Goal: Task Accomplishment & Management: Manage account settings

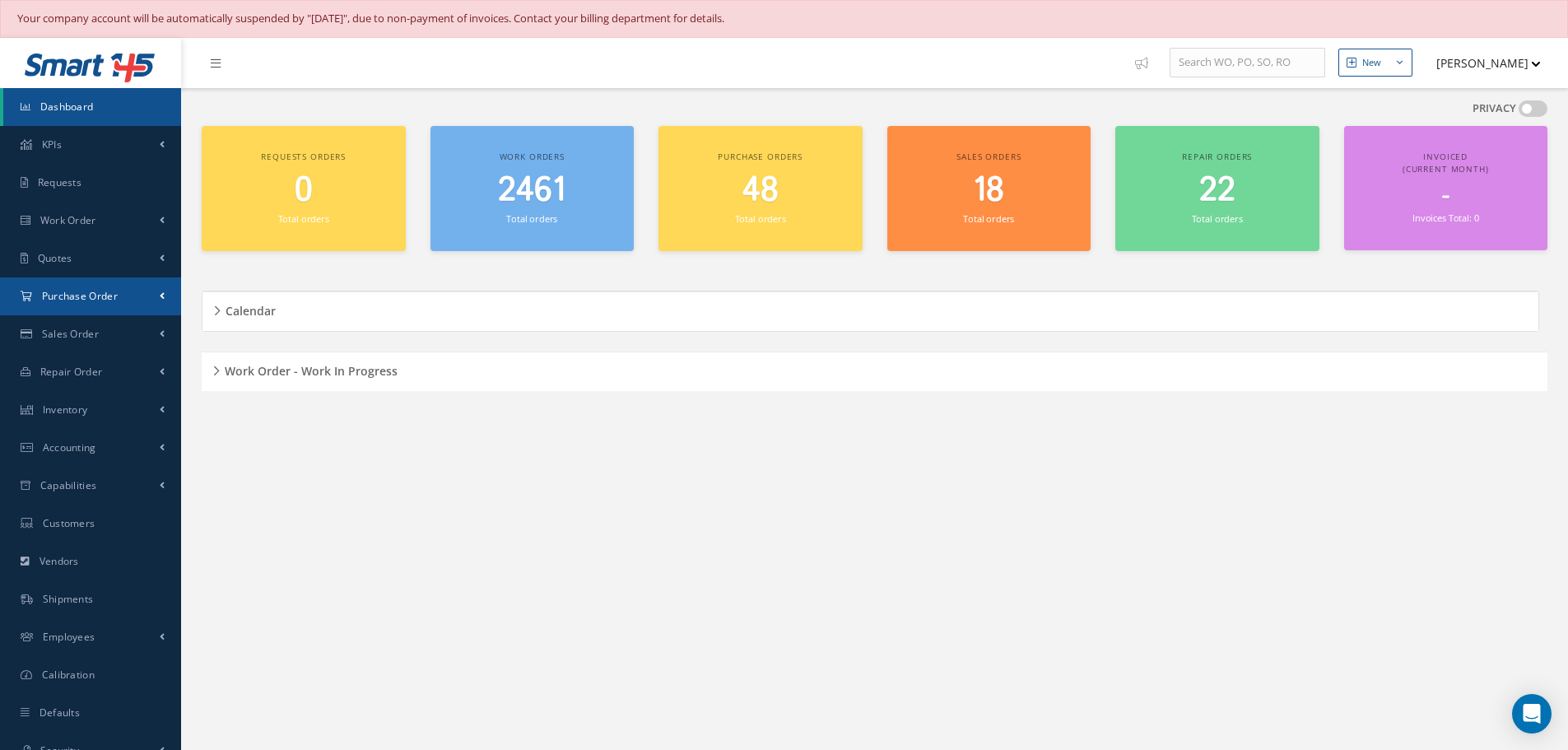
click at [60, 300] on span "Purchase Order" at bounding box center [80, 296] width 75 height 14
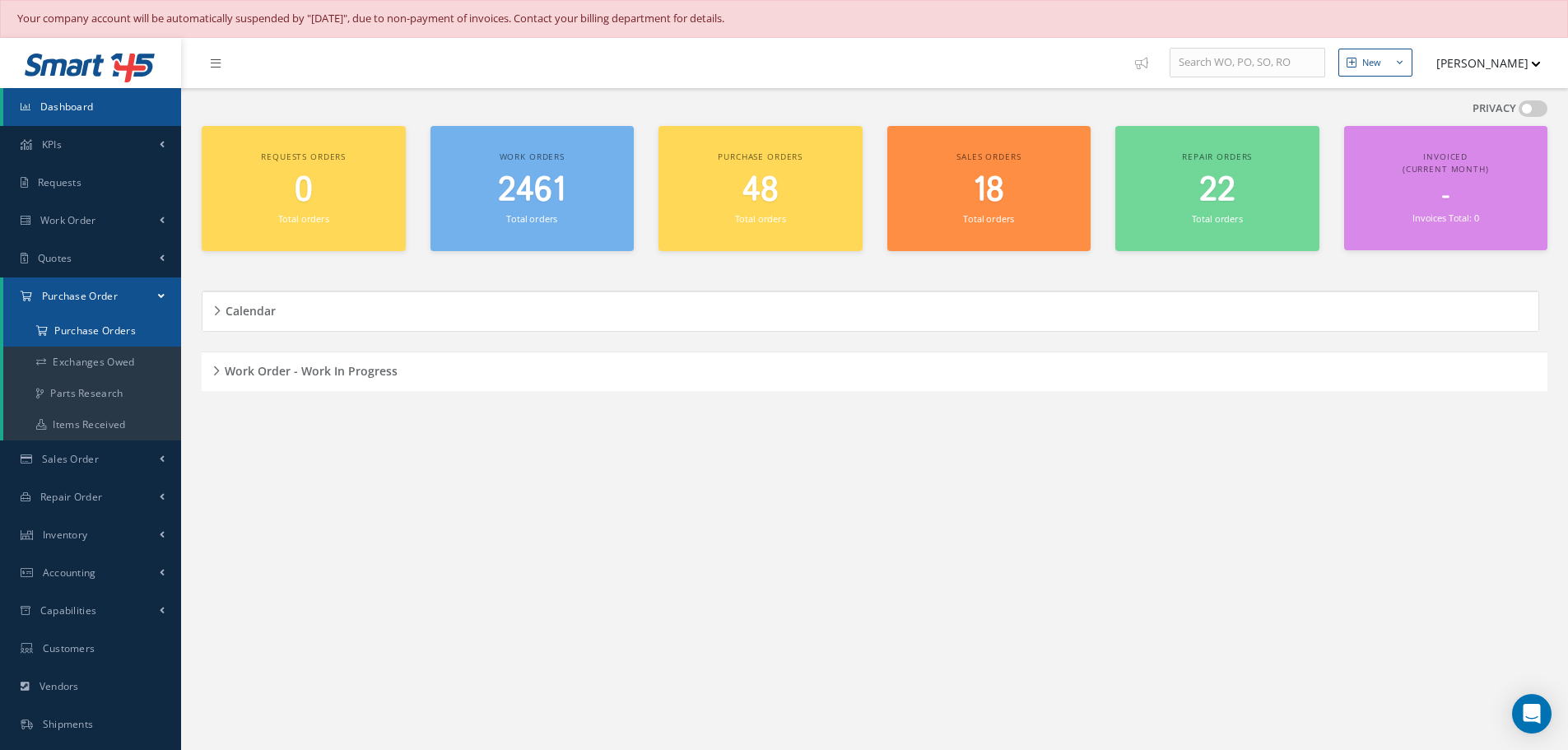
click at [62, 328] on a=1&status_id=2&status_id=3&status_id=5&collapsedFilters"] "Purchase Orders" at bounding box center [91, 331] width 178 height 31
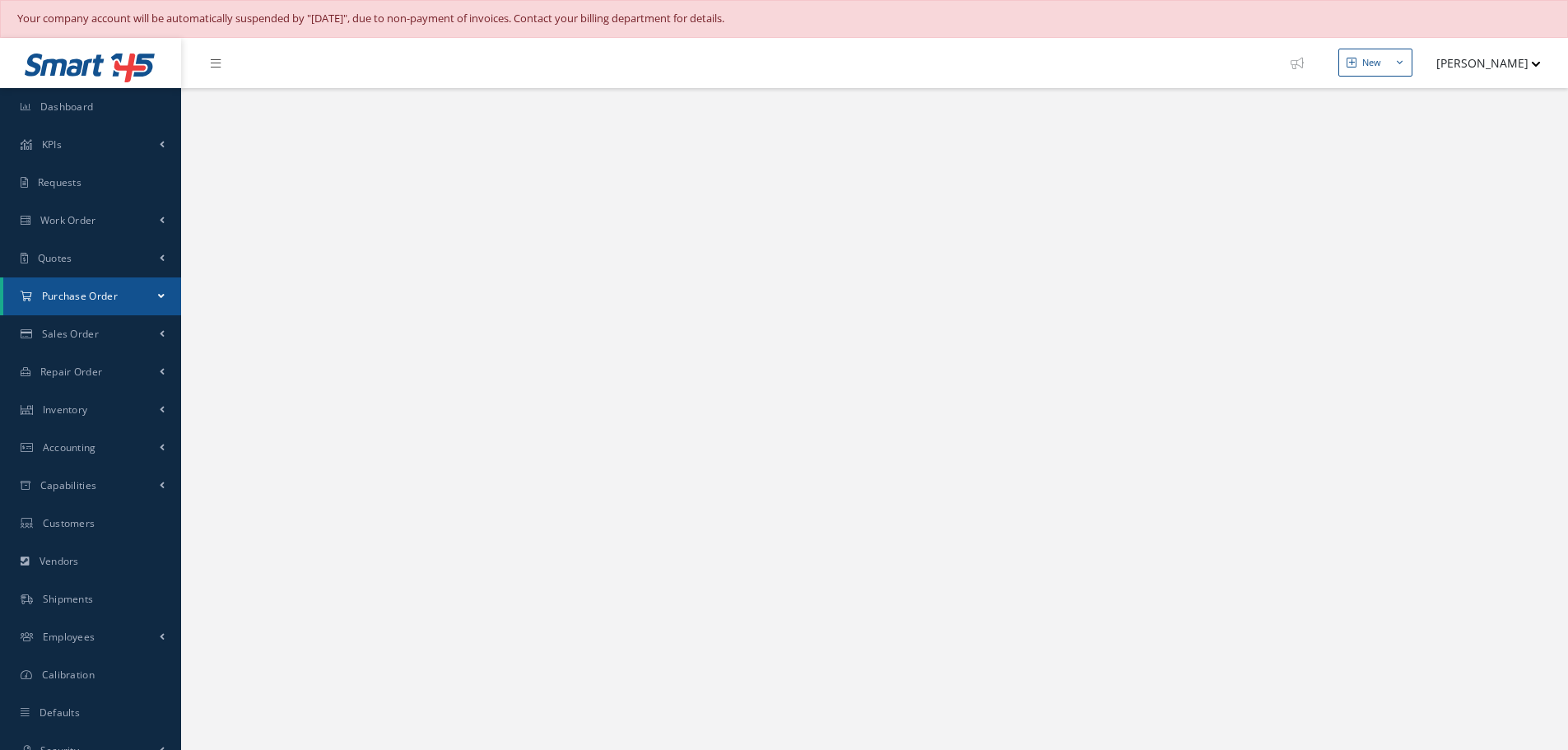
select select "25"
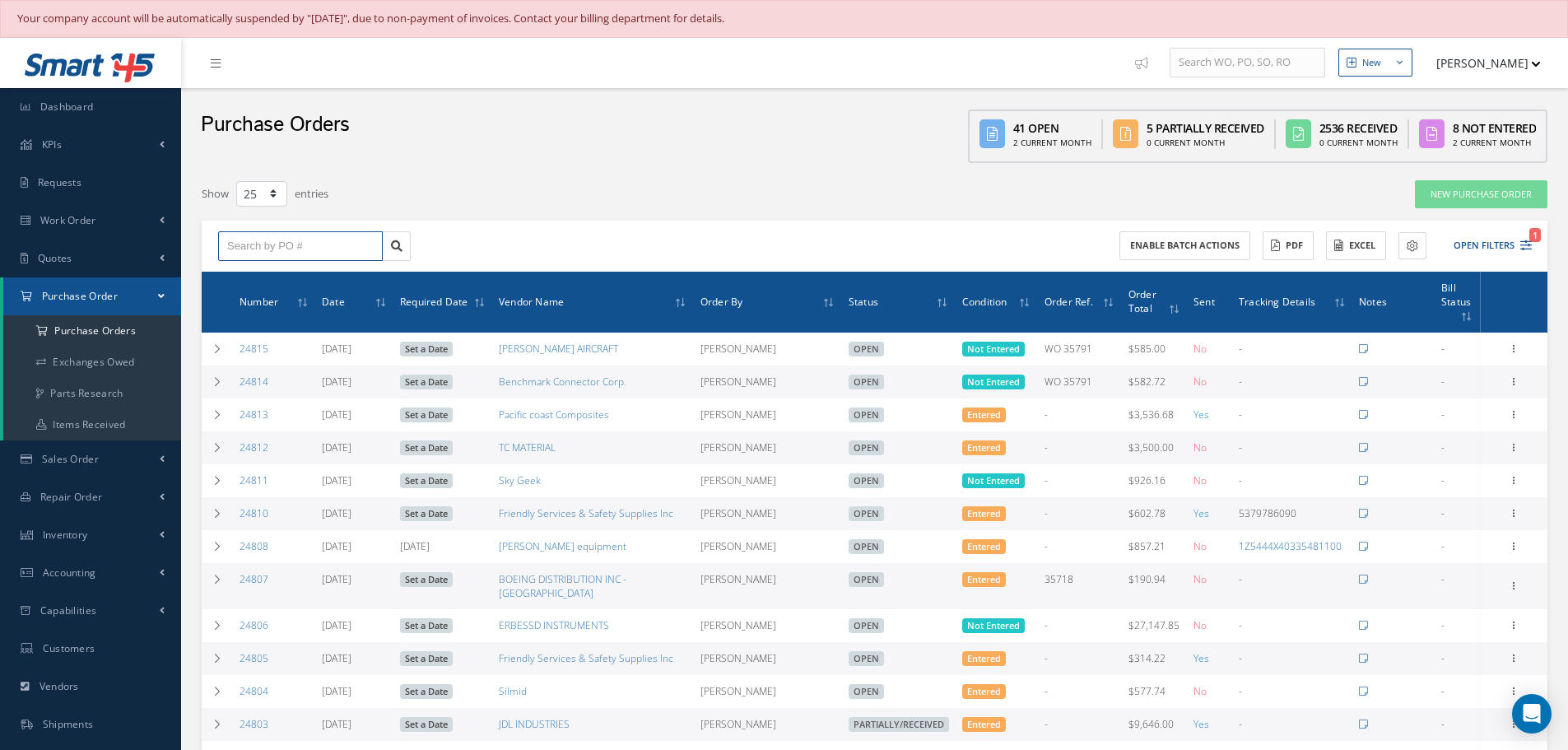
click at [269, 237] on input "text" at bounding box center [301, 246] width 165 height 29
type input "5"
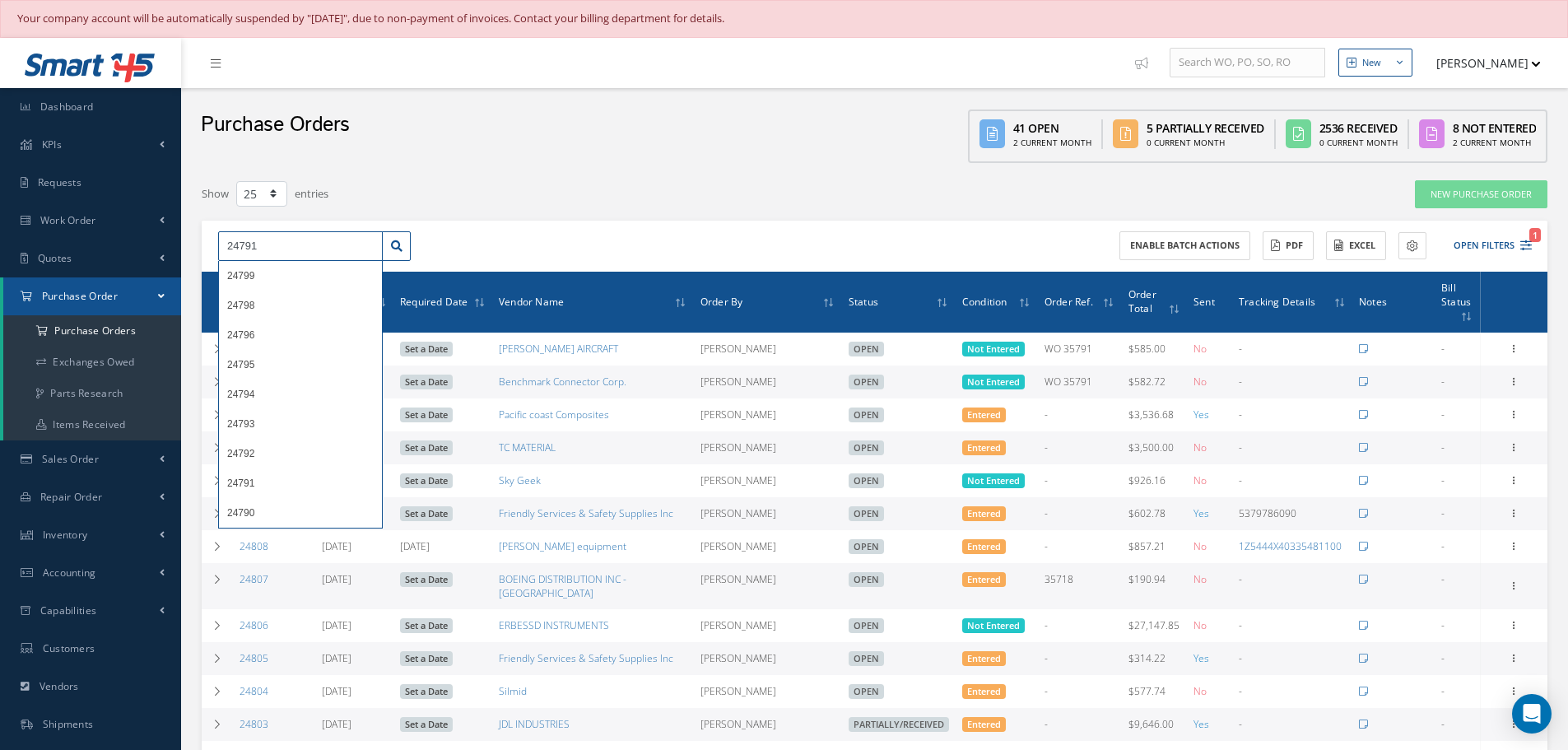
type input "24791"
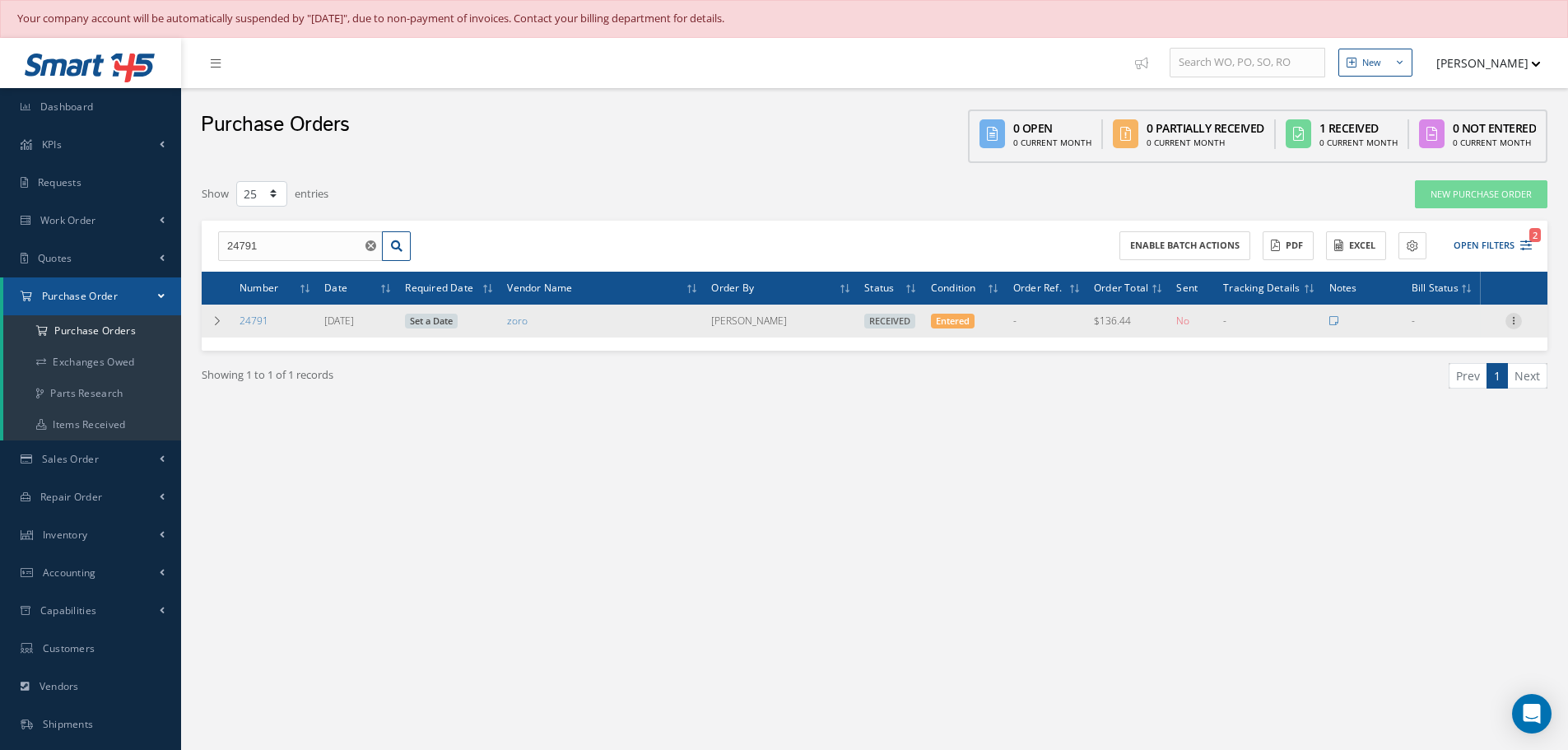
click at [1515, 326] on div at bounding box center [1513, 320] width 16 height 16
click at [1429, 333] on link "Receiving Details" at bounding box center [1438, 332] width 130 height 22
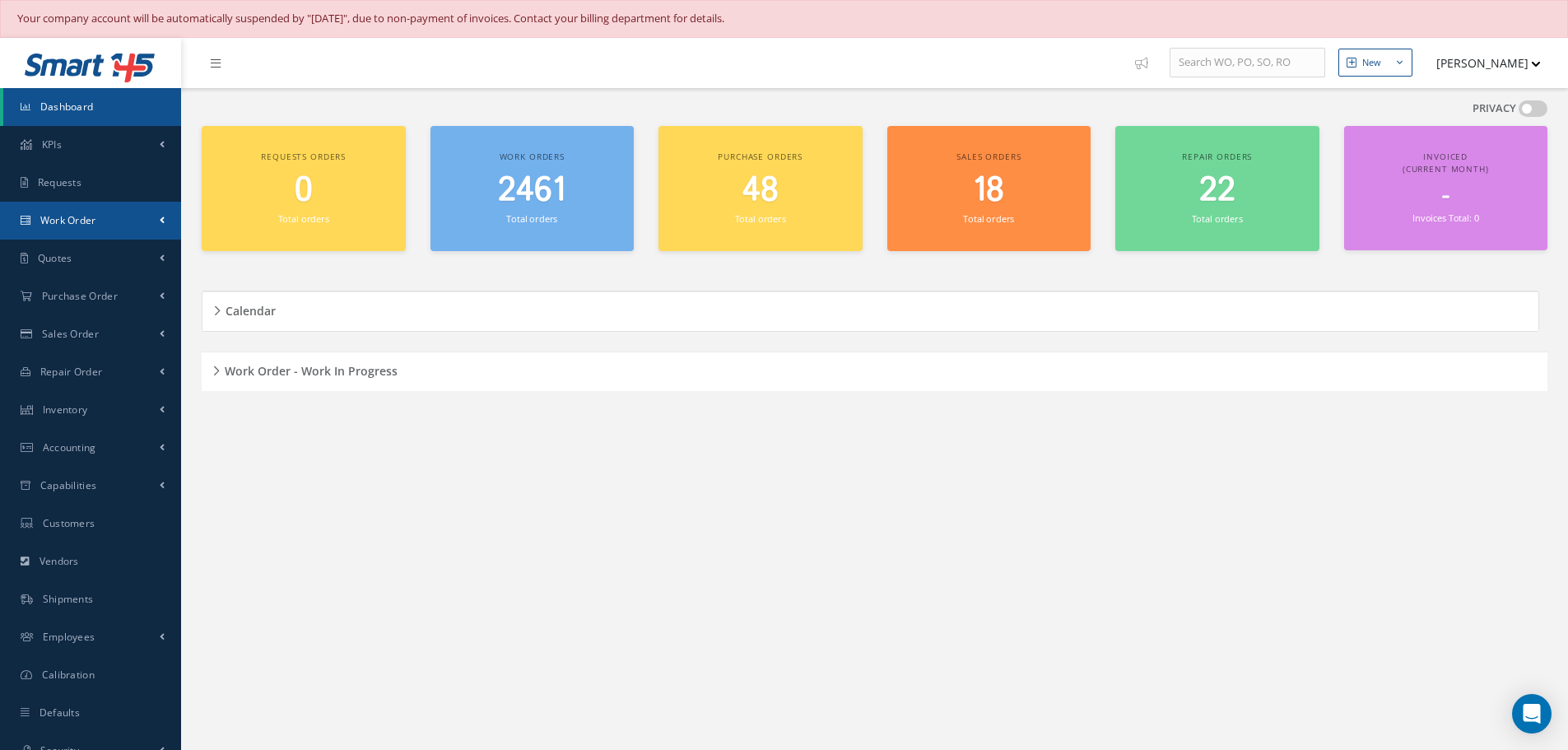
click at [52, 216] on span "Work Order" at bounding box center [68, 220] width 56 height 14
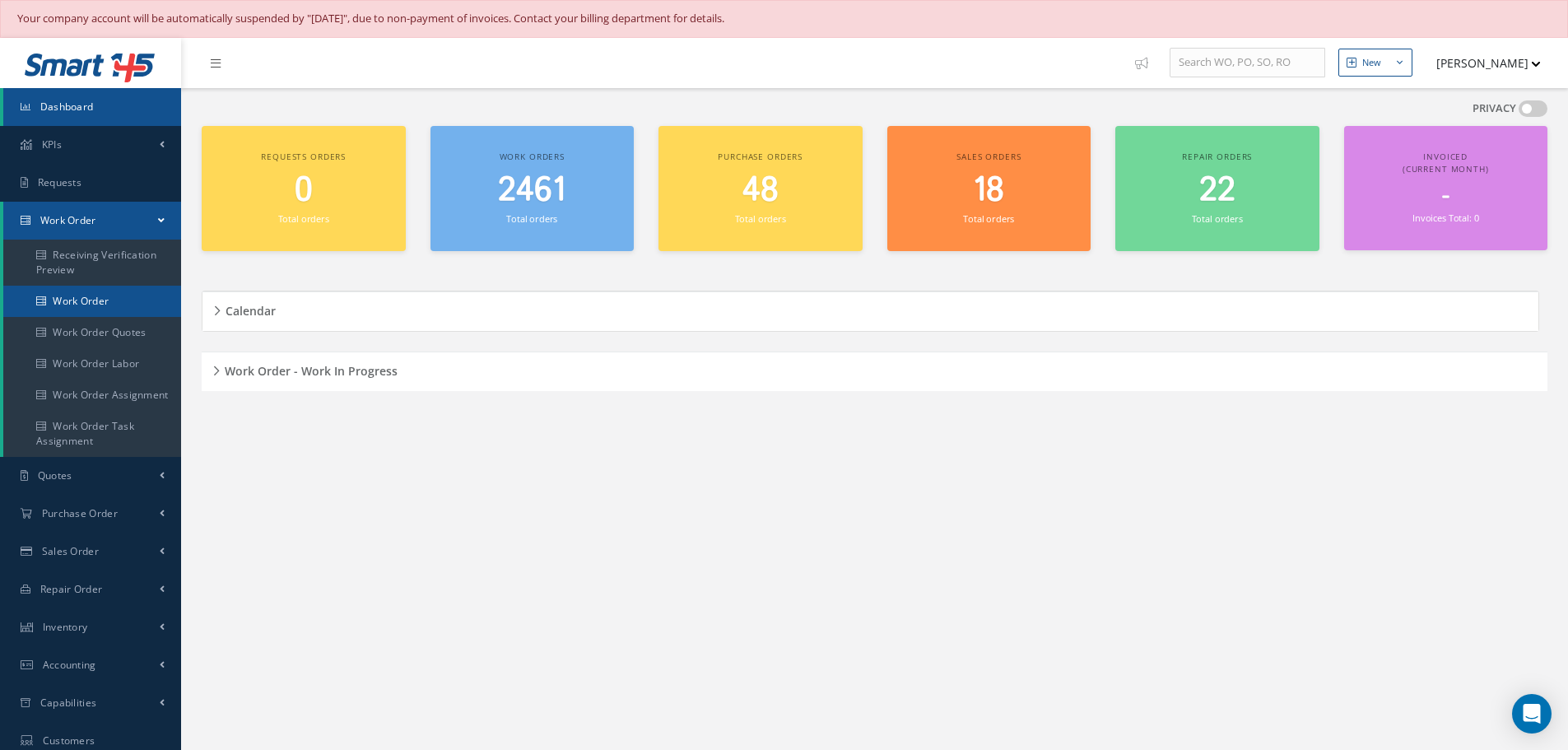
click at [68, 301] on link "Work Order" at bounding box center [91, 301] width 178 height 31
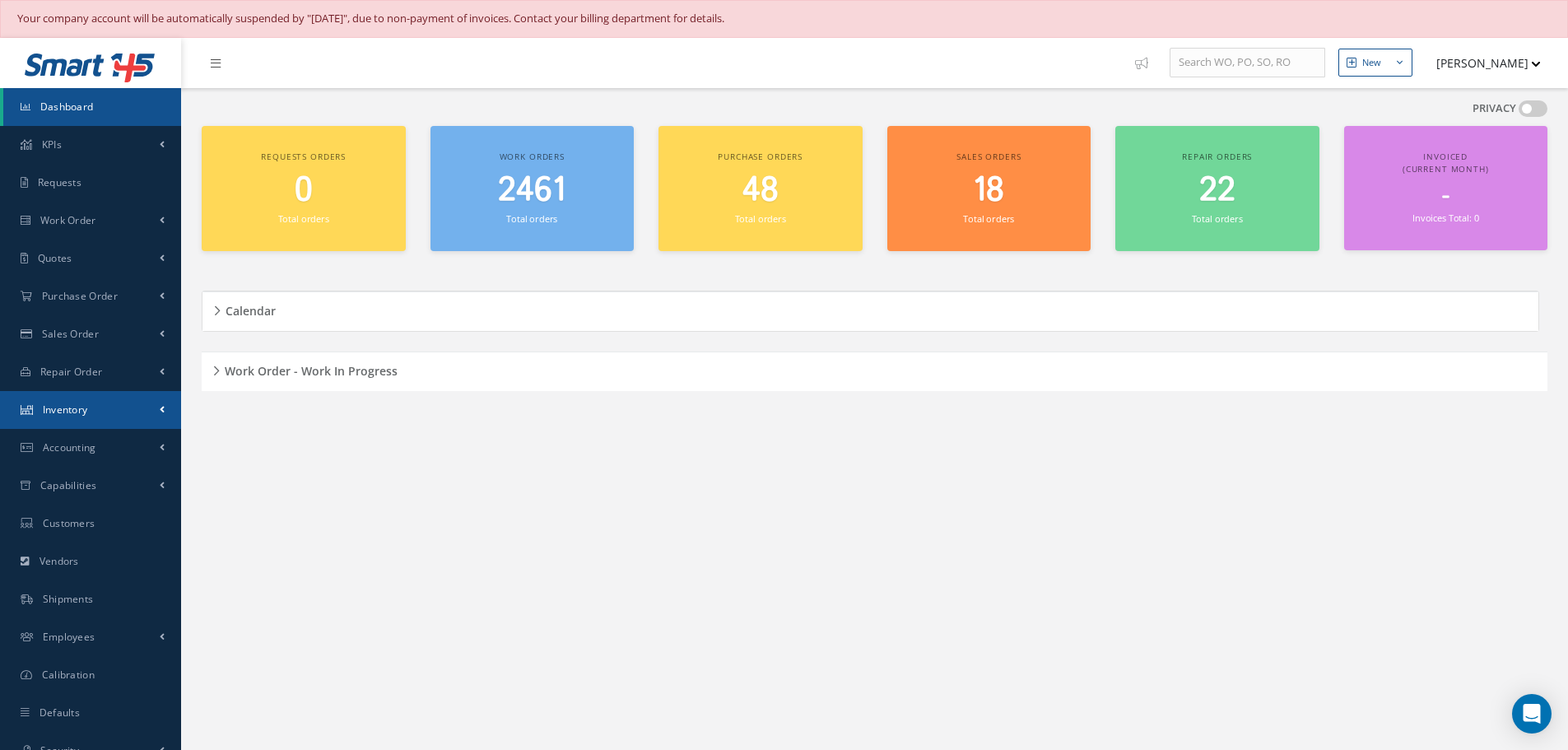
click at [70, 405] on span "Inventory" at bounding box center [65, 409] width 45 height 14
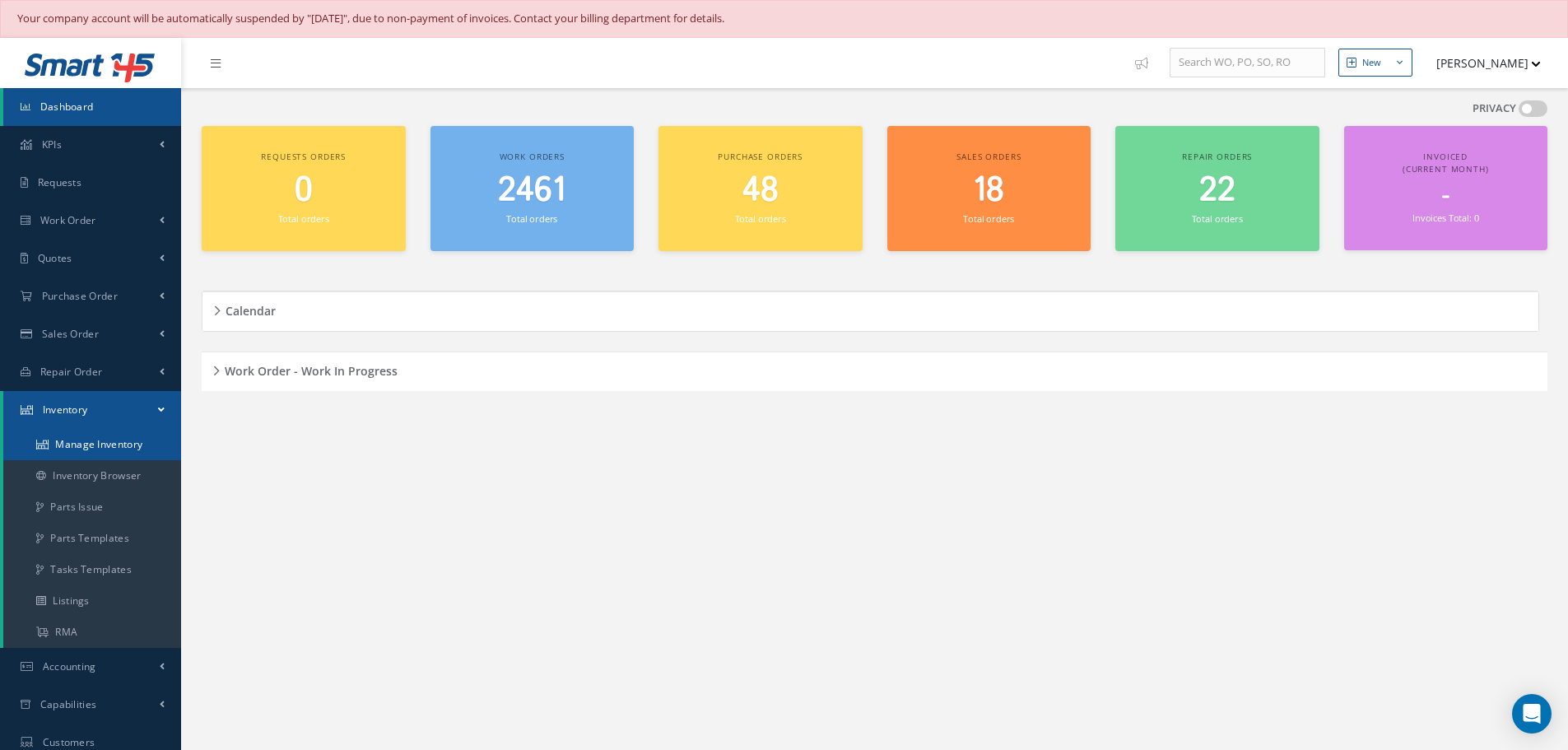
click at [74, 442] on link "Manage Inventory" at bounding box center [91, 444] width 178 height 31
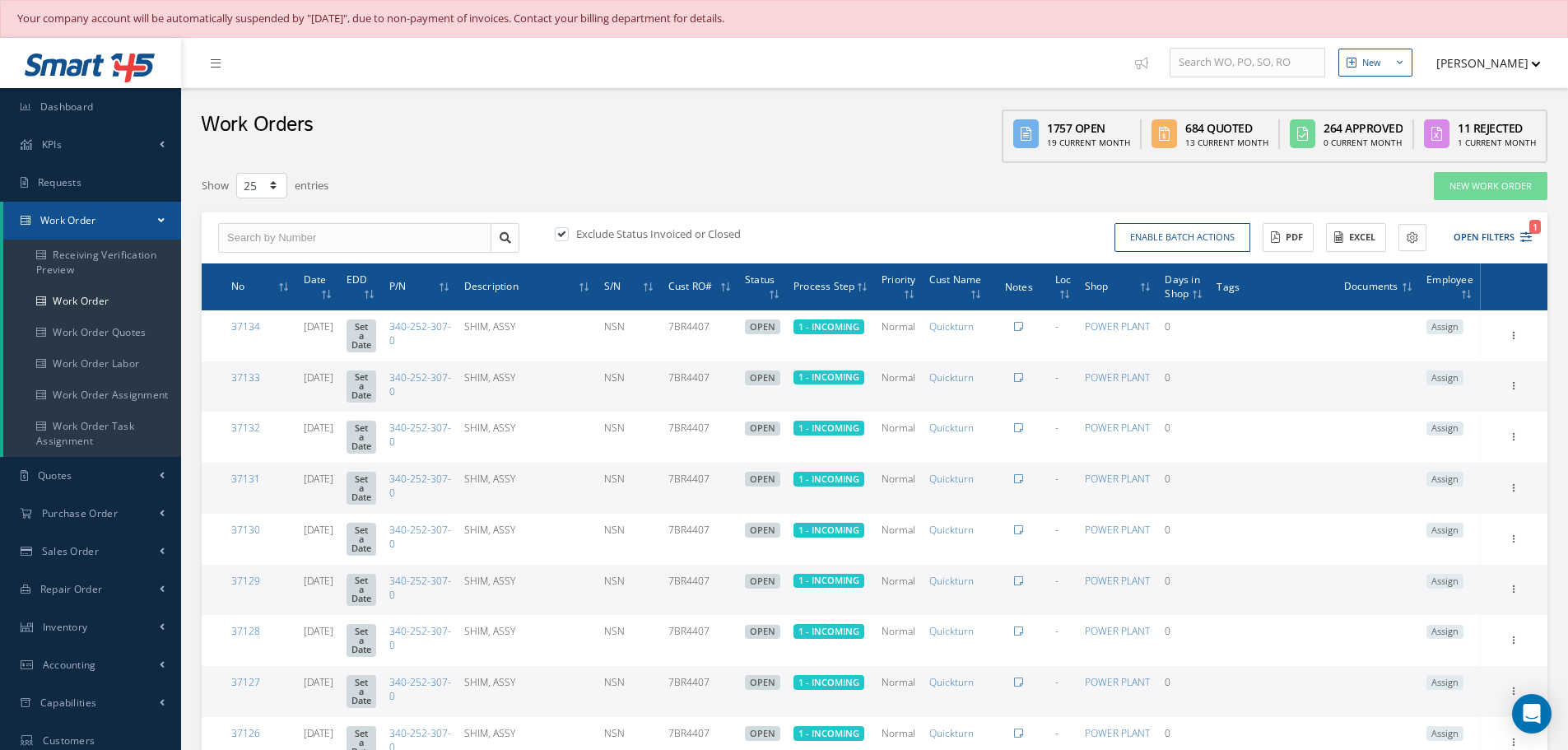
select select "25"
click at [256, 244] on input "text" at bounding box center [355, 237] width 273 height 29
type input "35791"
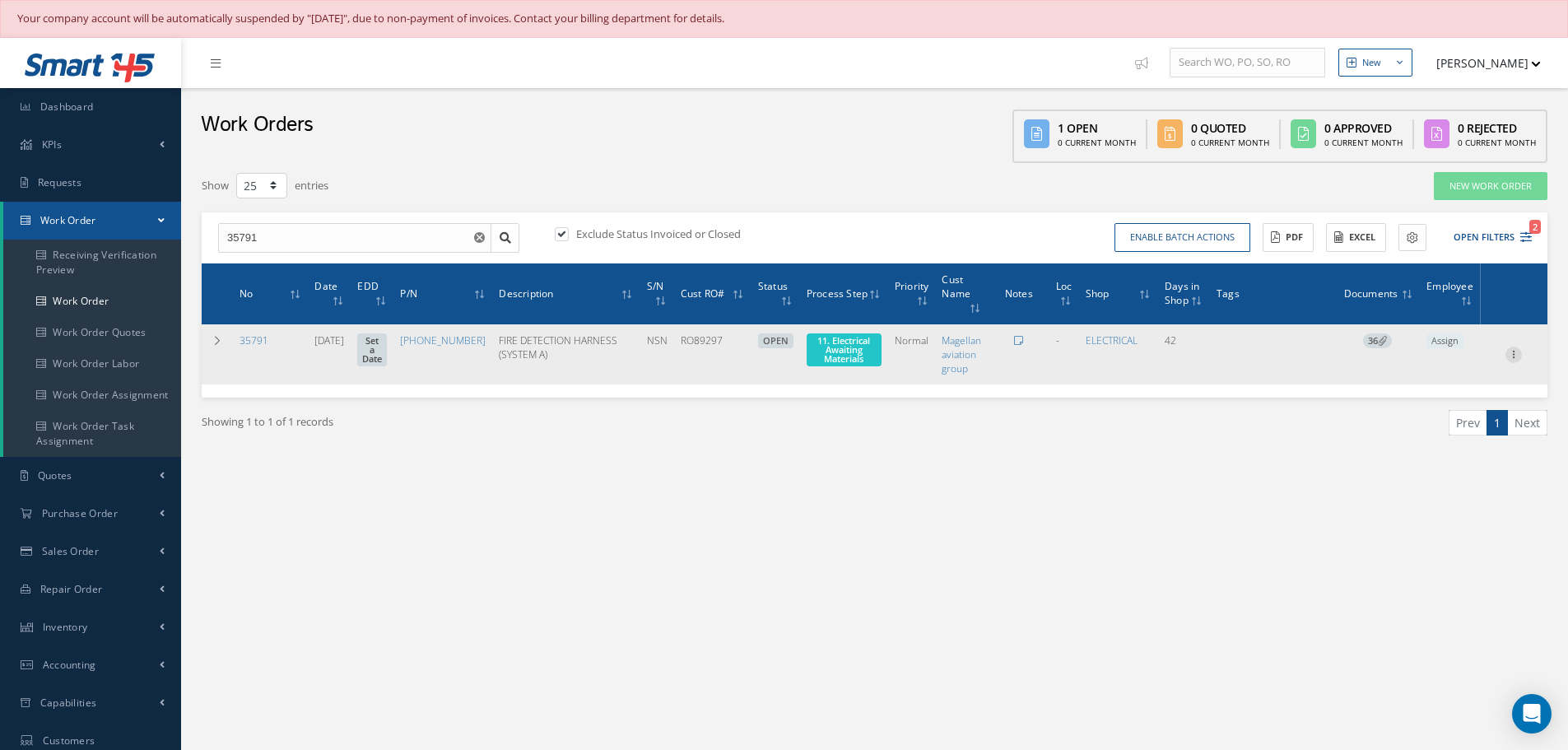
click at [1515, 349] on icon at bounding box center [1513, 353] width 16 height 13
click at [1418, 412] on link "Part Issue" at bounding box center [1438, 407] width 130 height 22
click at [1519, 355] on icon at bounding box center [1513, 353] width 16 height 13
click at [1445, 389] on link "Edit" at bounding box center [1438, 385] width 130 height 22
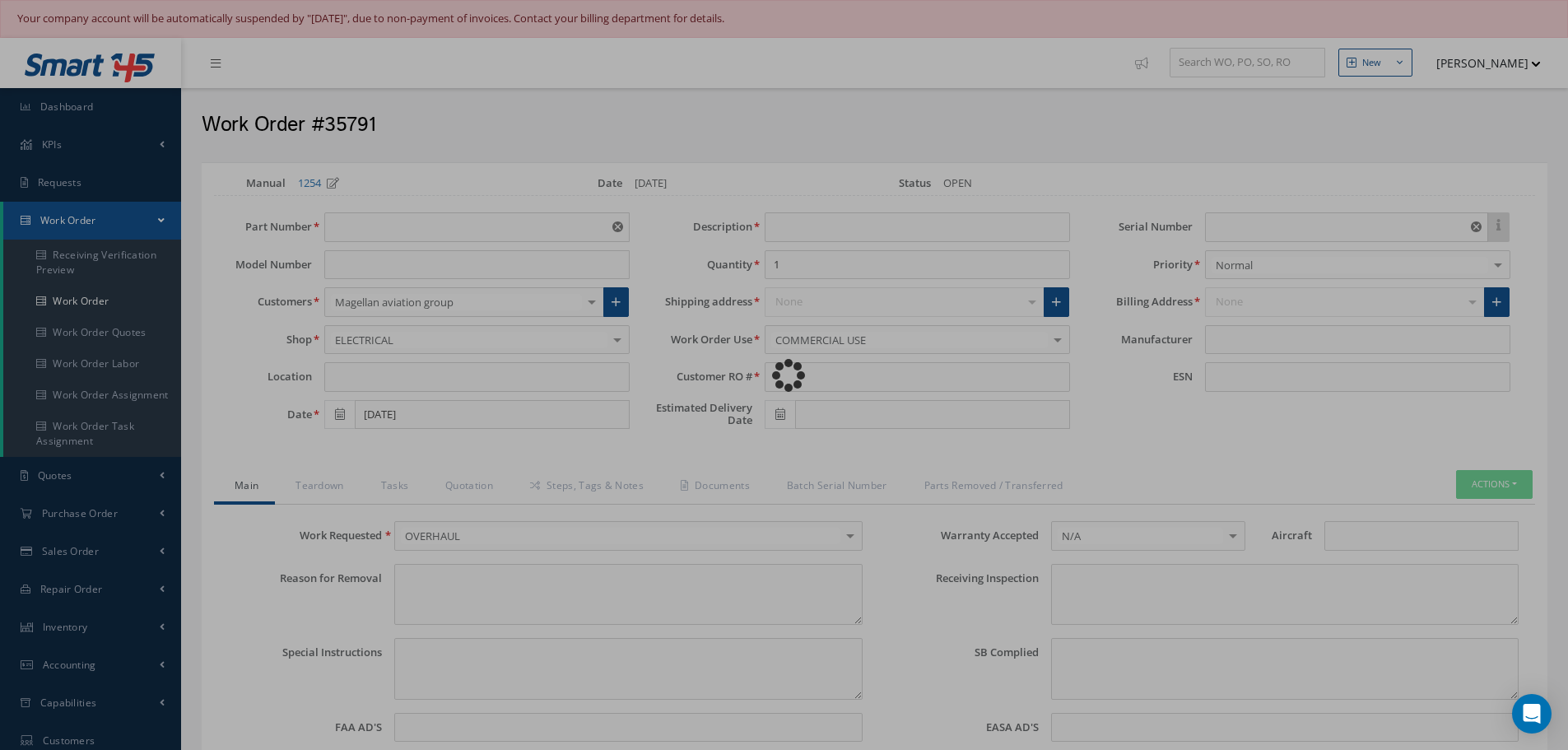
type input "745-5967-517"
type input "08/20/2025"
type input "FIRE DETECTION HARNESS (SYSTEM A)"
type input "RO89297"
type input "NSN"
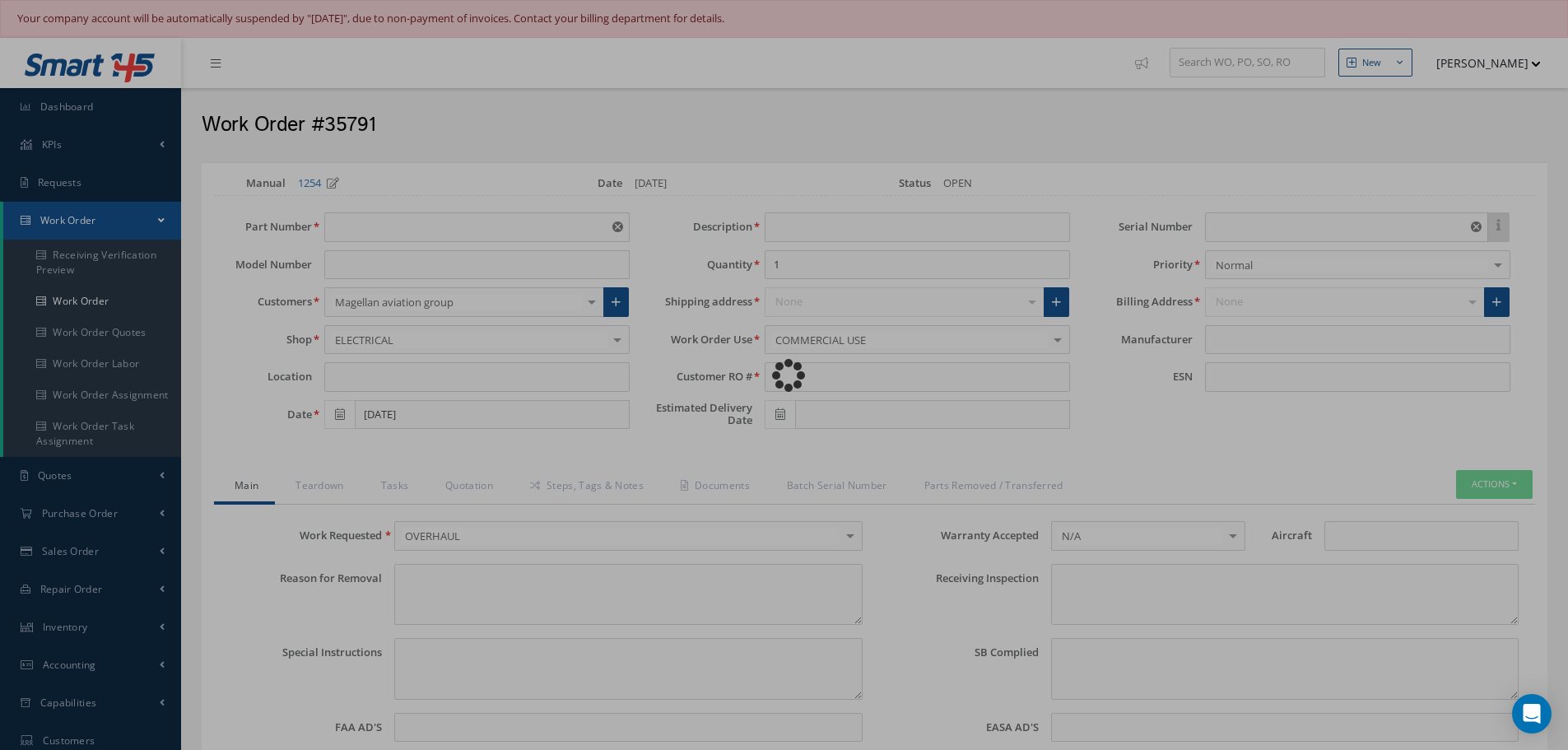
type textarea "NONE"
type textarea "PLEASE SEE R.O. FOR DETAILS"
type textarea "NO VISUAL DAMAGE"
type textarea "None performed"
type textarea "Article was xxxxx in reference with the following Technical Standard : IAE CMM …"
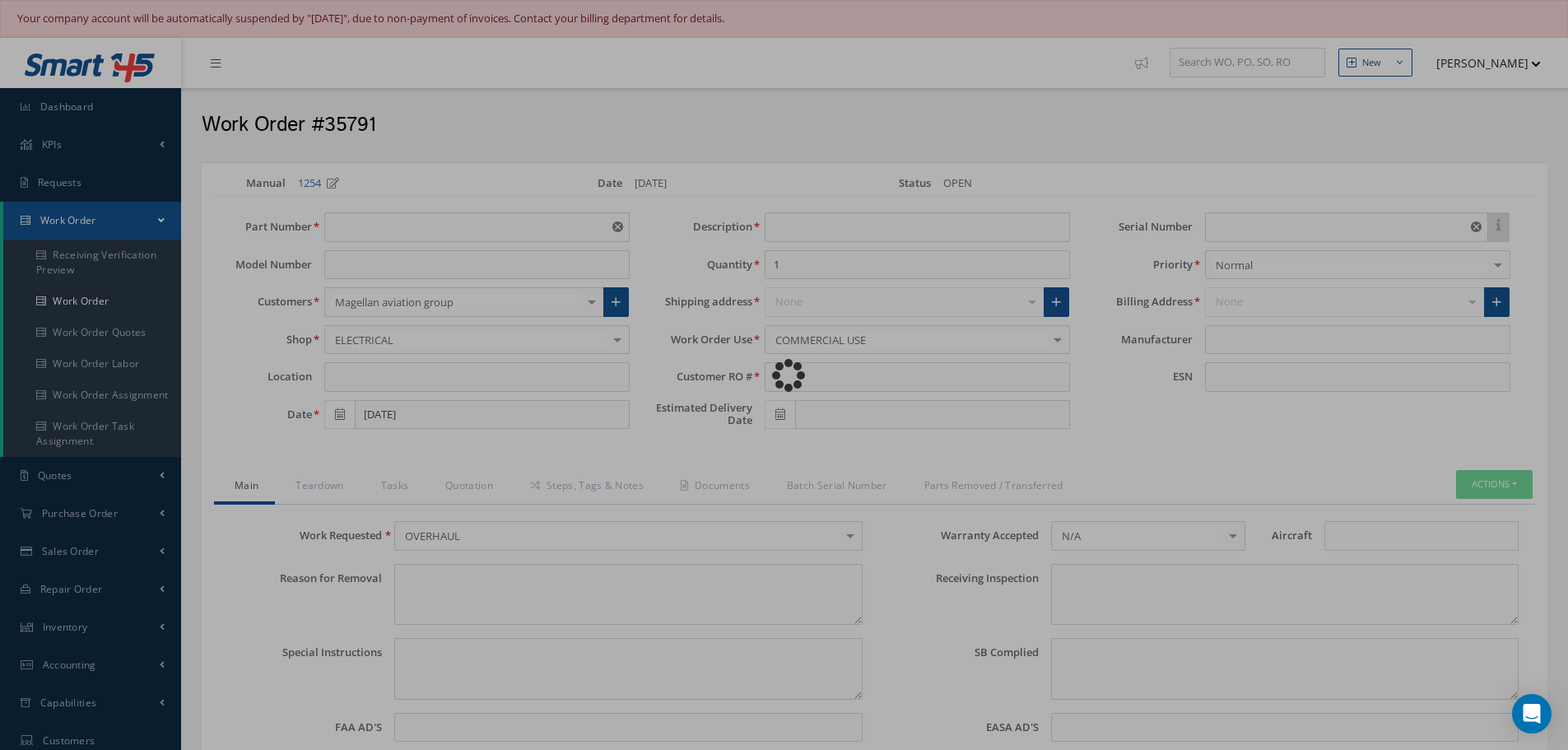
type textarea "Article has been approved to return to service."
type input "IAE"
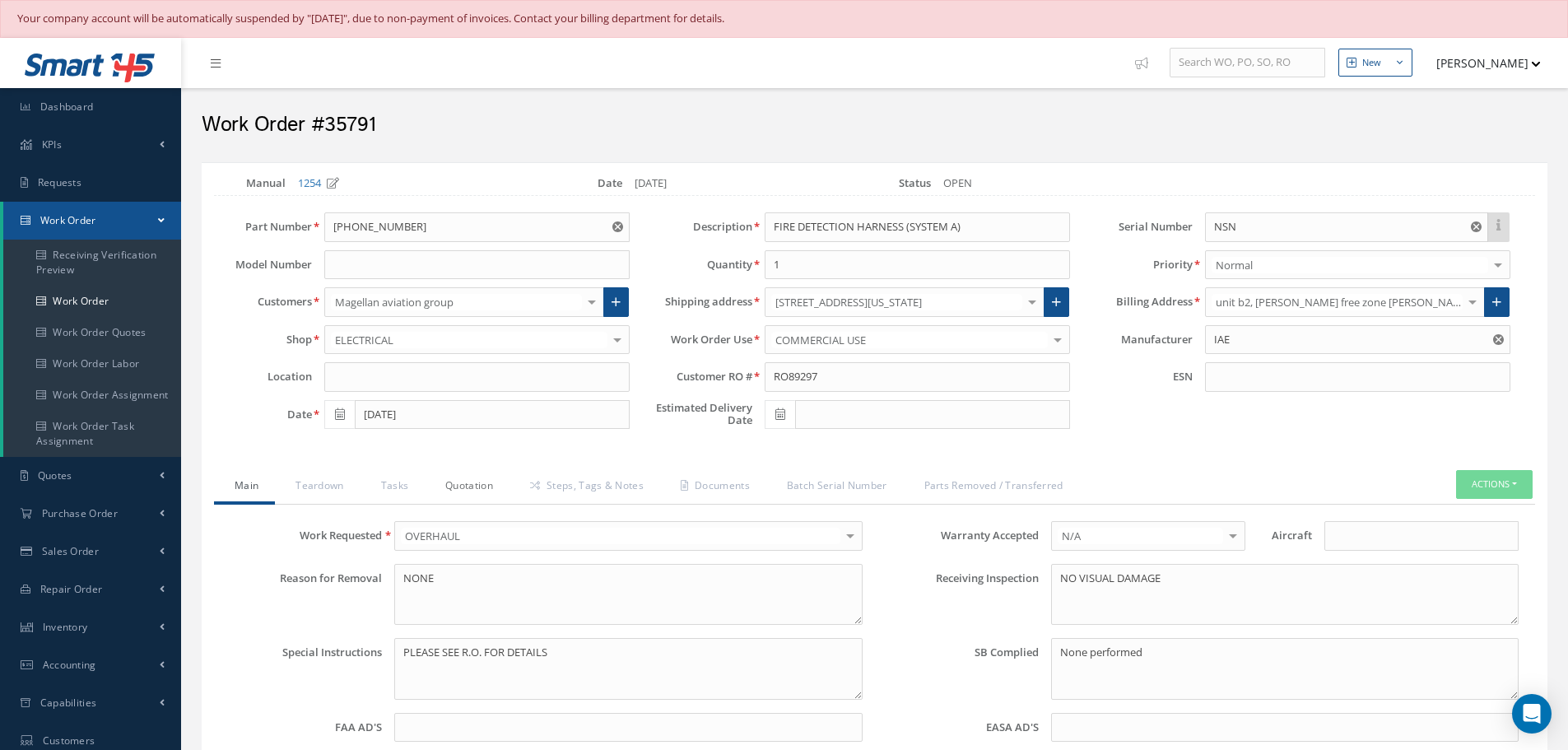
click at [480, 492] on link "Quotation" at bounding box center [467, 487] width 85 height 35
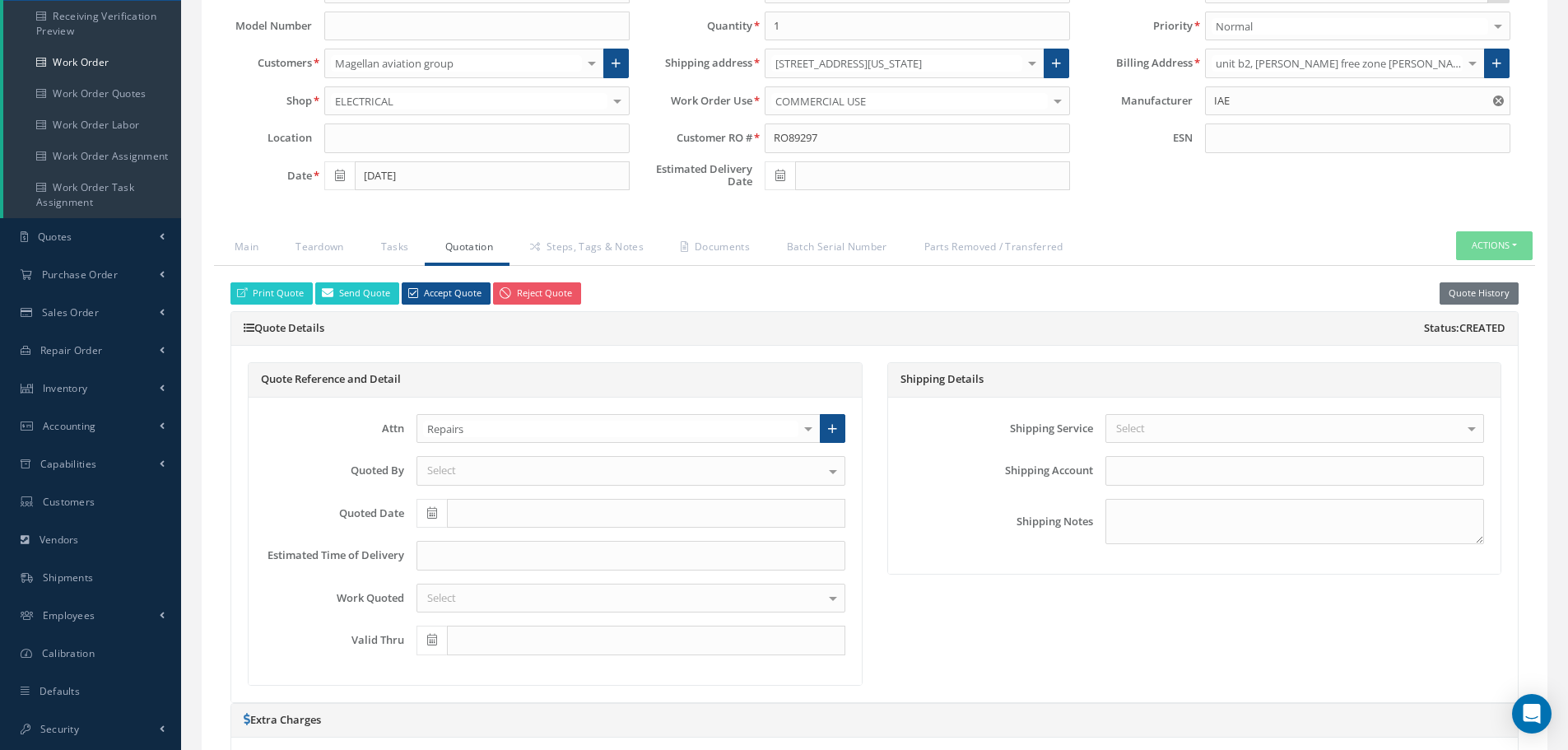
scroll to position [247, 0]
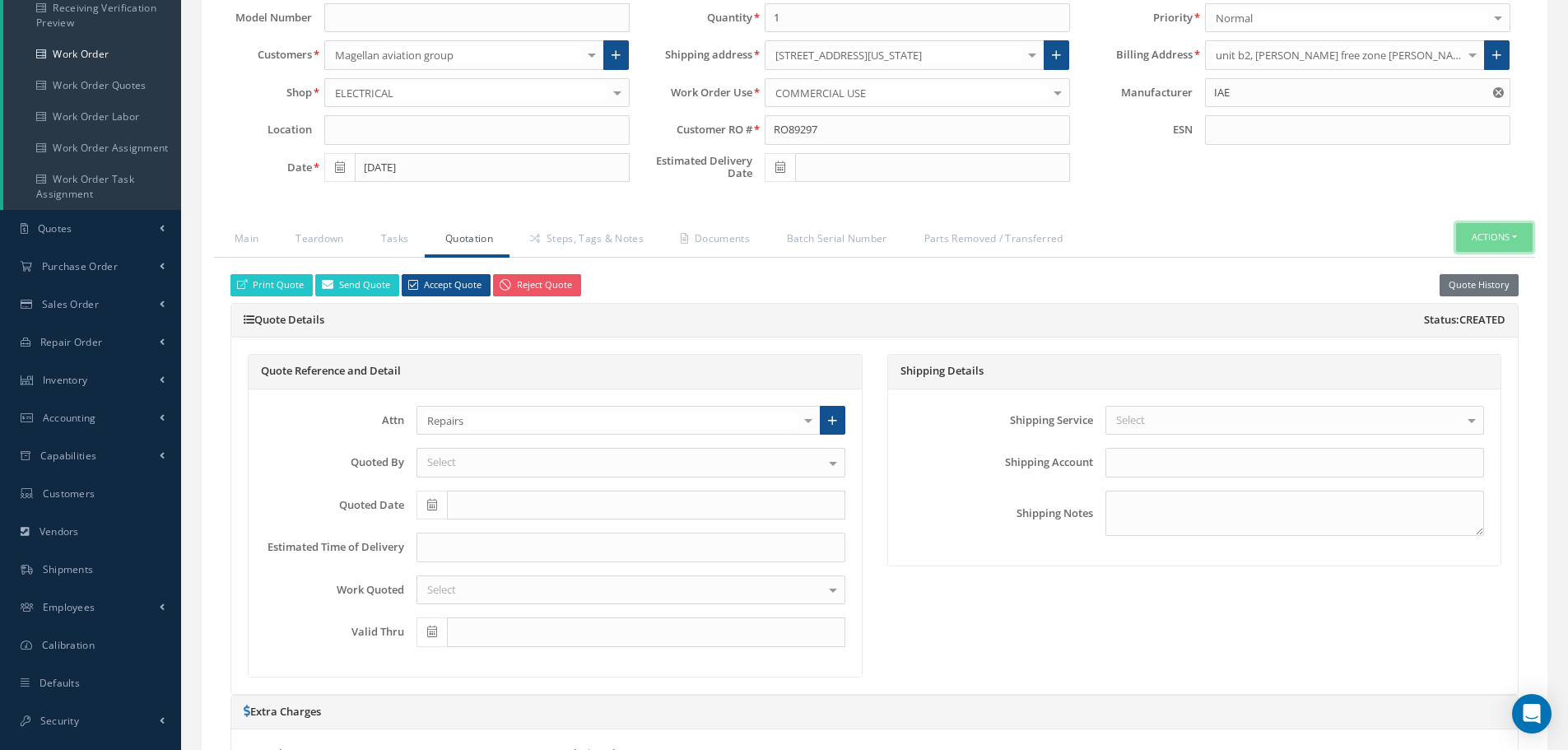
click at [1519, 236] on button "Actions" at bounding box center [1494, 237] width 76 height 29
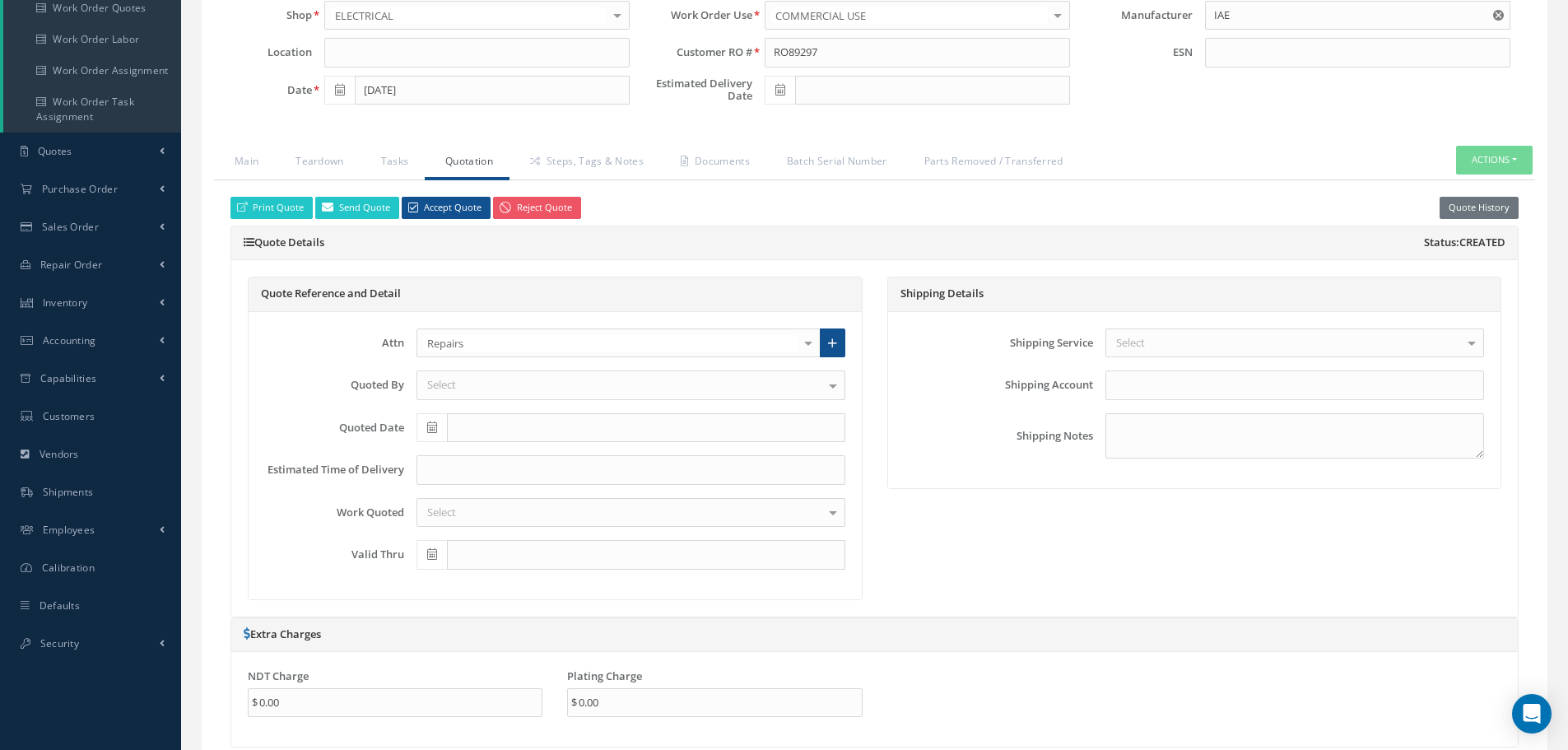
scroll to position [165, 0]
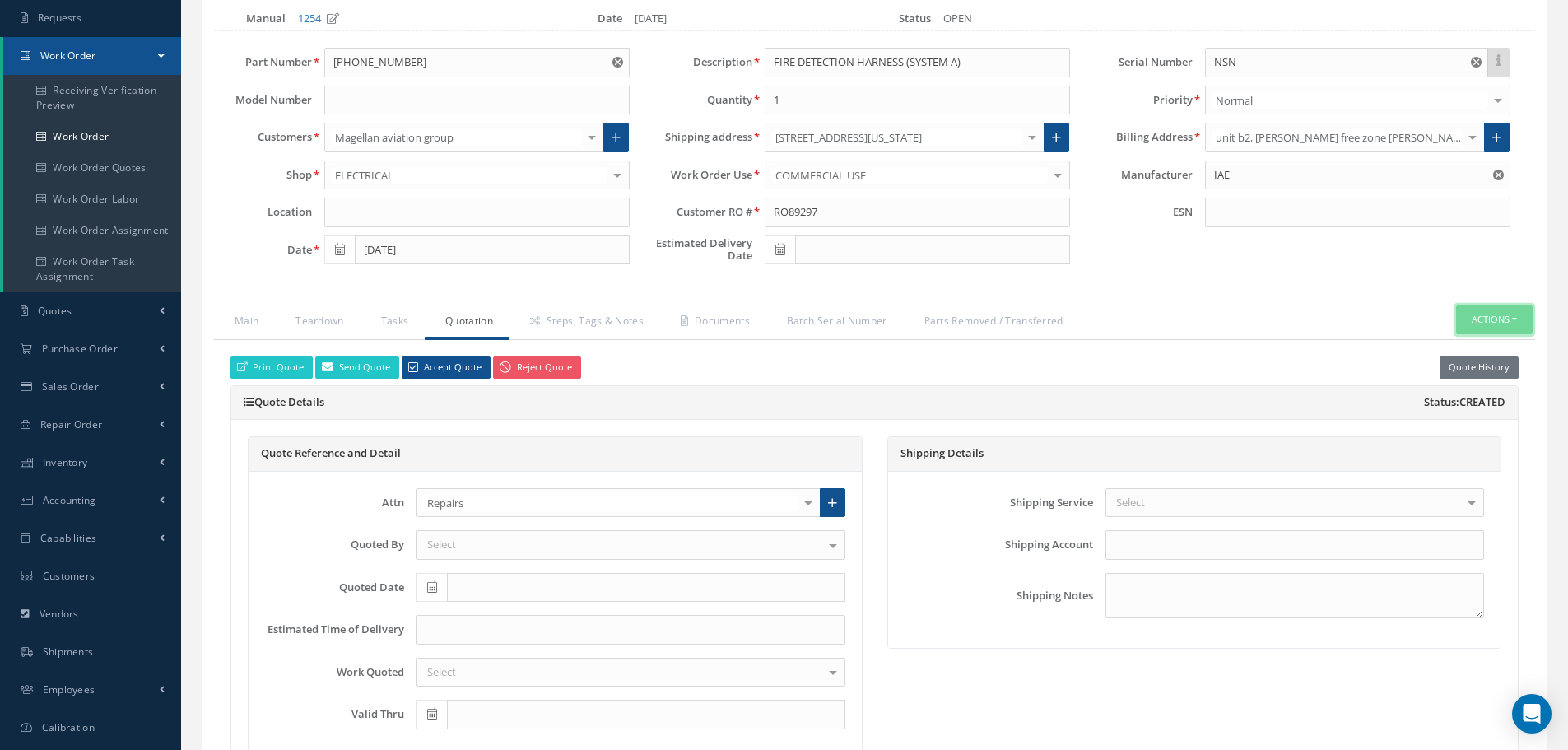
click at [1517, 321] on button "Actions" at bounding box center [1494, 319] width 76 height 29
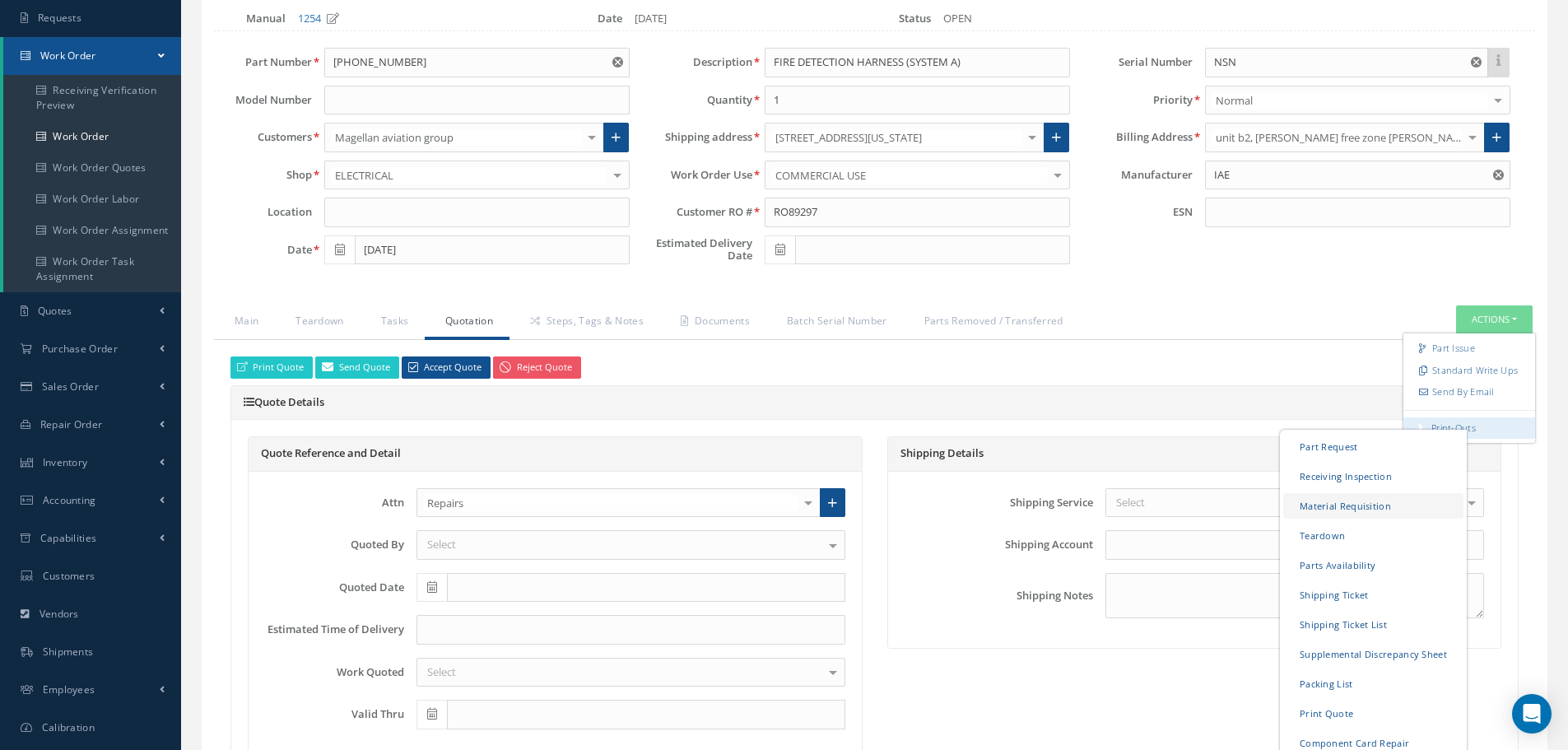
click at [1335, 503] on link "Material Requisition" at bounding box center [1373, 505] width 180 height 25
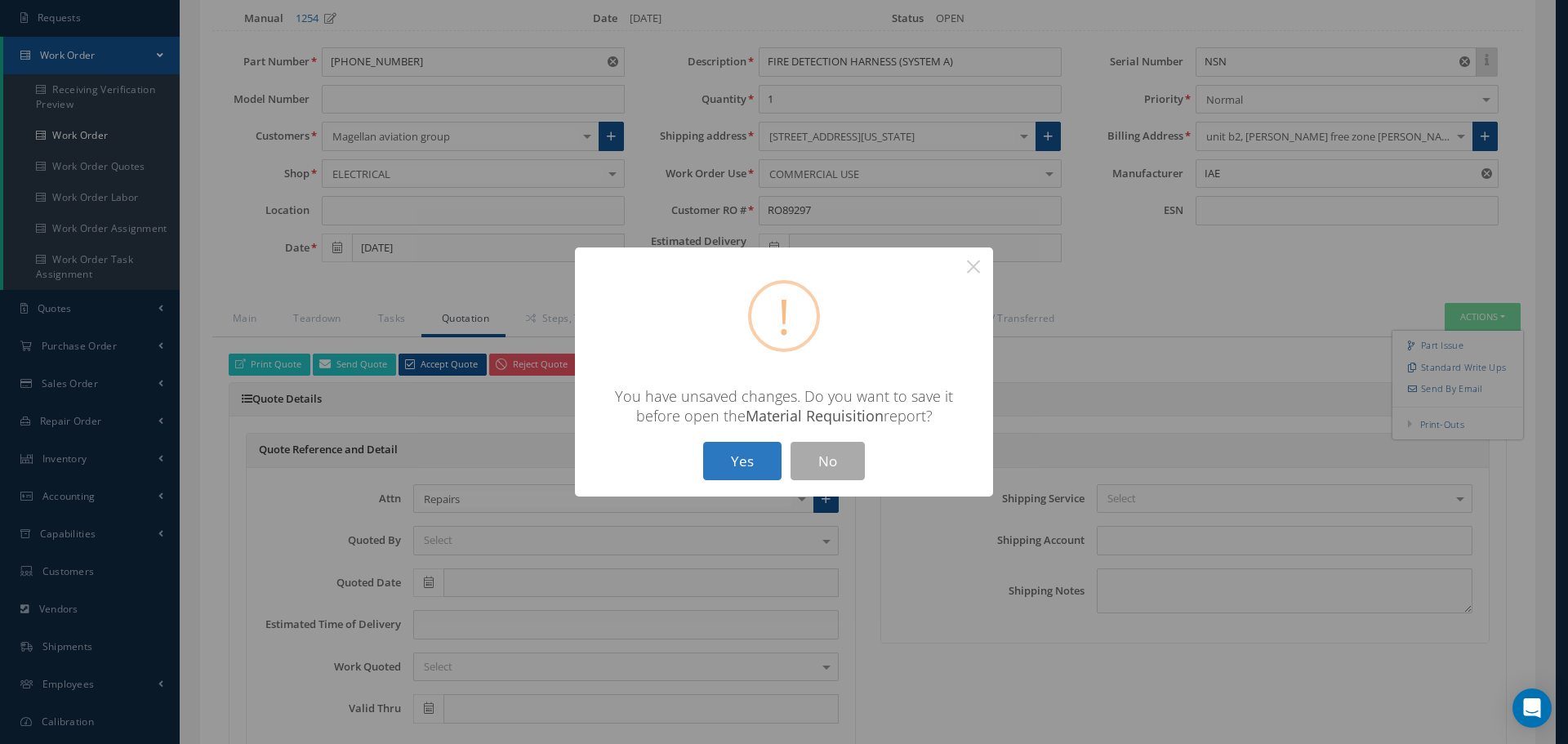
click at [738, 455] on button "Yes" at bounding box center [742, 461] width 78 height 38
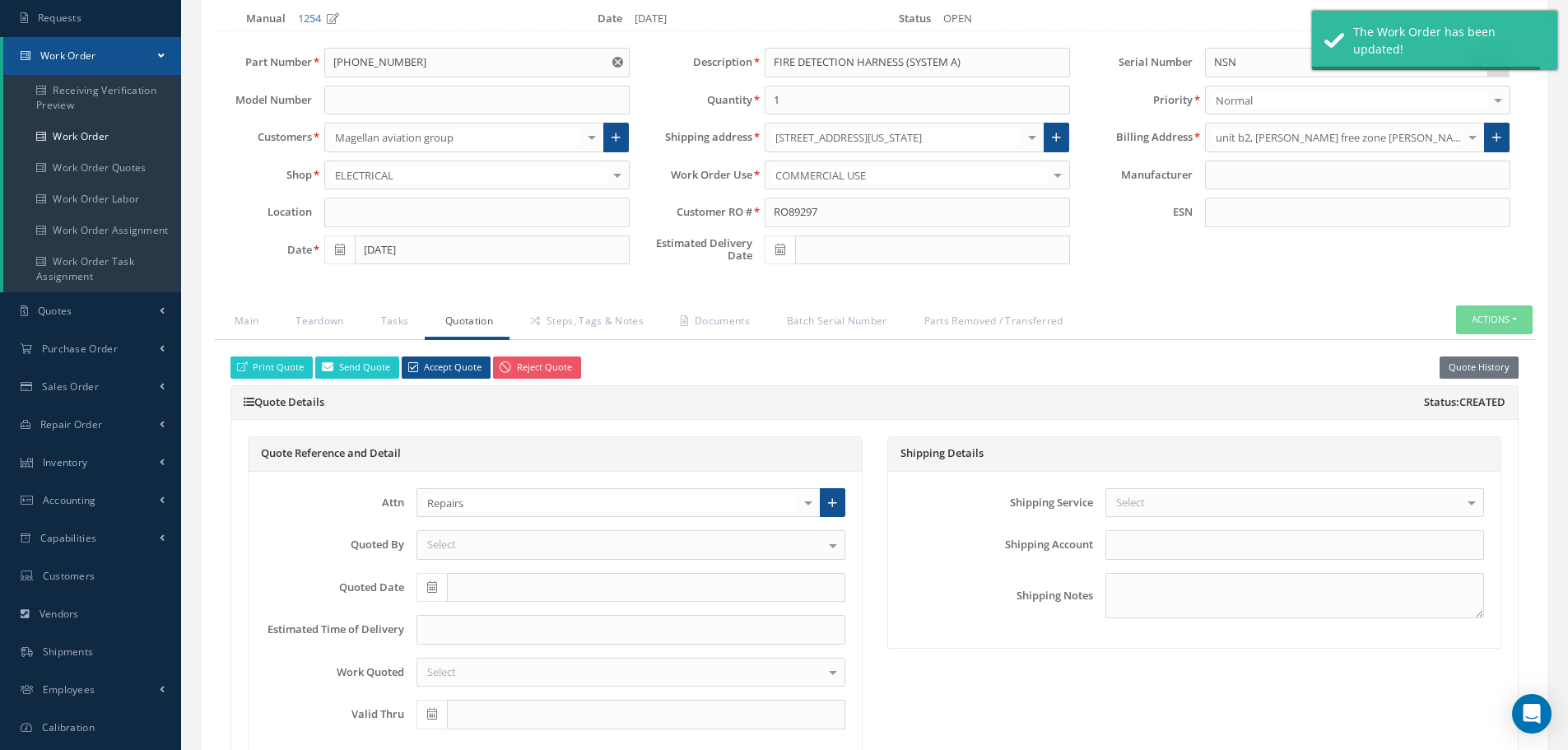
type input "IAE"
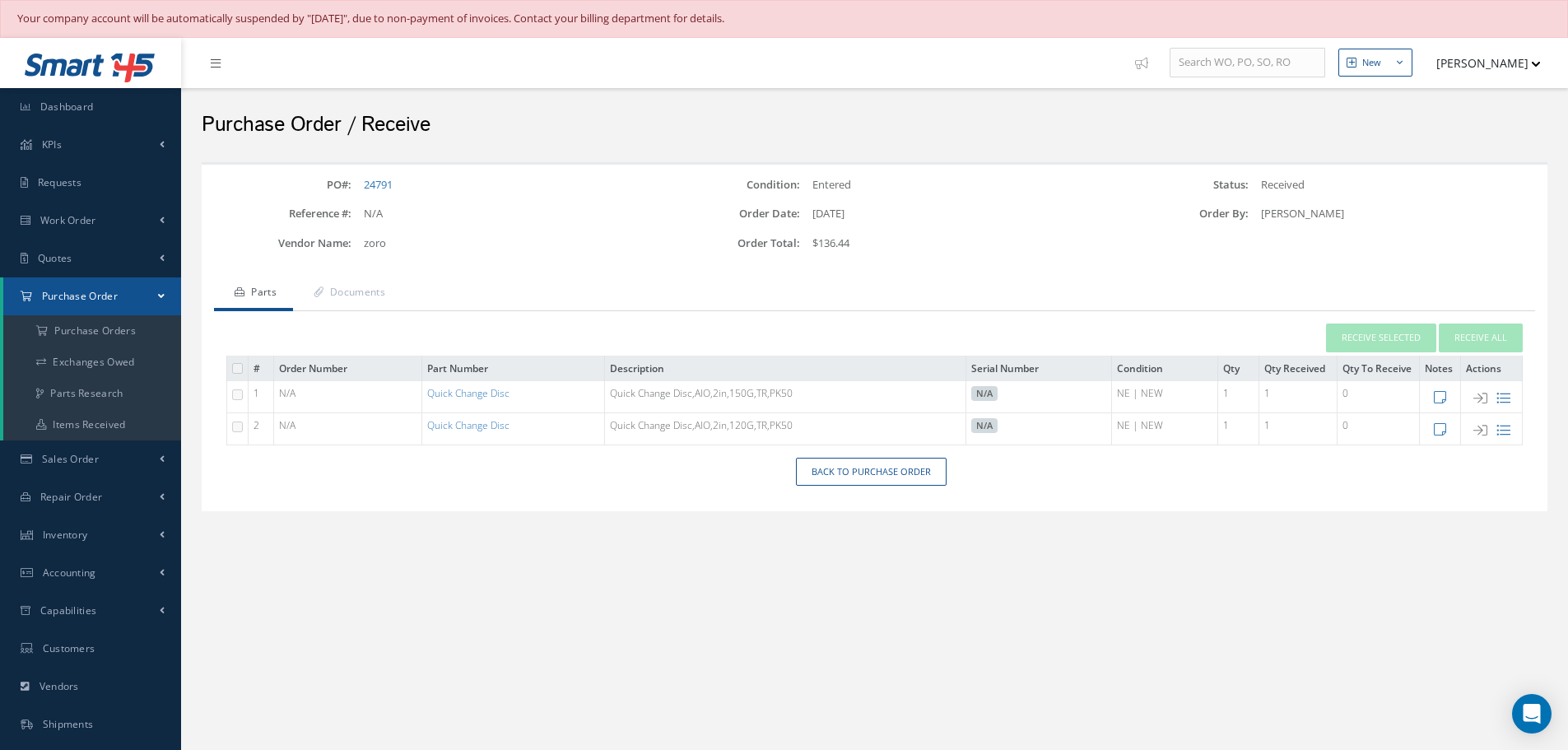
click at [473, 400] on td "Quick Change Disc" at bounding box center [513, 397] width 183 height 32
click at [473, 390] on link "Quick Change Disc" at bounding box center [467, 393] width 82 height 14
click at [862, 482] on link "Back to Purchase Order" at bounding box center [872, 472] width 151 height 29
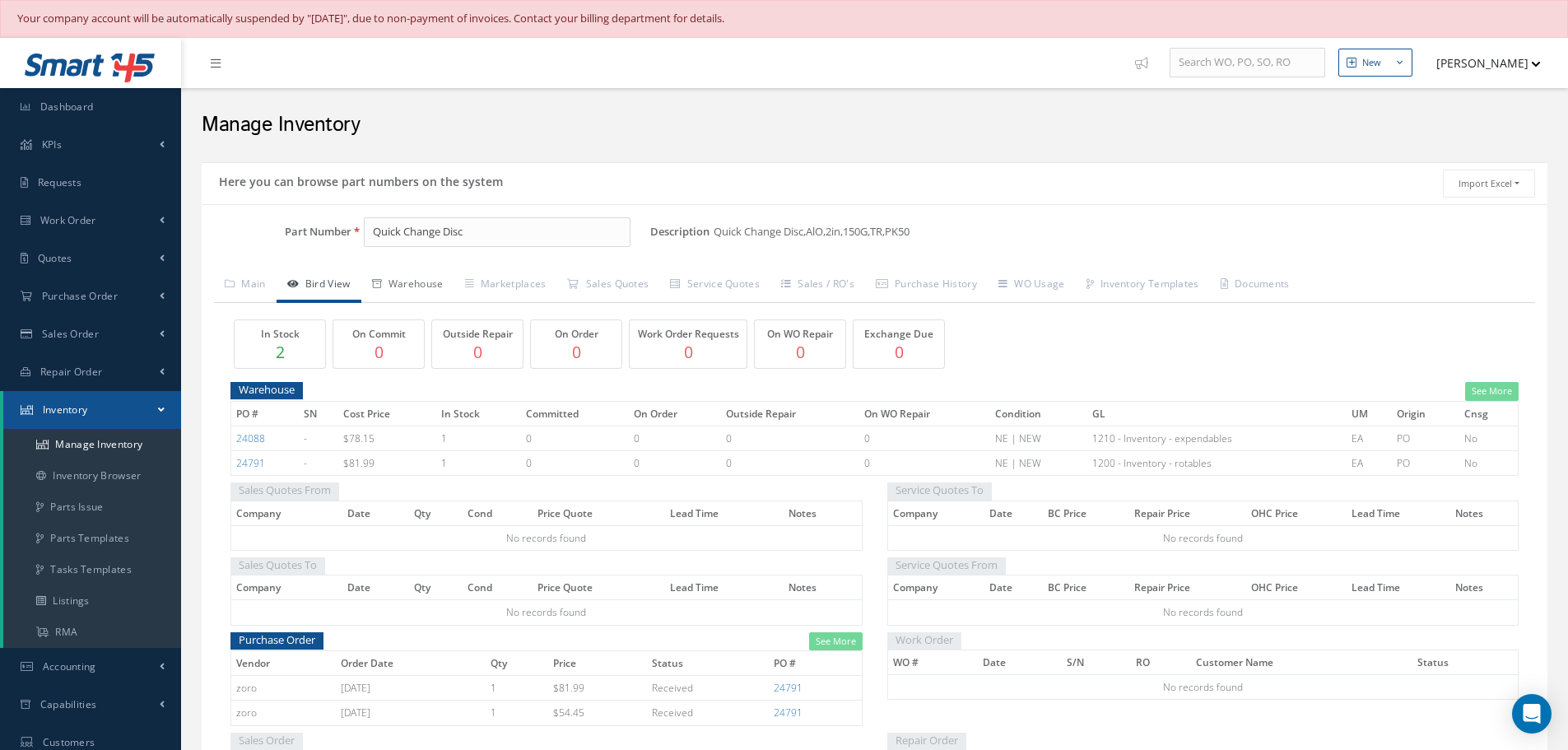
click at [416, 285] on link "Warehouse" at bounding box center [408, 285] width 93 height 35
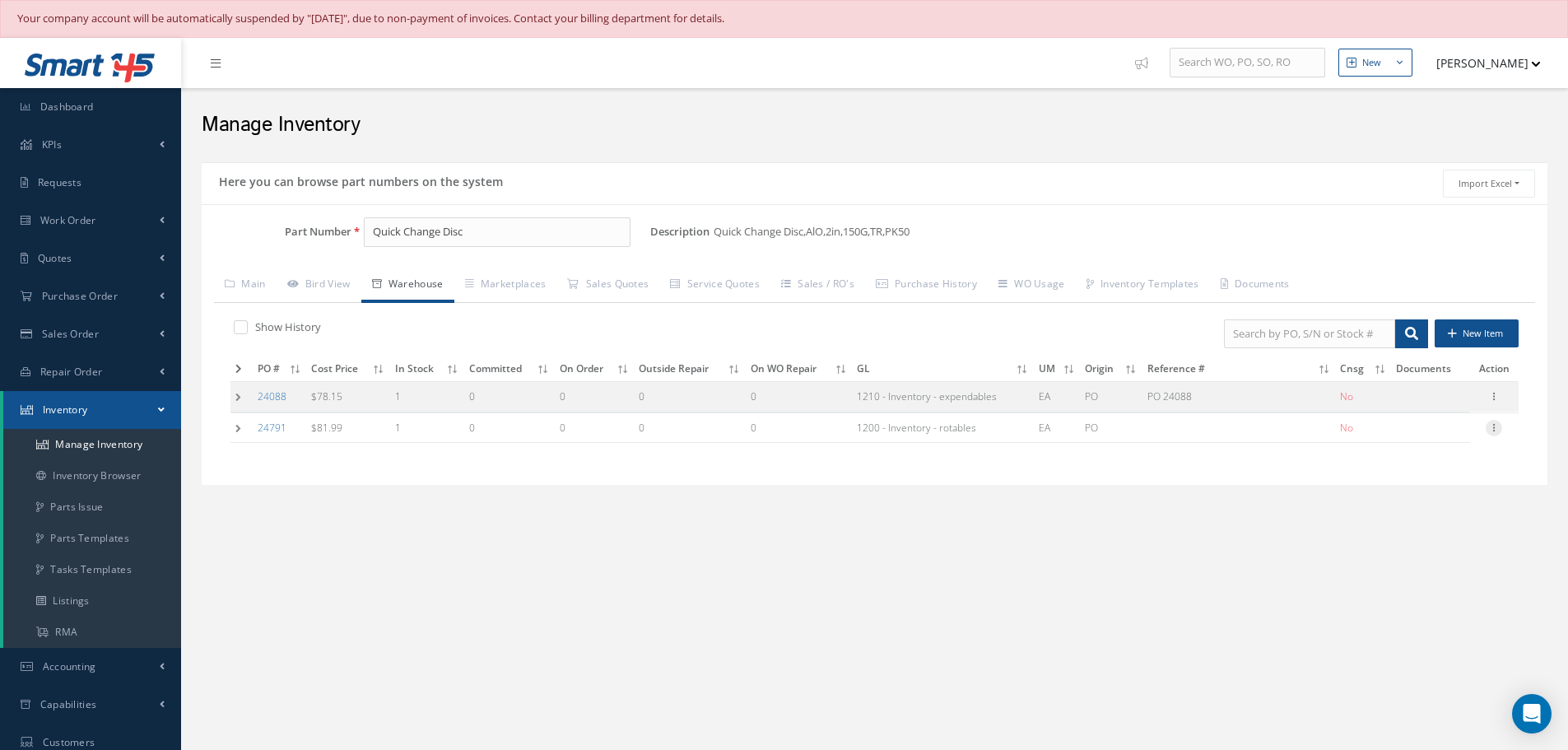
click at [1495, 420] on icon at bounding box center [1494, 427] width 16 height 13
click at [1417, 492] on link "Label" at bounding box center [1418, 494] width 130 height 22
click at [1496, 430] on icon at bounding box center [1494, 427] width 16 height 13
click at [1406, 436] on link "Edit" at bounding box center [1418, 438] width 130 height 22
type input "81.99"
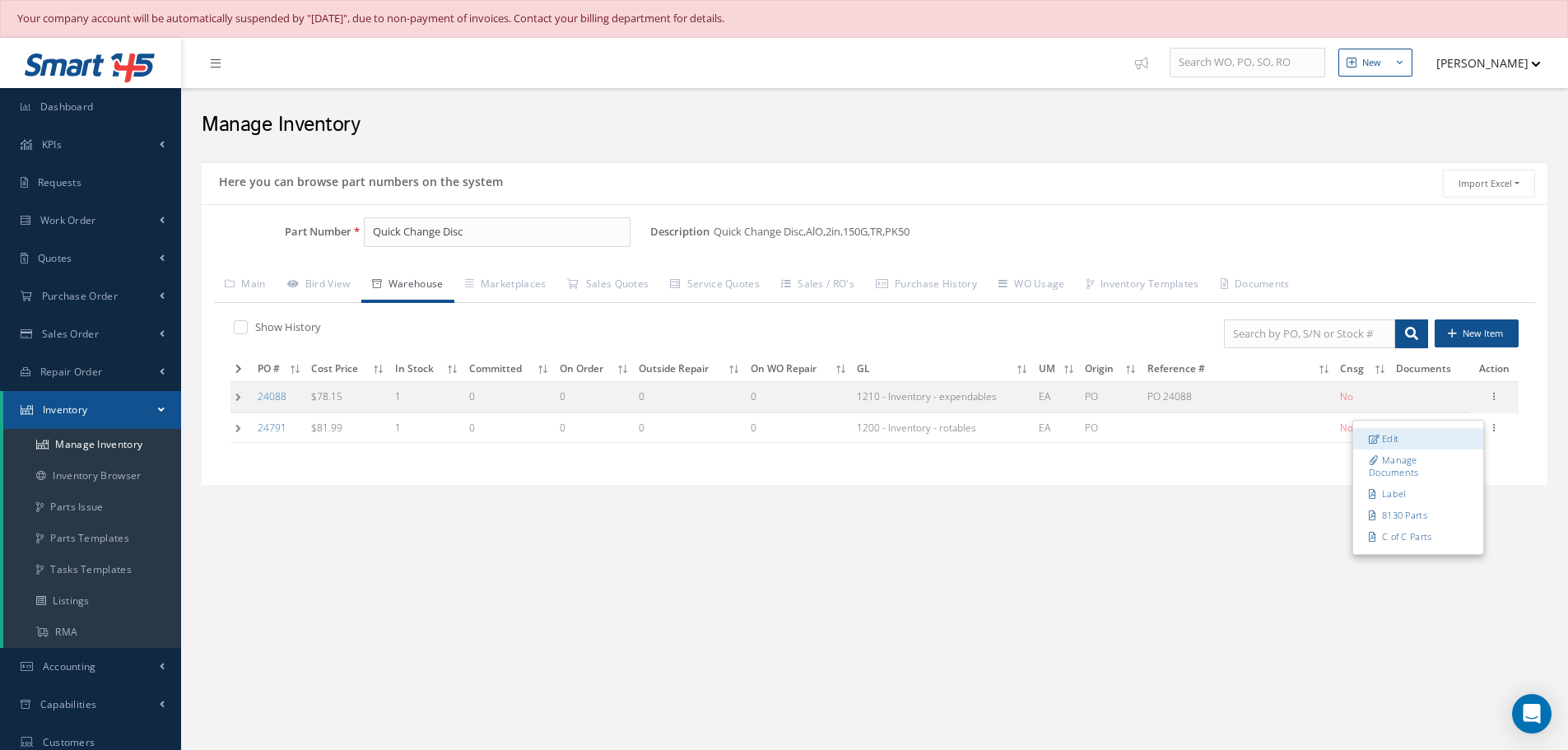
type input "[DATE]"
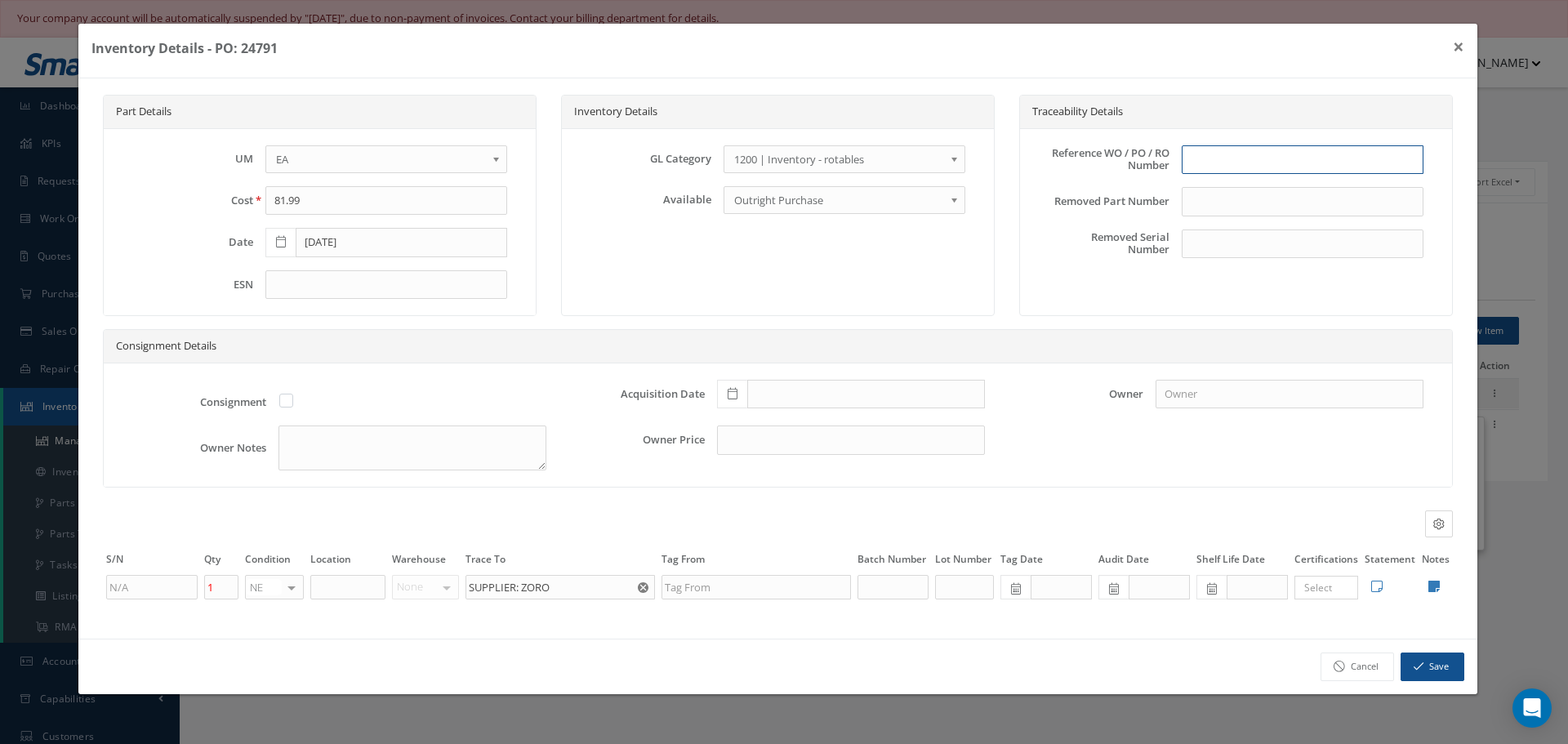
click at [1192, 154] on input "text" at bounding box center [1302, 160] width 242 height 29
type input "p"
type input "PO 24791"
click at [734, 392] on icon at bounding box center [732, 393] width 9 height 11
click at [805, 213] on td "1" at bounding box center [803, 222] width 24 height 24
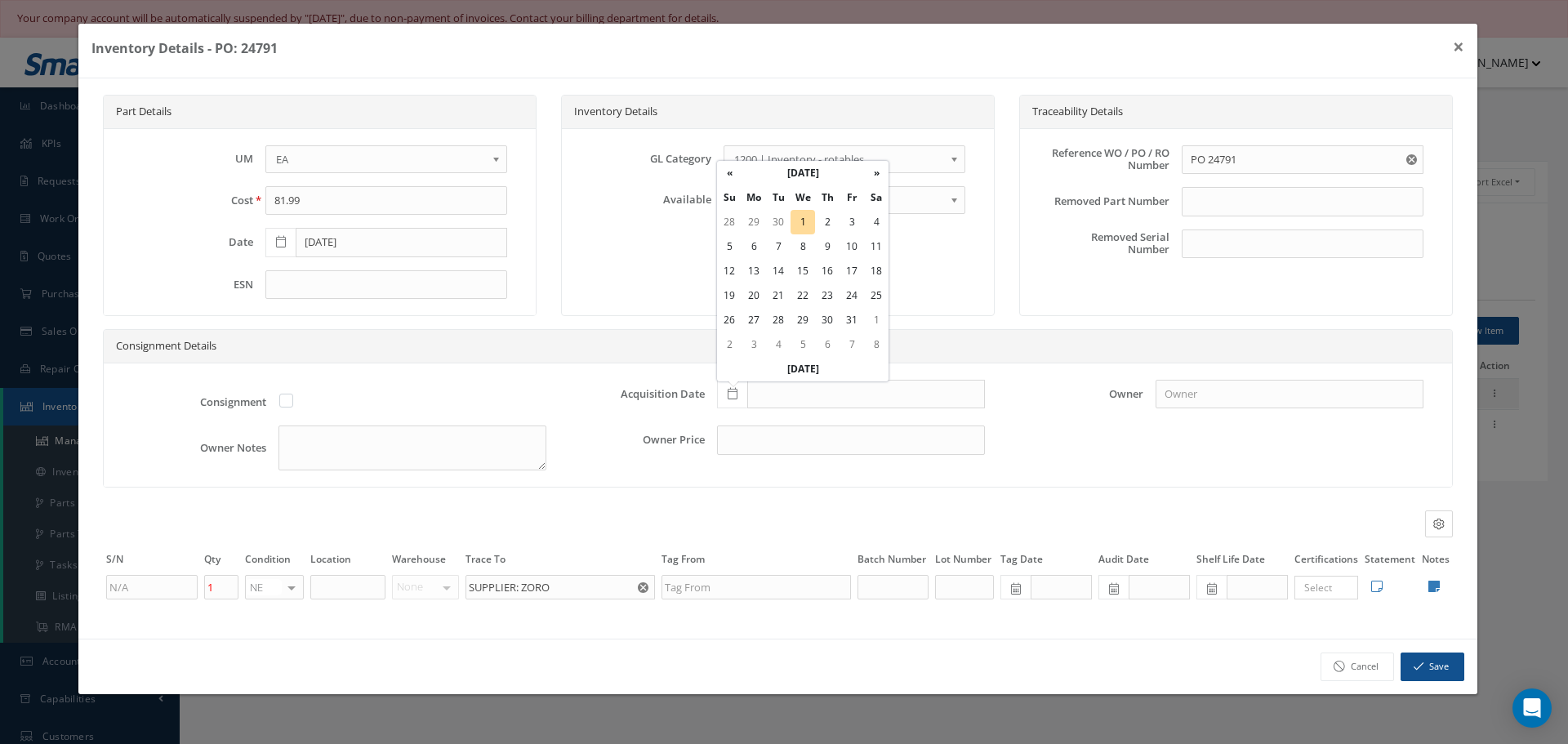
type input "[DATE]"
click at [355, 581] on input "text" at bounding box center [348, 587] width 75 height 24
type input "STOCK ROOM"
click at [1433, 583] on icon at bounding box center [1433, 586] width 11 height 13
type textarea "TOOLING"
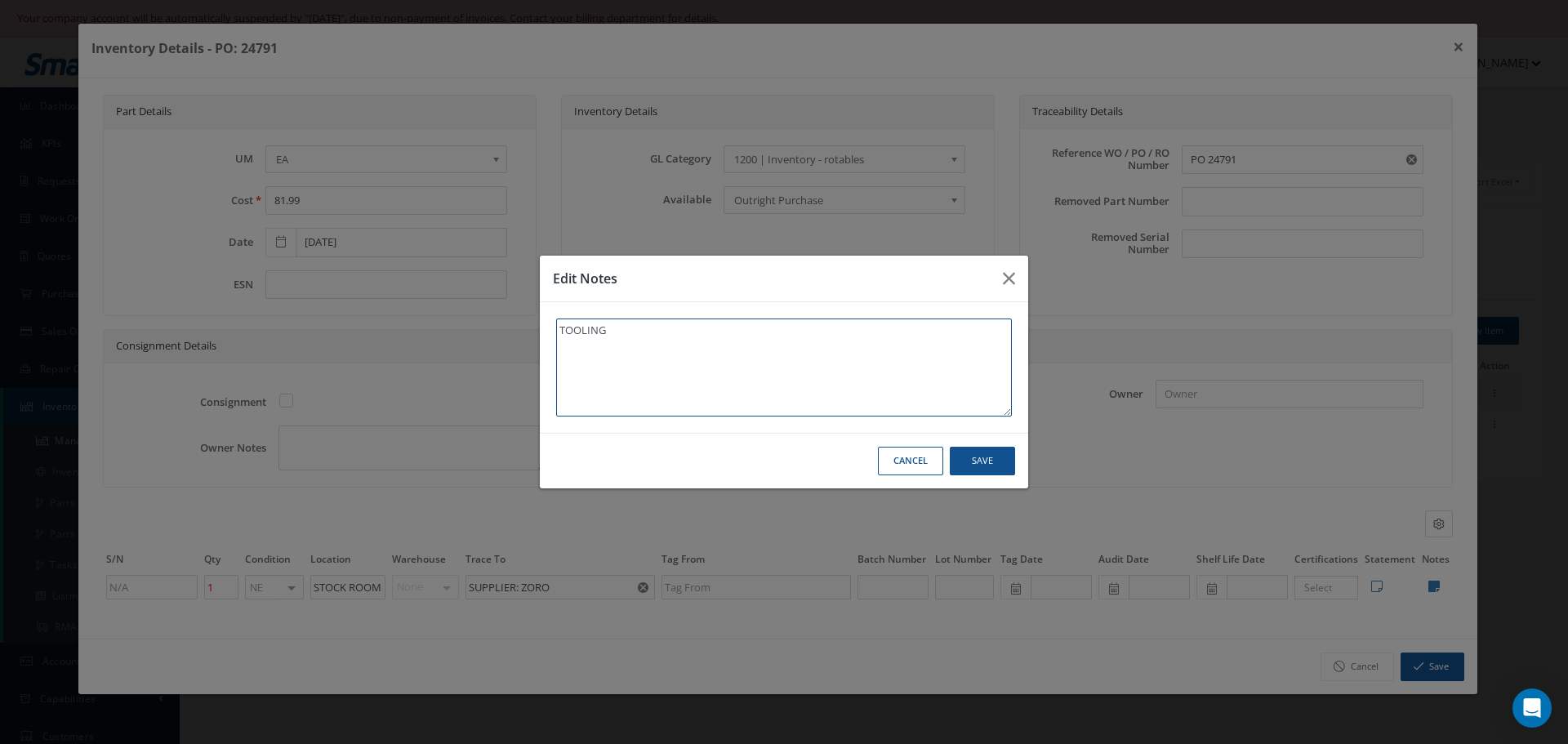
click at [692, 337] on textarea "TOOLING" at bounding box center [784, 367] width 456 height 98
type textarea "TOOLING"
type textarea "TOOLING *"
type textarea "TOOLING **"
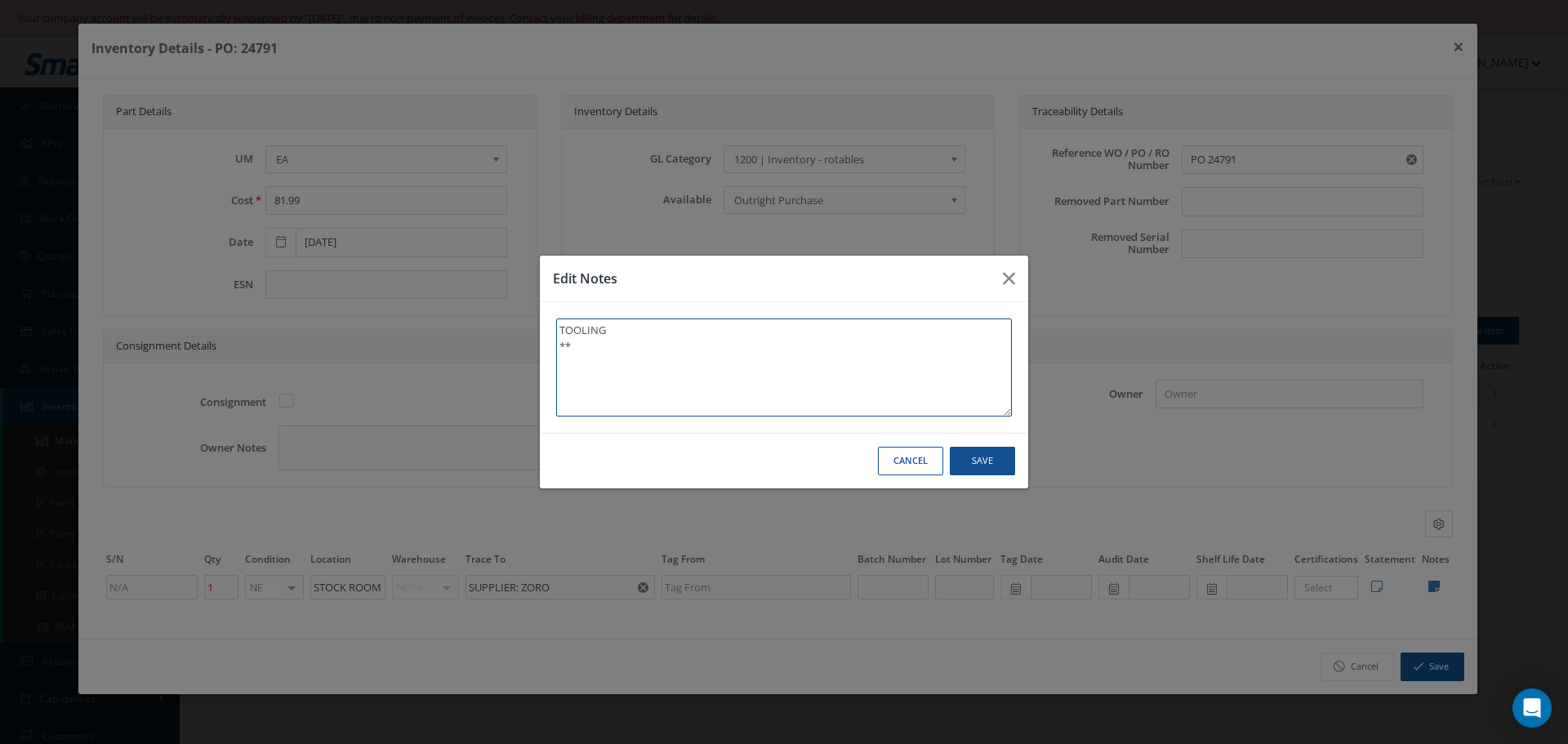
type textarea "TOOLING **"
type textarea "TOOLING ** R"
type textarea "TOOLING ** RE"
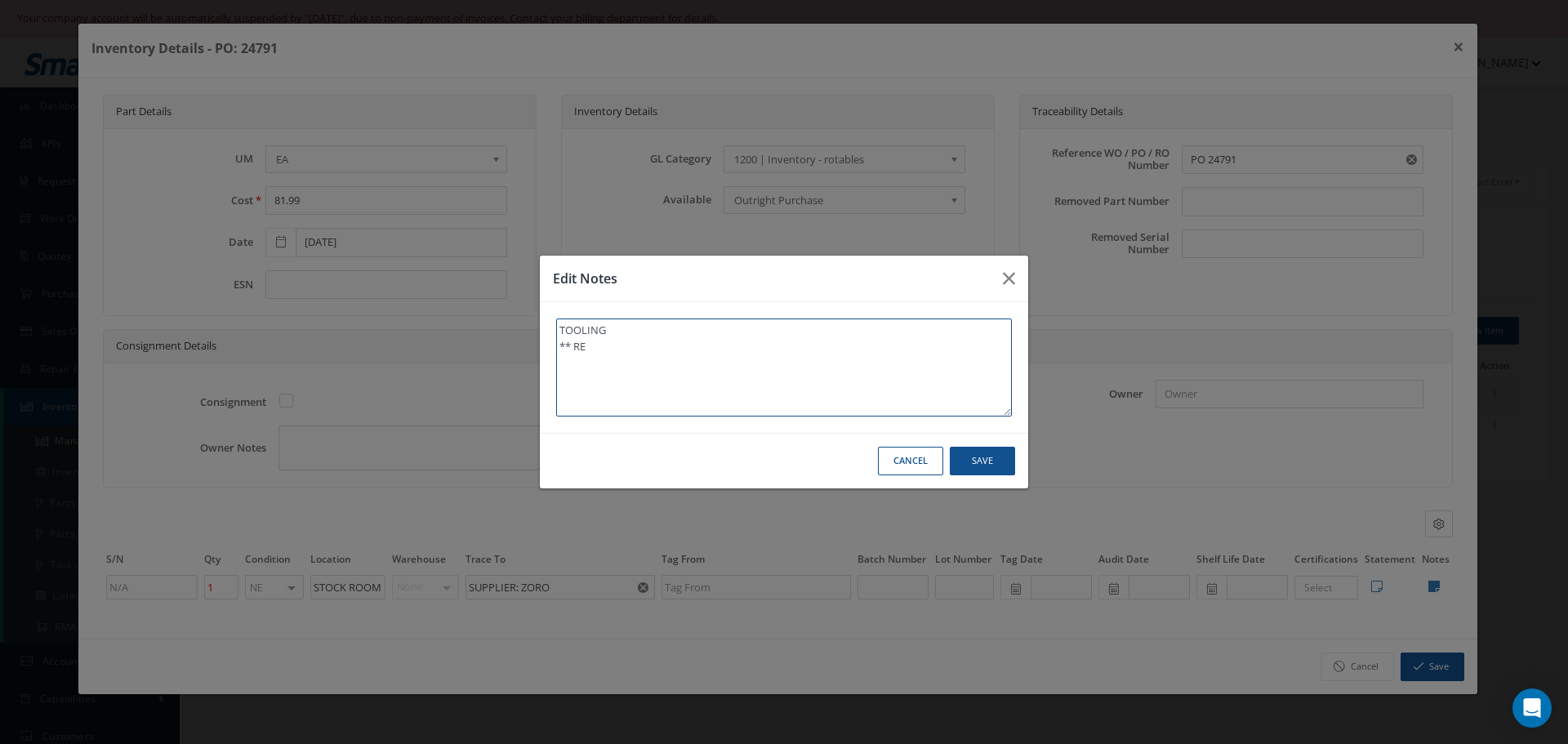
type textarea "TOOLING ** REC"
type textarea "TOOLING ** RECE"
type textarea "TOOLING ** RECEI"
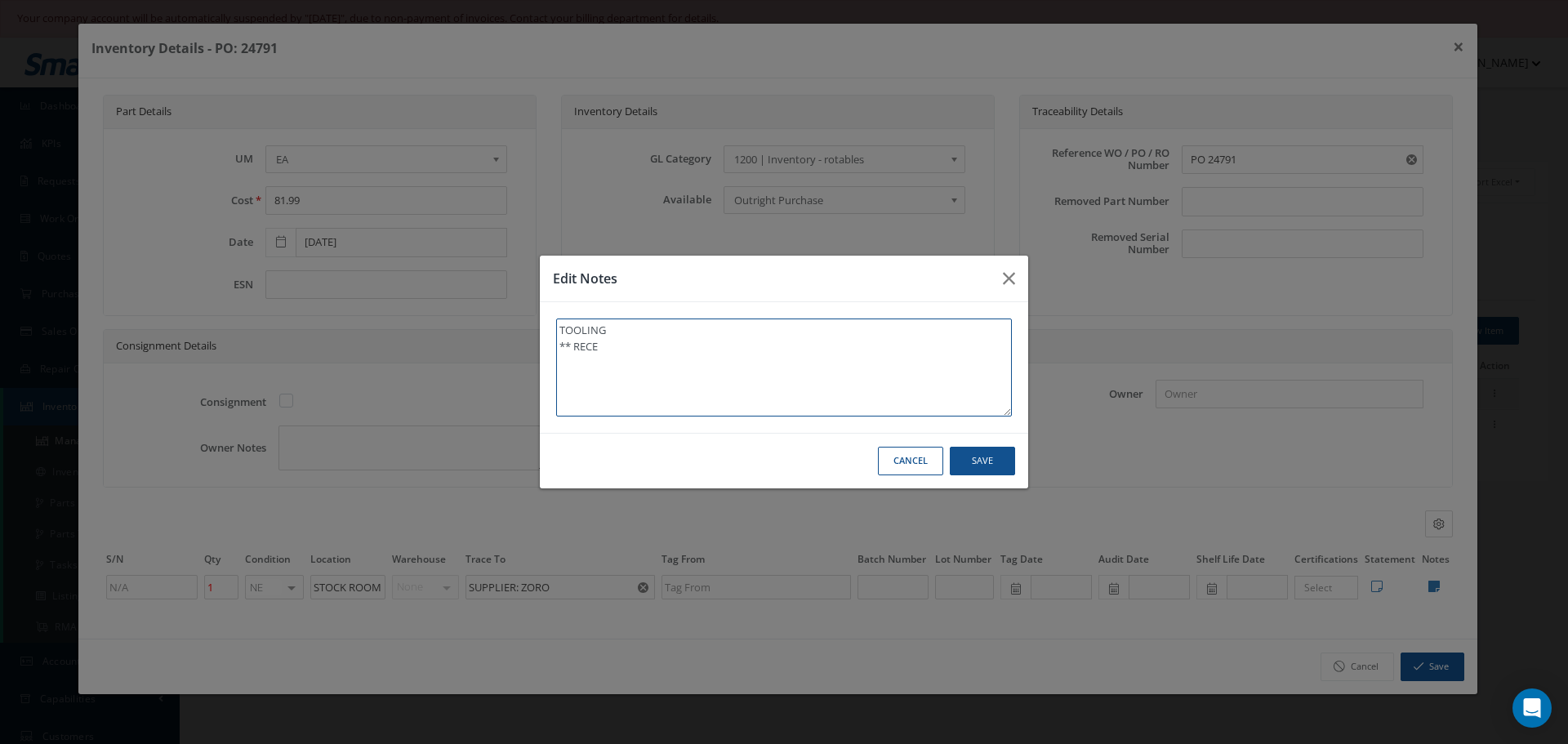
type textarea "TOOLING ** RECEI"
type textarea "TOOLING ** RECEIV"
type textarea "TOOLING ** RECEIVE"
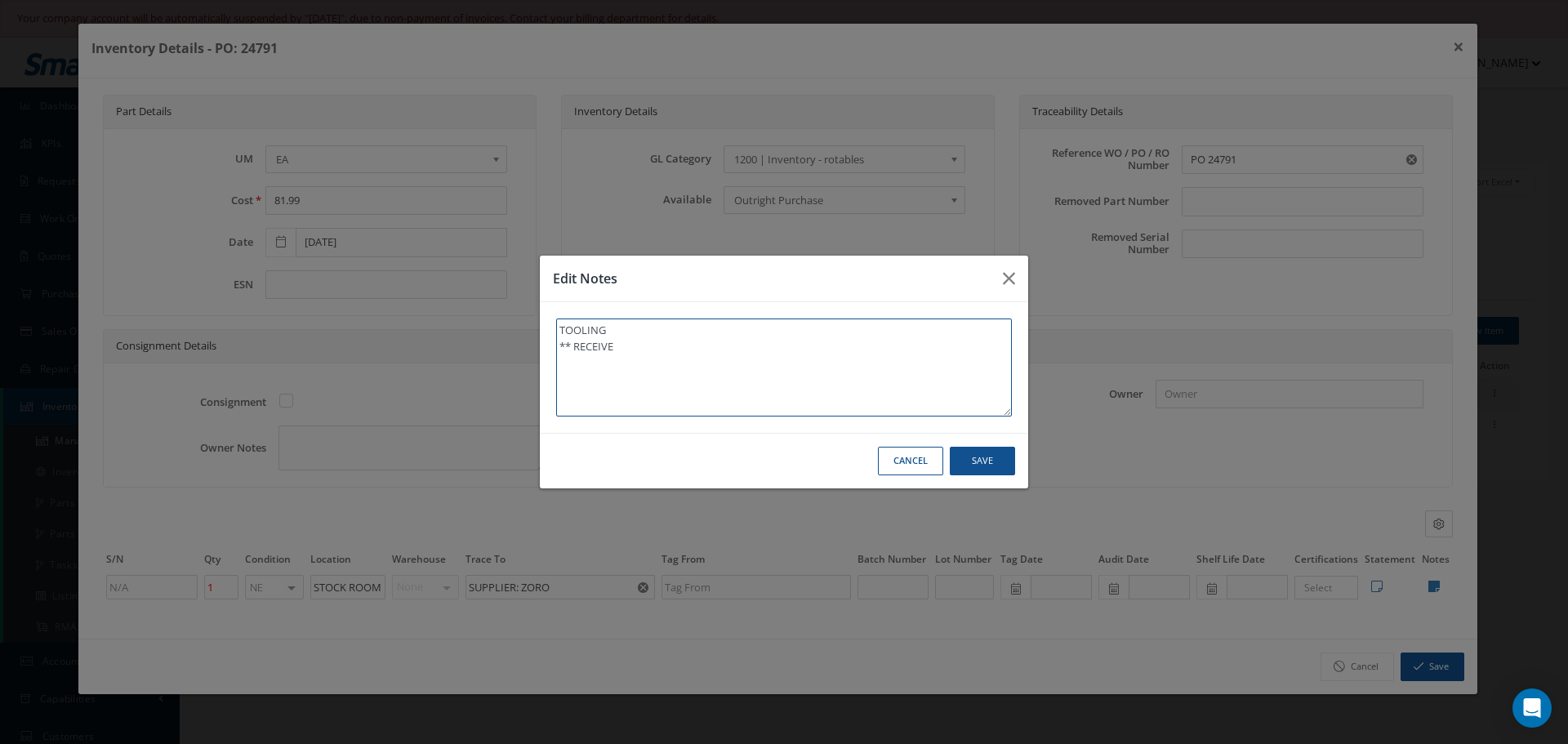
type textarea "TOOLING ** RECEIVED"
type textarea "TOOLING ** RECEIVED S"
type textarea "TOOLING ** RECEIVED ST"
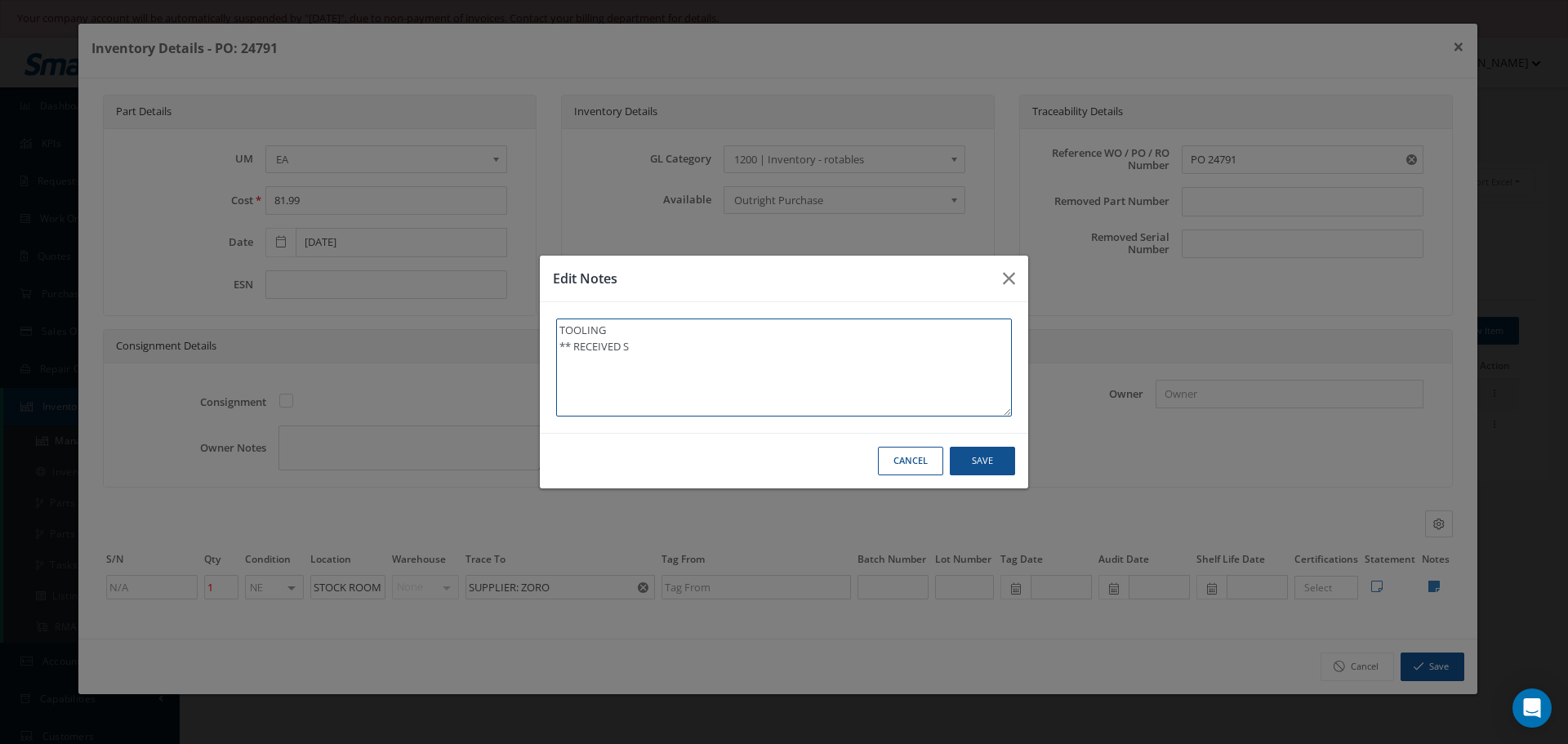
type textarea "TOOLING ** RECEIVED ST"
type textarea "TOOLING ** RECEIVED STO"
type textarea "TOOLING ** RECEIVED STOC"
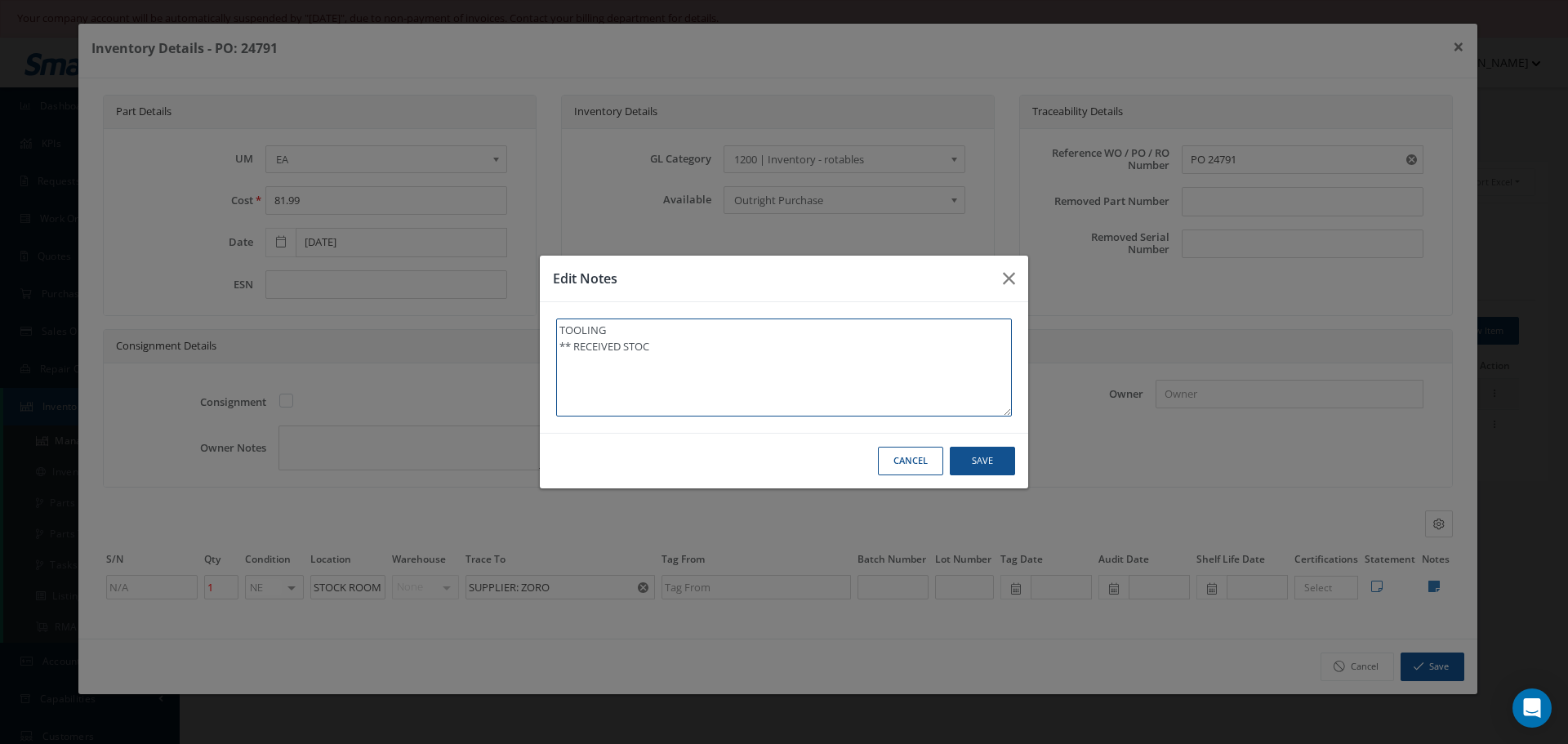
type textarea "TOOLING ** RECEIVED STOCK"
type textarea "TOOLING ** RECEIVED STOCK 0"
type textarea "TOOLING ** RECEIVED STOCK"
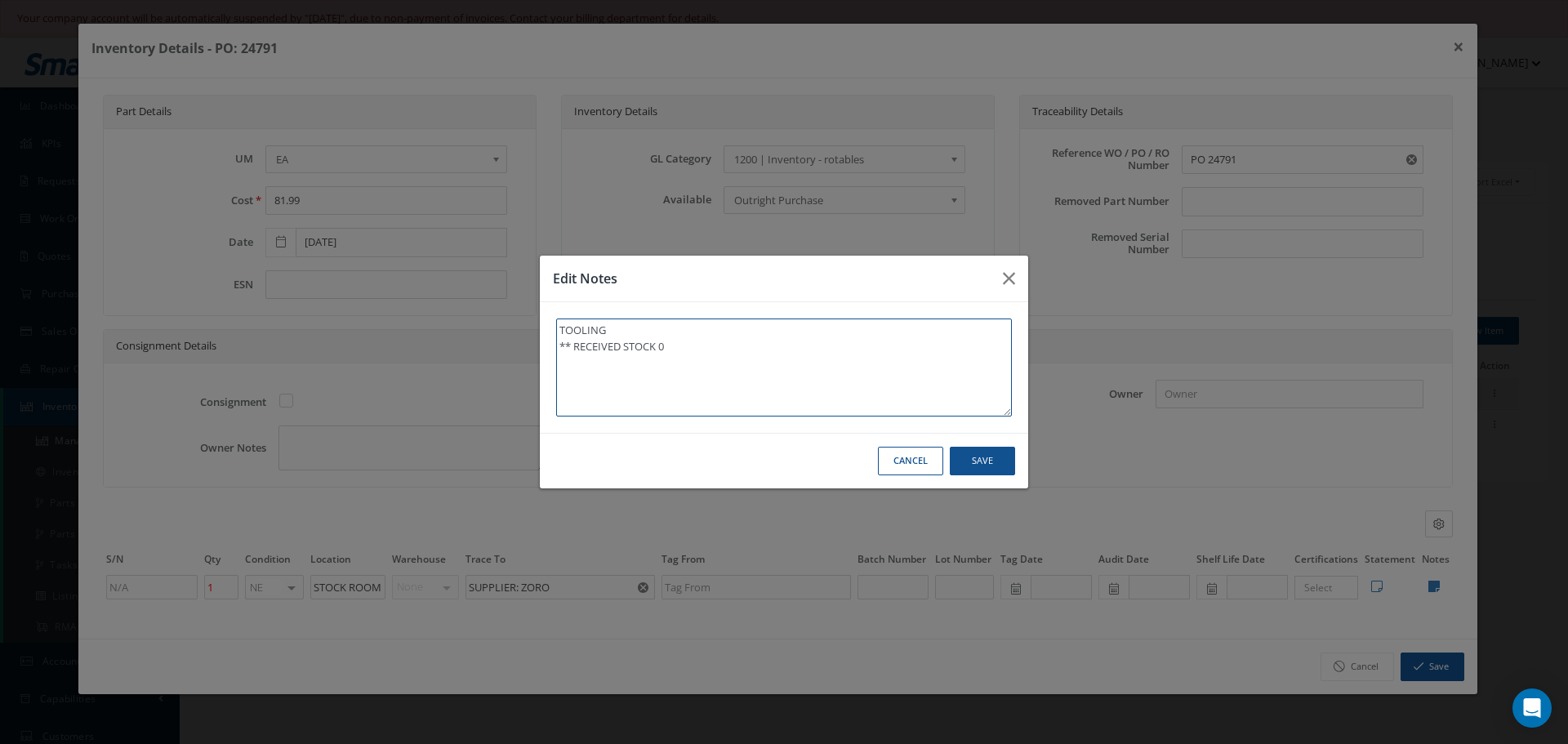
type textarea "TOOLING ** RECEIVED STOCK"
type textarea "TOOLING ** RECEIVED STOCK 1"
type textarea "TOOLING ** RECEIVED STOCK 10"
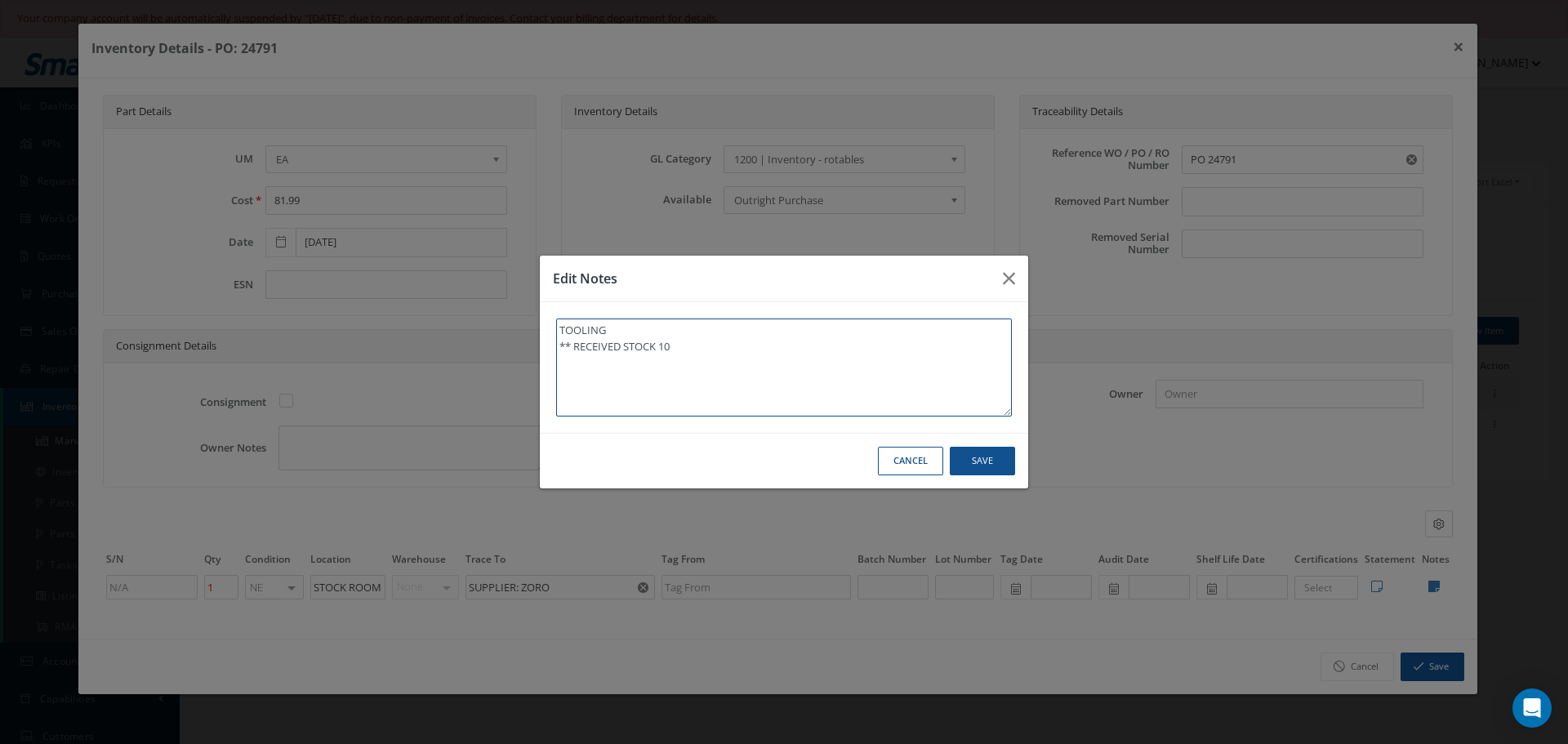
type textarea "TOOLING ** RECEIVED STOCK 10/"
type textarea "TOOLING ** RECEIVED STOCK 10/0"
type textarea "TOOLING ** RECEIVED STOCK 10/01"
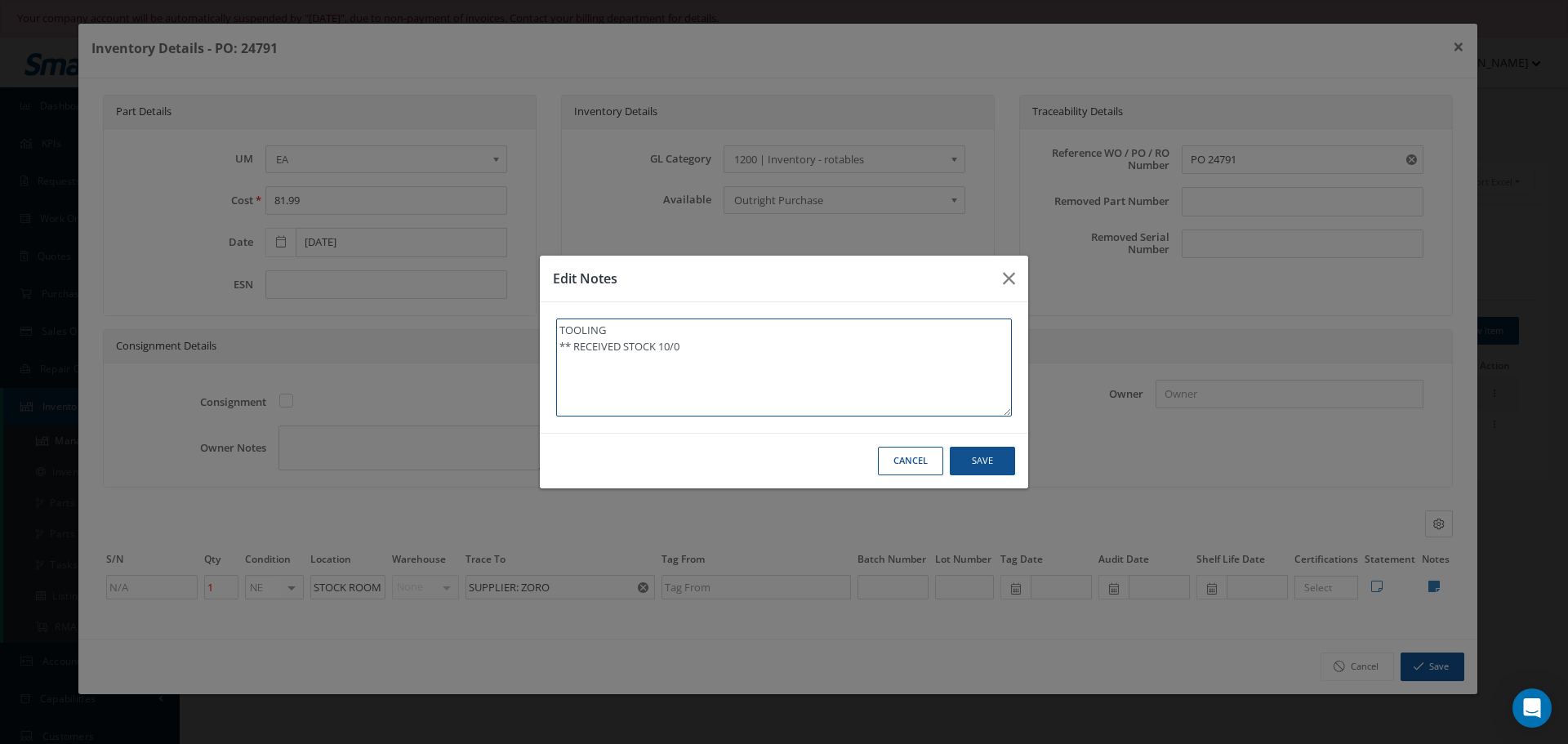
type textarea "TOOLING ** RECEIVED STOCK 10/01"
type textarea "TOOLING ** RECEIVED STOCK 10/01/"
type textarea "TOOLING ** RECEIVED STOCK 10/01/2"
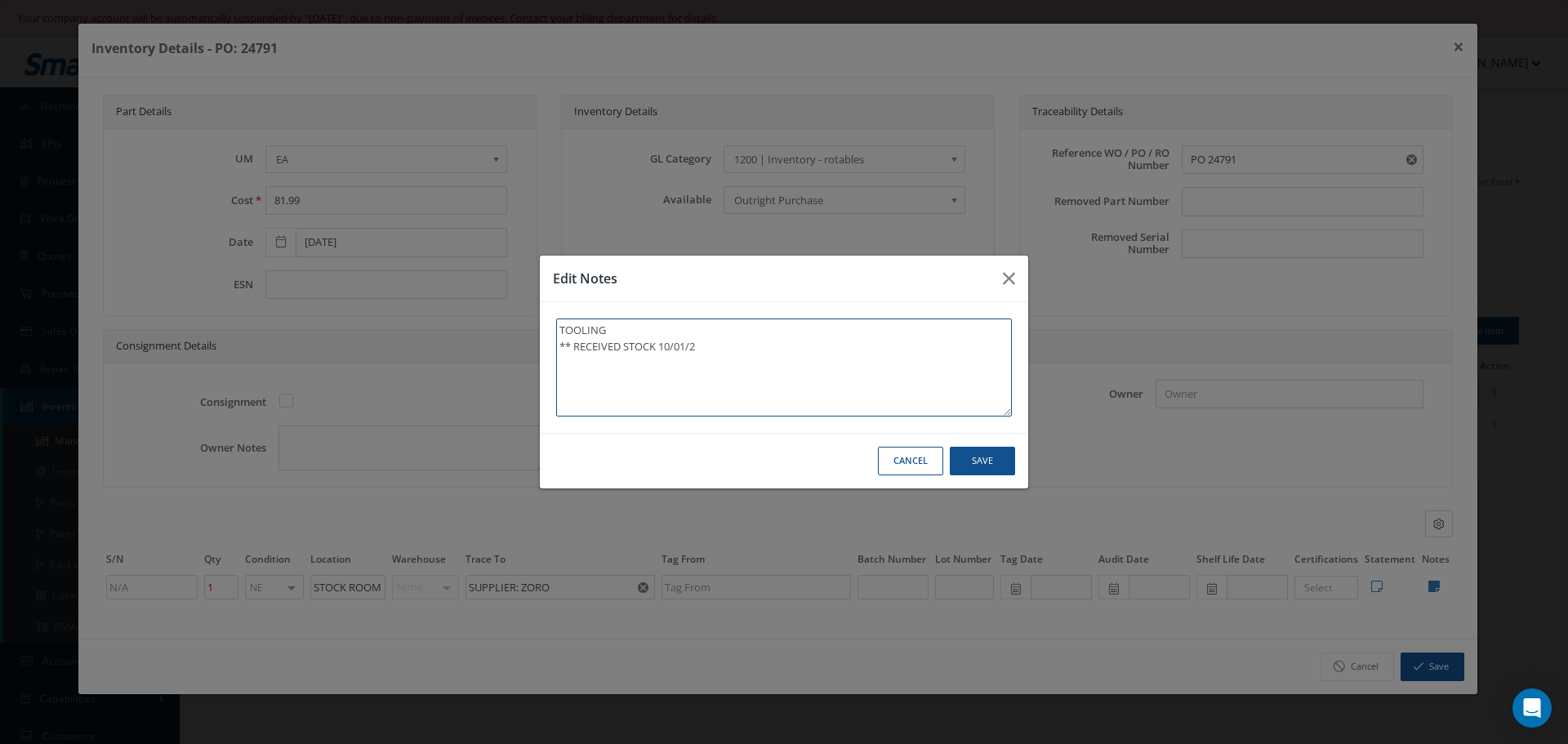
type textarea "TOOLING ** RECEIVED STOCK 10/01/20"
type textarea "TOOLING ** RECEIVED STOCK 10/01/202"
type textarea "TOOLING ** RECEIVED STOCK 10/01/2025"
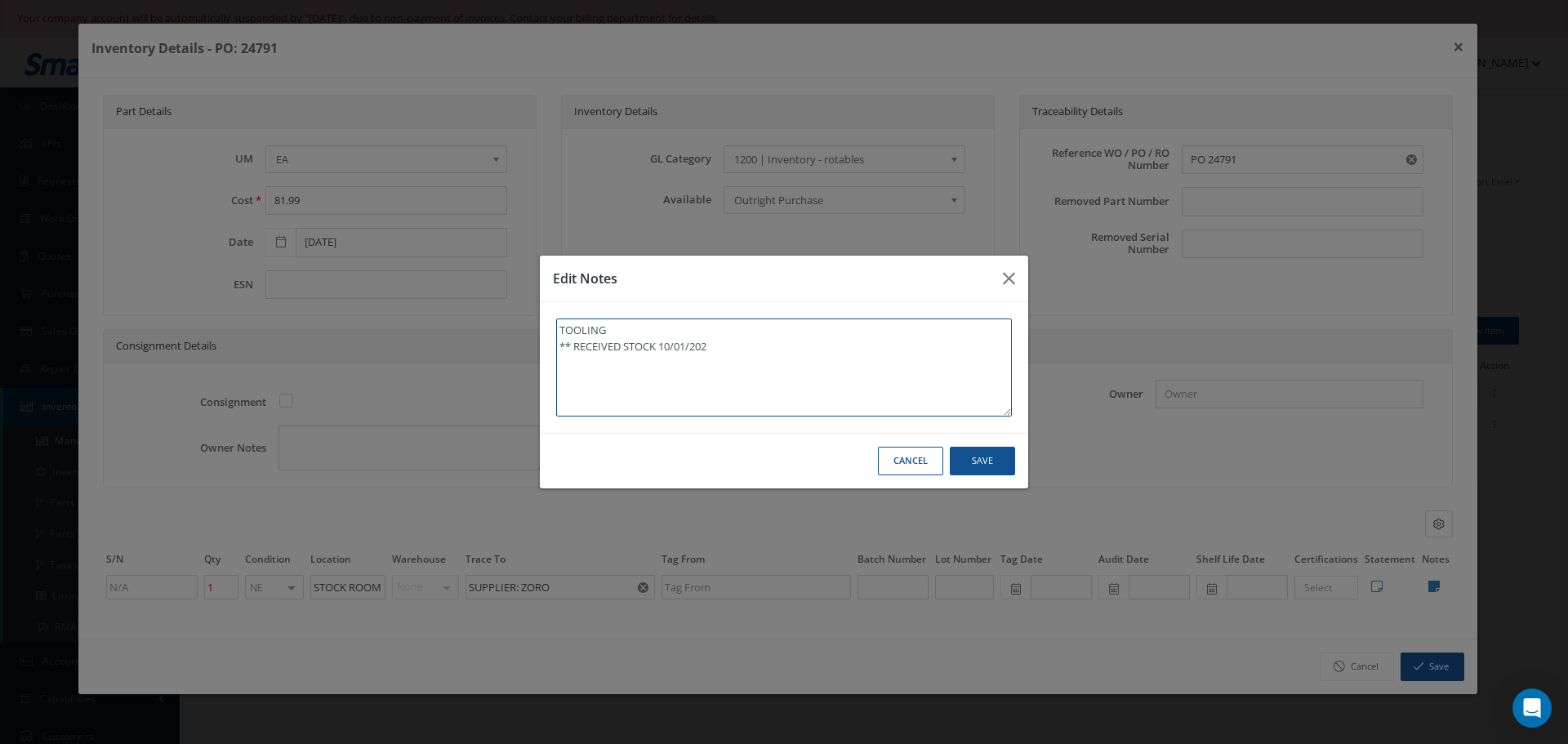
type textarea "TOOLING ** RECEIVED STOCK 10/01/2025"
type textarea "TOOLING ** RECEIVED STOCK 10/01/2025."
click at [971, 452] on button "Save" at bounding box center [982, 461] width 65 height 29
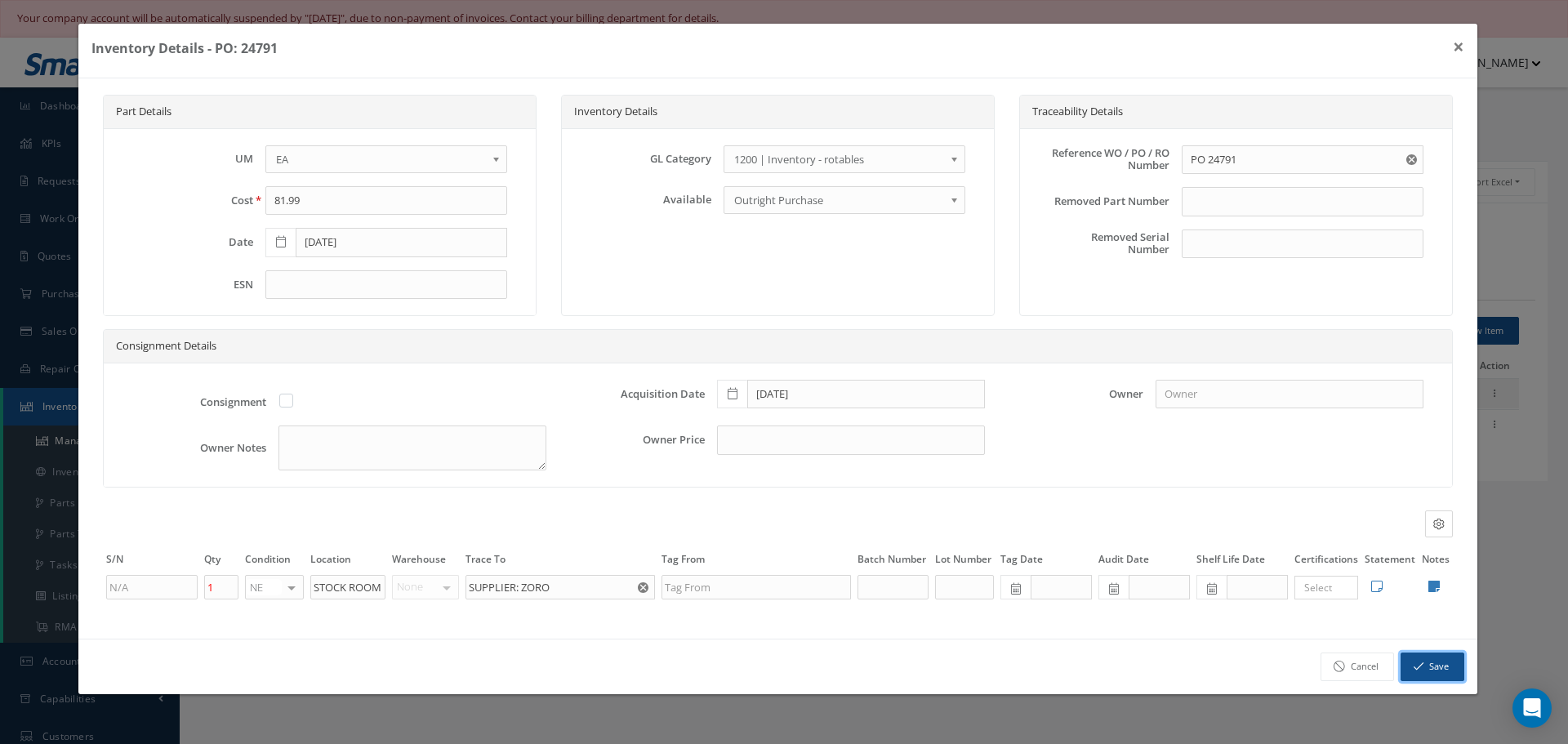
click at [1447, 674] on button "Save" at bounding box center [1432, 666] width 64 height 29
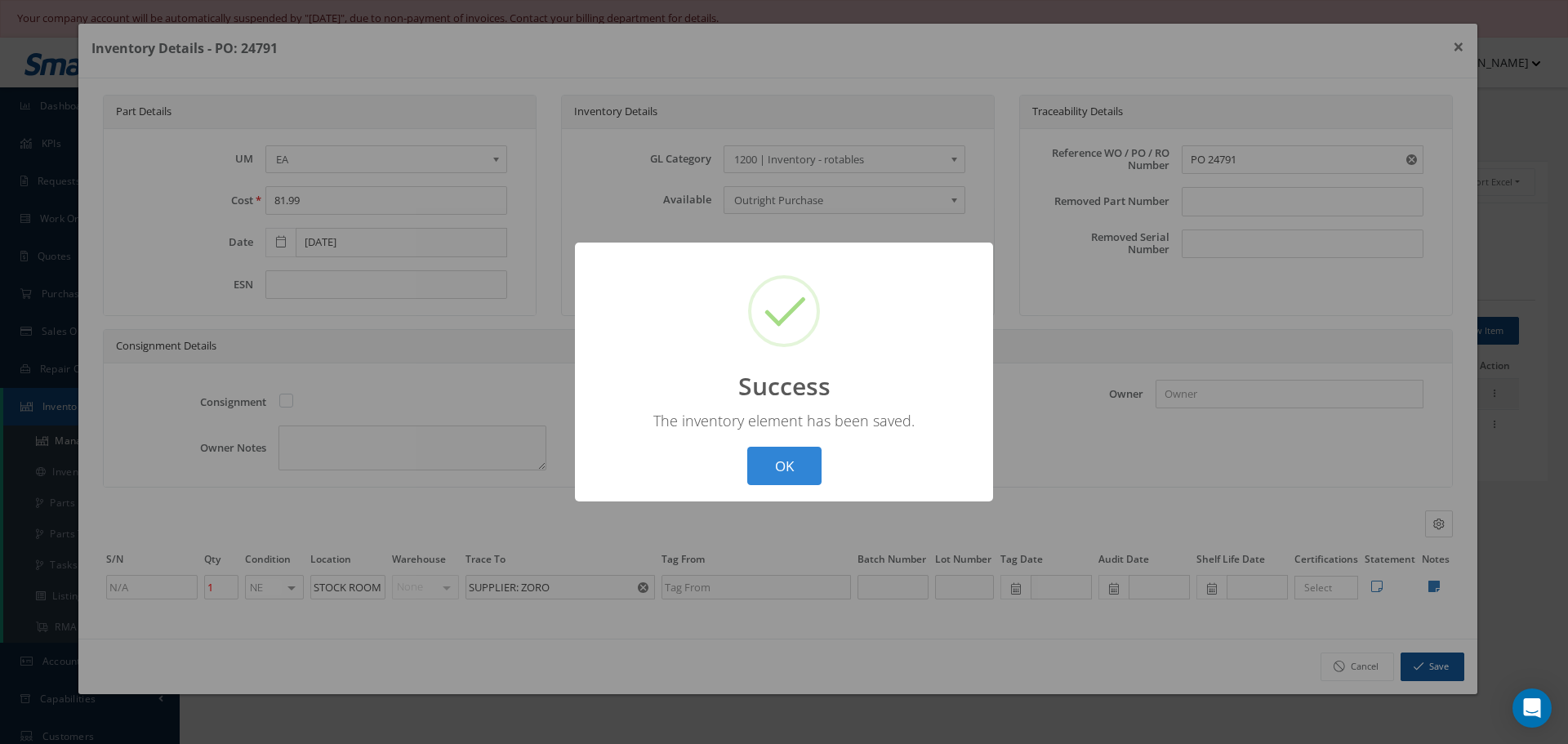
click at [782, 476] on button "OK" at bounding box center [784, 465] width 75 height 38
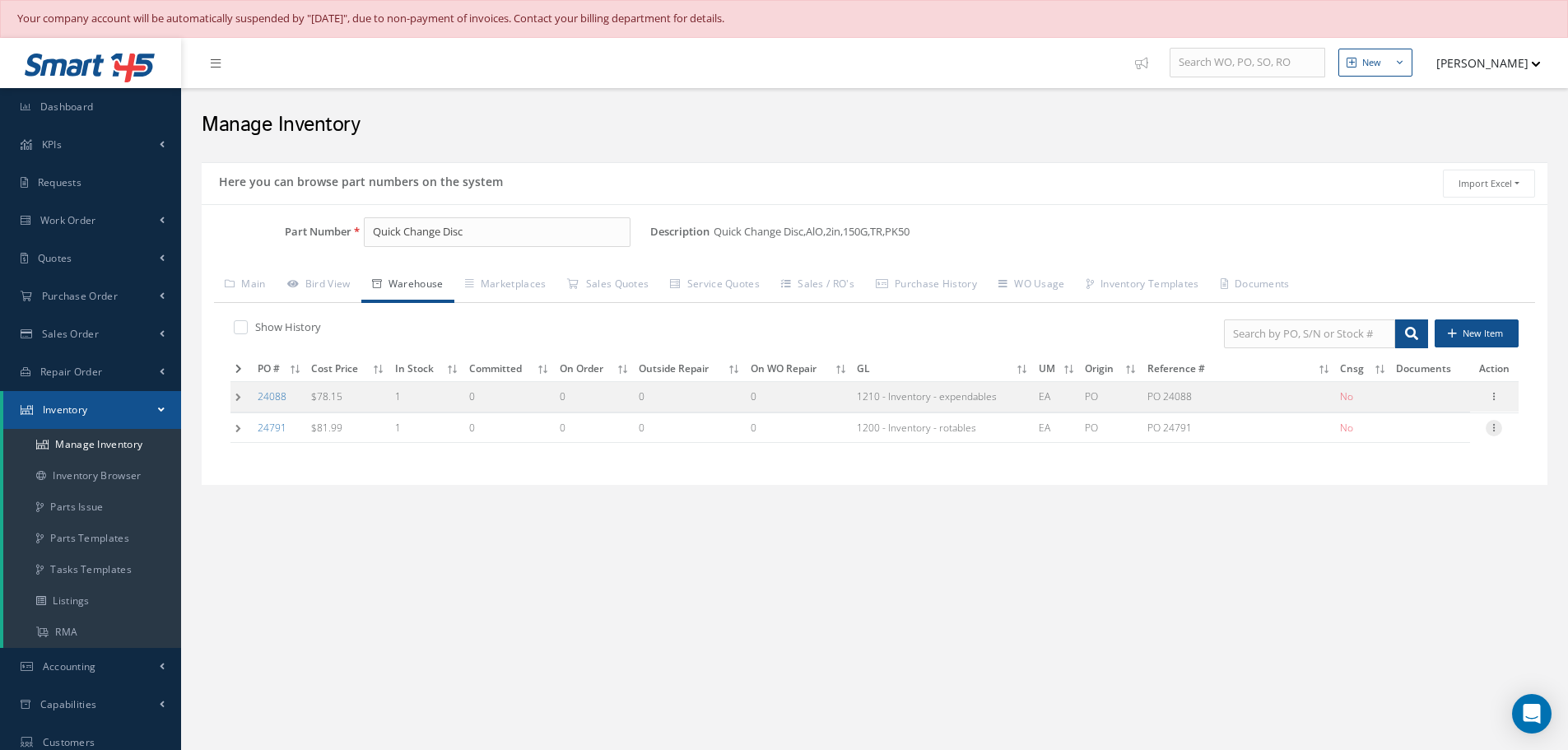
click at [1490, 429] on icon at bounding box center [1494, 427] width 16 height 13
click at [1398, 492] on link "Label" at bounding box center [1418, 494] width 130 height 22
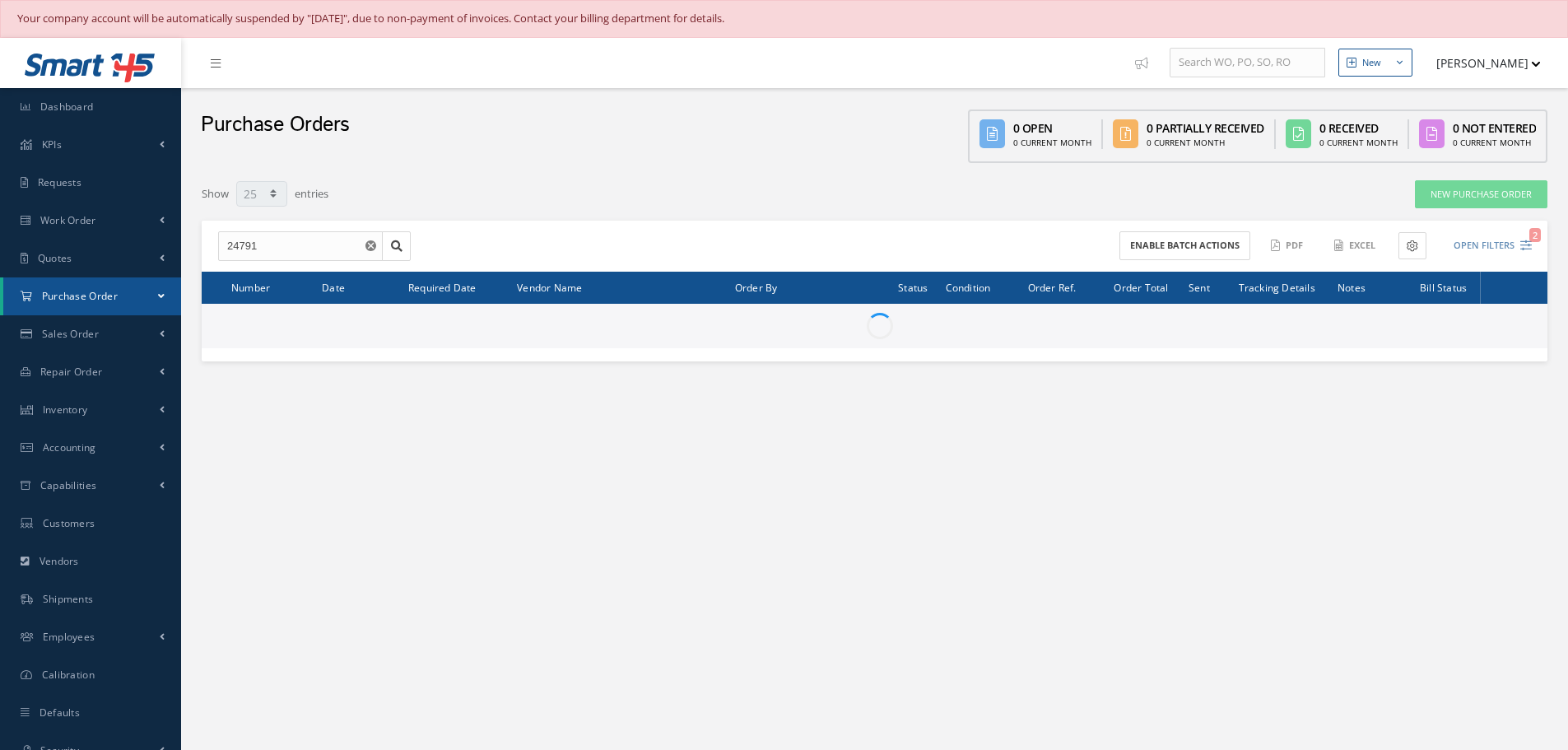
select select "25"
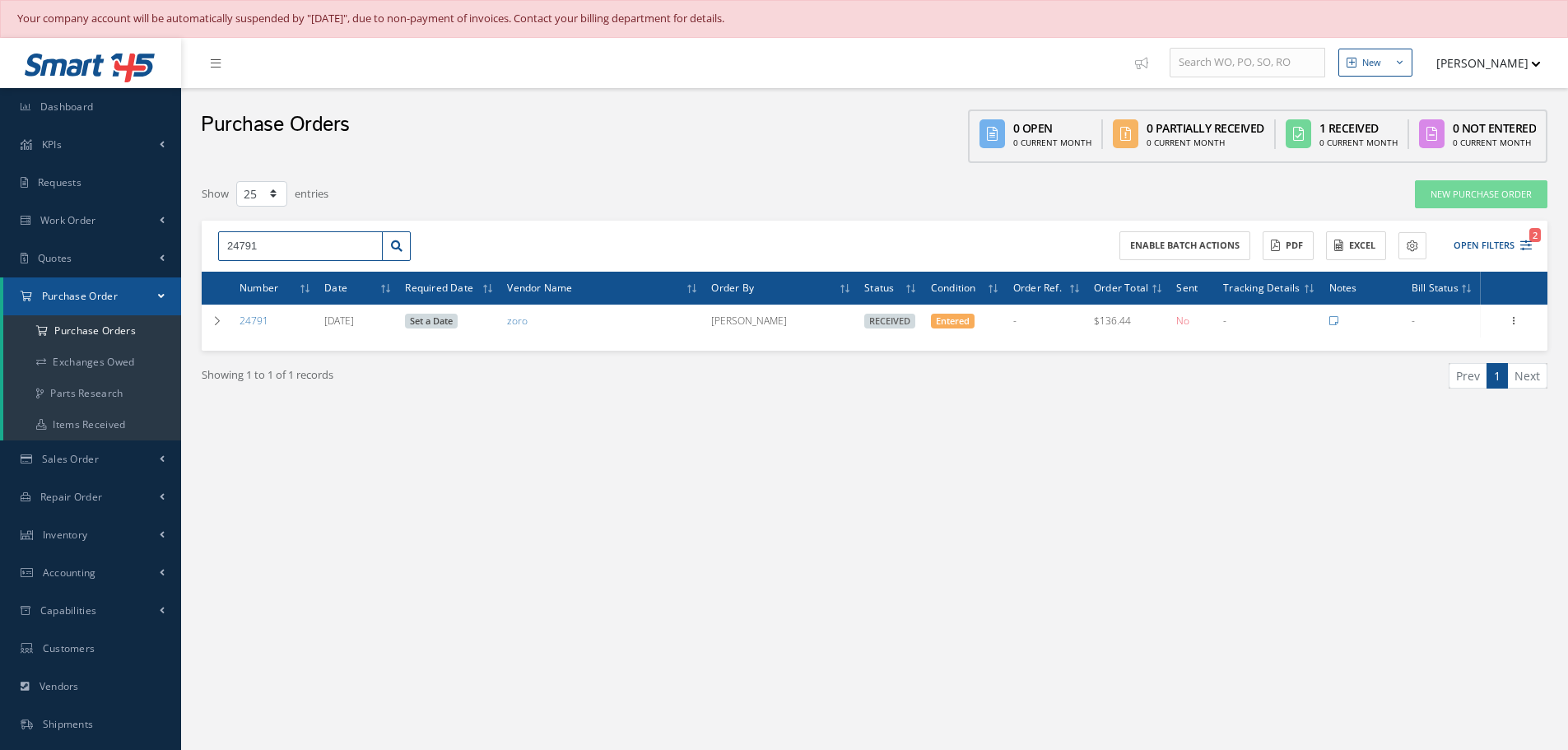
click at [274, 237] on input "24791" at bounding box center [301, 246] width 165 height 29
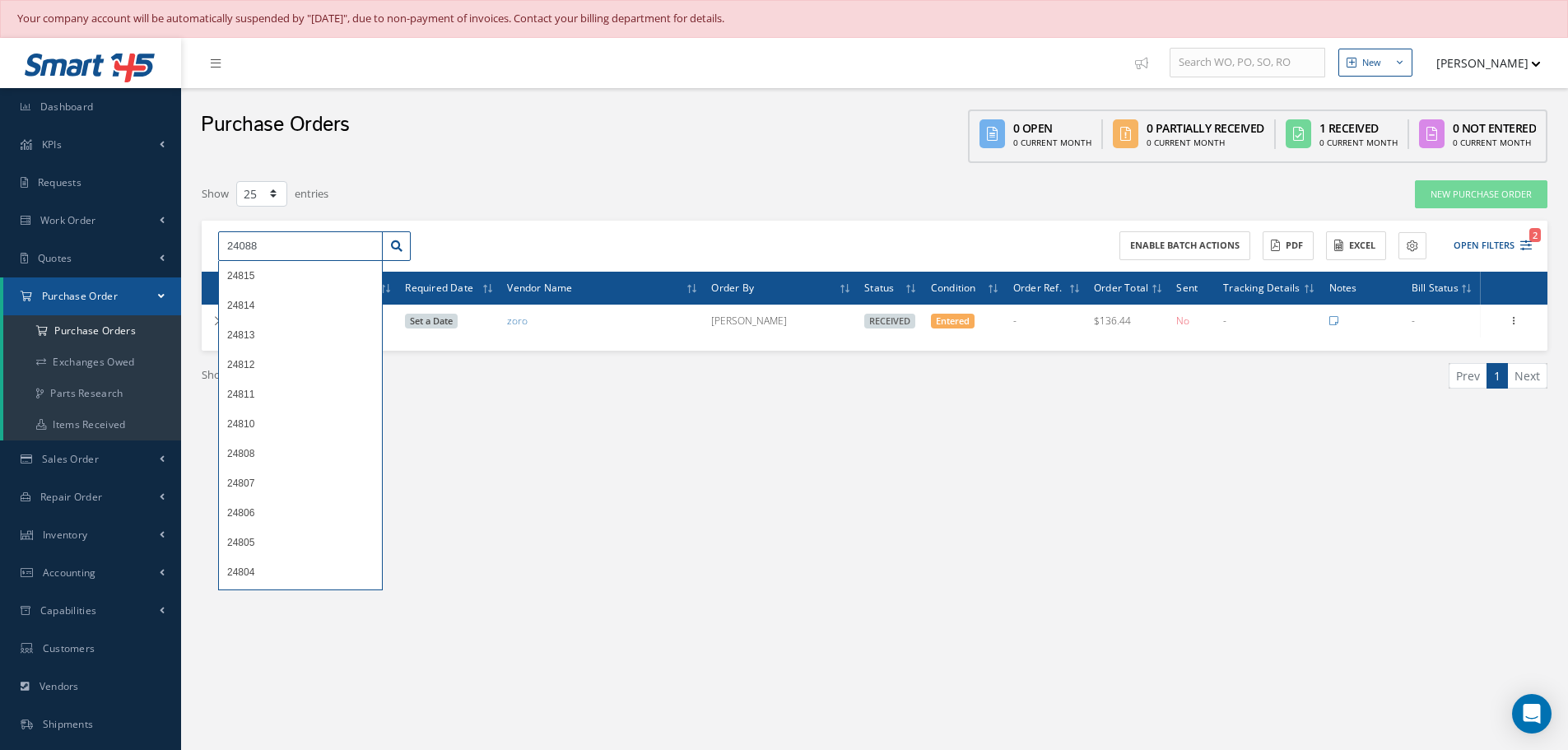
type input "24088"
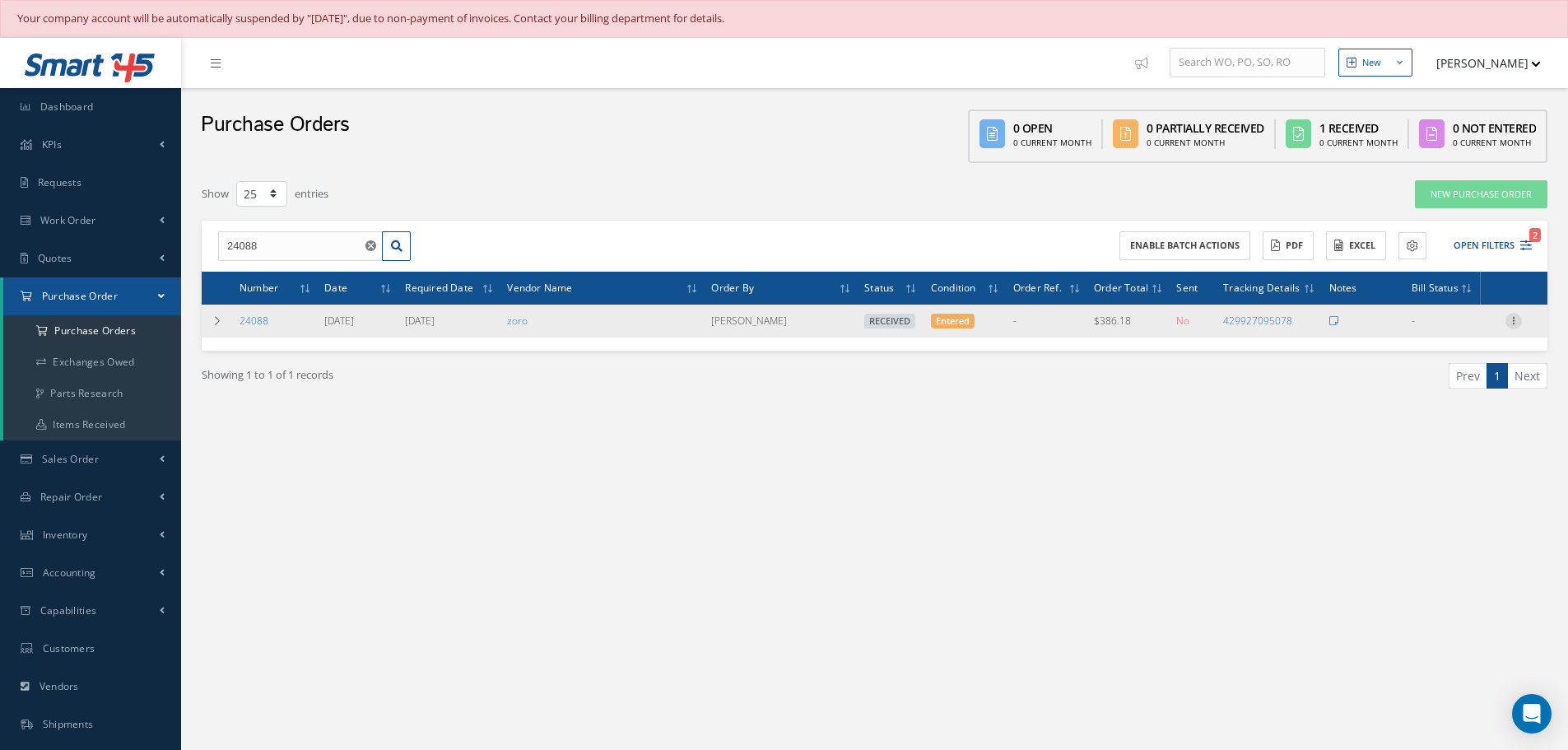
click at [1514, 318] on icon at bounding box center [1513, 319] width 16 height 13
click at [1469, 334] on link "Receiving Details" at bounding box center [1438, 332] width 130 height 22
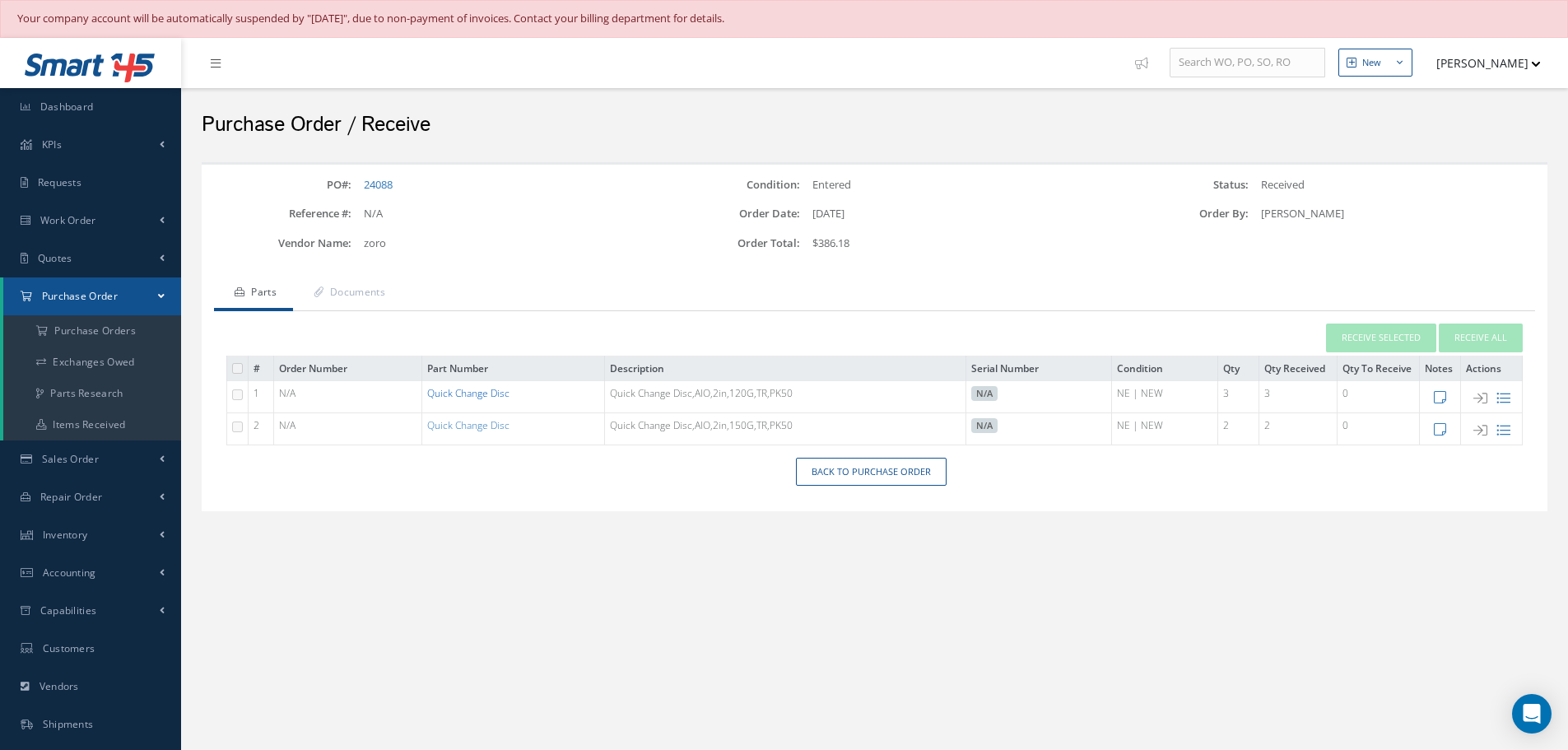
click at [479, 395] on link "Quick Change Disc" at bounding box center [467, 393] width 82 height 14
click at [488, 427] on link "Quick Change Disc" at bounding box center [467, 425] width 82 height 14
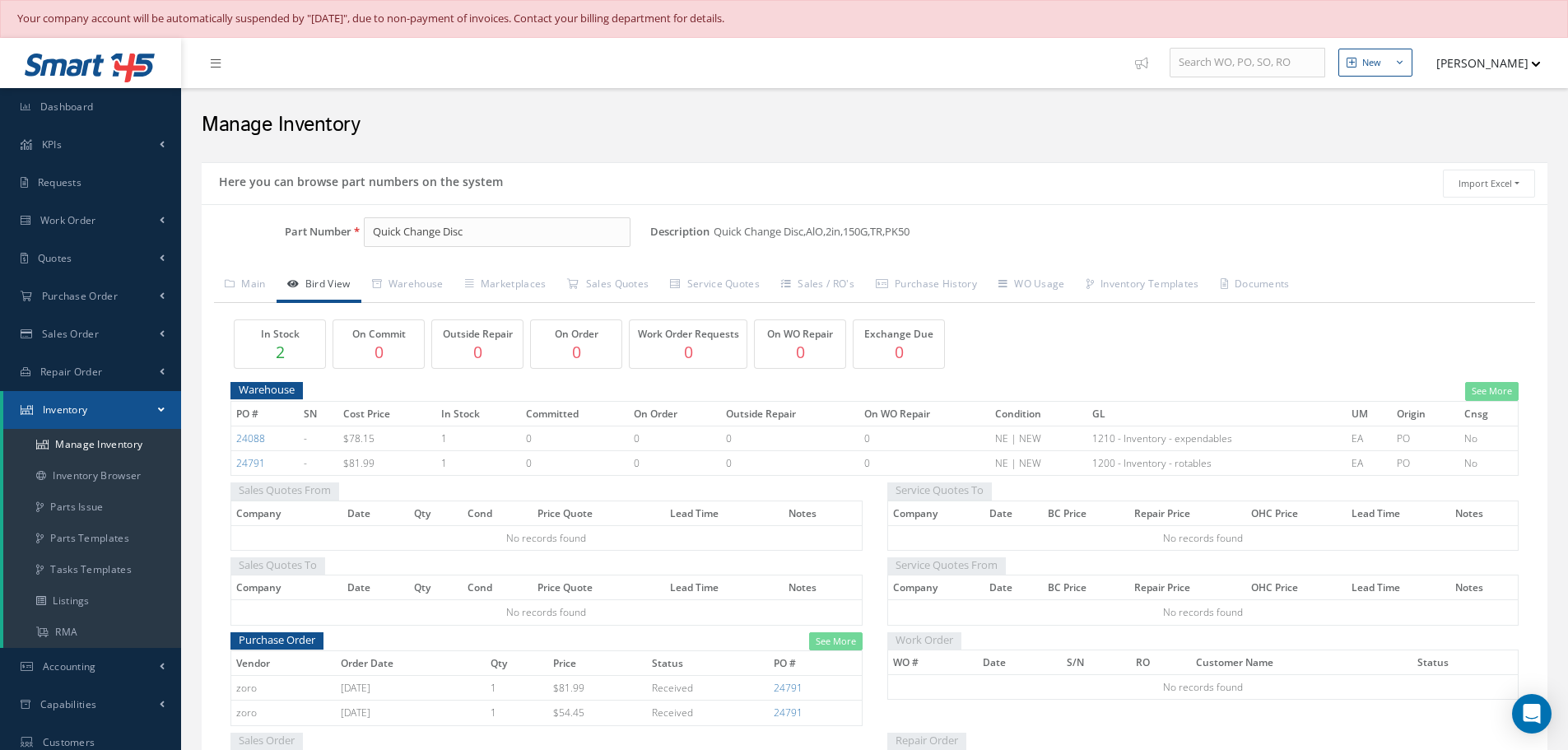
click at [865, 232] on span "Quick Change Disc,AlO,2in,150G,TR,PK50" at bounding box center [814, 232] width 203 height 29
click at [420, 276] on link "Warehouse" at bounding box center [408, 285] width 93 height 35
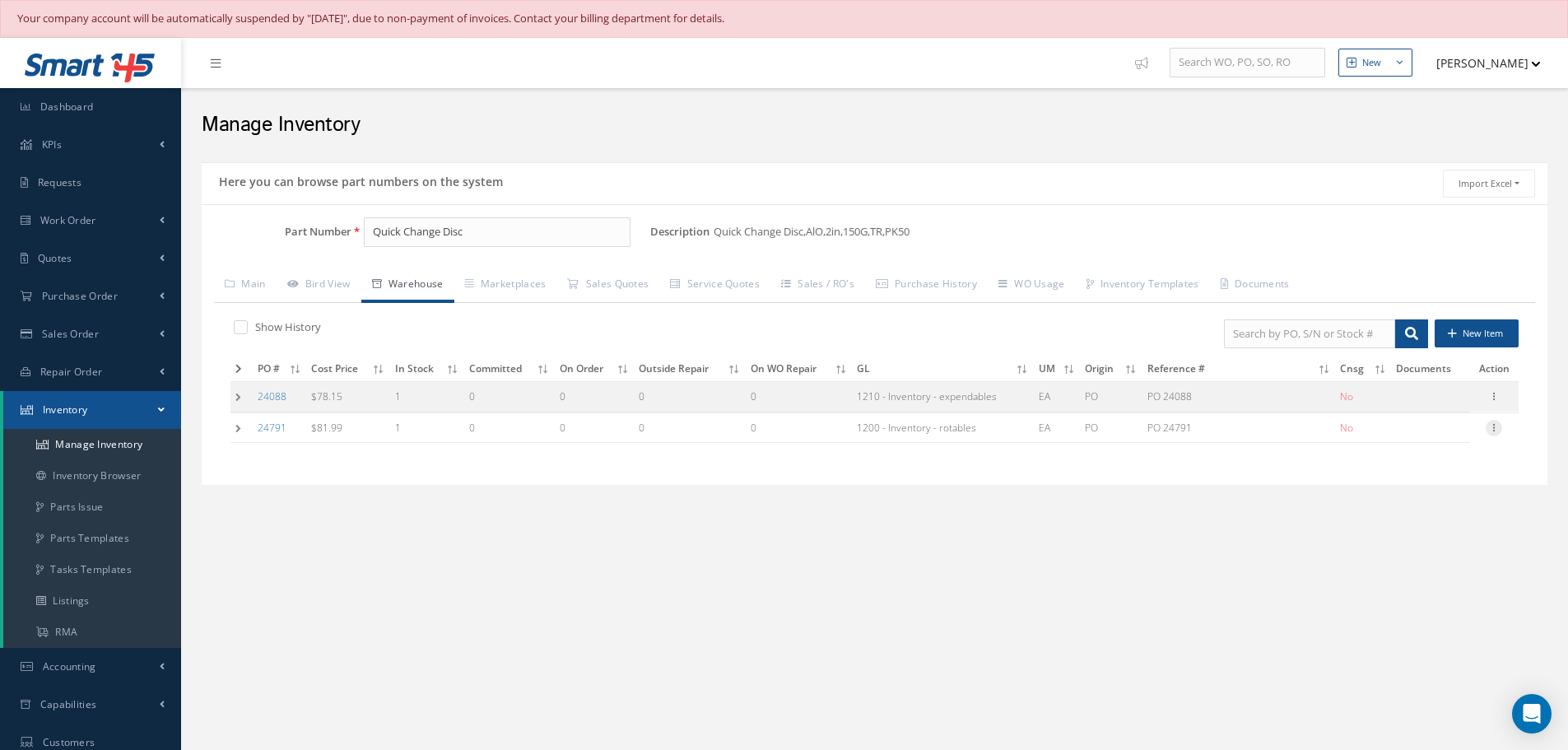
click at [1496, 428] on icon at bounding box center [1494, 427] width 16 height 13
click at [1418, 435] on link "Edit" at bounding box center [1418, 438] width 130 height 22
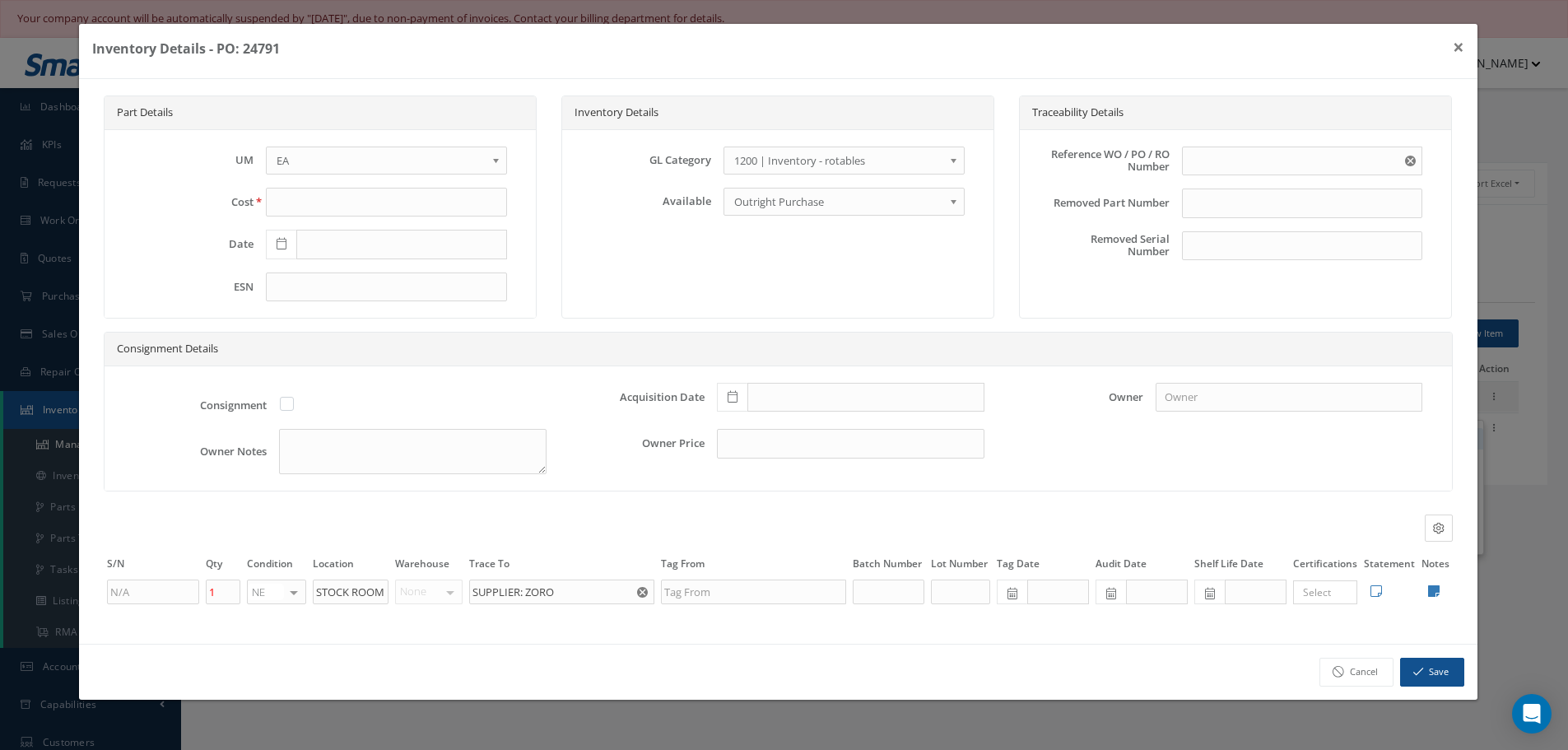
type input "81.99"
type input "[DATE]"
type input "PO 24791"
type input "[DATE]"
click at [1471, 46] on button "×" at bounding box center [1470, 46] width 38 height 46
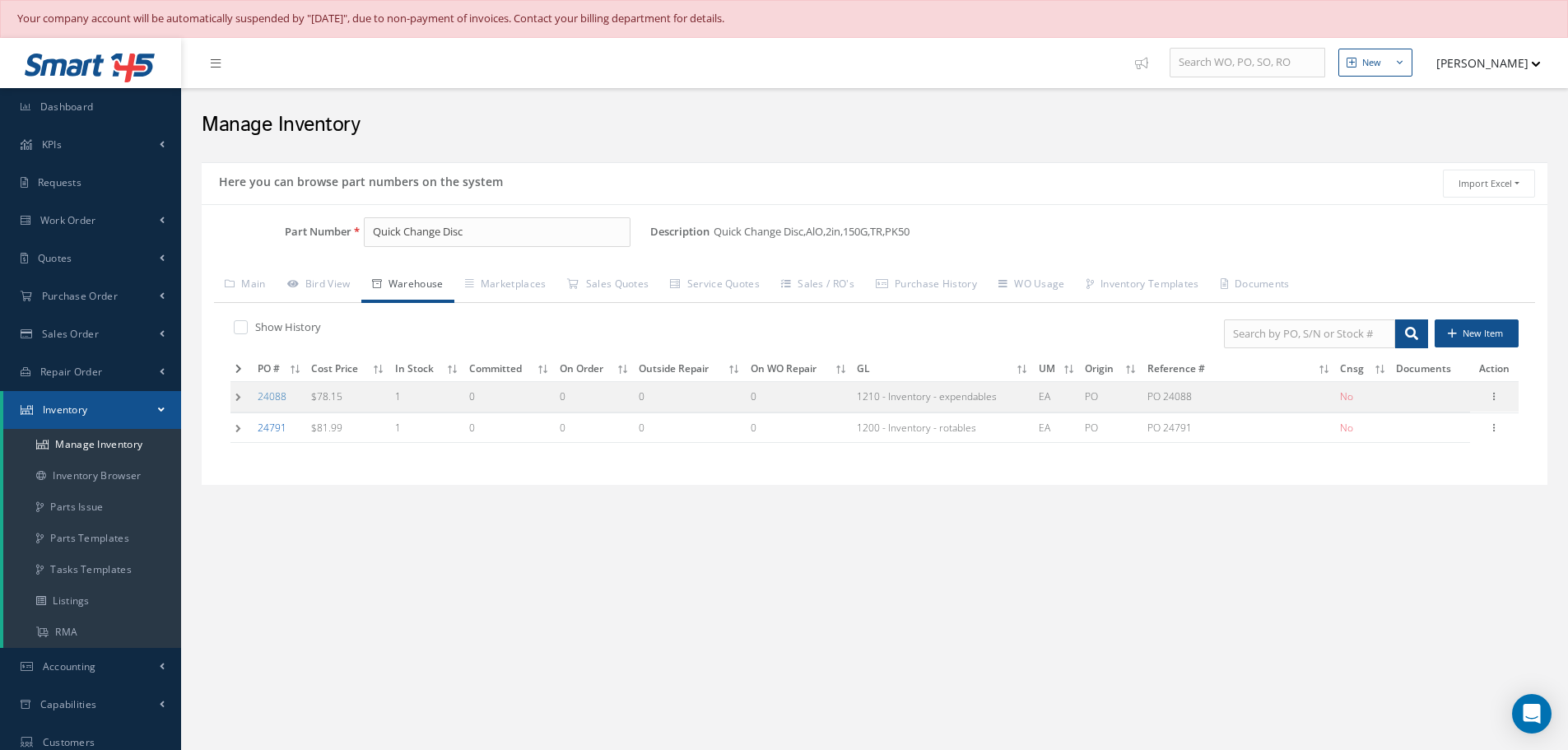
click at [273, 429] on link "24791" at bounding box center [271, 427] width 29 height 14
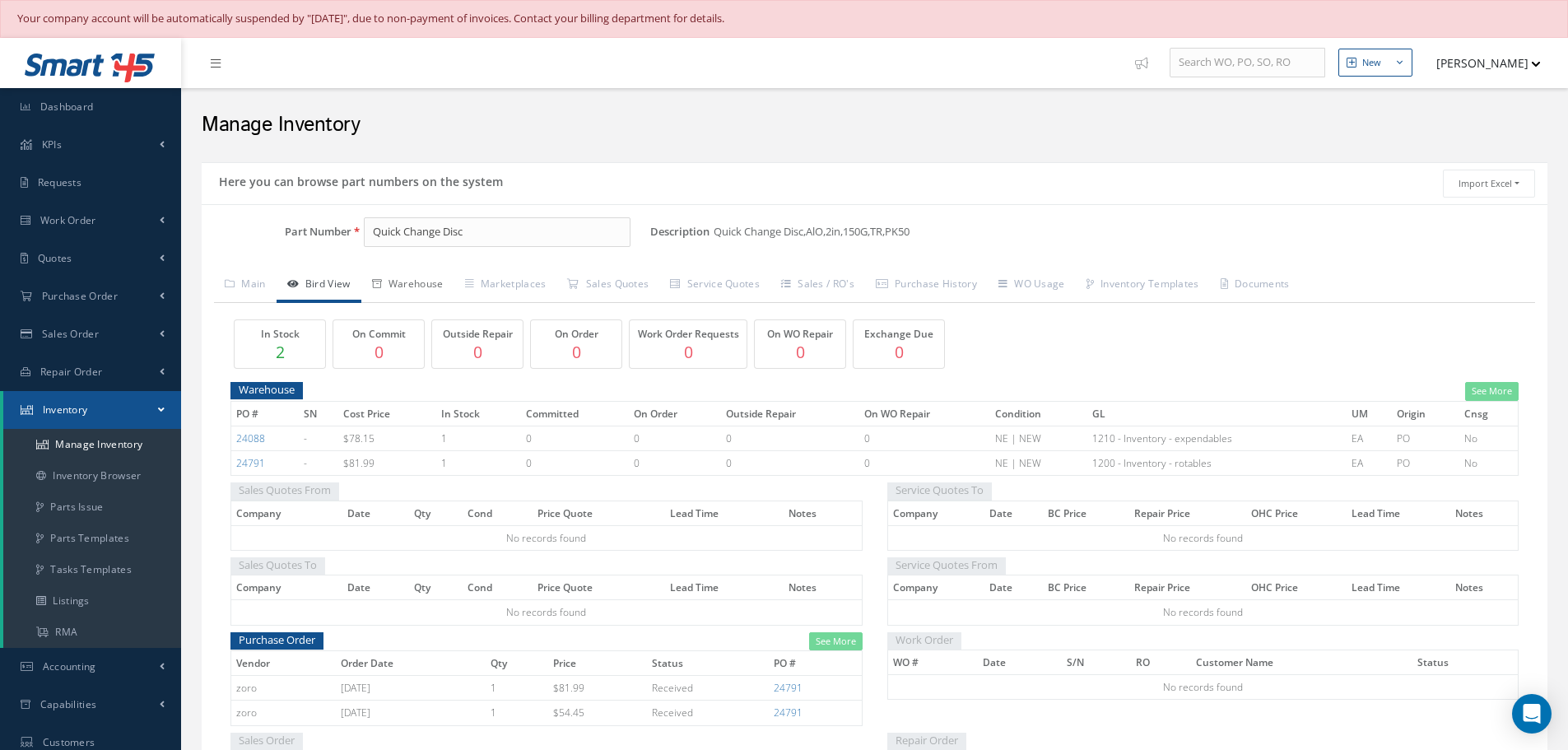
click at [428, 290] on link "Warehouse" at bounding box center [408, 285] width 93 height 35
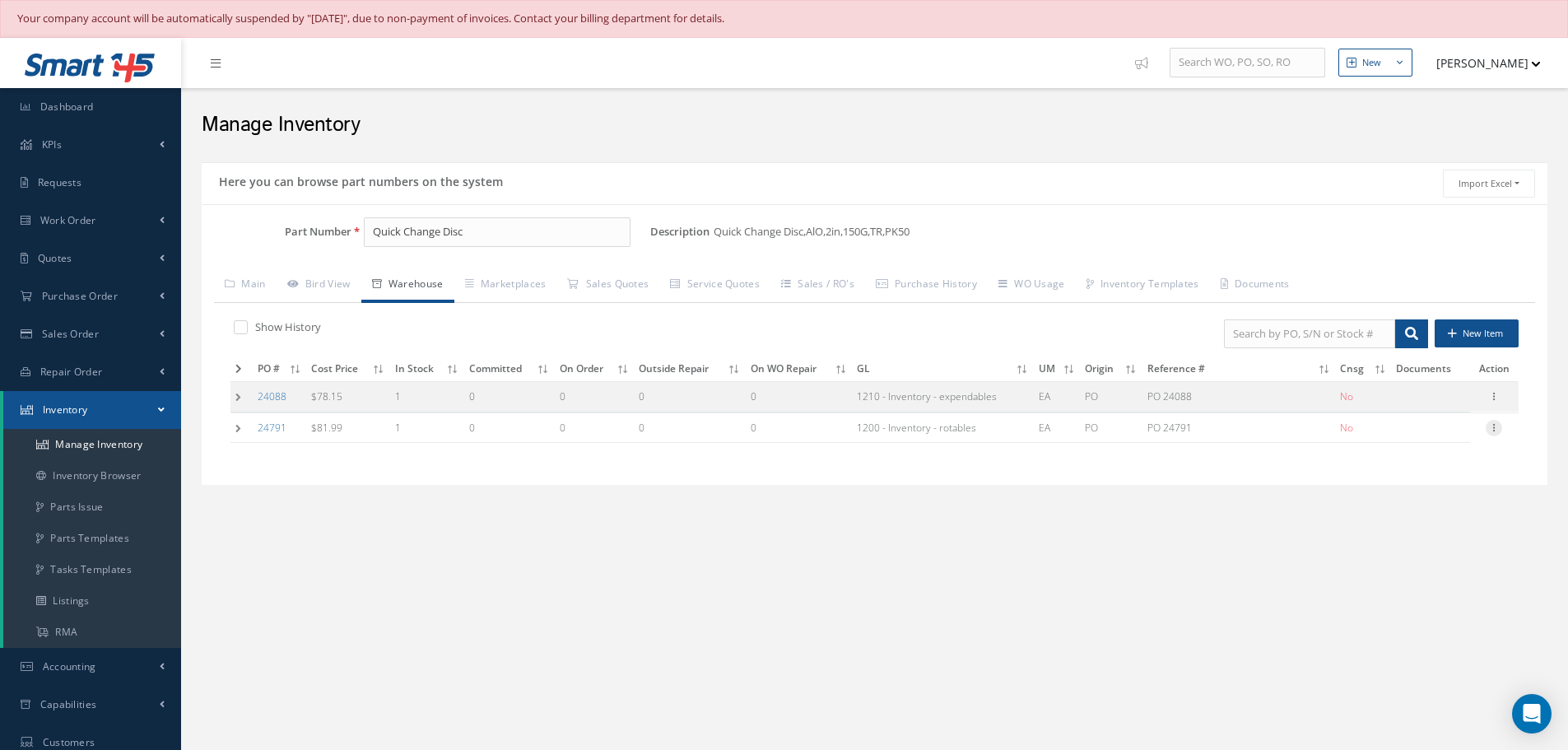
click at [1494, 427] on icon at bounding box center [1494, 427] width 16 height 13
click at [1402, 493] on link "Label" at bounding box center [1418, 494] width 130 height 22
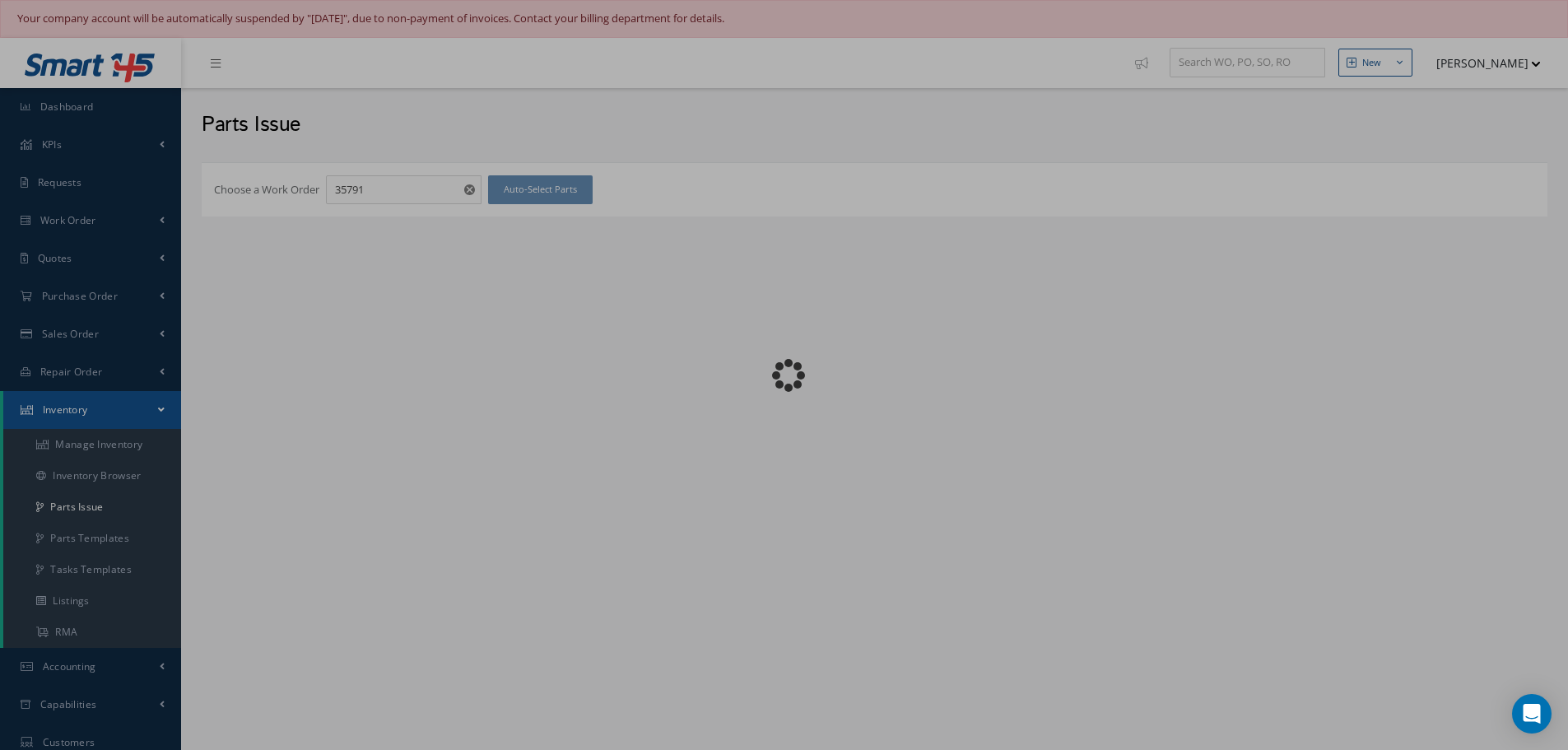
checkbox input "false"
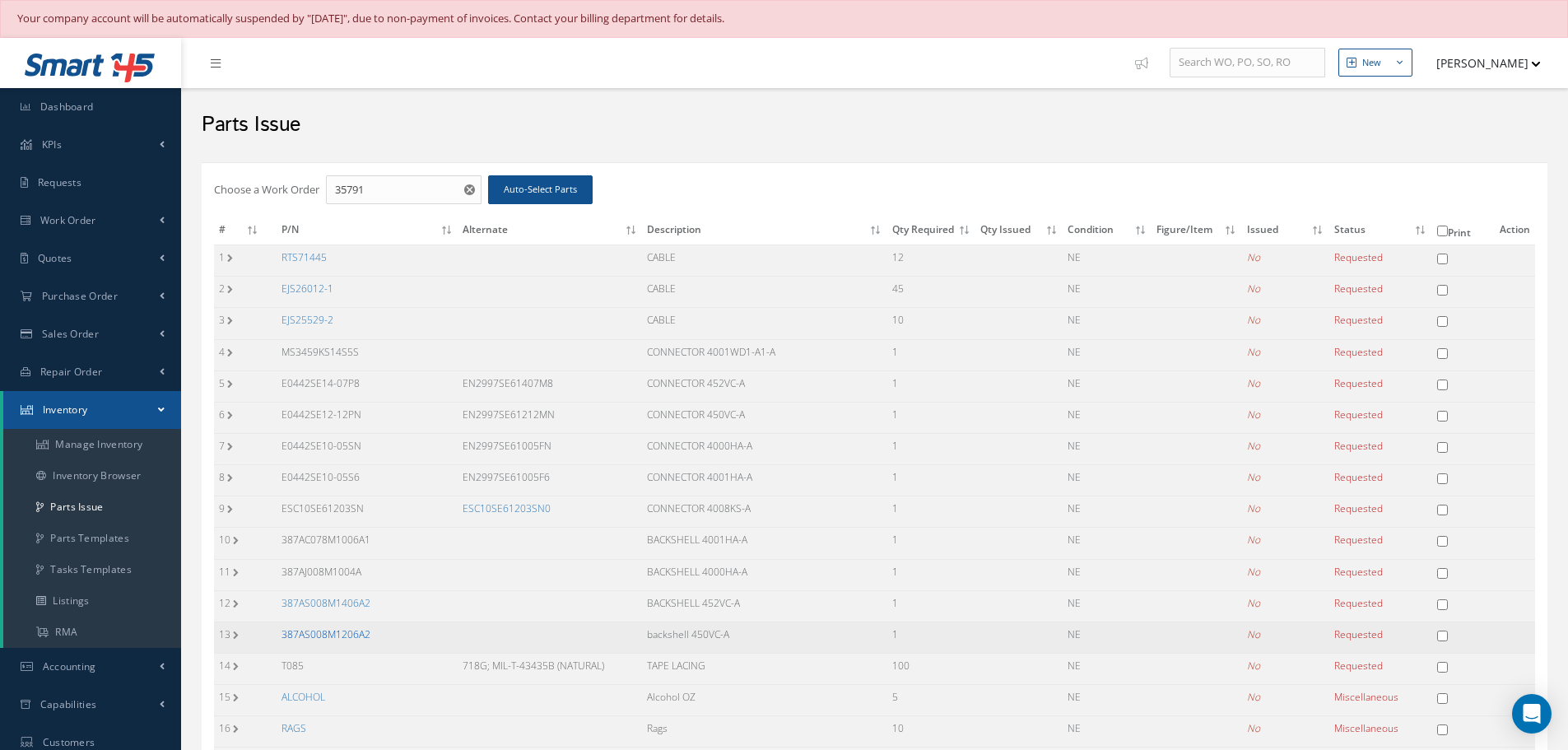
click at [313, 637] on link "387AS008M1206A2" at bounding box center [326, 634] width 89 height 14
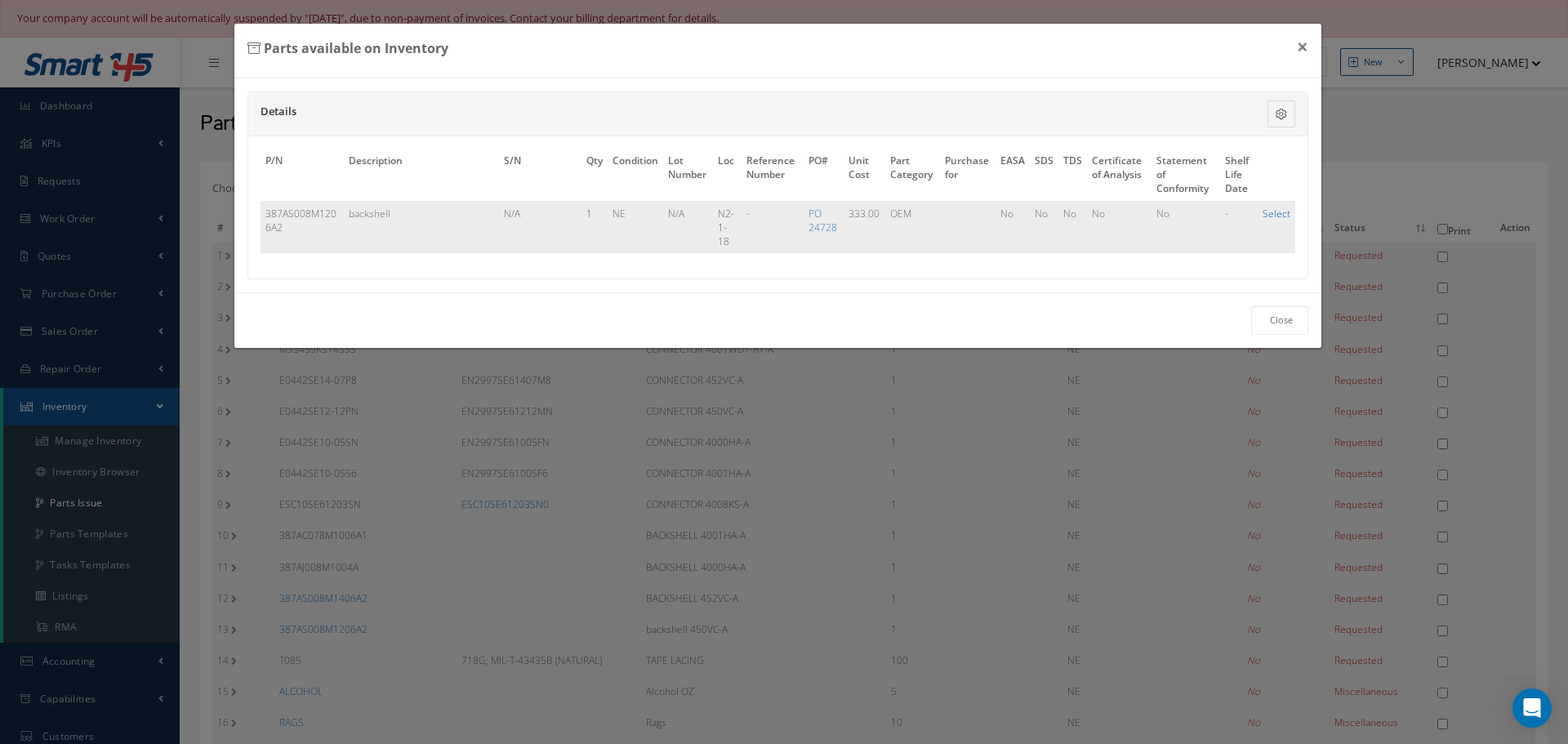
click at [1276, 211] on link "Select" at bounding box center [1276, 213] width 28 height 14
checkbox input "true"
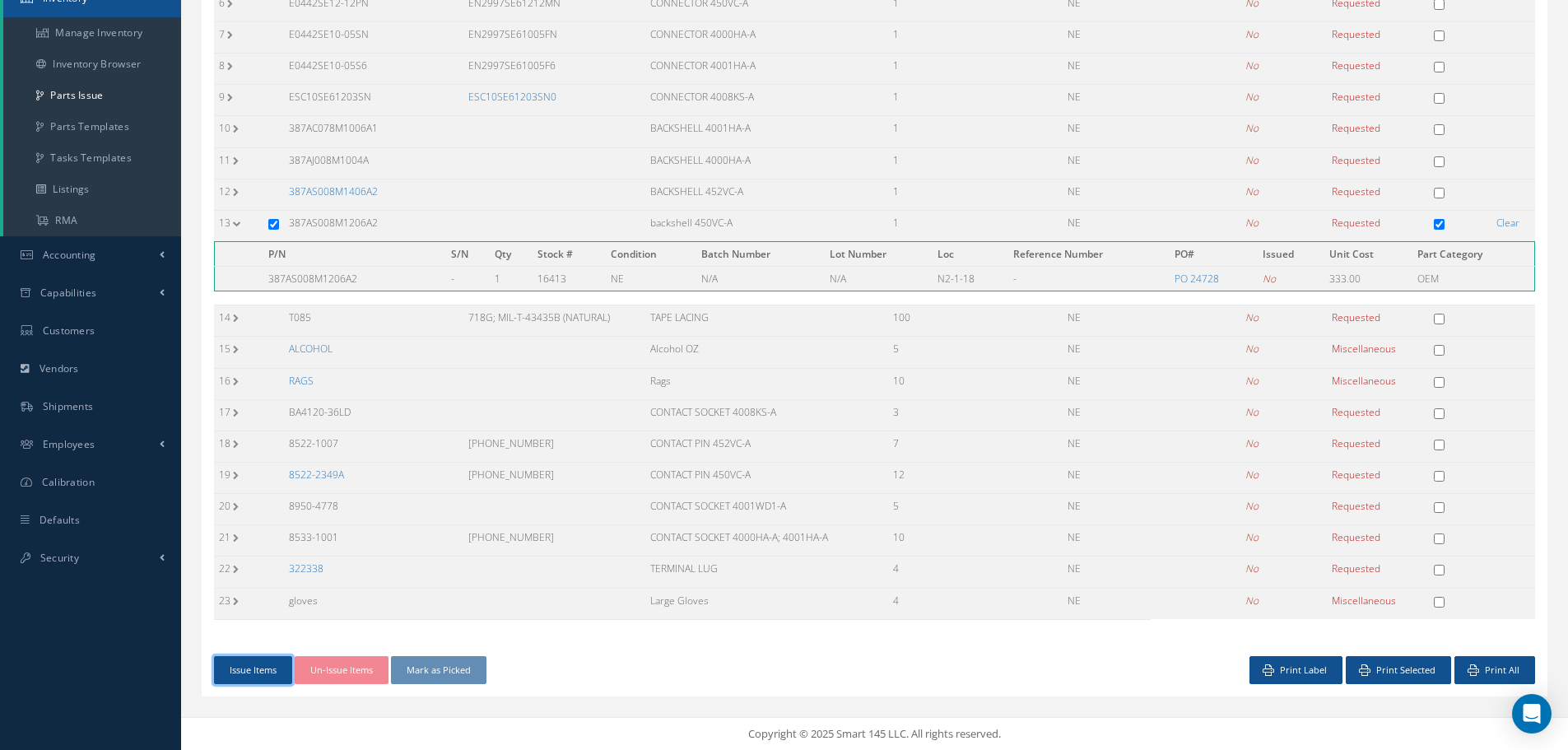
click at [254, 675] on button "Issue Items" at bounding box center [253, 670] width 78 height 29
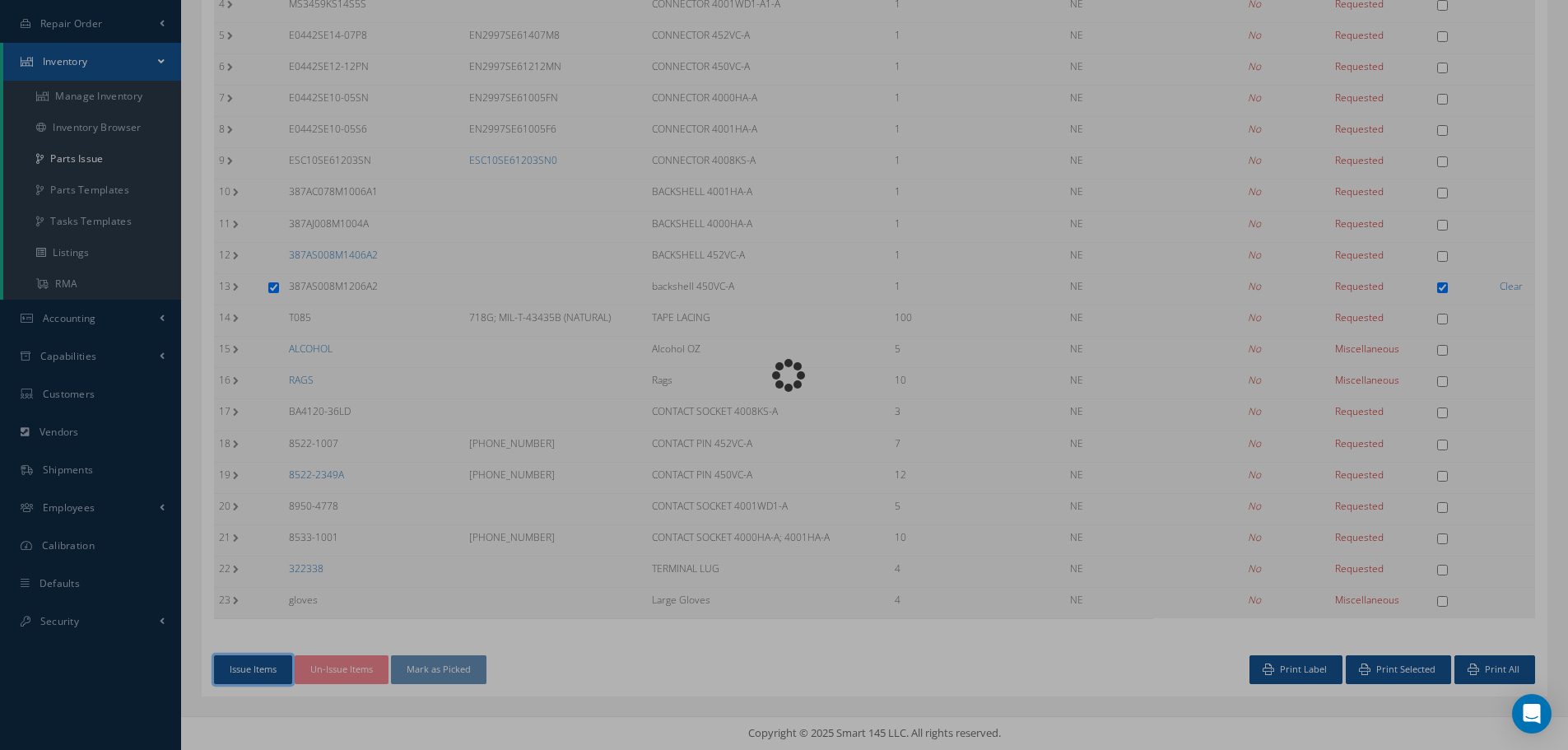
scroll to position [349, 0]
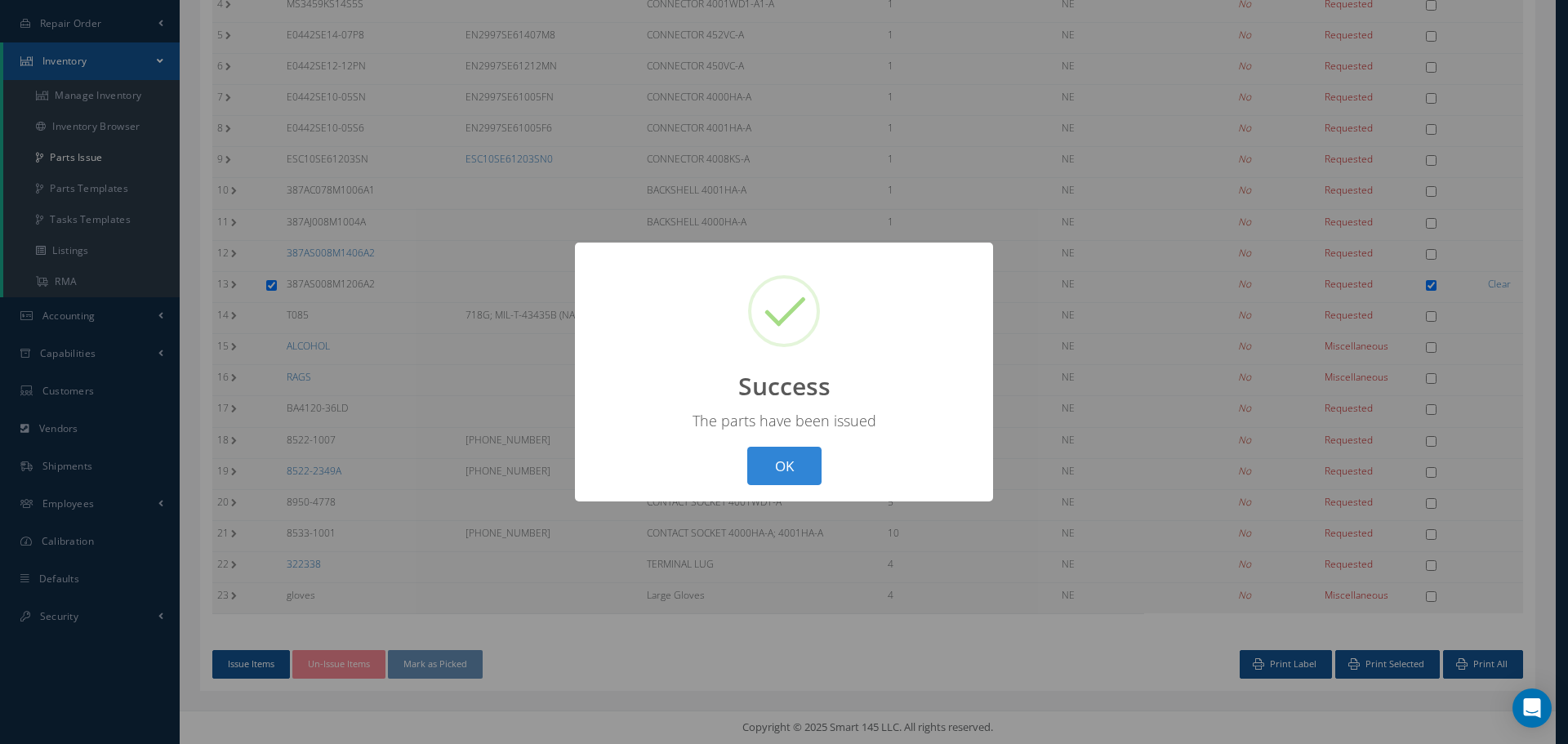
click at [773, 473] on button "OK" at bounding box center [784, 465] width 75 height 38
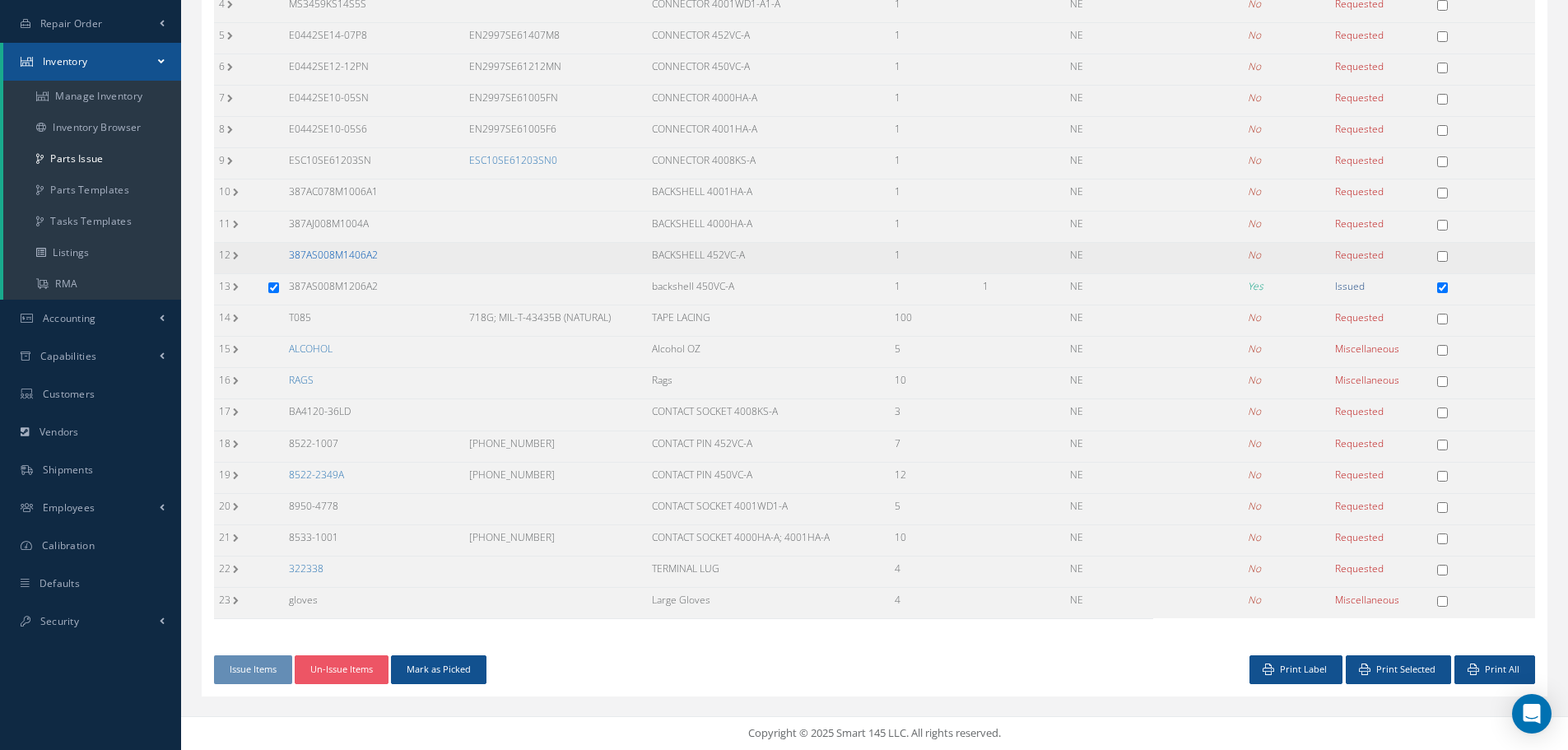
click at [303, 251] on link "387AS008M1406A2" at bounding box center [334, 254] width 89 height 14
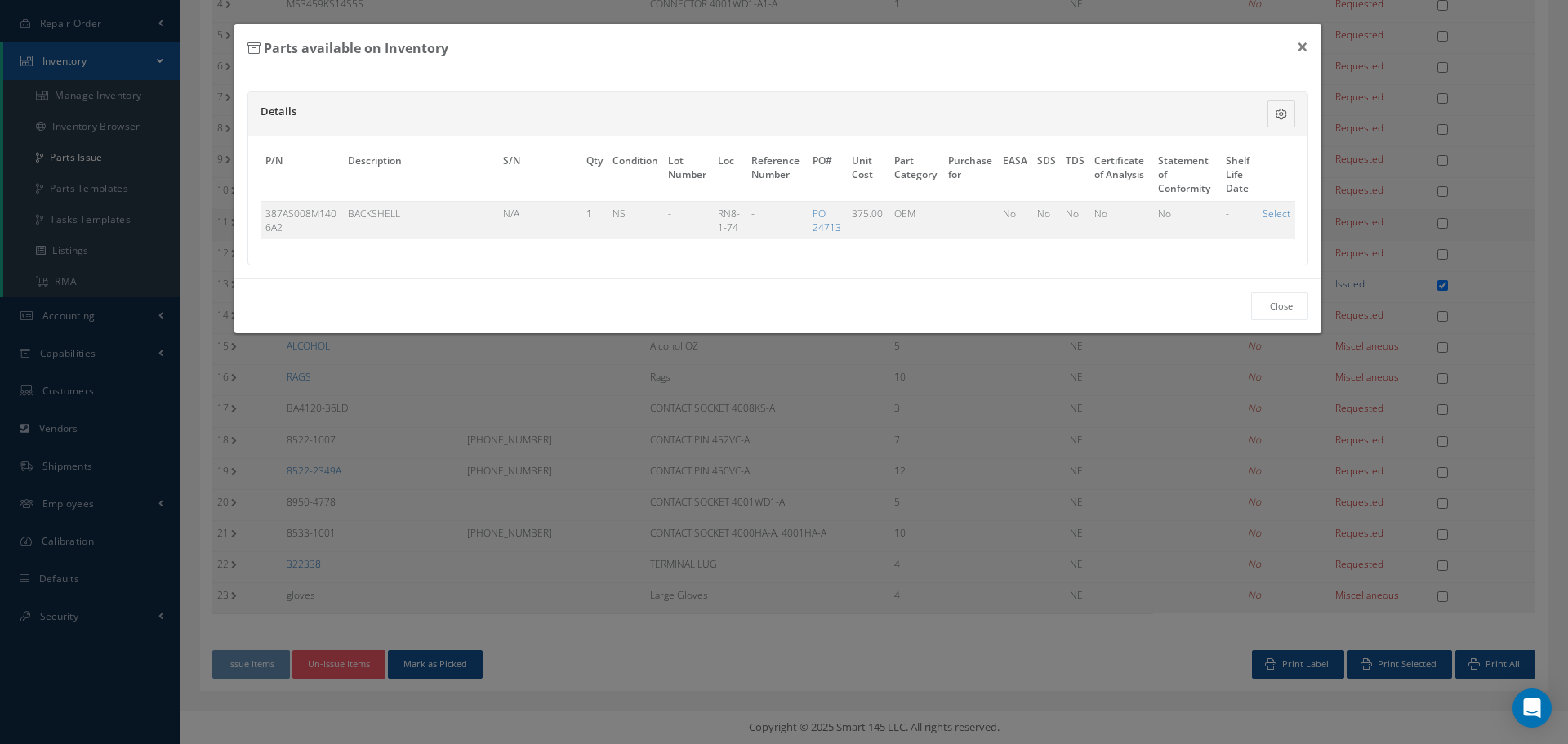
click at [1276, 207] on link "Select" at bounding box center [1276, 213] width 28 height 14
checkbox input "true"
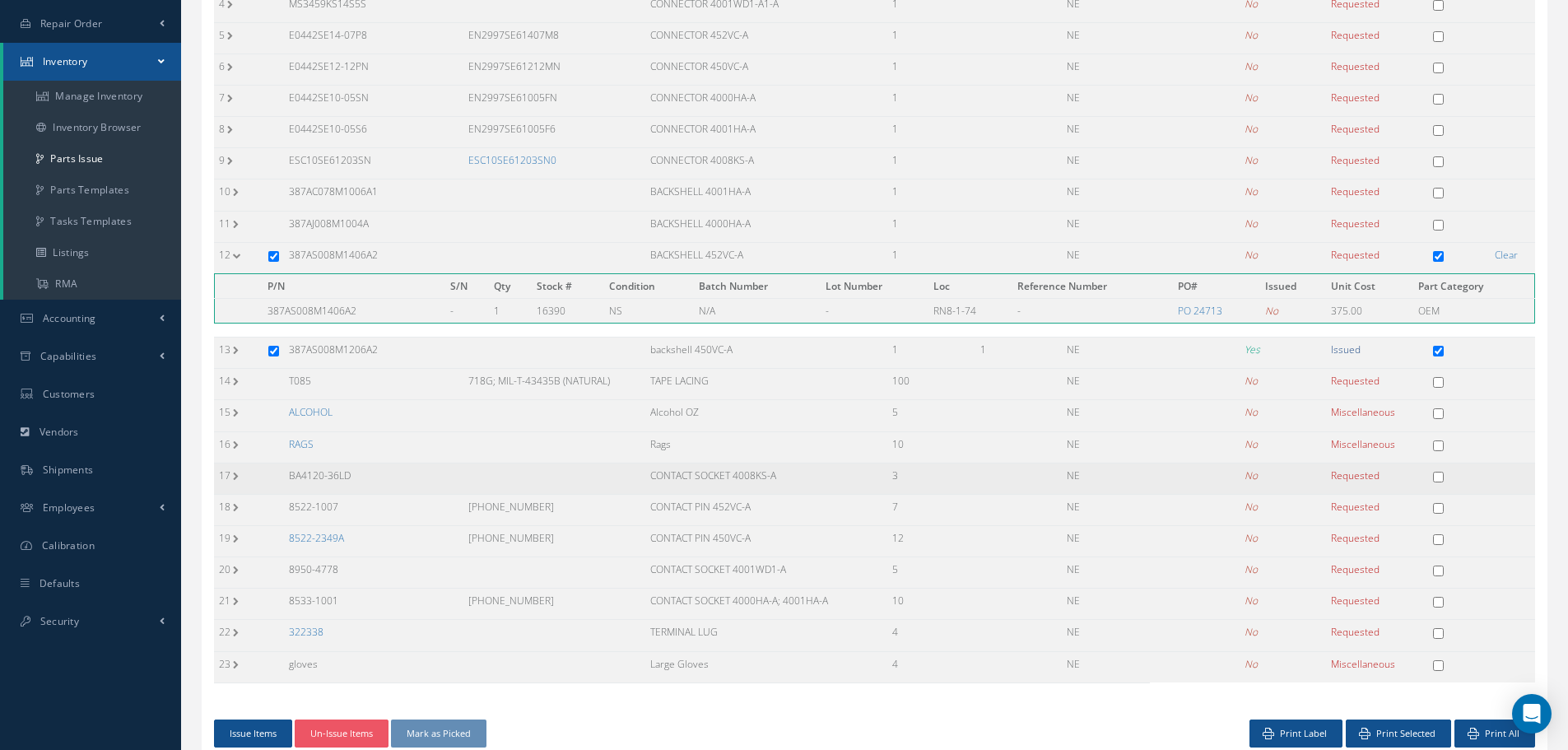
scroll to position [412, 0]
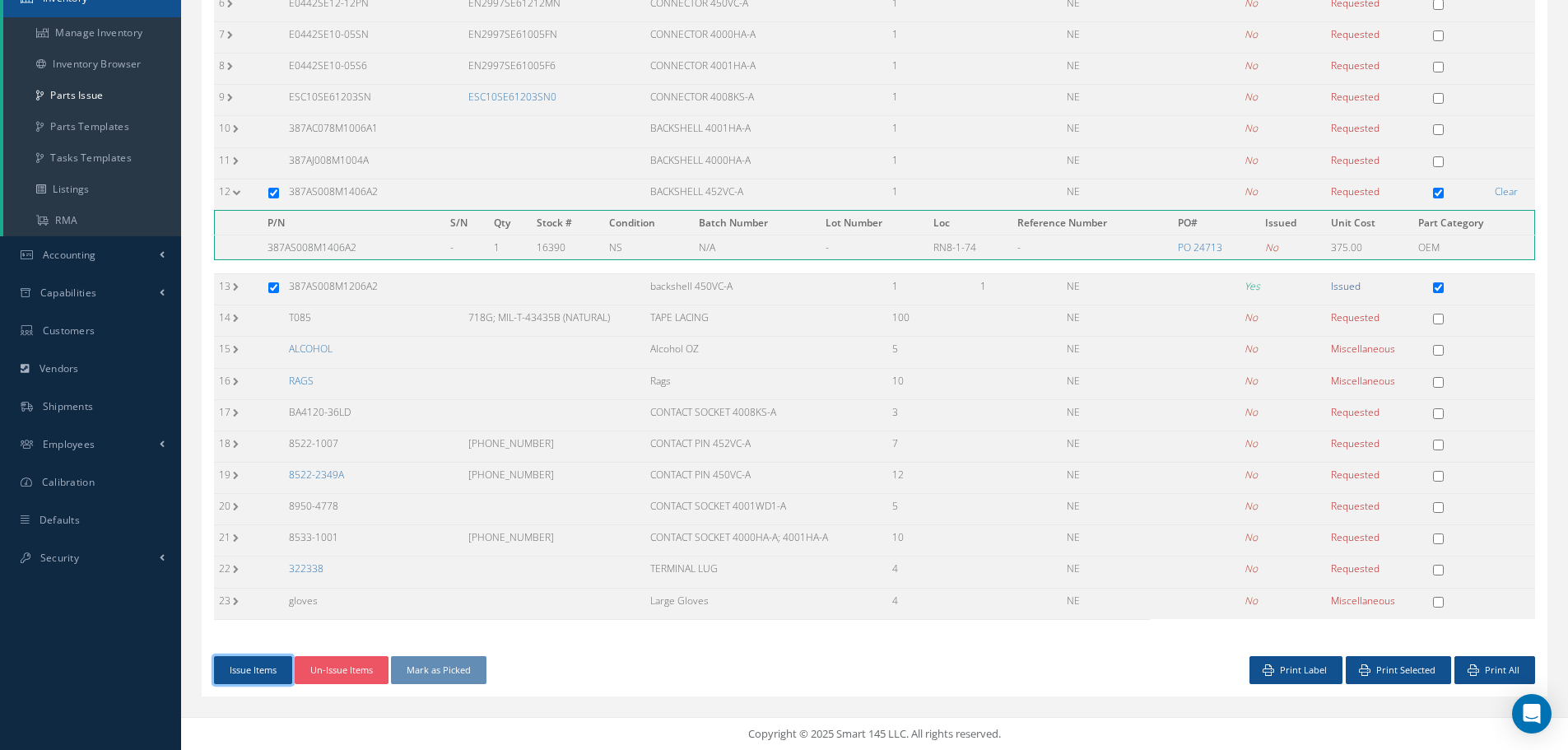
click at [250, 672] on button "Issue Items" at bounding box center [253, 670] width 78 height 29
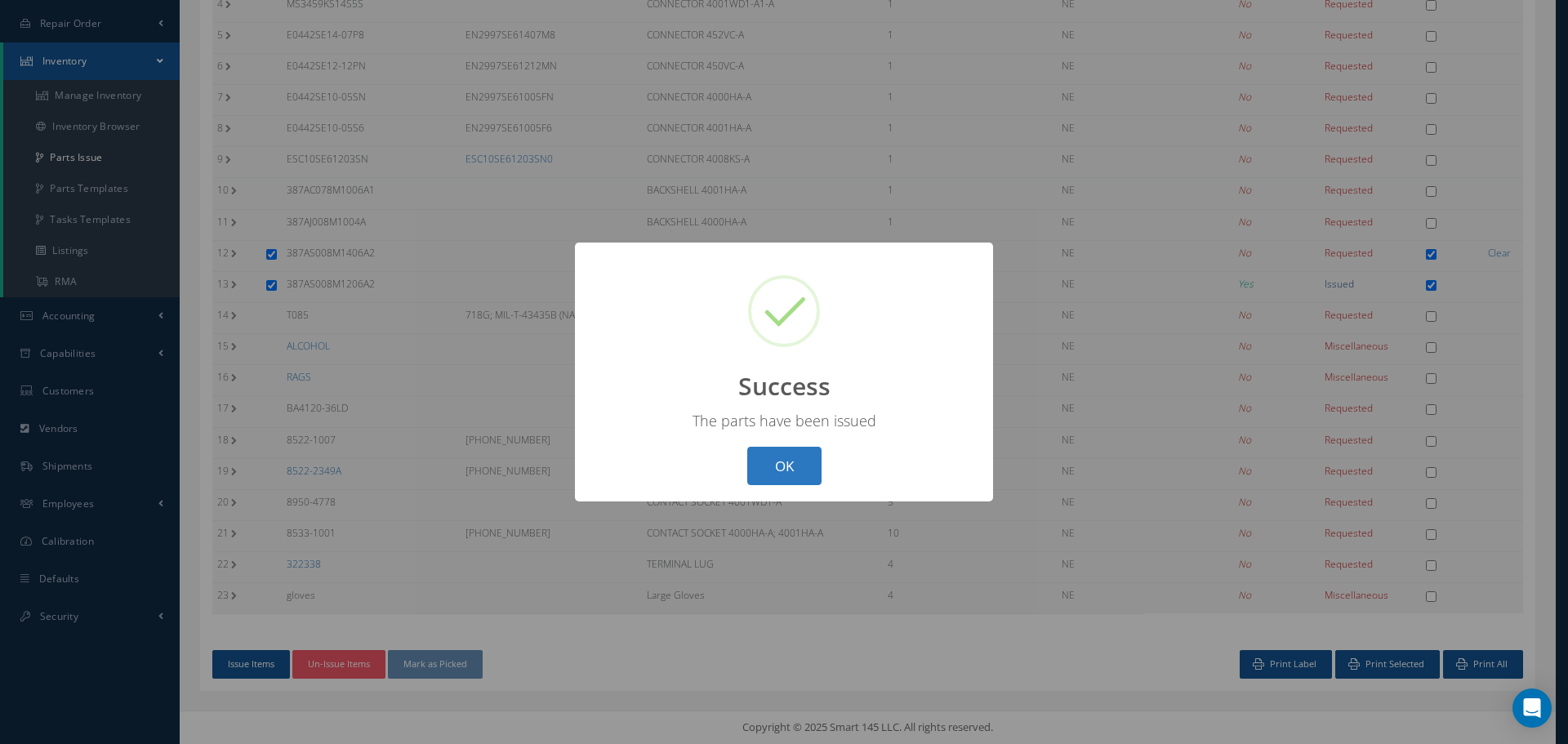
click at [800, 470] on button "OK" at bounding box center [784, 465] width 75 height 38
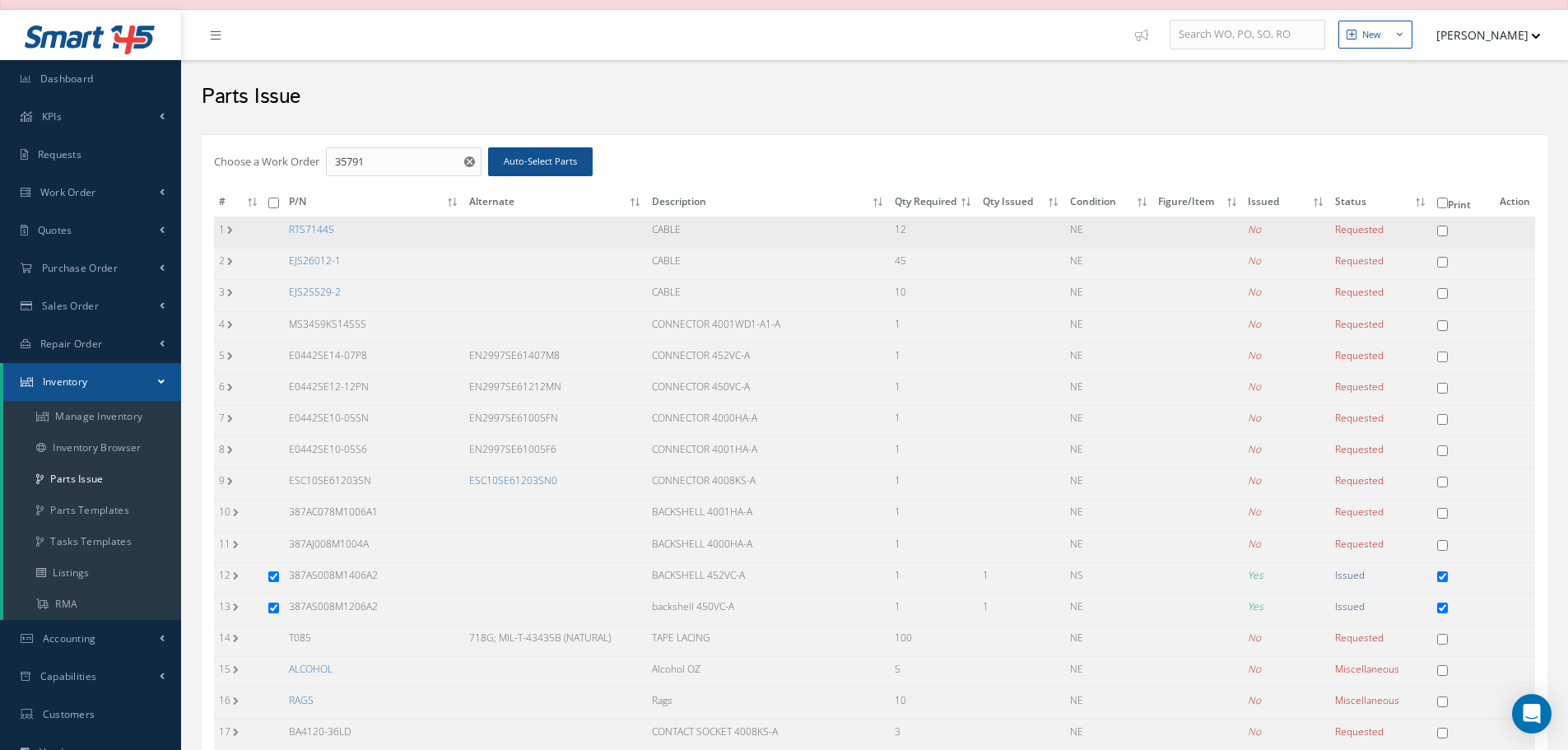
scroll to position [19, 0]
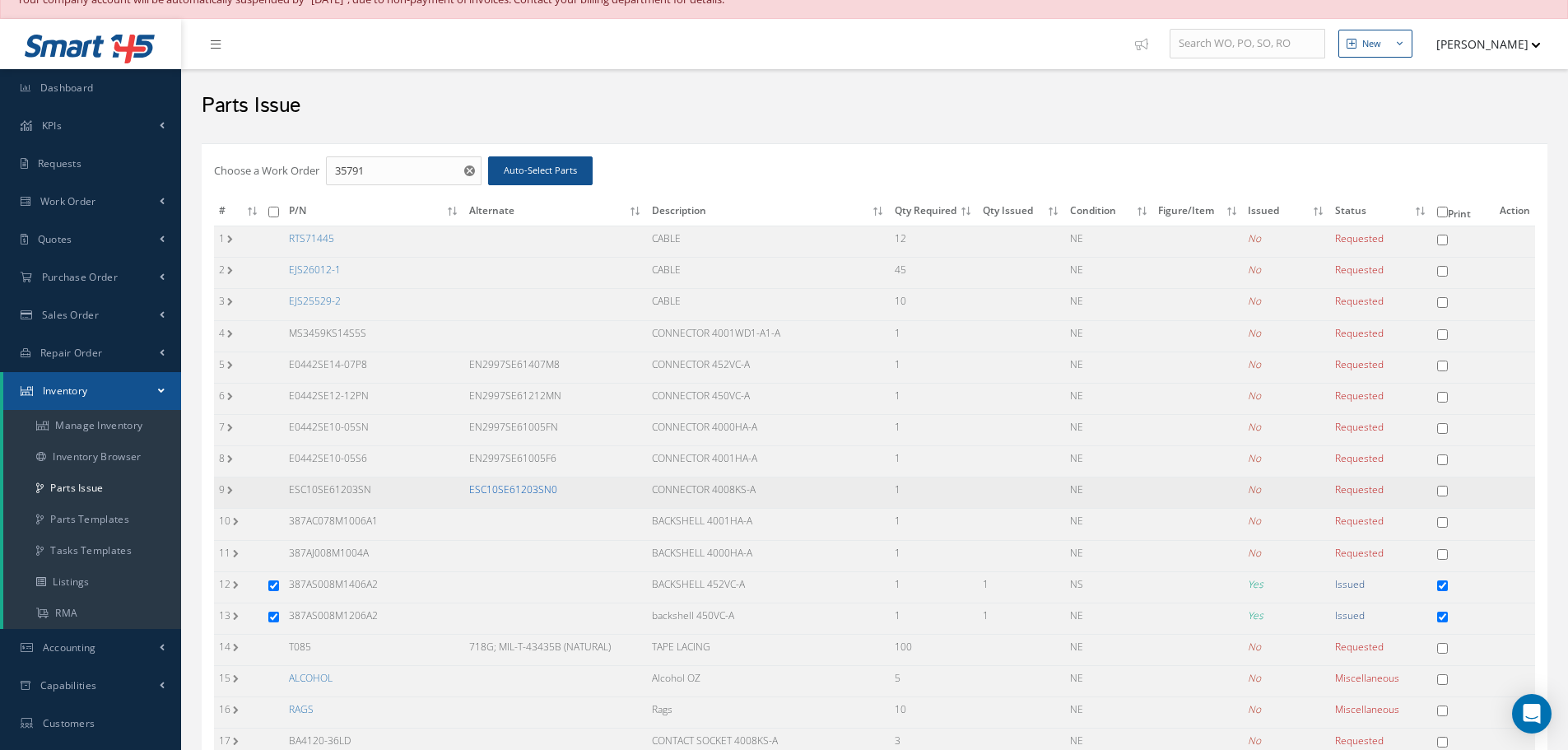
click at [509, 492] on link "ESC10SE61203SN0" at bounding box center [513, 489] width 88 height 14
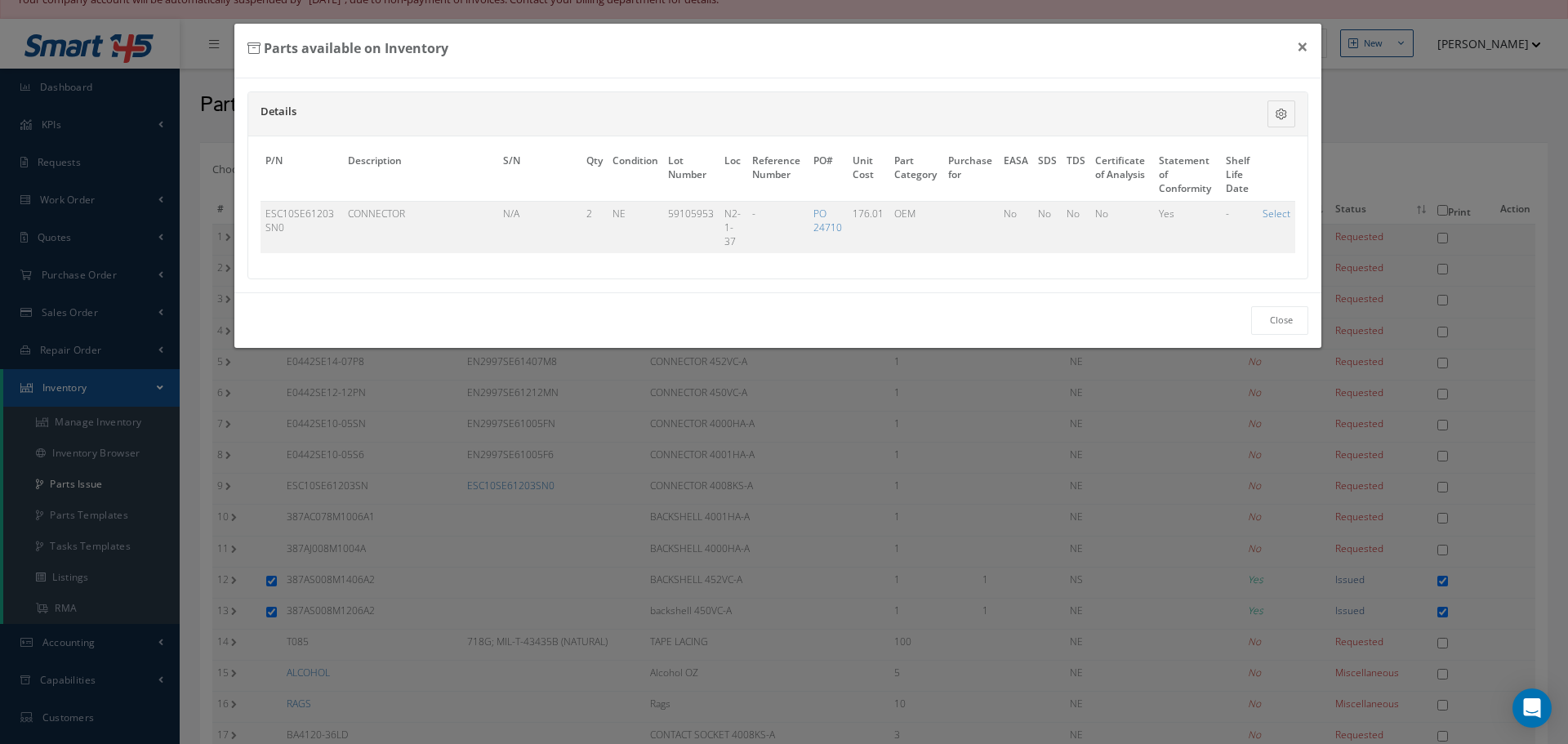
click at [1282, 212] on link "Select" at bounding box center [1276, 213] width 28 height 14
checkbox input "true"
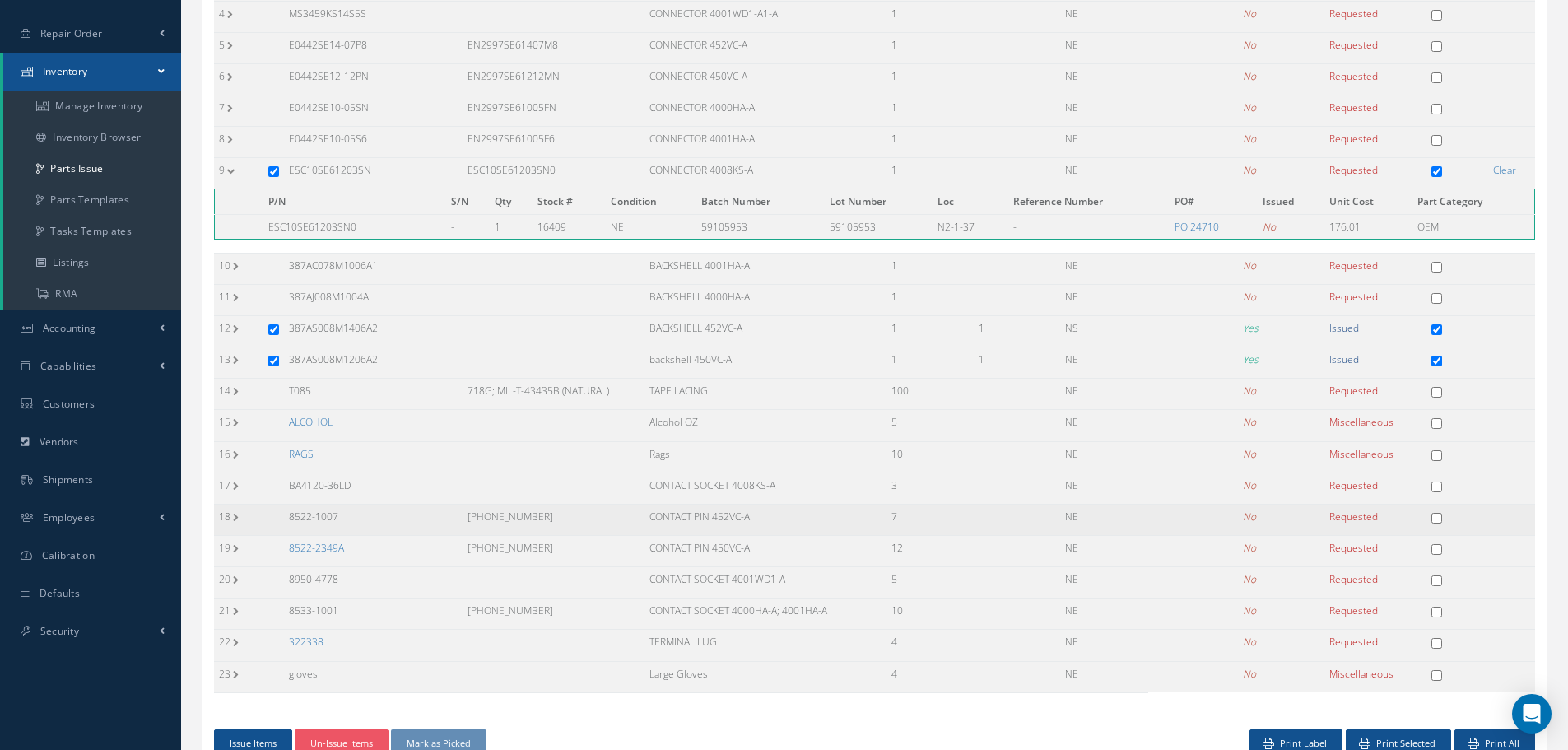
scroll to position [412, 0]
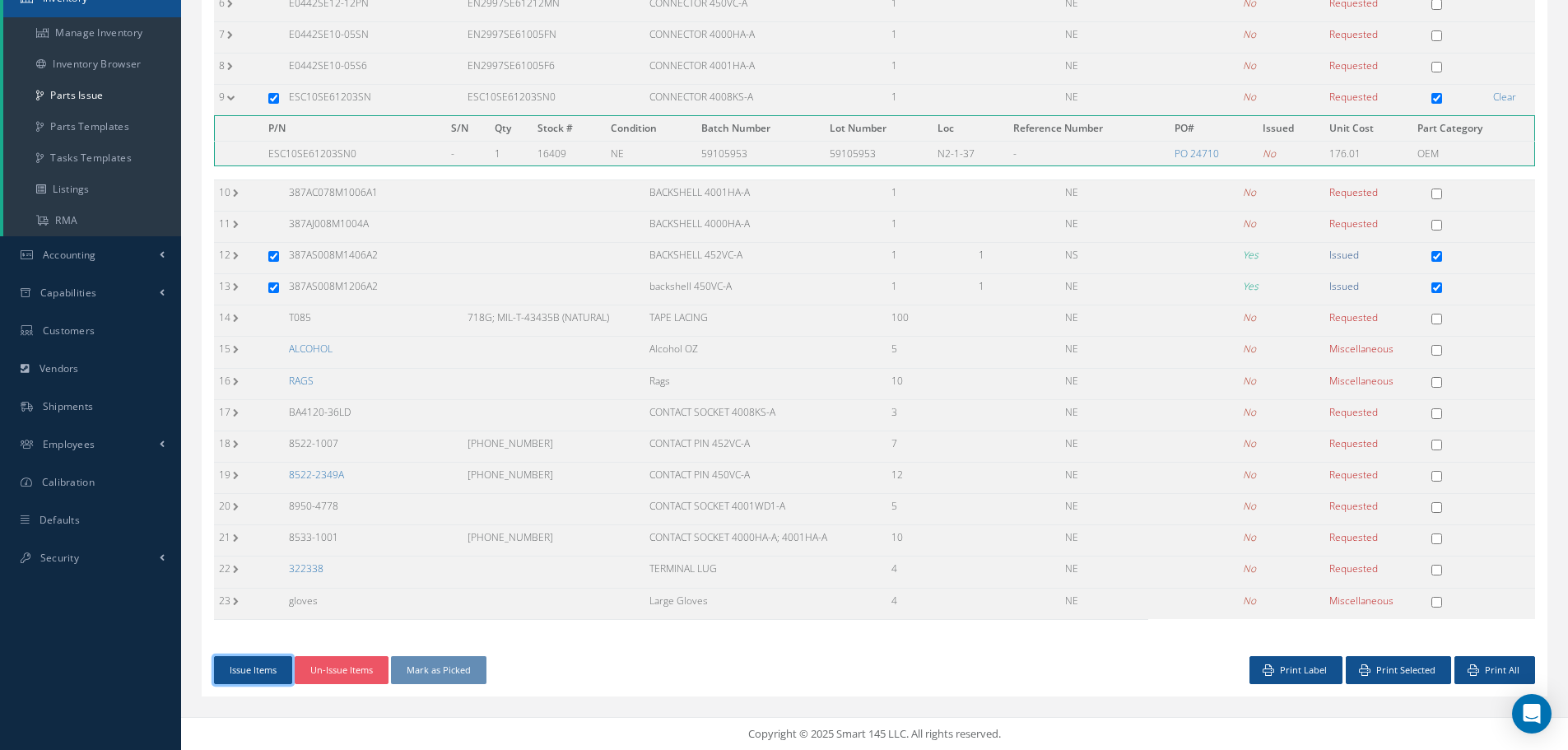
click at [251, 663] on button "Issue Items" at bounding box center [253, 670] width 78 height 29
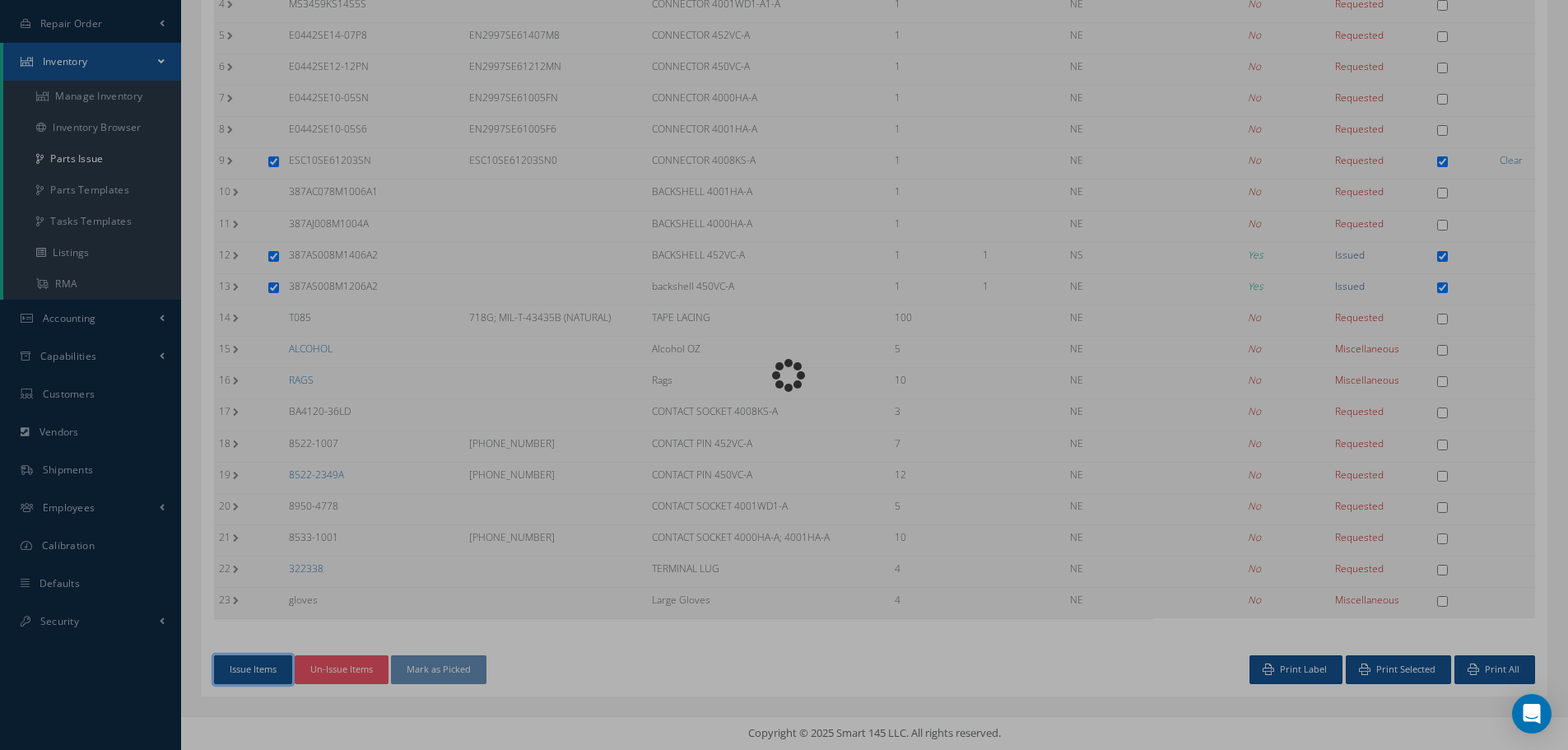
scroll to position [349, 0]
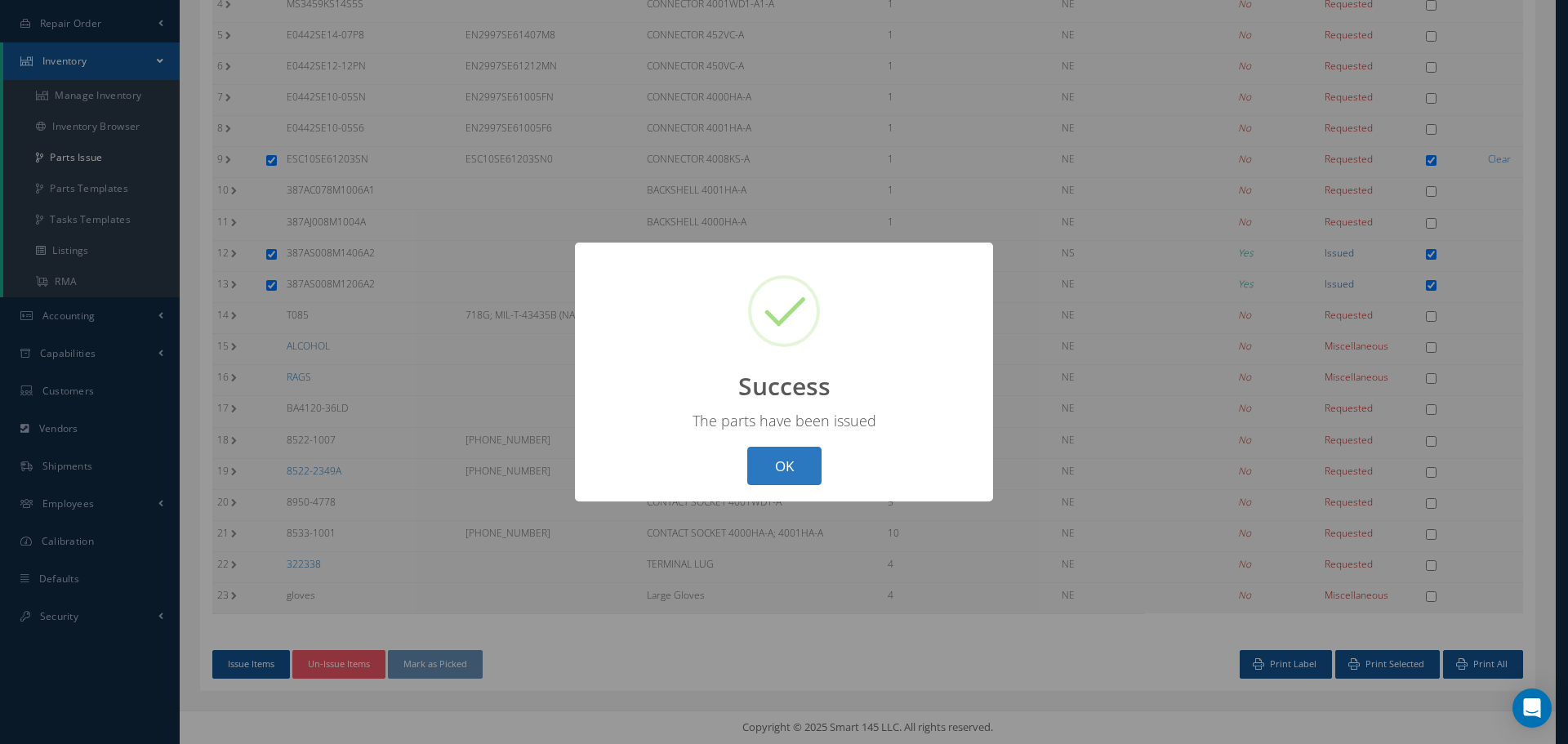
click at [781, 470] on button "OK" at bounding box center [784, 465] width 75 height 38
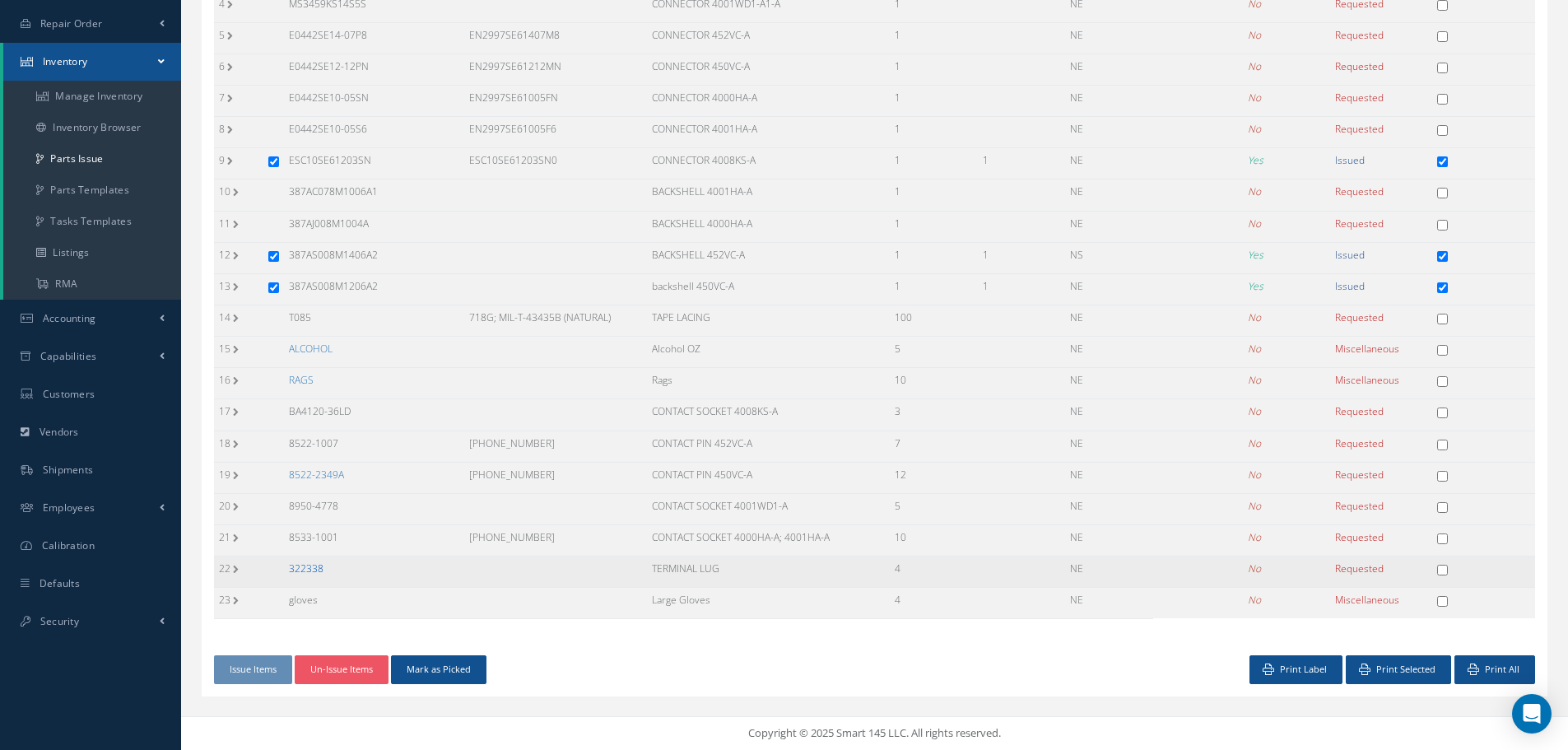
click at [304, 567] on link "322338" at bounding box center [306, 568] width 35 height 14
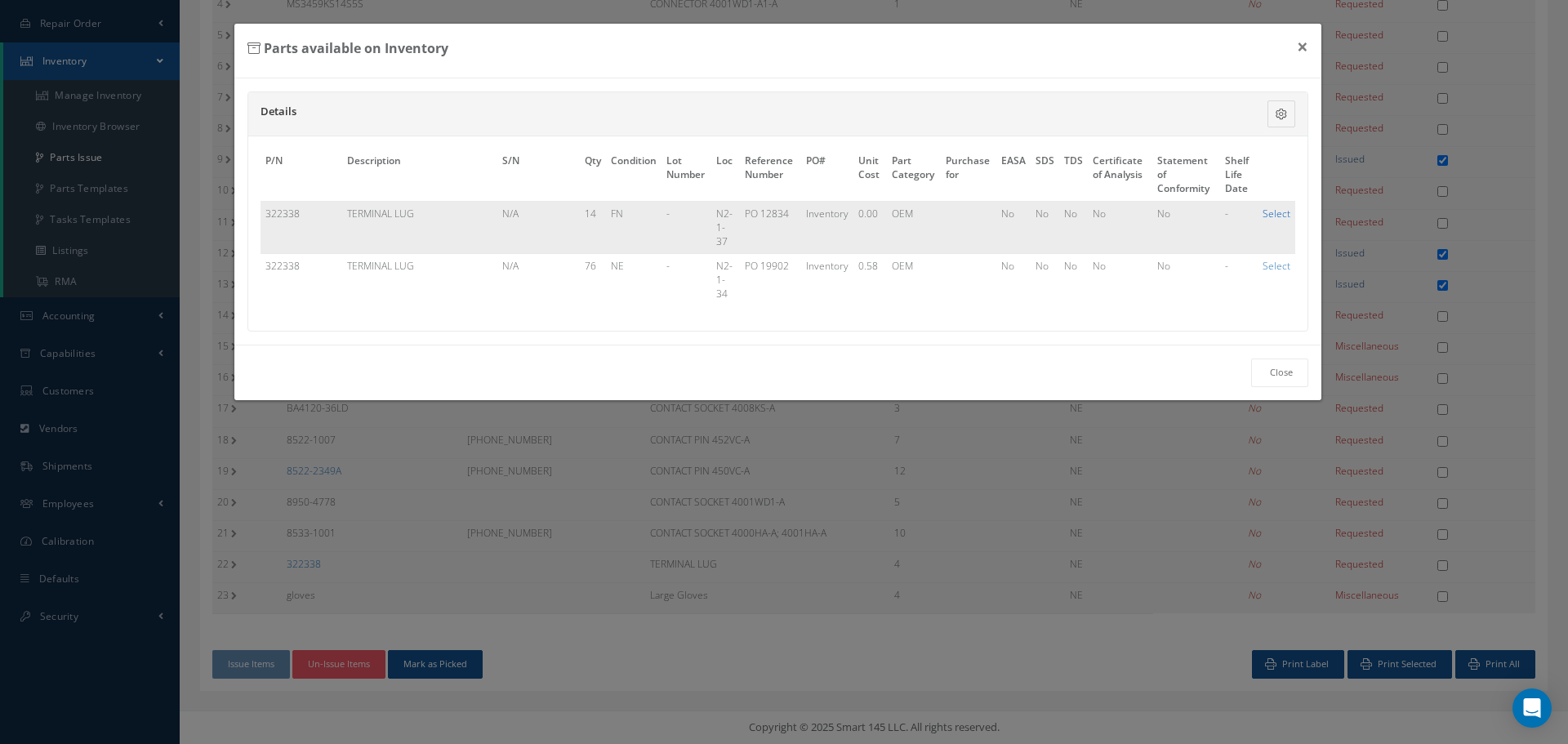
click at [1276, 213] on link "Select" at bounding box center [1276, 213] width 28 height 14
checkbox input "true"
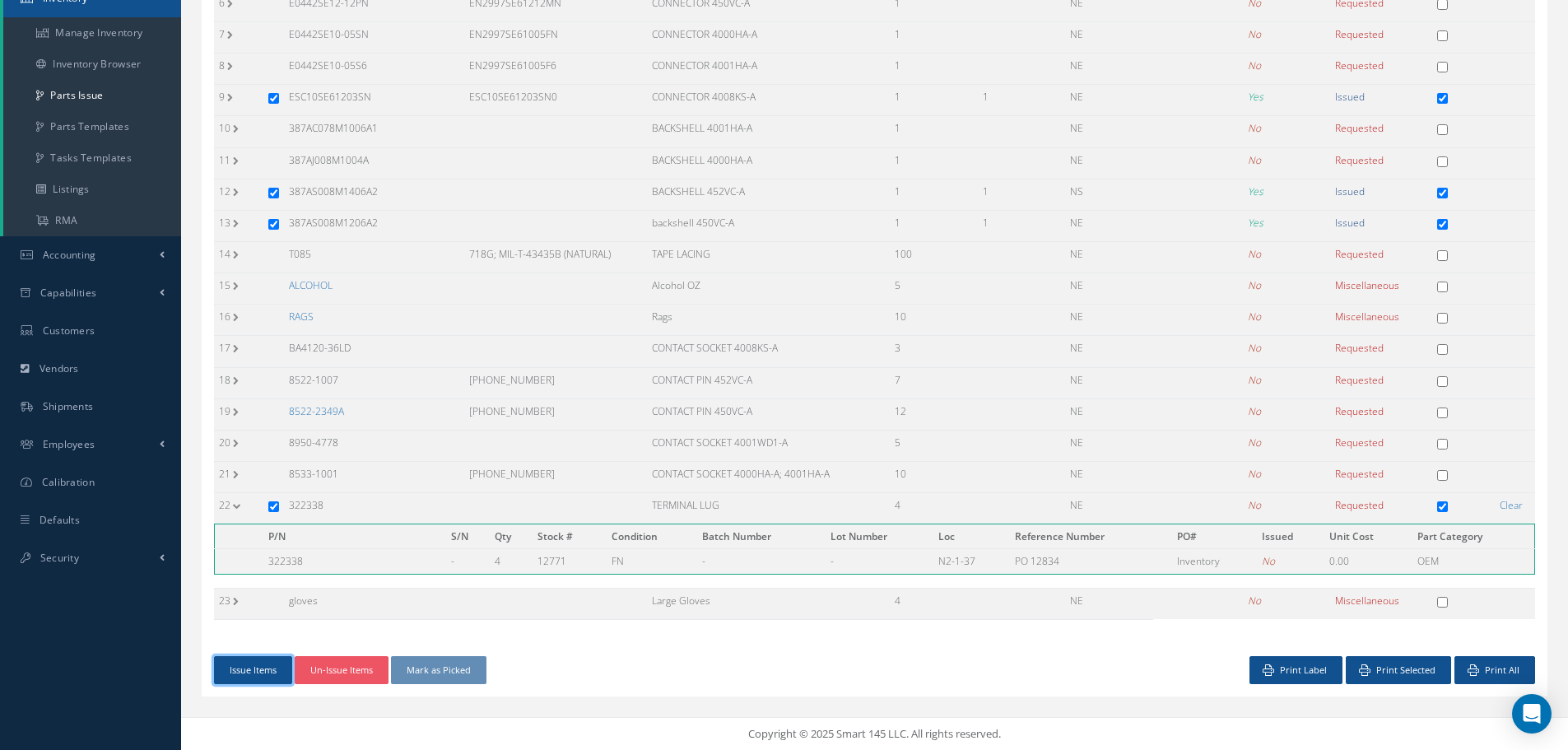
click at [262, 665] on button "Issue Items" at bounding box center [253, 670] width 78 height 29
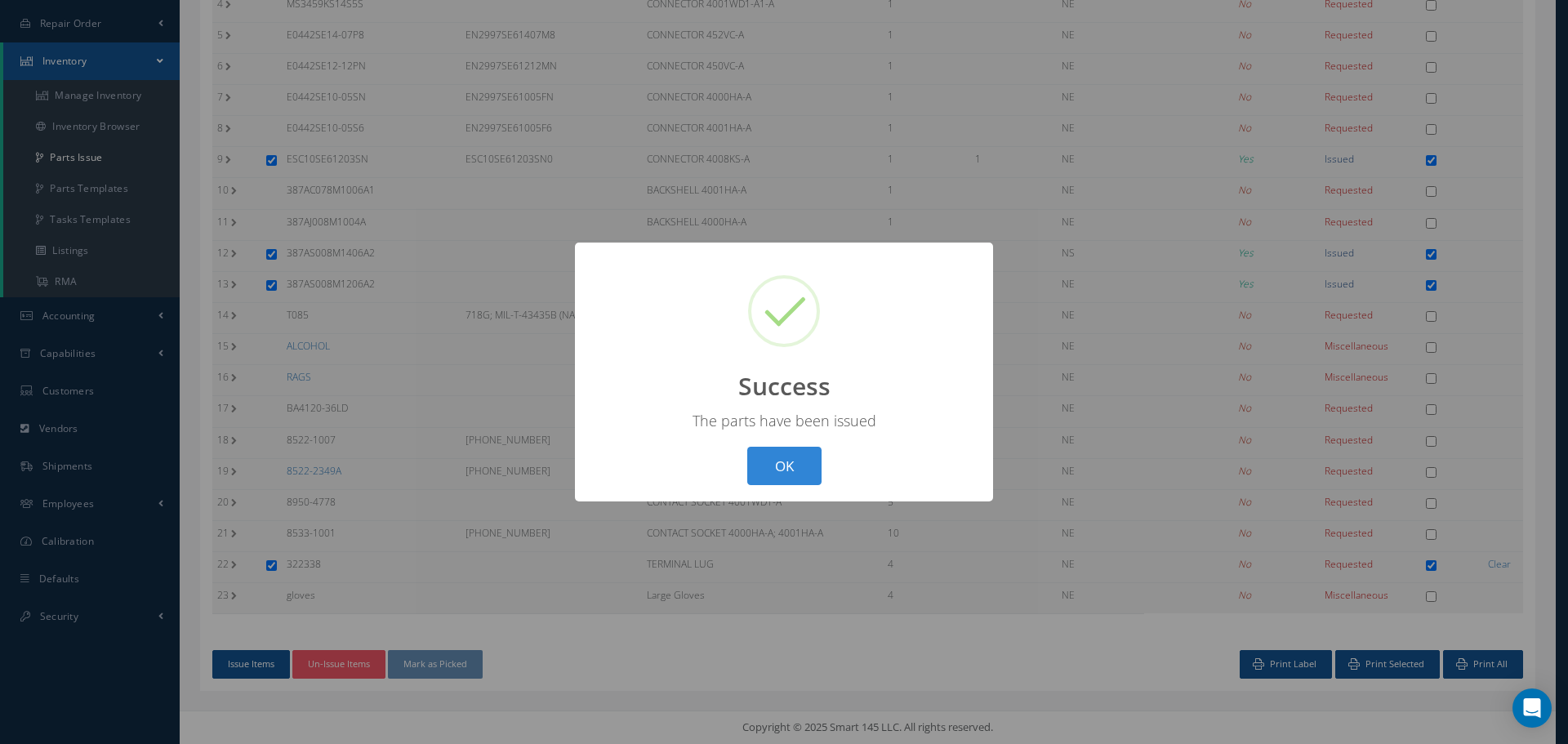
click at [791, 460] on button "OK" at bounding box center [784, 465] width 75 height 38
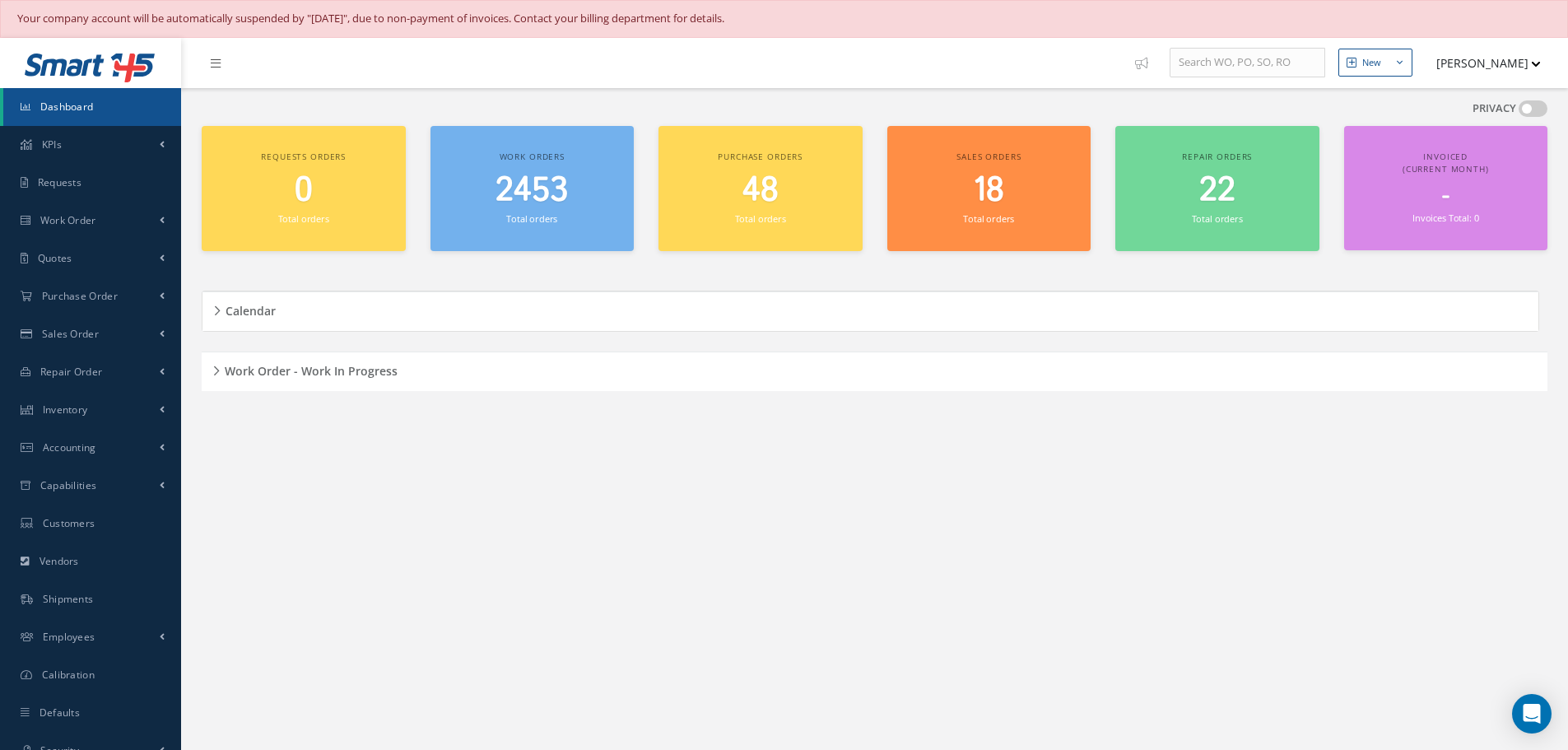
click at [217, 368] on div "Work Order - Work In Progress" at bounding box center [874, 371] width 1347 height 25
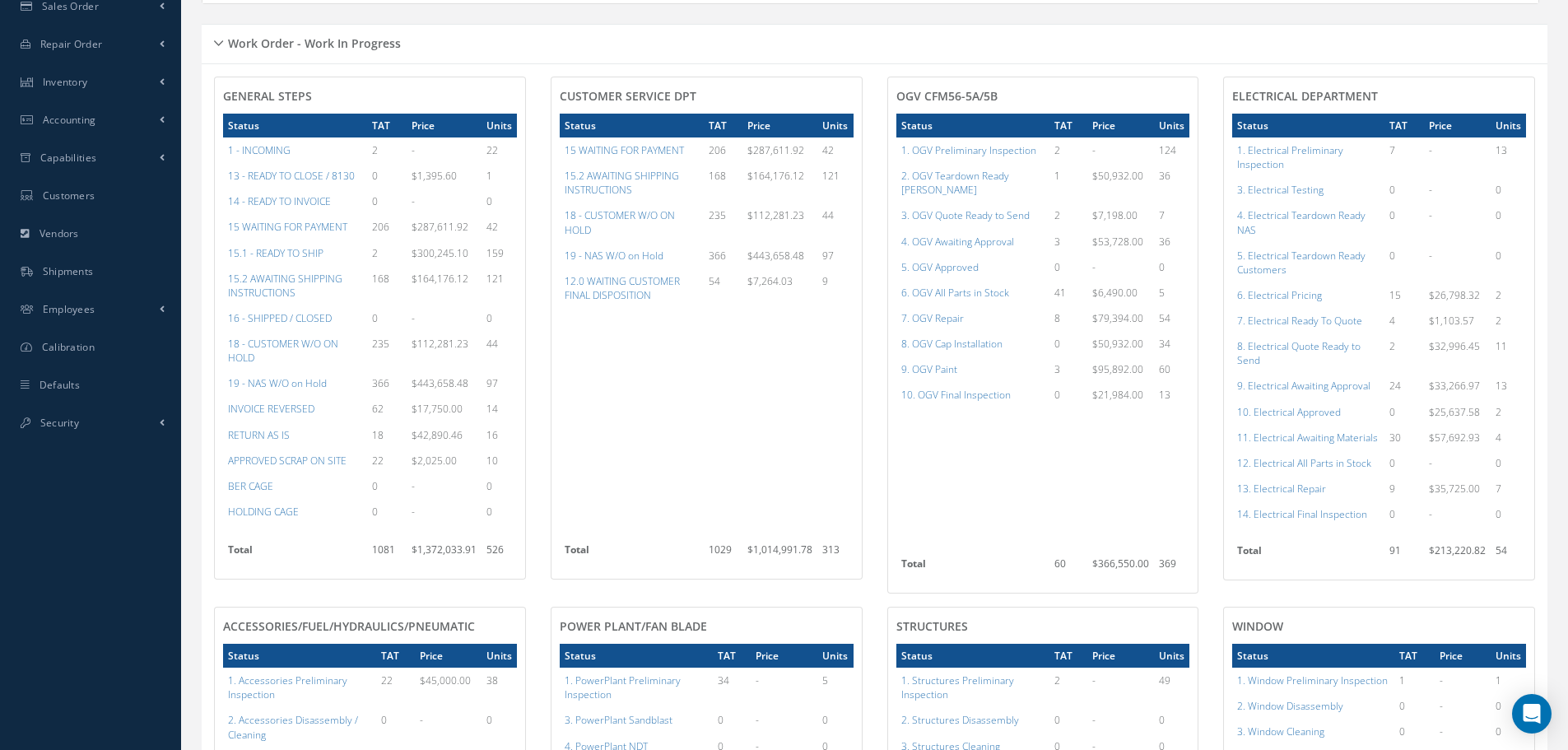
scroll to position [329, 0]
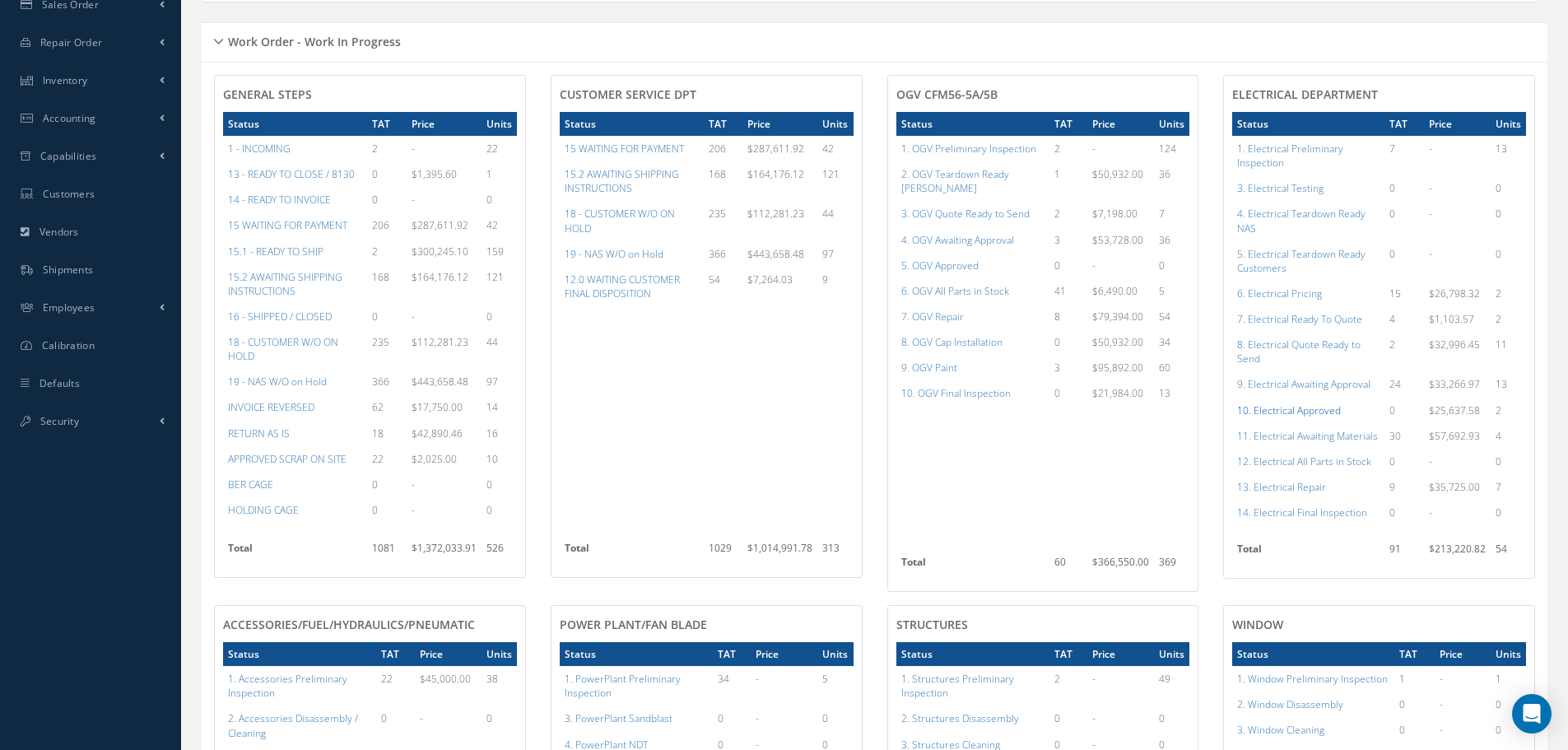
click at [1271, 416] on a=96&excludeInternalCustomer=false&excludeInvoicedOrClosed=true&shop_id=13&filtersHidded"] "10. Electrical Approved" at bounding box center [1289, 410] width 104 height 14
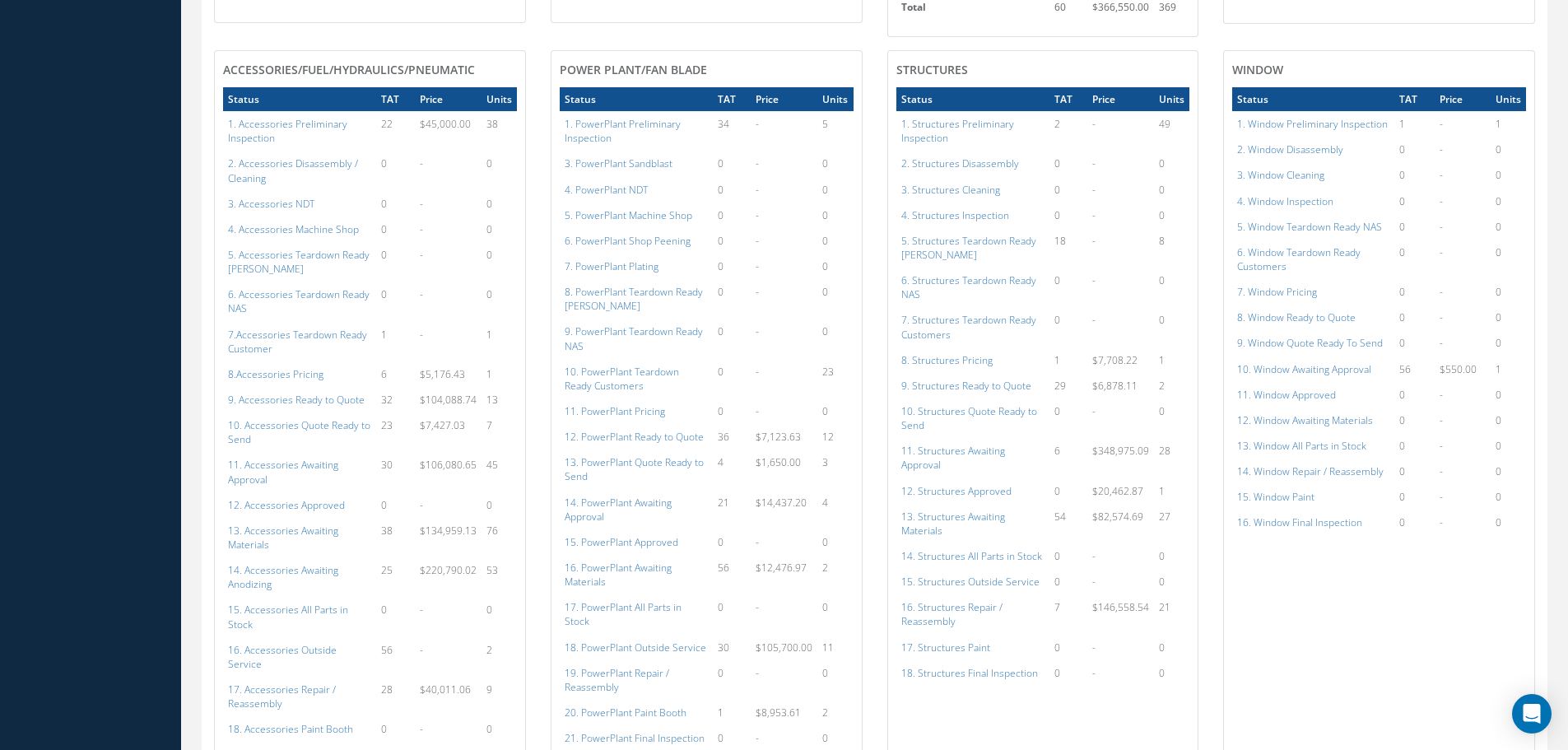
scroll to position [905, 0]
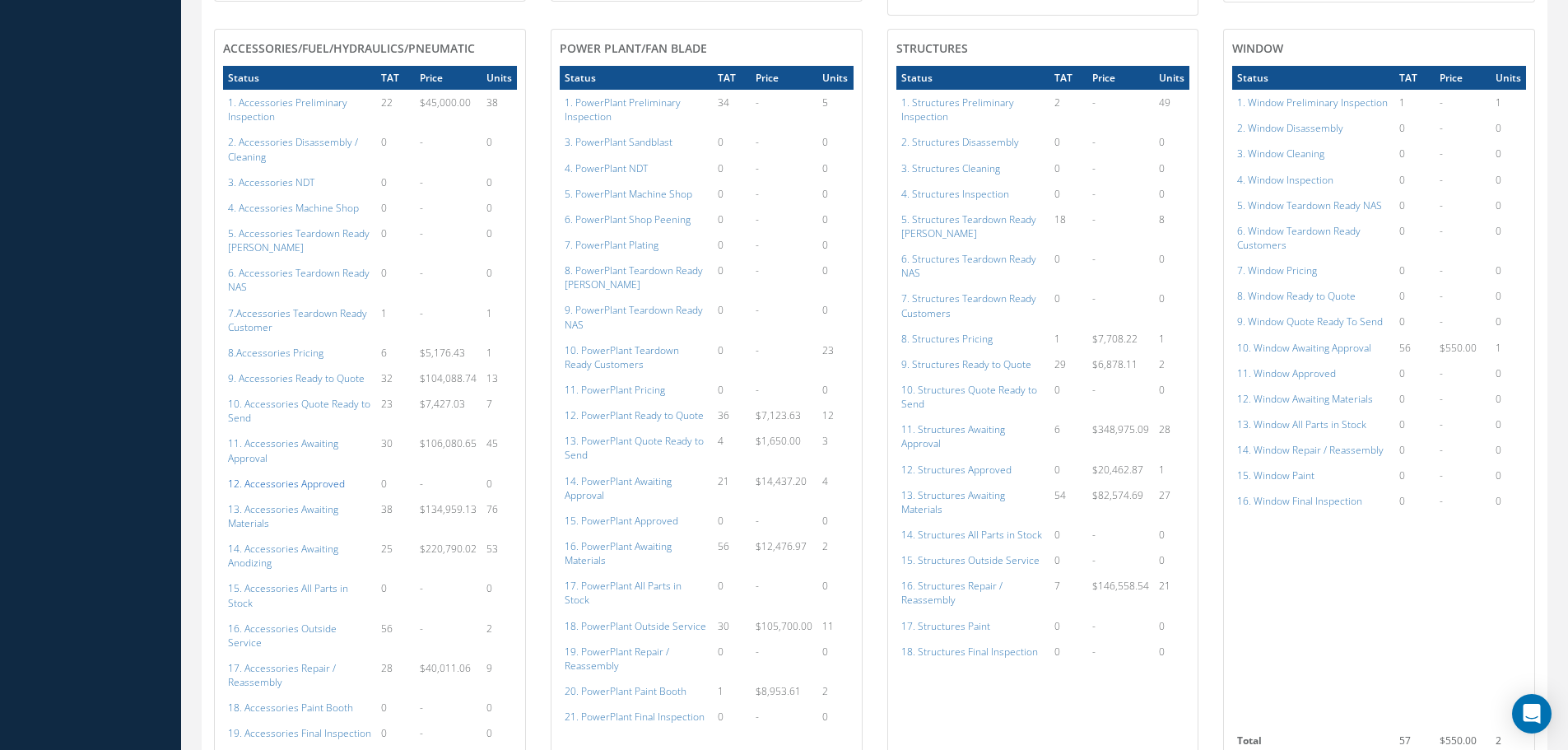
click at [283, 477] on a=112&excludeInternalCustomer=false&excludeInvoicedOrClosed=true&shop_id=14&filtersHidded"] "12. Accessories Approved" at bounding box center [286, 483] width 117 height 14
click at [635, 514] on a=134&excludeInternalCustomer=false&excludeInvoicedOrClosed=true&shop_id=15&filtersHidded"] "15. PowerPlant Approved" at bounding box center [621, 520] width 114 height 14
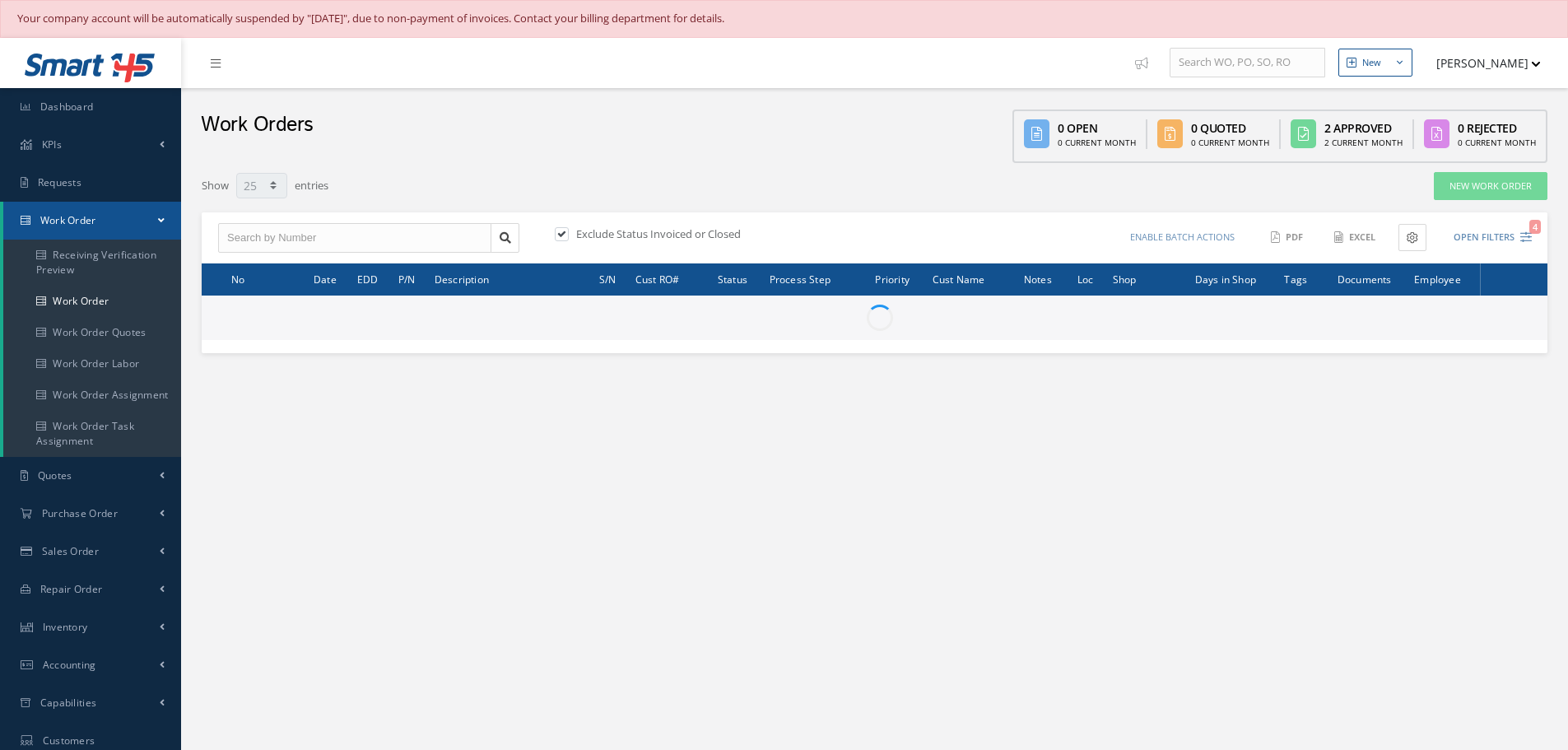
select select "25"
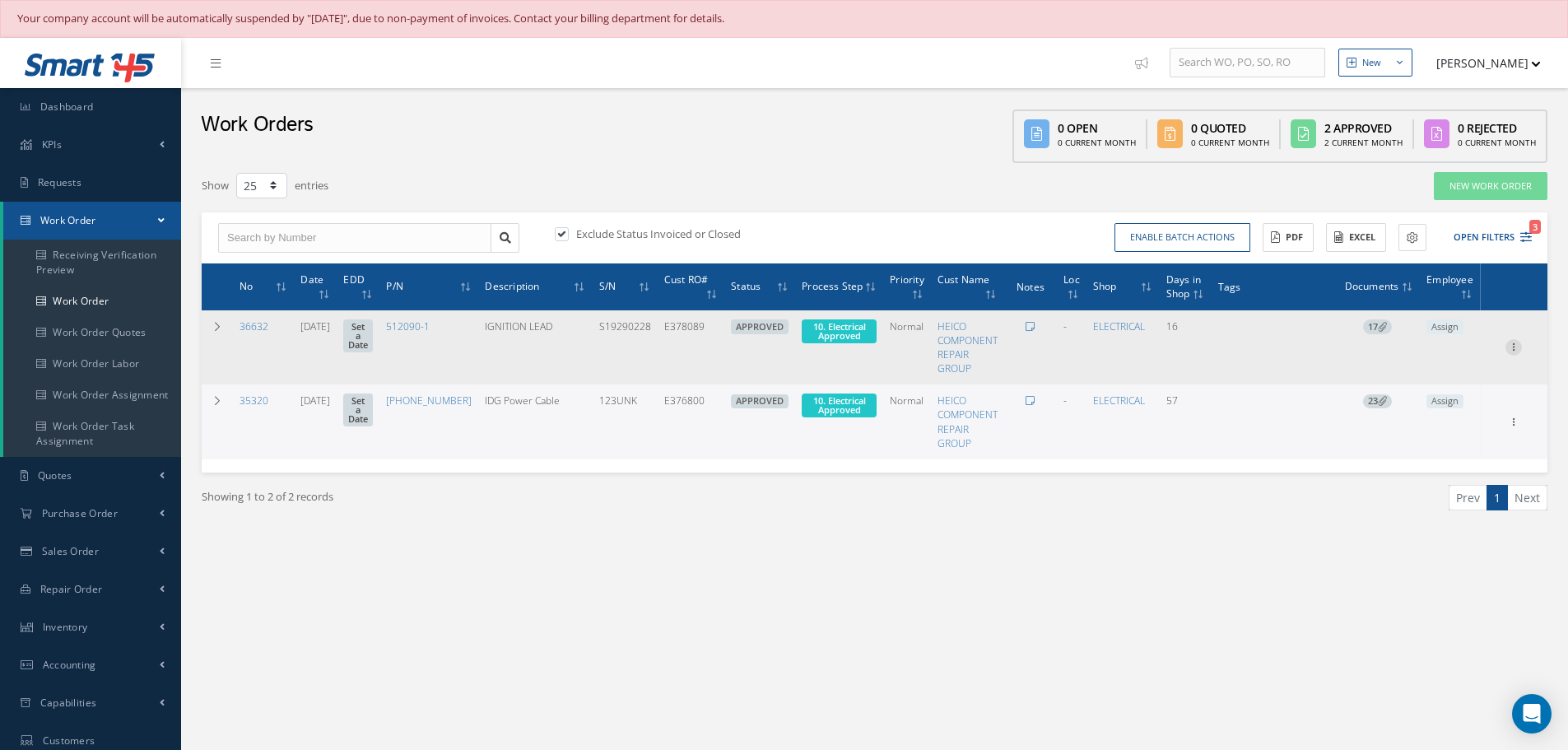
click at [1515, 346] on icon at bounding box center [1513, 346] width 16 height 13
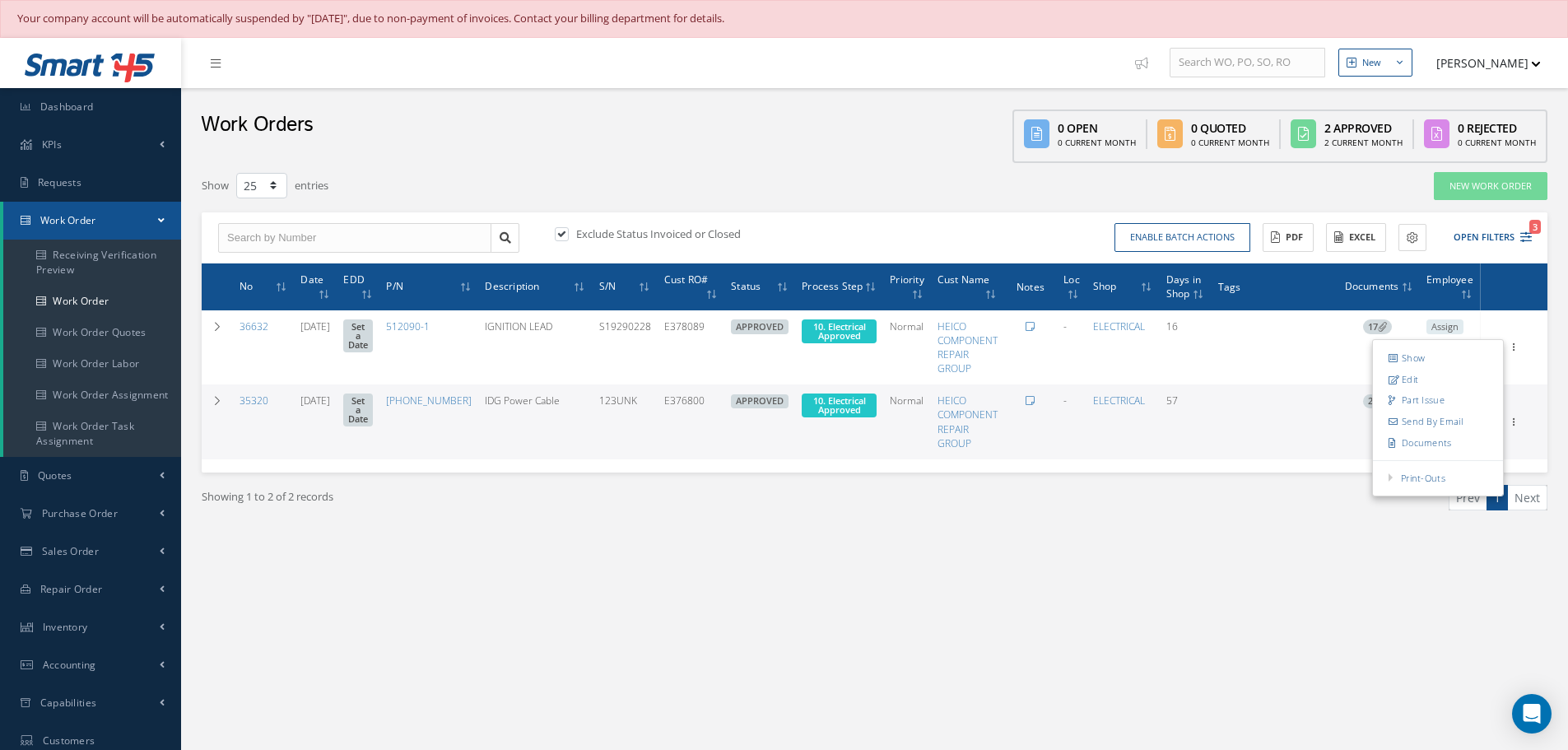
click at [1208, 640] on div "New New Work Order New Purchase Order New Customer Quote New Sales Order New Re…" at bounding box center [874, 512] width 1387 height 949
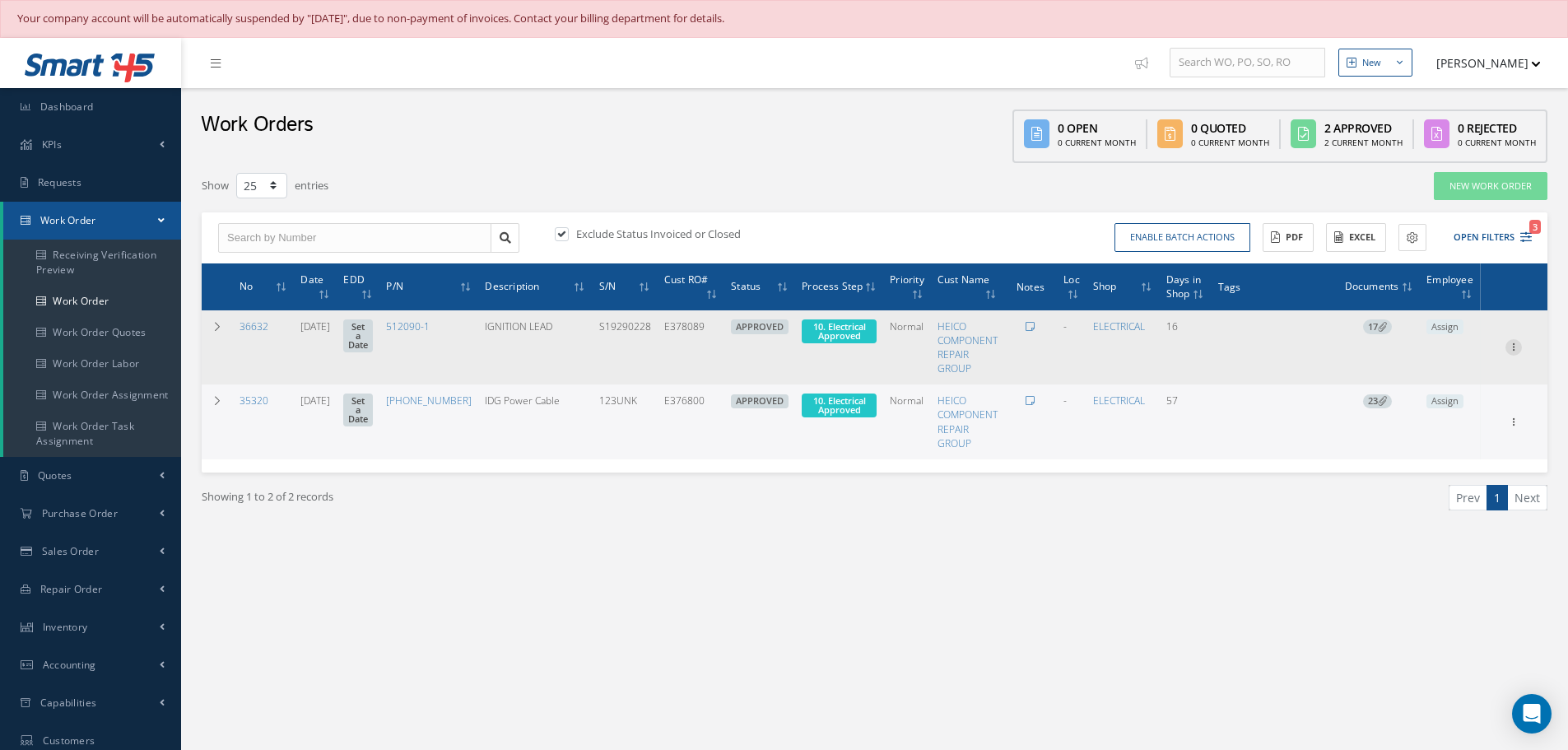
click at [1511, 349] on icon at bounding box center [1513, 346] width 16 height 13
click at [1514, 348] on icon at bounding box center [1513, 346] width 16 height 13
click at [1433, 376] on link "Edit" at bounding box center [1438, 379] width 130 height 22
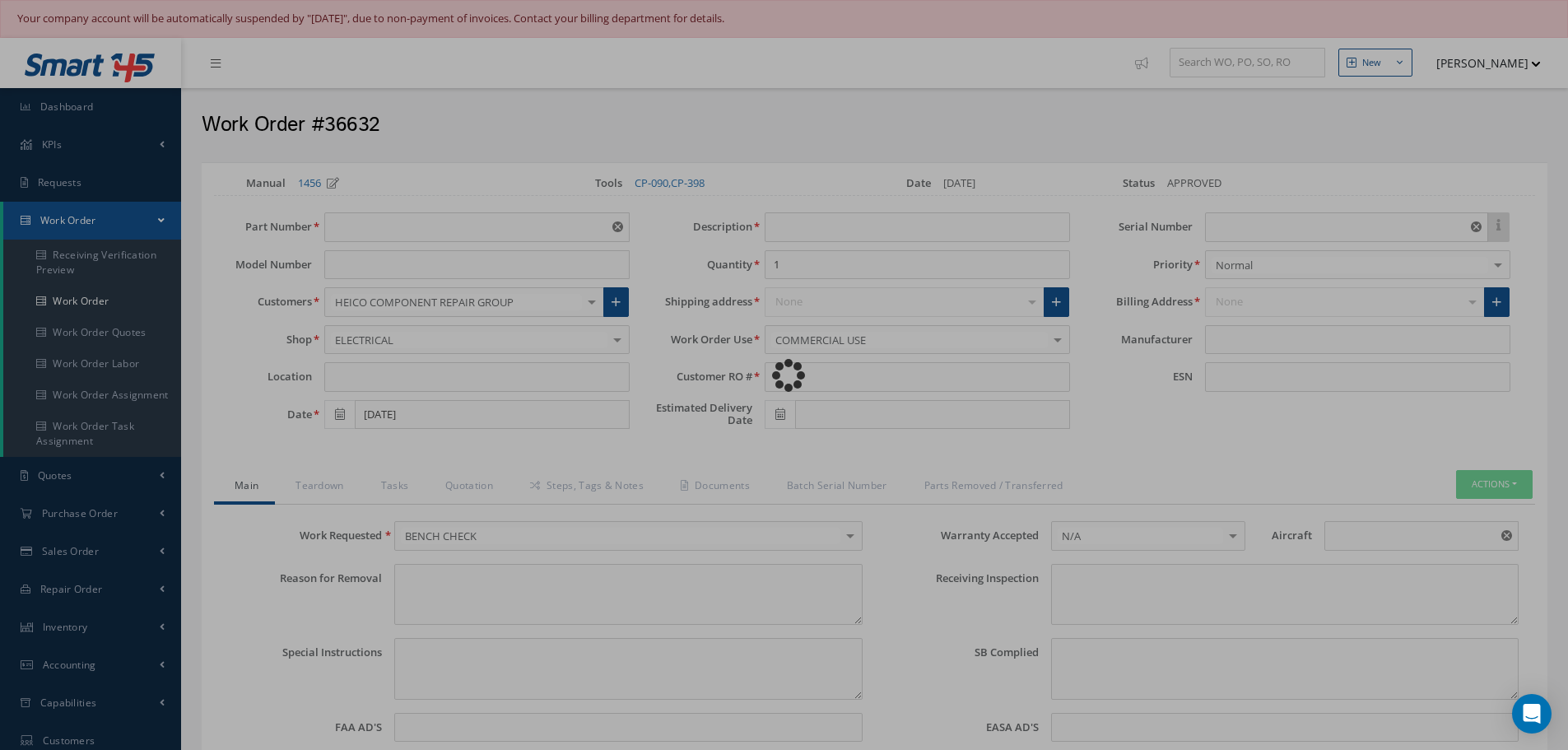
type input "512090-1"
type input "09/15/2025"
type input "IGNITION LEAD"
type input "E378089"
type input "S19290228"
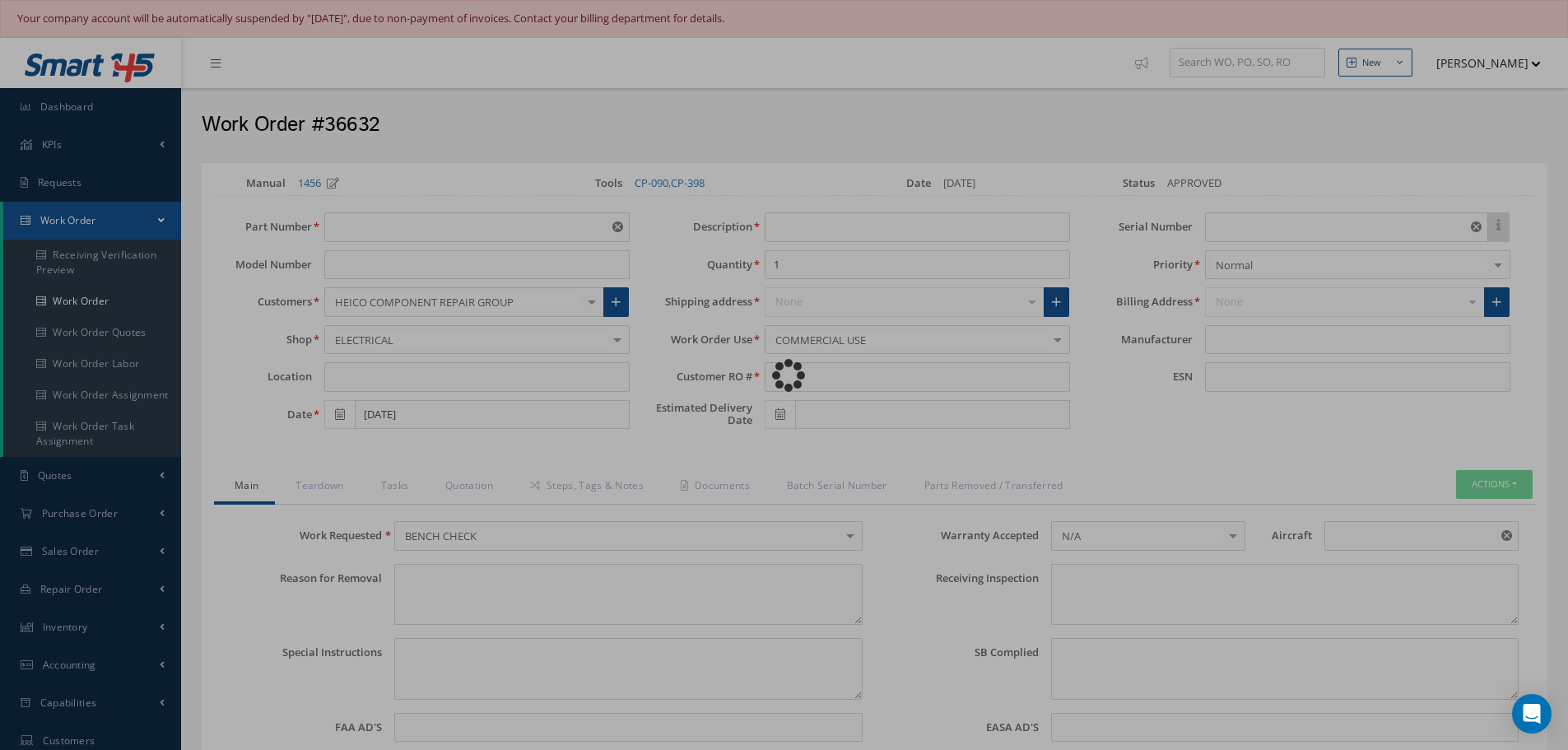
type textarea "NONE"
type textarea "PLEASE SEE R.O. FOR DETAILS"
type input "V-2500"
type textarea "NO VISUAL DAMAGE"
type textarea "None performed"
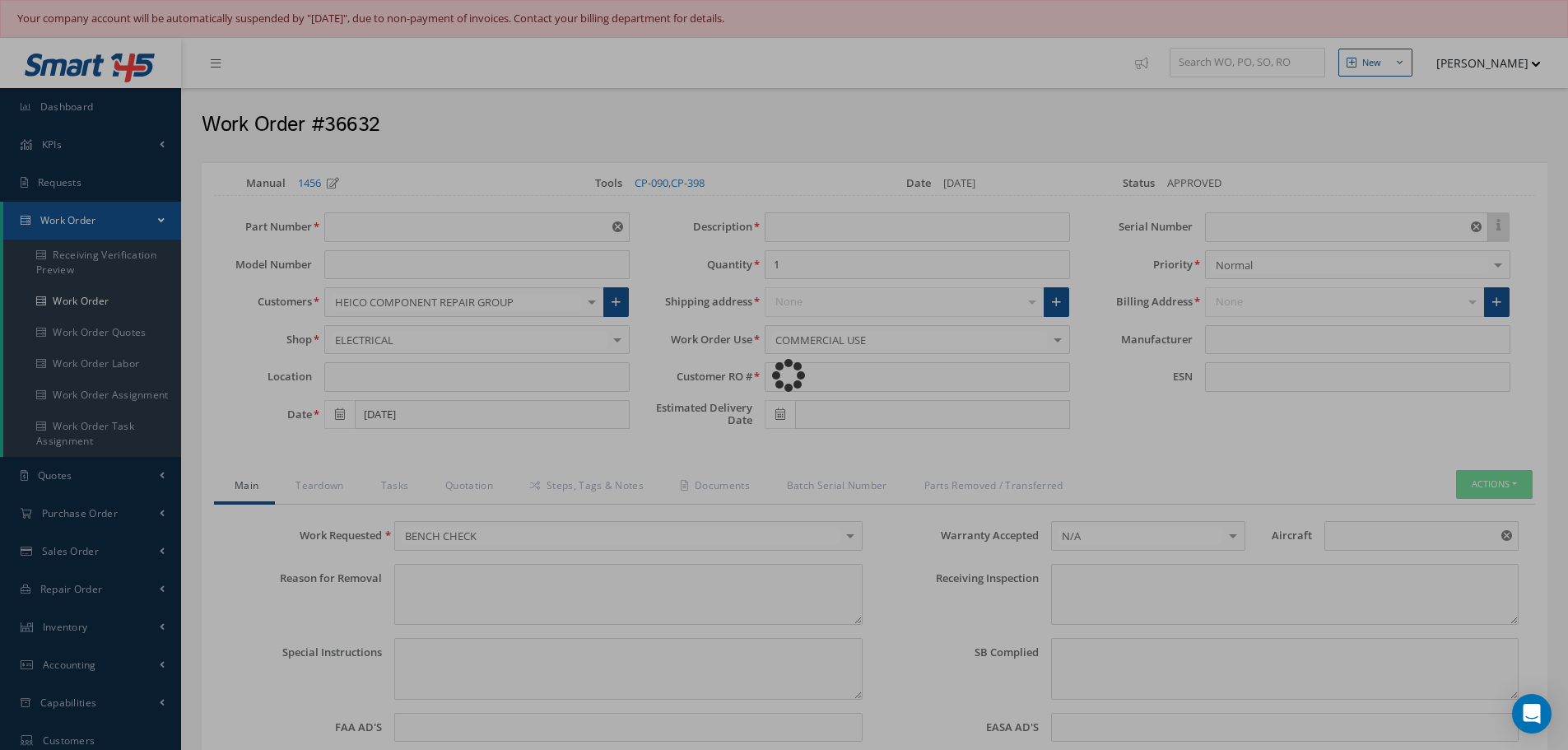
type textarea "Article was xxxxx in reference with the following Technical Standard : UNISON I…"
type textarea "Article has been approved to return to service."
type input "UNISON INDUSTRIES"
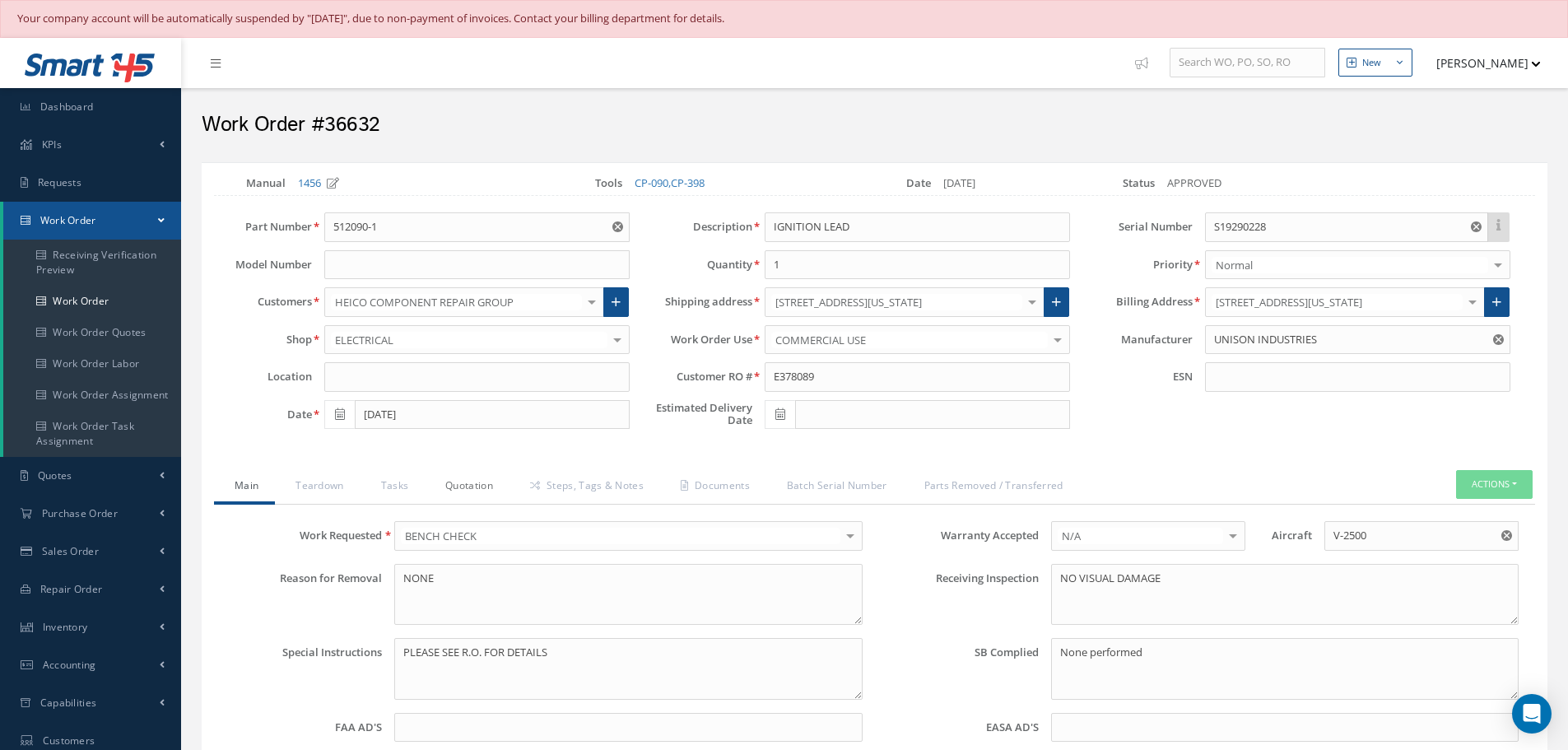
click at [466, 486] on link "Quotation" at bounding box center [467, 487] width 85 height 35
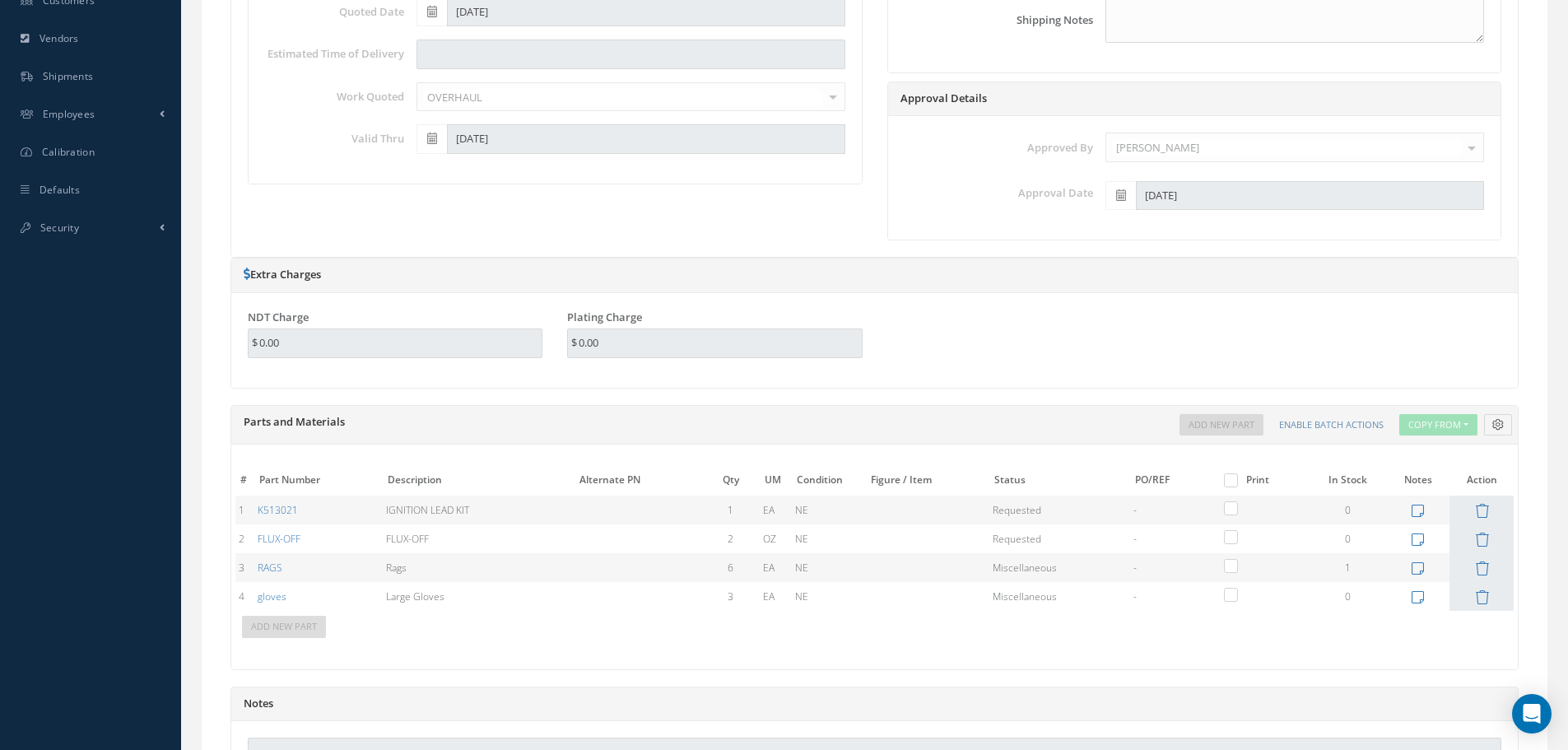
scroll to position [905, 0]
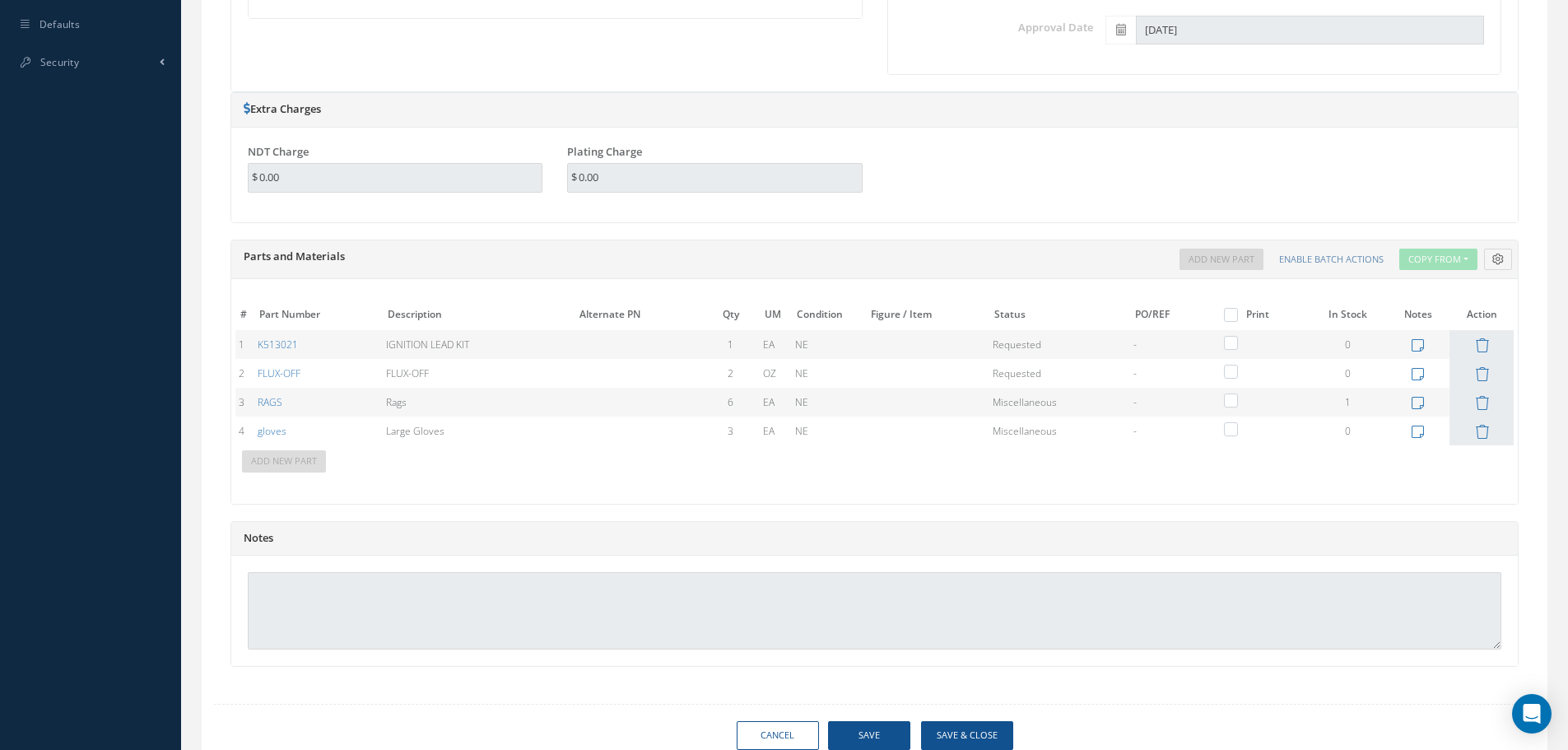
click at [1237, 319] on label at bounding box center [1239, 314] width 4 height 14
click at [1229, 319] on input "checkbox" at bounding box center [1233, 316] width 10 height 10
checkbox input "true"
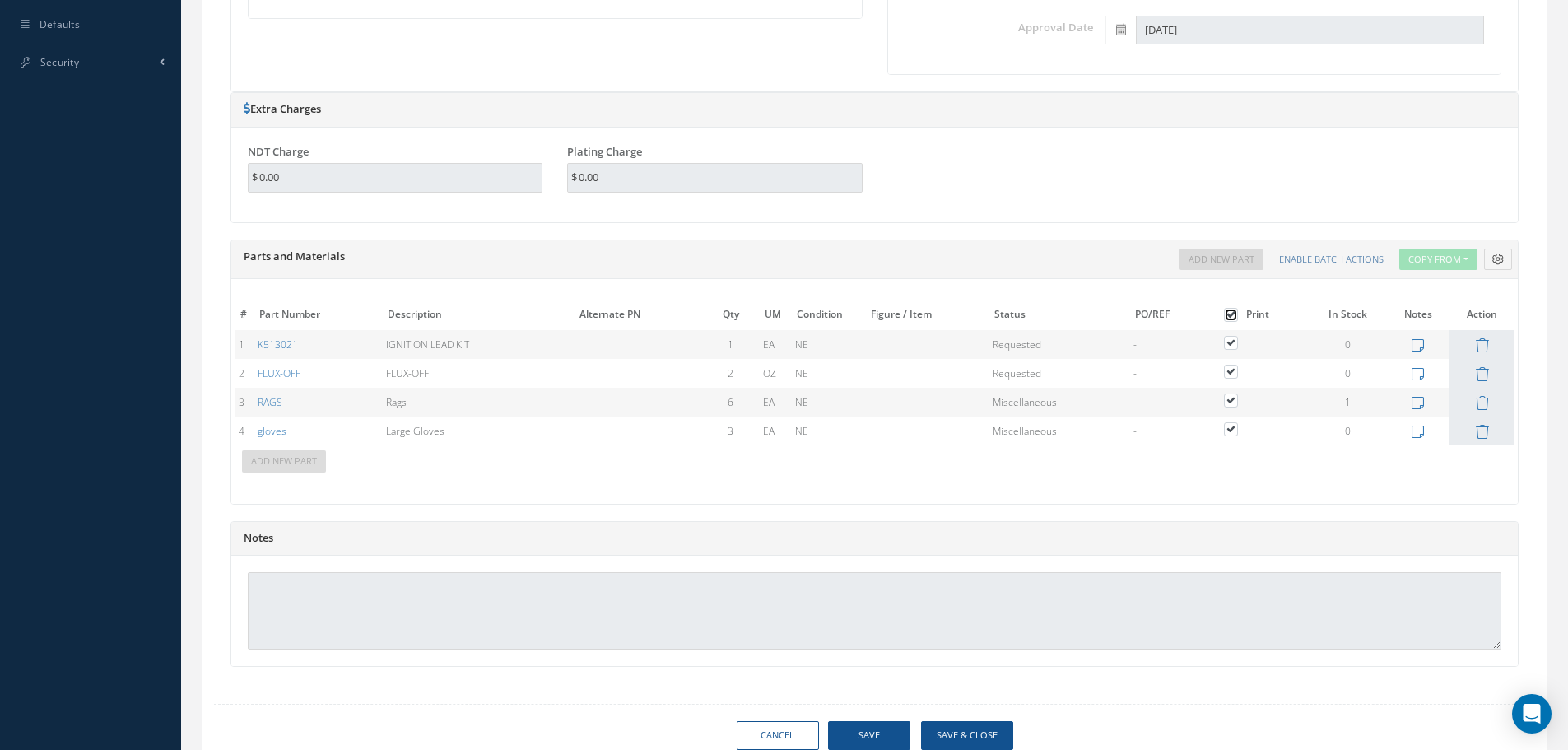
checkbox input "true"
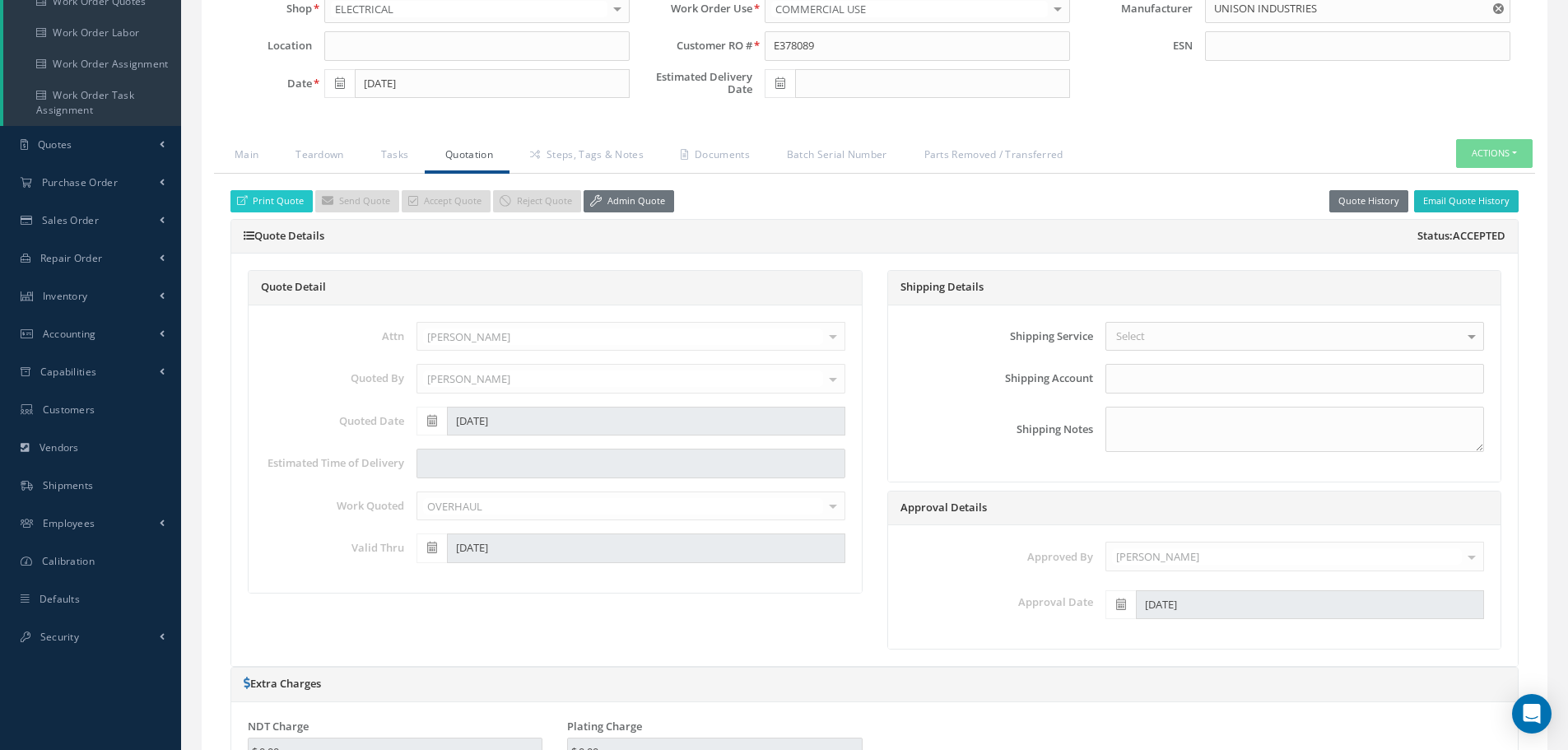
scroll to position [313, 0]
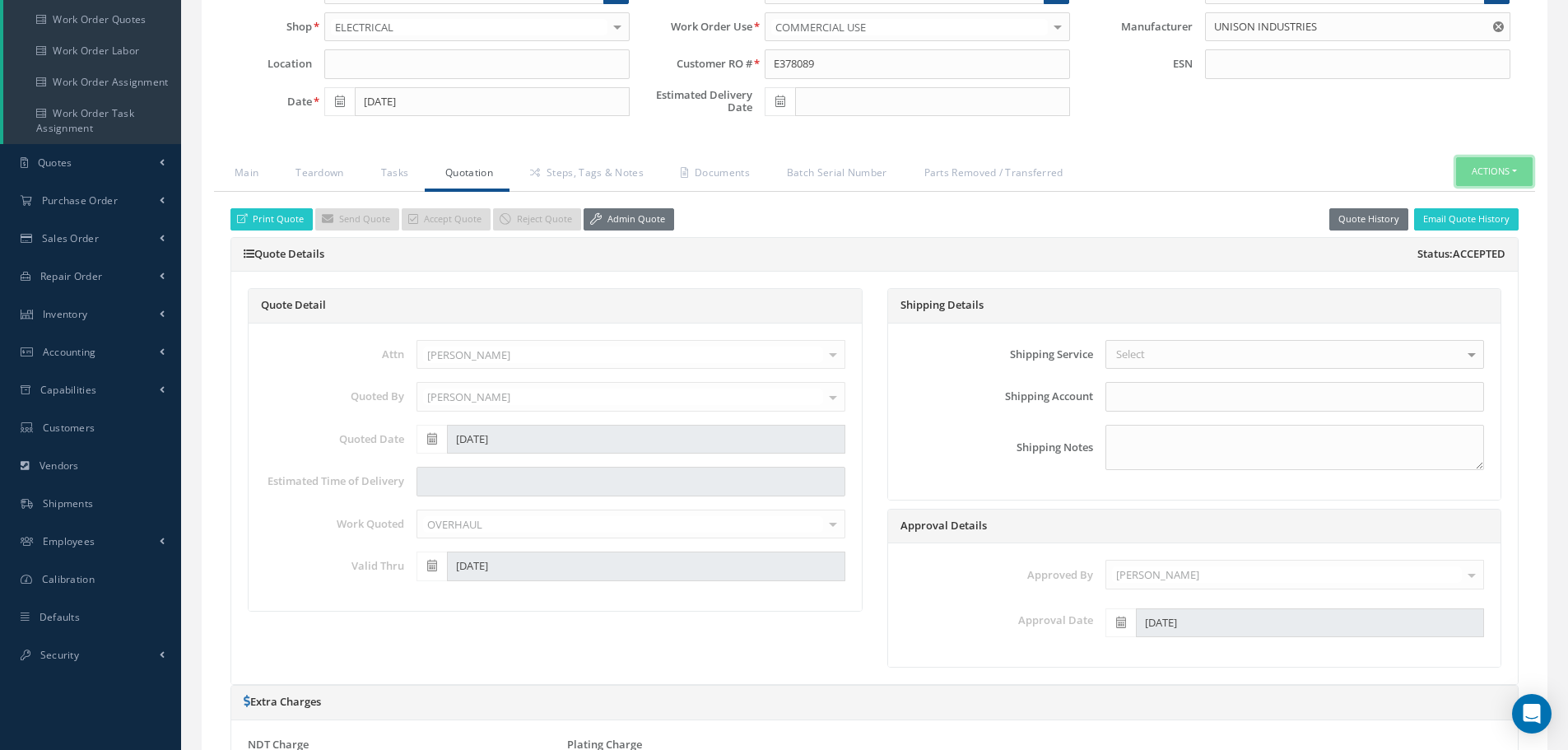
click at [1519, 172] on button "Actions" at bounding box center [1494, 171] width 76 height 29
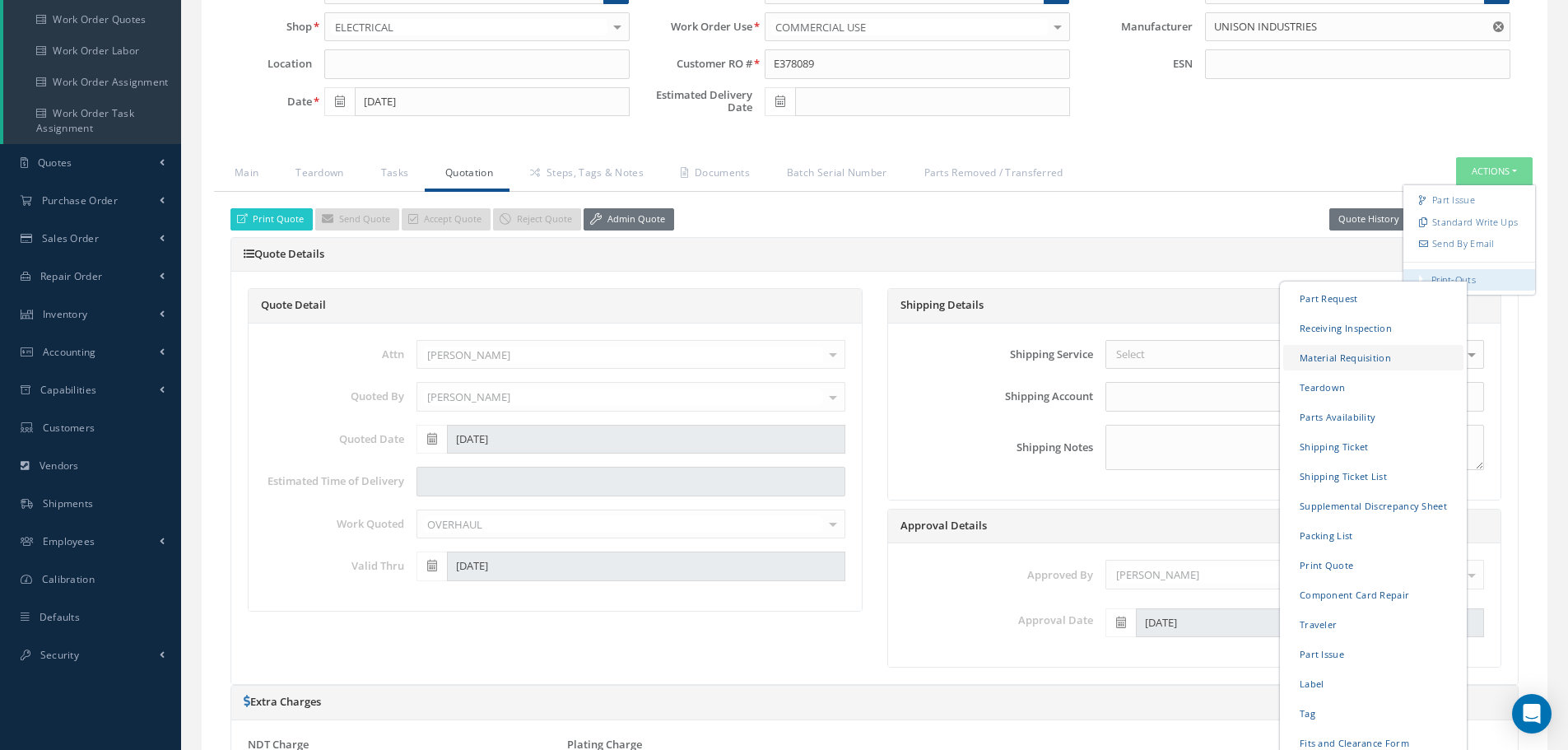
click at [1325, 356] on link "Material Requisition" at bounding box center [1373, 357] width 180 height 25
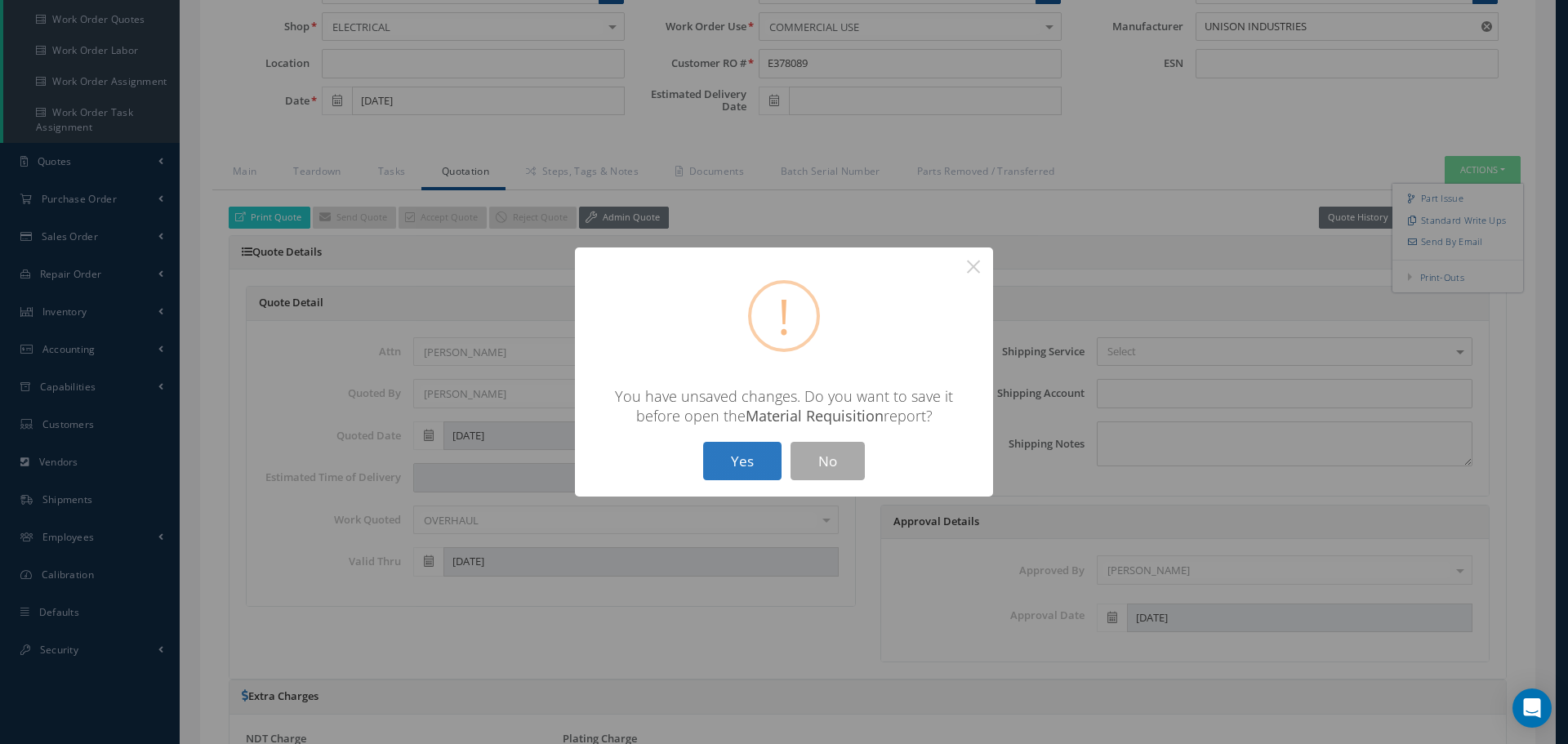
click at [734, 476] on button "Yes" at bounding box center [742, 461] width 78 height 38
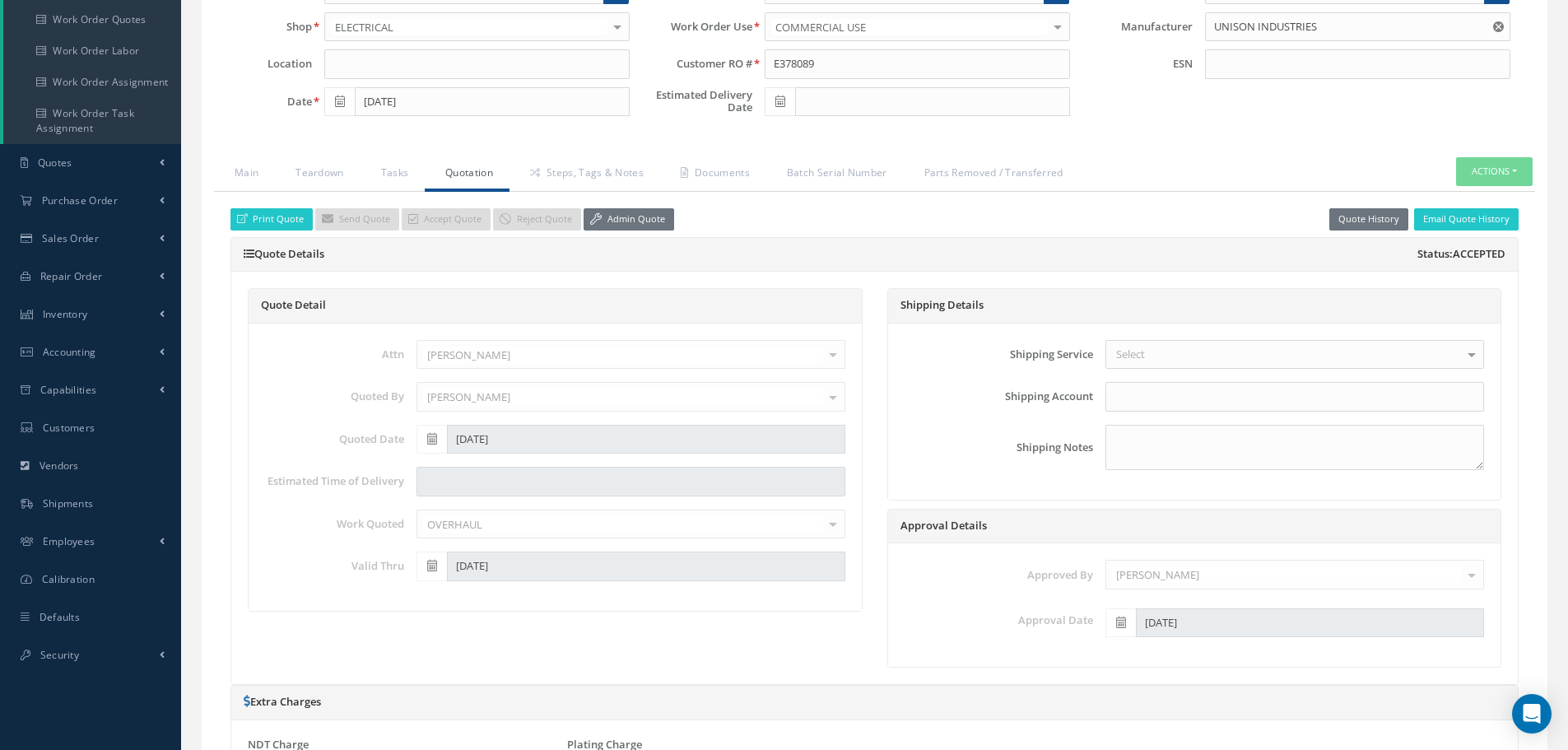
checkbox input "true"
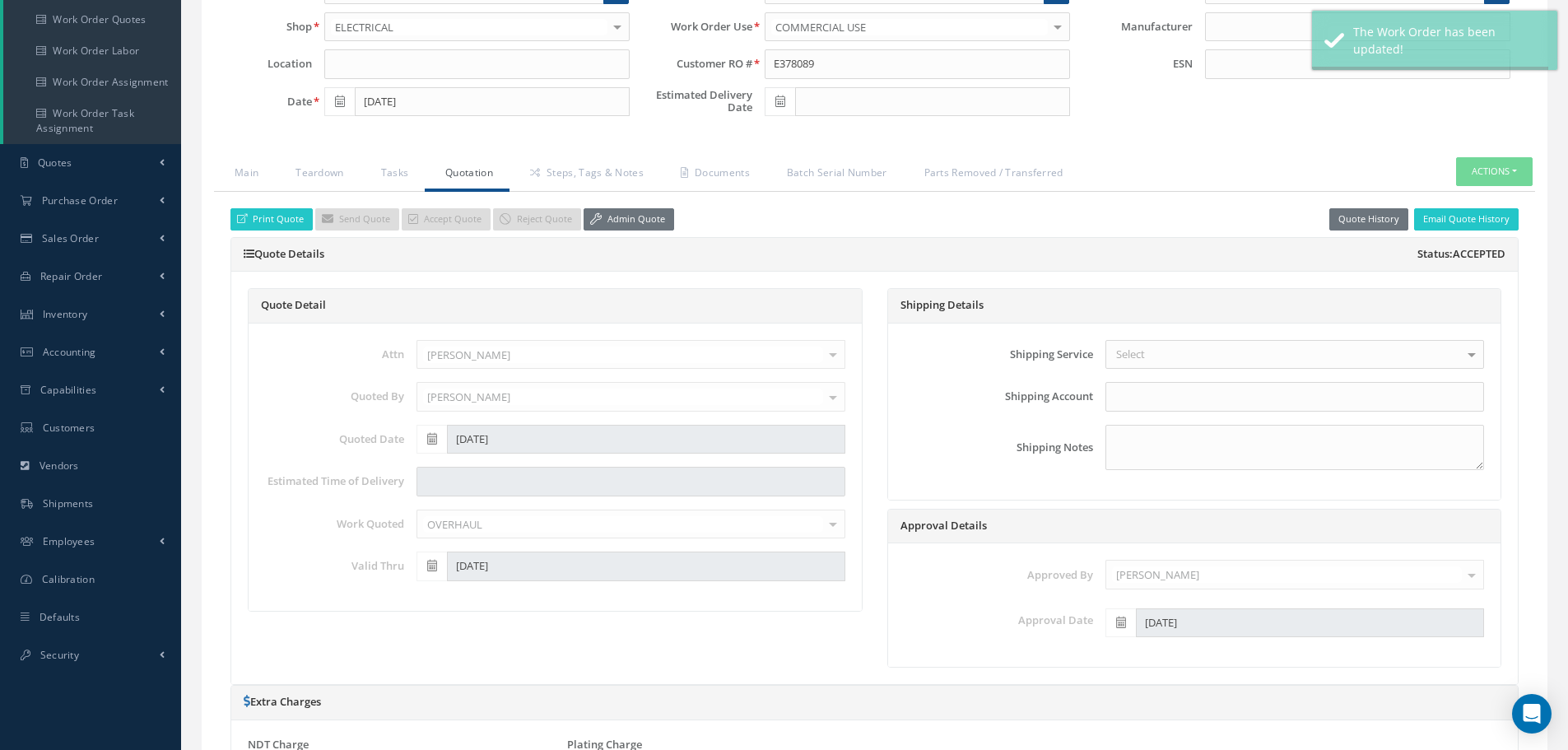
type input "UNISON INDUSTRIES"
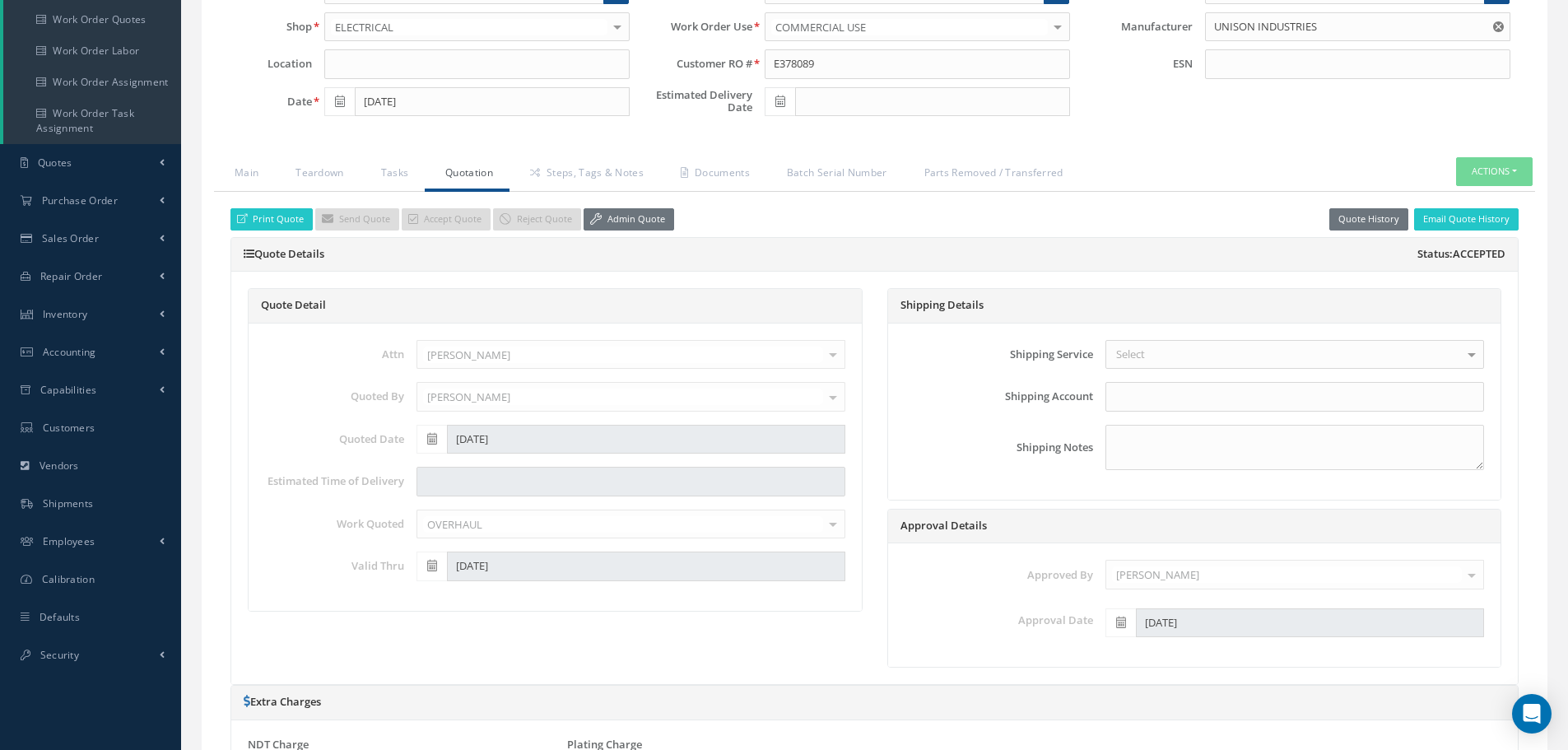
select select "25"
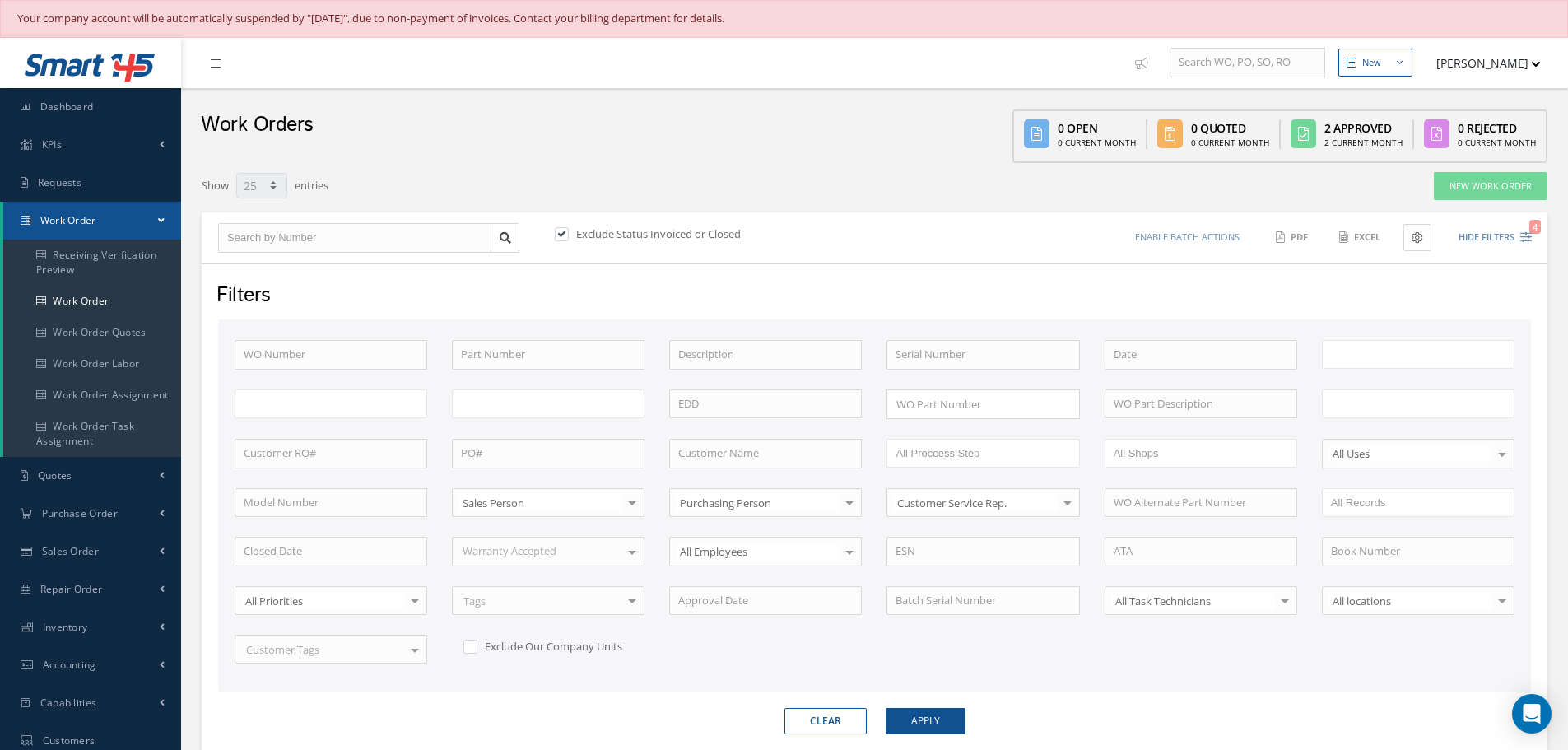
type input "All Work Request"
type input "All Work Performed"
type input "All Status"
type input "WO Part Status"
click at [1462, 232] on button "Hide Filters 3" at bounding box center [1487, 237] width 88 height 27
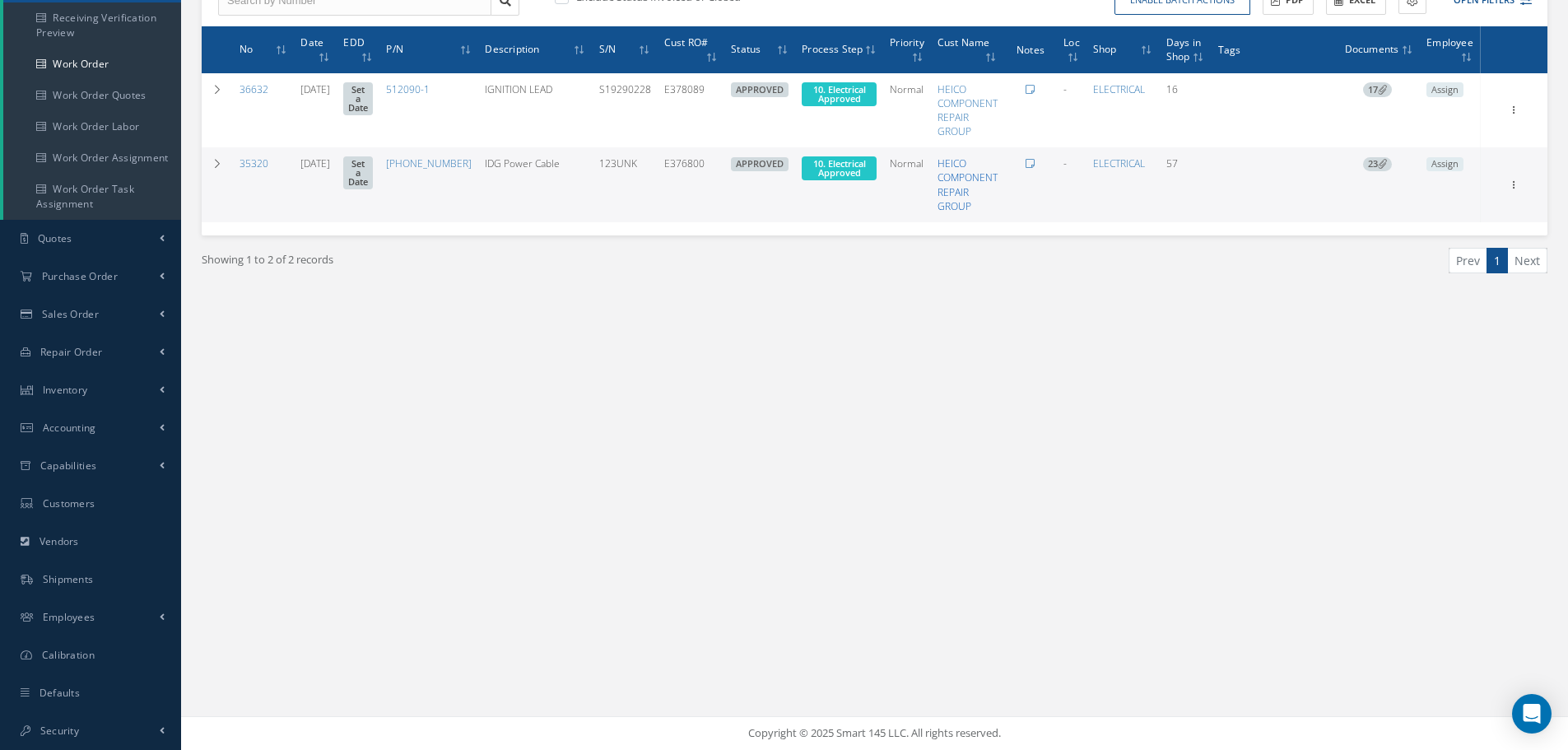
scroll to position [155, 0]
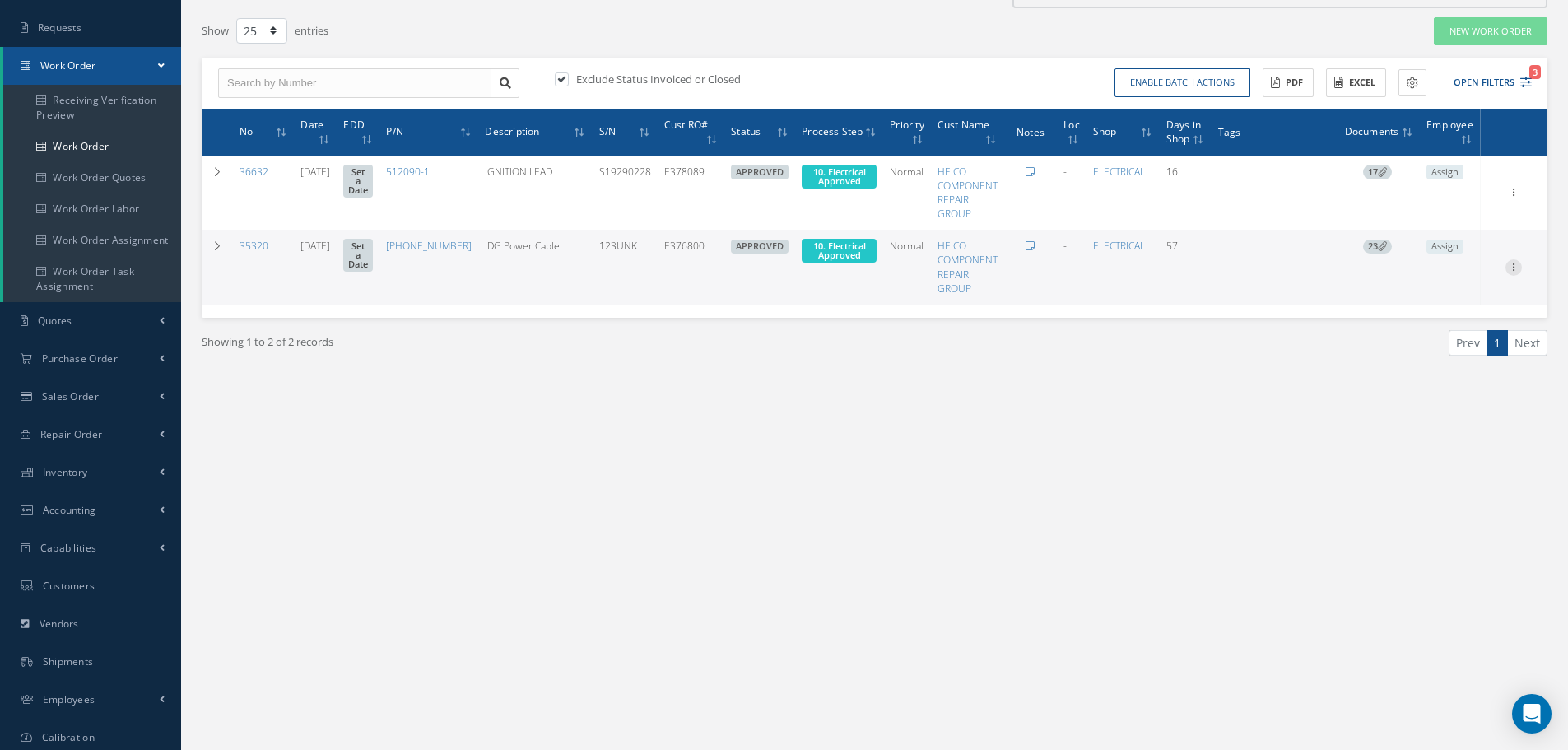
click at [1516, 269] on icon at bounding box center [1513, 266] width 16 height 13
click at [1425, 318] on link "Part Issue" at bounding box center [1438, 320] width 130 height 22
click at [1511, 269] on icon at bounding box center [1513, 266] width 16 height 13
click at [1424, 297] on link "Edit" at bounding box center [1438, 299] width 130 height 22
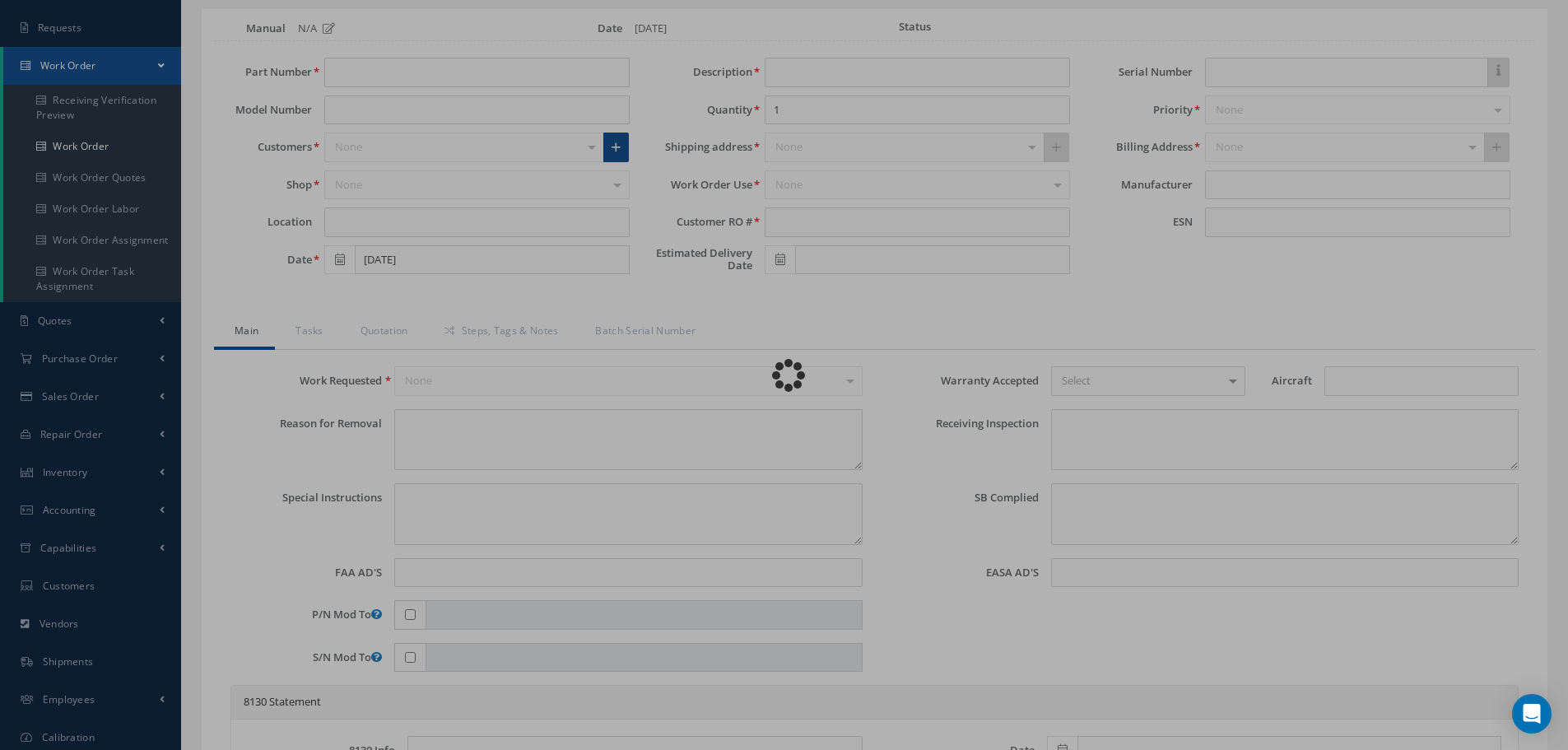
type input "740-5869-507"
type input "08/05/2025"
type input "IDG Power Cable"
type input "E376800"
type input "123UNK"
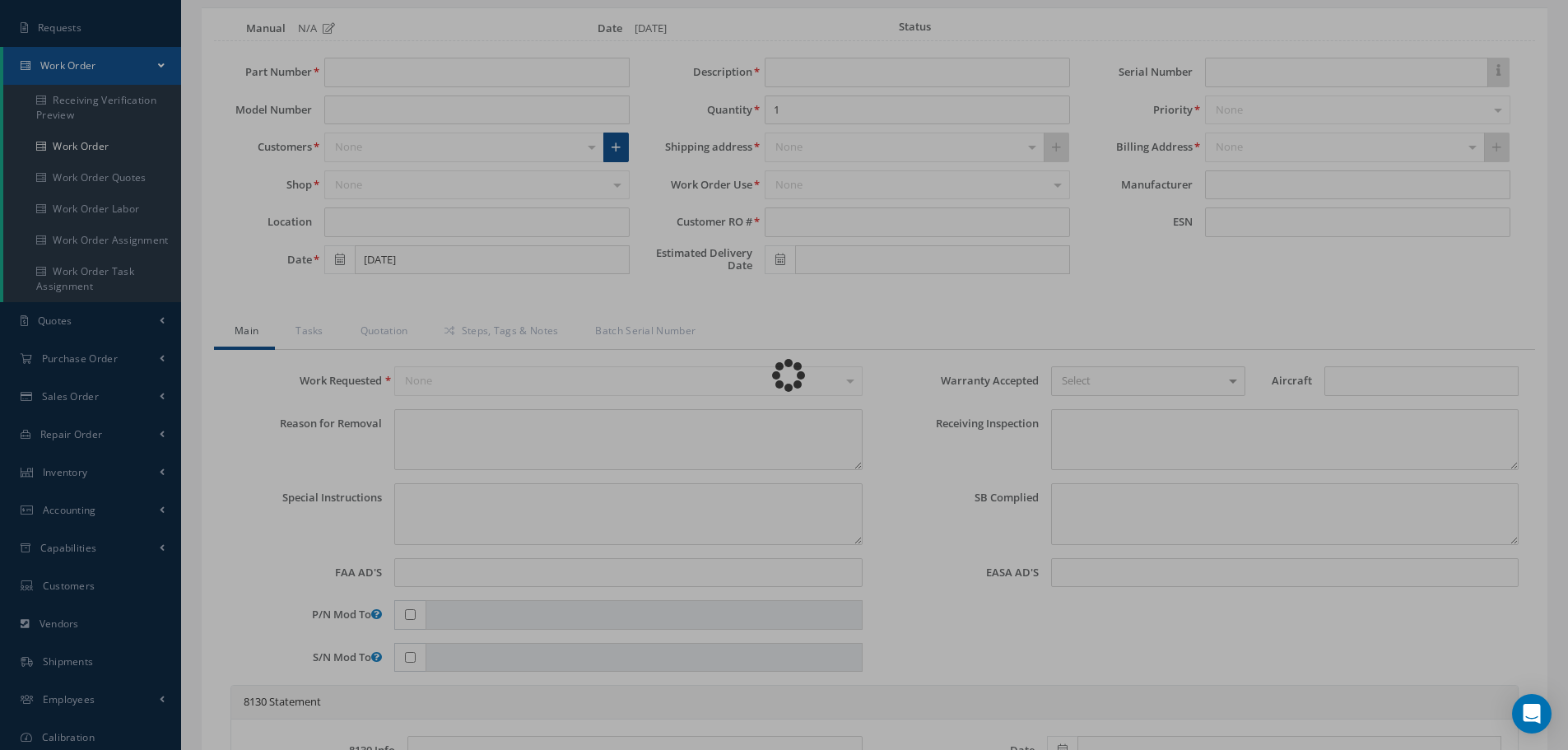
type textarea "NONE"
type textarea "PLEASE SEE R.O. FOR DETAILS"
type textarea "NO VISUAL DAMAGE"
type textarea "None performed"
type textarea "Article was xxxxx in reference with the following Technical Standard : IAE CMM …"
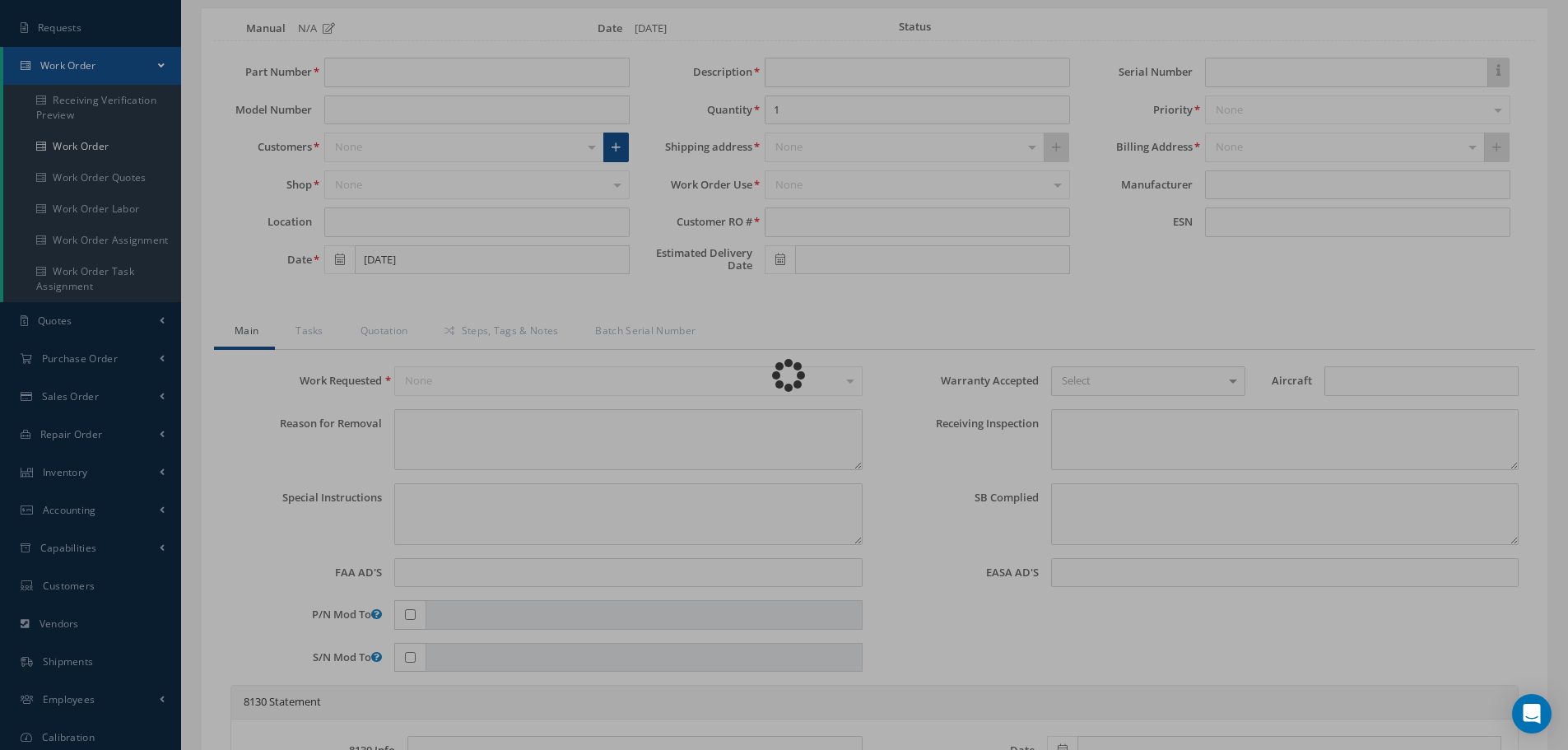
type textarea "Article has been approved to return to service."
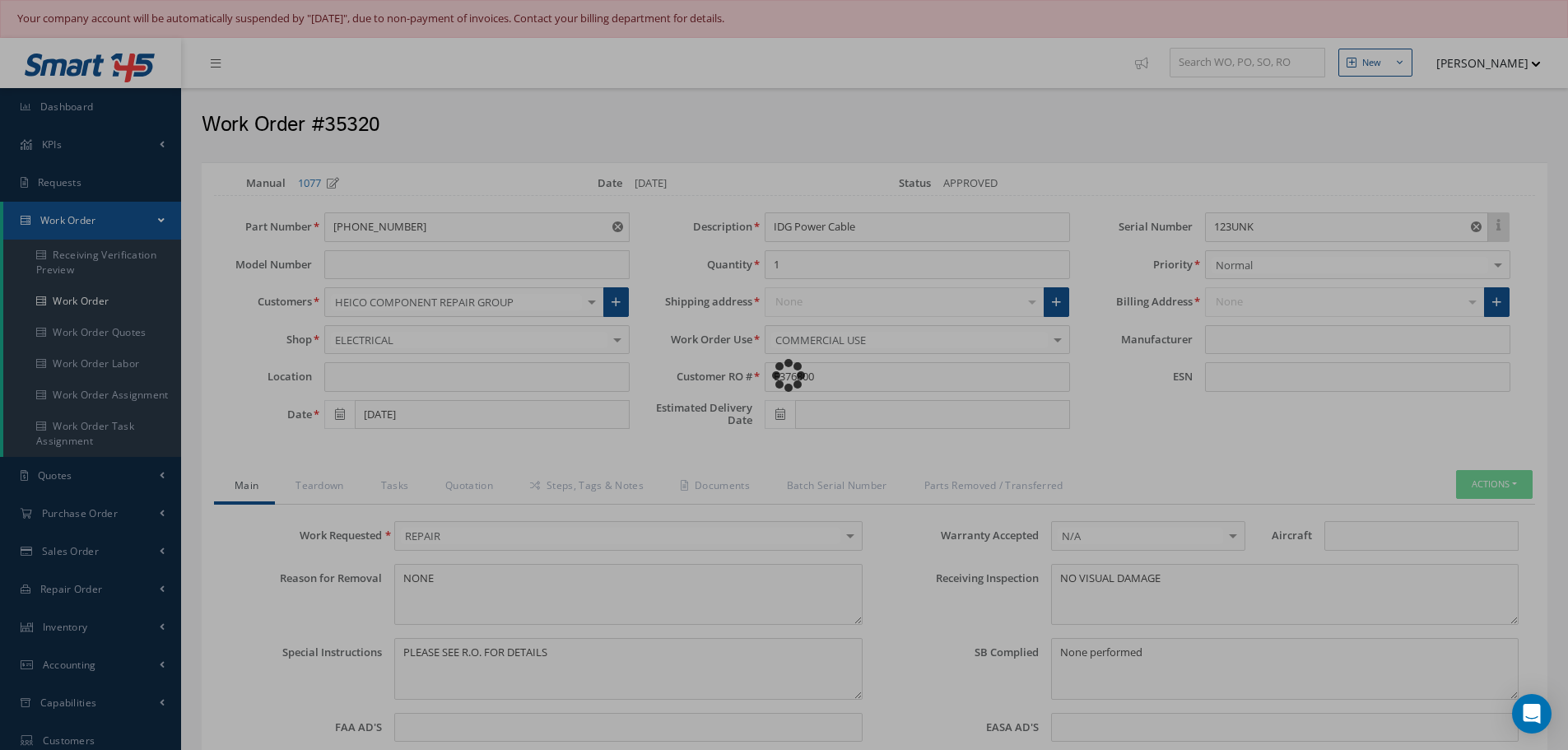
type input "IAE"
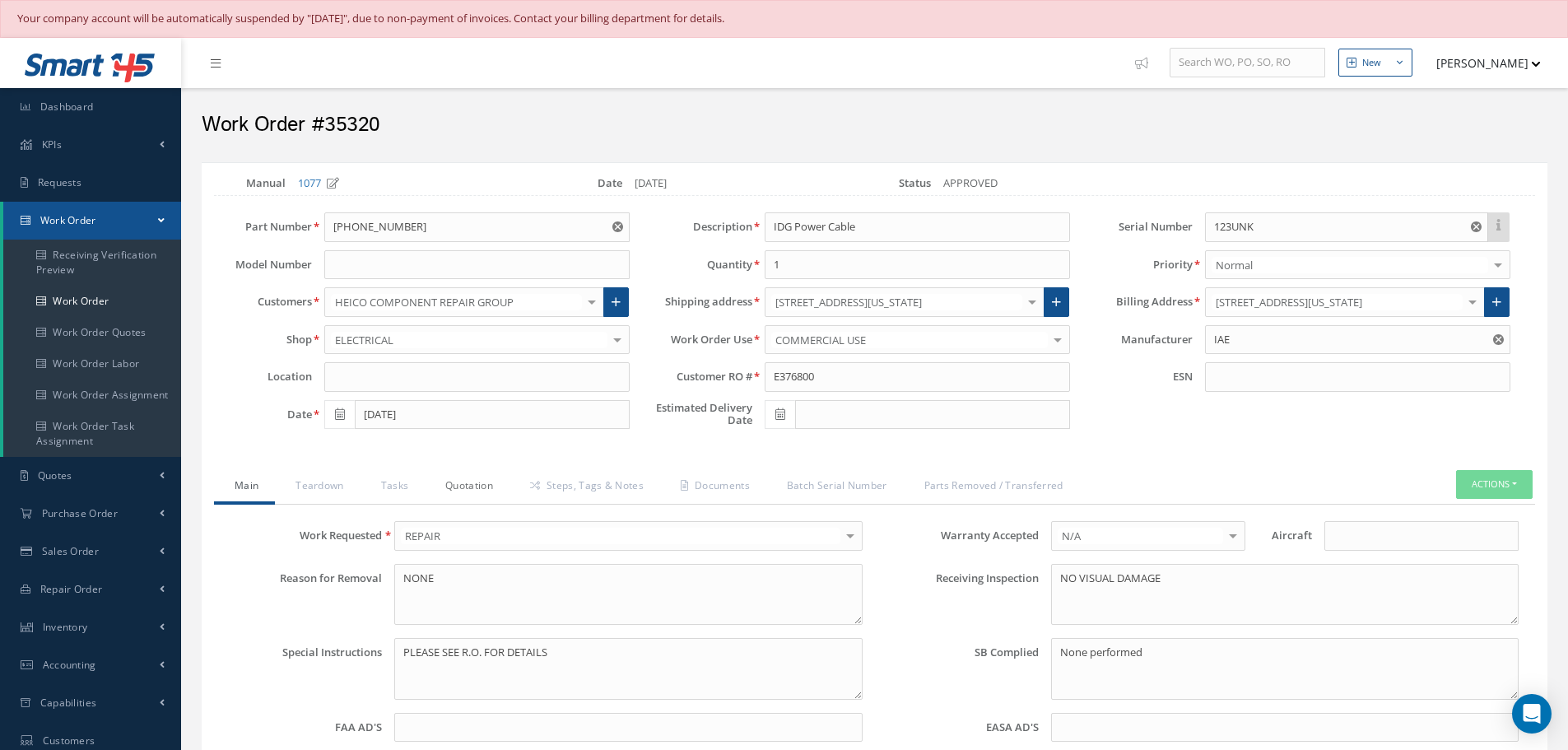
click at [466, 492] on link "Quotation" at bounding box center [467, 487] width 85 height 35
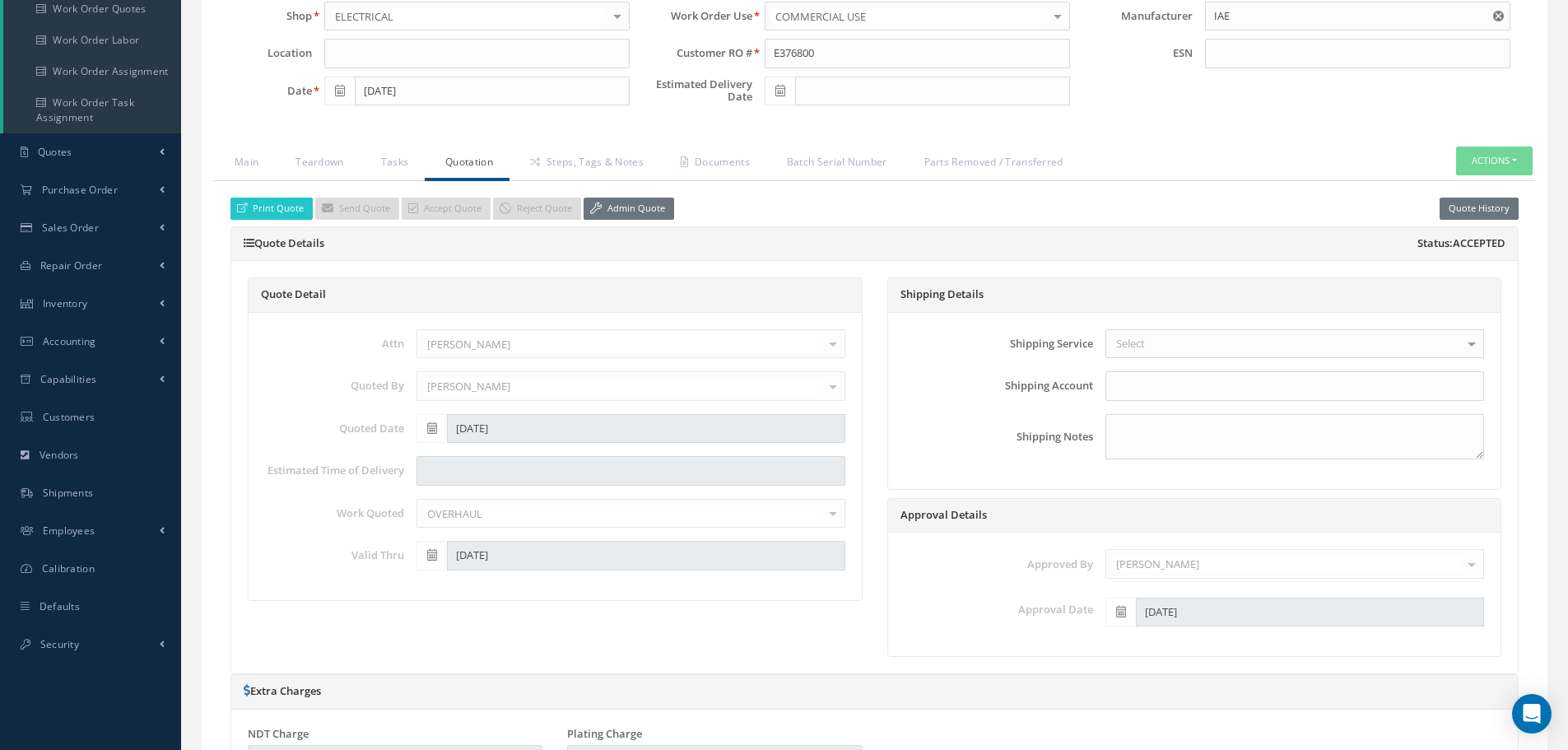
scroll to position [165, 0]
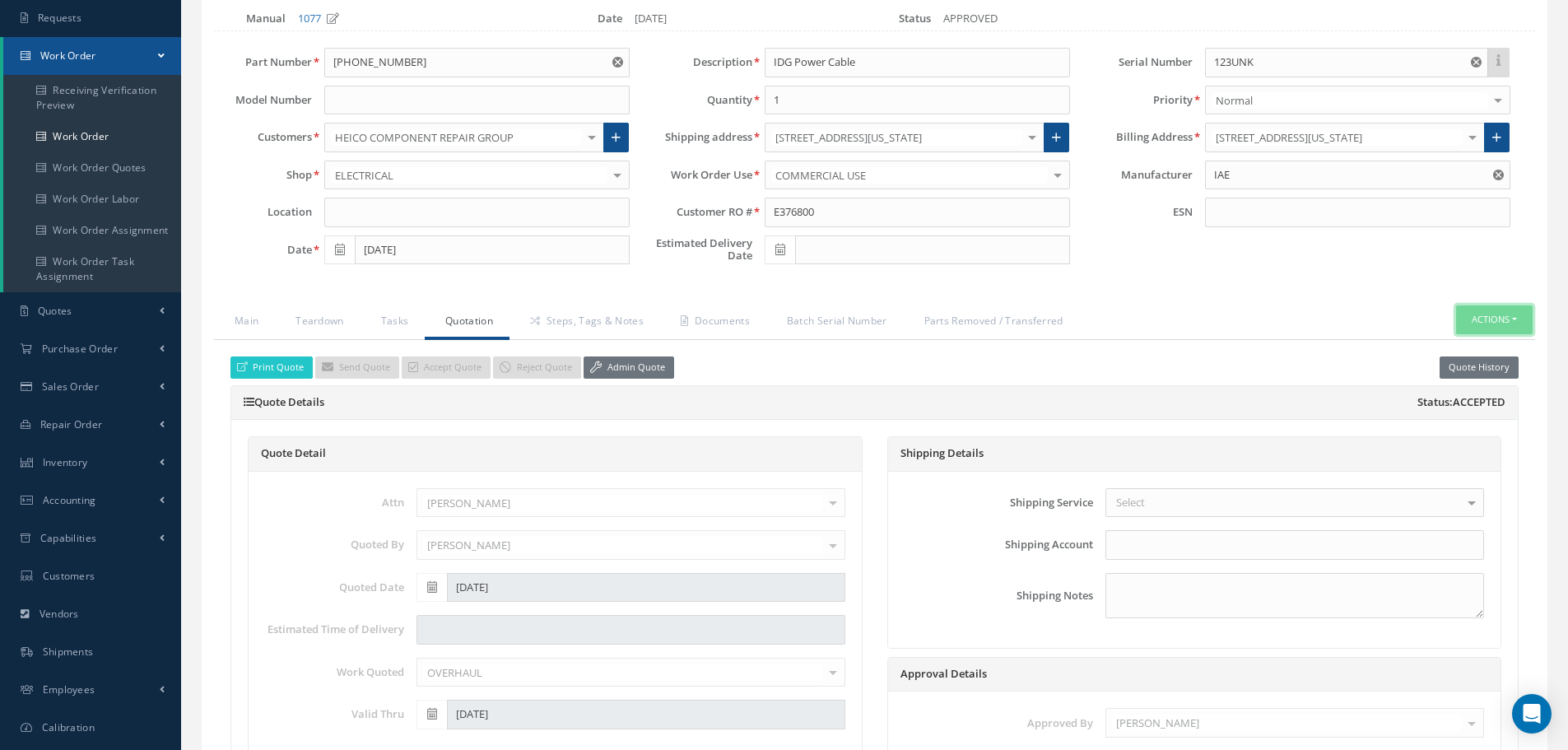
click at [1519, 318] on button "Actions" at bounding box center [1494, 319] width 76 height 29
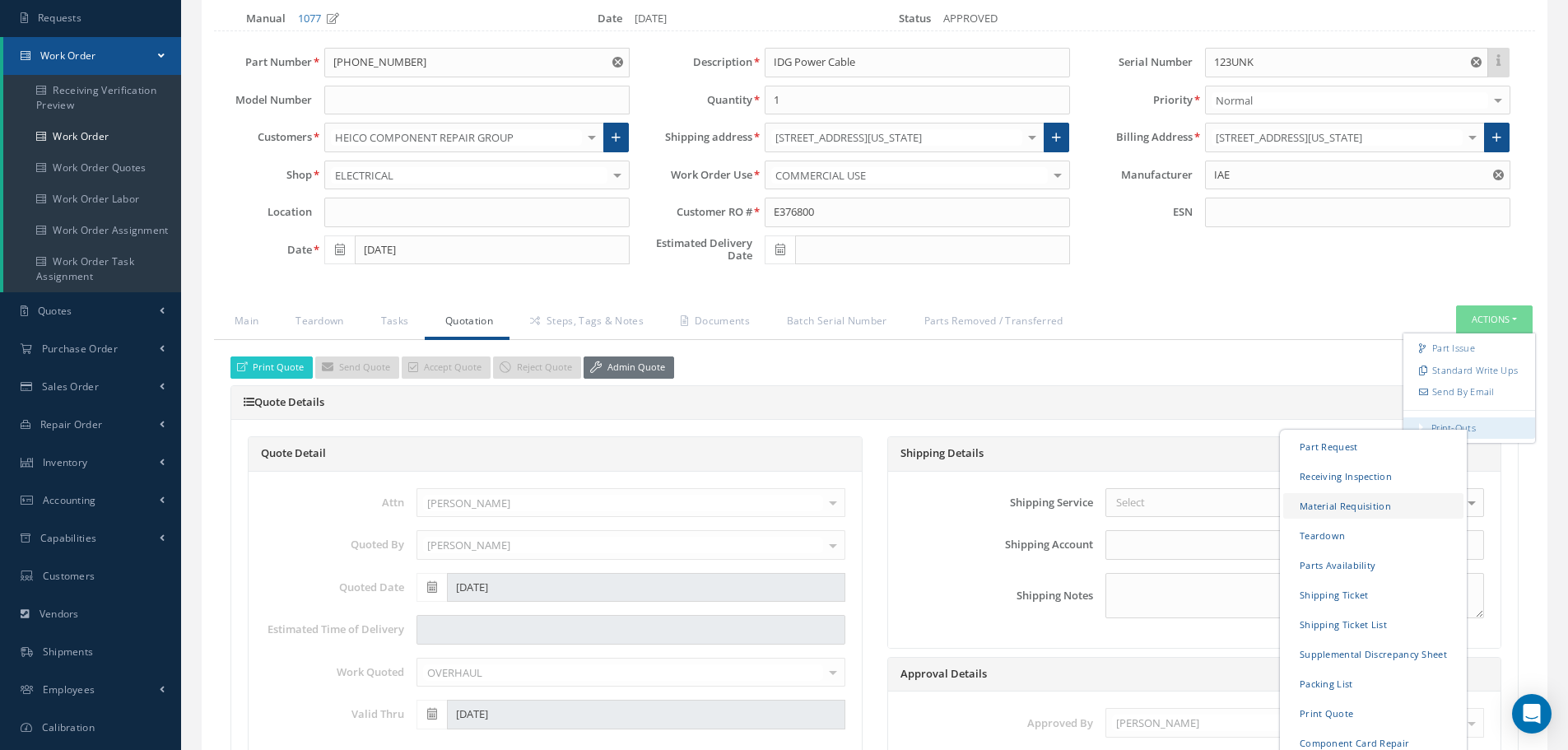
click at [1324, 504] on link "Material Requisition" at bounding box center [1373, 505] width 180 height 25
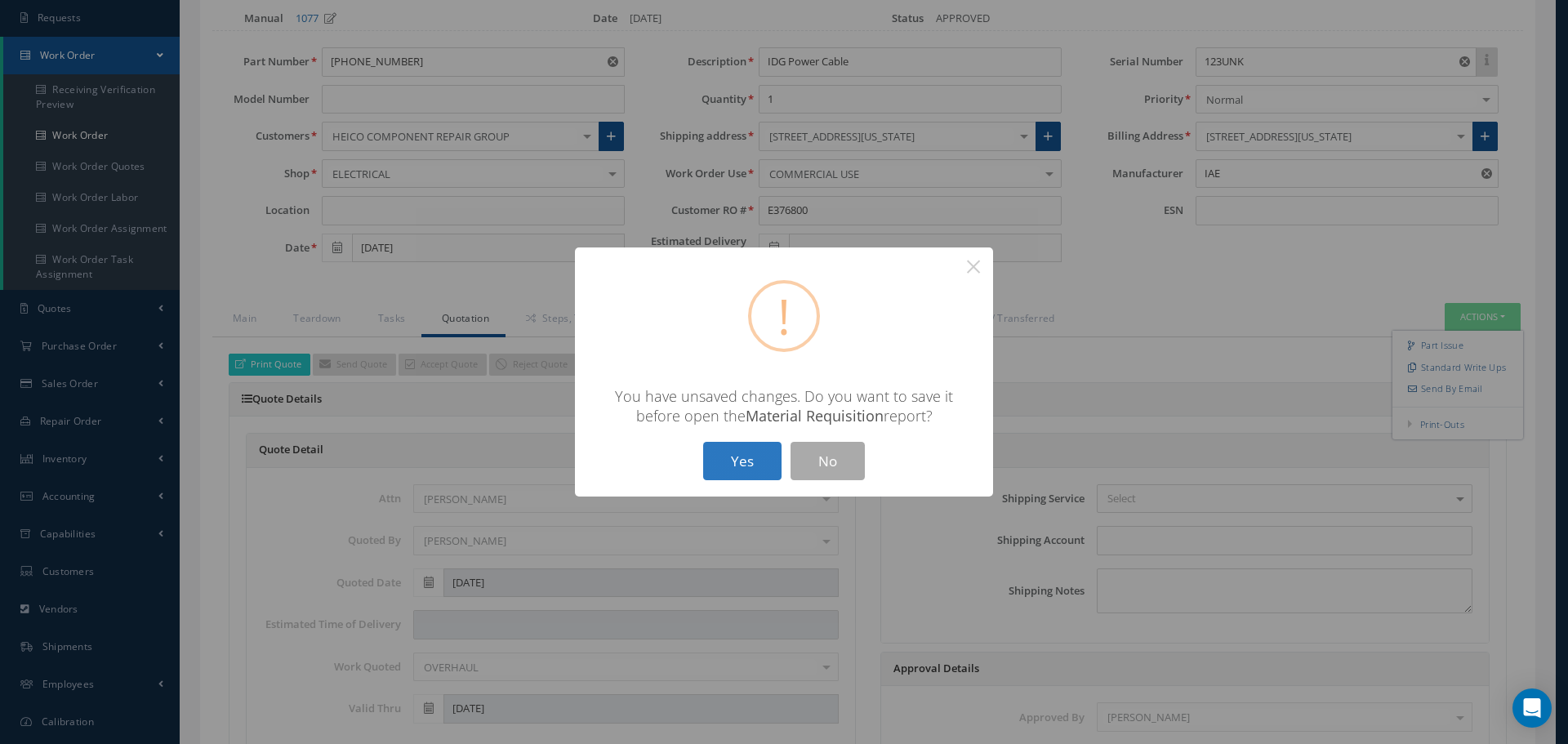
click at [748, 451] on button "Yes" at bounding box center [742, 461] width 78 height 38
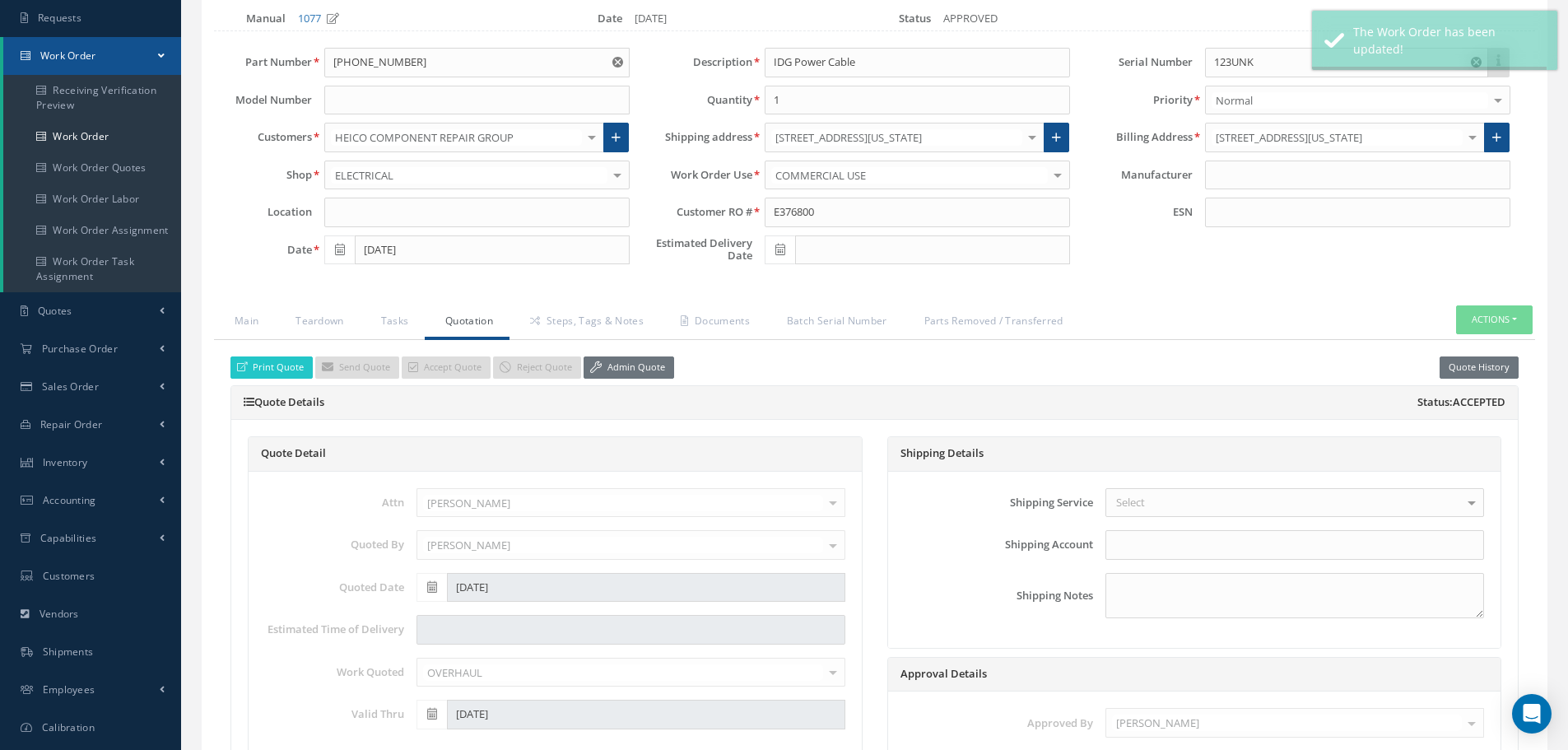
type input "IAE"
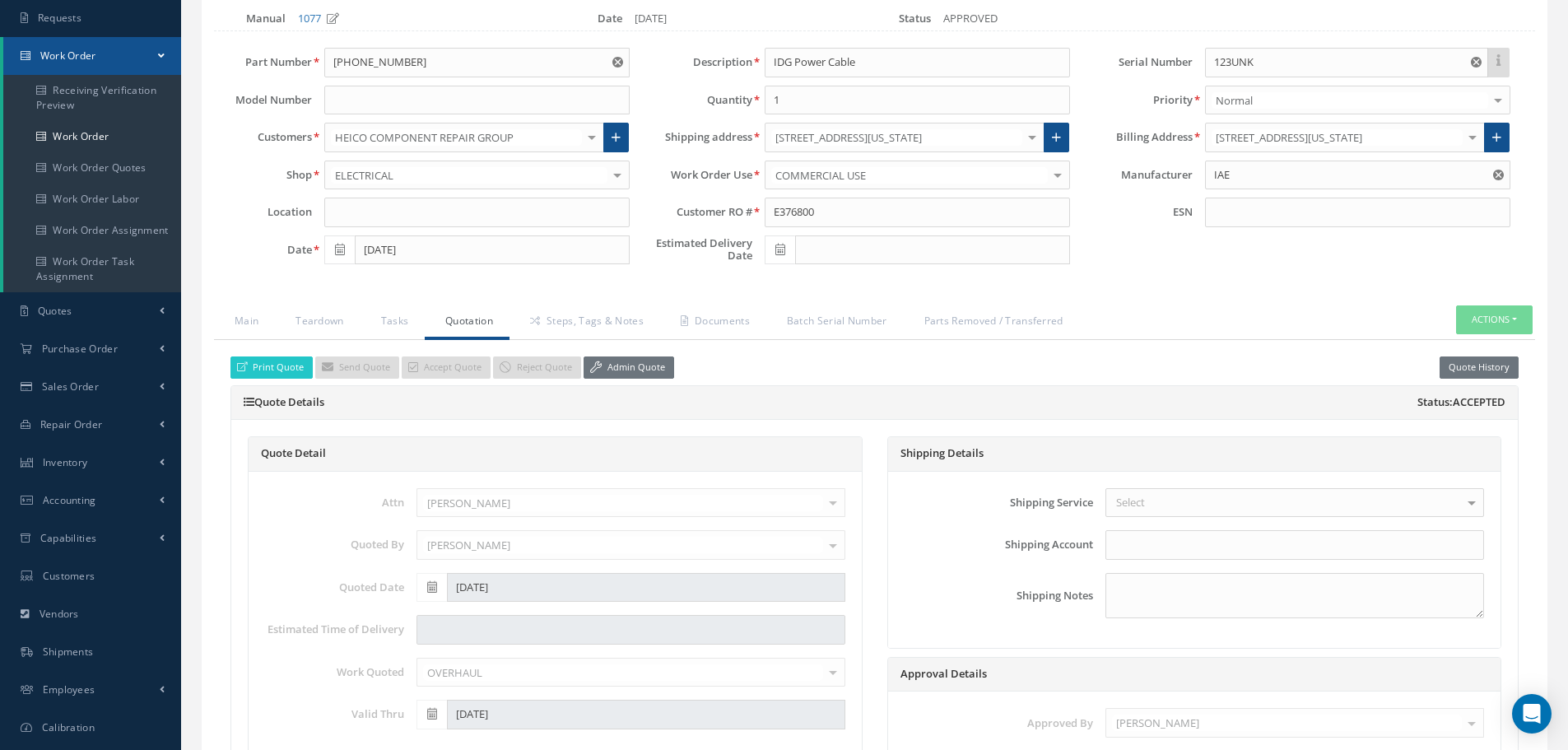
select select "25"
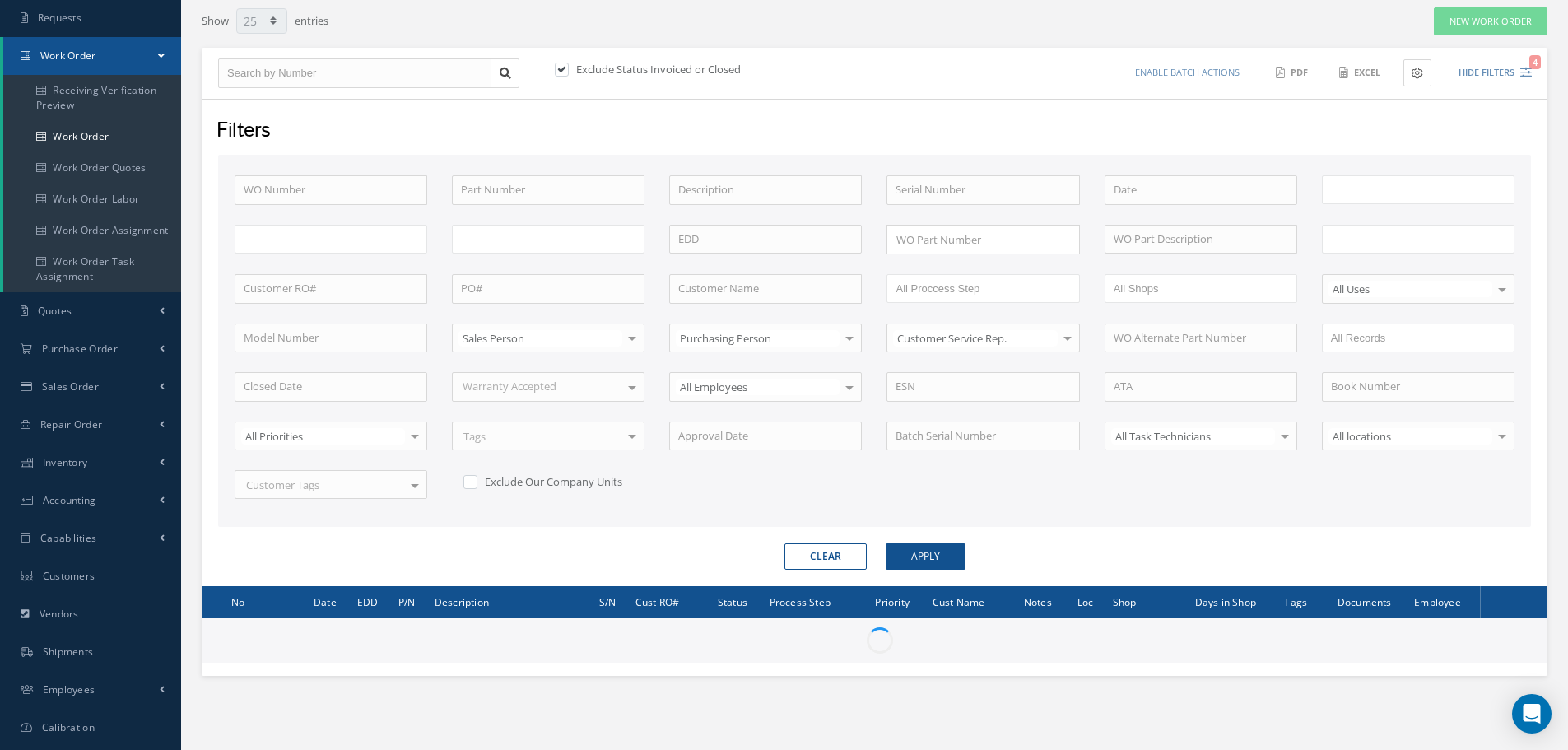
scroll to position [155, 0]
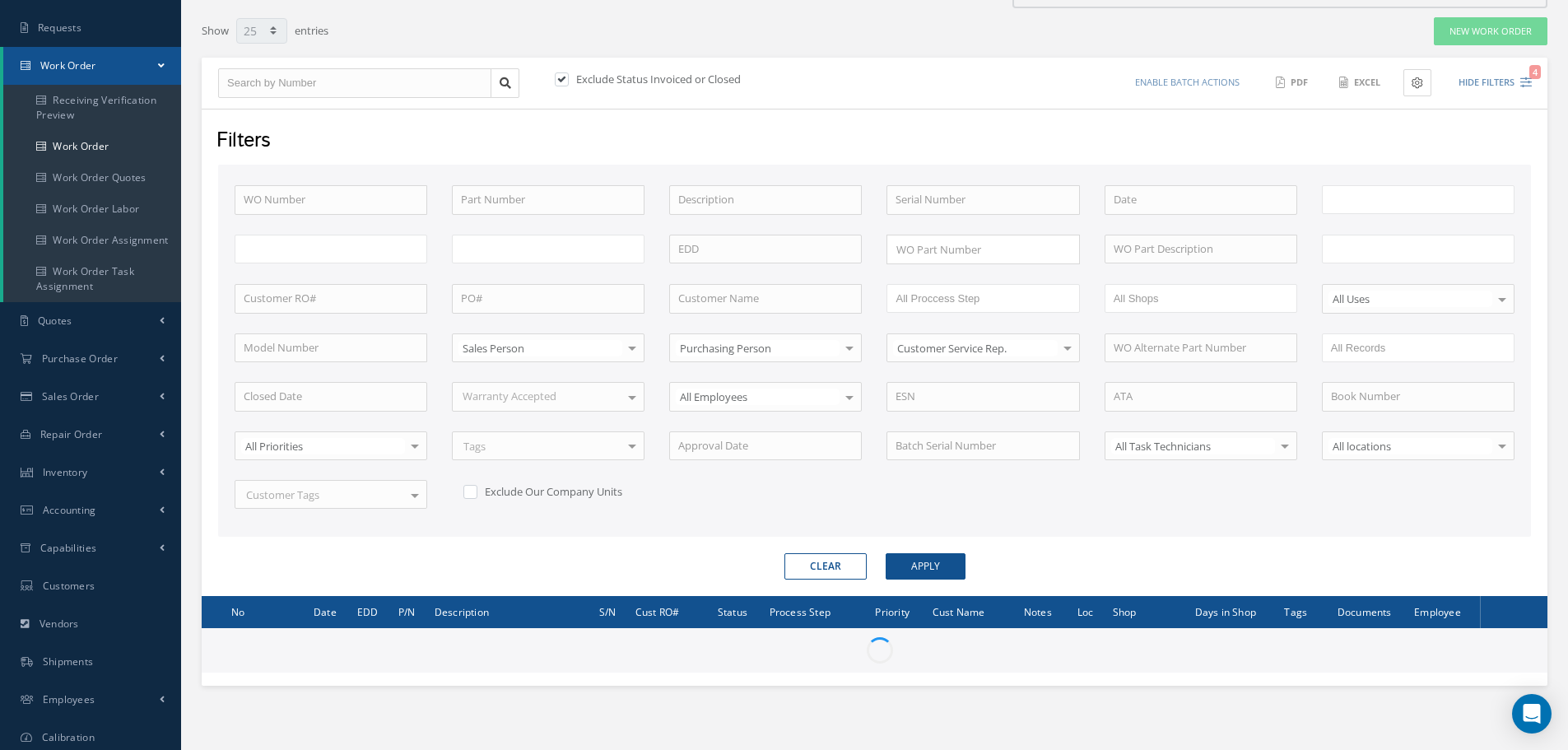
type input "All Work Request"
type input "All Work Performed"
type input "All Status"
type input "WO Part Status"
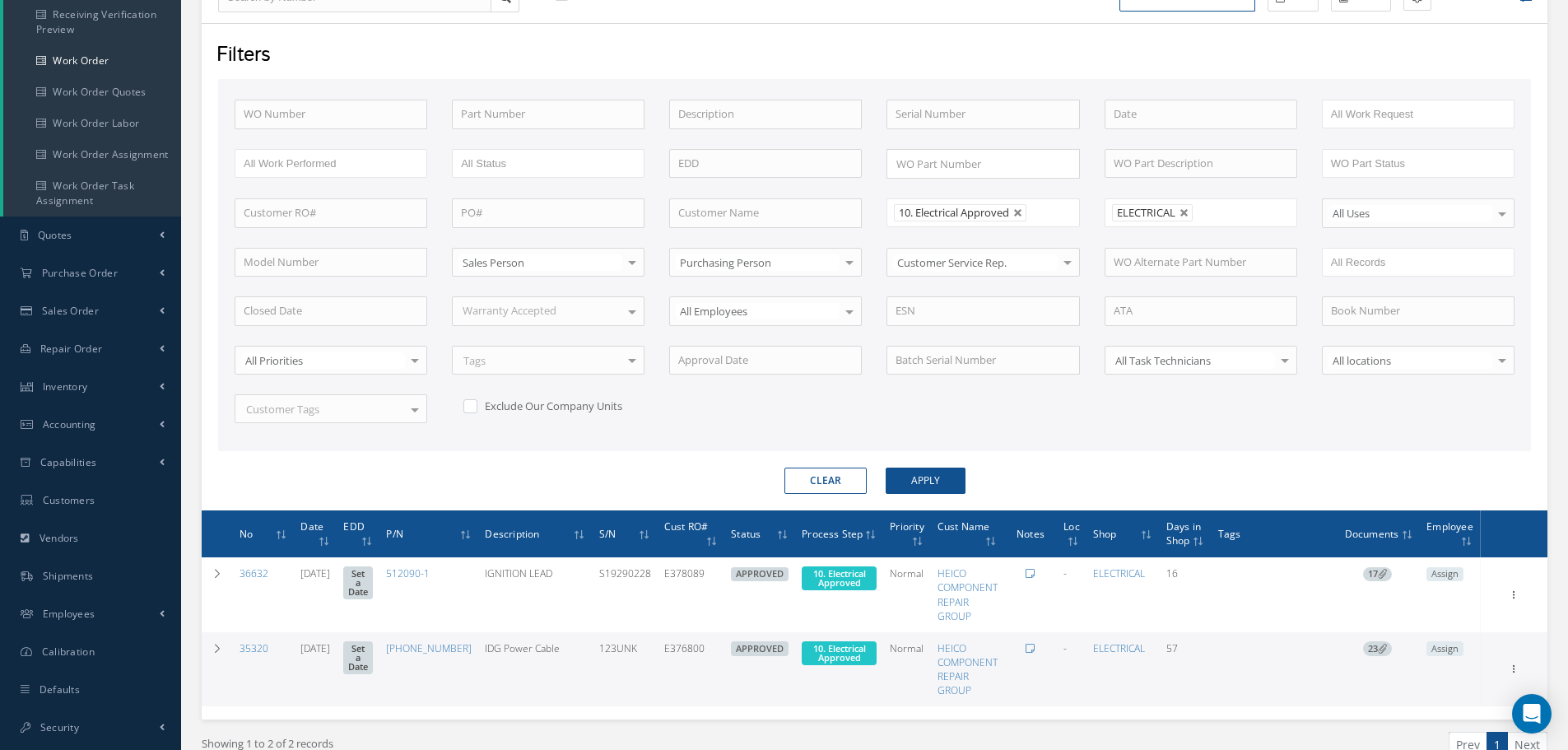
scroll to position [319, 0]
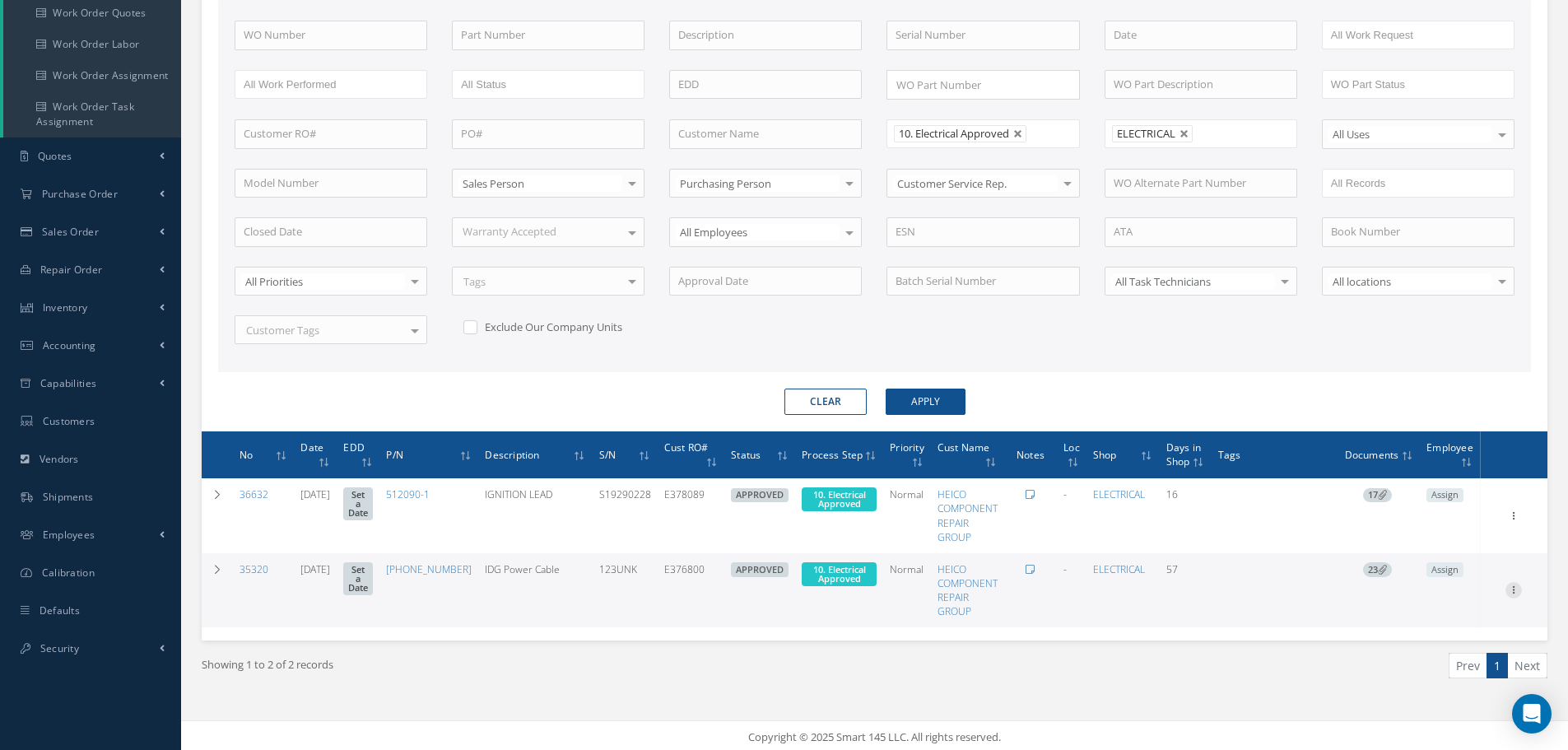
click at [1517, 592] on icon at bounding box center [1513, 589] width 16 height 13
click at [1457, 640] on link "Part Issue" at bounding box center [1438, 644] width 130 height 22
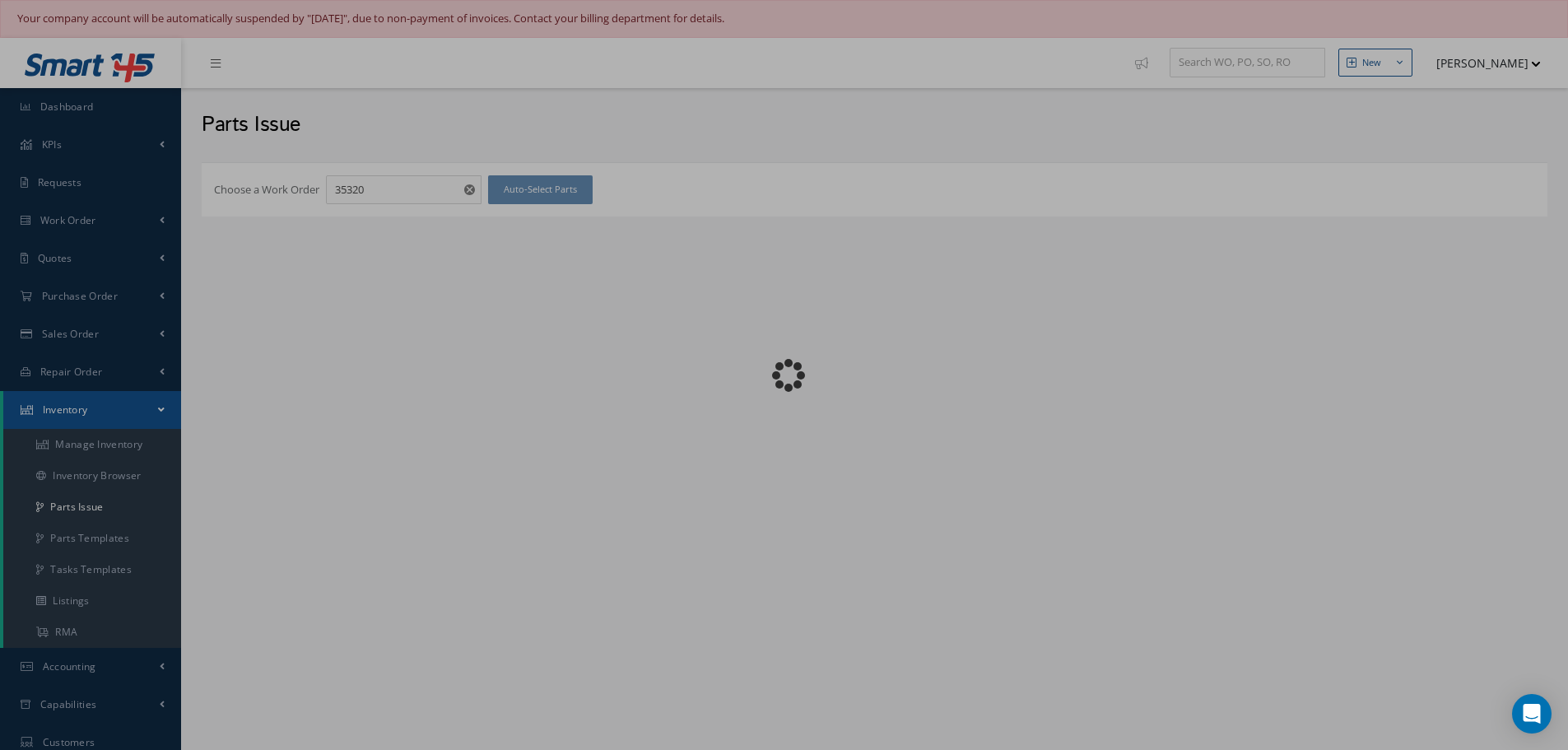
checkbox input "false"
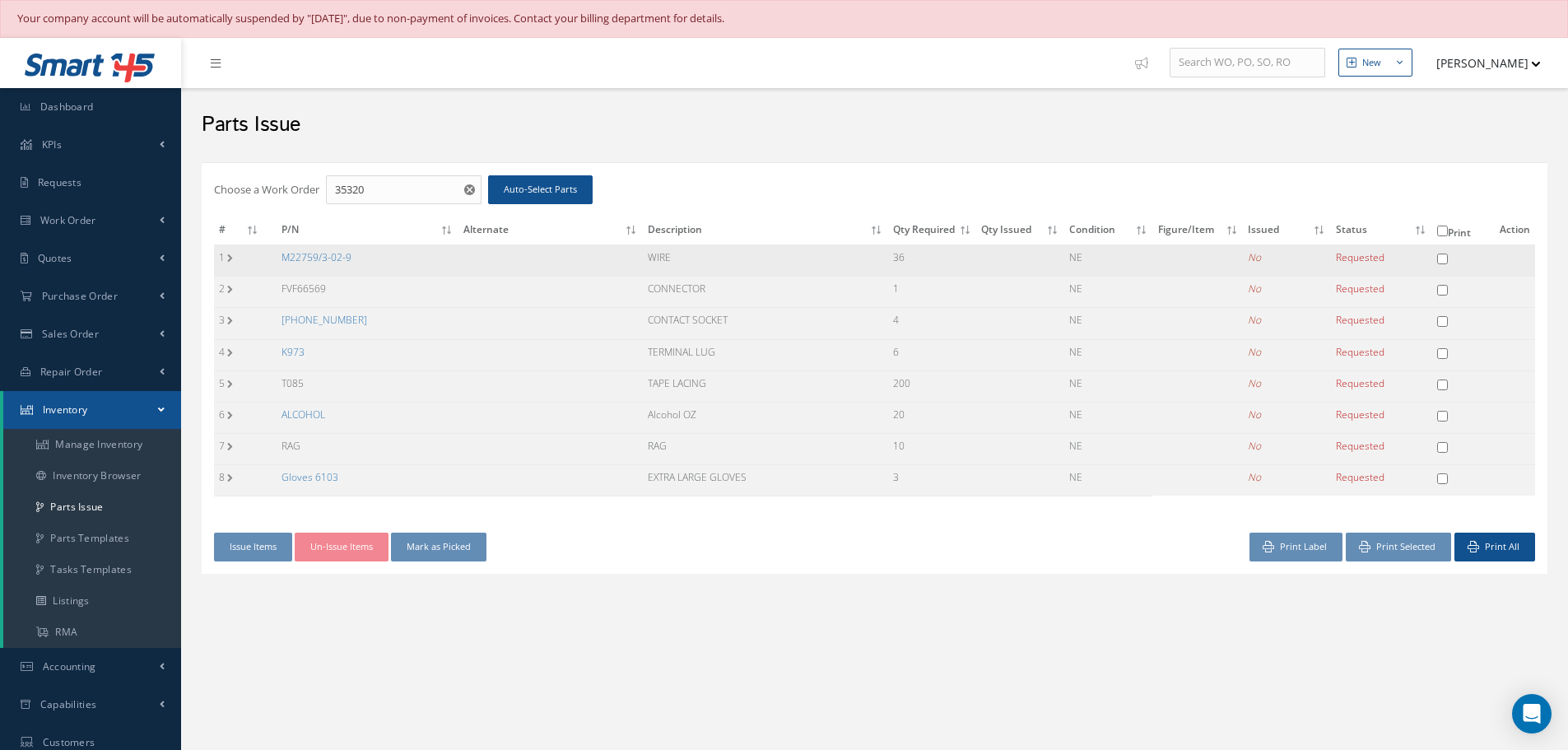
click at [1442, 257] on input "checkbox" at bounding box center [1442, 258] width 10 height 10
checkbox input "true"
click at [1445, 323] on input "checkbox" at bounding box center [1442, 321] width 10 height 10
checkbox input "true"
click at [1441, 351] on input "checkbox" at bounding box center [1442, 353] width 10 height 10
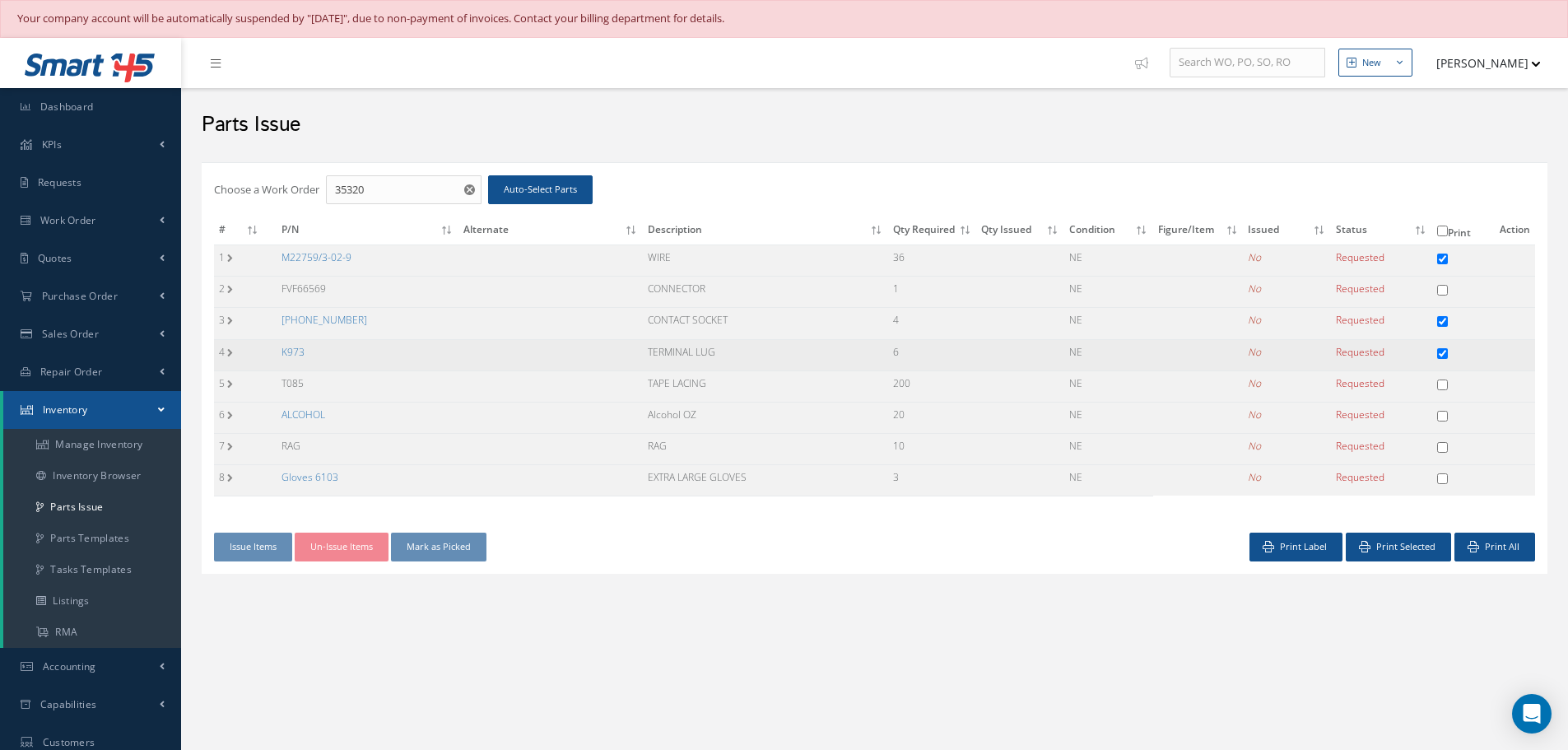
checkbox input "true"
click at [1413, 551] on button "Print Selected" at bounding box center [1399, 546] width 106 height 29
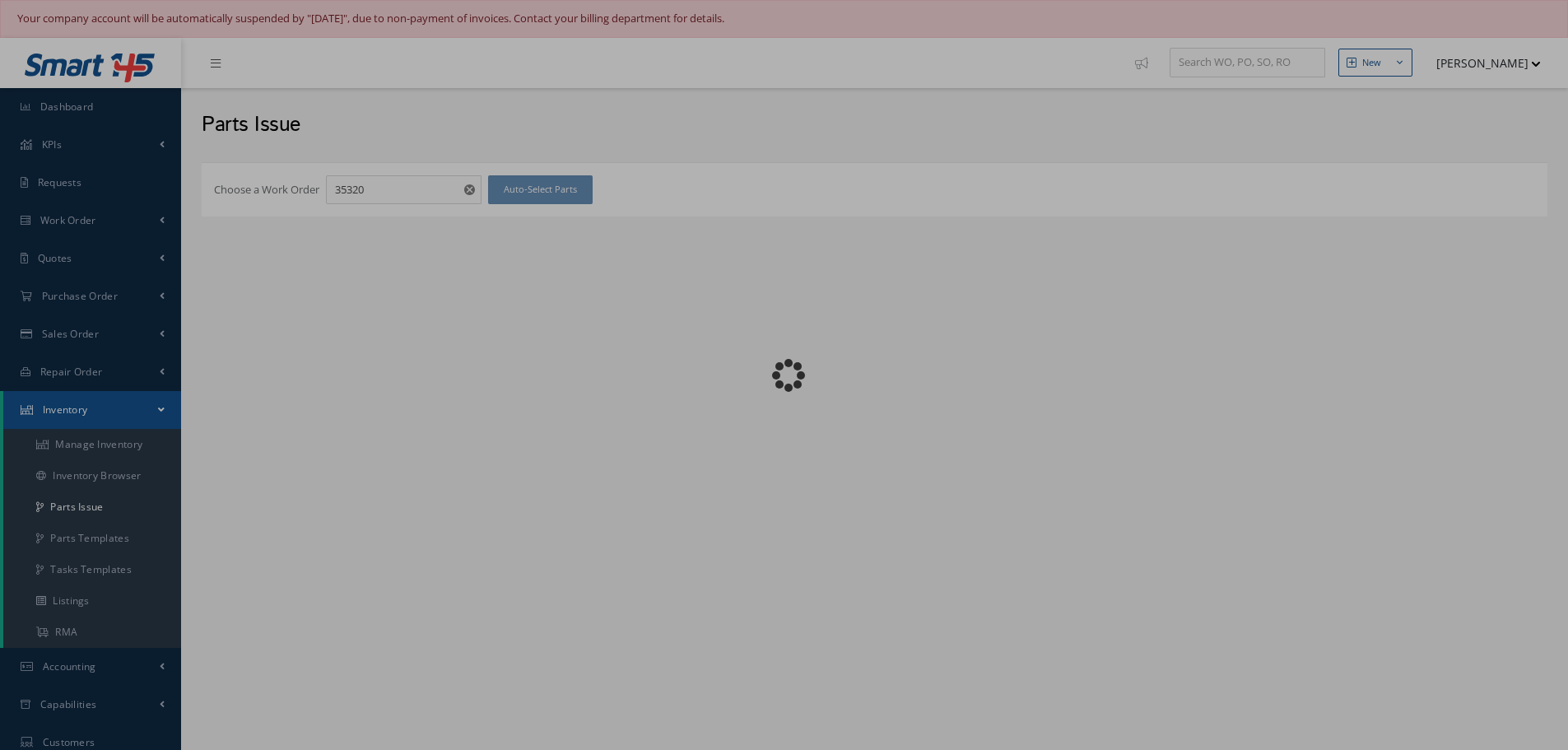
checkbox input "false"
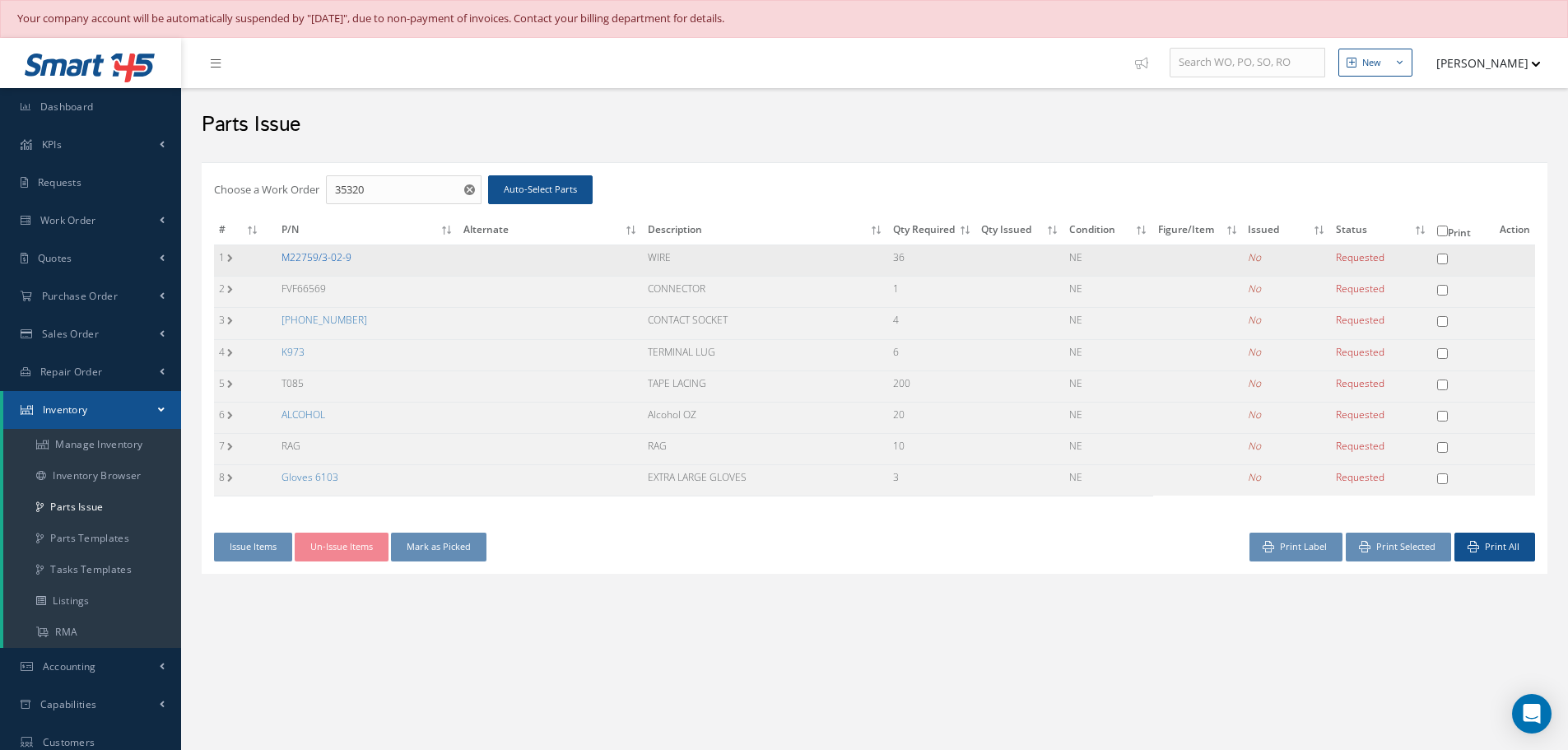
click at [297, 255] on link "M22759/3-02-9" at bounding box center [317, 257] width 70 height 14
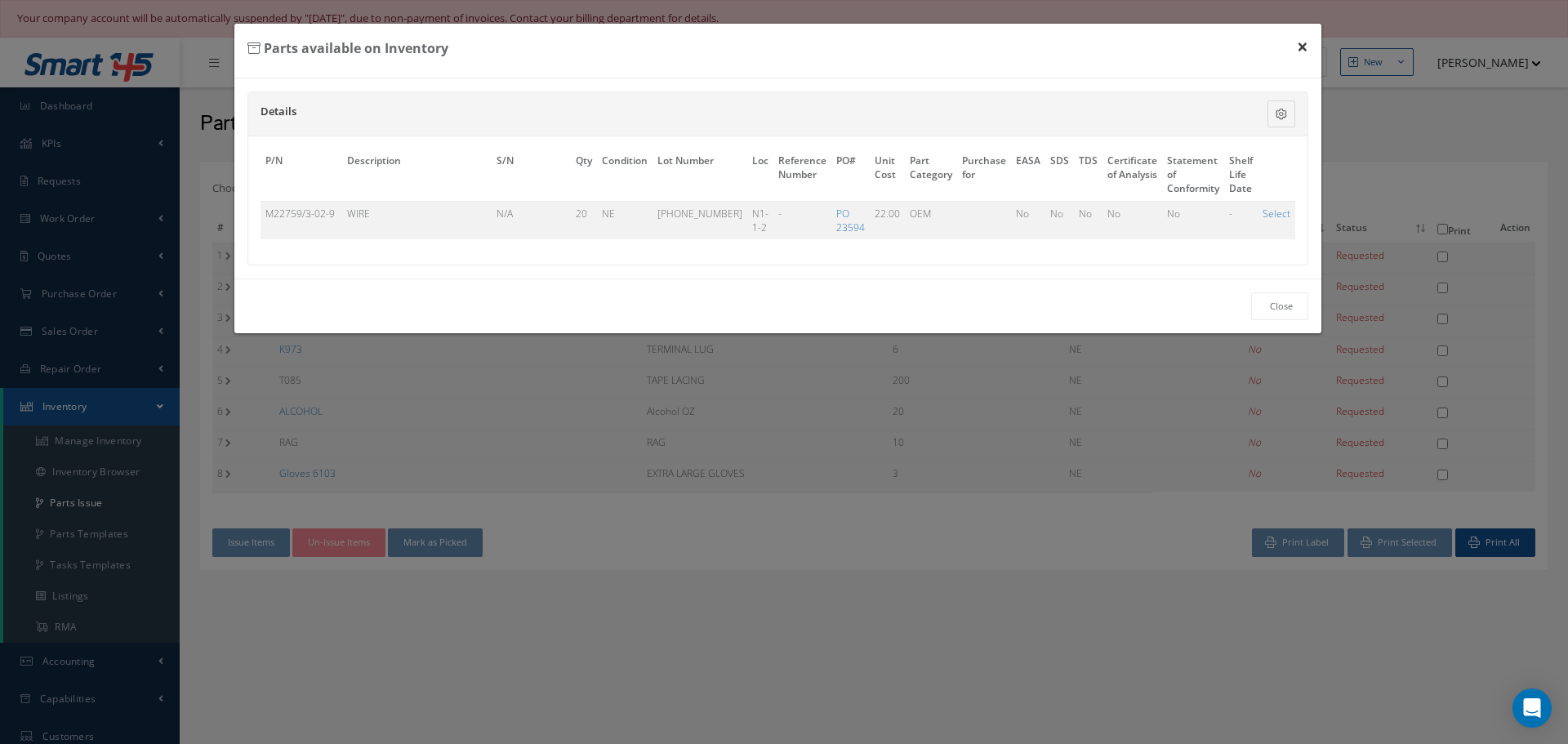
click at [1305, 42] on button "×" at bounding box center [1302, 46] width 37 height 46
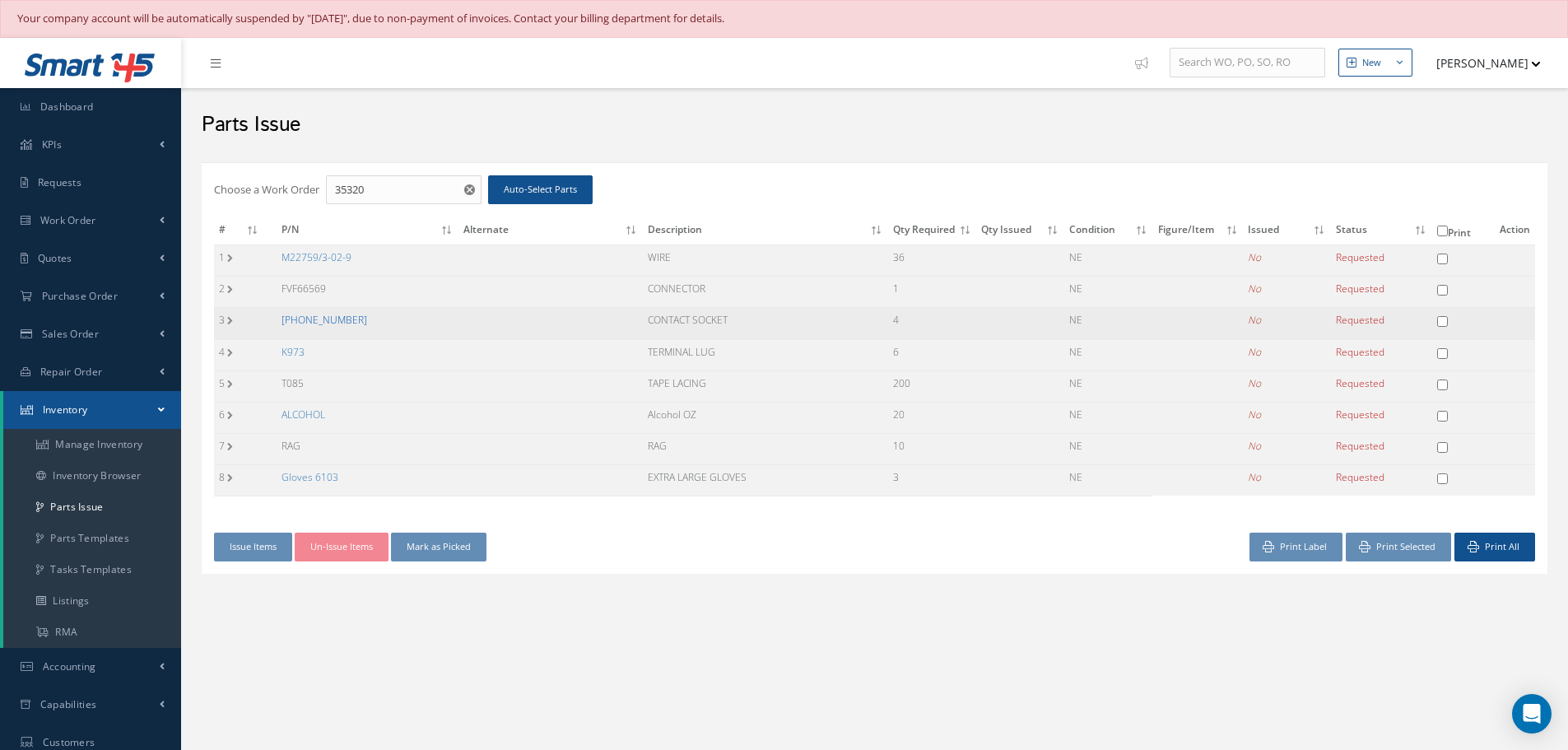
click at [320, 322] on link "[PHONE_NUMBER]" at bounding box center [324, 319] width 86 height 14
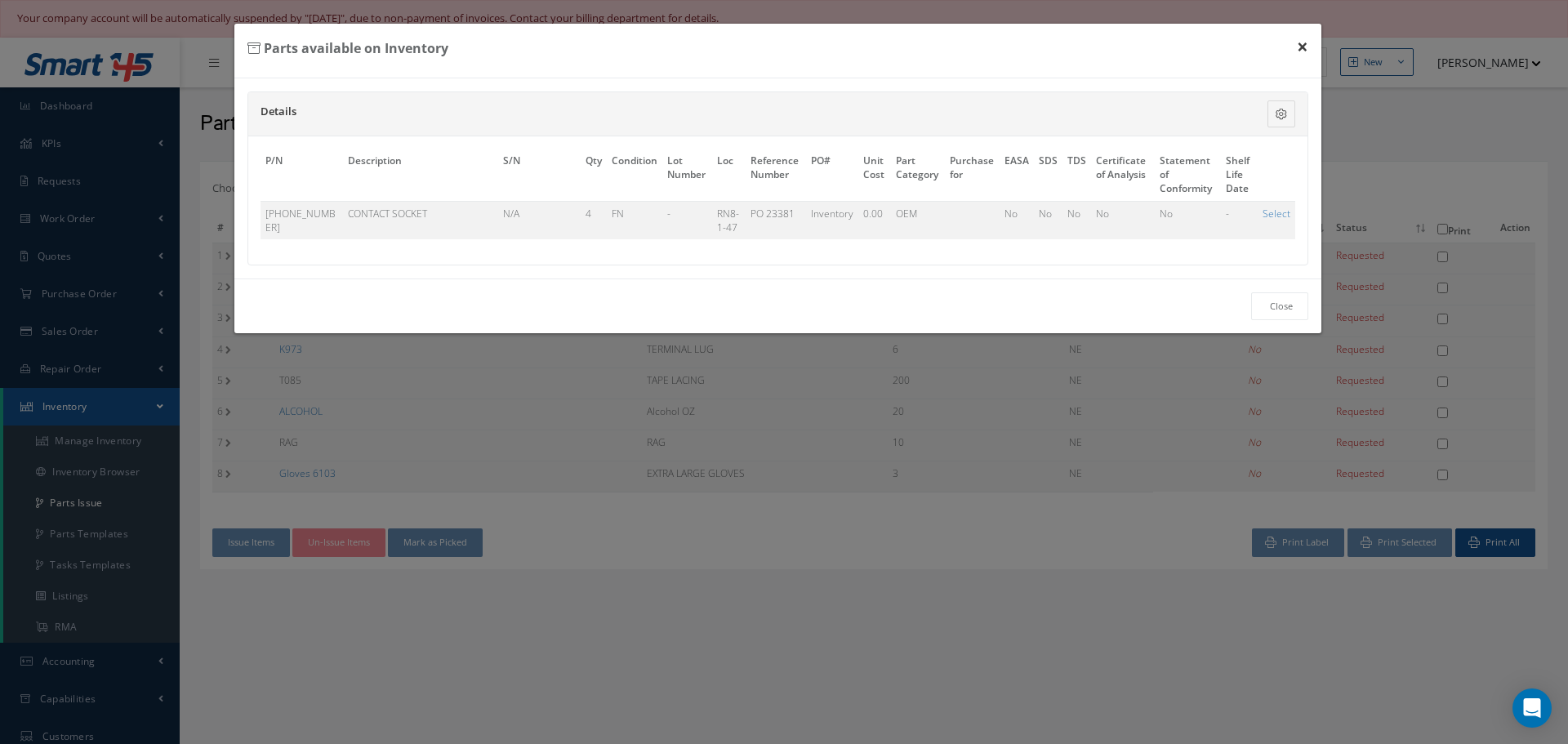
click at [1303, 49] on button "×" at bounding box center [1302, 46] width 37 height 46
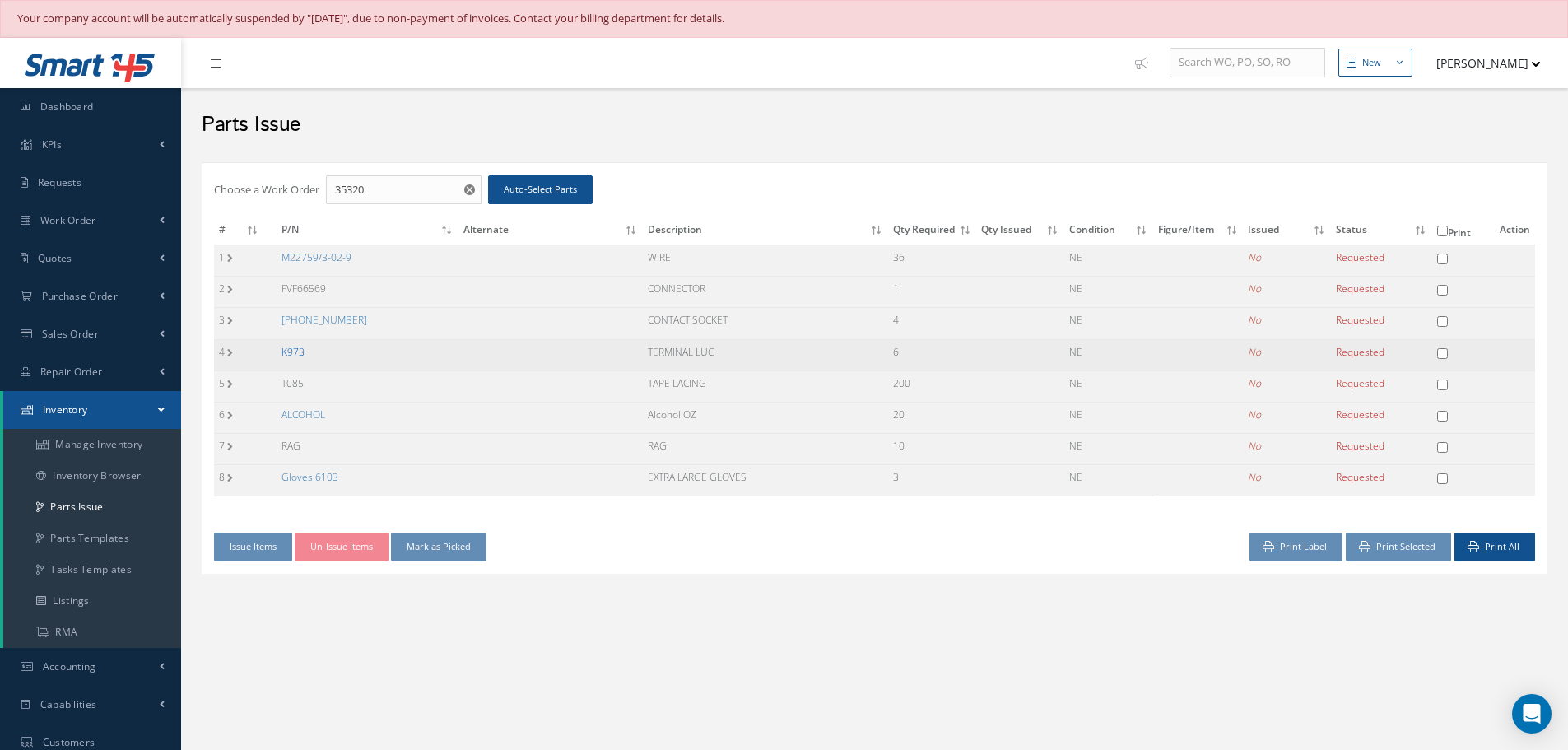
click at [303, 352] on link "K973" at bounding box center [293, 351] width 23 height 14
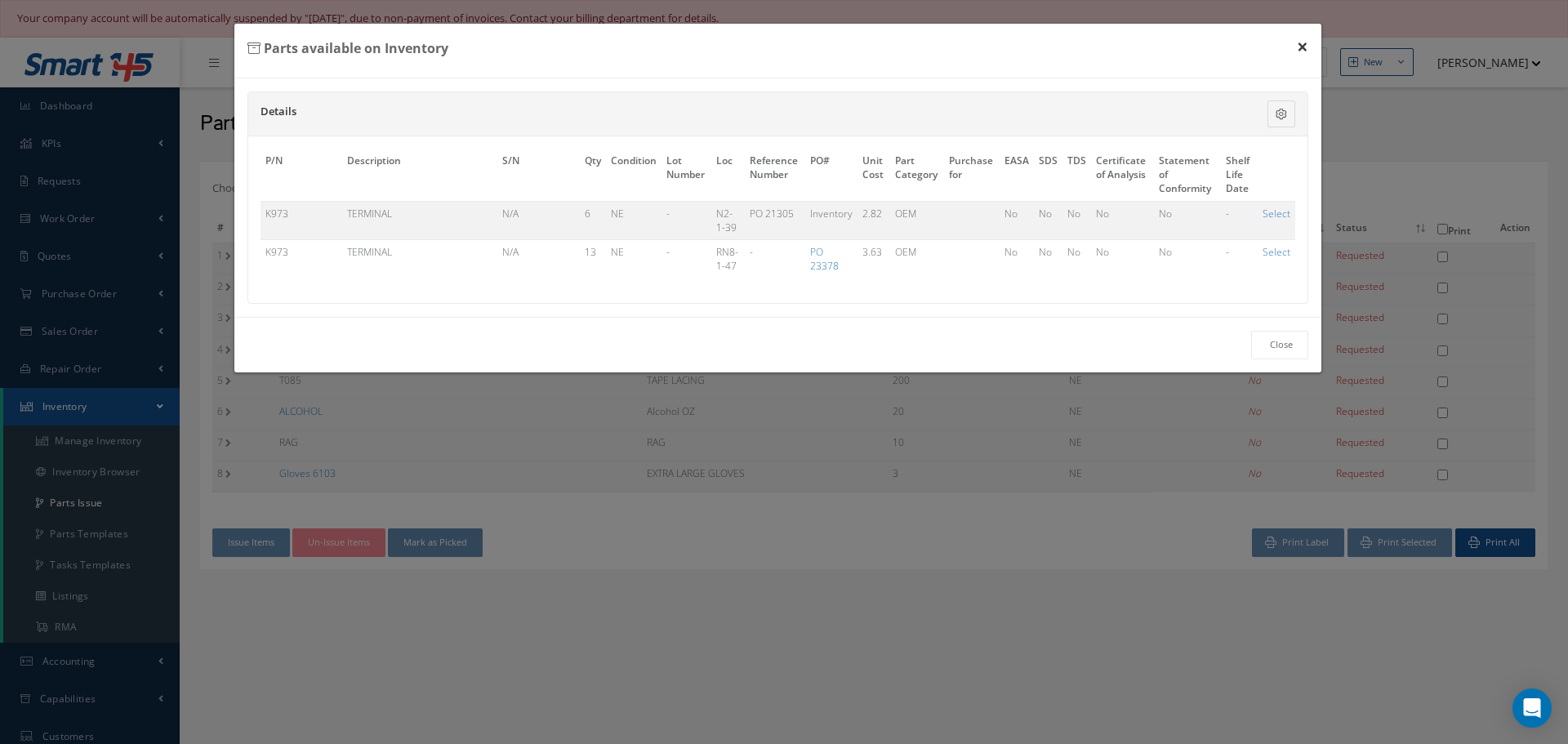
click at [1306, 42] on button "×" at bounding box center [1302, 46] width 37 height 46
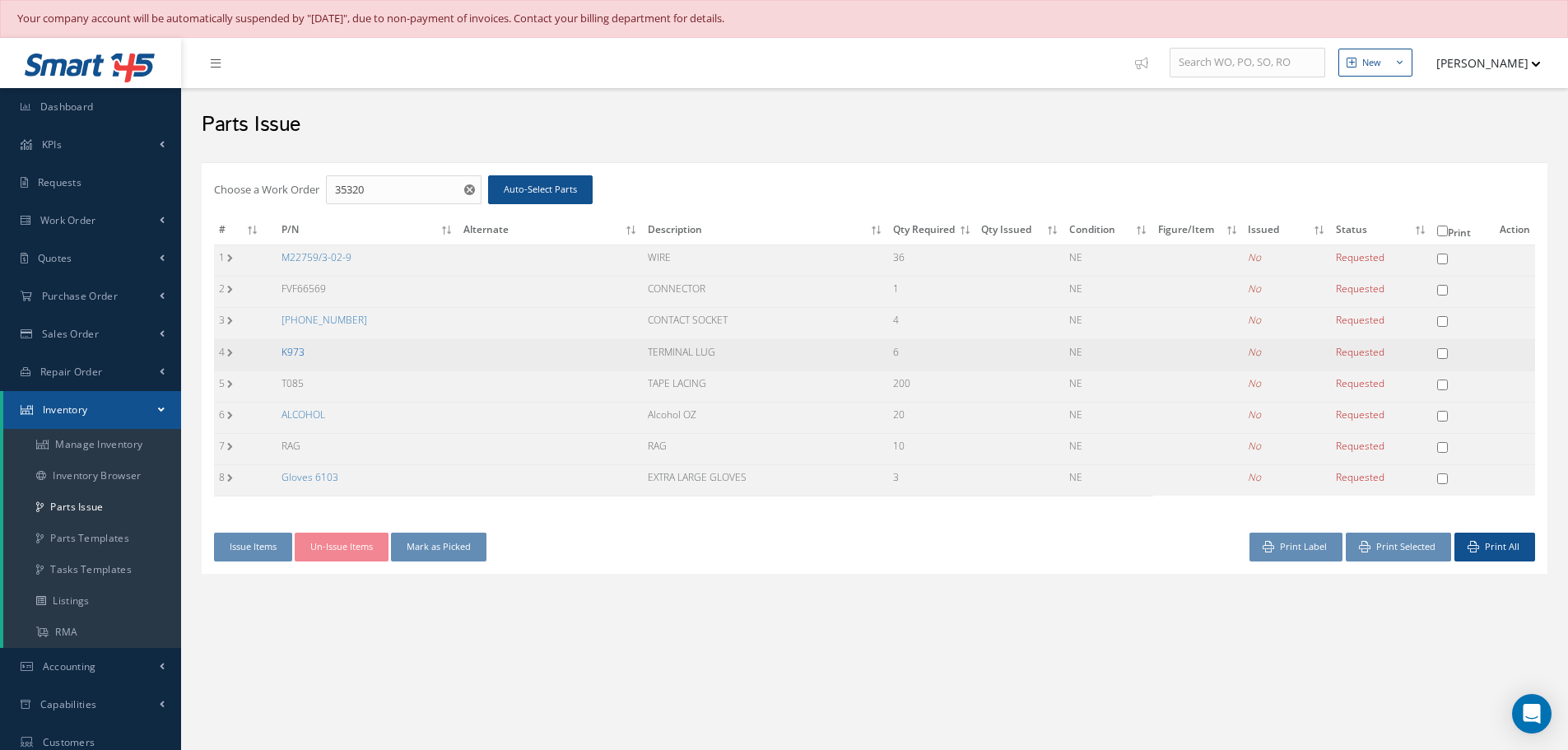
click at [300, 350] on link "K973" at bounding box center [293, 351] width 23 height 14
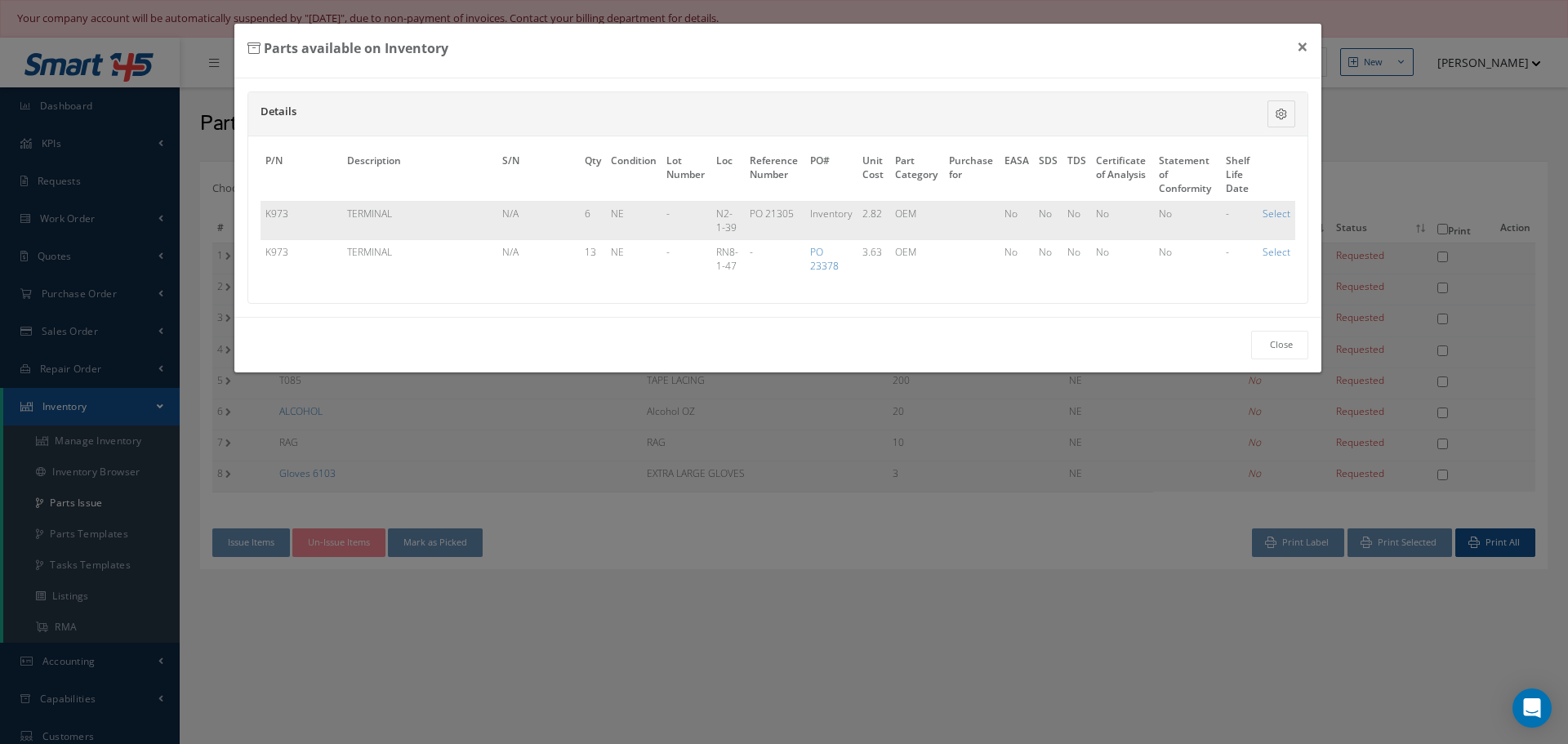
drag, startPoint x: 264, startPoint y: 212, endPoint x: 311, endPoint y: 222, distance: 48.1
click at [310, 222] on td "K973" at bounding box center [301, 220] width 81 height 38
copy td "K973"
click at [1305, 49] on button "×" at bounding box center [1302, 46] width 37 height 46
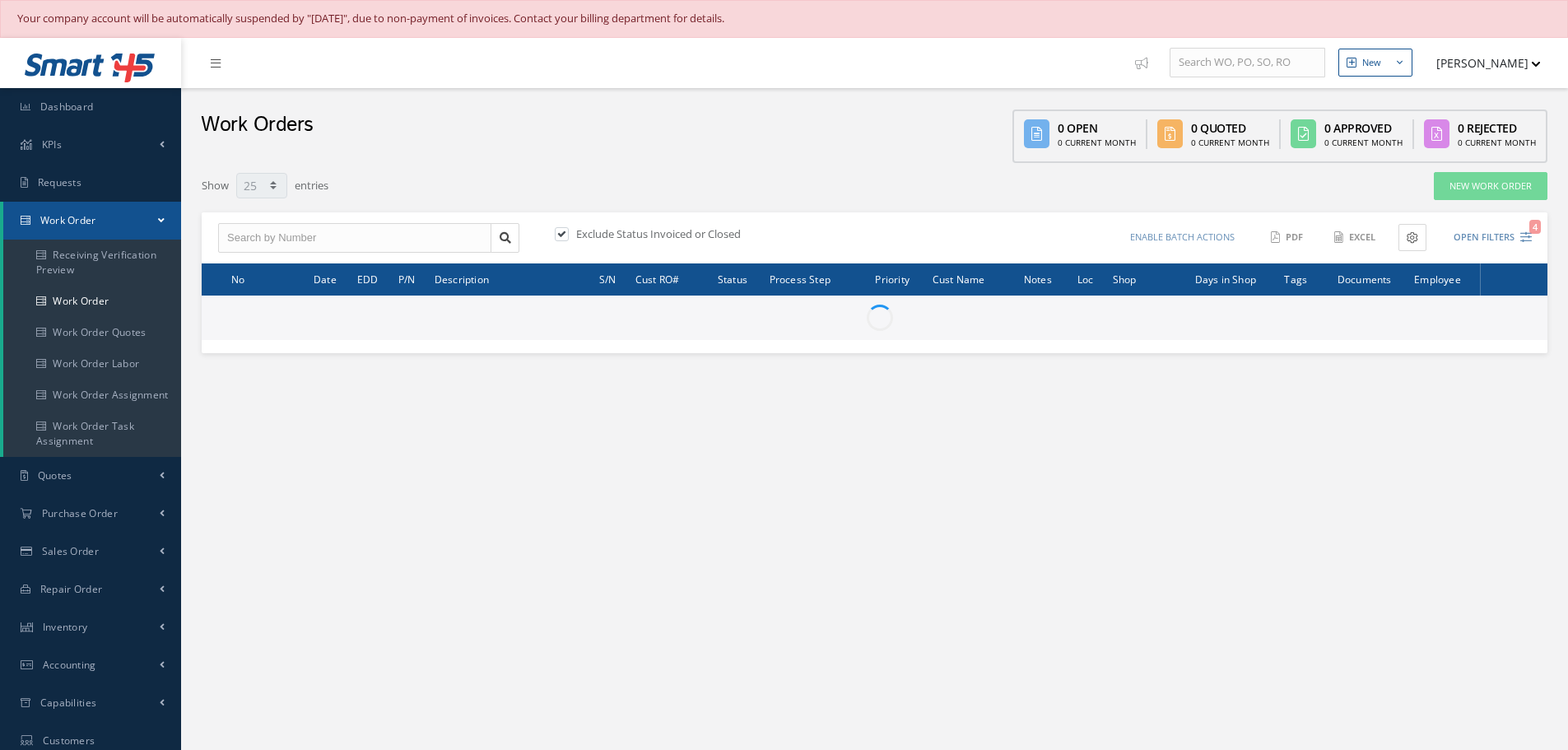
select select "25"
type input "All Work Request"
type input "All Work Performed"
type input "All Status"
type input "WO Part Status"
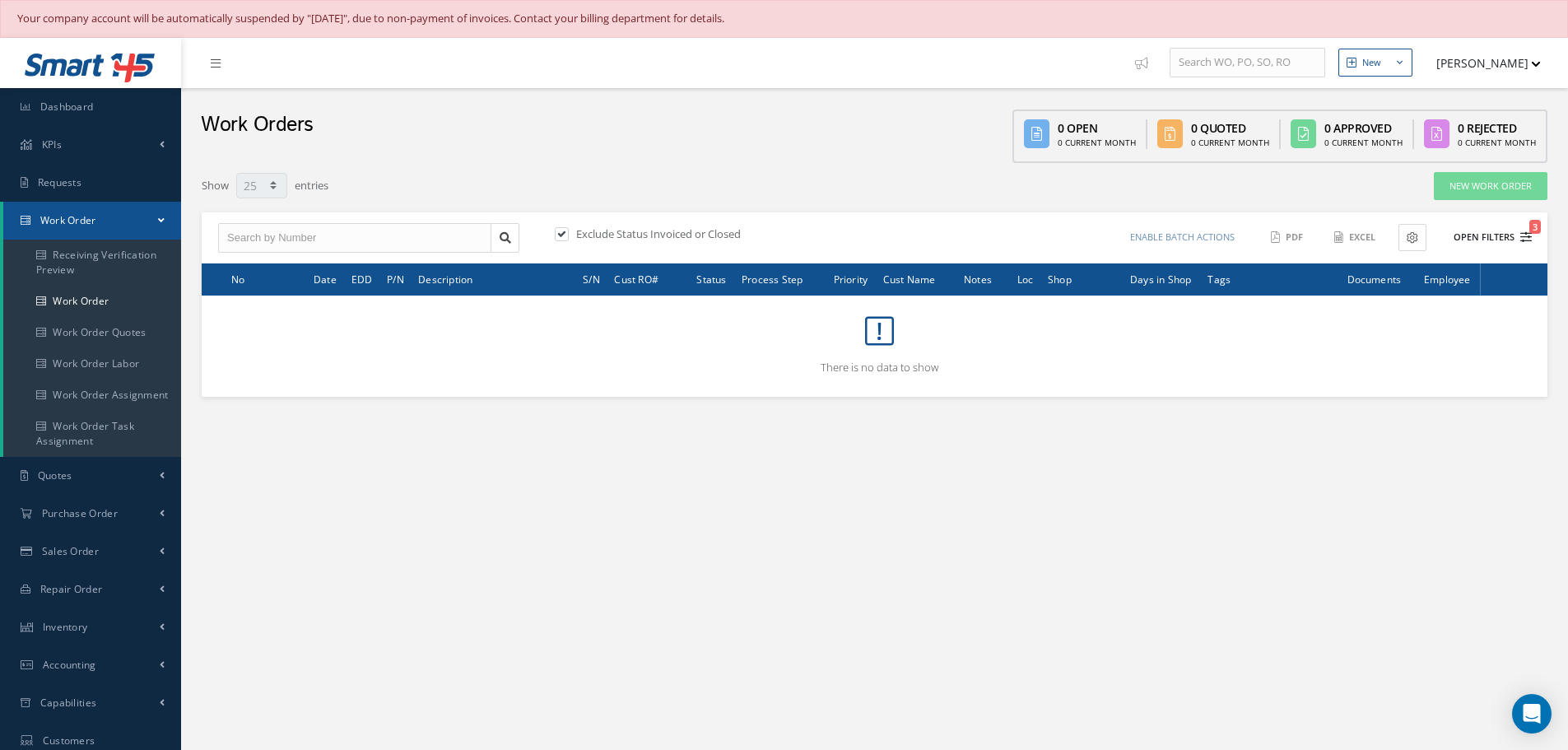
click at [1489, 232] on button "Open Filters 3" at bounding box center [1485, 237] width 93 height 27
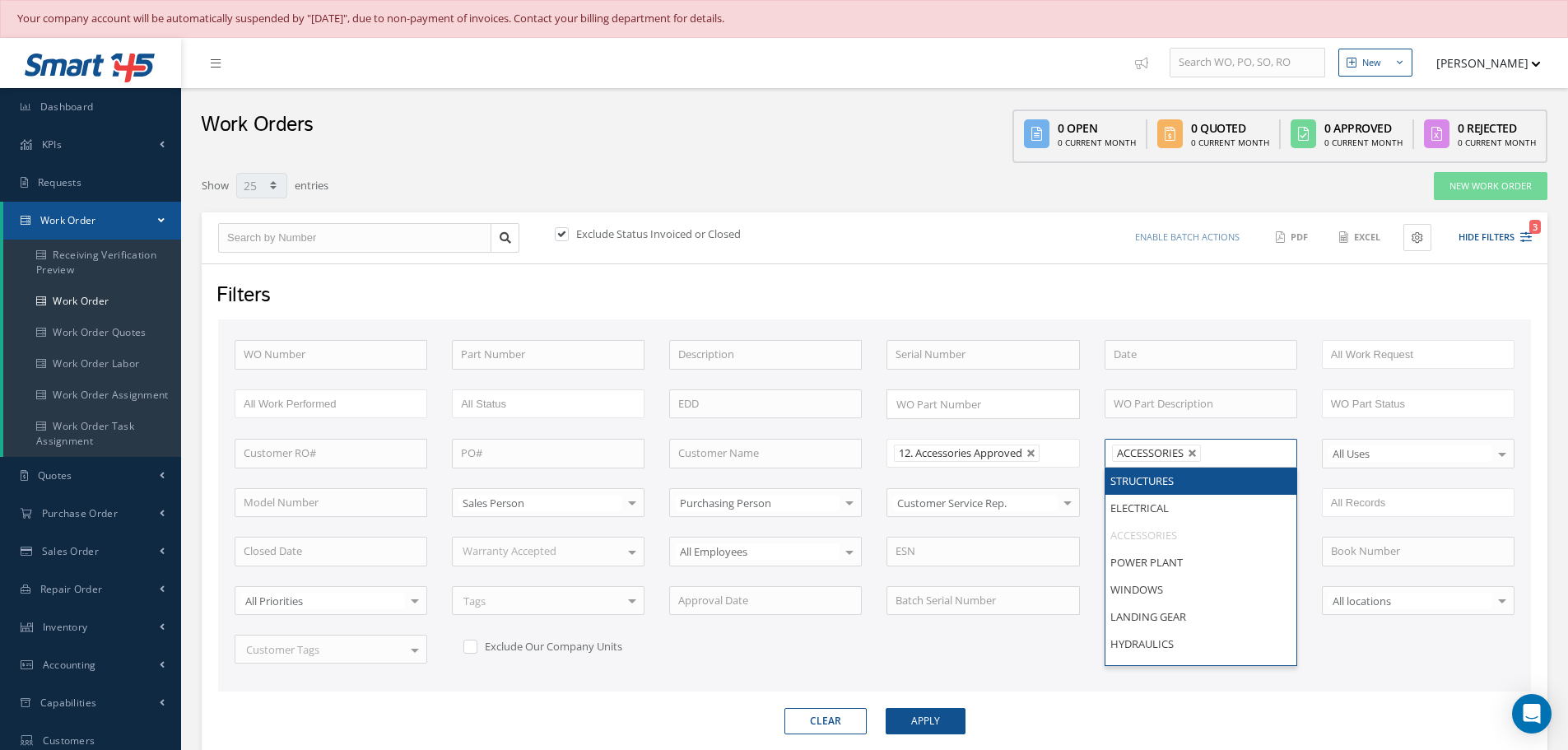
click at [1195, 448] on li "ACCESSORIES" at bounding box center [1156, 453] width 89 height 17
click at [1190, 449] on link at bounding box center [1193, 453] width 9 height 9
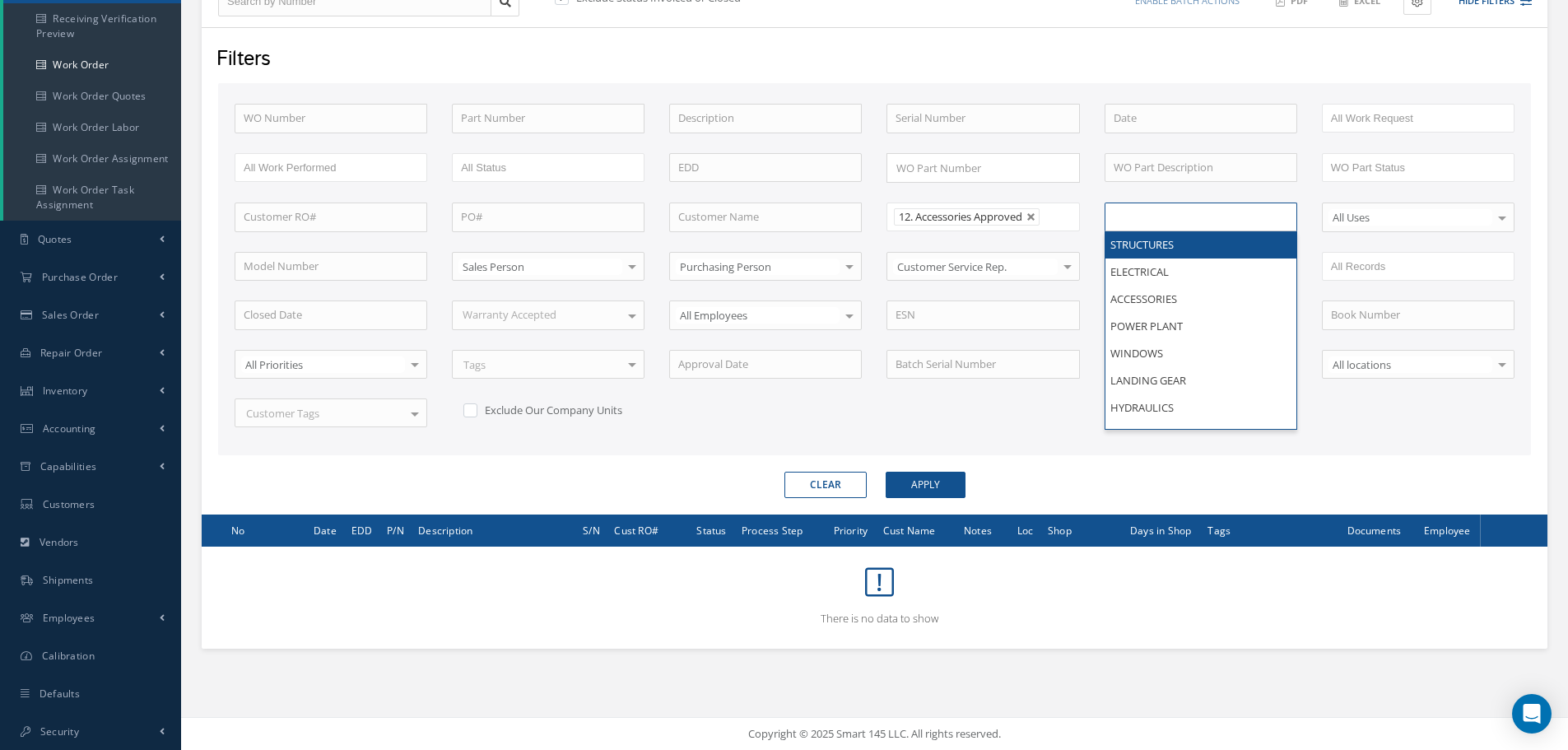
scroll to position [237, 0]
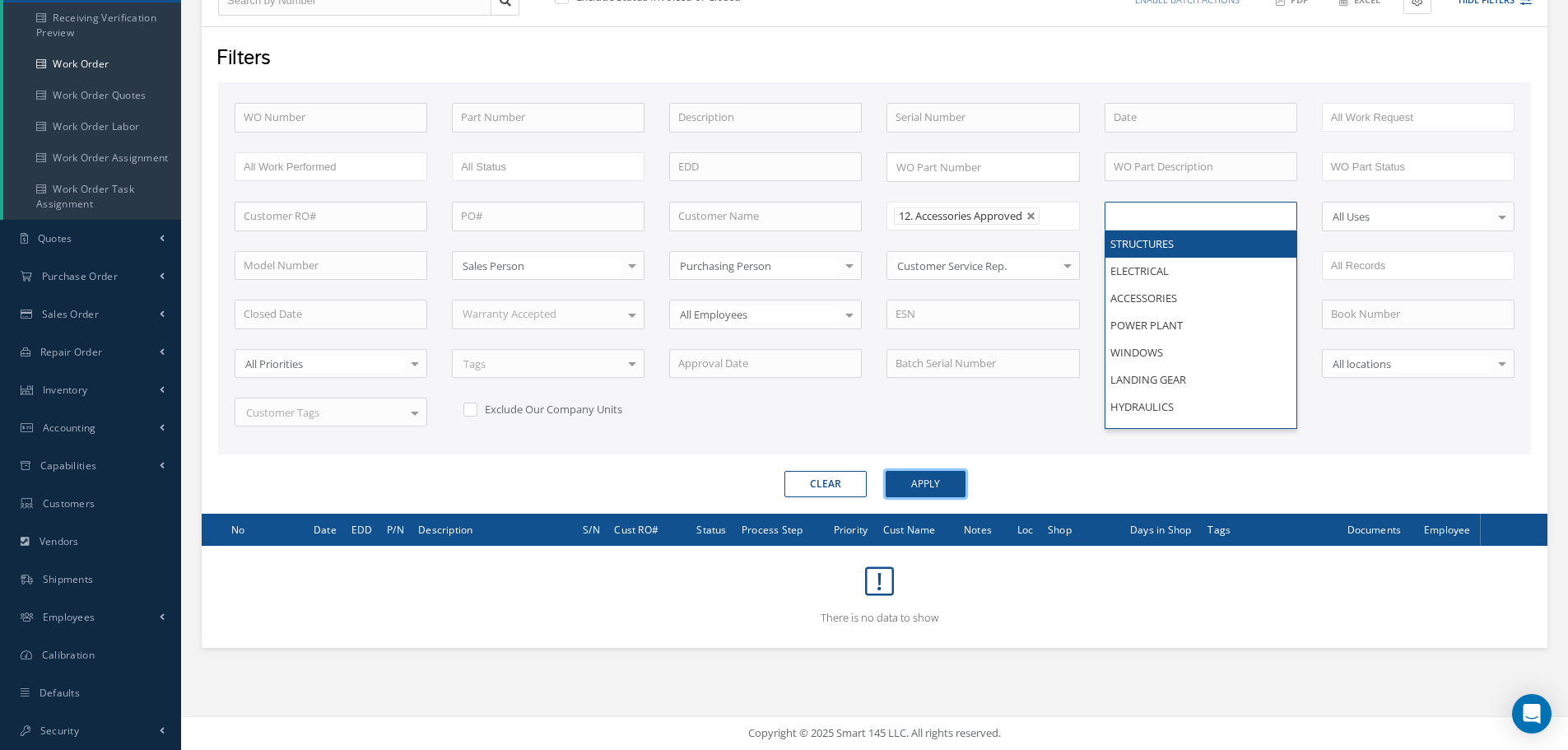
click at [926, 482] on button "Apply" at bounding box center [925, 484] width 80 height 26
type input "All Shops"
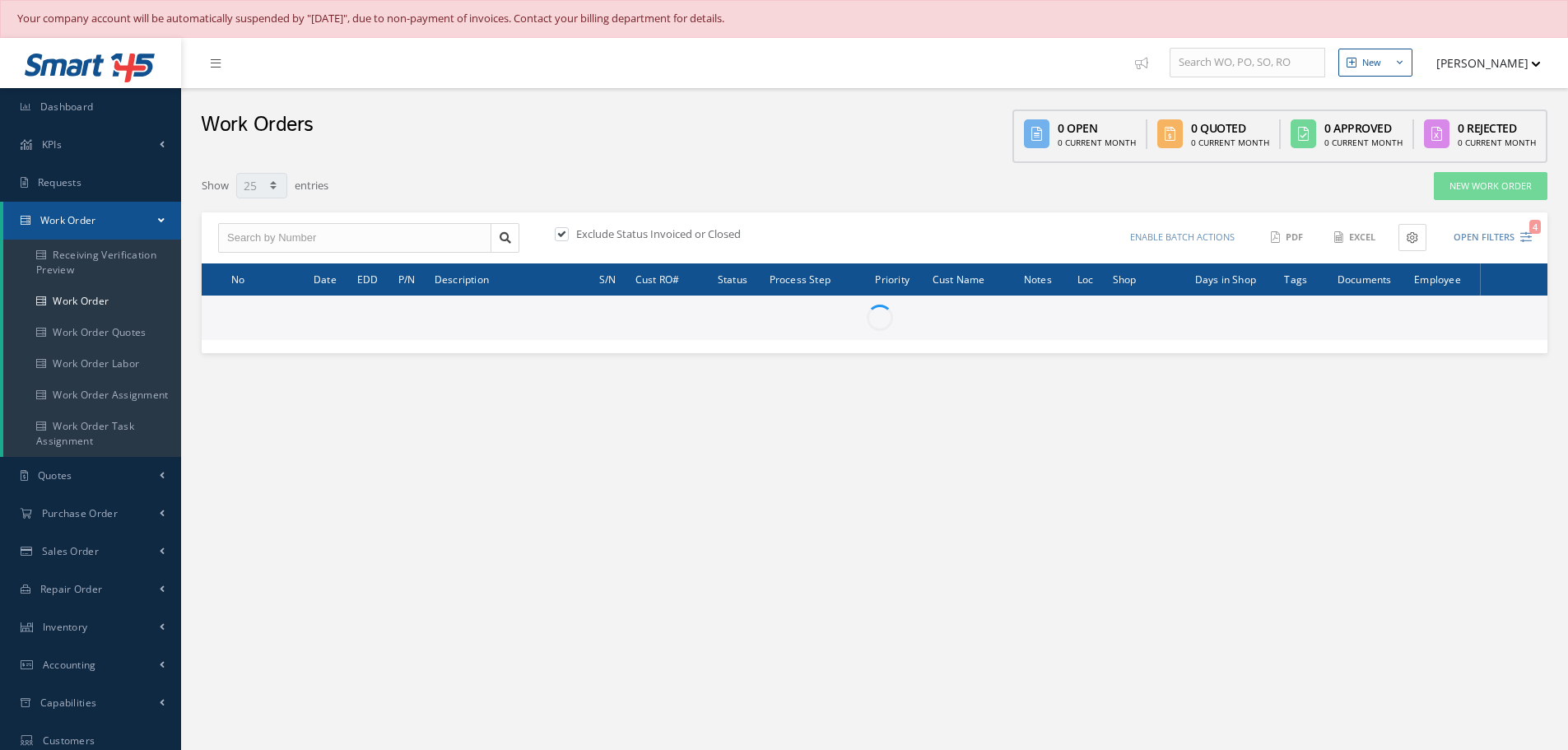
select select "25"
type input "All Work Request"
type input "All Work Performed"
type input "All Status"
type input "WO Part Status"
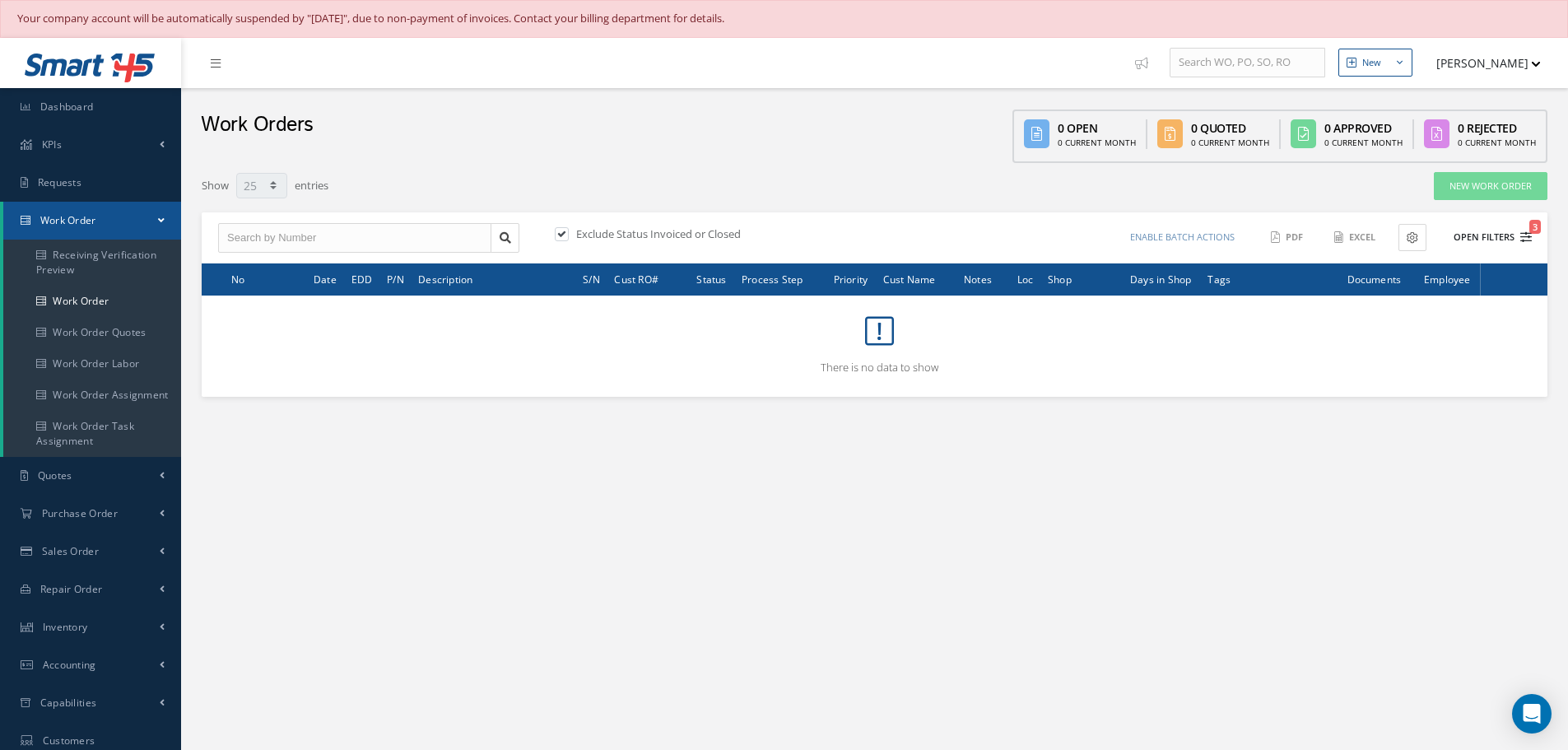
click at [1478, 237] on button "Open Filters 3" at bounding box center [1485, 237] width 93 height 27
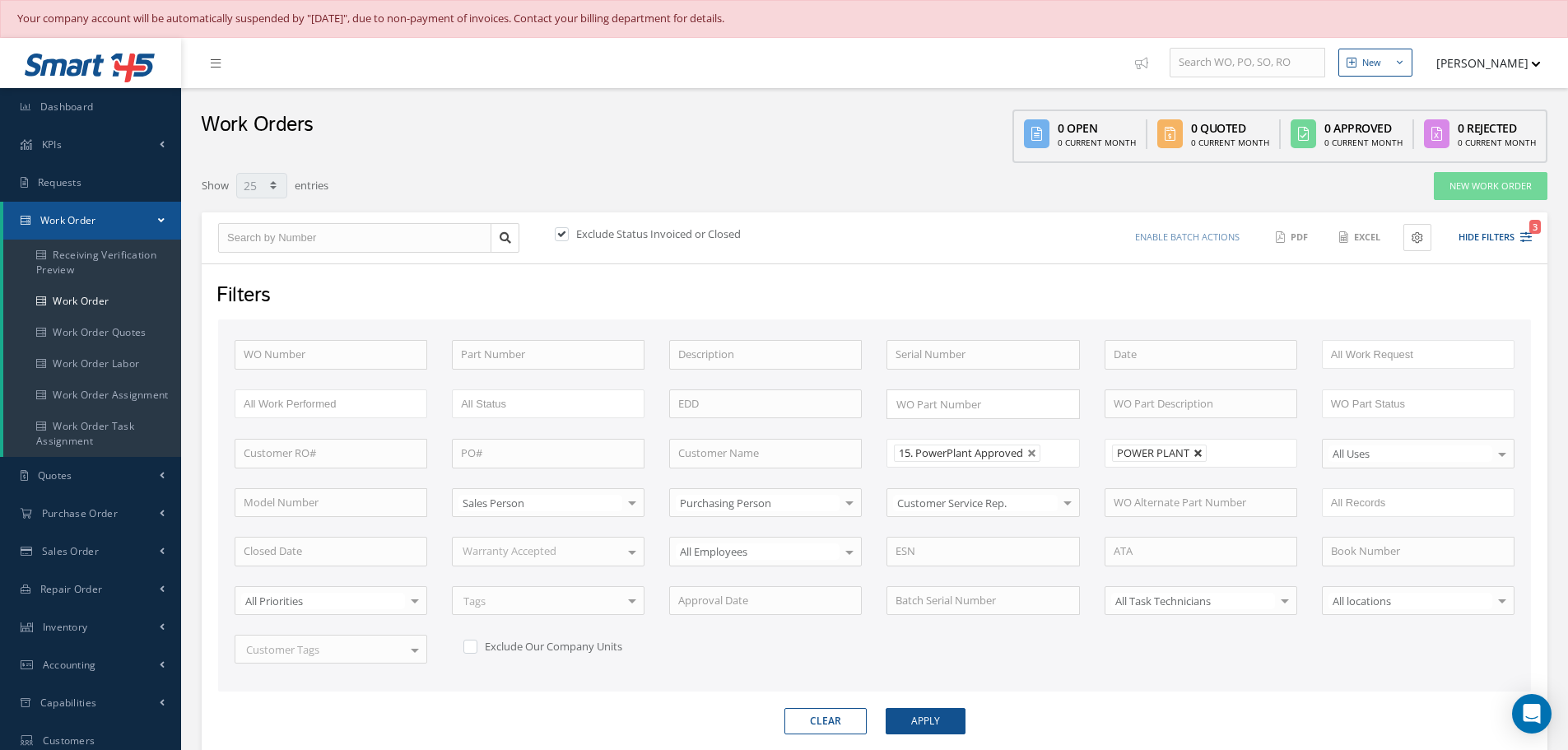
click at [1201, 457] on link at bounding box center [1199, 453] width 9 height 9
type input "All Shops"
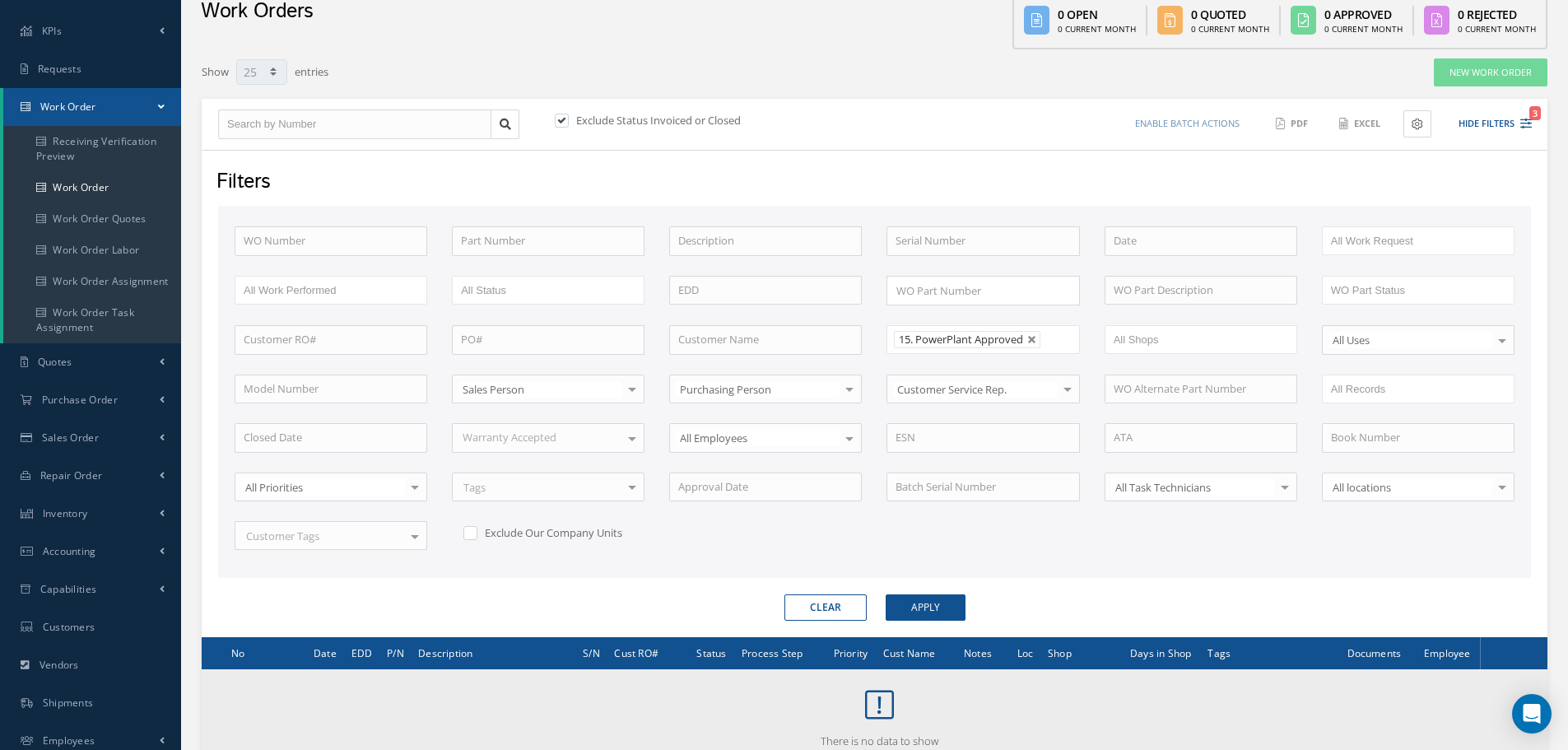
scroll to position [237, 0]
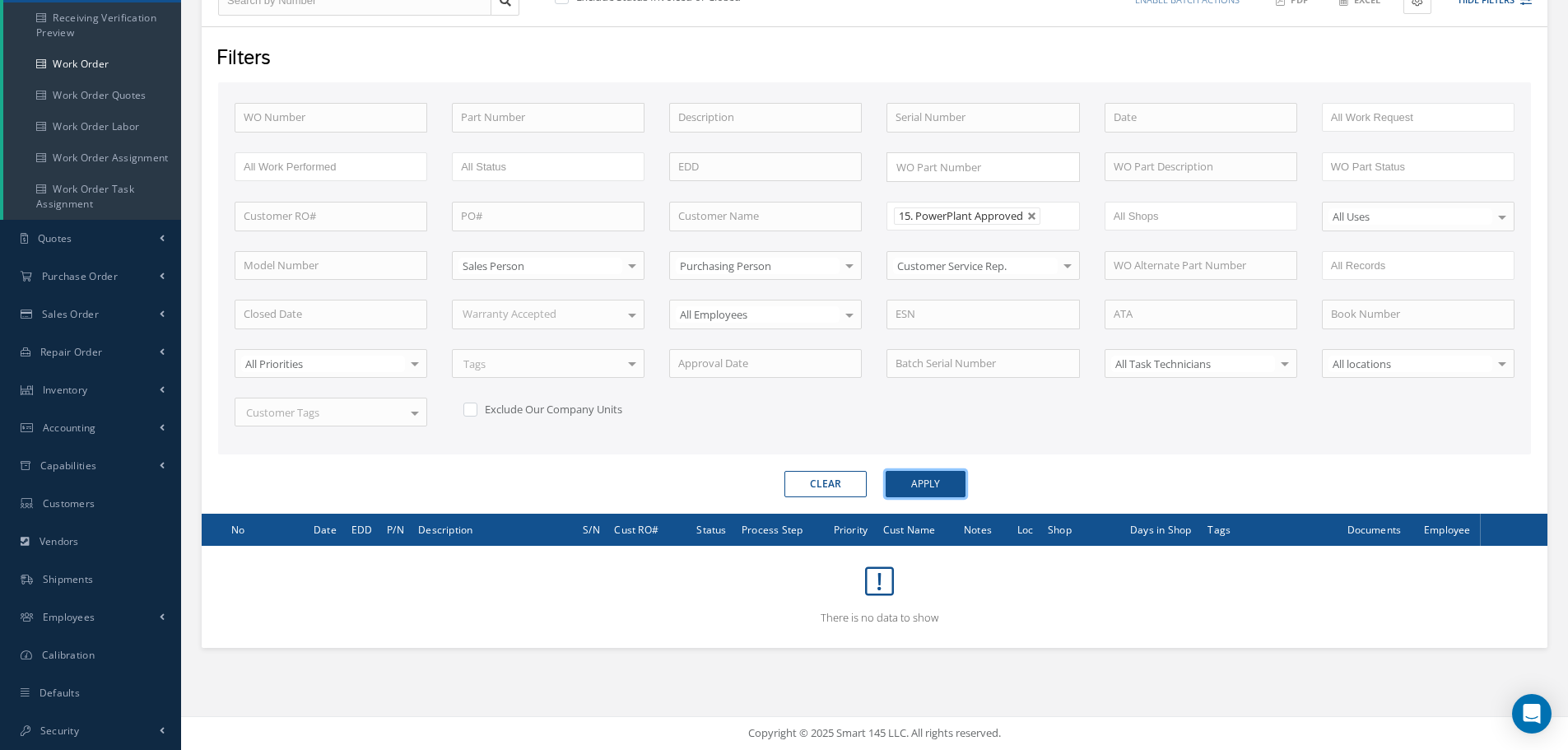
click at [940, 481] on button "Apply" at bounding box center [925, 484] width 80 height 26
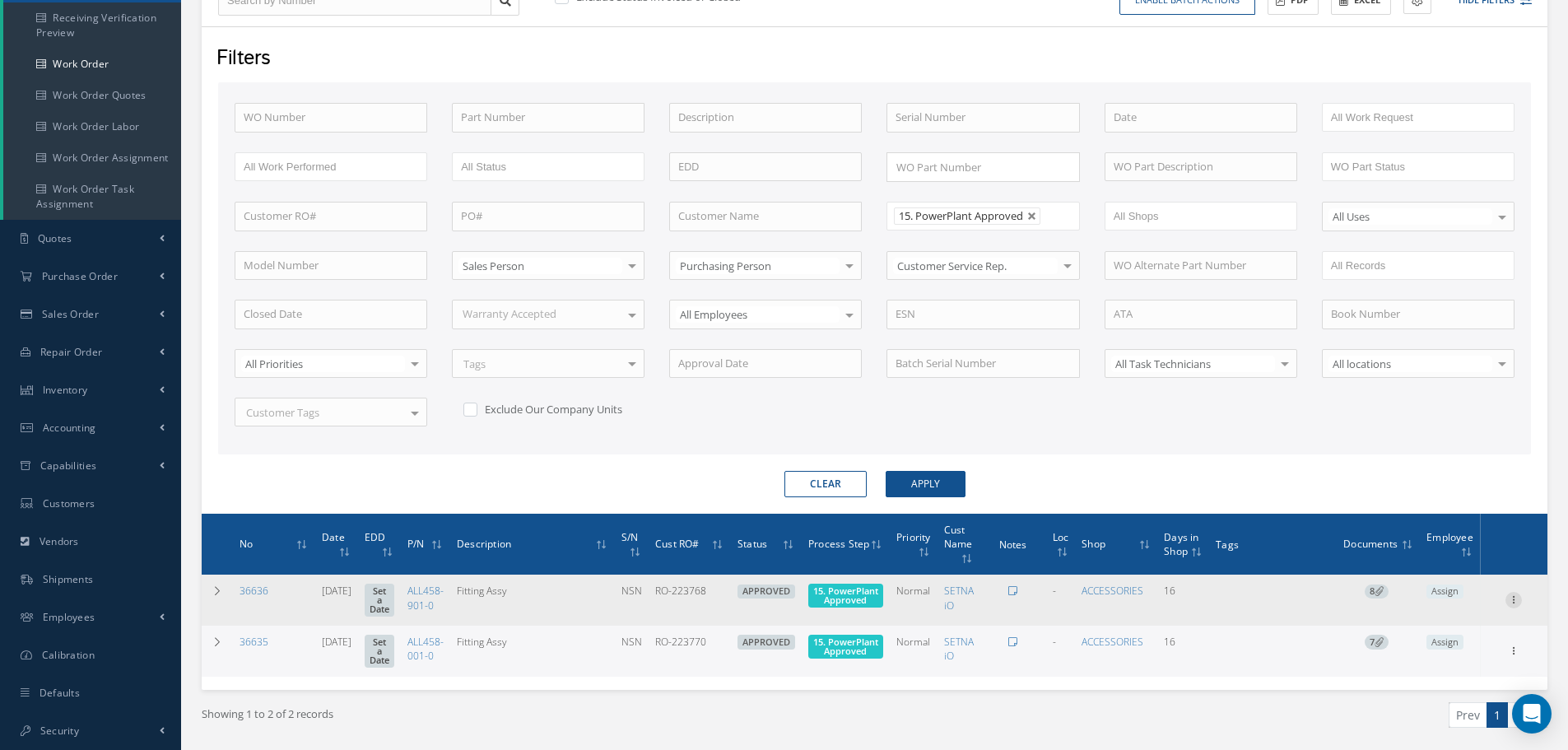
click at [1512, 605] on icon at bounding box center [1513, 598] width 16 height 13
click at [1393, 632] on icon at bounding box center [1395, 632] width 11 height 9
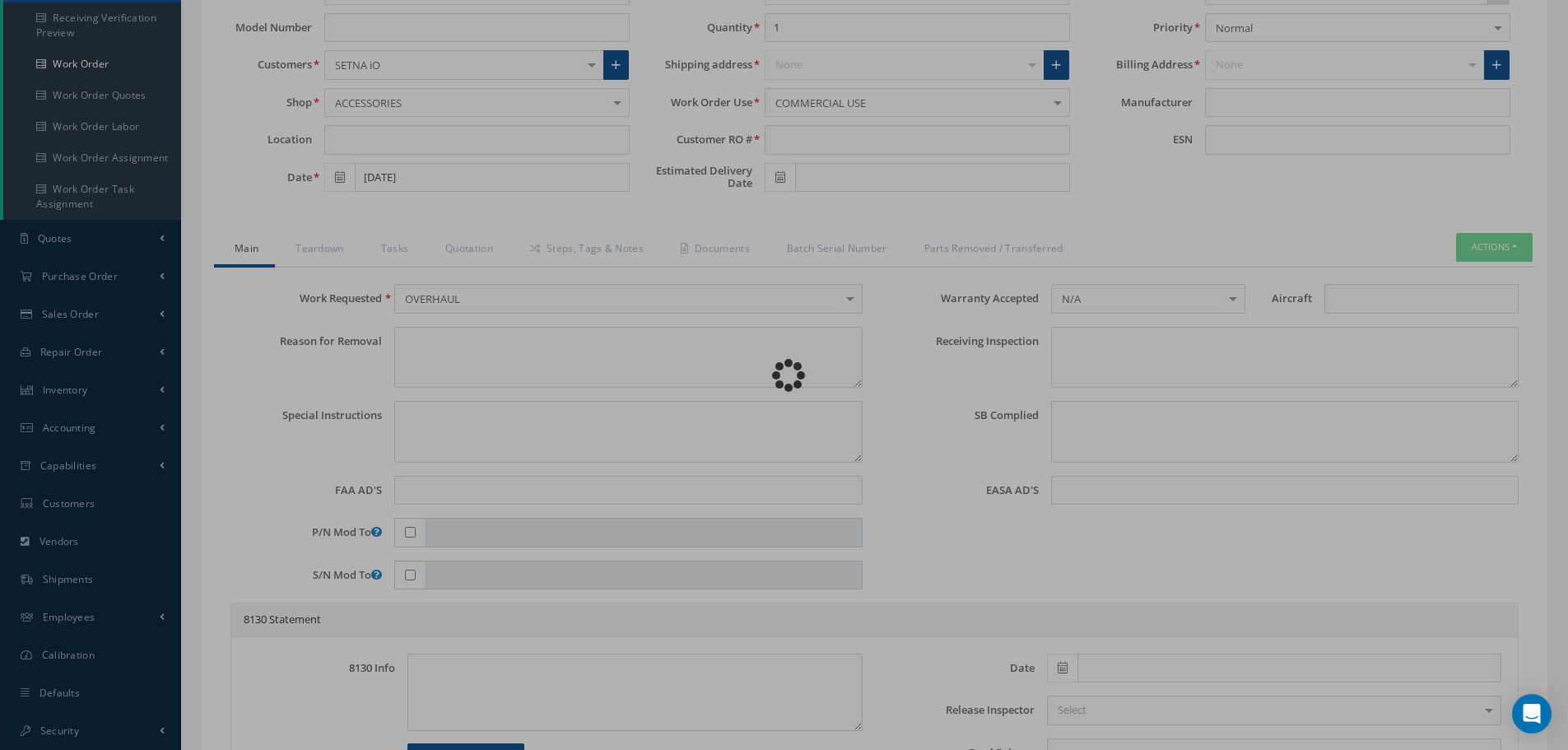
type input "ALL458-901-0"
type input "09/15/2025"
type input "Fitting Assy"
type input "RO-223768"
type input "NSN"
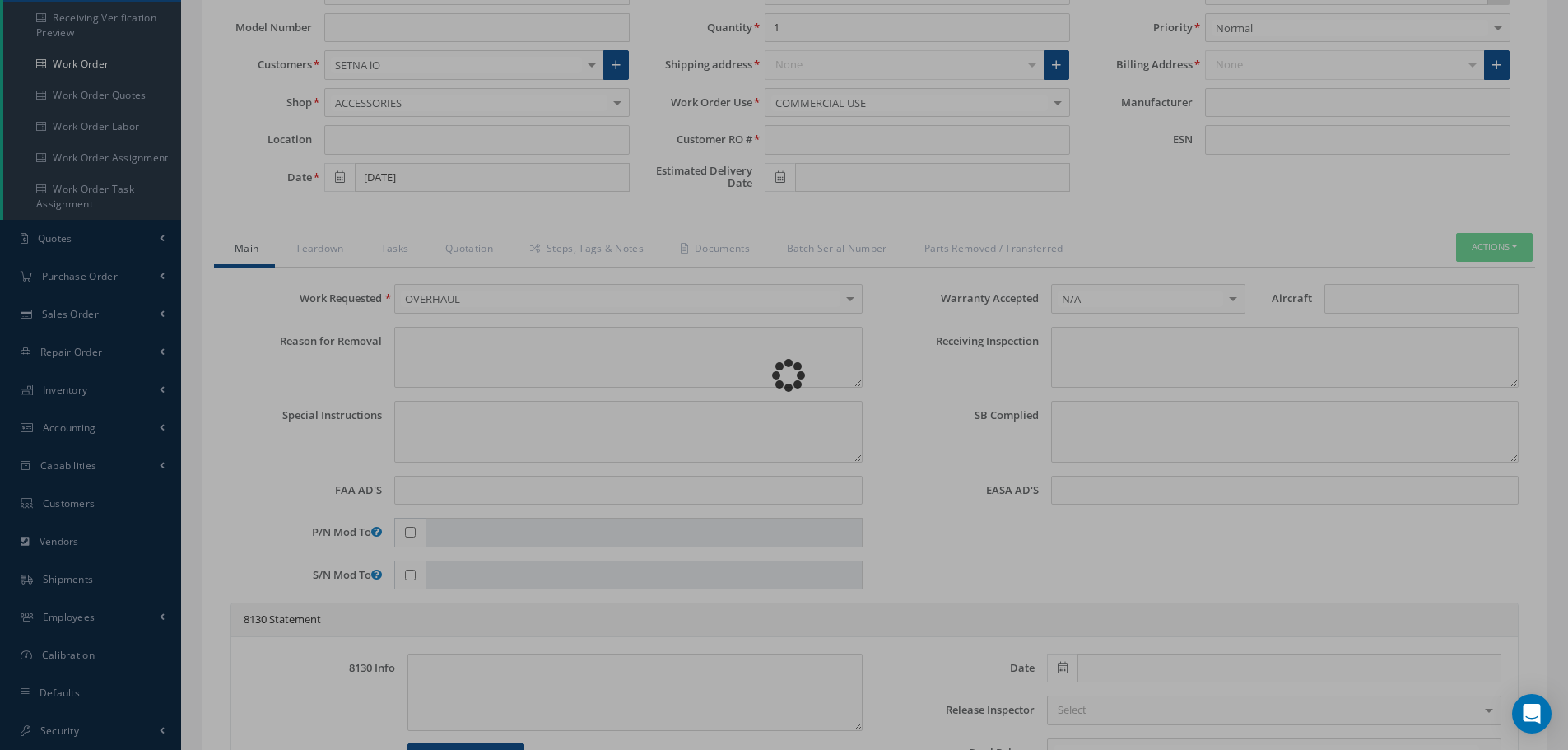
type textarea "NONE"
type textarea "PLEASE SEE R.O. FOR DETAILS"
type textarea "NO VISUAL DAMAGE"
type textarea "None performed"
type textarea "Article was xxxxx in reference with the following Technical Standard : CFM56-5B…"
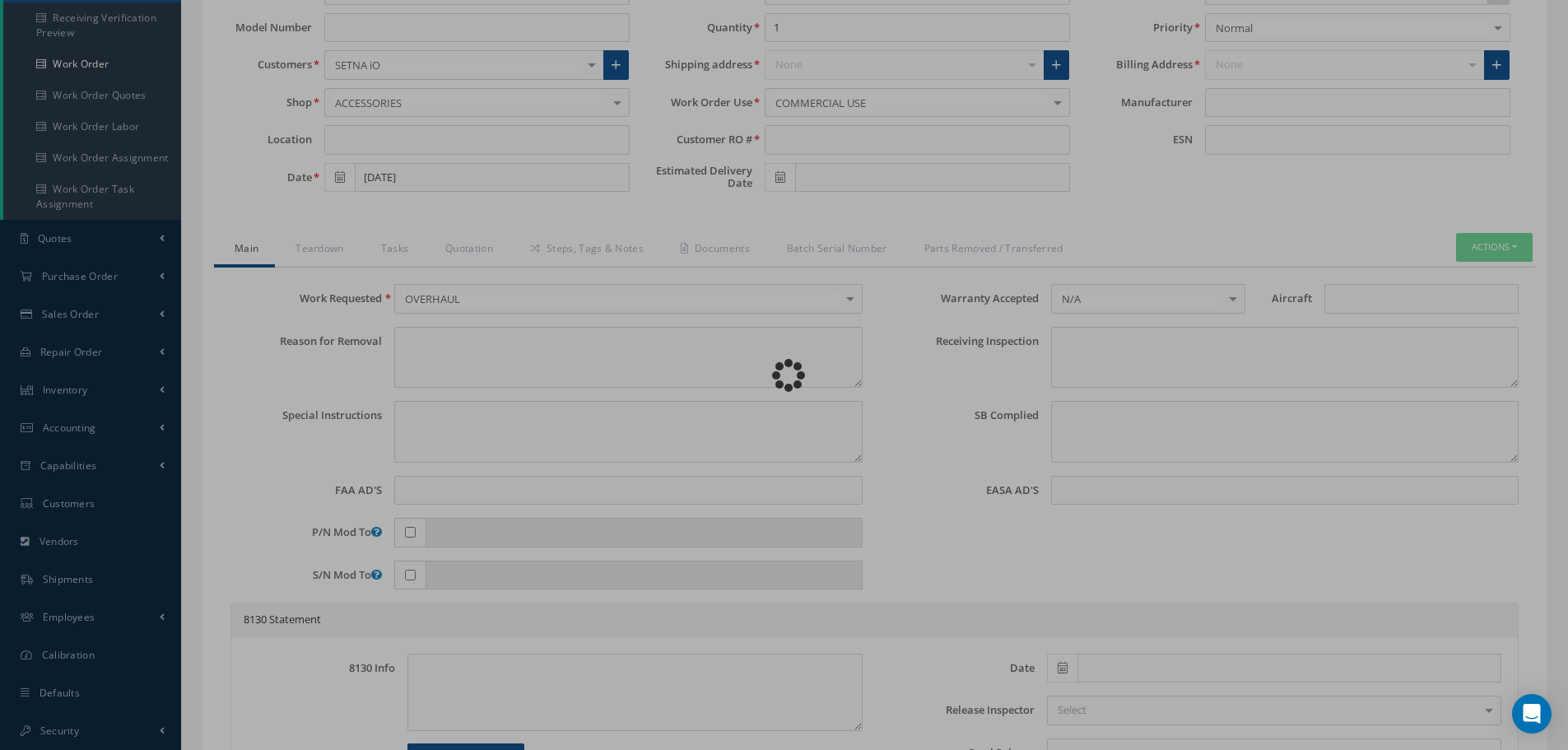
type textarea "Article has been approved to return to service."
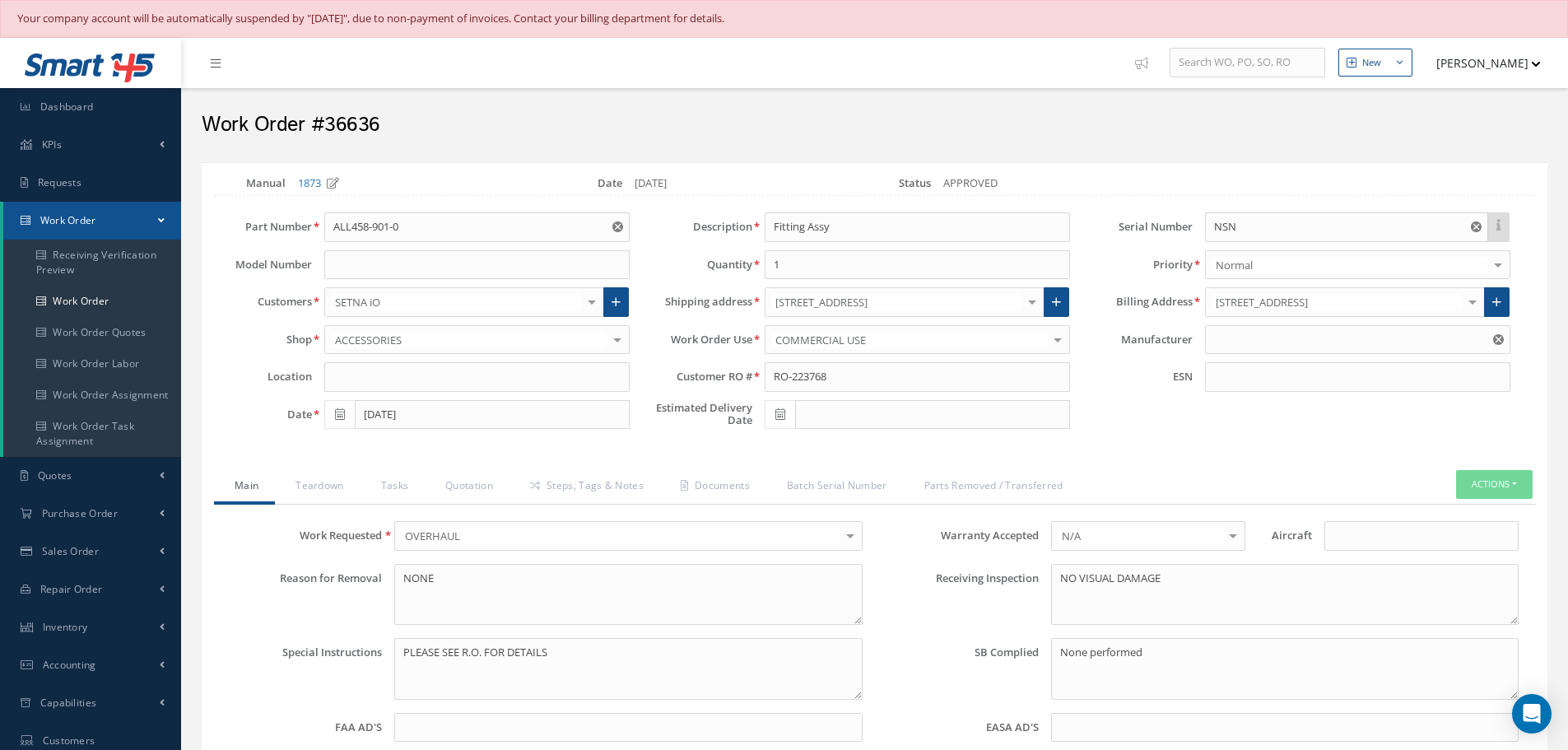
type input "CFM56-5B"
click at [485, 484] on link "Quotation" at bounding box center [467, 487] width 85 height 35
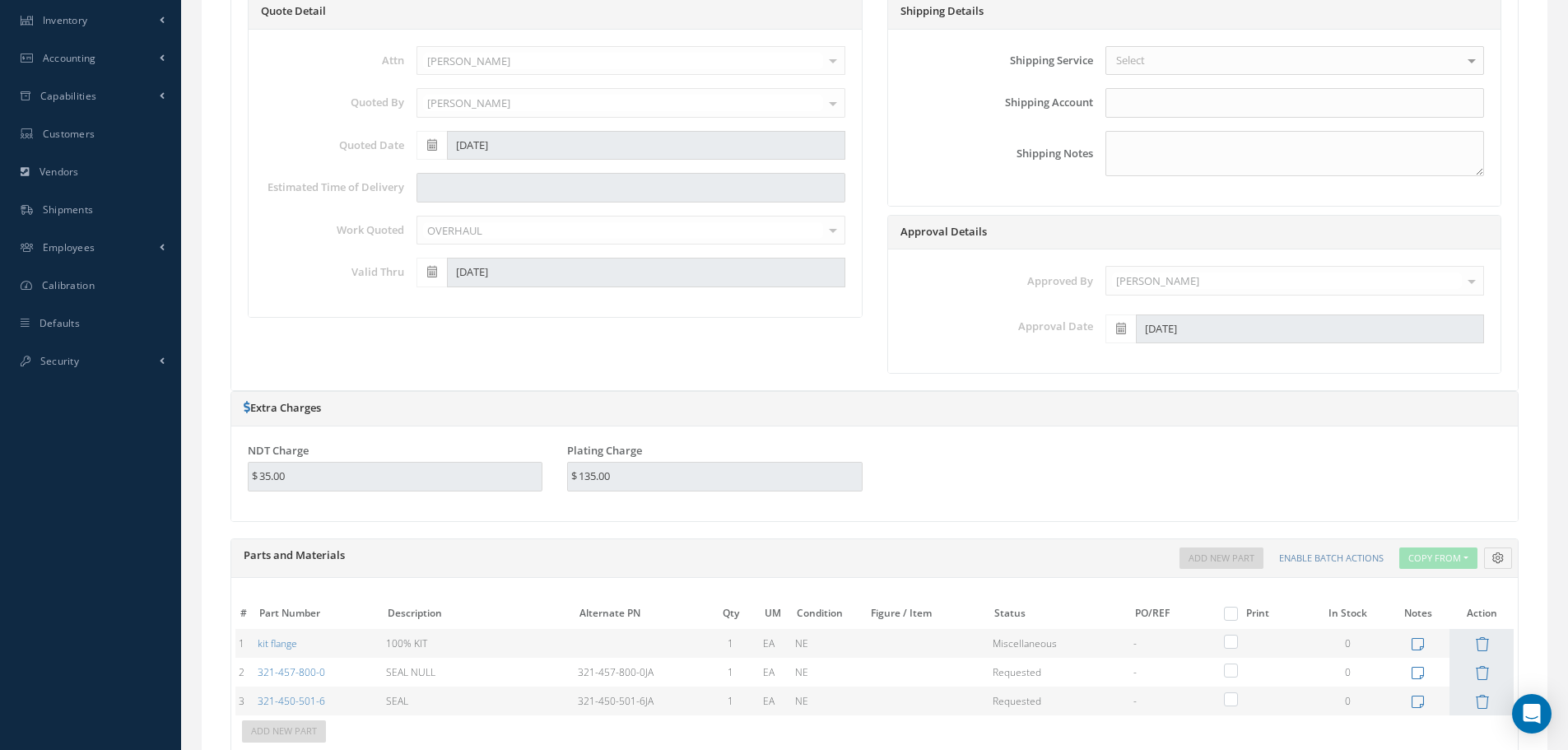
scroll to position [741, 0]
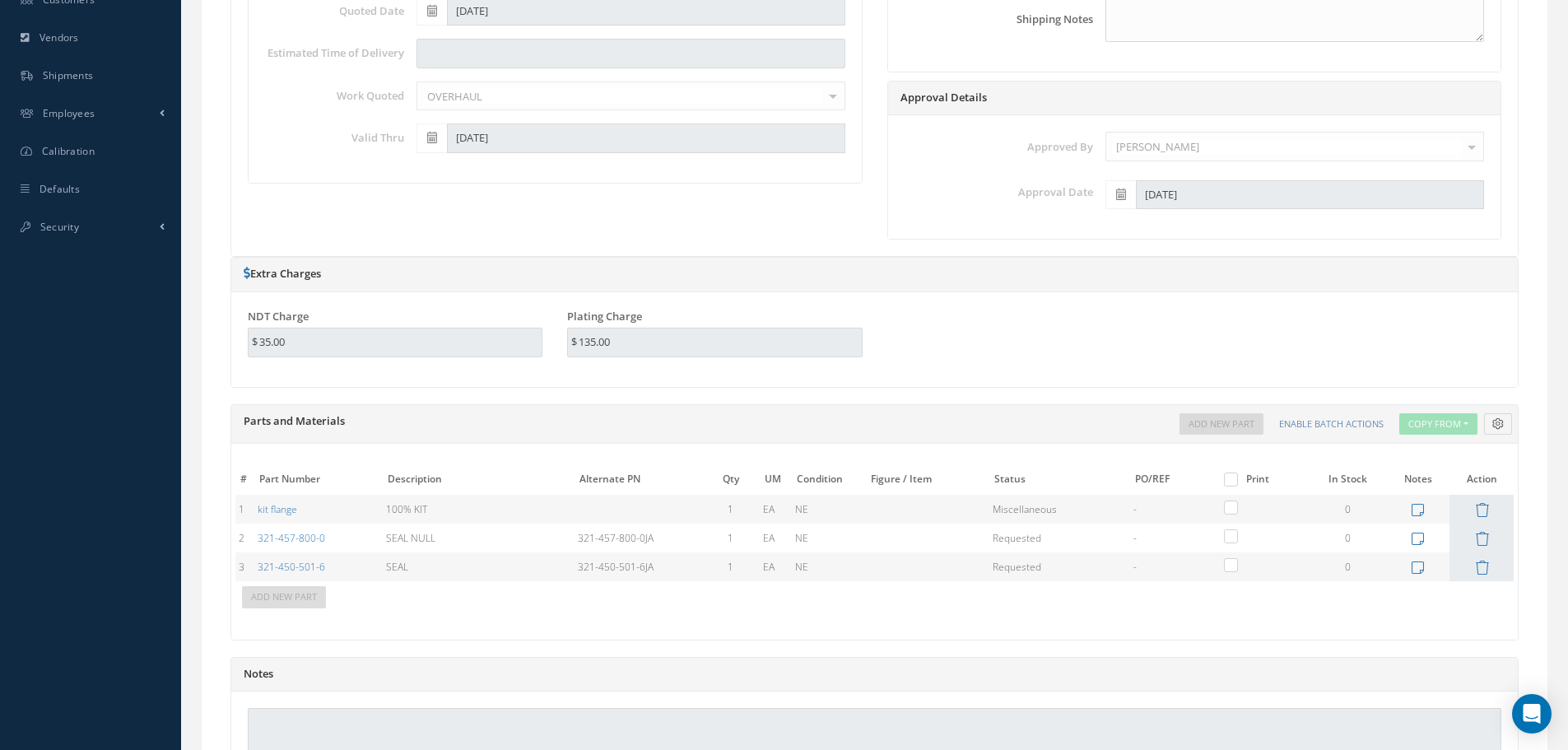
click at [1237, 481] on label at bounding box center [1239, 479] width 4 height 14
click at [1231, 481] on input "checkbox" at bounding box center [1233, 481] width 10 height 10
checkbox input "true"
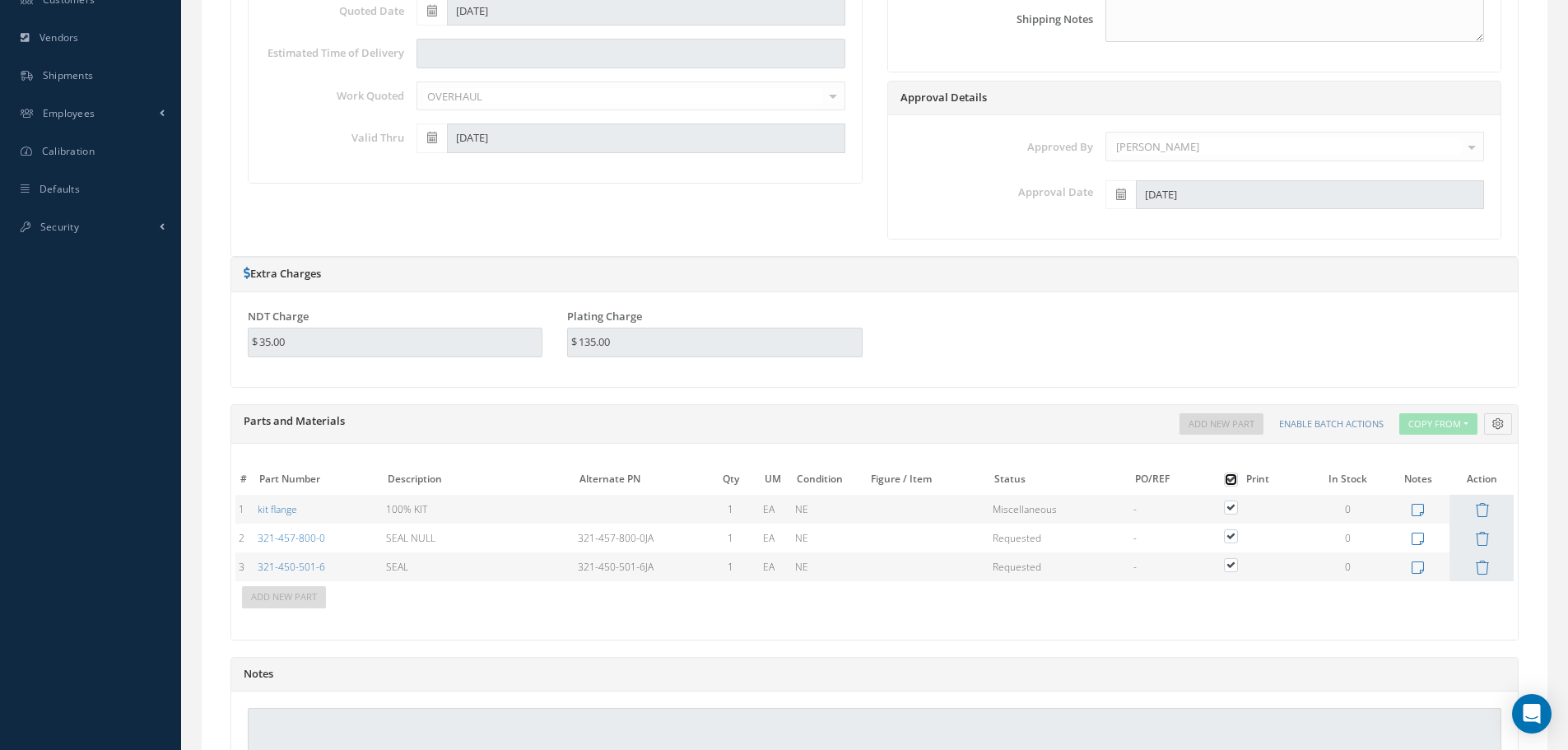
checkbox input "true"
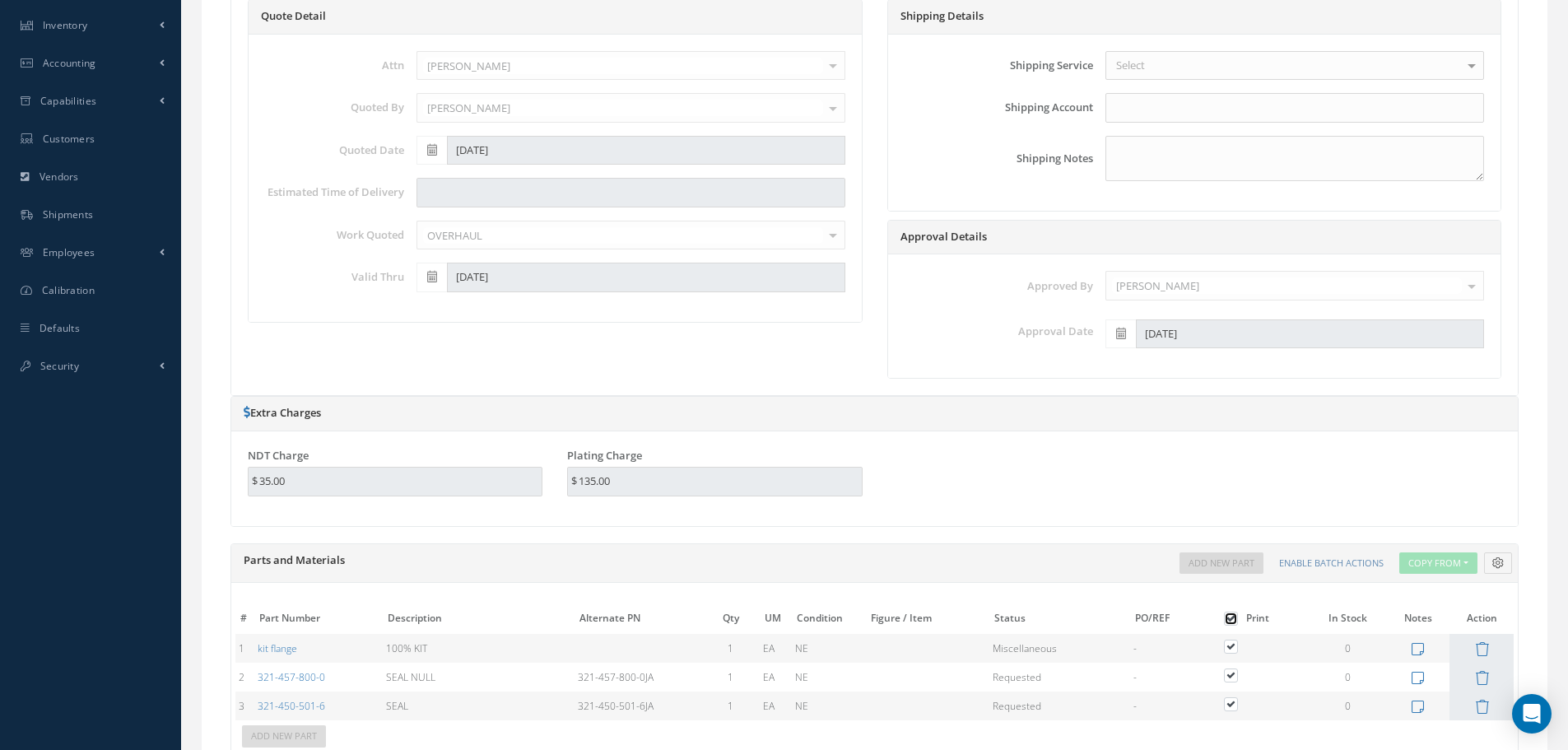
scroll to position [412, 0]
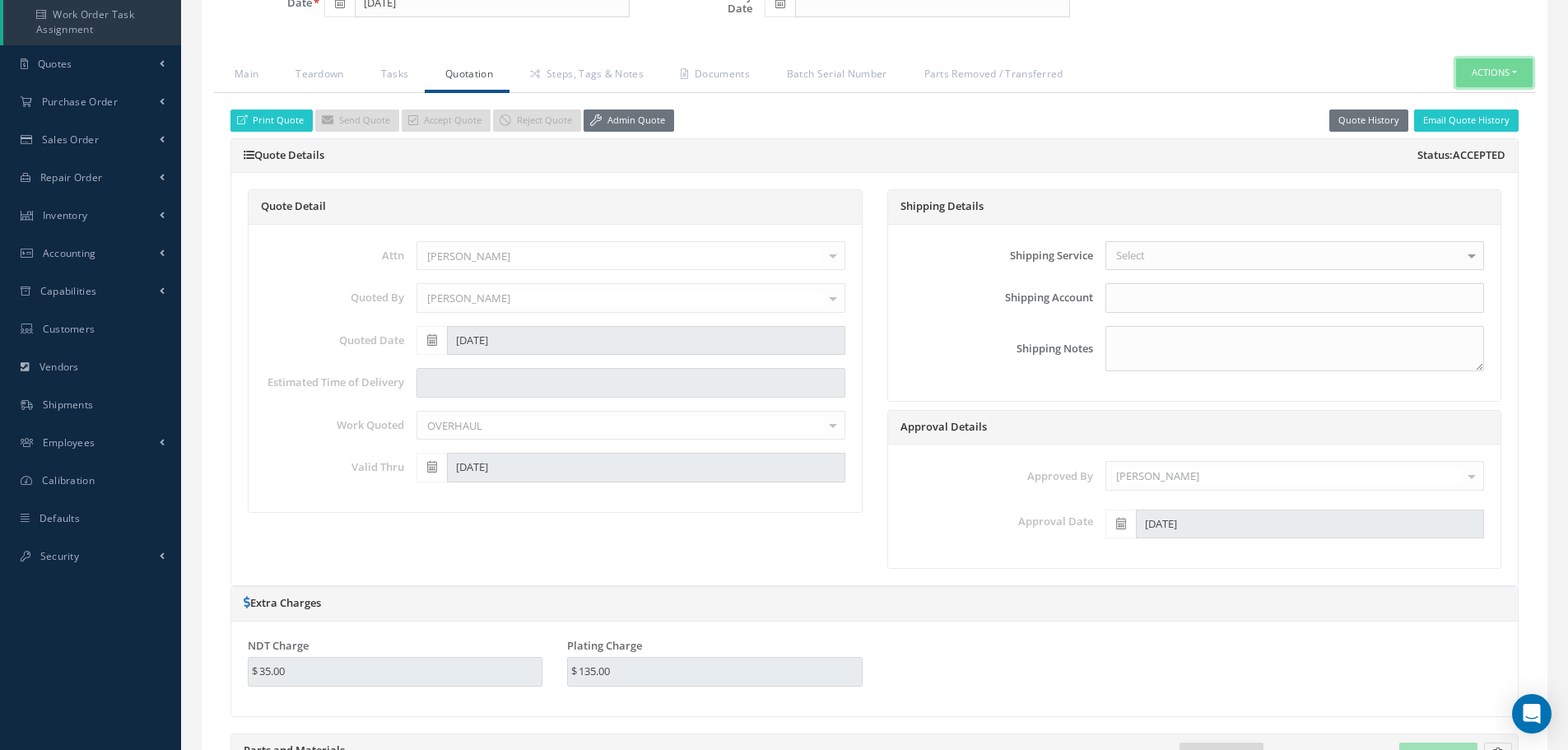
click at [1516, 75] on button "Actions" at bounding box center [1494, 73] width 76 height 29
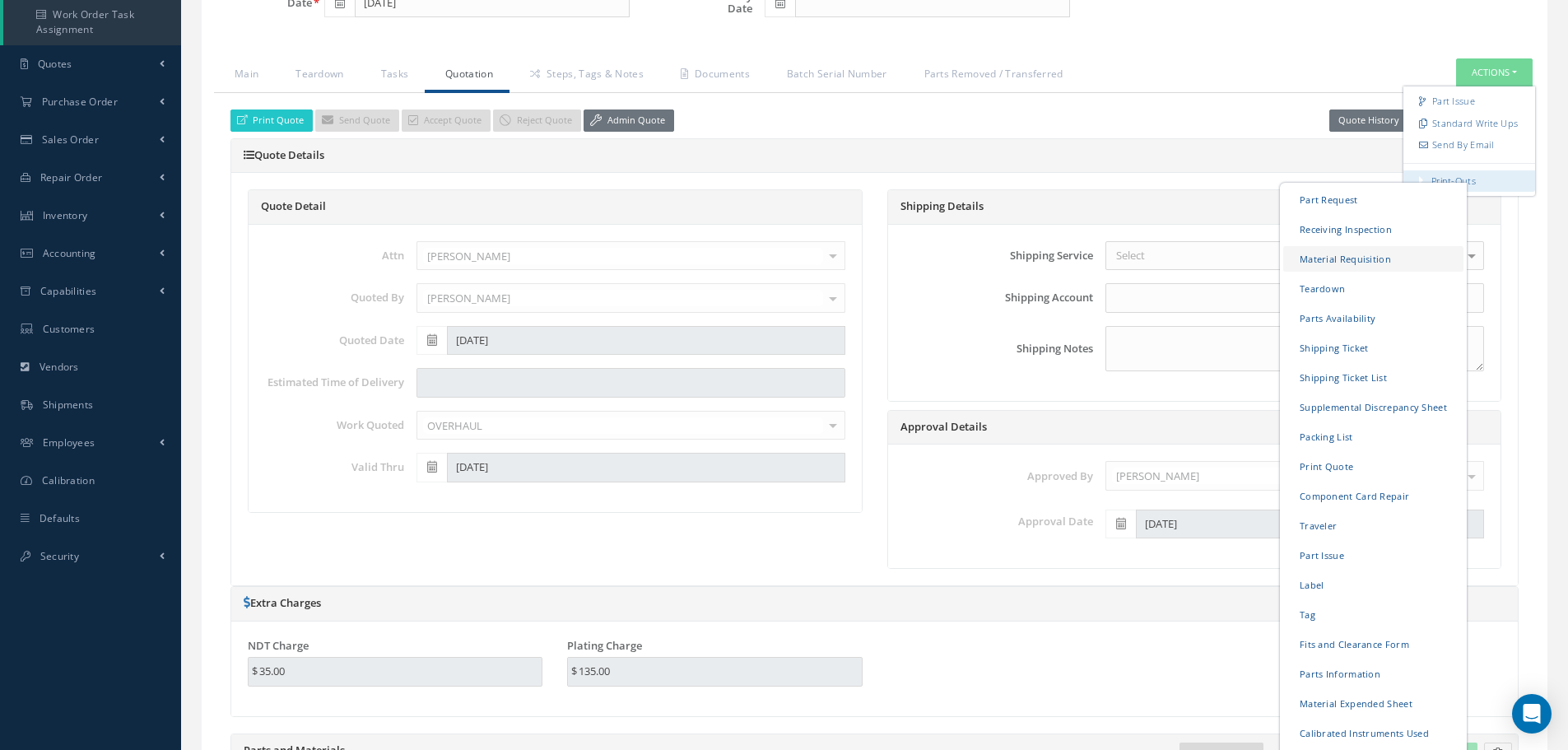
click at [1331, 260] on link "Material Requisition" at bounding box center [1373, 258] width 180 height 25
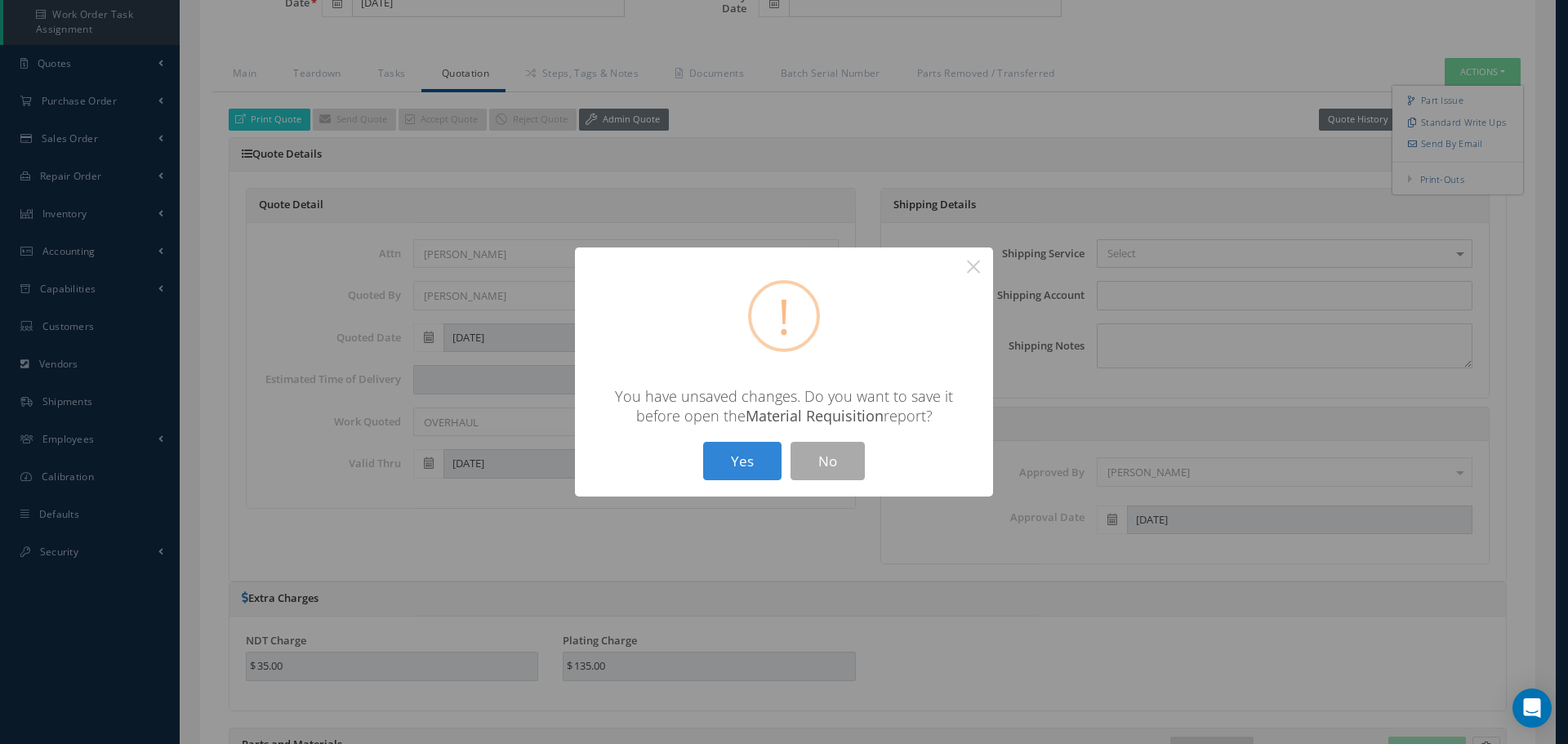
click at [746, 460] on button "Yes" at bounding box center [742, 461] width 78 height 38
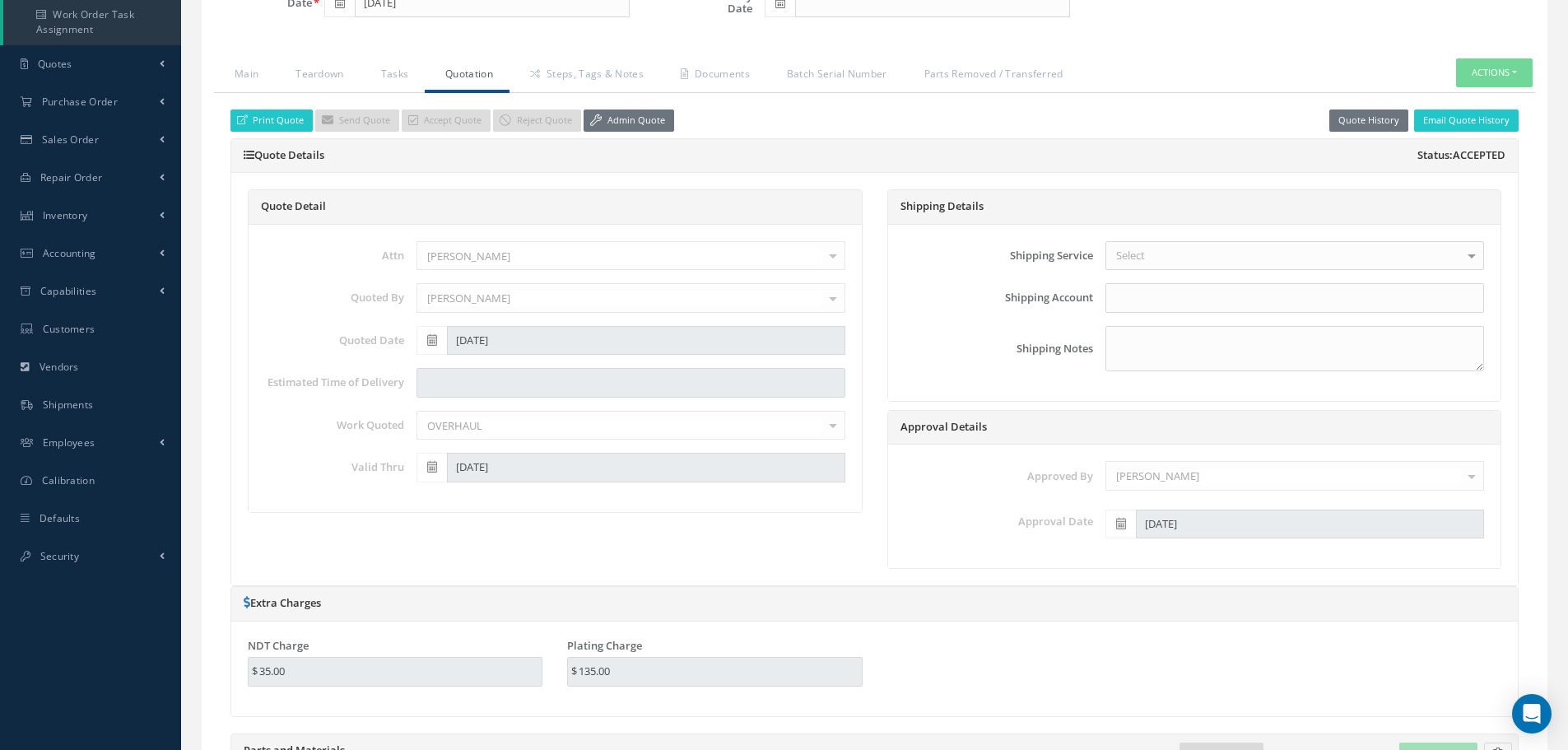
checkbox input "true"
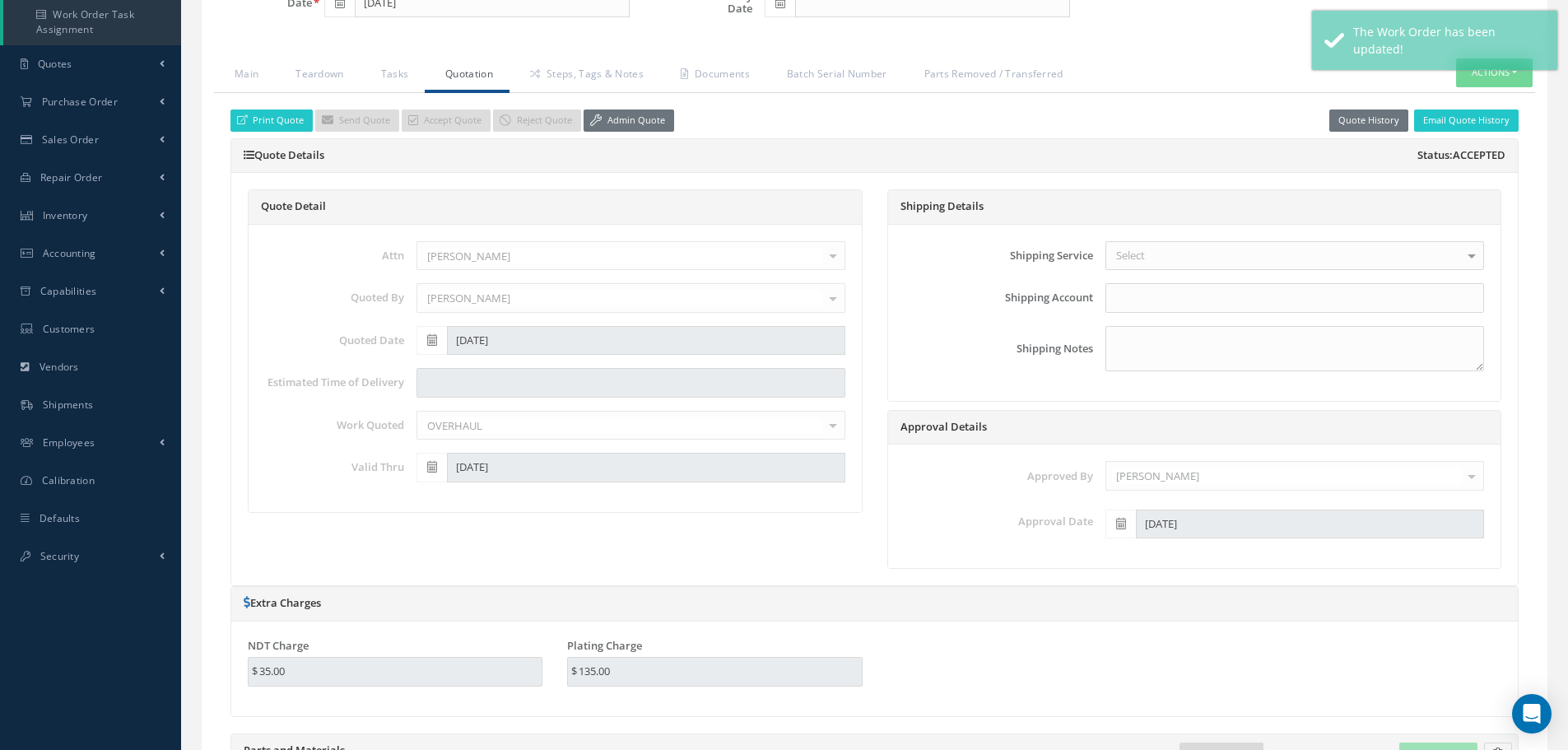
type input "CFM56-5B"
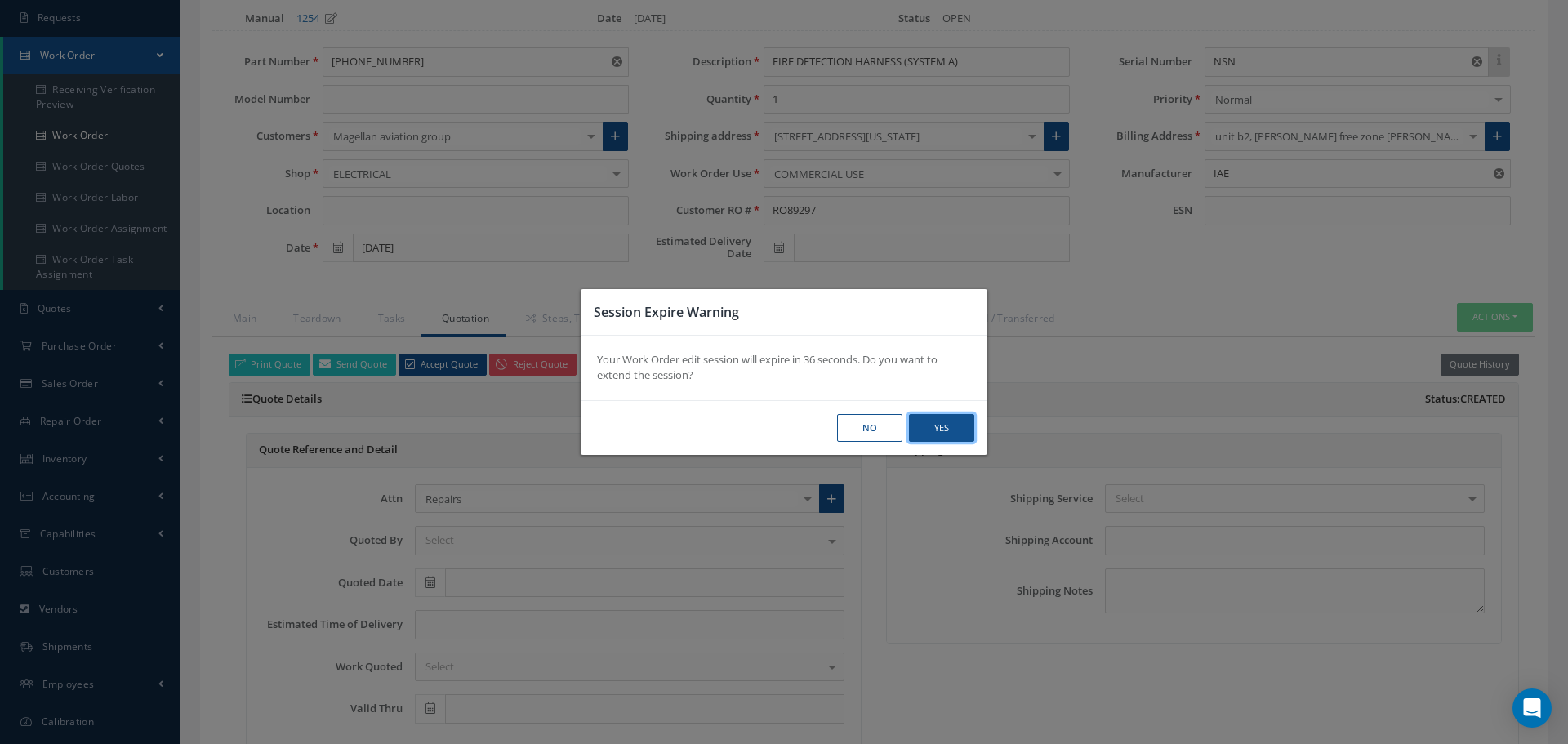
click at [938, 433] on button "Yes" at bounding box center [941, 428] width 65 height 29
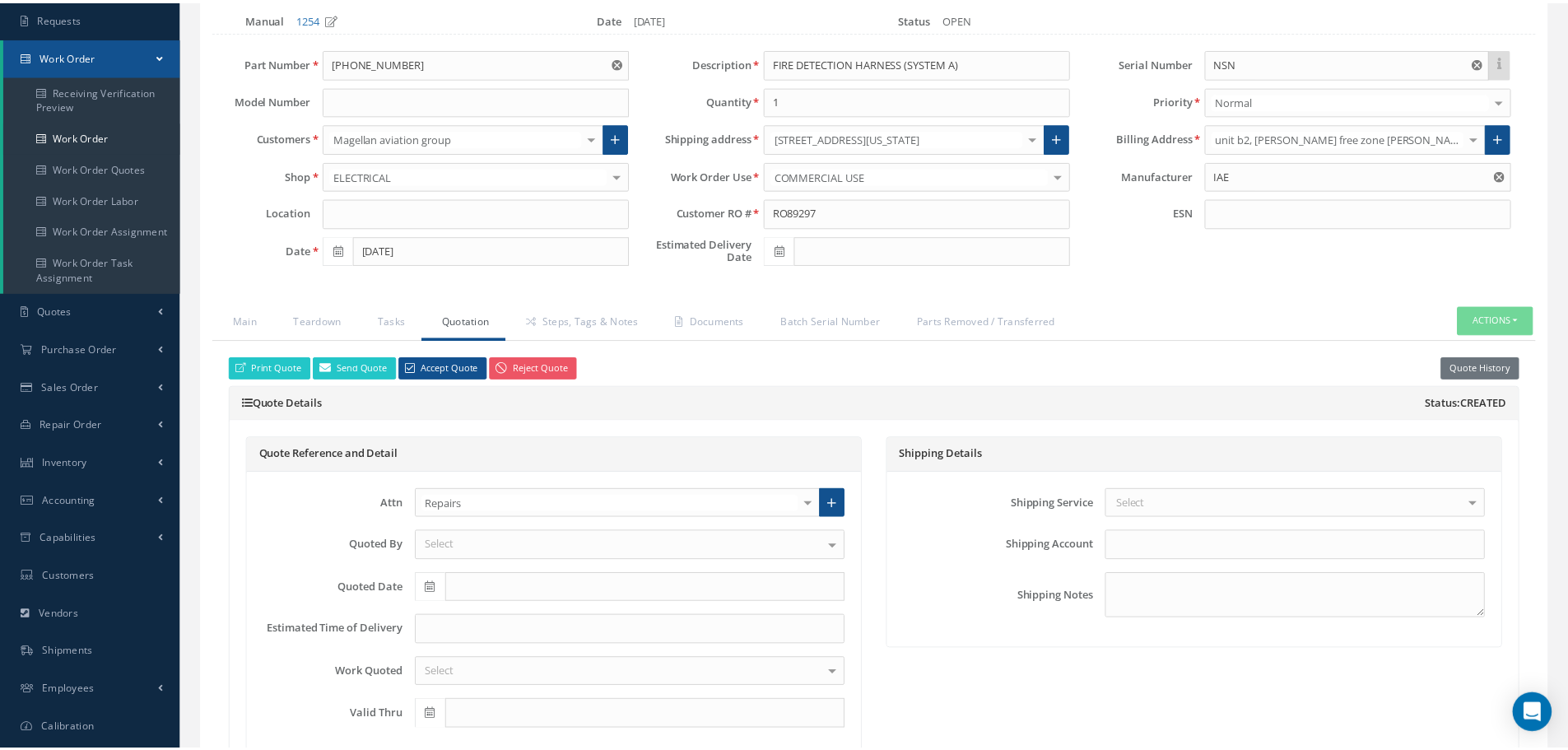
scroll to position [165, 0]
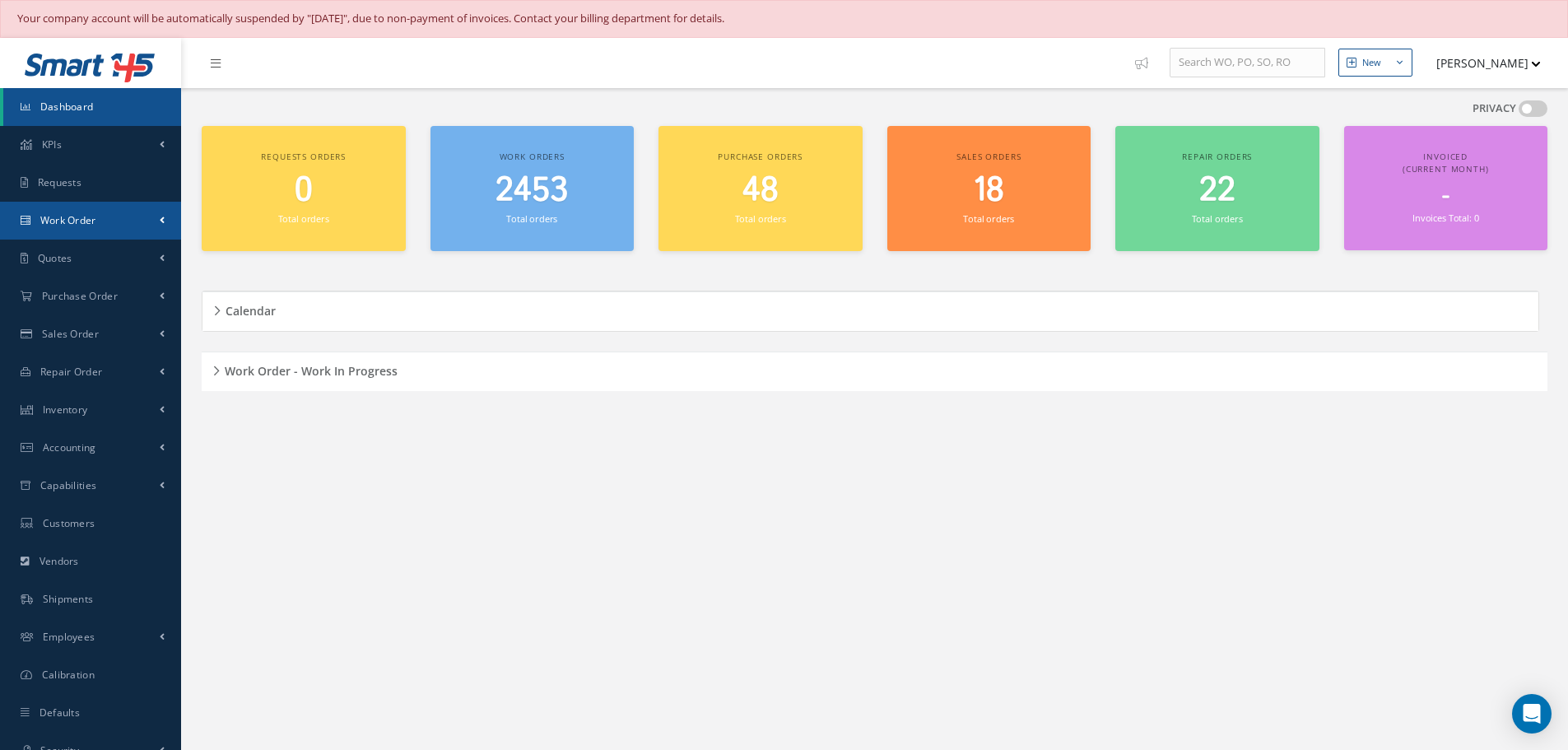
click at [55, 218] on span "Work Order" at bounding box center [68, 220] width 56 height 14
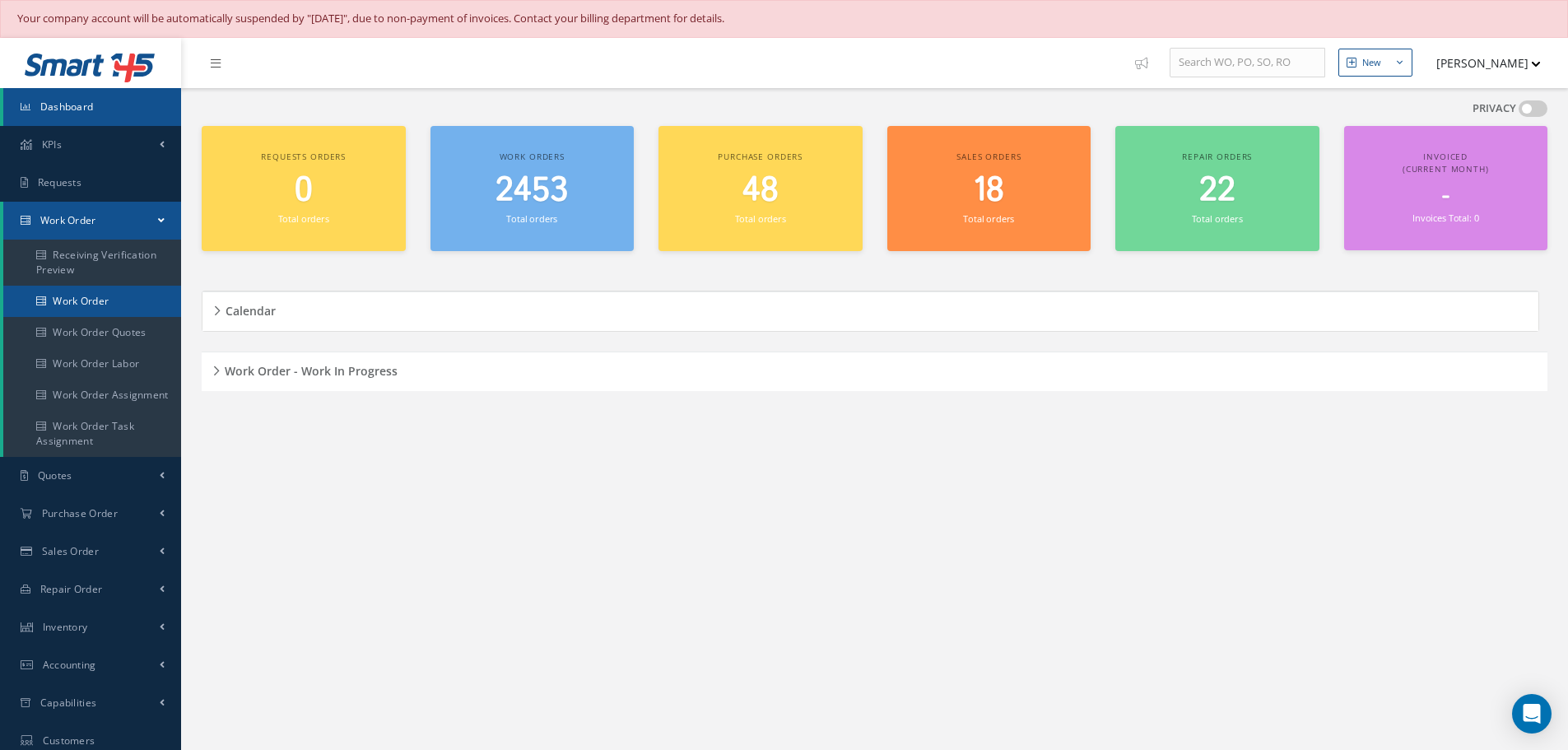
click at [75, 299] on link "Work Order" at bounding box center [91, 301] width 178 height 31
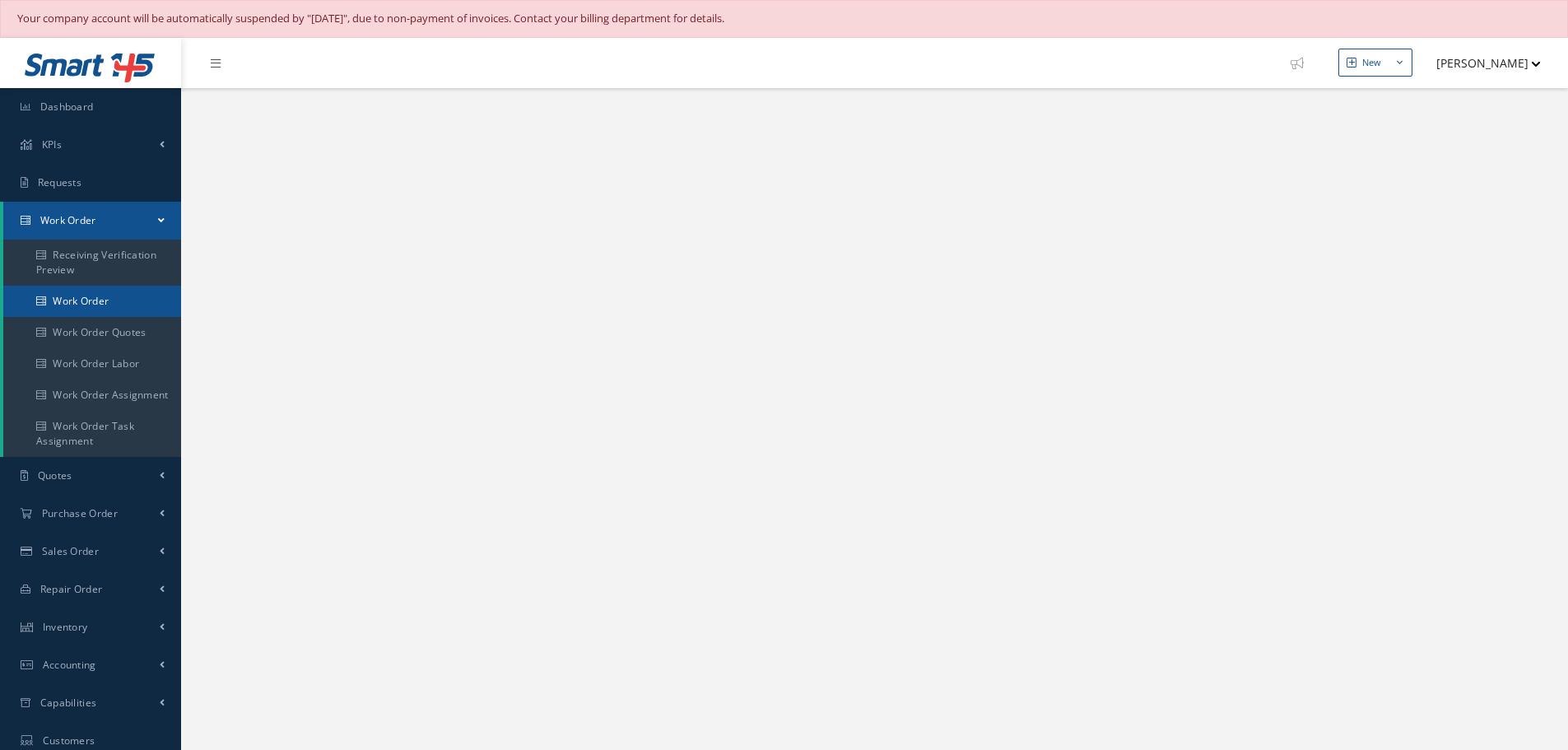
select select "25"
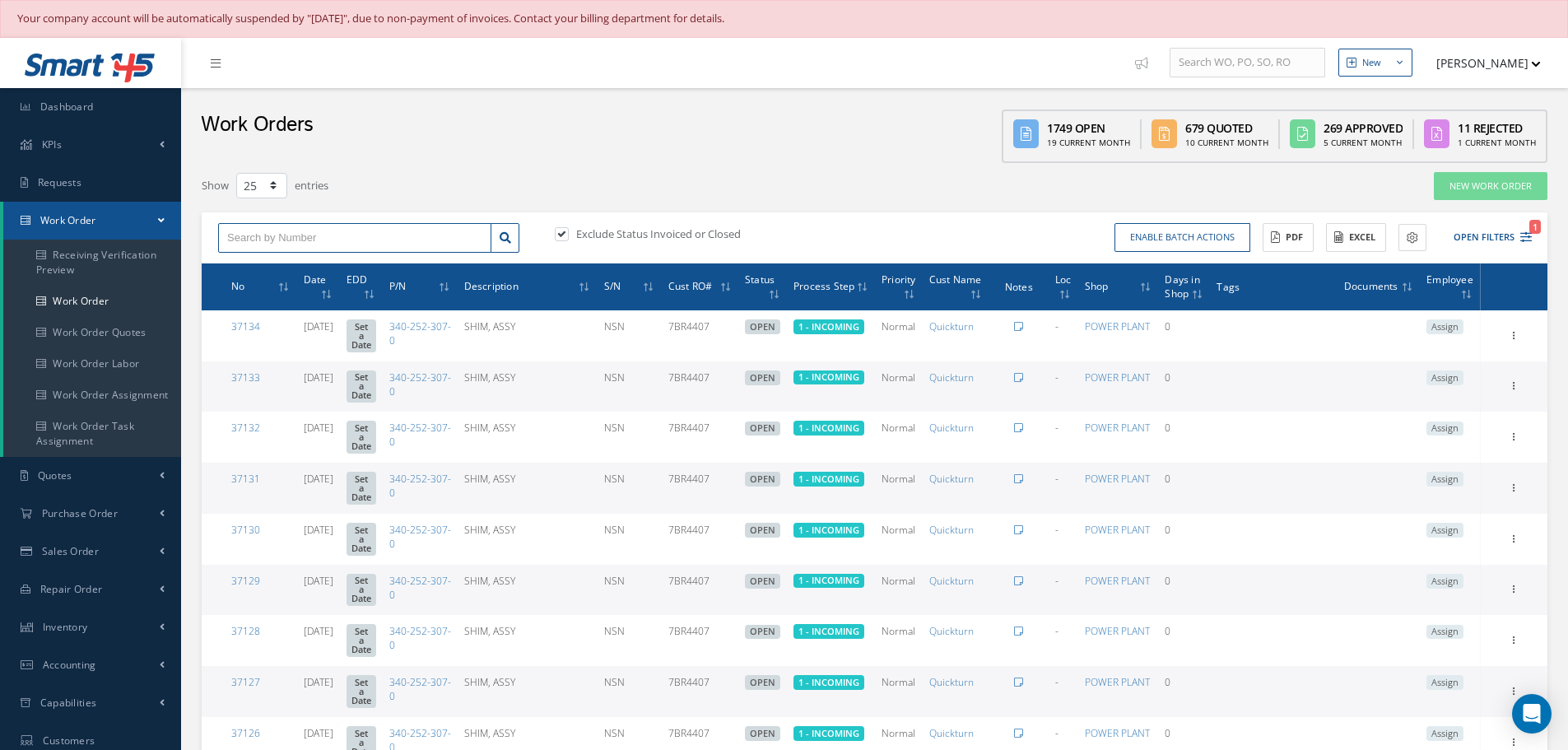
drag, startPoint x: 318, startPoint y: 243, endPoint x: 342, endPoint y: 237, distance: 24.7
click at [320, 243] on input "text" at bounding box center [355, 237] width 273 height 29
type input "35754"
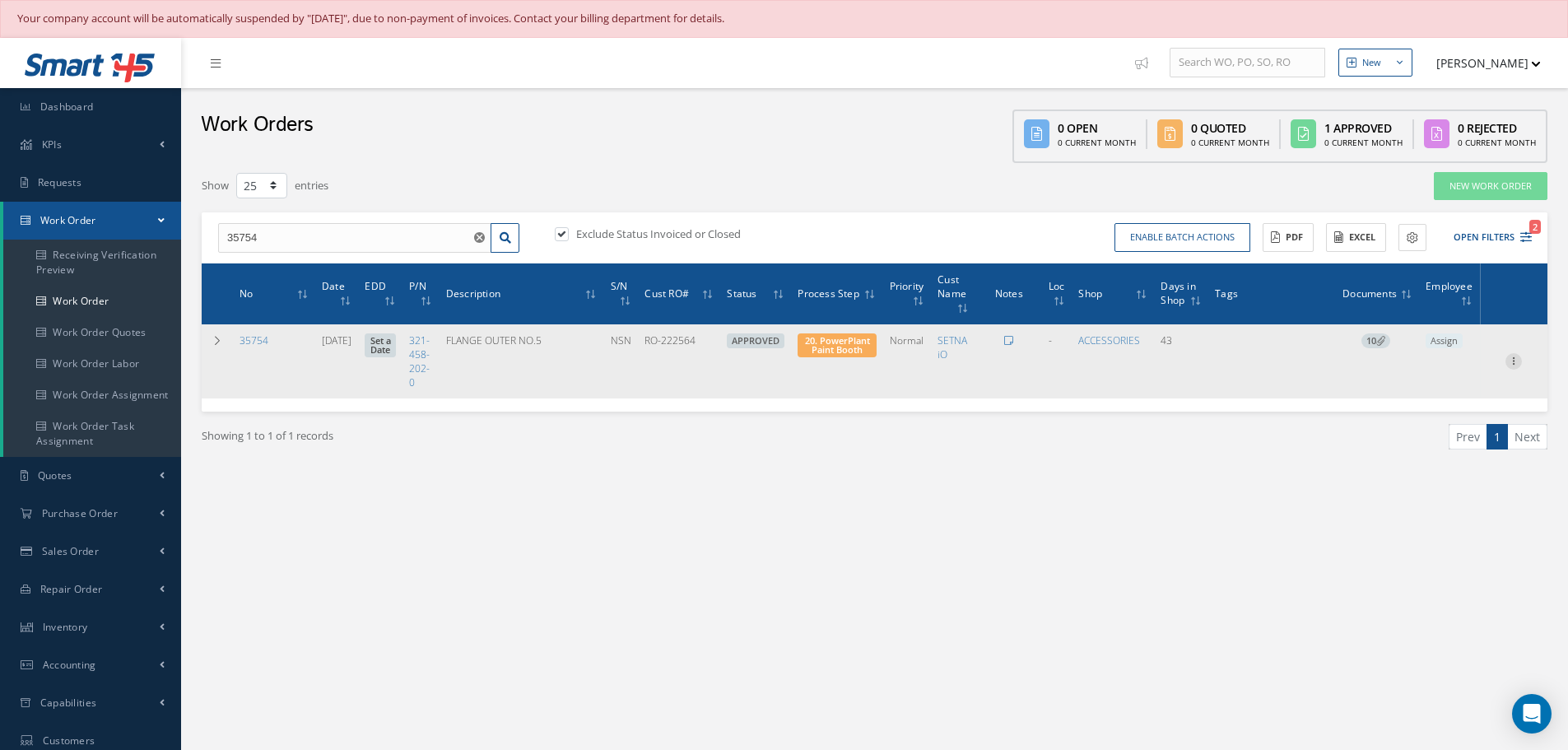
click at [1512, 361] on icon at bounding box center [1513, 360] width 16 height 13
click at [1431, 409] on link "Part Issue" at bounding box center [1438, 415] width 130 height 22
click at [1515, 358] on icon at bounding box center [1513, 360] width 16 height 13
click at [1433, 390] on link "Edit" at bounding box center [1438, 393] width 130 height 22
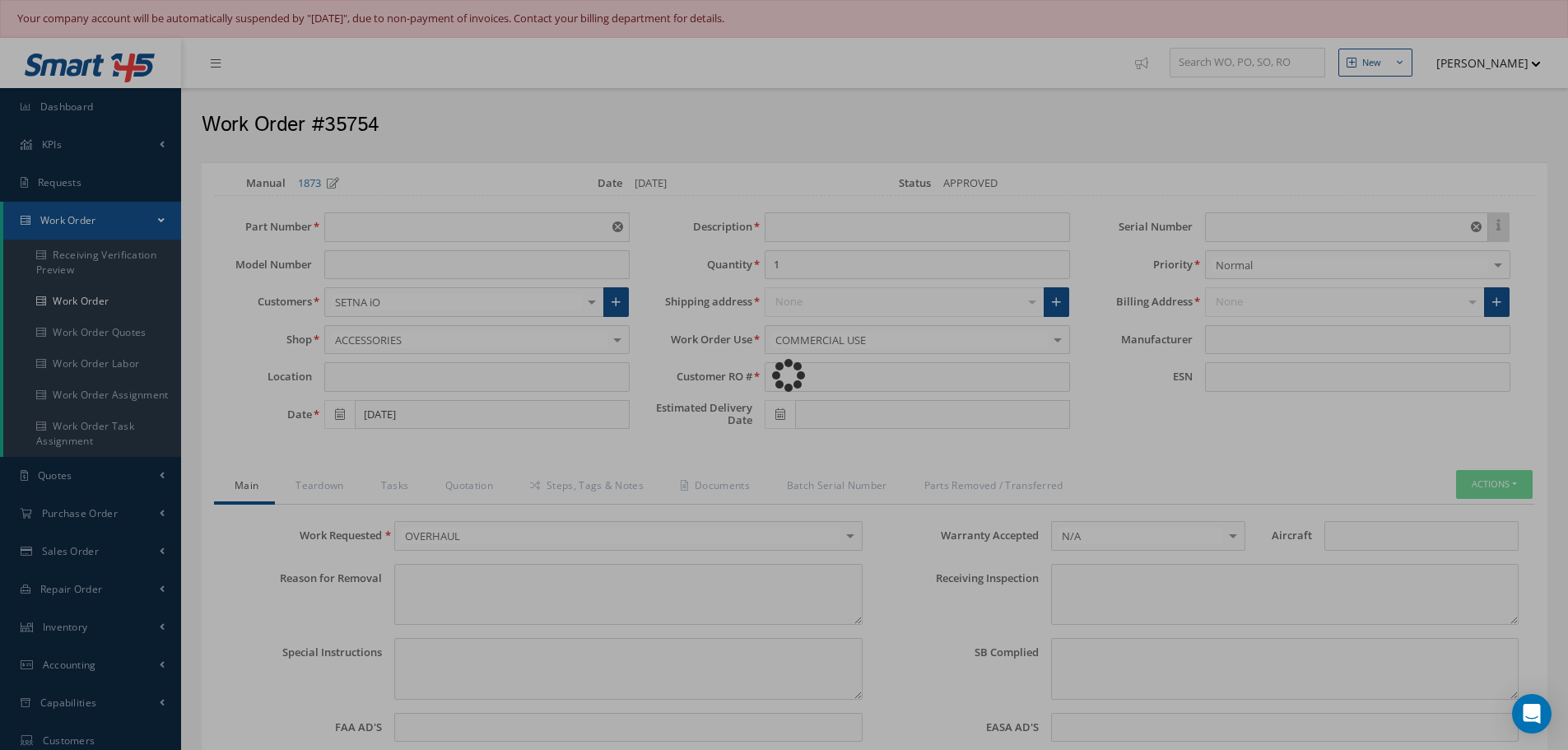
type input "321-458-202-0"
type input "08/19/2025"
type input "FLANGE OUTER NO.5"
type input "RO-222564"
type input "NSN"
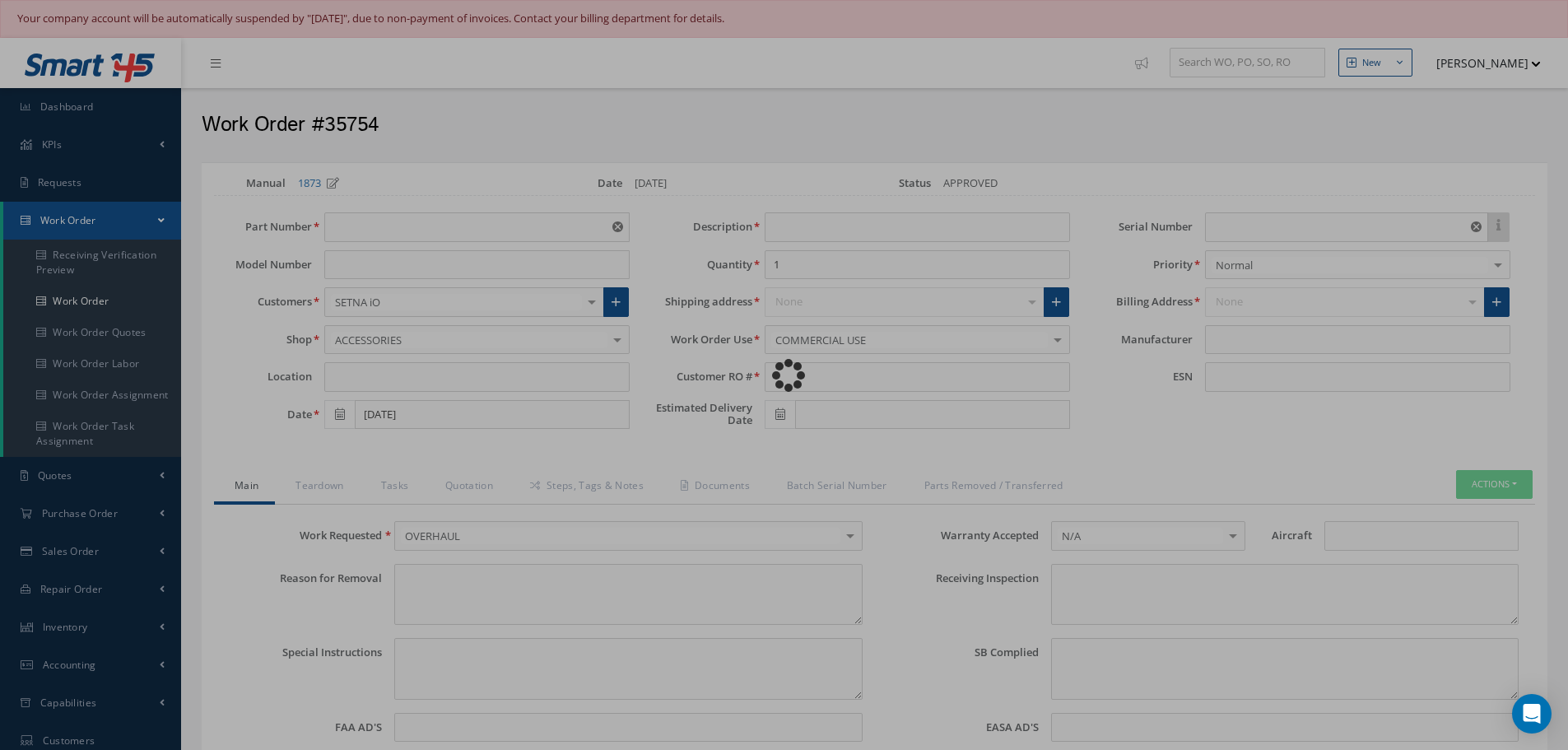
type textarea "NONE"
type textarea "PLEASE SEE R.O. FOR DETAILS"
type textarea "NO VISUAL DAMAGE"
type textarea "None performed"
type textarea "Article was xxxxx in reference with the following Technical Standard : CFM56-5B…"
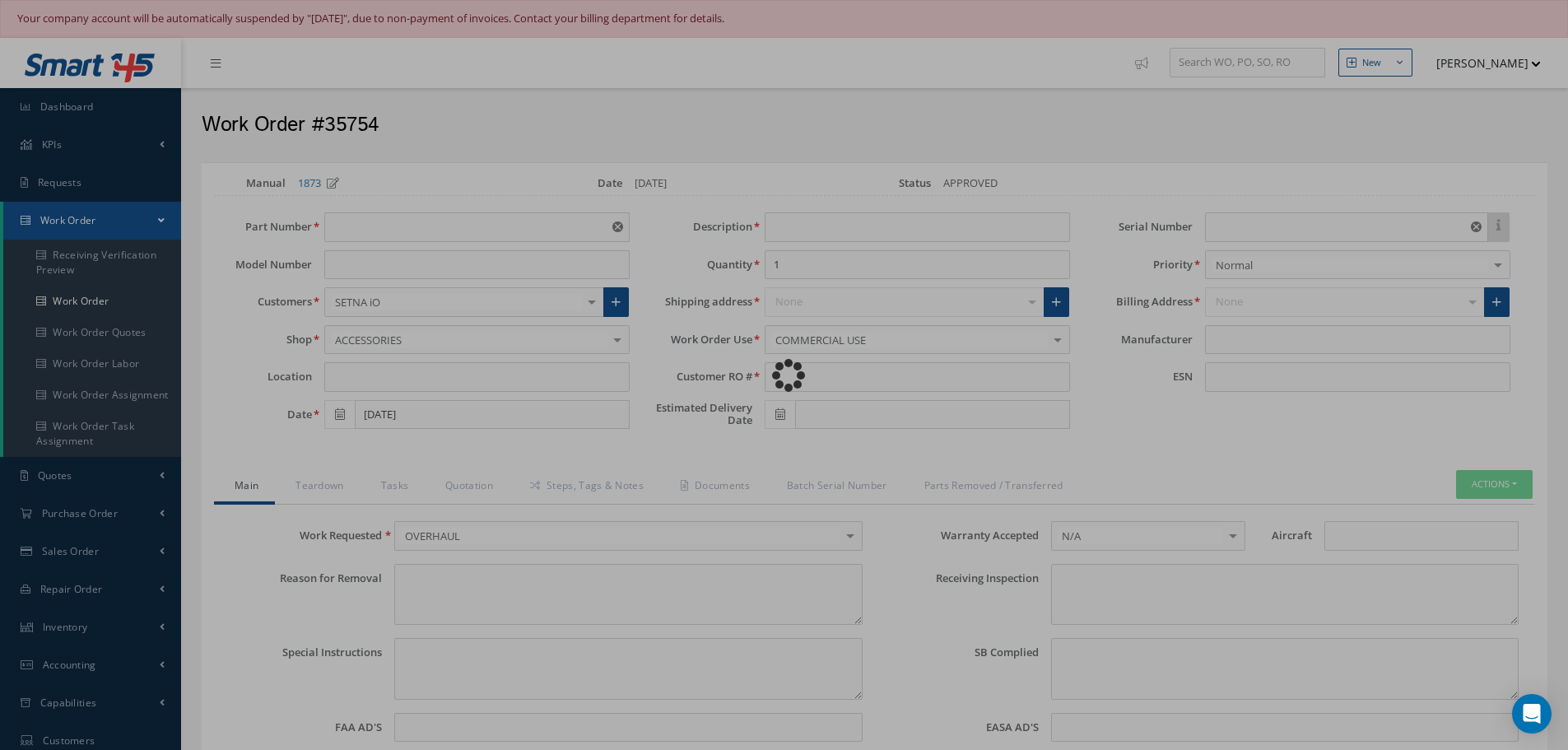
type textarea "Article has been approved to return to service."
type input "CFM56-5B"
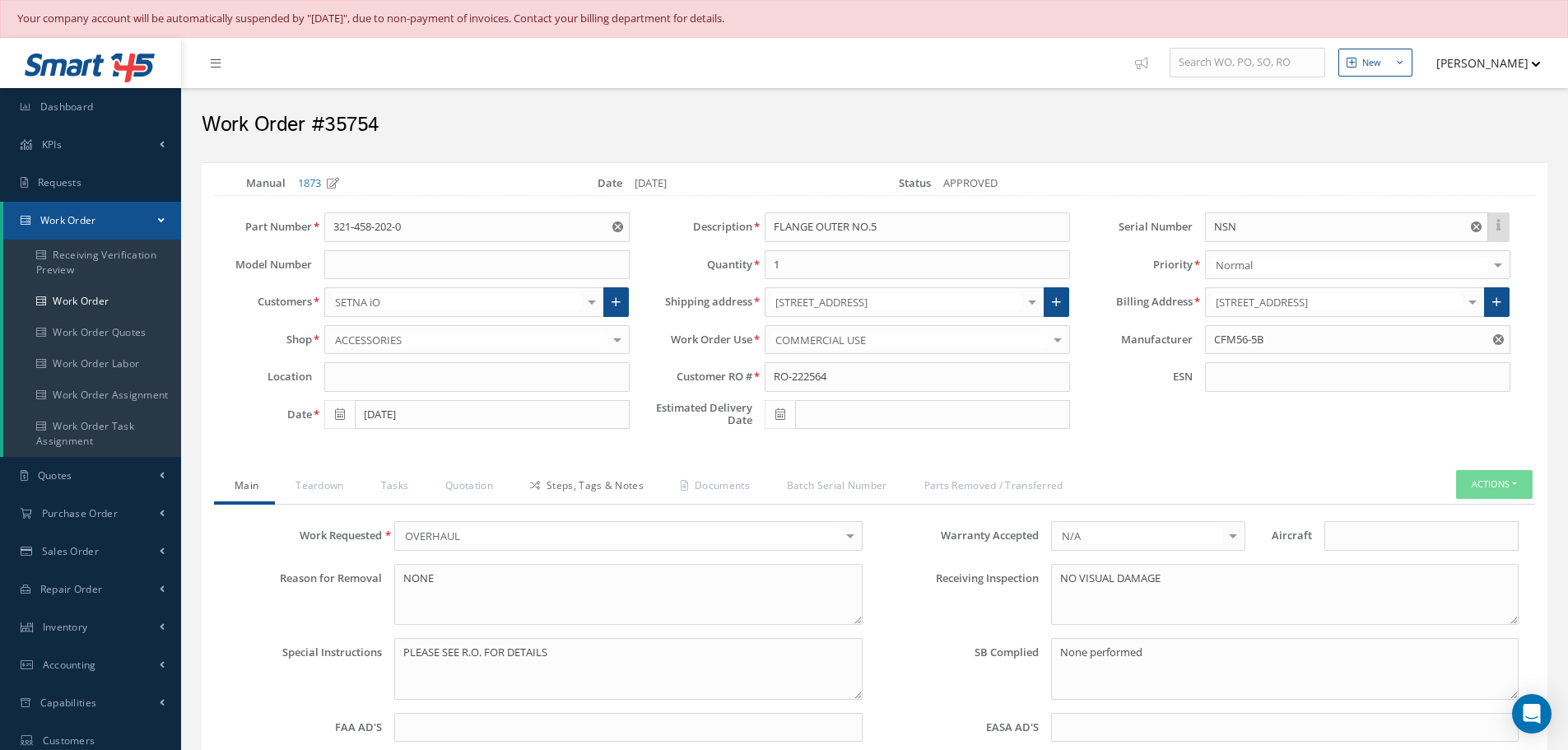
click at [600, 486] on link "Steps, Tags & Notes" at bounding box center [585, 487] width 151 height 35
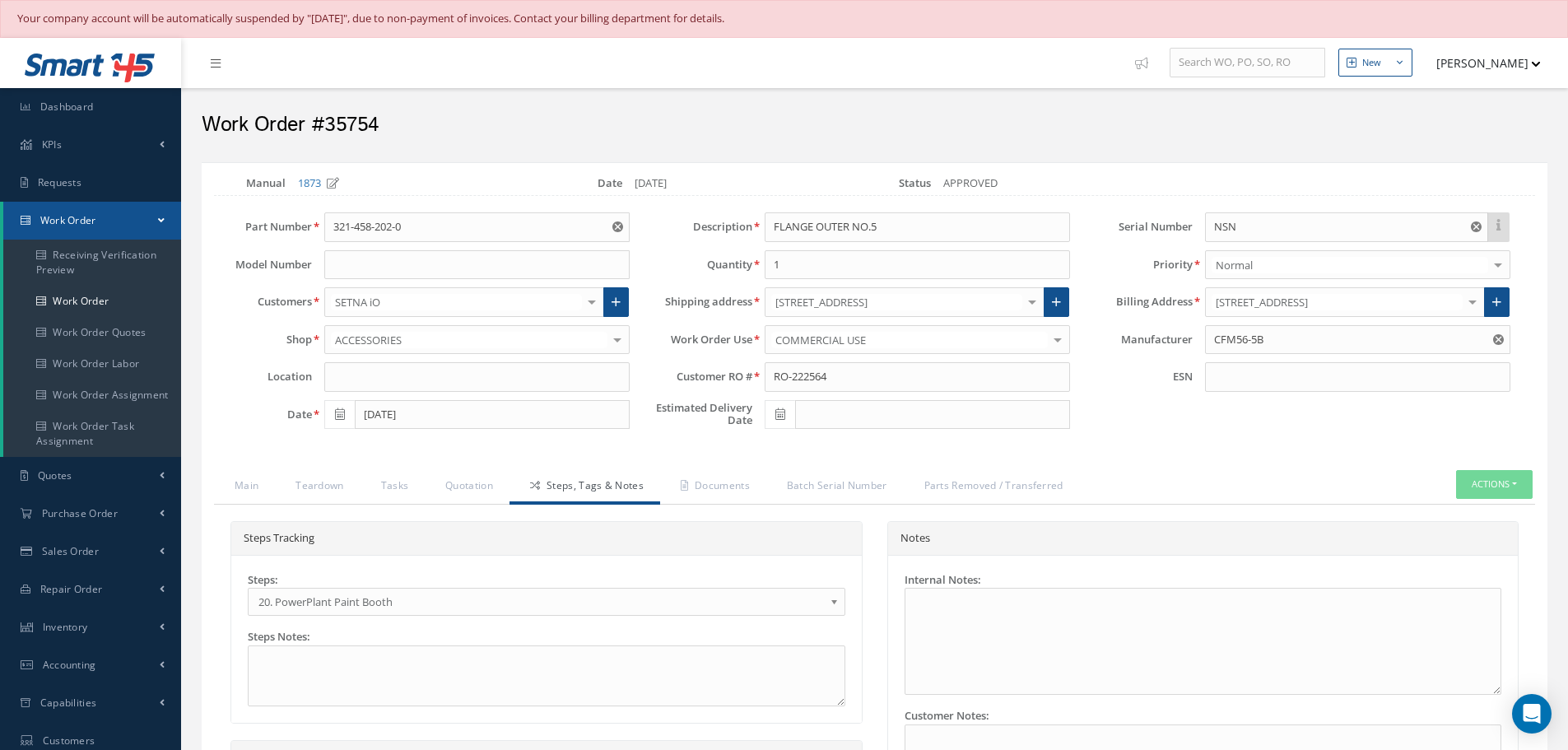
select select "25"
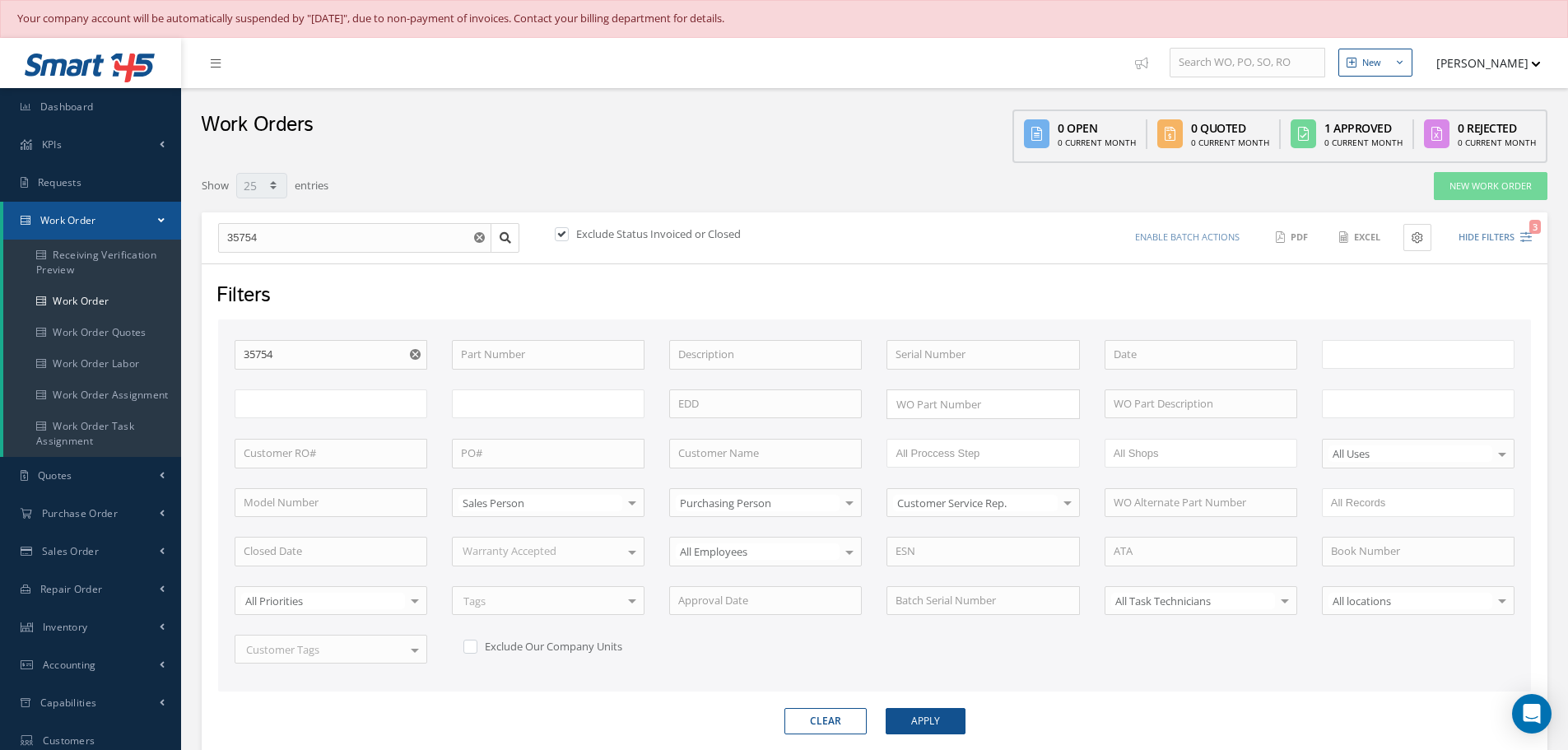
type input "All Work Request"
type input "All Work Performed"
type input "All Status"
type input "WO Part Status"
click at [290, 358] on input "35754" at bounding box center [331, 354] width 192 height 29
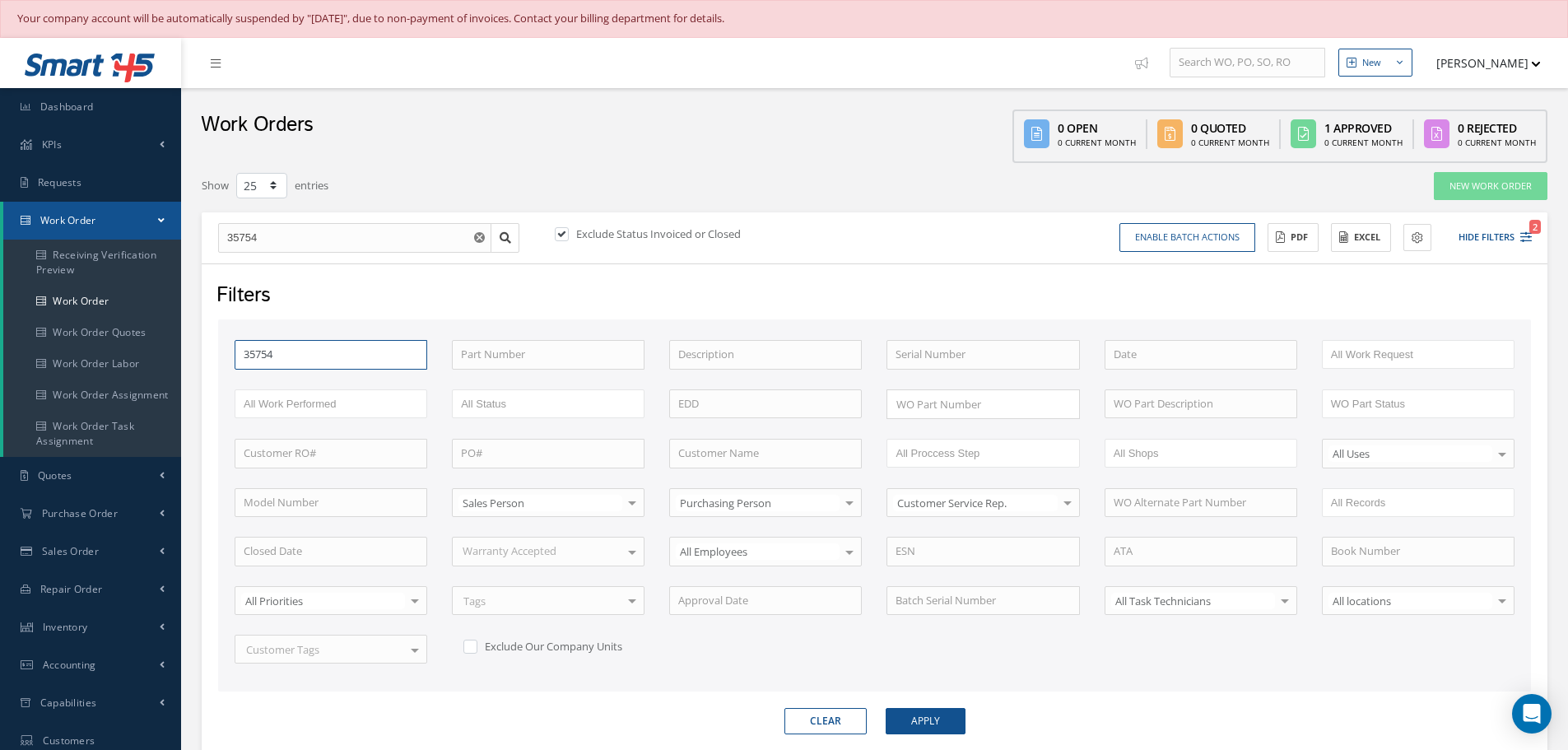
type input "3575"
type input "357"
type input "35"
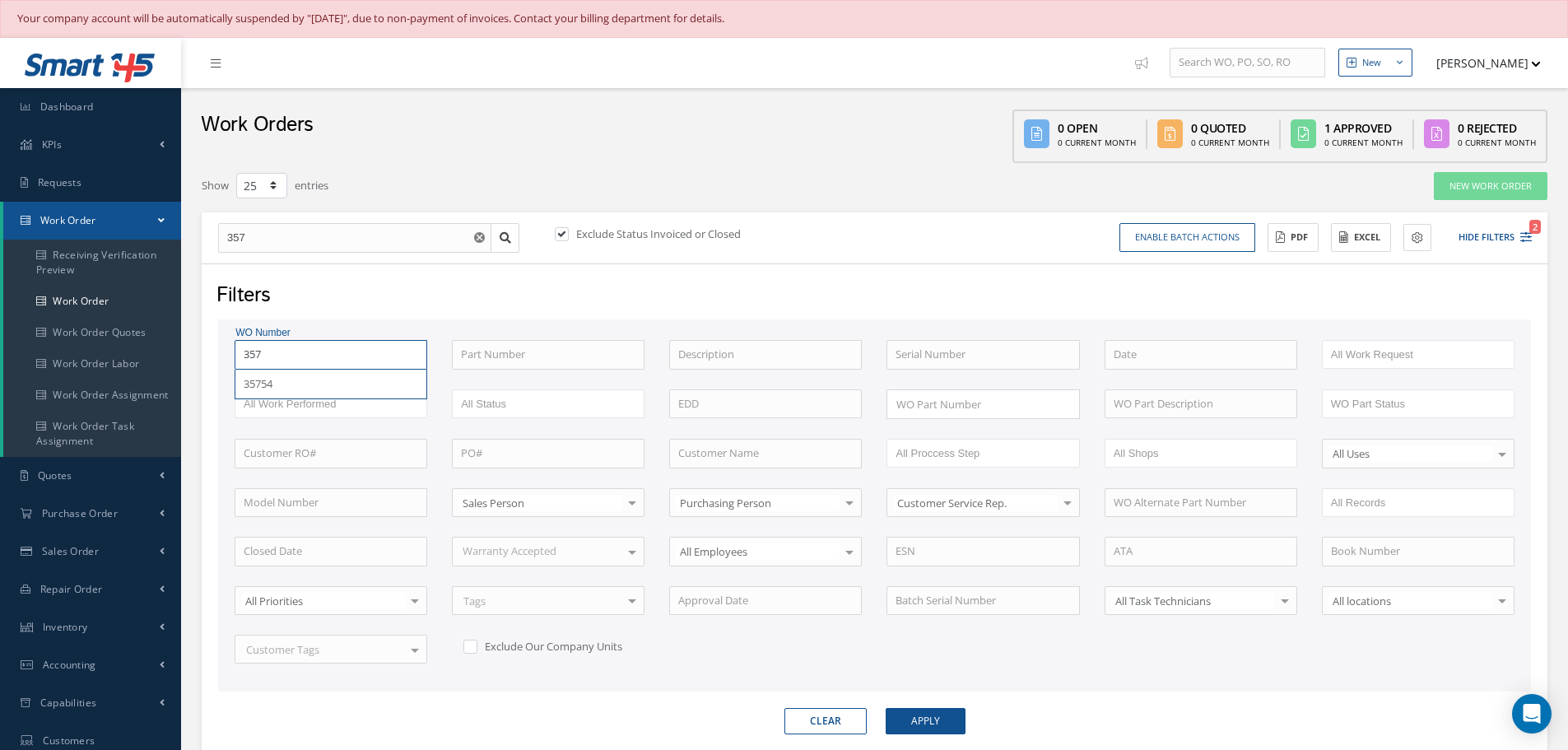
type input "35"
type input "3"
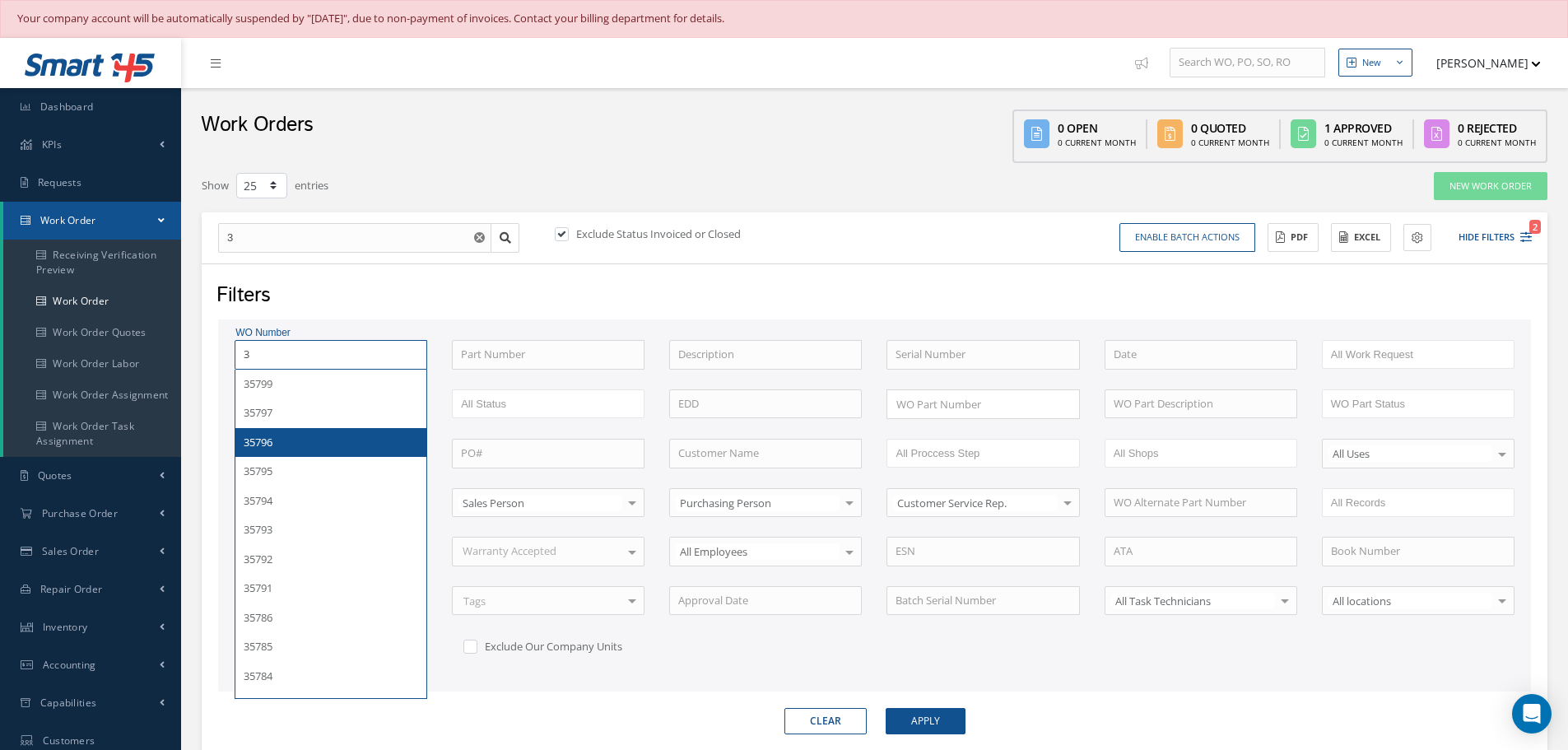
type input "33"
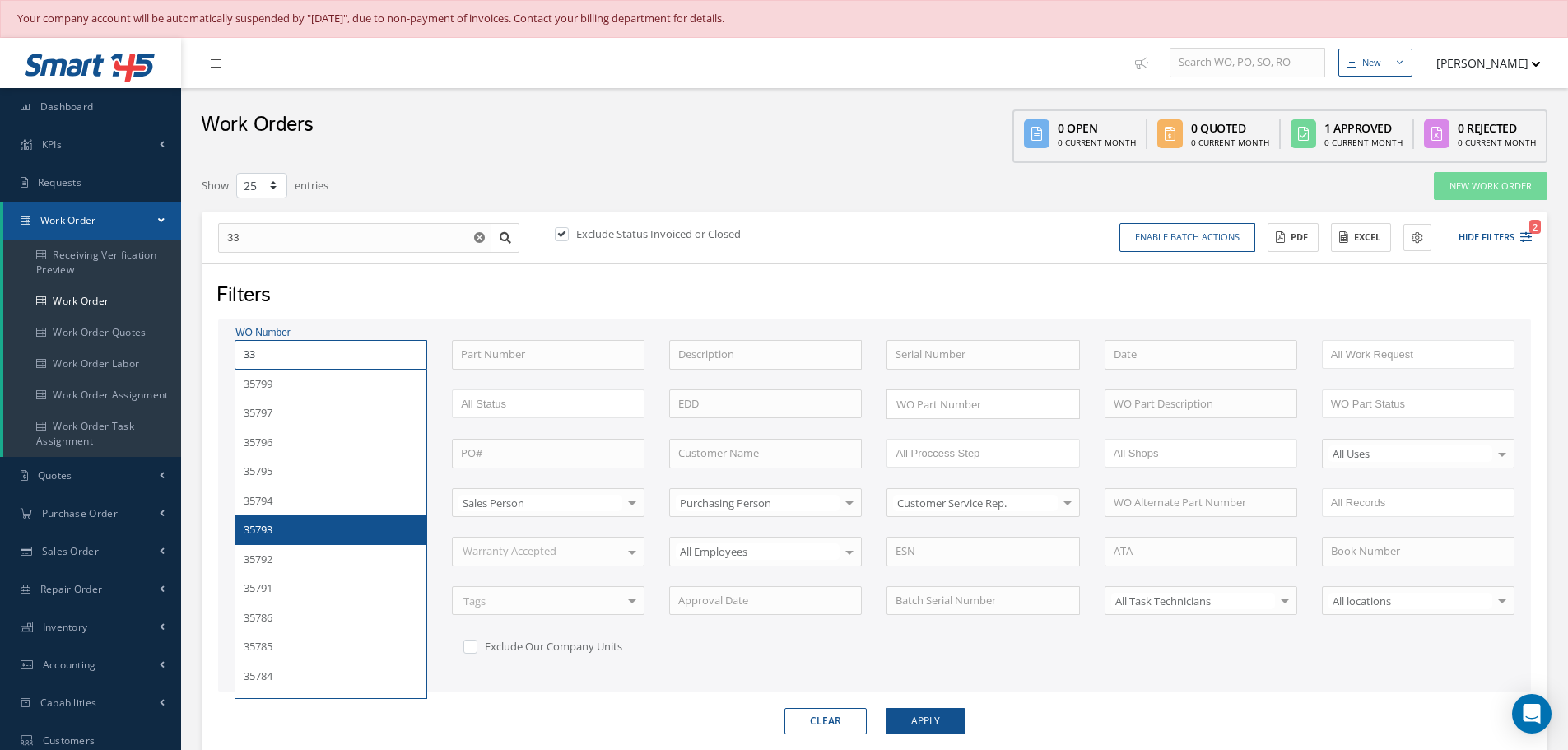
type input "339"
type input "3392"
type input "33925"
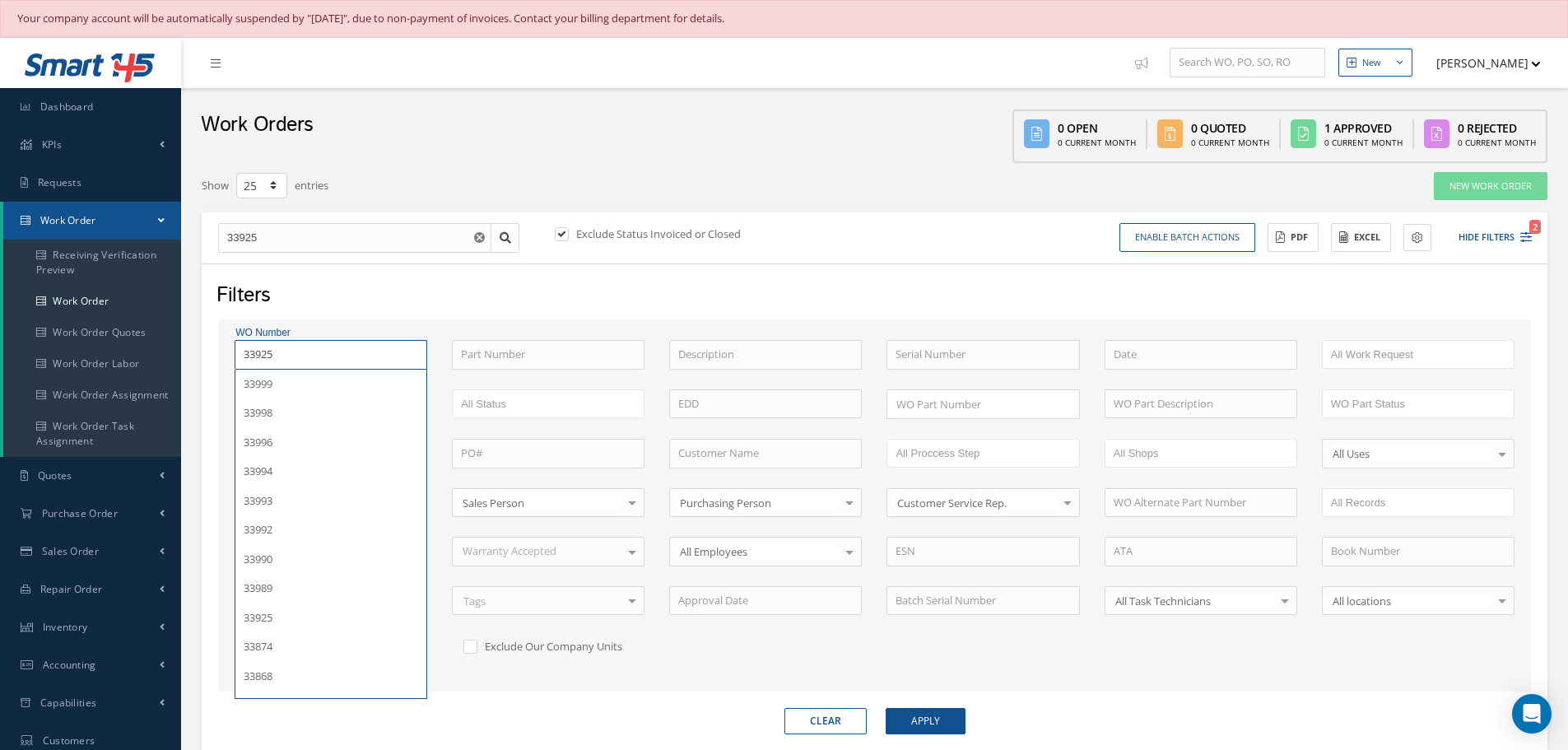
type input "33925"
click at [886, 708] on button "Apply" at bounding box center [925, 721] width 80 height 26
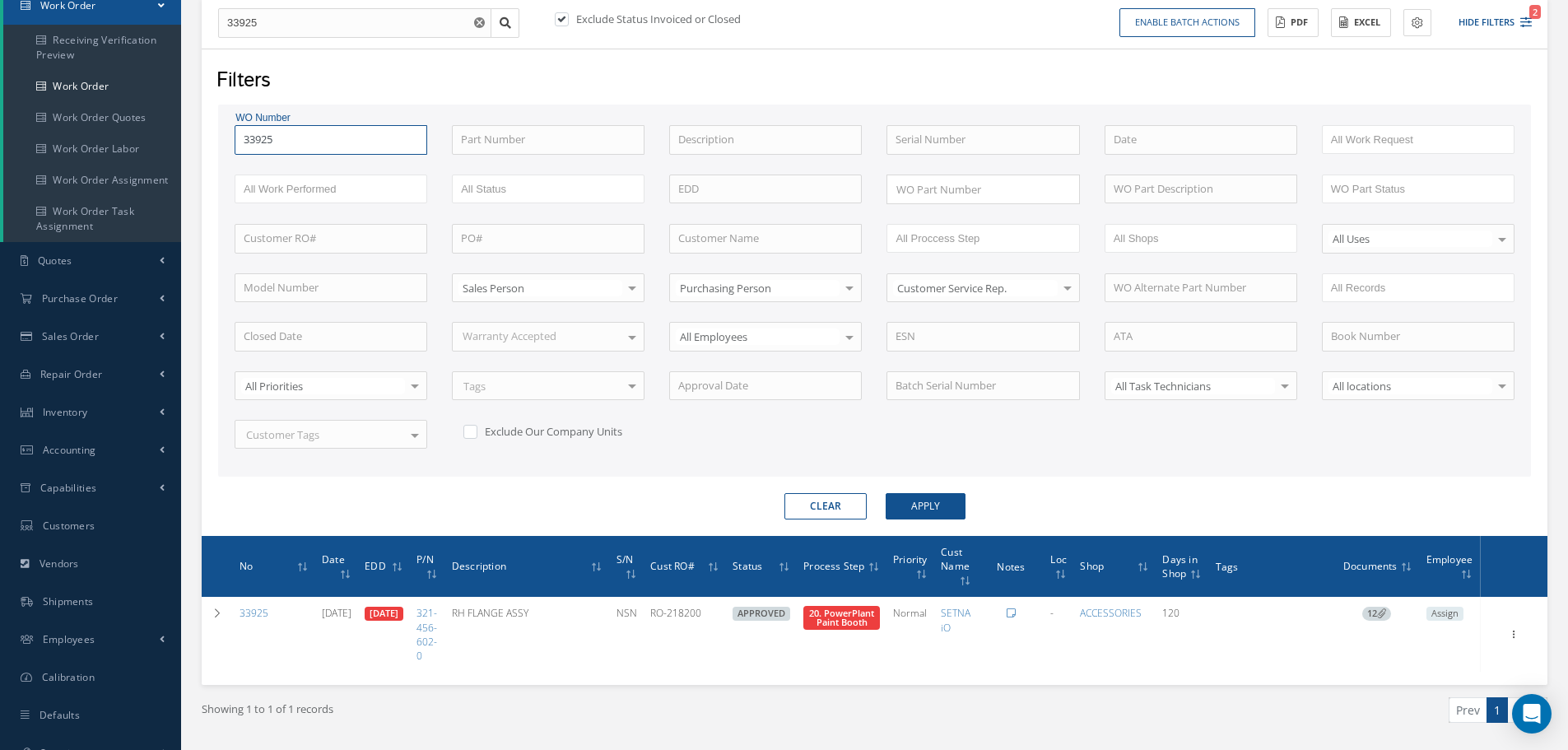
scroll to position [263, 0]
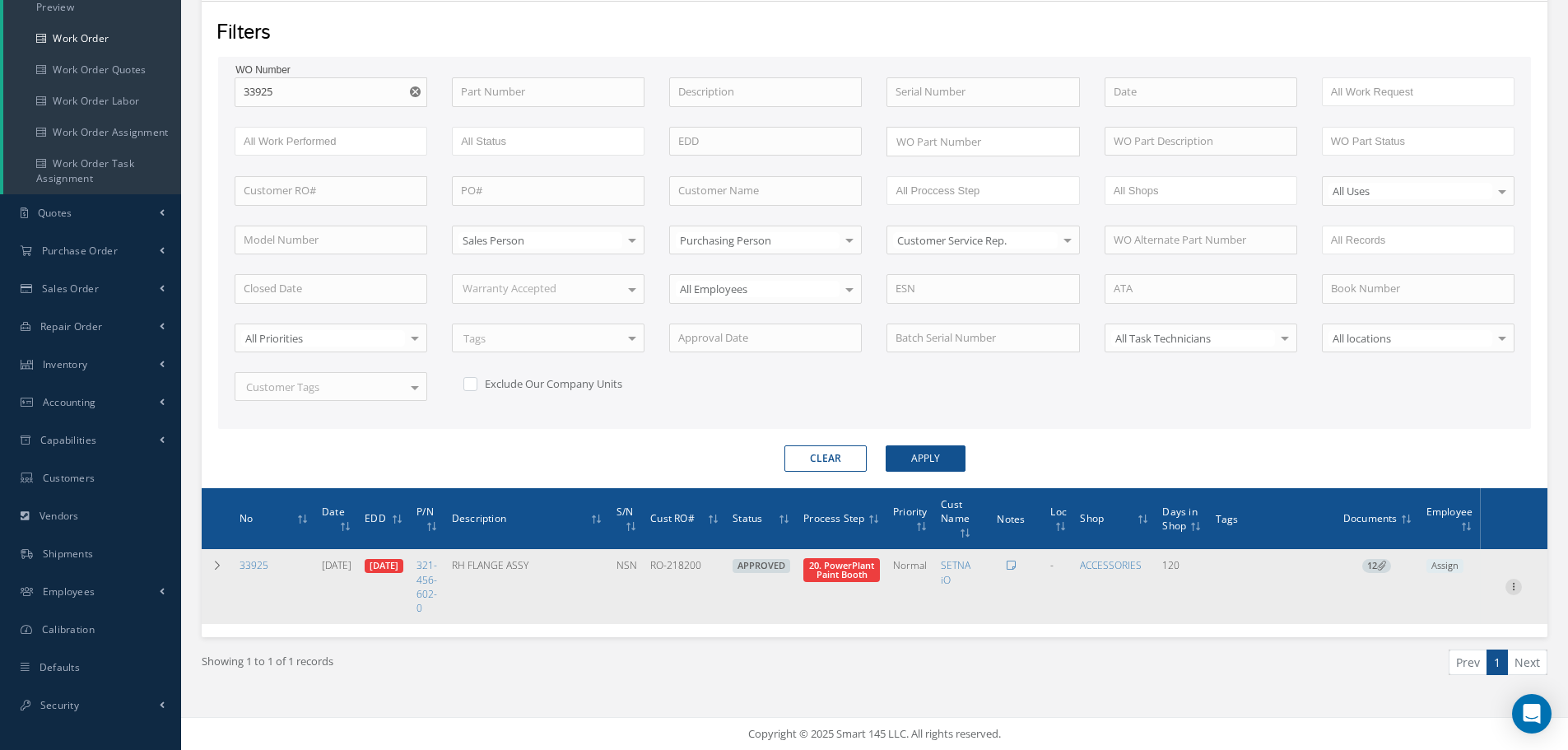
click at [1517, 584] on icon at bounding box center [1513, 585] width 16 height 13
click at [1435, 617] on link "Edit" at bounding box center [1438, 618] width 130 height 22
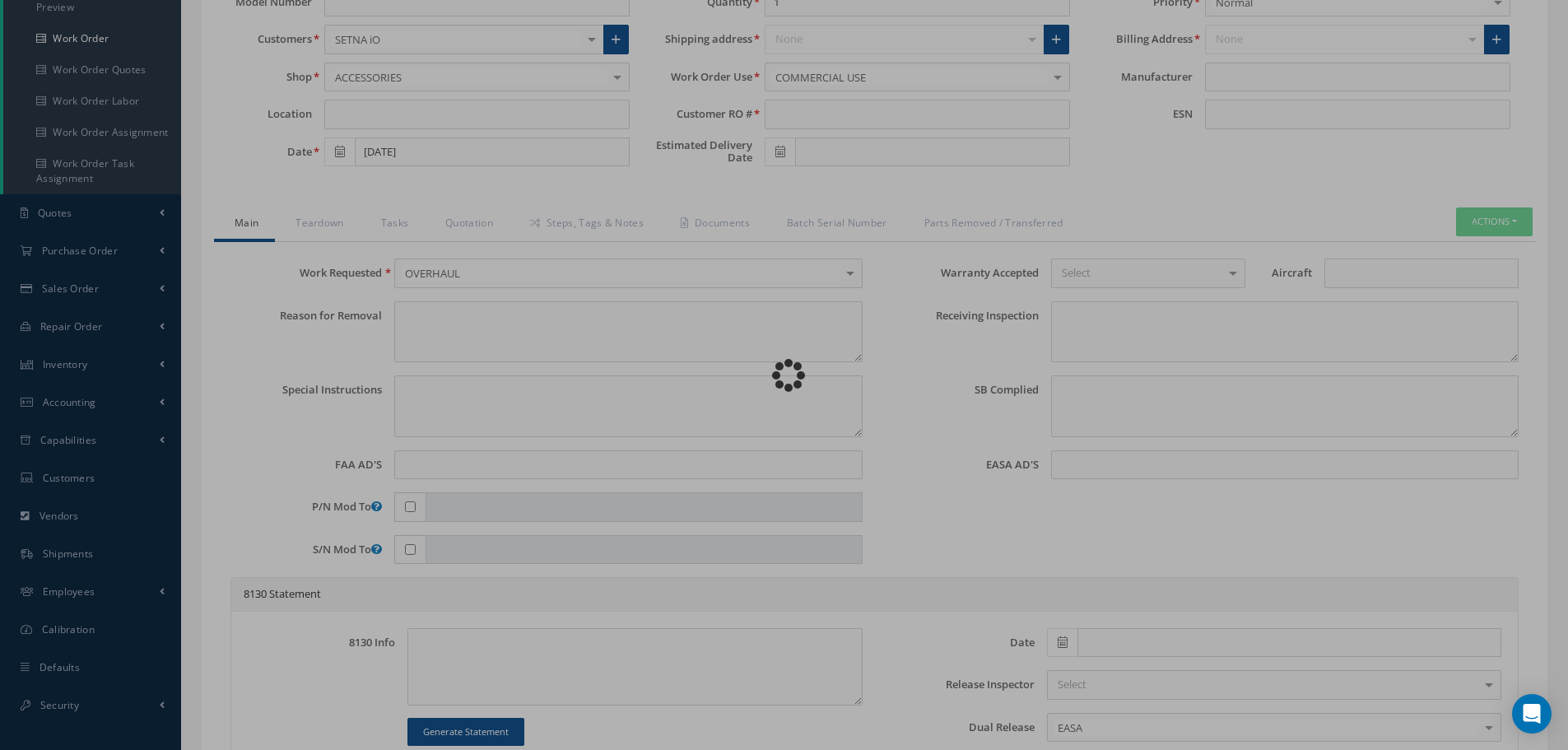
type input "321-456-602-0"
type input "06/03/2025"
type input "RH FLANGE ASSY"
type input "RO-218200"
type input "07/21/2025"
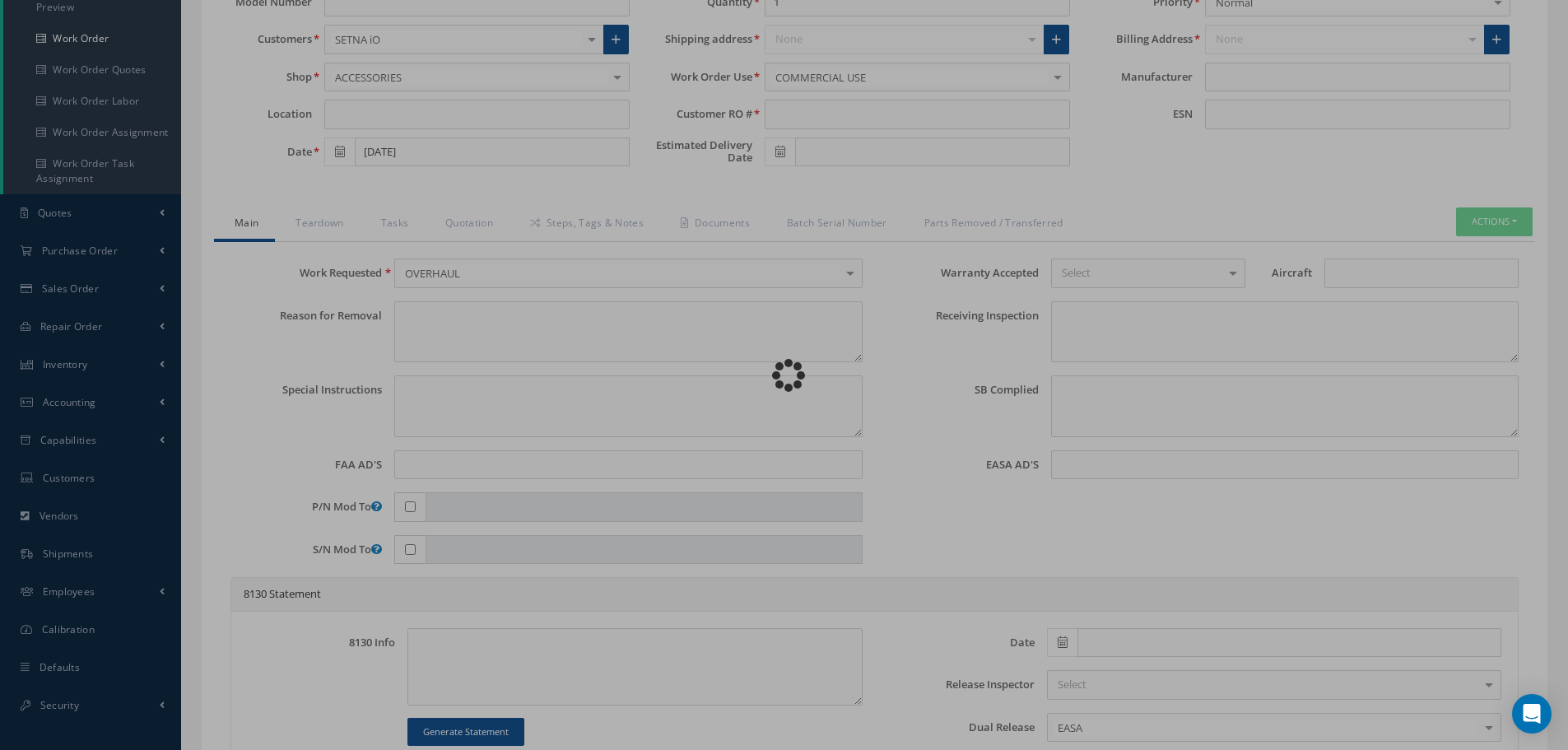
type input "NSN"
type textarea "NONE"
type textarea "PLEASE SEE R.O. FOR DETAILS"
type textarea "NO VISUAL DAMAGE"
type textarea "None performed"
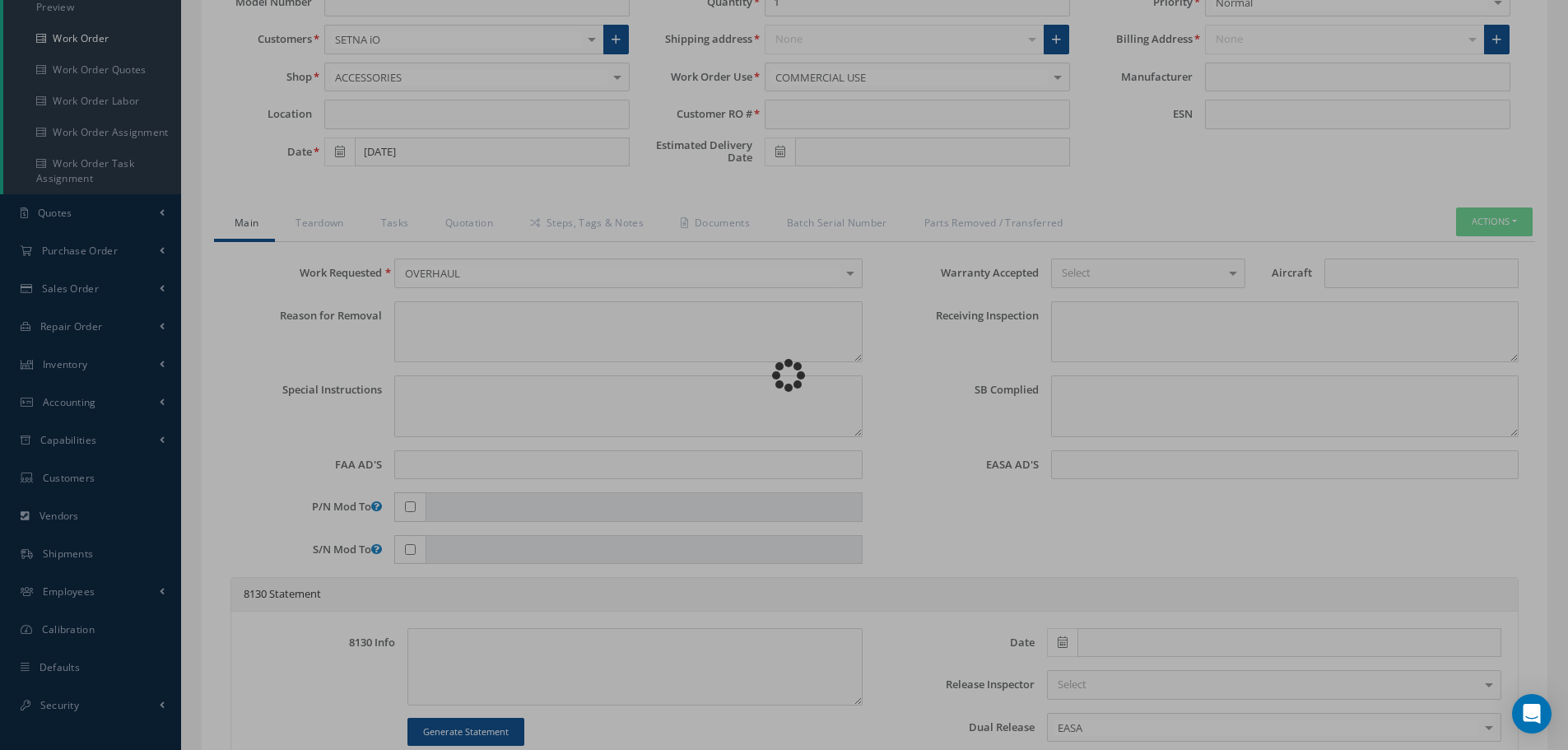
type textarea "Article was xxxxx in reference with the following Technical Standard : CFM56-5B…"
type textarea "Article has been approved to return to service."
type input "CFM56-5B"
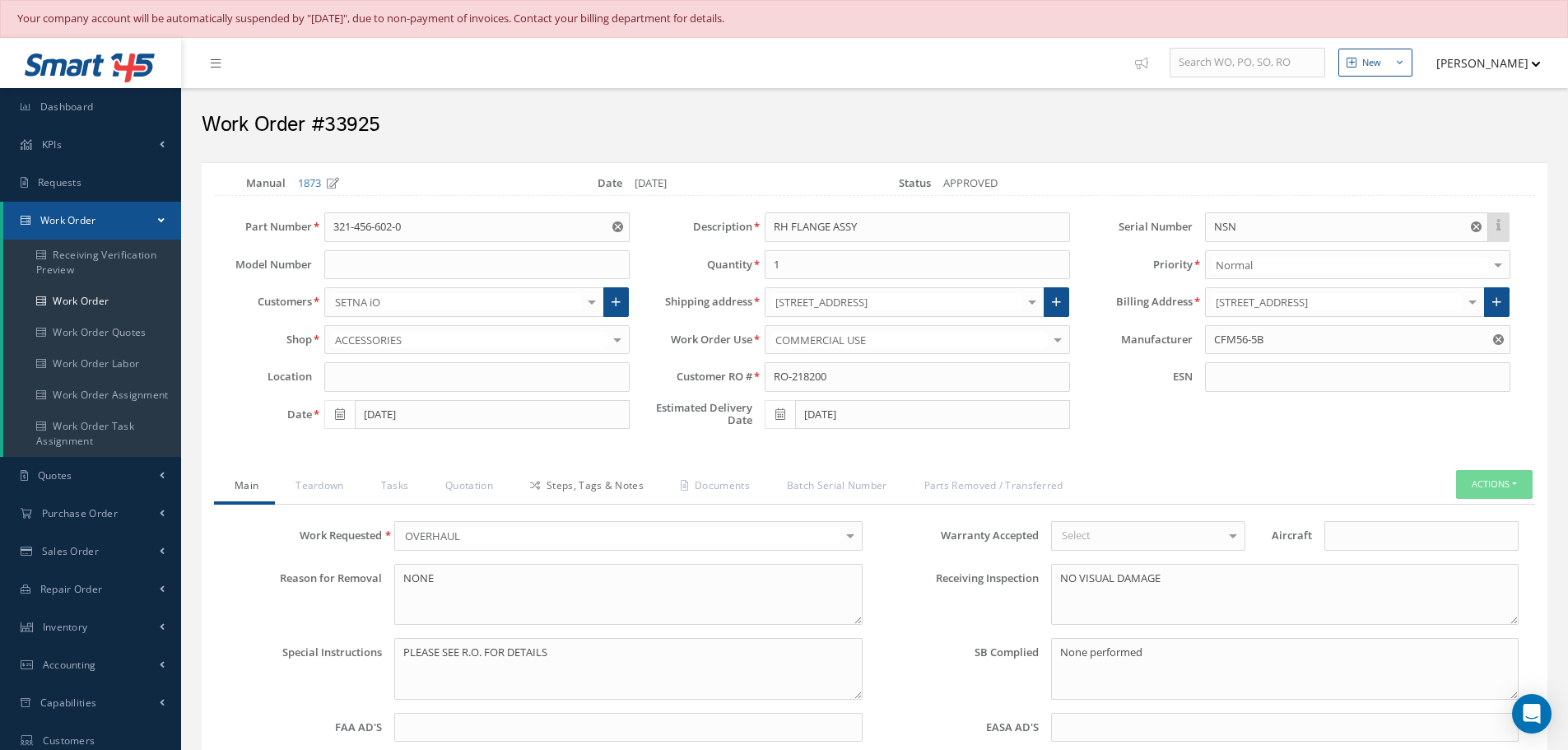
click at [618, 485] on link "Steps, Tags & Notes" at bounding box center [585, 487] width 151 height 35
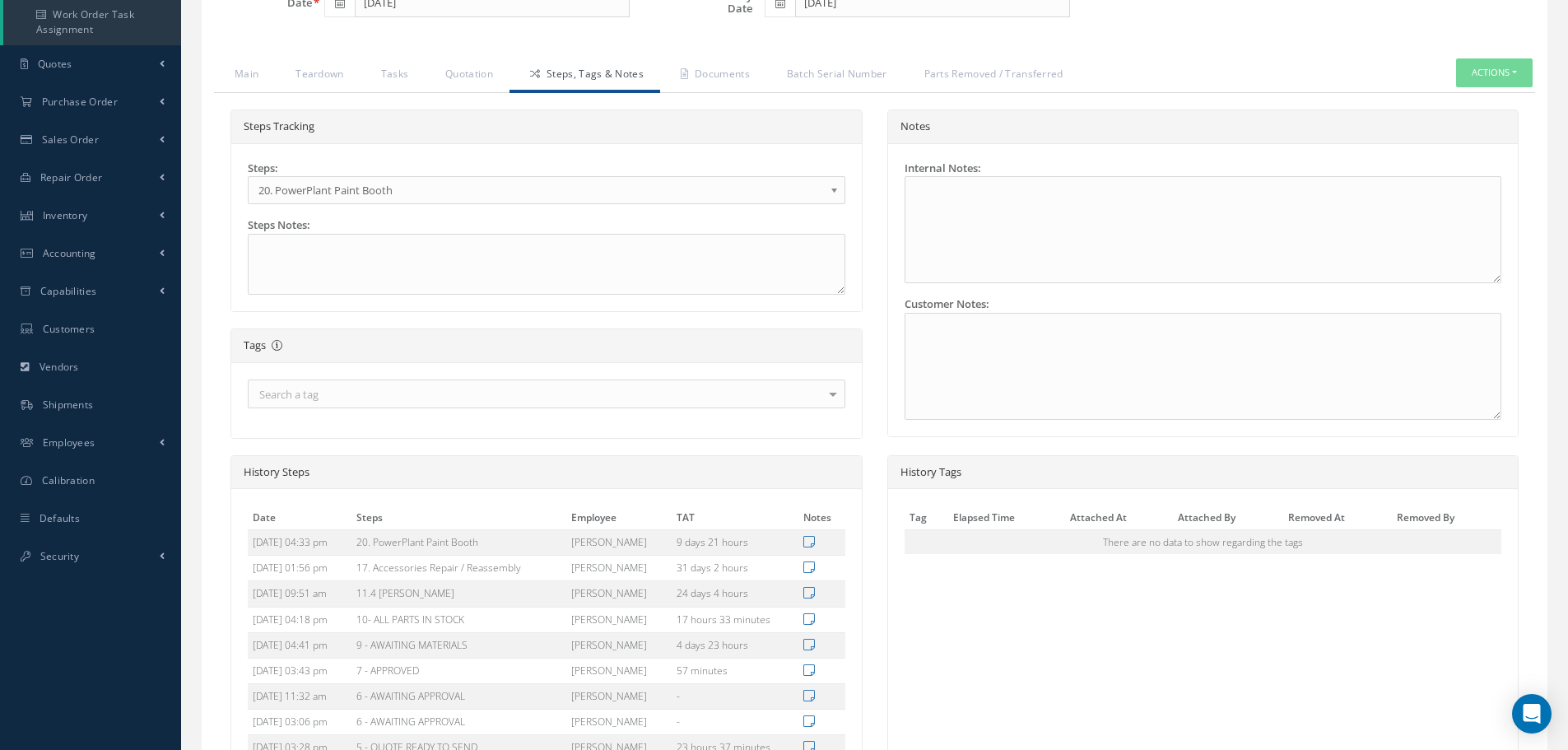
scroll to position [659, 0]
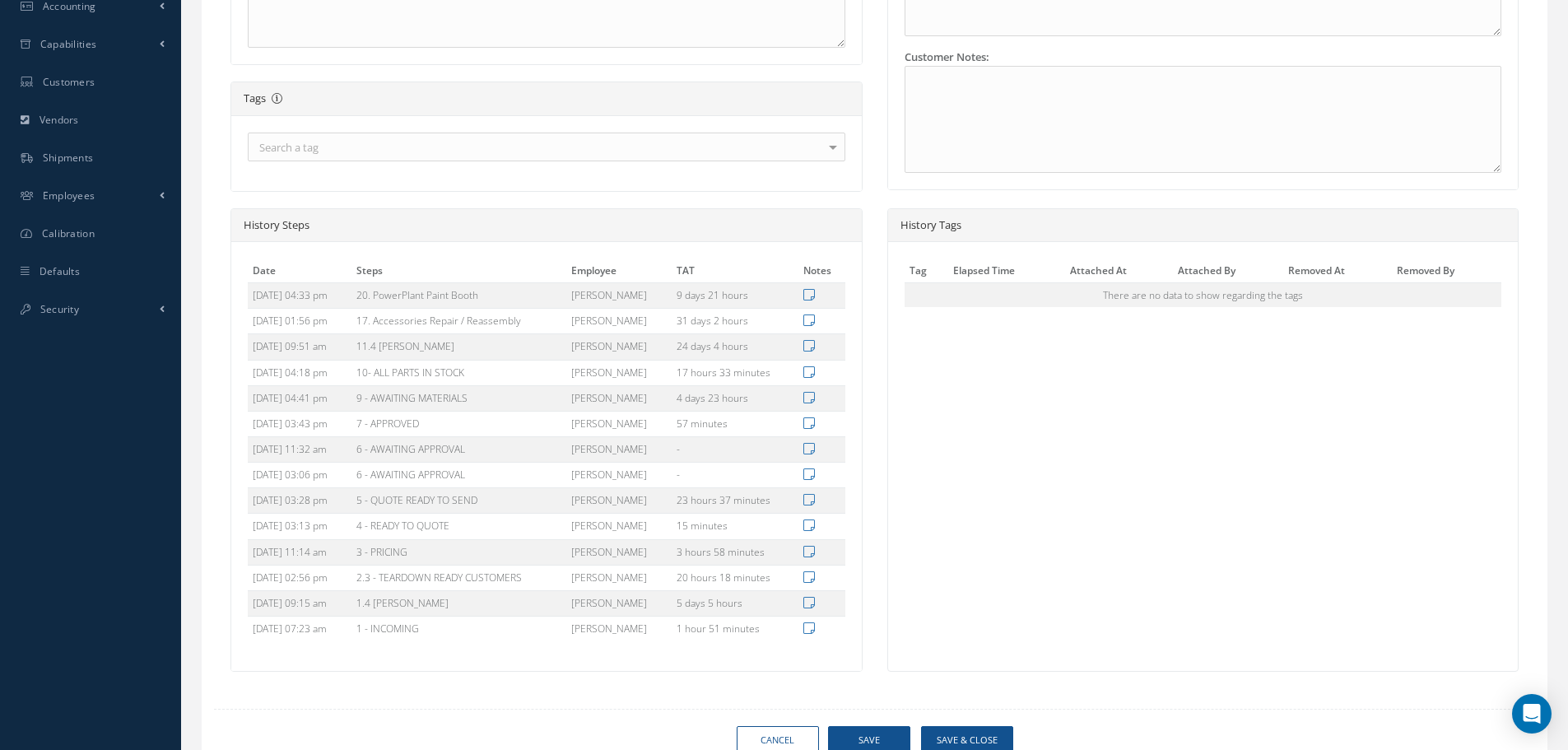
select select "25"
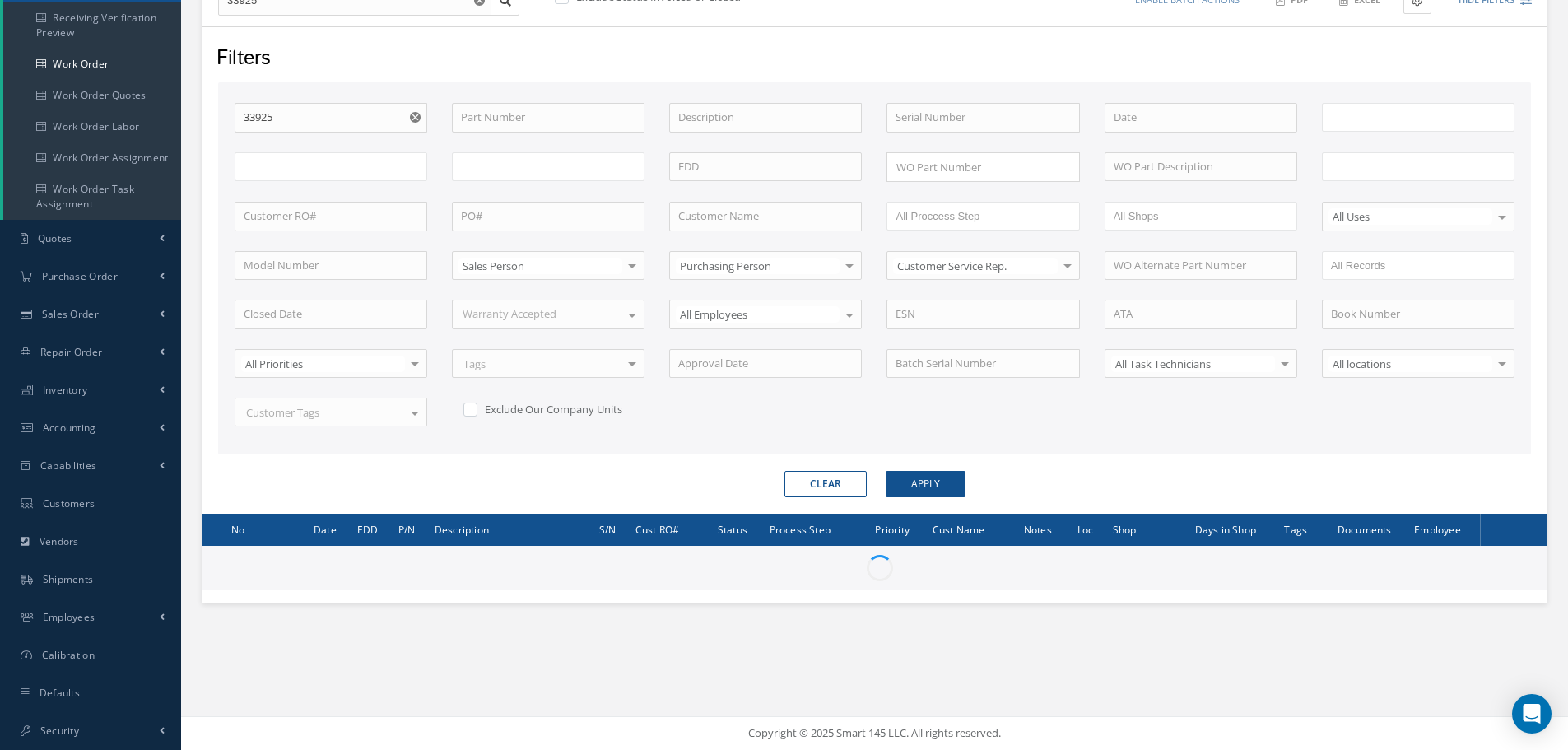
scroll to position [237, 0]
type input "All Work Request"
type input "All Work Performed"
type input "All Status"
type input "WO Part Status"
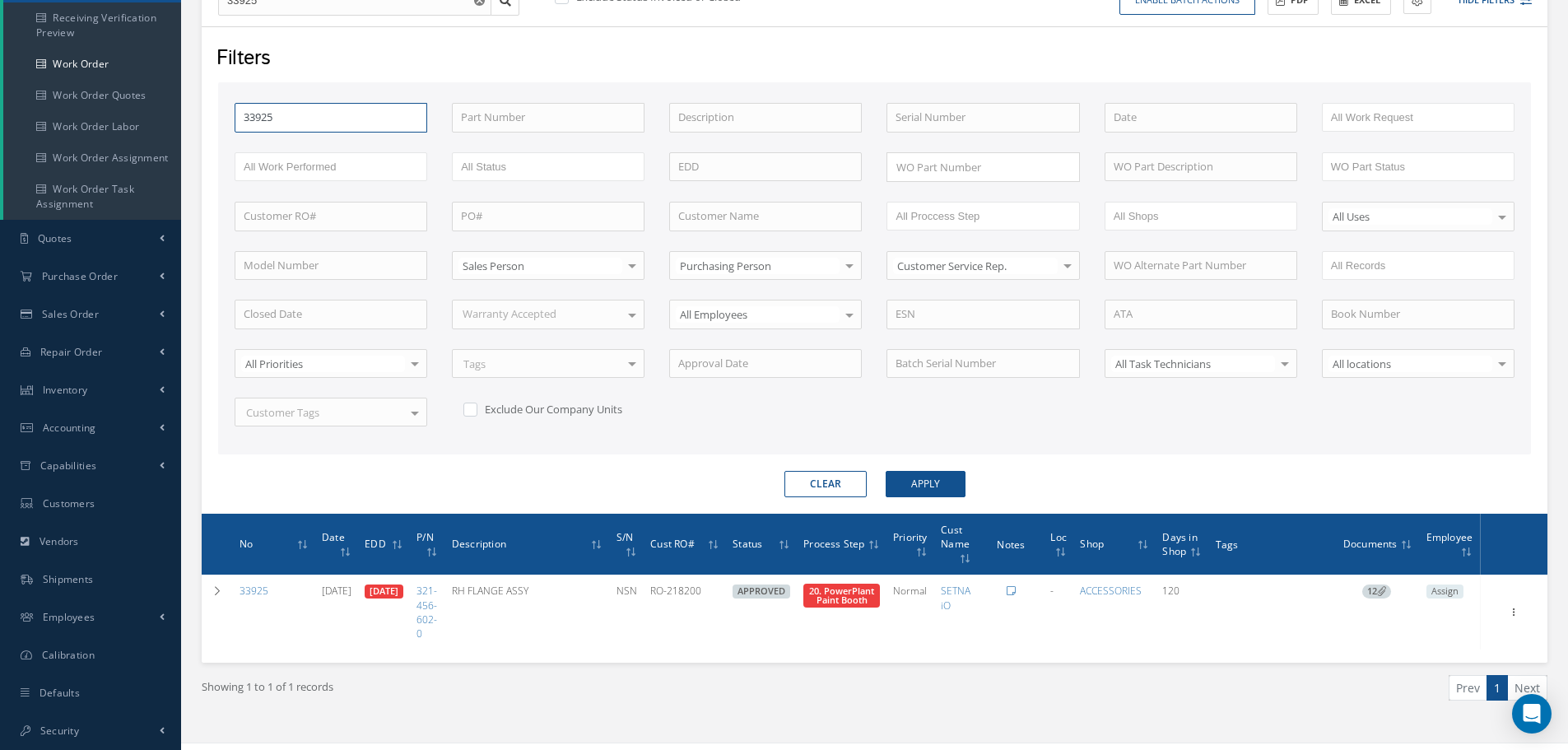
click at [289, 124] on input "33925" at bounding box center [331, 117] width 192 height 29
type input "3392"
type input "339"
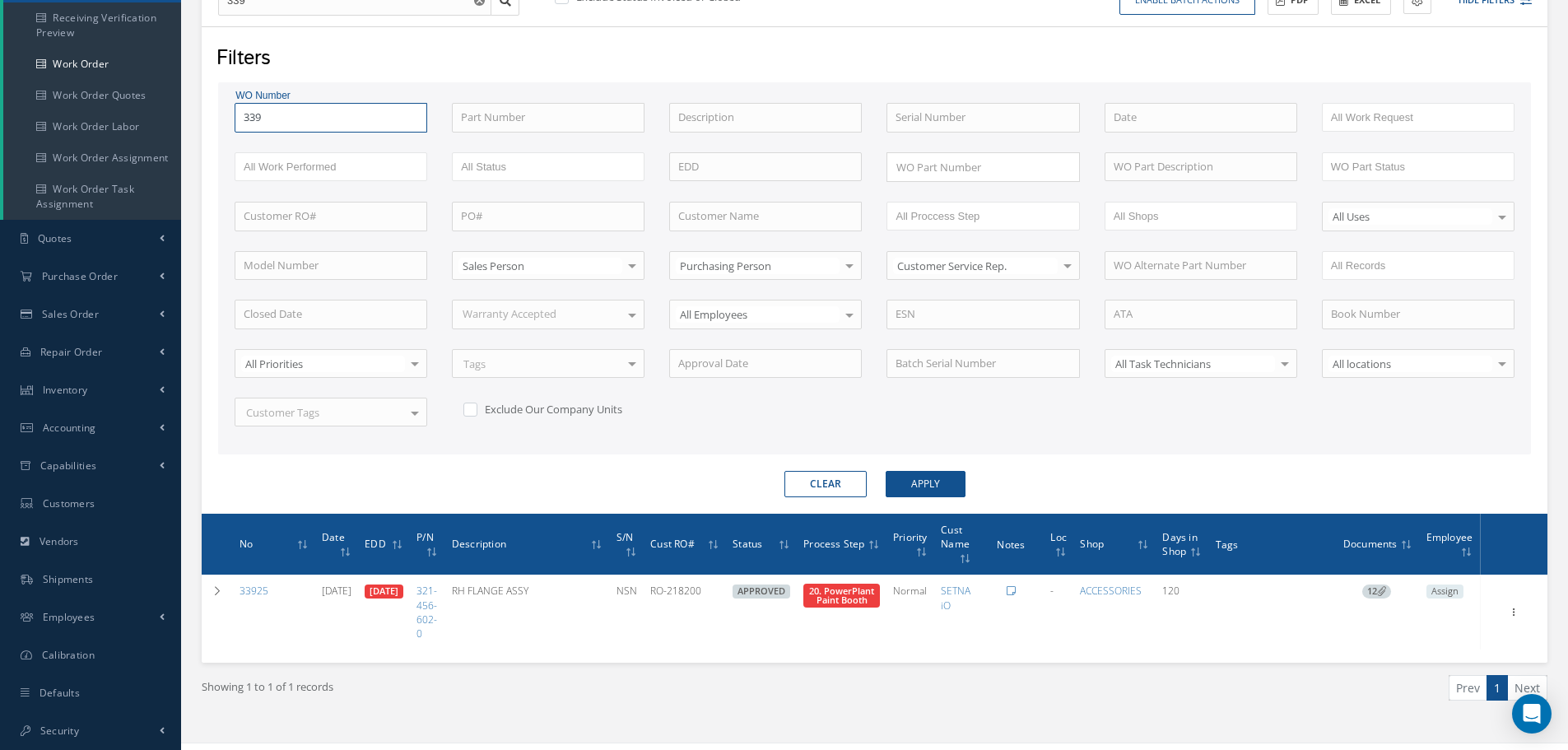
type input "33"
type input "3"
type input "34"
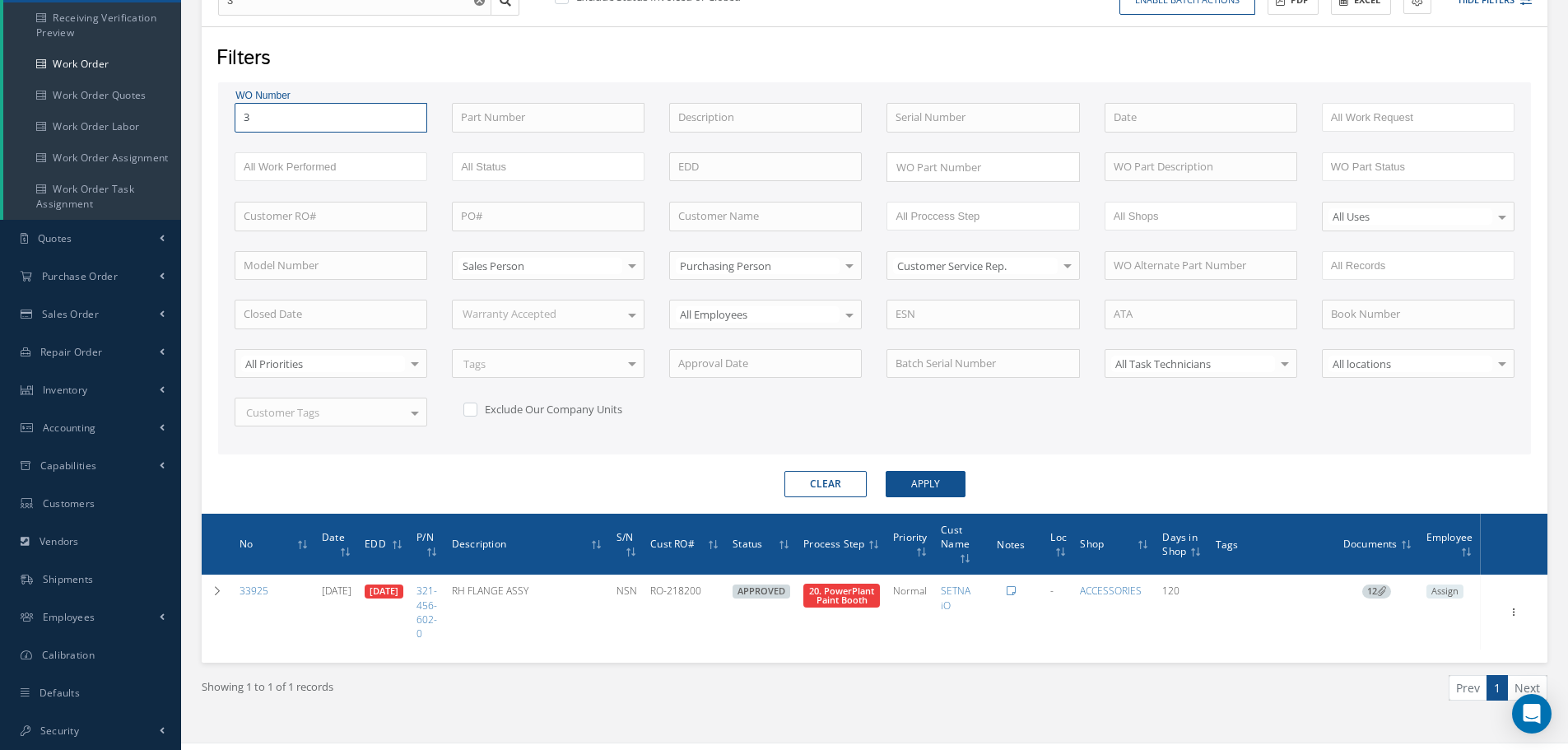
type input "34"
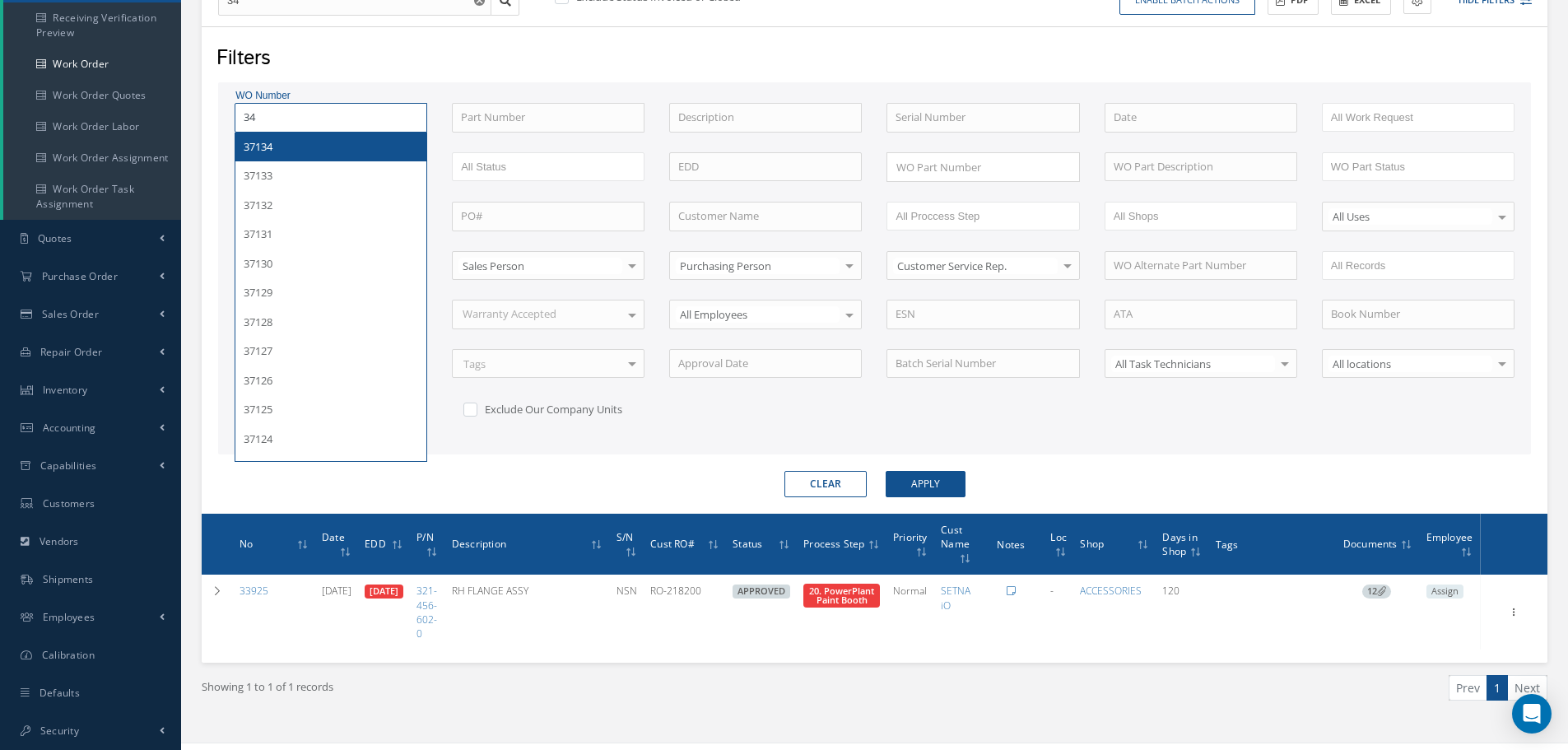
type input "347"
type input "3470"
type input "34709"
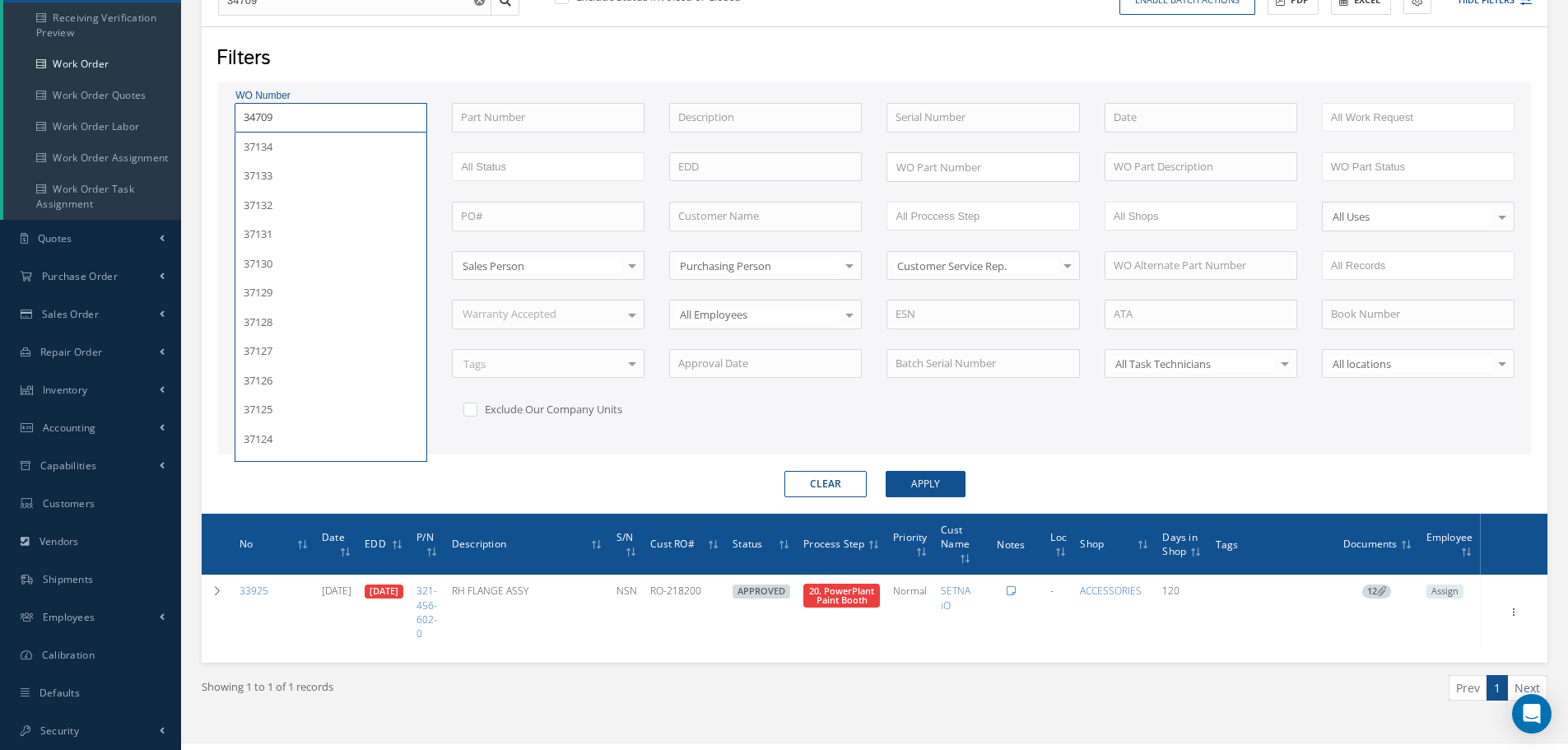
type input "34709"
click at [886, 471] on button "Apply" at bounding box center [925, 484] width 80 height 26
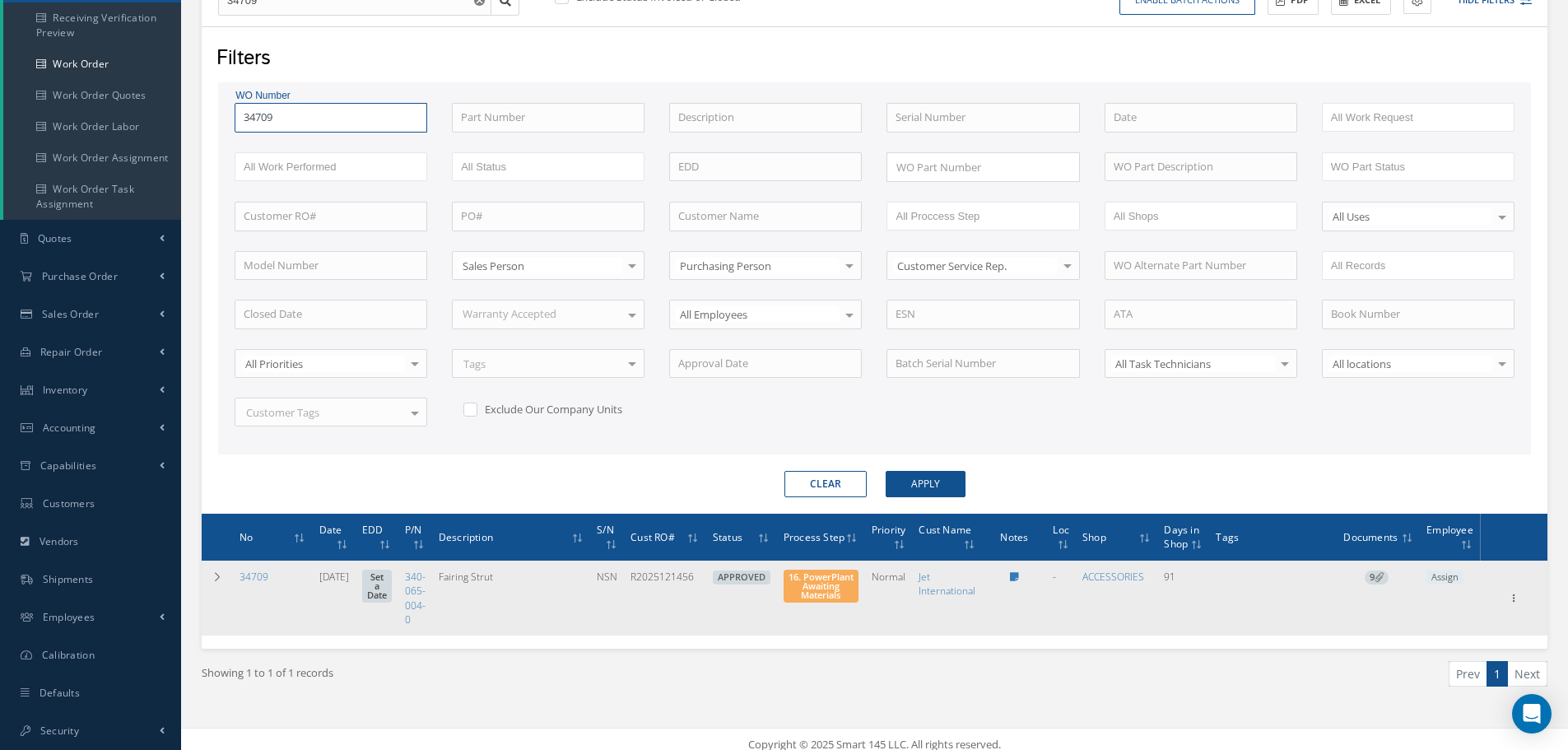
scroll to position [249, 0]
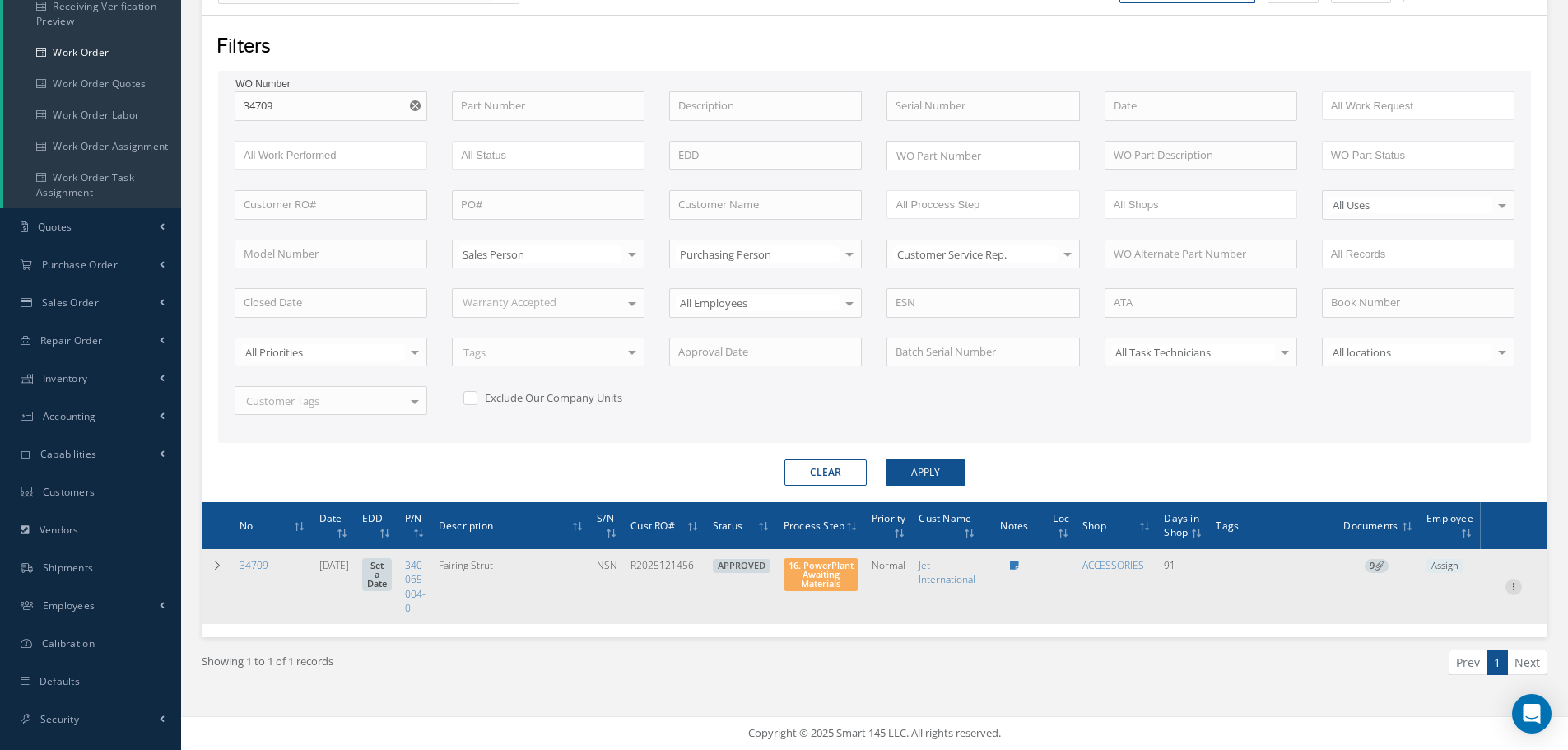
click at [1514, 583] on icon at bounding box center [1513, 585] width 16 height 13
click at [1446, 642] on link "Part Issue" at bounding box center [1438, 640] width 130 height 22
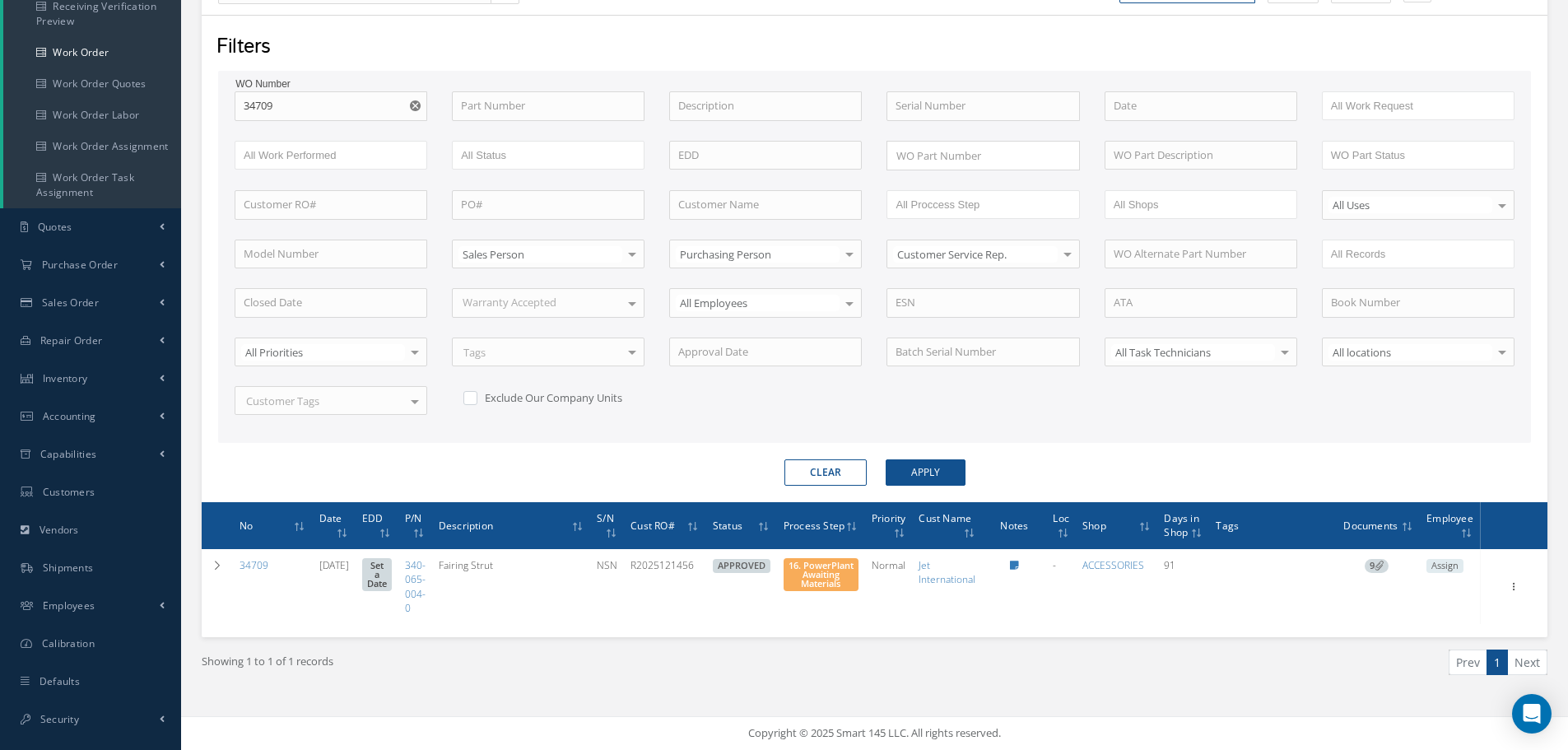
click at [284, 124] on div "WO Number 34709 34709 Part Number Description Serial Number BENCH CHECK BER CAD…" at bounding box center [874, 263] width 1305 height 343
click at [284, 107] on input "34709" at bounding box center [331, 106] width 192 height 29
type input "3470"
type input "347"
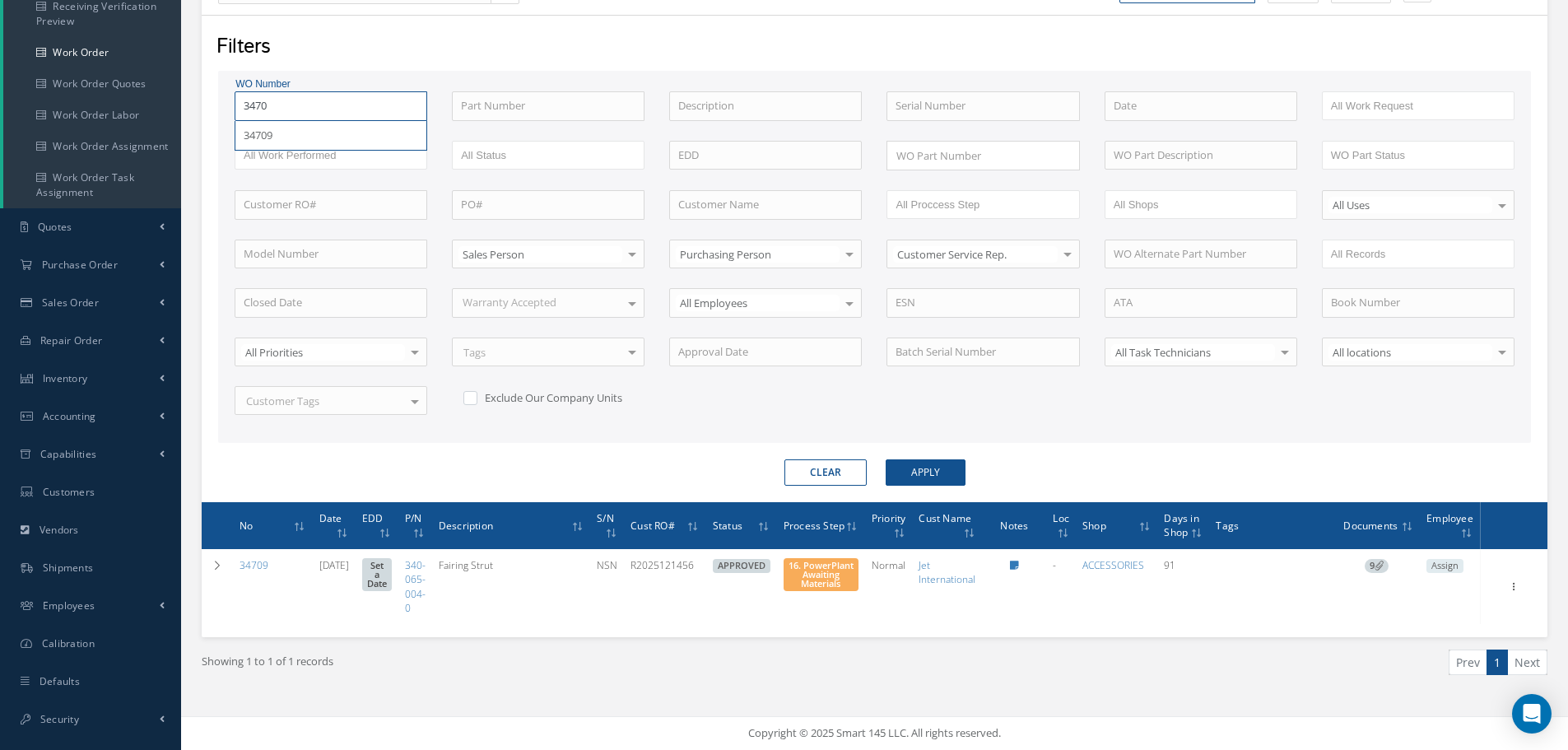
type input "347"
type input "34"
type input "3"
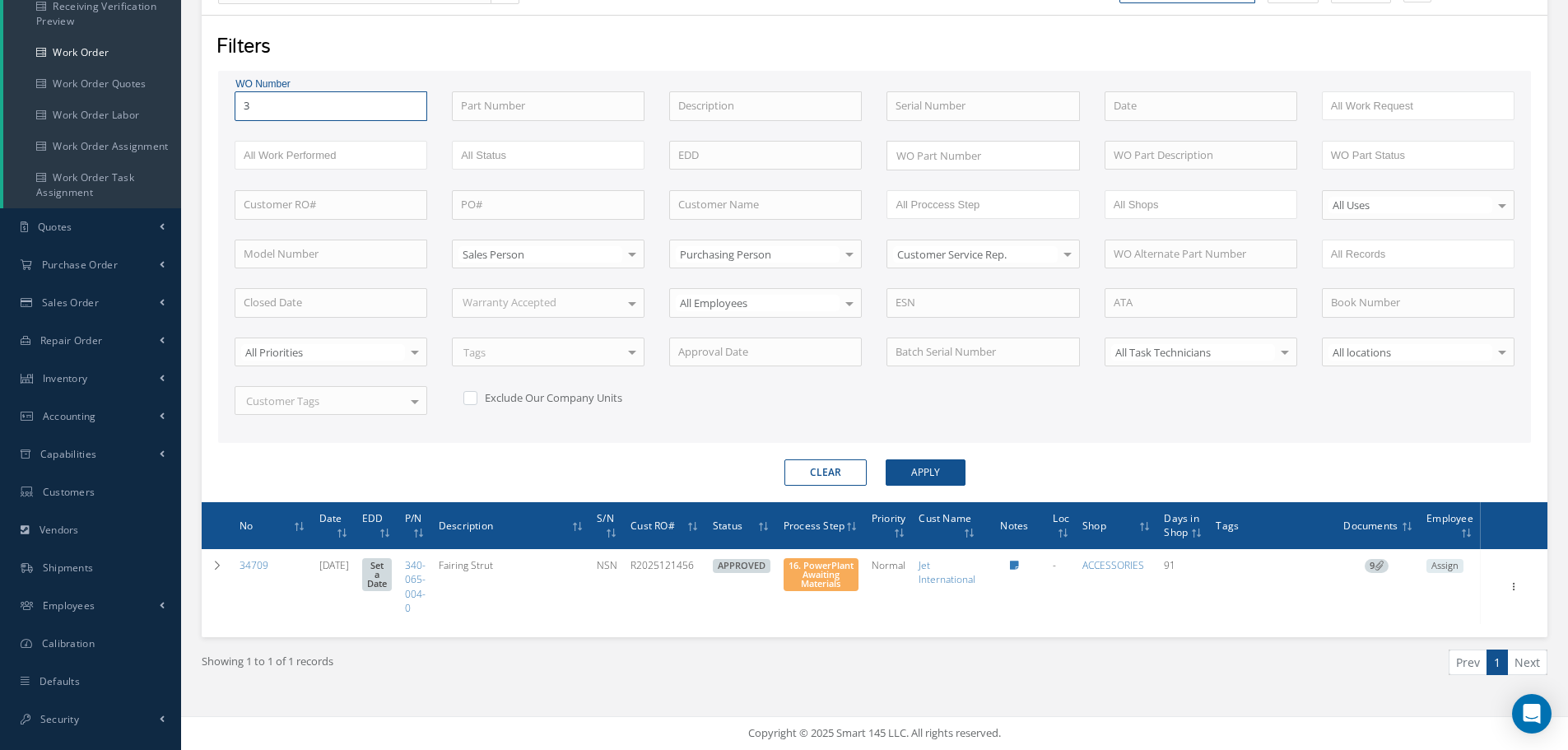
type input "32"
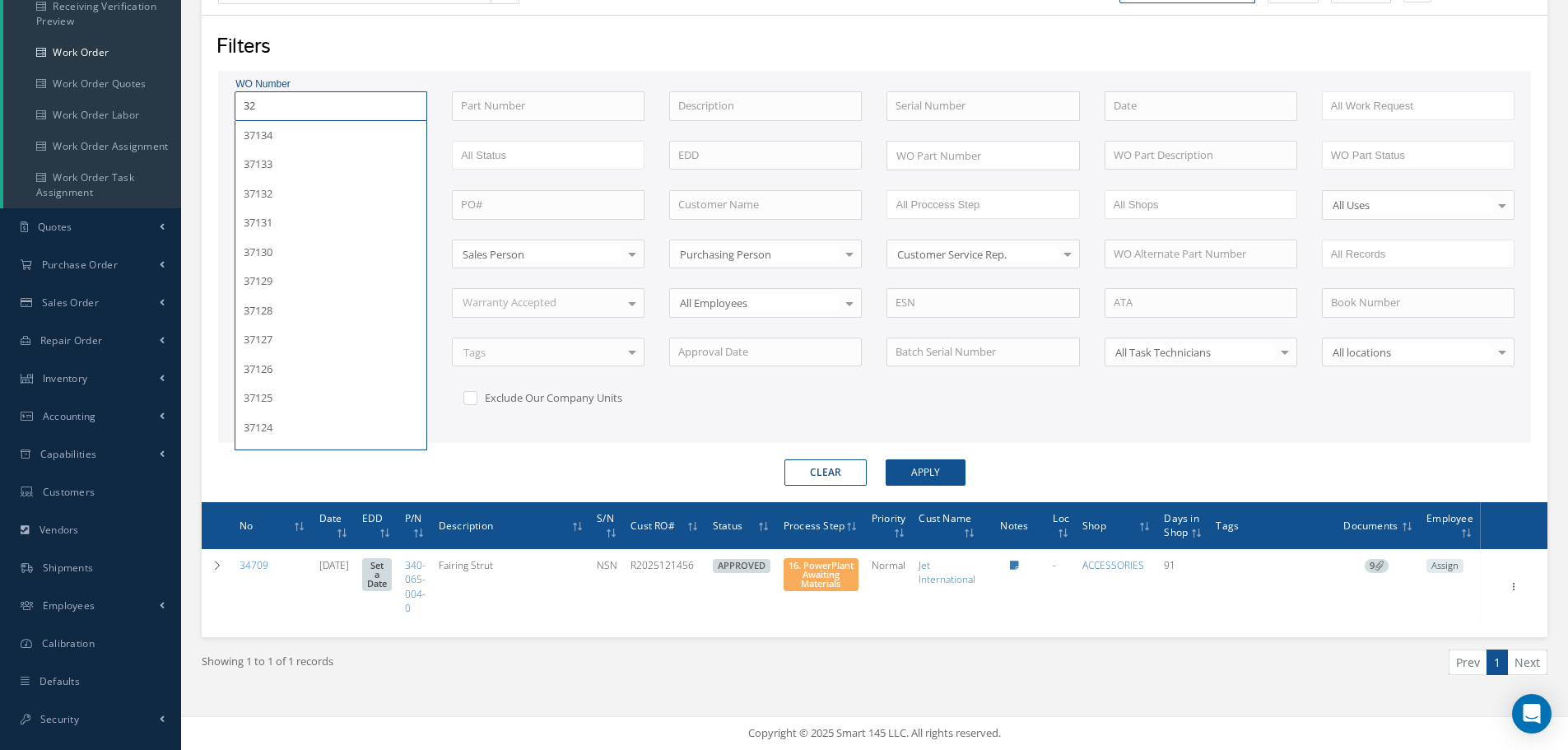
type input "328"
type input "3286"
type input "32868"
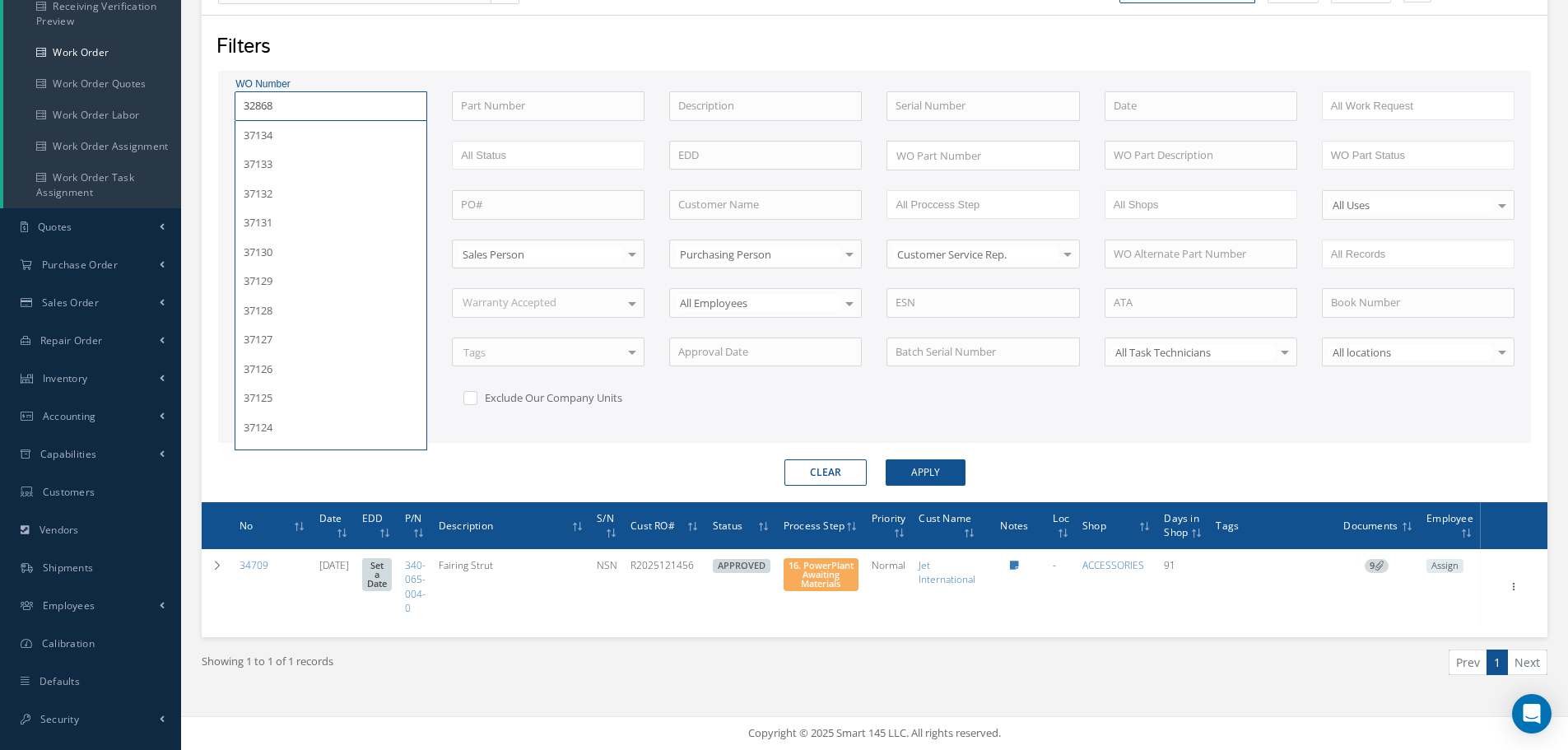
type input "32868"
click at [886, 460] on button "Apply" at bounding box center [925, 473] width 80 height 26
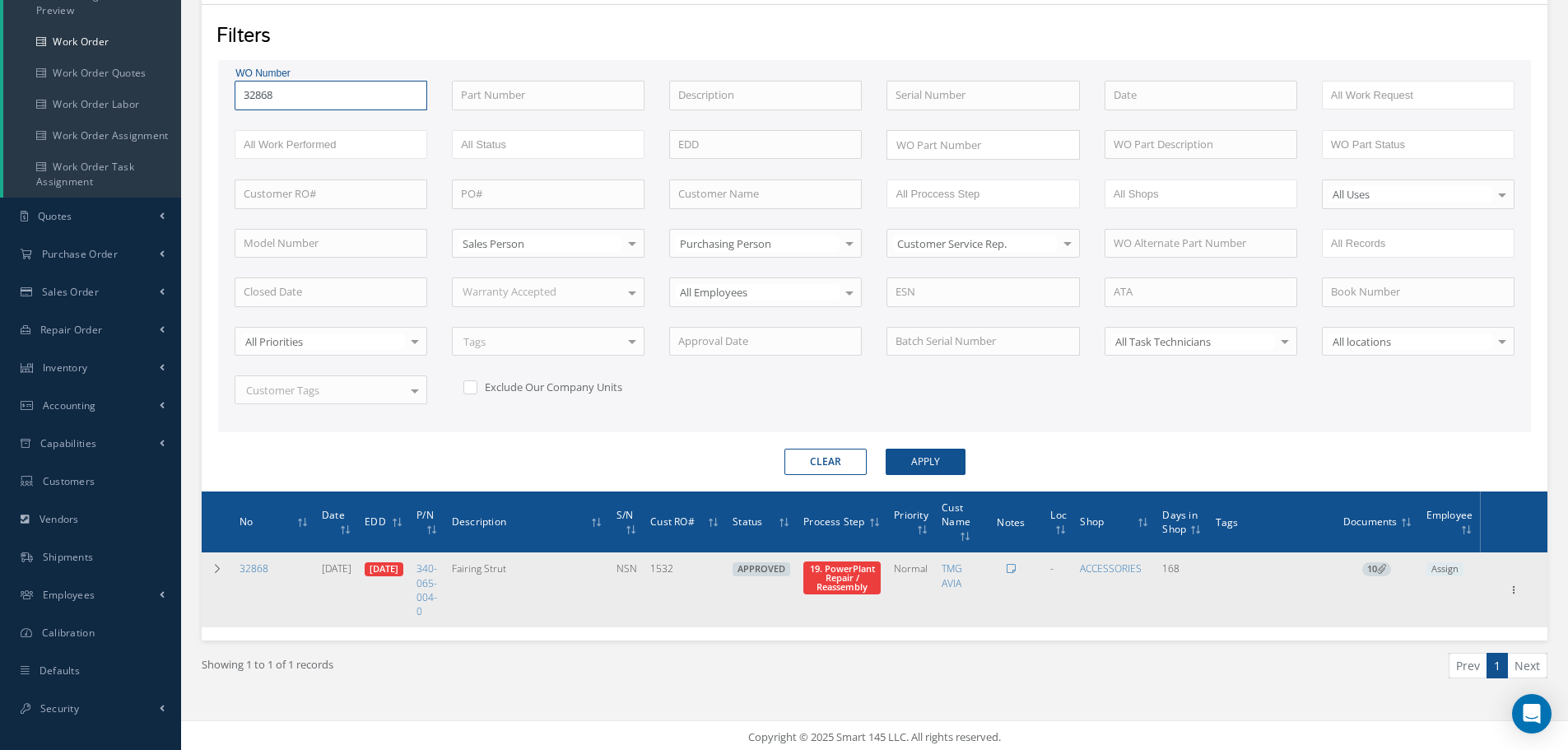
scroll to position [263, 0]
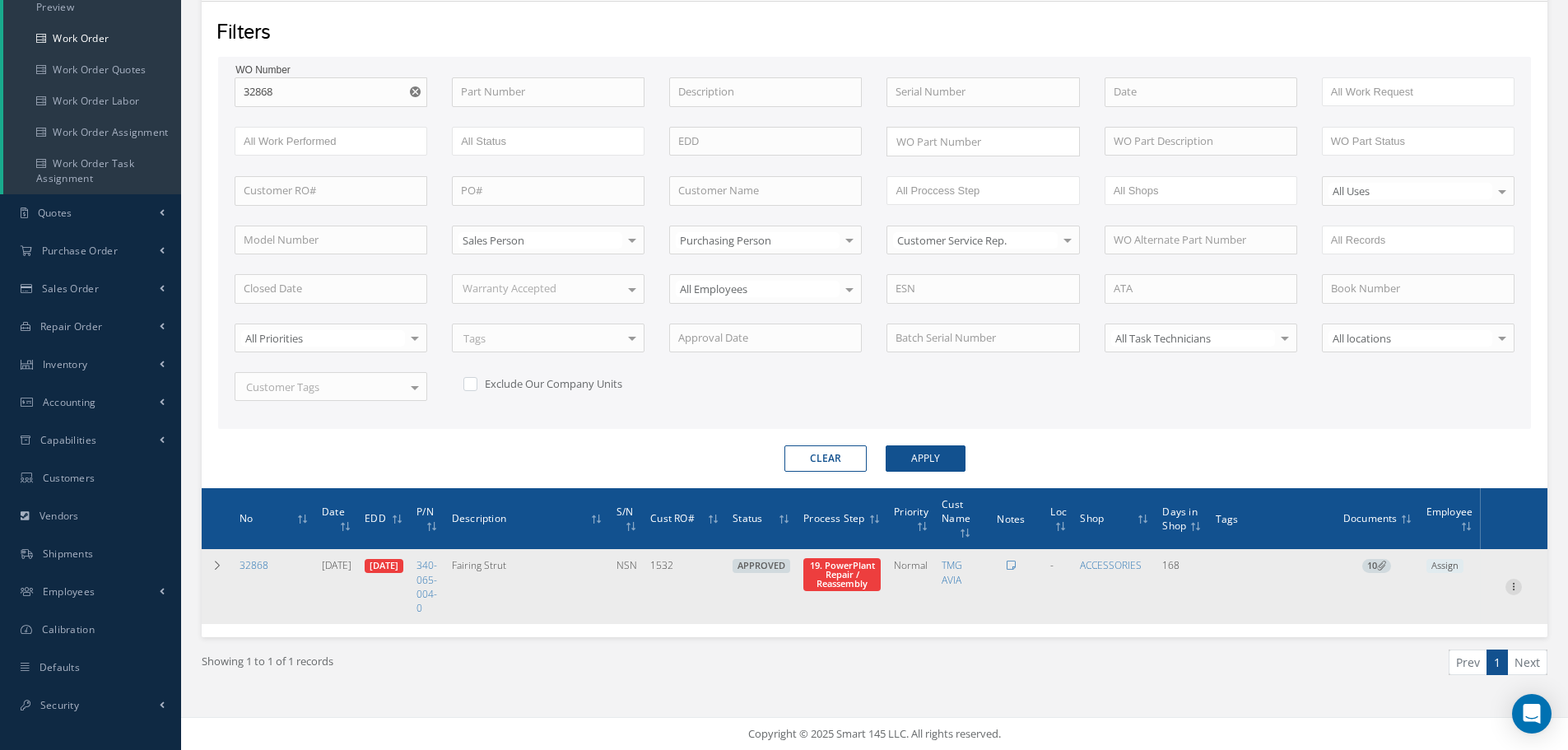
click at [1519, 586] on icon at bounding box center [1513, 585] width 16 height 13
click at [1444, 644] on link "Part Issue" at bounding box center [1438, 640] width 130 height 22
click at [1516, 586] on icon at bounding box center [1513, 585] width 16 height 13
click at [1438, 619] on link "Edit" at bounding box center [1438, 618] width 130 height 22
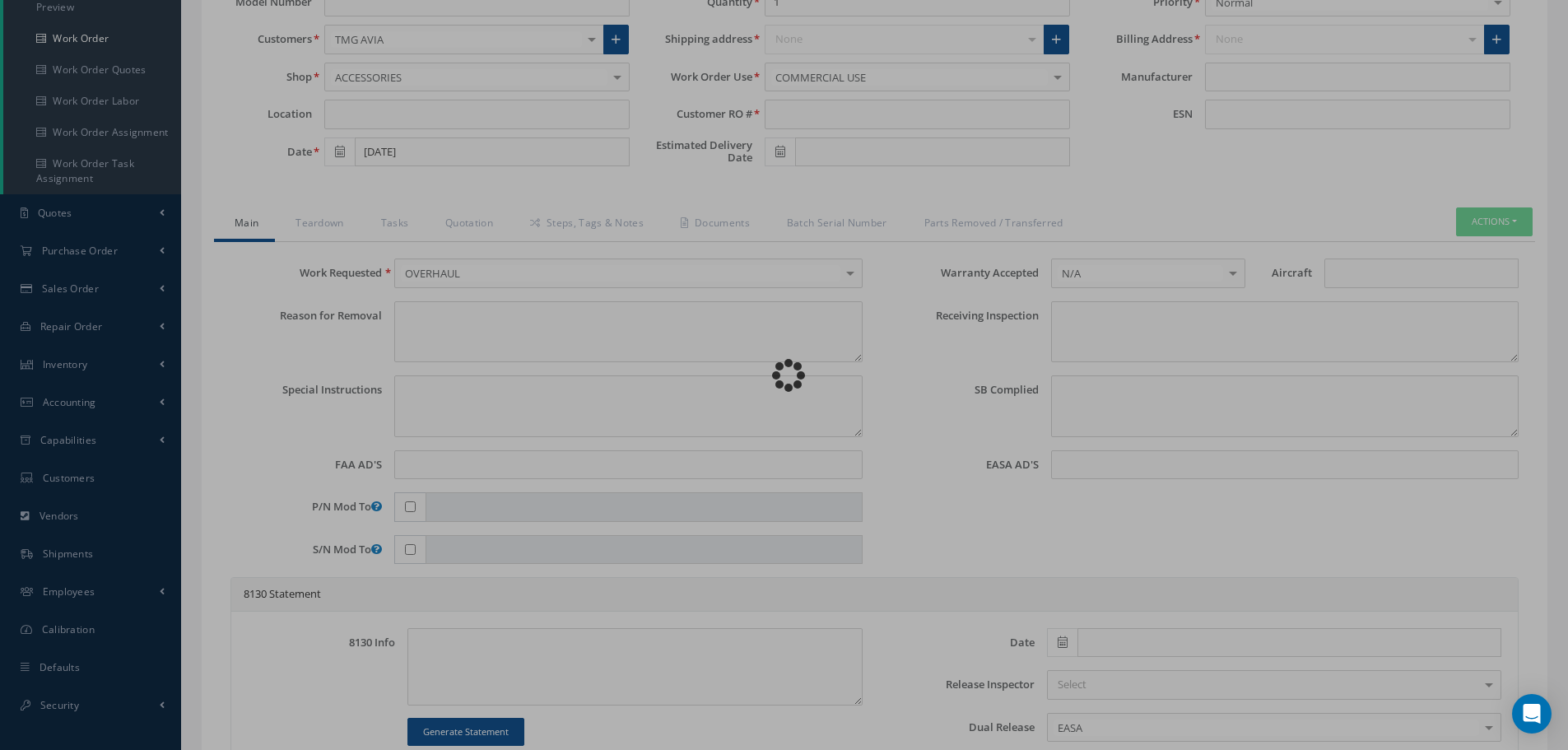
type input "340-065-004-0"
type input "04/16/2025"
type input "Fairing Strut"
type input "1532"
type input "07/02/2025"
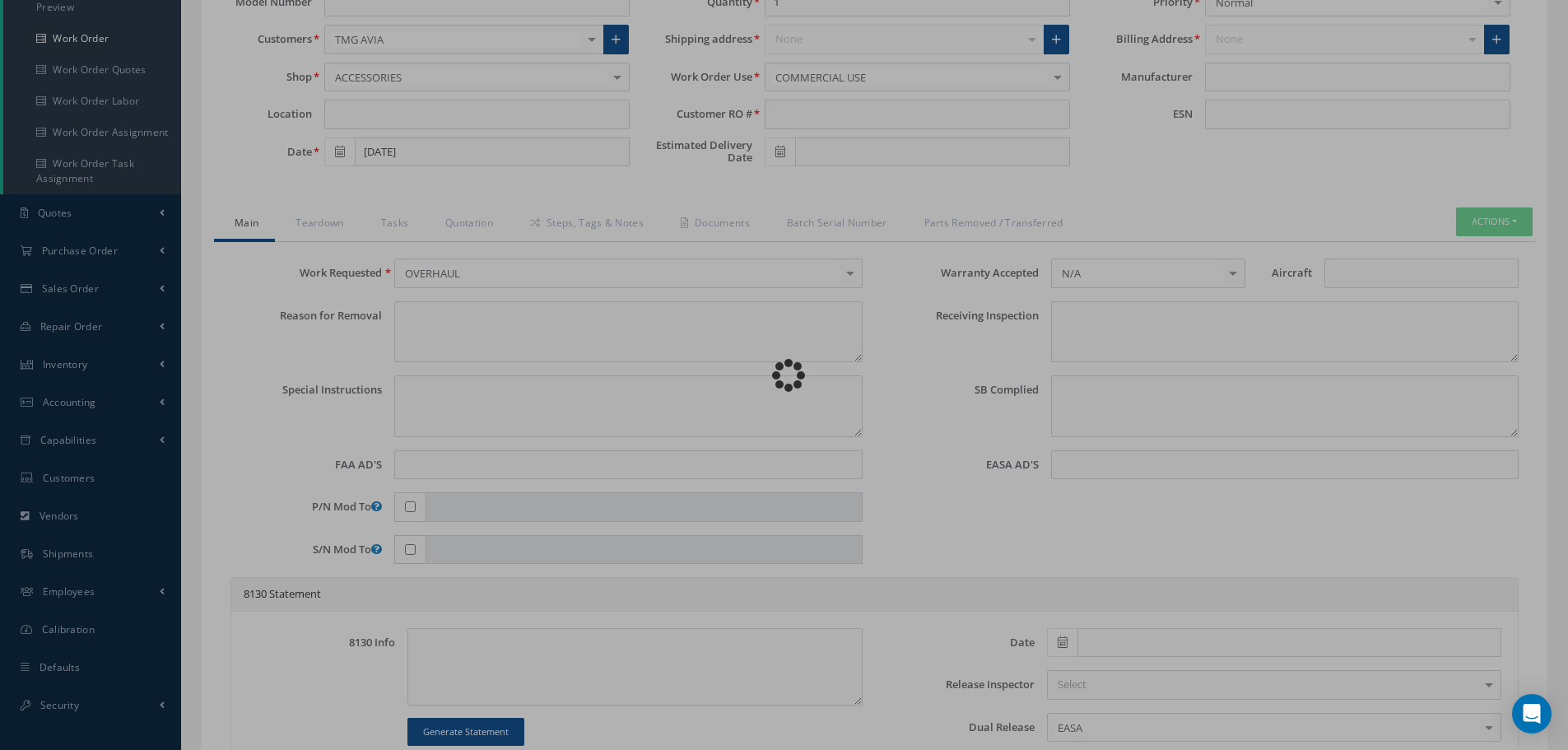
type input "NSN"
type input "875757"
type textarea "NONE"
type textarea "PLEASE SEE R.O. FOR DETAILS"
type textarea "NO VISUAL DAMAGE"
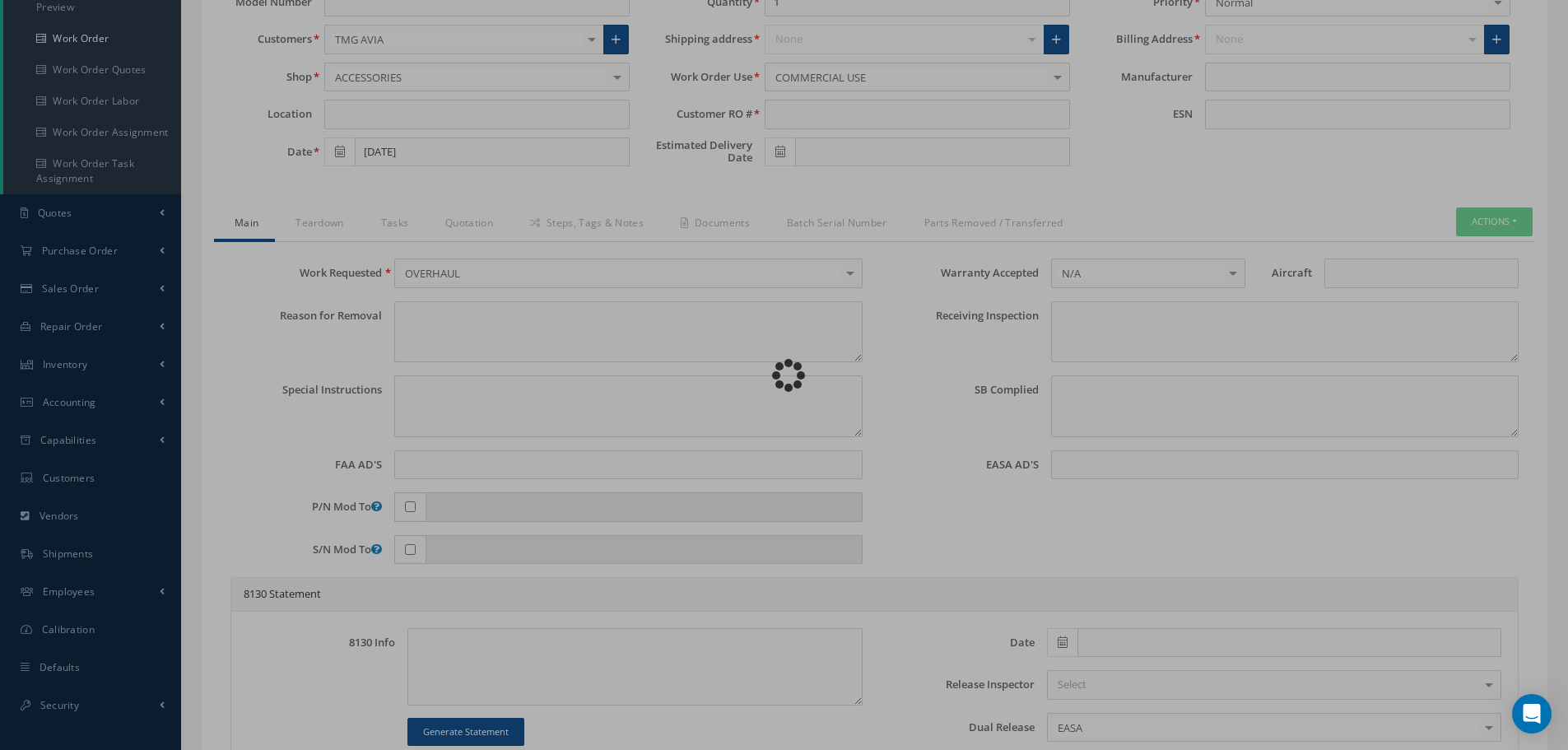
type textarea "None performed"
type textarea "Article was xxxxx in reference with the following Technical Standard : CFM56-7B…"
type textarea "Article has been approved to return to service."
type input "CFM56-7B"
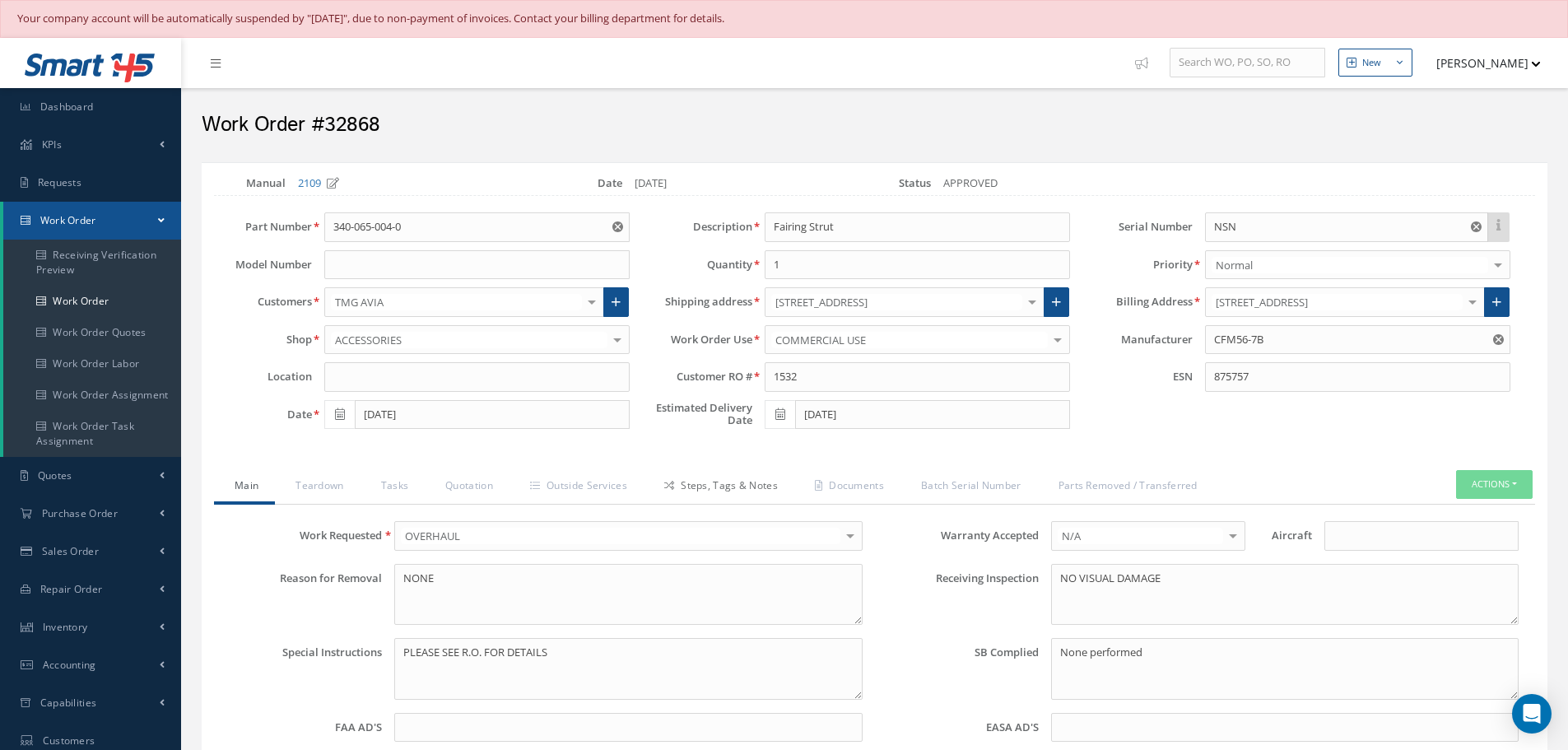
click at [710, 480] on link "Steps, Tags & Notes" at bounding box center [719, 487] width 151 height 35
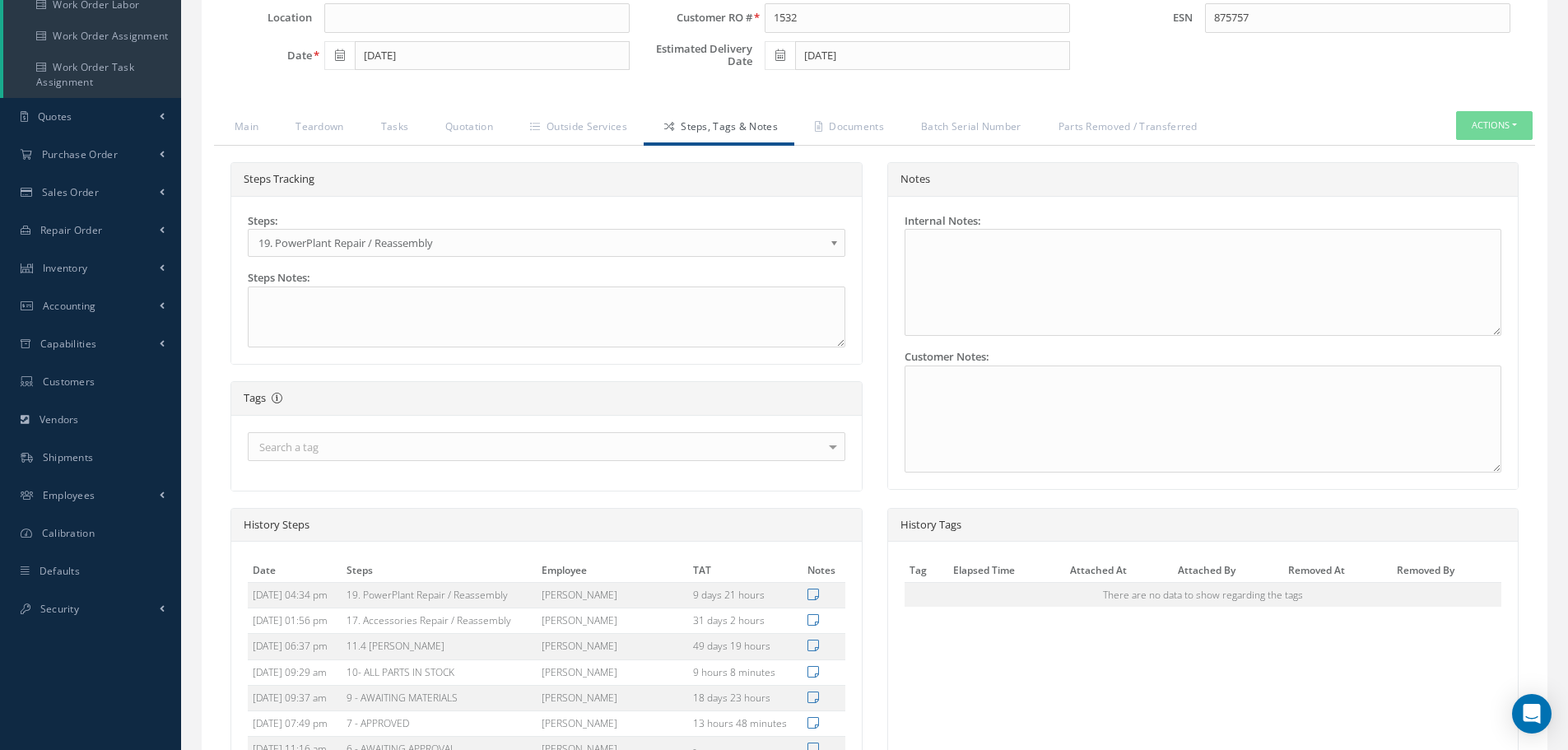
scroll to position [209, 0]
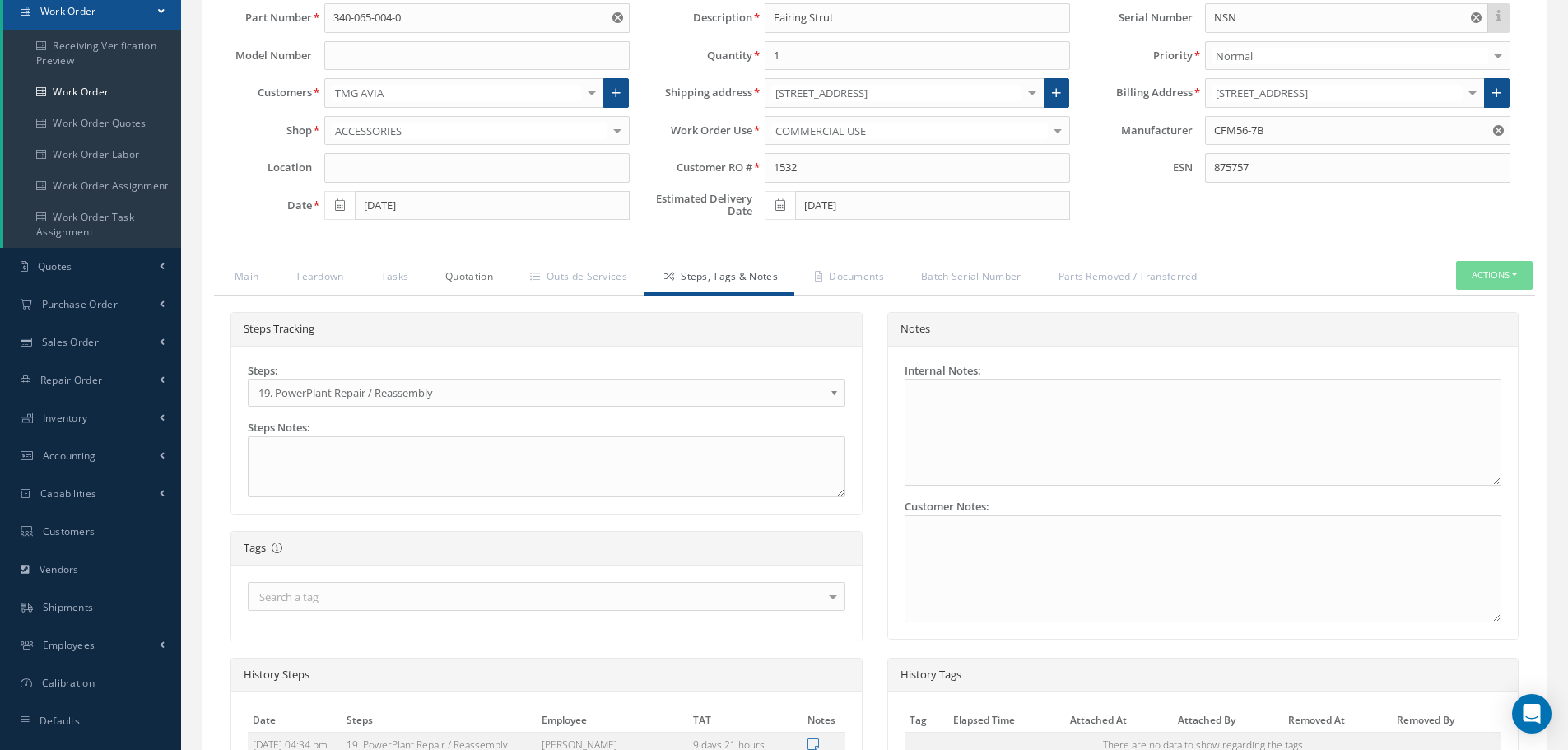
click at [483, 274] on link "Quotation" at bounding box center [467, 278] width 85 height 35
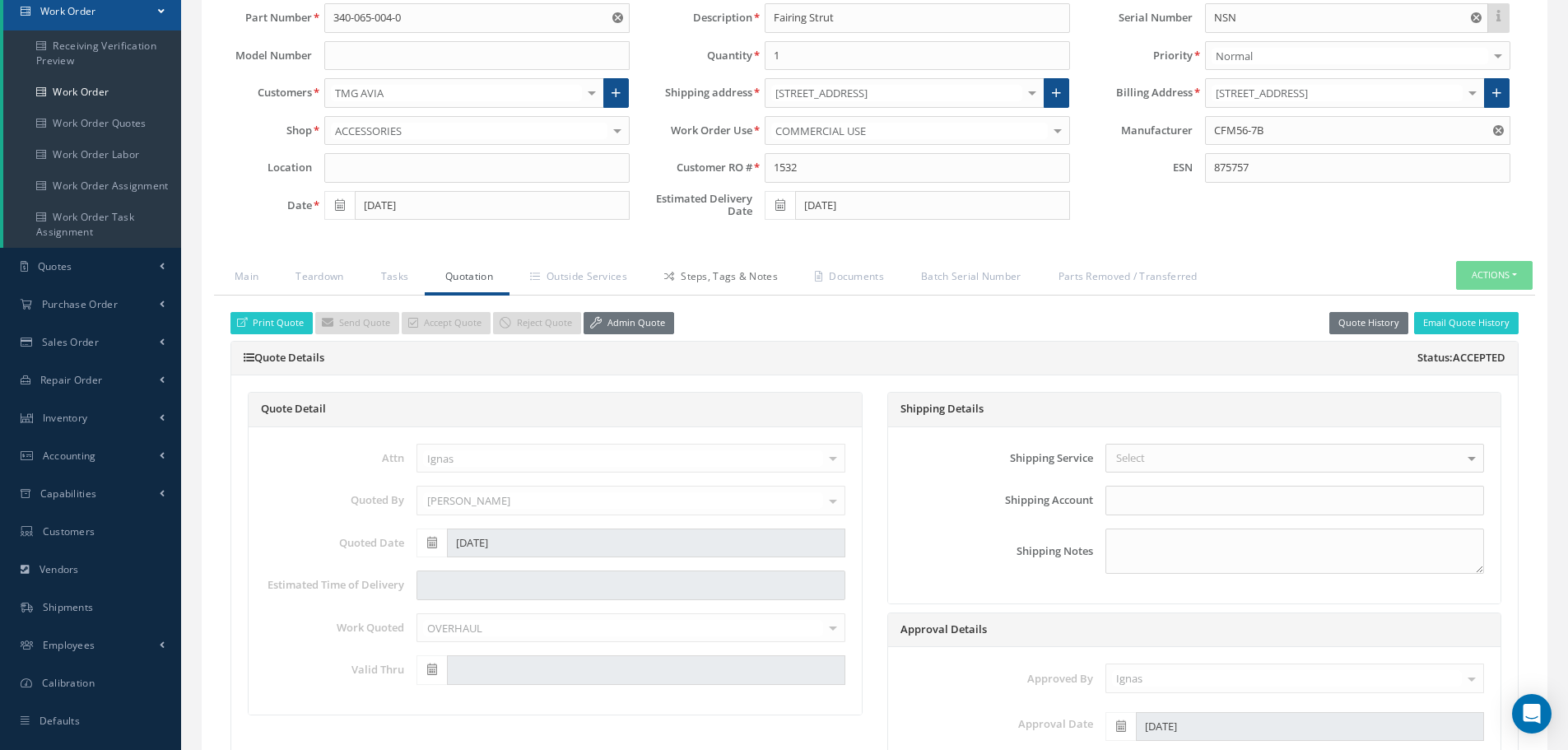
click at [753, 274] on link "Steps, Tags & Notes" at bounding box center [719, 278] width 151 height 35
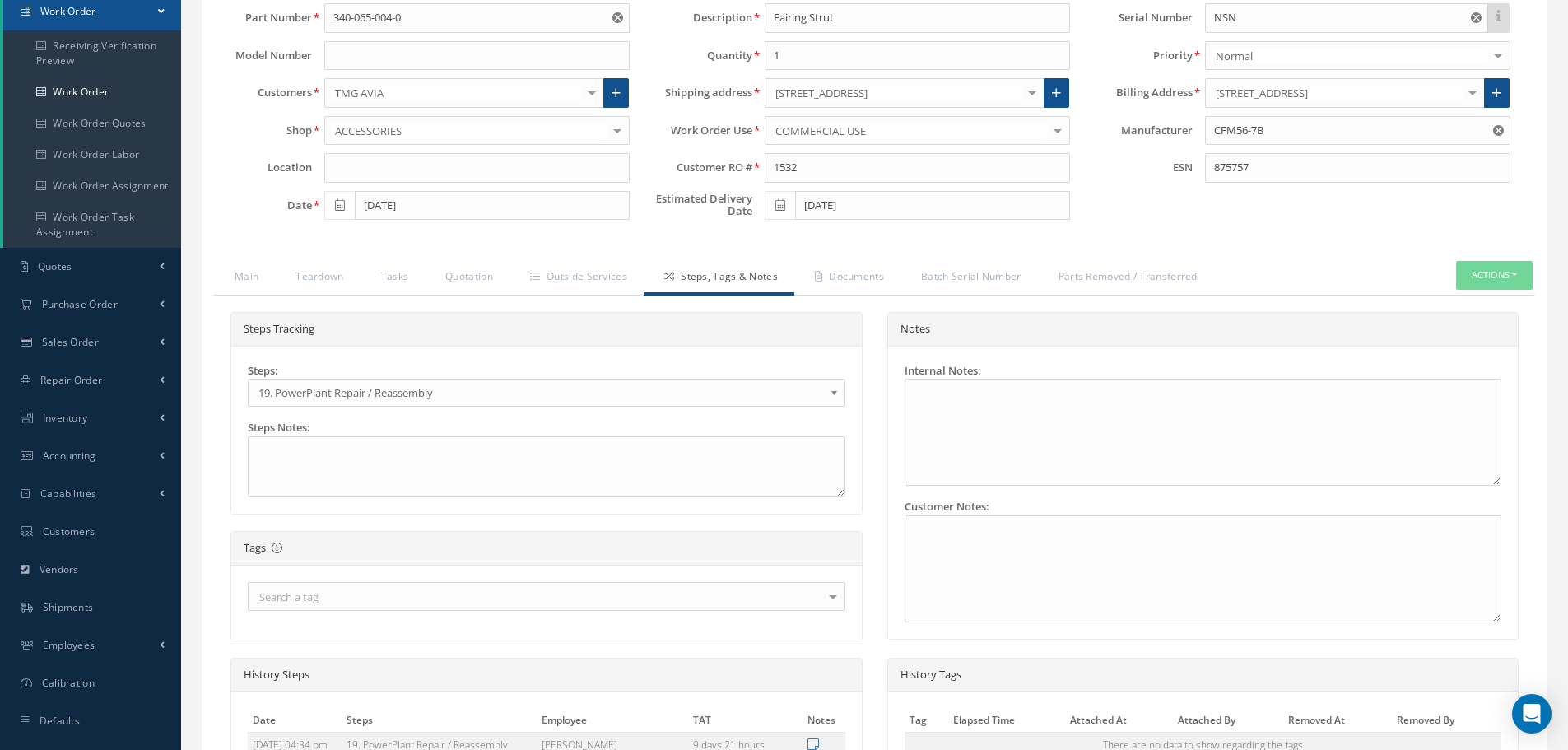
click at [834, 396] on b at bounding box center [838, 397] width 15 height 26
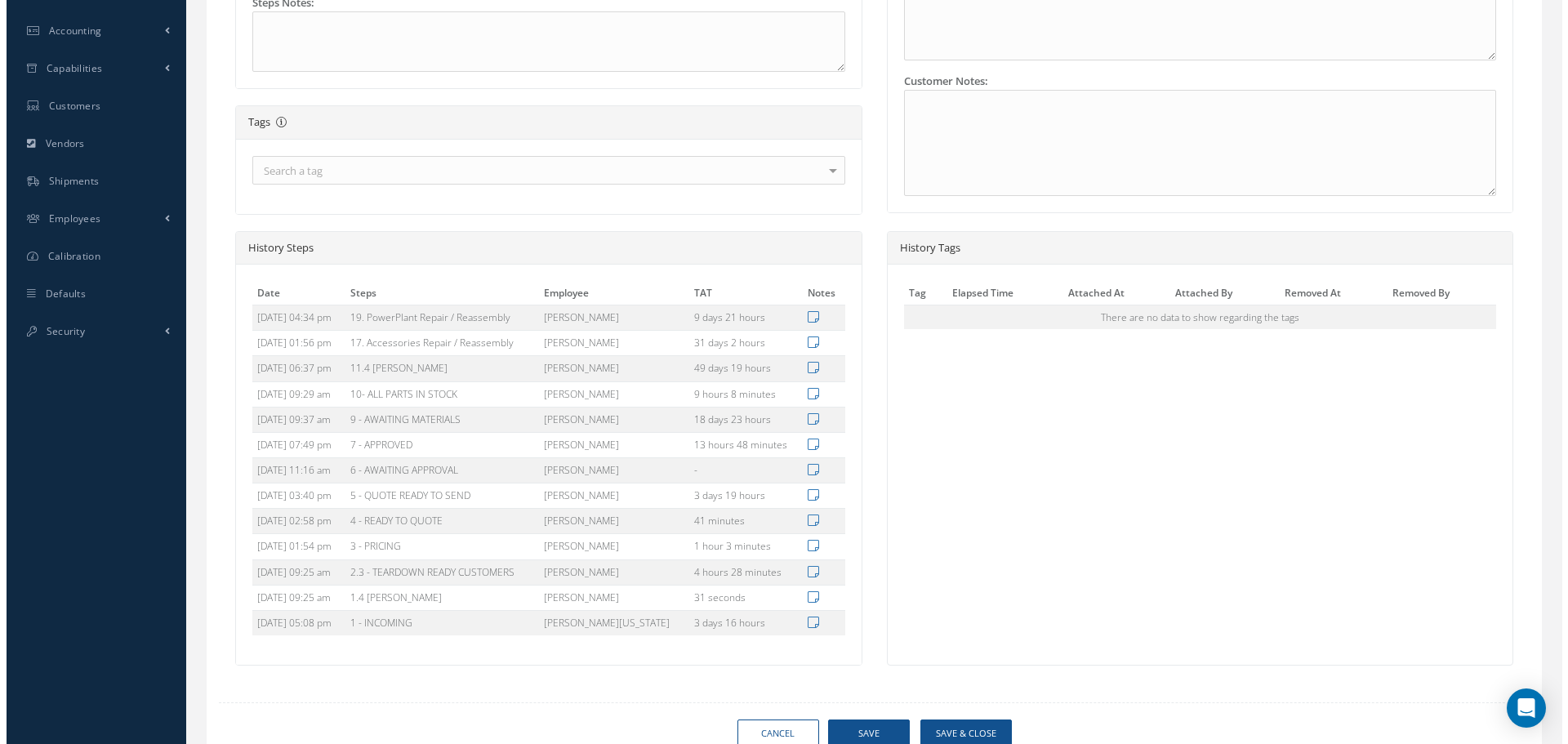
scroll to position [697, 0]
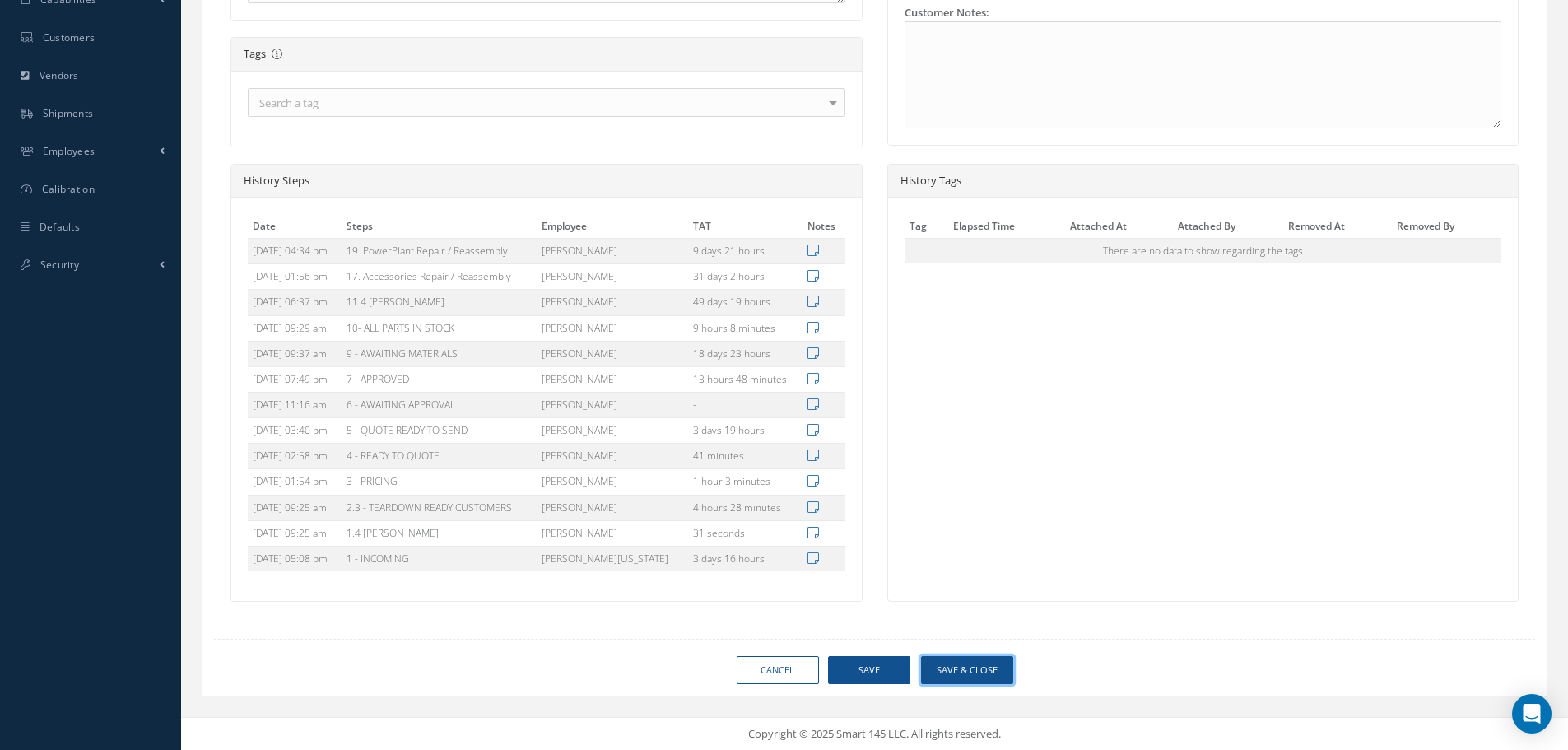
click at [957, 665] on button "Save & Close" at bounding box center [968, 670] width 92 height 29
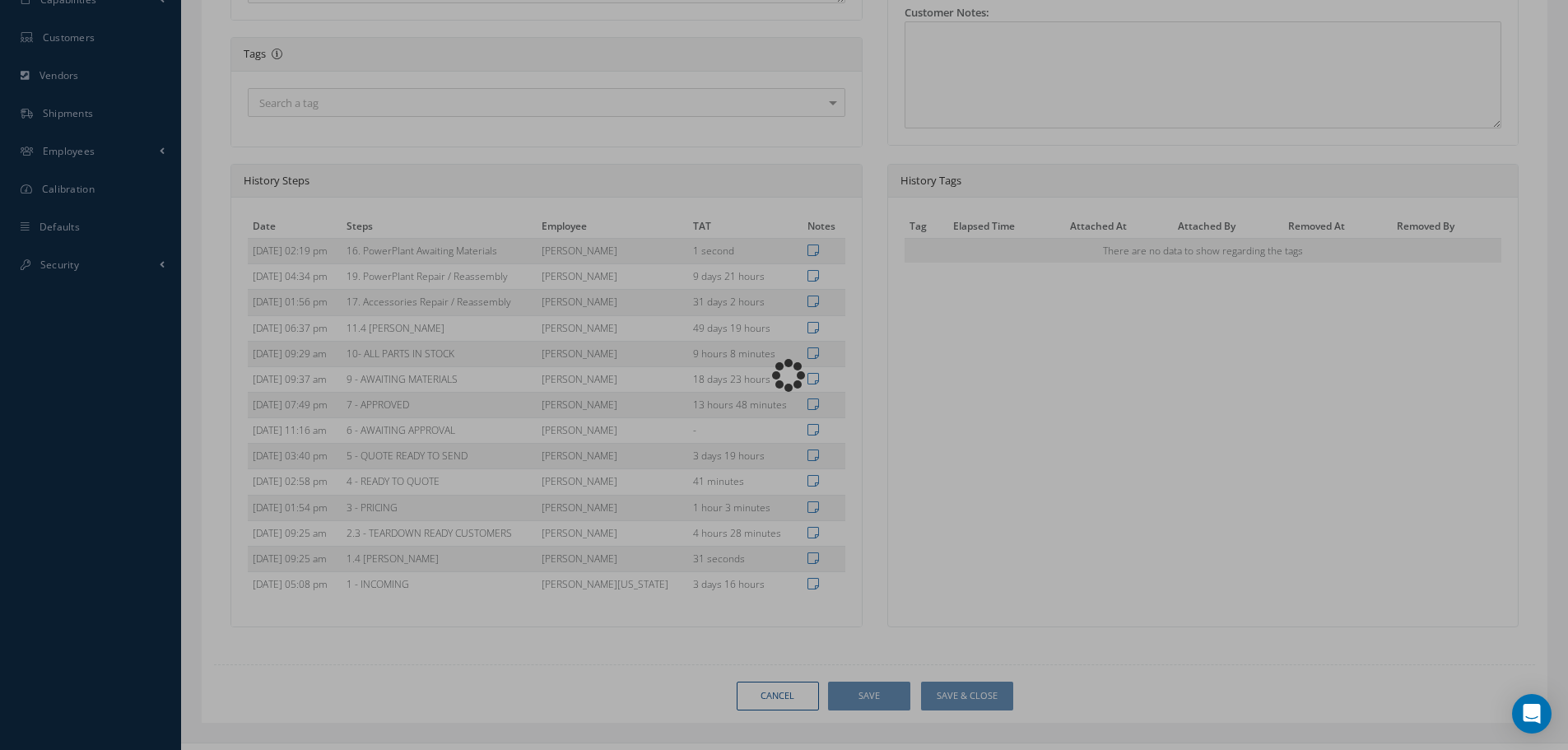
type input "CFM56-7B"
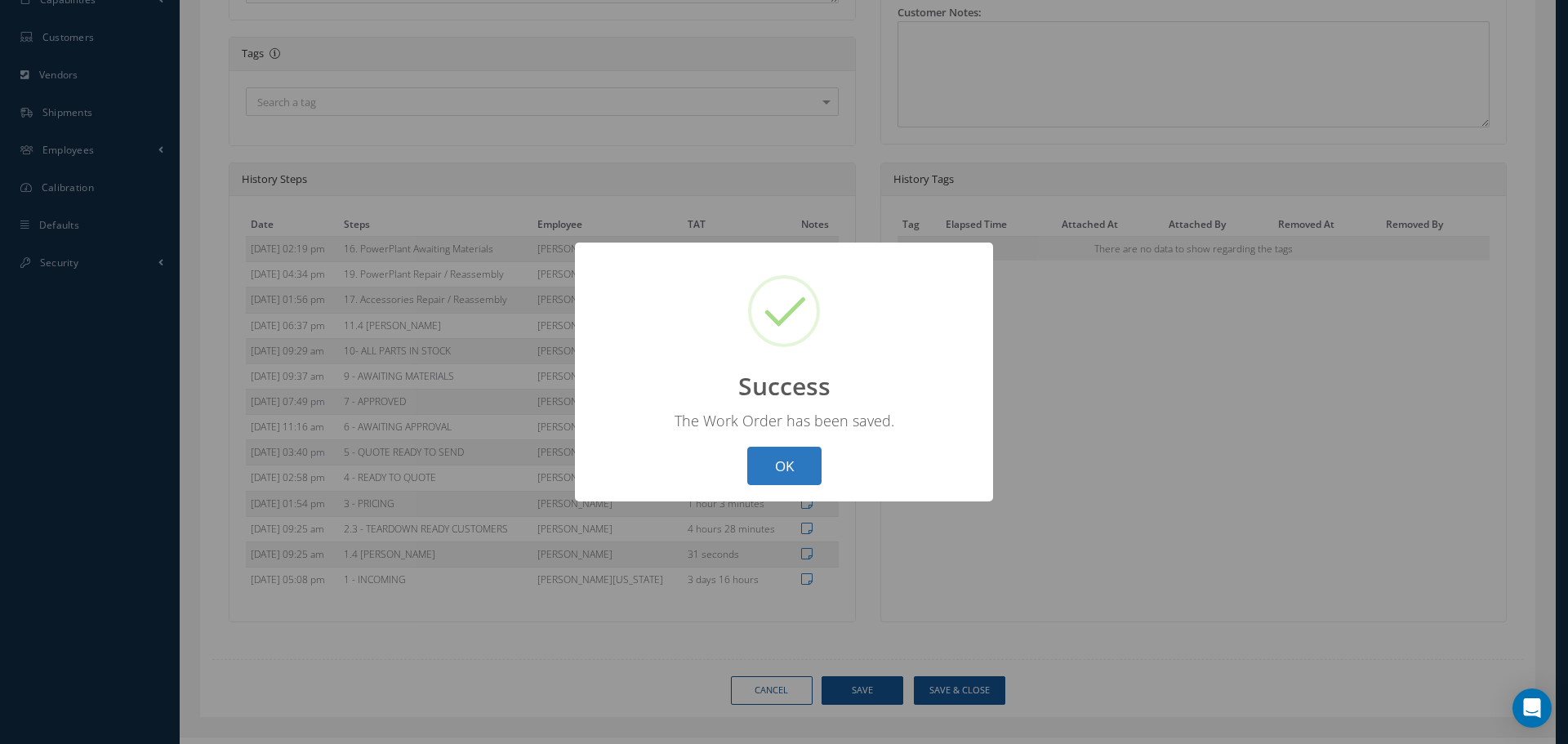
click at [783, 467] on button "OK" at bounding box center [784, 465] width 75 height 38
select select "25"
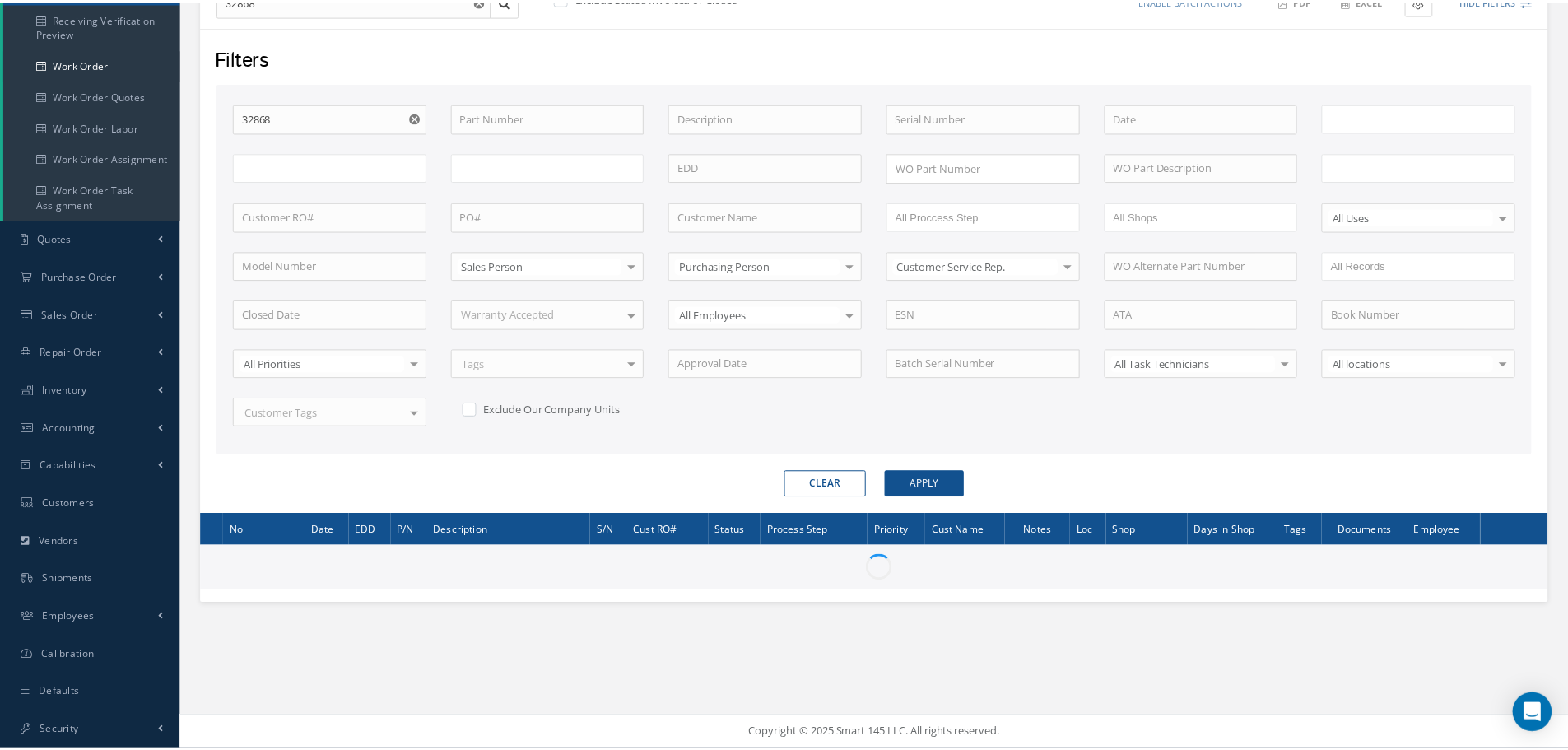
scroll to position [237, 0]
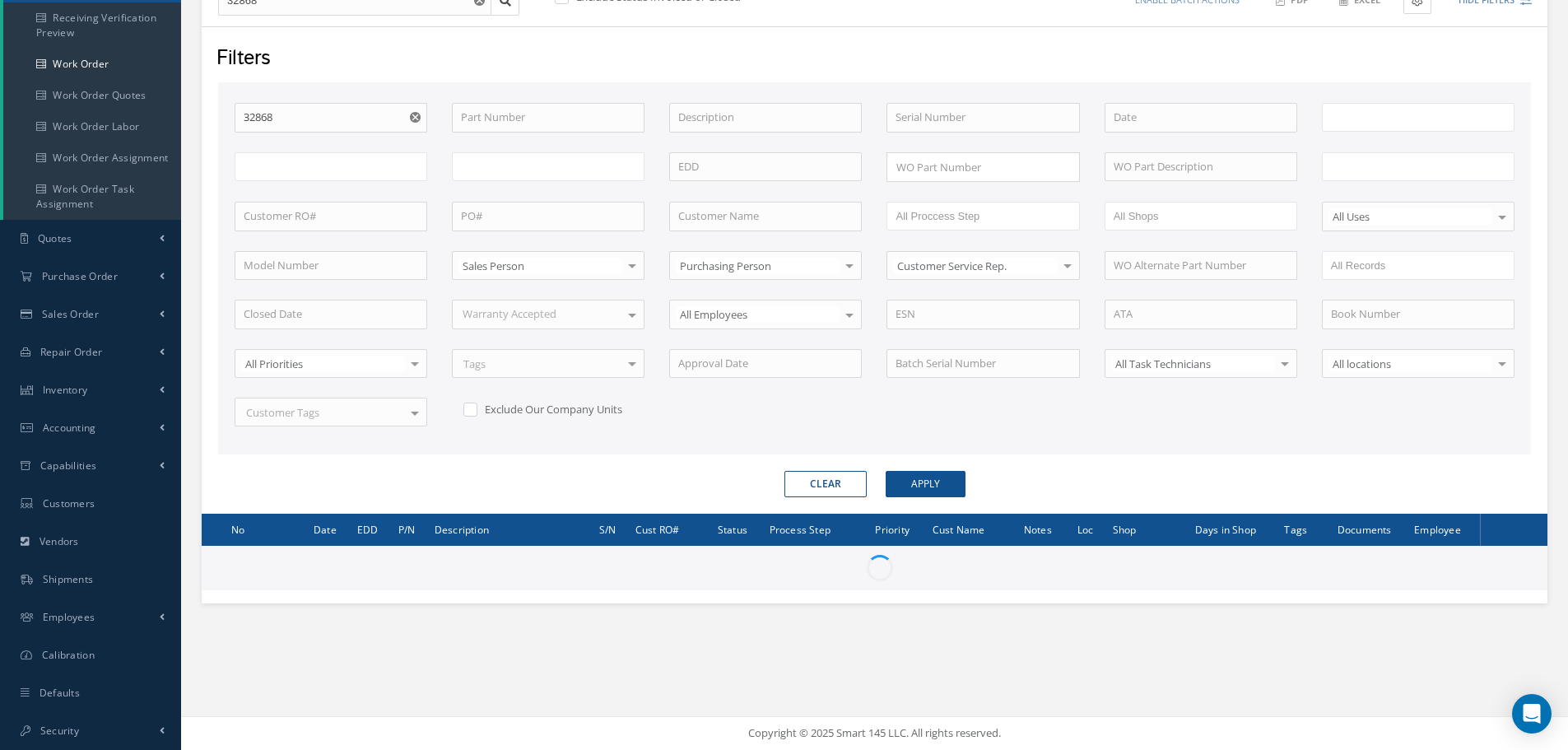
type input "All Work Request"
type input "All Work Performed"
type input "All Status"
type input "WO Part Status"
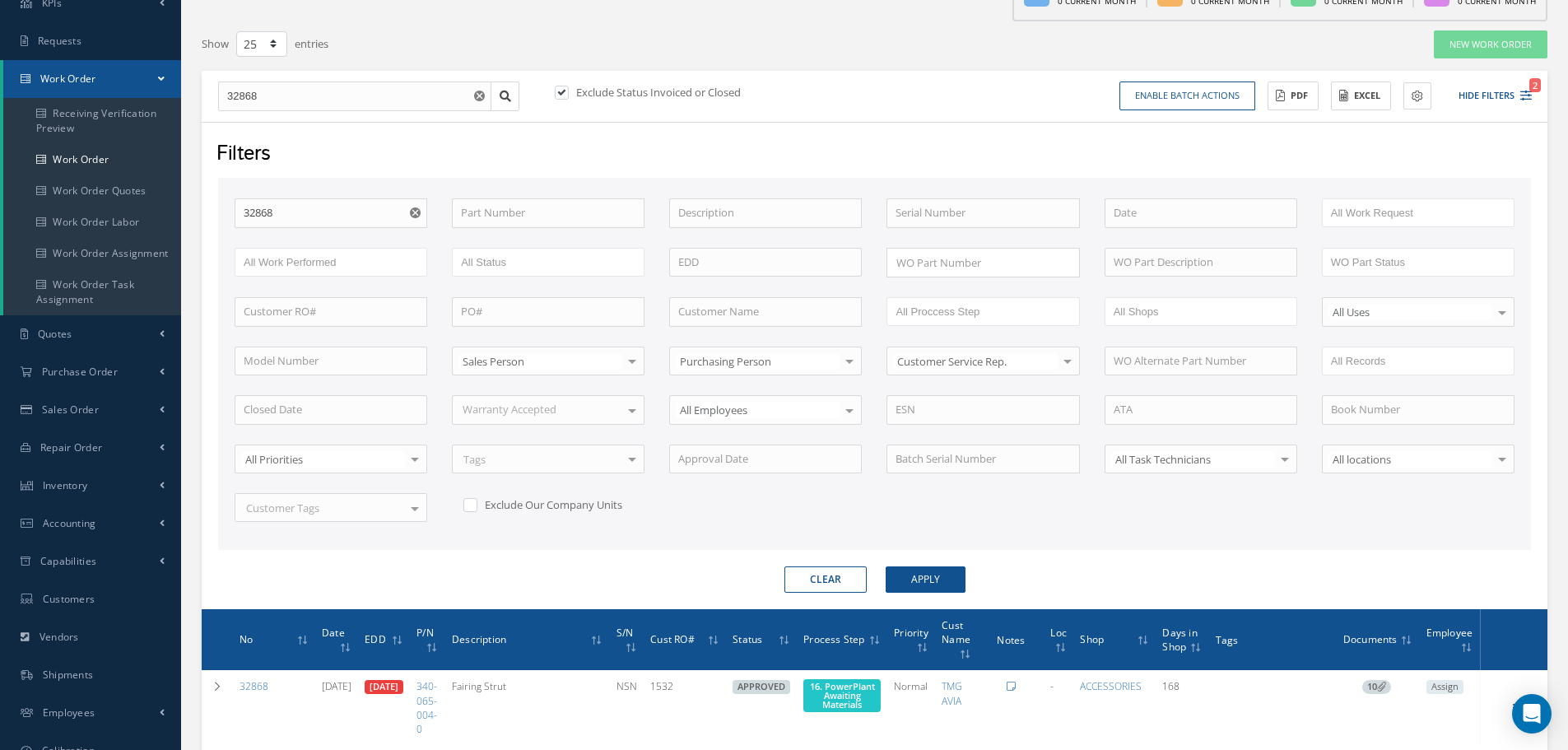
scroll to position [0, 0]
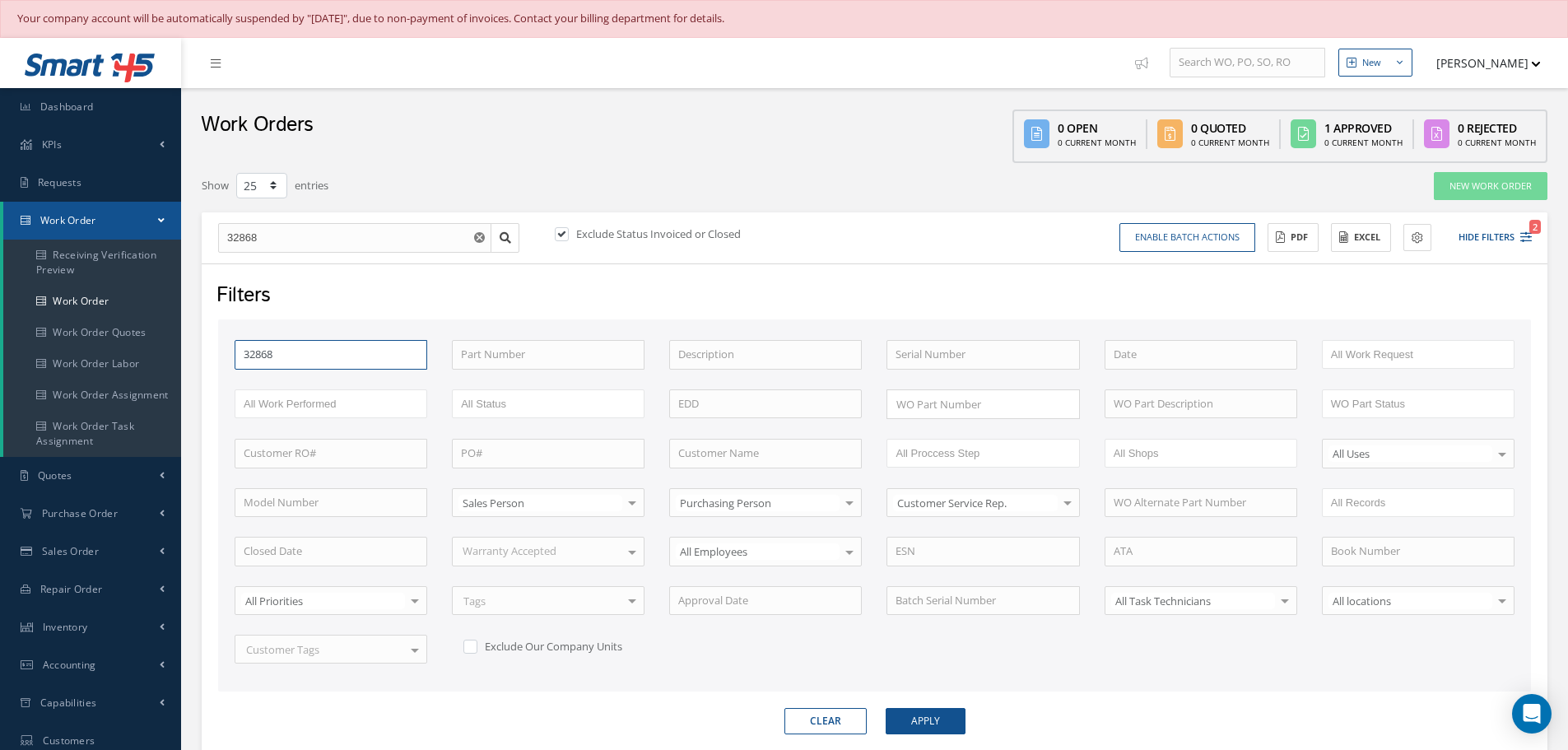
click at [293, 353] on input "32868" at bounding box center [331, 354] width 192 height 29
type input "3286"
type input "328"
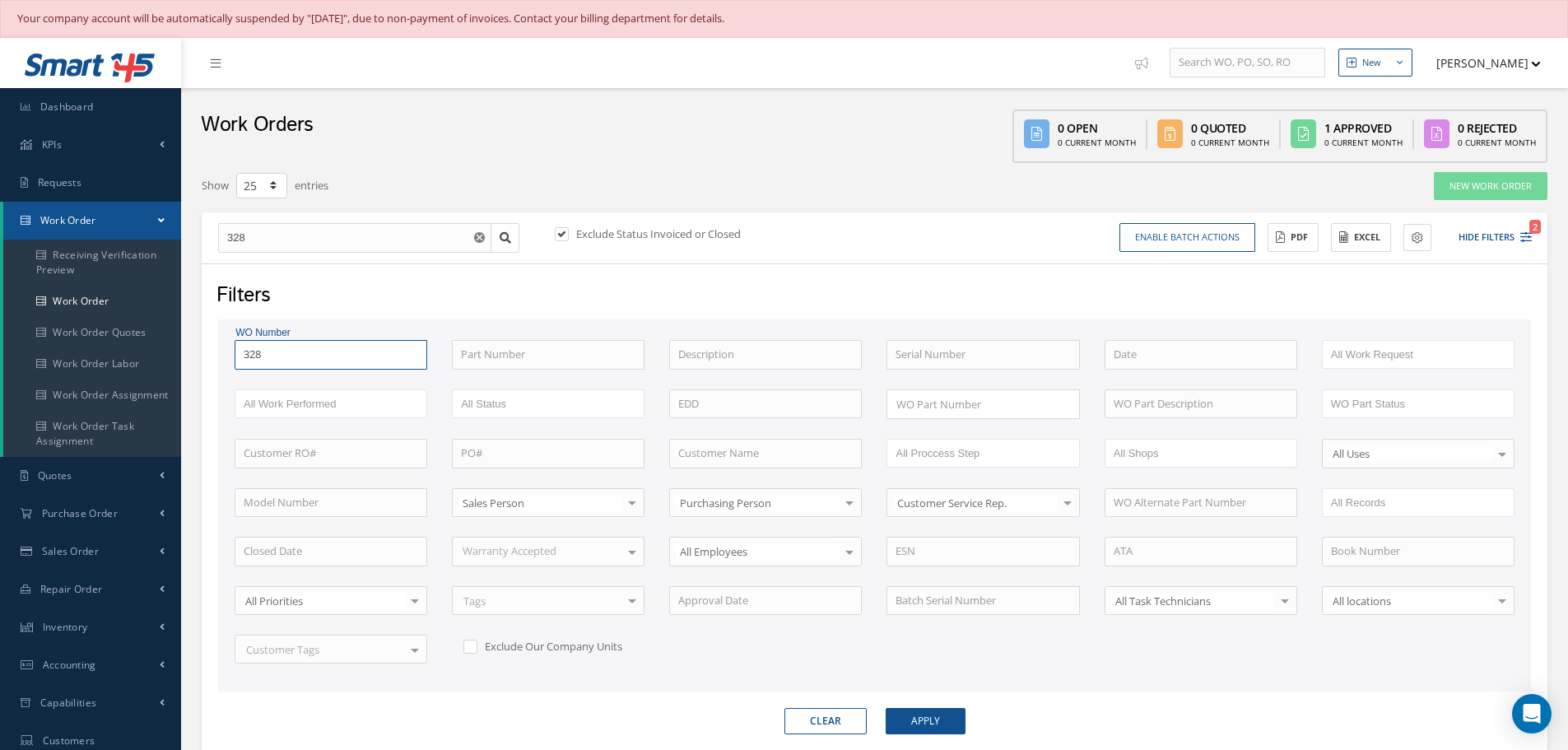
type input "32"
type input "3"
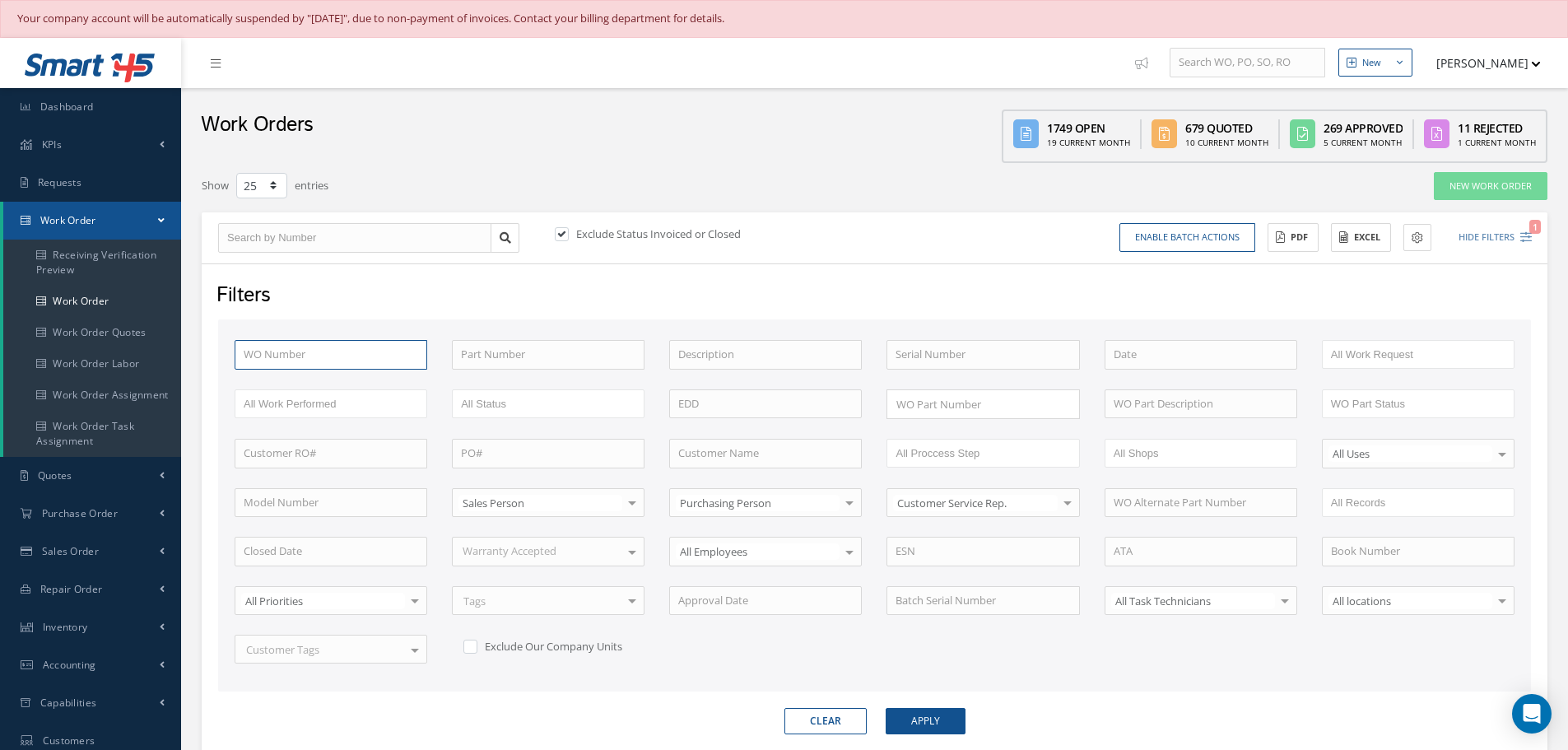
type input "3"
type input "34"
type input "348"
type input "34855"
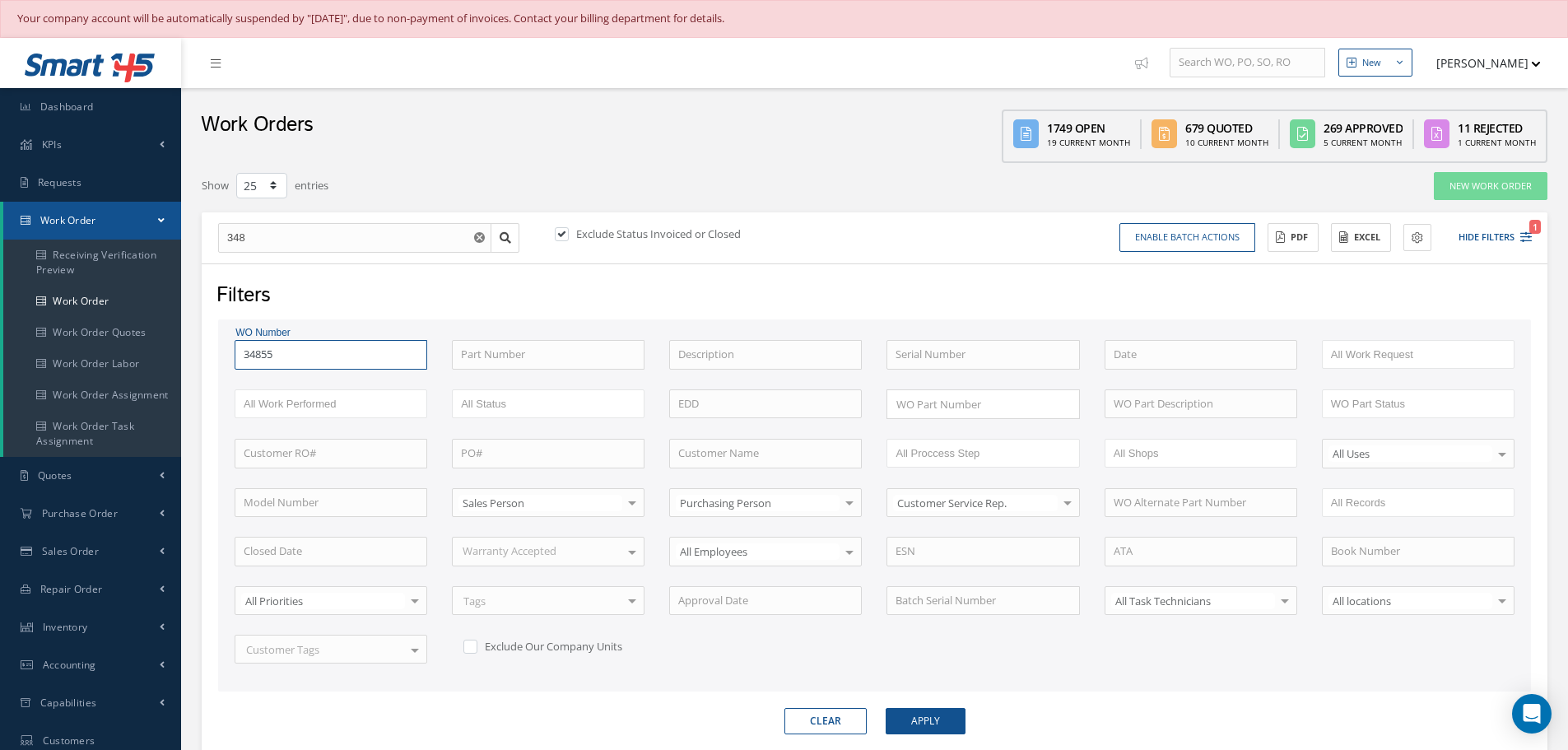
type input "34855"
click at [886, 708] on button "Apply" at bounding box center [925, 721] width 80 height 26
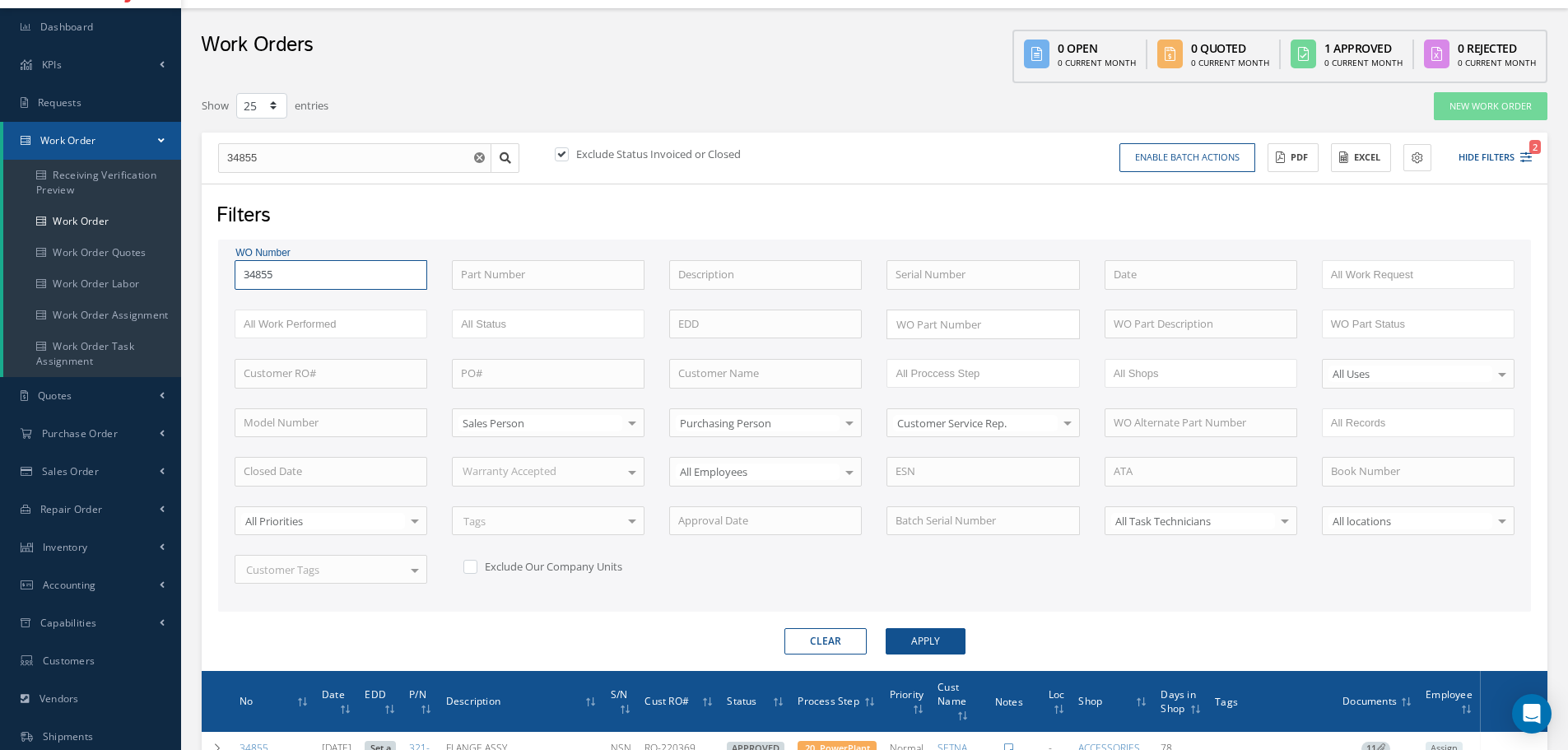
scroll to position [263, 0]
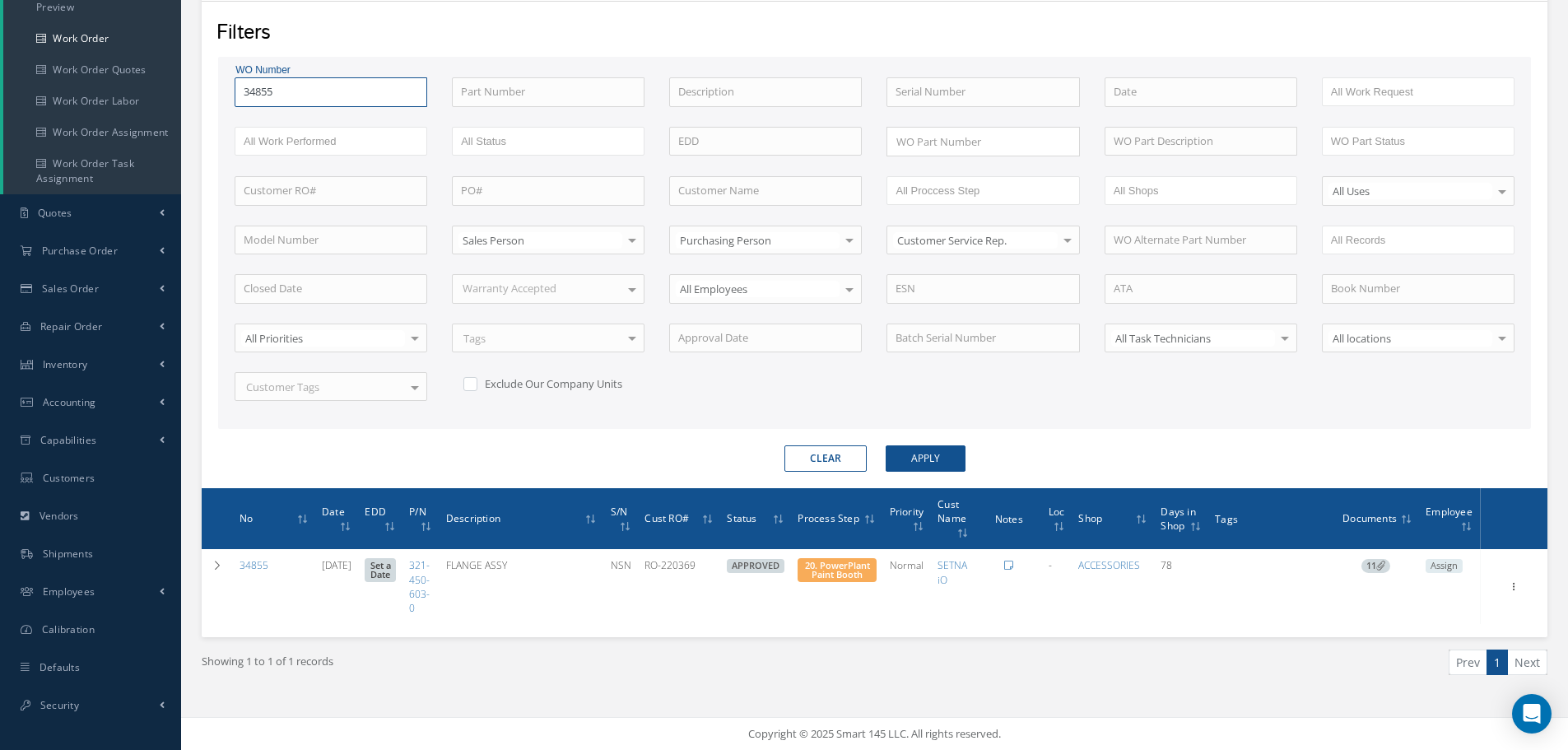
click at [297, 93] on input "34855" at bounding box center [331, 91] width 192 height 29
type input "3485"
type input "348"
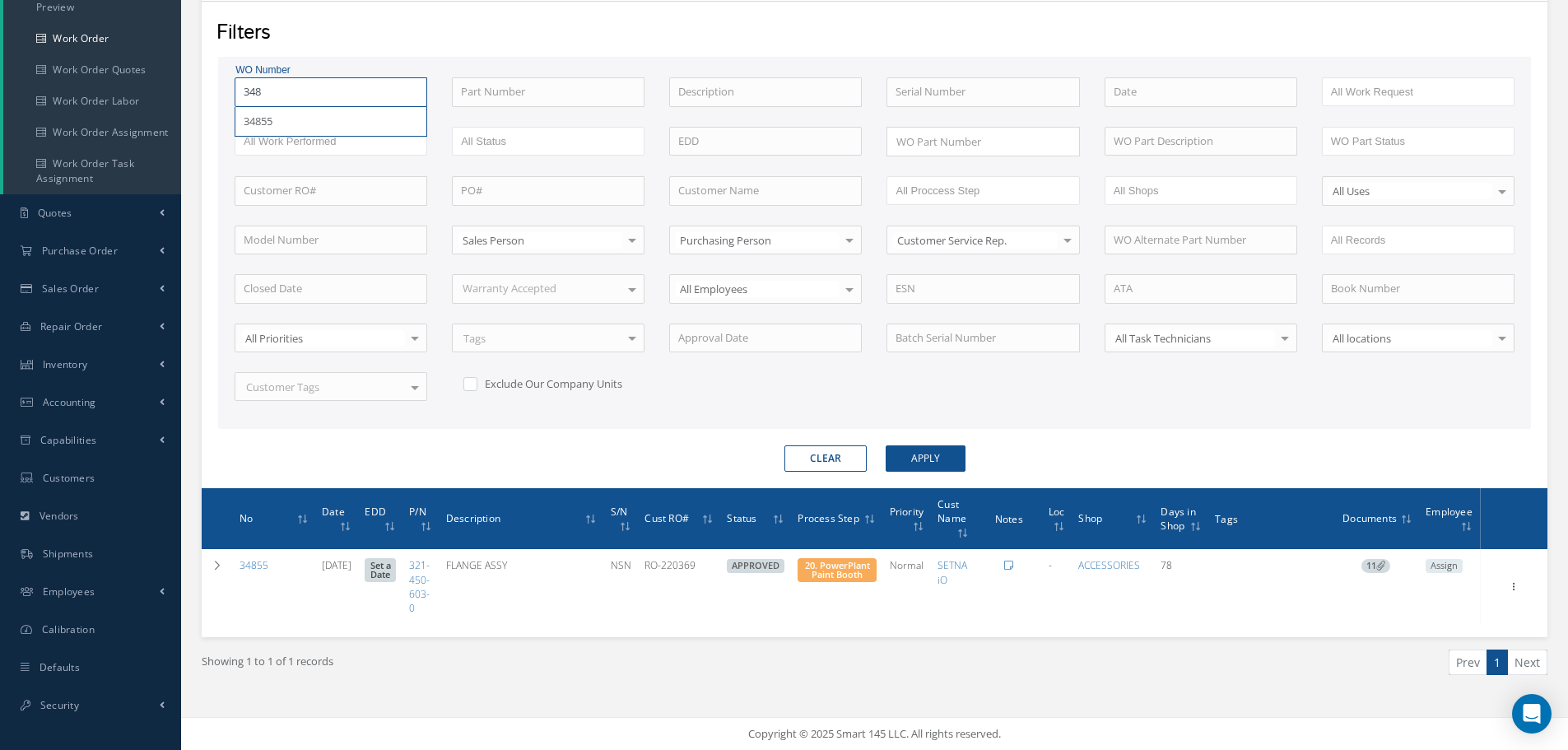
type input "3480"
type input "34808"
click at [886, 446] on button "Apply" at bounding box center [925, 459] width 80 height 26
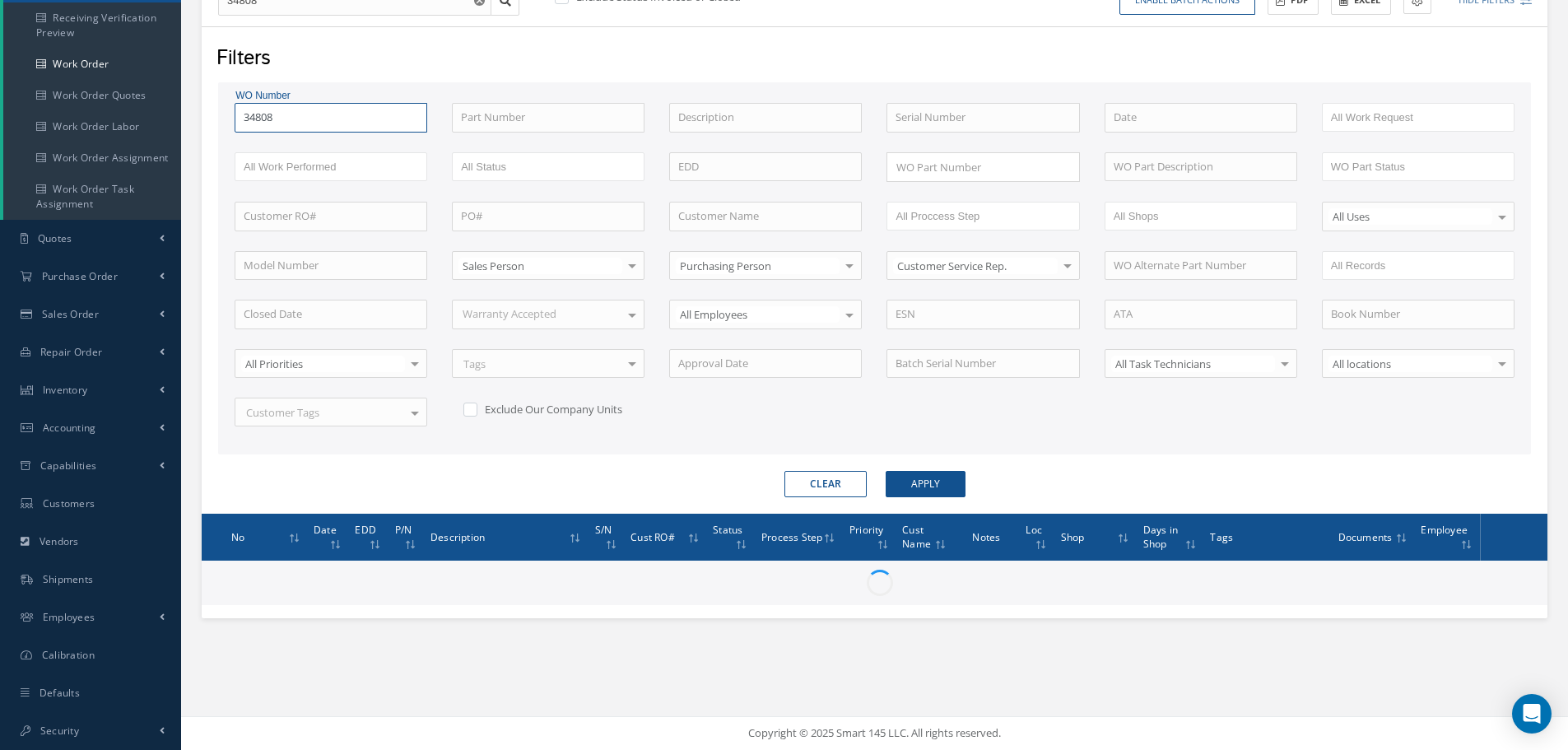
scroll to position [263, 0]
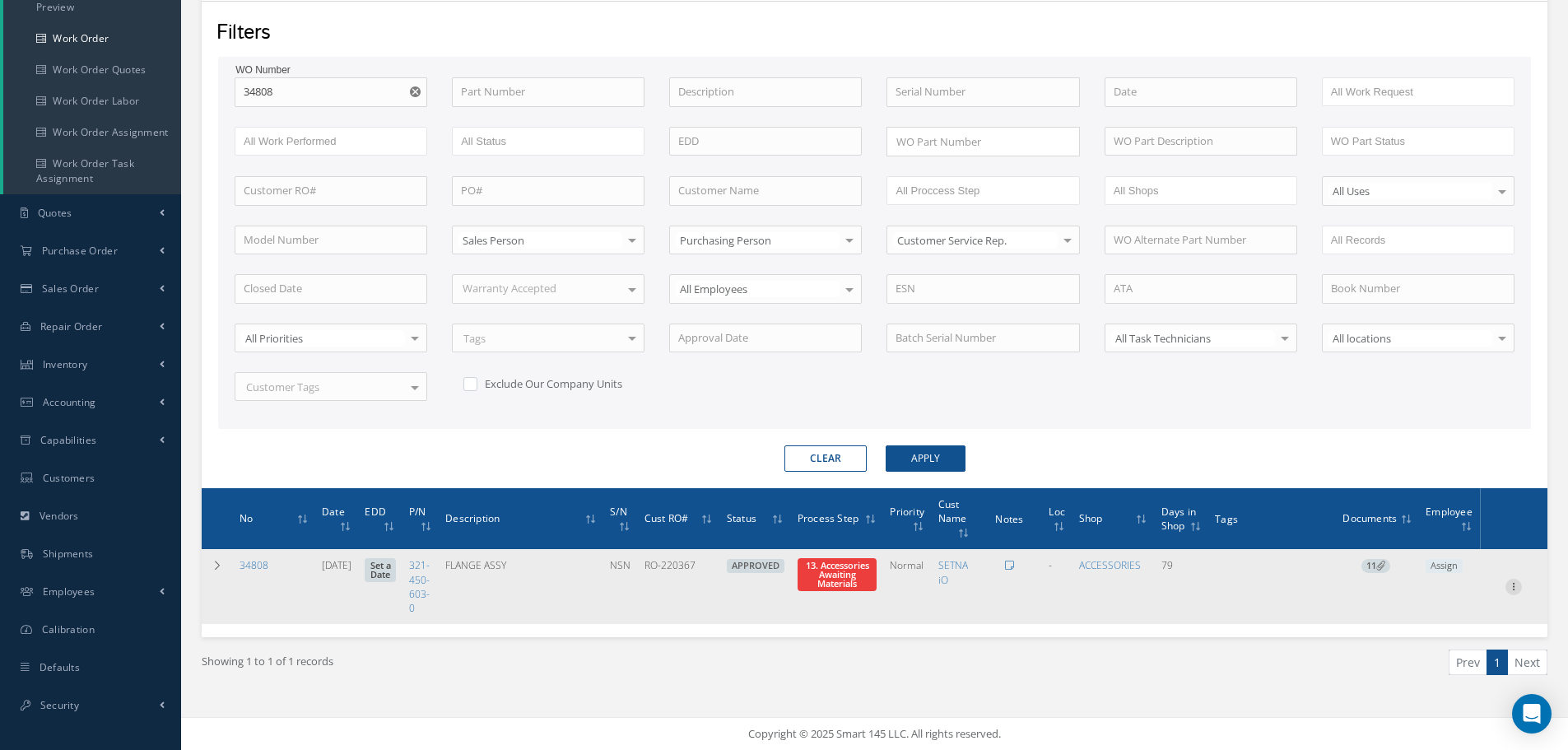
click at [1518, 583] on icon at bounding box center [1513, 585] width 16 height 13
click at [1441, 644] on link "Part Issue" at bounding box center [1438, 640] width 130 height 22
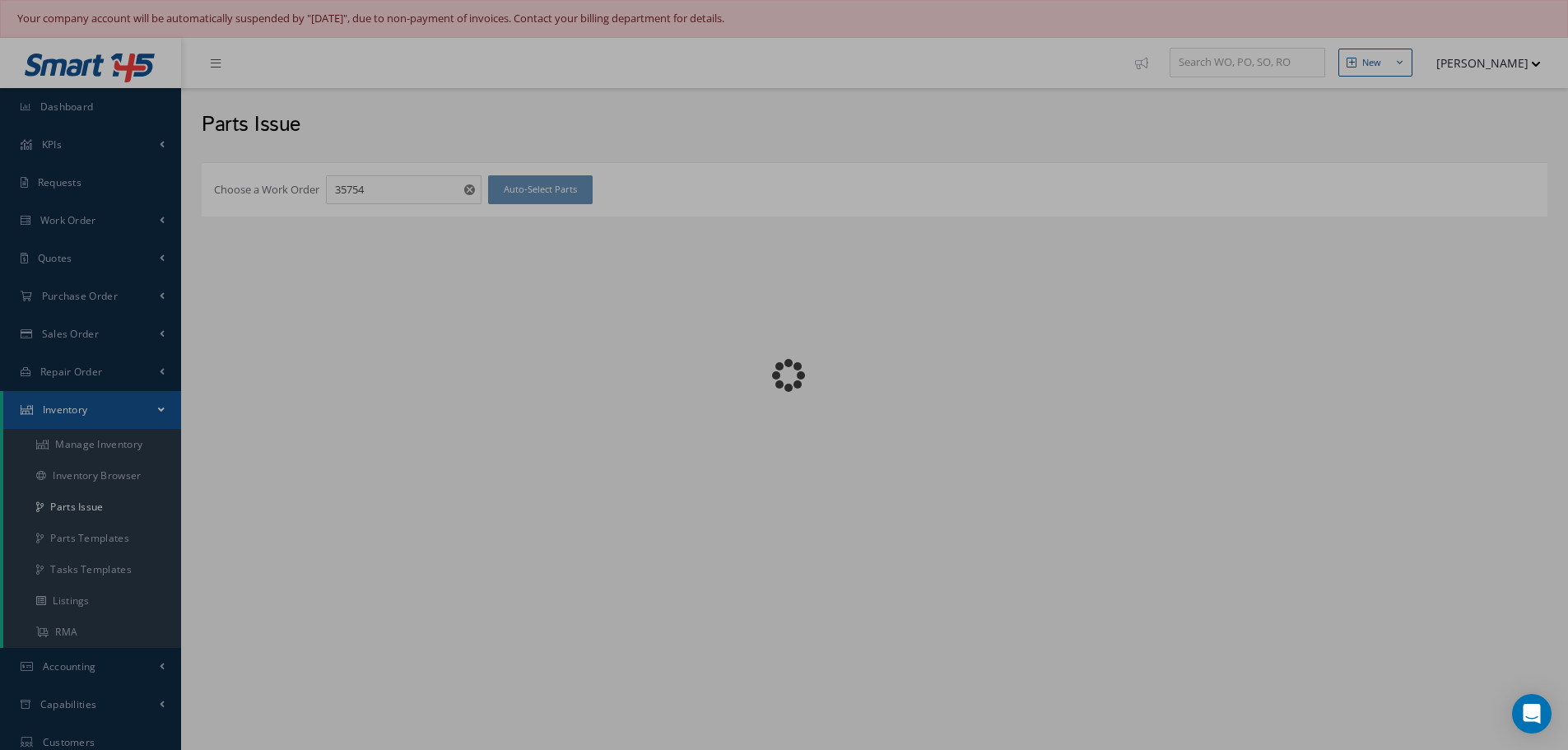
checkbox input "false"
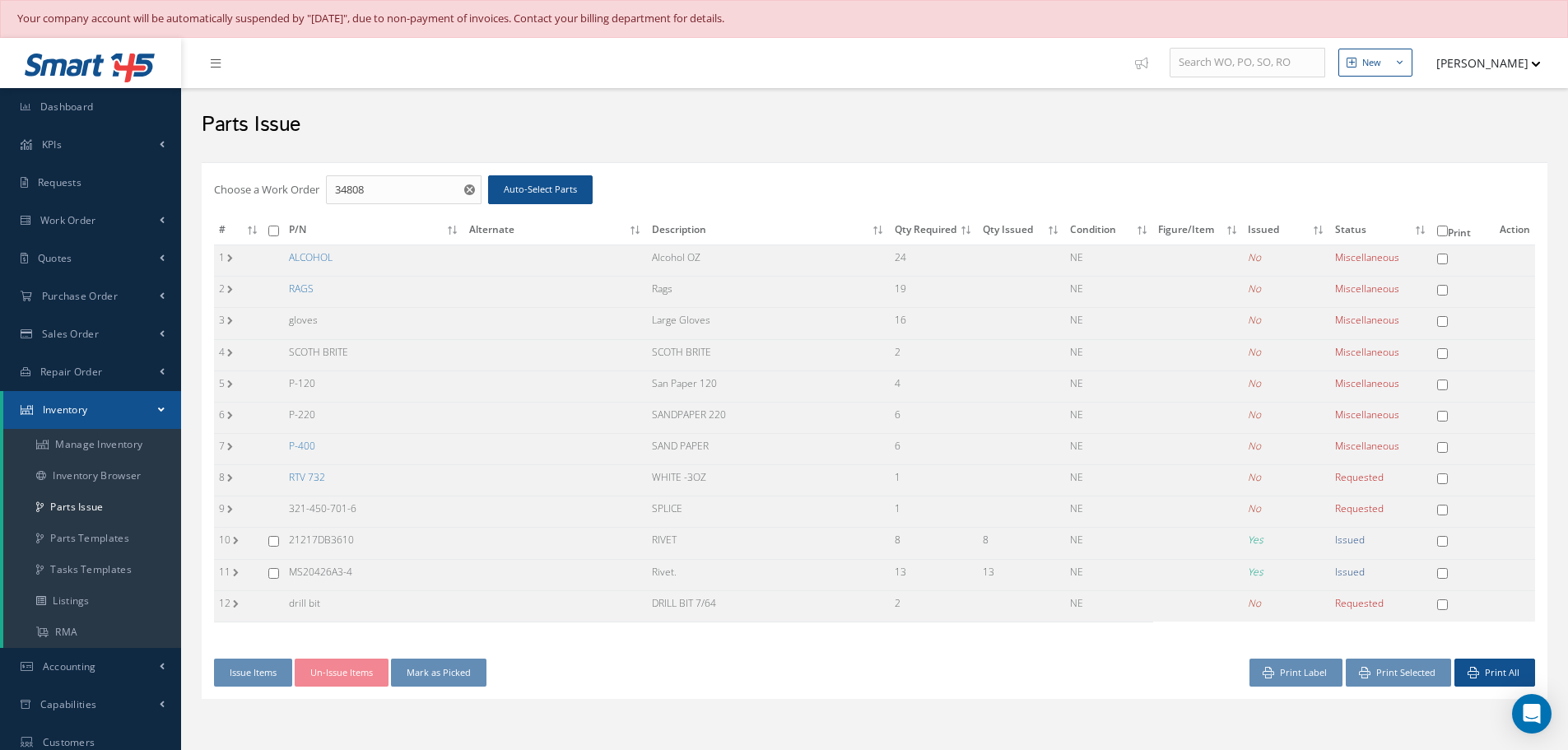
click at [1127, 147] on div "Parts Issue" at bounding box center [874, 121] width 1387 height 66
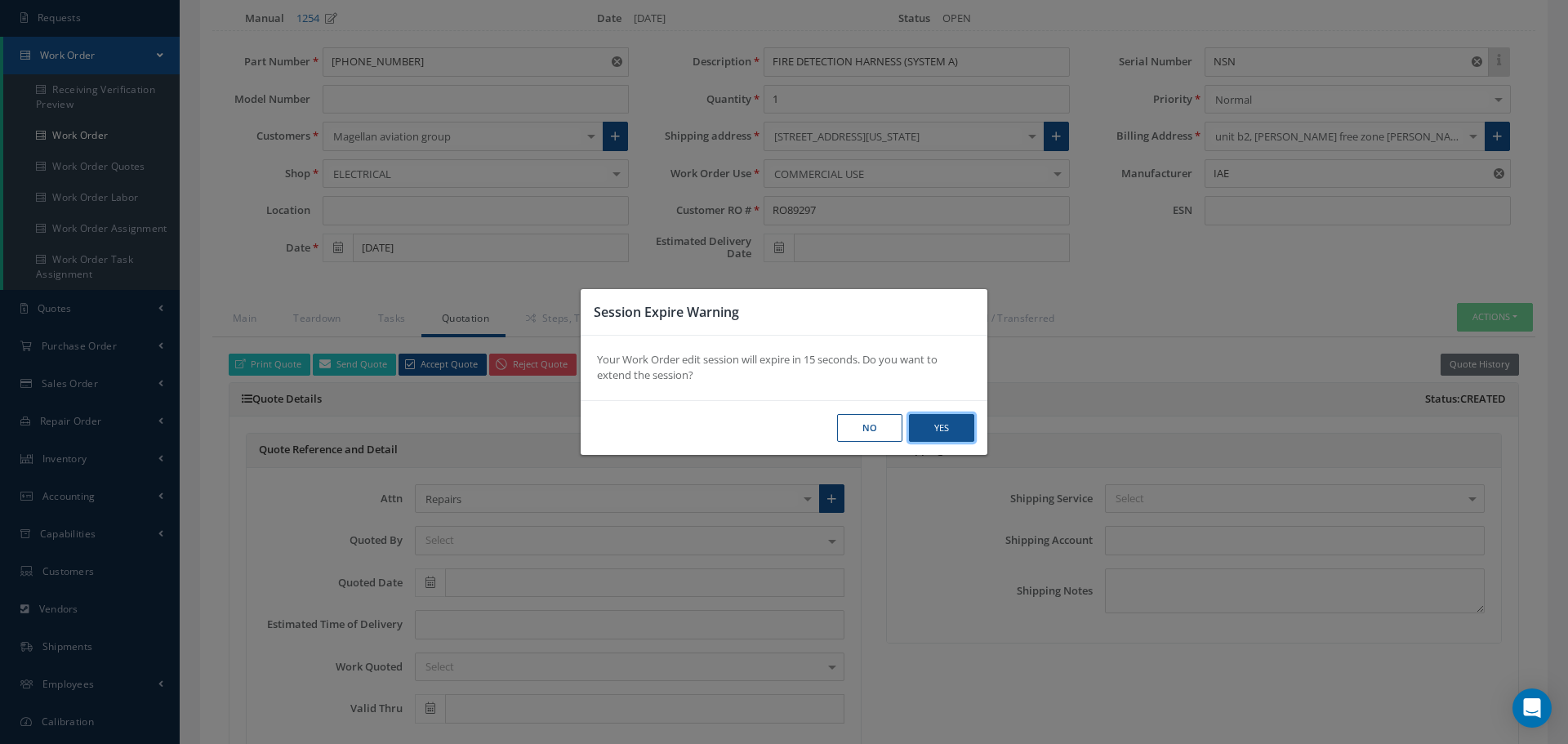
click at [947, 427] on button "Yes" at bounding box center [941, 428] width 65 height 29
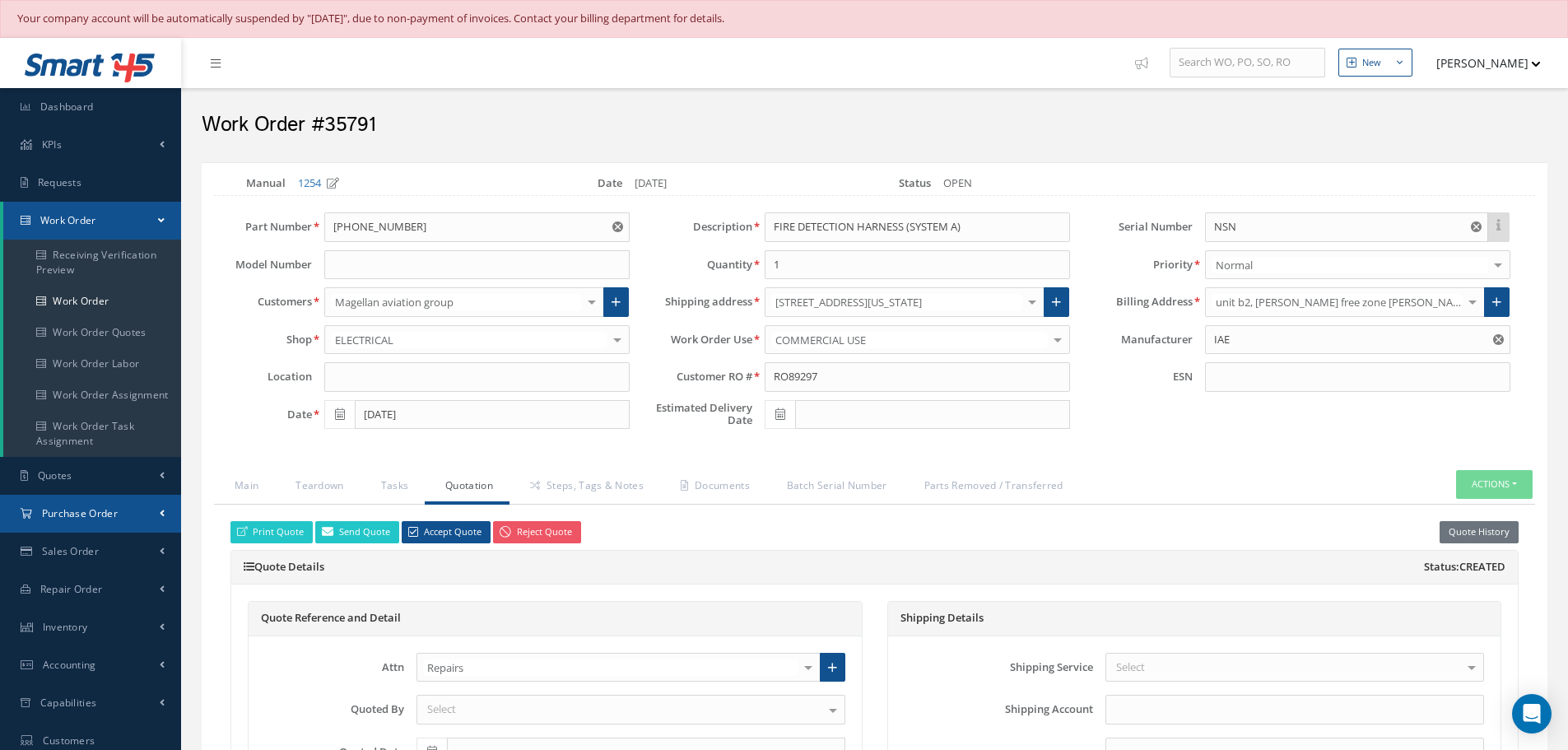
click at [82, 513] on span "Purchase Order" at bounding box center [80, 513] width 75 height 14
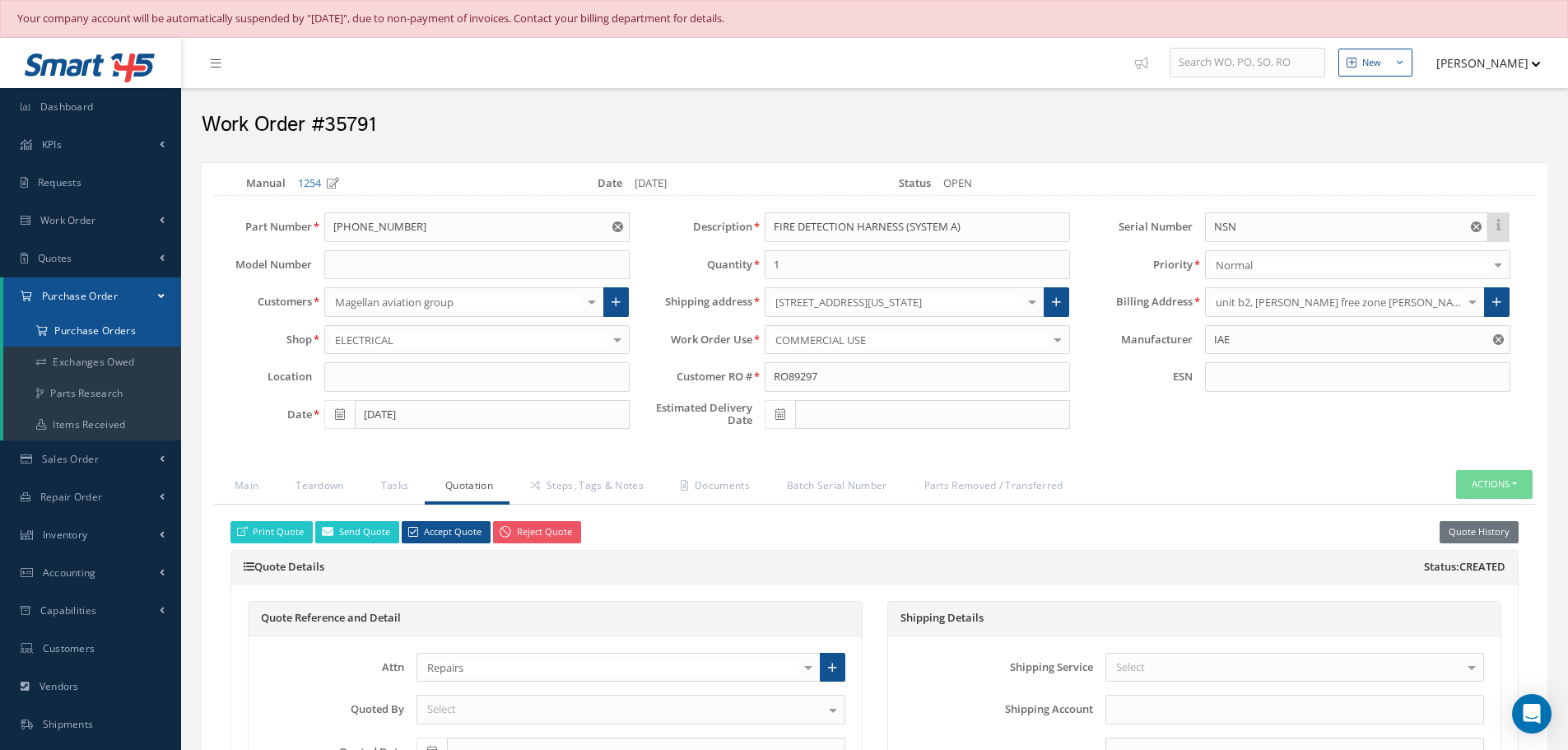
click at [89, 326] on a=1&status_id=2&status_id=3&status_id=5&collapsedFilters"] "Purchase Orders" at bounding box center [91, 331] width 178 height 31
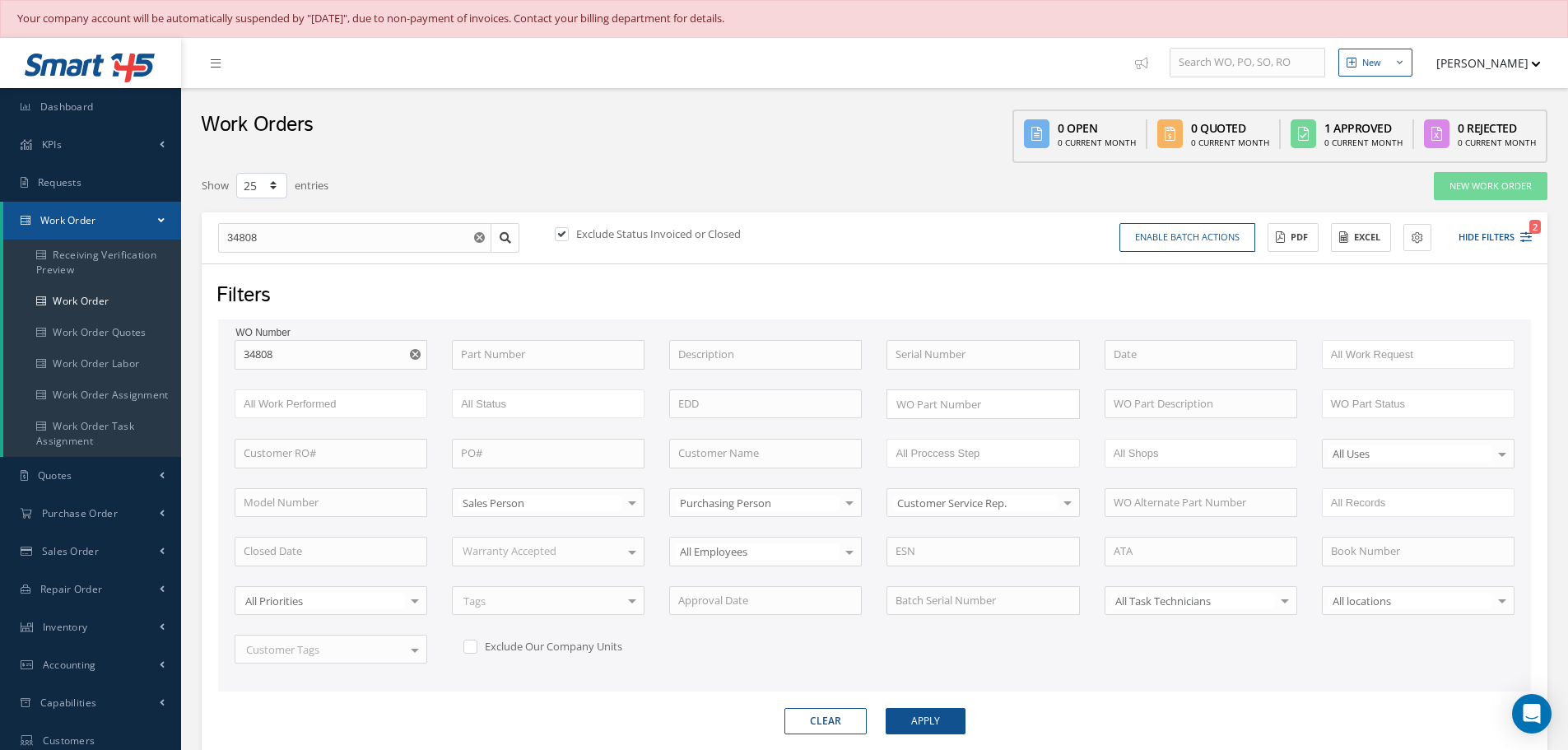
select select "25"
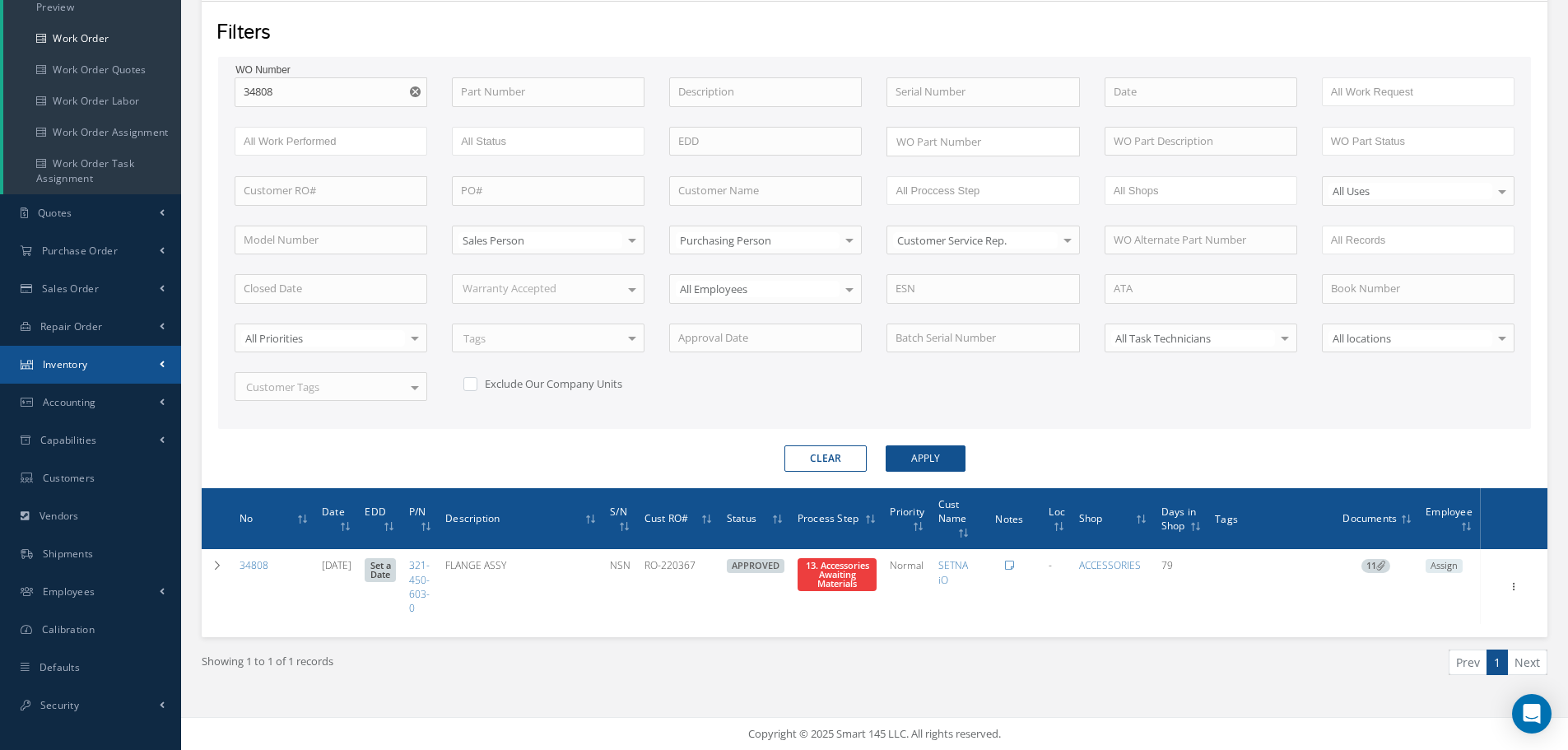
click at [77, 358] on span "Inventory" at bounding box center [65, 364] width 45 height 14
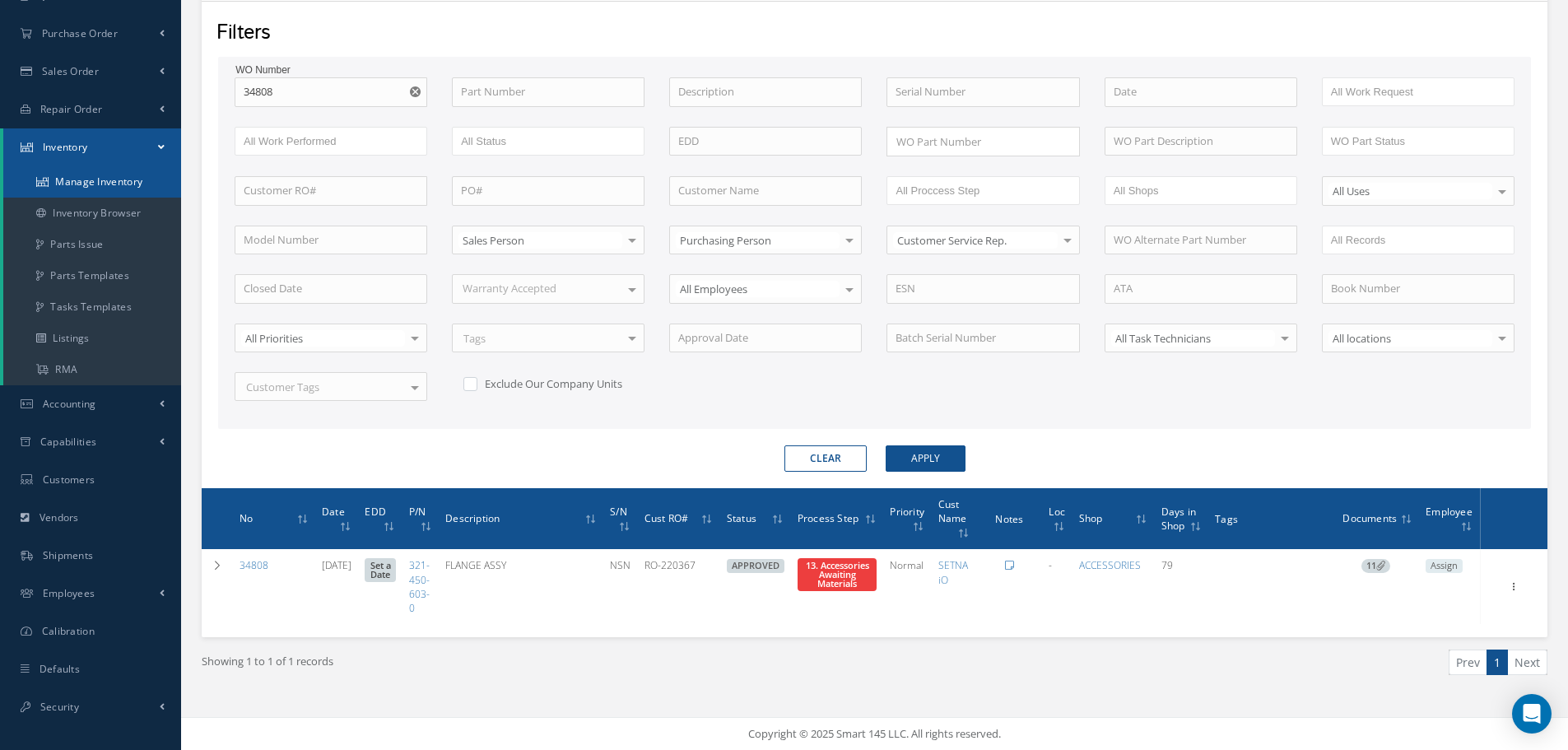
click at [94, 179] on link "Manage Inventory" at bounding box center [91, 181] width 178 height 31
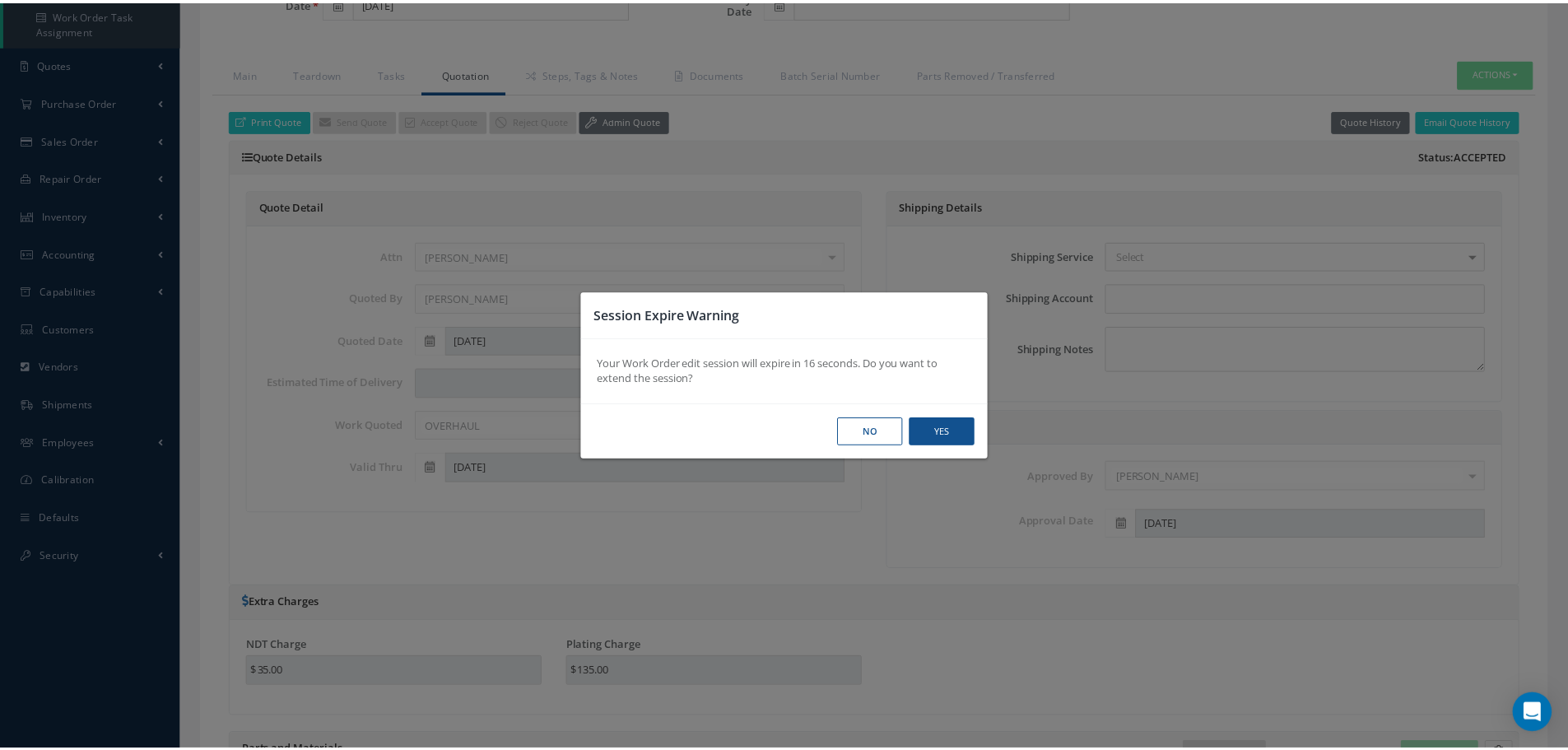
scroll to position [412, 0]
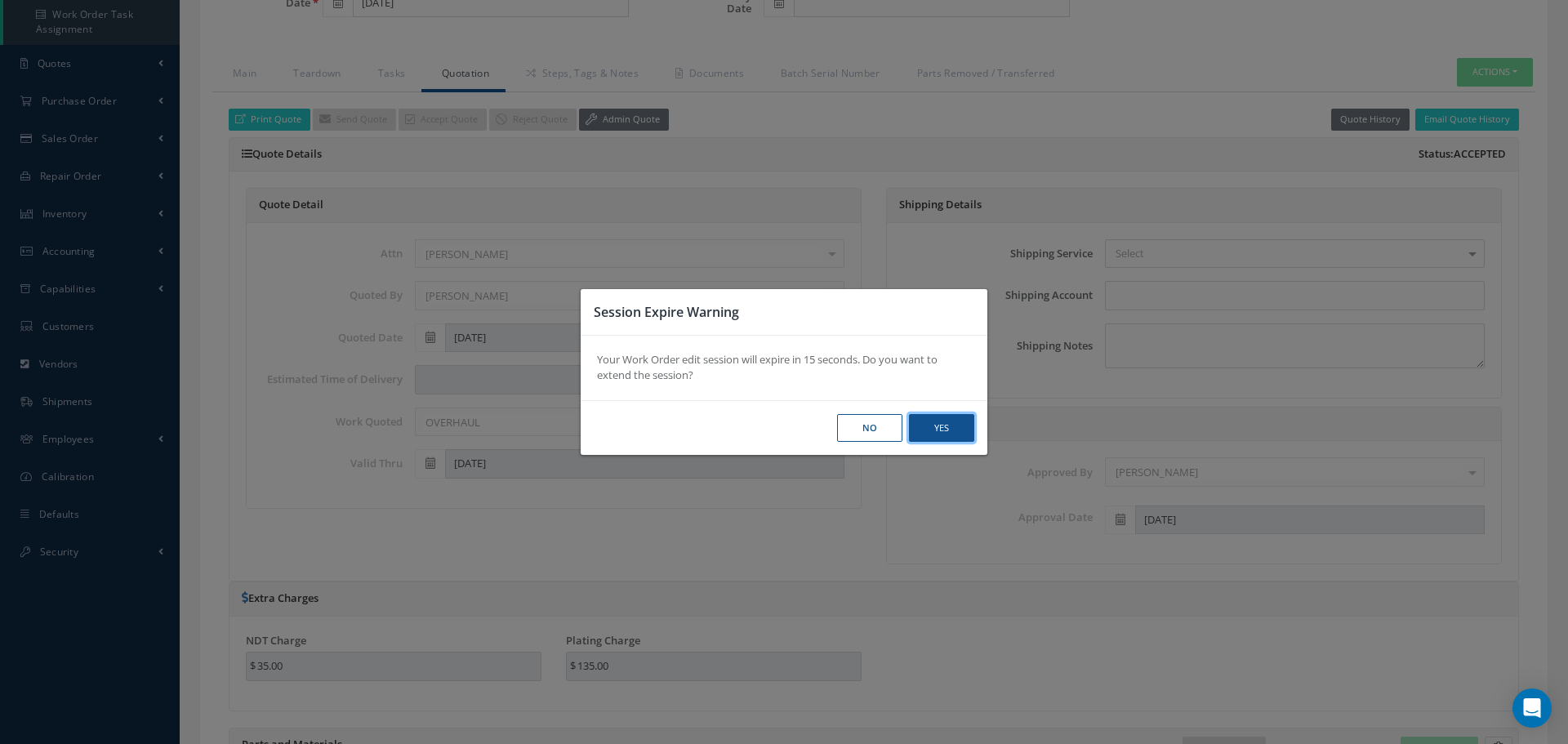
click at [965, 432] on button "Yes" at bounding box center [941, 428] width 65 height 29
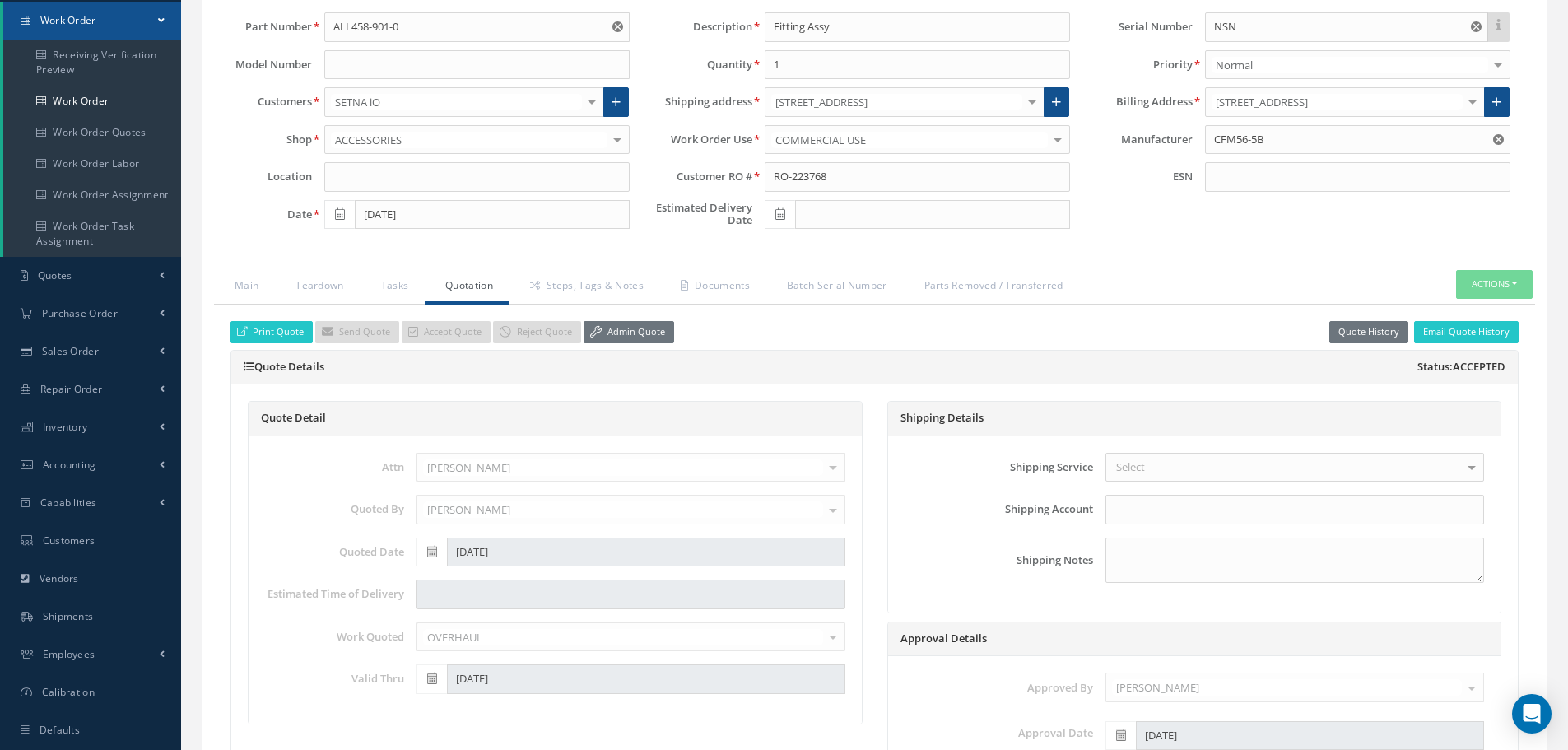
scroll to position [165, 0]
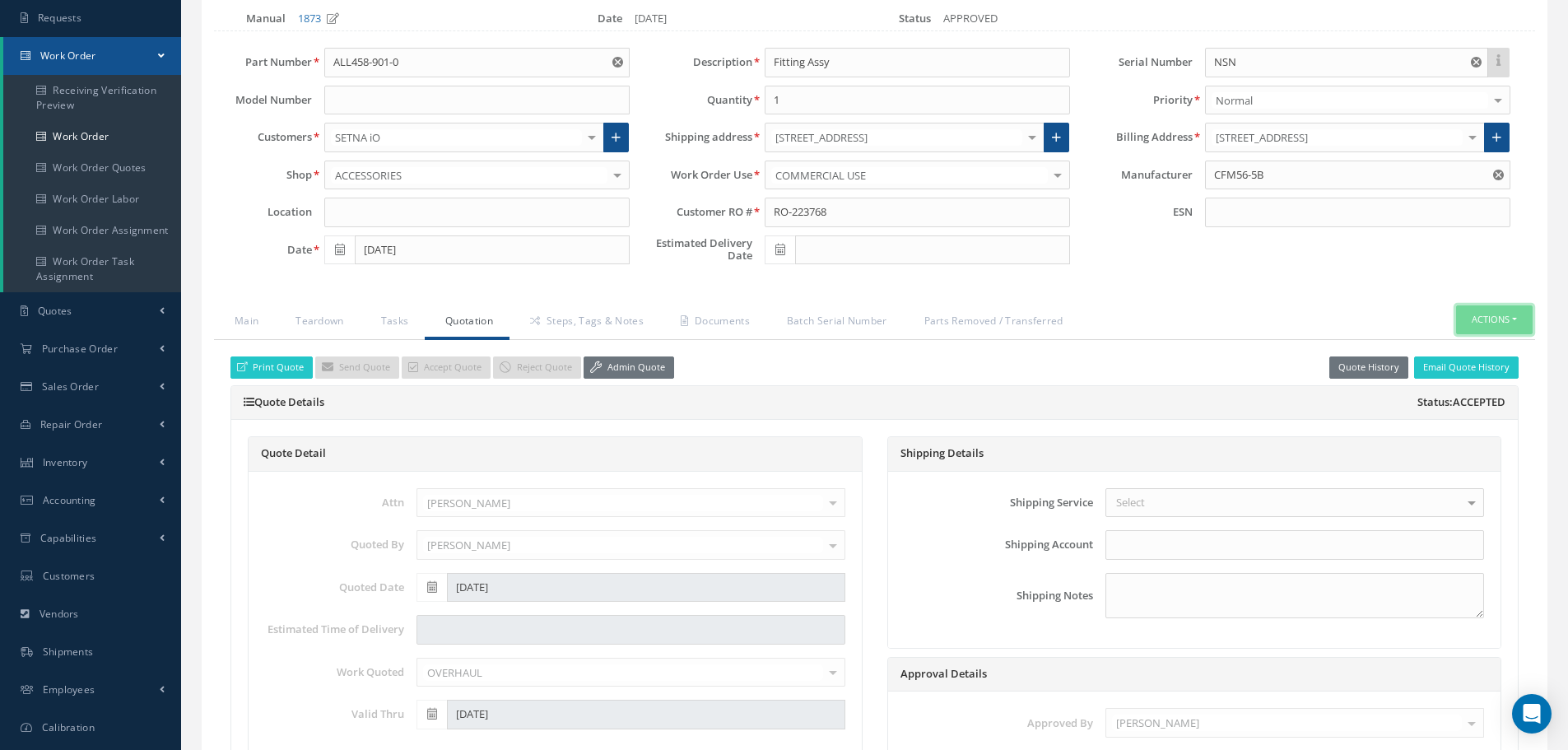
click at [1522, 318] on button "Actions" at bounding box center [1494, 319] width 76 height 29
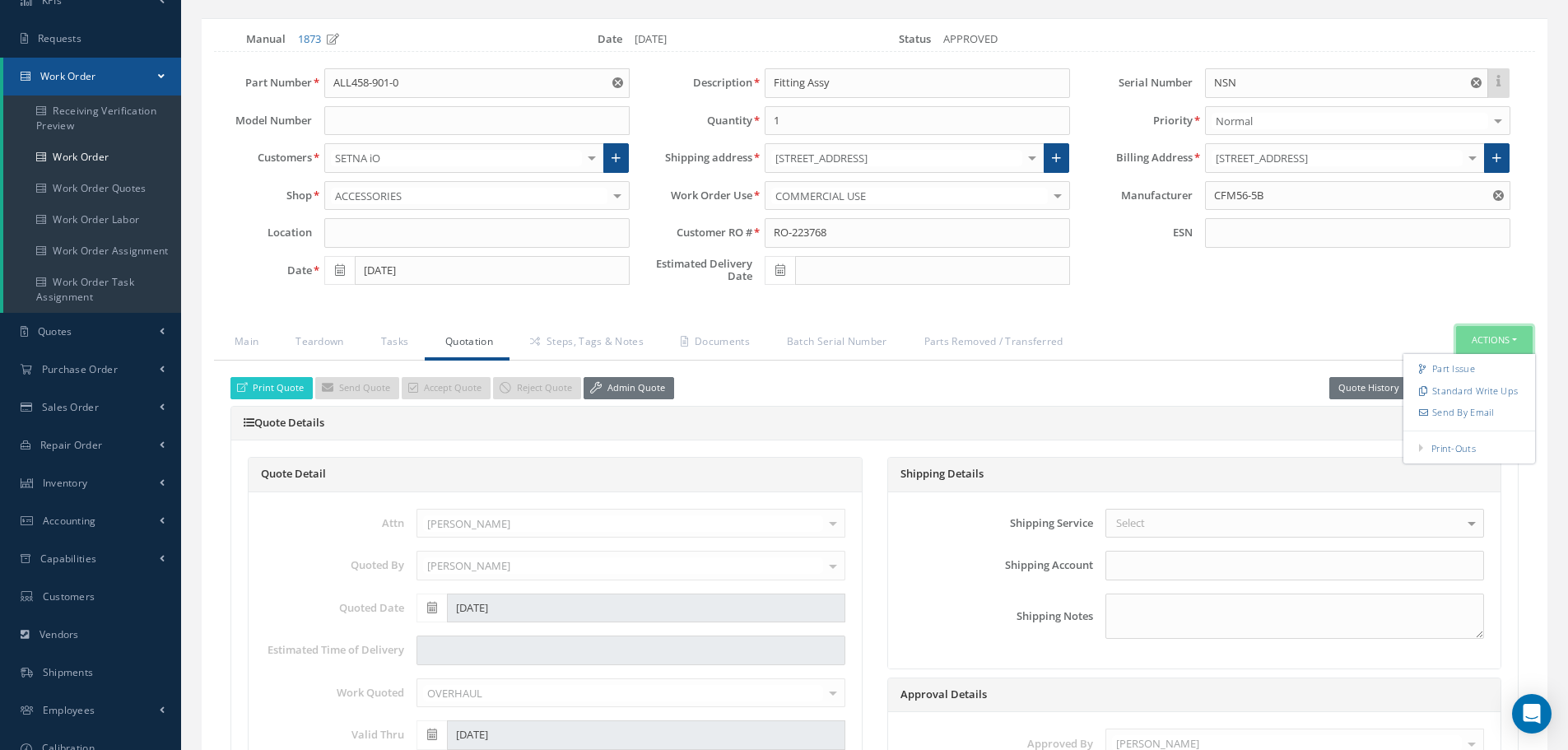
scroll to position [247, 0]
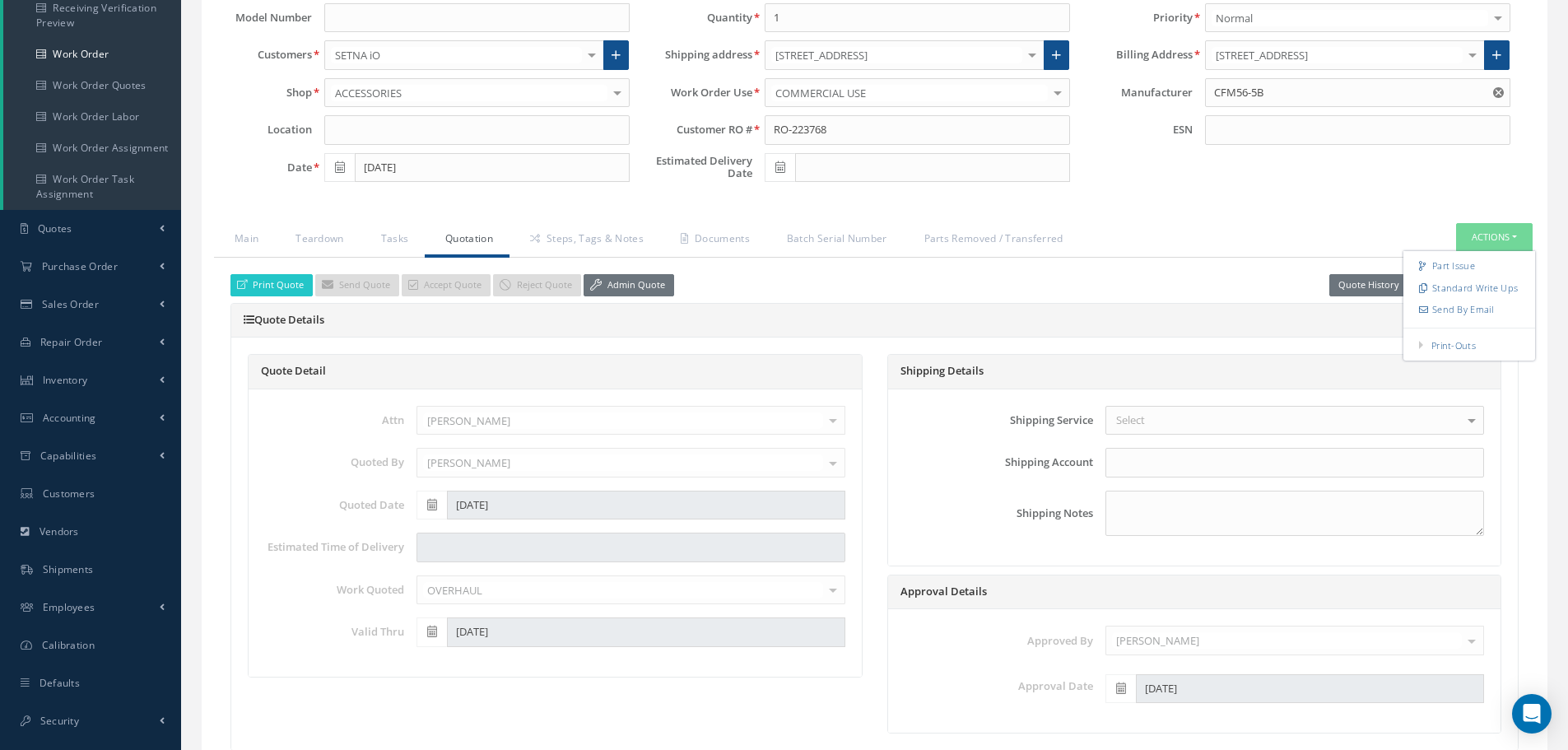
click at [1227, 201] on div "Loading… Manual 1873 Date 09/15/2025 Status APPROVED Part Number ALL458-901-0 M…" at bounding box center [874, 653] width 1347 height 1476
click at [1515, 237] on button "Actions" at bounding box center [1494, 237] width 76 height 29
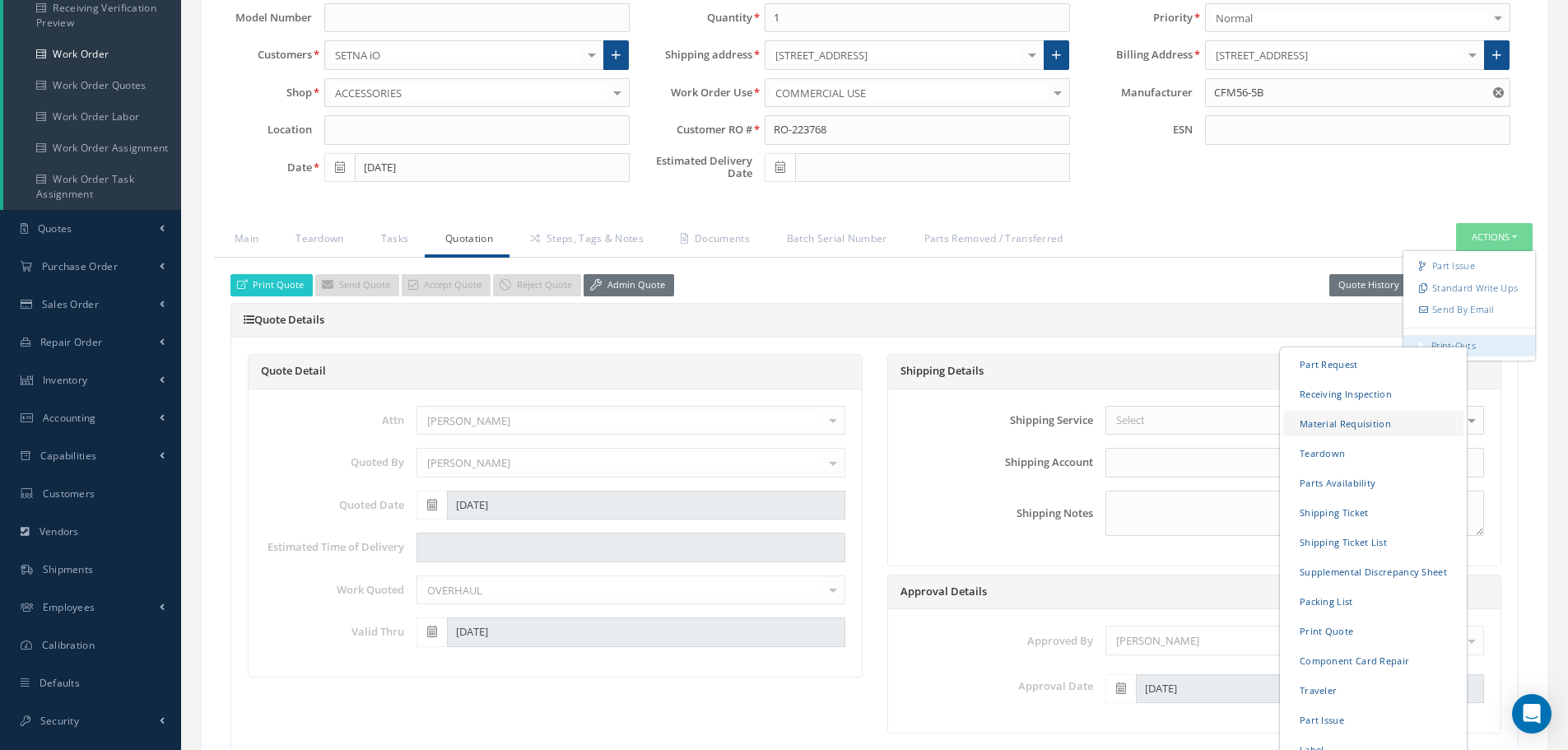
click at [1309, 427] on link "Material Requisition" at bounding box center [1373, 423] width 180 height 25
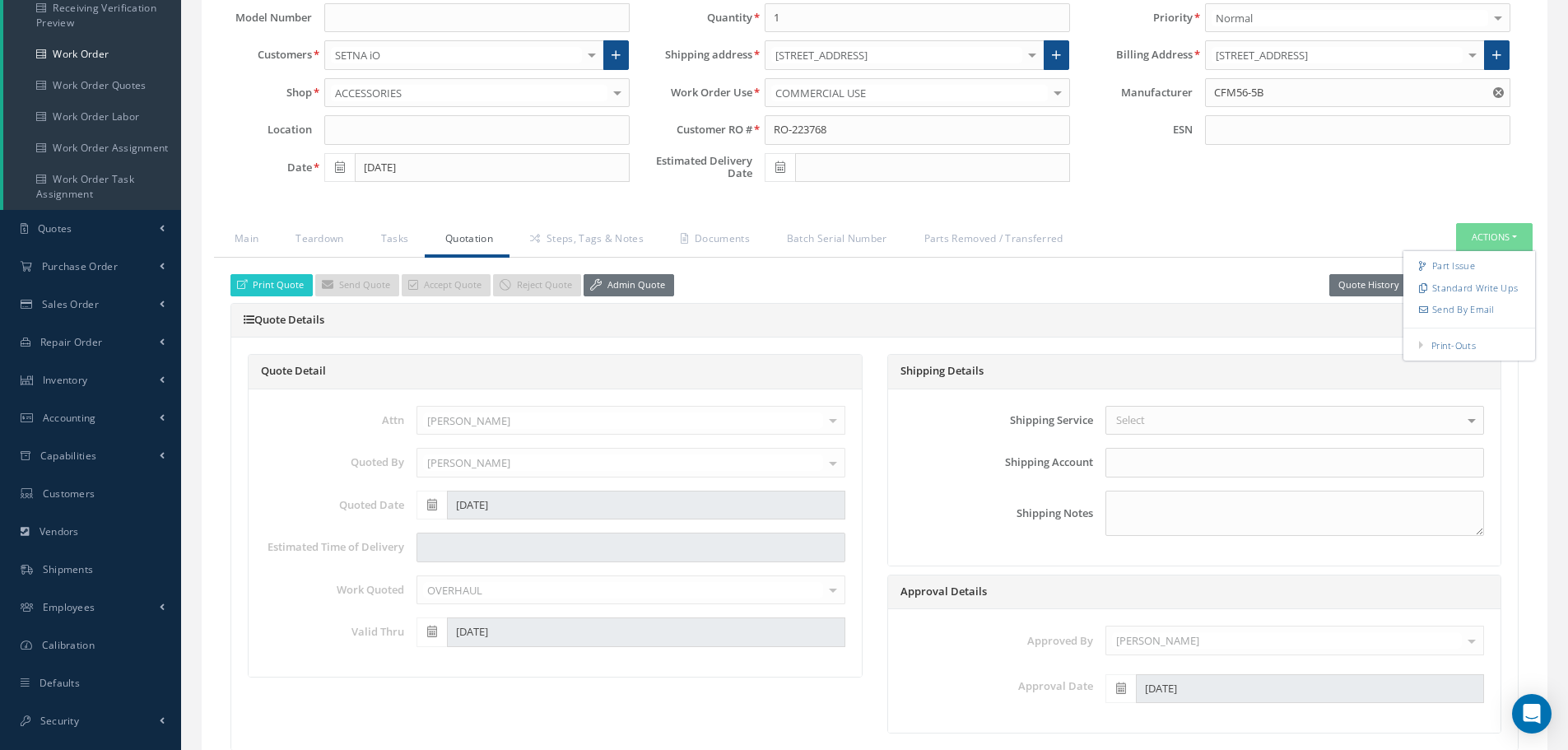
select select "25"
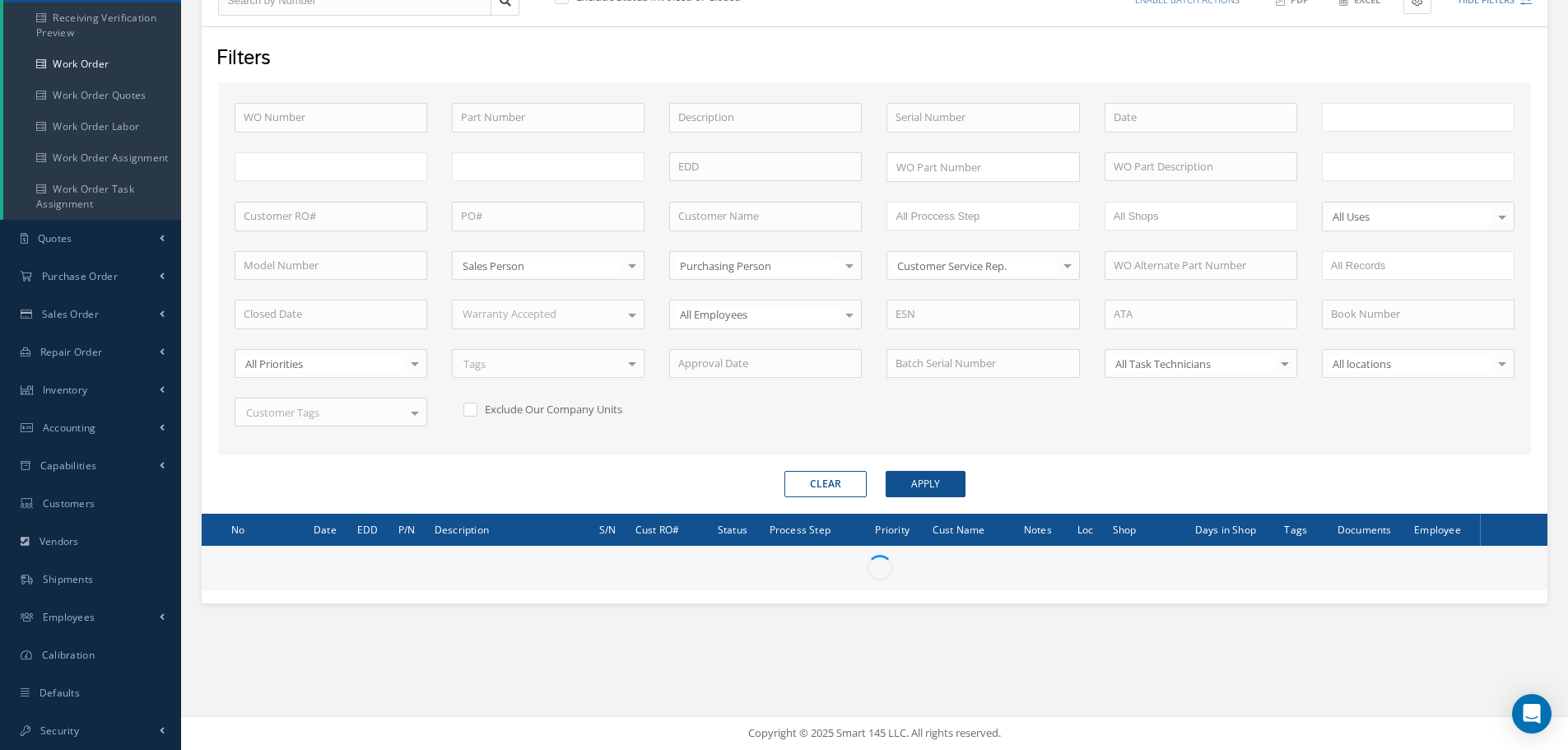
scroll to position [237, 0]
type input "All Work Request"
type input "All Work Performed"
type input "All Status"
type input "WO Part Status"
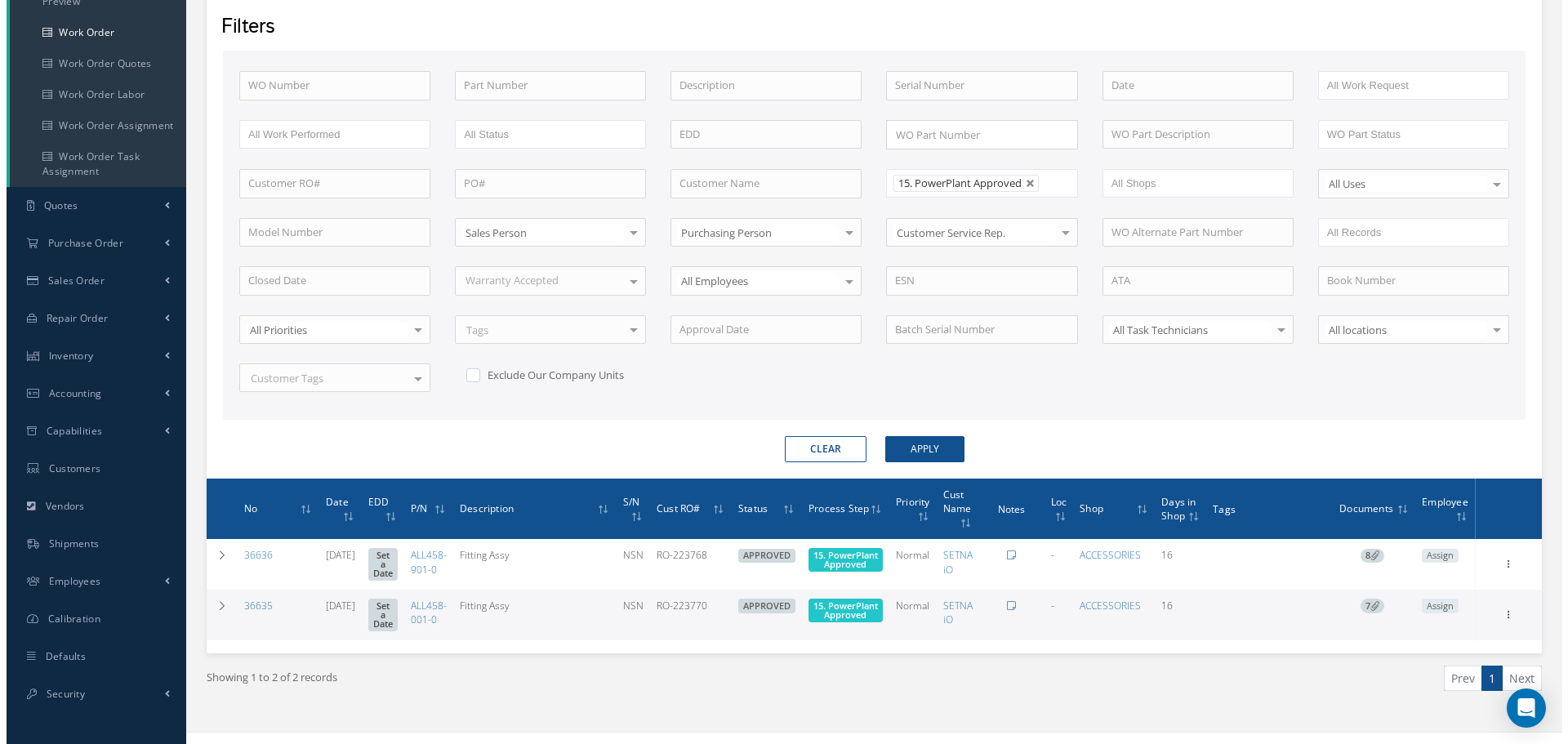
scroll to position [294, 0]
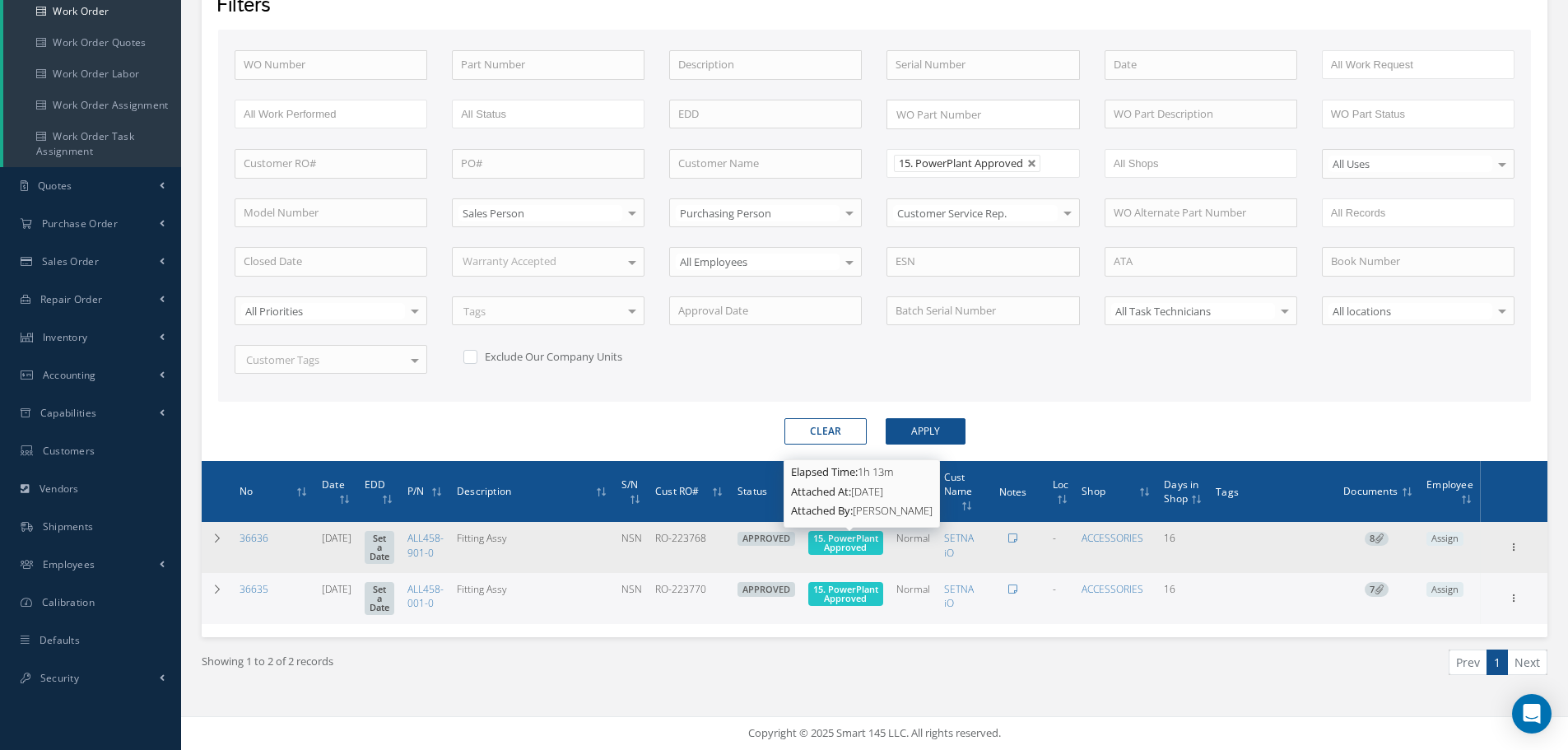
click at [836, 542] on span "15. PowerPlant Approved" at bounding box center [845, 542] width 65 height 22
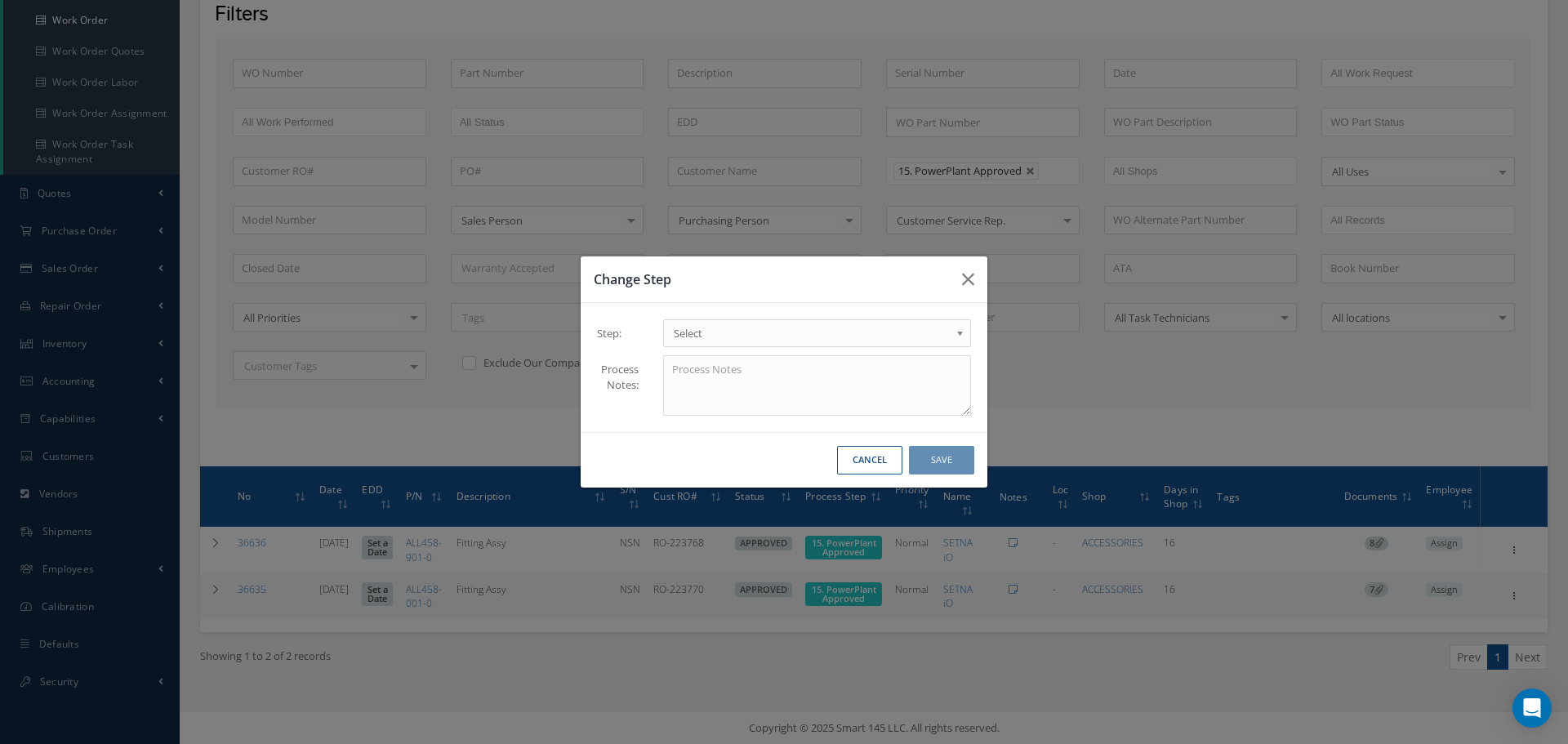
click at [960, 331] on b at bounding box center [962, 337] width 15 height 26
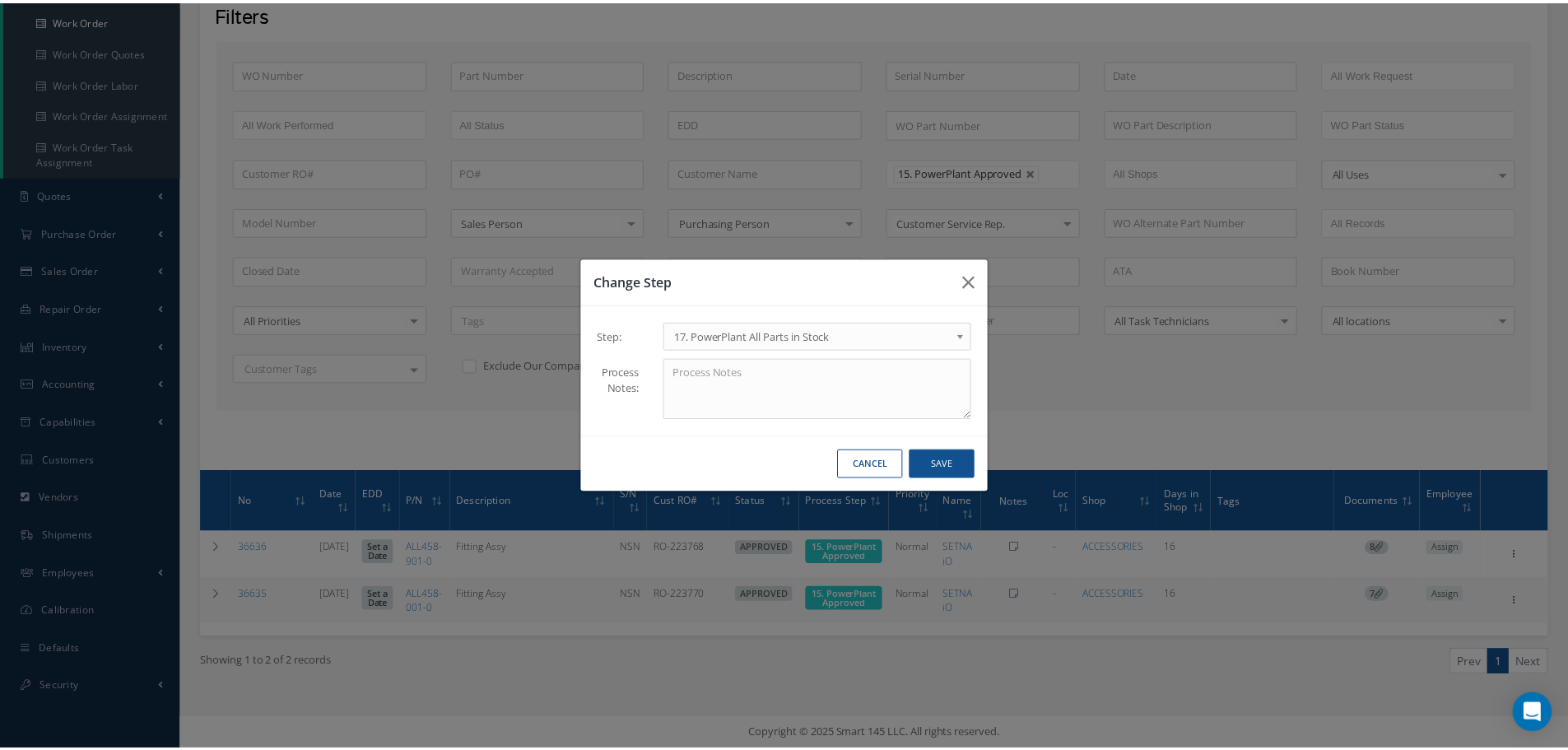
scroll to position [0, 0]
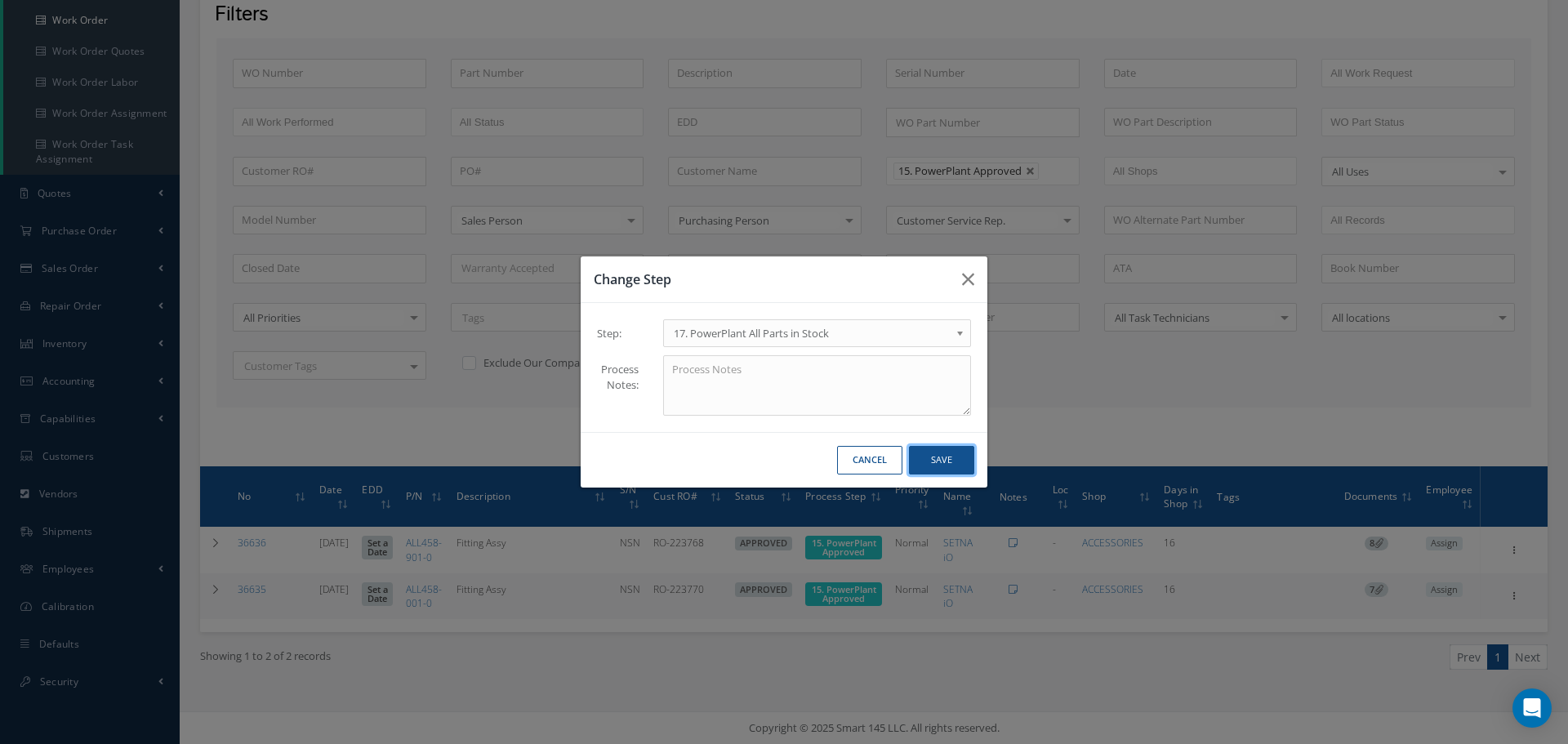
click at [956, 464] on button "Save" at bounding box center [941, 460] width 65 height 29
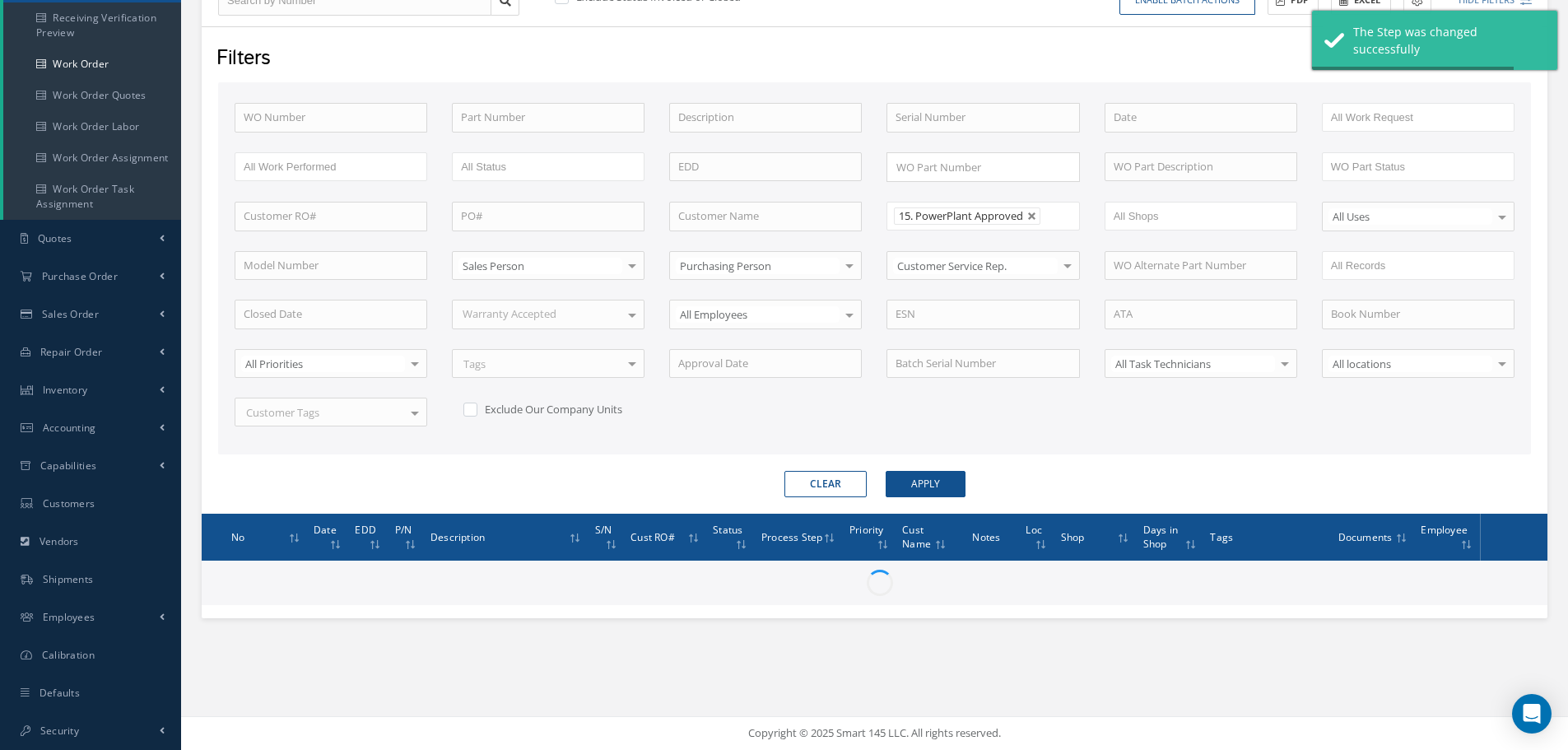
scroll to position [242, 0]
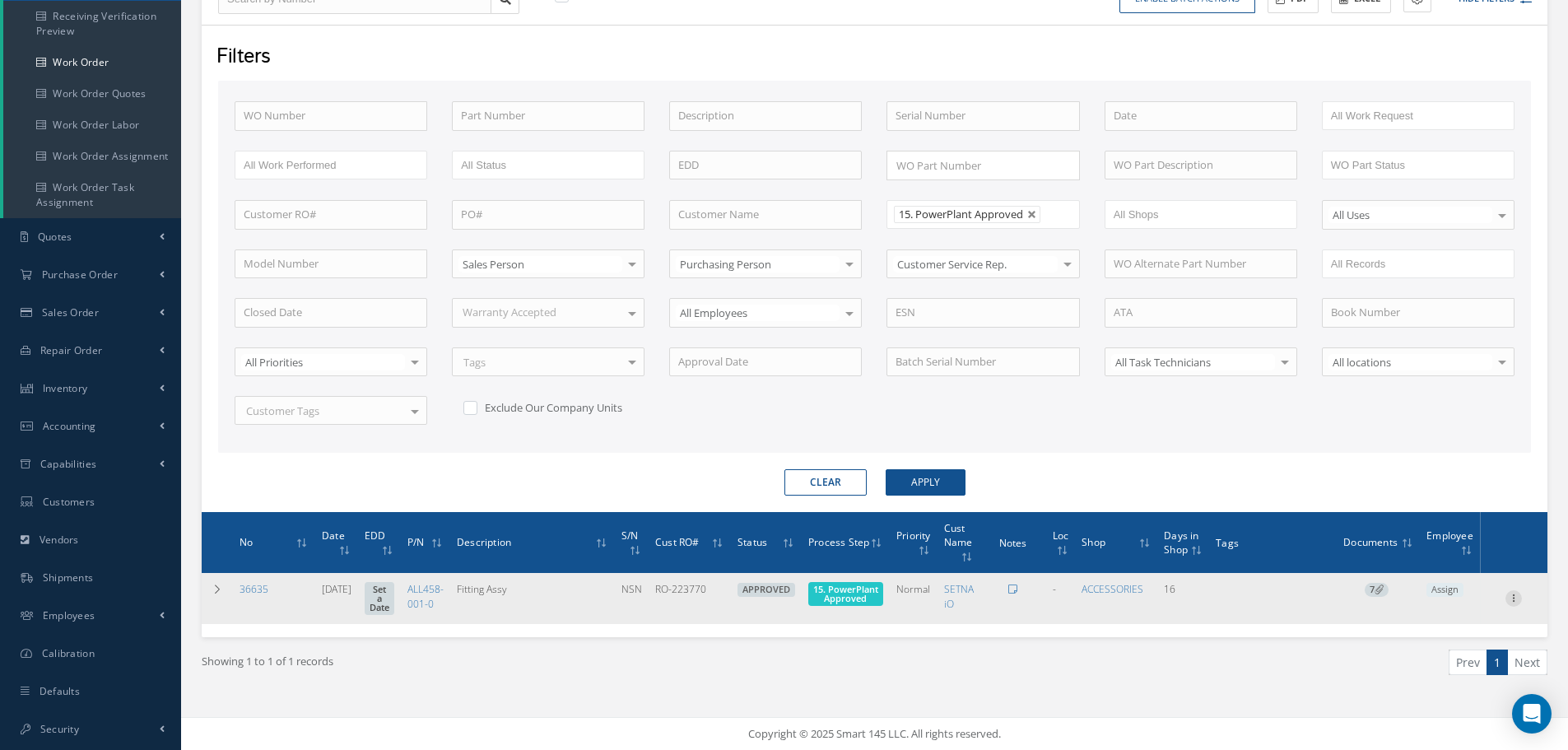
click at [1513, 593] on icon at bounding box center [1513, 596] width 16 height 13
click at [1418, 629] on link "Edit" at bounding box center [1438, 630] width 130 height 22
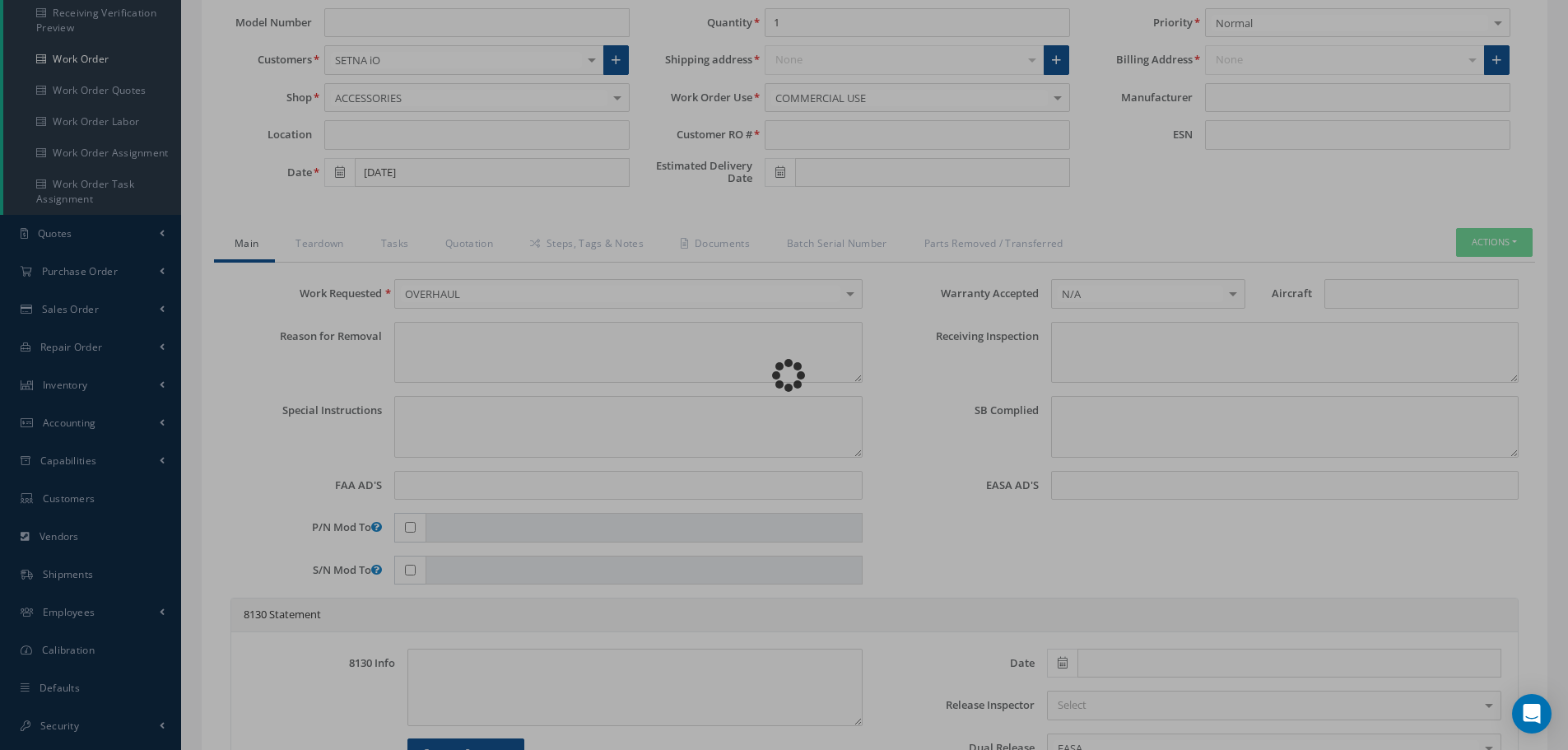
type input "ALL458-001-0"
type input "09/15/2025"
type input "Fitting Assy"
type input "RO-223770"
type input "NSN"
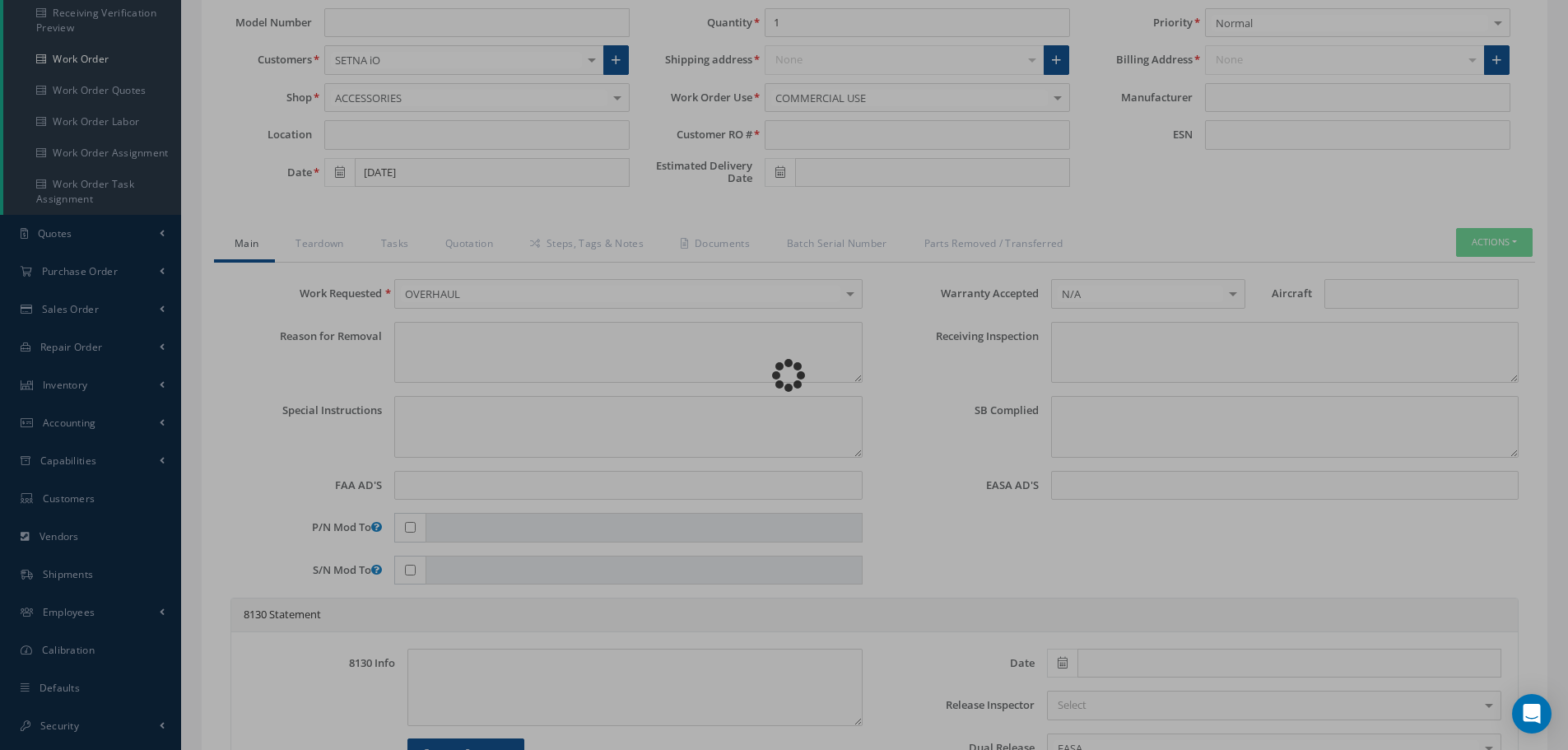
type textarea "NONE"
type textarea "PLEASE SEE R.O. FOR DETAILS"
type textarea "NO VISUAL DAMAGE"
type textarea "None performed"
type textarea "Article was xxxxx in reference with the following Technical Standard : CFM56-5B…"
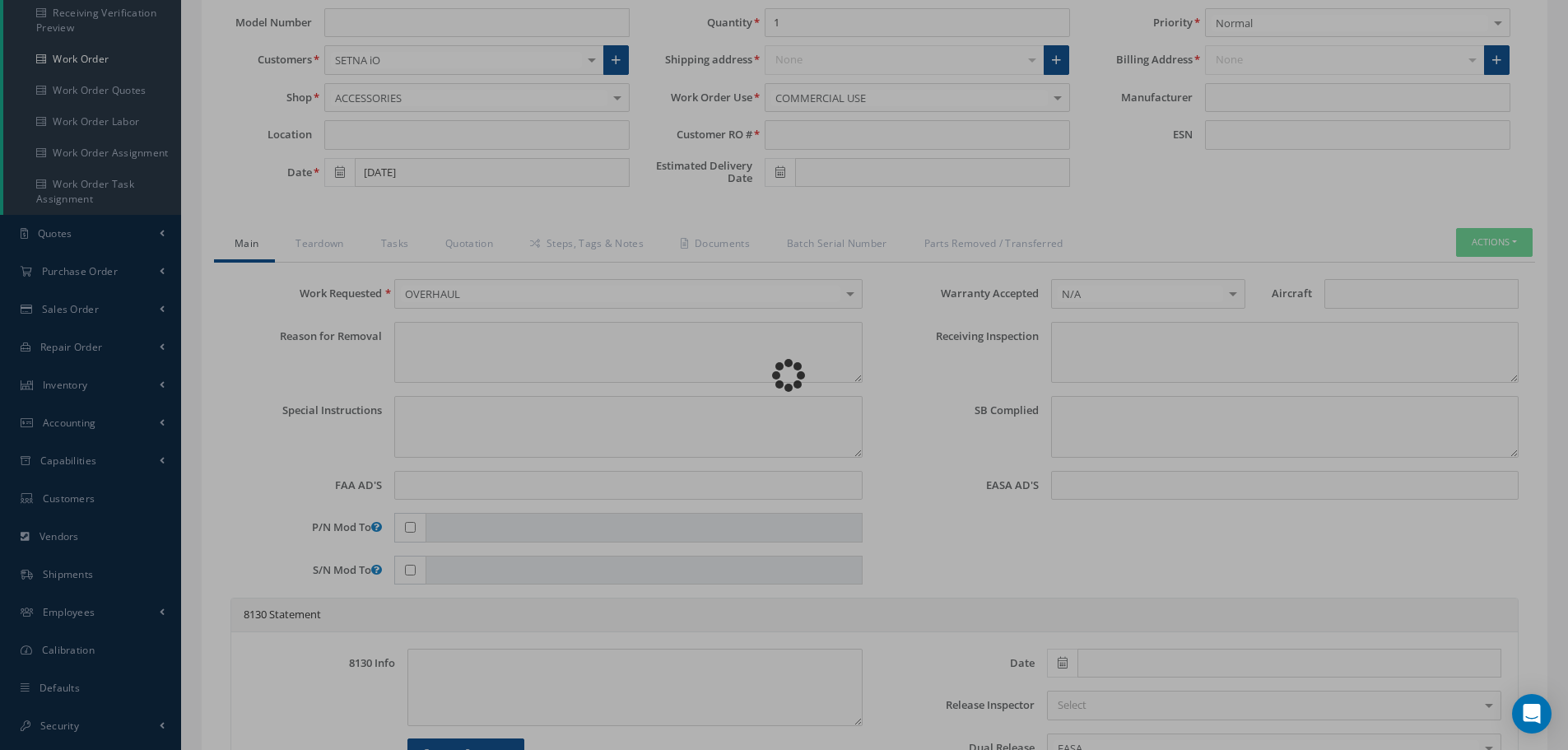
type textarea "Article has been approved to return to service."
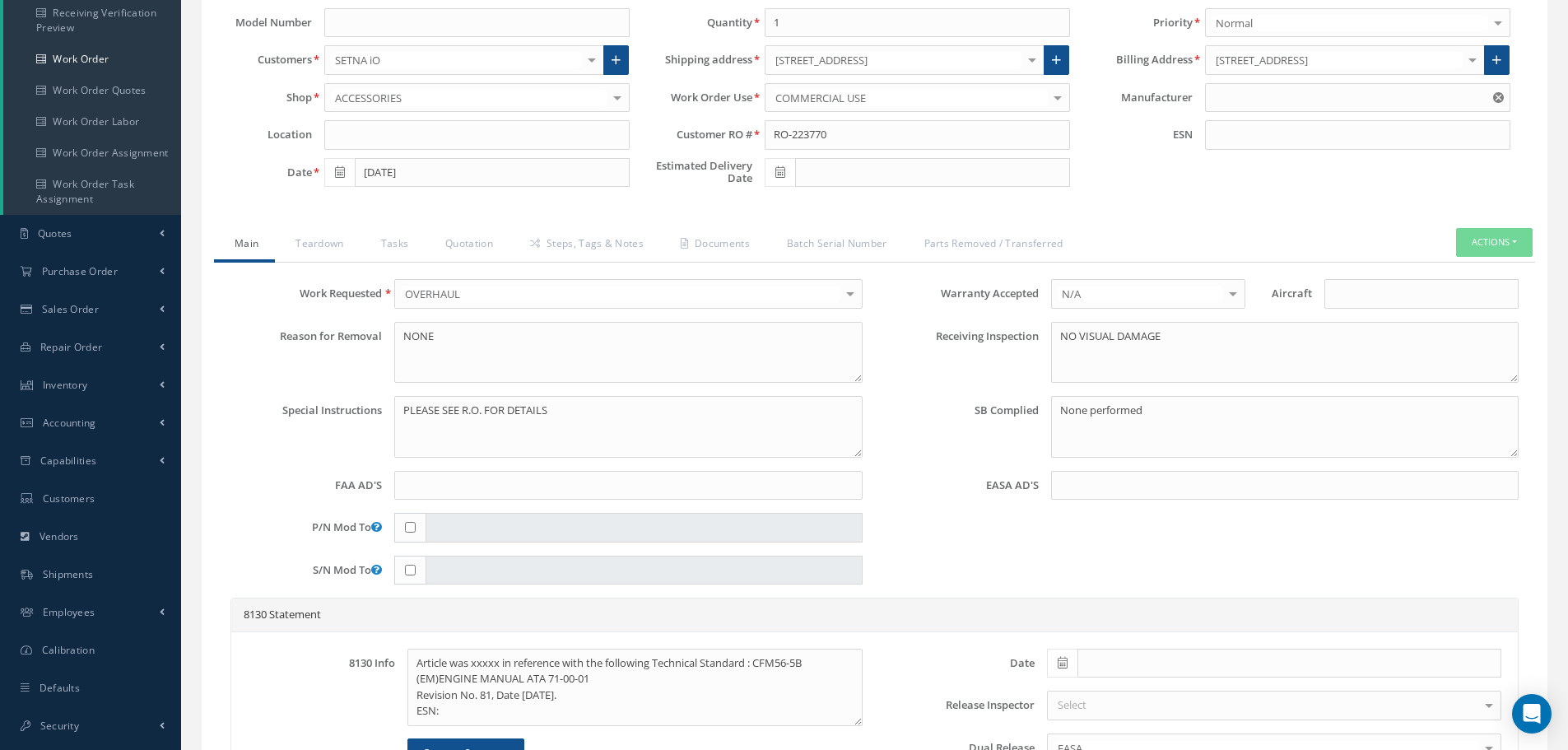
type input "CFM56-5B"
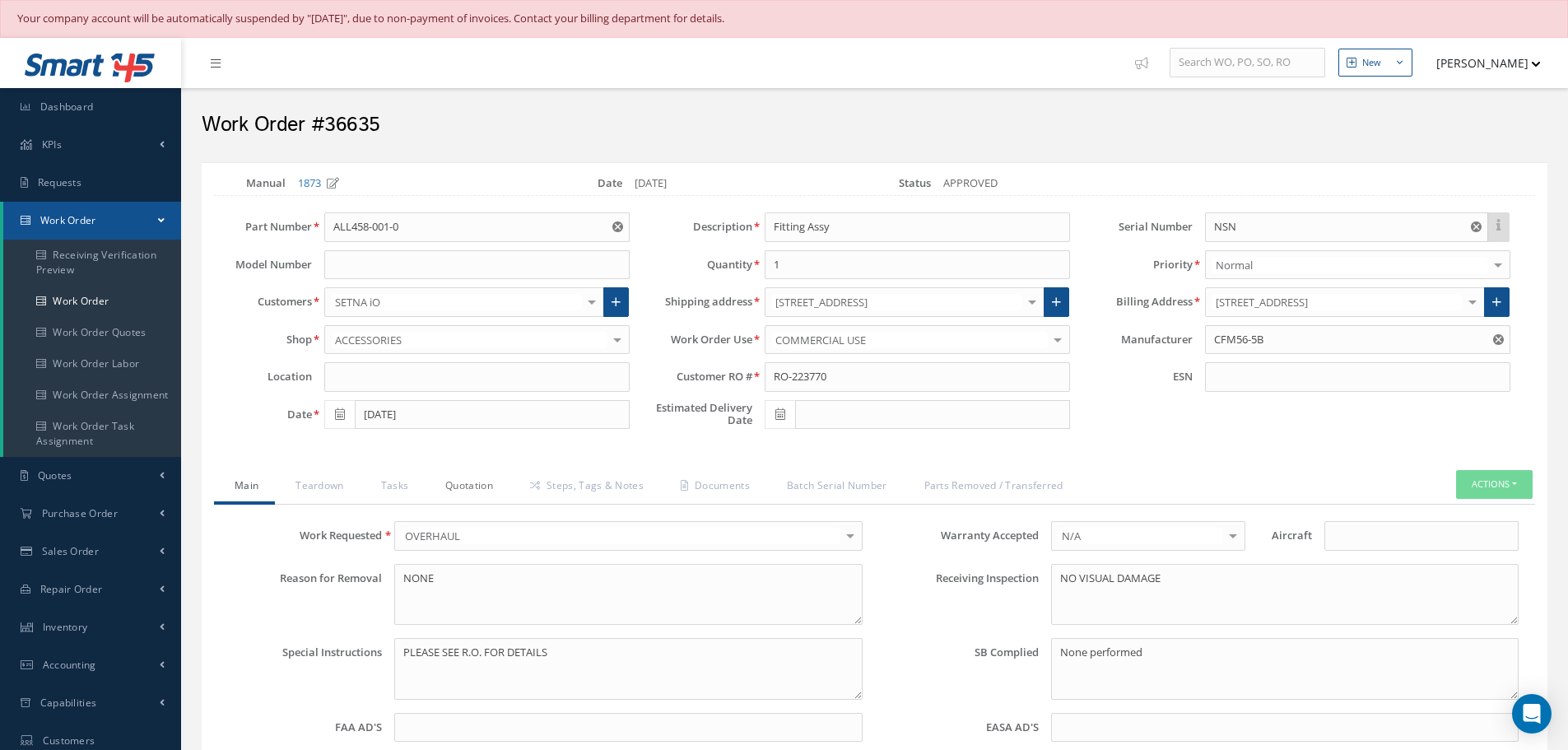
click at [473, 487] on link "Quotation" at bounding box center [467, 487] width 85 height 35
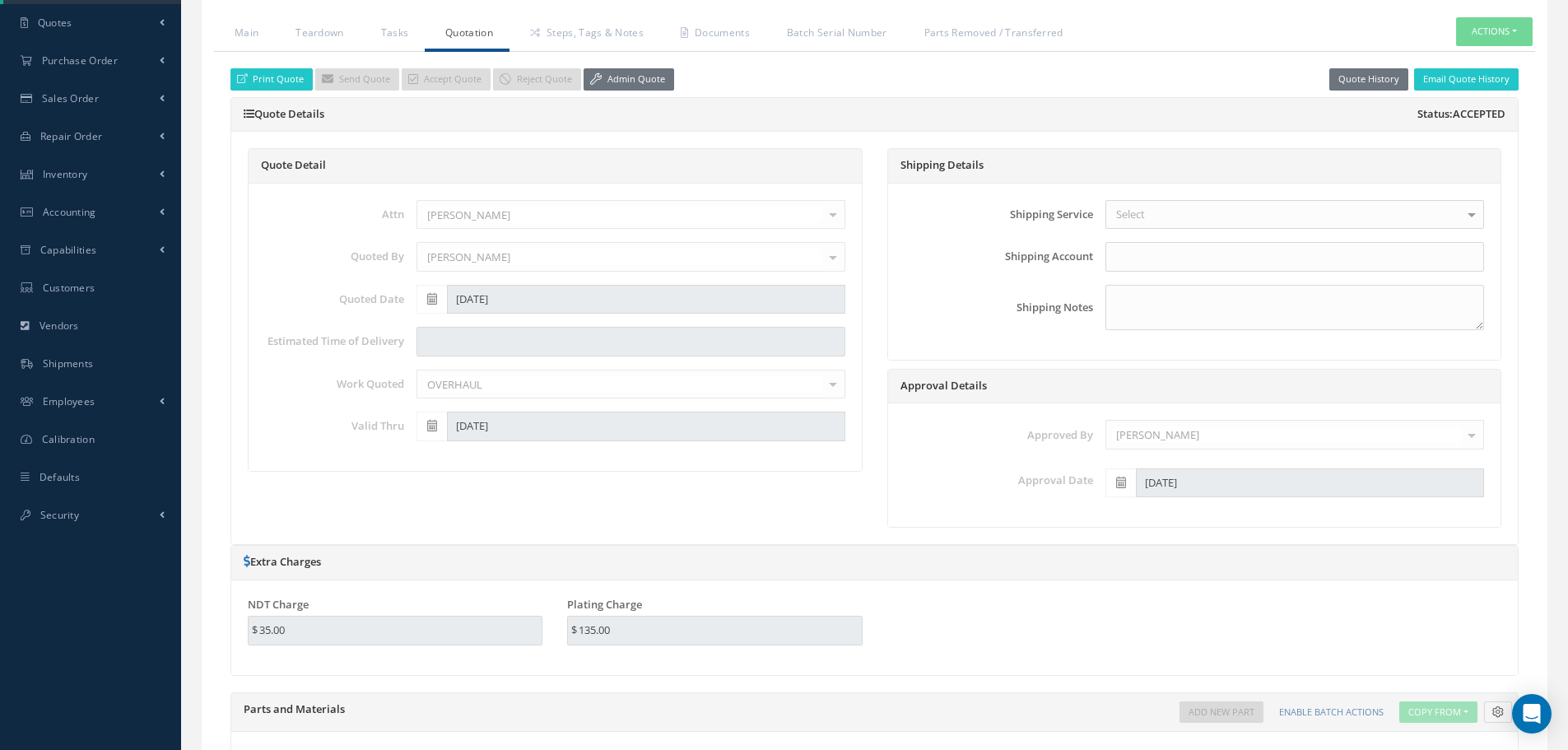
scroll to position [577, 0]
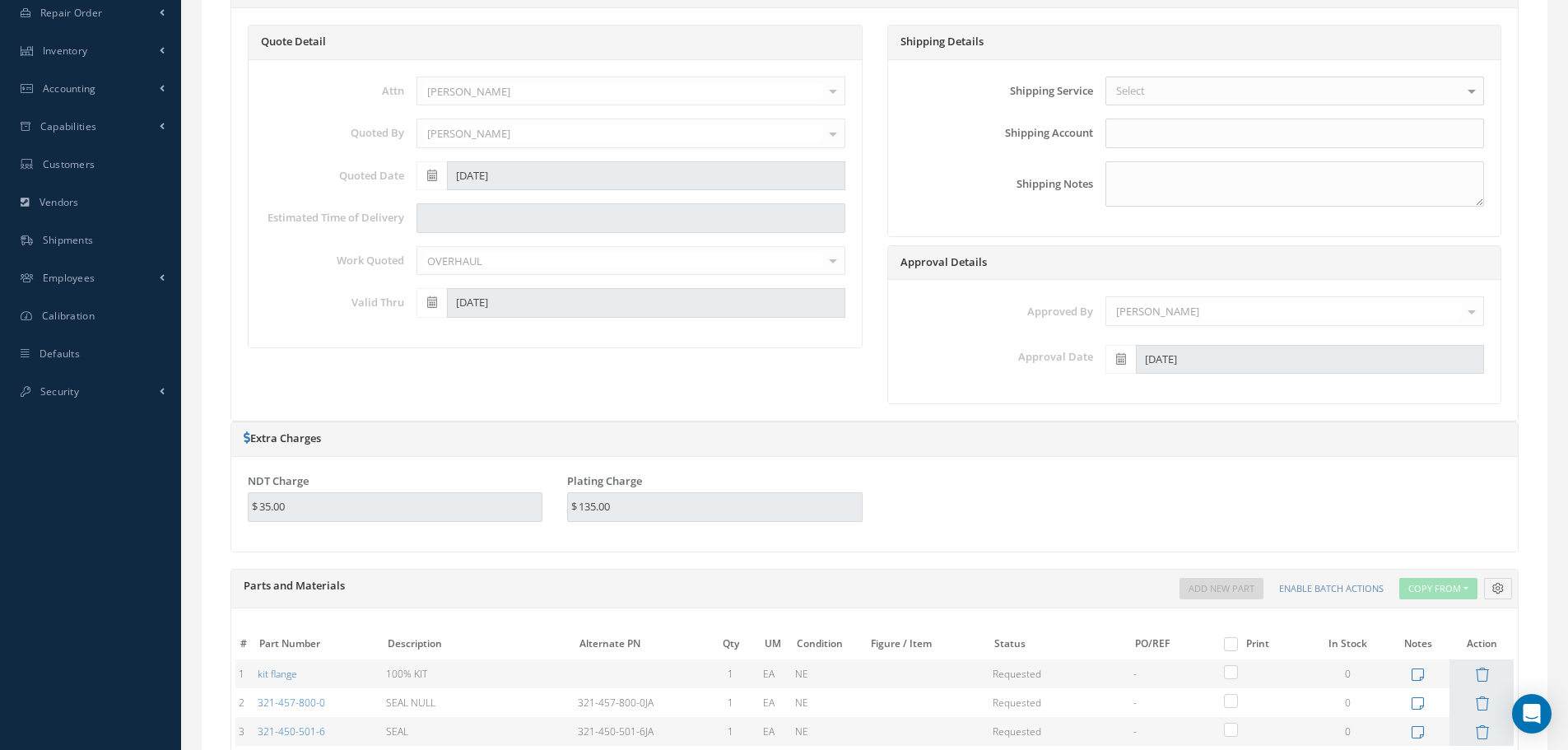
click at [1237, 644] on label at bounding box center [1239, 643] width 4 height 14
click at [1233, 644] on input "checkbox" at bounding box center [1233, 645] width 10 height 10
checkbox input "true"
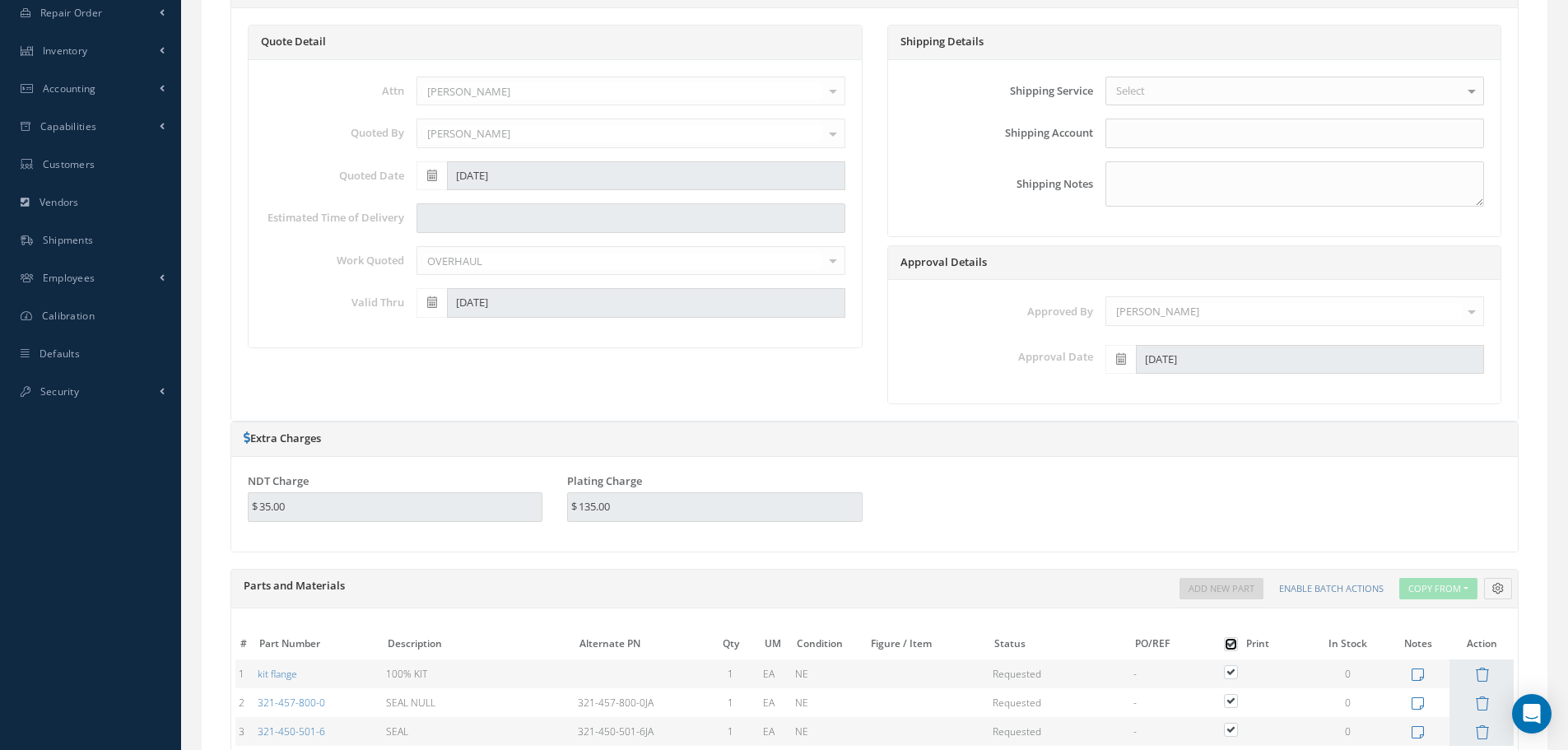
checkbox input "true"
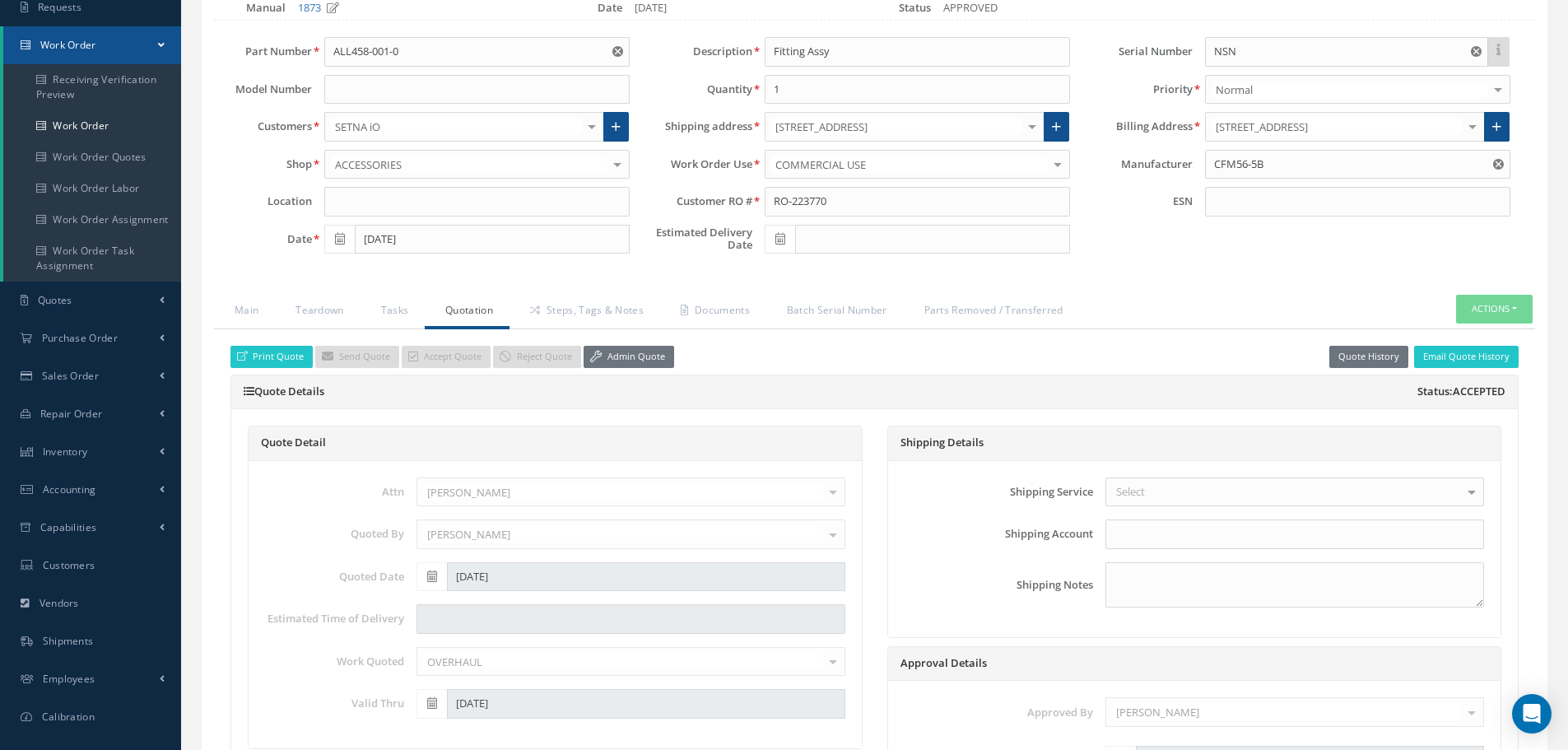
scroll to position [165, 0]
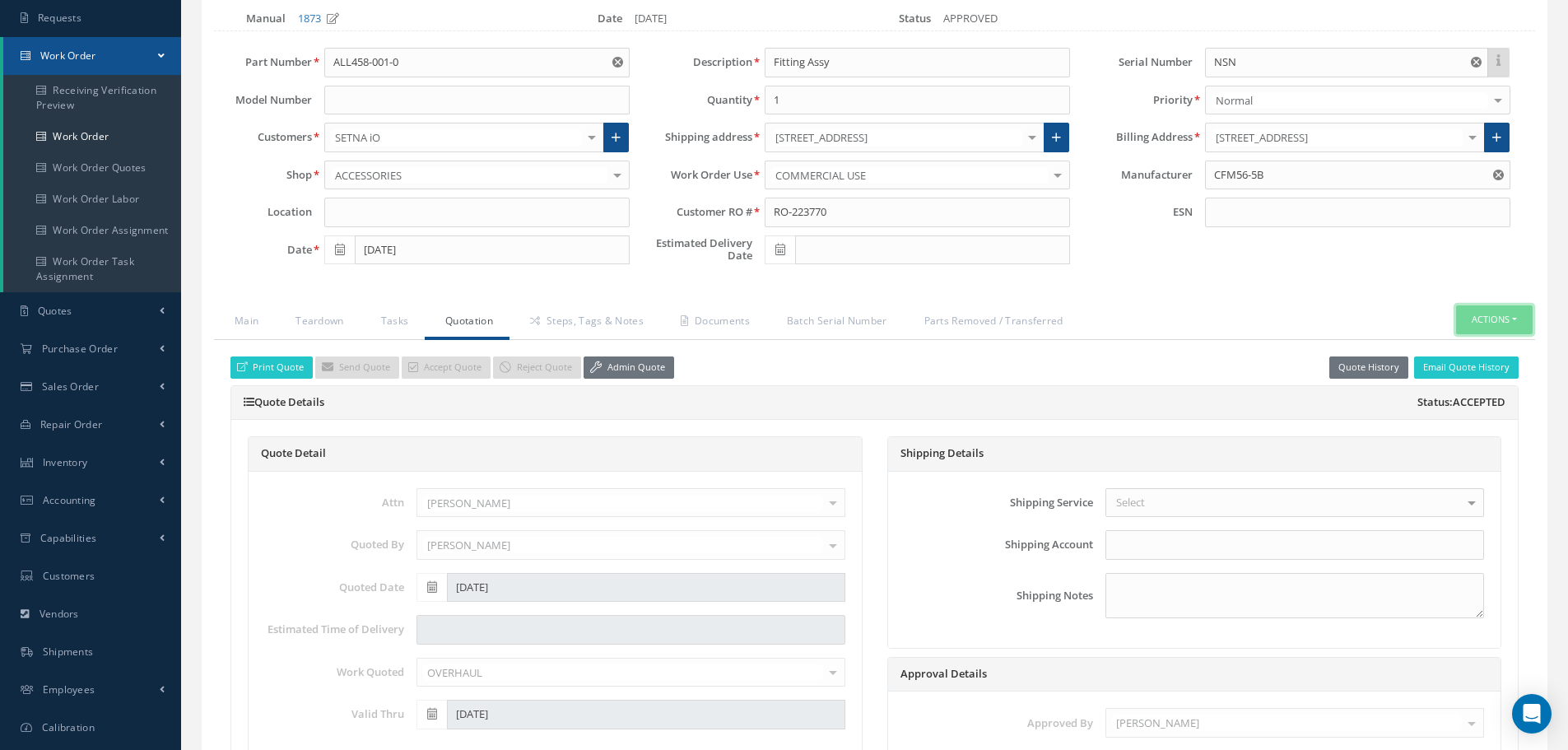
click at [1513, 320] on button "Actions" at bounding box center [1494, 319] width 76 height 29
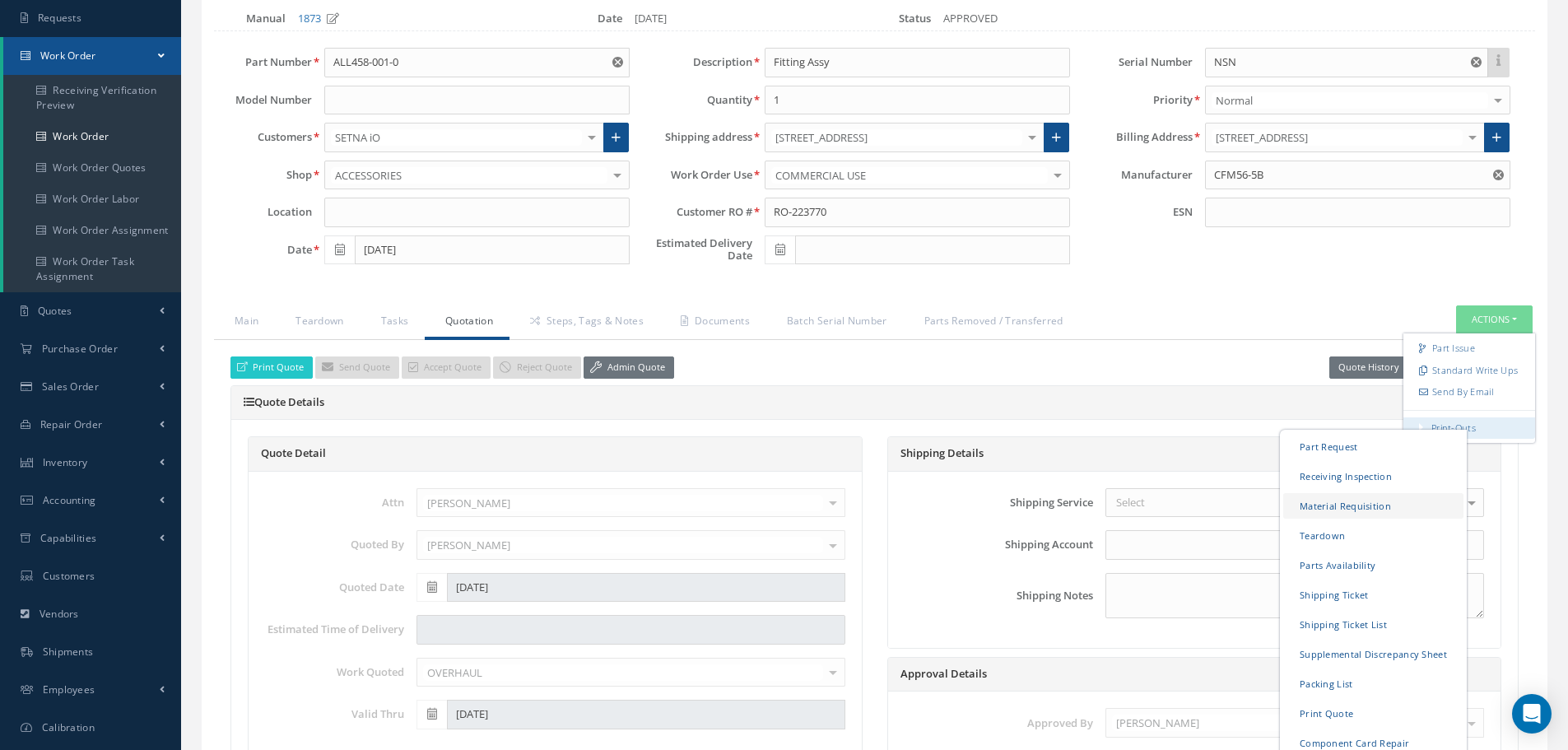
click at [1331, 506] on link "Material Requisition" at bounding box center [1373, 505] width 180 height 25
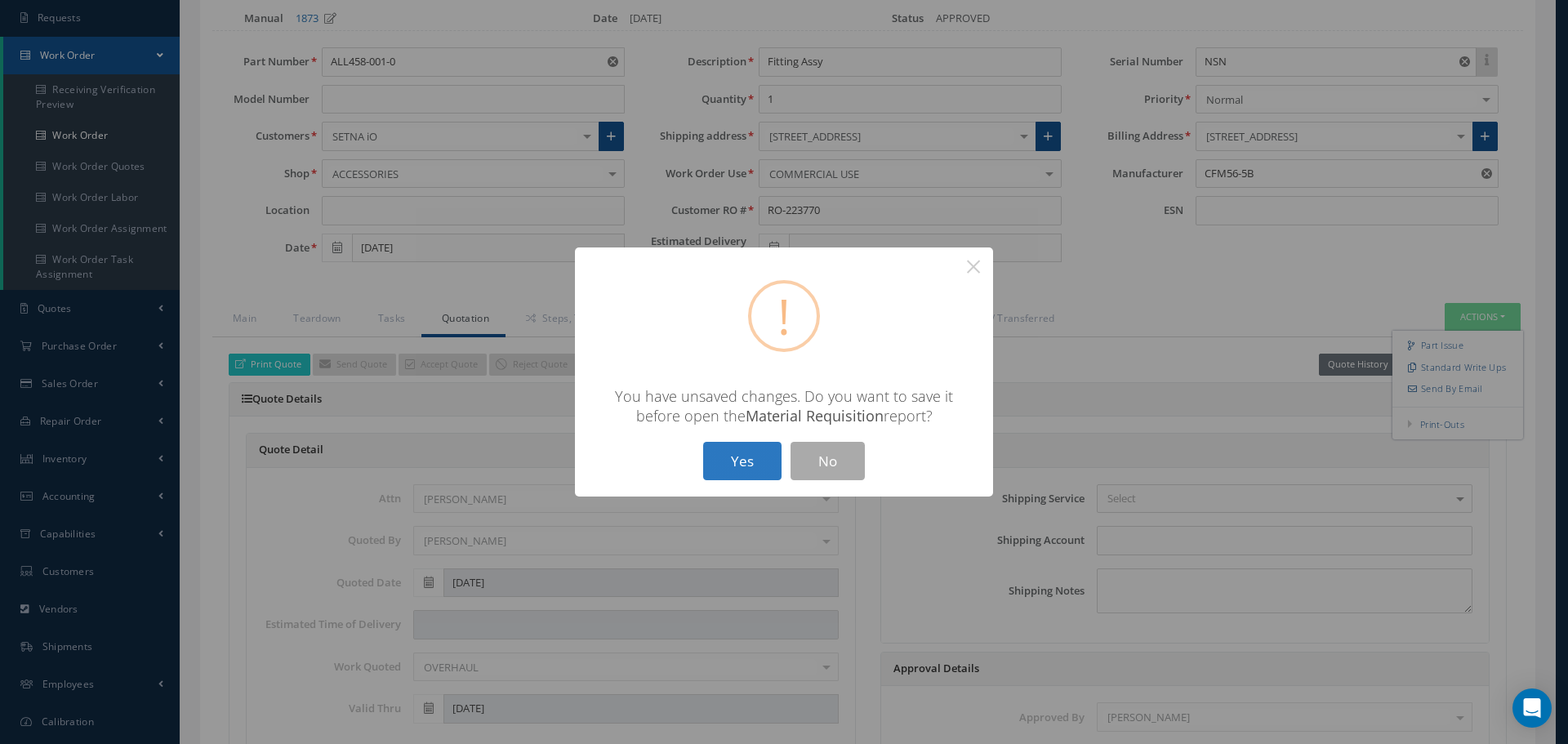
click at [760, 472] on button "Yes" at bounding box center [742, 461] width 78 height 38
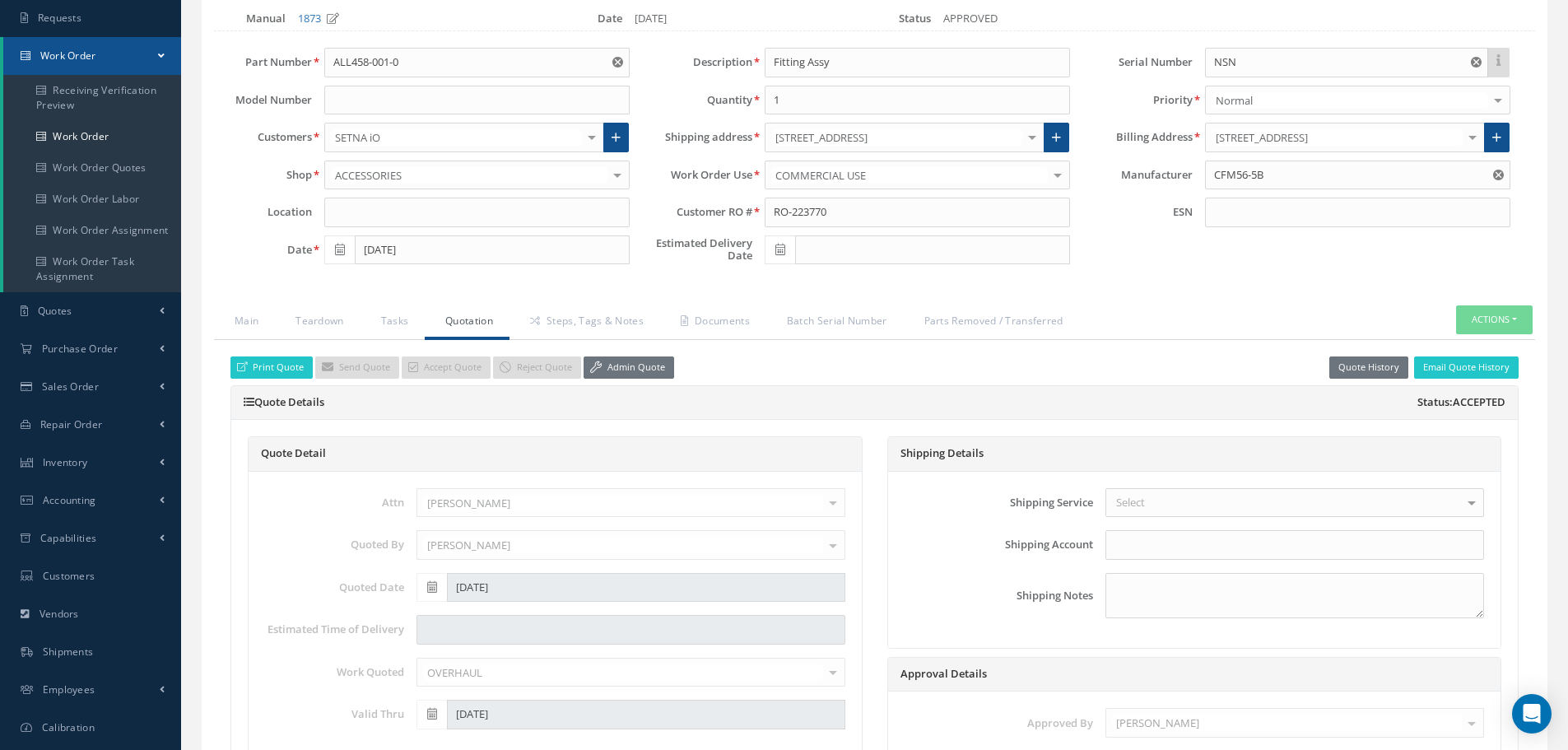
checkbox input "true"
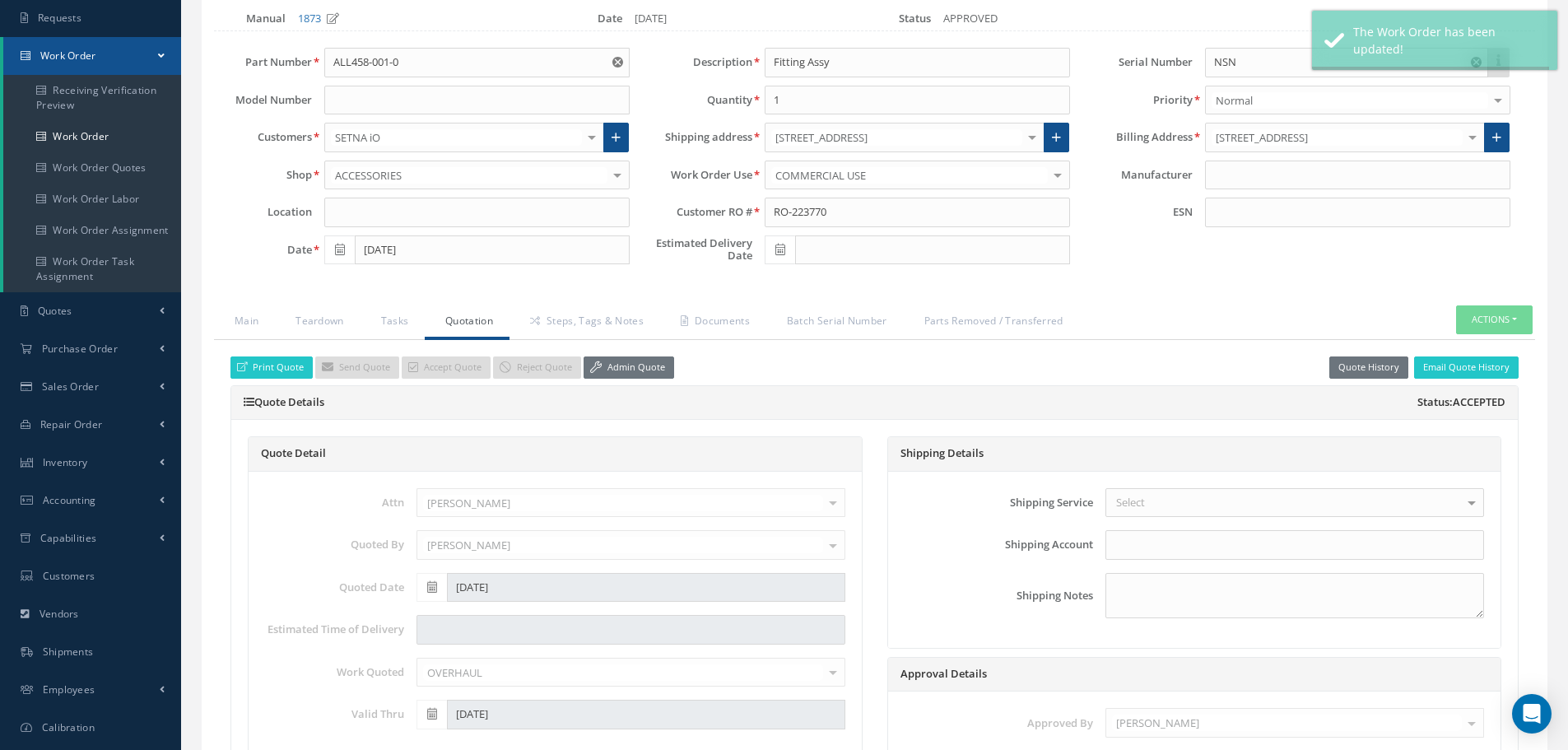
type input "CFM56-5B"
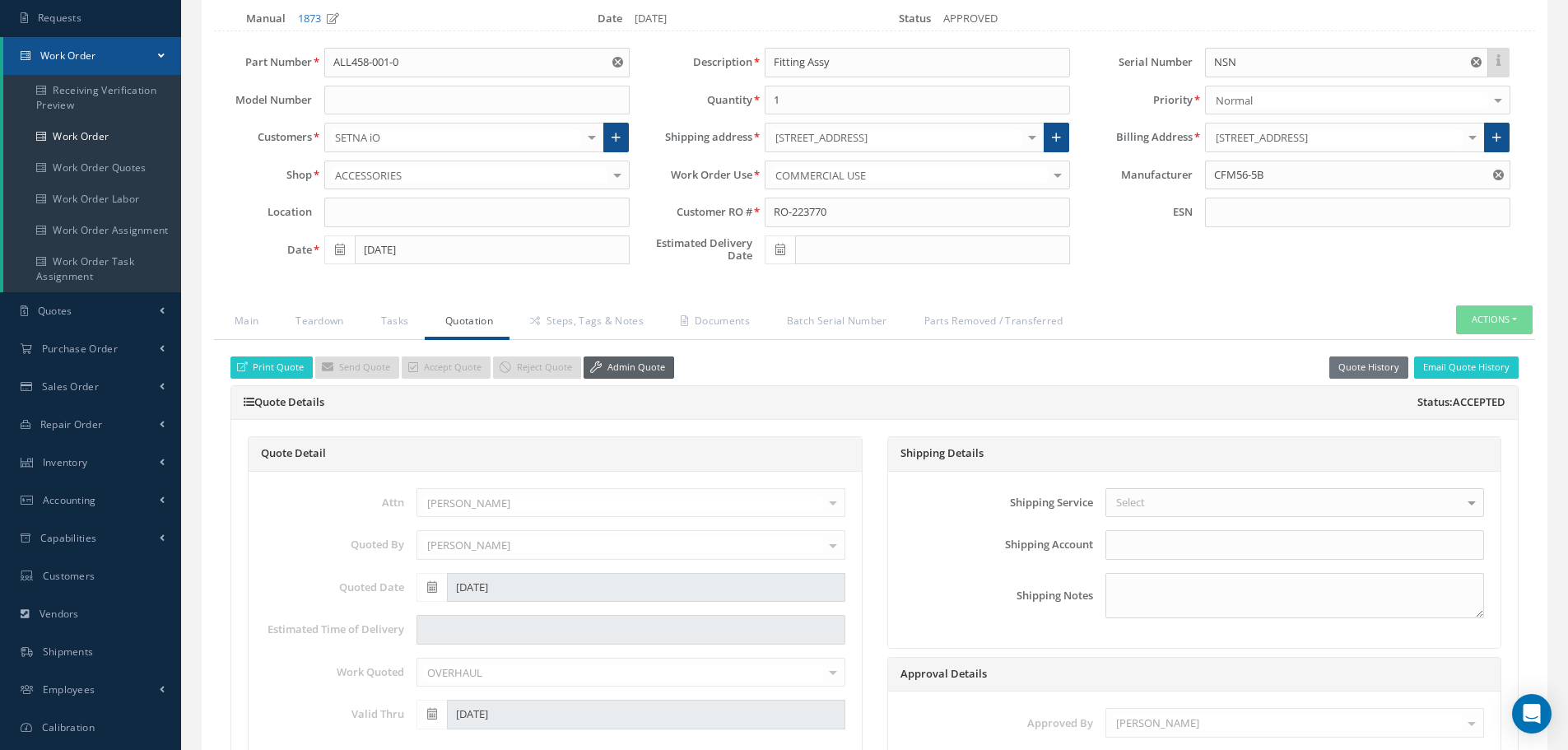
click at [623, 366] on link "Admin Quote" at bounding box center [629, 367] width 90 height 23
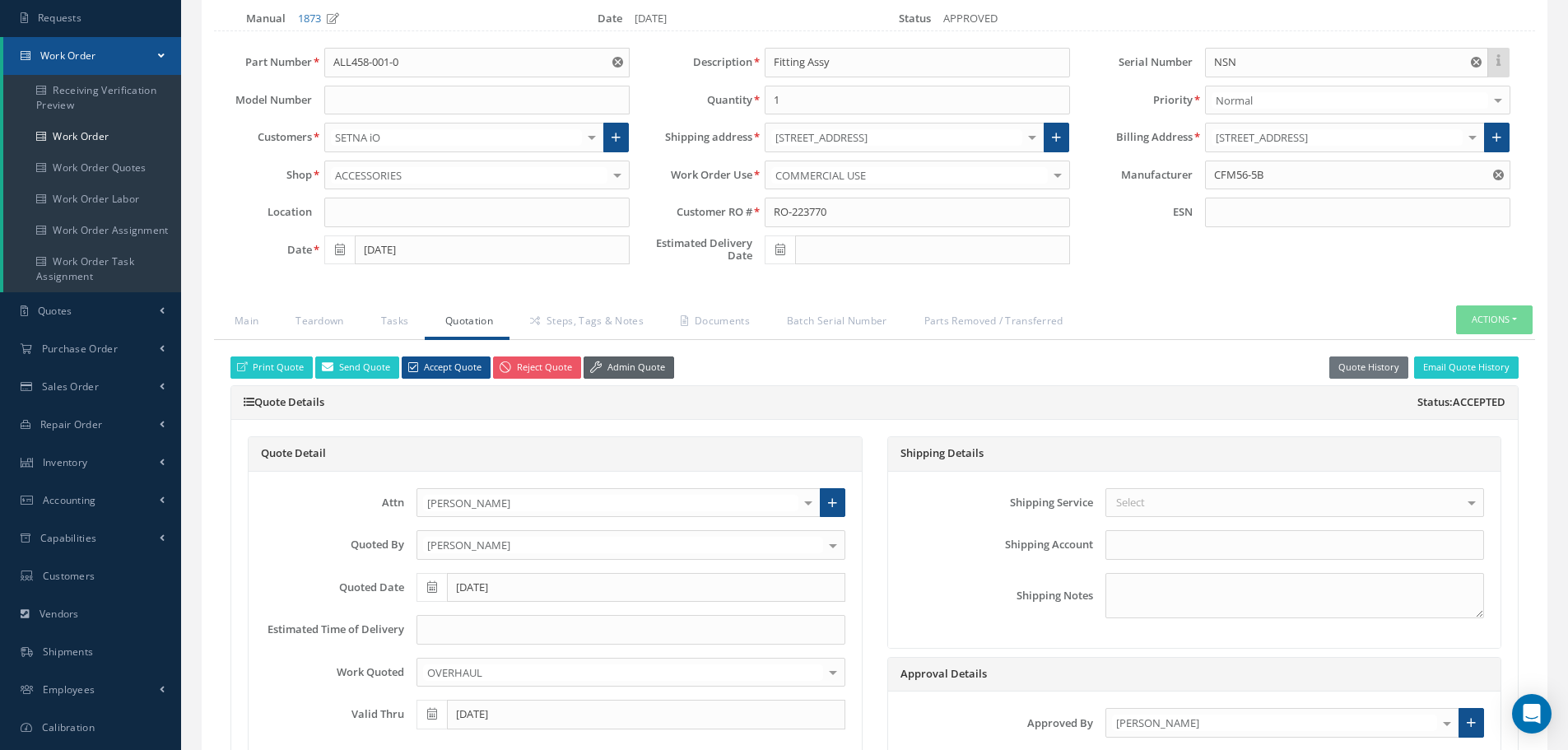
click at [623, 366] on link "Admin Quote" at bounding box center [629, 367] width 90 height 23
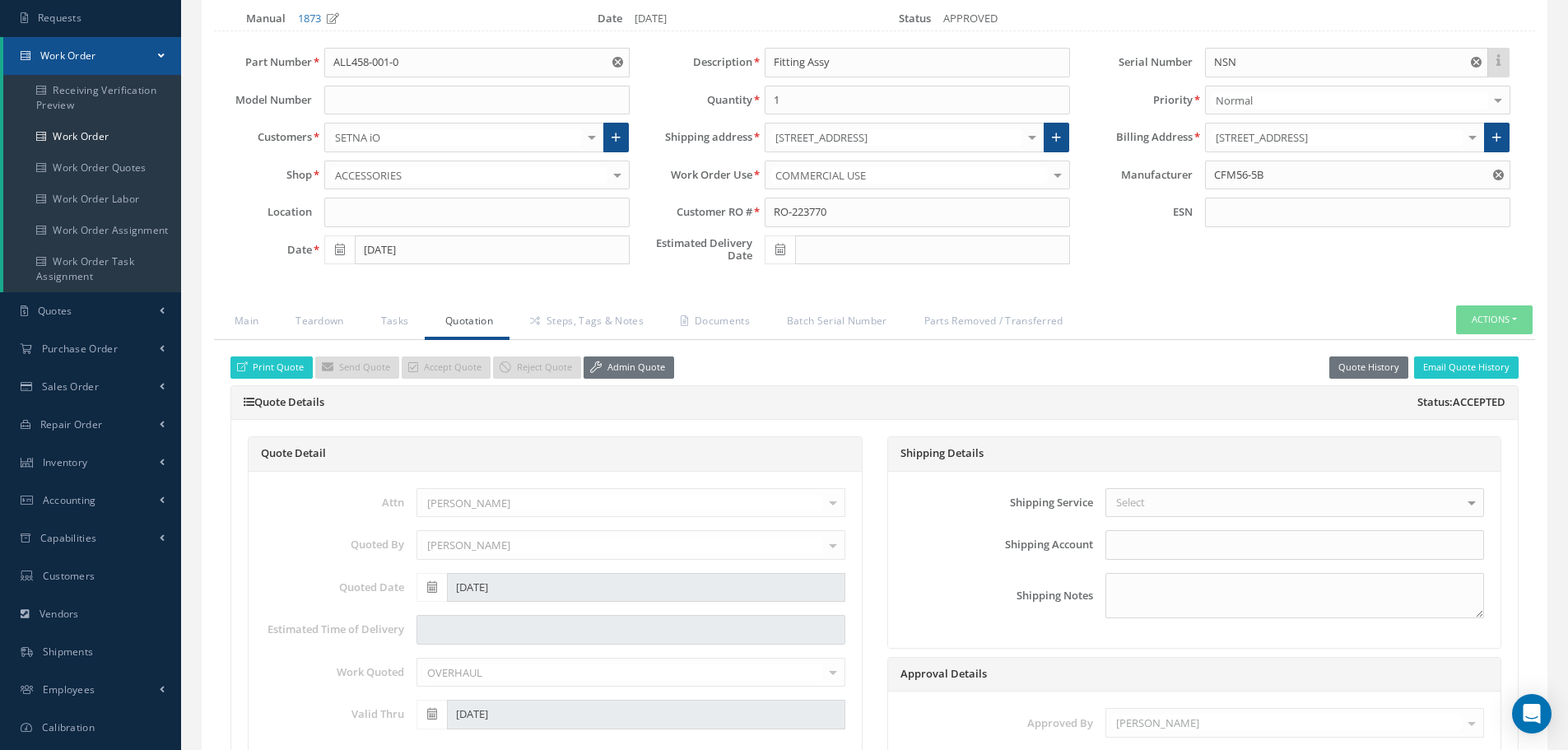
scroll to position [0, 0]
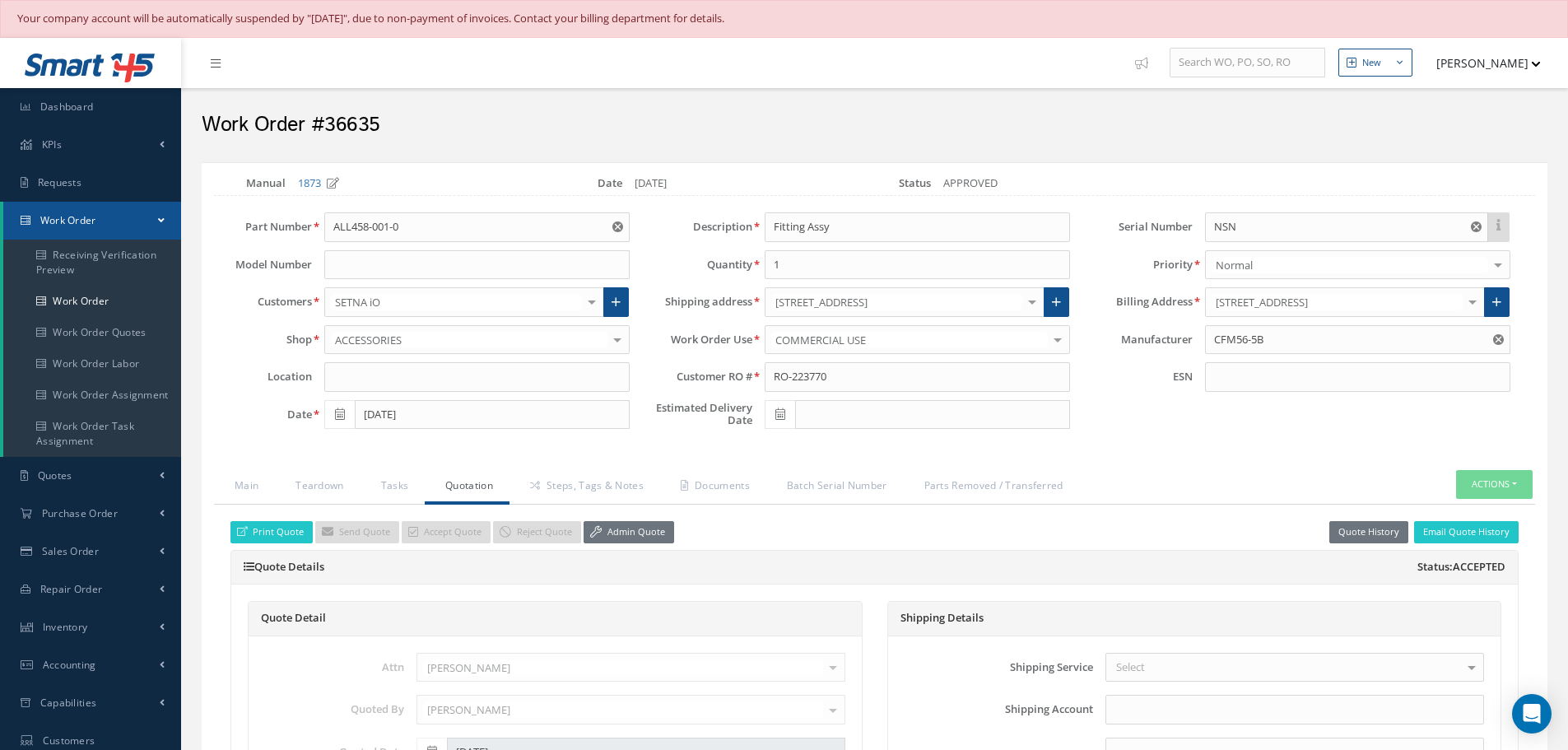
select select "25"
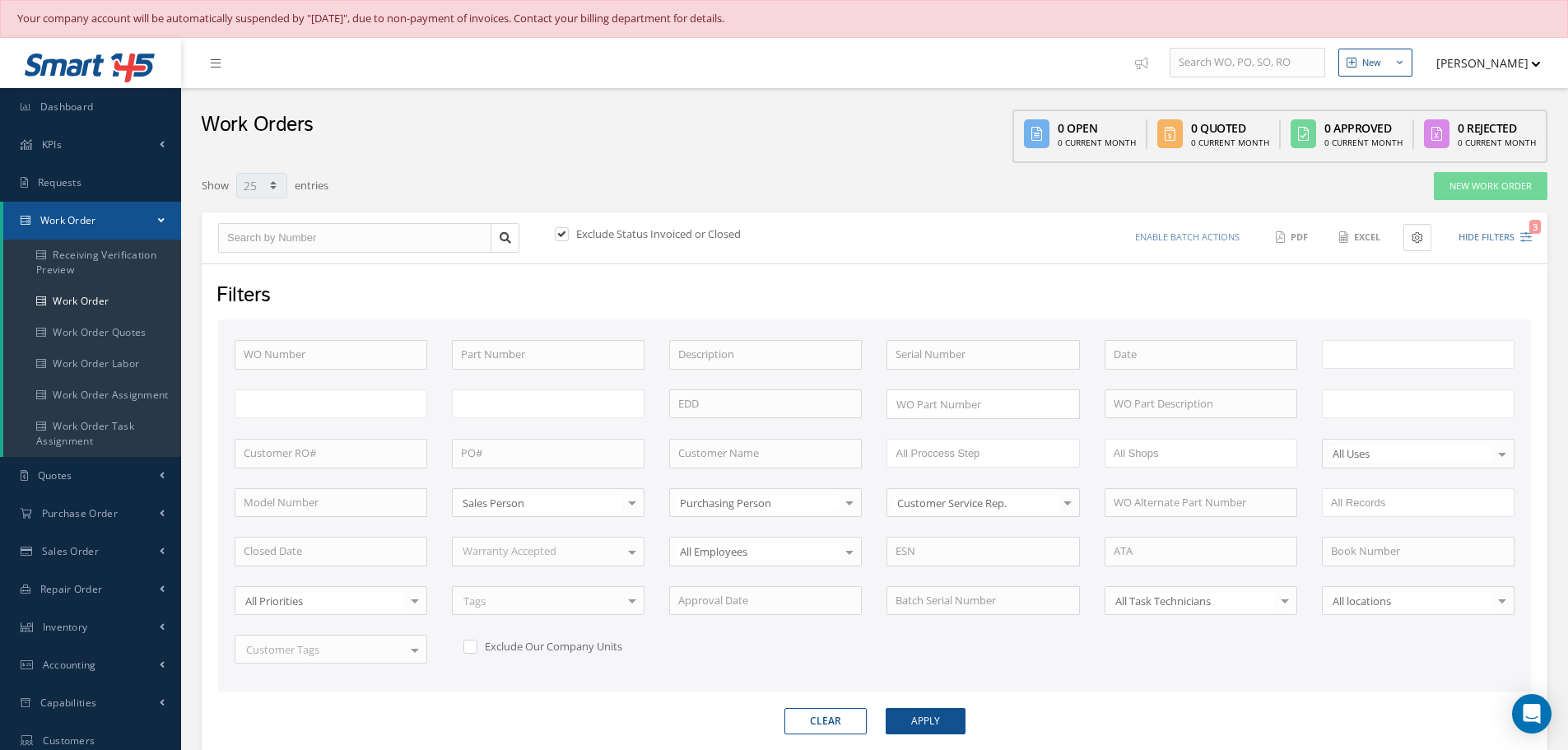
scroll to position [237, 0]
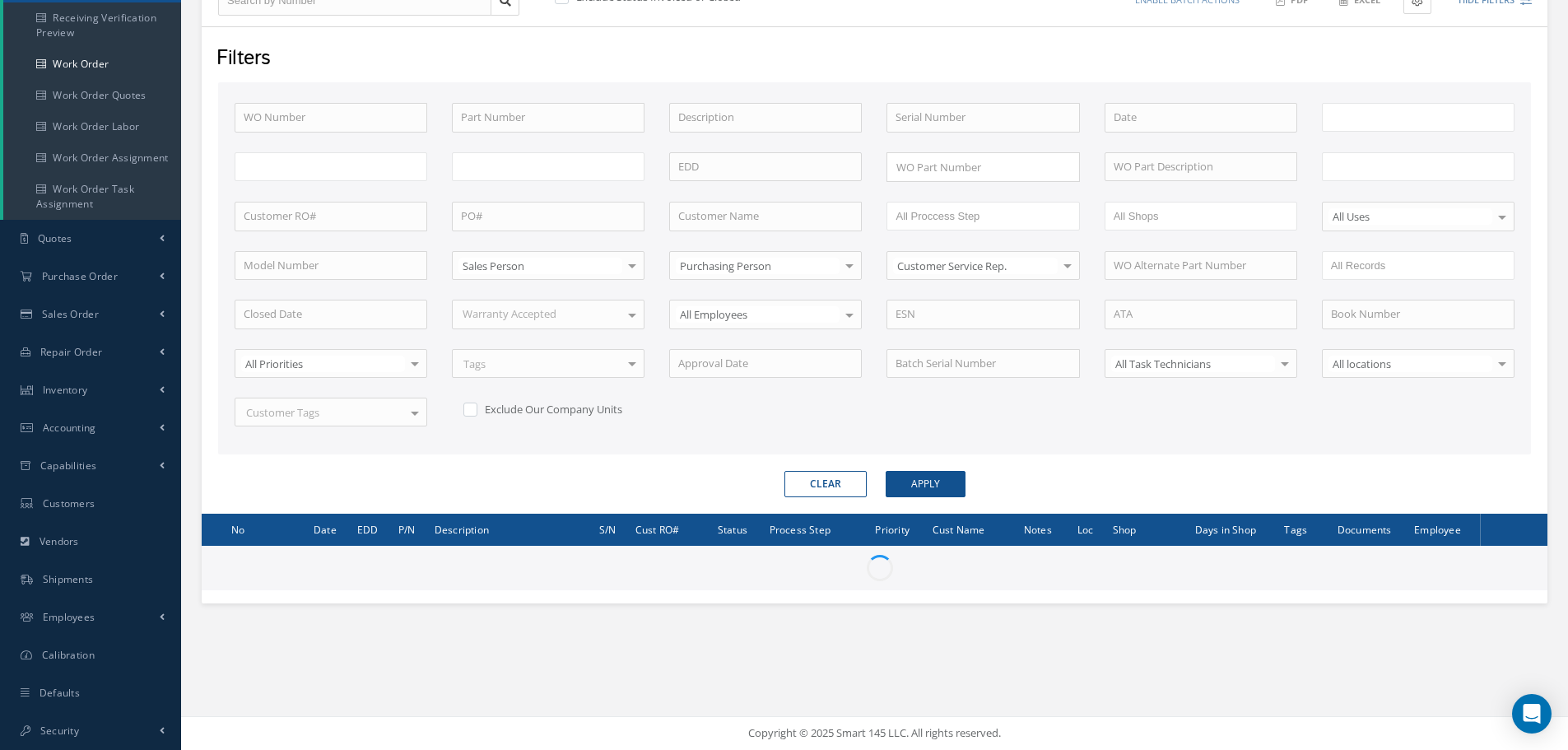
type input "All Work Request"
type input "All Work Performed"
type input "All Status"
type input "WO Part Status"
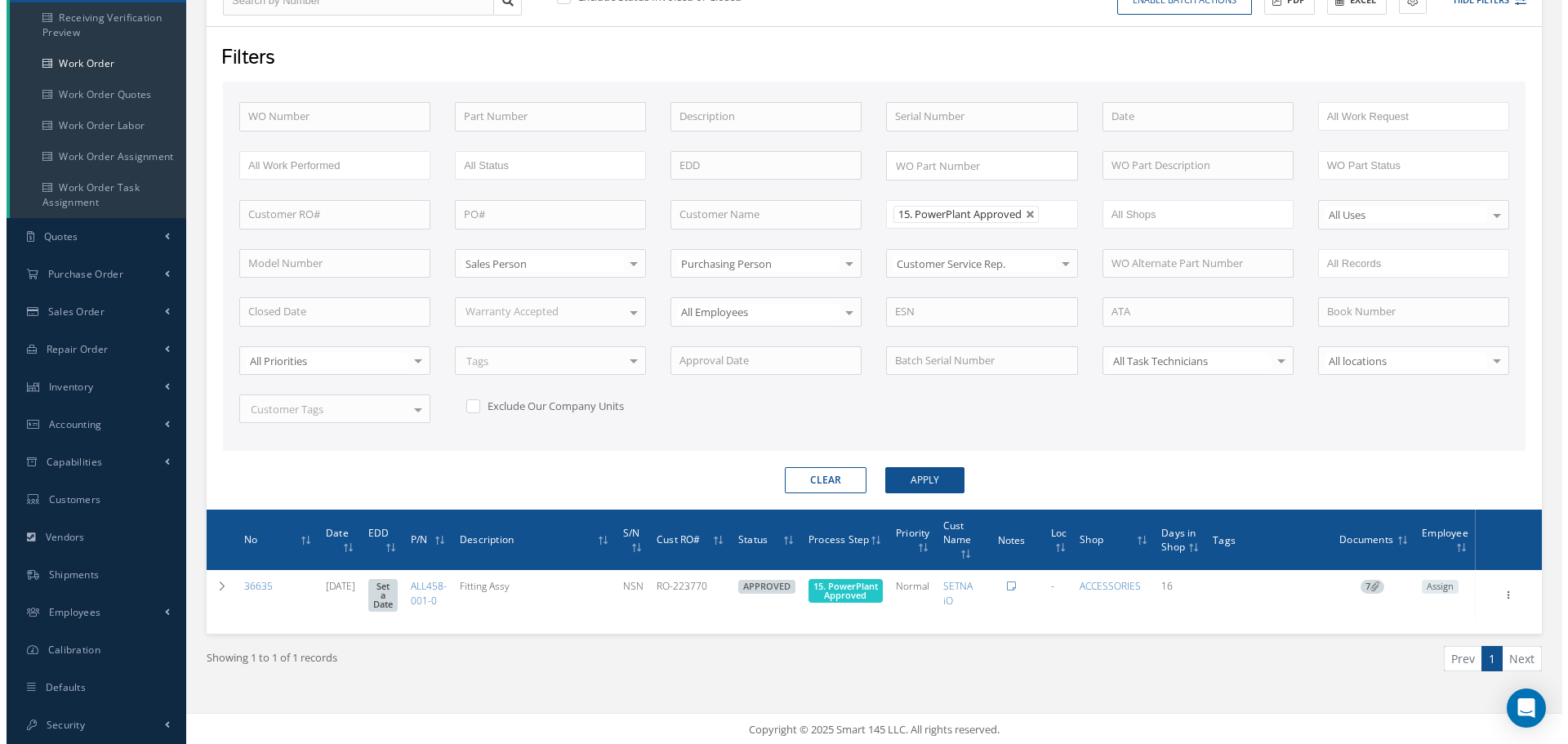
scroll to position [240, 0]
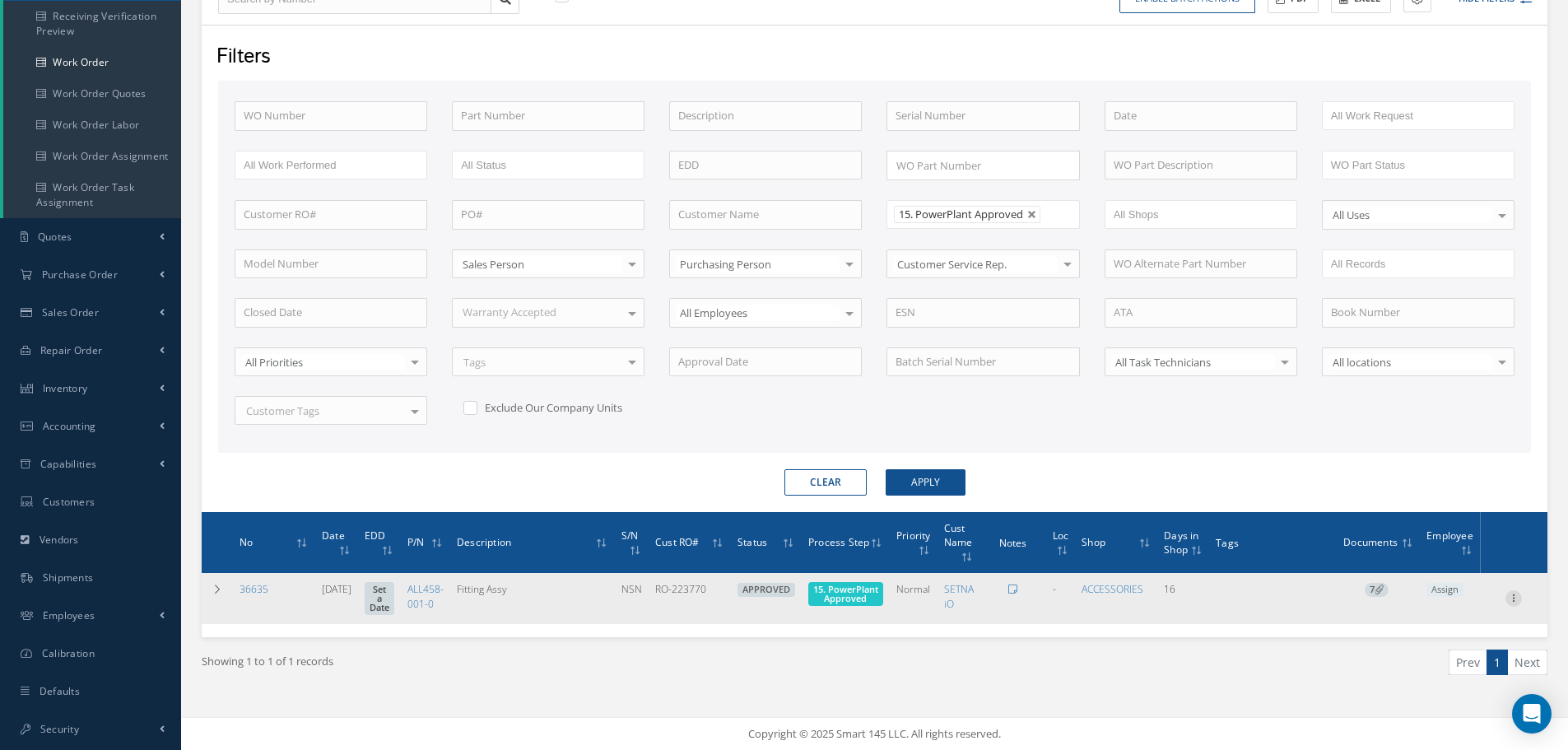
click at [1516, 595] on icon at bounding box center [1513, 596] width 16 height 13
click at [1430, 648] on link "Part Issue" at bounding box center [1438, 652] width 130 height 22
click at [853, 583] on span "15. PowerPlant Approved" at bounding box center [845, 594] width 65 height 22
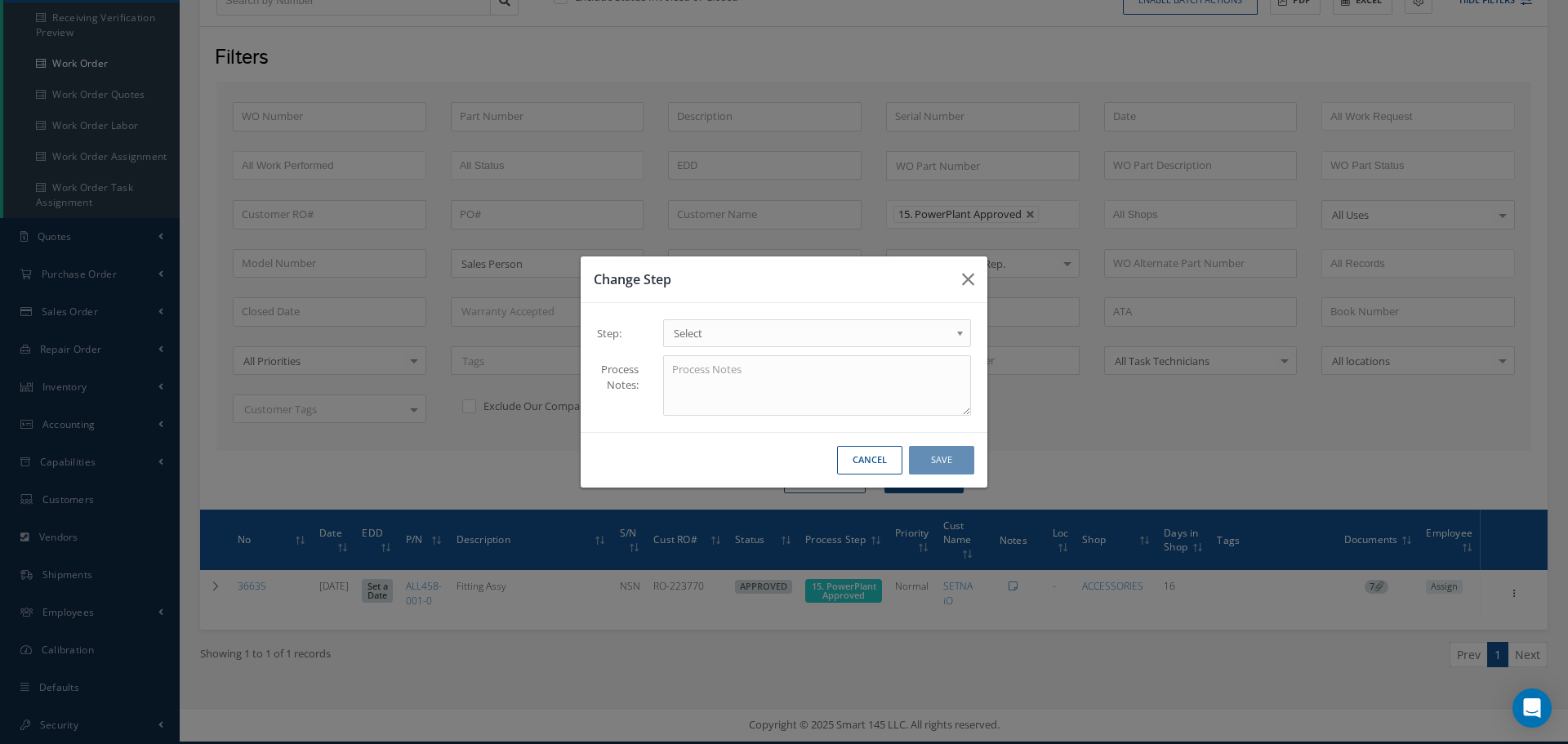
click at [961, 332] on b at bounding box center [962, 337] width 15 height 26
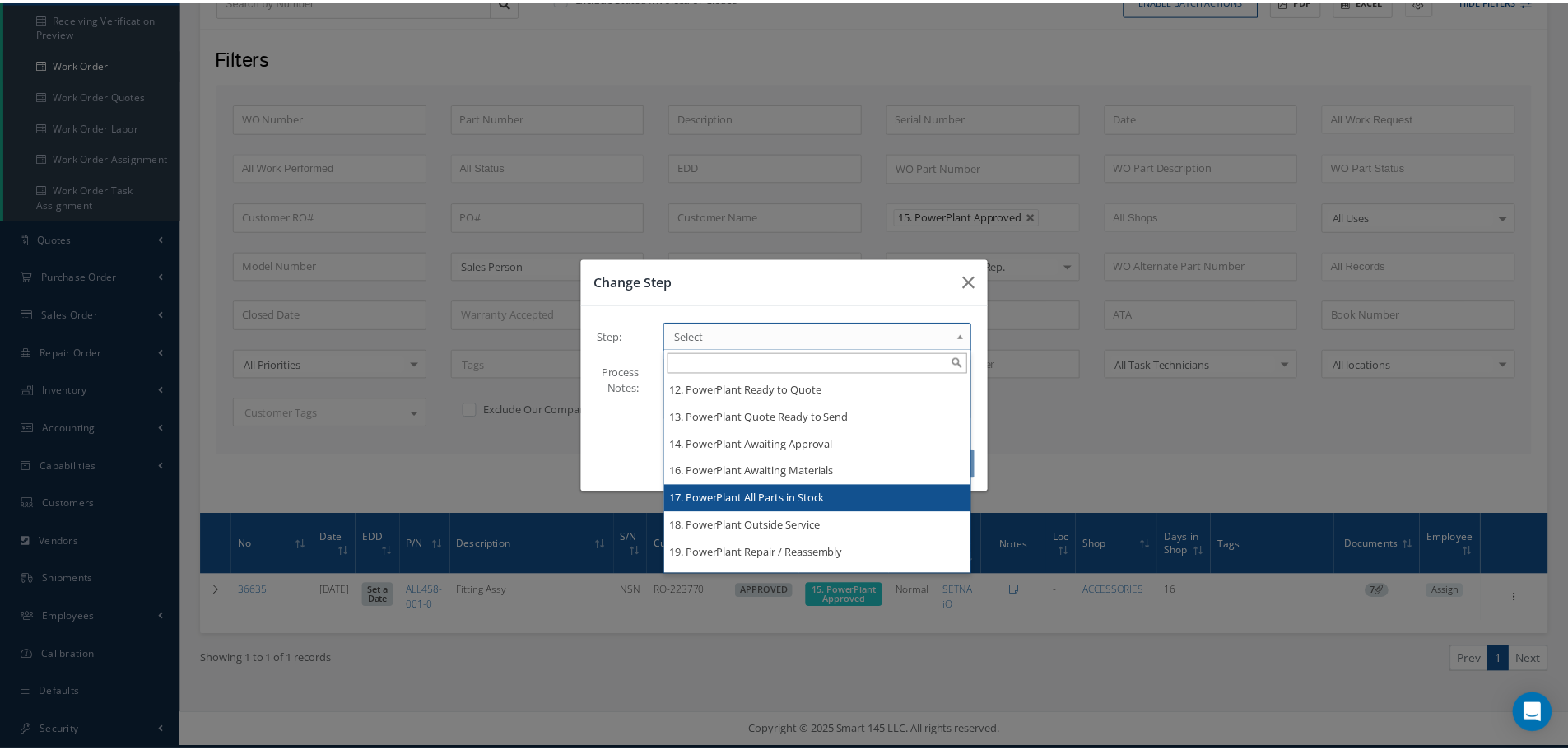
scroll to position [0, 0]
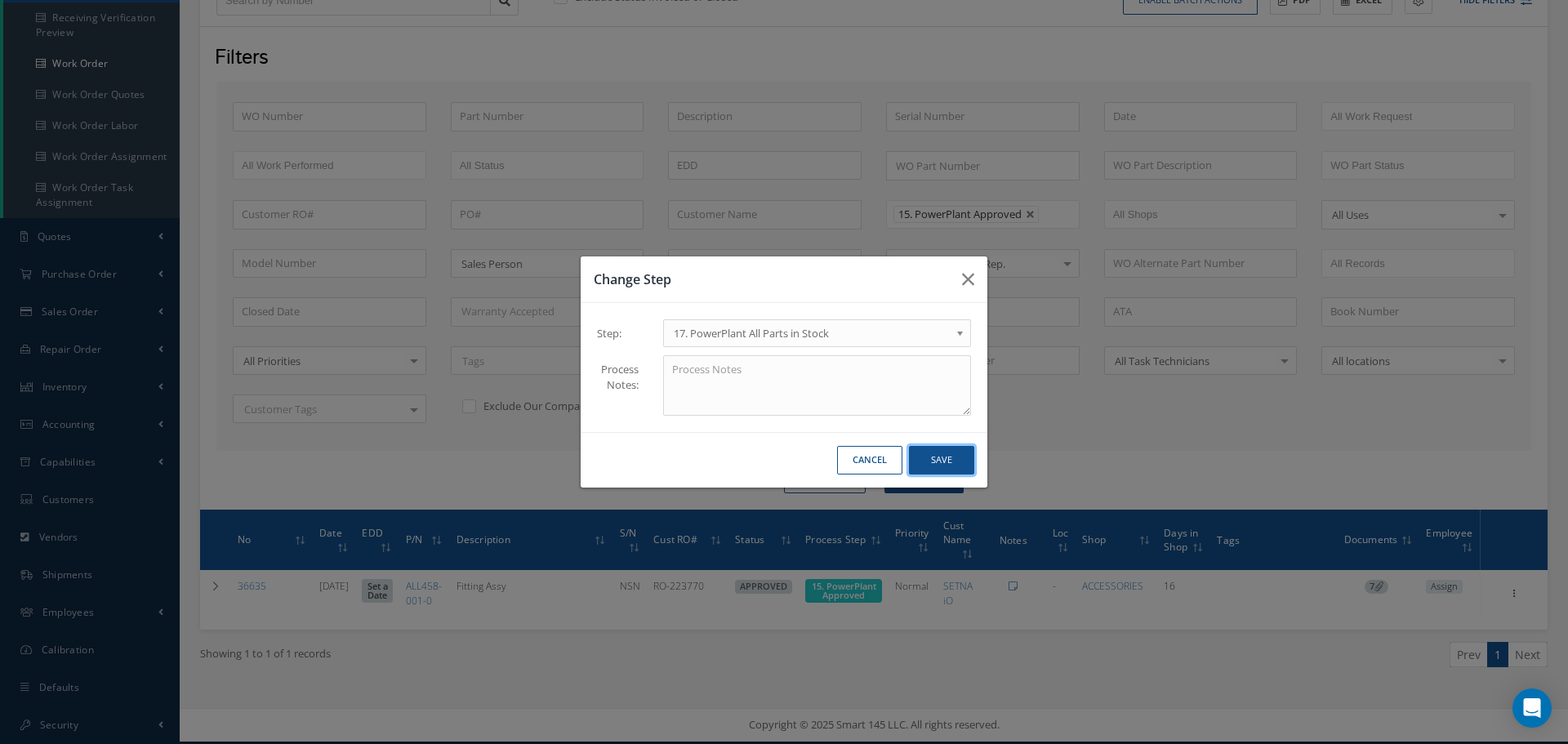
click at [949, 461] on button "Save" at bounding box center [941, 460] width 65 height 29
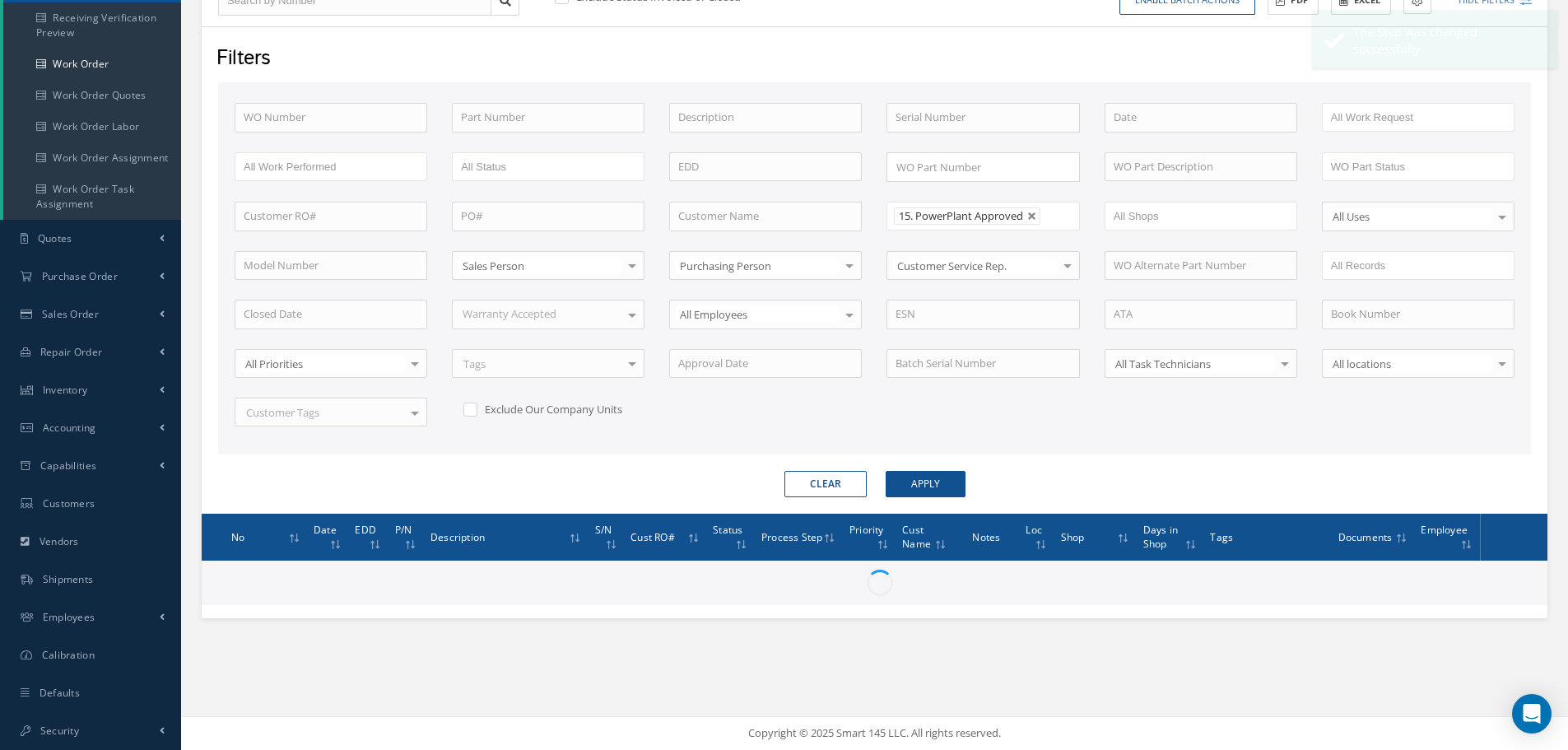
scroll to position [237, 0]
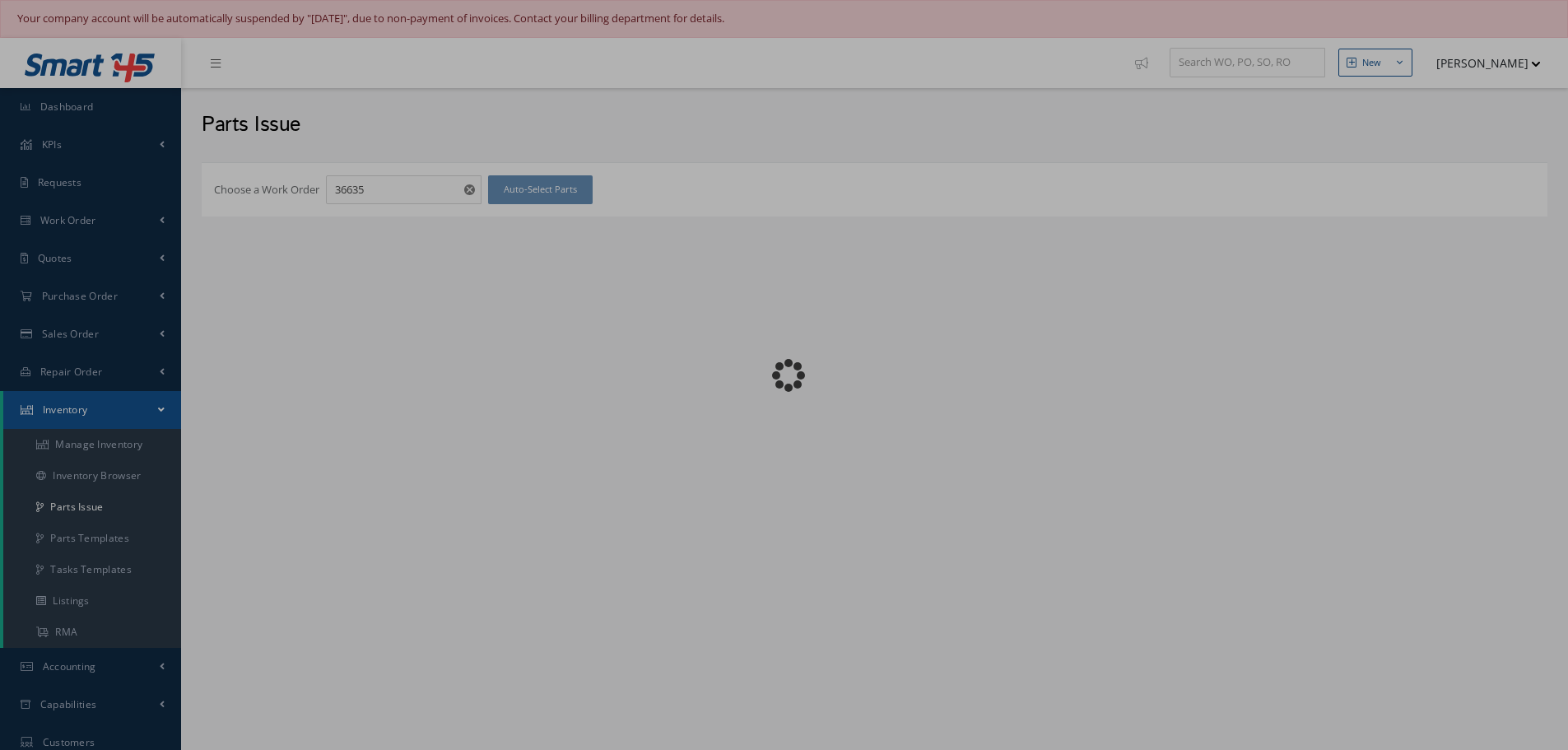
checkbox input "false"
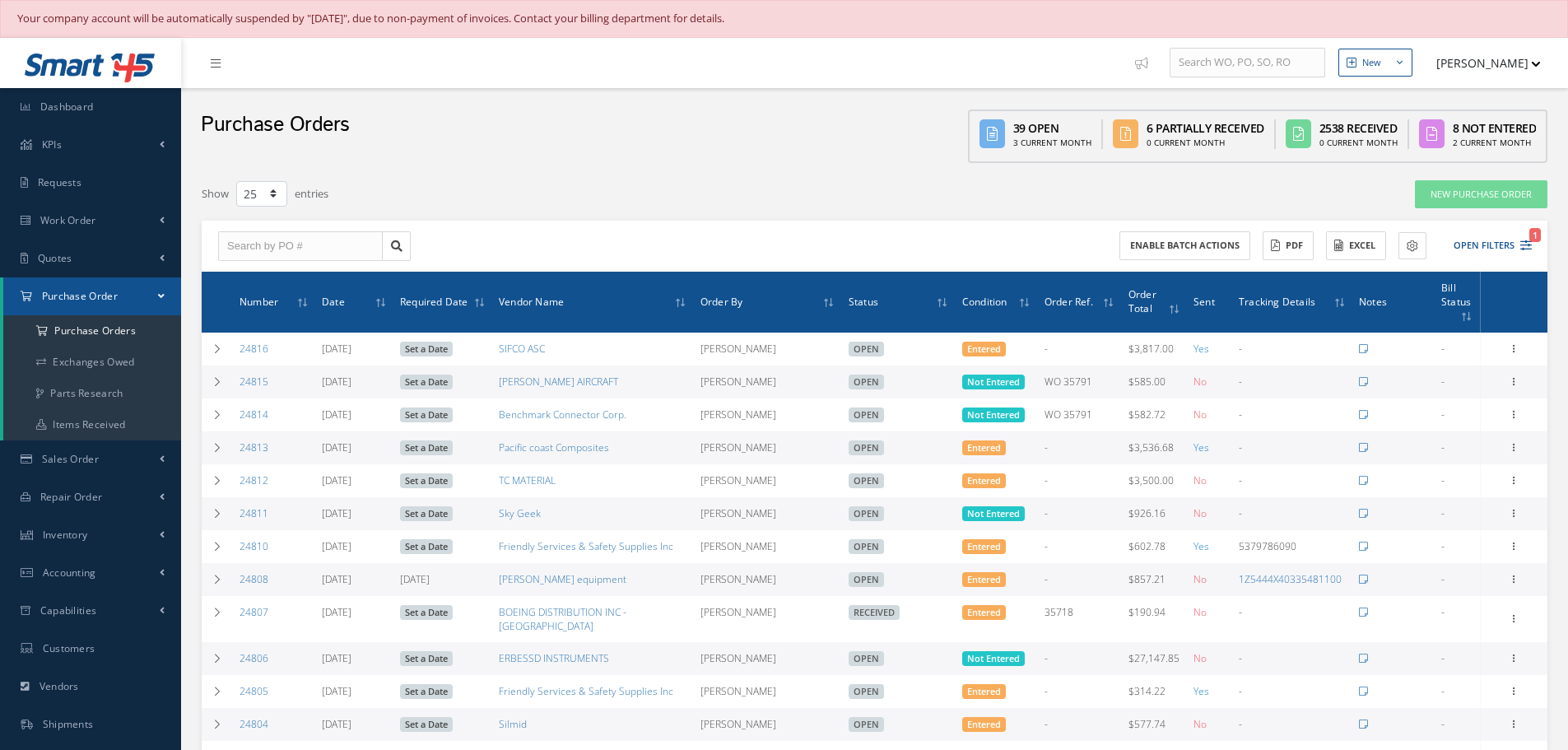
select select "25"
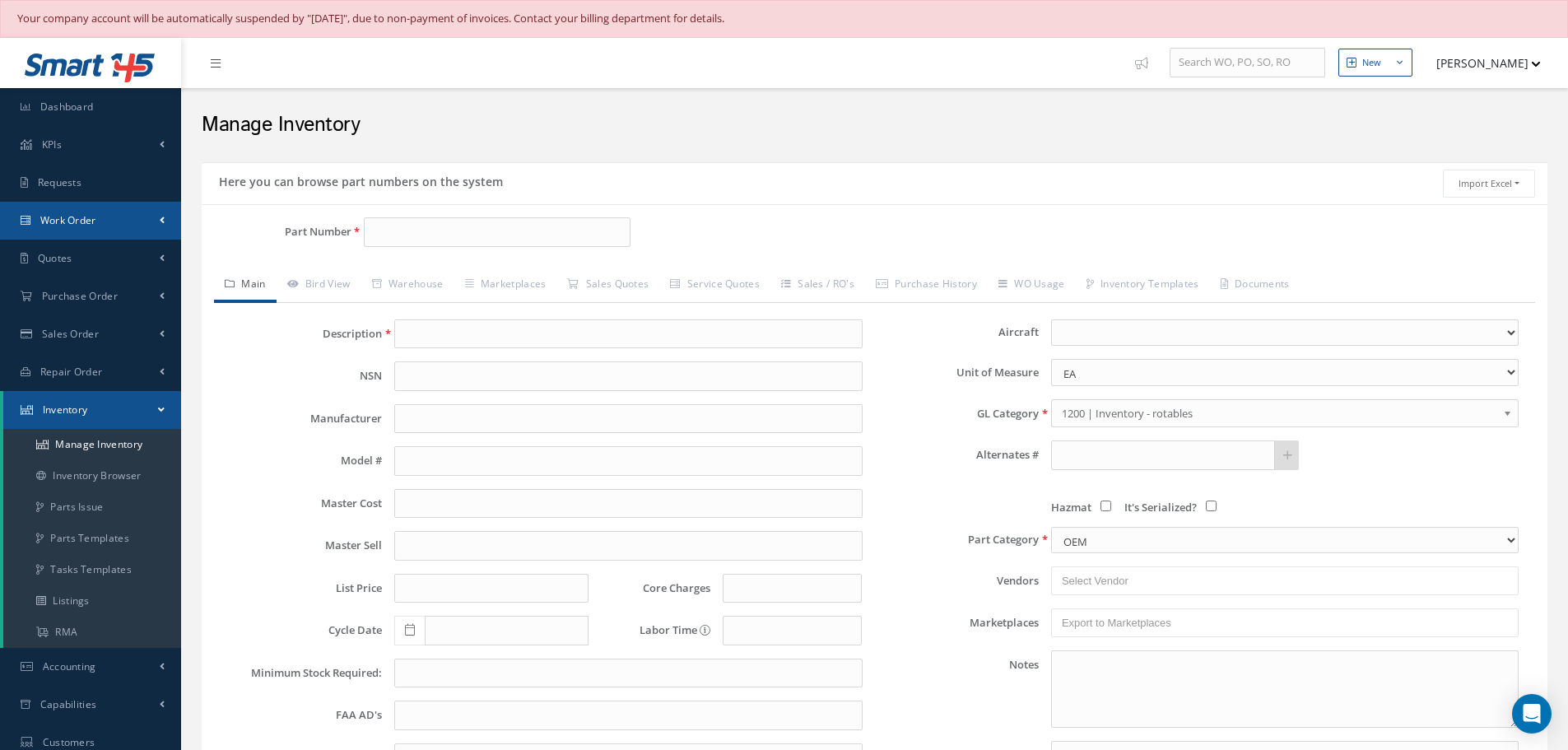
click at [85, 216] on span "Work Order" at bounding box center [68, 220] width 56 height 14
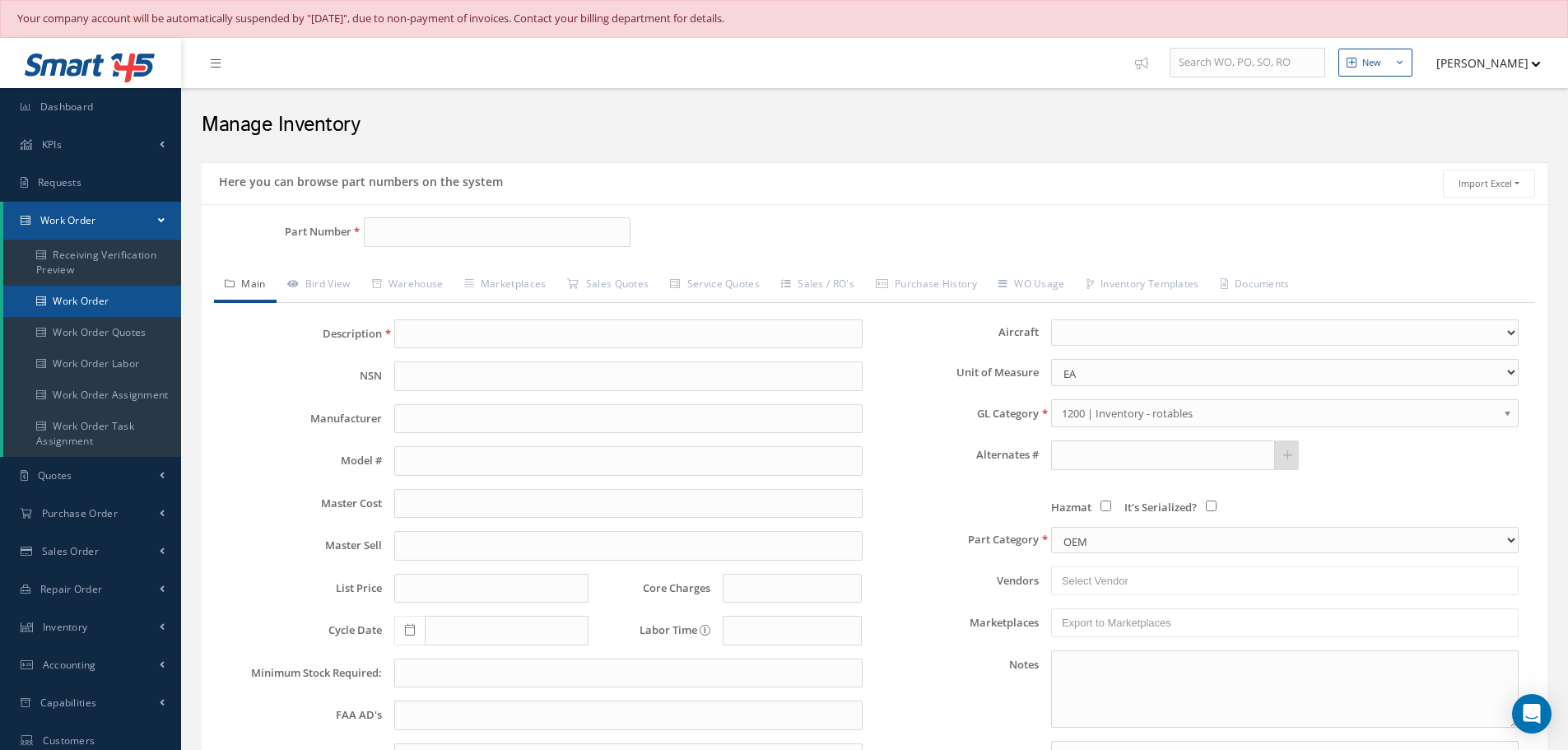
click at [80, 301] on link "Work Order" at bounding box center [91, 301] width 178 height 31
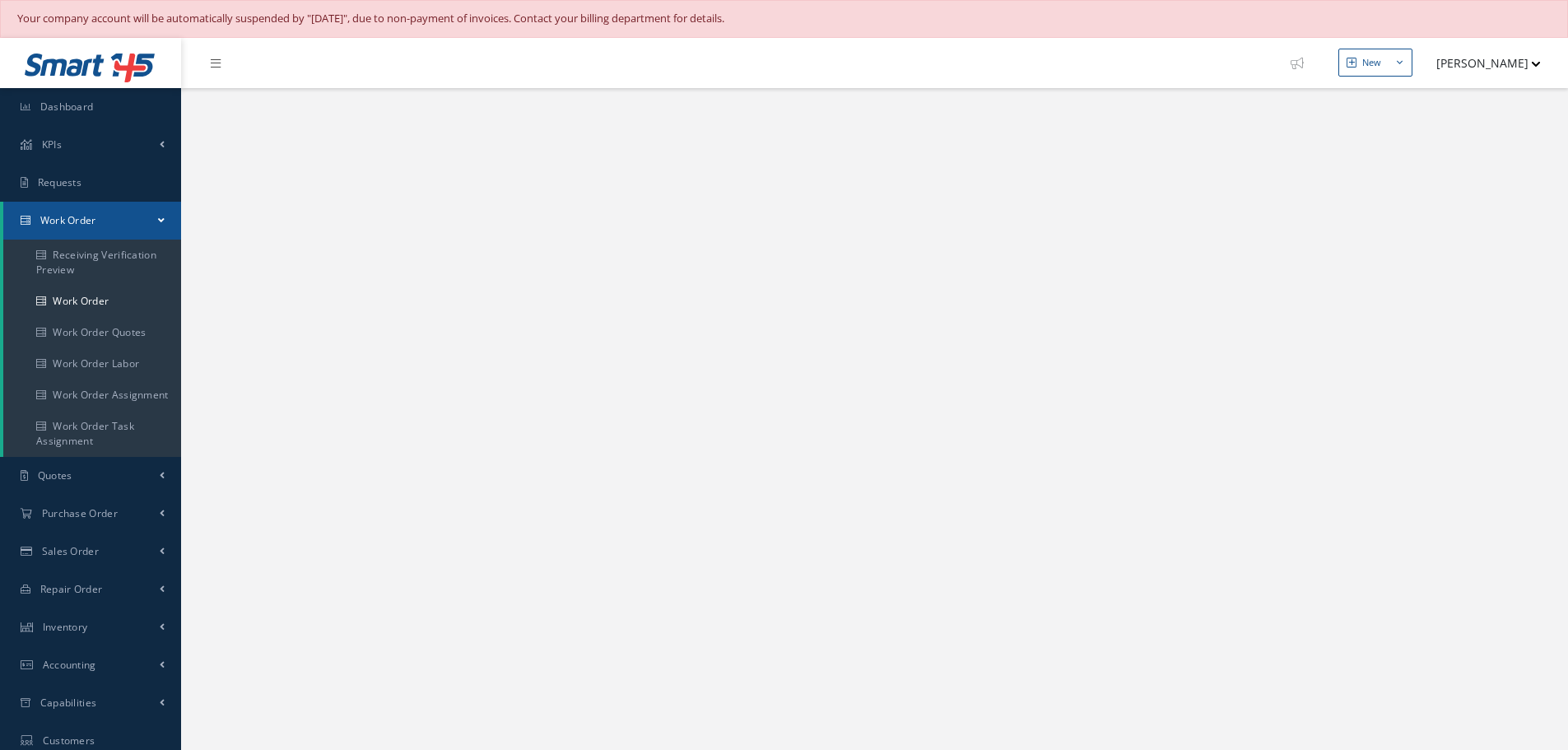
select select "25"
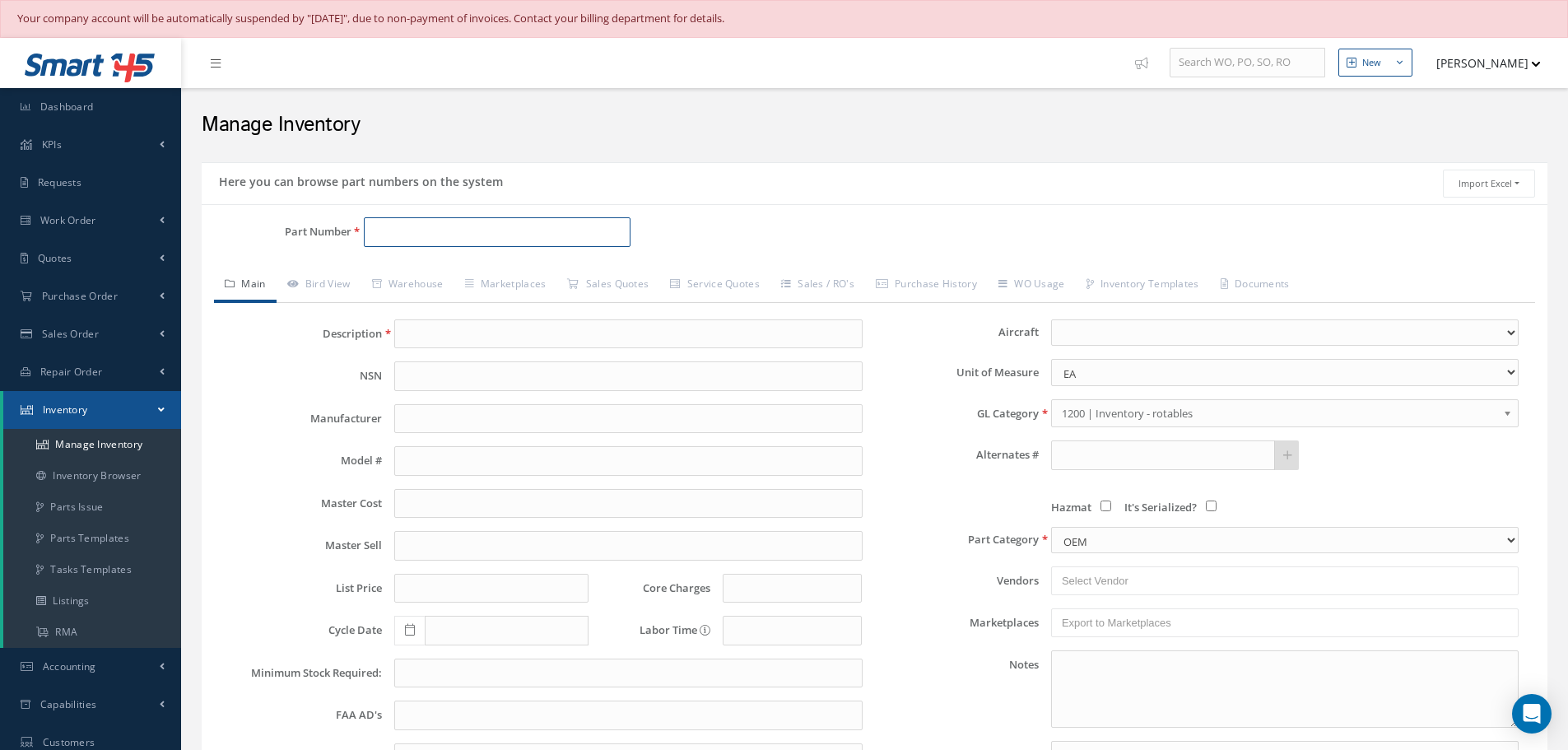
click at [385, 232] on input "Part Number" at bounding box center [497, 232] width 267 height 29
paste input "K513021NH"
click at [428, 269] on span "K513021NH" at bounding box center [442, 275] width 148 height 17
type input "K513021NH"
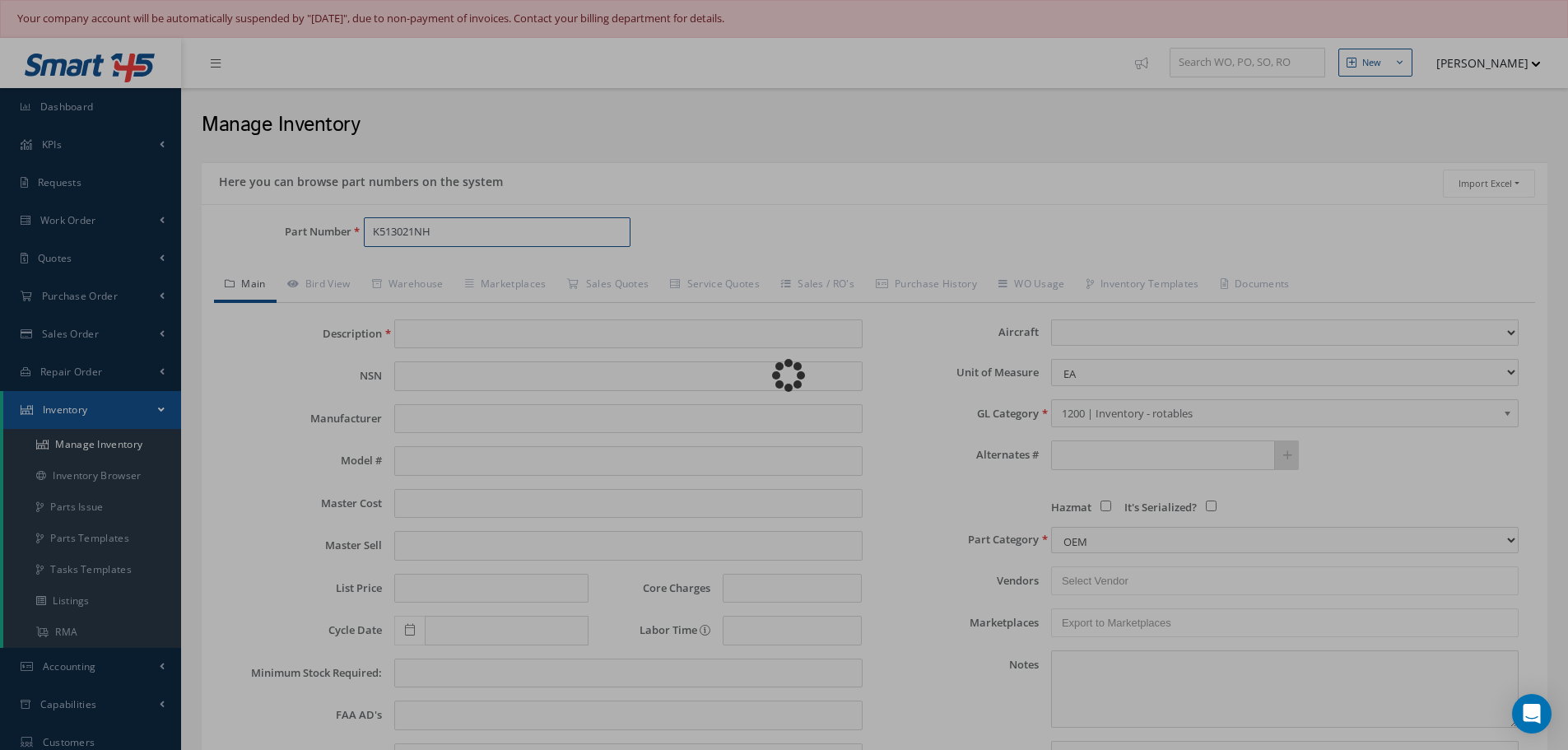
type input "IGNITION LEAD KIT"
type input "585.00"
type input "0.00"
select select
select select "PMA"
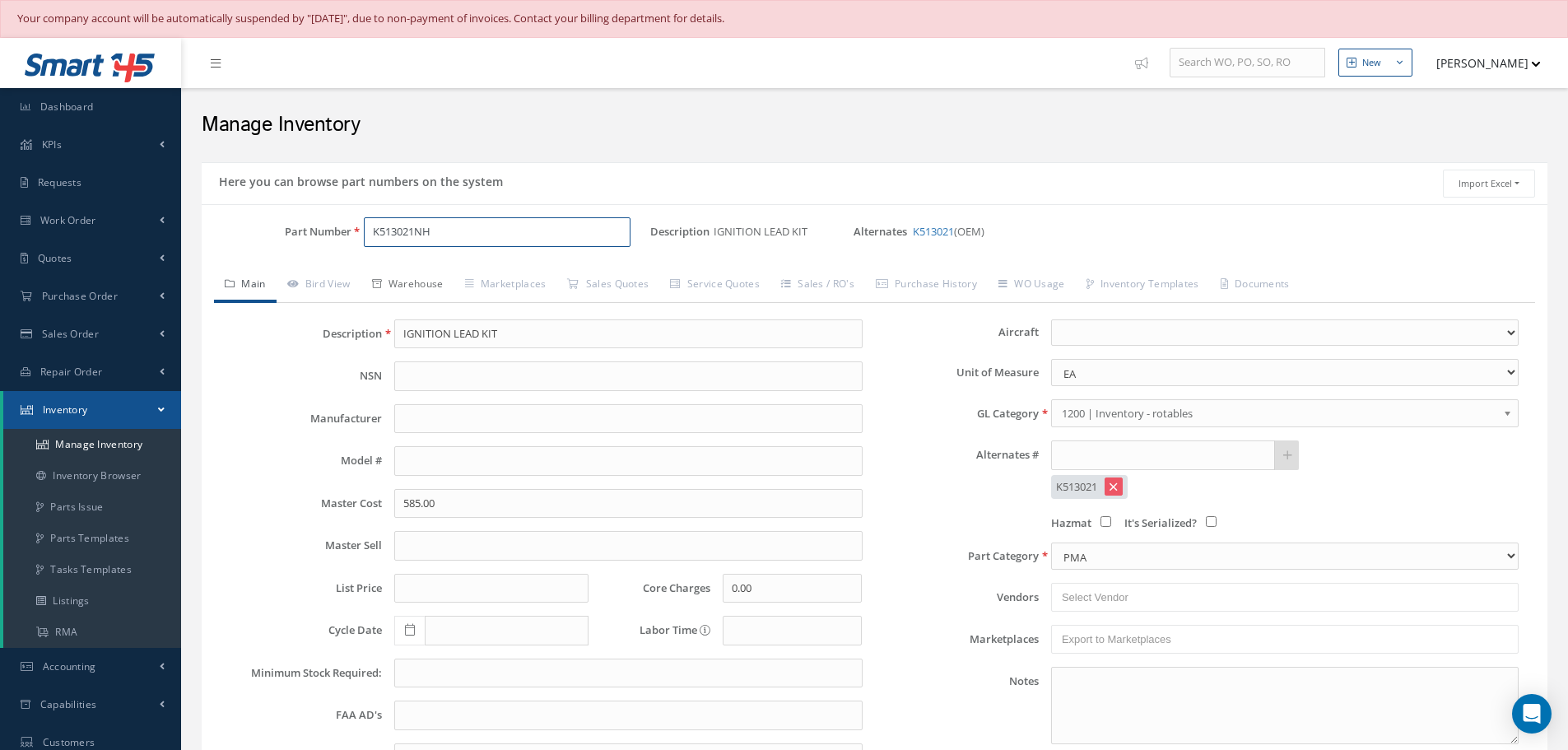
type input "K513021NH"
click at [433, 282] on link "Warehouse" at bounding box center [408, 285] width 93 height 35
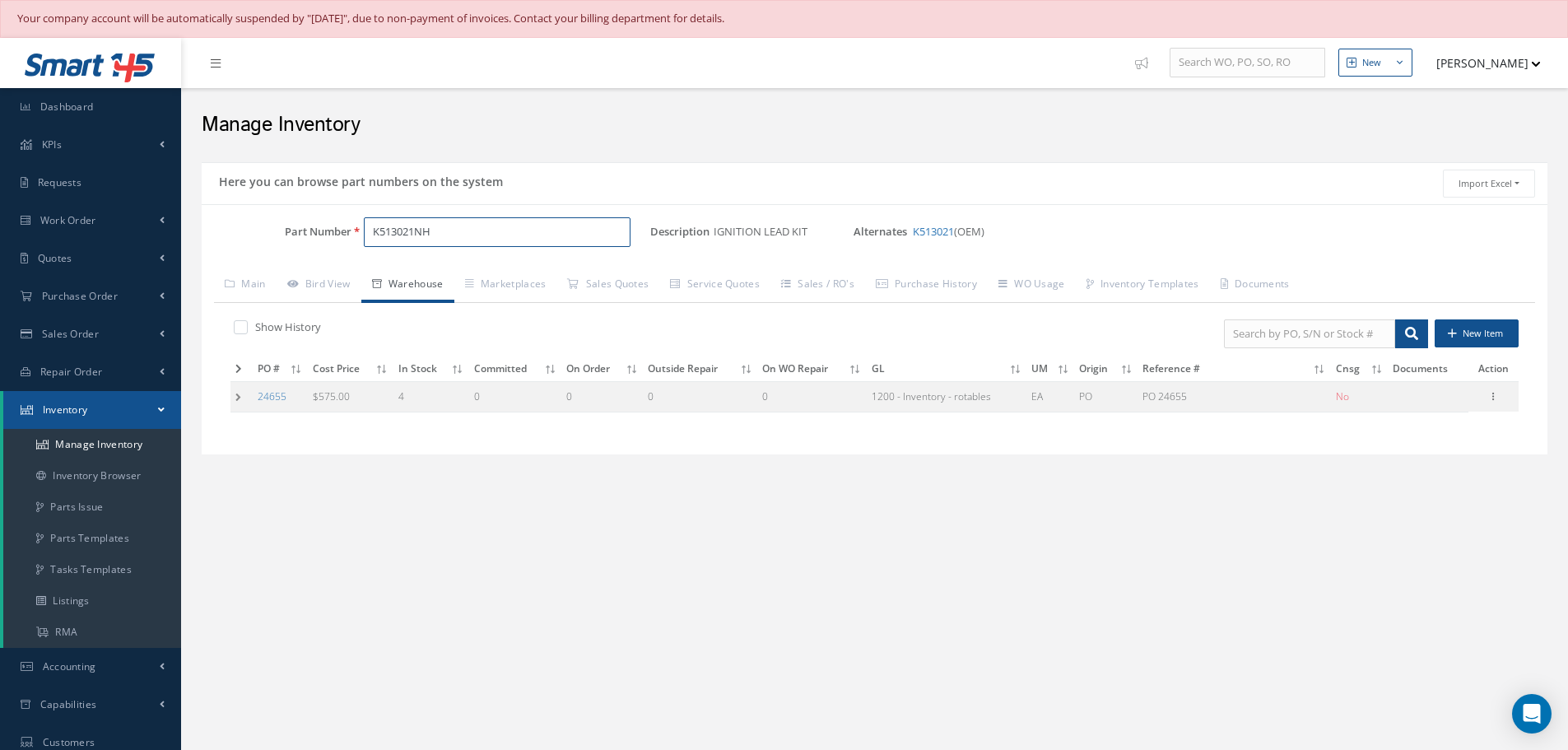
drag, startPoint x: 372, startPoint y: 233, endPoint x: 505, endPoint y: 244, distance: 133.5
click at [505, 244] on input "K513021NH" at bounding box center [497, 232] width 267 height 29
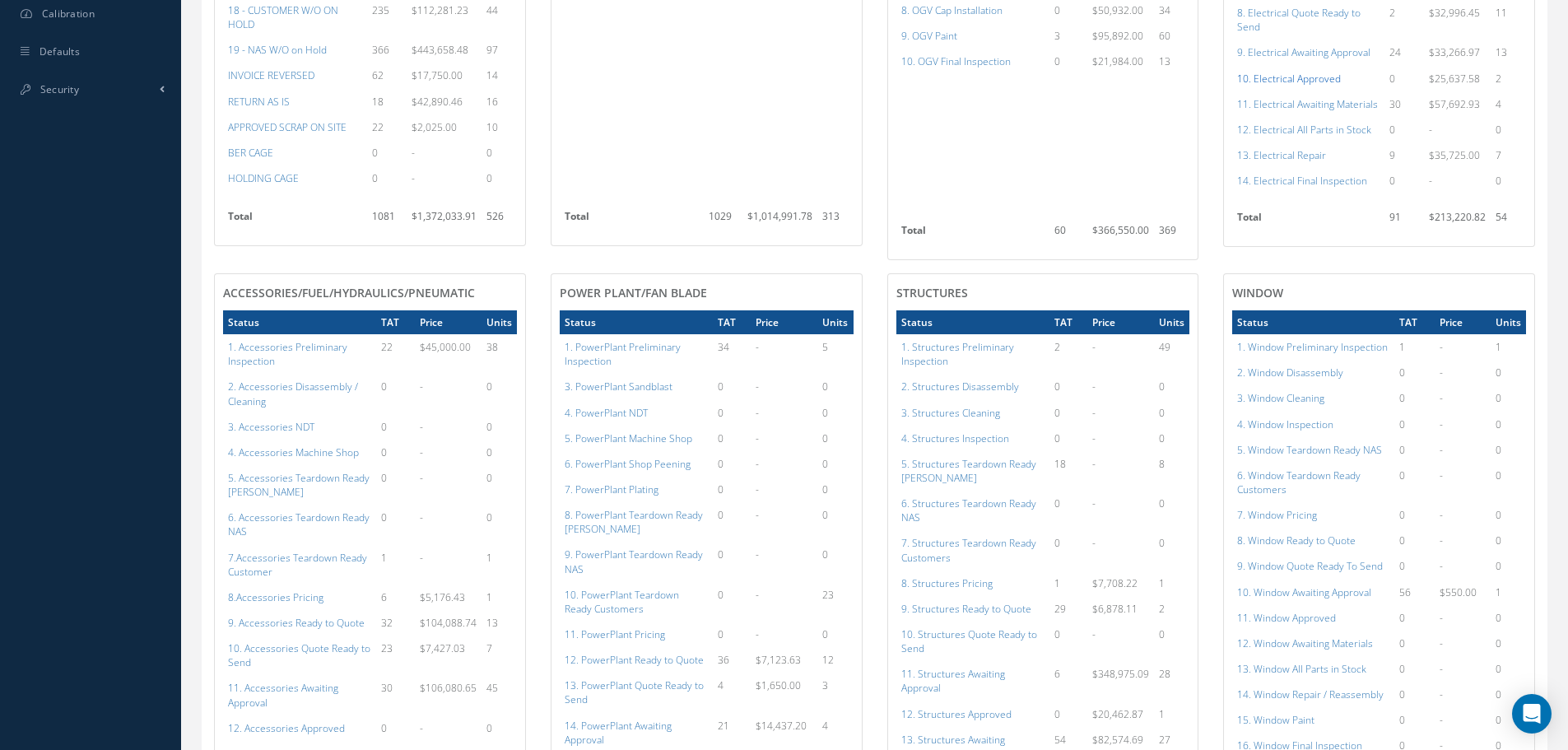
scroll to position [412, 0]
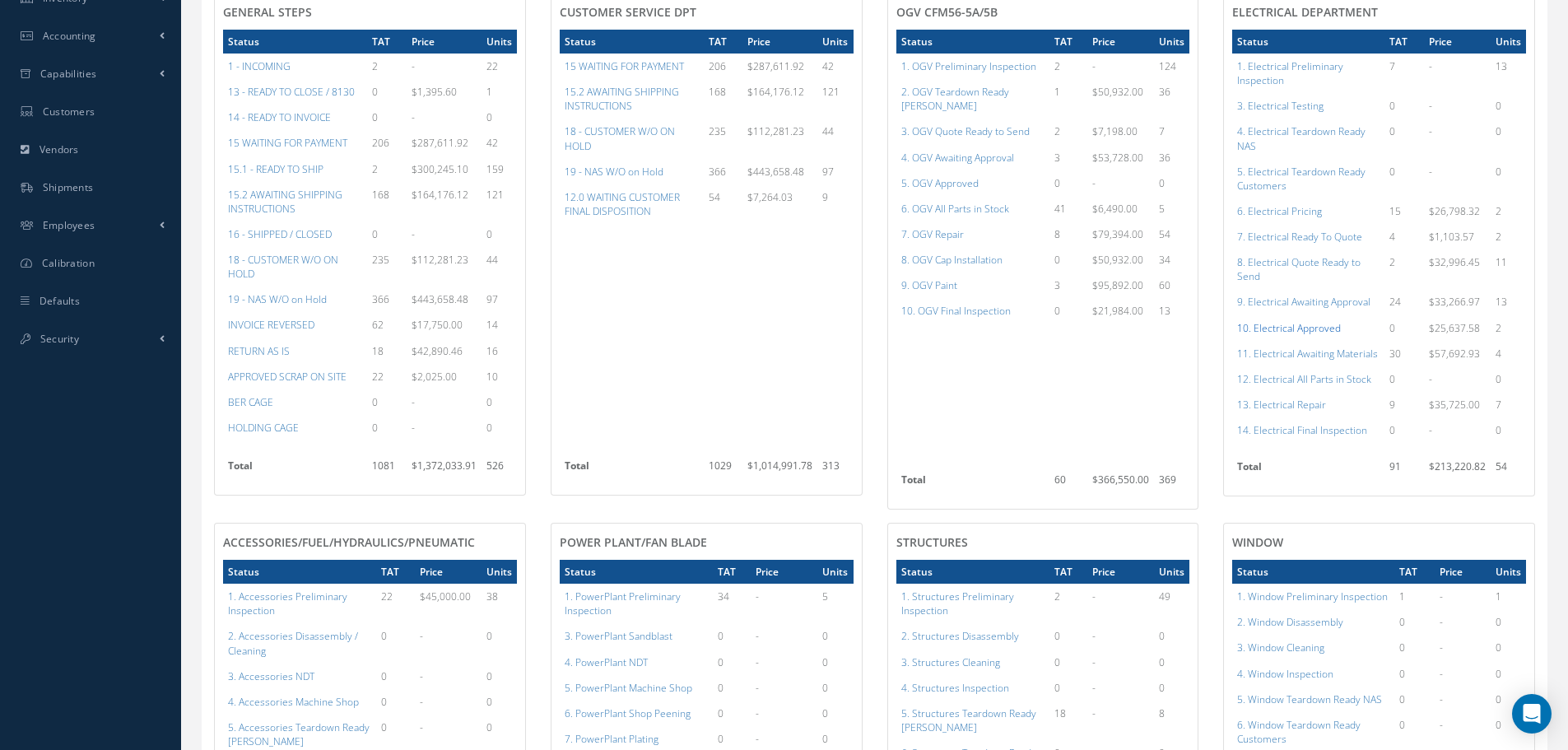
click at [1309, 327] on a=96&excludeInternalCustomer=false&excludeInvoicedOrClosed=true&shop_id=13&filtersHidded"] "10. Electrical Approved" at bounding box center [1289, 328] width 104 height 14
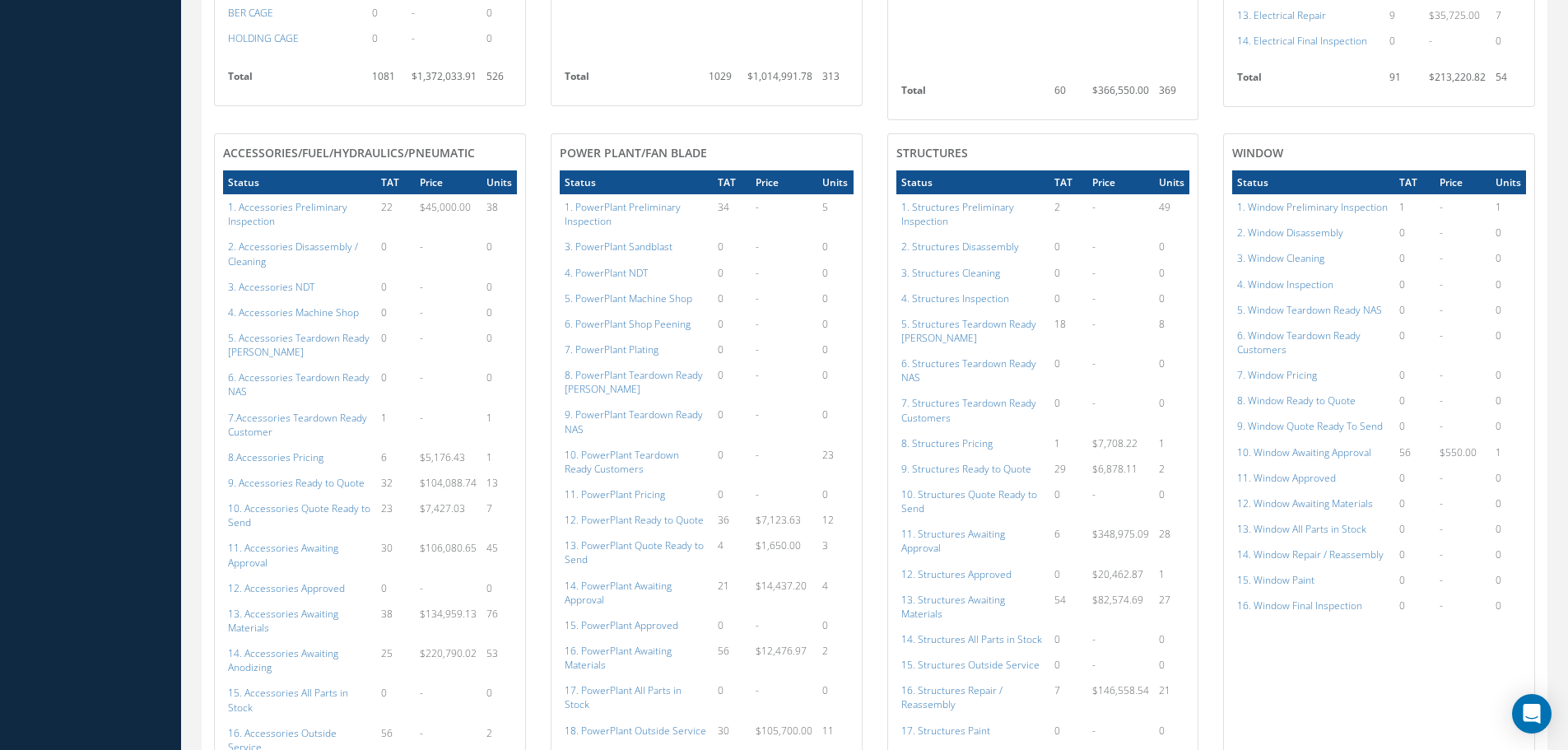
scroll to position [823, 0]
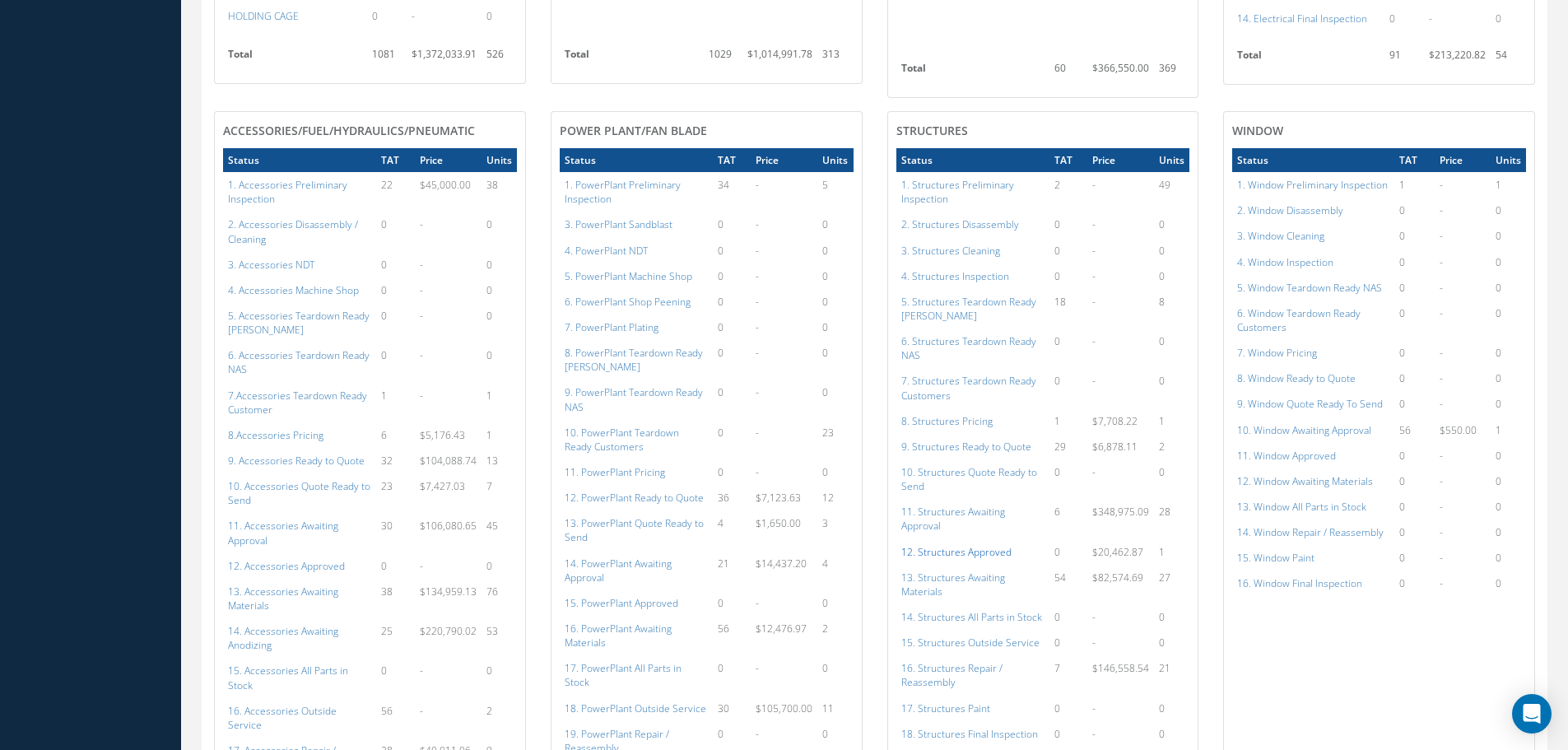
click at [960, 545] on a=152&excludeInternalCustomer=false&excludeInvoicedOrClosed=true&shop_id=3&filtersHidded"] "12. Structures Approved" at bounding box center [956, 551] width 110 height 14
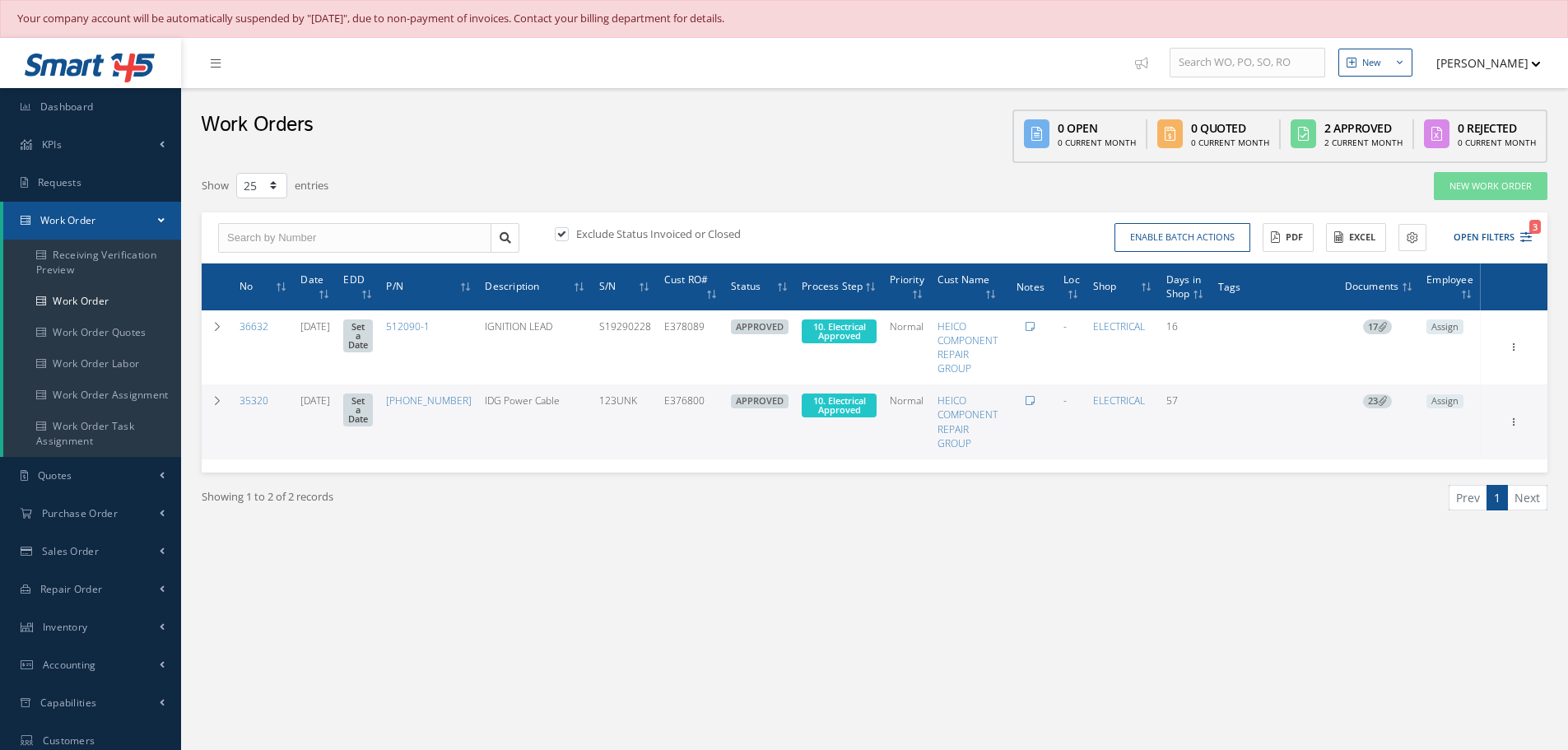
select select "25"
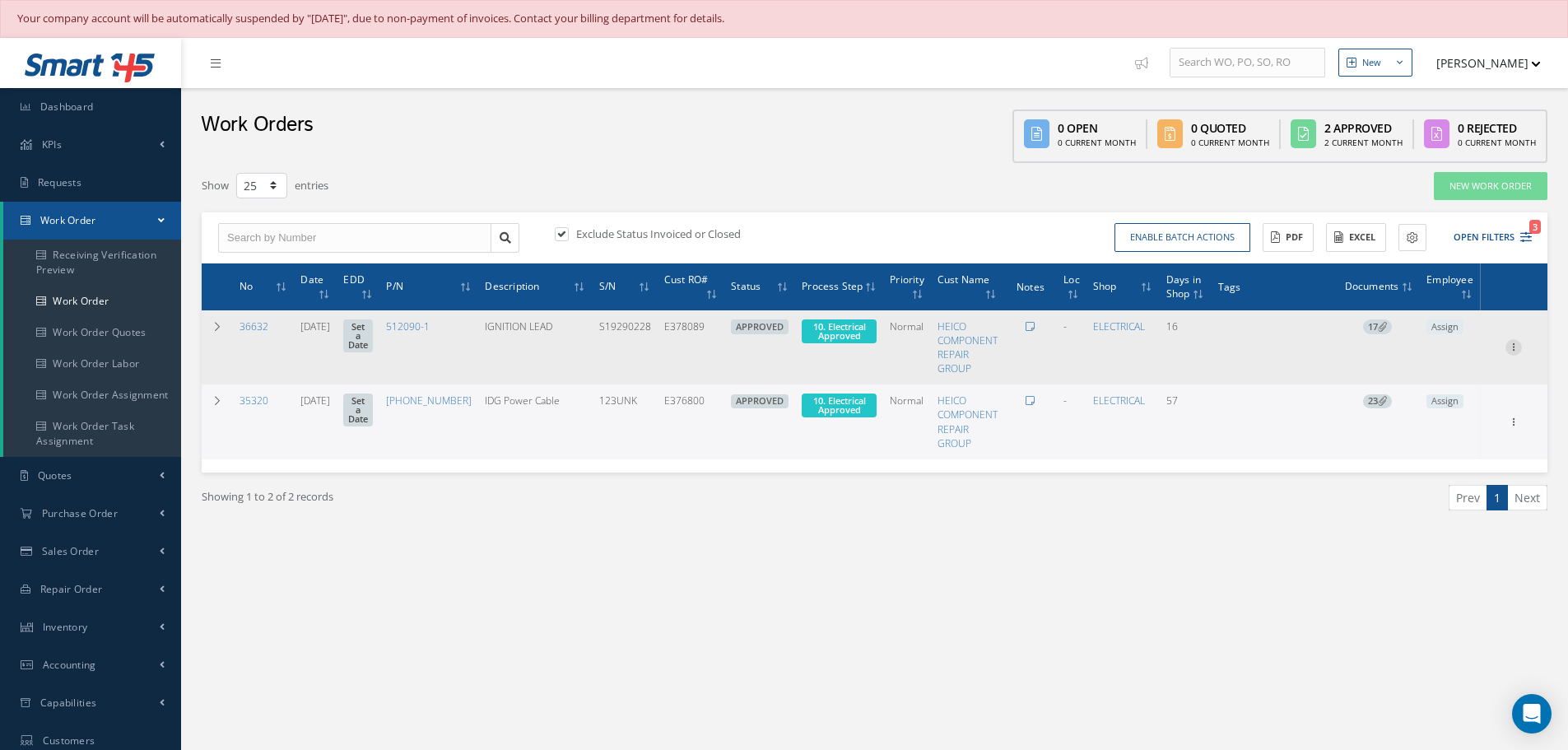
click at [1513, 350] on icon at bounding box center [1513, 346] width 16 height 13
click at [1430, 399] on link "Part Issue" at bounding box center [1438, 399] width 130 height 22
click at [821, 334] on span "10. Electrical Approved" at bounding box center [840, 331] width 53 height 22
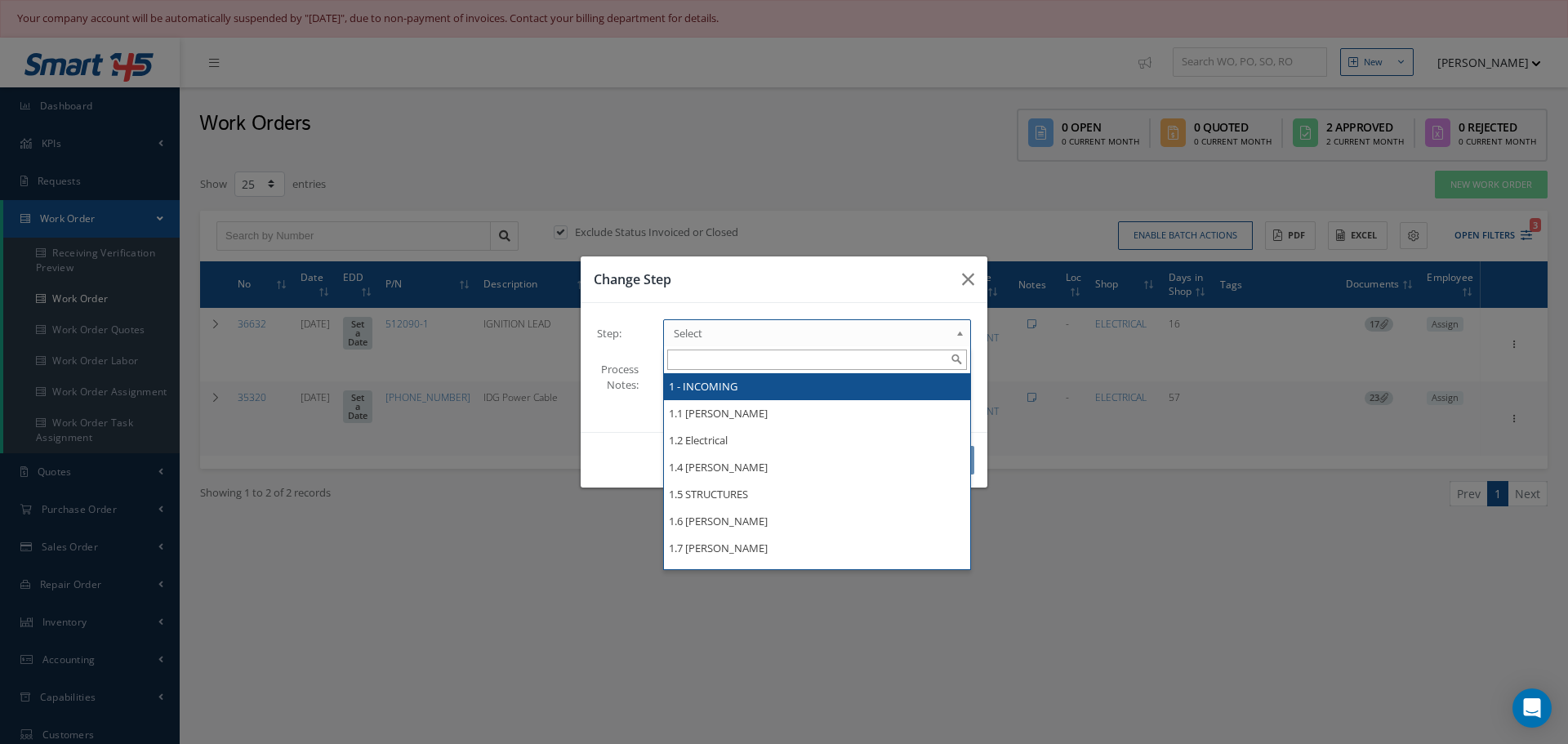
click at [960, 334] on b at bounding box center [962, 337] width 15 height 26
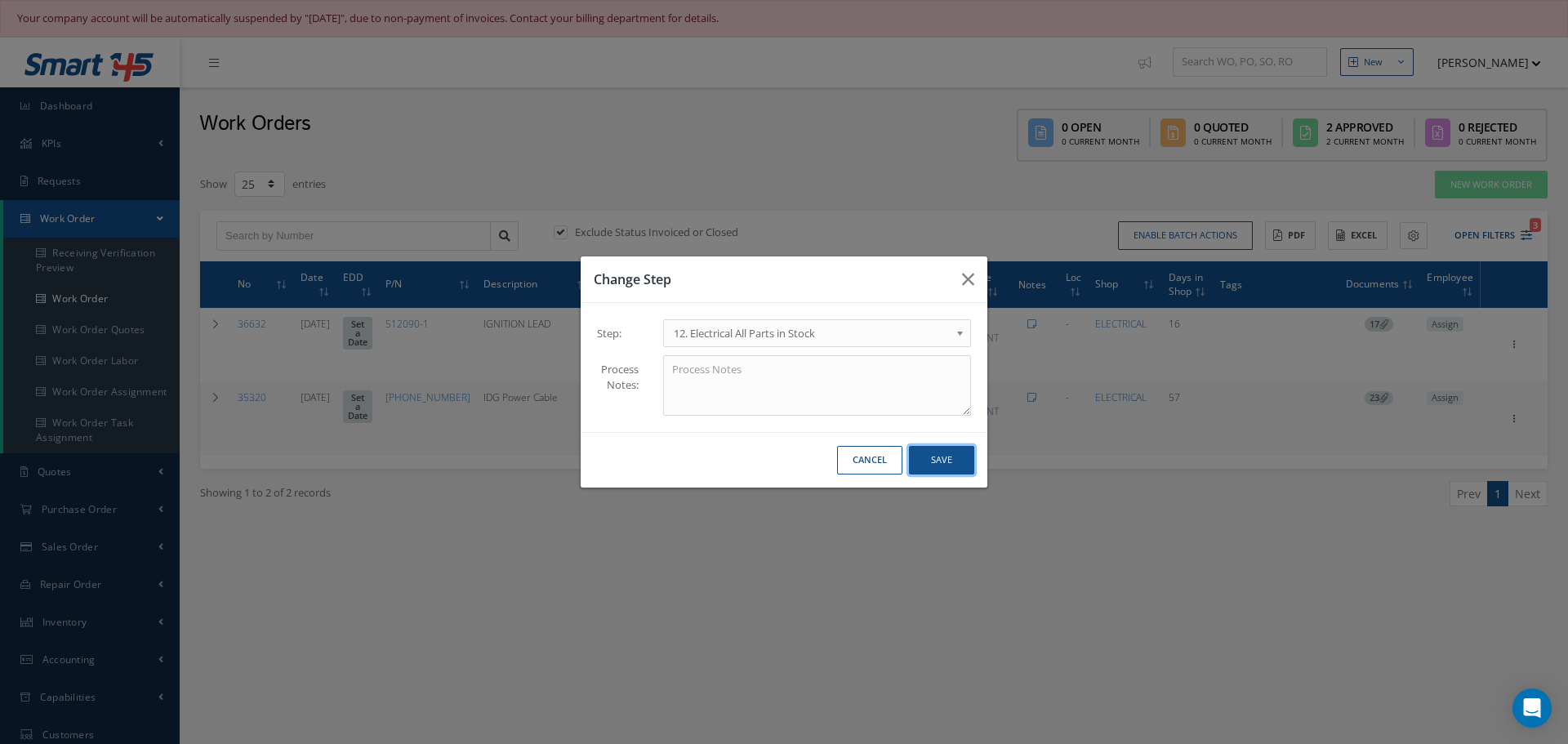
click at [948, 454] on button "Save" at bounding box center [941, 460] width 65 height 29
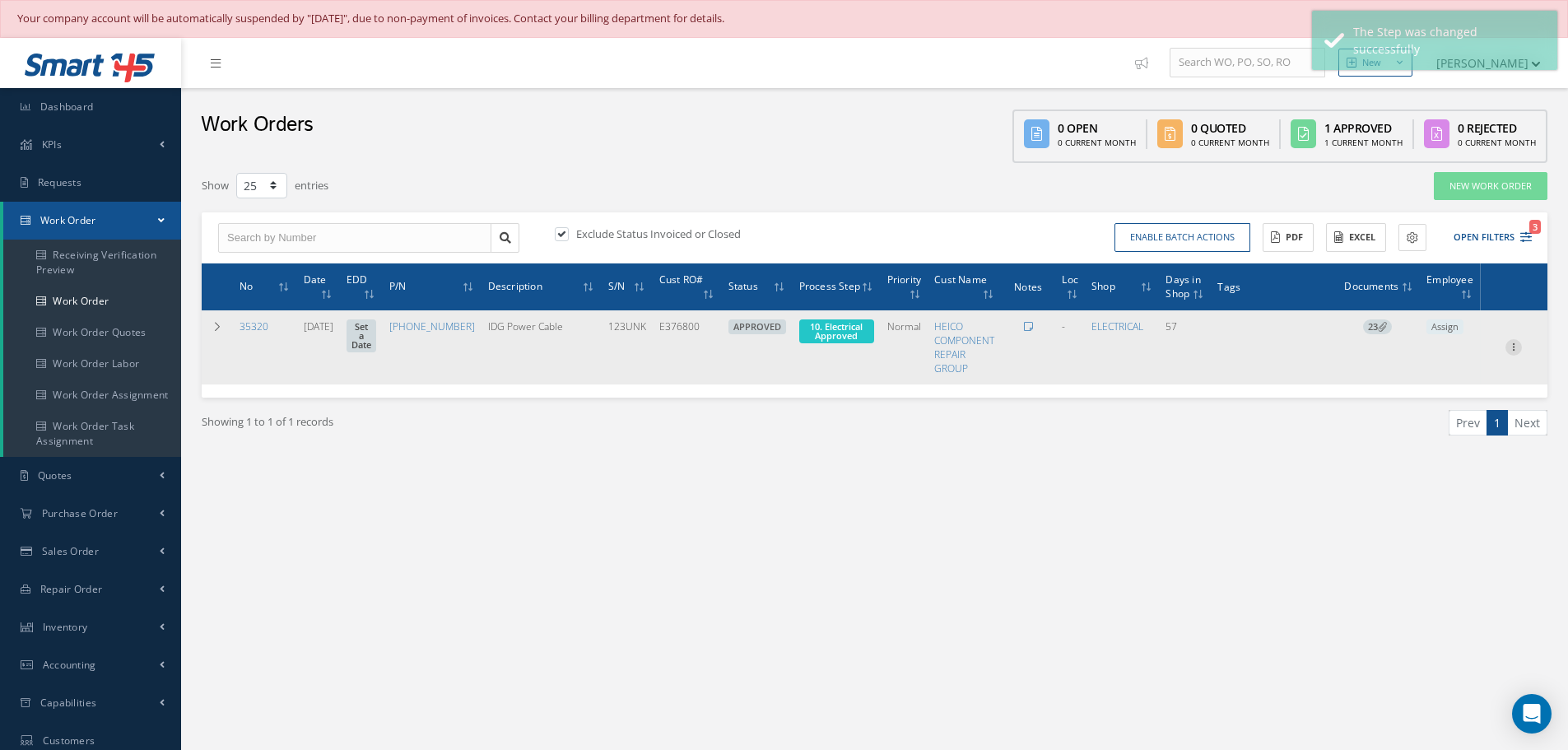
click at [1518, 349] on icon at bounding box center [1513, 346] width 16 height 13
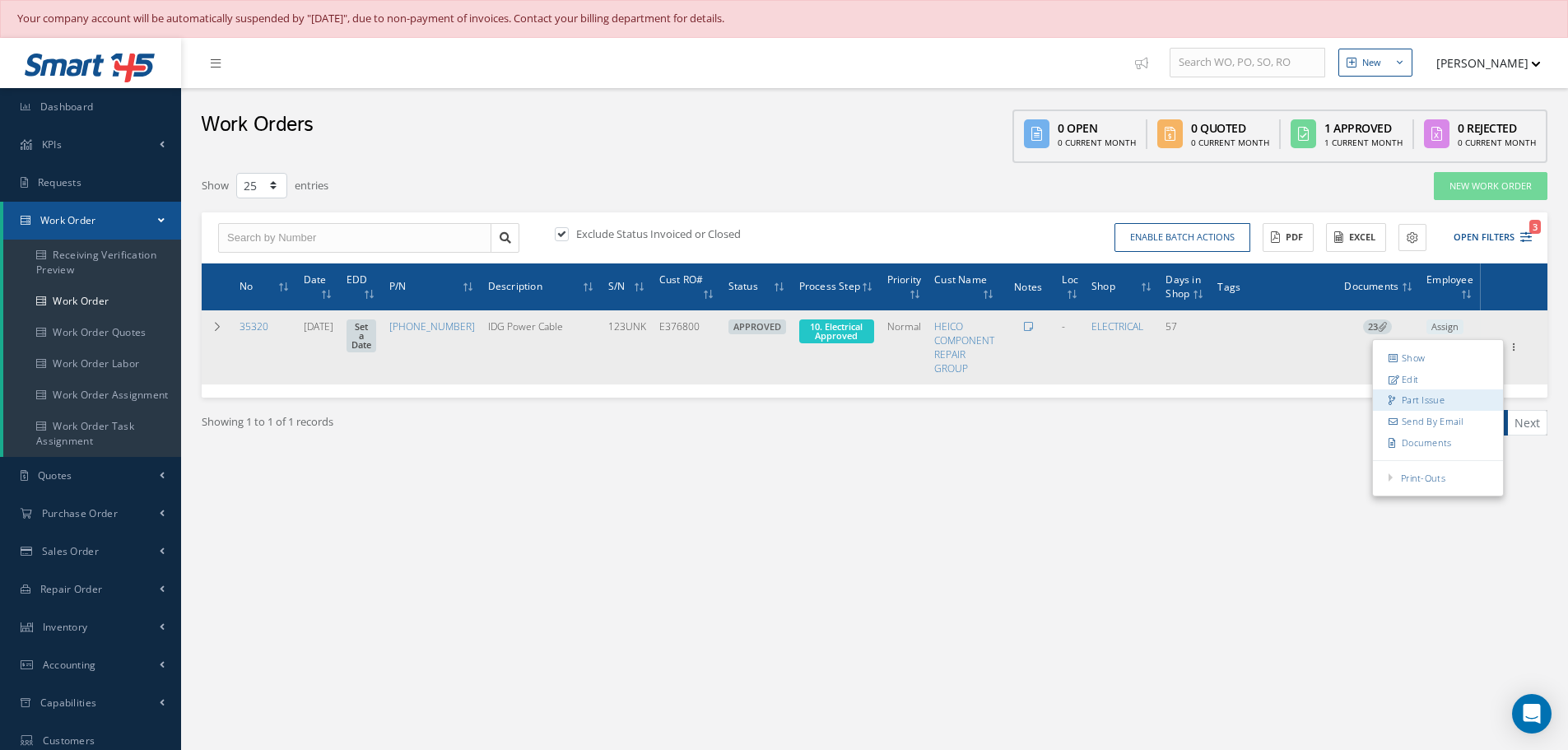
click at [1429, 400] on link "Part Issue" at bounding box center [1438, 399] width 130 height 22
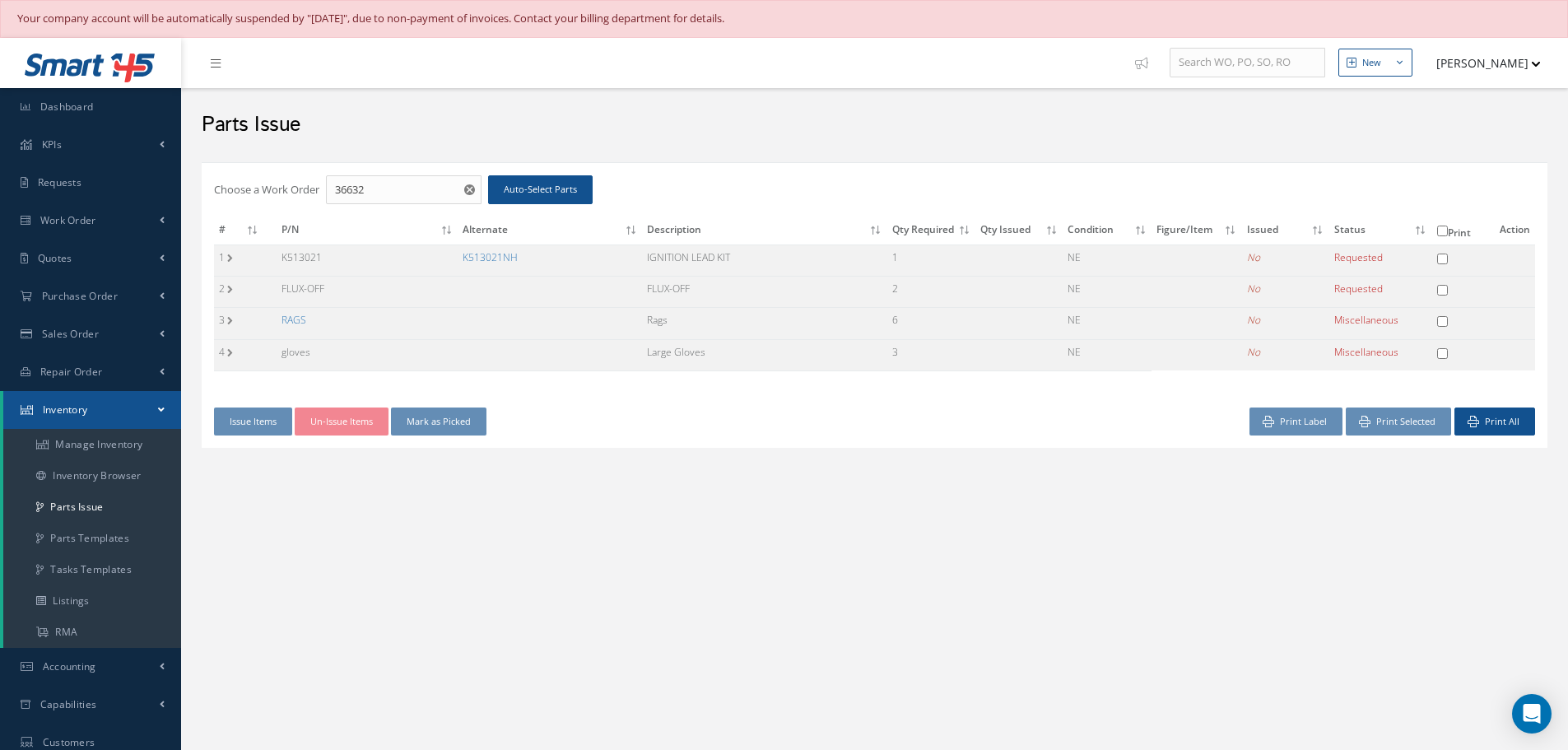
checkbox input "false"
click at [505, 255] on link "K513021NH" at bounding box center [490, 257] width 56 height 14
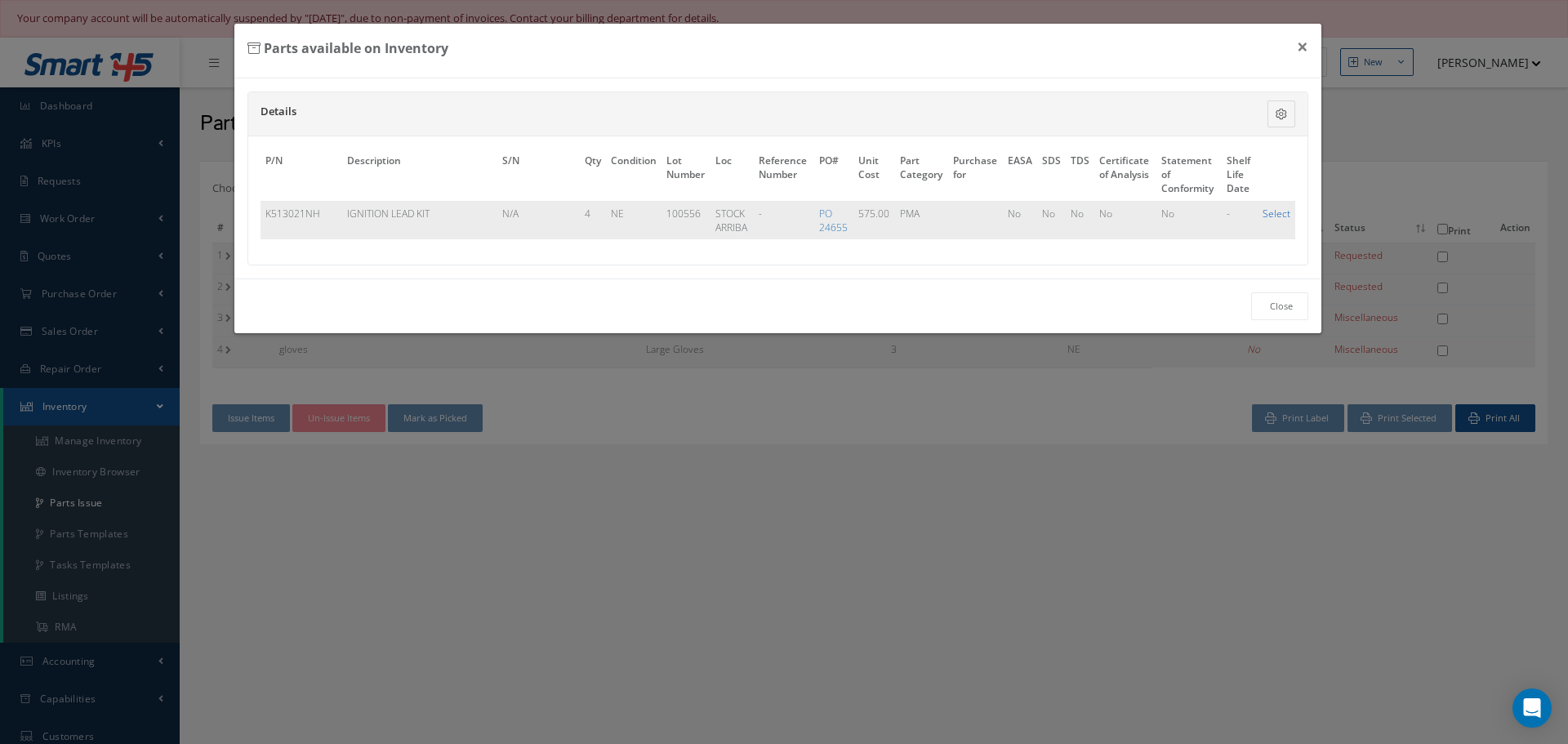
click at [1281, 212] on link "Select" at bounding box center [1276, 213] width 28 height 14
checkbox input "true"
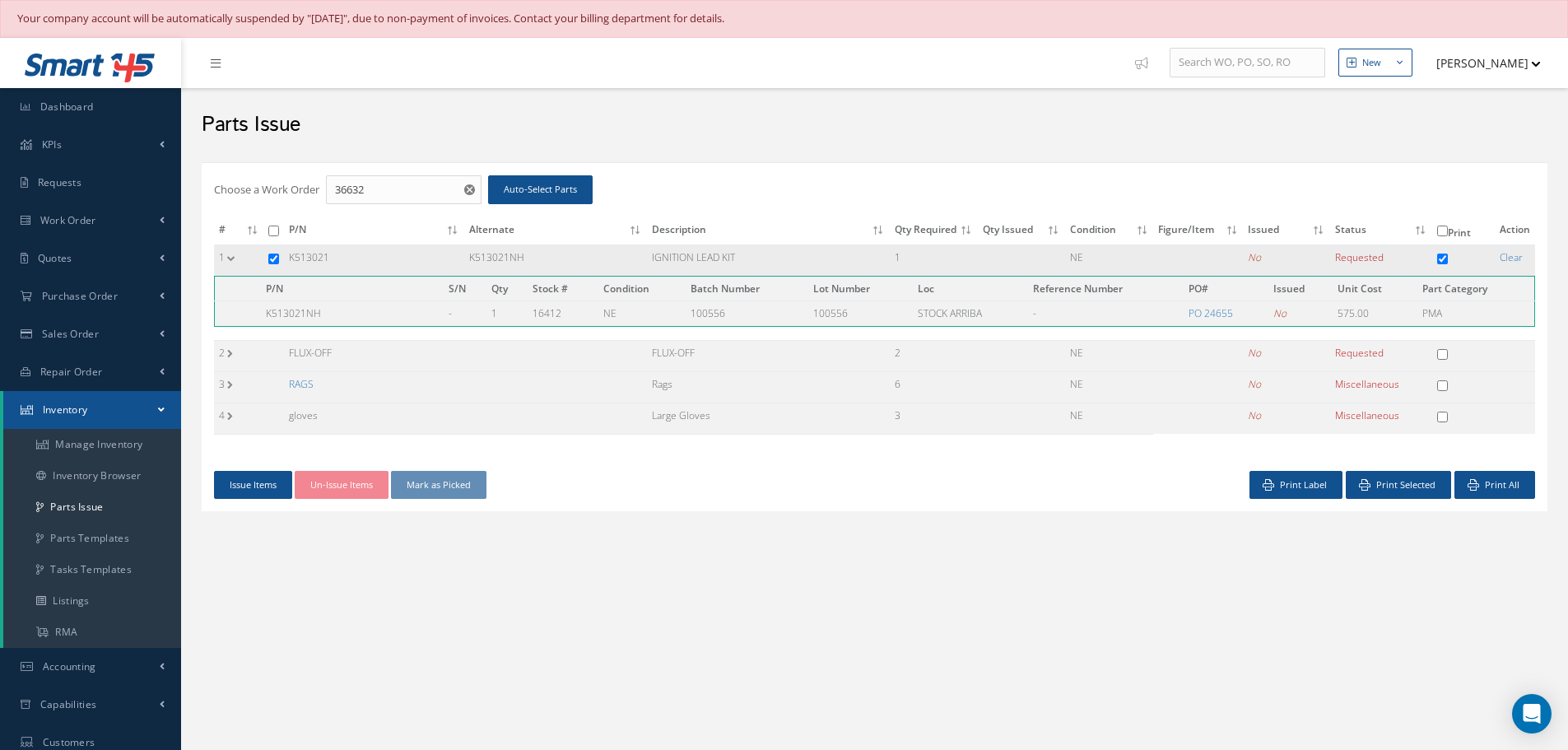
click at [274, 260] on input "checkbox" at bounding box center [273, 258] width 10 height 10
checkbox input "false"
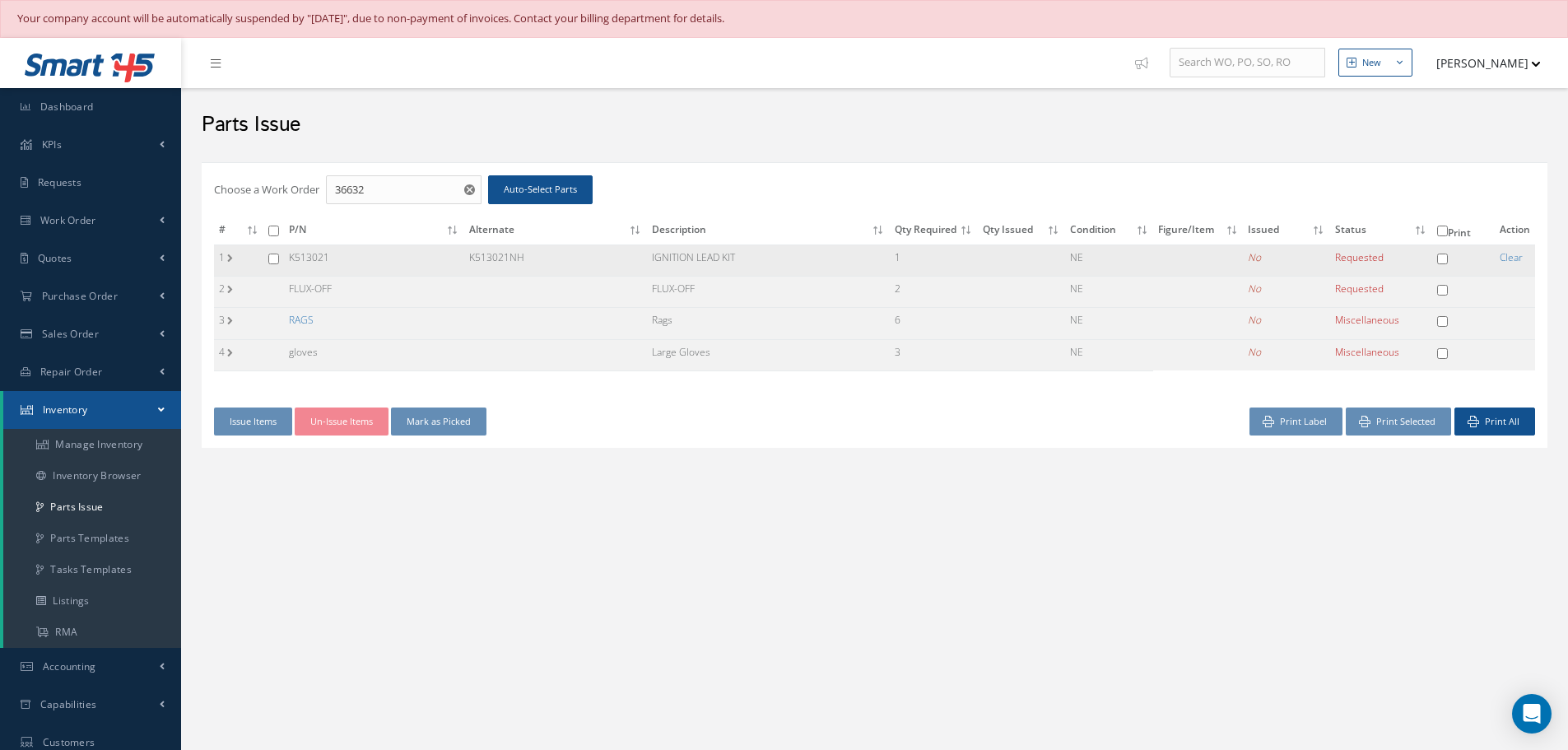
click at [274, 259] on input "checkbox" at bounding box center [273, 258] width 10 height 10
checkbox input "true"
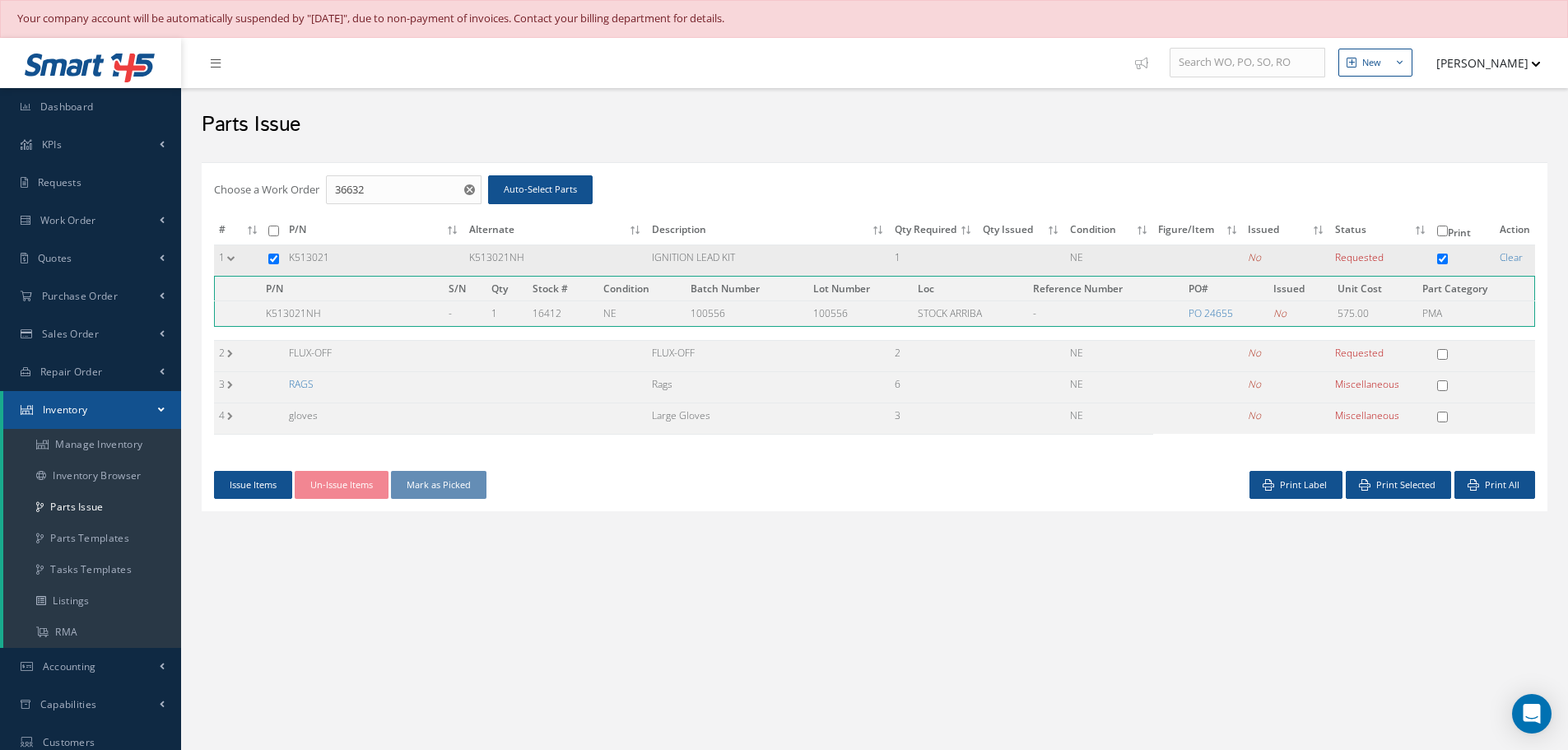
click at [278, 257] on input "checkbox" at bounding box center [273, 258] width 10 height 10
checkbox input "false"
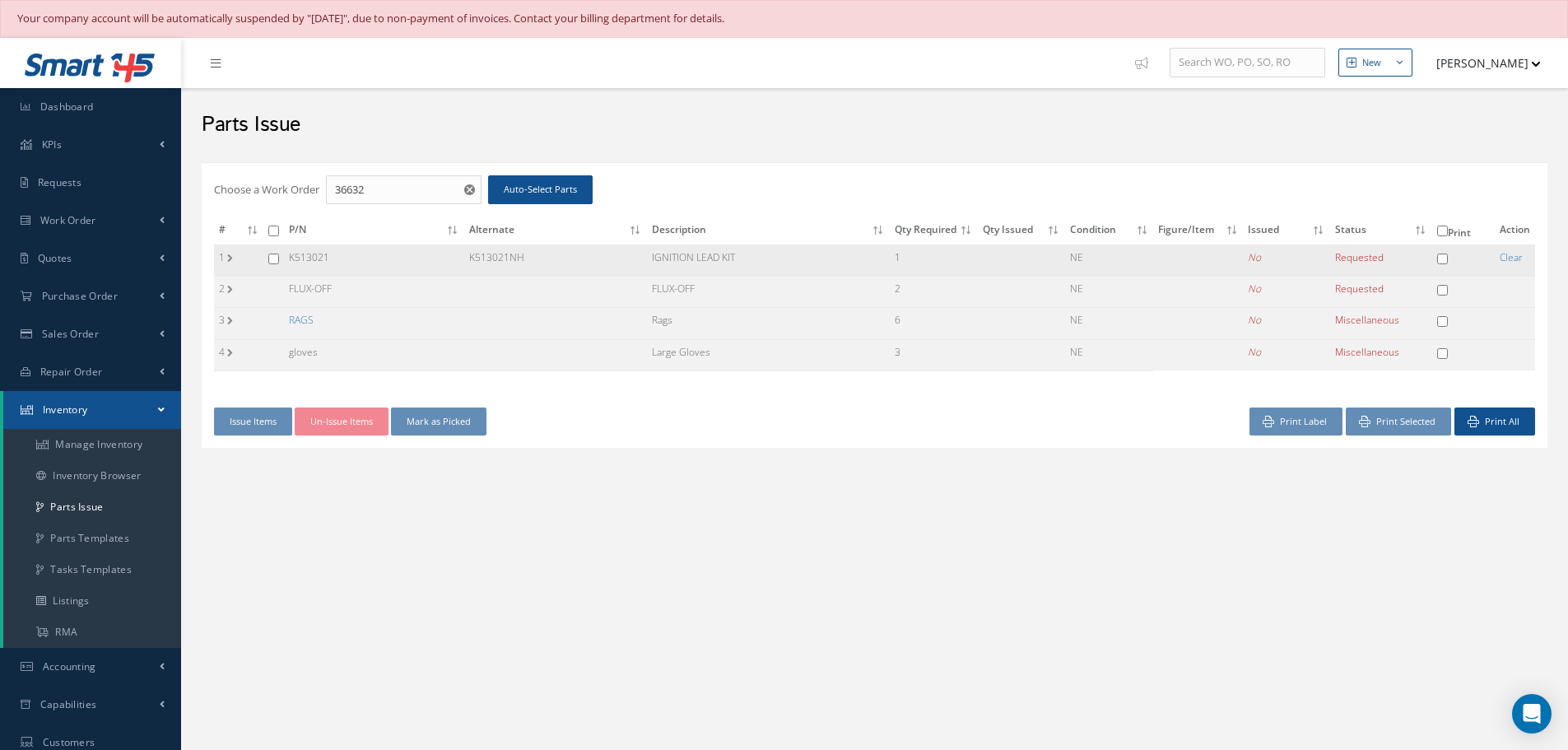
drag, startPoint x: 463, startPoint y: 255, endPoint x: 556, endPoint y: 268, distance: 93.9
click at [556, 268] on tr "1 K513021 K513021NH IGNITION LEAD KIT 1 NE No Requested Clear" at bounding box center [874, 260] width 1321 height 31
copy tr "K513021NH"
click at [447, 323] on td "RAGS" at bounding box center [373, 323] width 180 height 31
click at [271, 259] on input "checkbox" at bounding box center [273, 258] width 10 height 10
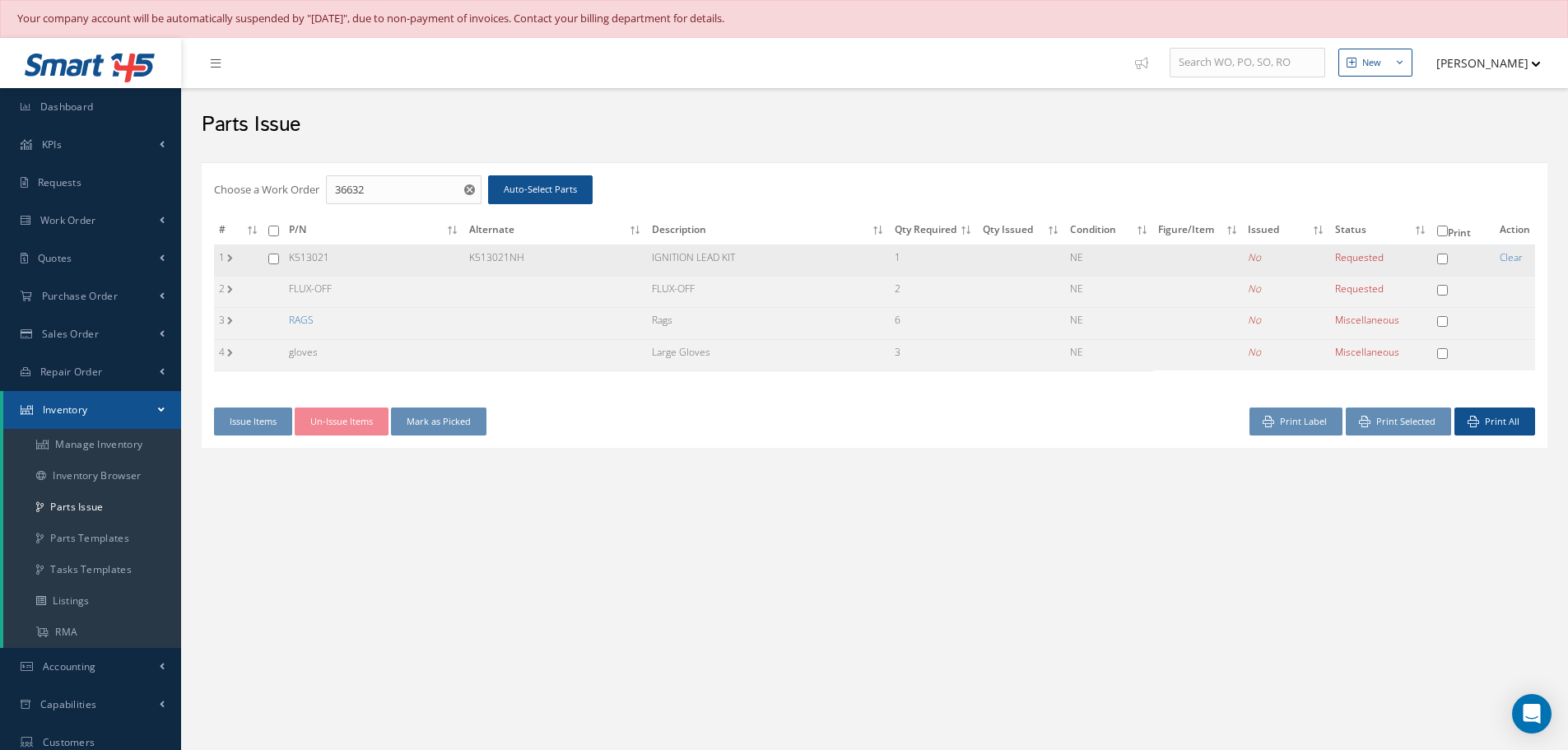
checkbox input "true"
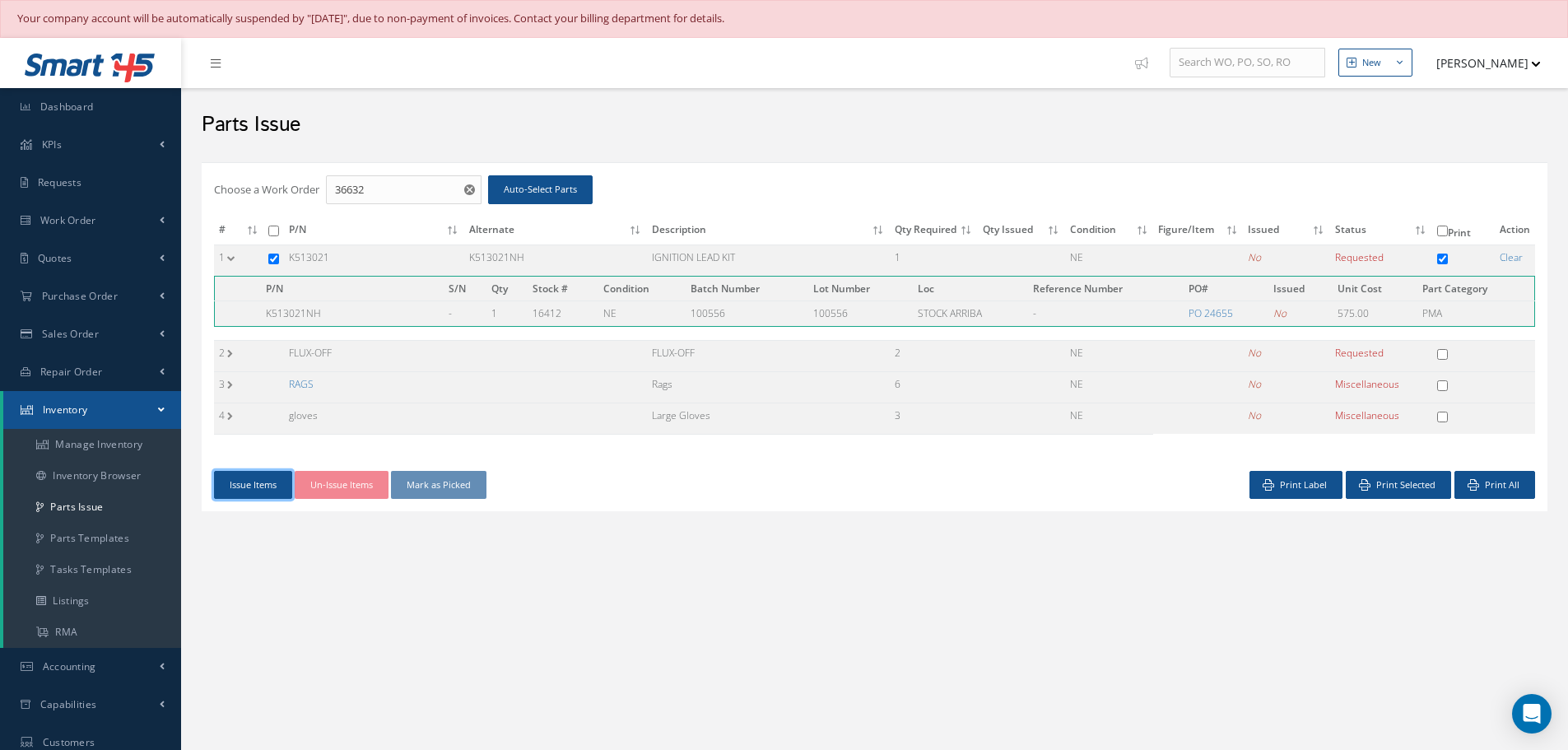
click at [265, 484] on button "Issue Items" at bounding box center [253, 485] width 78 height 29
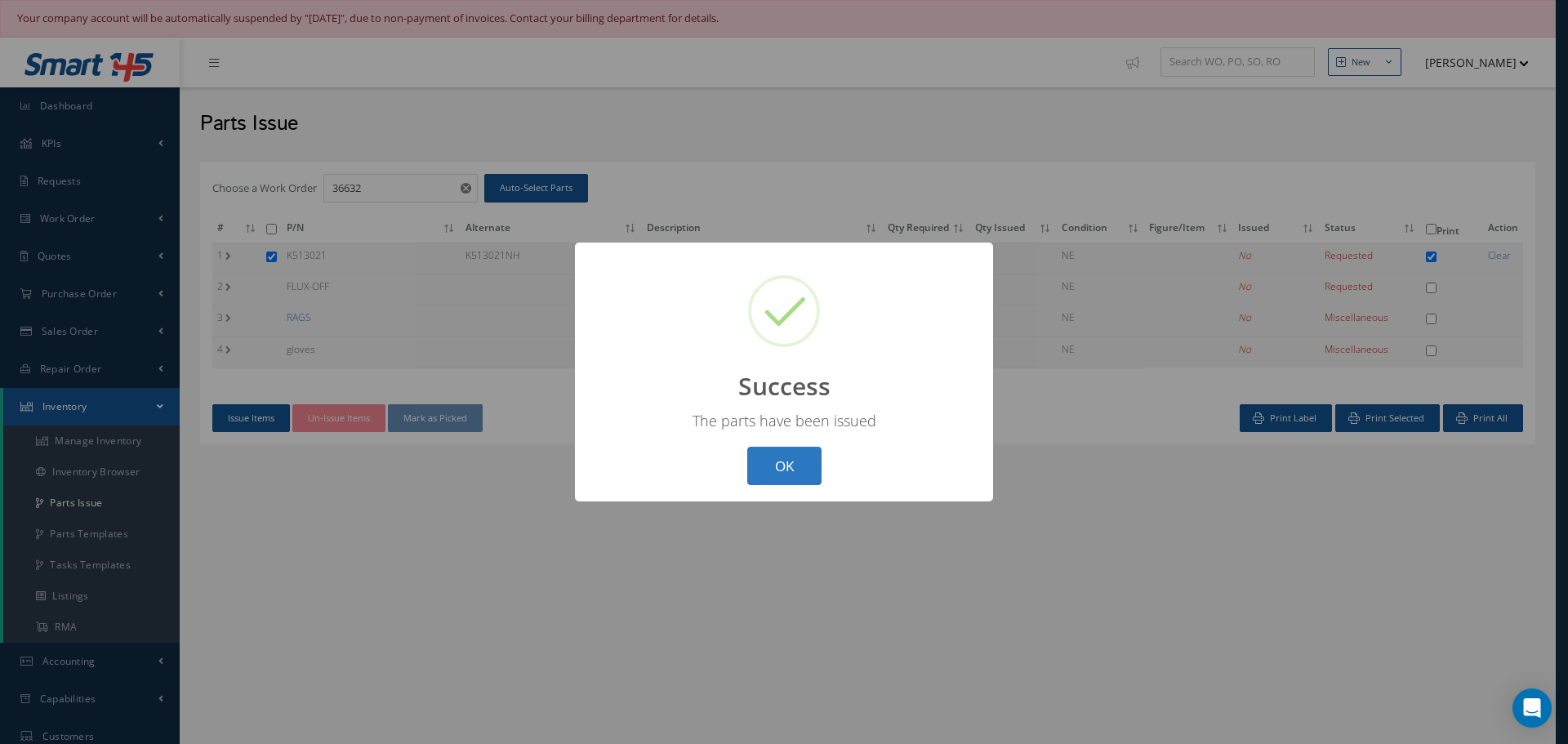
click at [779, 471] on button "OK" at bounding box center [784, 465] width 75 height 38
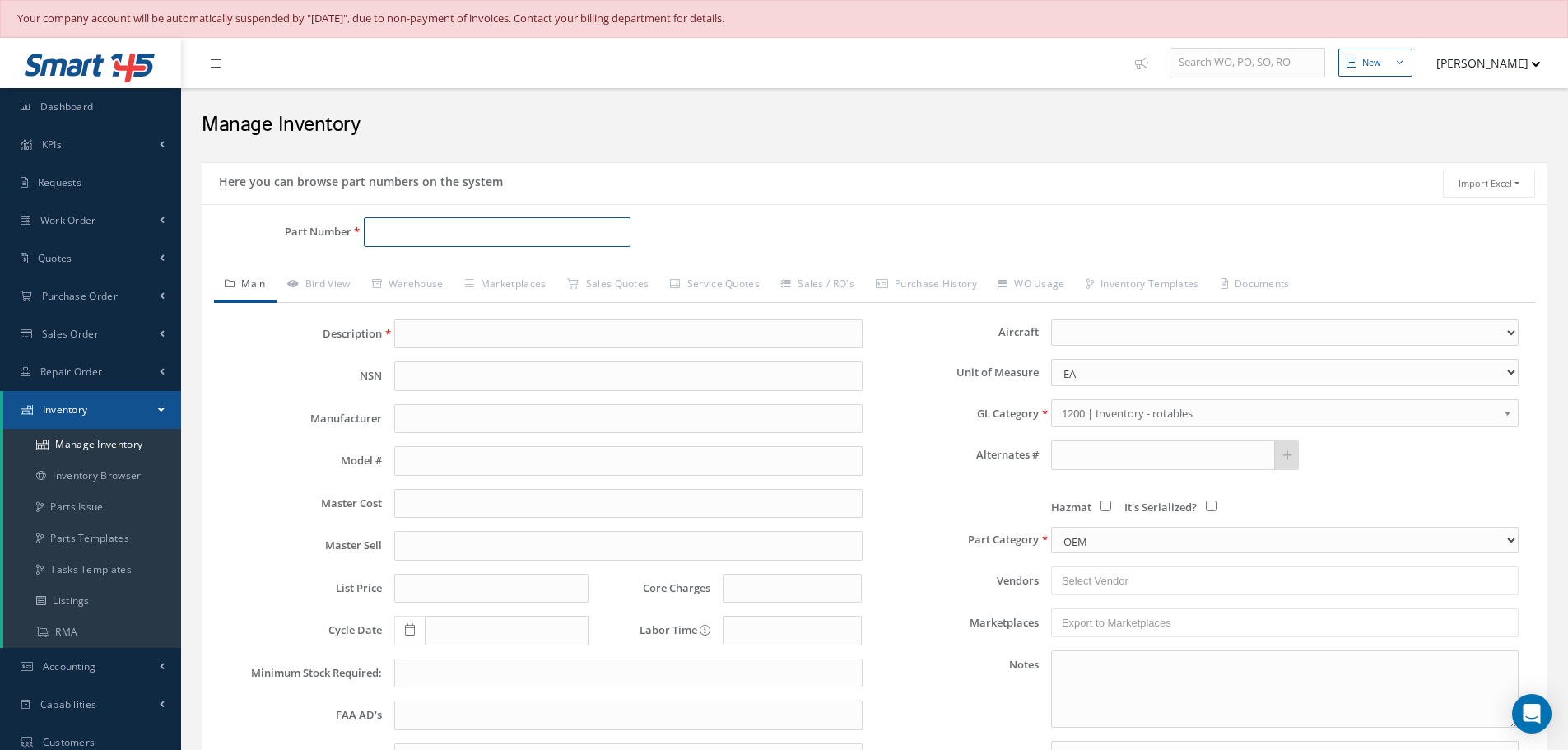
click at [416, 237] on input "Part Number" at bounding box center [497, 232] width 267 height 29
paste input "K513021NH"
type input "K513021NH"
click at [411, 278] on span "K513021NH" at bounding box center [442, 275] width 148 height 17
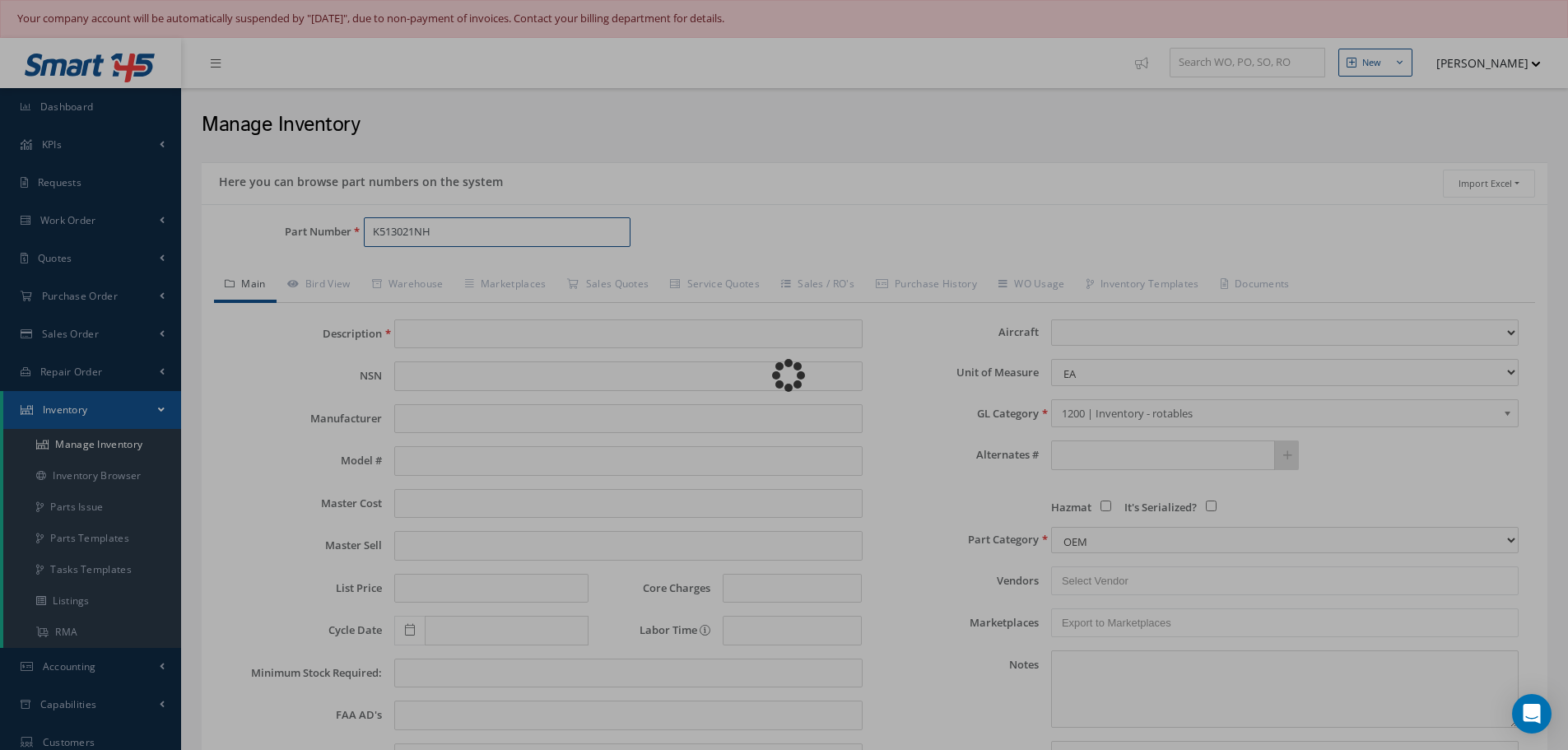
type input "IGNITION LEAD KIT"
type input "585.00"
type input "0.00"
select select
select select "PMA"
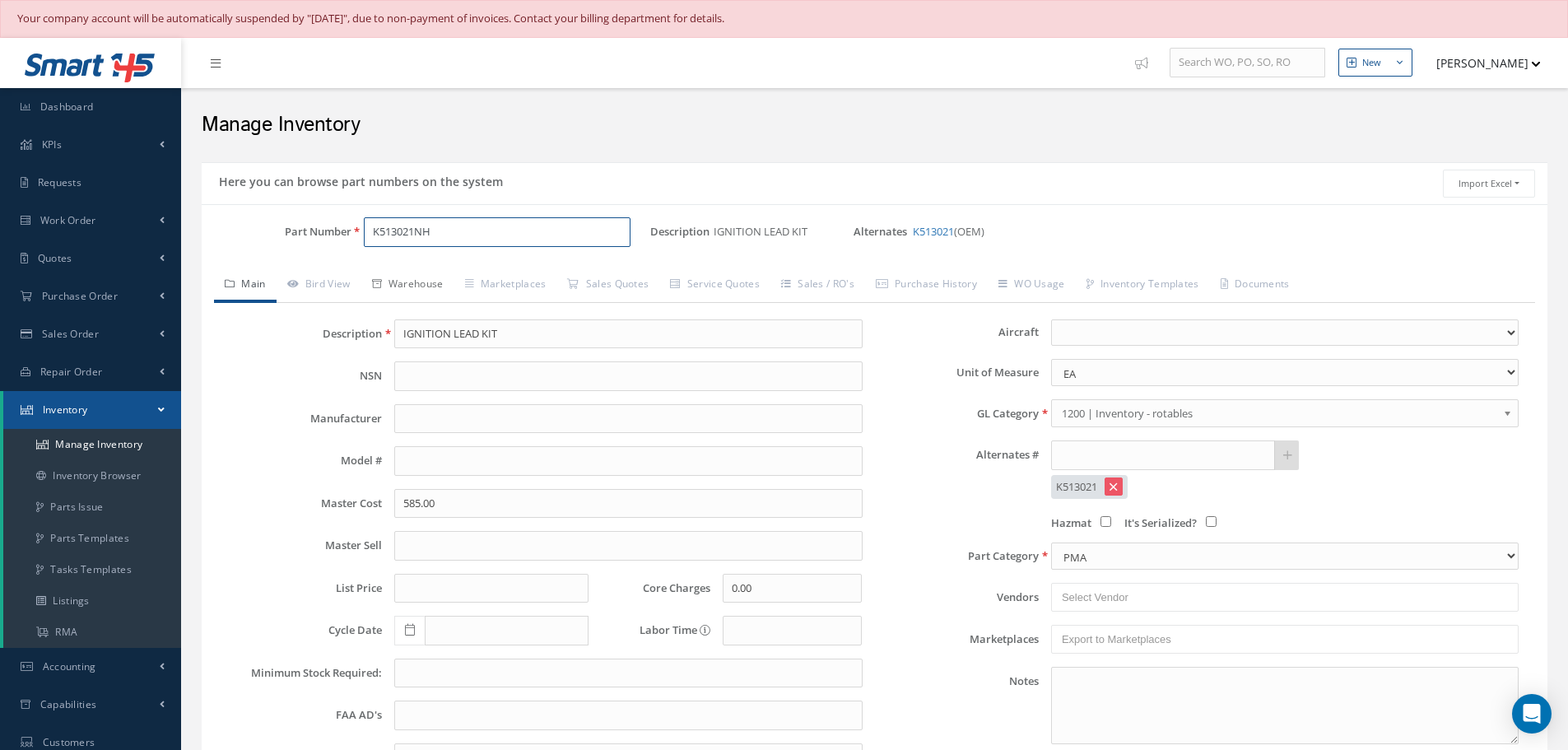
type input "K513021NH"
click at [415, 278] on link "Warehouse" at bounding box center [408, 285] width 93 height 35
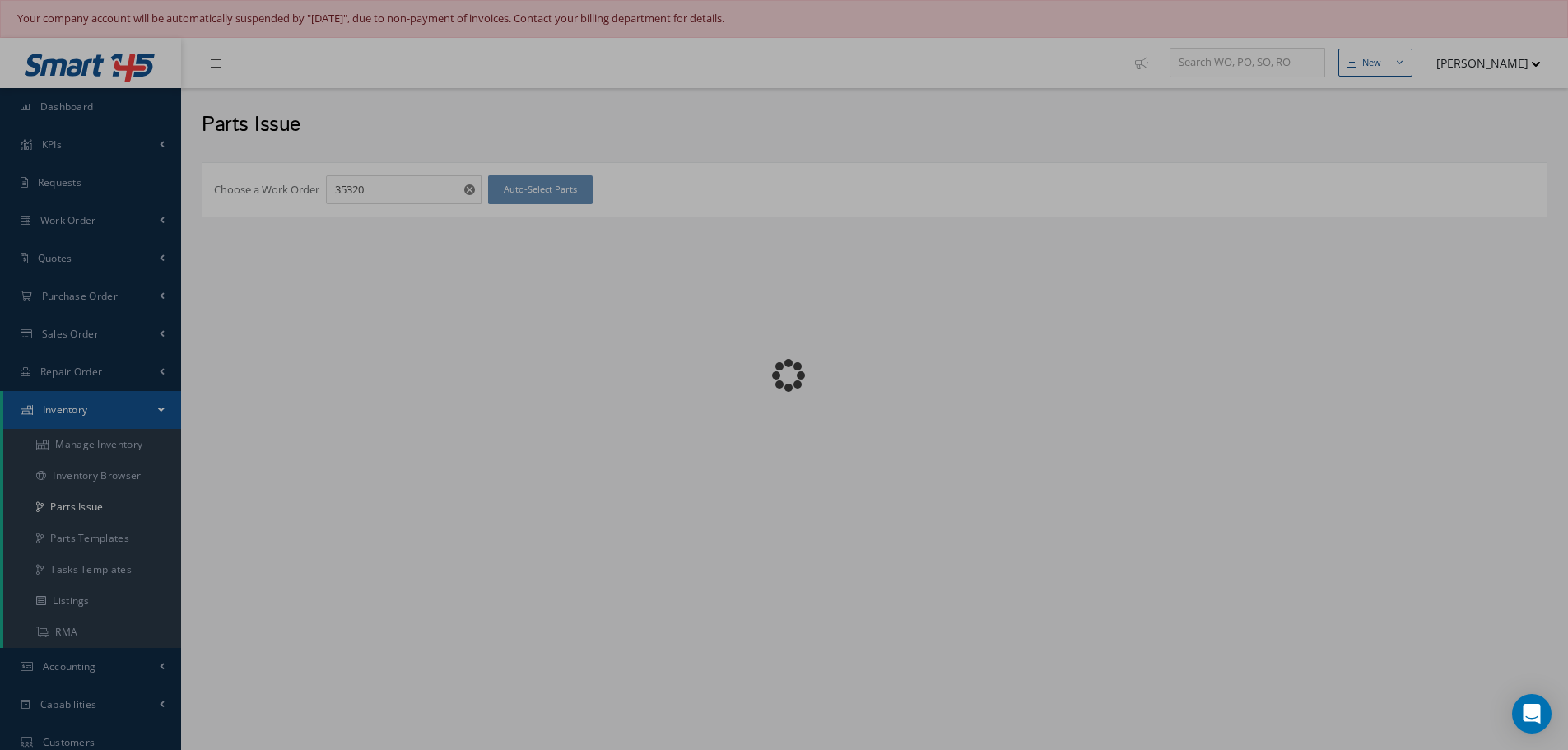
checkbox input "false"
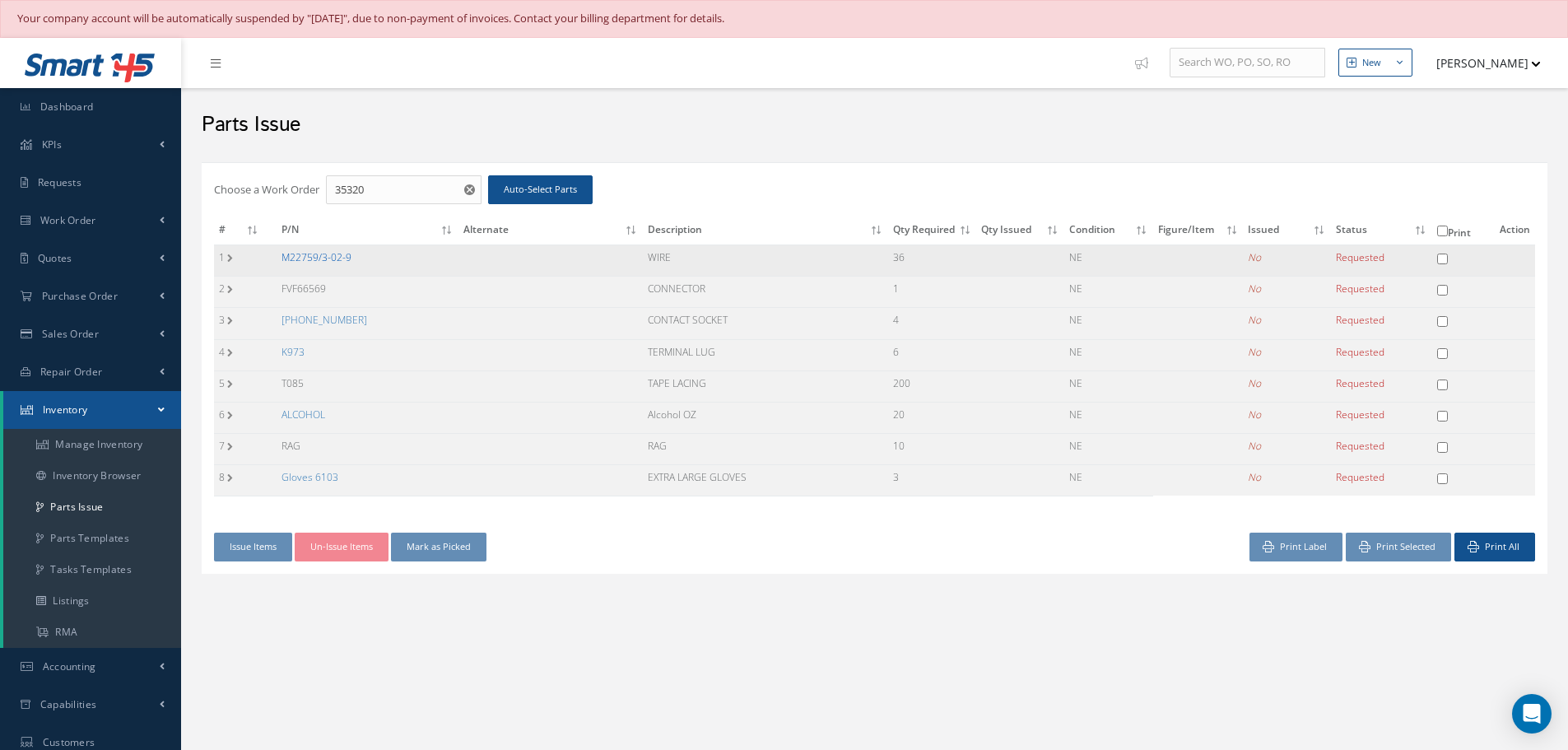
click at [312, 264] on link "M22759/3-02-9" at bounding box center [317, 257] width 70 height 14
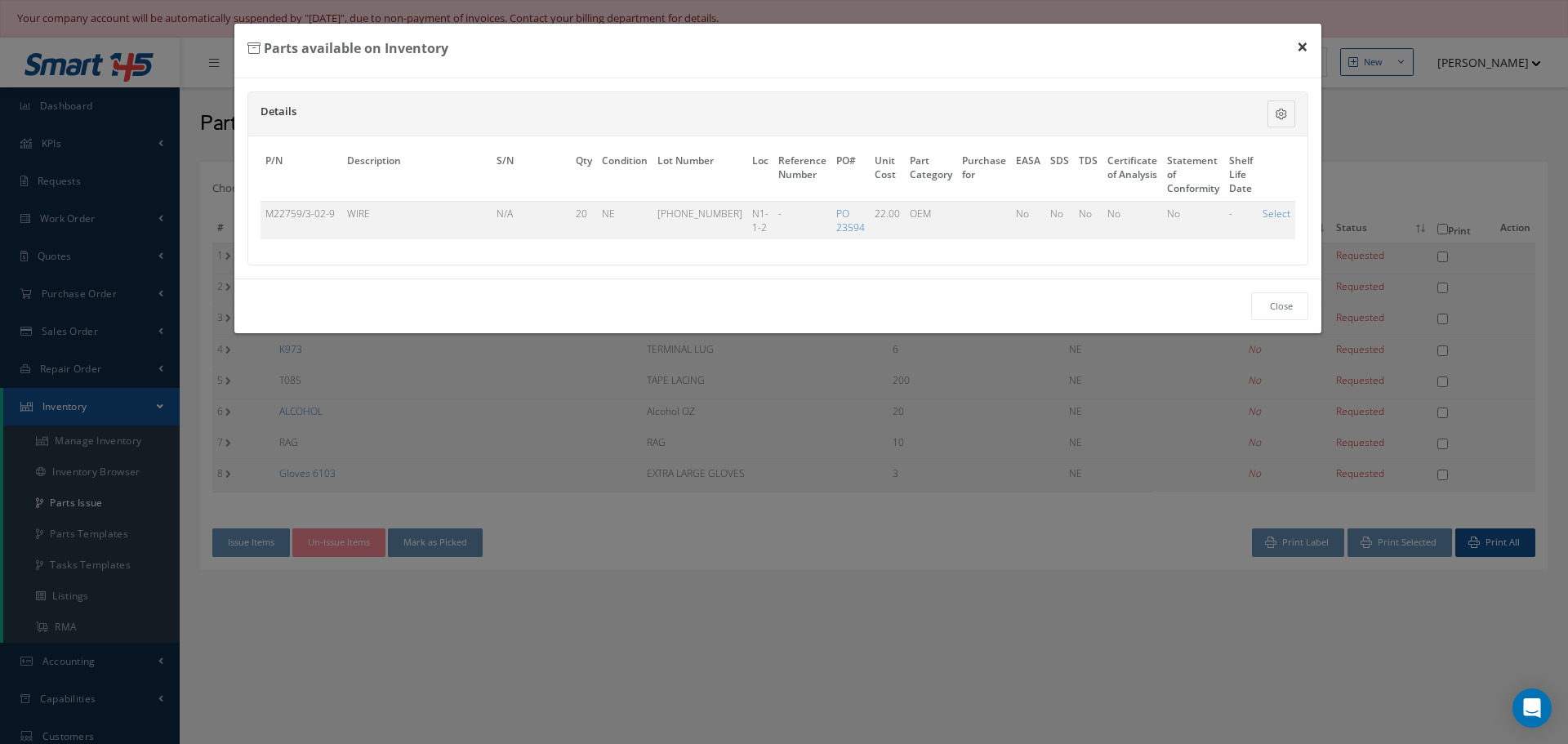
click at [1304, 46] on button "×" at bounding box center [1302, 46] width 37 height 46
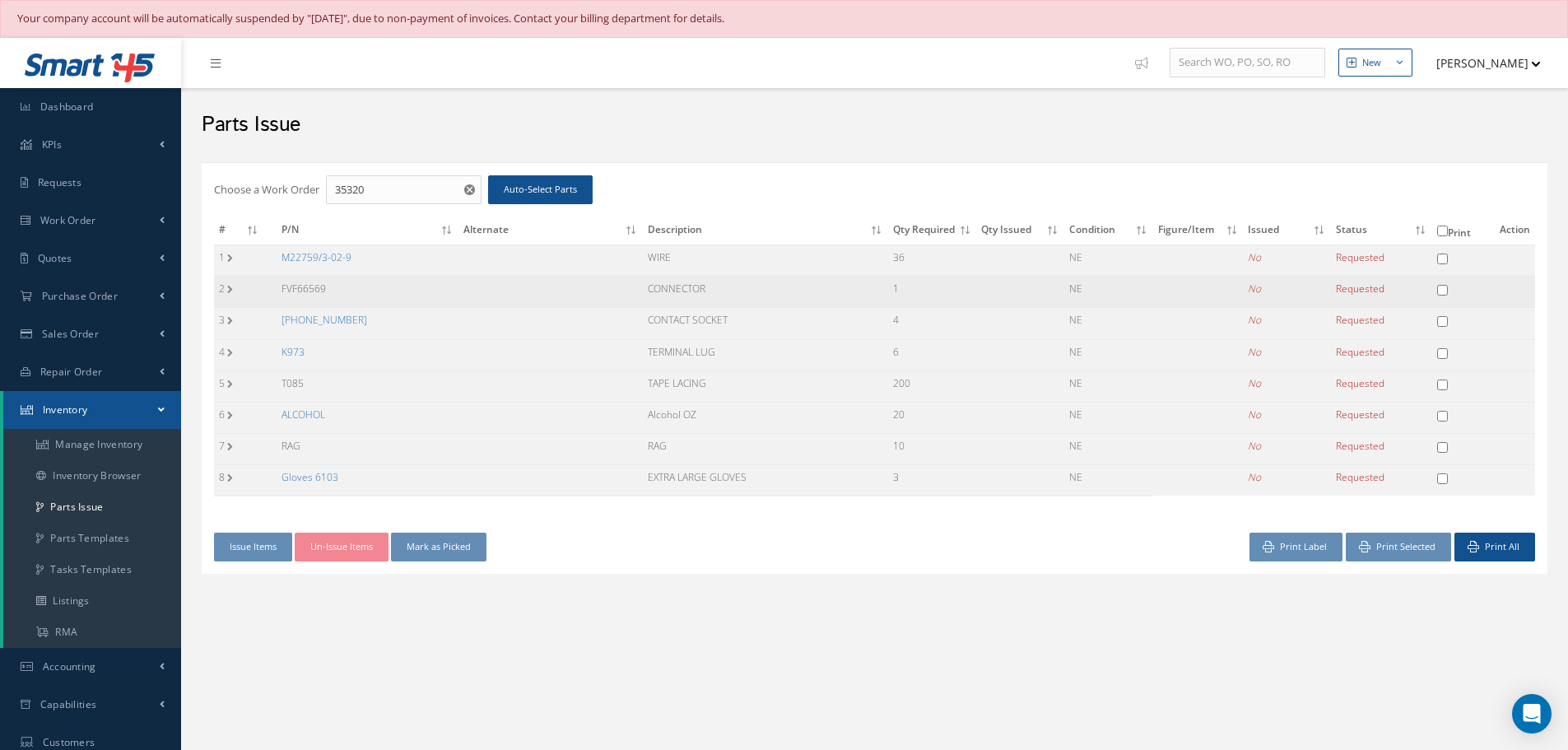
drag, startPoint x: 279, startPoint y: 284, endPoint x: 351, endPoint y: 292, distance: 72.4
click at [351, 292] on td "FVF66569" at bounding box center [368, 292] width 182 height 31
copy td "FVF66569"
click at [336, 319] on link "031-1194-000" at bounding box center [324, 319] width 86 height 14
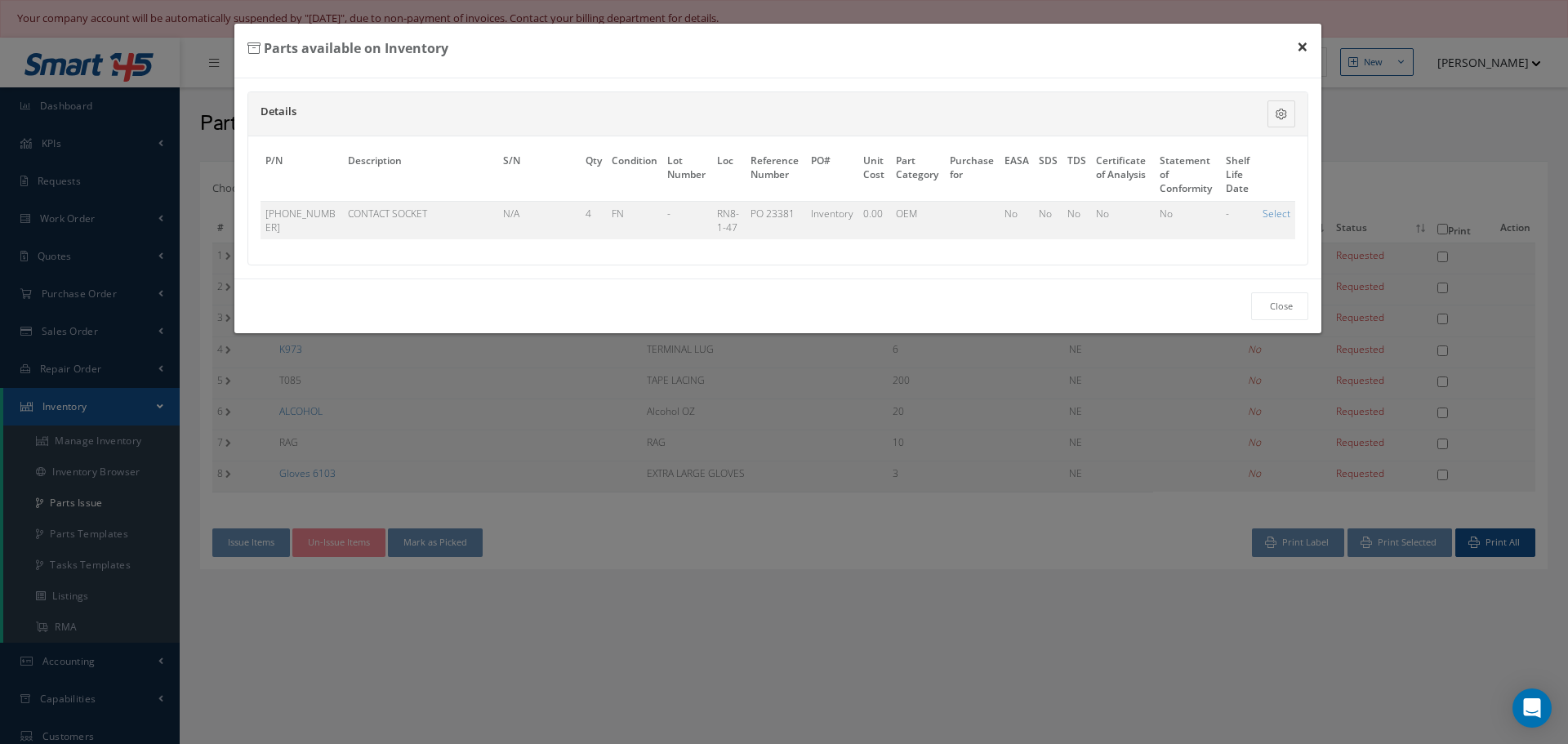
click at [1296, 52] on button "×" at bounding box center [1302, 46] width 37 height 46
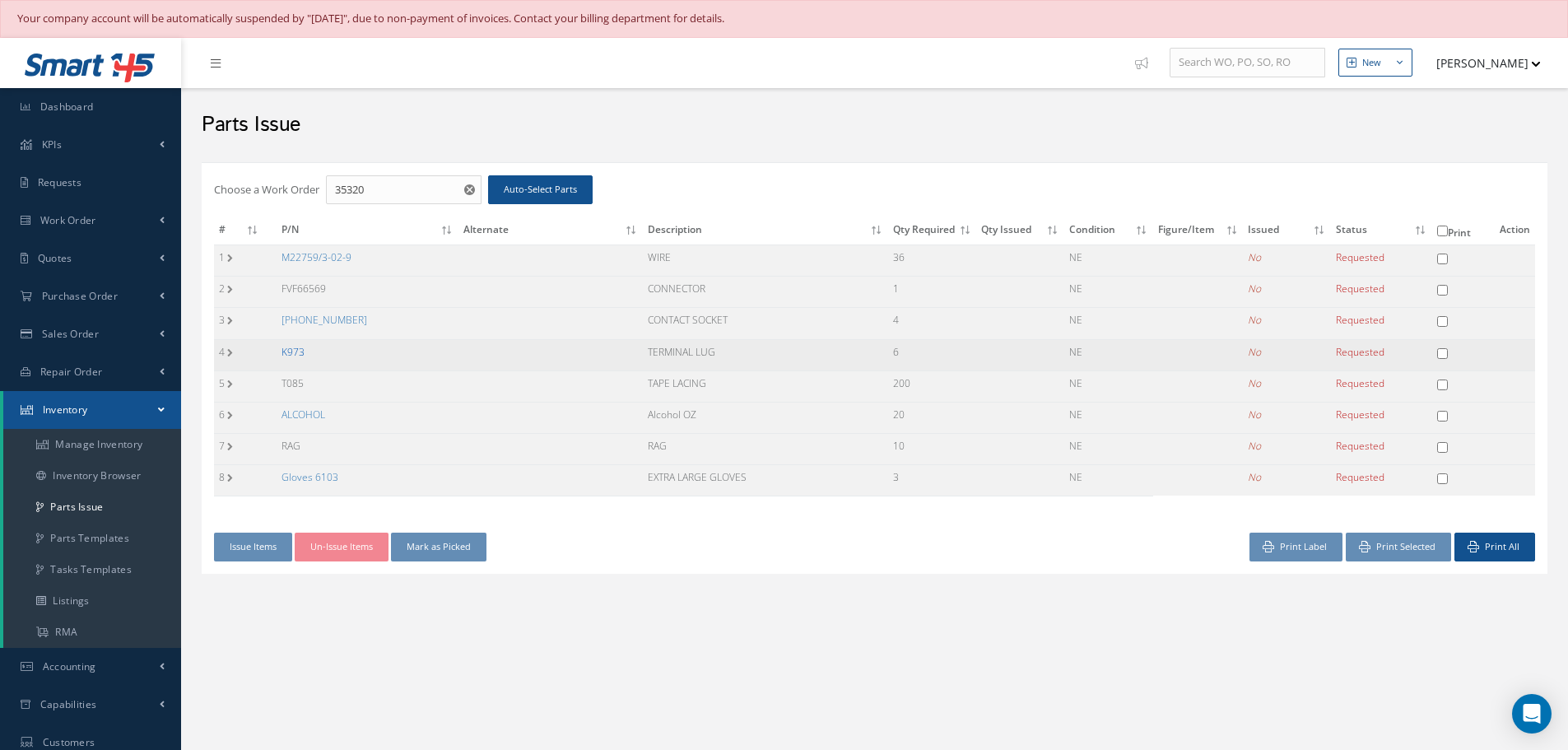
click at [298, 355] on link "K973" at bounding box center [293, 351] width 23 height 14
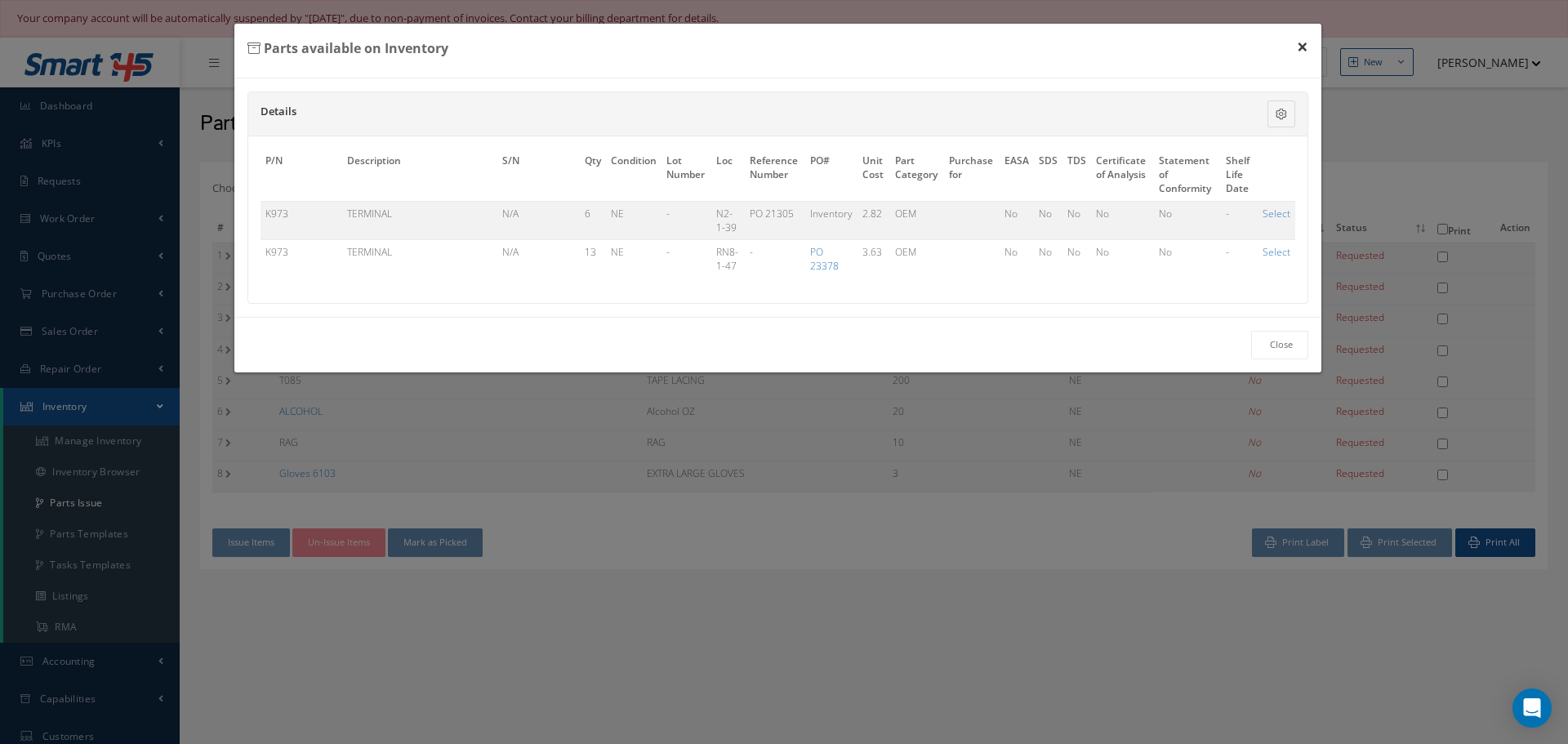
click at [1300, 52] on button "×" at bounding box center [1302, 46] width 37 height 46
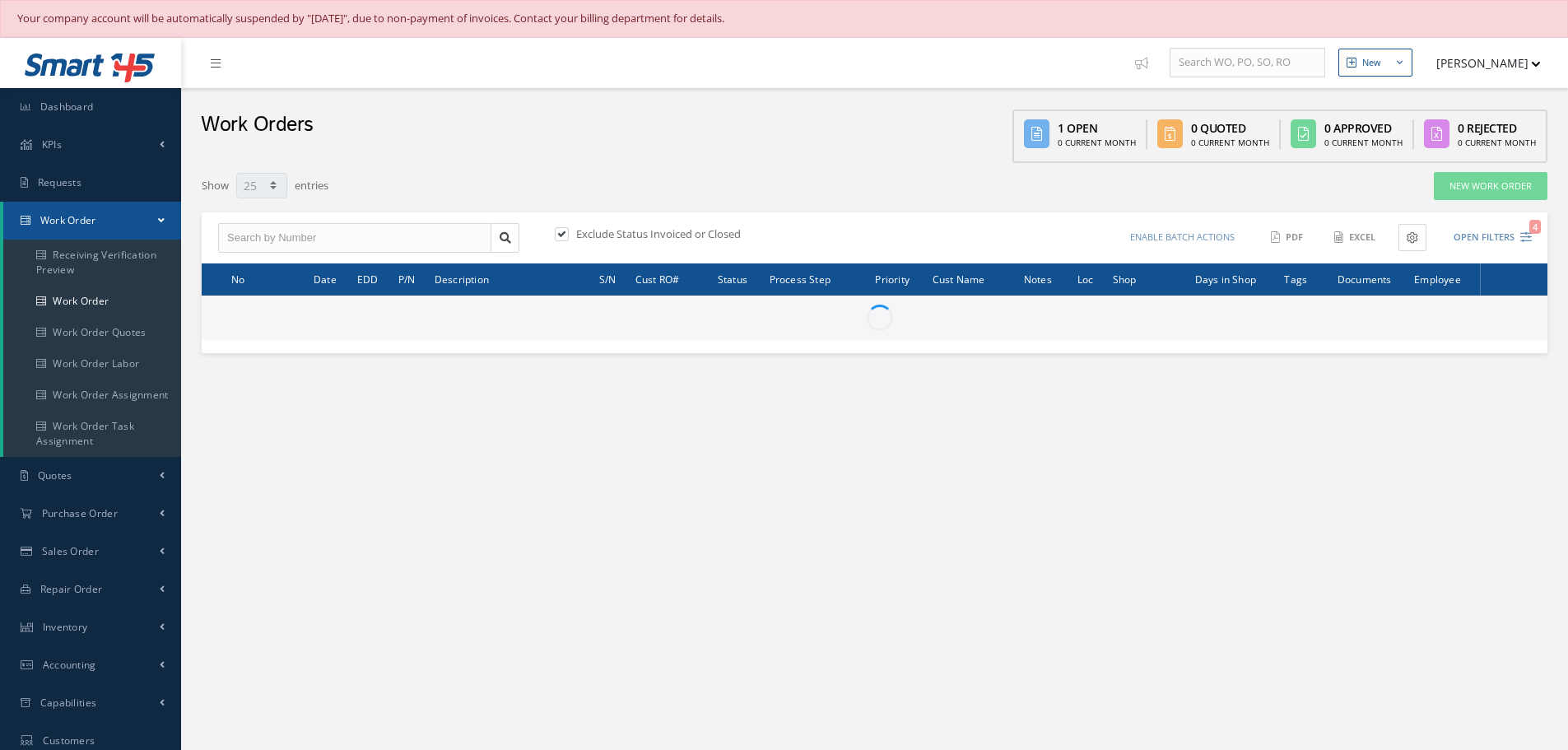
select select "25"
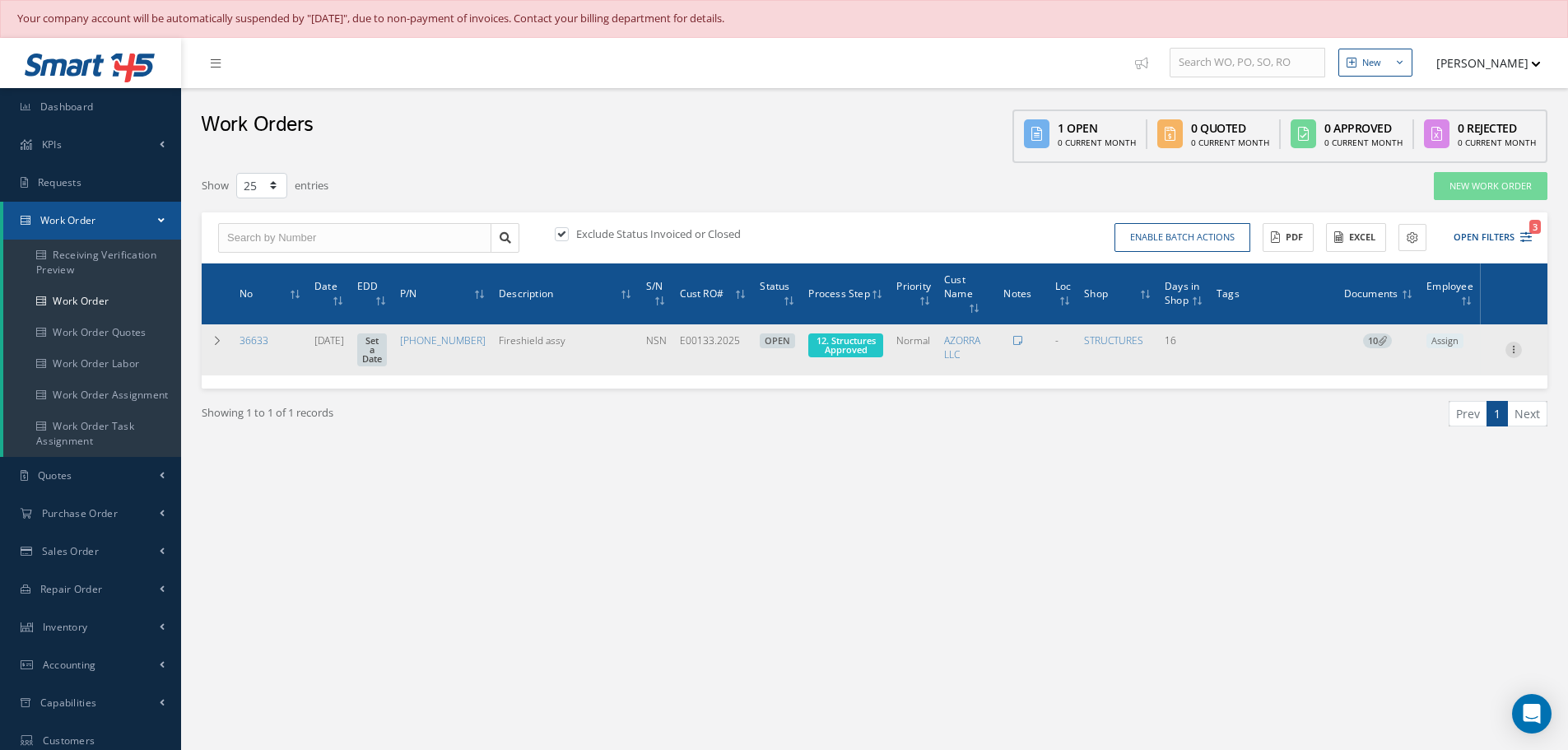
click at [1515, 355] on icon at bounding box center [1513, 349] width 16 height 13
click at [1424, 390] on link "Edit" at bounding box center [1438, 382] width 130 height 22
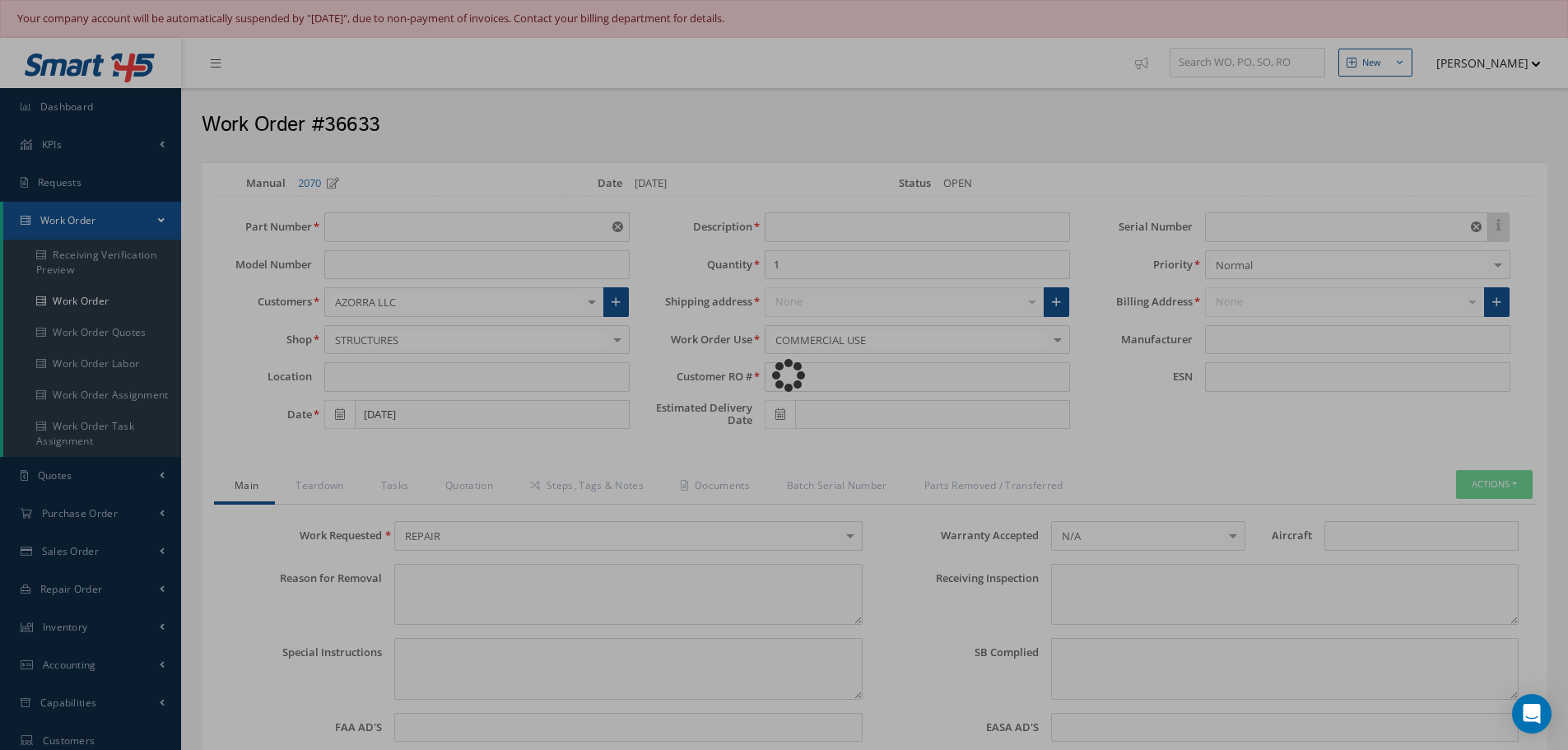
type input "[PHONE_NUMBER]"
type input "[DATE]"
type input "Fireshield assy"
type input "E00133.2025"
type input "NSN"
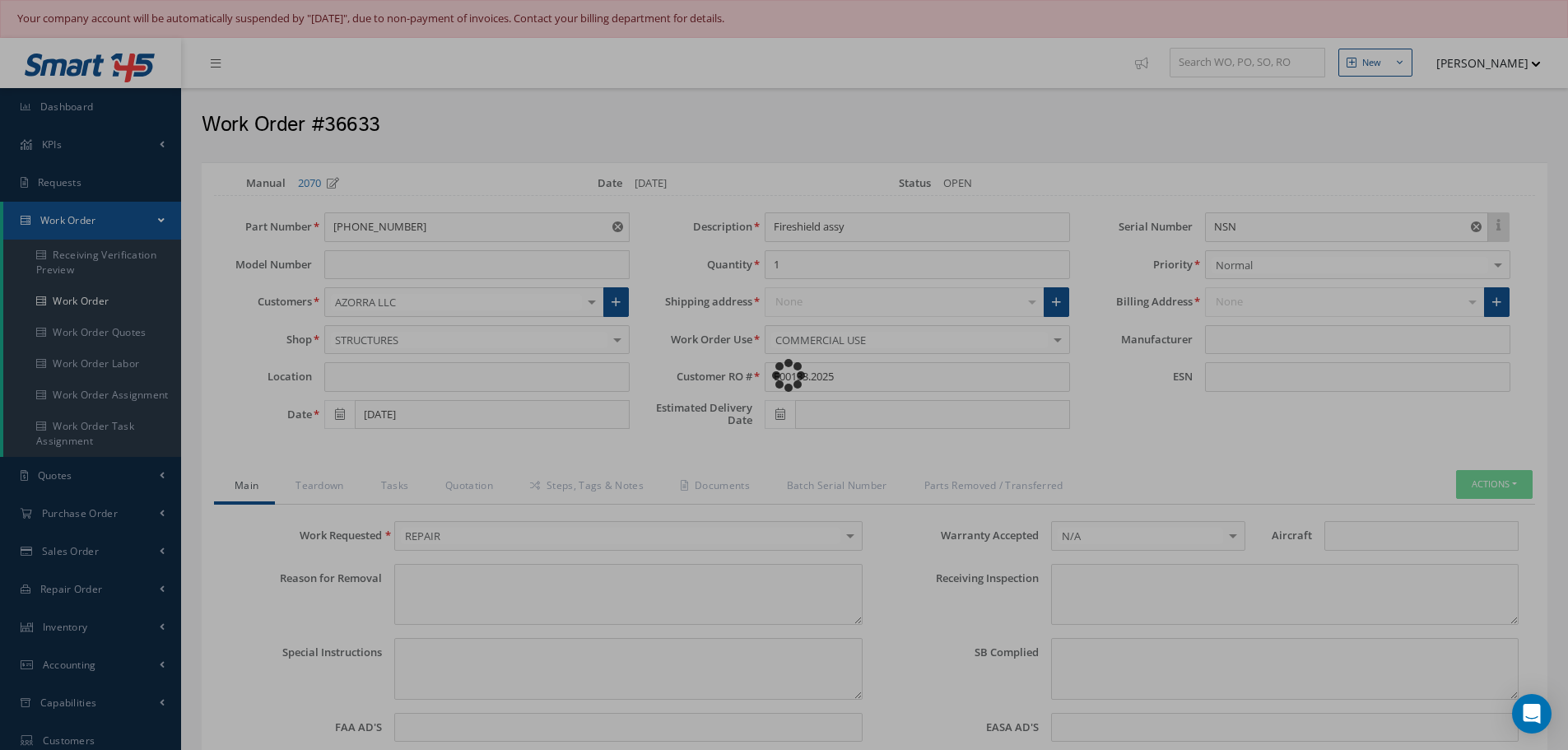
type input "424498"
type textarea "NONE"
type textarea "PLEASE SEE R.O. FOR DETAILS"
type textarea "NO VISUAL DAMAGE"
type textarea "None performed"
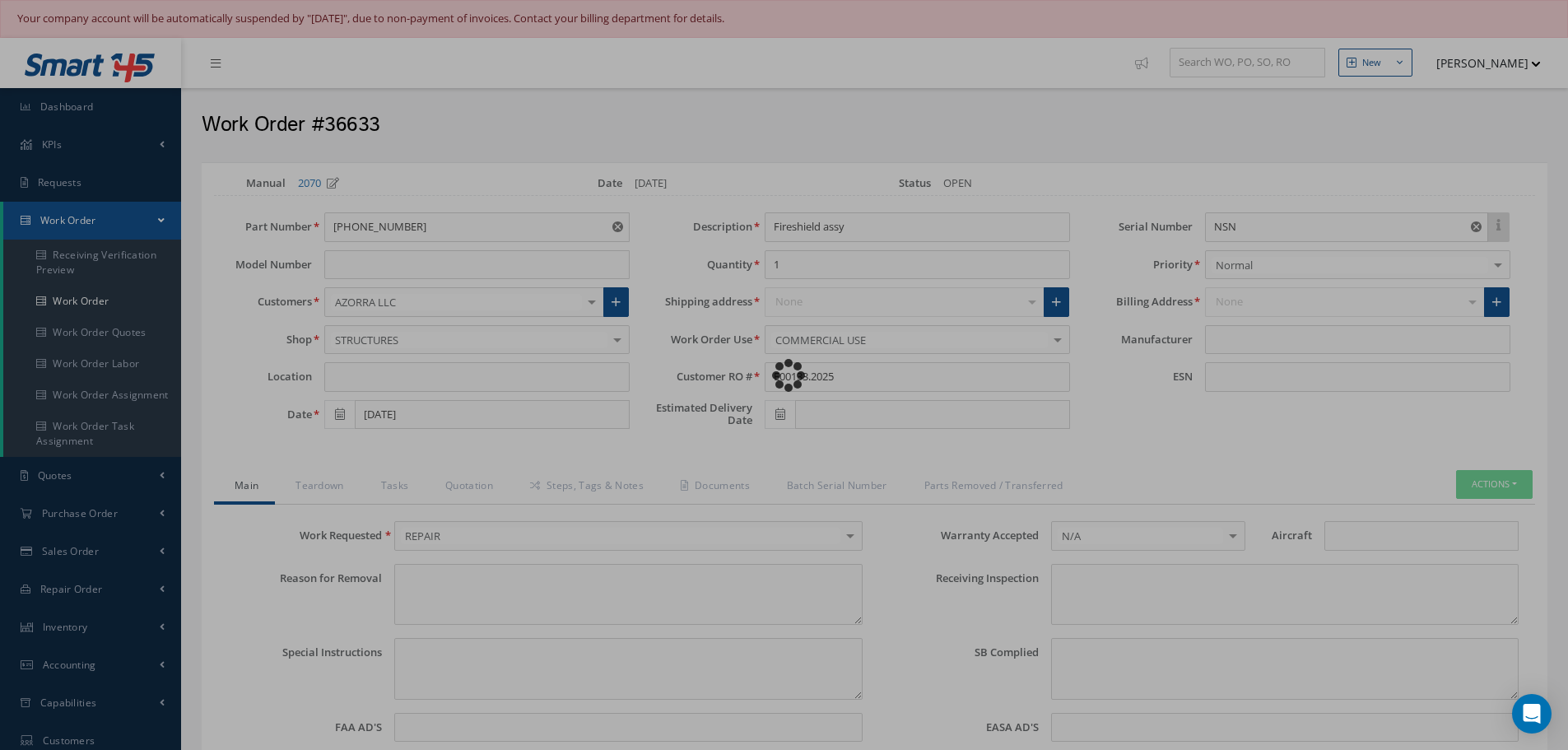
type textarea "Article was xxxxx in reference with the following Technical Standard : GOODRICH…"
type textarea "Article has been approved to return to service."
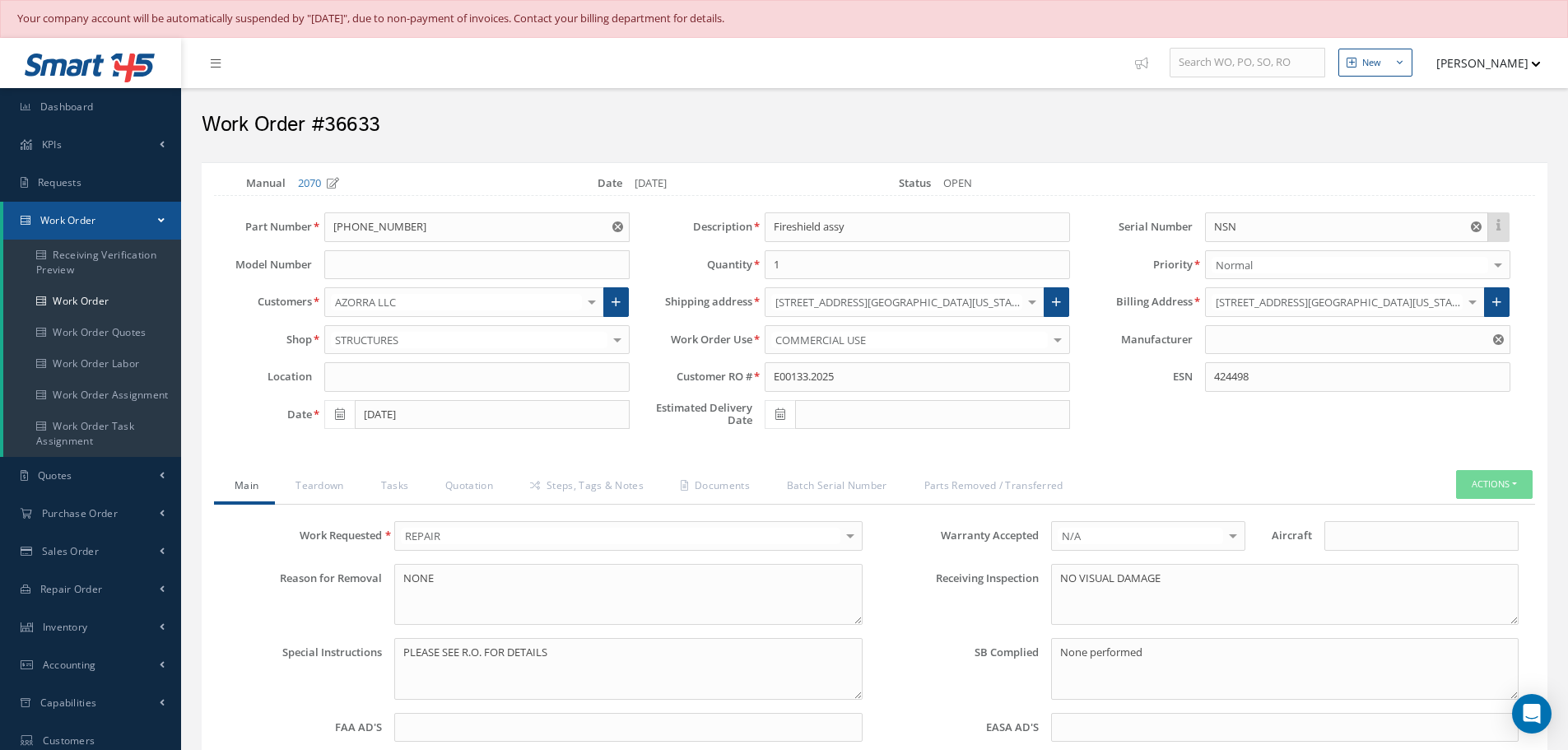
type input "GOODRICH"
click at [480, 485] on link "Quotation" at bounding box center [467, 487] width 85 height 35
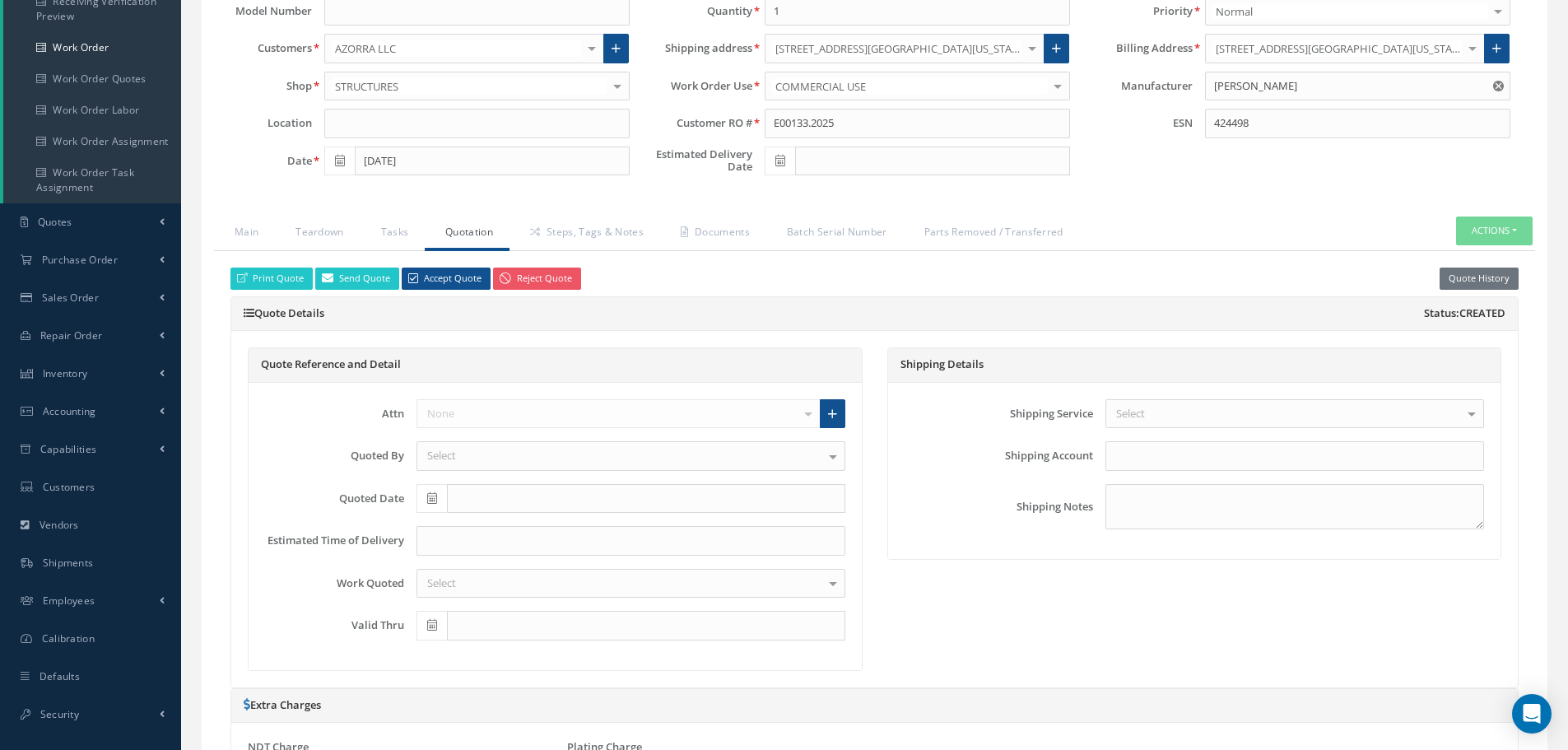
scroll to position [165, 0]
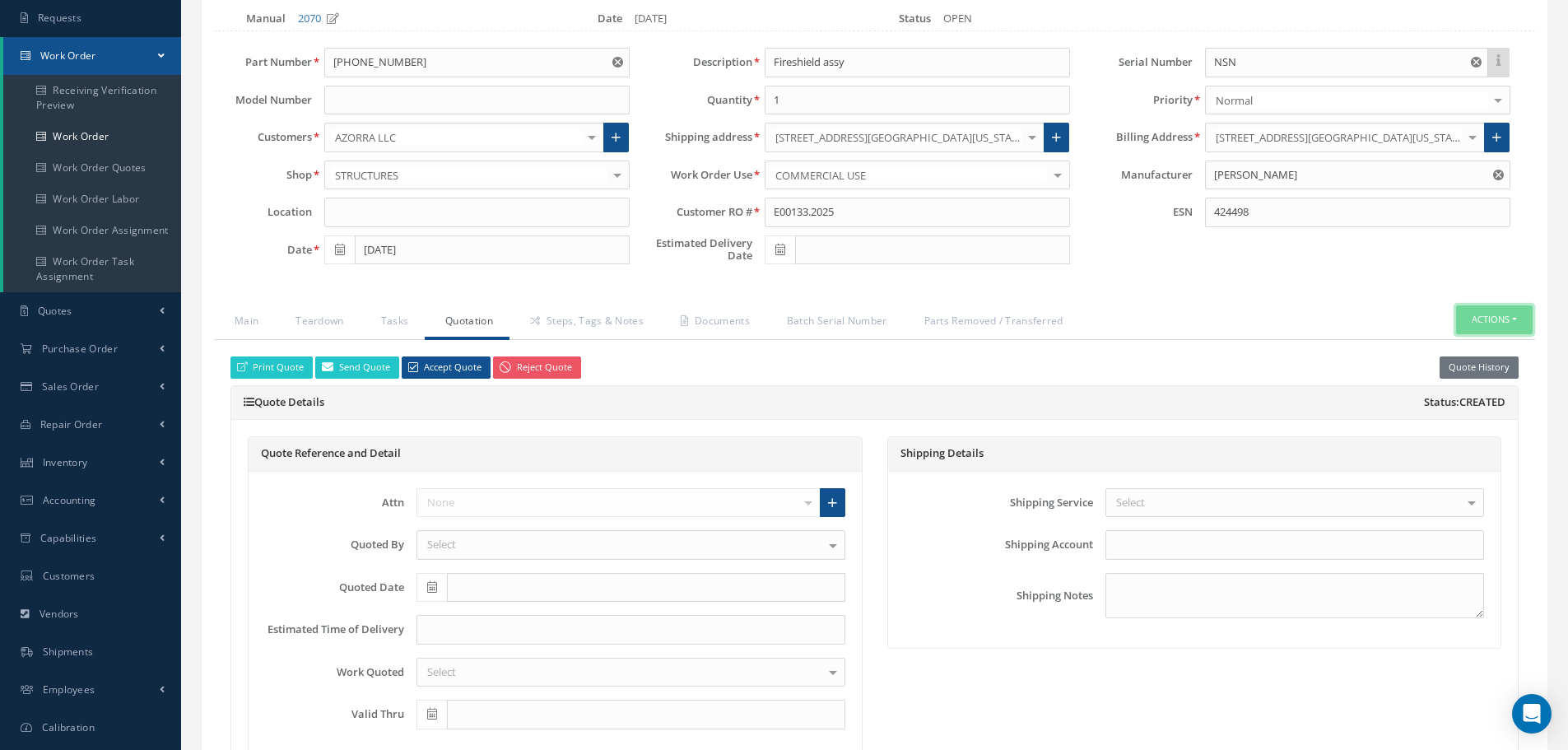
click at [1514, 317] on button "Actions" at bounding box center [1494, 319] width 76 height 29
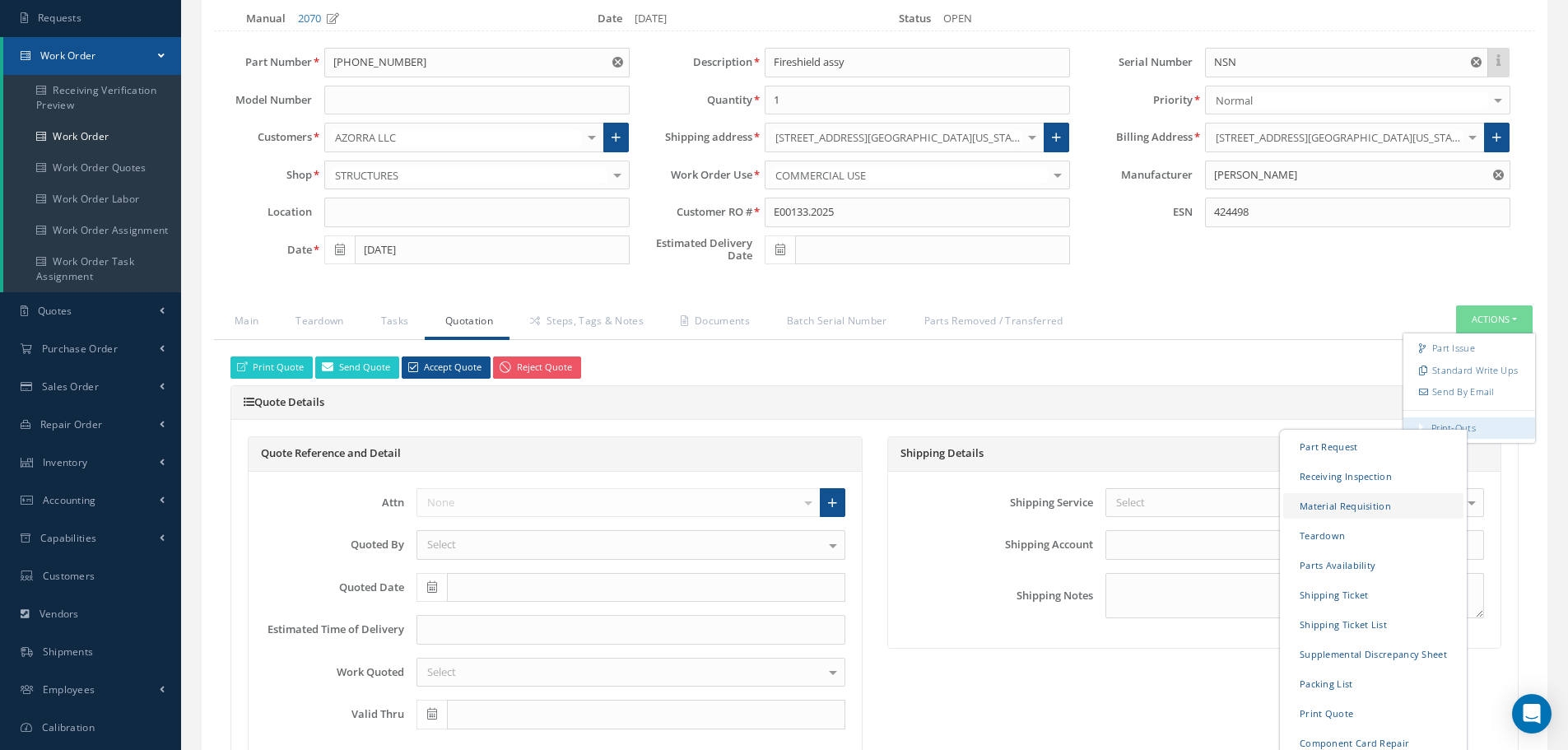
click at [1309, 498] on link "Material Requisition" at bounding box center [1373, 505] width 180 height 25
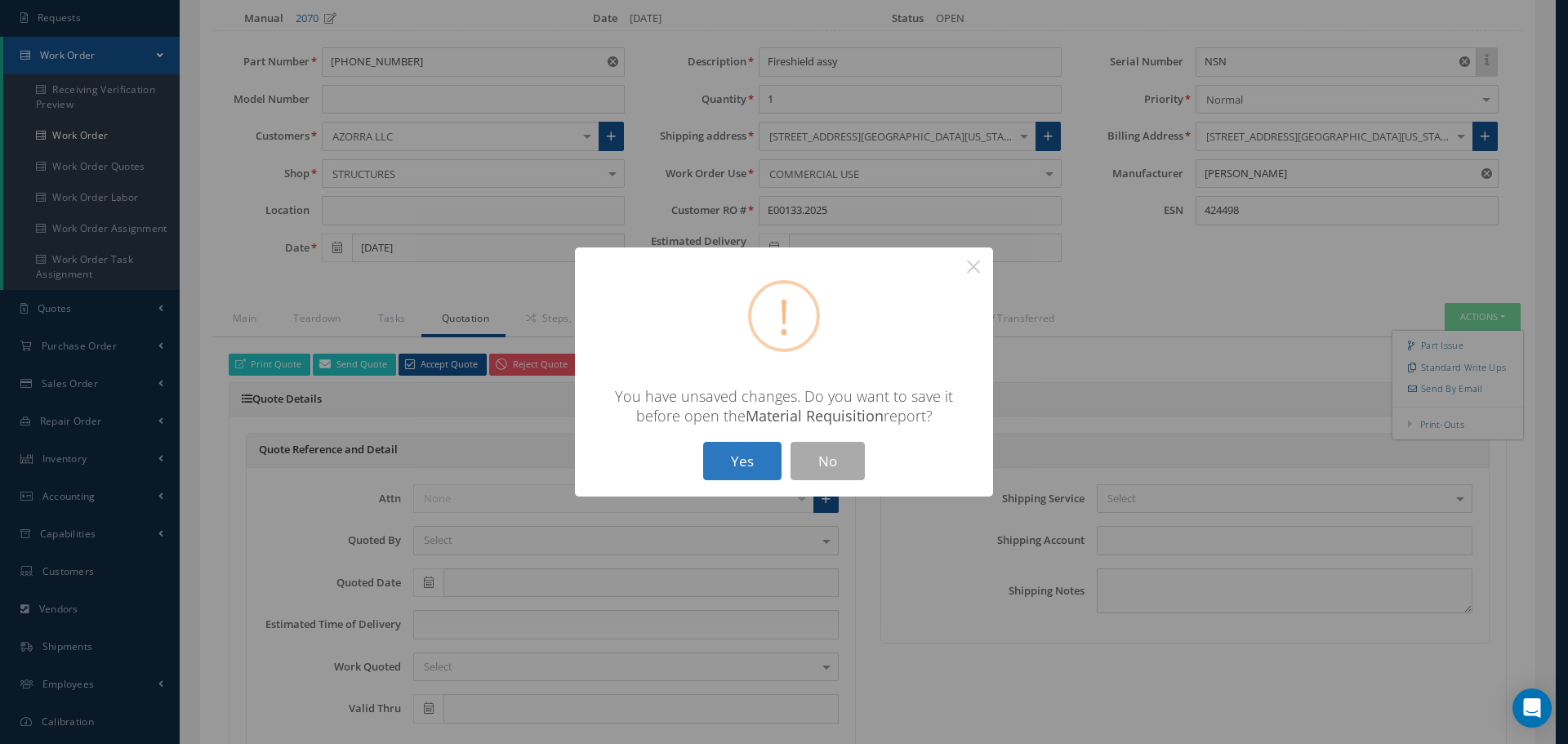
click at [723, 453] on button "Yes" at bounding box center [742, 461] width 78 height 38
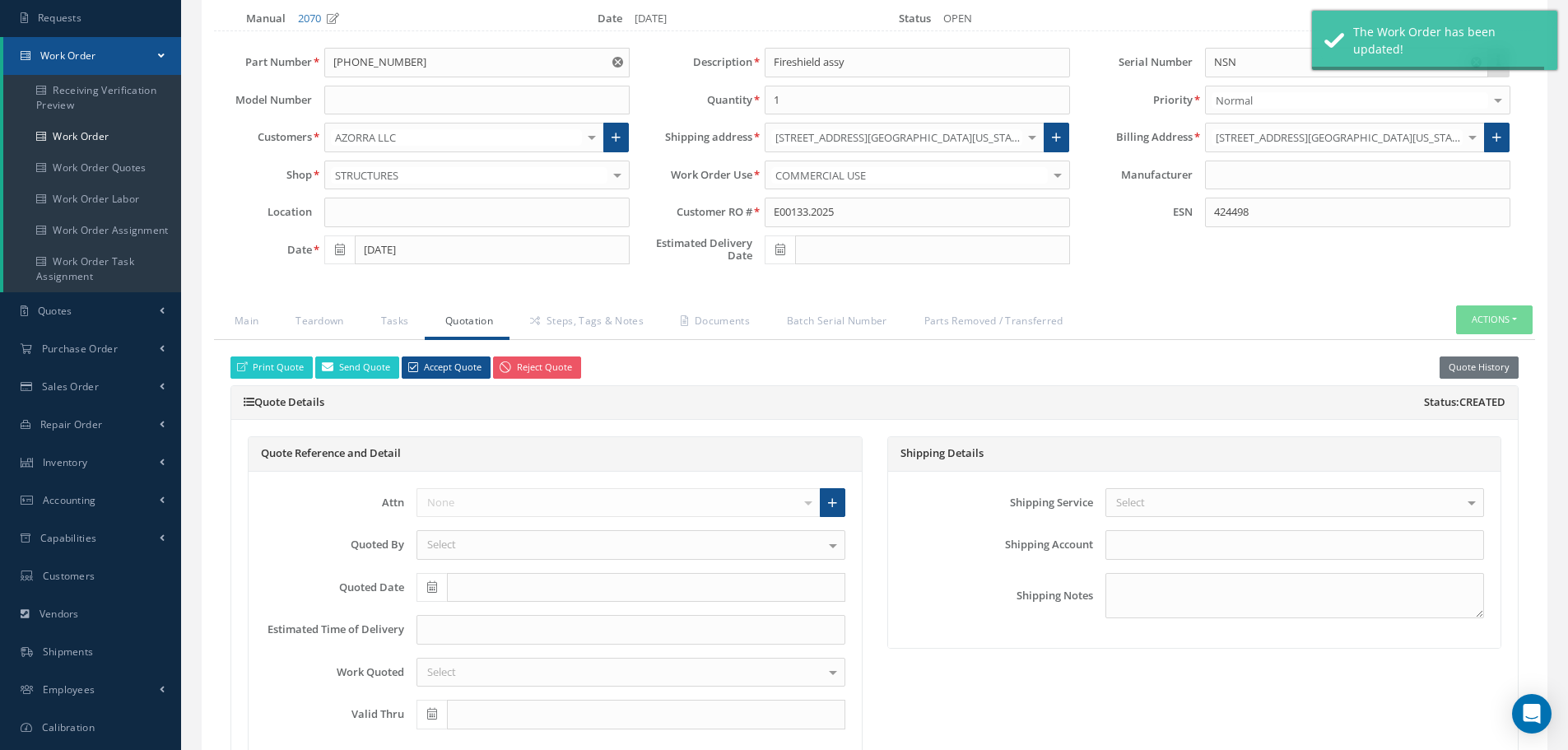
type input "GOODRICH"
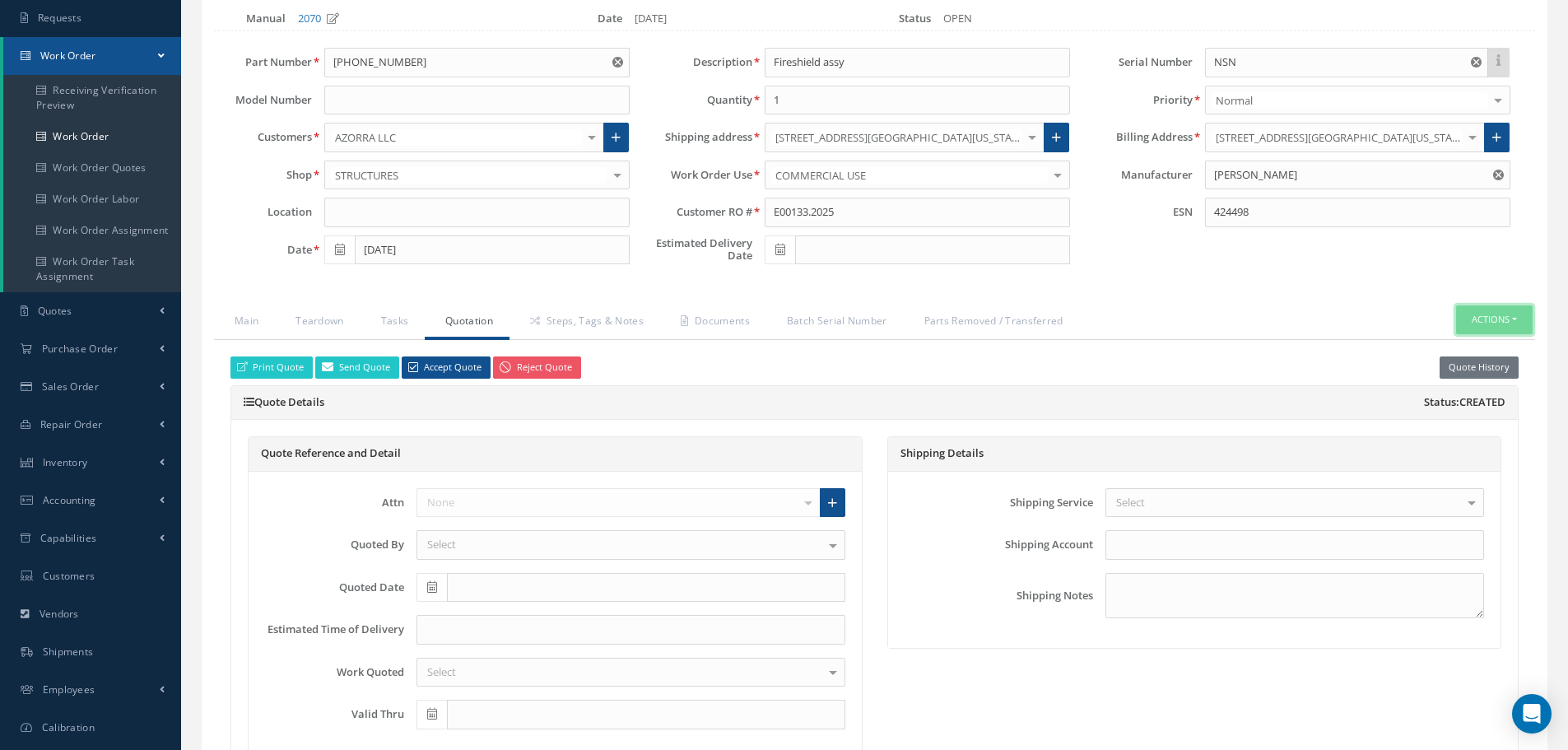
click at [1516, 322] on button "Actions" at bounding box center [1494, 319] width 76 height 29
click at [1458, 349] on link "Part Issue" at bounding box center [1470, 349] width 132 height 23
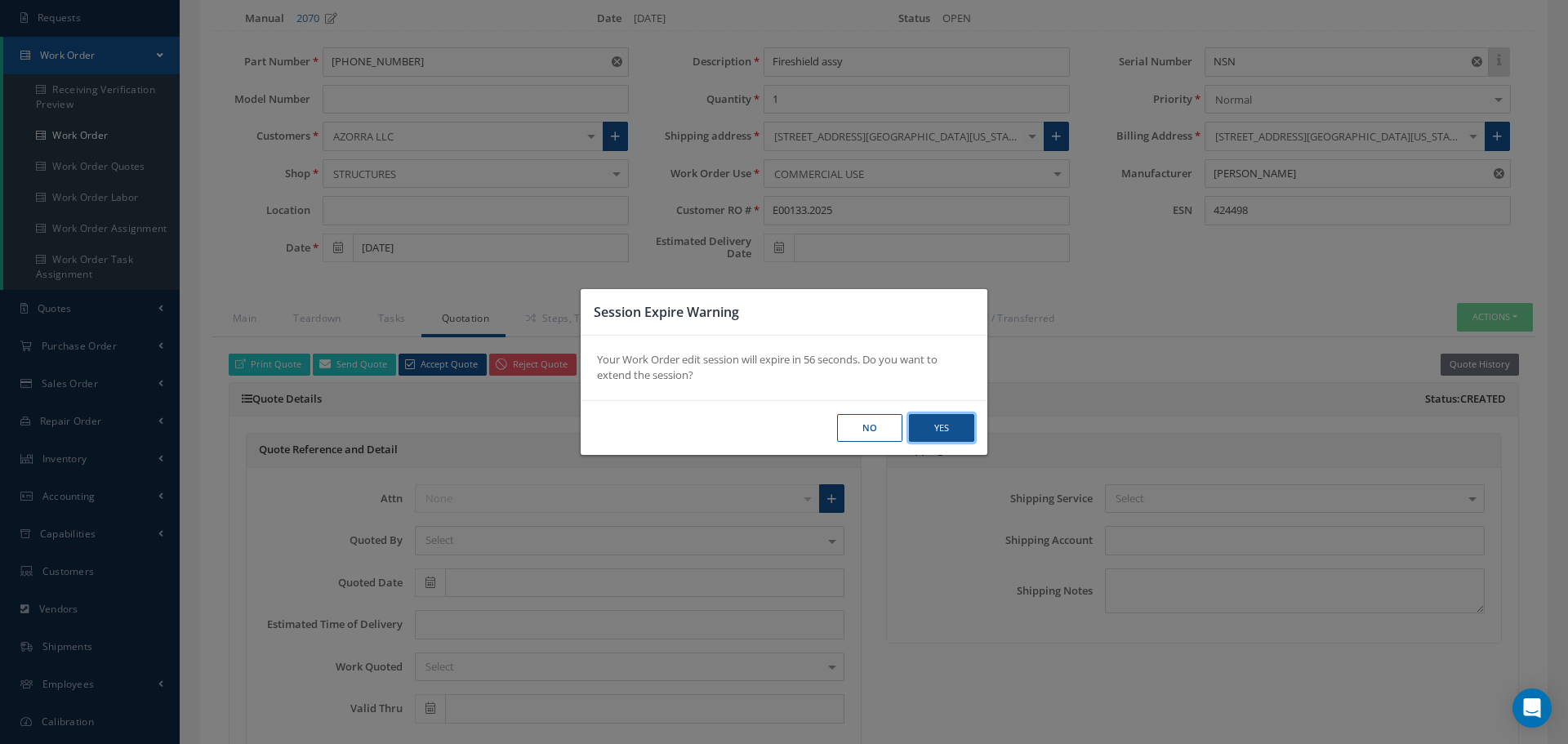
click at [948, 436] on button "Yes" at bounding box center [941, 428] width 65 height 29
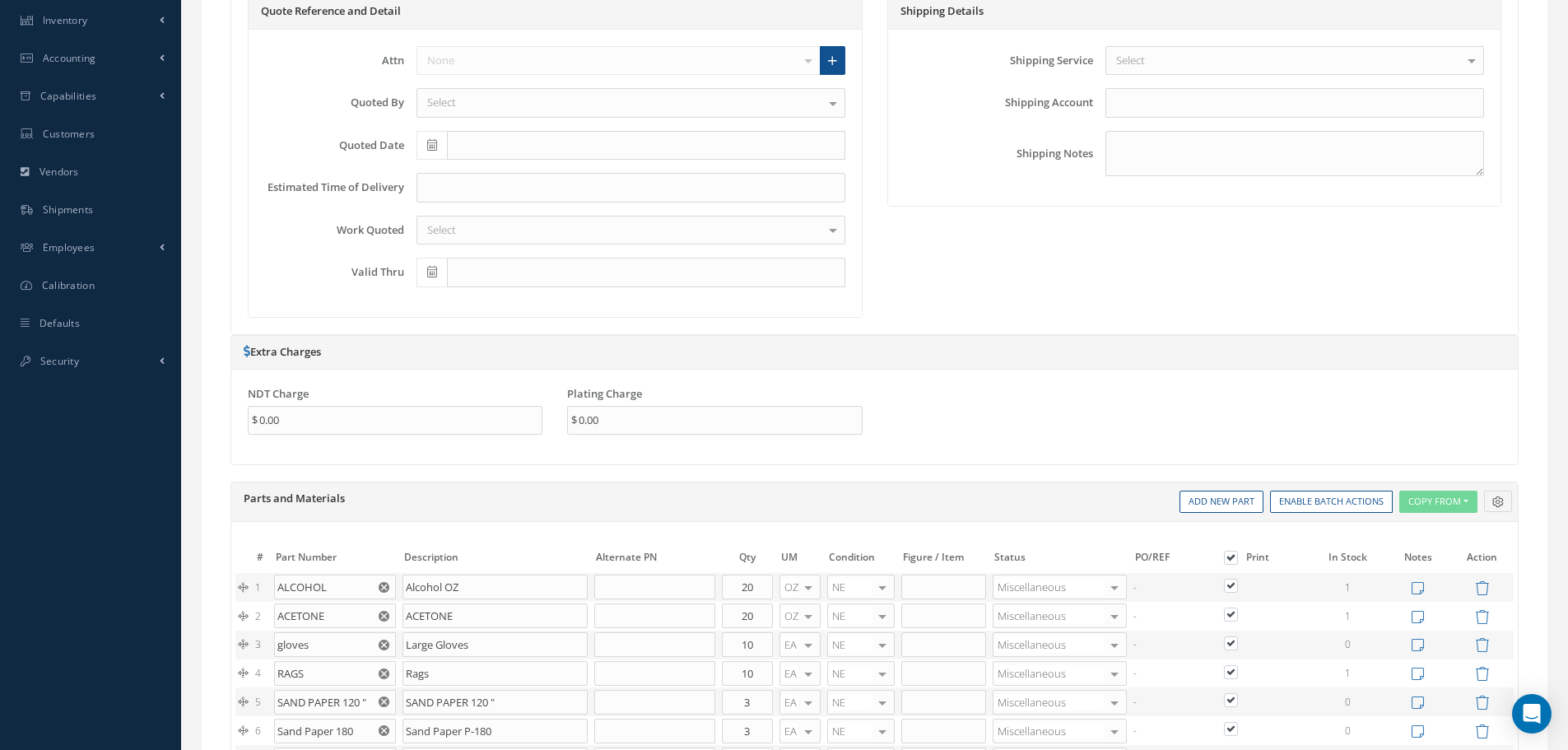
scroll to position [329, 0]
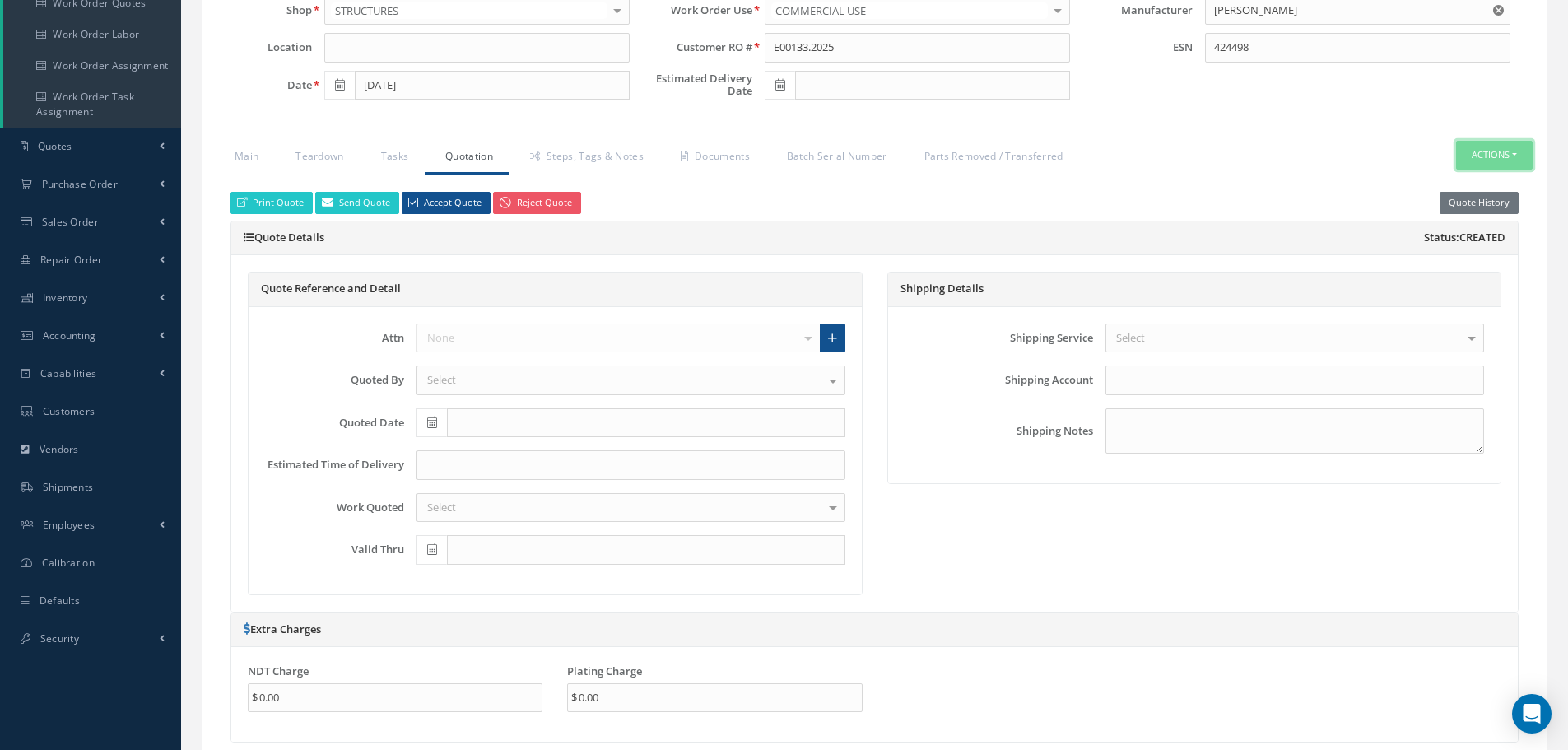
click at [1514, 159] on button "Actions" at bounding box center [1494, 155] width 76 height 29
click at [1488, 186] on link "Part Issue" at bounding box center [1470, 184] width 132 height 23
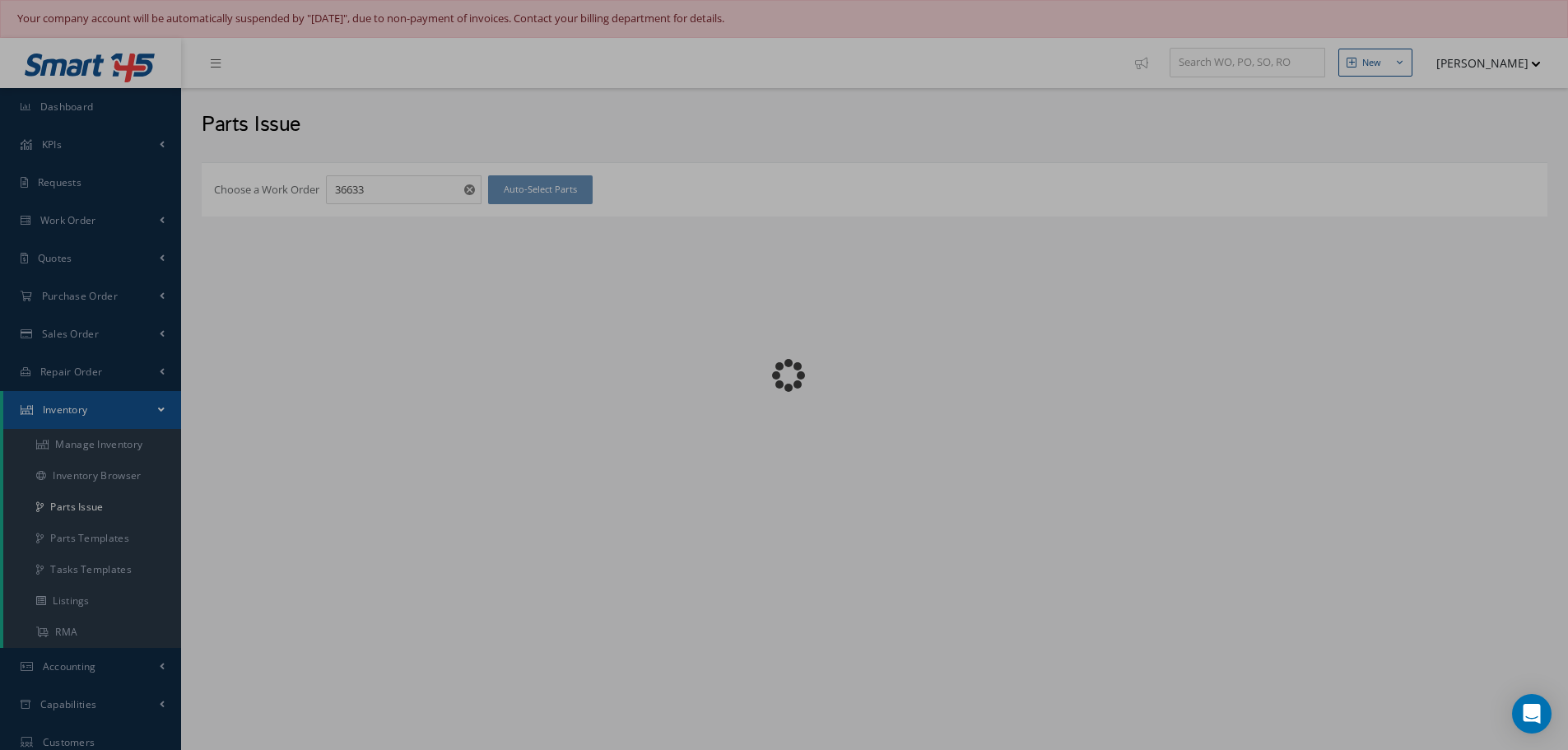
checkbox input "false"
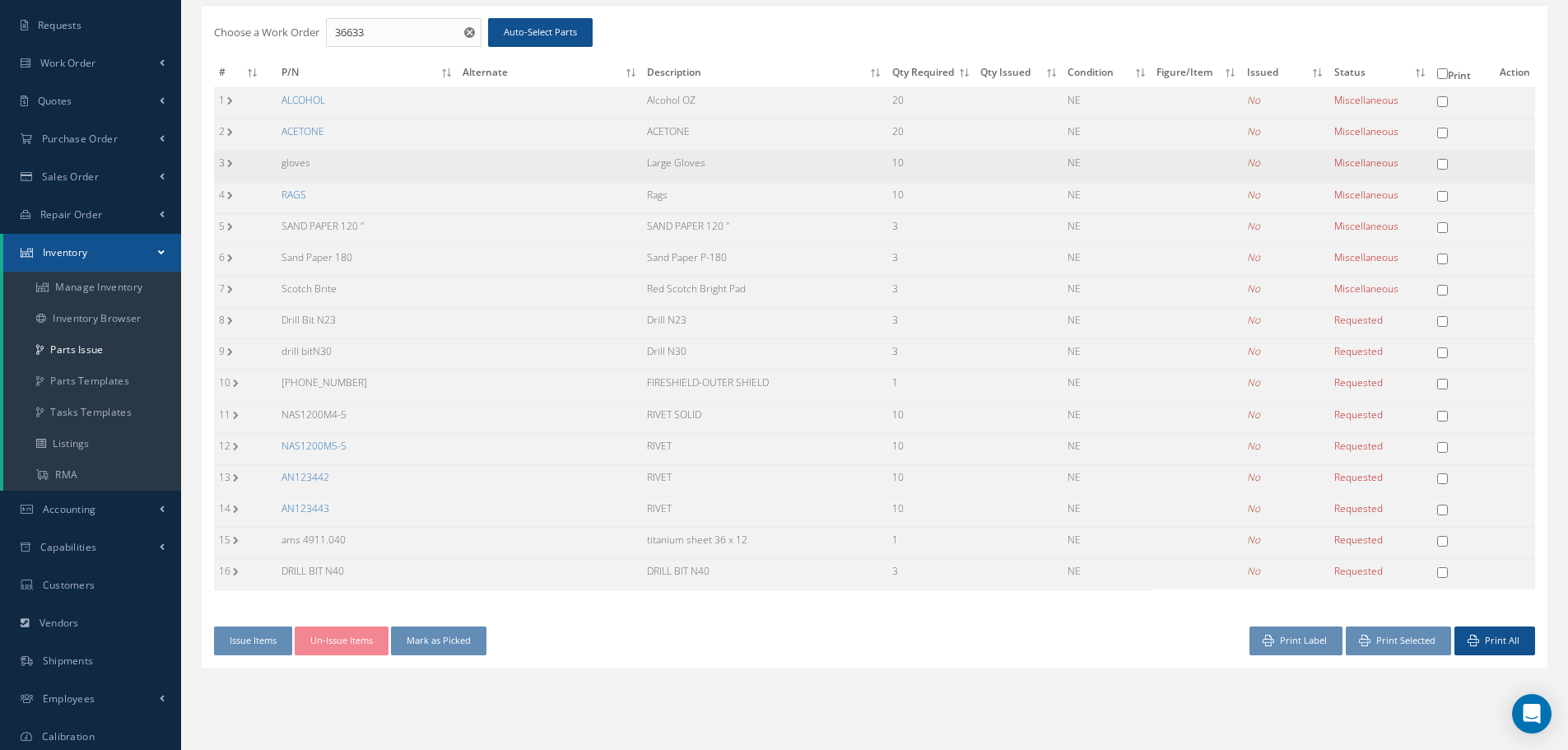
scroll to position [165, 0]
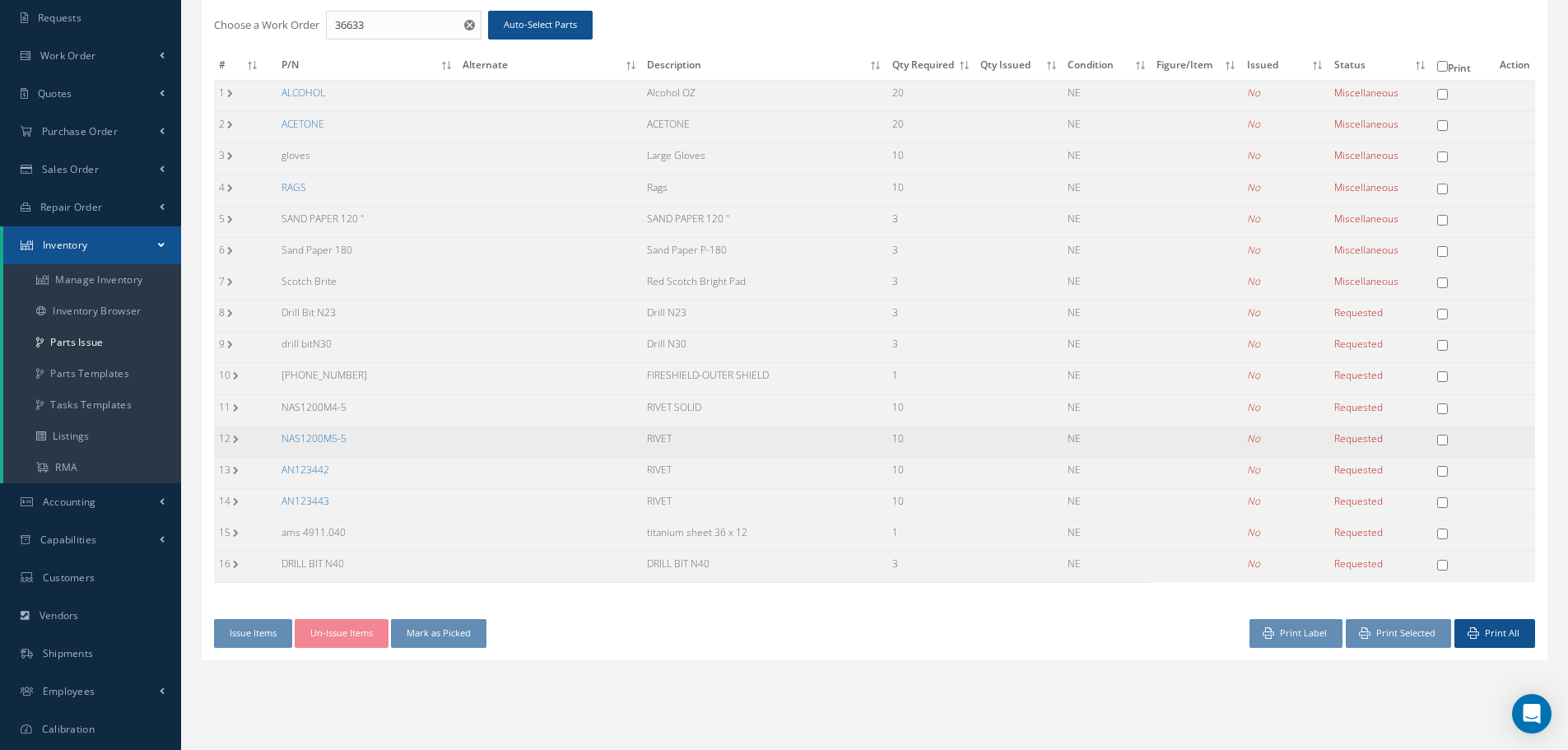
click at [1446, 440] on input "checkbox" at bounding box center [1442, 439] width 10 height 10
checkbox input "true"
click at [1443, 469] on input "checkbox" at bounding box center [1442, 471] width 10 height 10
checkbox input "true"
click at [1445, 500] on input "checkbox" at bounding box center [1442, 502] width 10 height 10
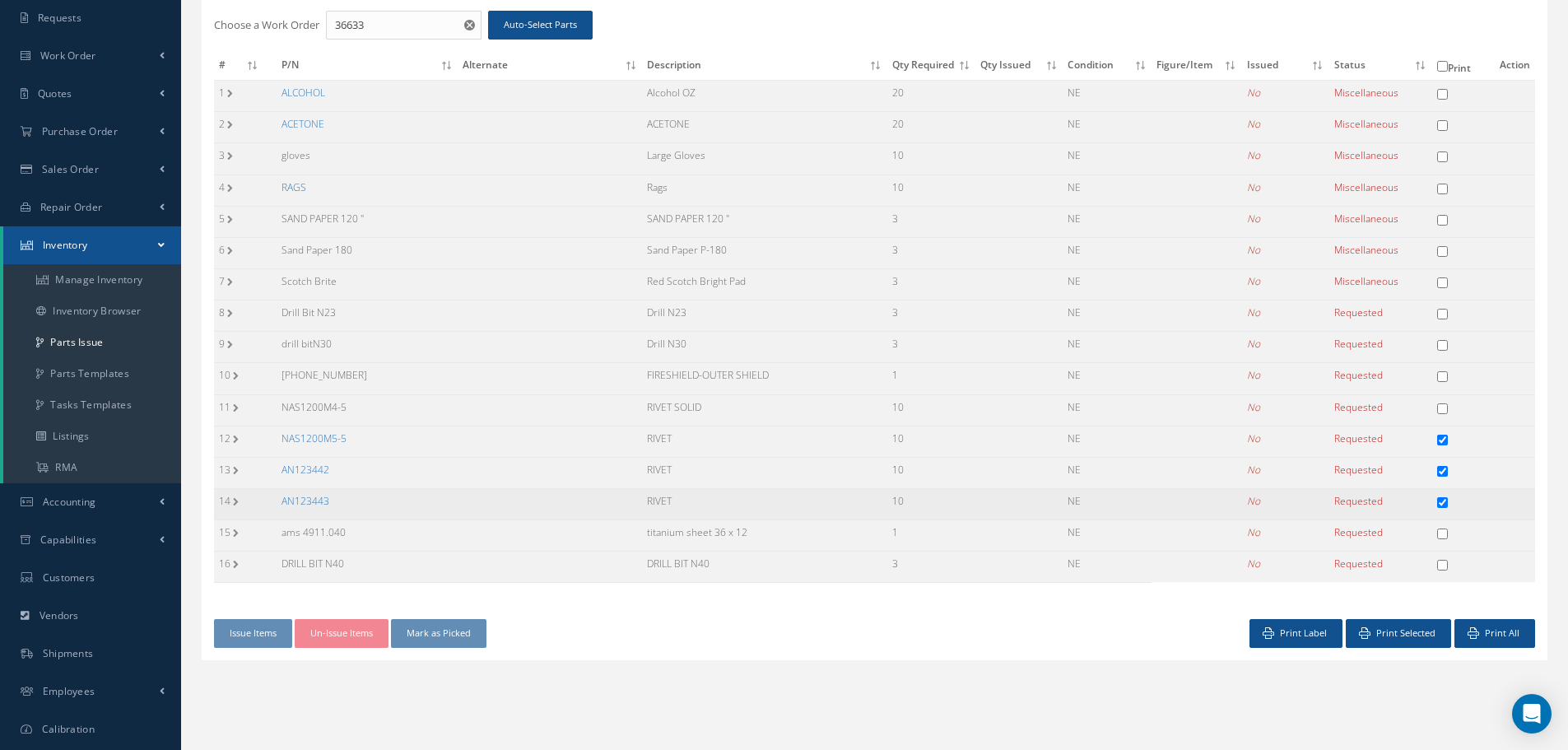
checkbox input "true"
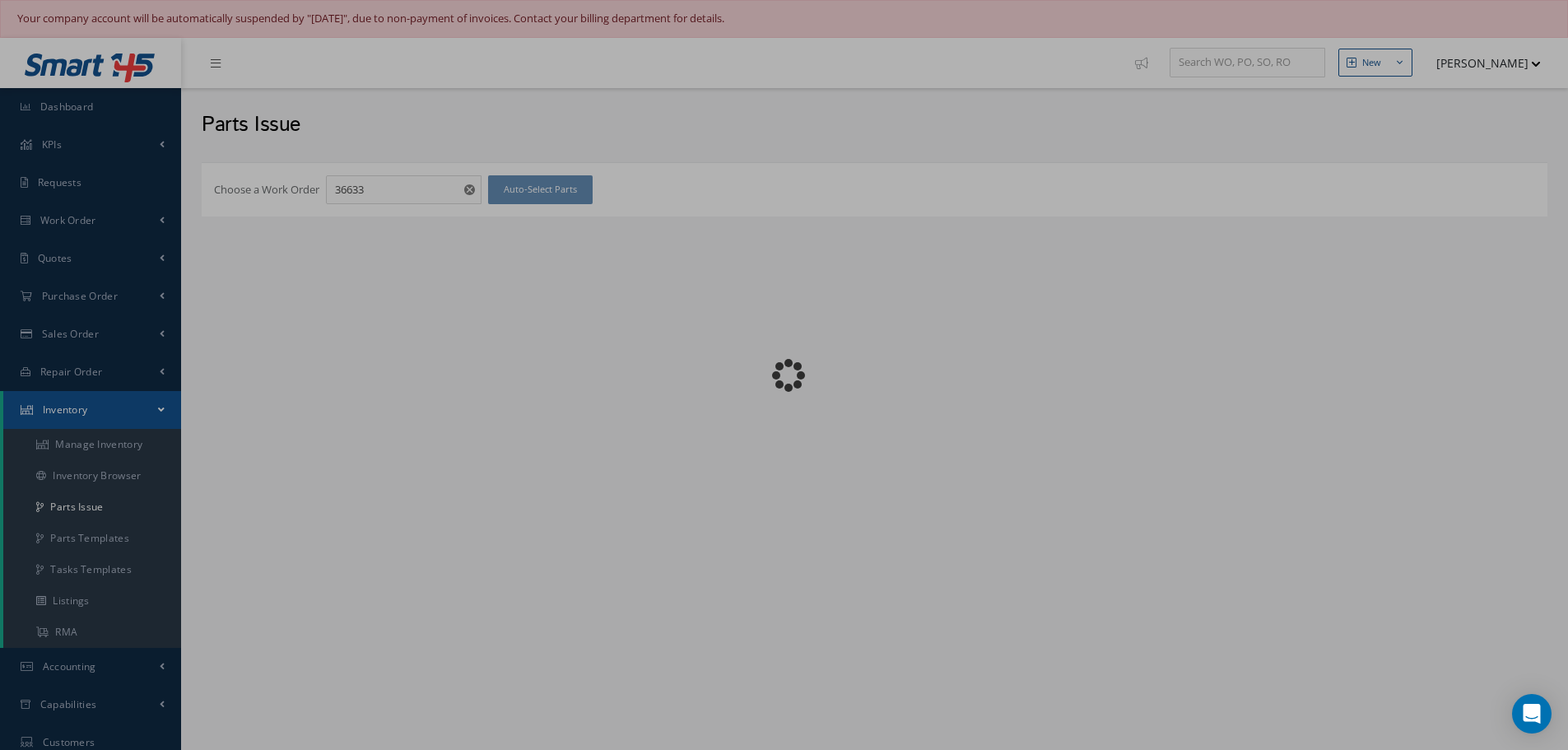
checkbox input "false"
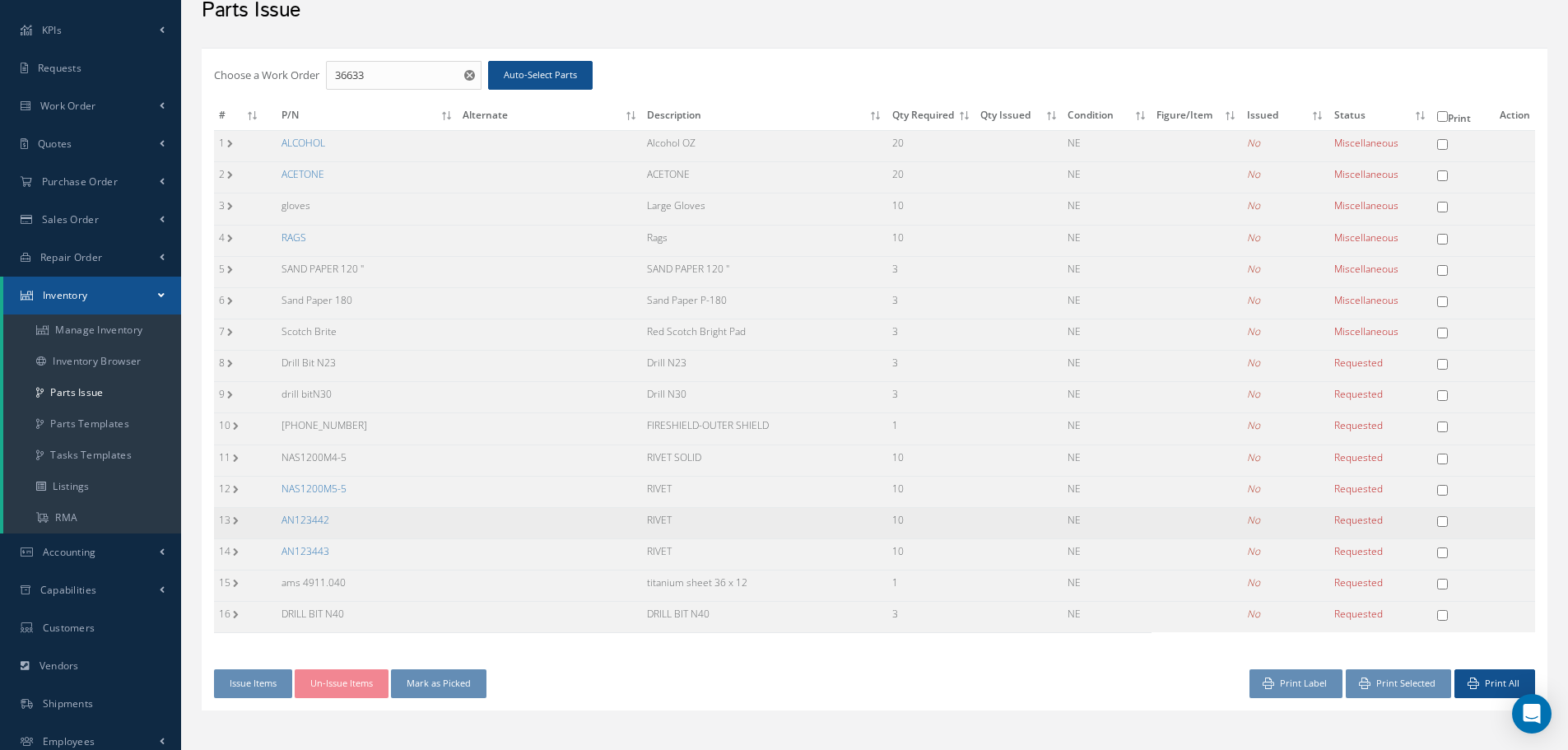
scroll to position [238, 0]
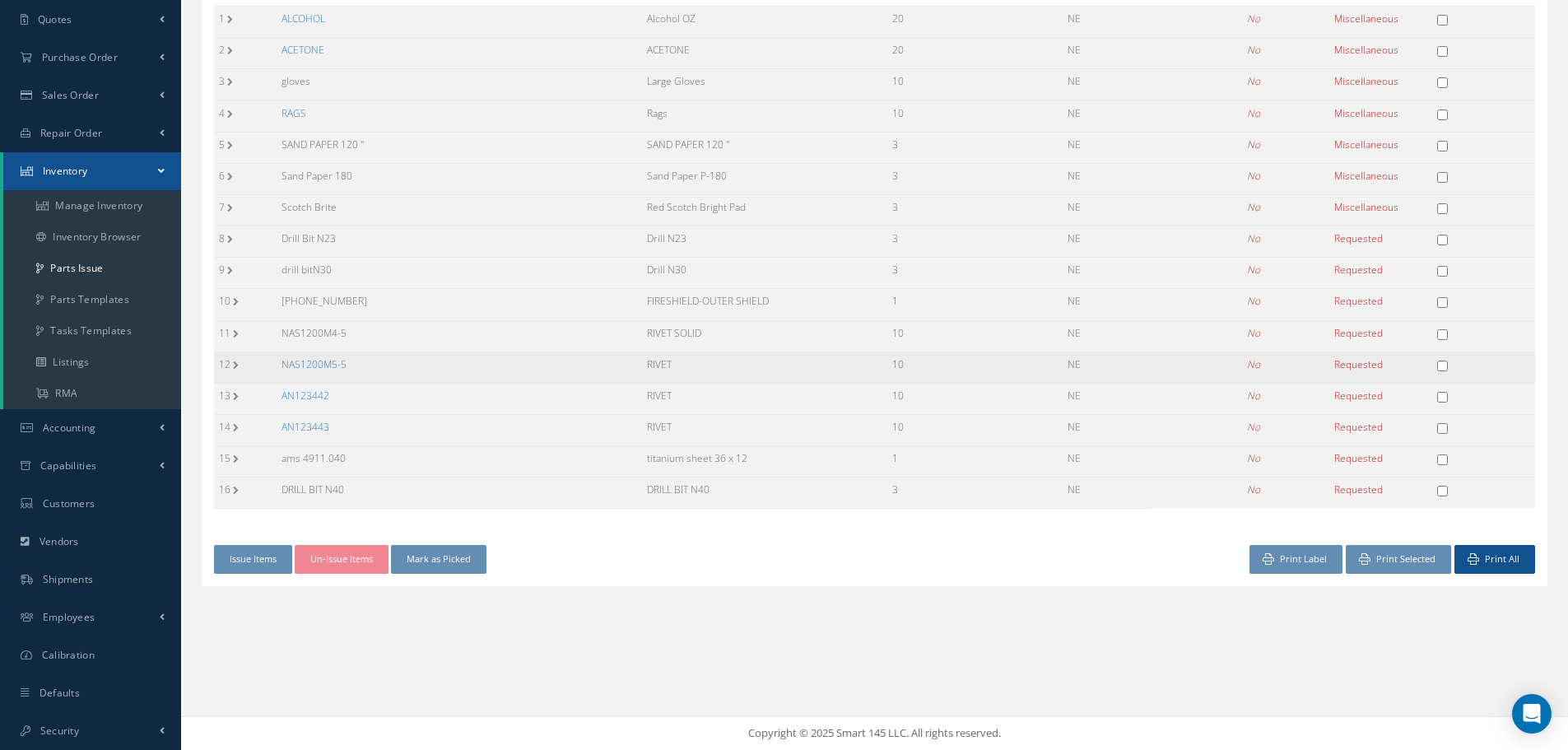
click at [1445, 362] on input "checkbox" at bounding box center [1442, 366] width 10 height 10
checkbox input "true"
click at [1445, 397] on input "checkbox" at bounding box center [1442, 397] width 10 height 10
checkbox input "true"
click at [1441, 430] on input "checkbox" at bounding box center [1442, 428] width 10 height 10
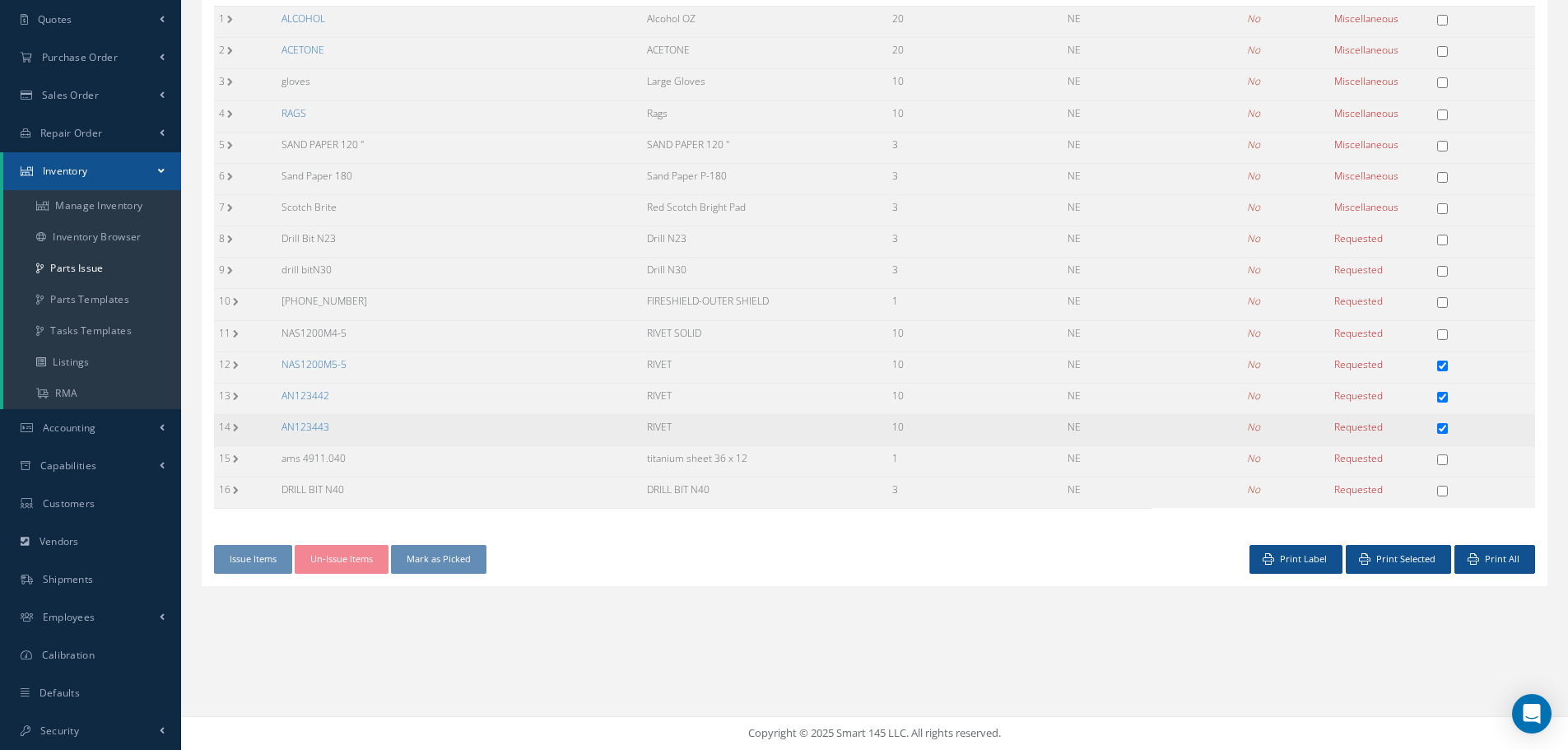
checkbox input "true"
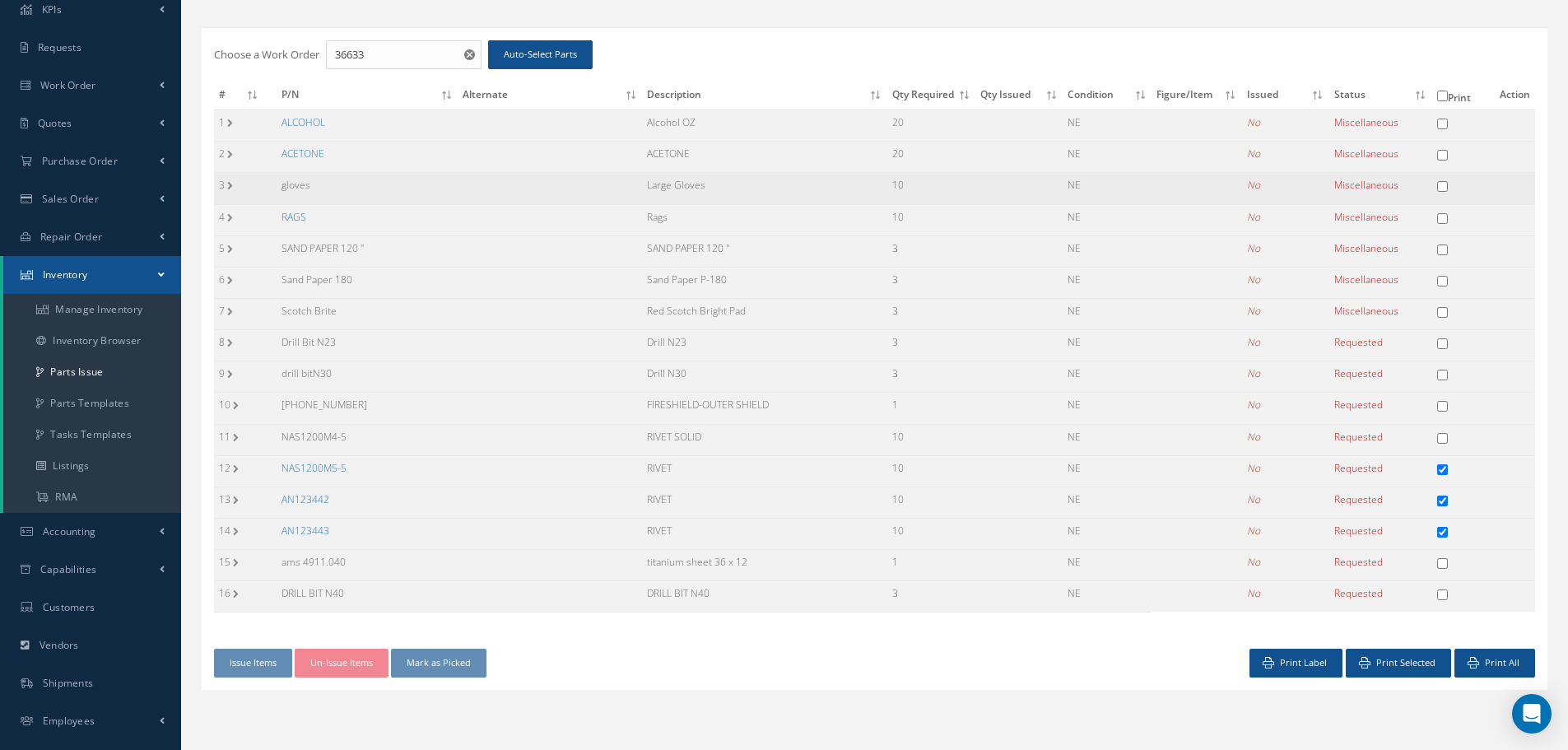
scroll to position [165, 0]
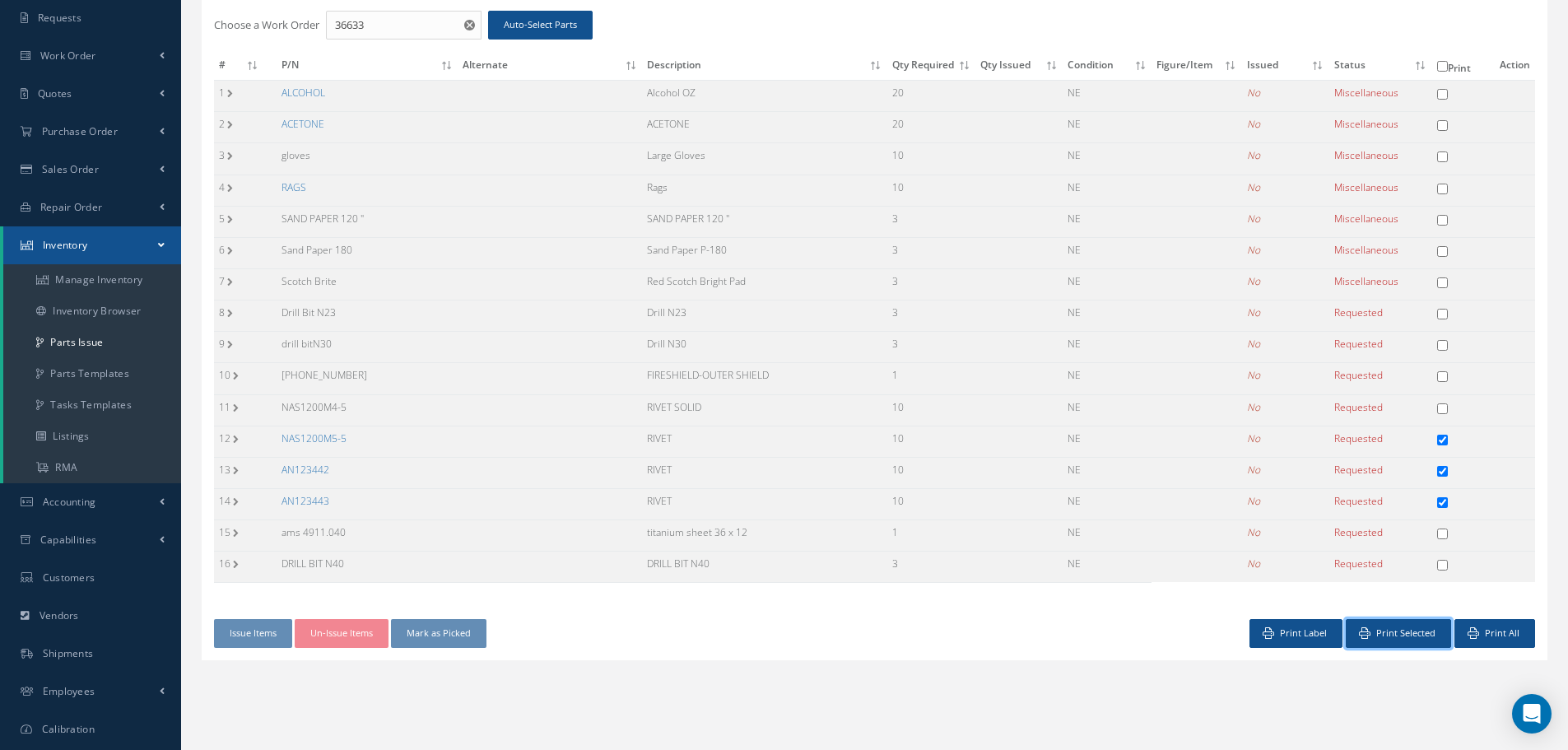
click at [1408, 630] on button "Print Selected" at bounding box center [1399, 633] width 106 height 29
click at [319, 435] on link "NAS1200M5-5" at bounding box center [314, 438] width 65 height 14
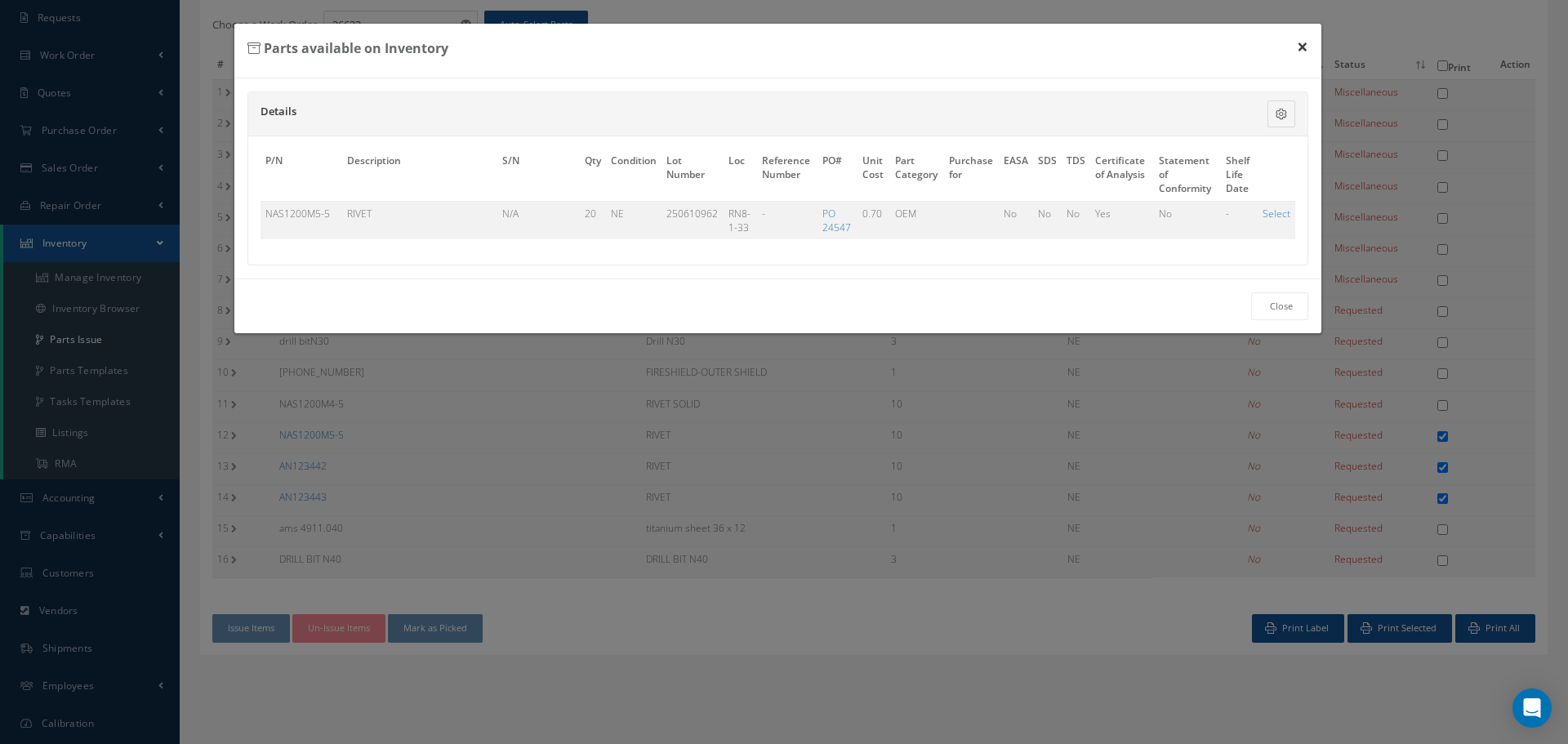
click at [1304, 46] on button "×" at bounding box center [1302, 46] width 37 height 46
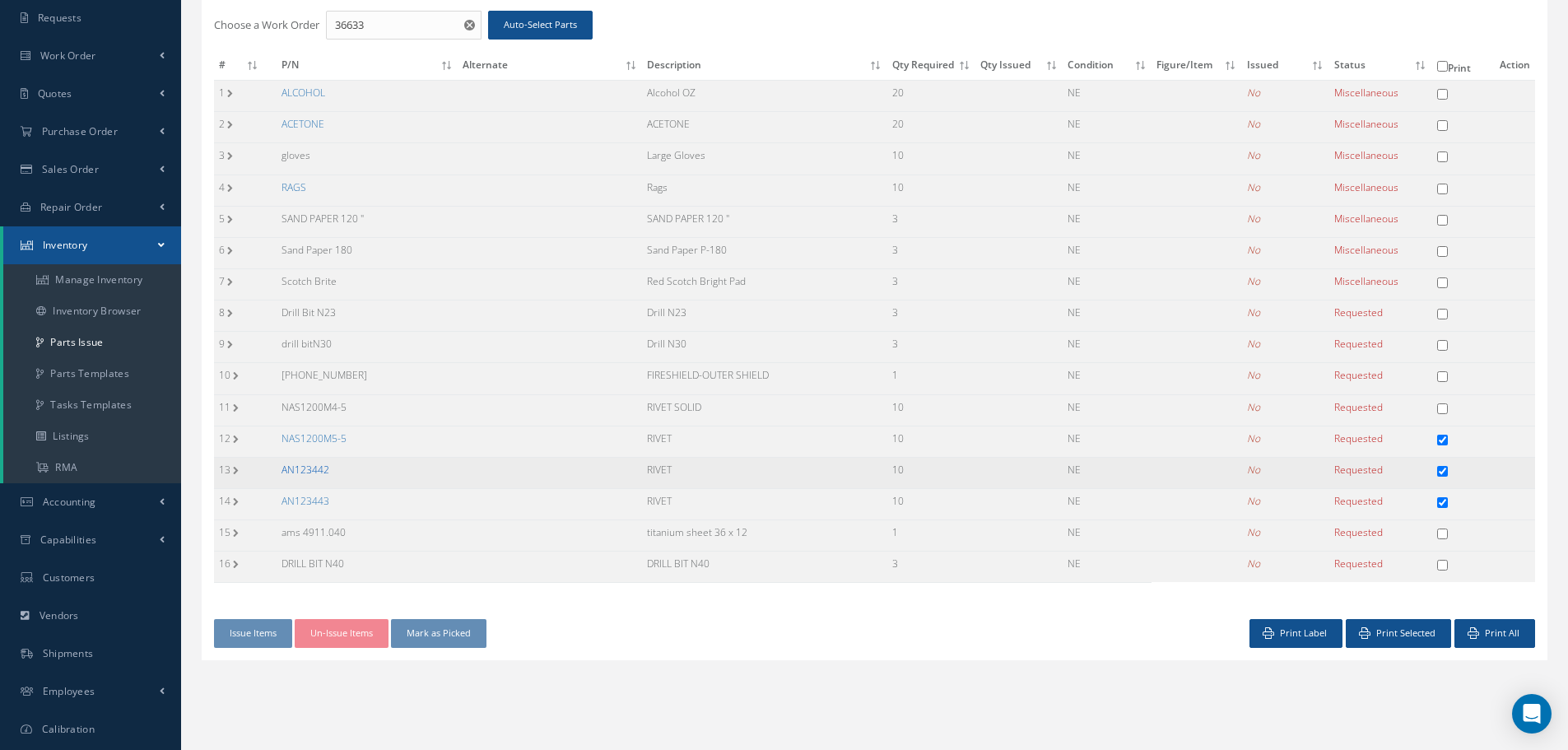
click at [314, 473] on link "AN123442" at bounding box center [305, 469] width 48 height 14
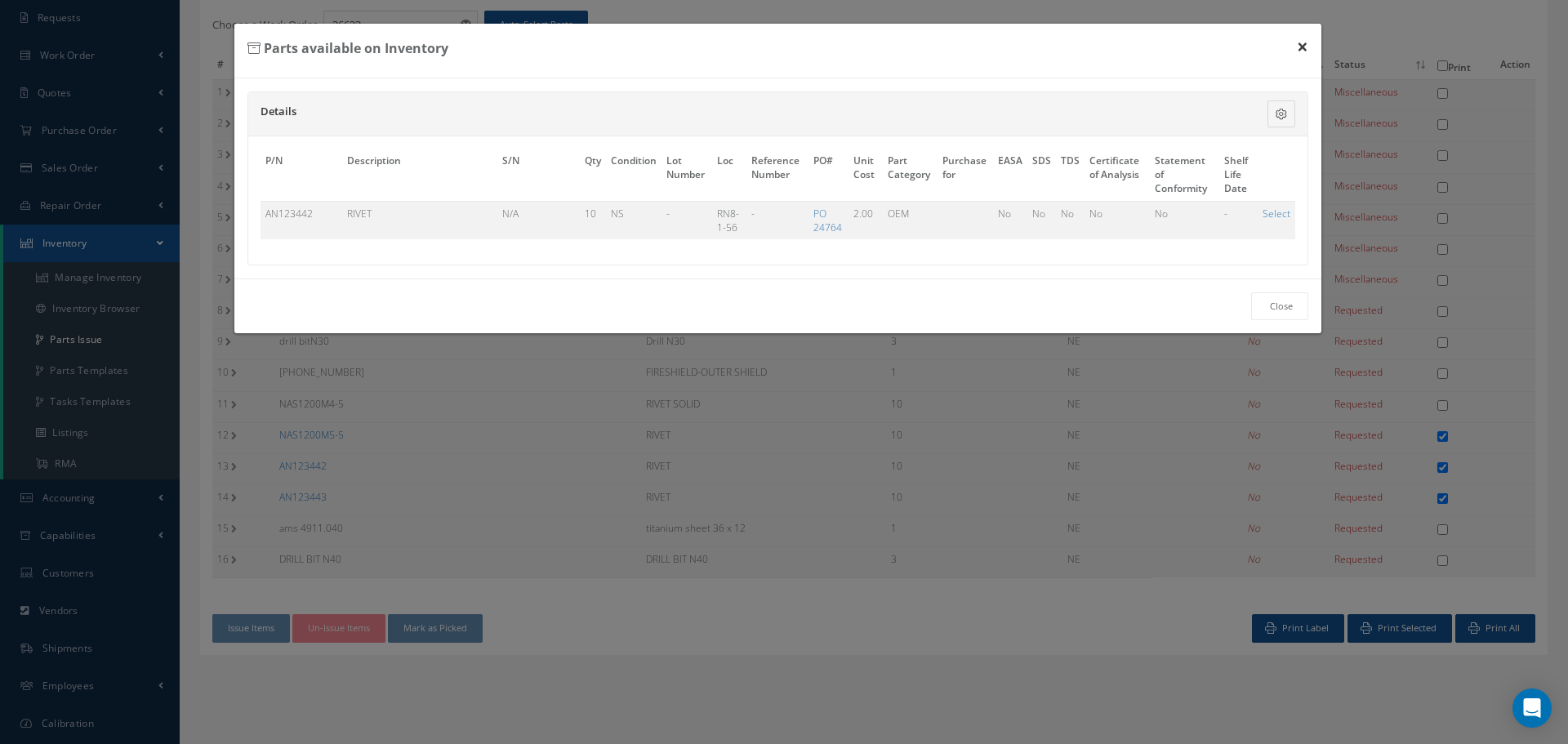
click at [1304, 46] on button "×" at bounding box center [1302, 46] width 37 height 46
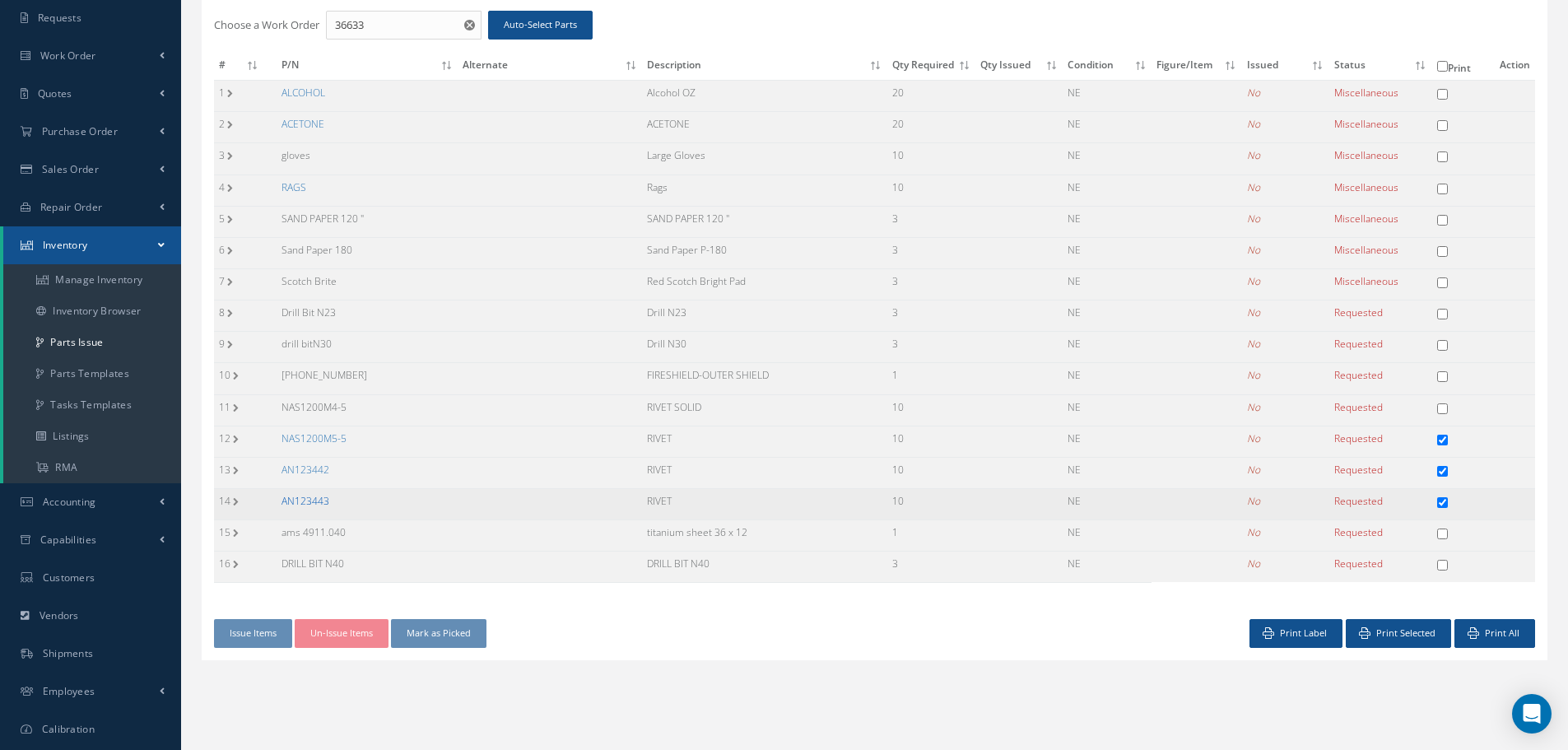
click at [292, 499] on link "AN123443" at bounding box center [305, 500] width 48 height 14
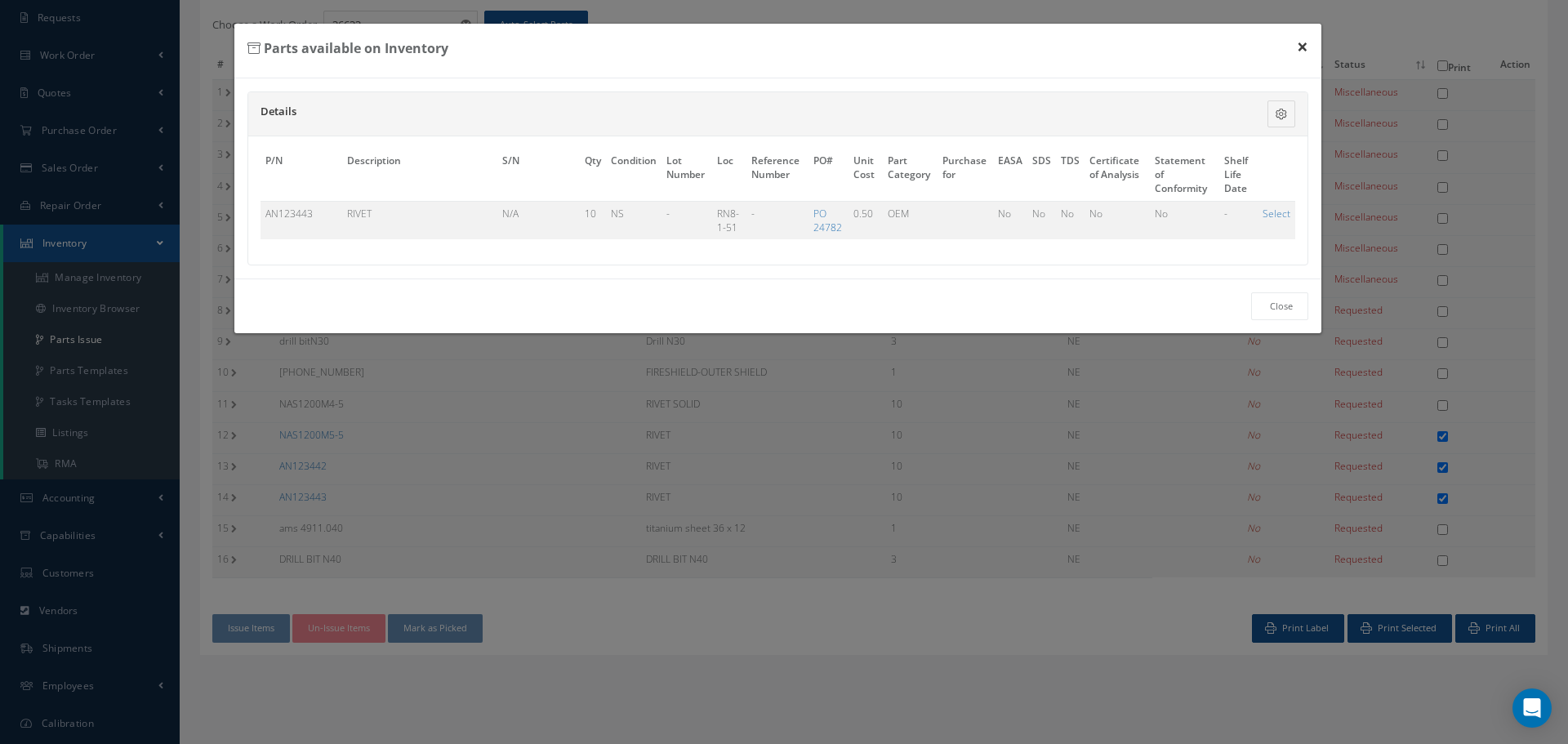
click at [1303, 50] on button "×" at bounding box center [1302, 46] width 37 height 46
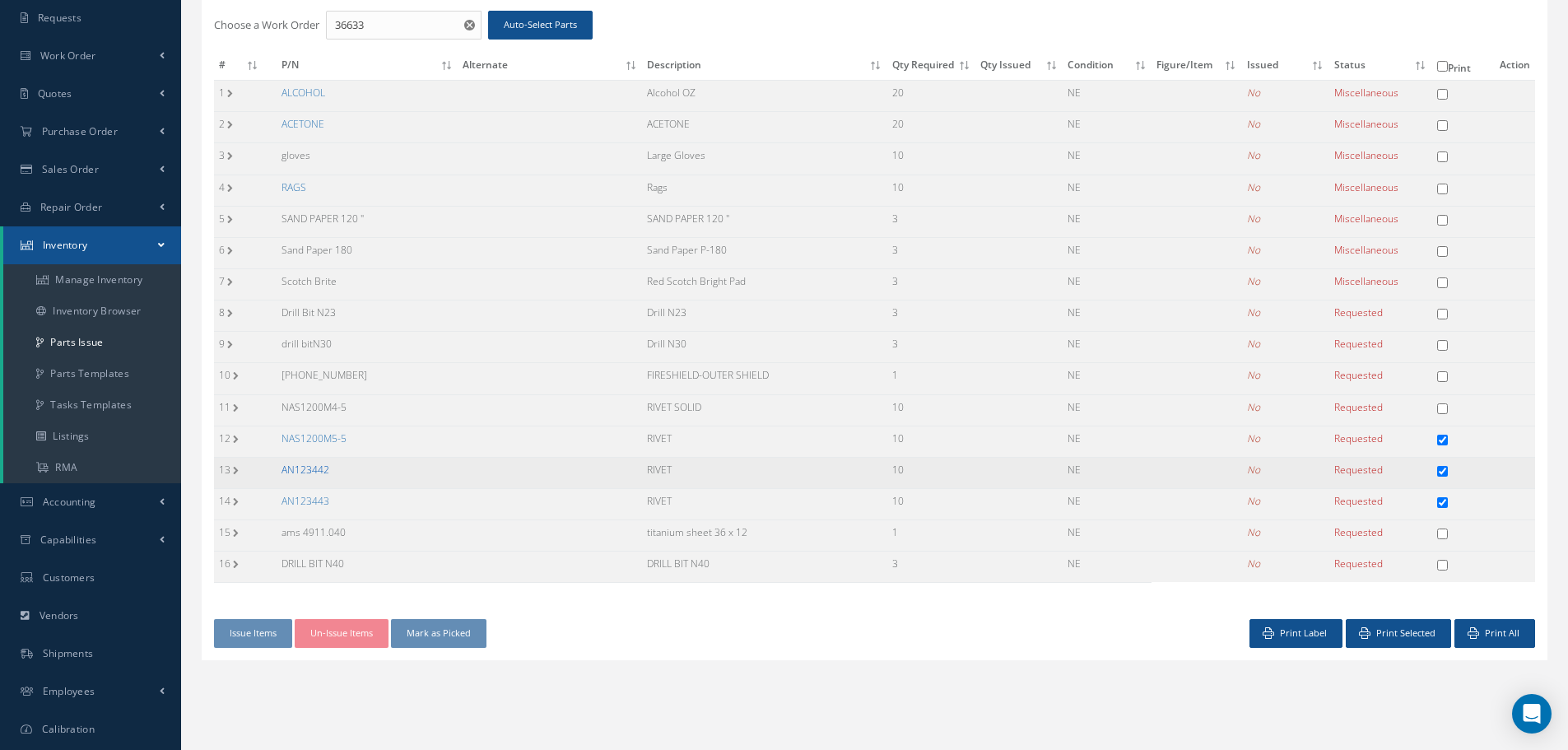
click at [315, 473] on link "AN123442" at bounding box center [305, 469] width 48 height 14
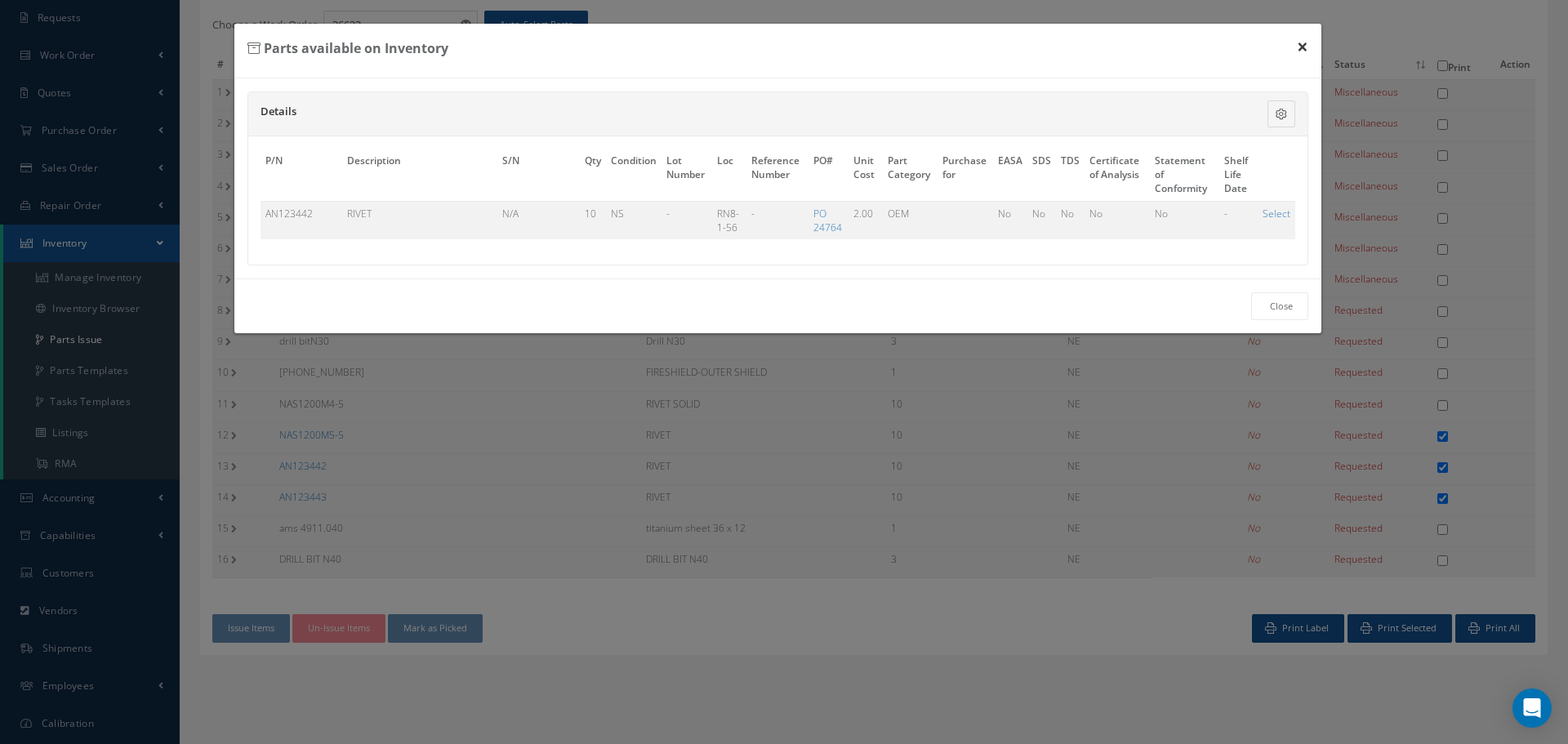
click at [1305, 49] on button "×" at bounding box center [1302, 46] width 37 height 46
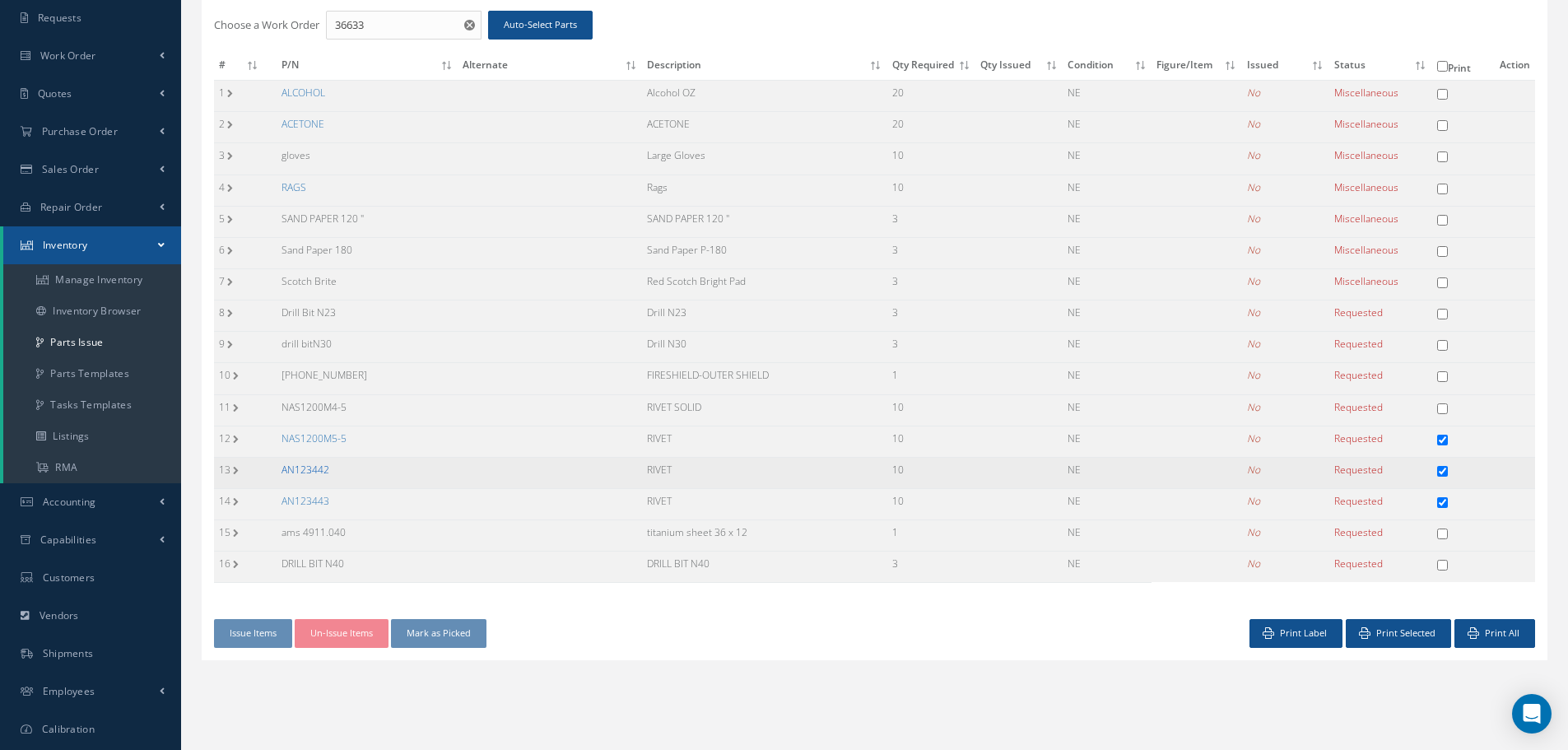
click at [317, 468] on link "AN123442" at bounding box center [305, 469] width 48 height 14
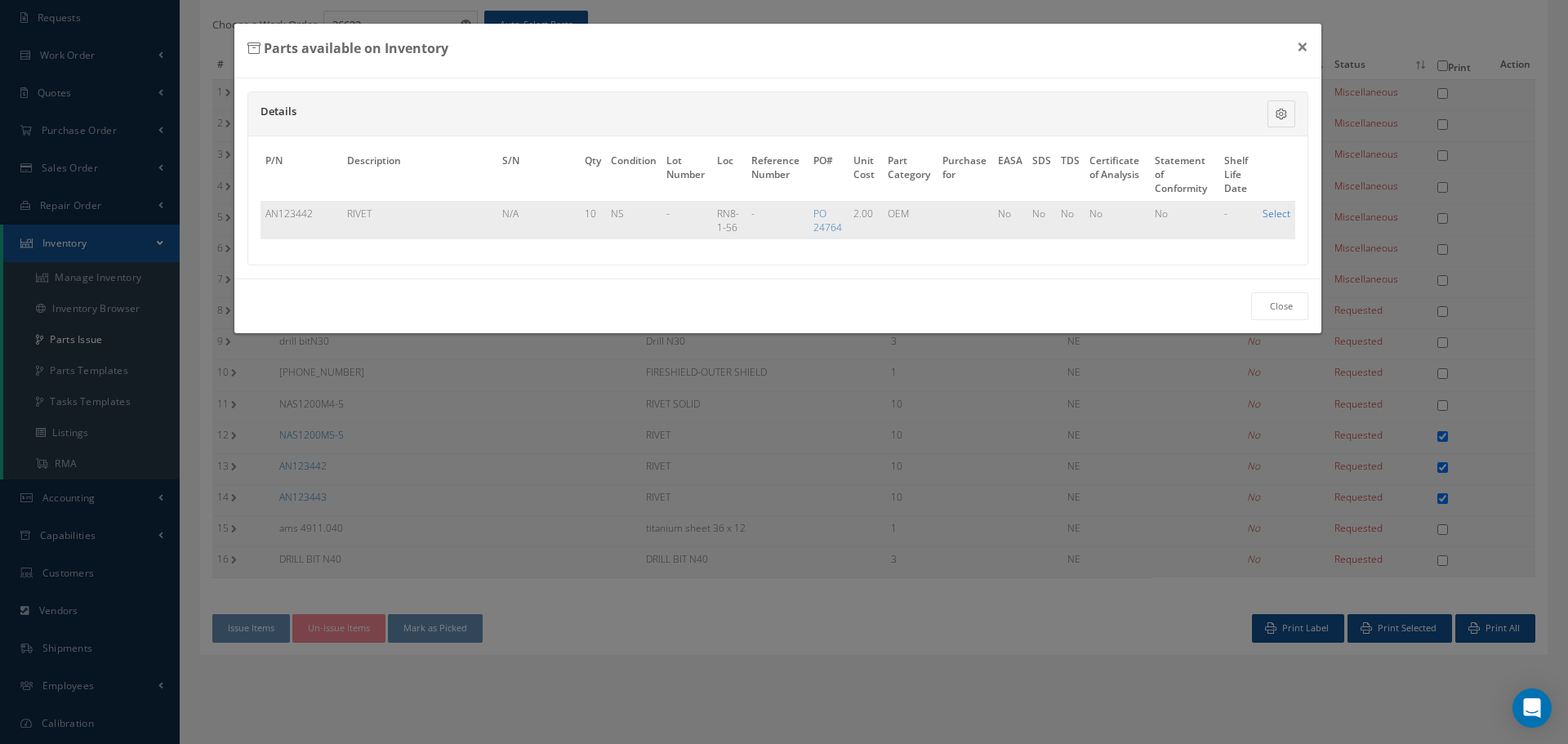
click at [1279, 212] on link "Select" at bounding box center [1276, 213] width 28 height 14
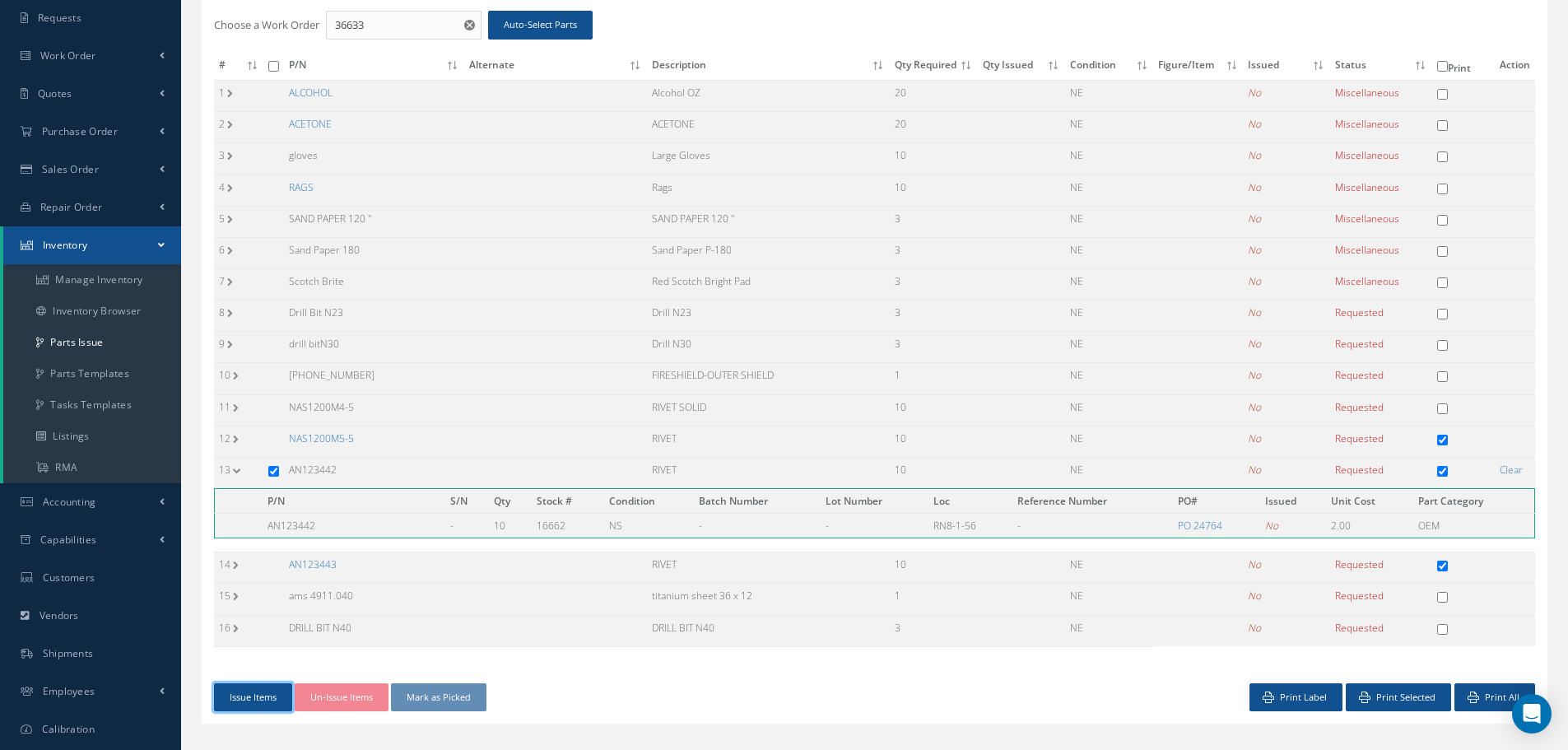
click at [249, 698] on button "Issue Items" at bounding box center [253, 697] width 78 height 29
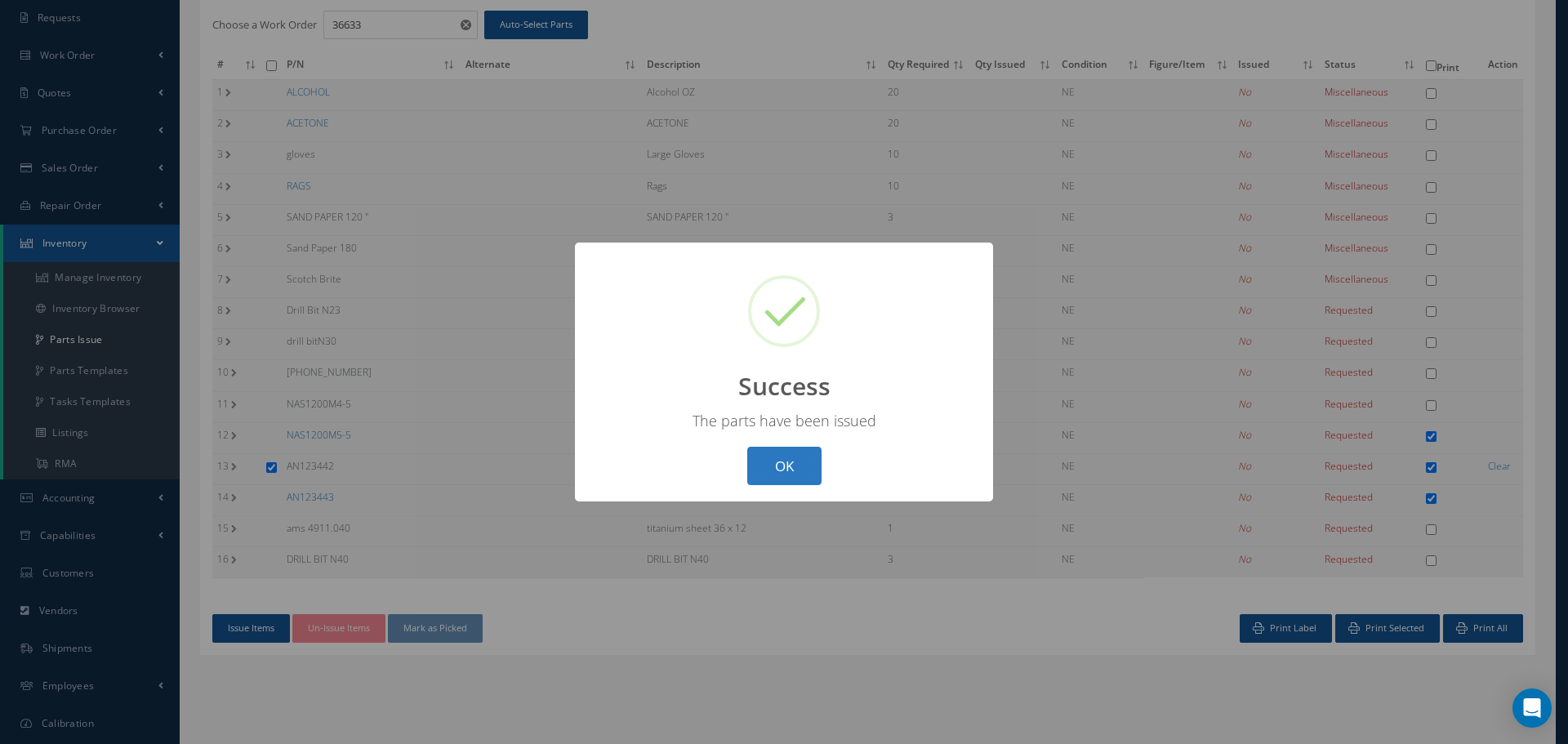
click at [778, 465] on button "OK" at bounding box center [784, 465] width 75 height 38
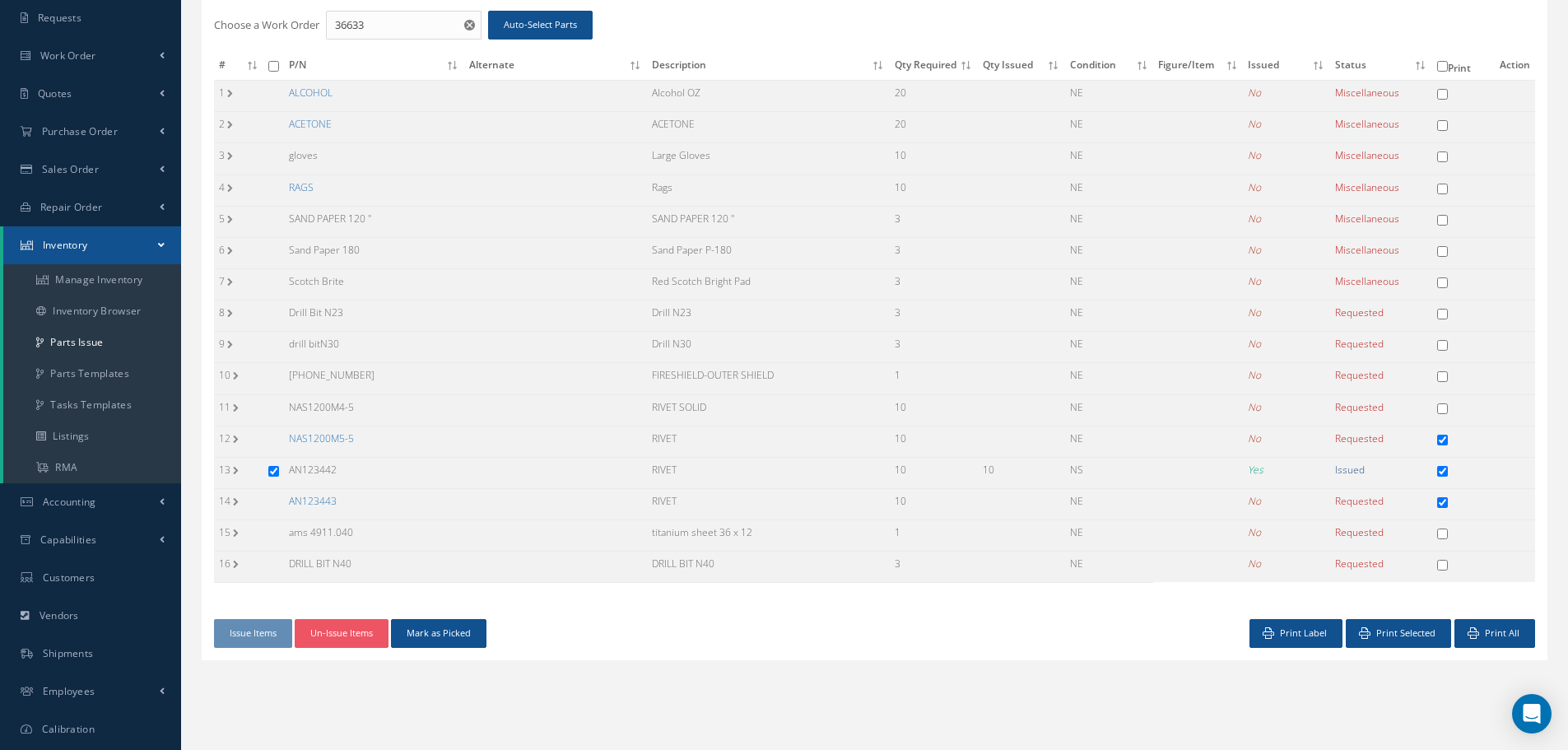
click at [315, 497] on link "AN123443" at bounding box center [313, 500] width 48 height 14
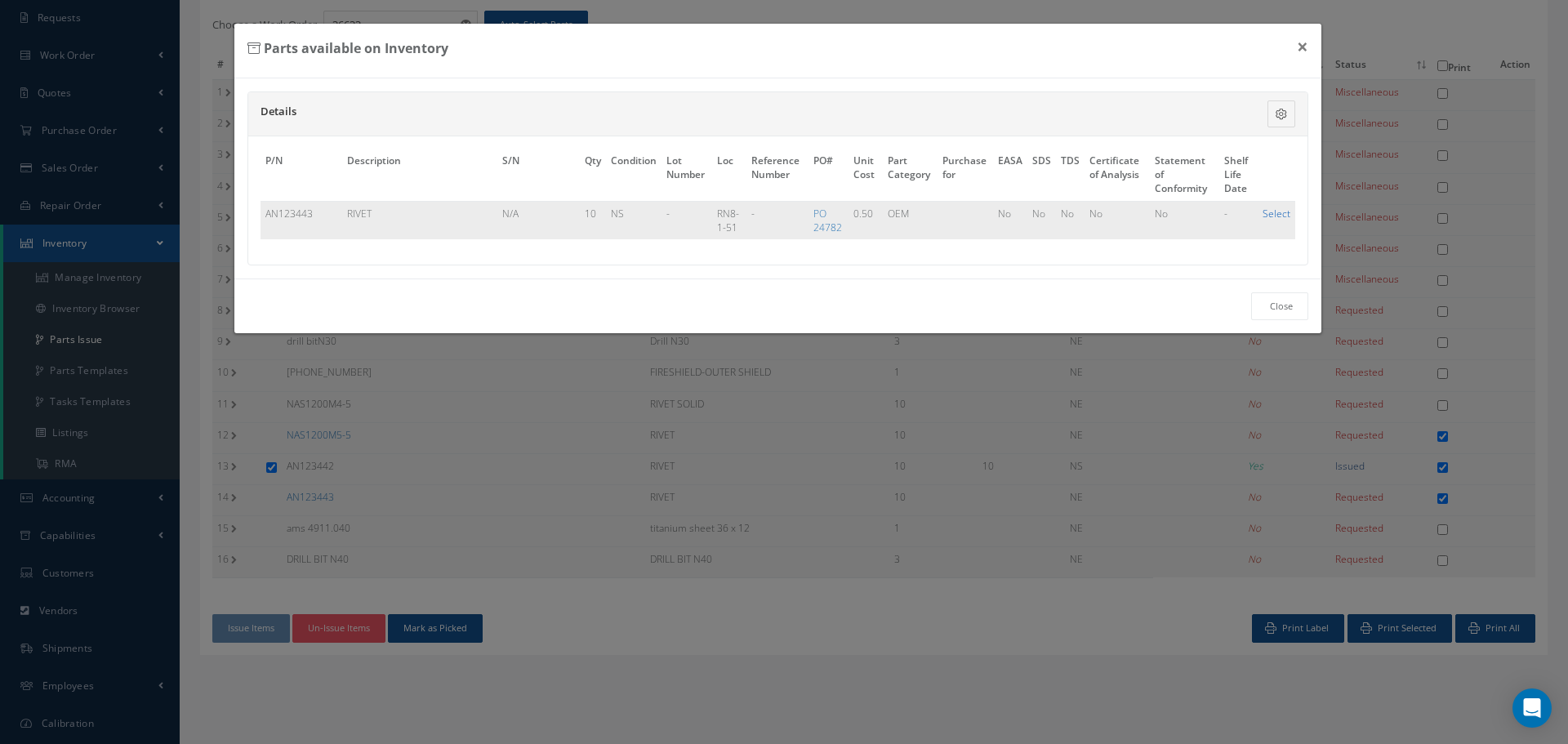
click at [1274, 215] on link "Select" at bounding box center [1276, 213] width 28 height 14
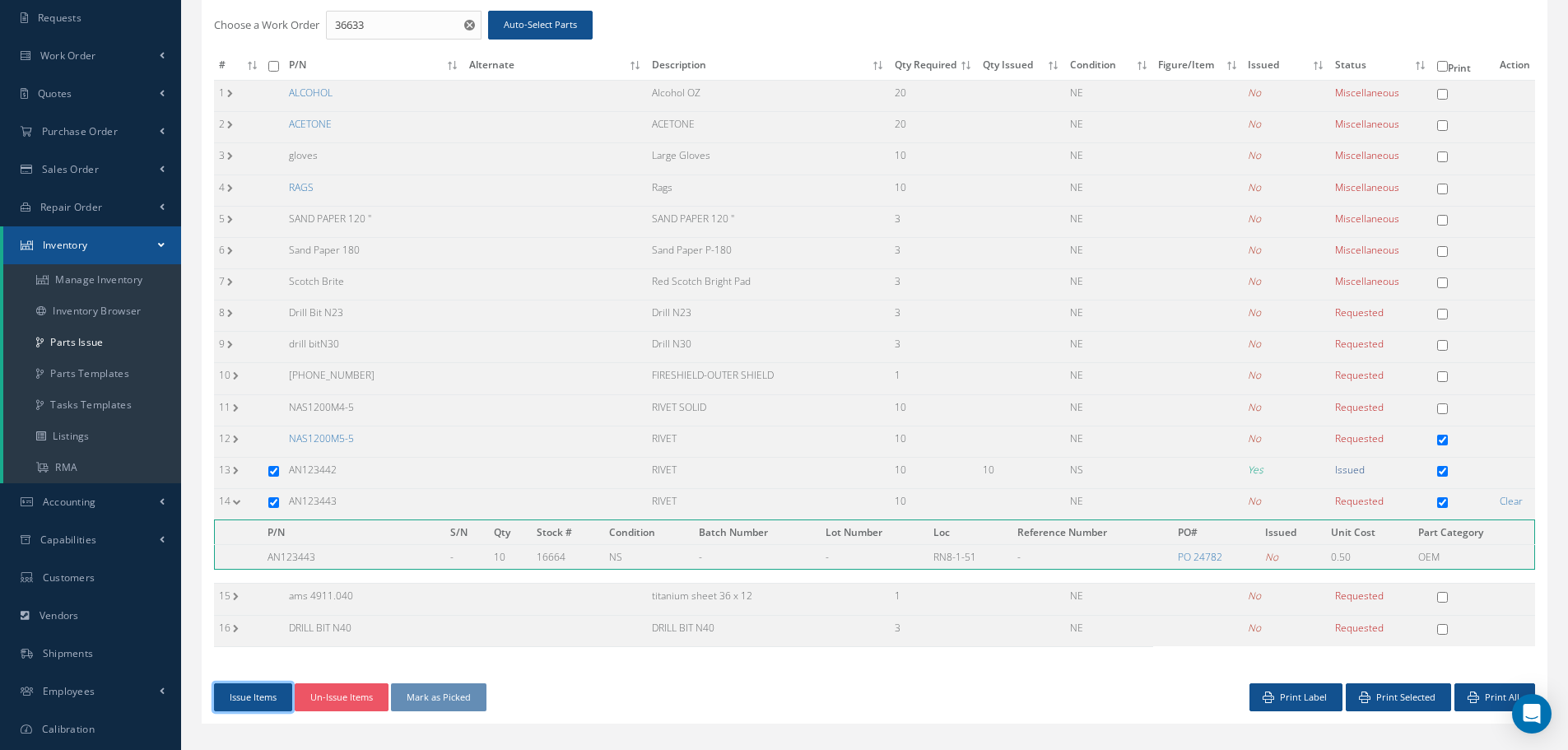
click at [268, 700] on button "Issue Items" at bounding box center [253, 697] width 78 height 29
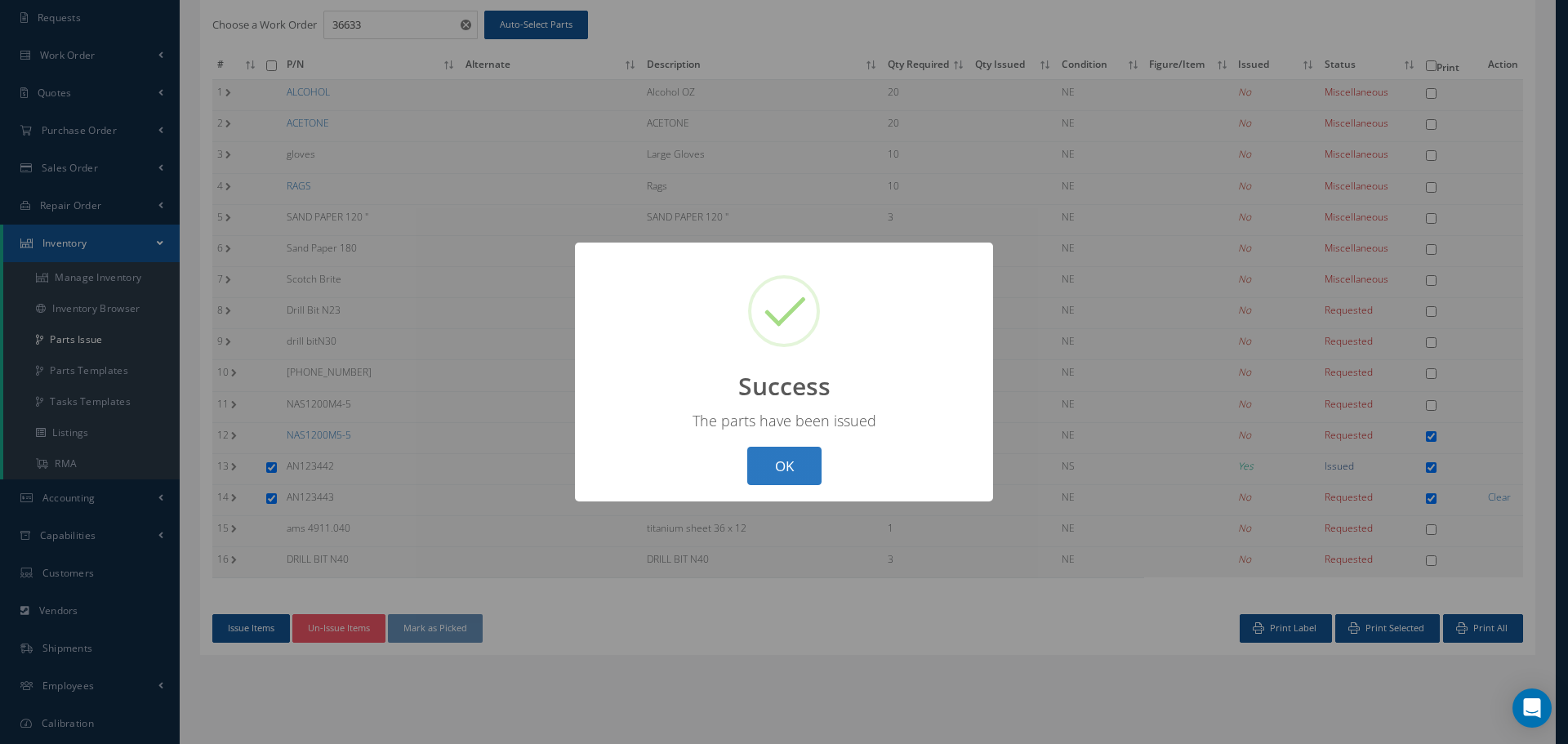
click at [791, 466] on button "OK" at bounding box center [784, 465] width 75 height 38
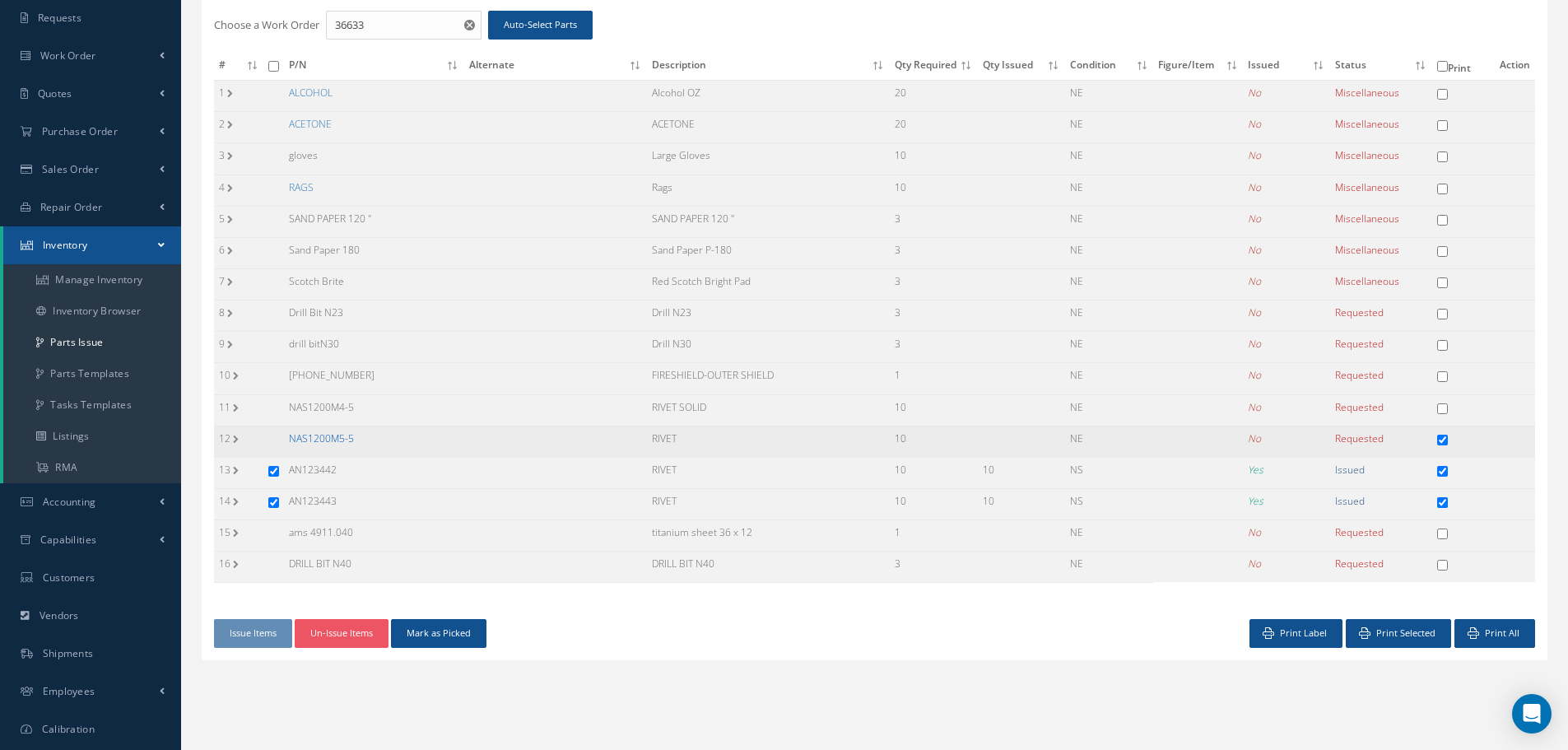
click at [312, 433] on link "NAS1200M5-5" at bounding box center [321, 438] width 65 height 14
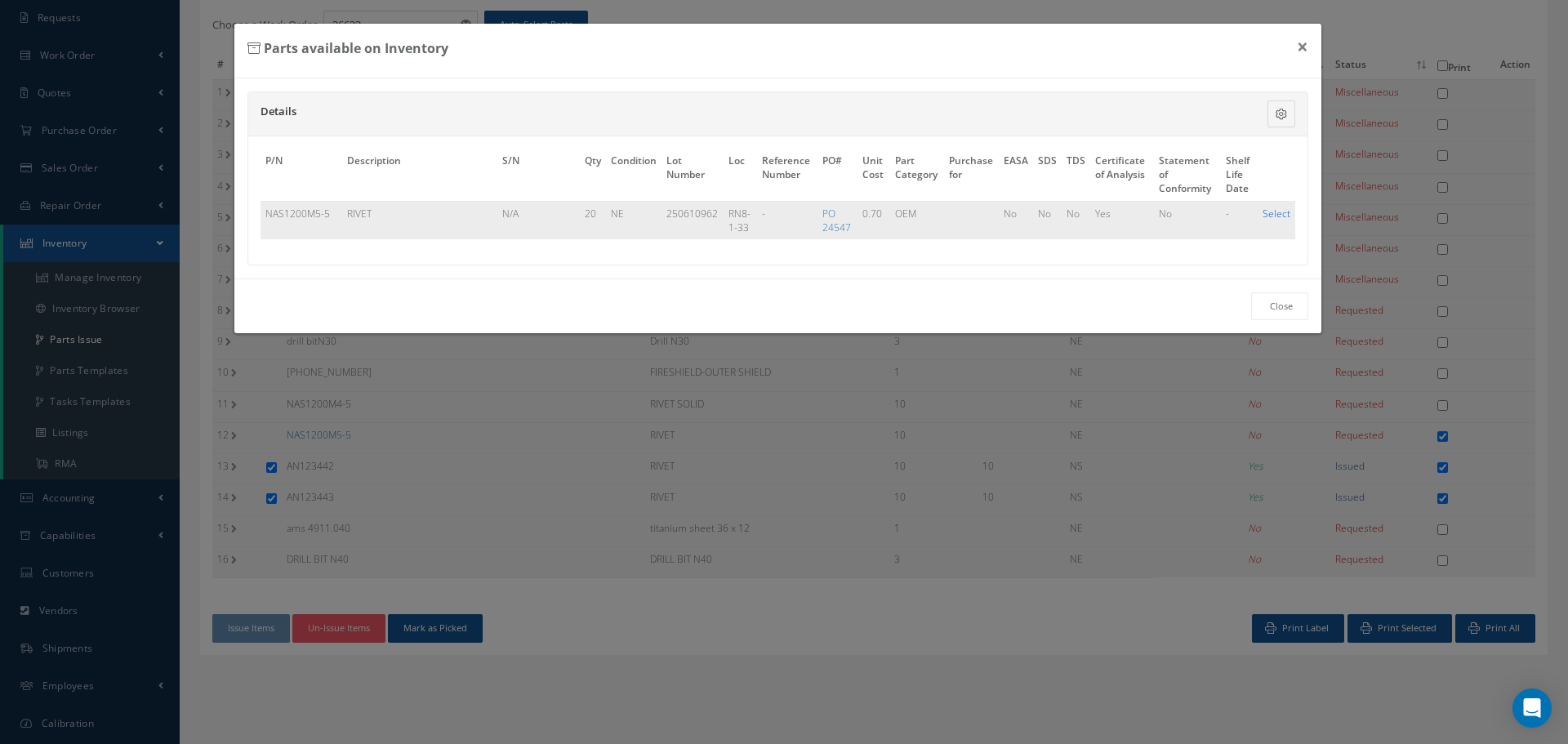
click at [1270, 215] on link "Select" at bounding box center [1276, 213] width 28 height 14
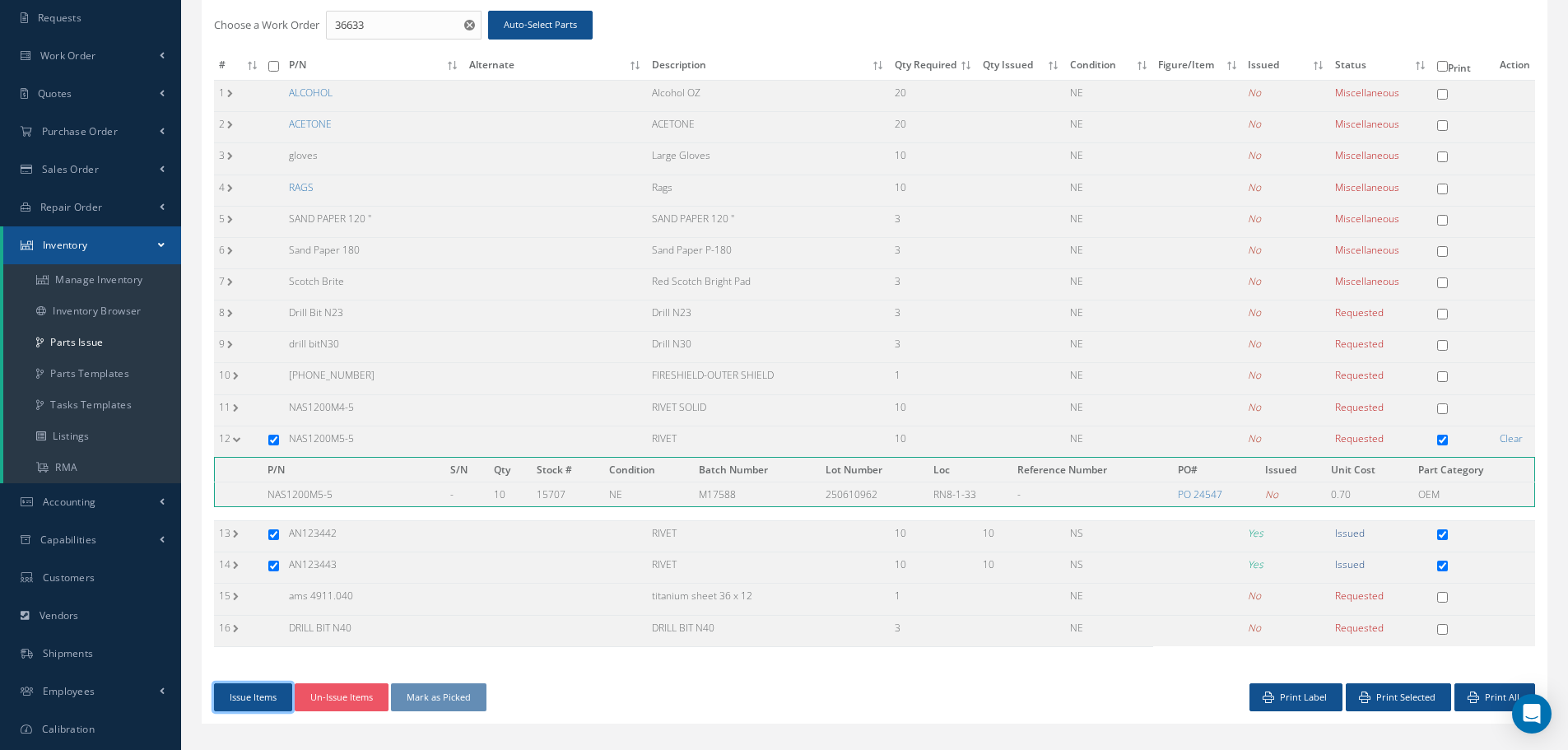
click at [272, 687] on button "Issue Items" at bounding box center [253, 697] width 78 height 29
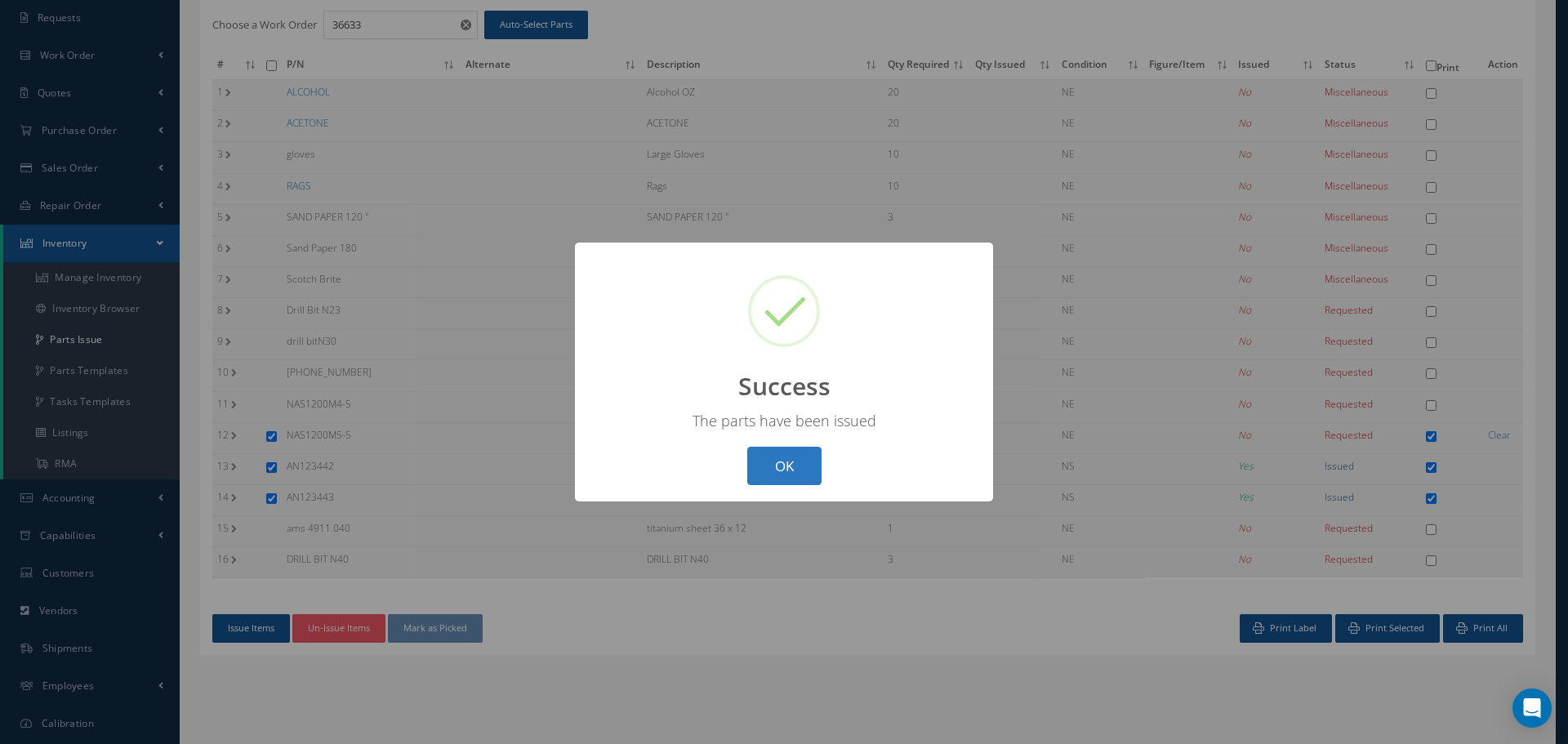
click at [783, 468] on button "OK" at bounding box center [784, 465] width 75 height 38
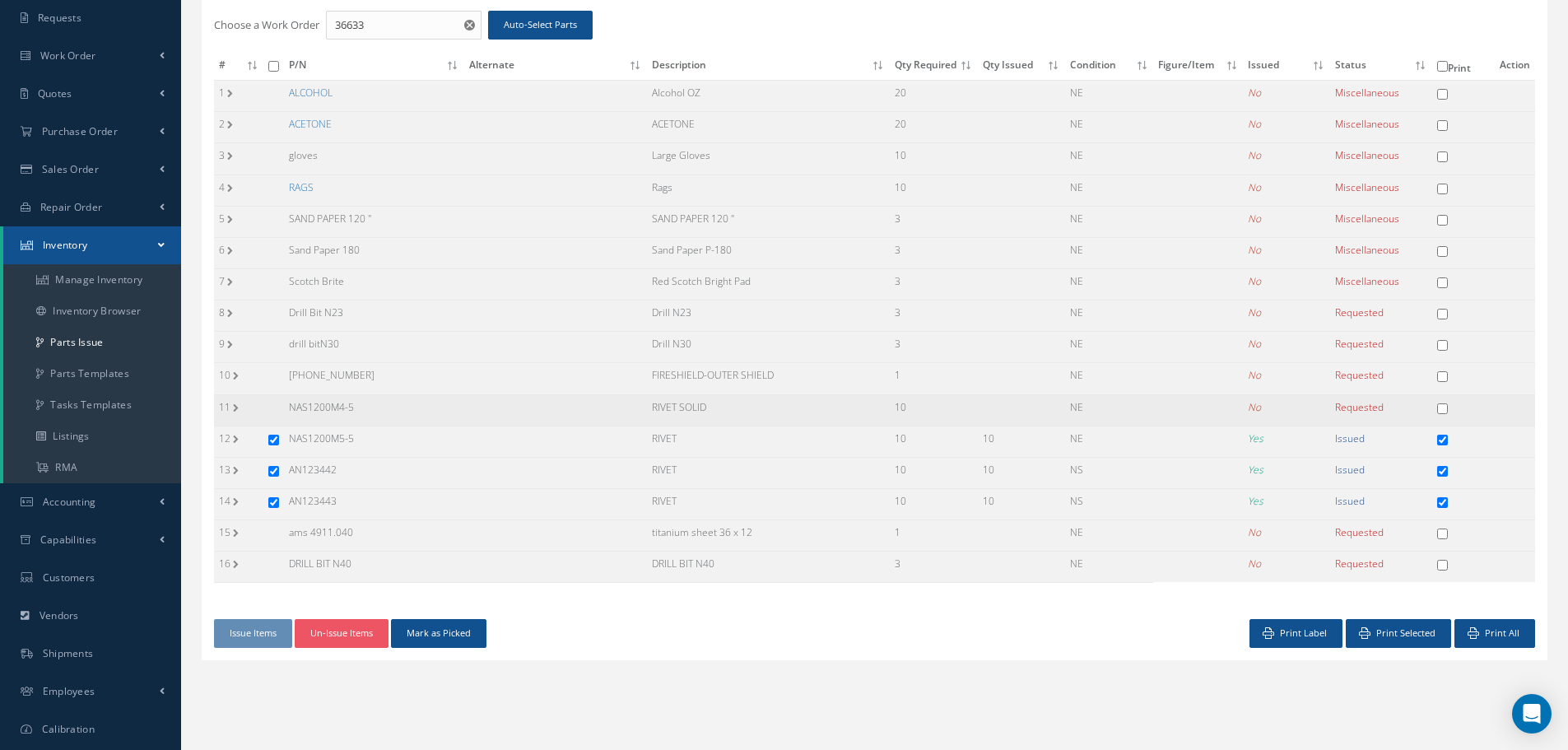
drag, startPoint x: 289, startPoint y: 404, endPoint x: 382, endPoint y: 417, distance: 93.9
click at [380, 418] on td "NAS1200M4-5" at bounding box center [373, 410] width 180 height 31
copy td "NAS1200M4-5"
drag, startPoint x: 649, startPoint y: 402, endPoint x: 709, endPoint y: 408, distance: 60.3
click at [709, 408] on td "RIVET SOLID" at bounding box center [769, 410] width 243 height 31
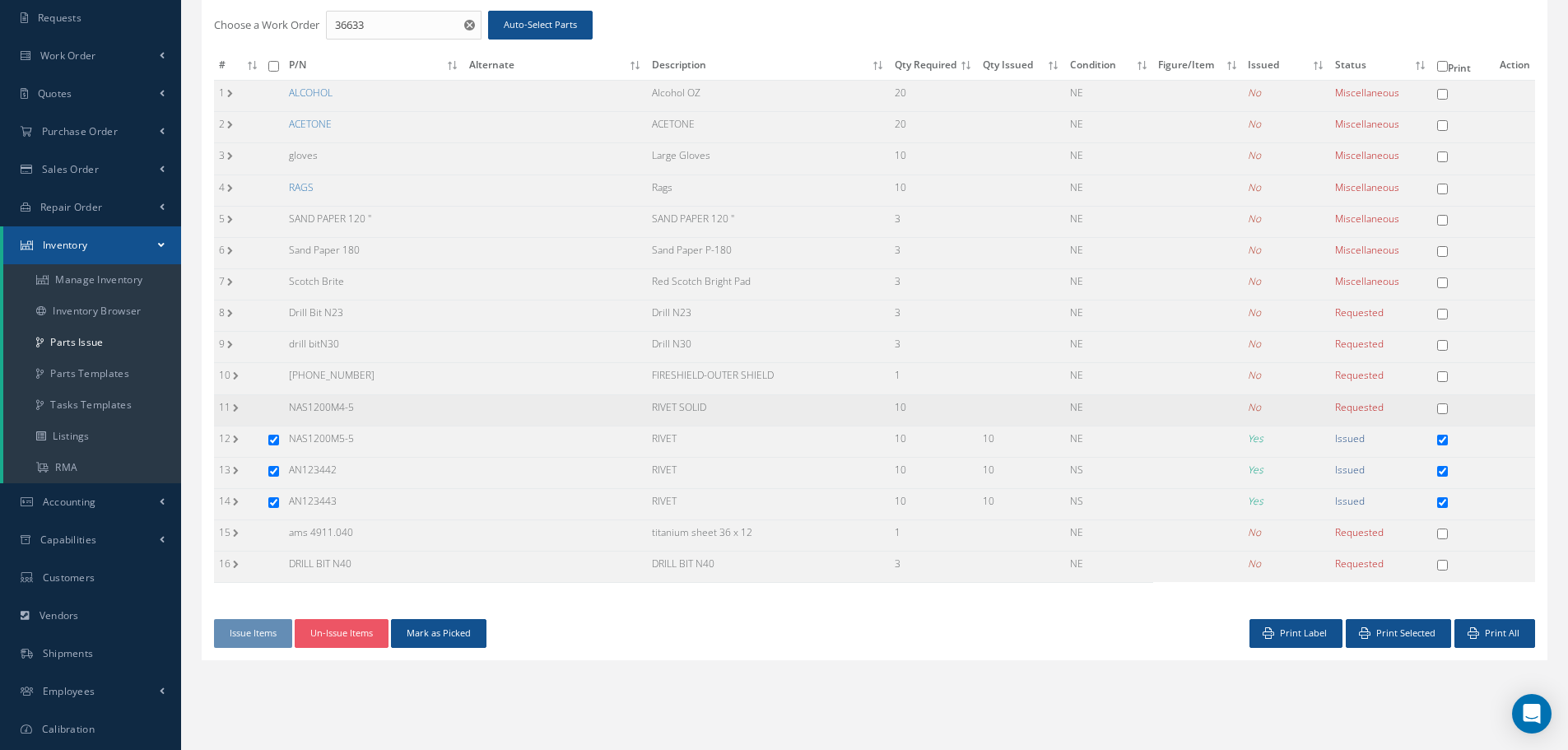
copy td "RIVET SOLID"
drag, startPoint x: 286, startPoint y: 527, endPoint x: 368, endPoint y: 545, distance: 84.0
click at [368, 545] on td "ams 4911.040" at bounding box center [373, 535] width 180 height 31
copy td "ams 4911.040"
drag, startPoint x: 648, startPoint y: 530, endPoint x: 780, endPoint y: 544, distance: 132.7
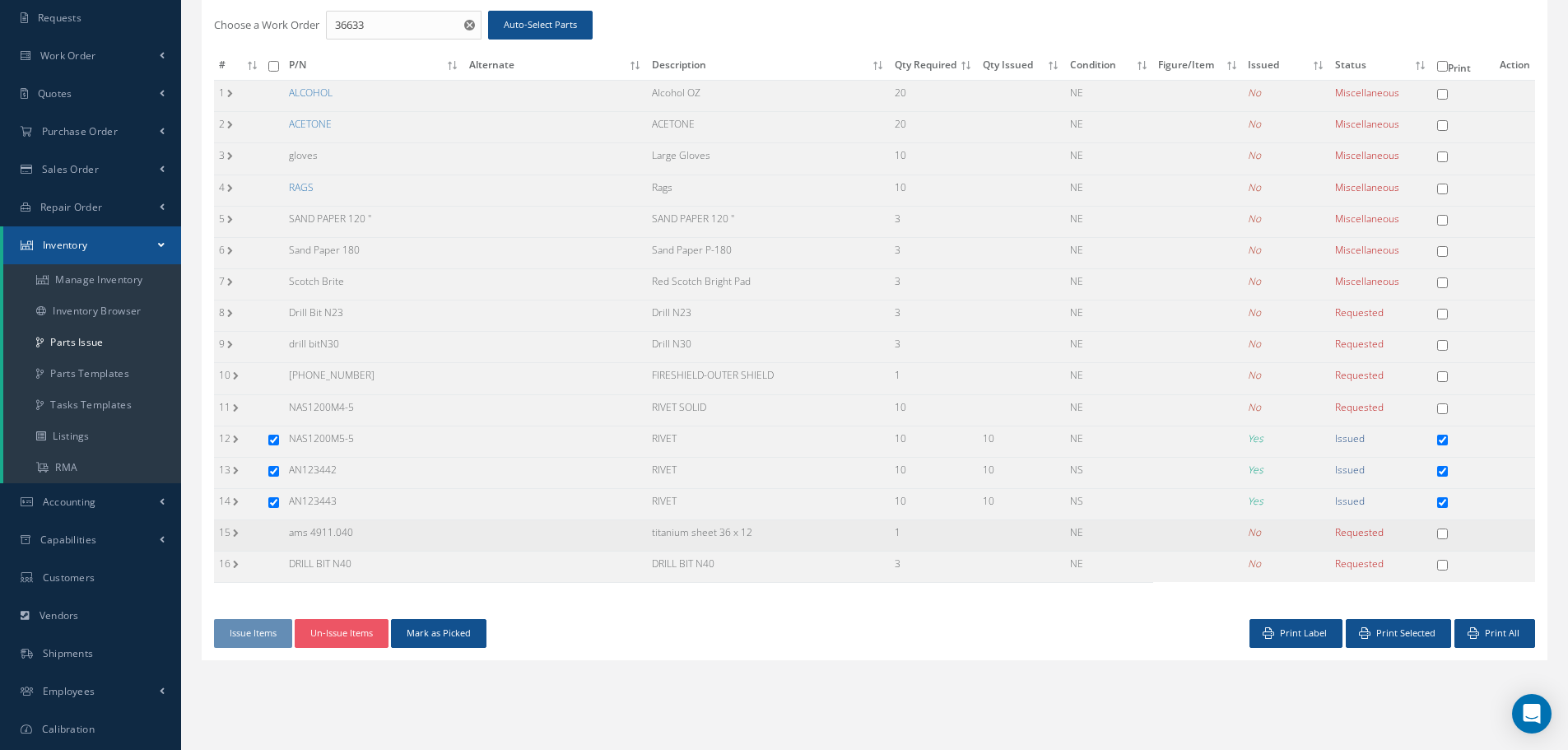
click at [780, 544] on td "titanium sheet 36 x 12" at bounding box center [769, 535] width 243 height 31
copy td "titanium sheet 36 x 12"
drag, startPoint x: 290, startPoint y: 335, endPoint x: 293, endPoint y: 317, distance: 18.2
click at [293, 323] on tbody "1 ALCOHOL Alcohol OZ 20 NE No Miscellaneous P/N S/N Qty Stock # Condition Batch…" at bounding box center [874, 332] width 1321 height 502
click at [425, 312] on td "Drill Bit N23" at bounding box center [373, 316] width 180 height 31
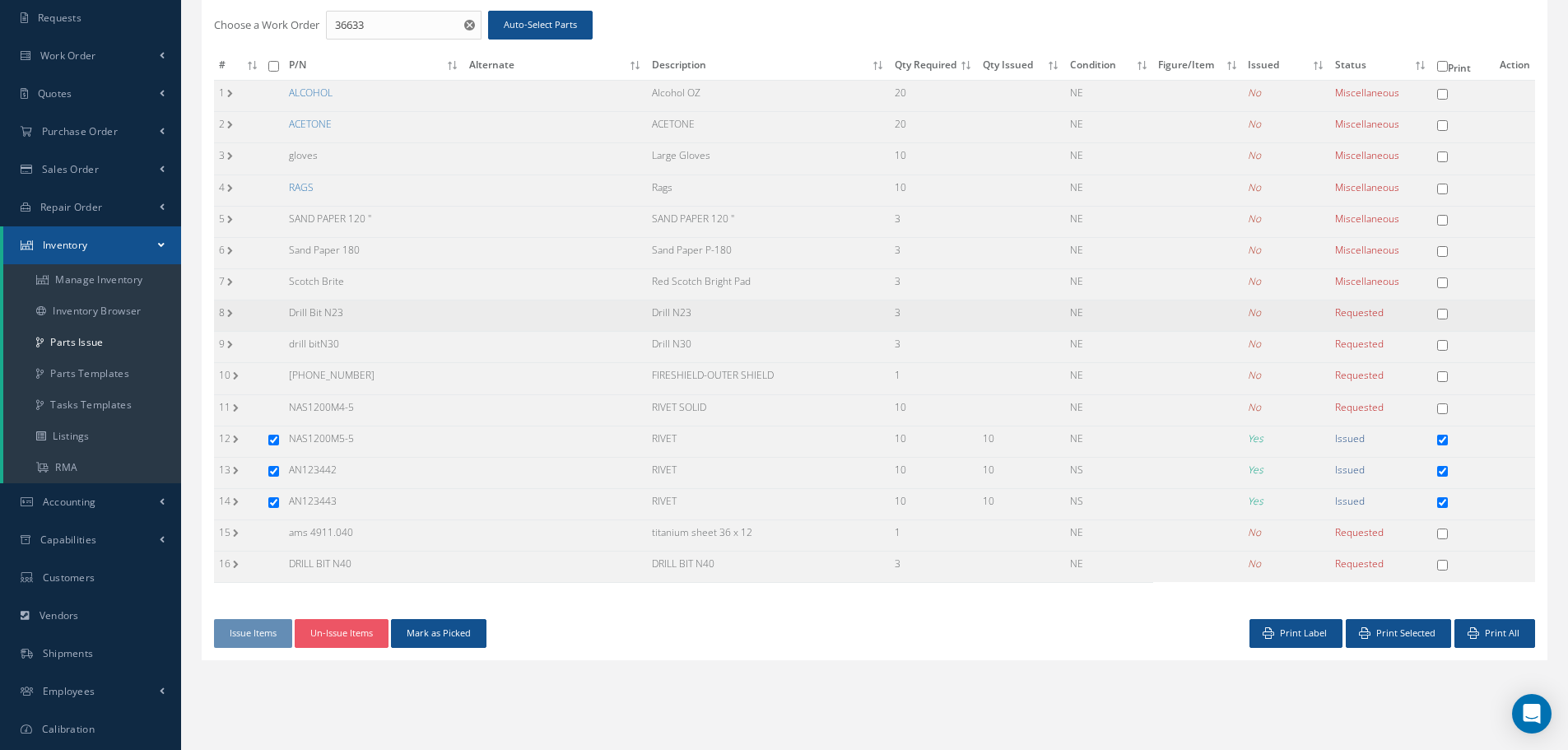
drag, startPoint x: 286, startPoint y: 307, endPoint x: 375, endPoint y: 318, distance: 89.7
click at [375, 318] on td "Drill Bit N23" at bounding box center [373, 316] width 180 height 31
copy td "Drill Bit N23"
drag, startPoint x: 648, startPoint y: 310, endPoint x: 722, endPoint y: 309, distance: 74.0
click at [715, 310] on td "Drill N23" at bounding box center [769, 316] width 243 height 31
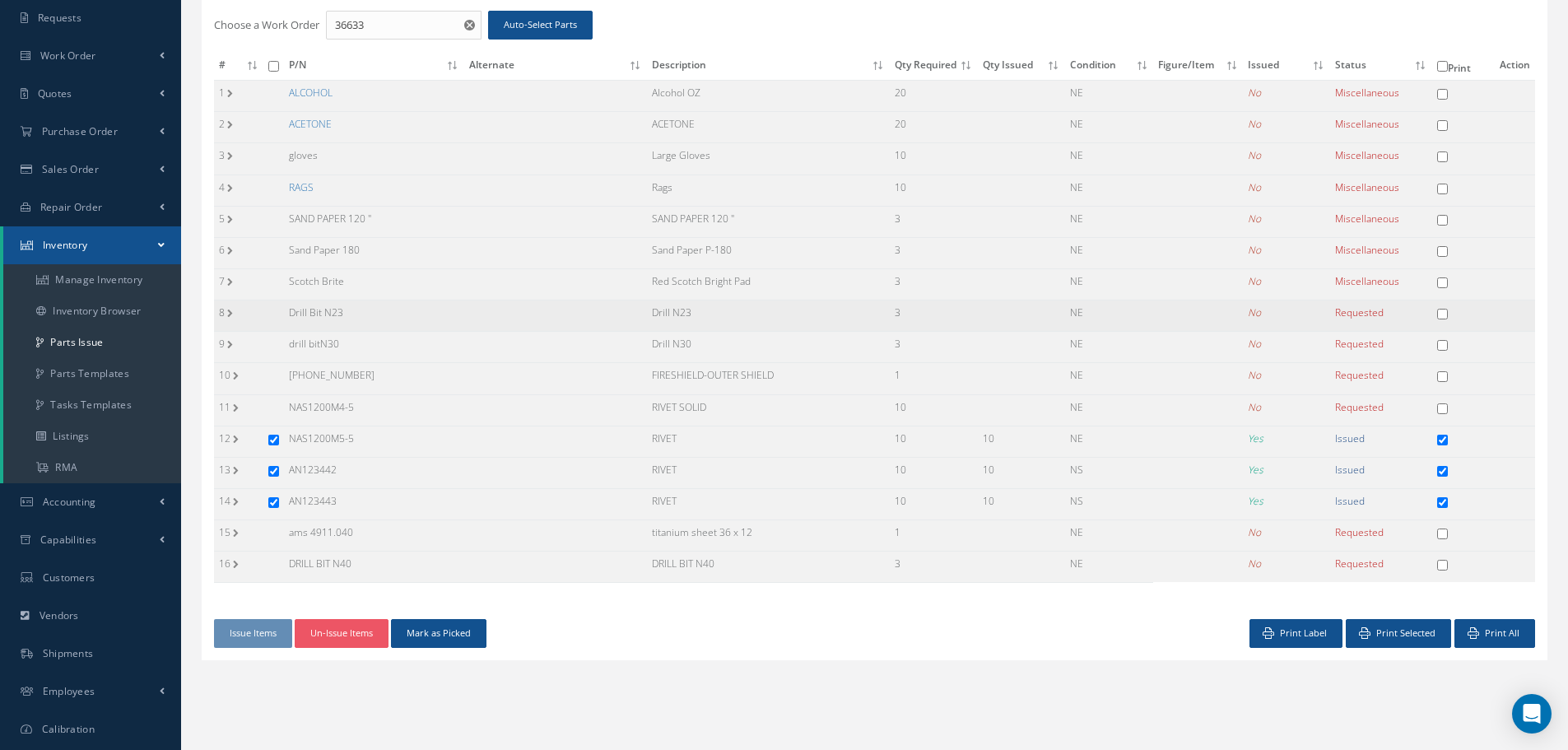
copy td "Drill N23"
drag, startPoint x: 284, startPoint y: 341, endPoint x: 375, endPoint y: 351, distance: 91.5
click at [375, 351] on td "drill bitN30" at bounding box center [373, 347] width 180 height 31
copy td "drill bitN30"
drag, startPoint x: 665, startPoint y: 313, endPoint x: 720, endPoint y: 317, distance: 55.1
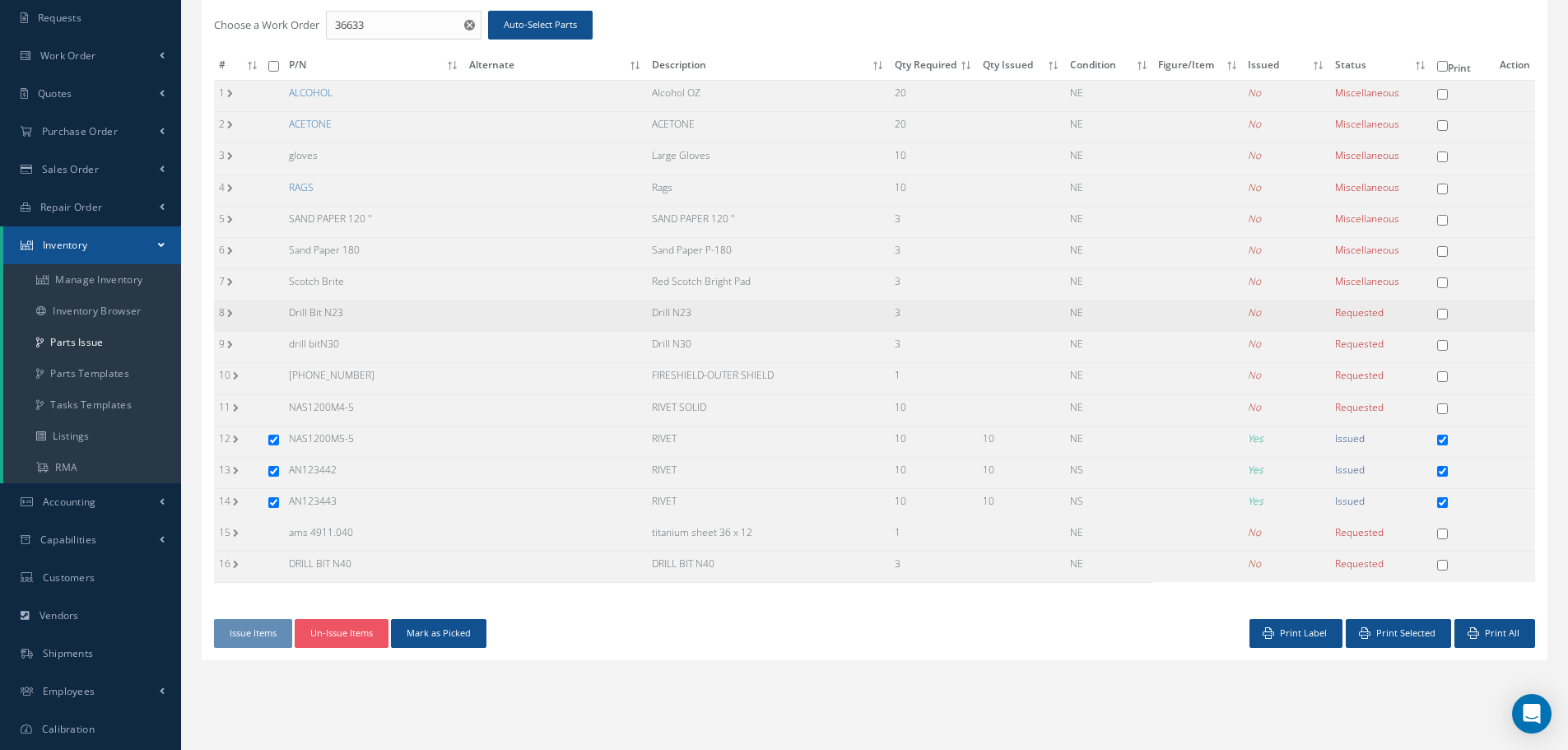
click at [720, 317] on td "Drill N23" at bounding box center [769, 316] width 243 height 31
copy td "Drill N23"
drag, startPoint x: 290, startPoint y: 563, endPoint x: 366, endPoint y: 575, distance: 76.9
click at [366, 575] on td "DRILL BIT N40" at bounding box center [373, 566] width 180 height 31
copy td "DRILL BIT N40"
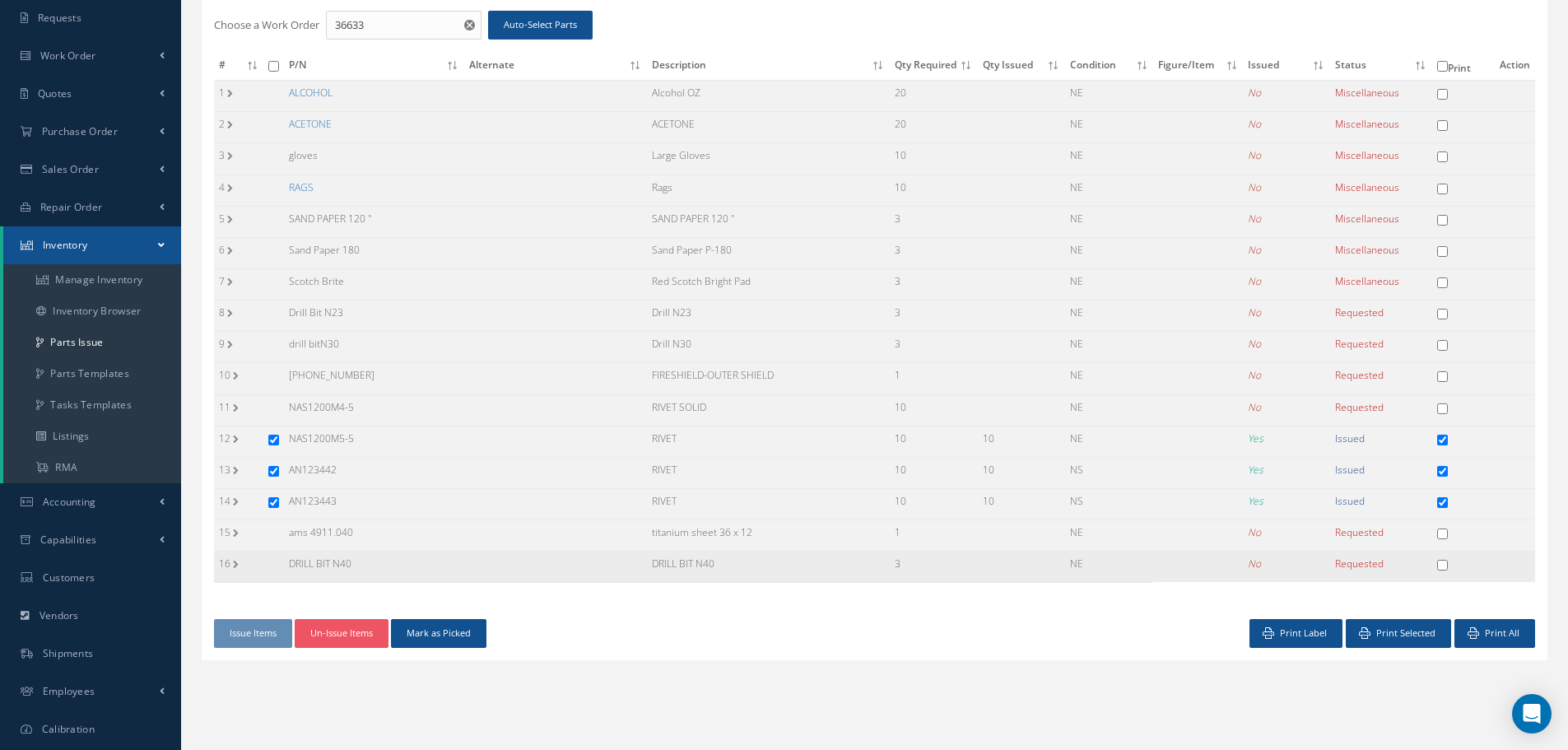
drag, startPoint x: 650, startPoint y: 561, endPoint x: 744, endPoint y: 570, distance: 94.4
click at [738, 570] on td "DRILL BIT N40" at bounding box center [769, 566] width 243 height 31
copy td "DRILL BIT N40"
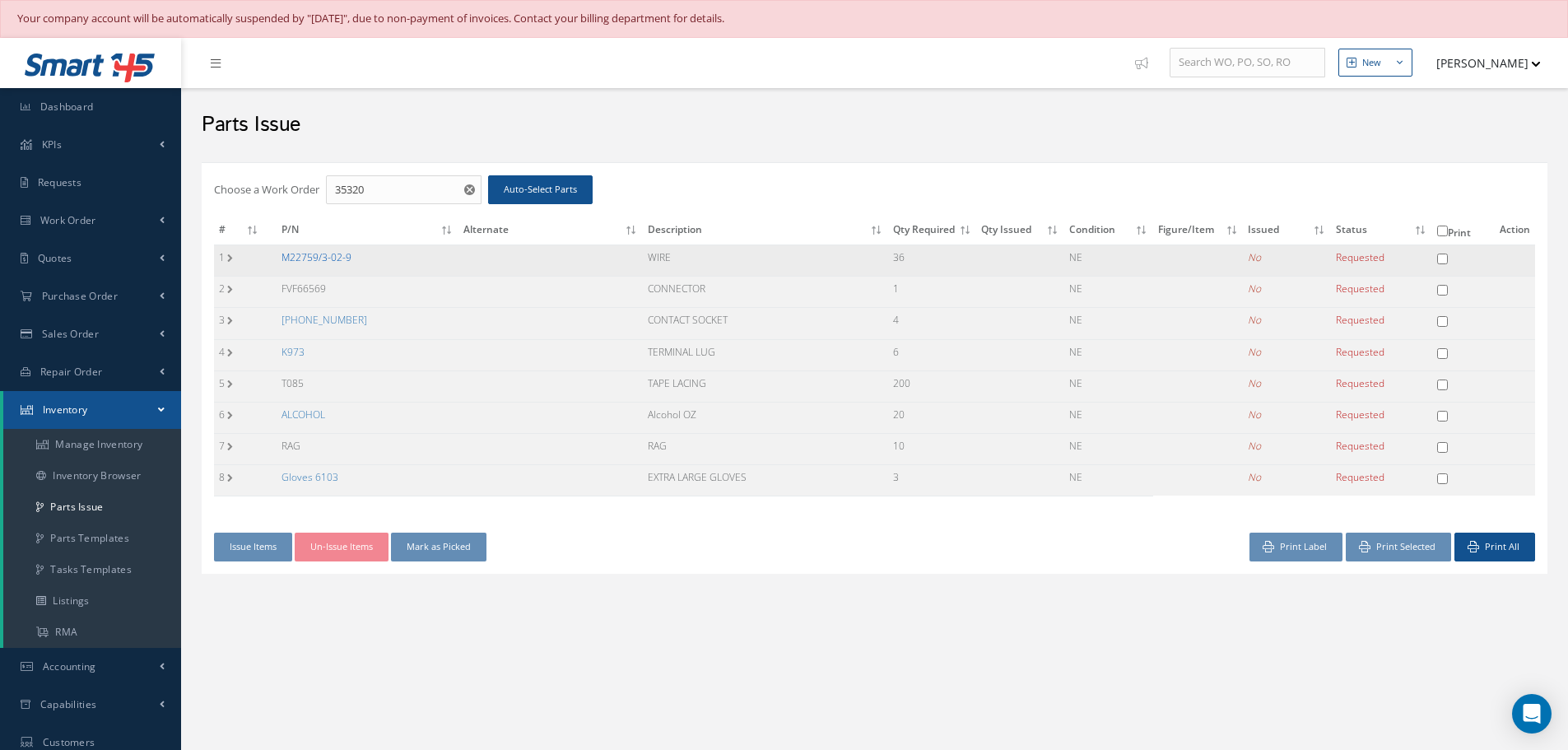
click at [310, 251] on link "M22759/3-02-9" at bounding box center [317, 257] width 70 height 14
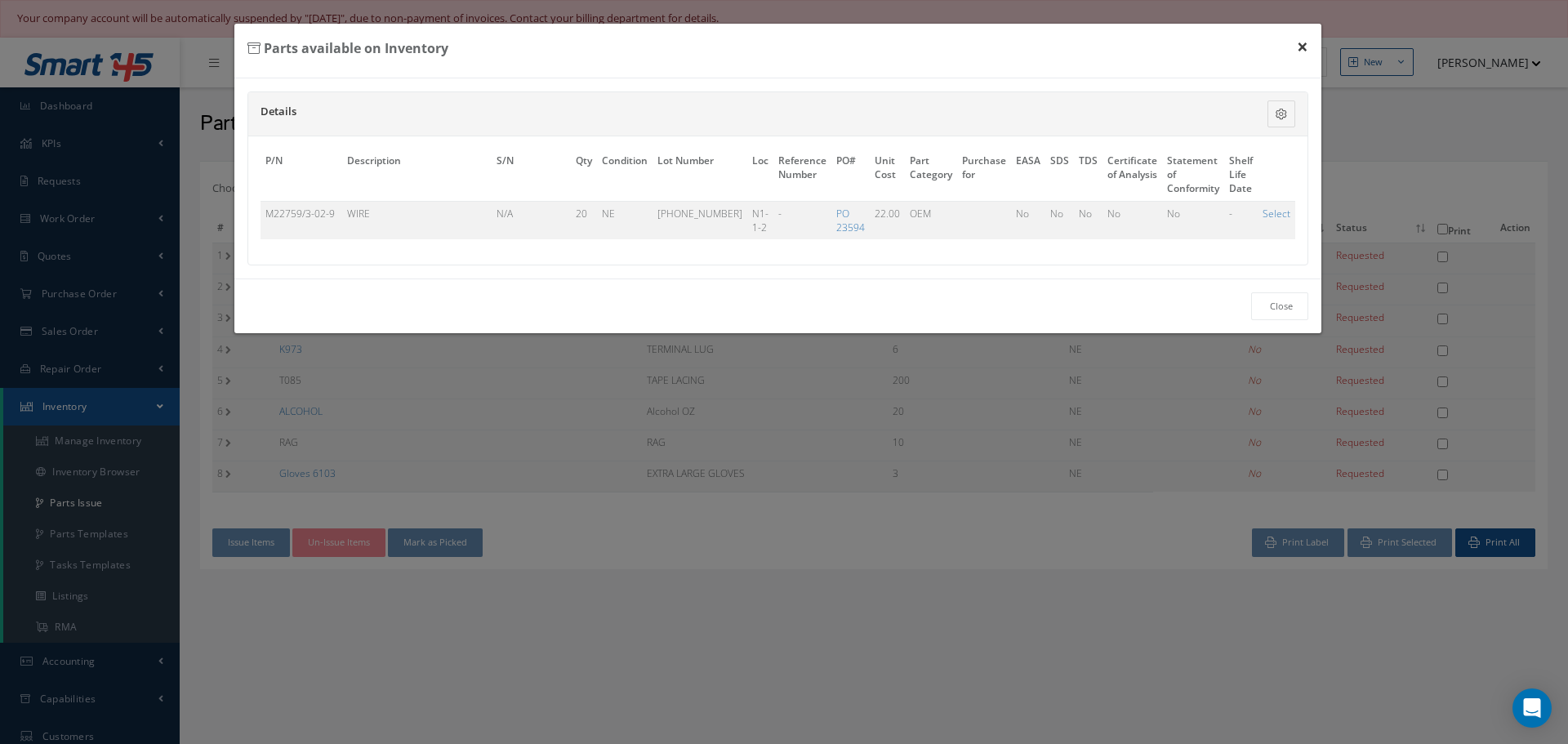
click at [1308, 42] on button "×" at bounding box center [1302, 46] width 37 height 46
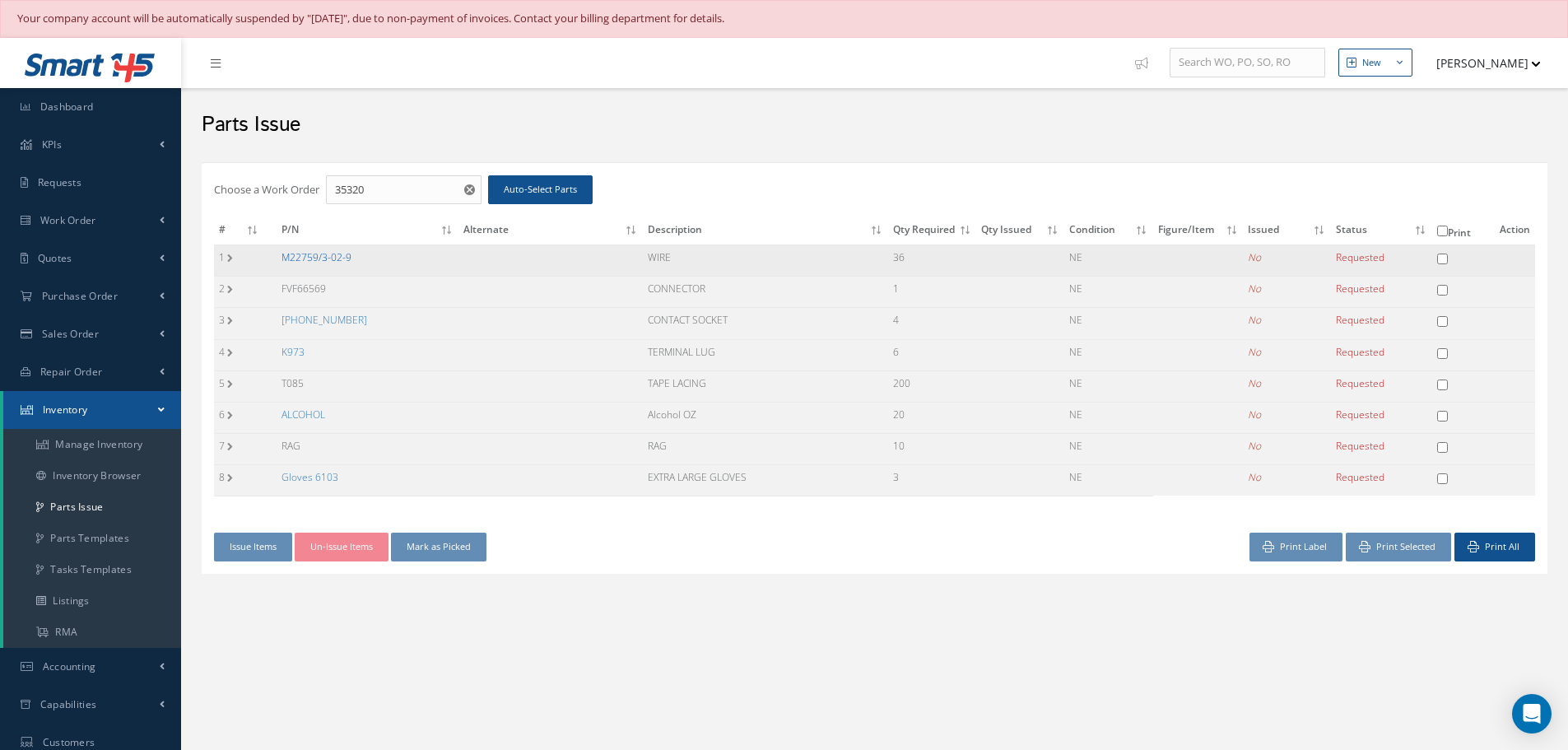
click at [313, 252] on link "M22759/3-02-9" at bounding box center [317, 257] width 70 height 14
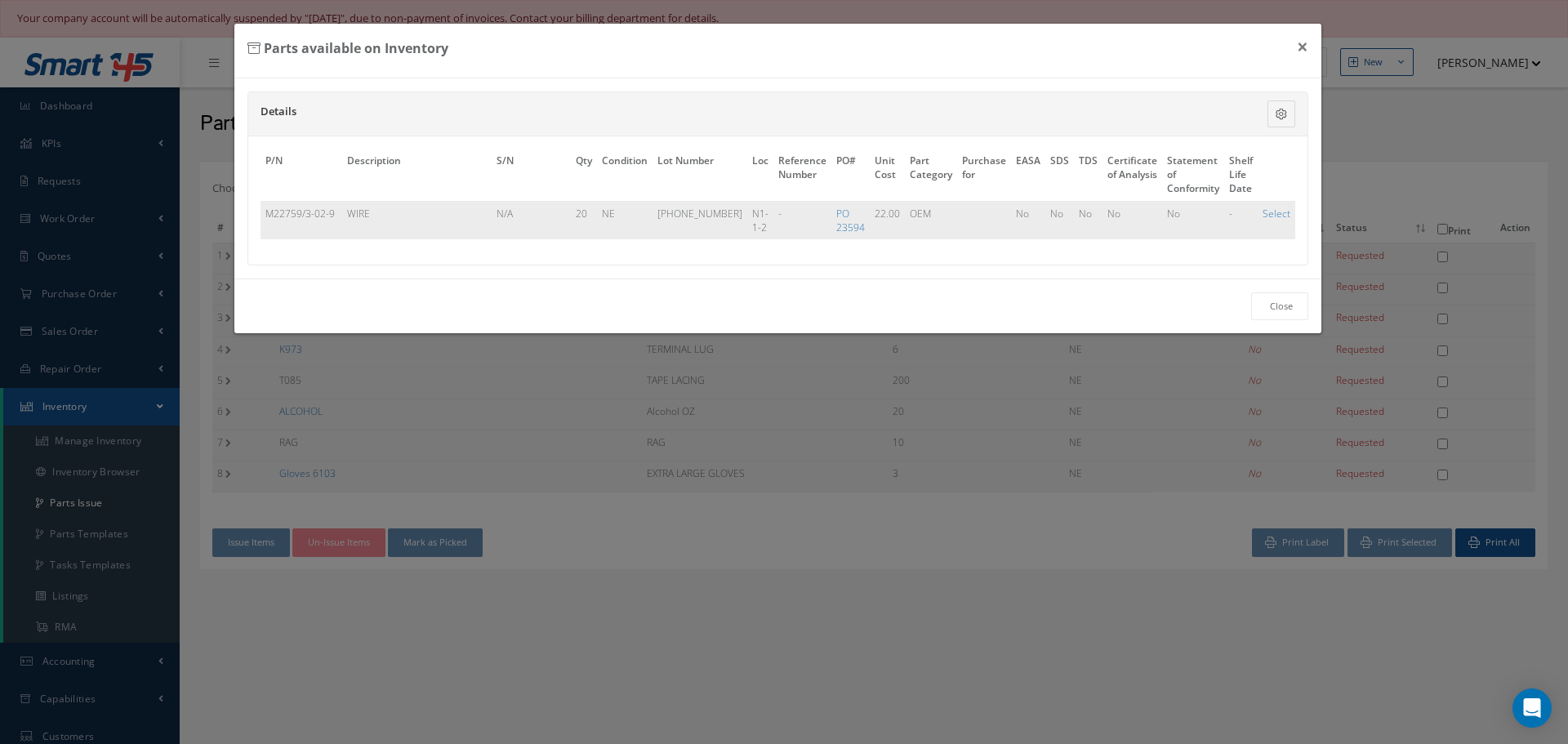
drag, startPoint x: 262, startPoint y: 213, endPoint x: 338, endPoint y: 210, distance: 76.1
click at [338, 210] on td "M22759/3-02-9" at bounding box center [301, 220] width 81 height 38
copy td "M22759/3-02-9"
drag, startPoint x: 1304, startPoint y: 48, endPoint x: 1291, endPoint y: 3, distance: 46.8
click at [1303, 48] on button "×" at bounding box center [1302, 46] width 37 height 46
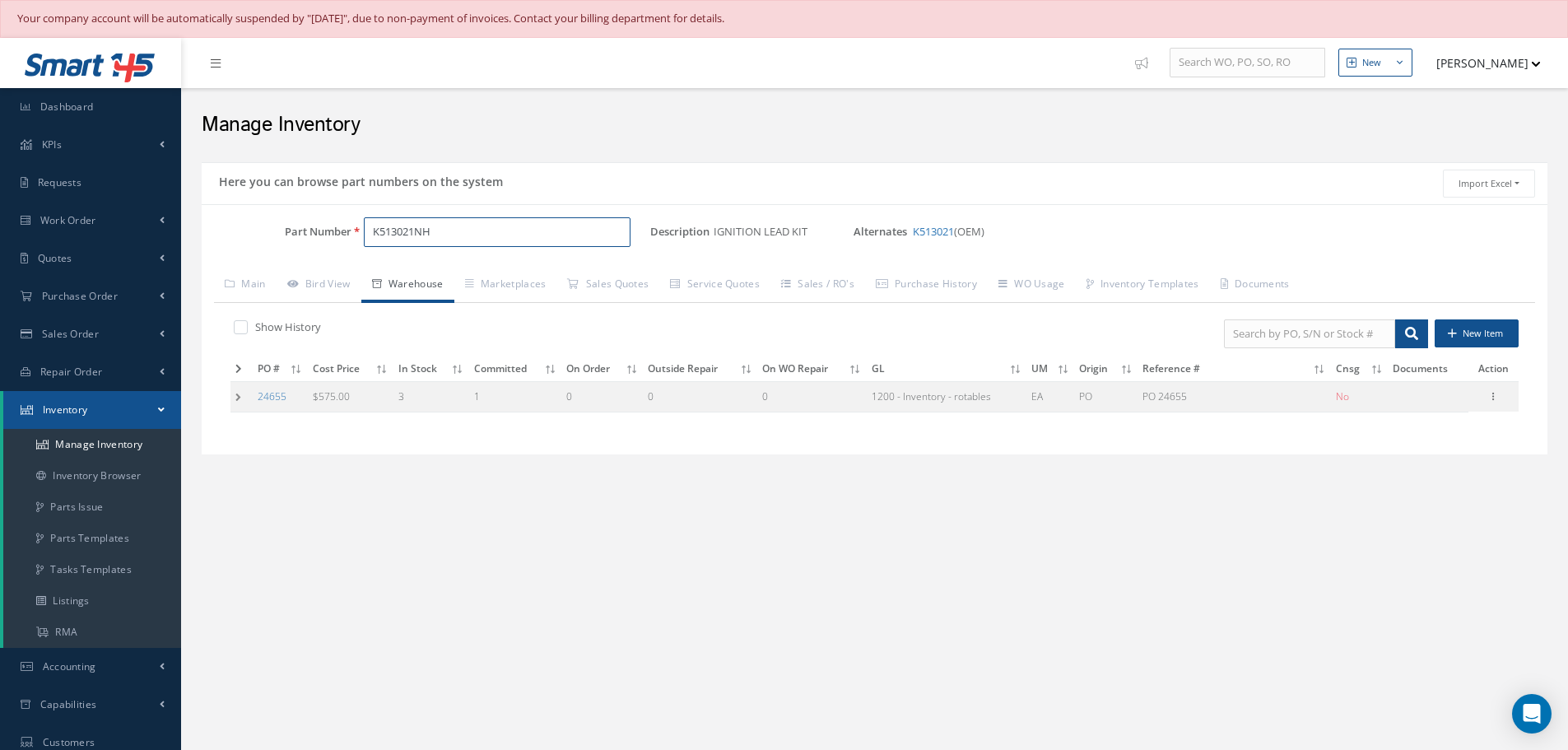
click at [462, 232] on input "K513021NH" at bounding box center [497, 232] width 267 height 29
type input "K"
paste input "M22759/3-02-9"
click at [424, 276] on span "M22759/3-02-9" at bounding box center [442, 275] width 148 height 17
type input "M22759/3-02-9"
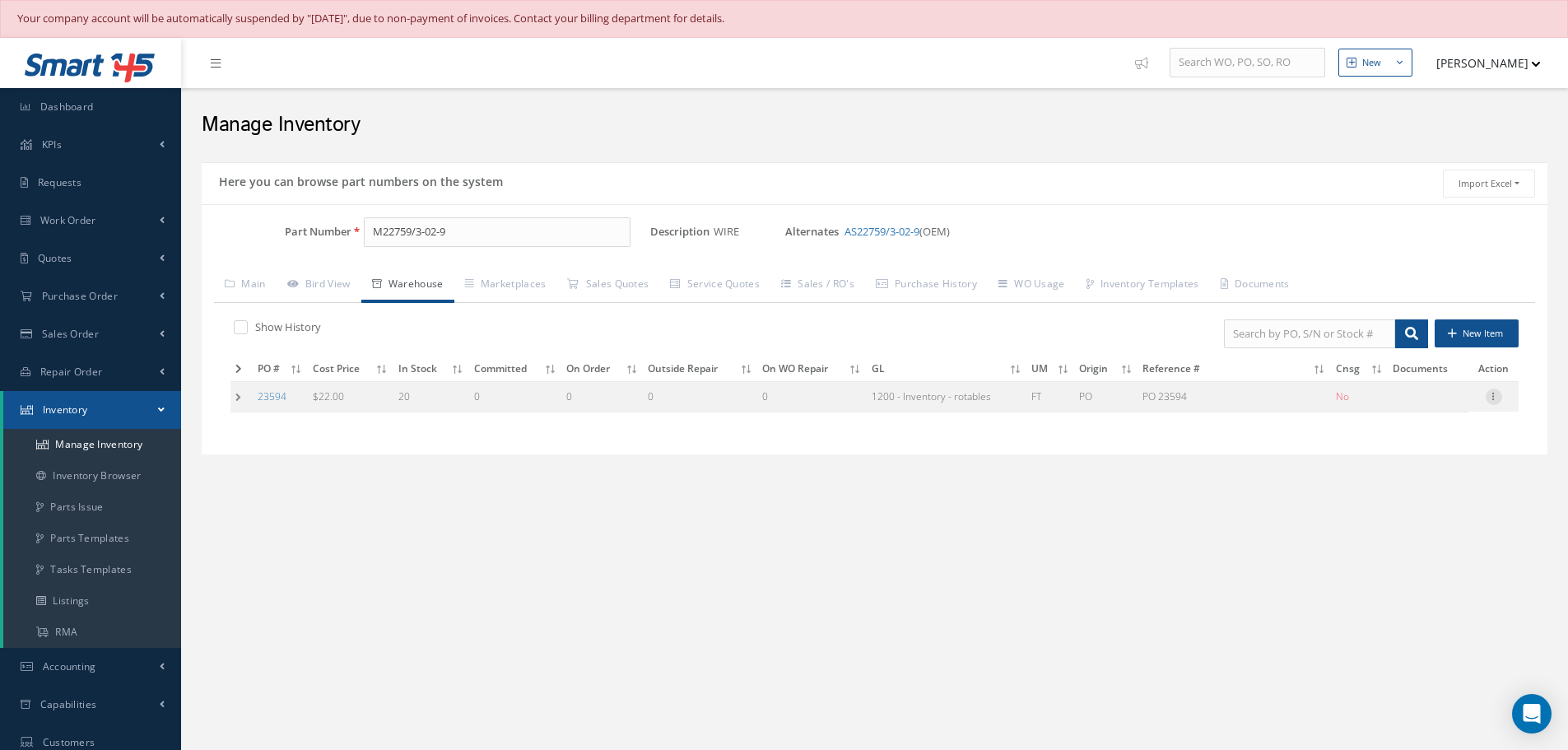
click at [1494, 400] on icon at bounding box center [1494, 395] width 16 height 13
click at [1442, 405] on link "Edit" at bounding box center [1418, 407] width 130 height 22
type input "22.00"
type input "05/20/2024"
type input "PO 23594"
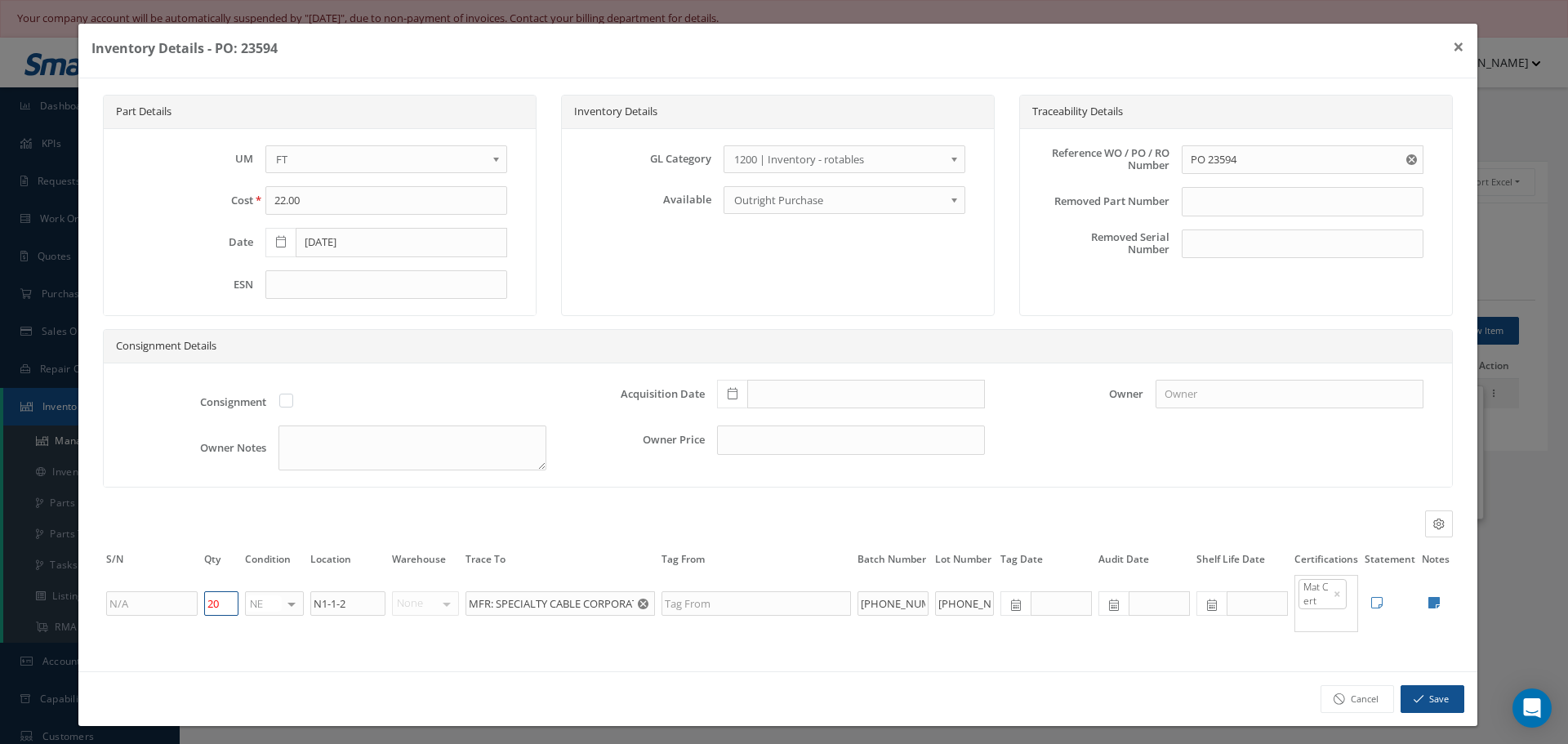
click at [211, 603] on input "20" at bounding box center [221, 604] width 35 height 24
type input "0"
click at [1443, 698] on button "Save" at bounding box center [1432, 699] width 64 height 29
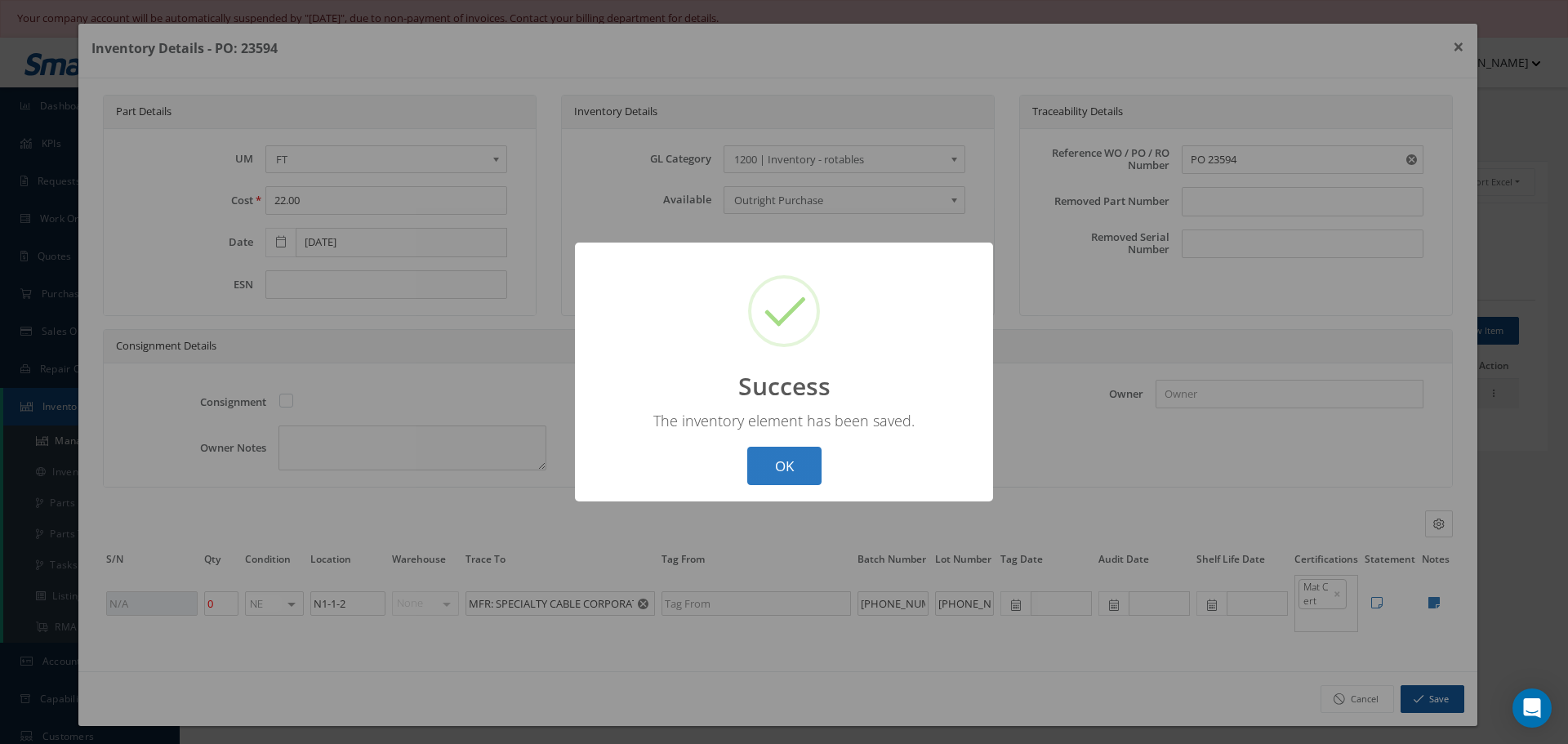
click at [779, 466] on button "OK" at bounding box center [784, 465] width 75 height 38
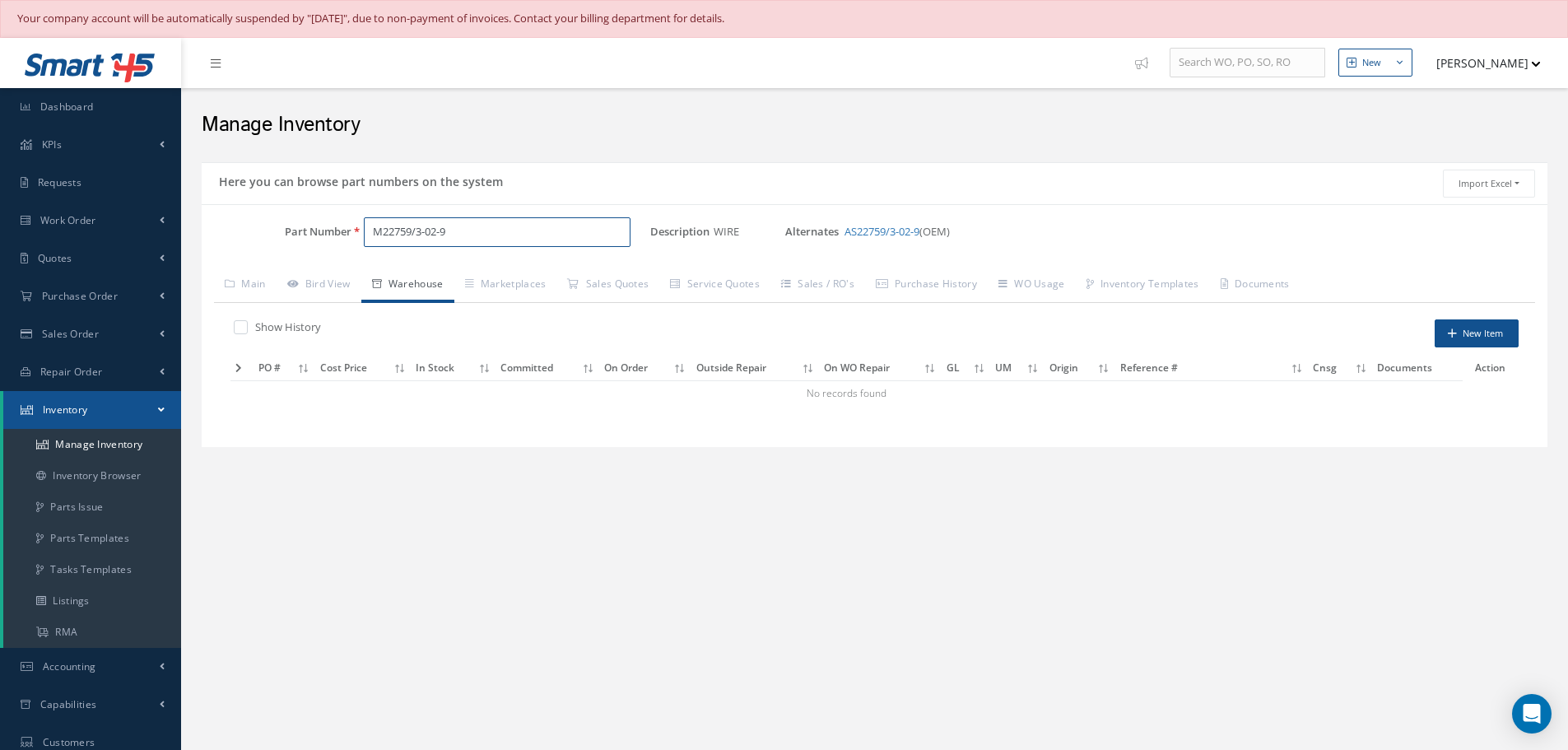
drag, startPoint x: 370, startPoint y: 232, endPoint x: 701, endPoint y: 211, distance: 331.7
click at [502, 244] on input "M22759/3-02-9" at bounding box center [497, 232] width 267 height 29
click at [873, 226] on link "AS22759/3-02-9" at bounding box center [882, 232] width 75 height 15
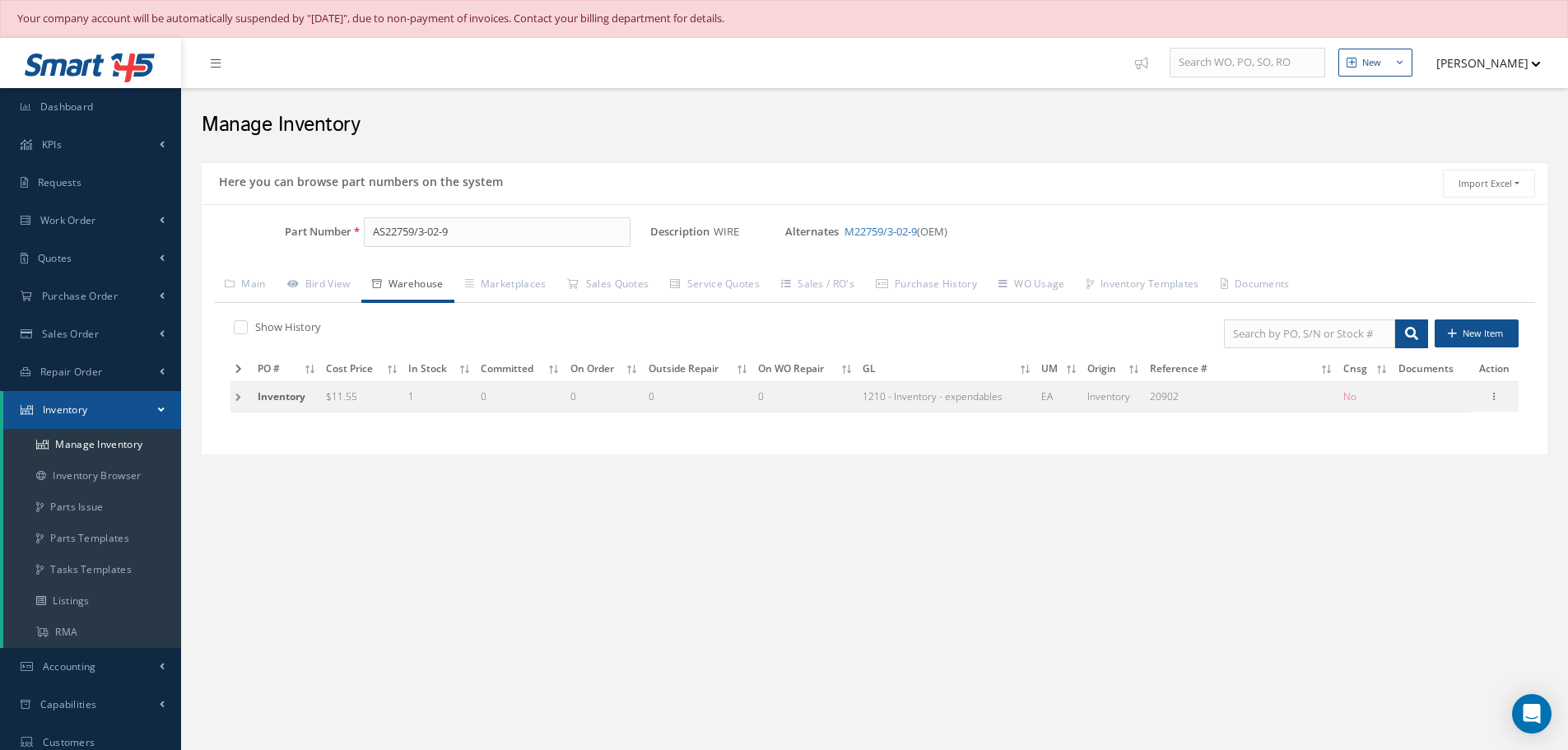
click at [239, 399] on td at bounding box center [242, 397] width 23 height 30
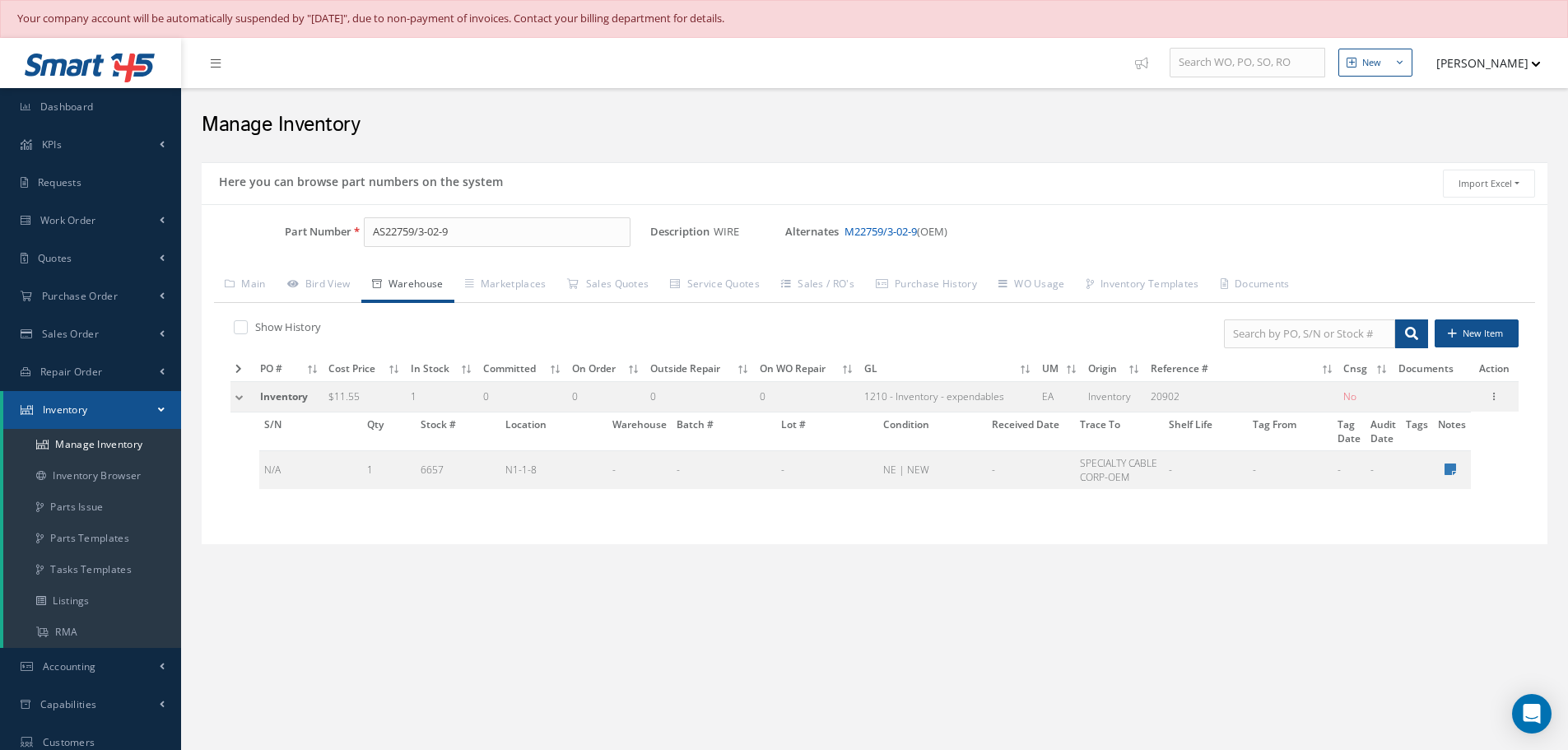
click at [908, 232] on link "M22759/3-02-9" at bounding box center [880, 232] width 73 height 15
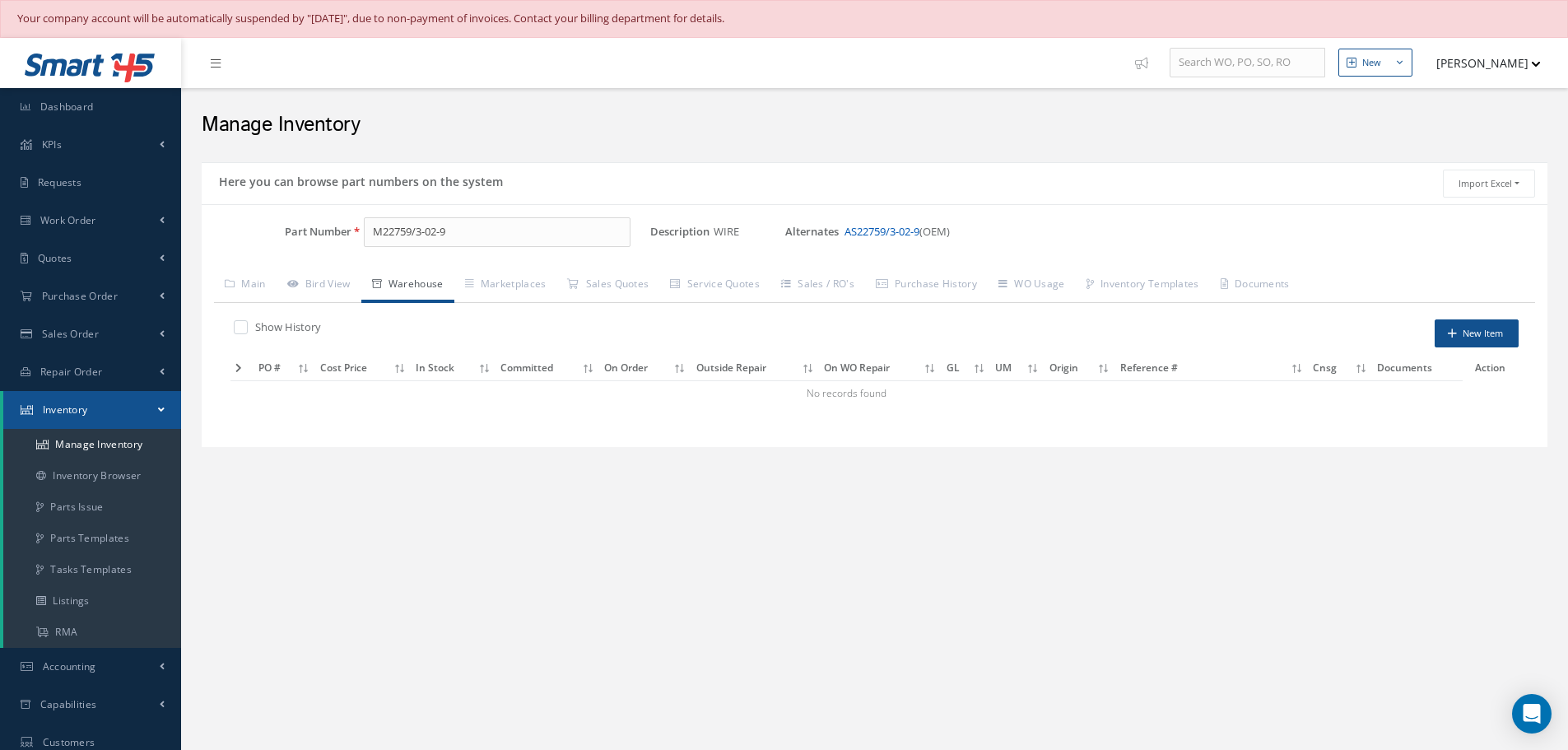
click at [864, 230] on link "AS22759/3-02-9" at bounding box center [882, 232] width 75 height 15
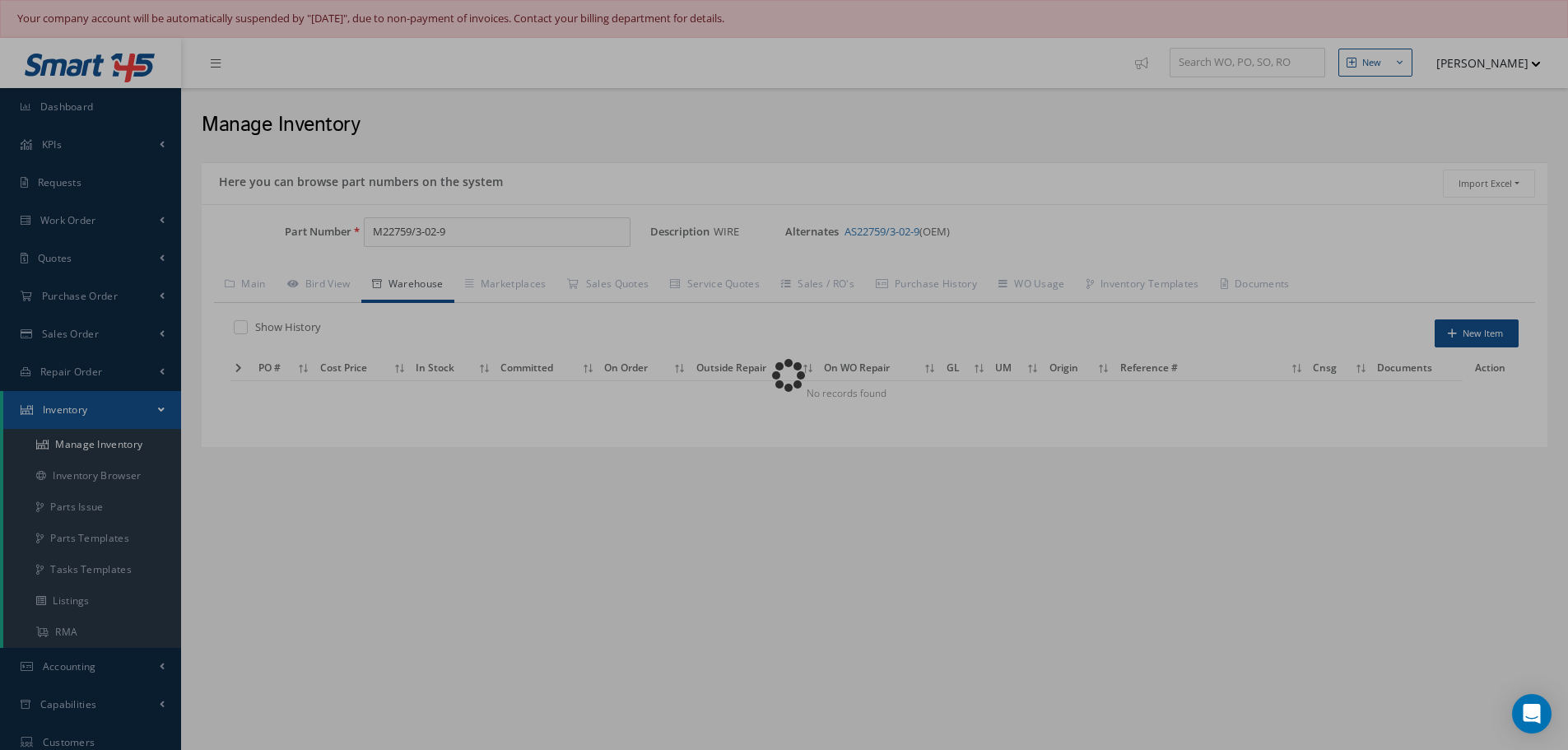
type input "AS22759/3-02-9"
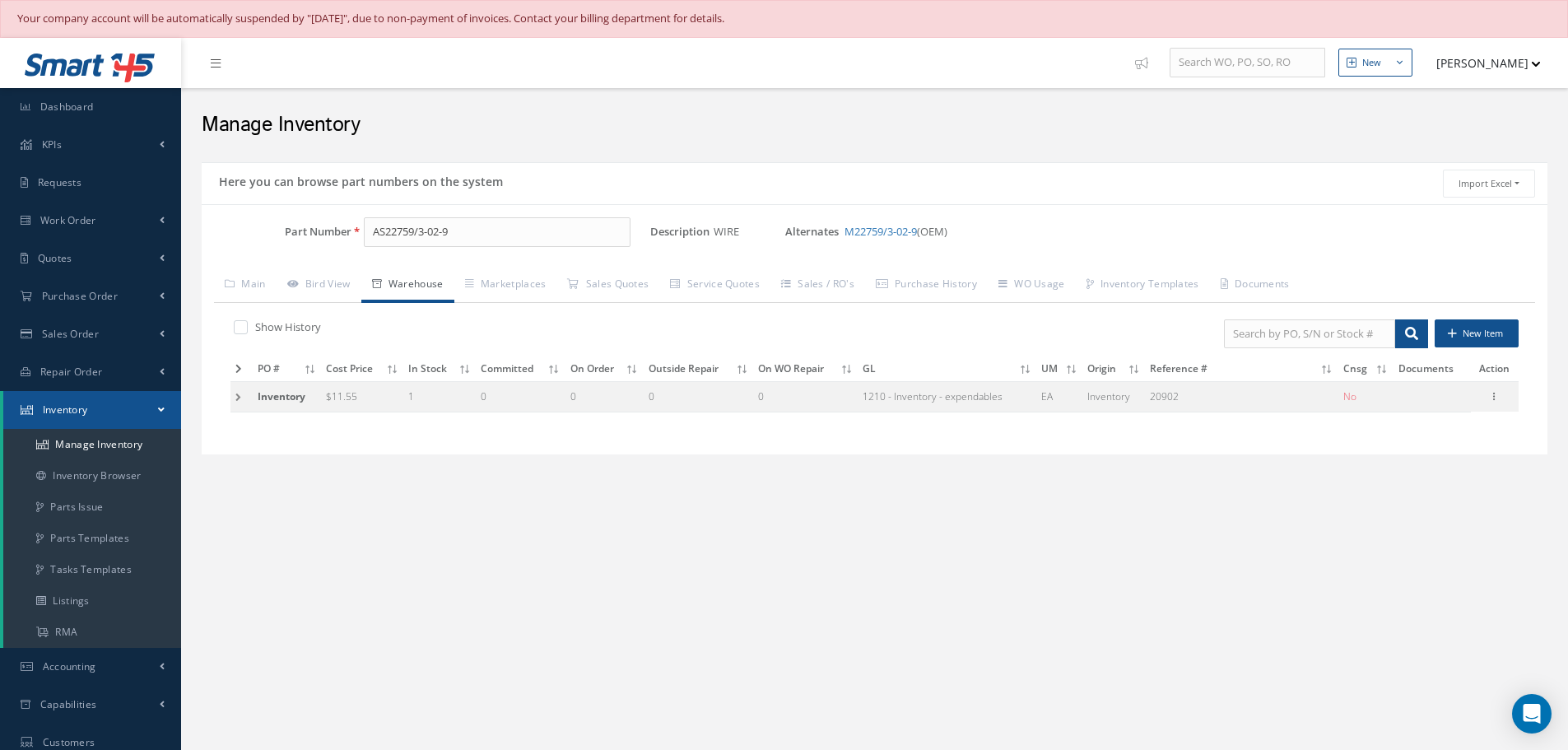
click at [233, 397] on td at bounding box center [242, 397] width 23 height 30
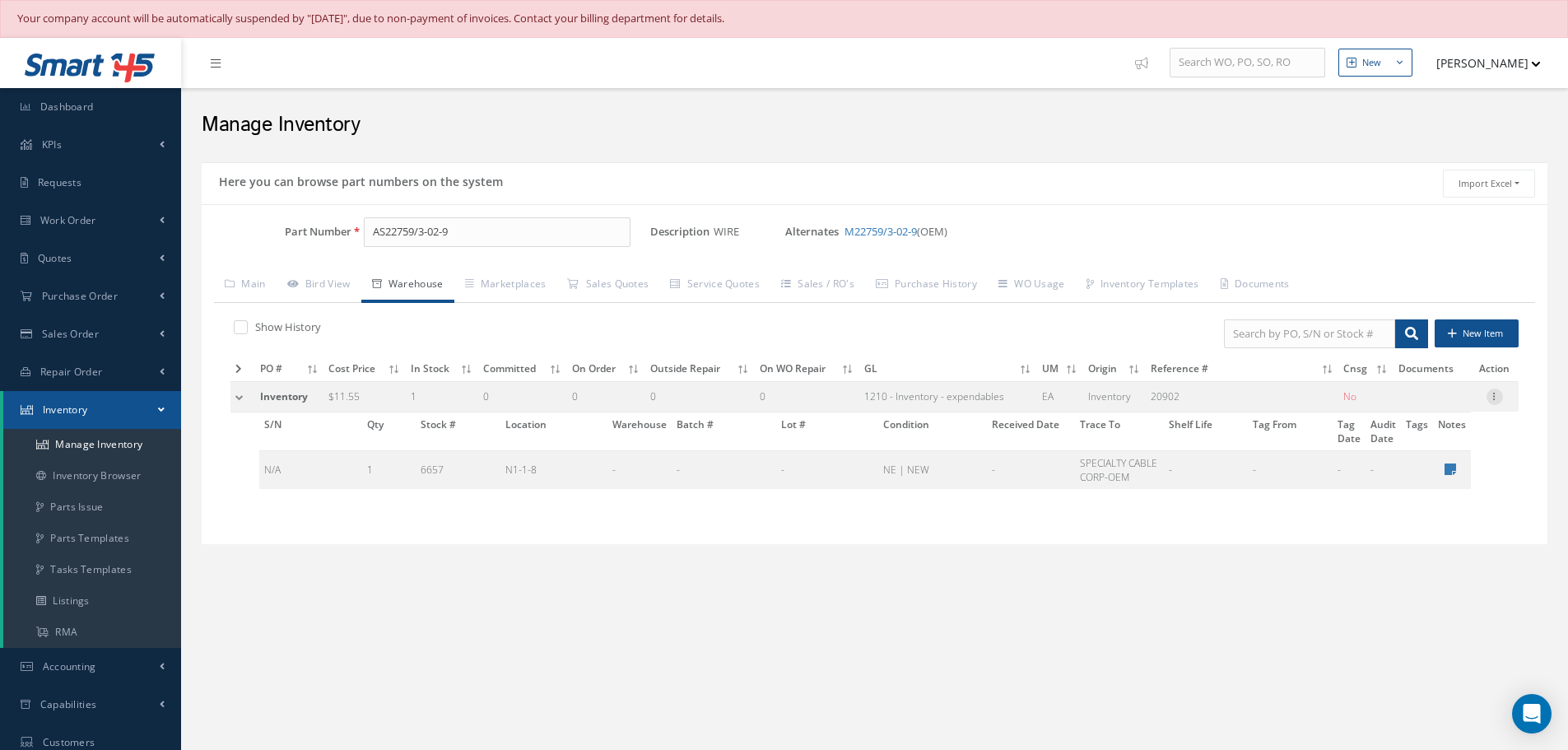
click at [1497, 396] on icon at bounding box center [1494, 395] width 16 height 13
click at [1450, 406] on link "Edit" at bounding box center [1419, 407] width 130 height 22
type input "11.55"
type input "20902"
checkbox input "false"
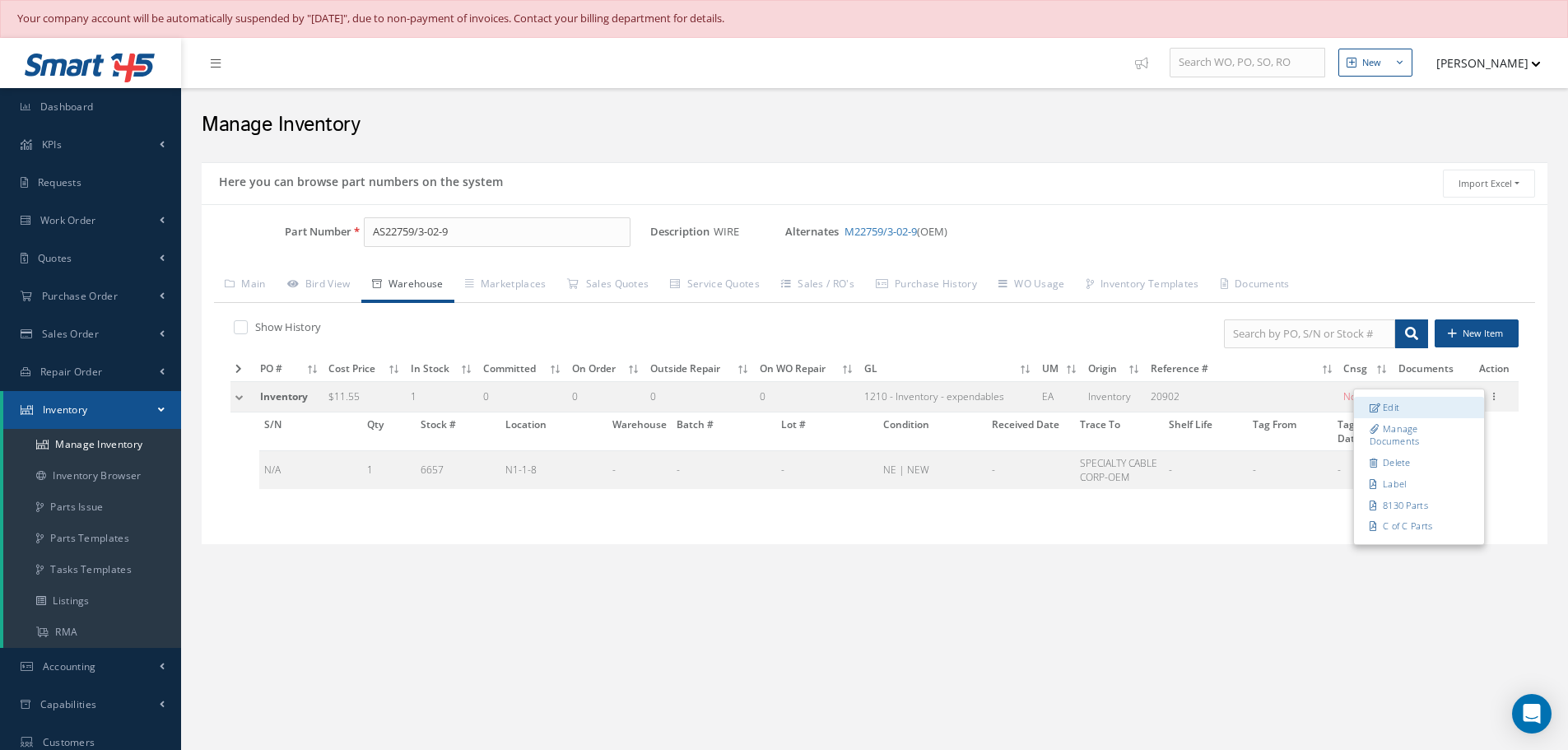
type input "1"
type input "N1-1-8"
type input "SPECIALTY CABLE CORP-OEM"
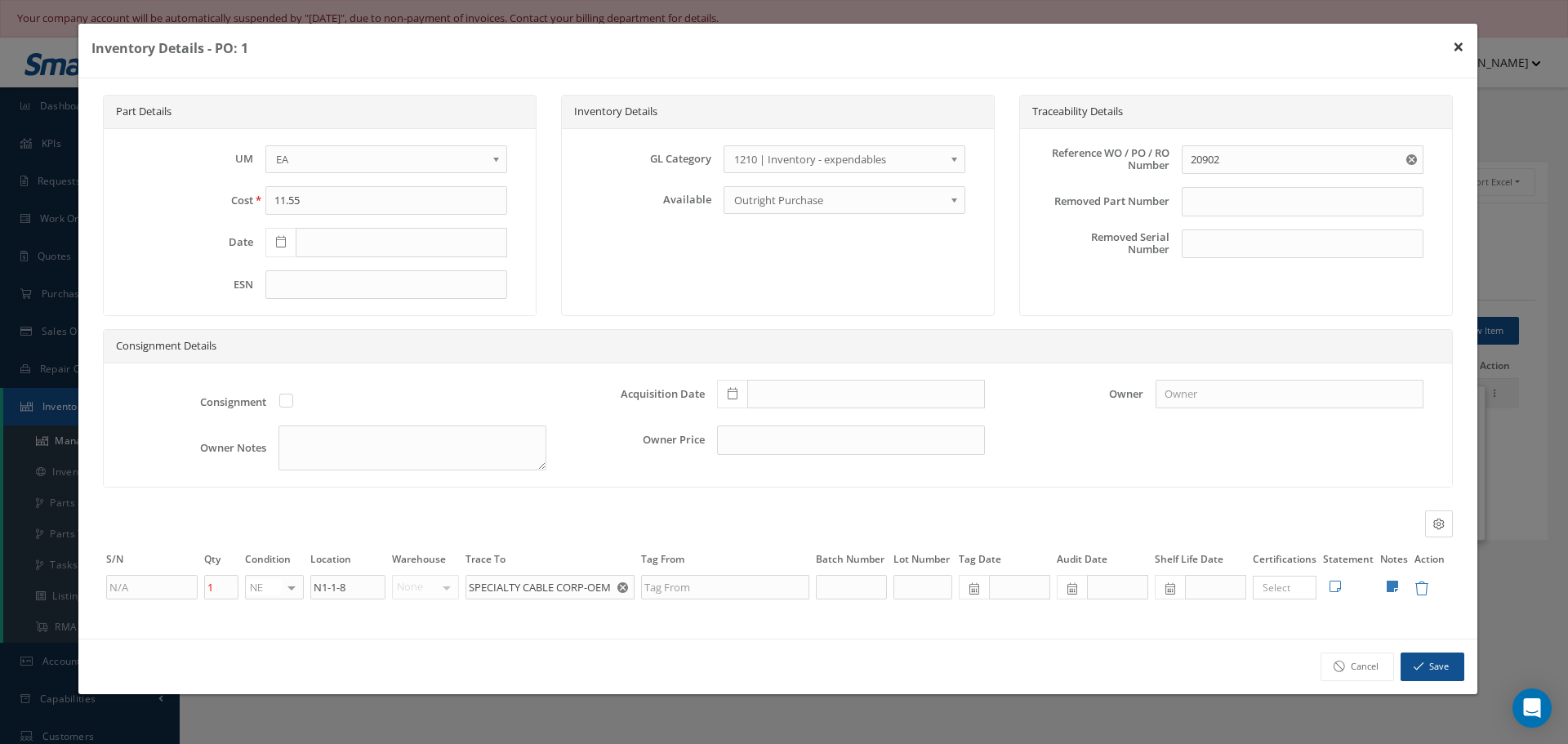
click at [1458, 50] on button "×" at bounding box center [1458, 46] width 37 height 46
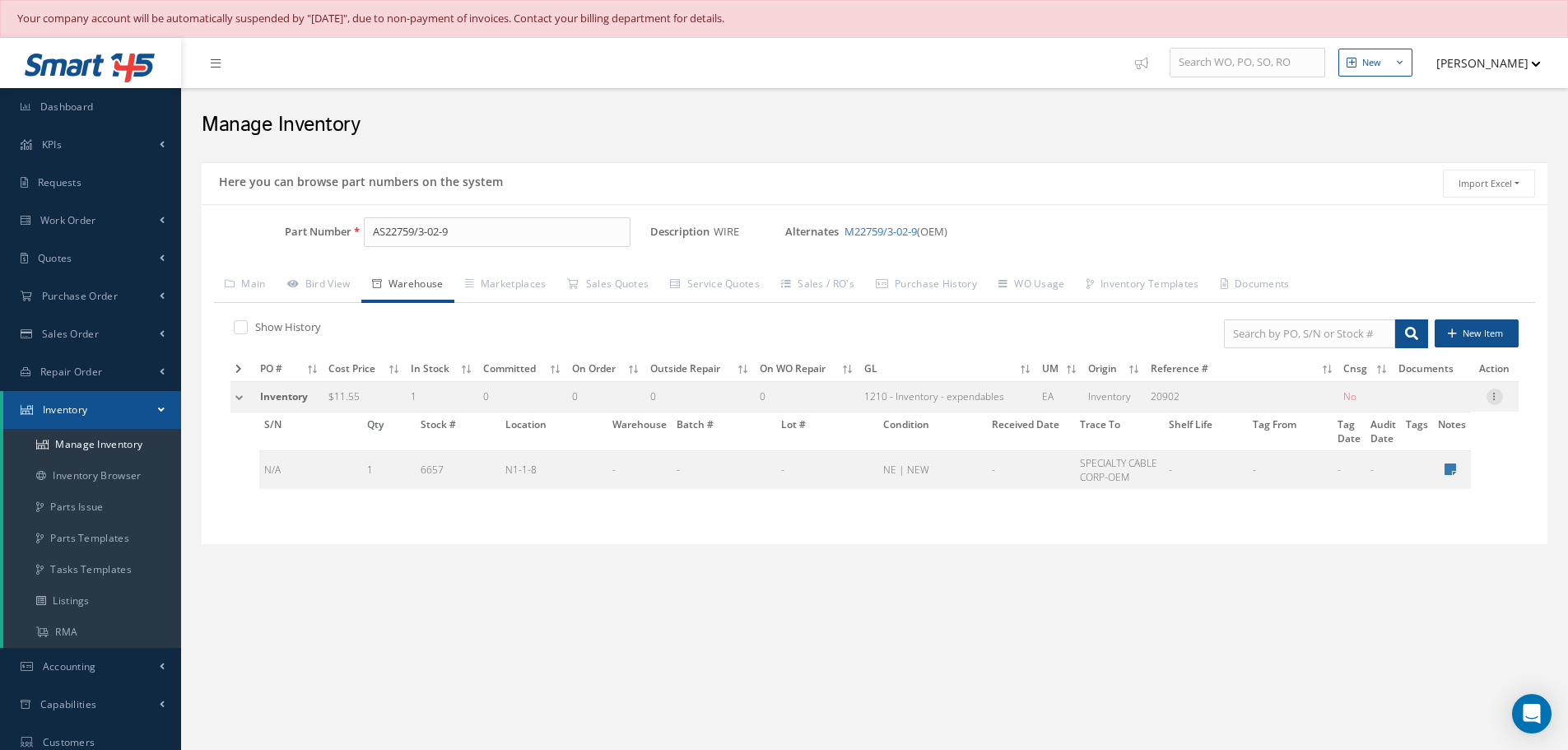
click at [1494, 391] on icon at bounding box center [1494, 395] width 16 height 13
click at [1425, 407] on link "Edit" at bounding box center [1419, 407] width 130 height 22
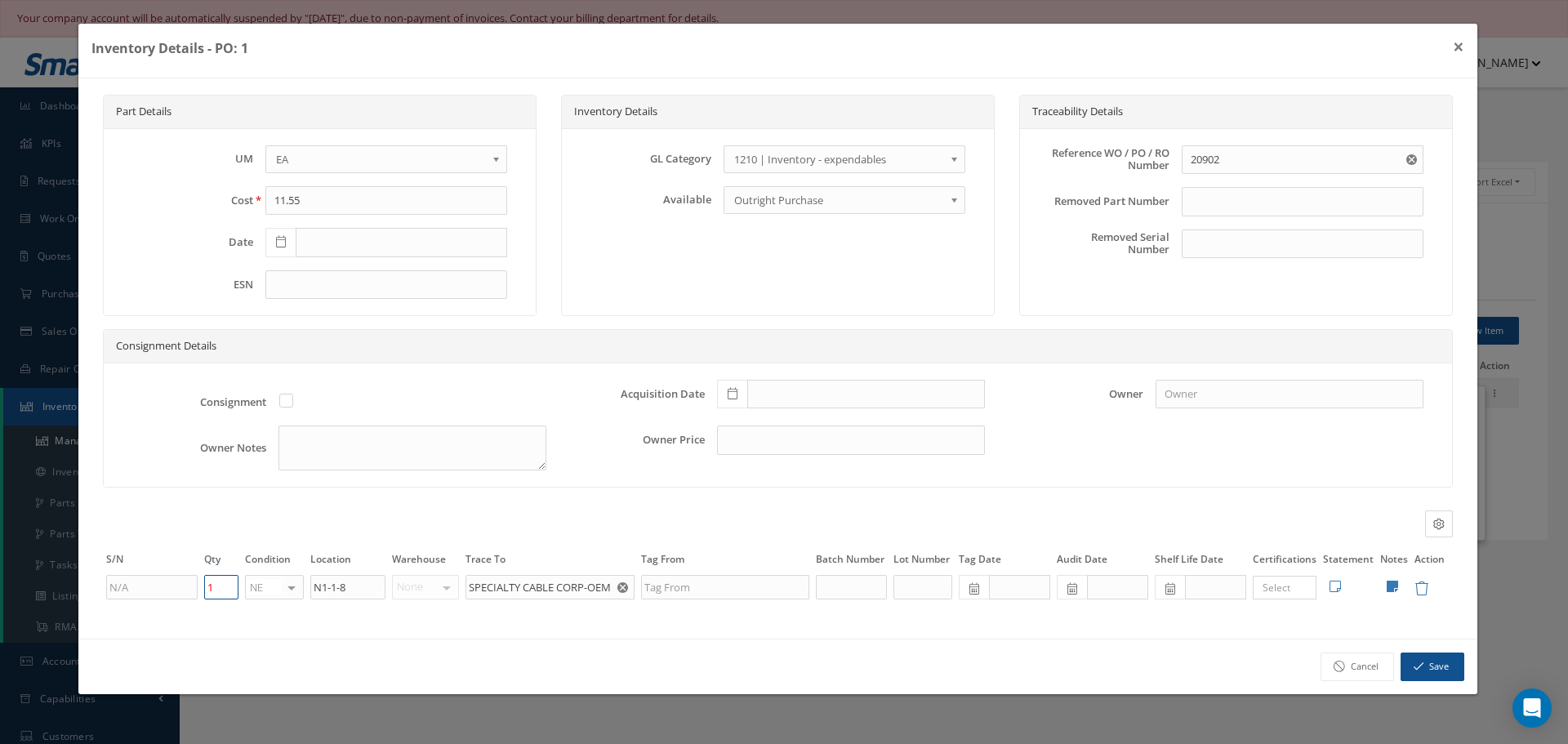
click at [228, 583] on input "1" at bounding box center [221, 587] width 35 height 24
type input "0"
click at [1418, 665] on icon "button" at bounding box center [1418, 666] width 9 height 11
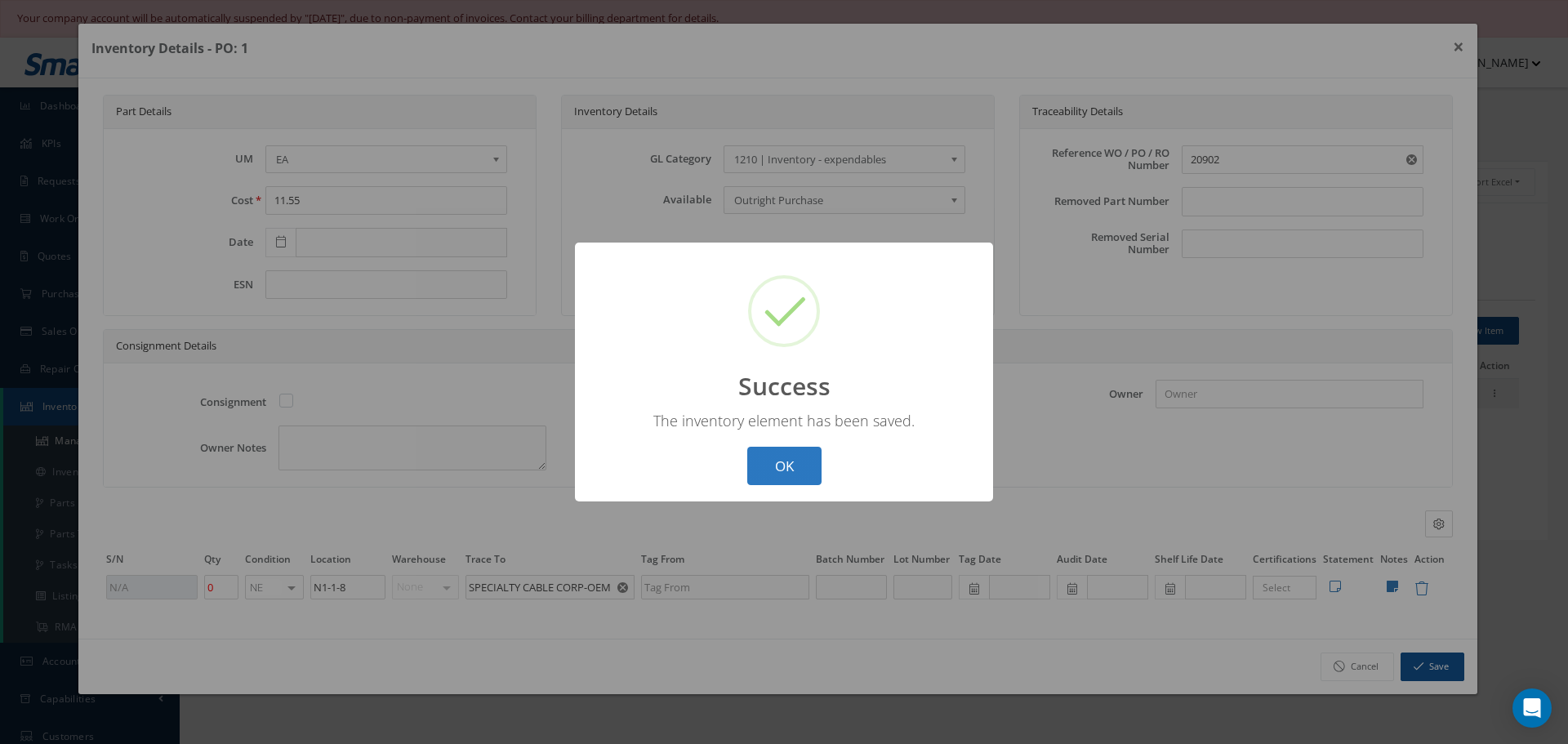
click at [789, 461] on button "OK" at bounding box center [784, 465] width 75 height 38
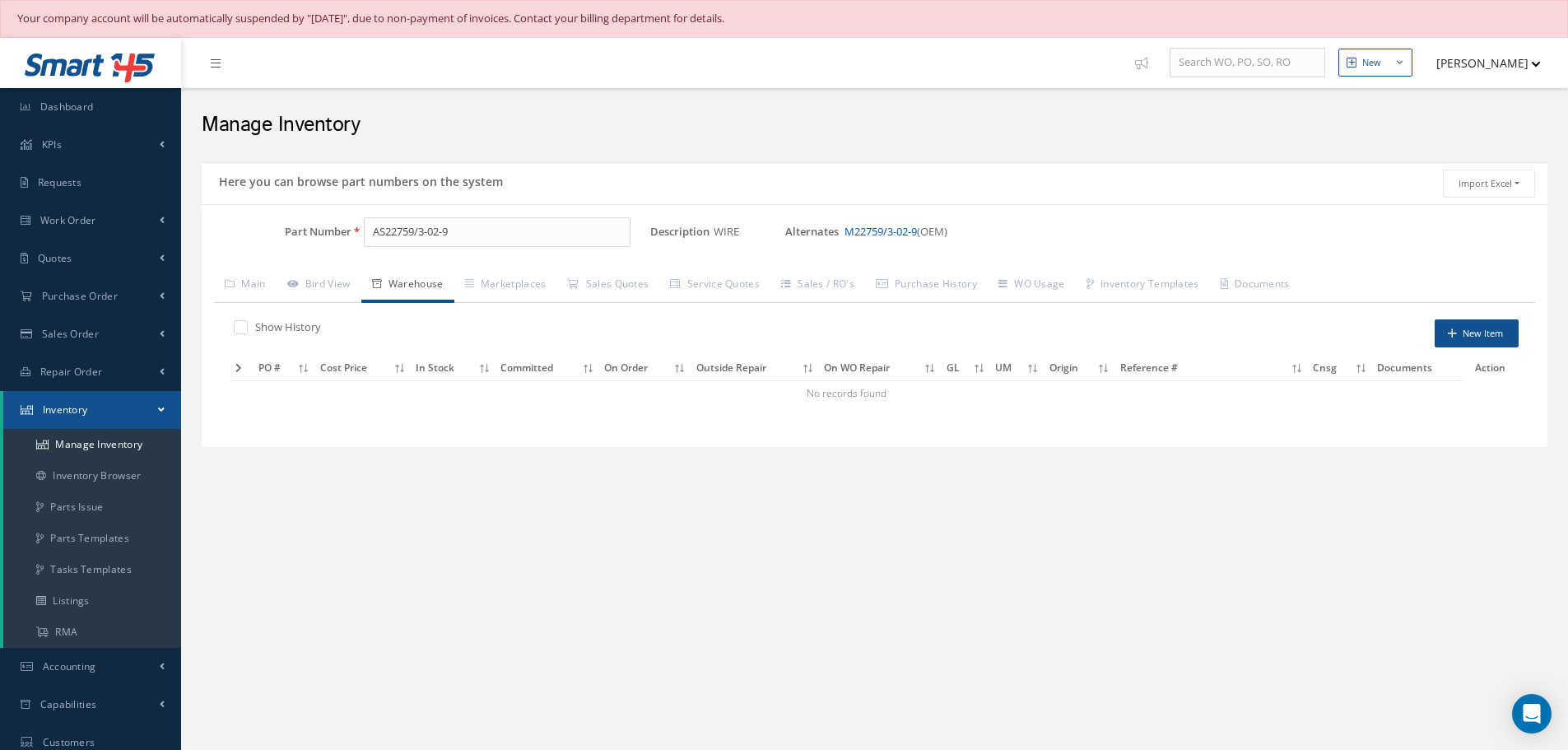
click at [900, 231] on link "M22759/3-02-9" at bounding box center [880, 232] width 73 height 15
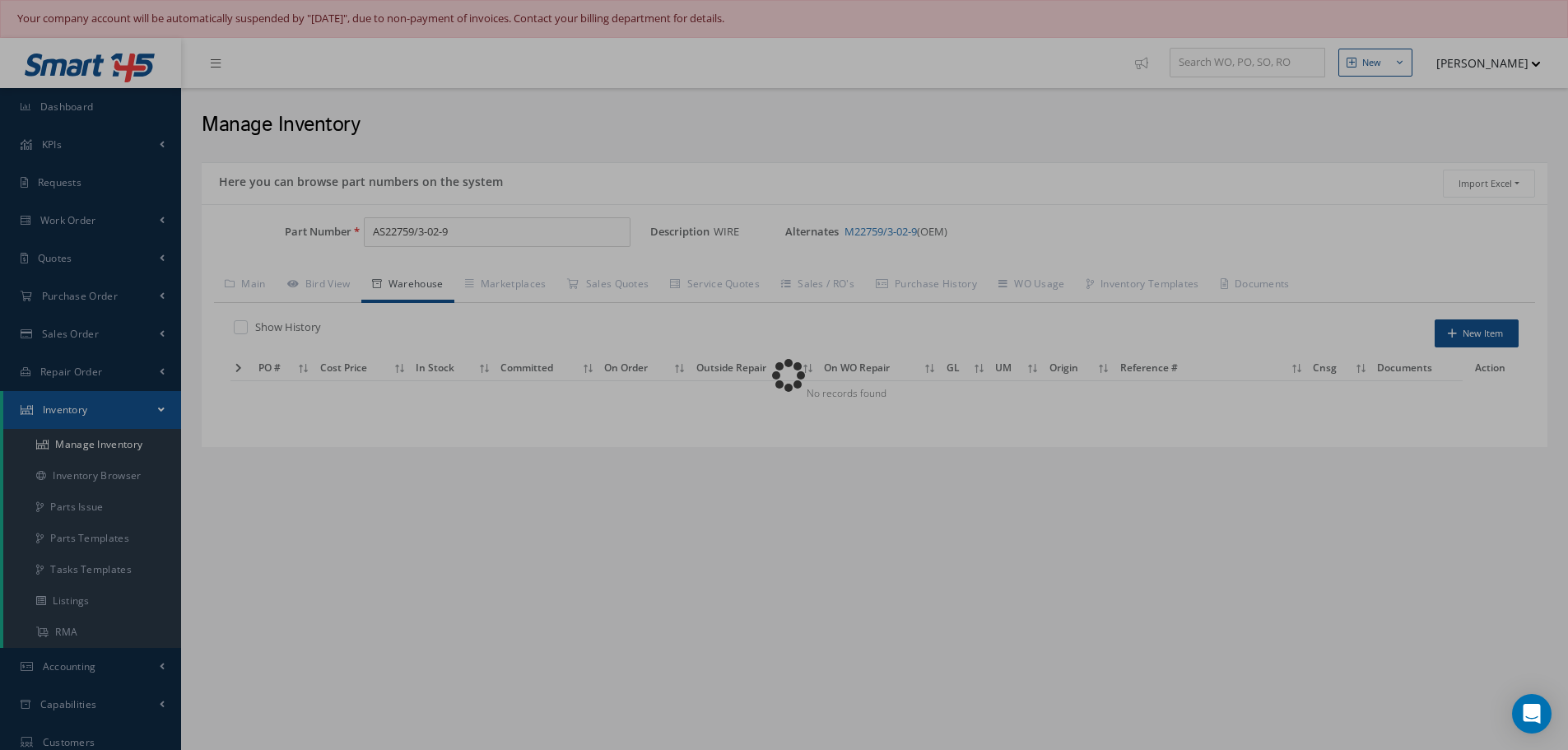
type input "M22759/3-02-9"
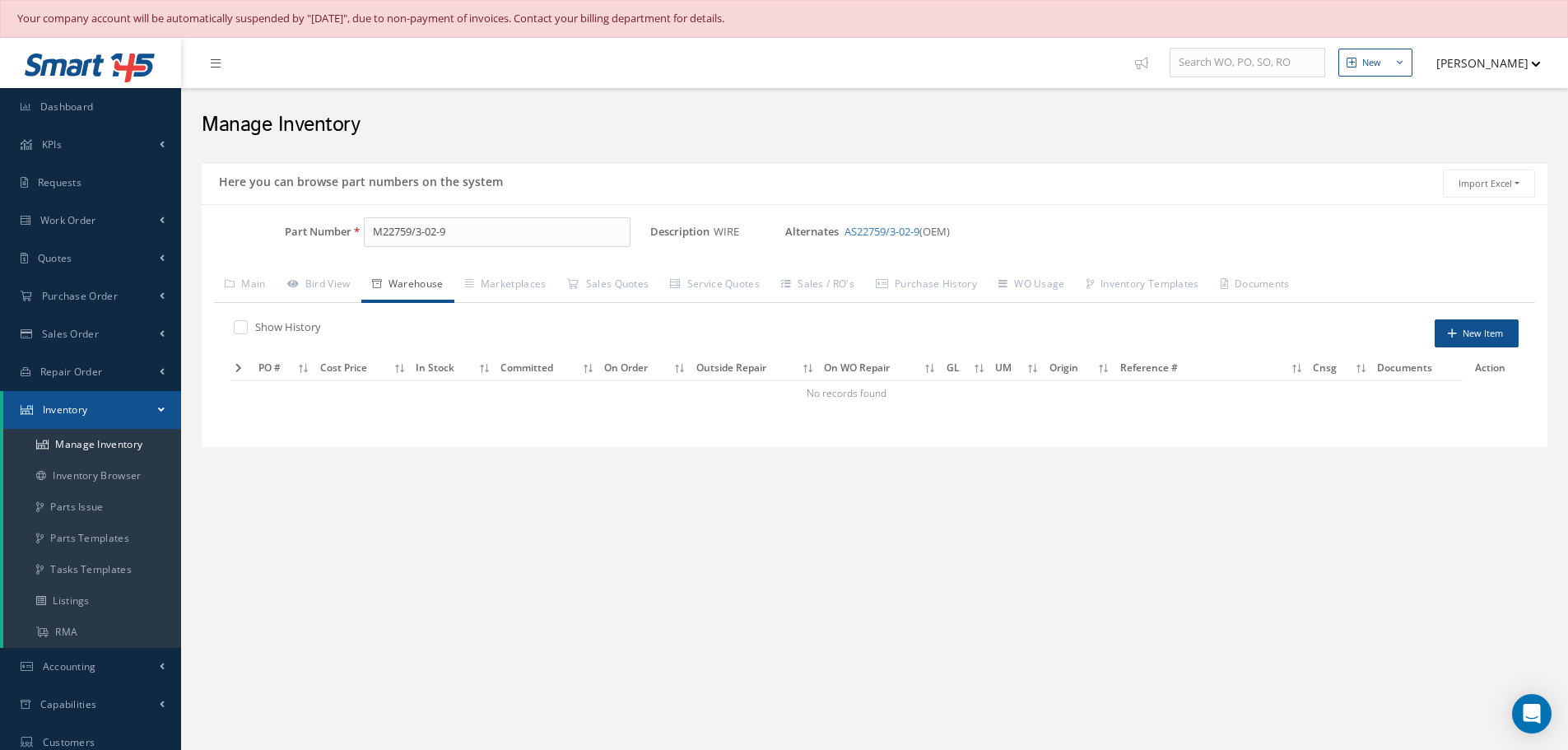
click at [247, 324] on label at bounding box center [249, 327] width 4 height 15
click at [238, 324] on input "checkbox" at bounding box center [238, 327] width 10 height 10
checkbox input "true"
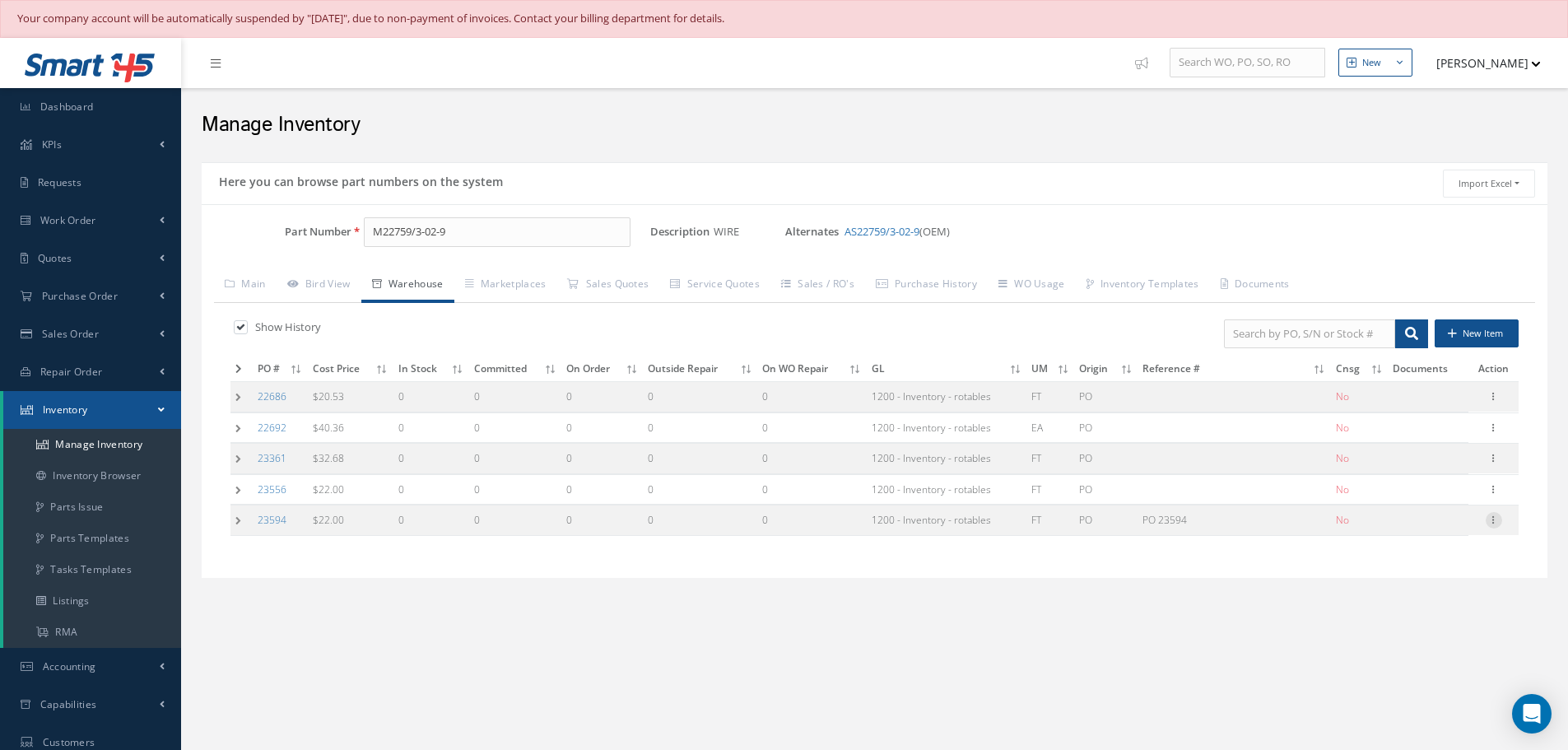
click at [1494, 520] on icon at bounding box center [1494, 518] width 16 height 13
click at [1411, 530] on link "Edit" at bounding box center [1418, 530] width 130 height 22
click at [0, 0] on div "Condition Location Warehouse Trace To Tag From Batch Number Lot Number Tag Date…" at bounding box center [0, 0] width 0 height 0
type input "22.00"
type input "05/20/2024"
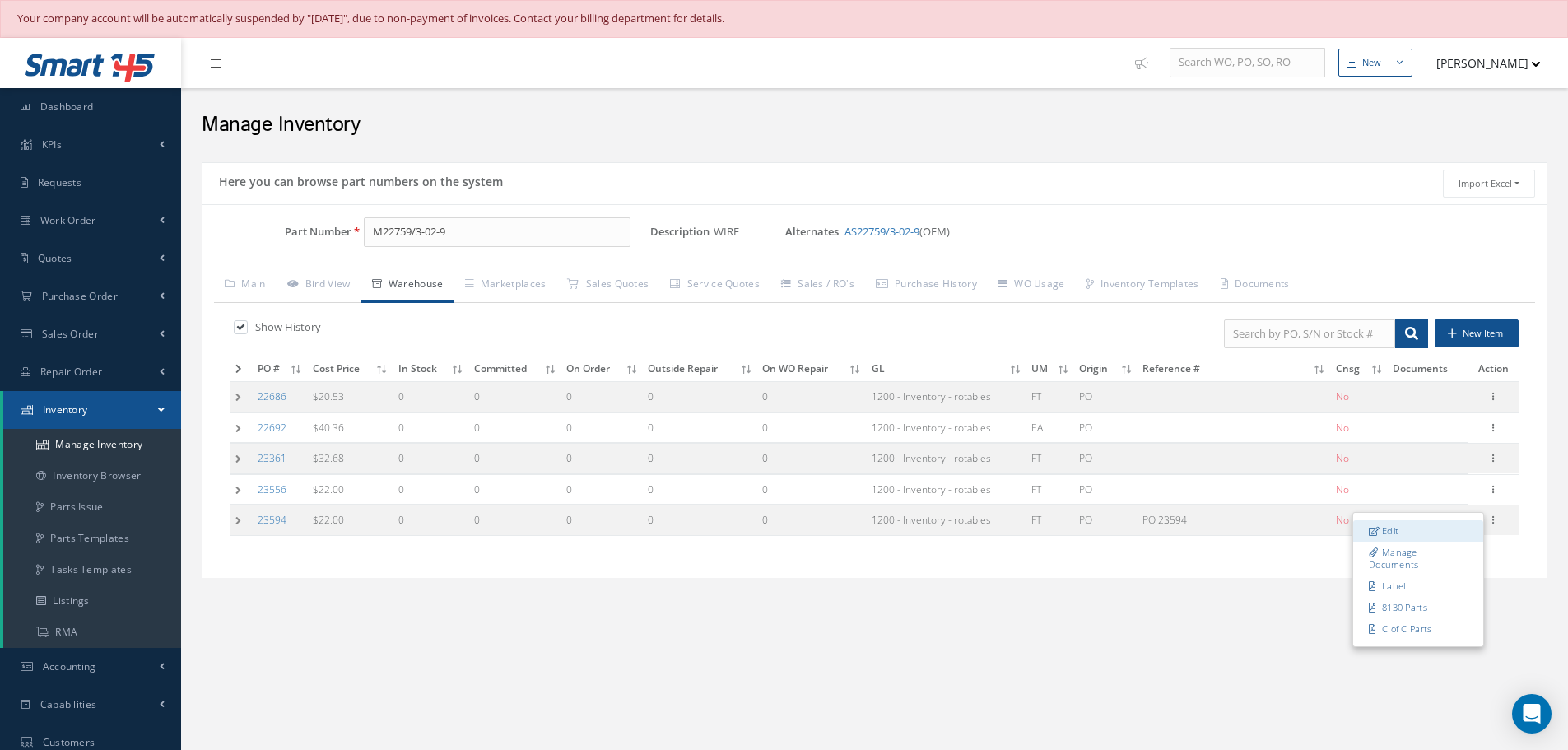
type input "PO 23594"
type input "N1-1-2"
type input "MFR: SPECIALTY CABLE CORPORATION"
type input "577-5132-01"
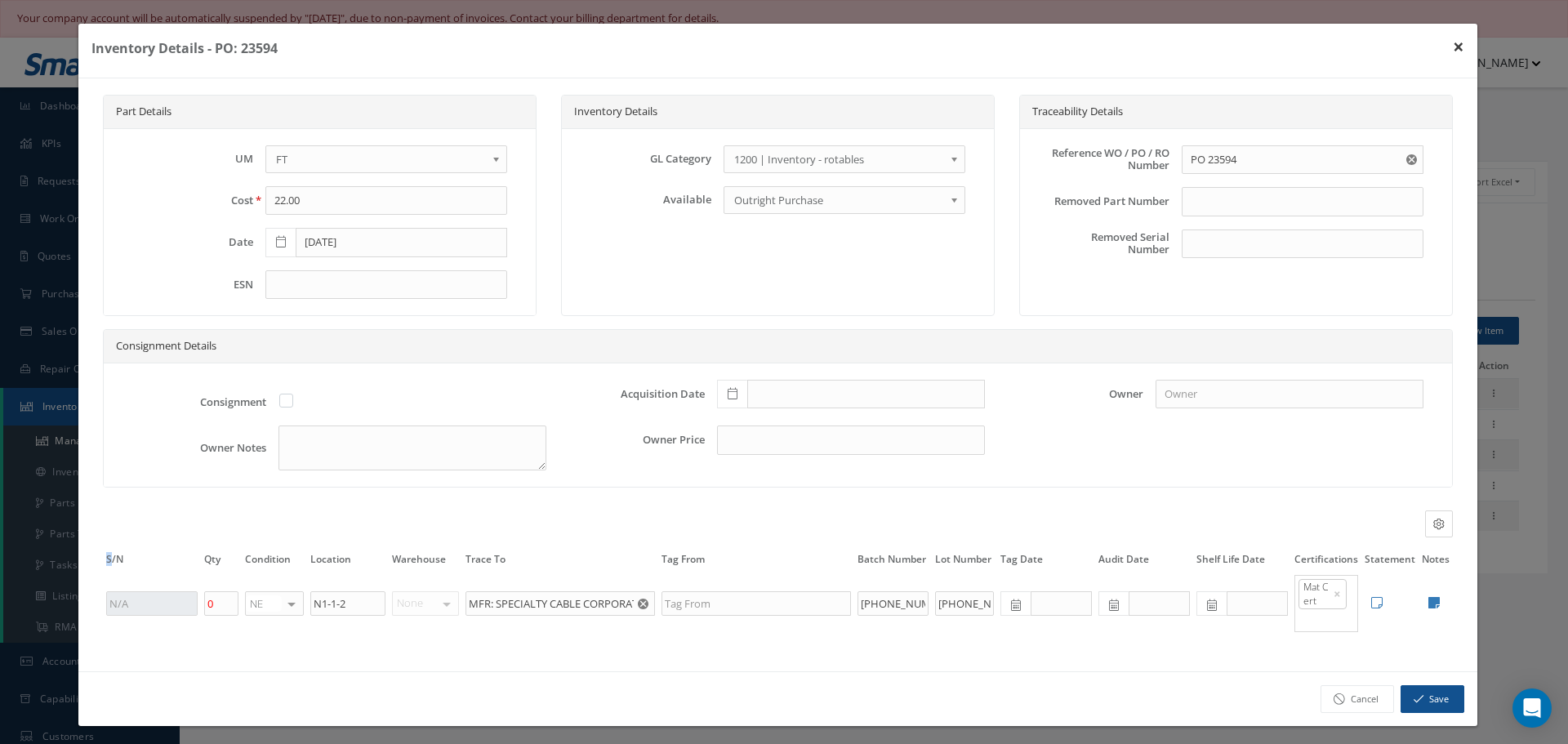
click at [1449, 50] on button "×" at bounding box center [1458, 46] width 37 height 46
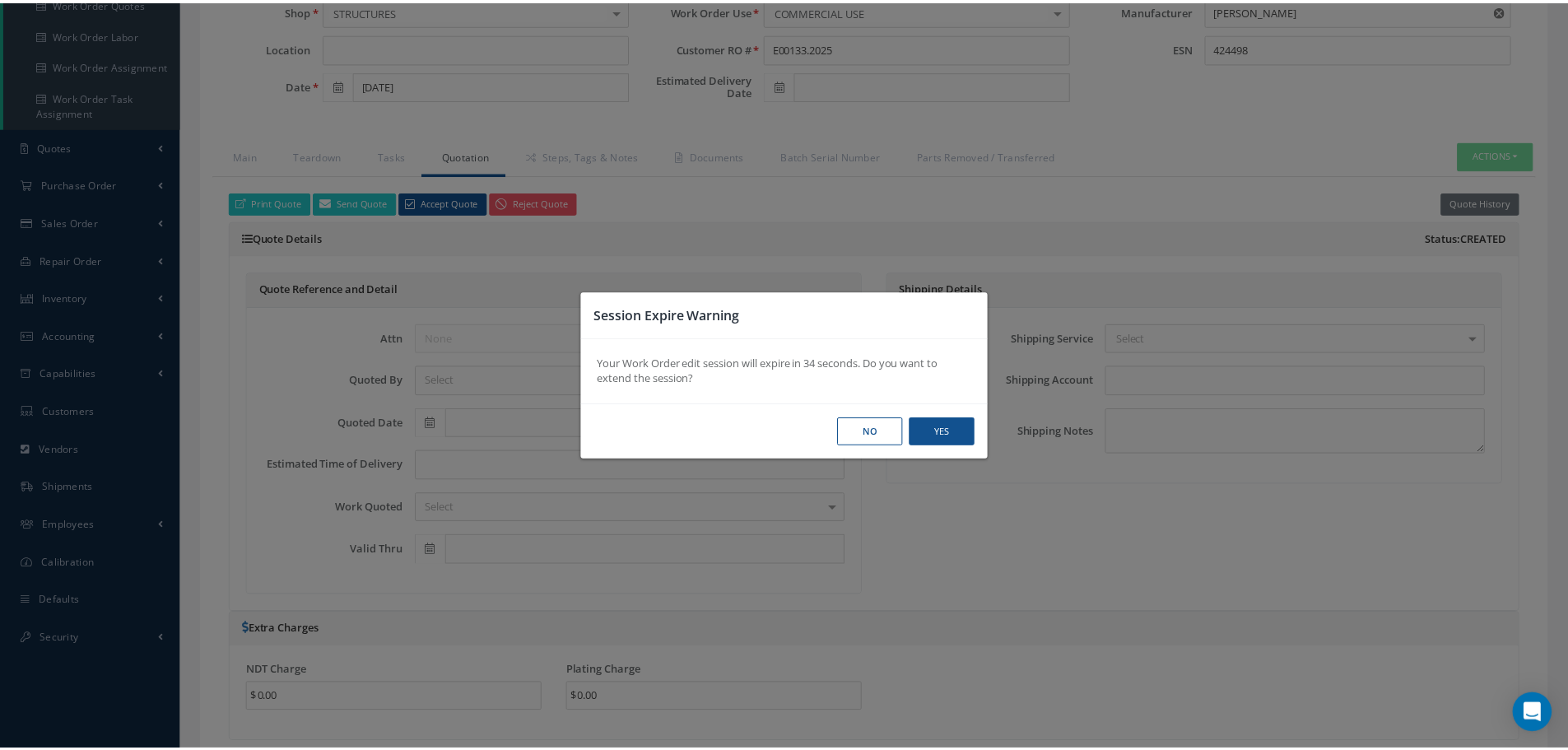
scroll to position [329, 0]
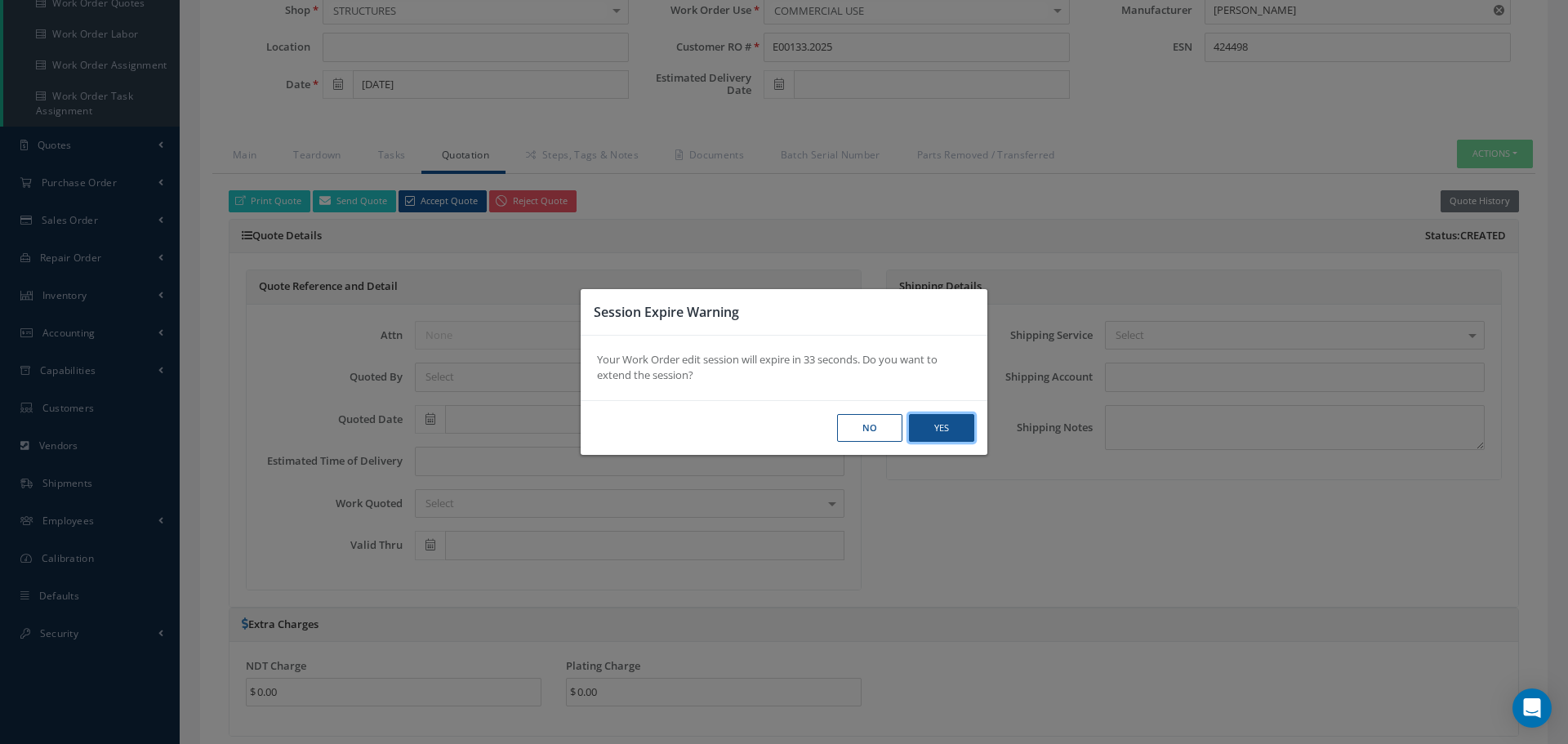
click at [934, 433] on button "Yes" at bounding box center [941, 428] width 65 height 29
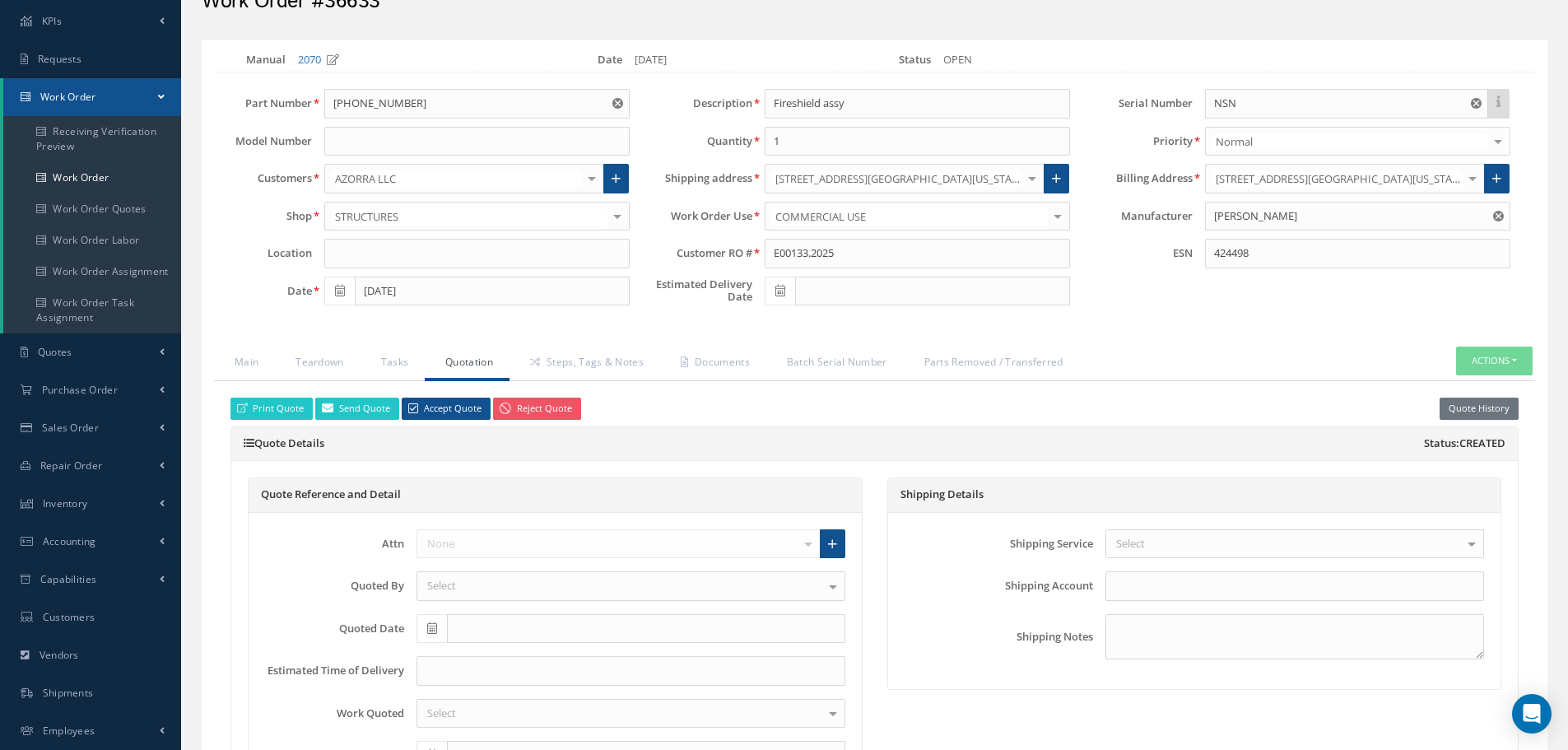
scroll to position [0, 0]
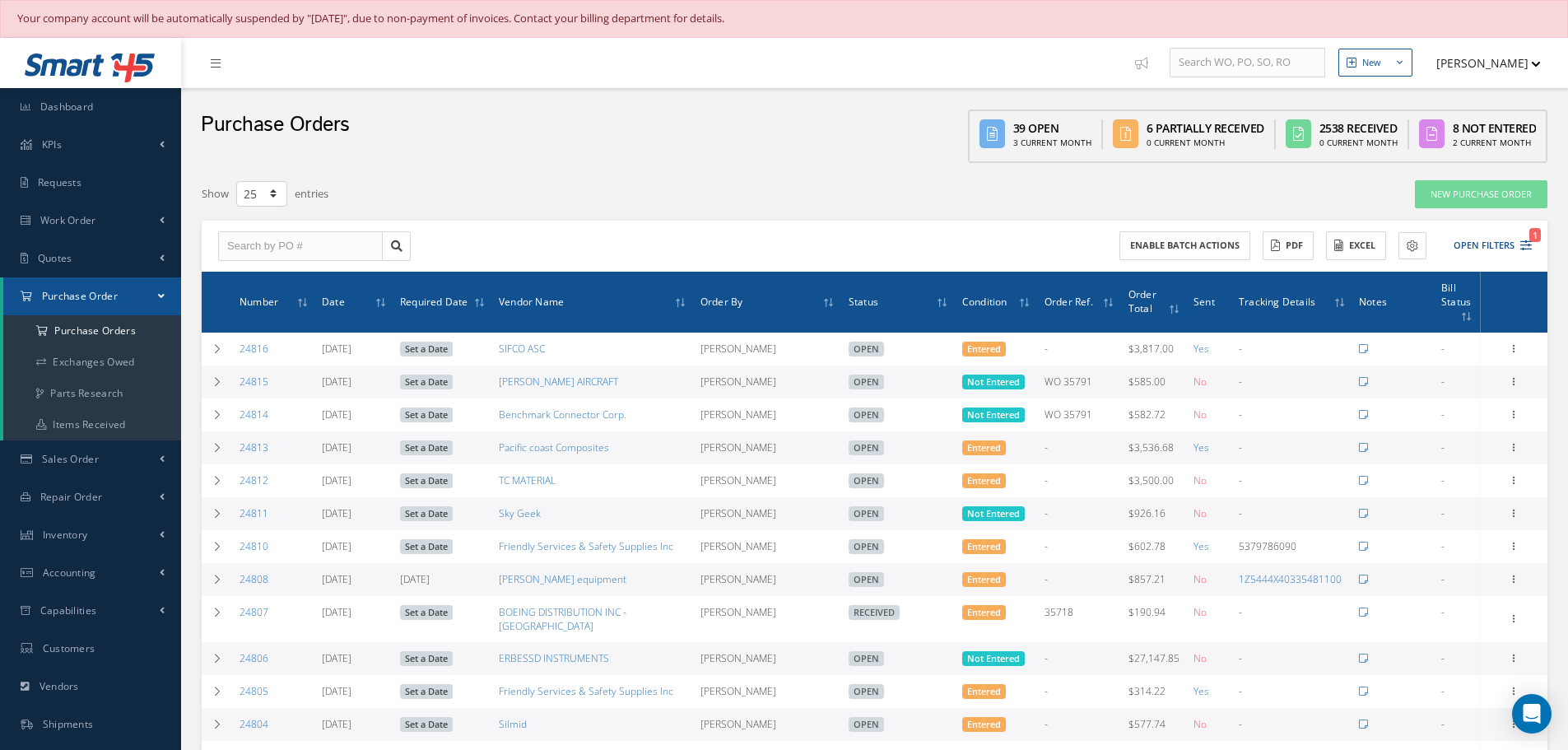
select select "25"
click at [313, 236] on input "text" at bounding box center [301, 246] width 165 height 29
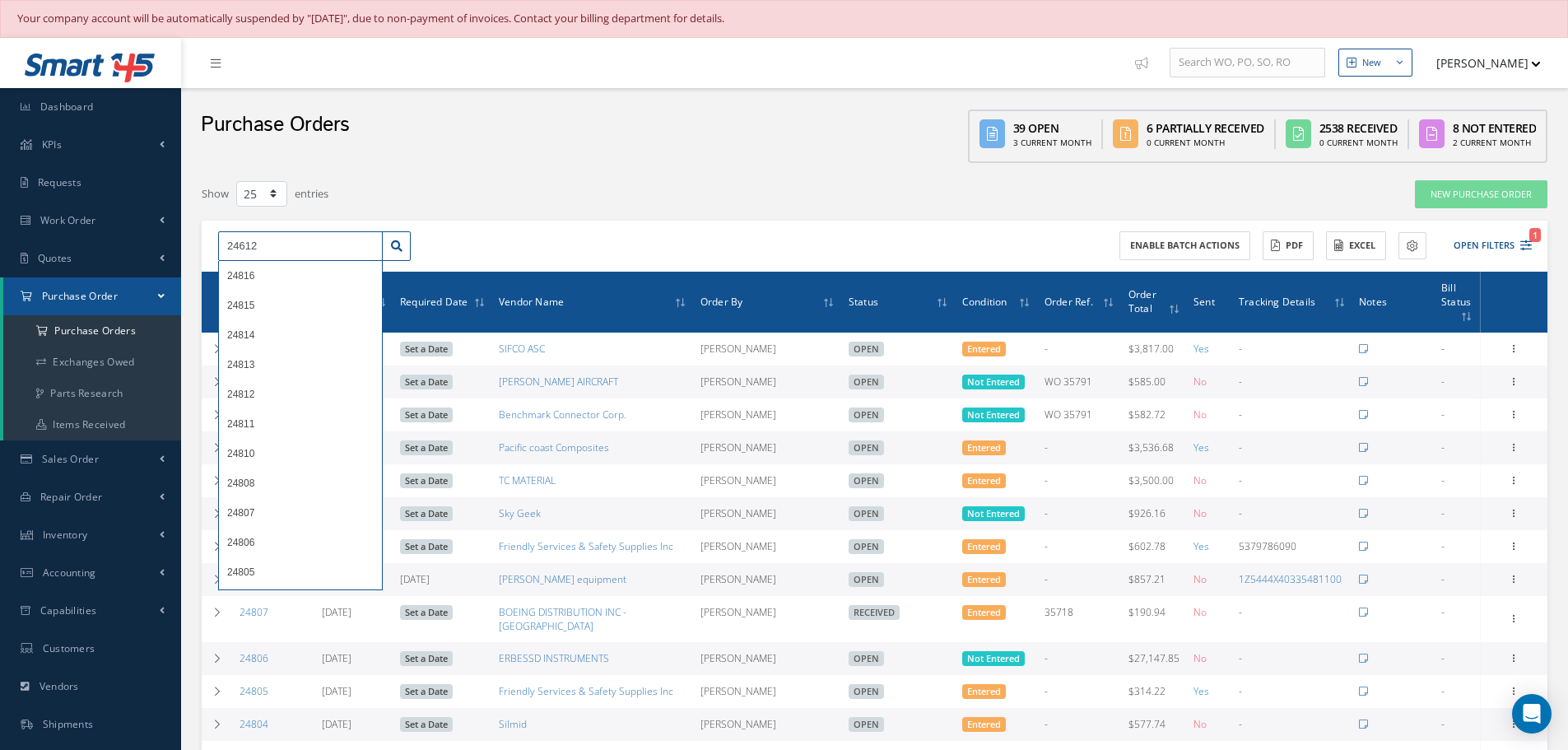
type input "24612"
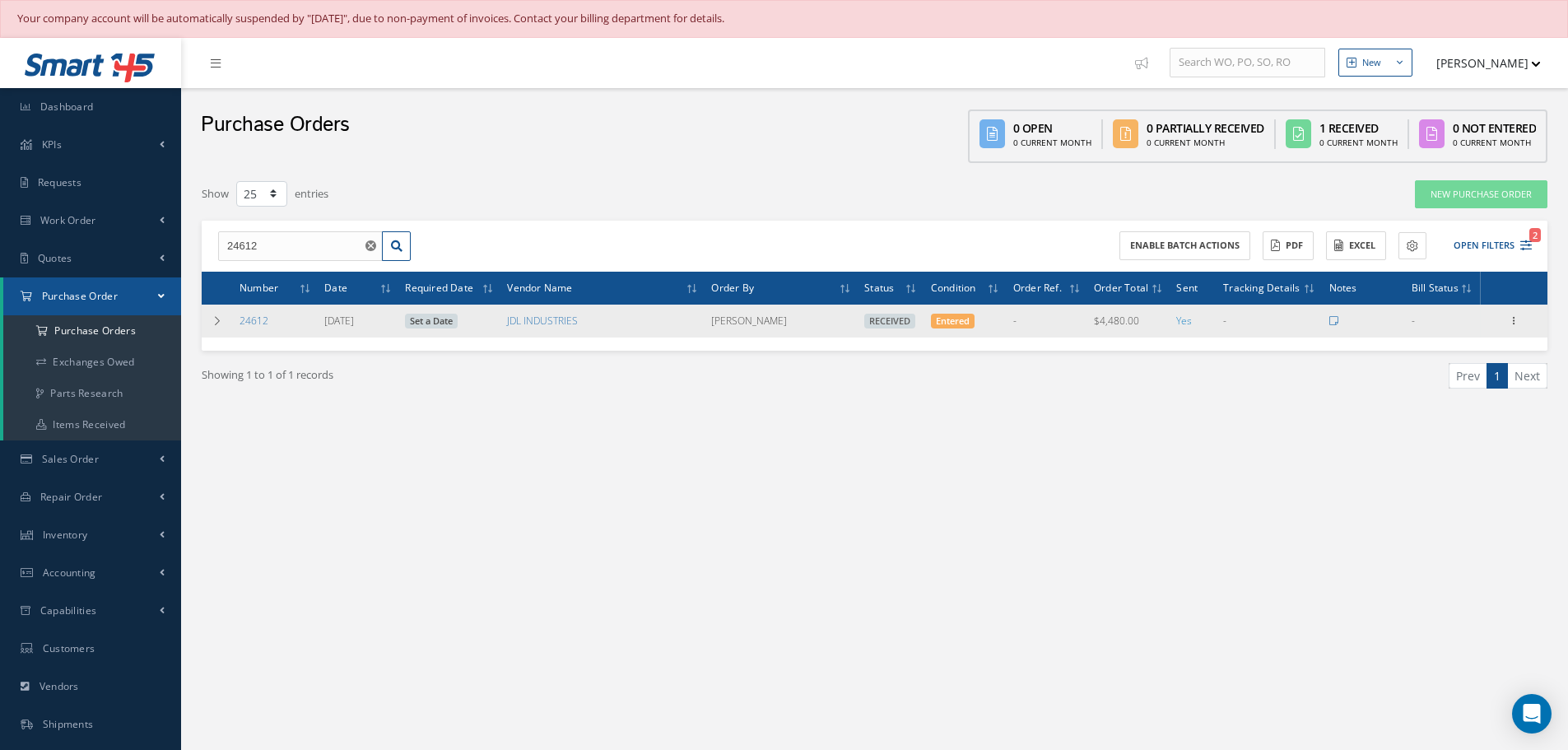
drag, startPoint x: 1511, startPoint y: 318, endPoint x: 1494, endPoint y: 322, distance: 17.5
click at [1511, 318] on icon at bounding box center [1513, 319] width 16 height 13
click at [1425, 330] on link "Receiving Details" at bounding box center [1438, 332] width 130 height 22
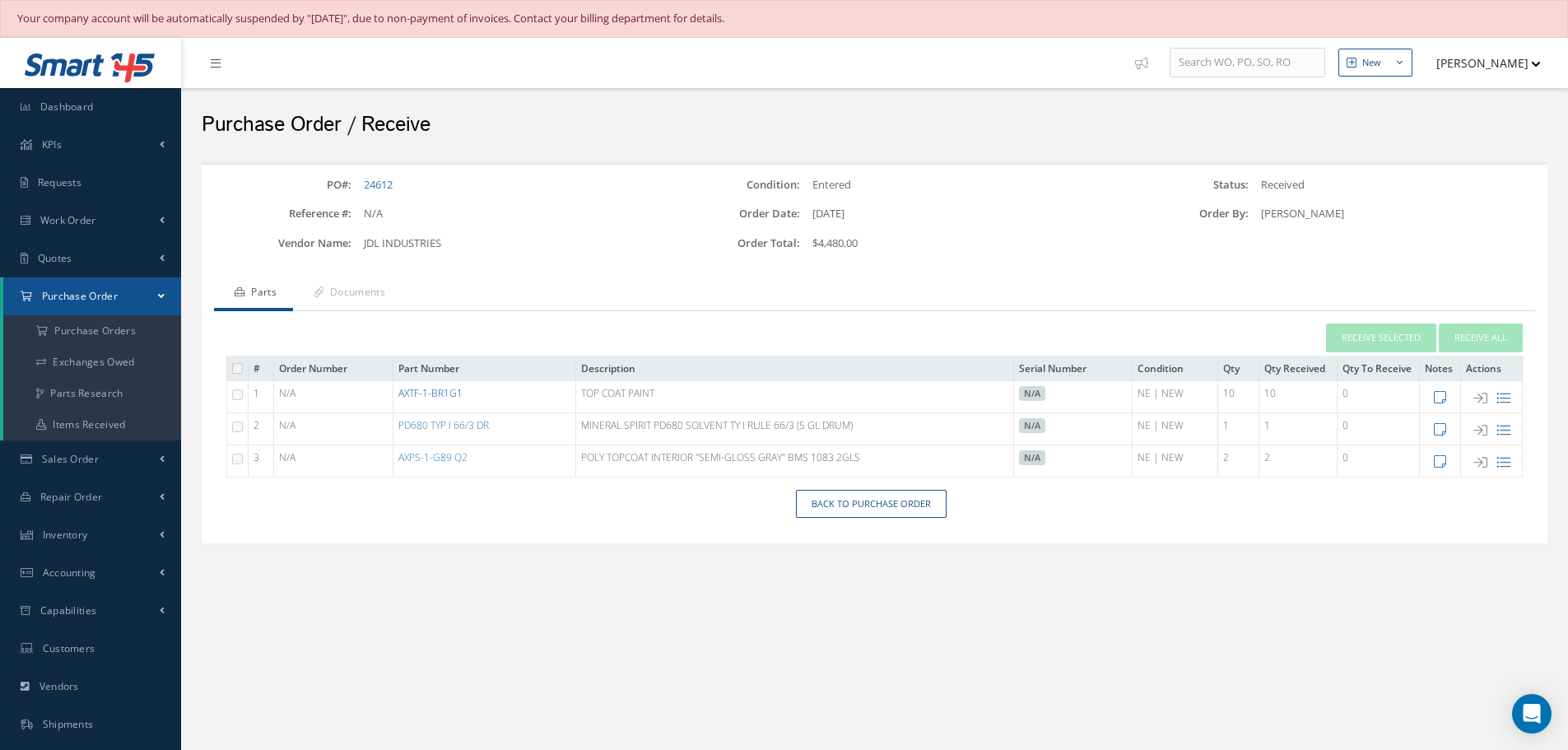
click at [442, 395] on link "AXTF-1-BR1G1" at bounding box center [431, 393] width 64 height 14
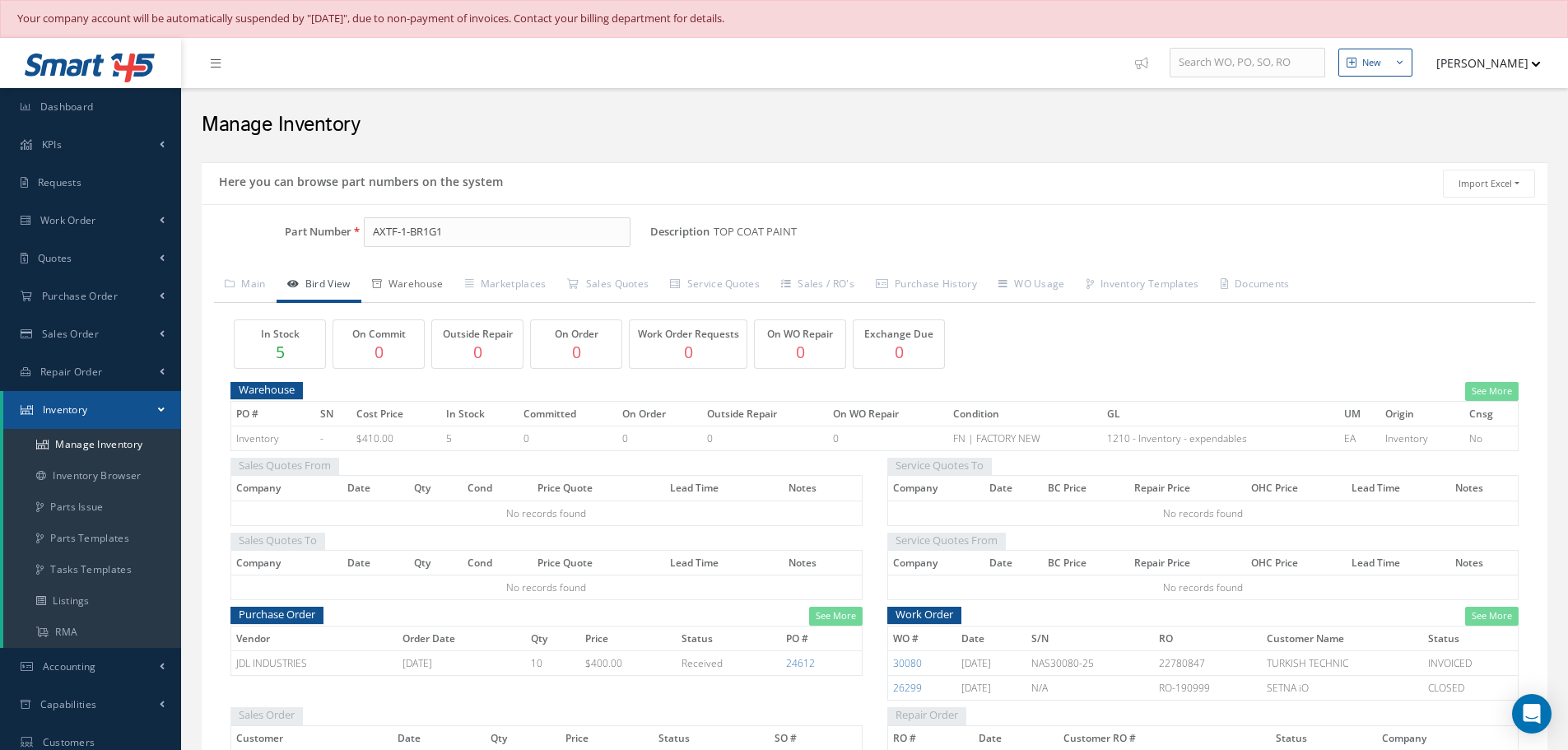
click at [419, 284] on link "Warehouse" at bounding box center [408, 285] width 93 height 35
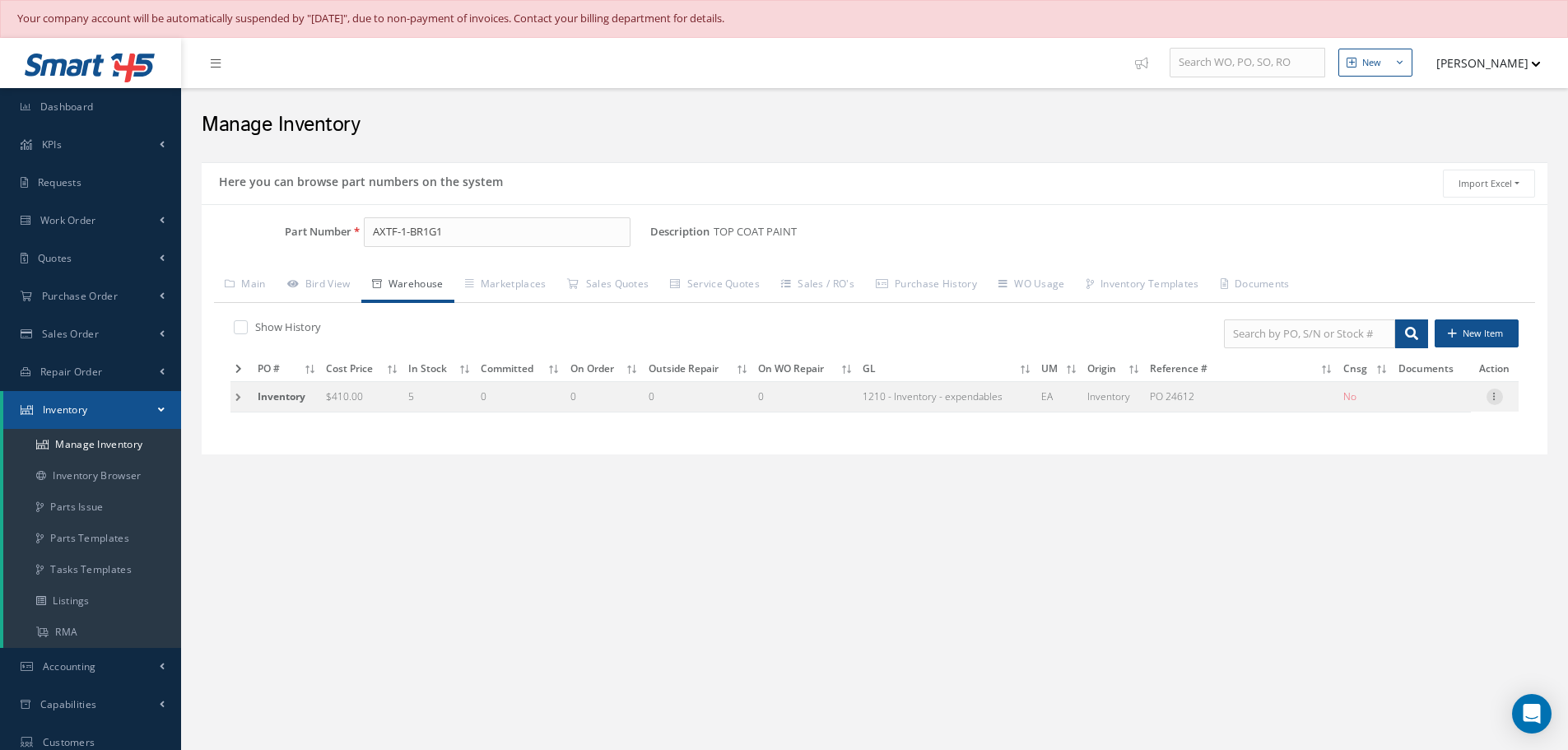
click at [1494, 399] on icon at bounding box center [1494, 395] width 16 height 13
click at [1456, 403] on link "Edit" at bounding box center [1419, 407] width 130 height 22
type input "410.00"
type input "[DATE]"
type input "PO 24612"
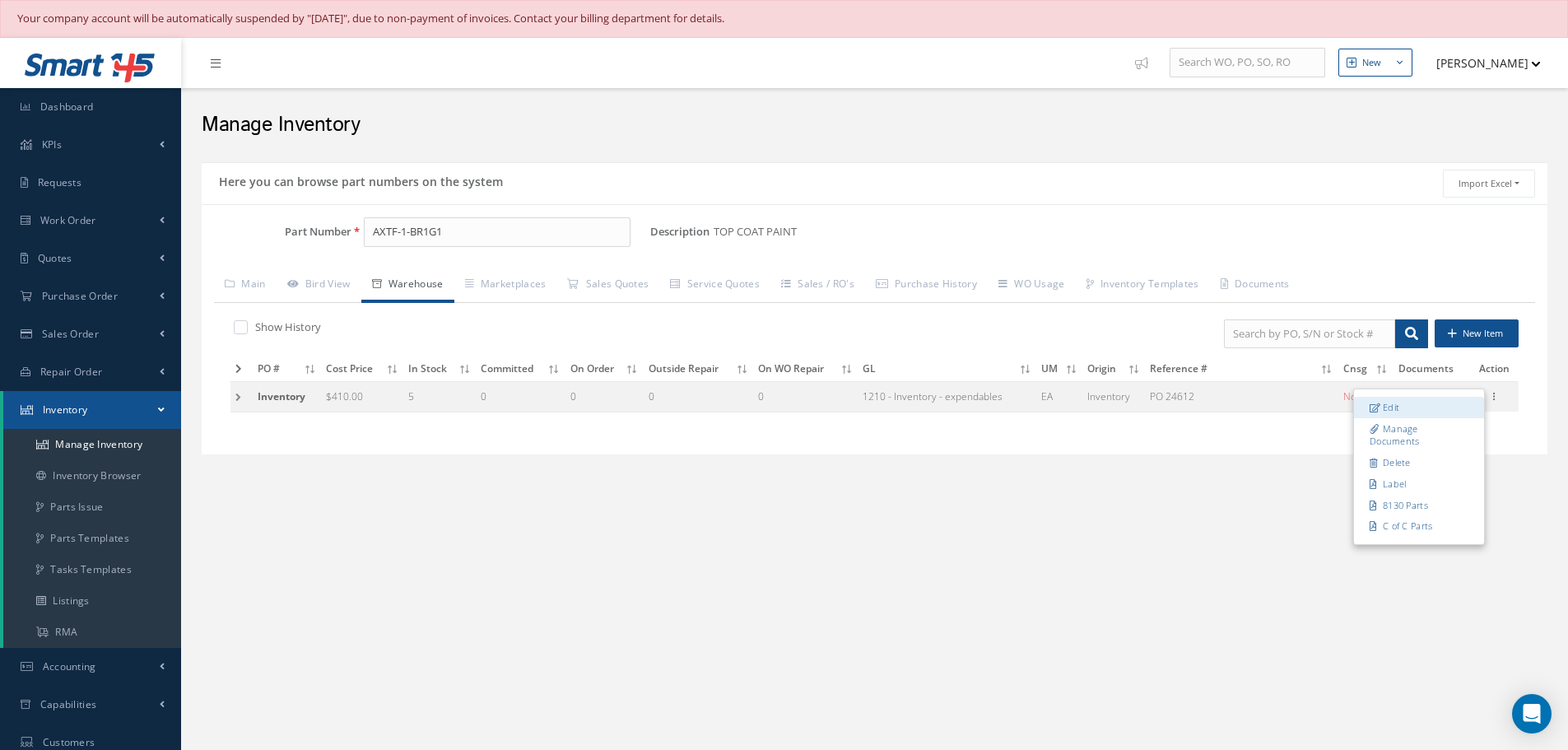
type input "[DATE]"
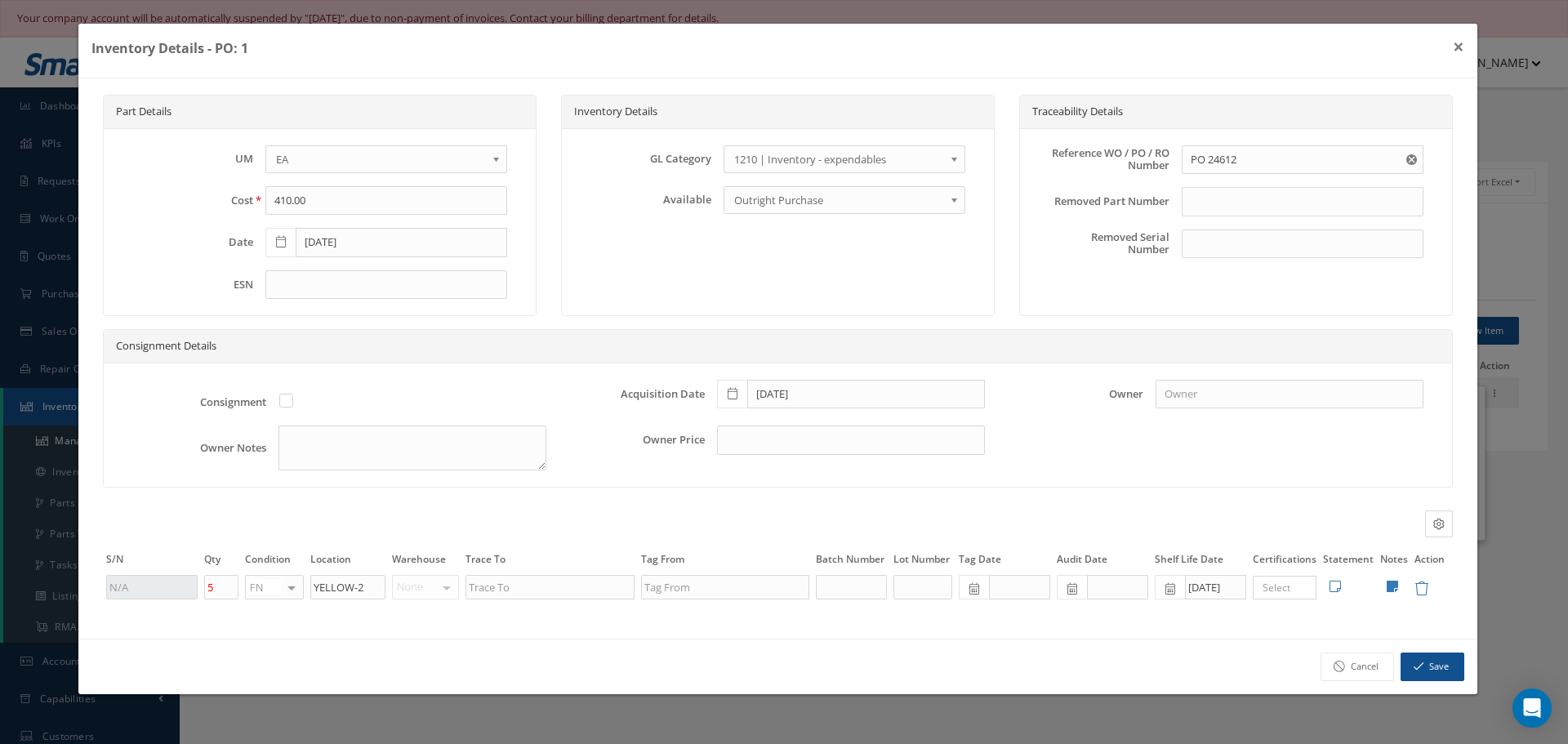
click at [1394, 587] on icon at bounding box center [1392, 586] width 11 height 13
type textarea "** RECEIVED STOCK [DATE]. (1) [DATE]. (1) [DATE]. (1) [DATE] (1) [DATE]. (1) [D…"
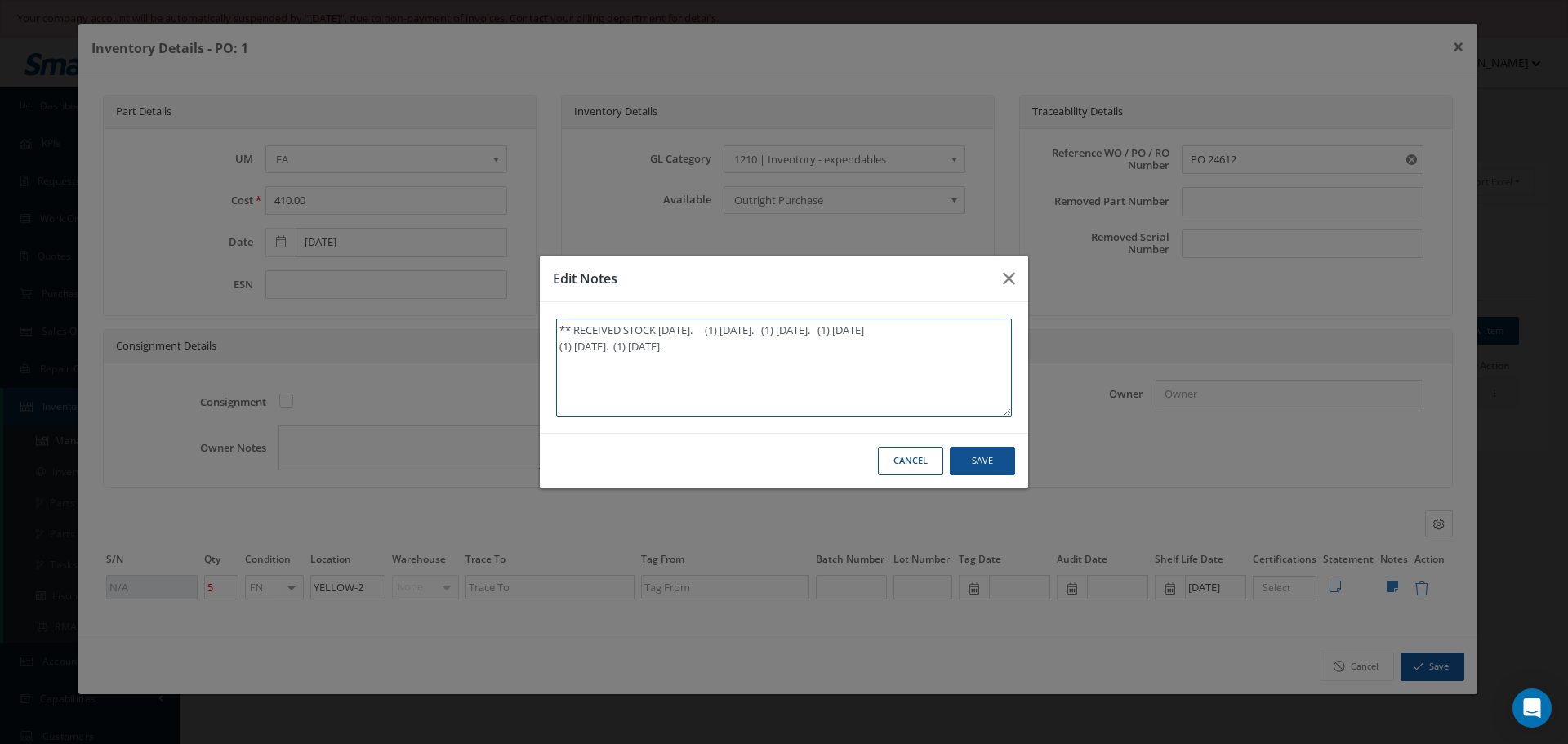
click at [805, 365] on textarea "** RECEIVED STOCK [DATE]. (1) [DATE]. (1) [DATE]. (1) [DATE] (1) [DATE]. (1) [D…" at bounding box center [784, 367] width 456 height 98
type textarea "** RECEIVED STOCK [DATE]. (1) [DATE]. (1) [DATE]. (1) [DATE] (1) [DATE]. (1) [D…"
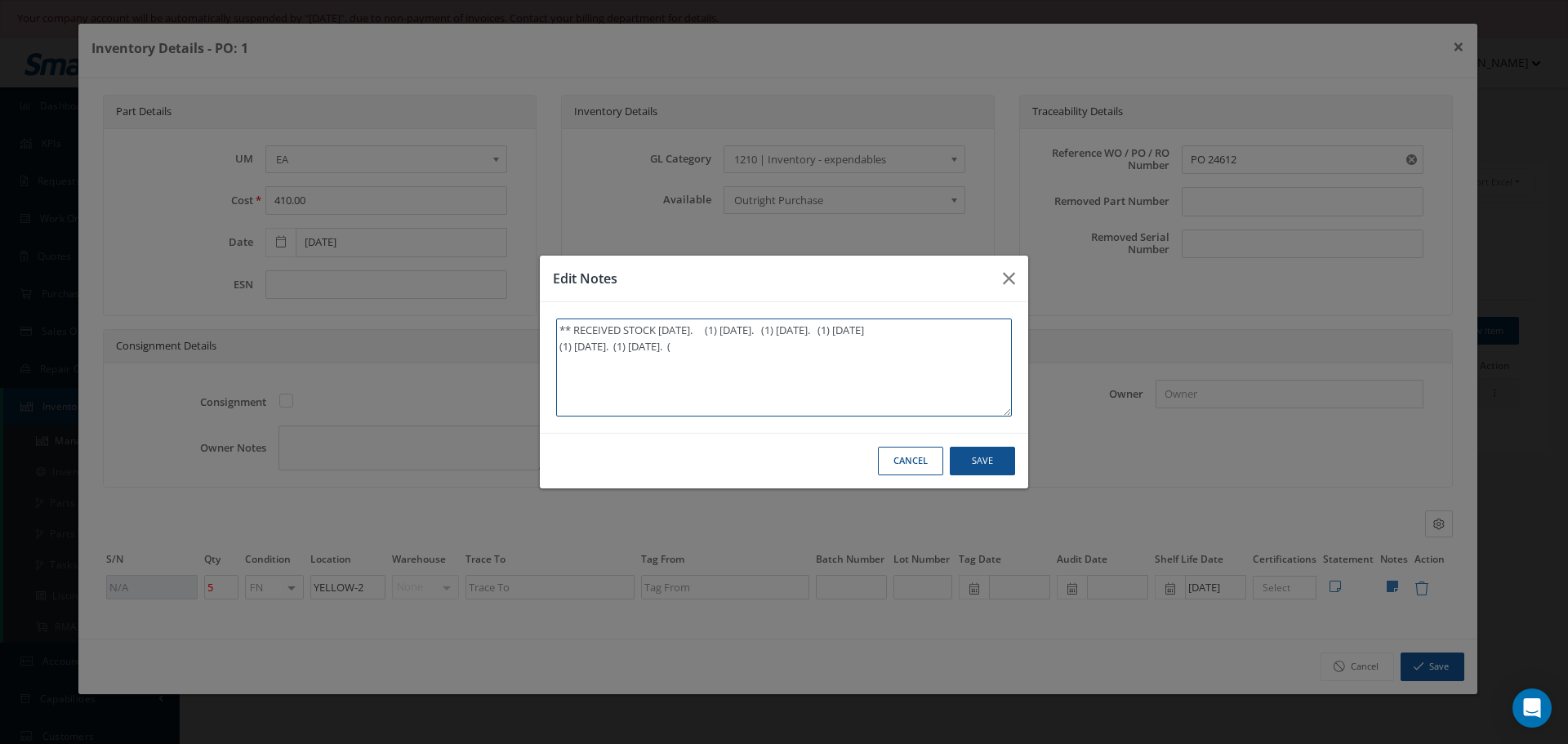
type textarea "** RECEIVED STOCK [DATE]. (1) [DATE]. (1) [DATE]. (1) [DATE] (1) [DATE]. (1) [D…"
click at [717, 349] on textarea "** RECEIVED STOCK [DATE]. (1) [DATE]. (1) [DATE]. (1) [DATE] (1) [DATE]. (1) [D…" at bounding box center [784, 367] width 456 height 98
type textarea "** RECEIVED STOCK [DATE]. (1) [DATE]. (1) [DATE]. (1) [DATE] (1) [DATE]. (1) [D…"
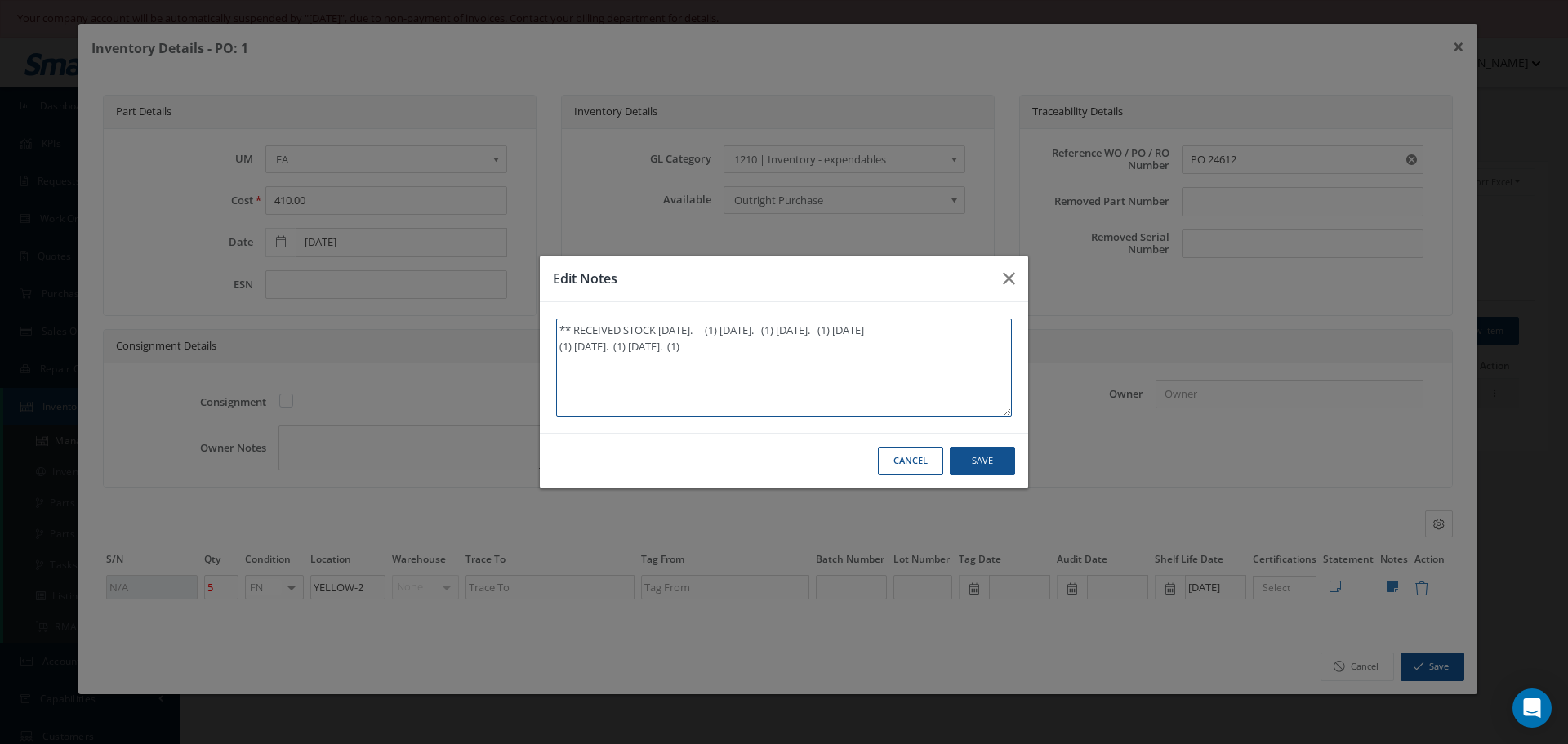
type textarea "** RECEIVED STOCK [DATE]. (1) [DATE]. (1) [DATE]. (1) [DATE] (1) [DATE]. (1) [D…"
click at [740, 353] on textarea "** RECEIVED STOCK [DATE]. (1) [DATE]. (1) [DATE]. (1) [DATE] (1) [DATE]. (1) [D…" at bounding box center [784, 367] width 456 height 98
type textarea "** RECEIVED STOCK [DATE]. (1) [DATE]. (1) [DATE]. (1) [DATE] (1) [DATE]. (1) [D…"
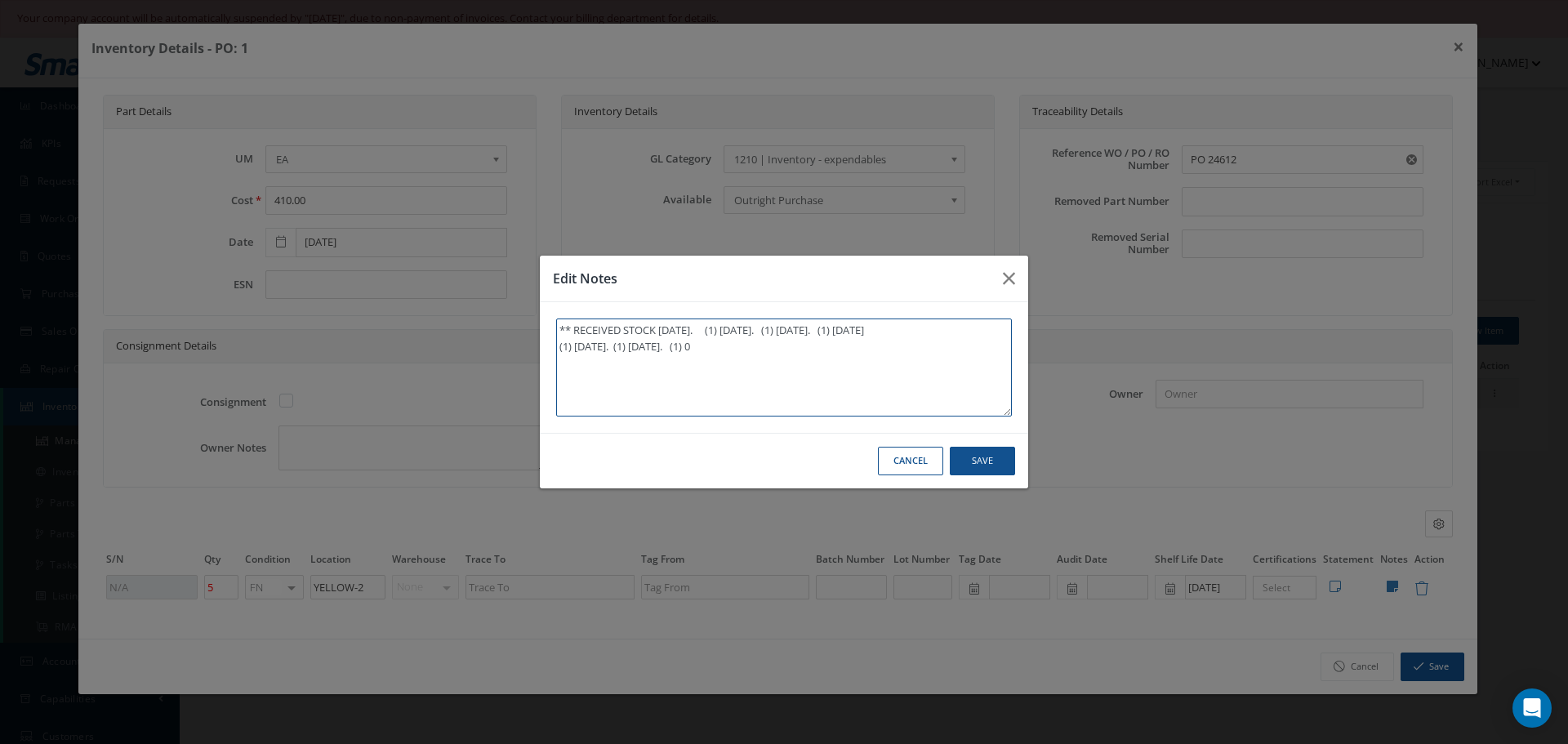
type textarea "** RECEIVED STOCK [DATE]. (1) [DATE]. (1) [DATE]. (1) [DATE] (1) [DATE]. (1) [D…"
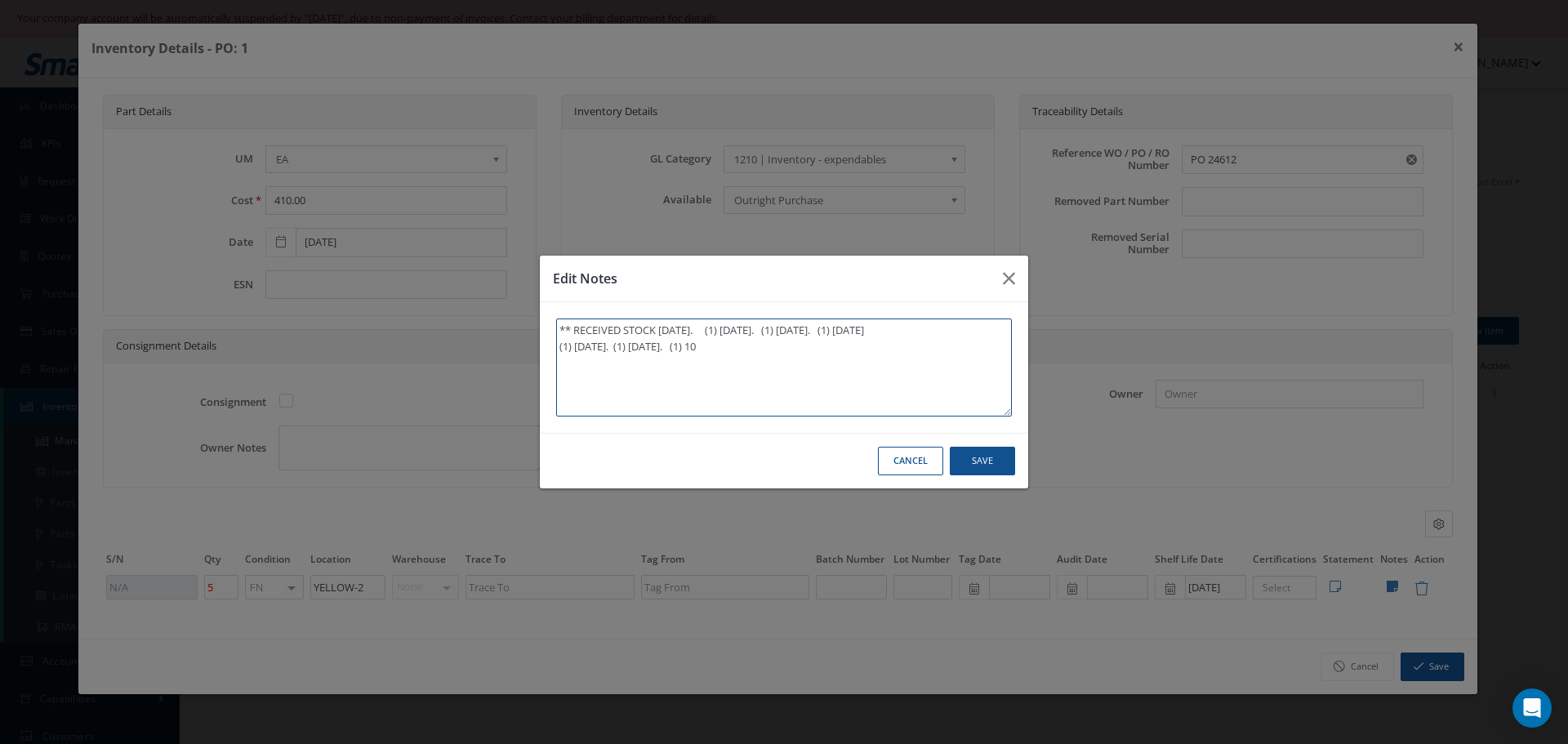
type textarea "** RECEIVED STOCK [DATE]. (1) [DATE]. (1) [DATE]. (1) [DATE] (1) [DATE]. (1) [D…"
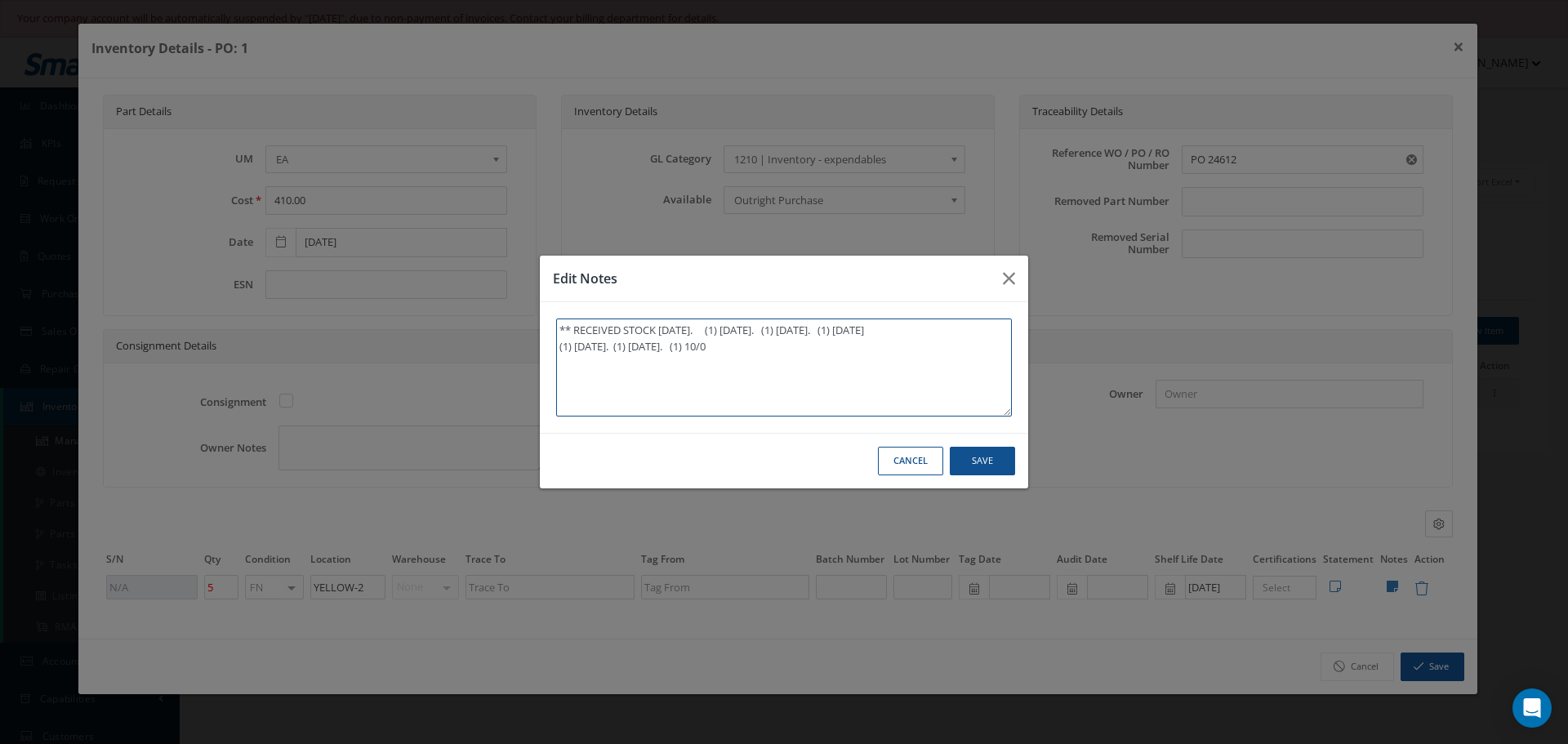
type textarea "** RECEIVED STOCK [DATE]. (1) [DATE]. (1) [DATE]. (1) [DATE] (1) [DATE]. (1) [D…"
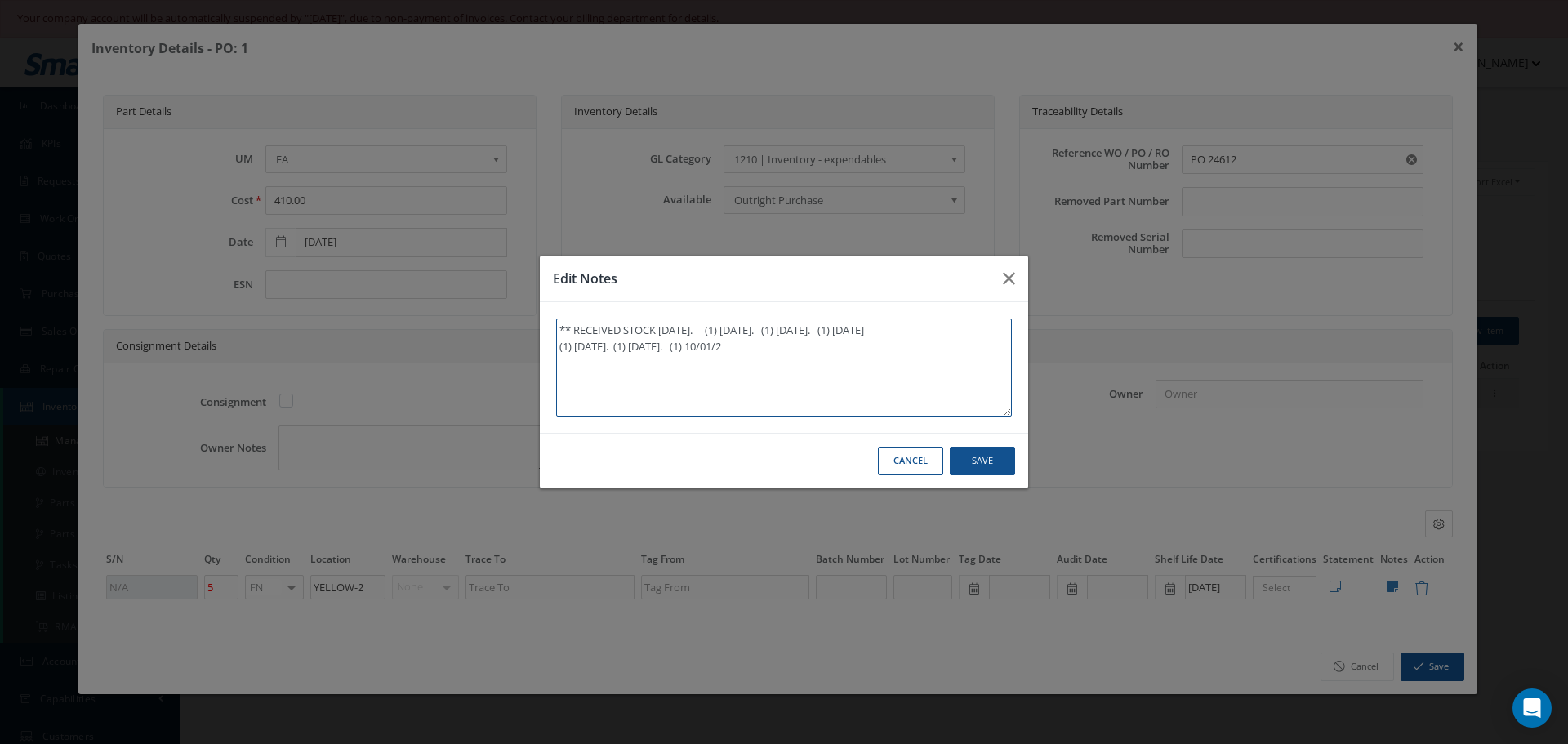
type textarea "** RECEIVED STOCK [DATE]. (1) [DATE]. (1) [DATE]. (1) [DATE] (1) [DATE]. (1) [D…"
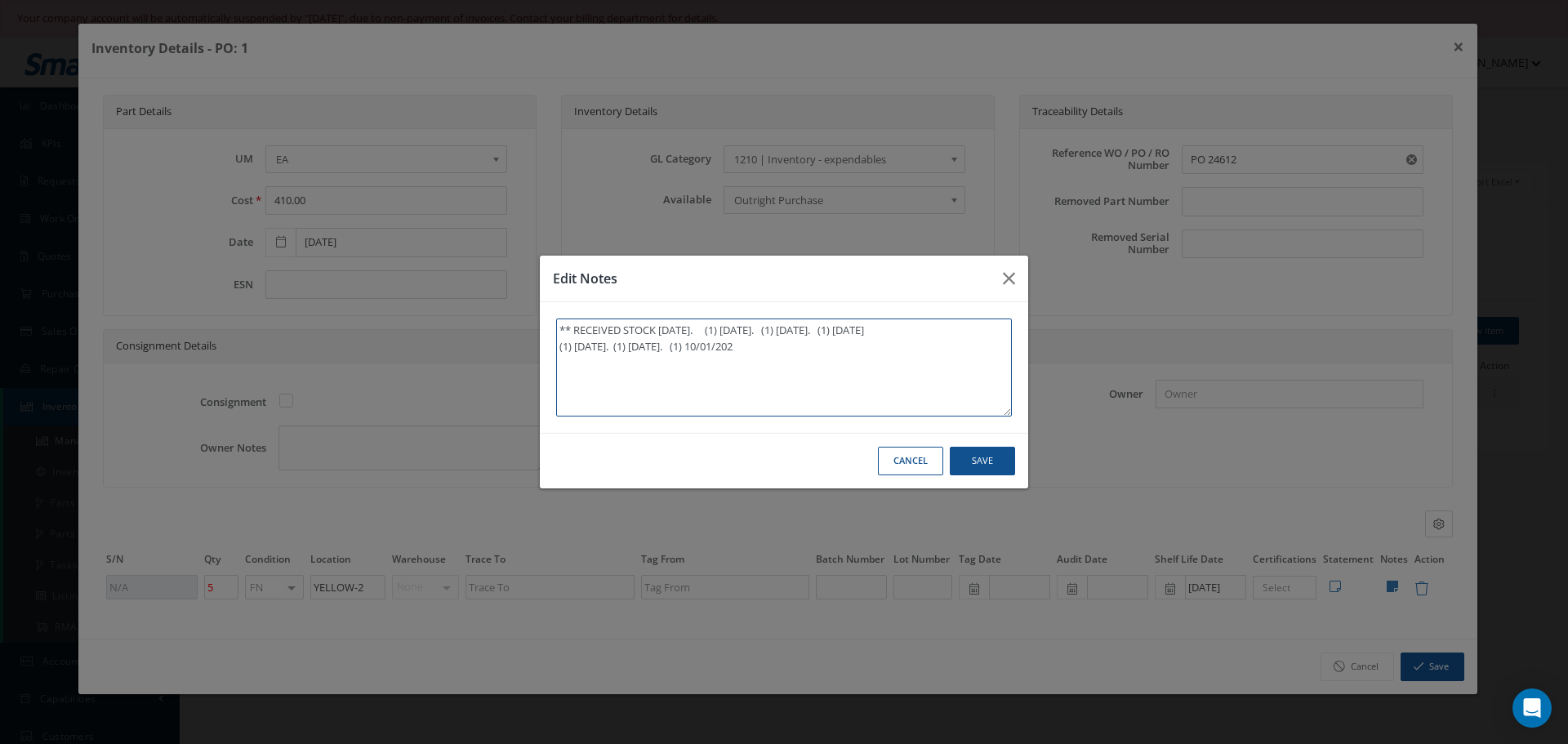
type textarea "** RECEIVED STOCK [DATE]. (1) [DATE]. (1) [DATE]. (1) [DATE] (1) [DATE]. (1) [D…"
click at [971, 454] on button "Save" at bounding box center [982, 461] width 65 height 29
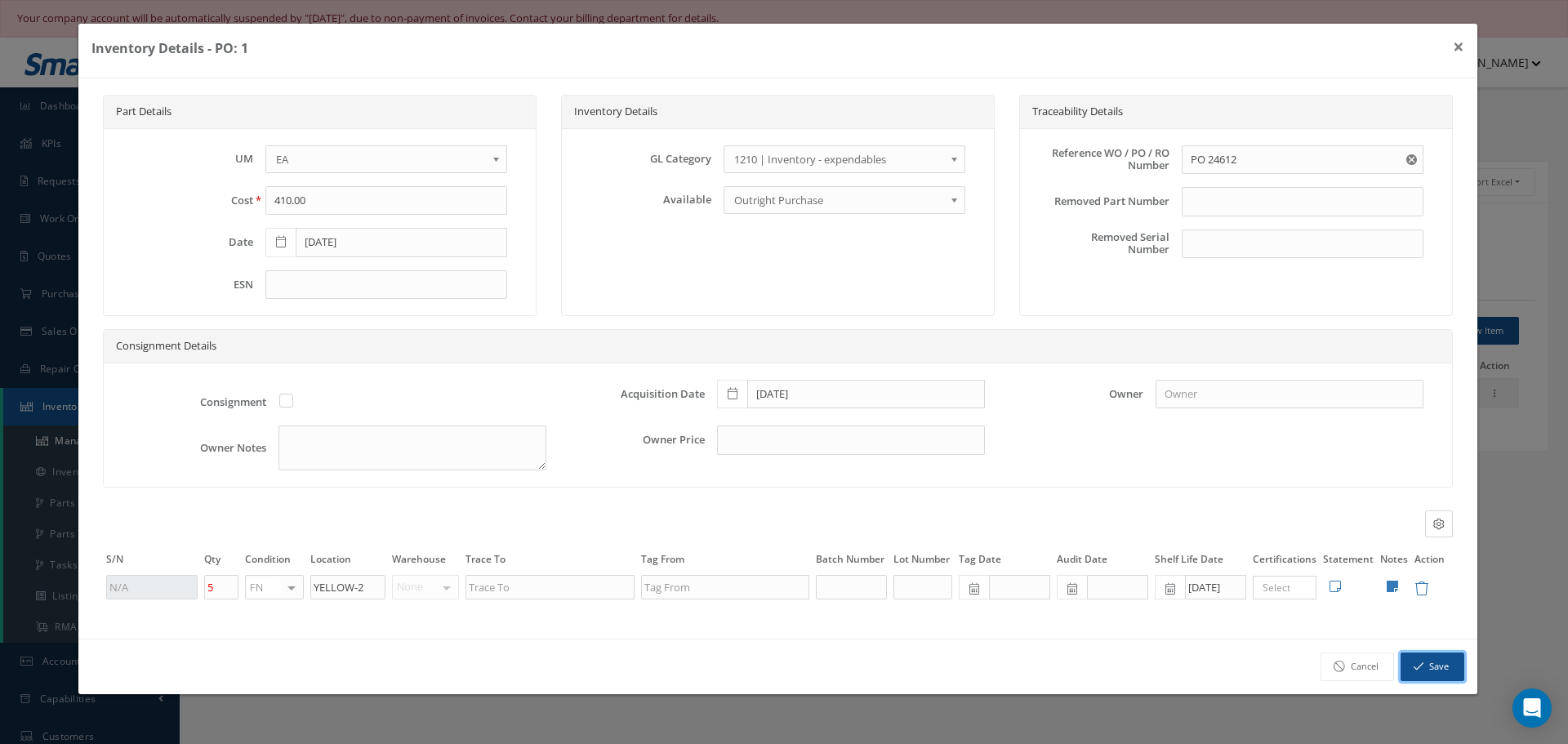
click at [1432, 665] on button "Save" at bounding box center [1432, 666] width 64 height 29
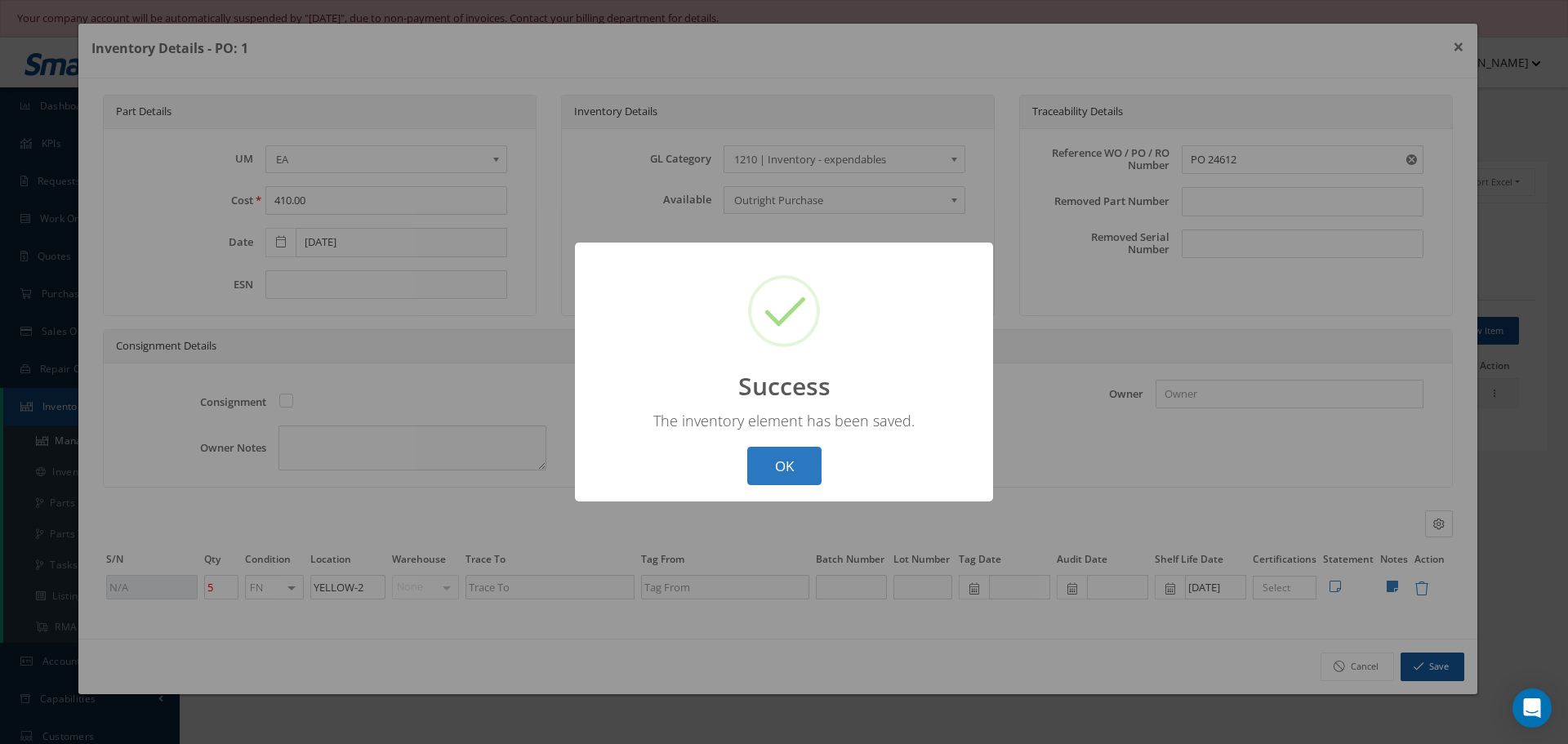
click at [802, 465] on button "OK" at bounding box center [784, 465] width 75 height 38
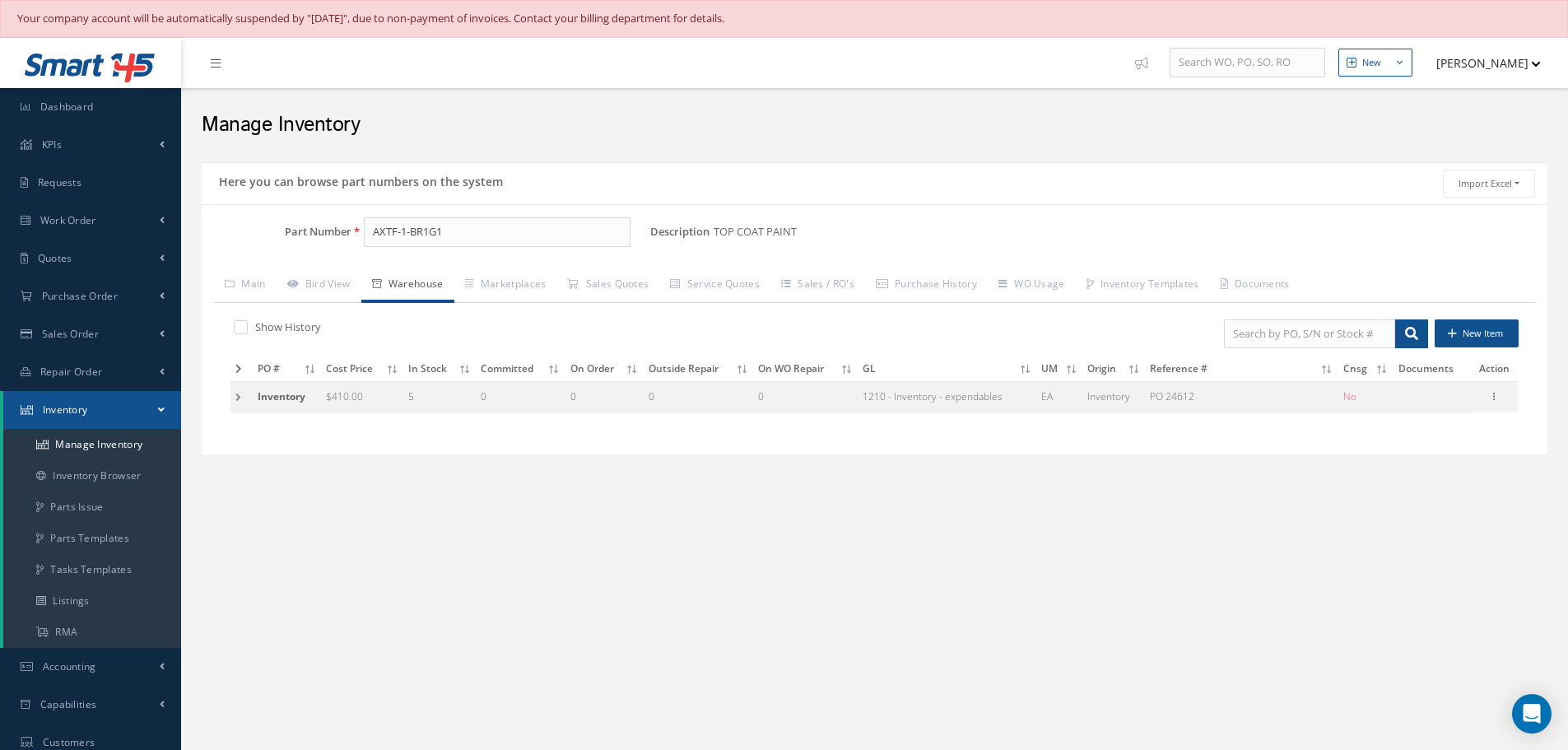
click at [1502, 388] on div "Edit Manage Documents Delete Label 8130 Parts C of C Parts" at bounding box center [1494, 397] width 20 height 20
click at [1498, 393] on icon at bounding box center [1494, 395] width 16 height 13
click at [1395, 410] on link "Edit" at bounding box center [1419, 407] width 130 height 22
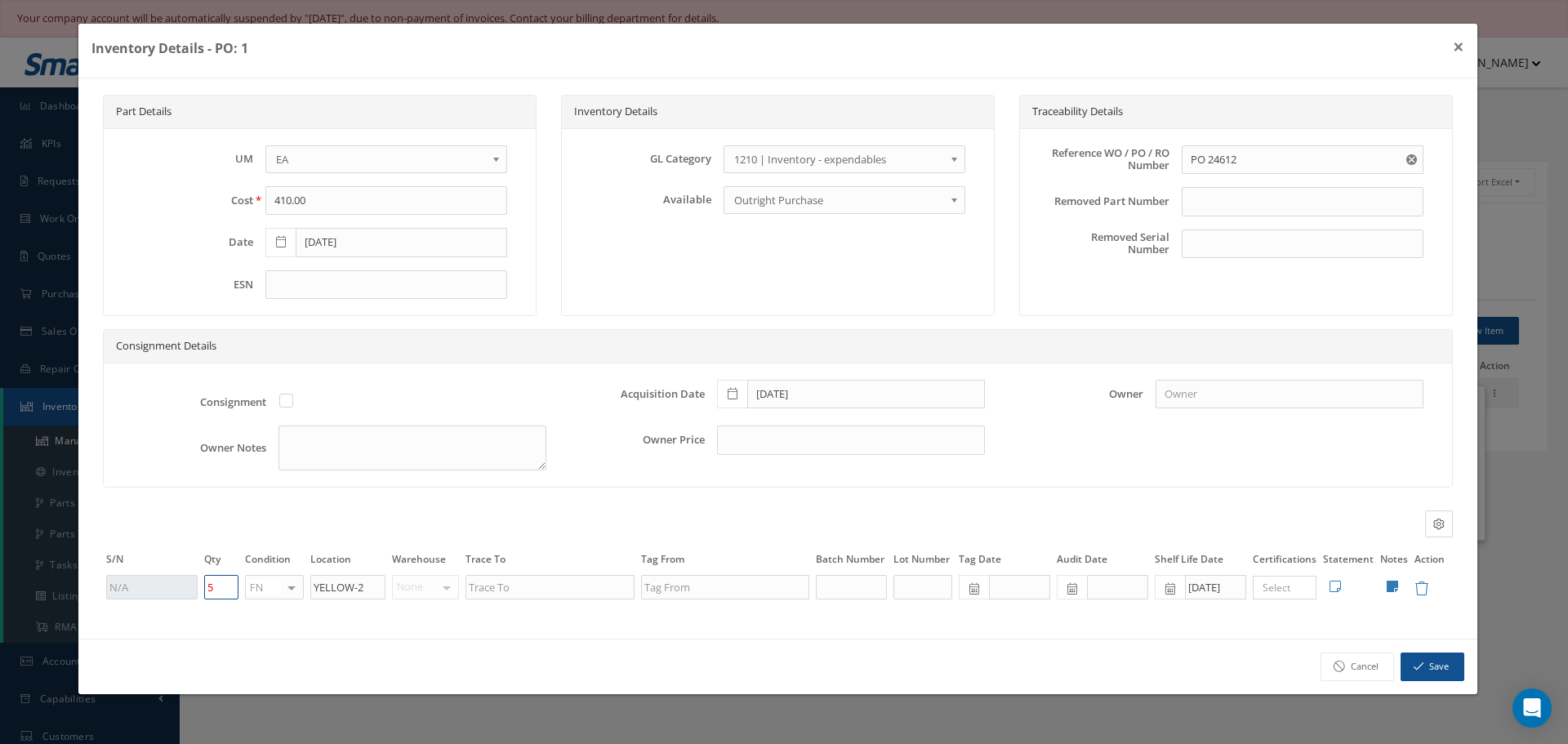
click at [216, 586] on input "5" at bounding box center [221, 587] width 35 height 24
type input "4"
click at [1426, 670] on button "Save" at bounding box center [1432, 666] width 64 height 29
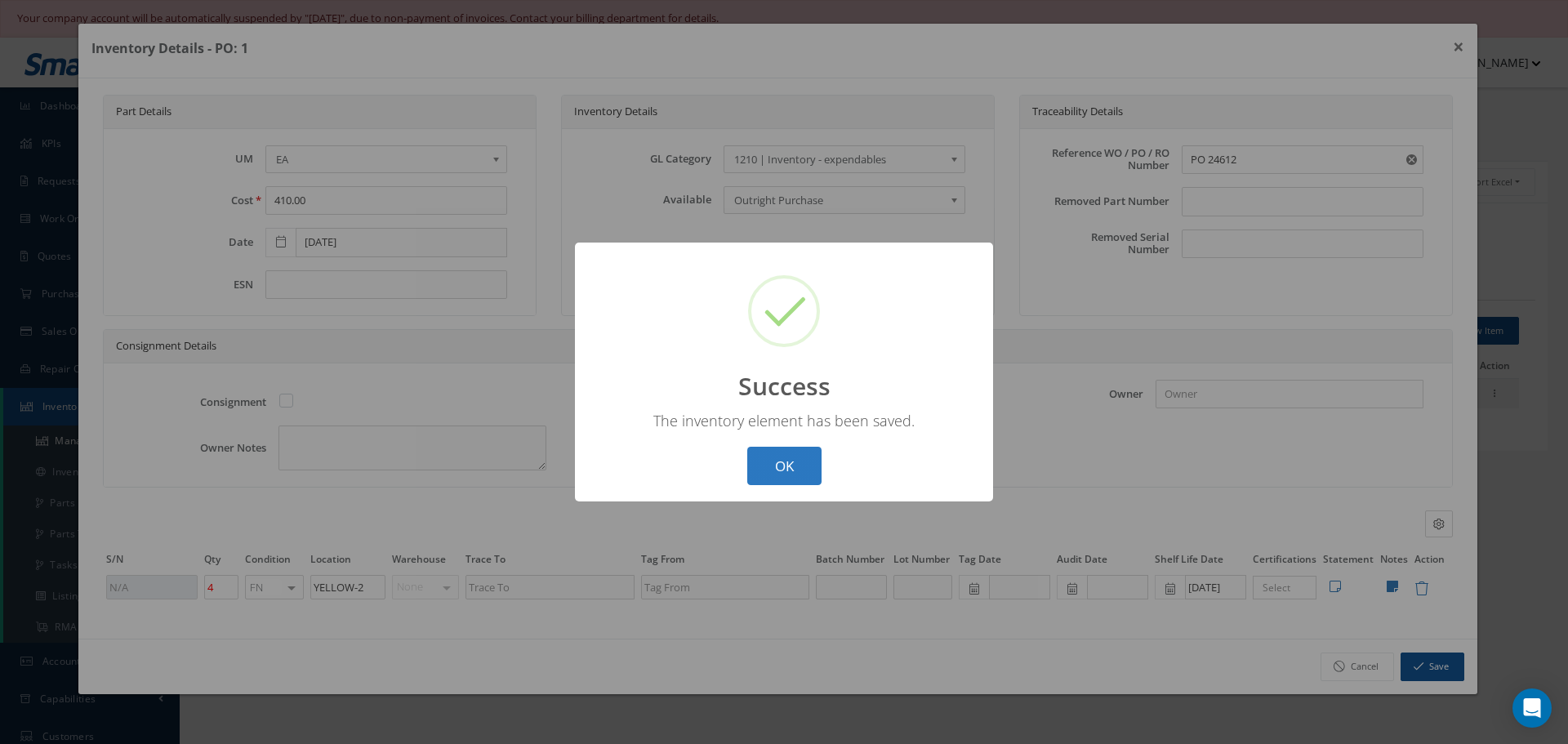
click at [790, 454] on button "OK" at bounding box center [784, 465] width 75 height 38
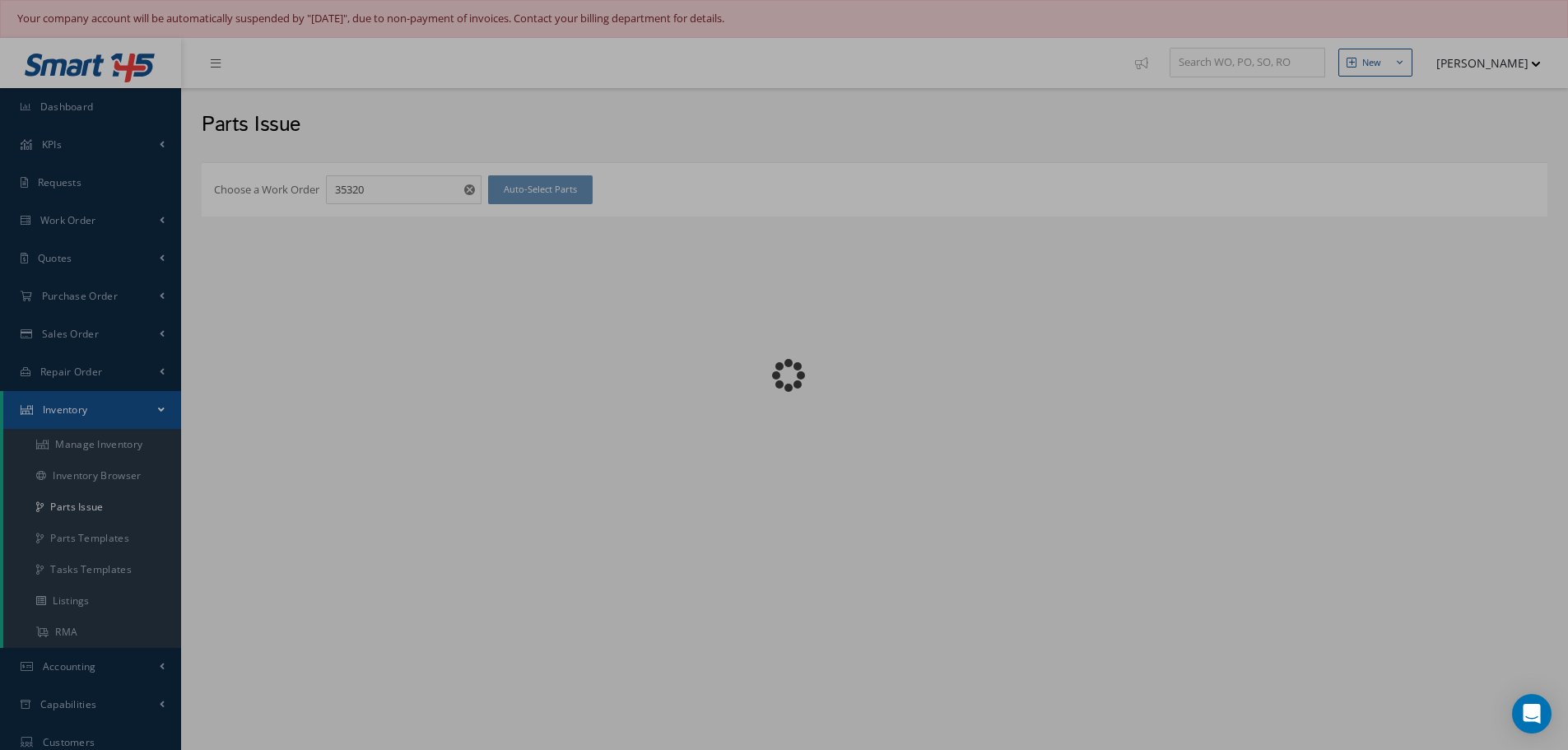
checkbox input "false"
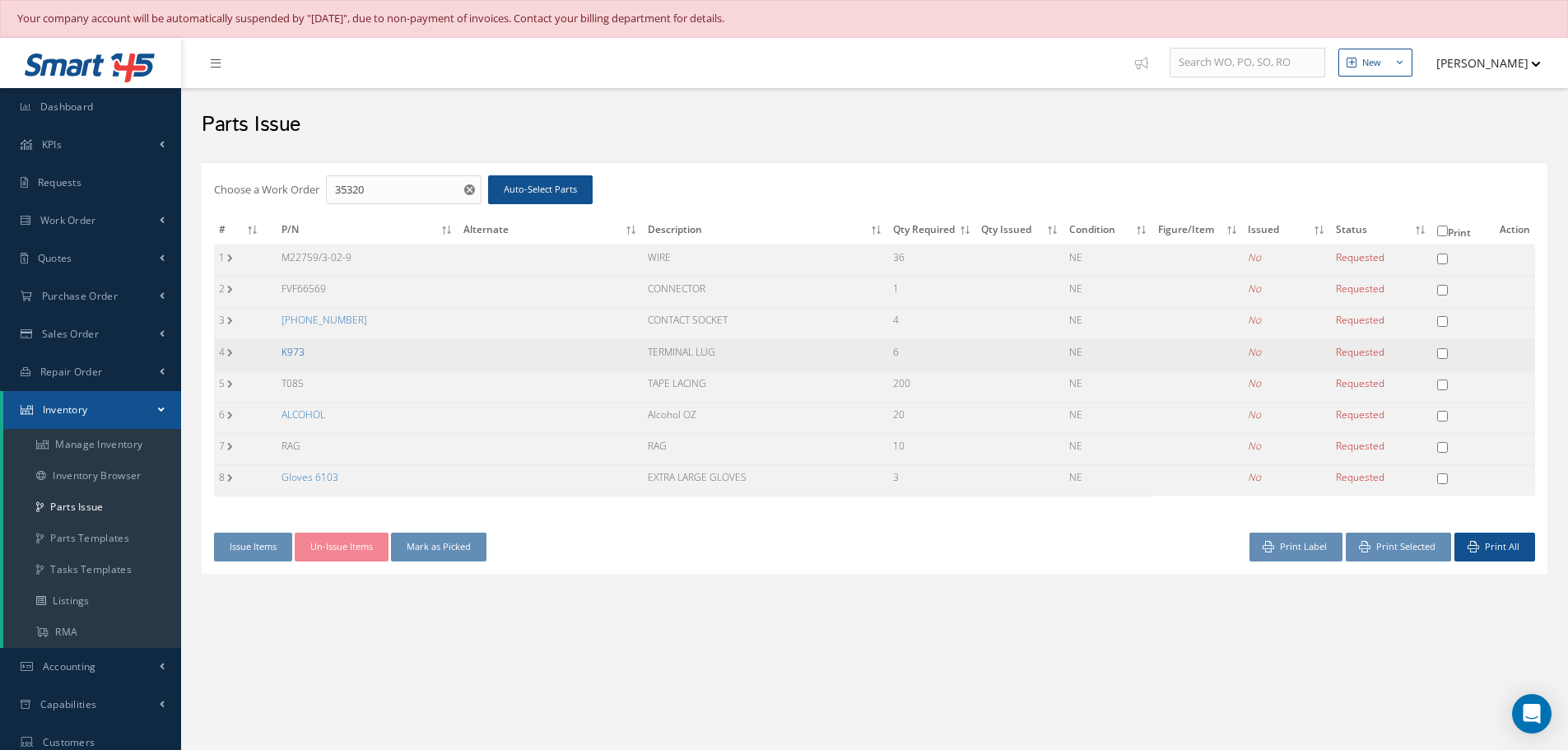
click at [301, 351] on link "K973" at bounding box center [293, 351] width 23 height 14
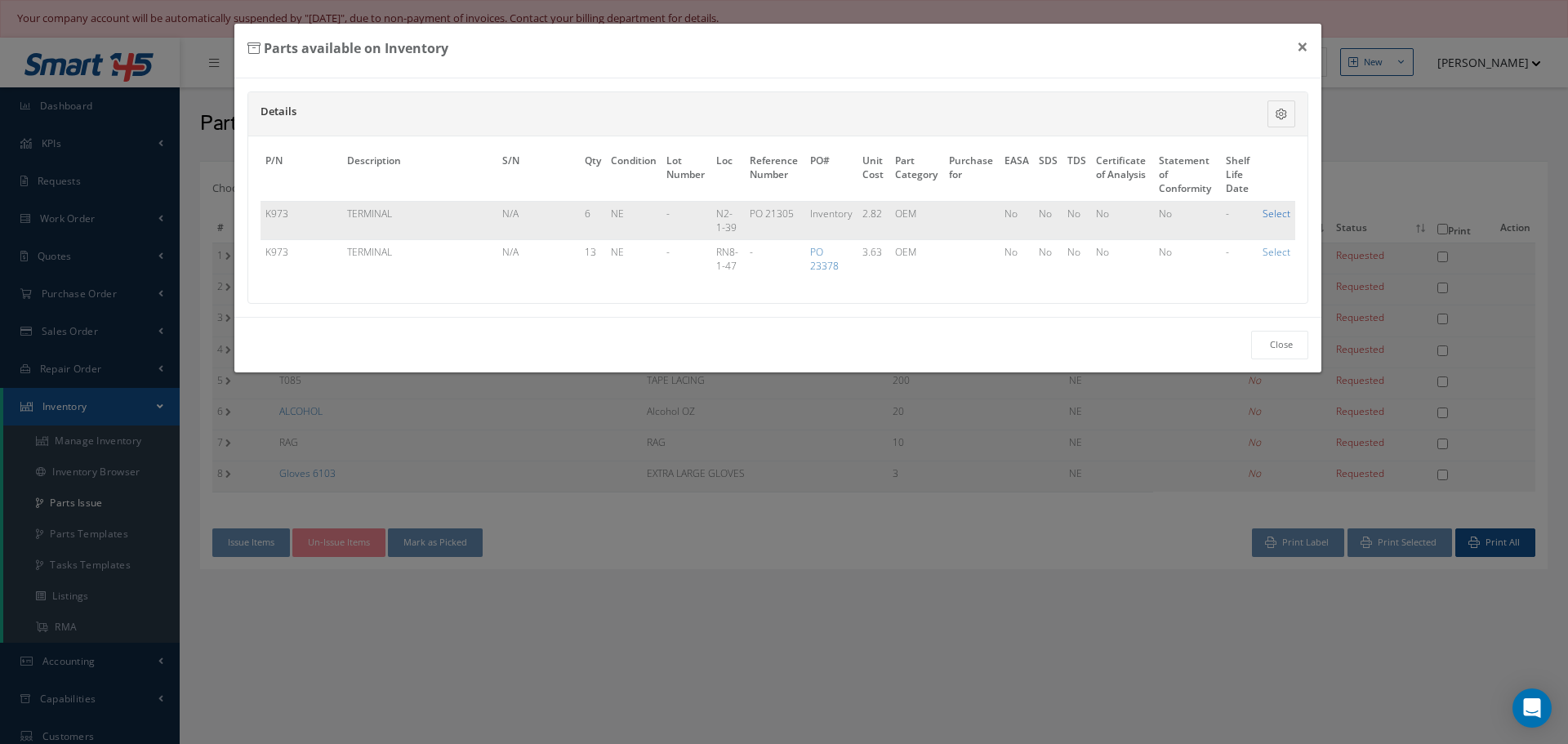
click at [1282, 217] on link "Select" at bounding box center [1276, 213] width 28 height 14
checkbox input "true"
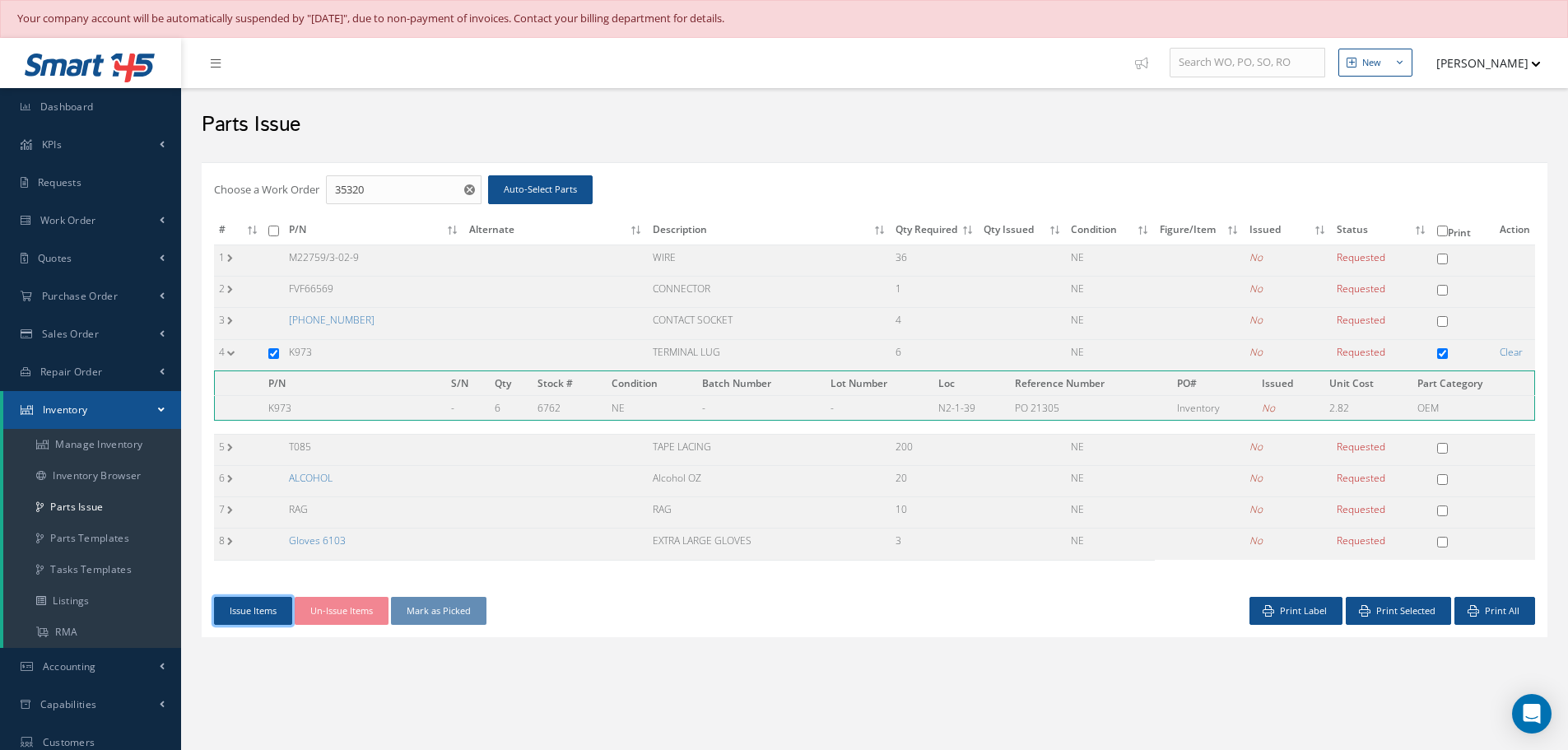
click at [258, 608] on button "Issue Items" at bounding box center [253, 611] width 78 height 29
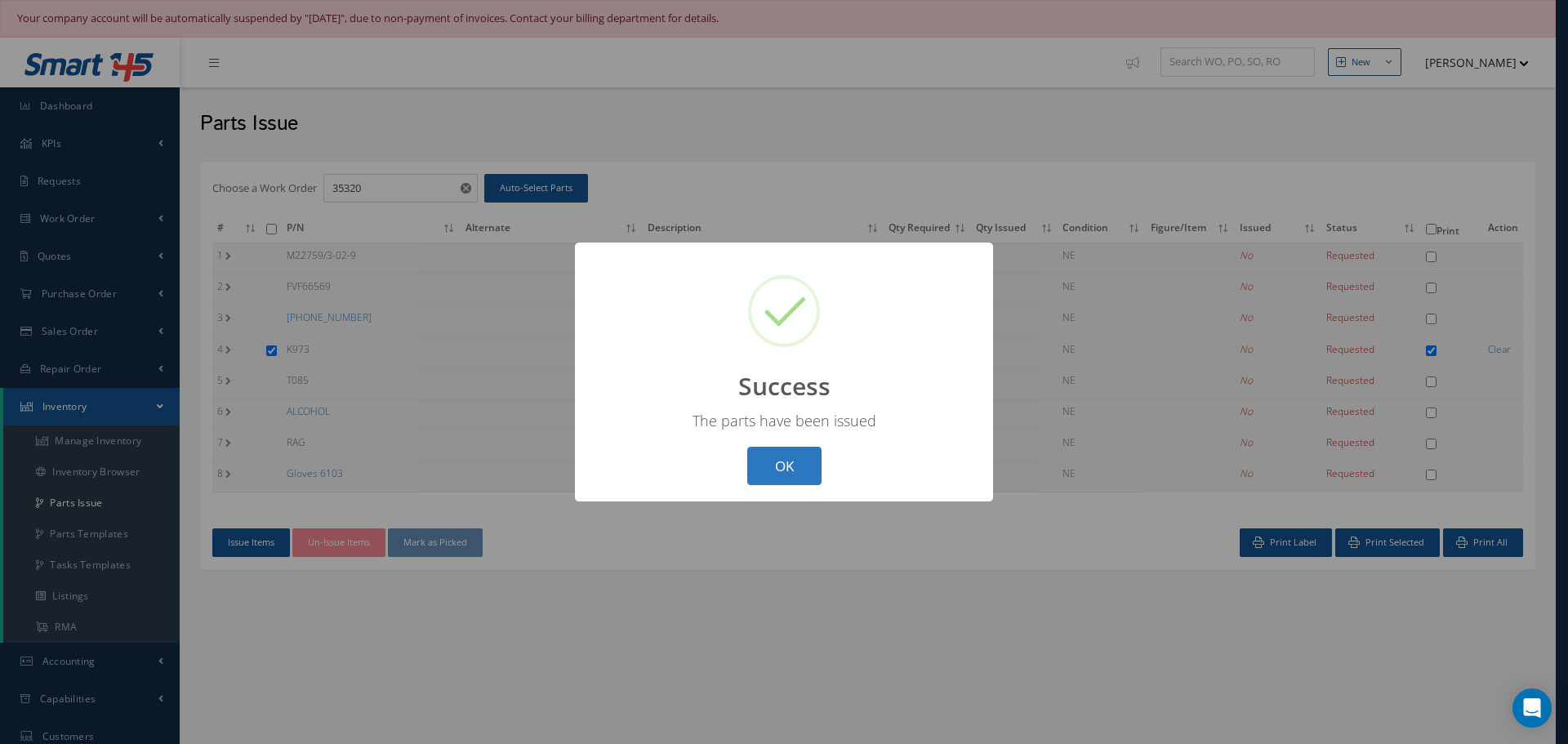
click at [791, 468] on button "OK" at bounding box center [784, 465] width 75 height 38
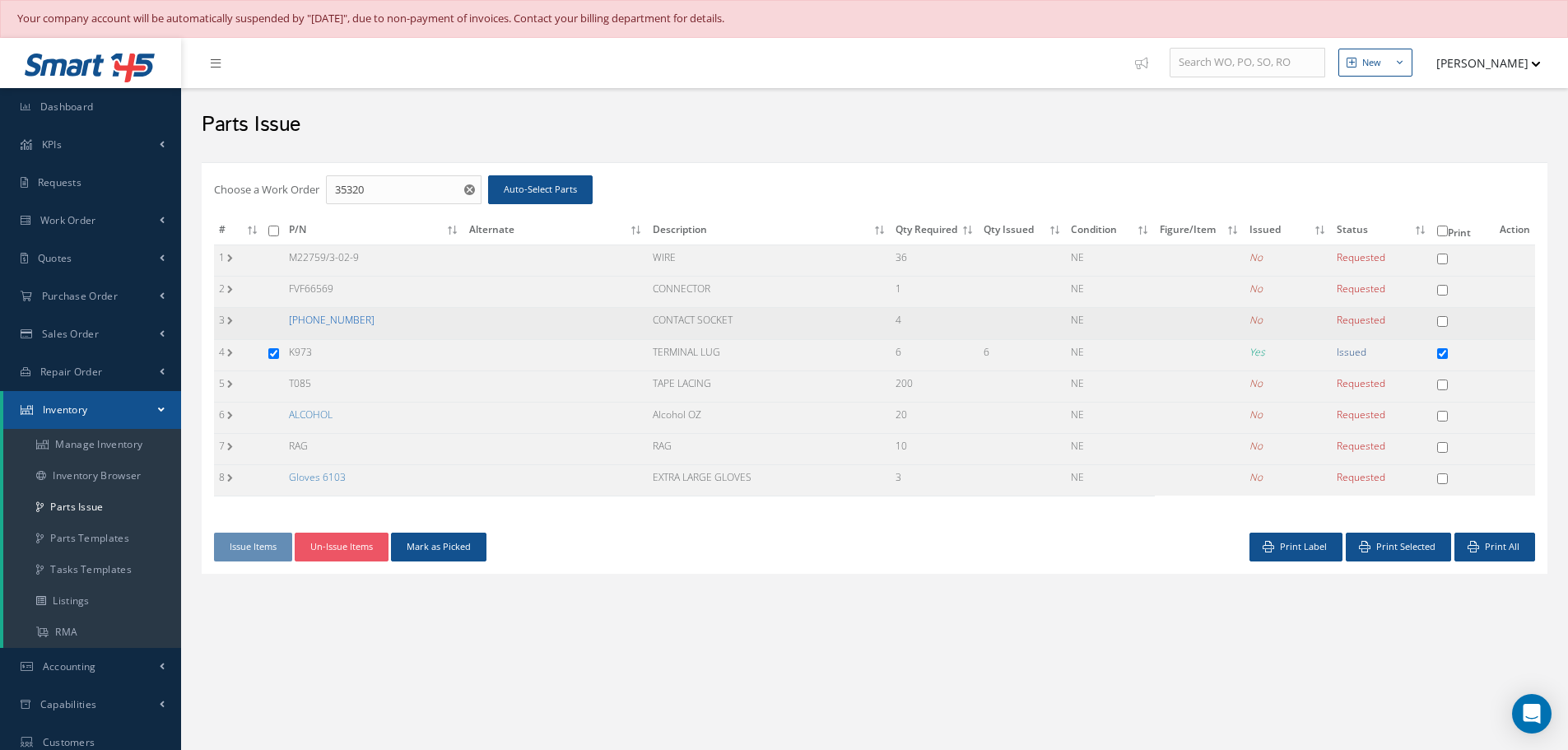
click at [334, 318] on link "[PHONE_NUMBER]" at bounding box center [332, 319] width 86 height 14
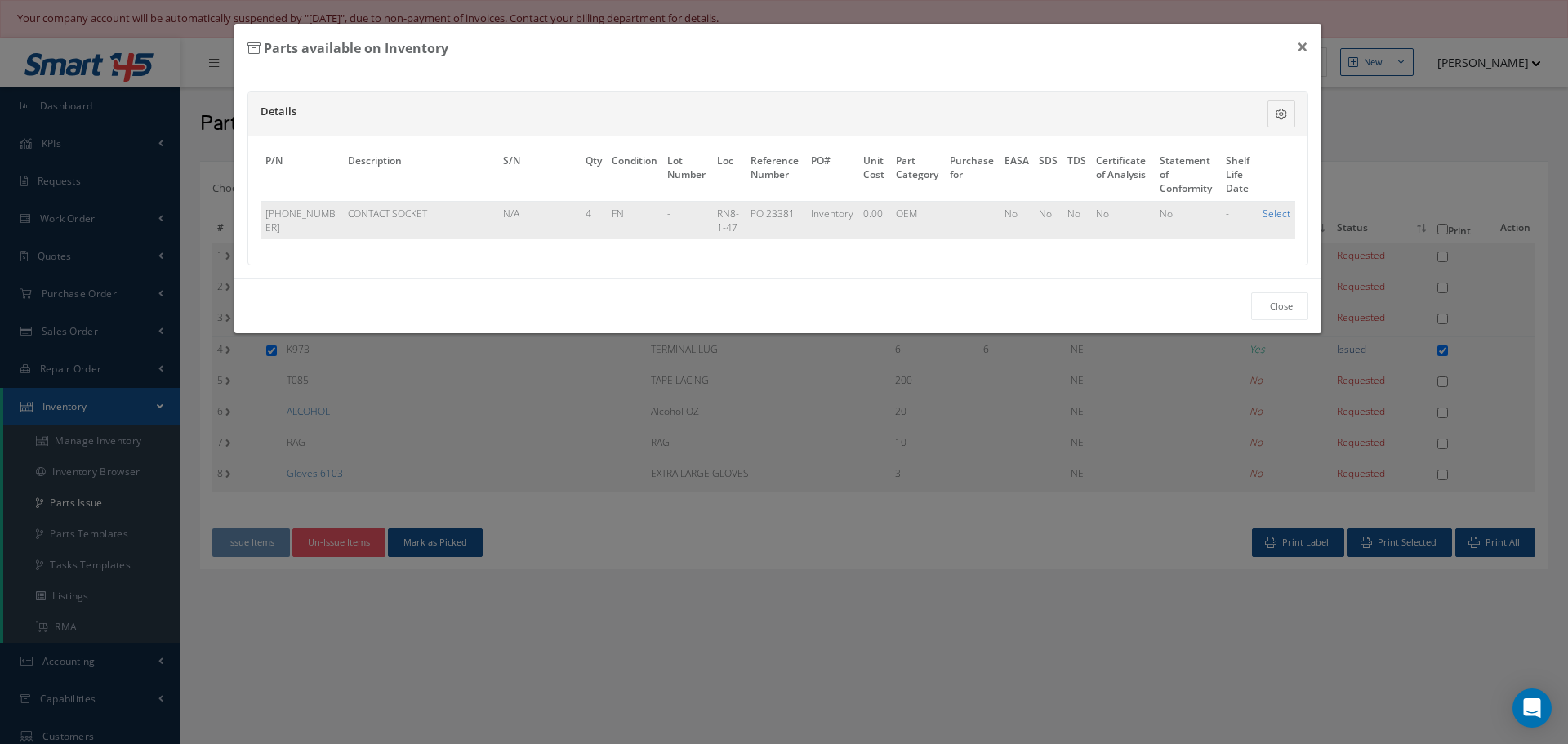
click at [1272, 215] on link "Select" at bounding box center [1276, 213] width 28 height 14
checkbox input "true"
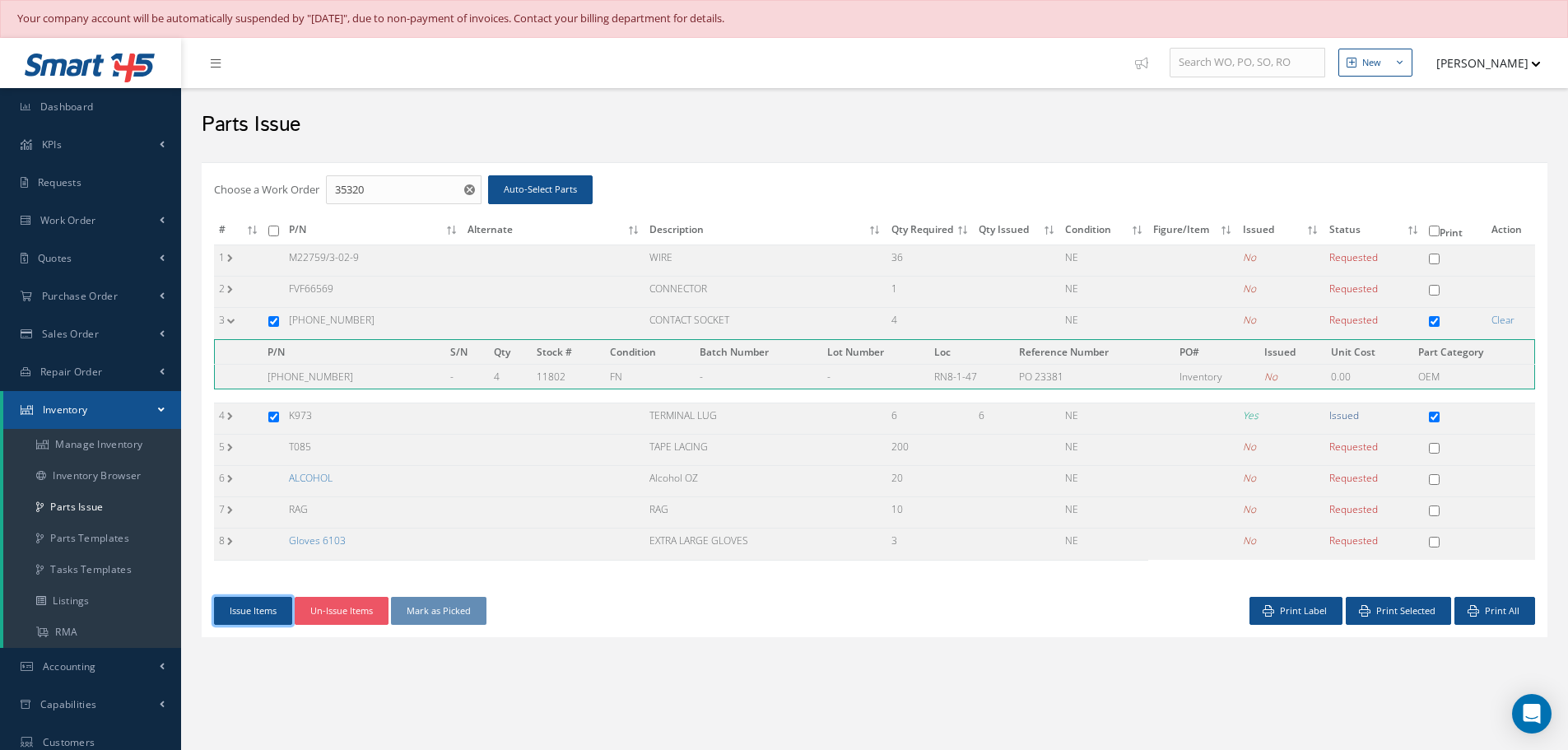
click at [244, 612] on button "Issue Items" at bounding box center [253, 611] width 78 height 29
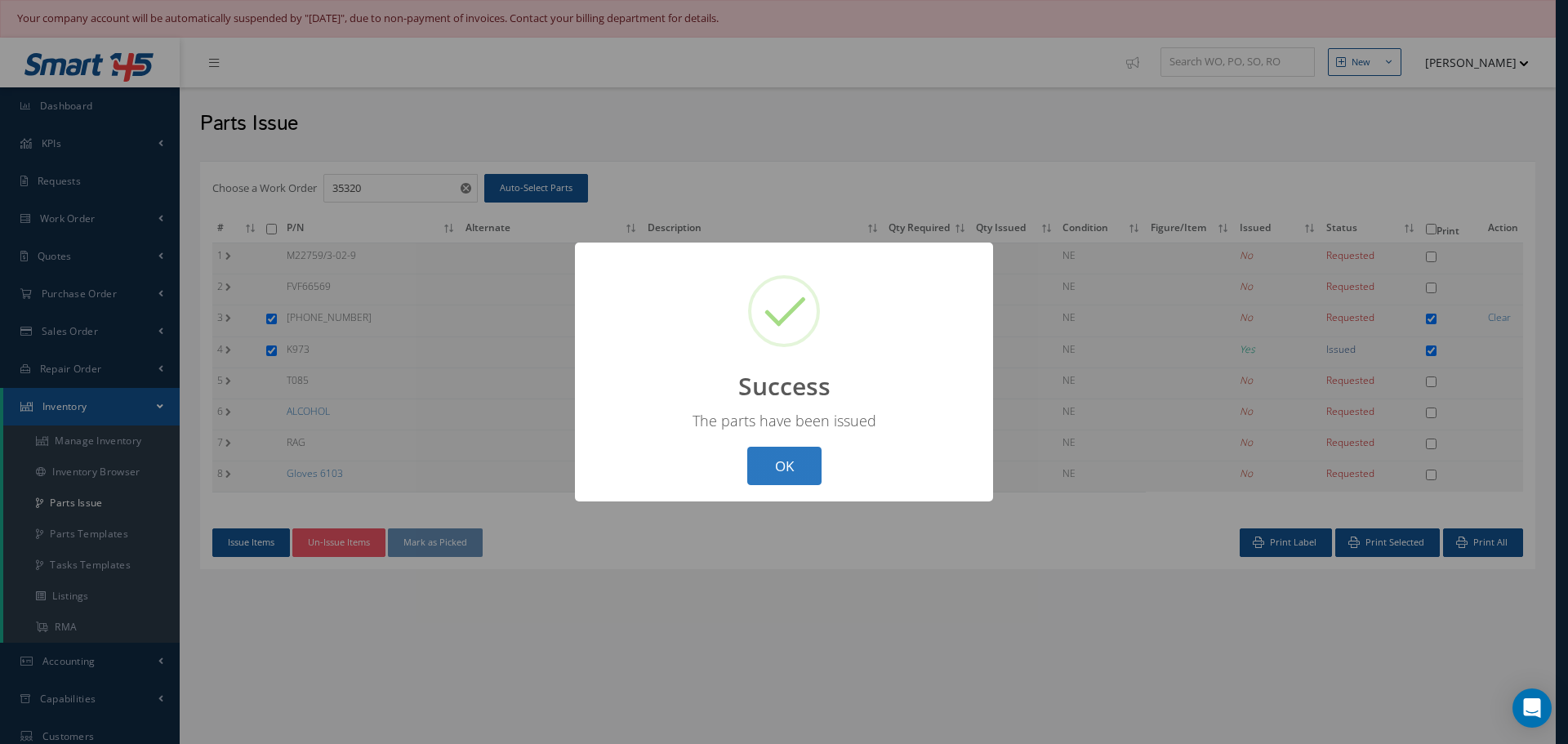
click at [799, 468] on button "OK" at bounding box center [784, 465] width 75 height 38
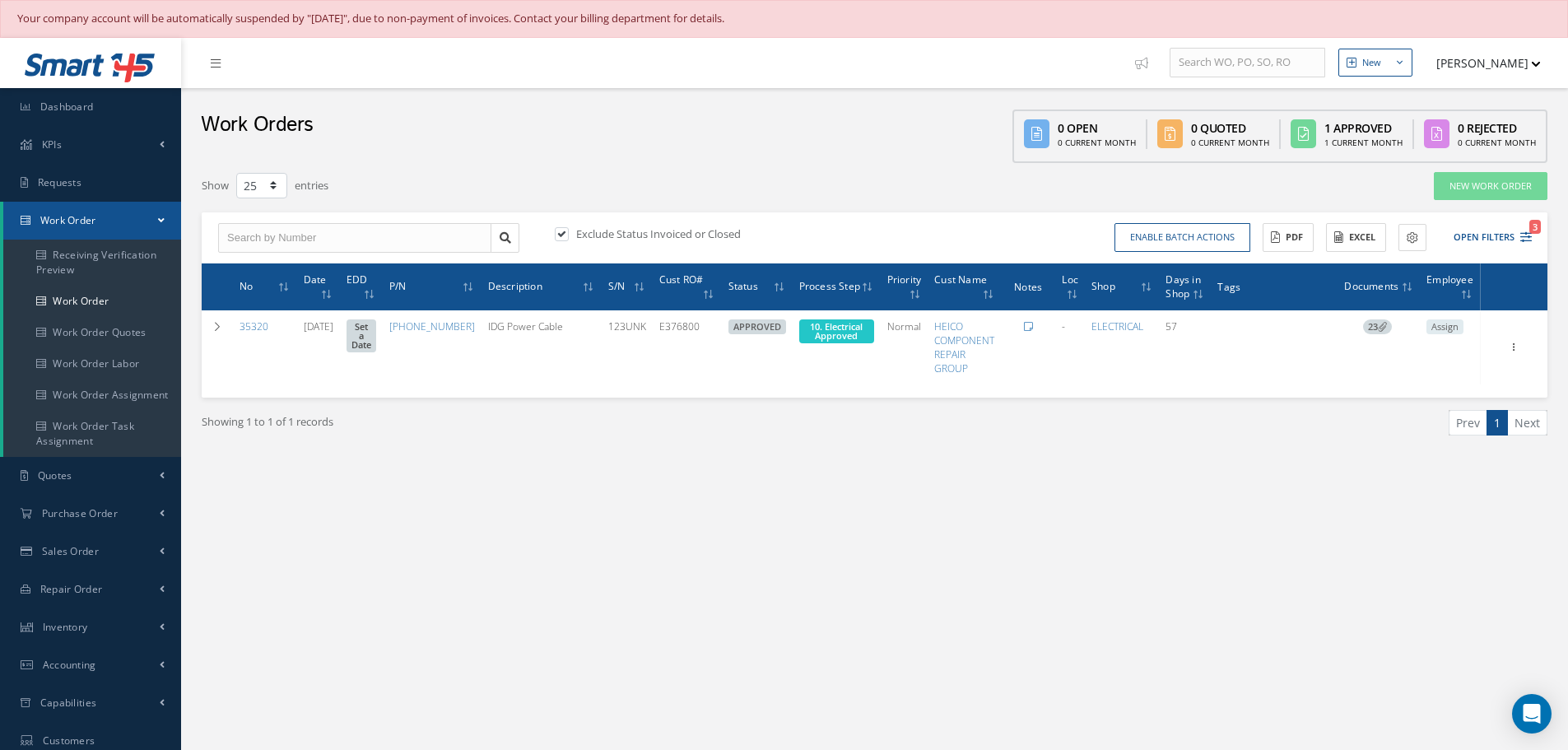
select select "25"
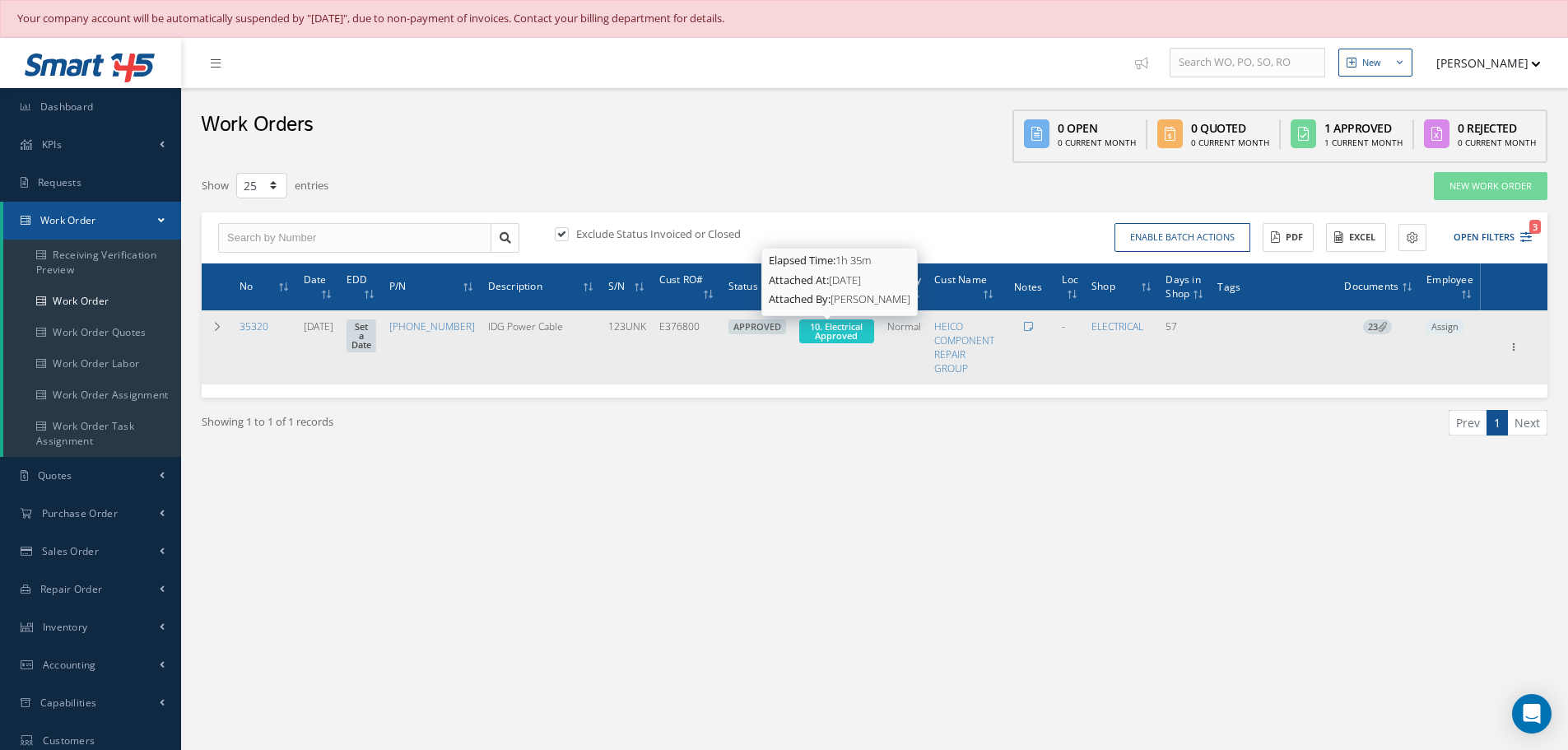
click at [829, 334] on span "10. Electrical Approved" at bounding box center [837, 331] width 53 height 22
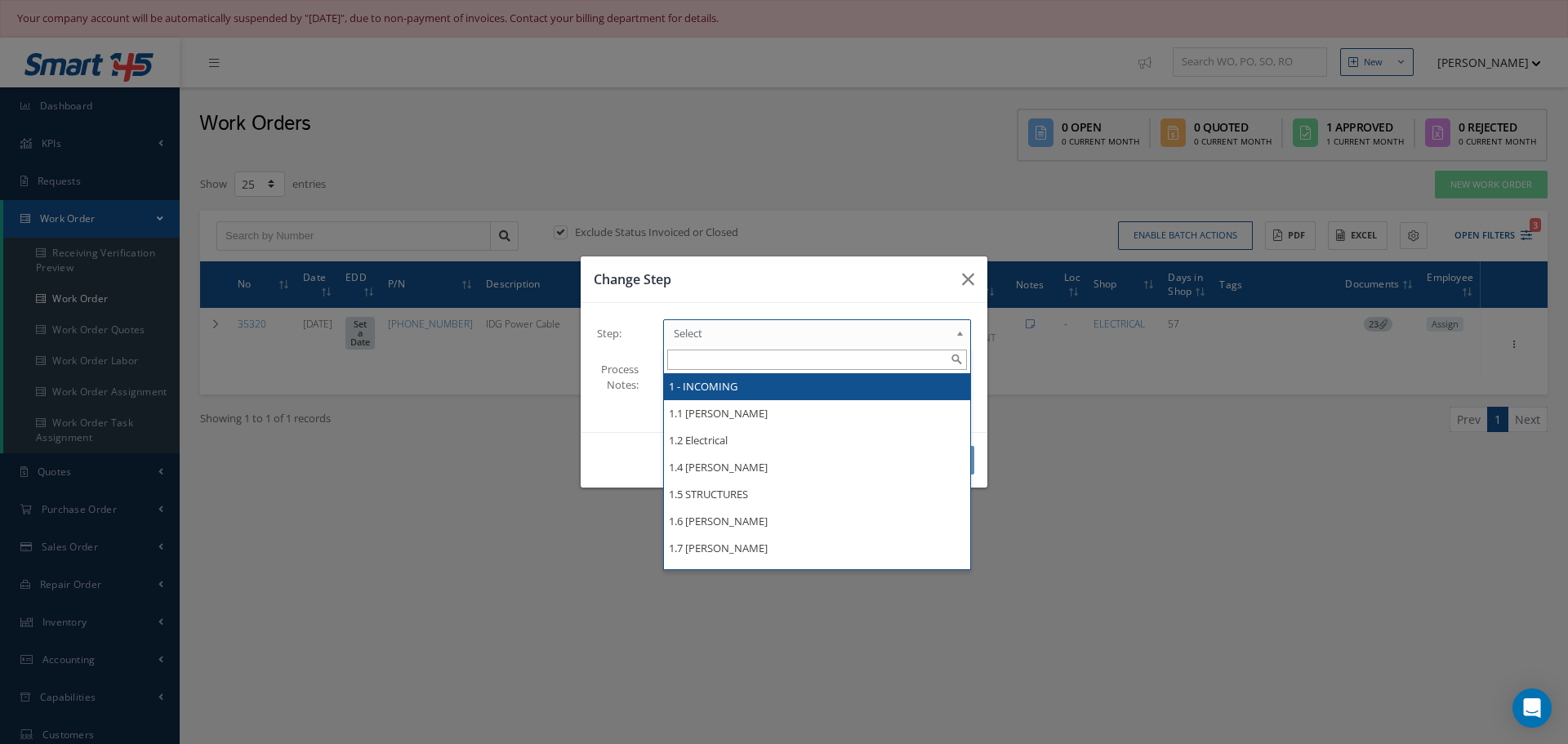
click at [960, 332] on b at bounding box center [962, 337] width 15 height 26
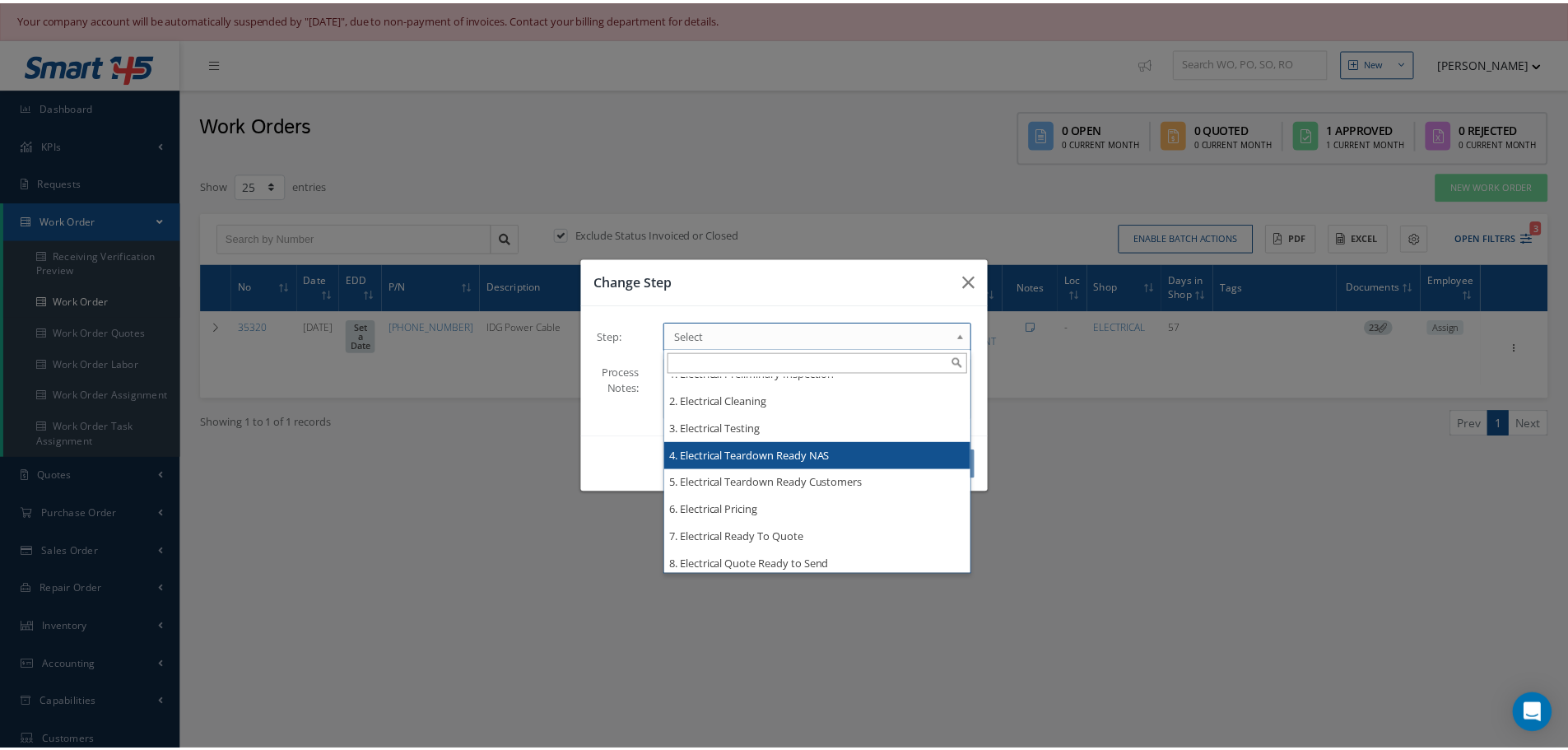
scroll to position [1646, 0]
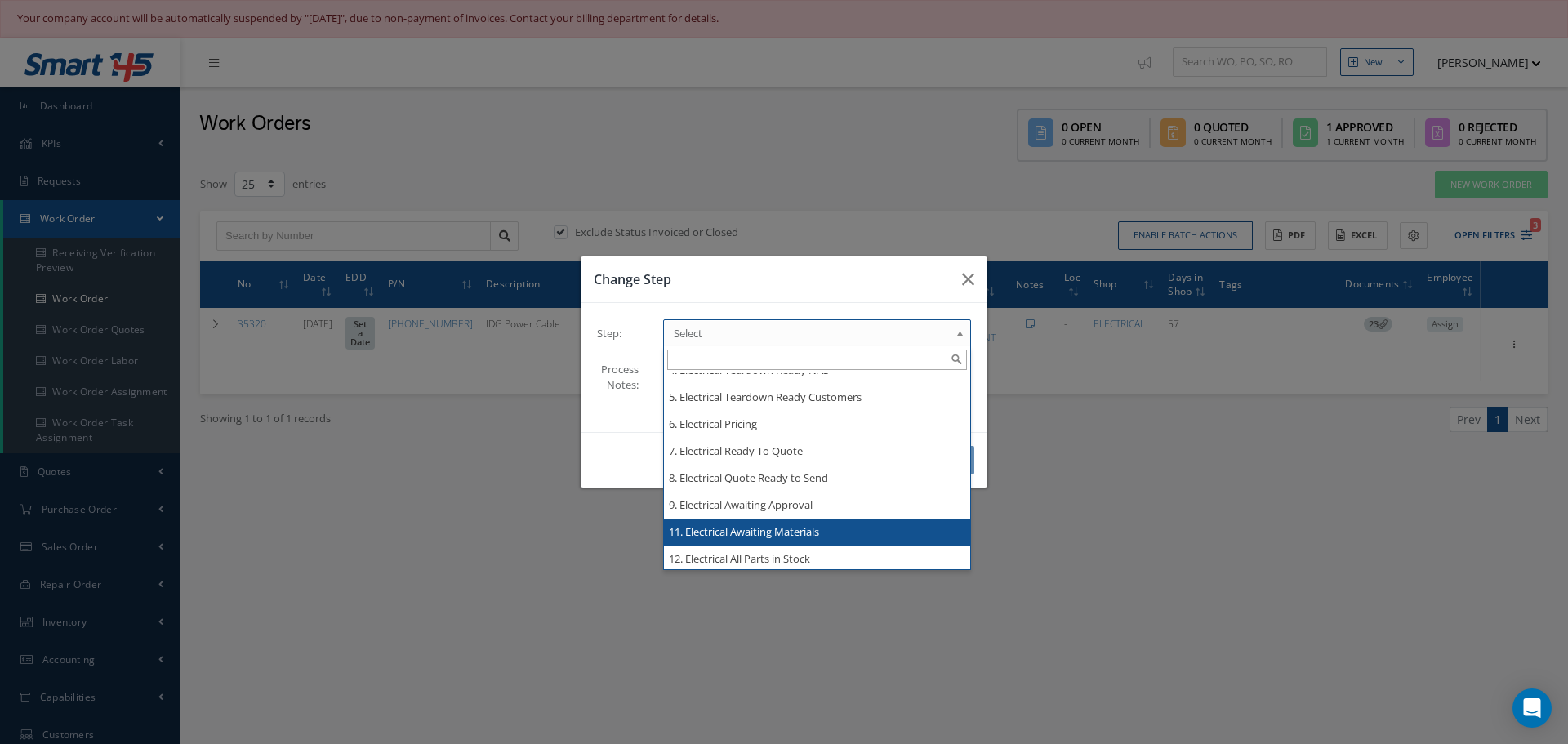
click at [763, 530] on div "Change Step Step: 1 - INCOMING 1.1 [PERSON_NAME] 1.2 Electrical 1.4 [PERSON_NAM…" at bounding box center [784, 372] width 1568 height 744
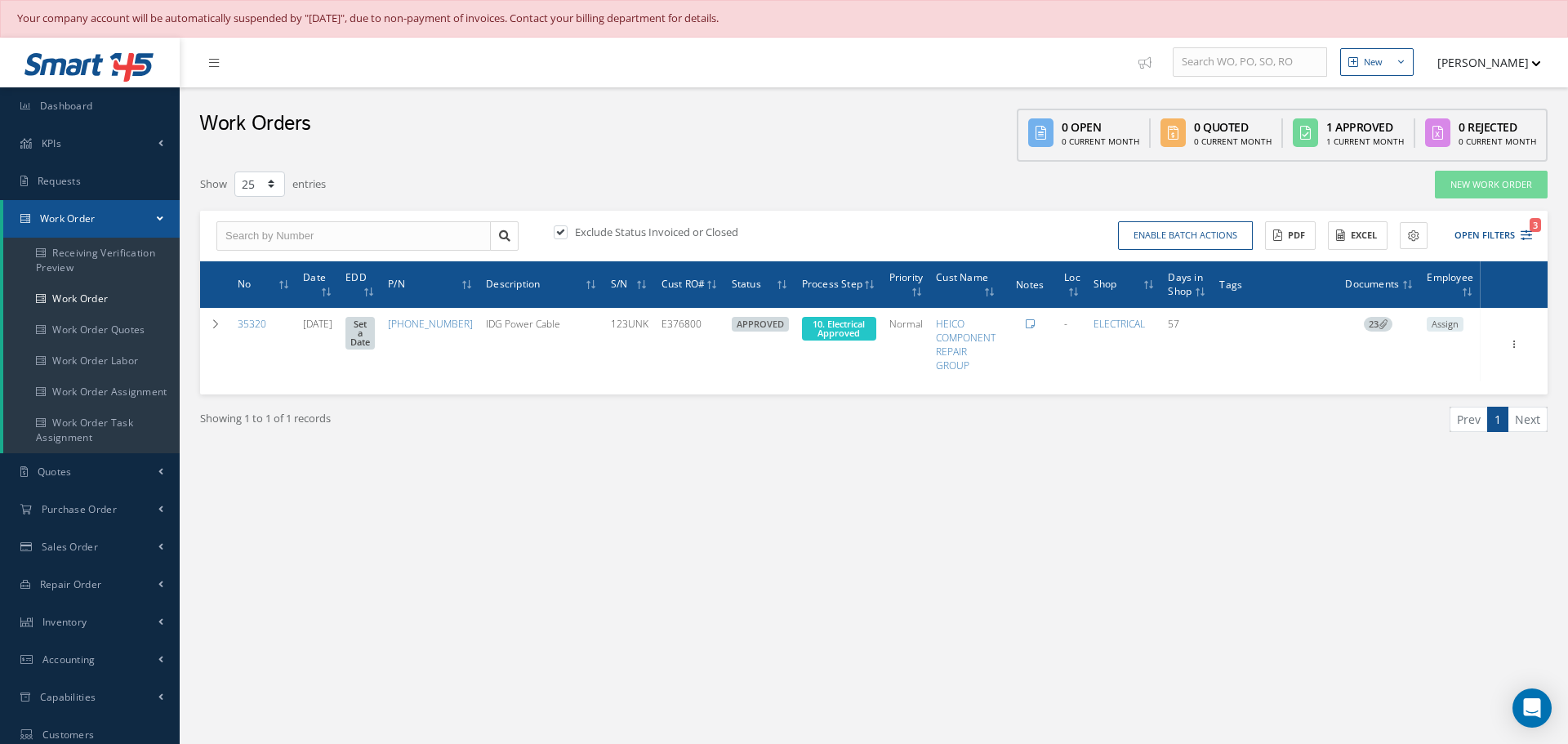
scroll to position [0, 0]
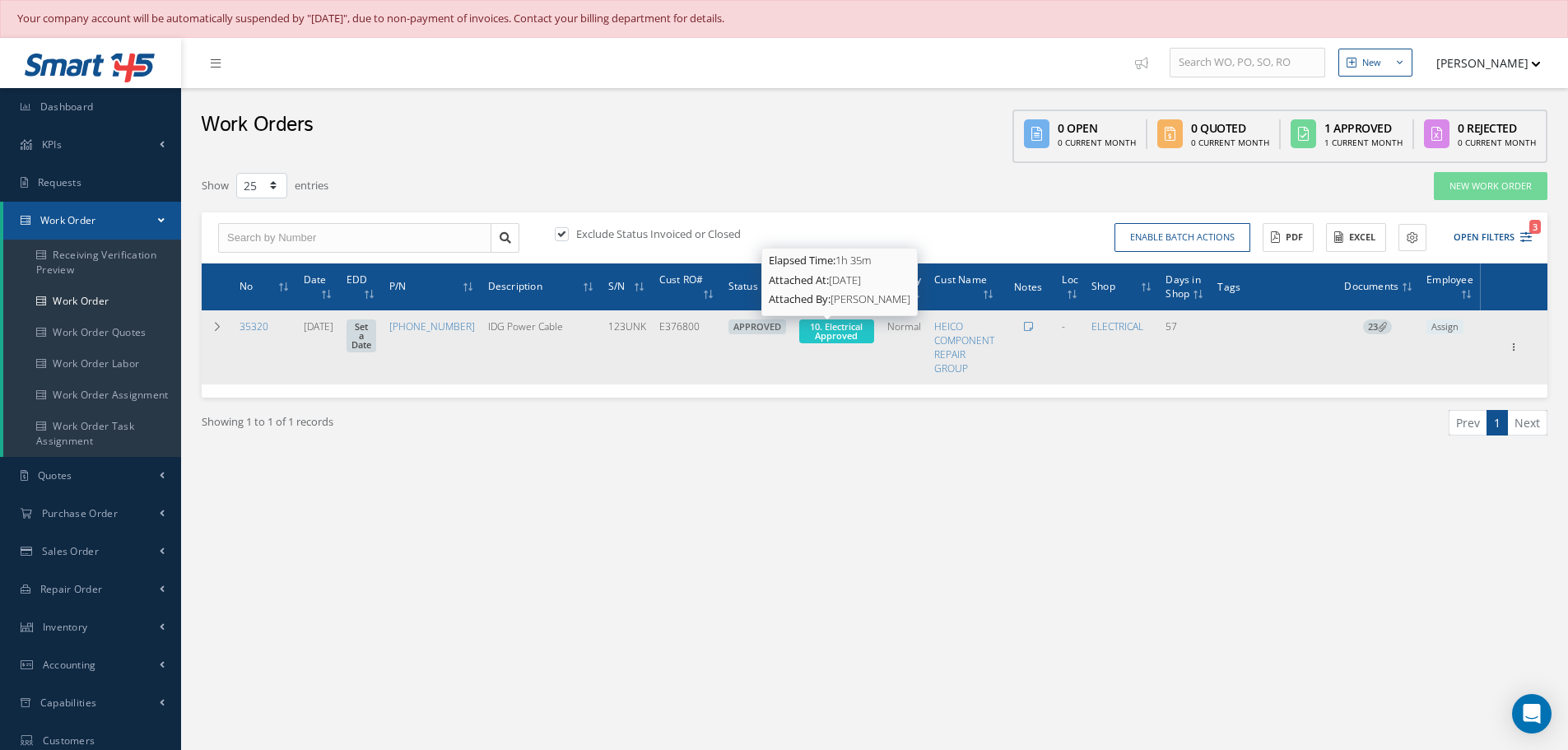
click at [838, 333] on span "10. Electrical Approved" at bounding box center [837, 331] width 53 height 22
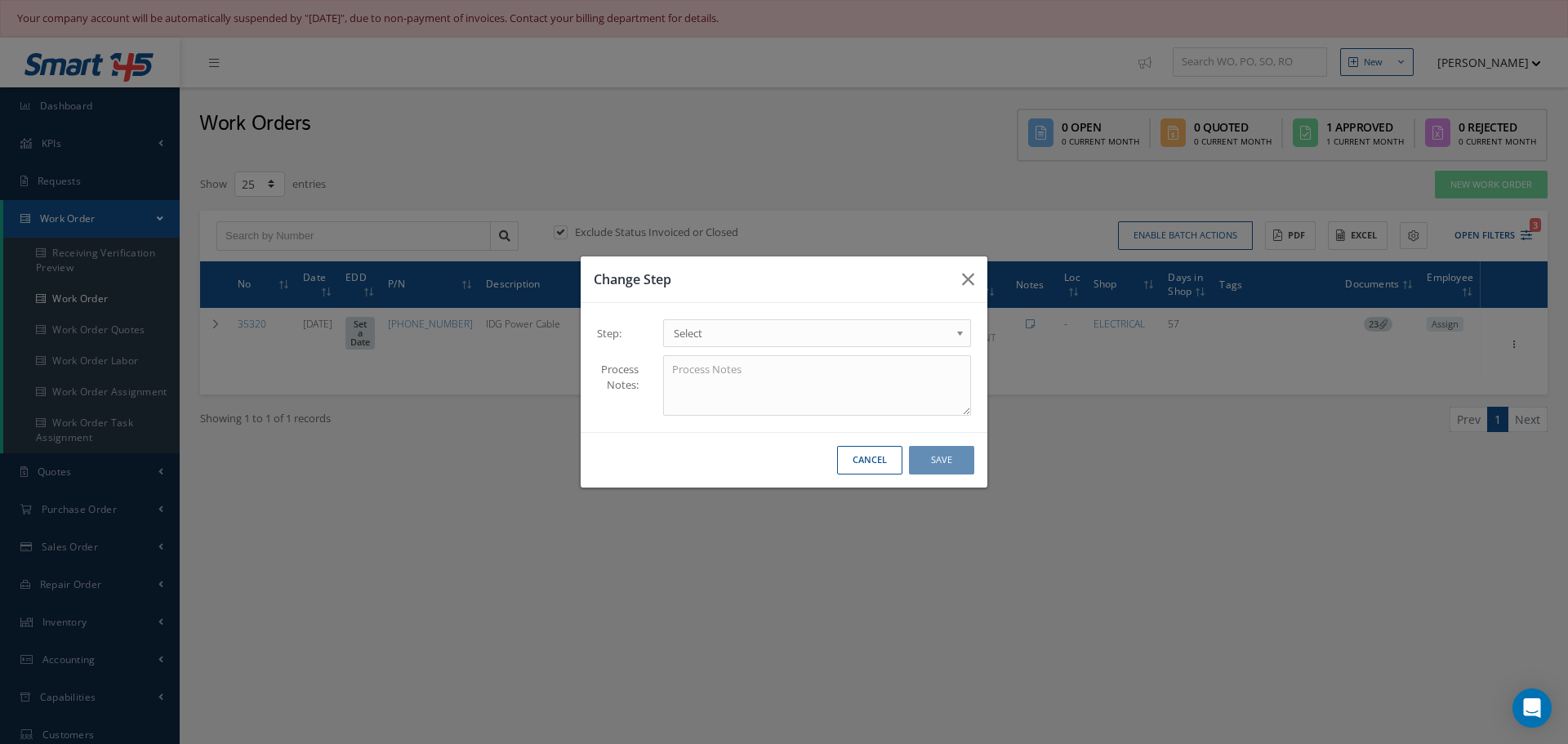
click at [960, 333] on b at bounding box center [962, 337] width 15 height 26
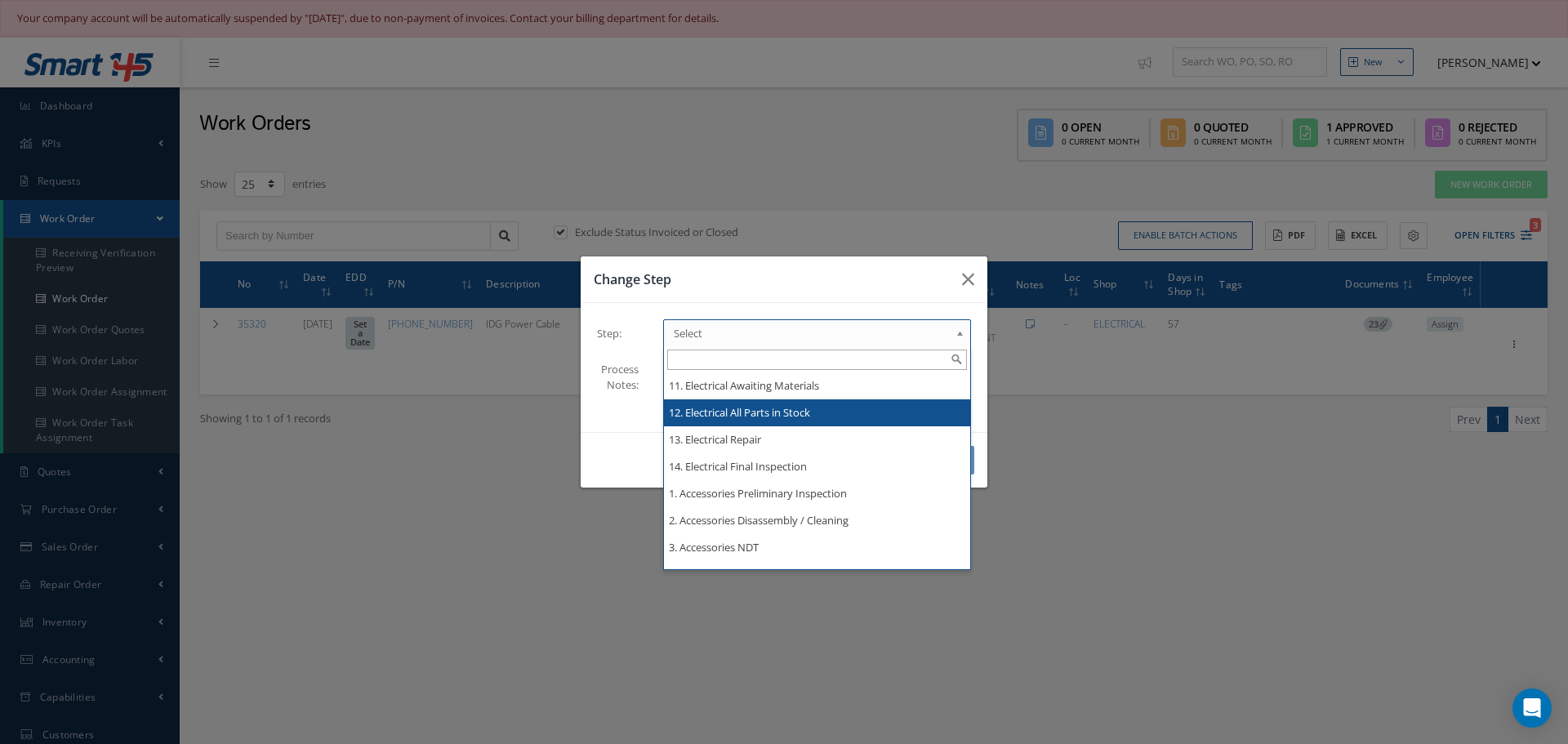
scroll to position [1779, 0]
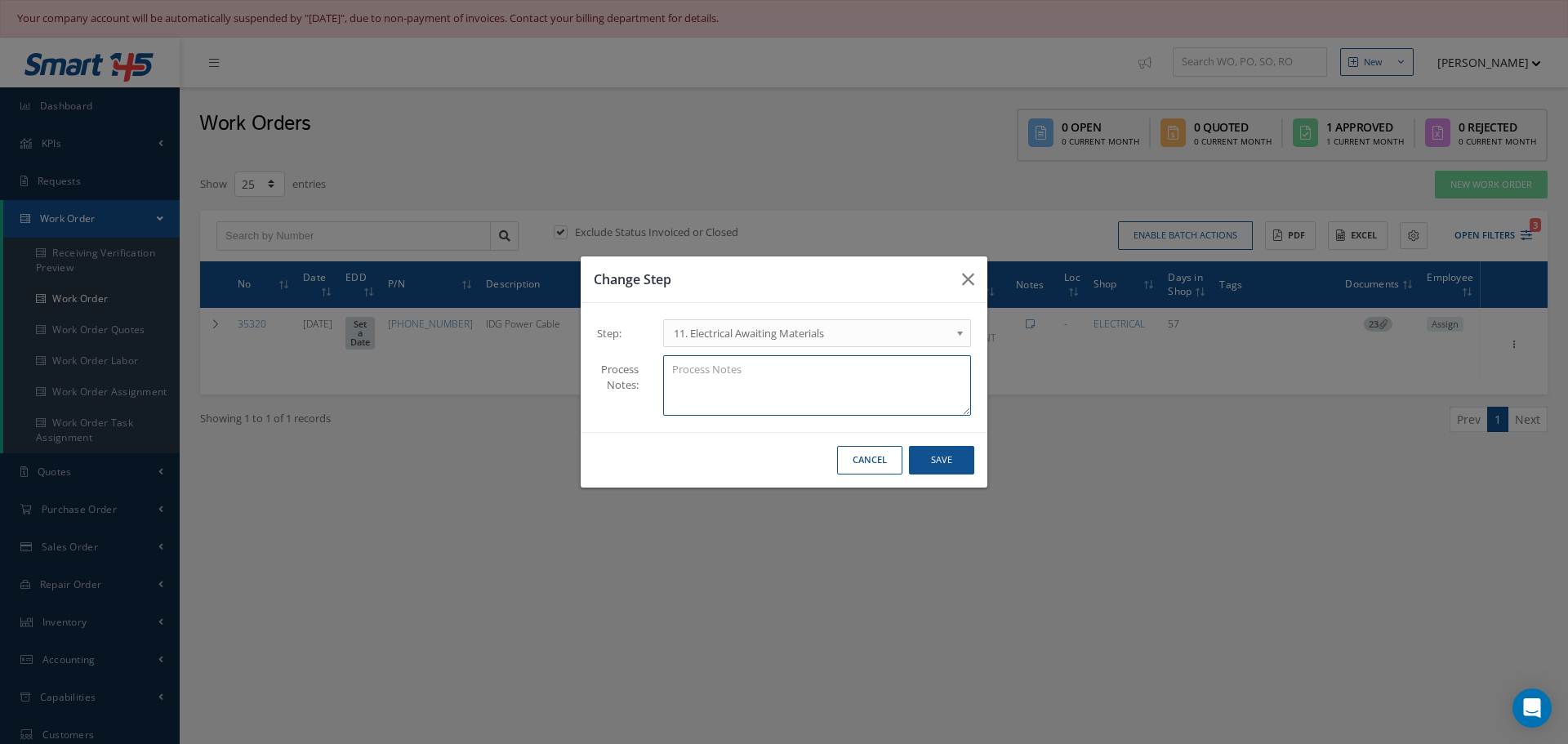
click at [777, 385] on textarea at bounding box center [816, 386] width 307 height 62
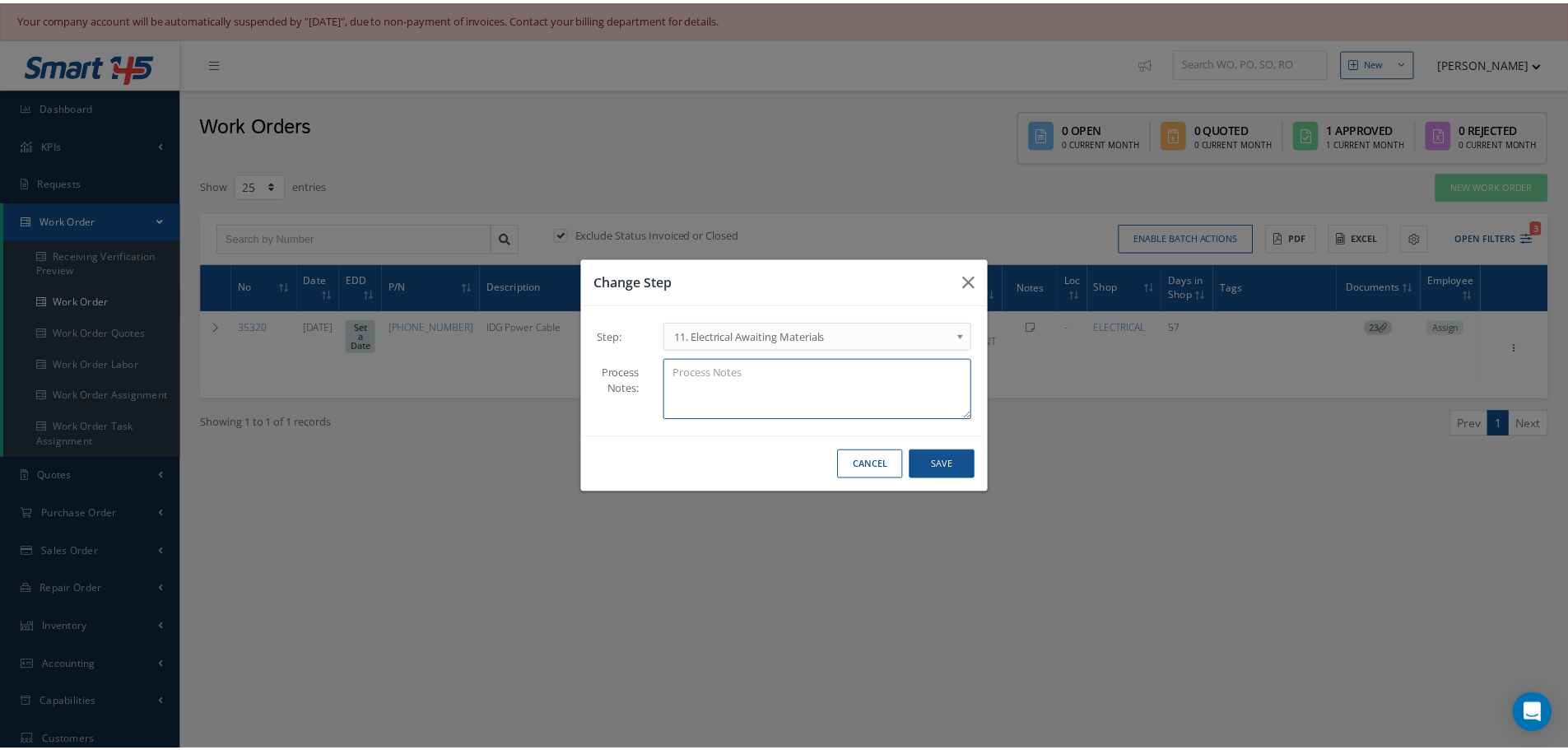
scroll to position [0, 0]
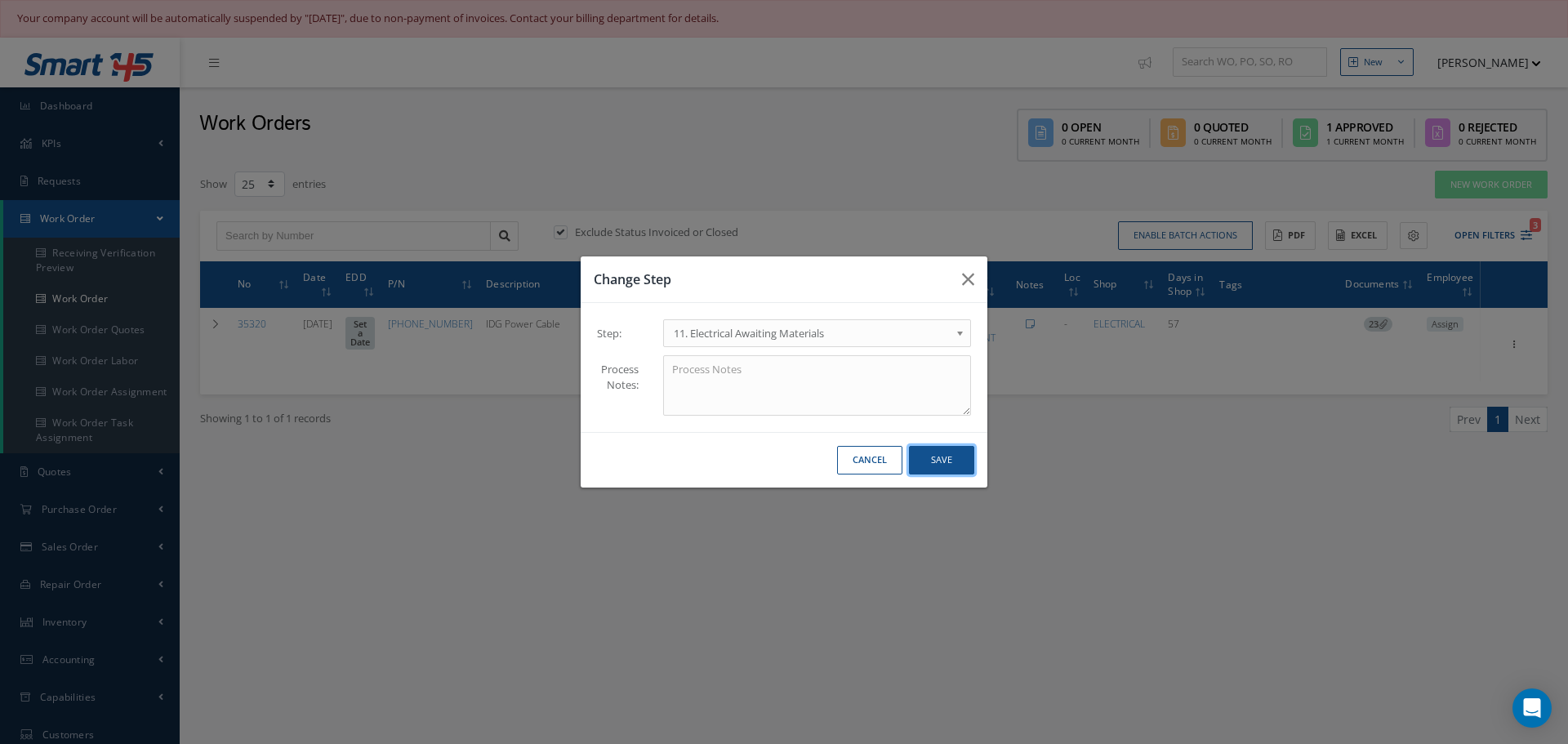
click at [943, 457] on button "Save" at bounding box center [941, 460] width 65 height 29
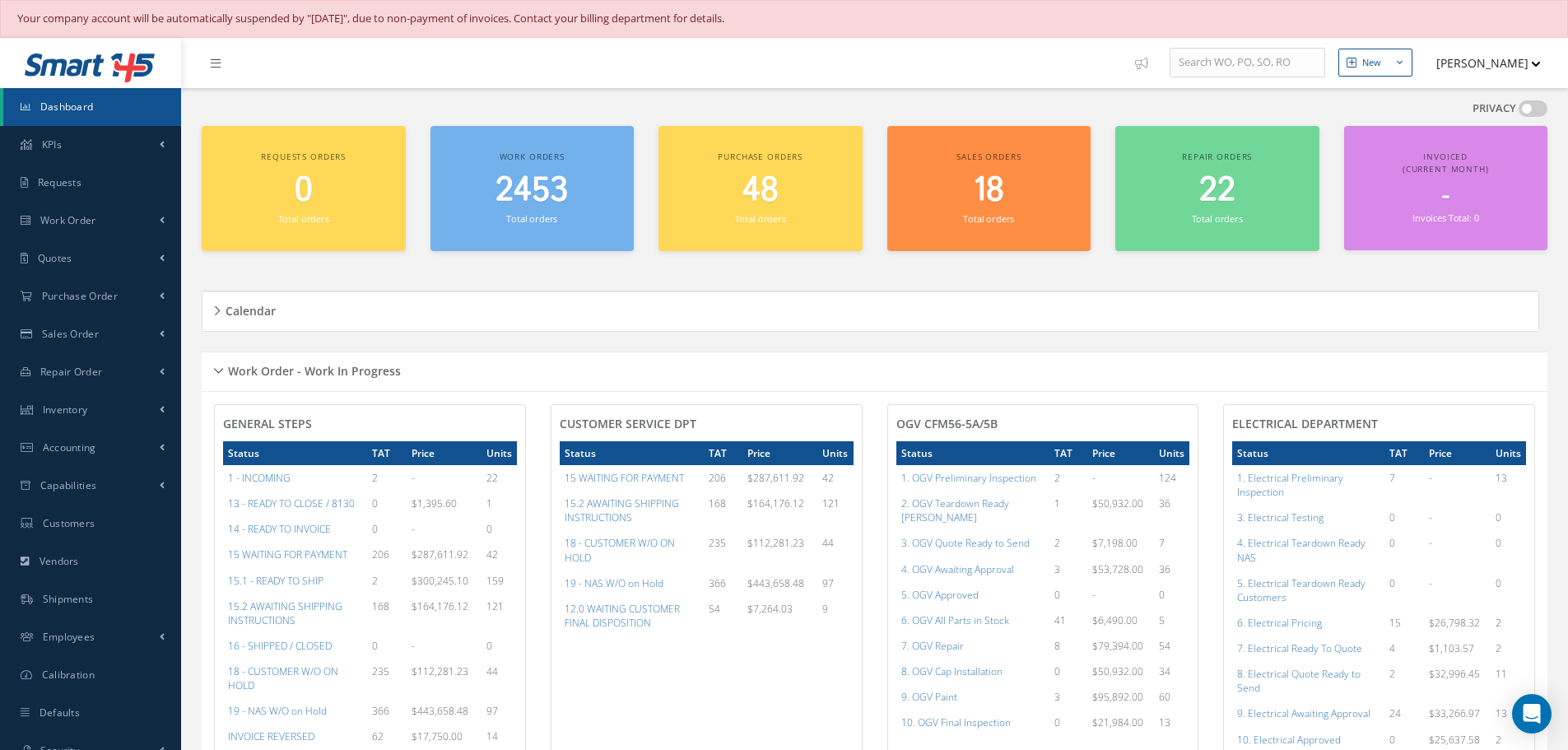
scroll to position [823, 0]
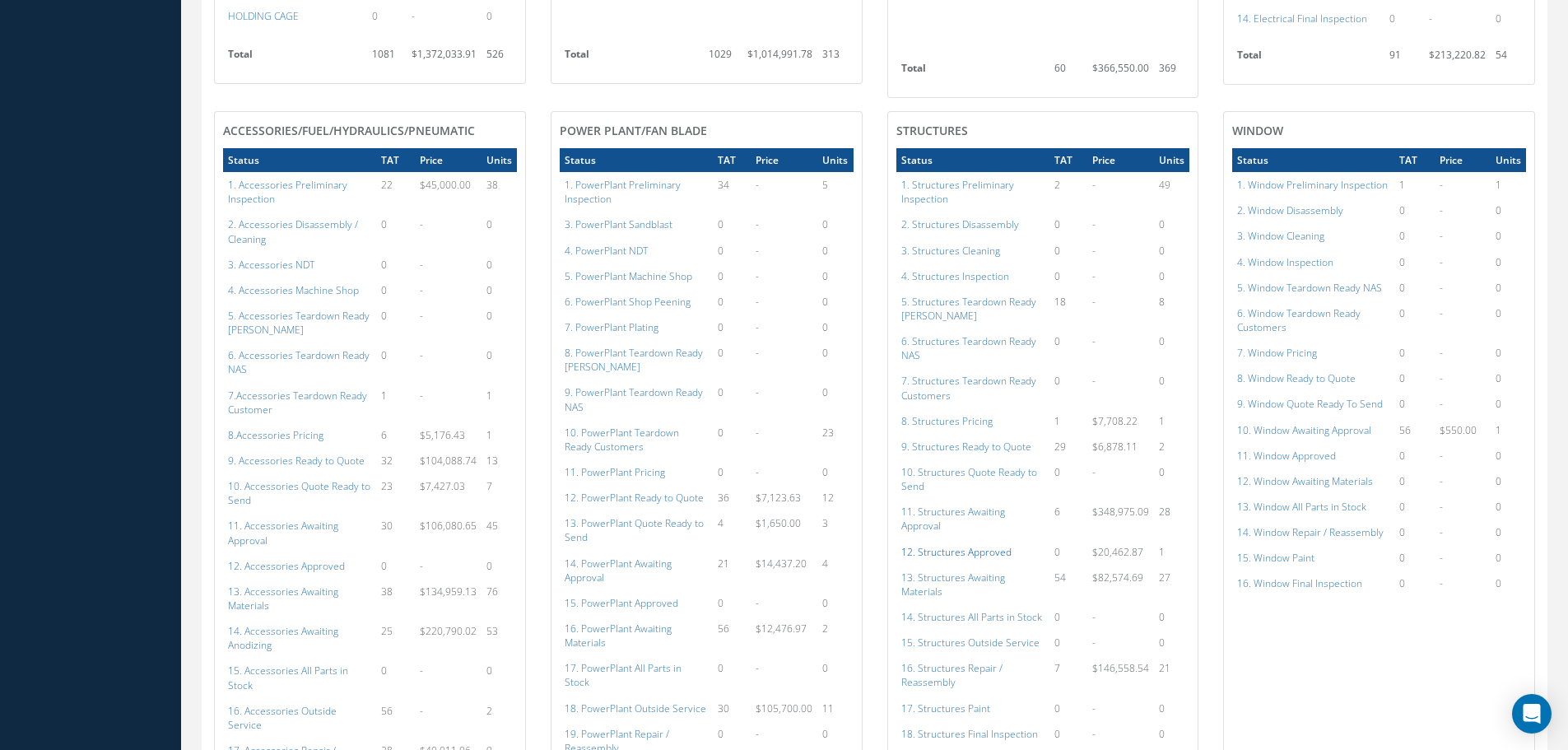
click at [953, 545] on a=152&excludeInternalCustomer=false&excludeInvoicedOrClosed=true&shop_id=3&filtersHidded"] "12. Structures Approved" at bounding box center [956, 551] width 110 height 14
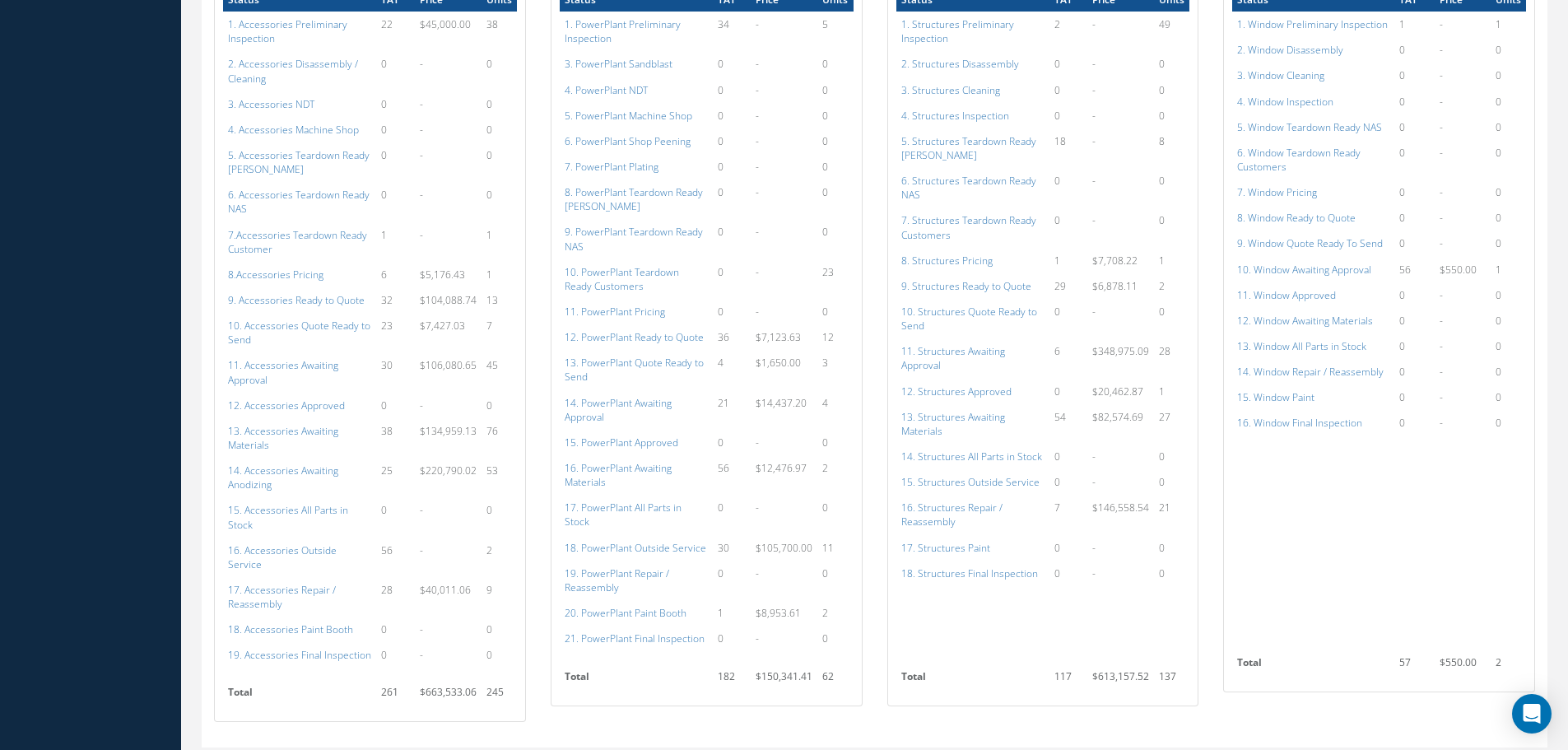
scroll to position [993, 0]
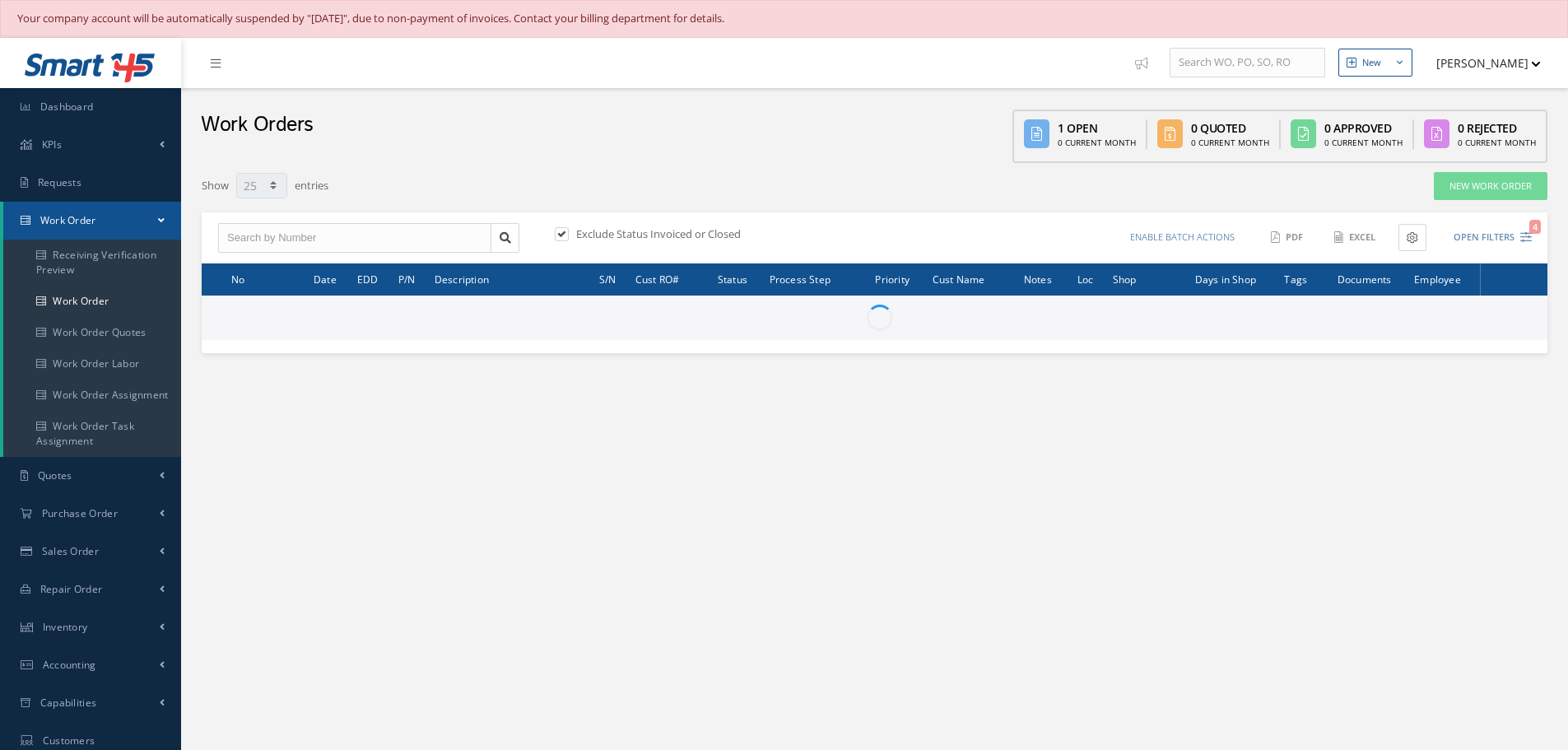
select select "25"
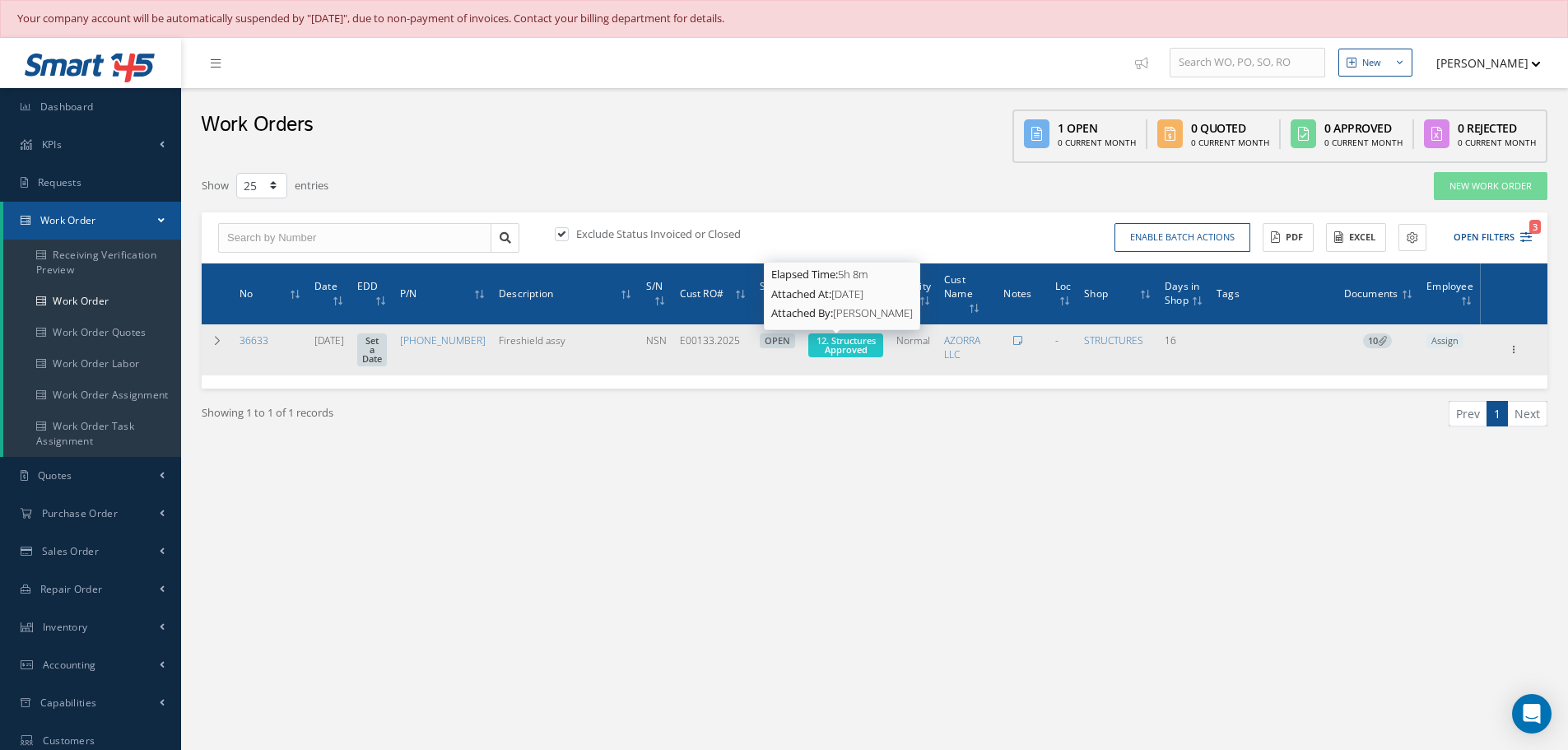
click at [849, 348] on span "12. Structures Approved" at bounding box center [846, 345] width 59 height 22
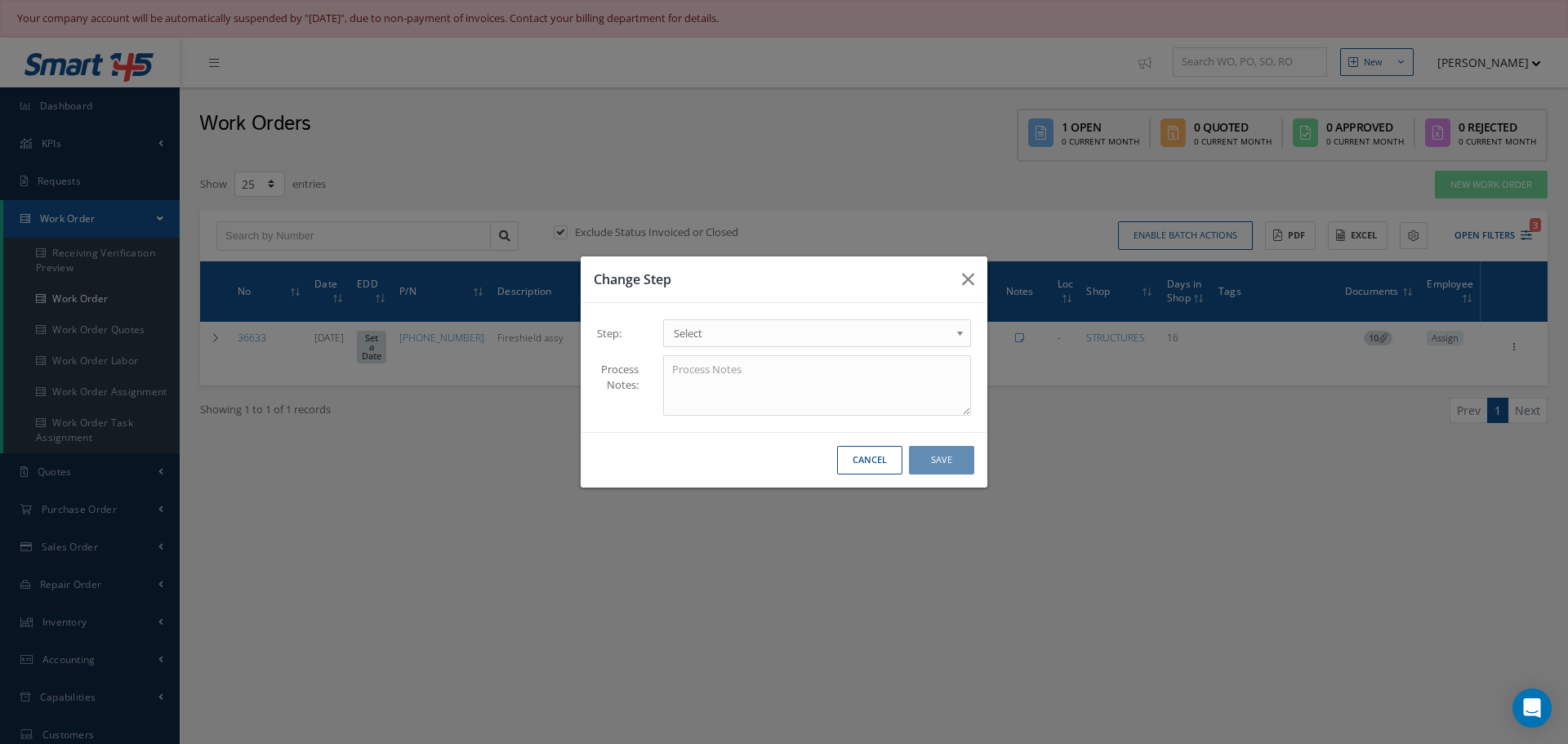
click at [960, 334] on b at bounding box center [962, 337] width 15 height 26
click at [934, 461] on button "Save" at bounding box center [941, 460] width 65 height 29
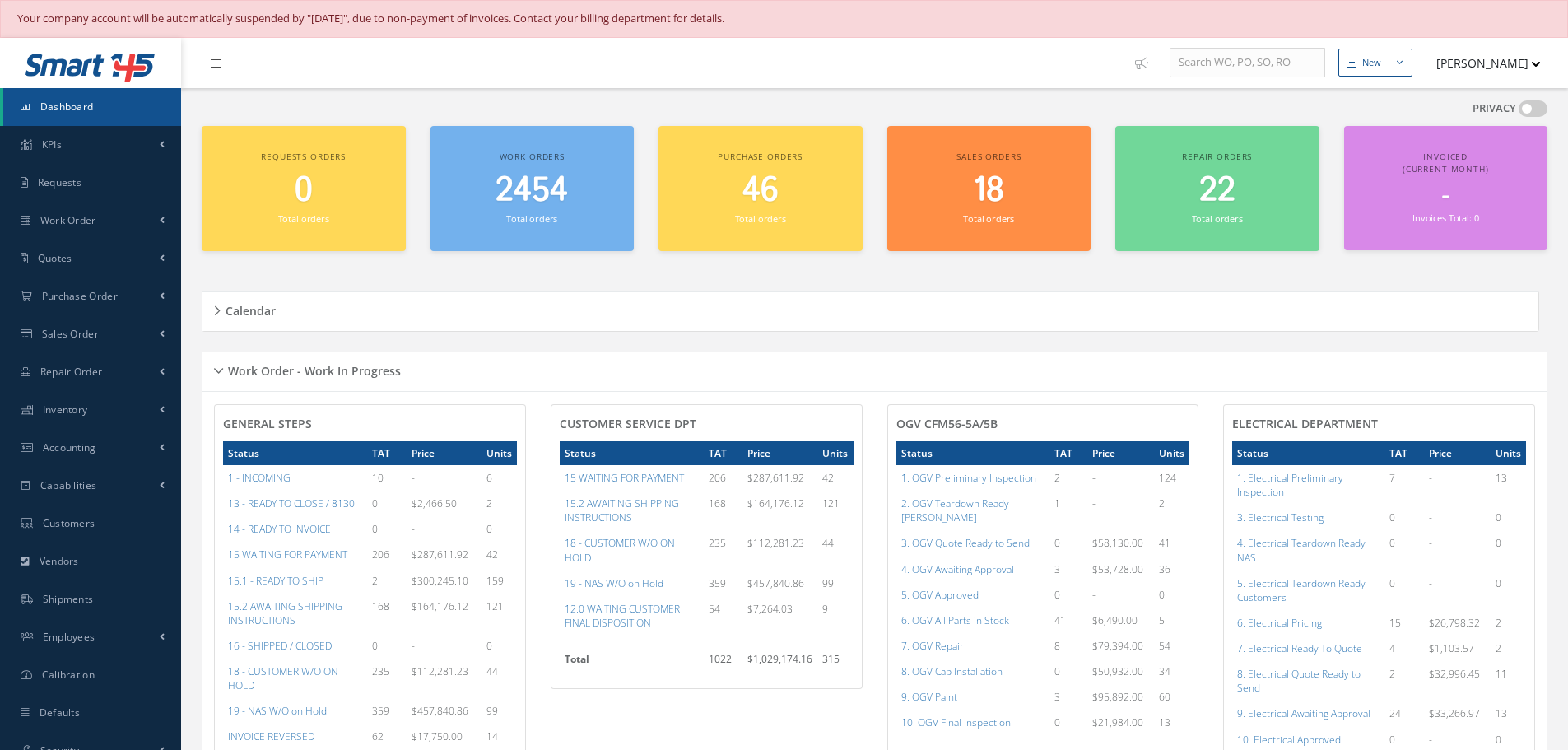
scroll to position [993, 0]
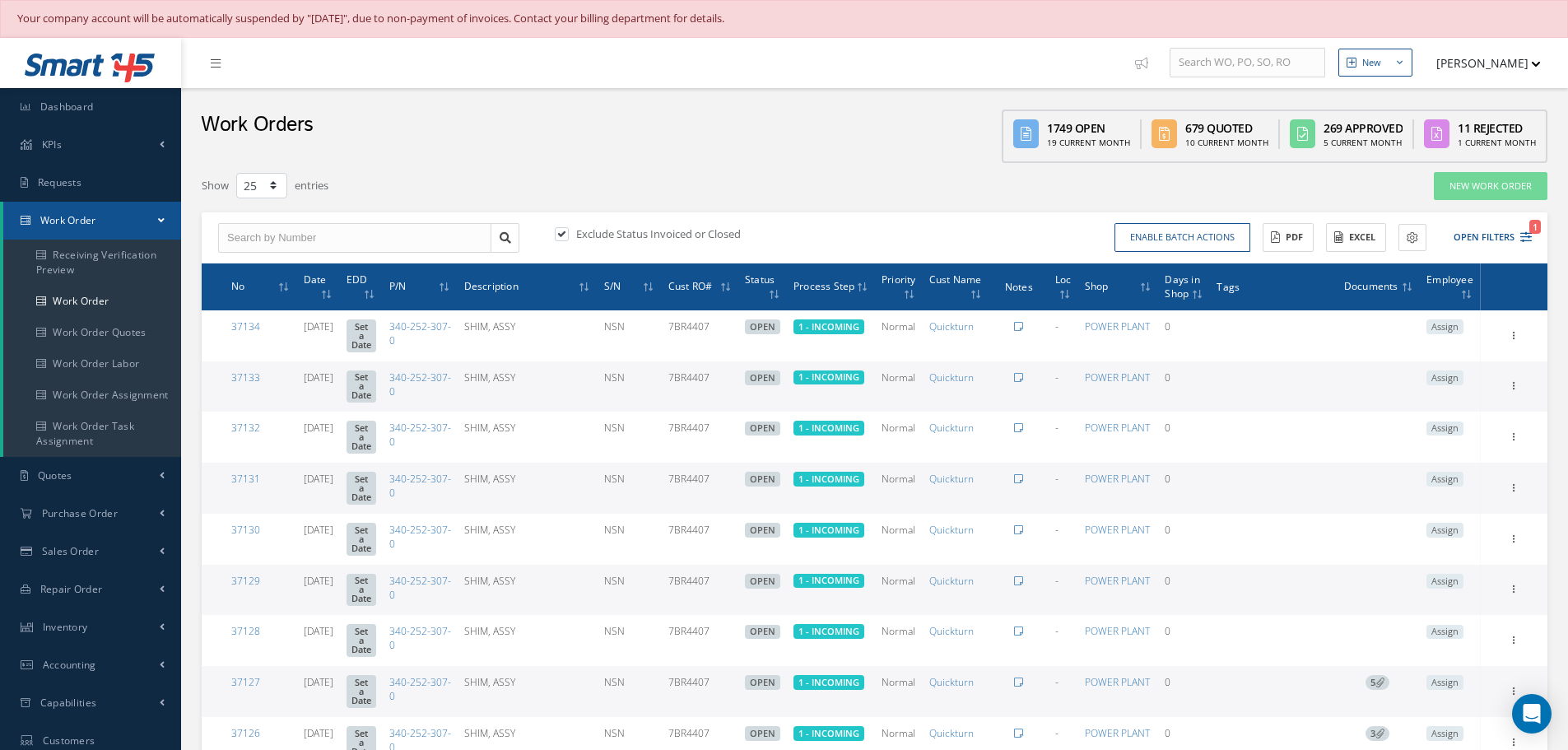
select select "25"
click at [298, 244] on input "text" at bounding box center [355, 237] width 273 height 29
type input "36364"
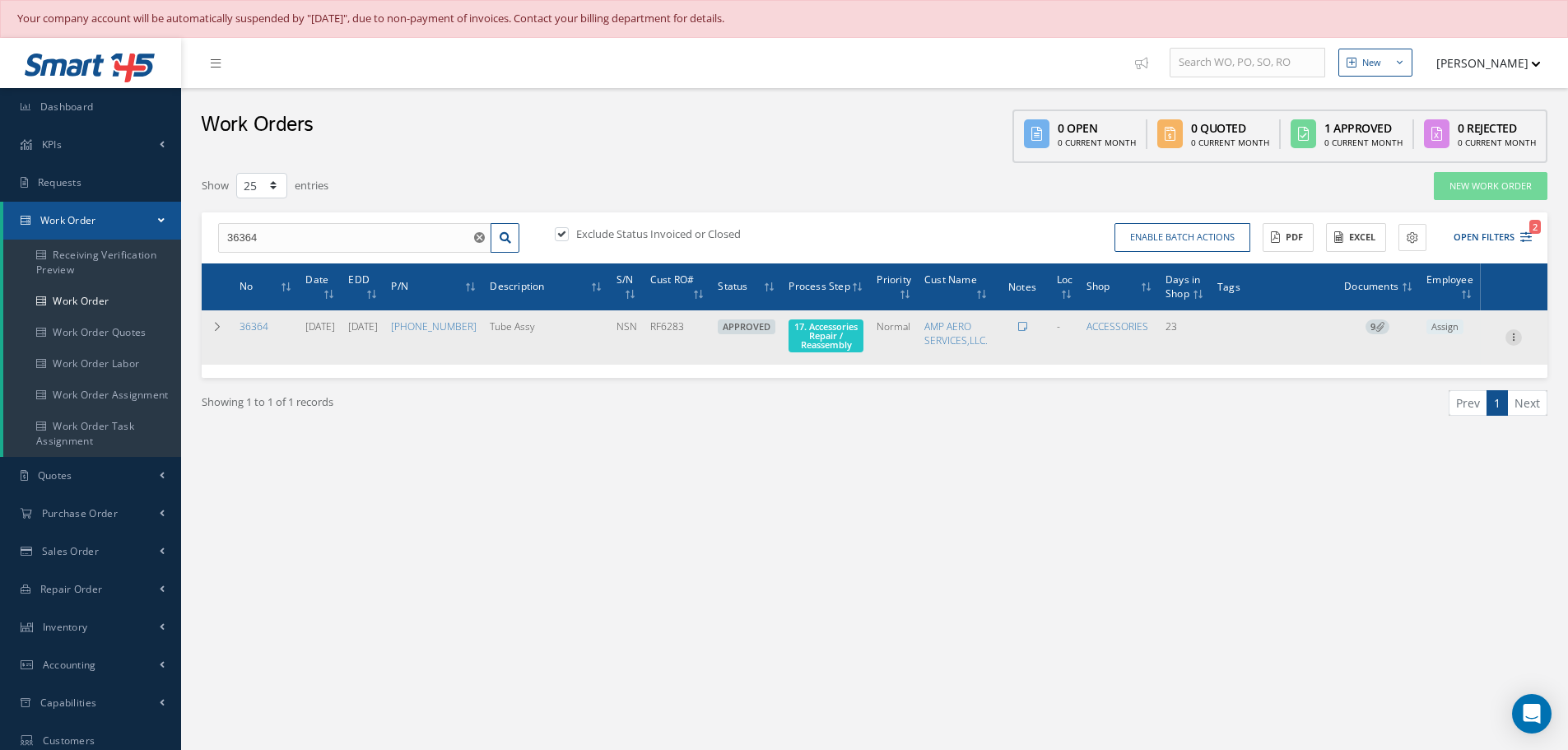
click at [1519, 342] on icon at bounding box center [1513, 335] width 16 height 13
click at [1407, 368] on link "Edit" at bounding box center [1438, 368] width 130 height 22
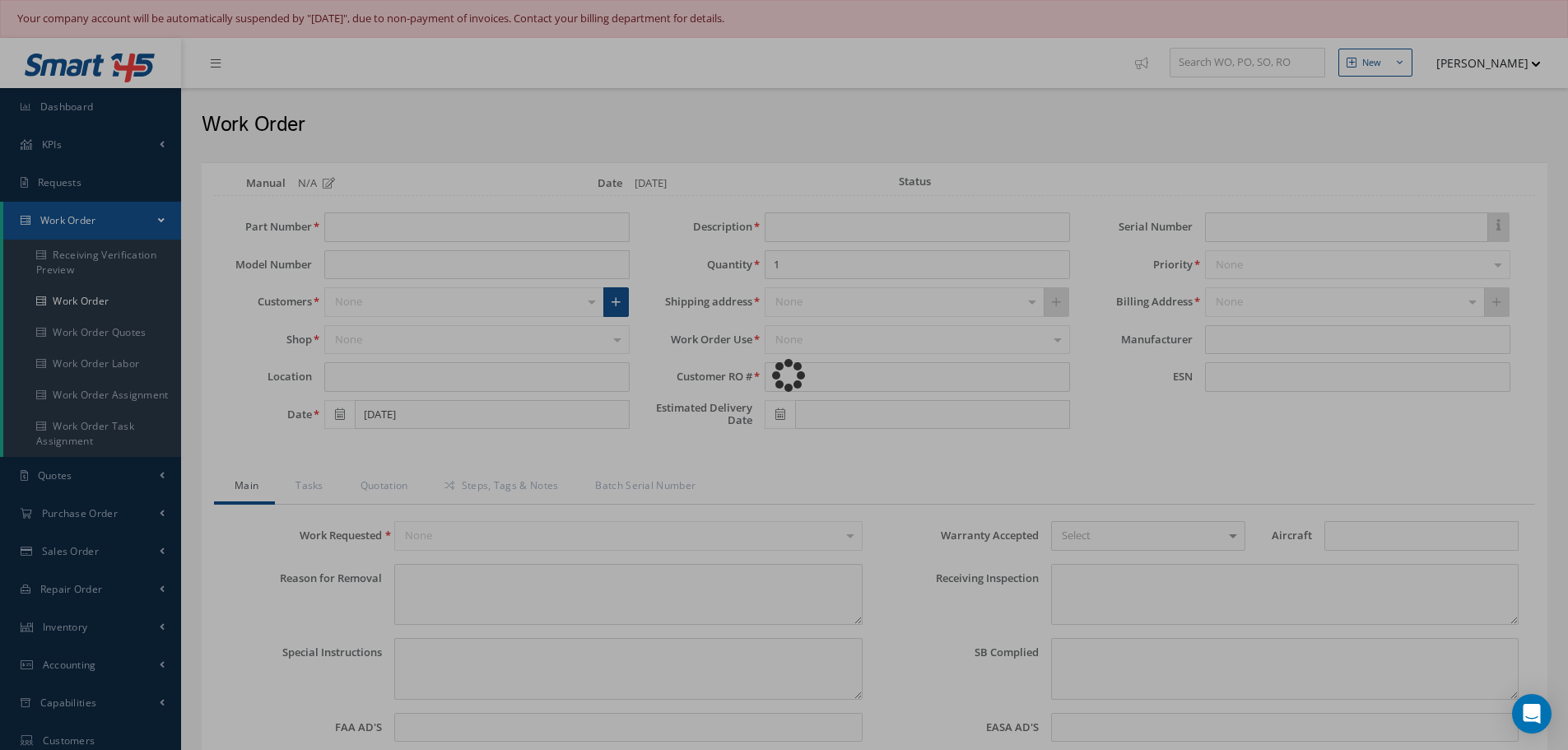
type input "[PHONE_NUMBER]"
type input "[DATE]"
type input "Tube Assy"
type input "RF6283"
type input "[DATE]"
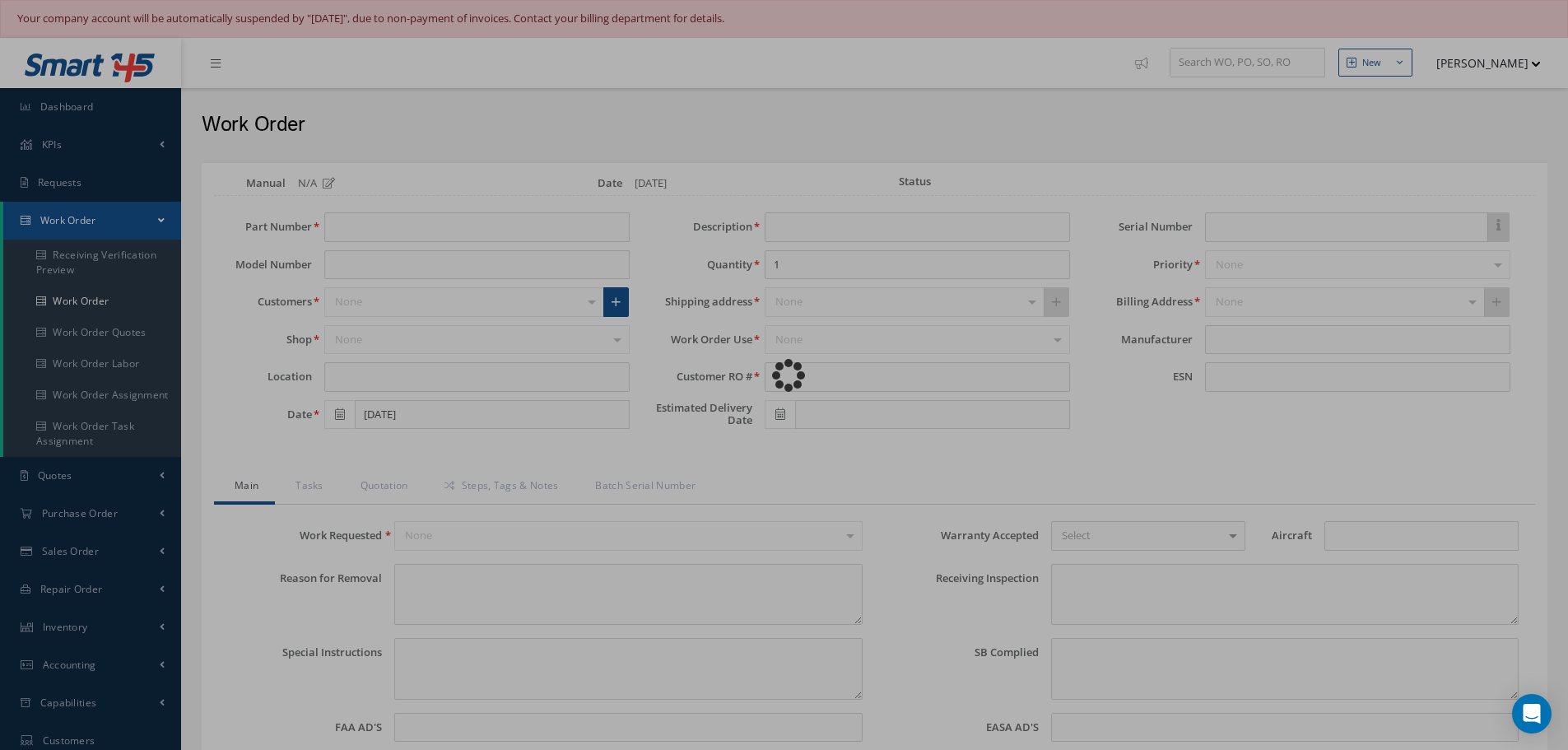
type input "NSN"
type input "V12322"
type textarea "NONE"
type textarea "PLEASE SEE R.O. FOR DETAILS"
type textarea "NO VISUAL DAMAGE"
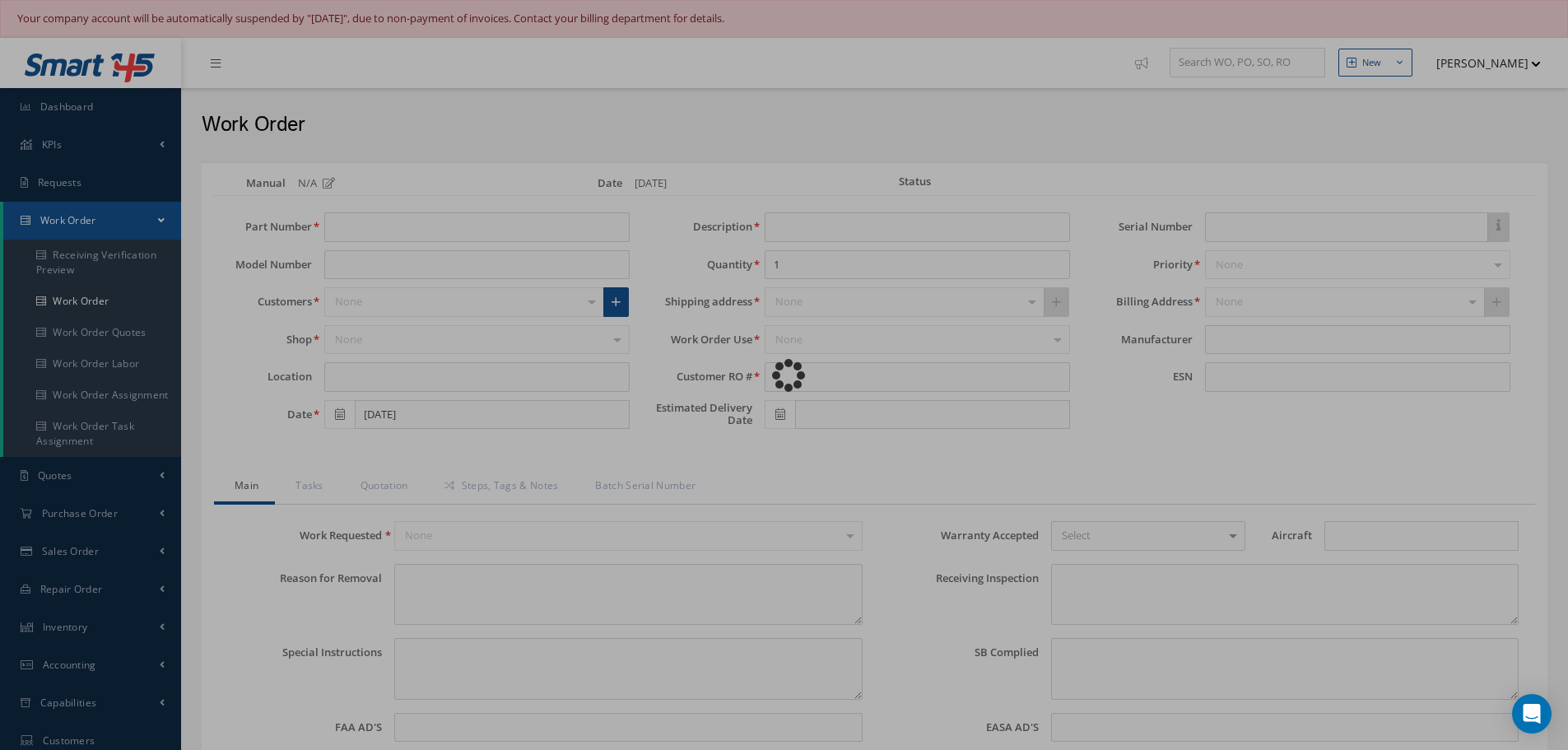
type textarea "None performed"
type textarea "Article was xxxxx in reference with the following Technical Standard : IAE CMM …"
type textarea "Article has been approved to return to service."
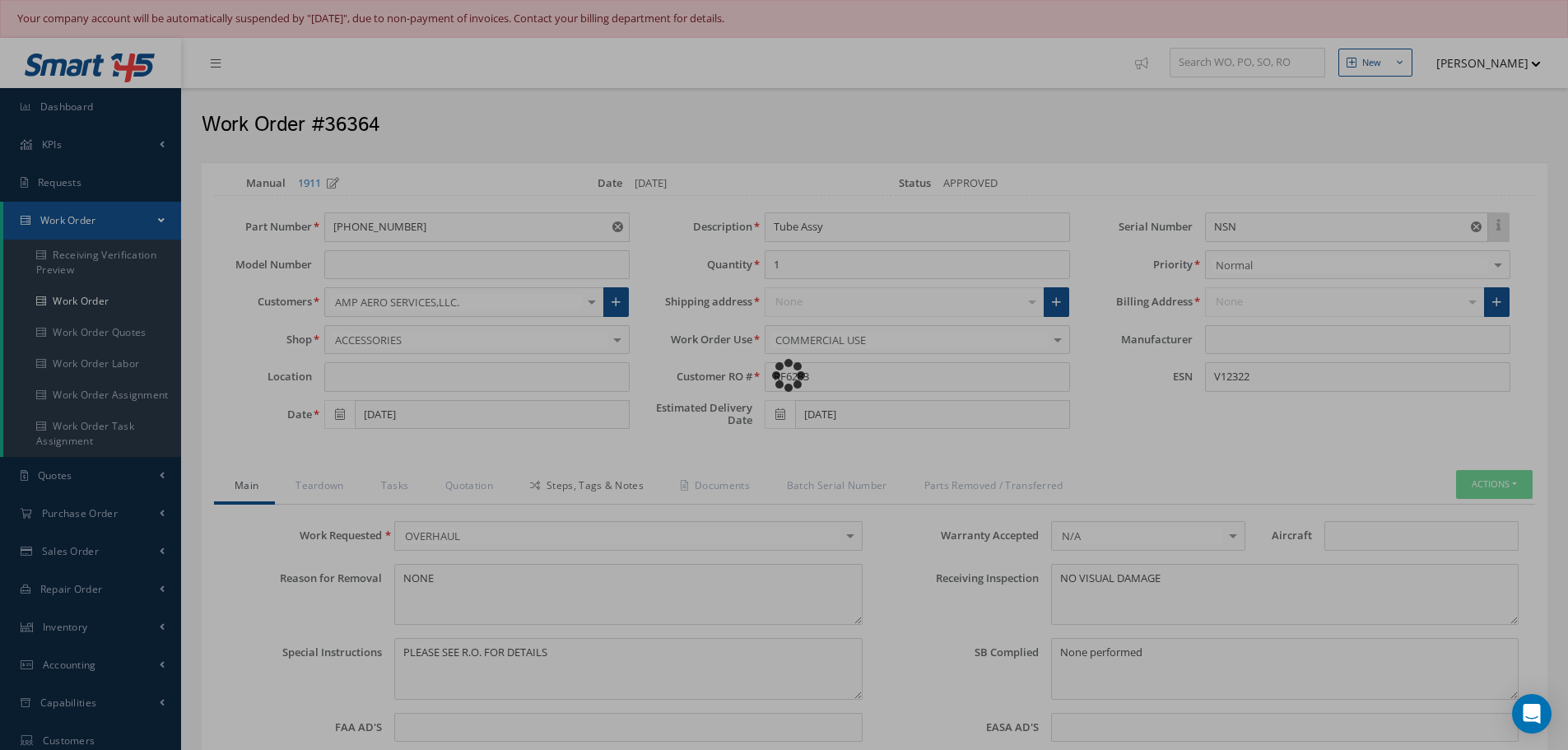
type input "IAE"
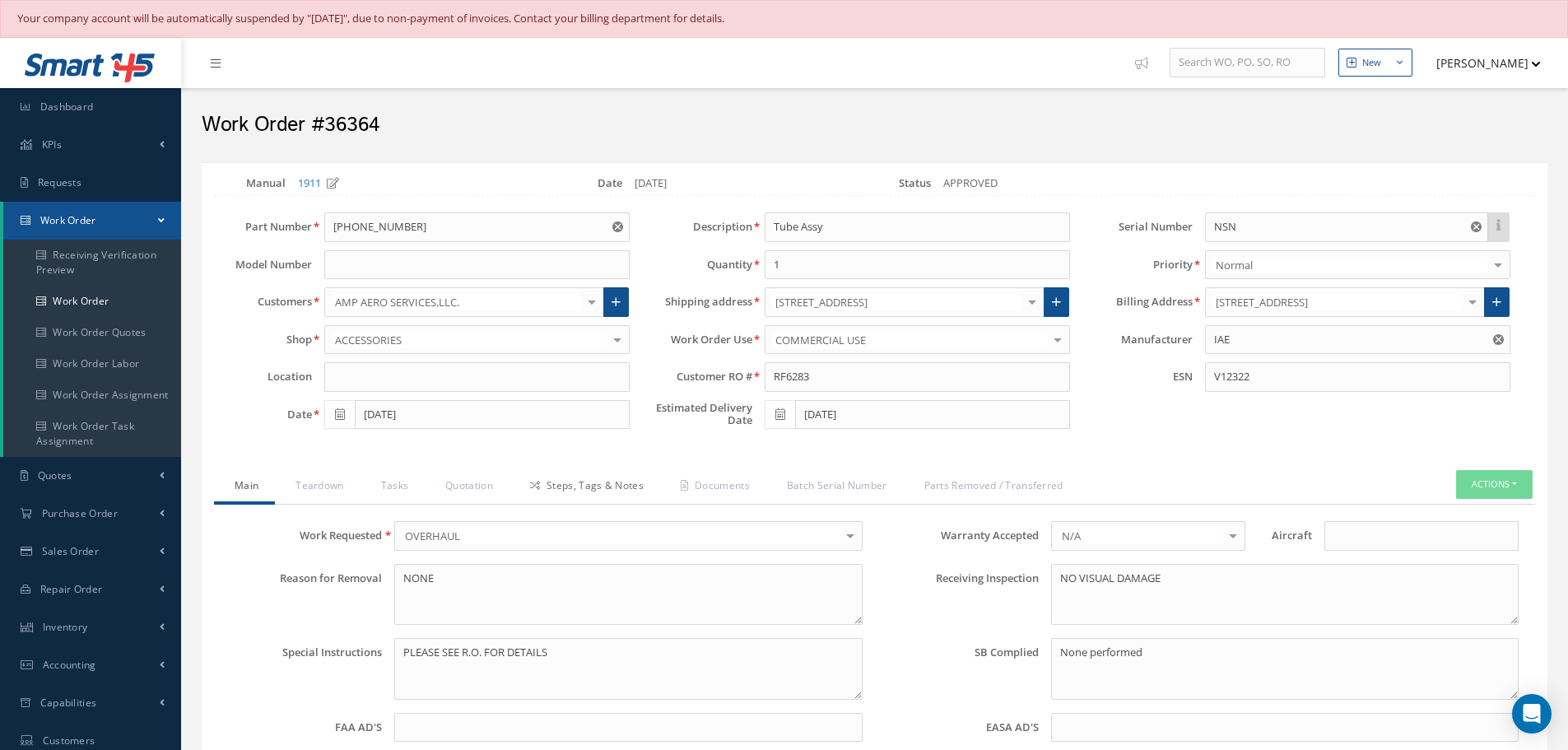
click at [583, 481] on link "Steps, Tags & Notes" at bounding box center [585, 487] width 151 height 35
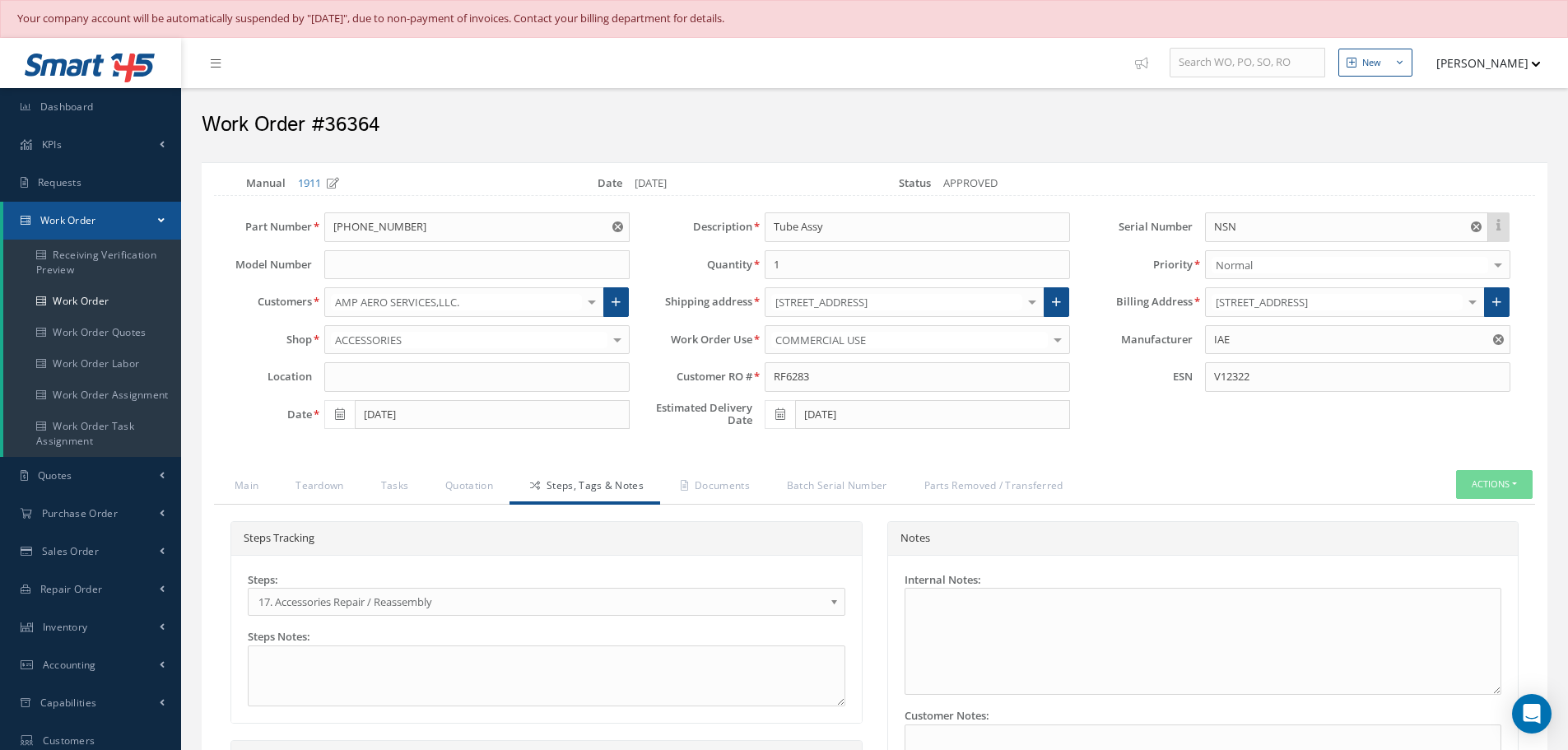
select select "25"
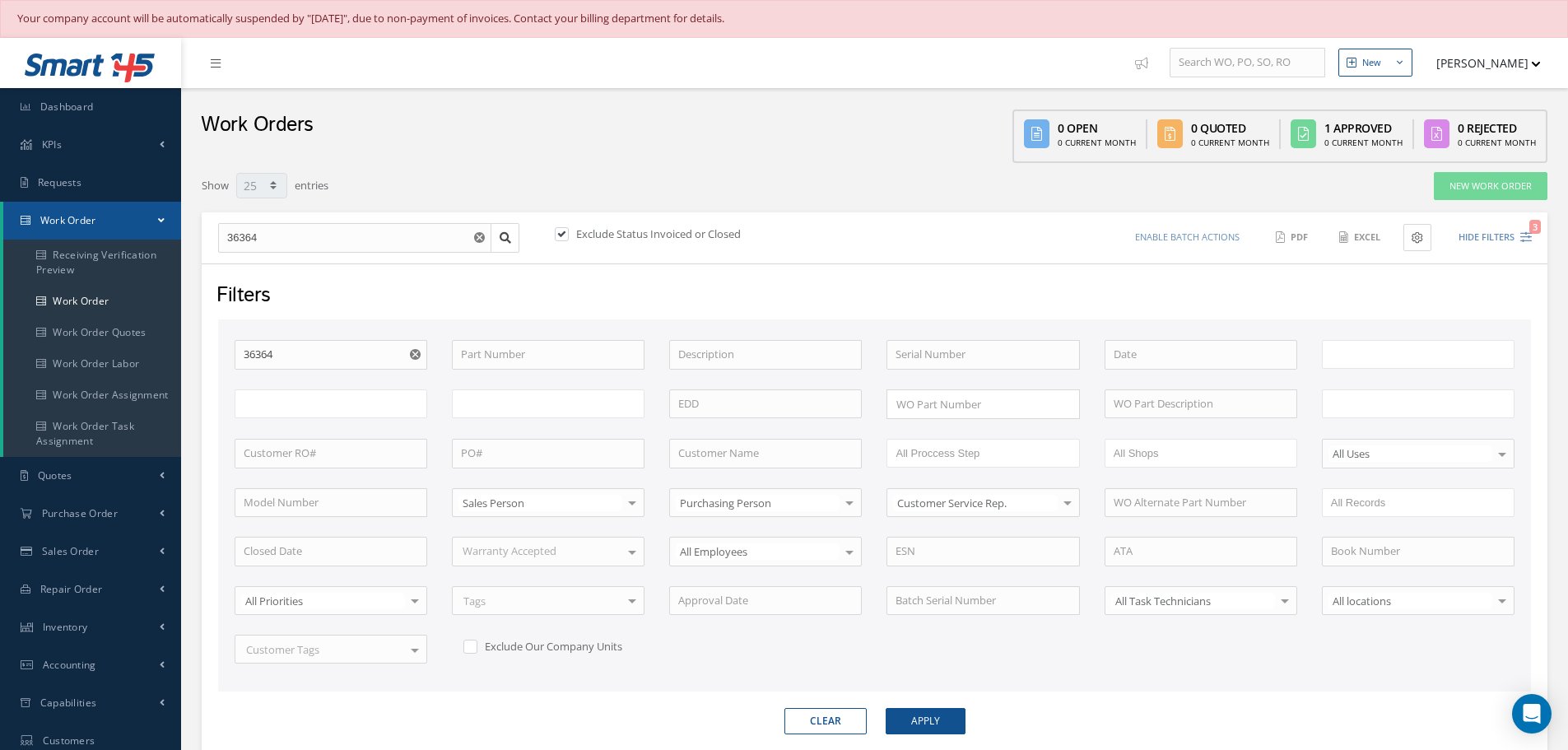
type input "All Work Request"
type input "All Work Performed"
type input "All Status"
type input "WO Part Status"
click at [318, 363] on input "36364" at bounding box center [331, 354] width 192 height 29
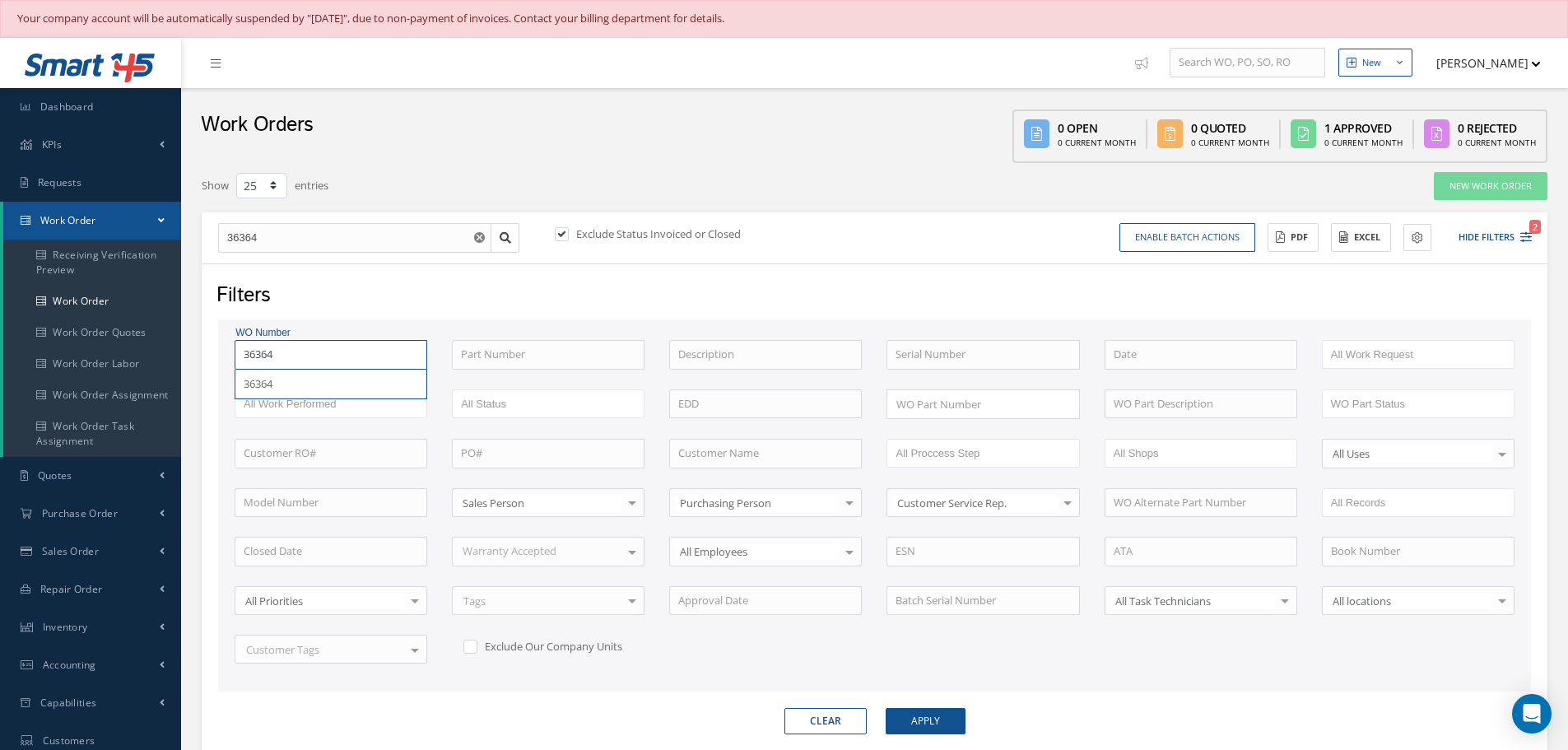
type input "3636"
type input "363"
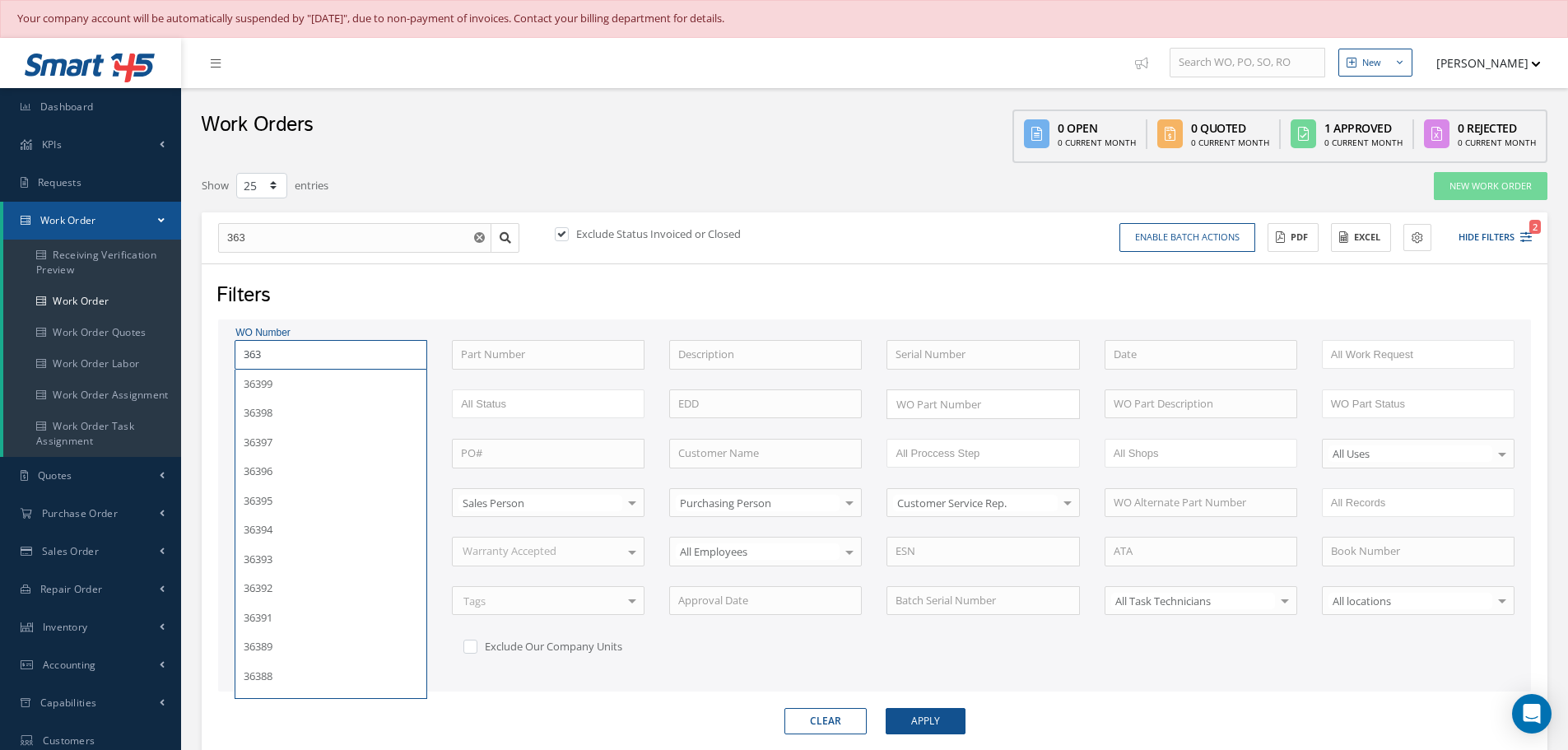
type input "36"
type input "366"
type input "3663"
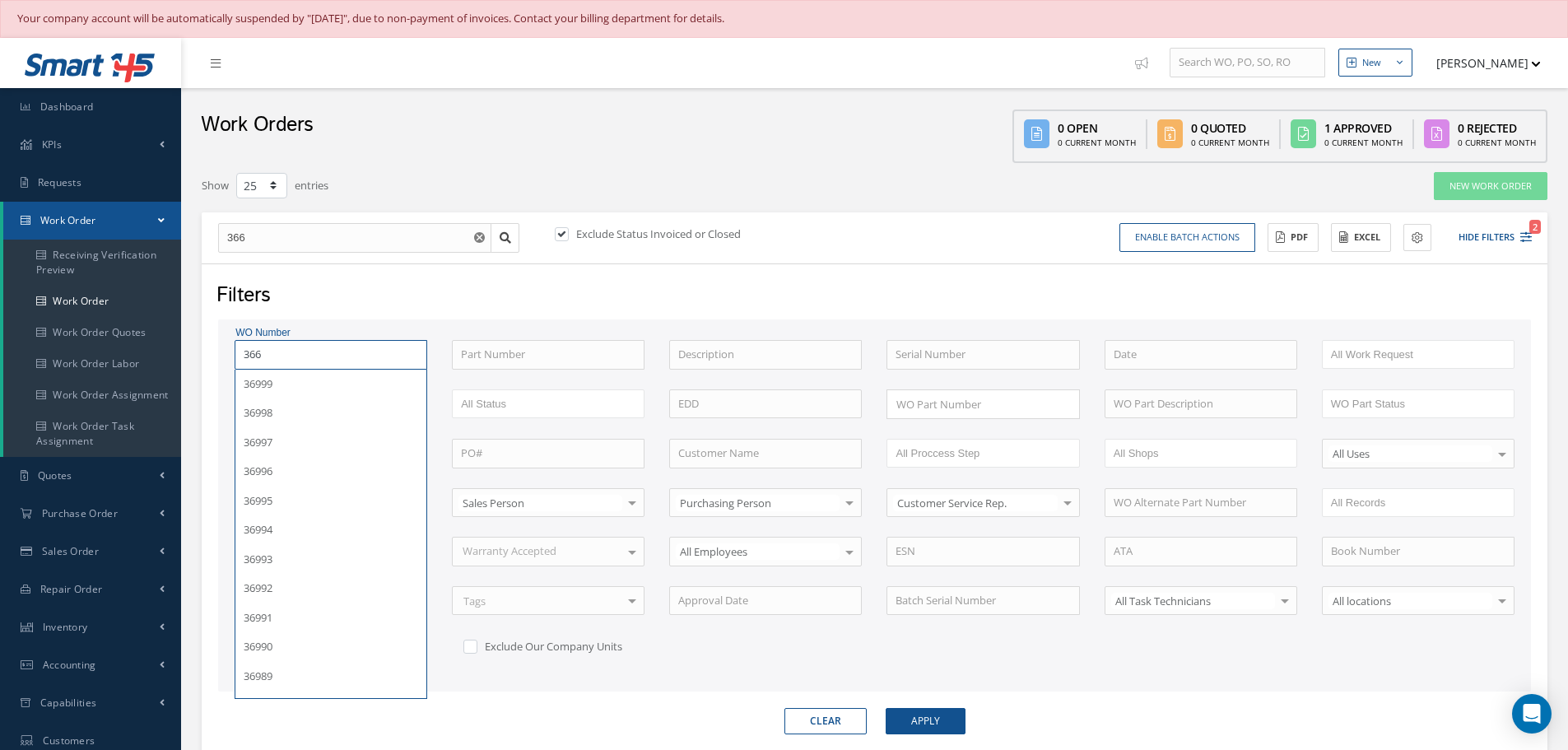
type input "3663"
type input "36633"
click at [886, 708] on button "Apply" at bounding box center [925, 721] width 80 height 26
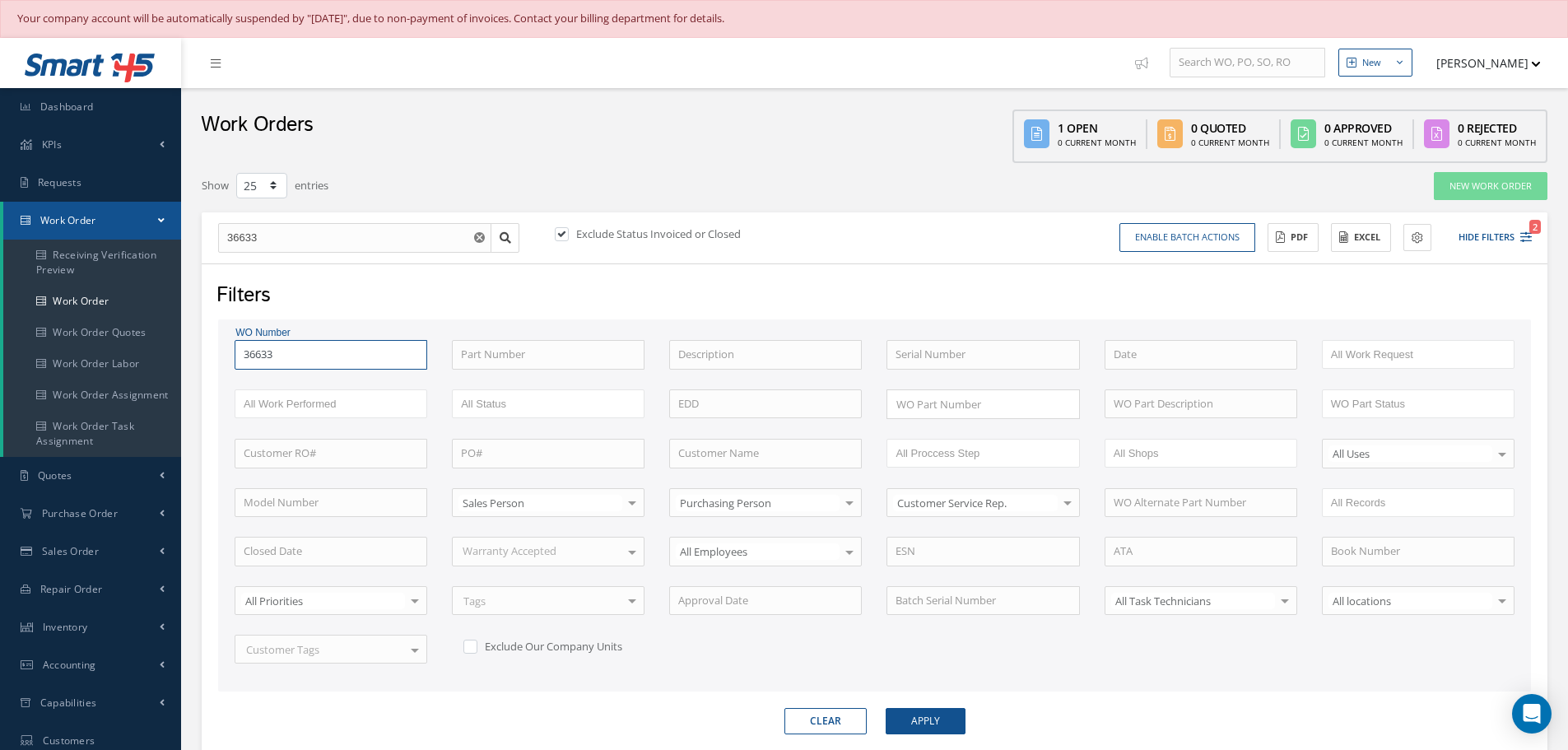
scroll to position [249, 0]
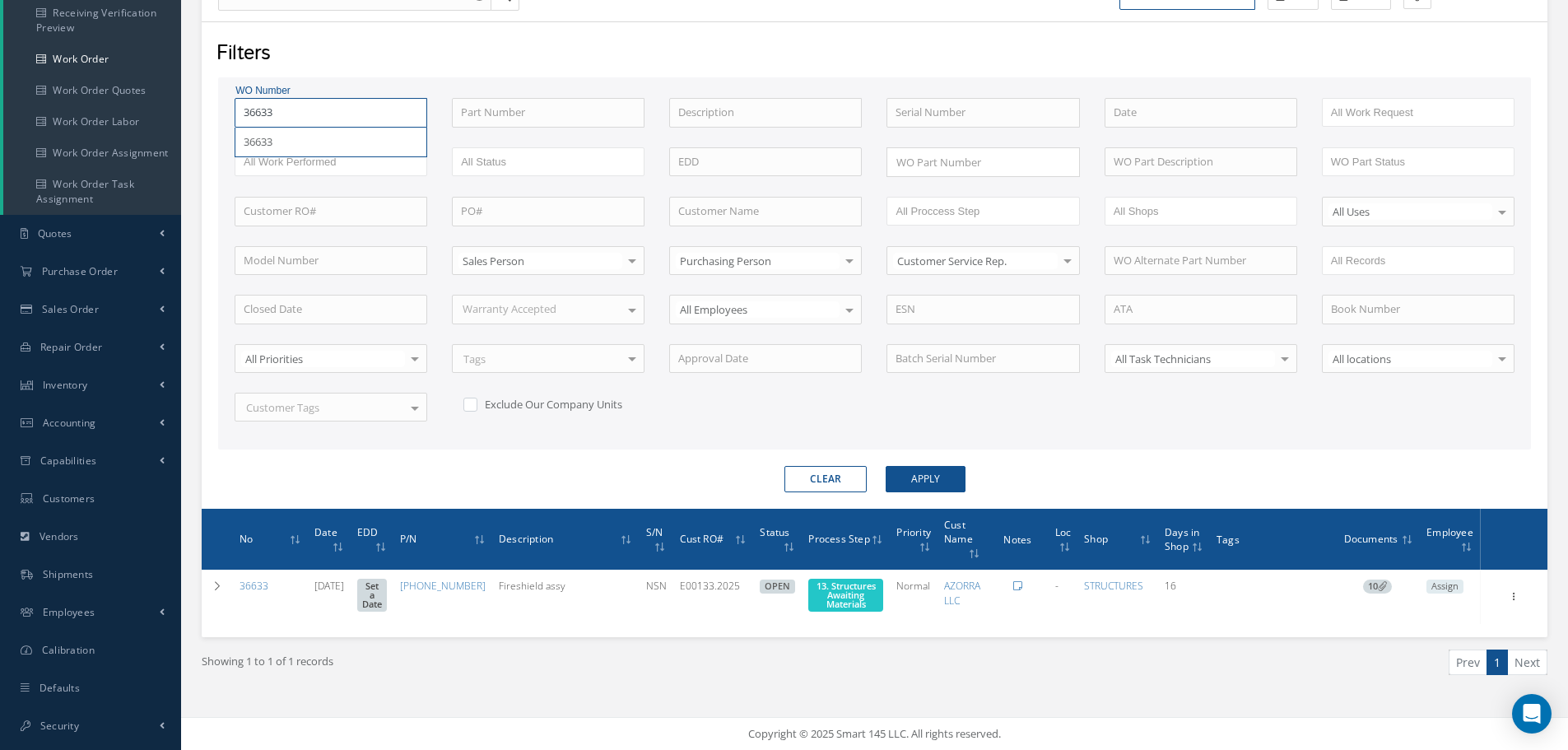
click at [284, 107] on input "36633" at bounding box center [331, 112] width 192 height 29
type input "3663"
type input "36635"
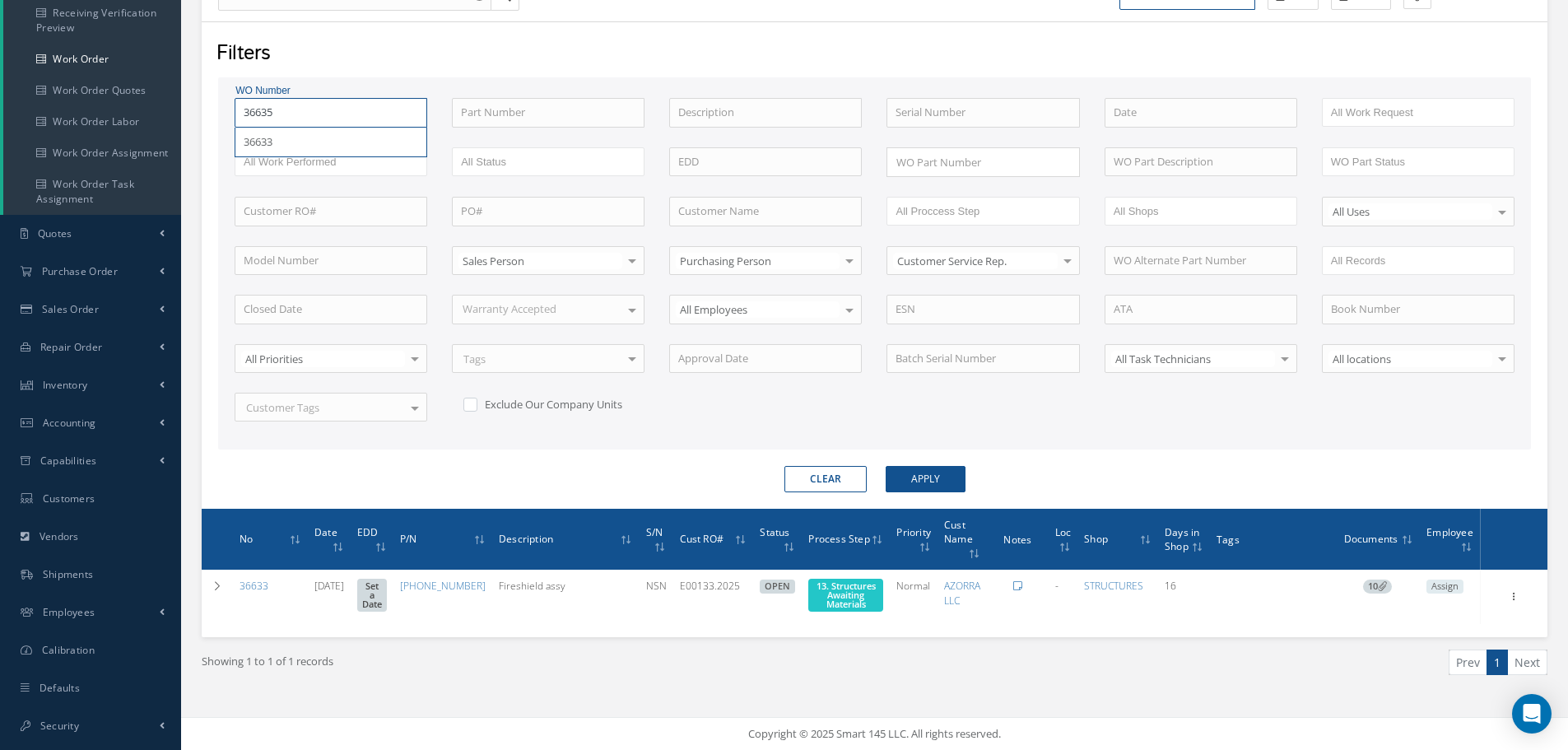
click at [886, 466] on button "Apply" at bounding box center [925, 480] width 80 height 26
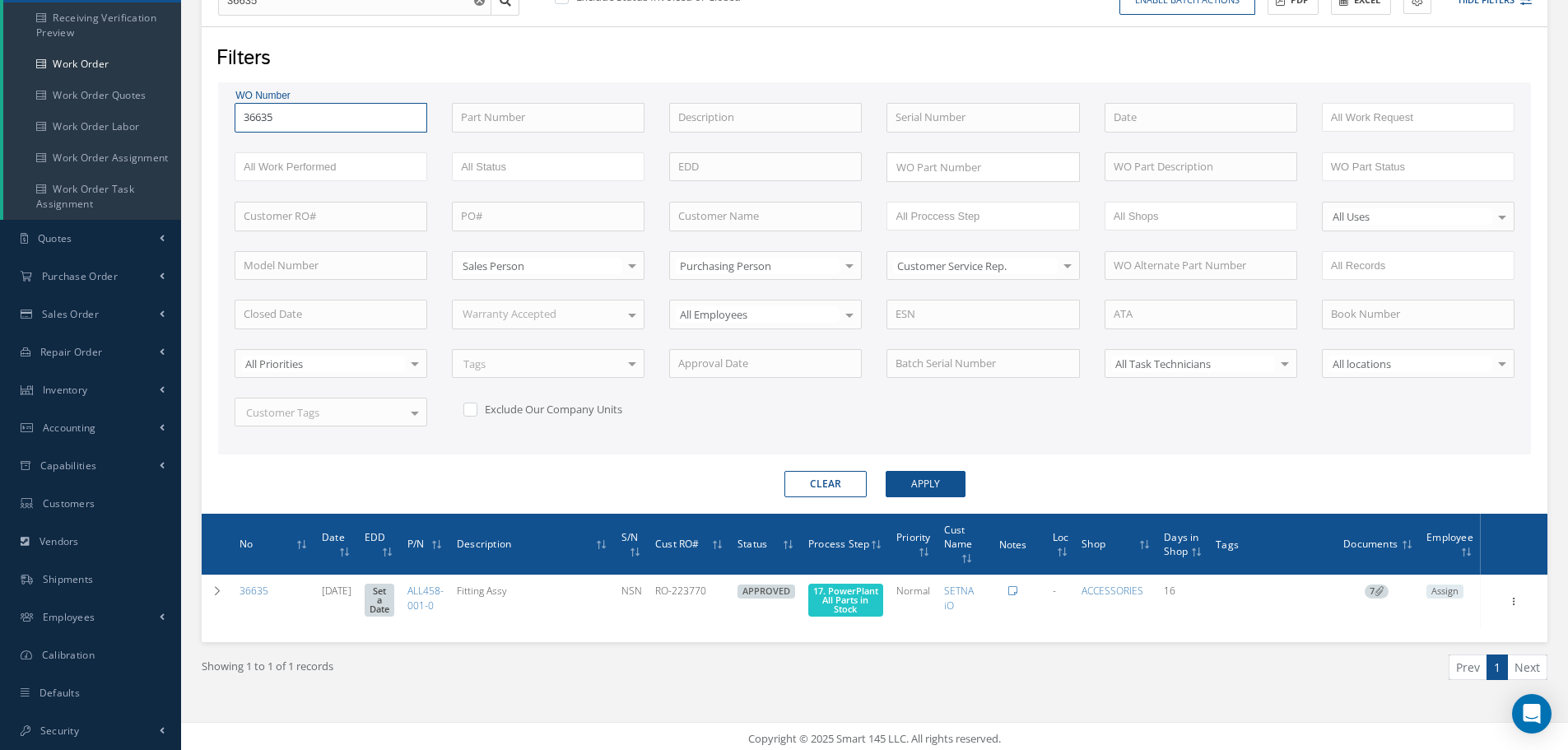
scroll to position [242, 0]
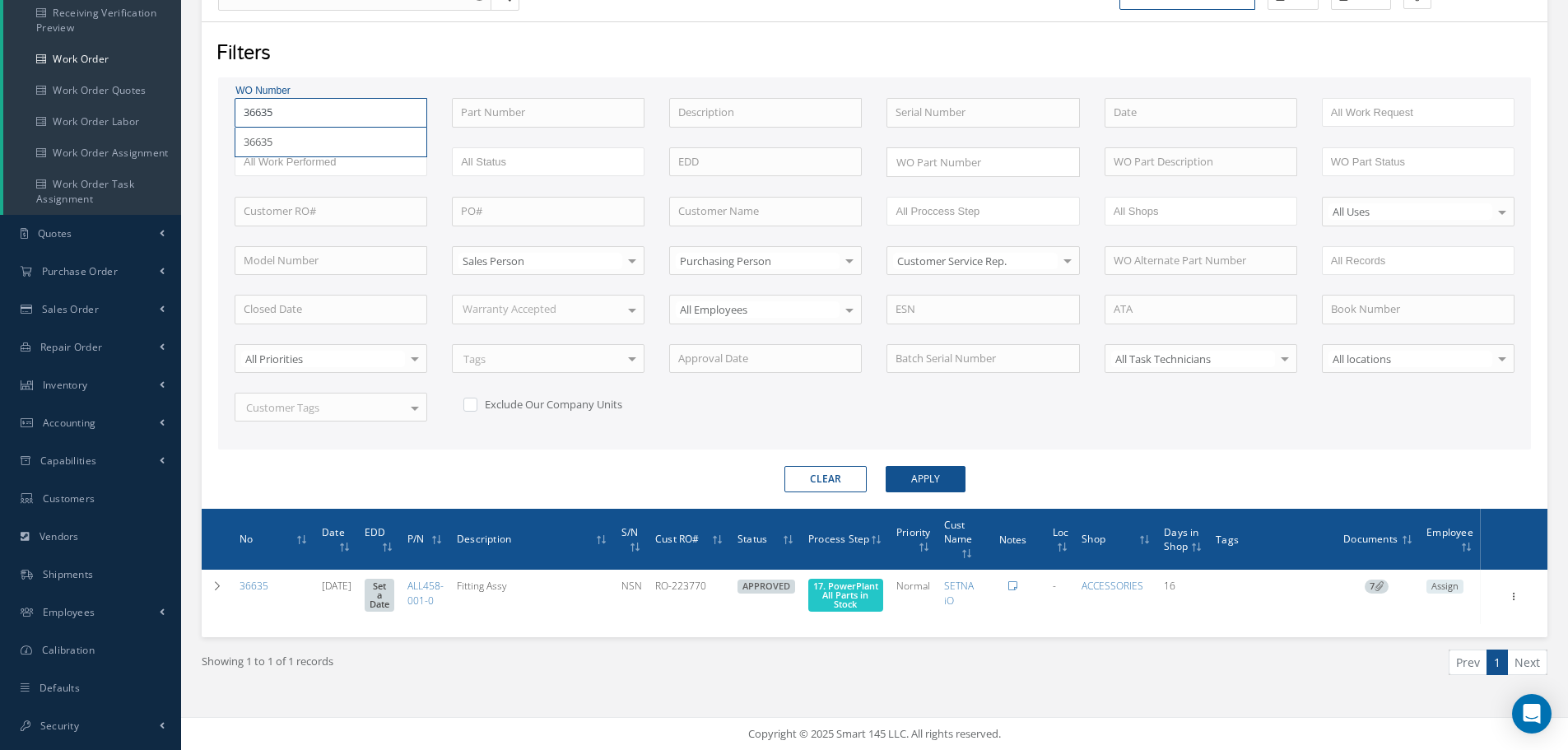
click at [281, 110] on input "36635" at bounding box center [331, 112] width 192 height 29
type input "3663"
type input "36636"
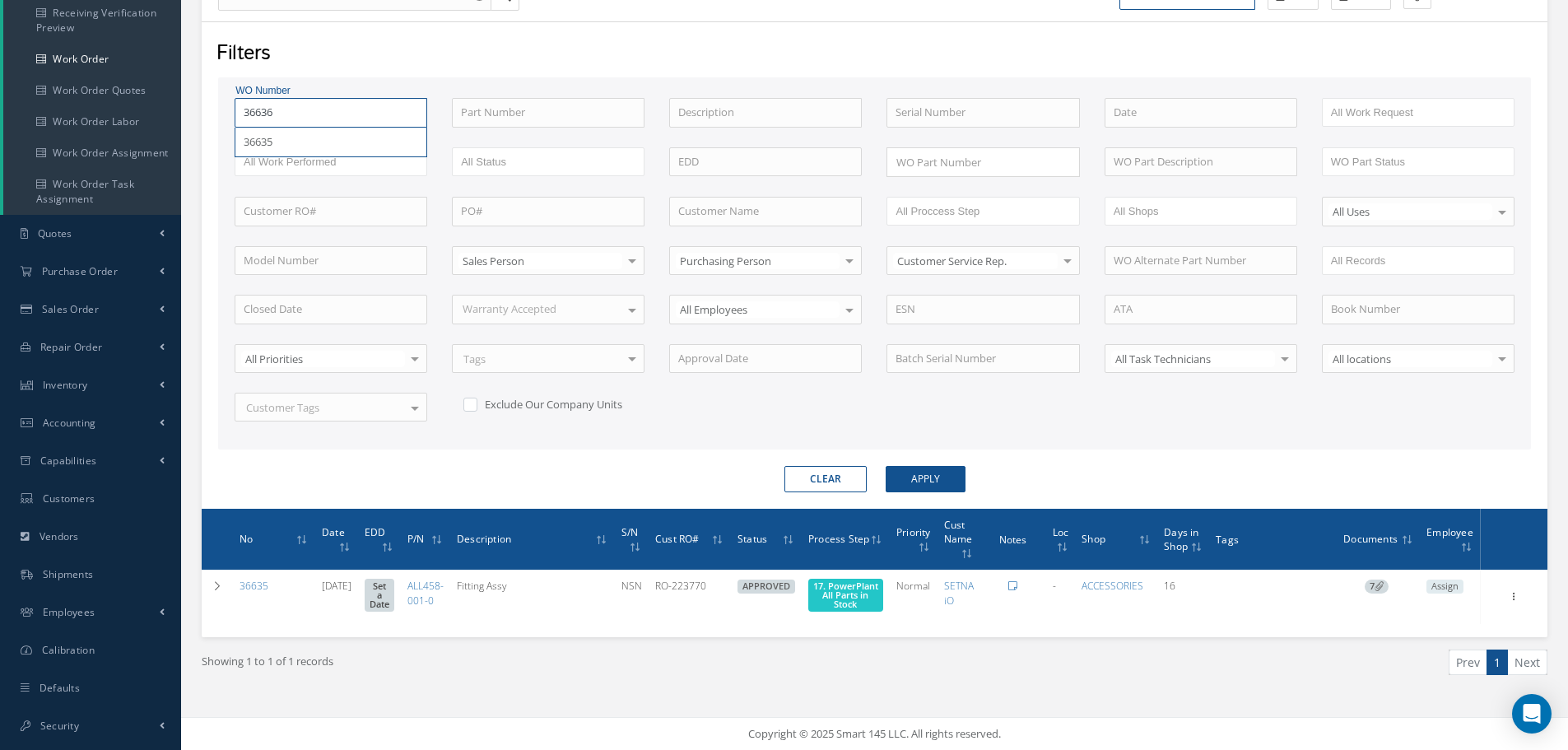
click at [886, 466] on button "Apply" at bounding box center [925, 480] width 80 height 26
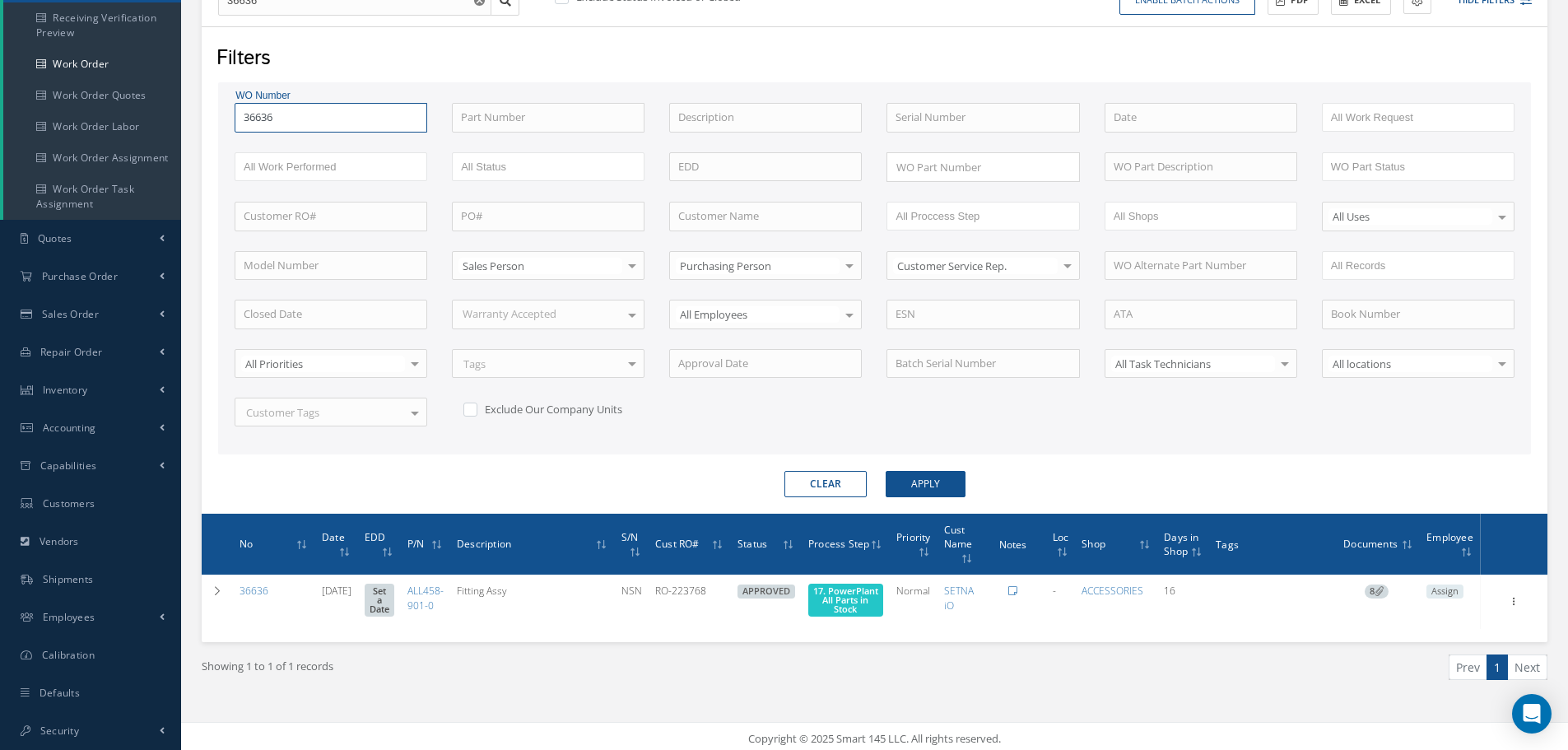
scroll to position [242, 0]
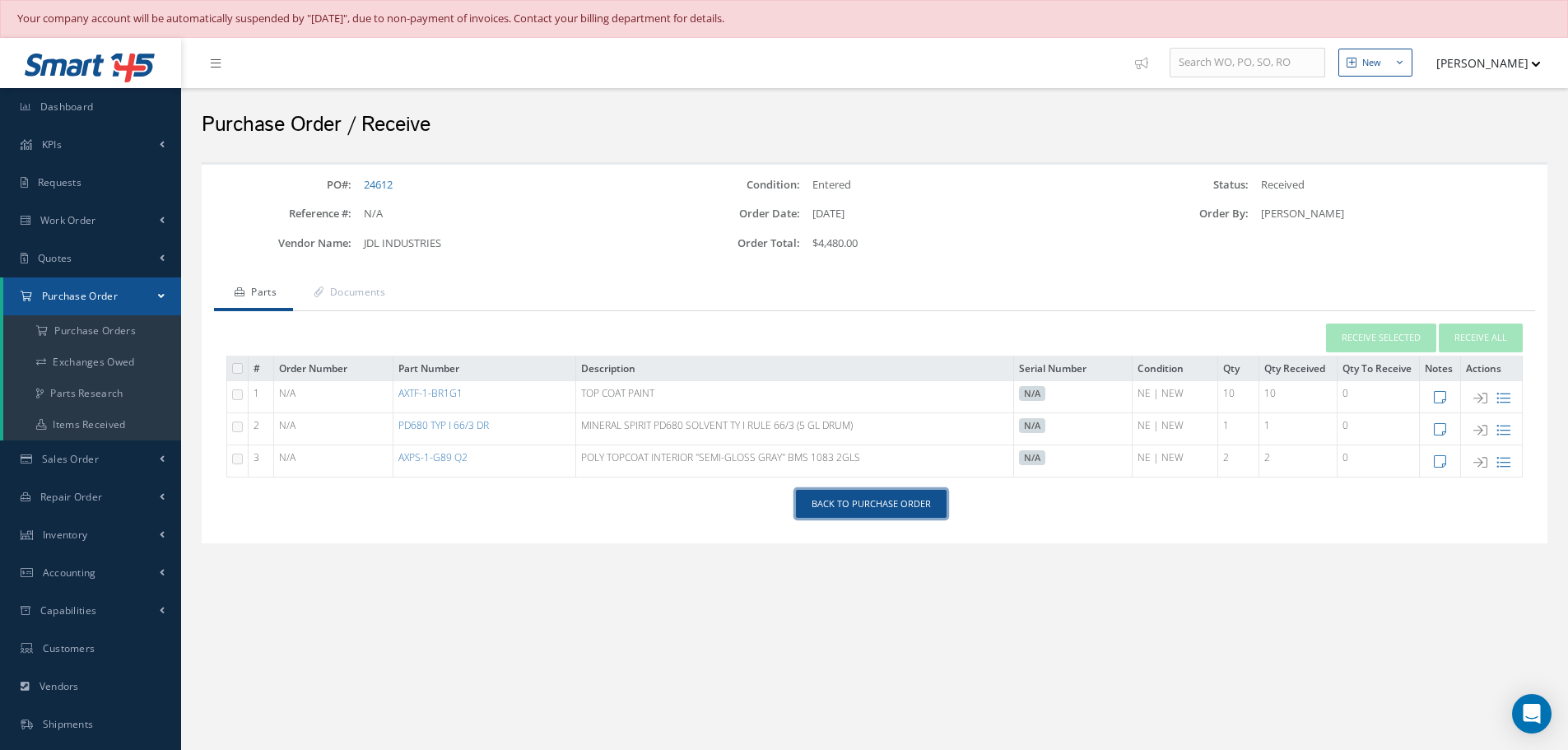
click at [883, 502] on link "Back to Purchase Order" at bounding box center [872, 504] width 151 height 29
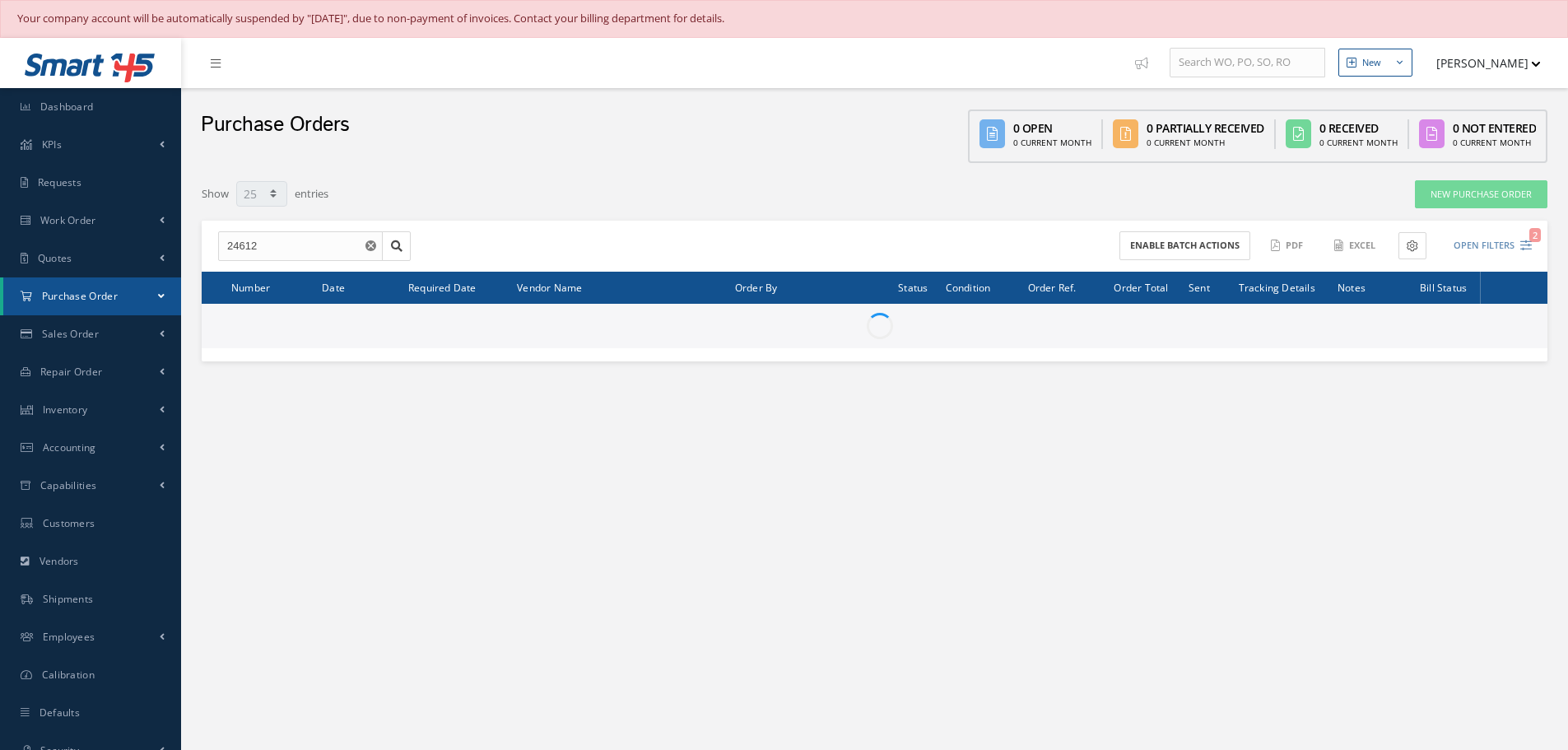
select select "25"
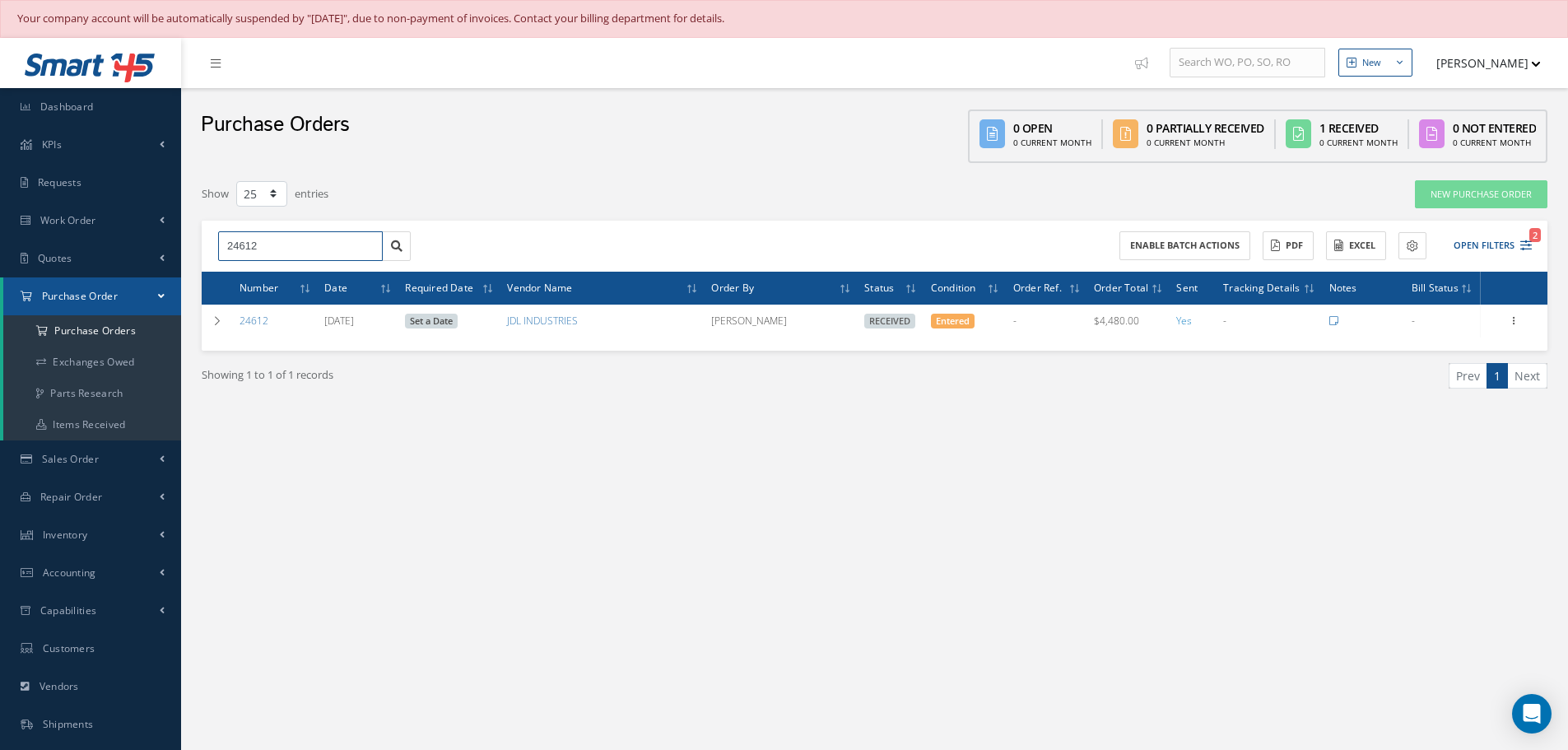
click at [278, 244] on input "24612" at bounding box center [301, 246] width 165 height 29
type input "2"
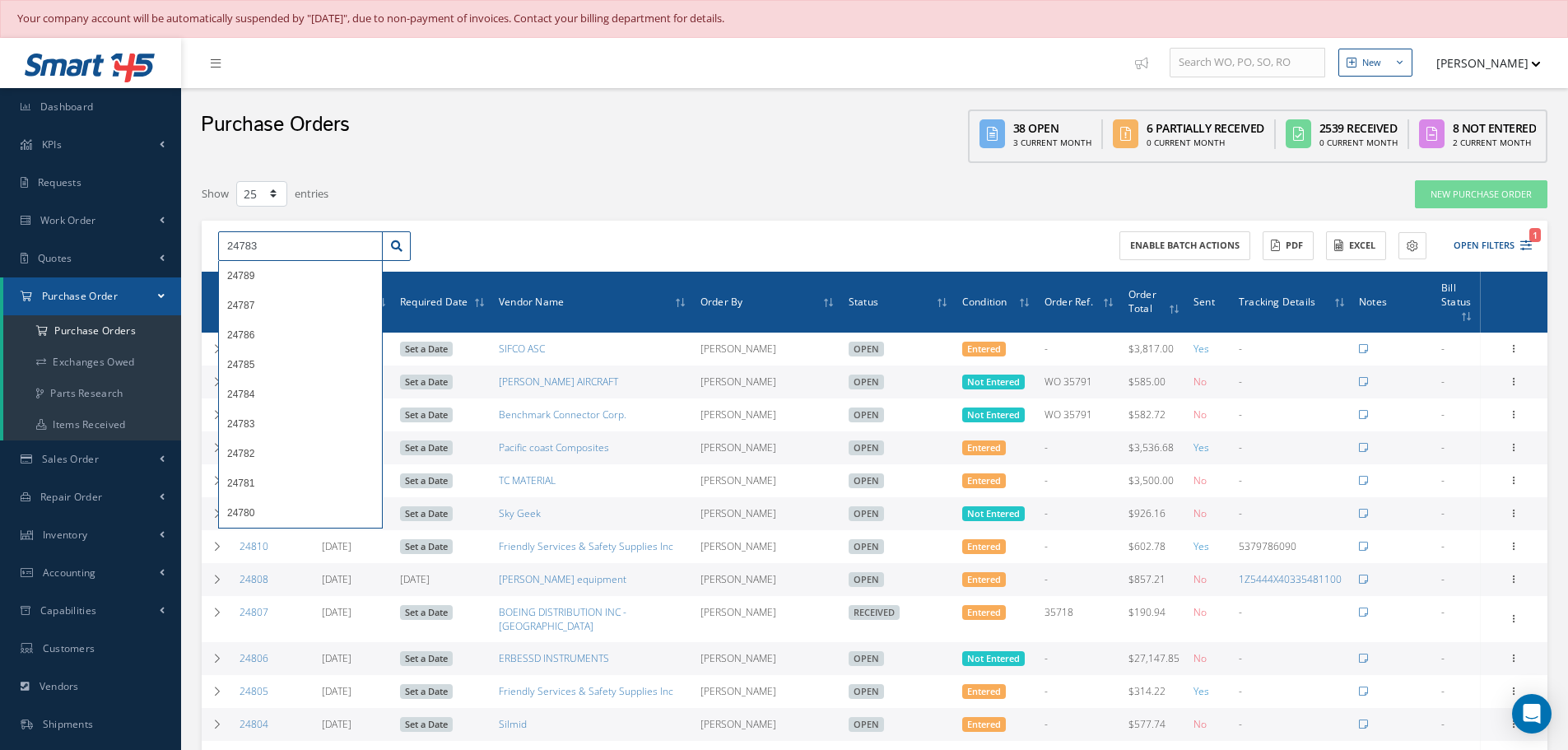
type input "24783"
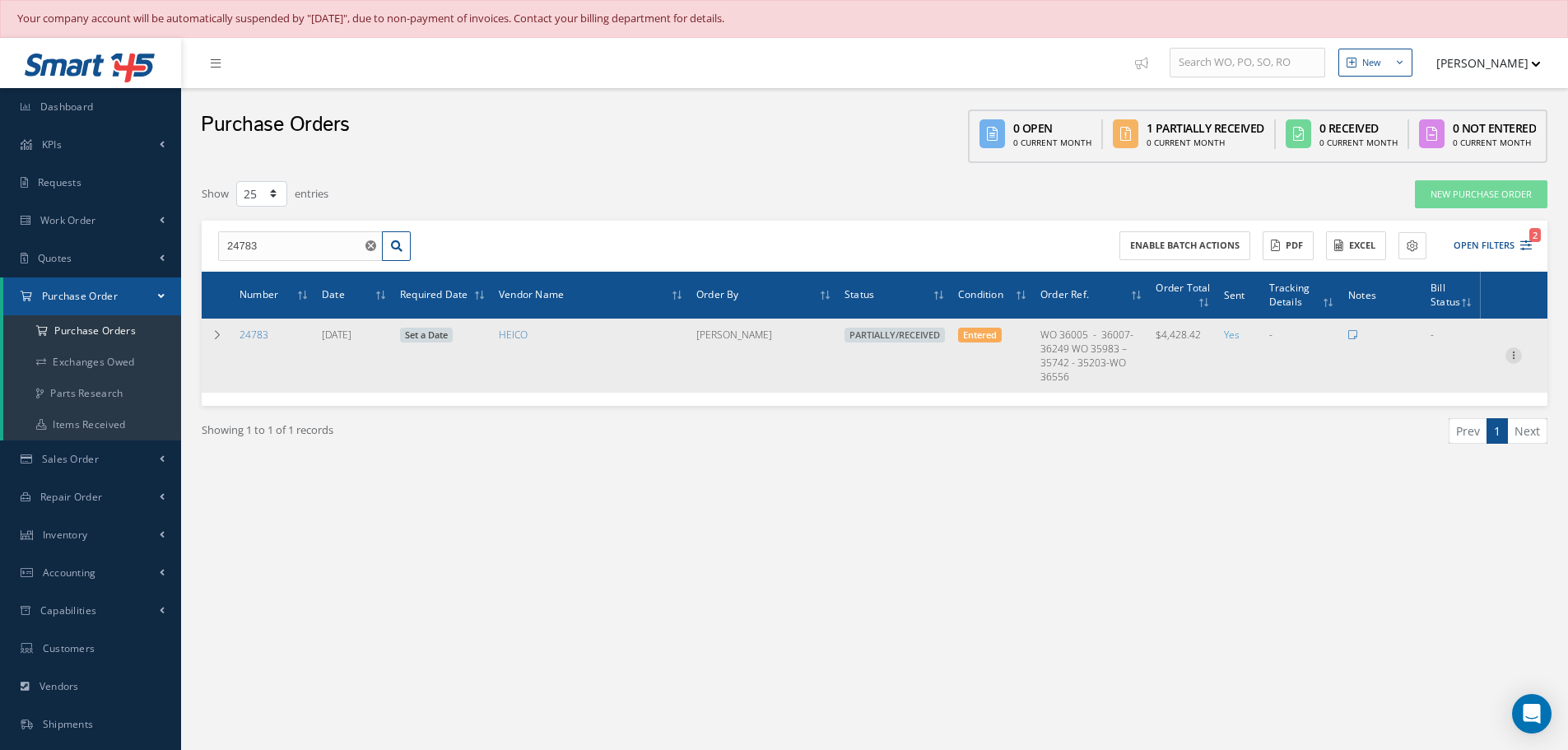
click at [1515, 353] on icon at bounding box center [1513, 354] width 16 height 13
click at [1444, 364] on link "Receive" at bounding box center [1438, 366] width 130 height 22
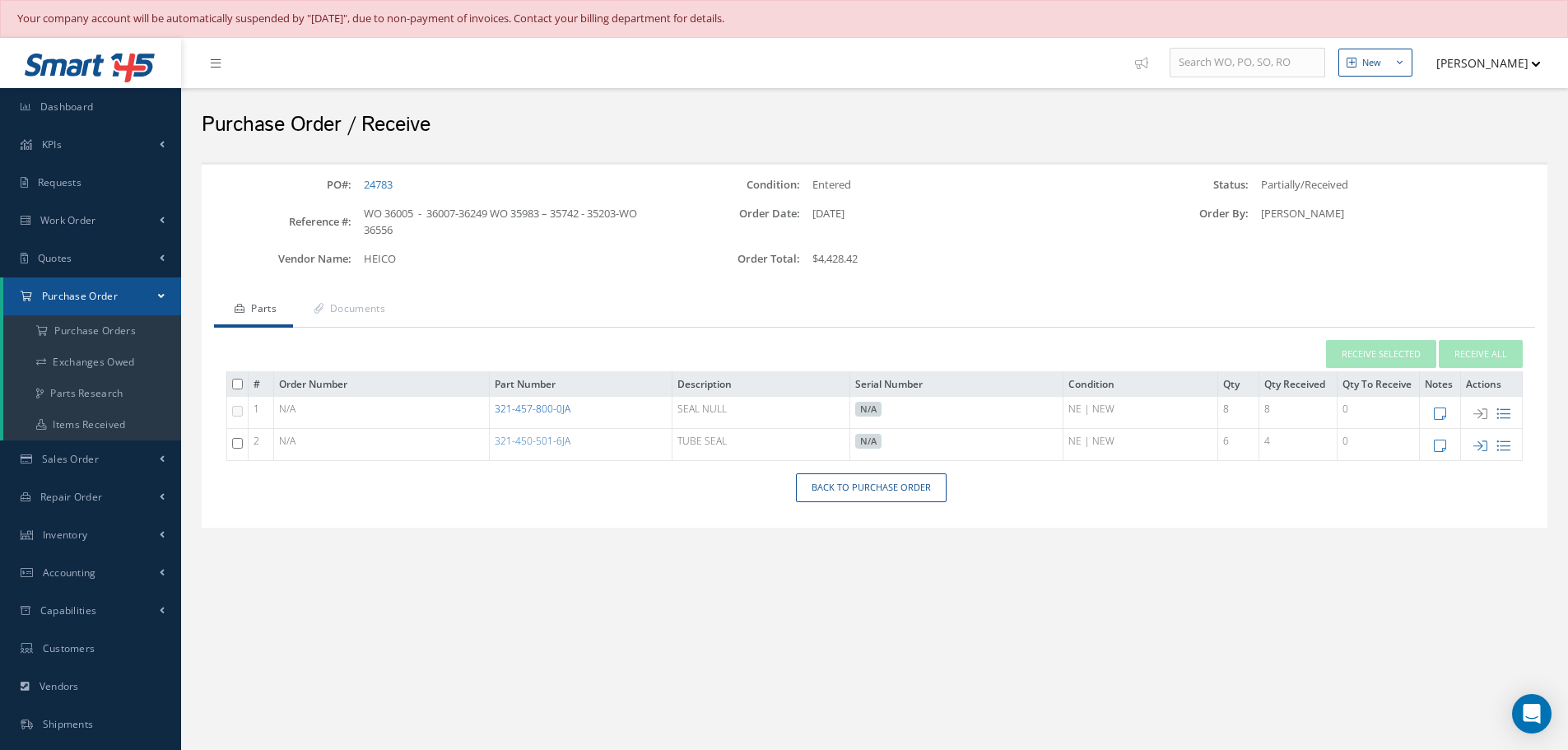
click at [537, 411] on link "321-457-800-0JA" at bounding box center [532, 408] width 75 height 14
click at [868, 493] on link "Back to Purchase Order" at bounding box center [872, 487] width 151 height 29
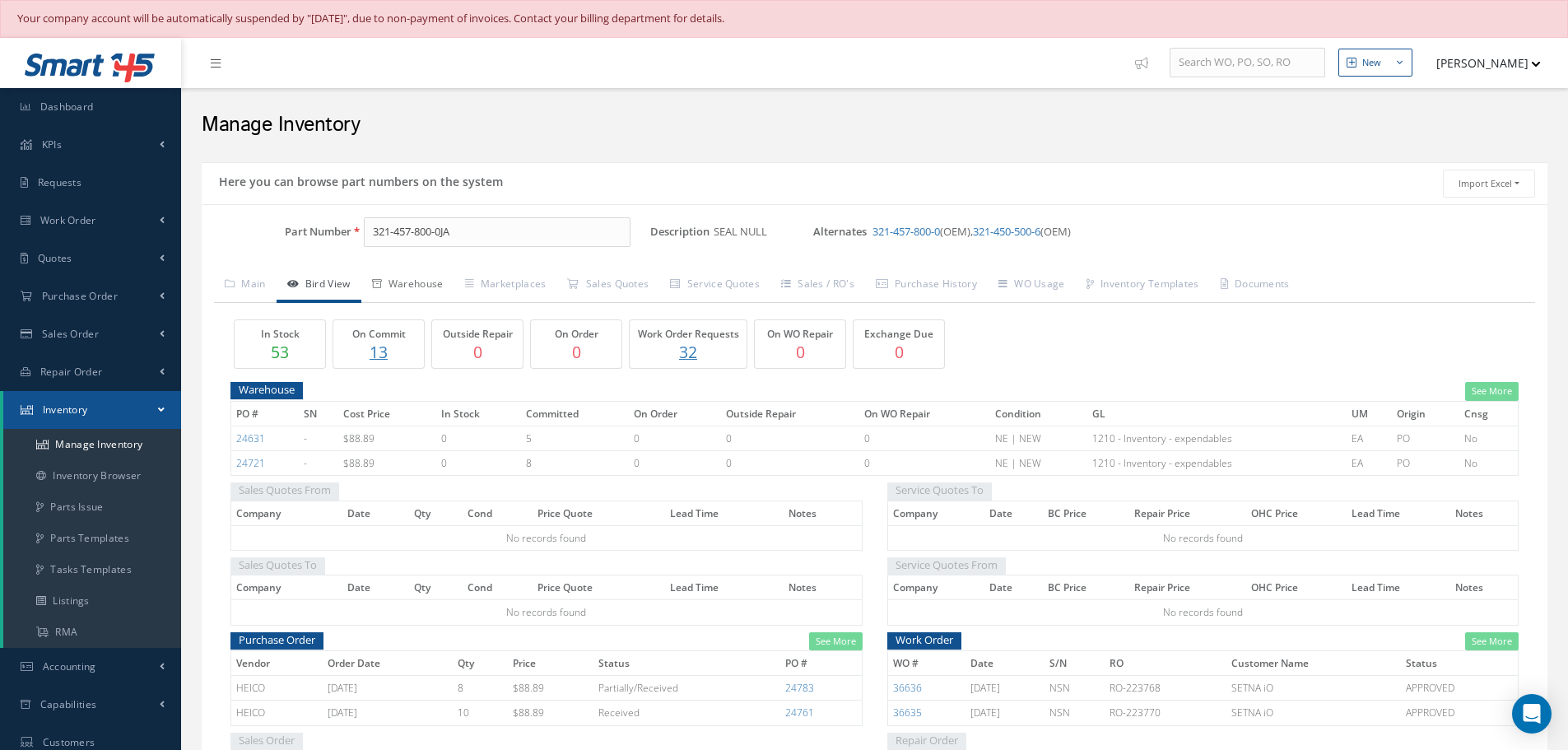
click at [413, 283] on link "Warehouse" at bounding box center [408, 285] width 93 height 35
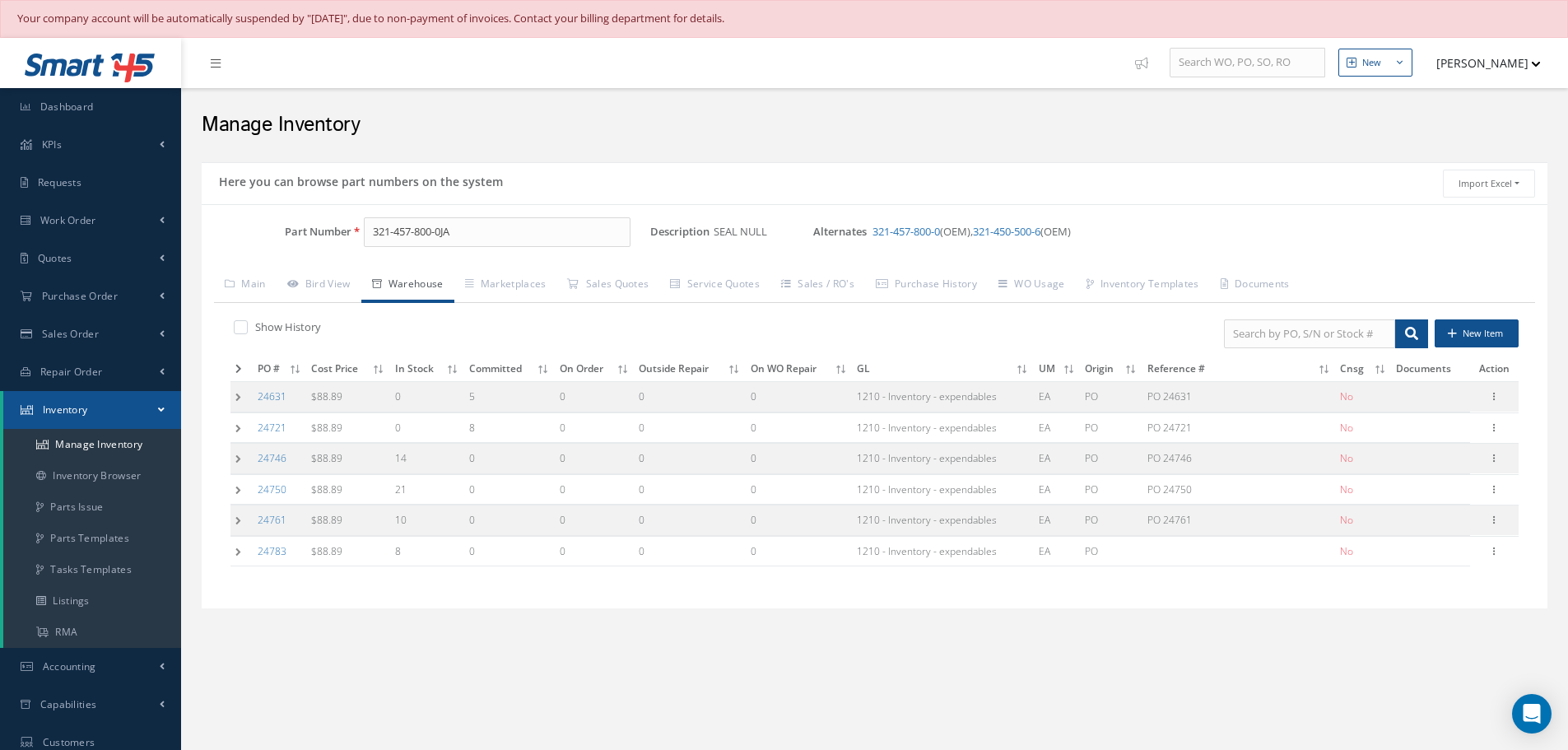
click at [362, 269] on link "Warehouse" at bounding box center [408, 285] width 93 height 35
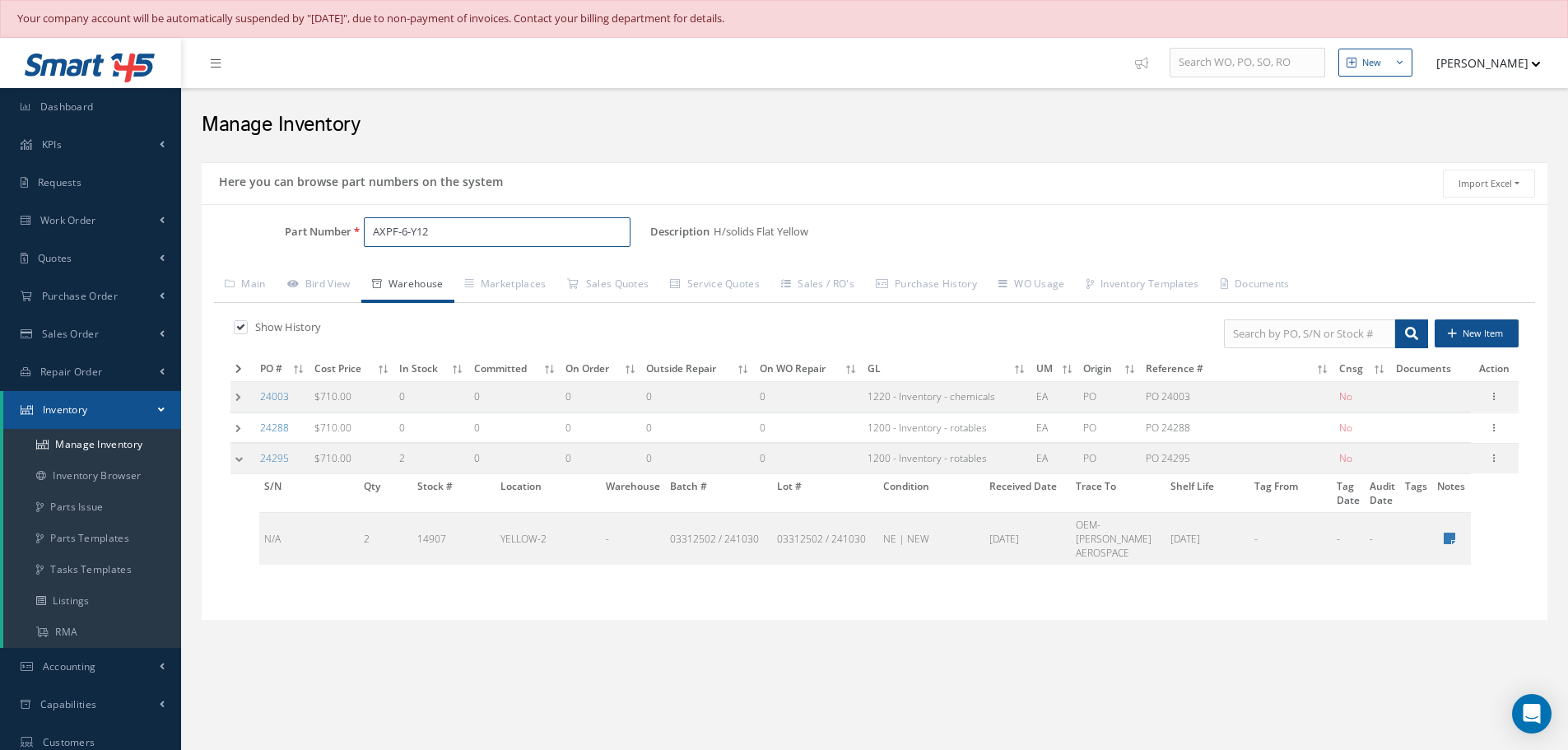
click at [473, 240] on input "AXPF-6-Y12" at bounding box center [497, 232] width 267 height 29
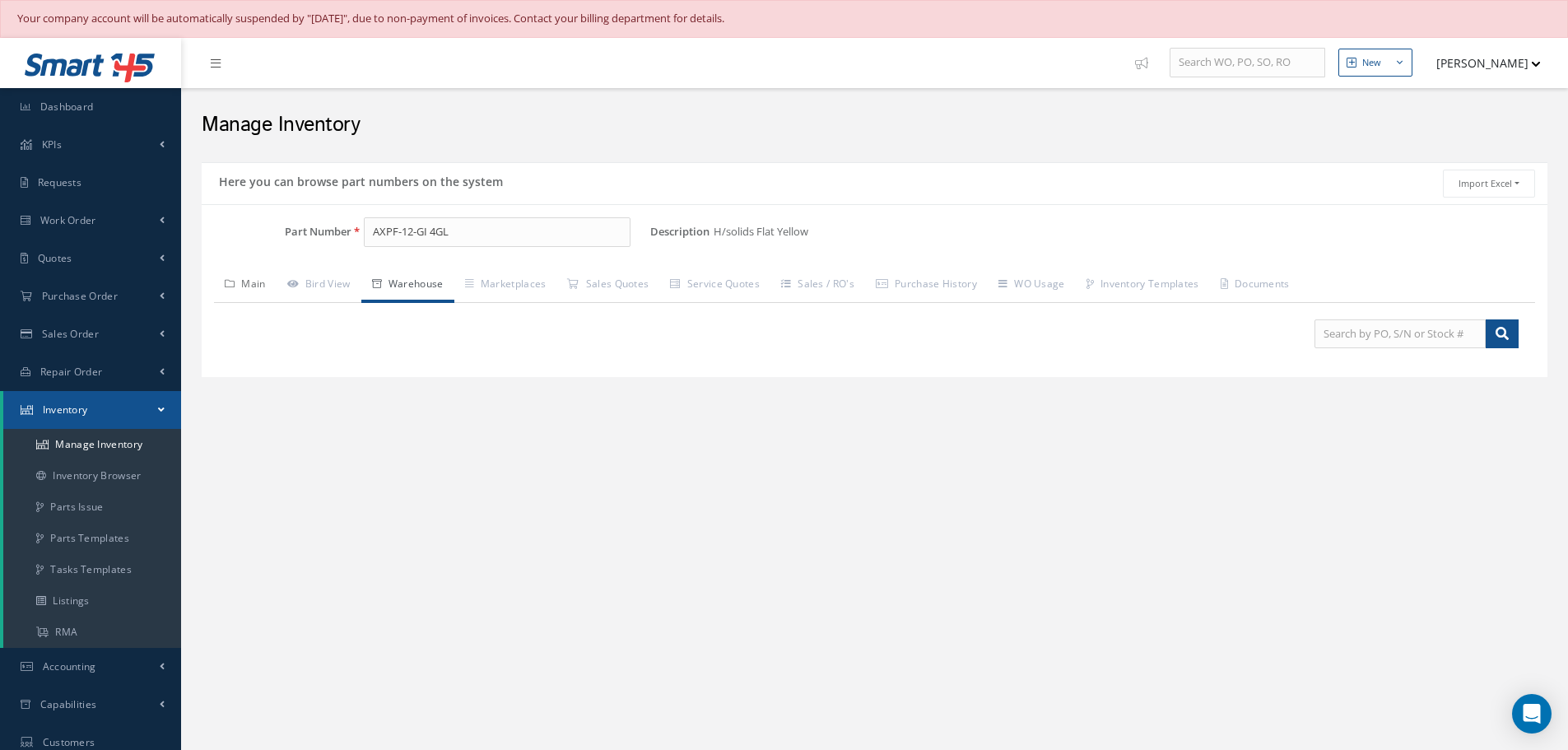
click at [259, 283] on link "Main" at bounding box center [245, 285] width 62 height 35
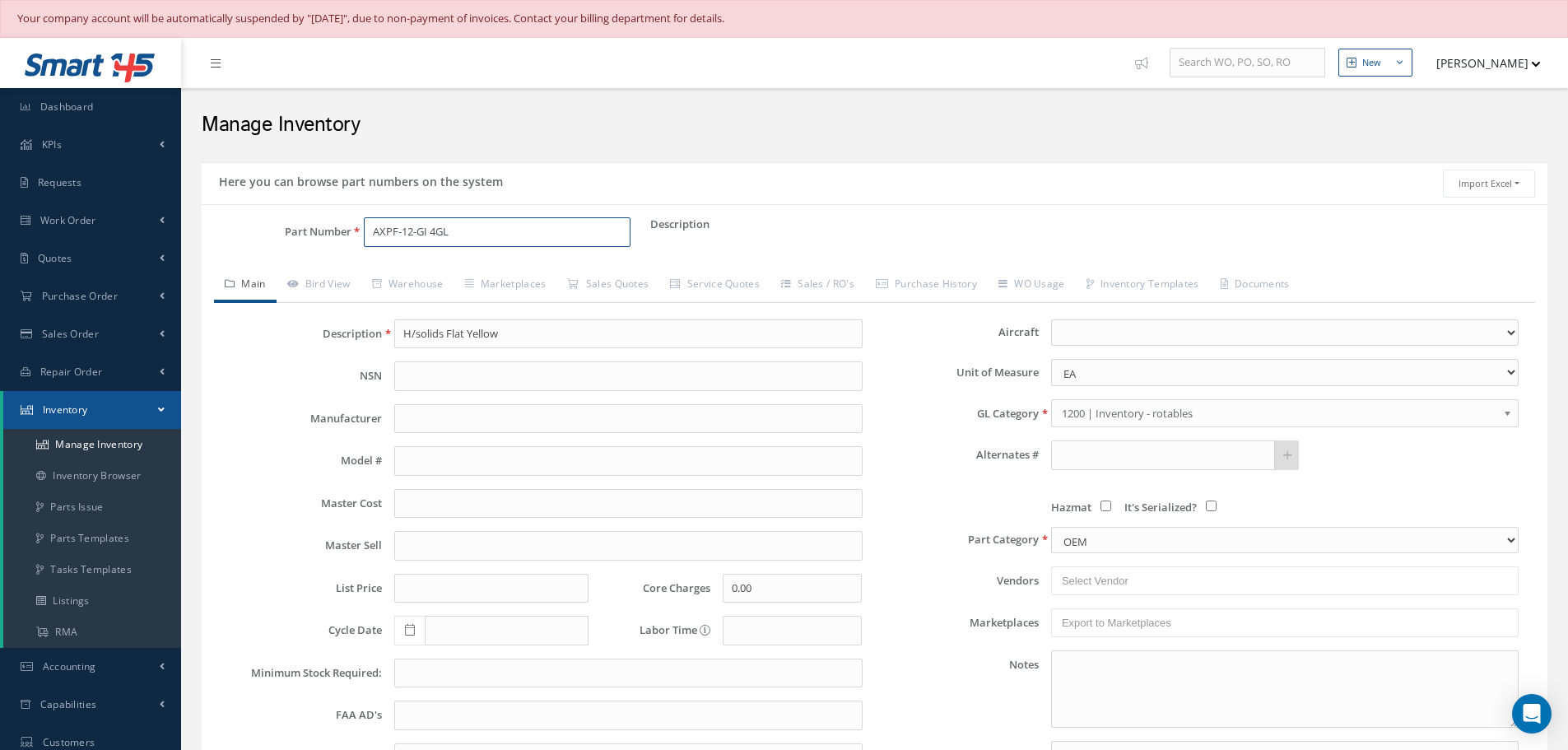
click at [396, 228] on input "AXPF-12-GI 4GL" at bounding box center [497, 232] width 267 height 29
click at [456, 232] on input "AXEP-12-GI 4GL" at bounding box center [497, 232] width 267 height 29
click at [404, 280] on link "Warehouse" at bounding box center [408, 285] width 93 height 35
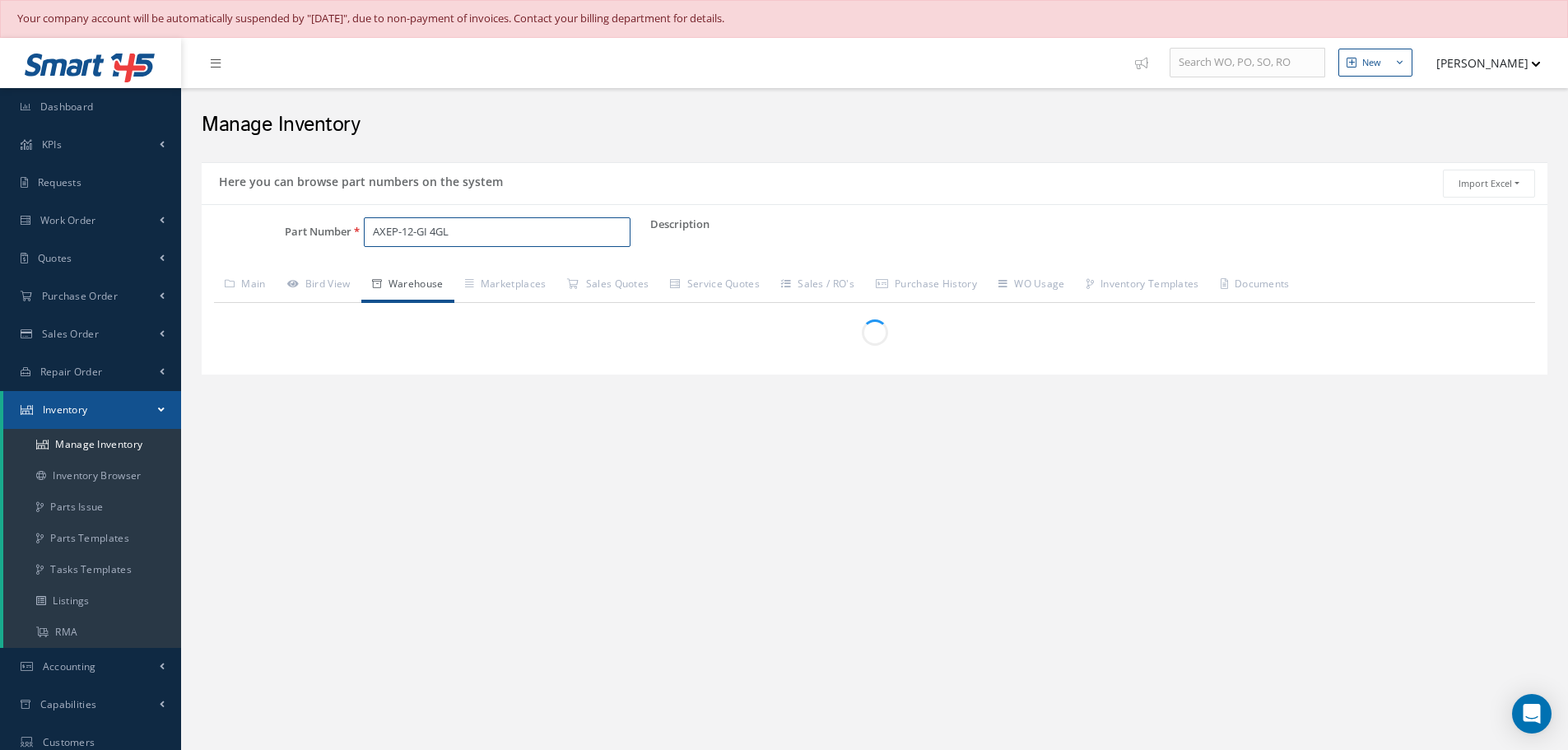
click at [470, 221] on input "AXEP-12-GI 4GL" at bounding box center [497, 232] width 267 height 29
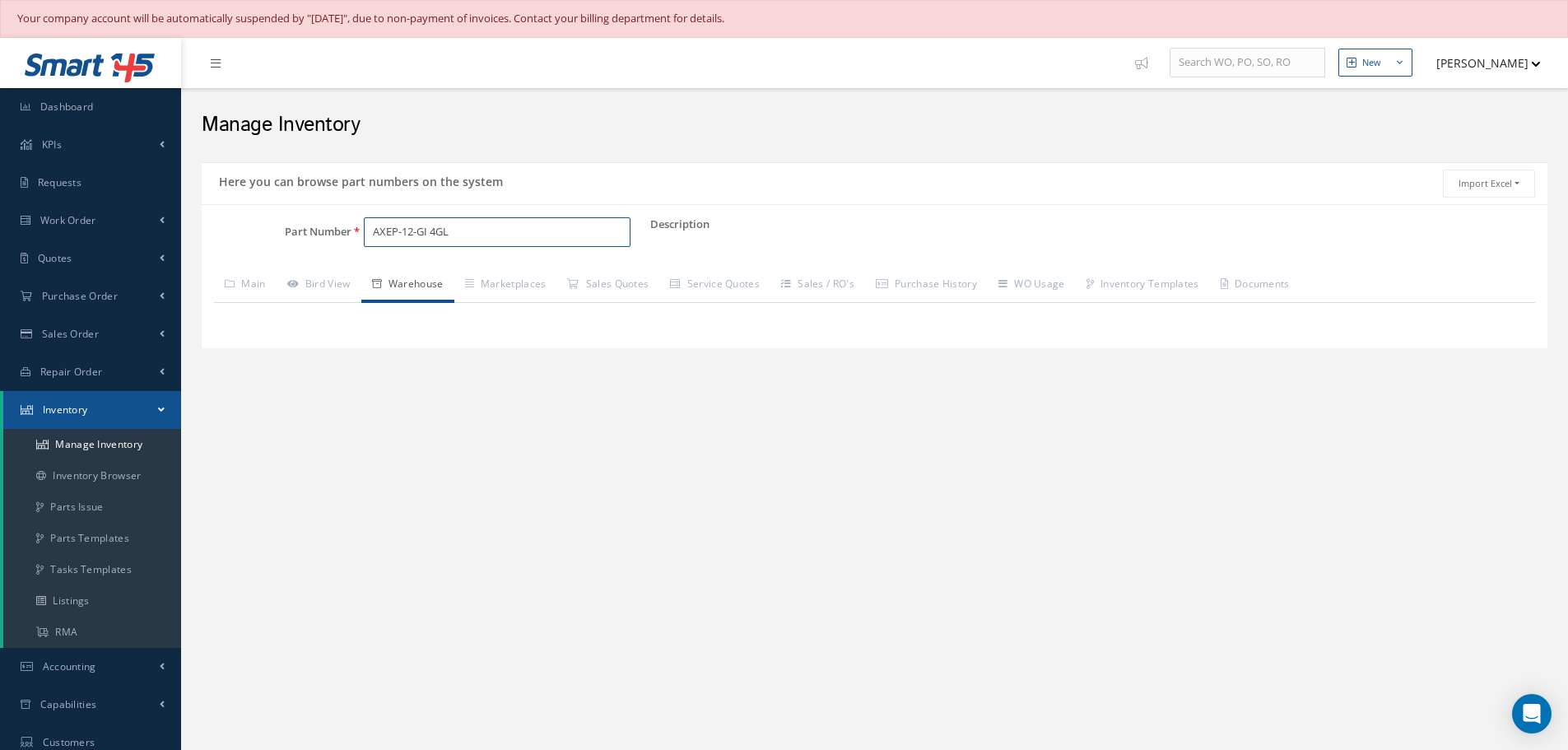
click at [399, 226] on input "AXEP-12-GI 4GL" at bounding box center [497, 232] width 267 height 29
click at [415, 225] on input "AXPF-12-GI 4GL" at bounding box center [497, 232] width 267 height 29
click at [445, 228] on input "AXPF-6GI 4GL" at bounding box center [497, 232] width 267 height 29
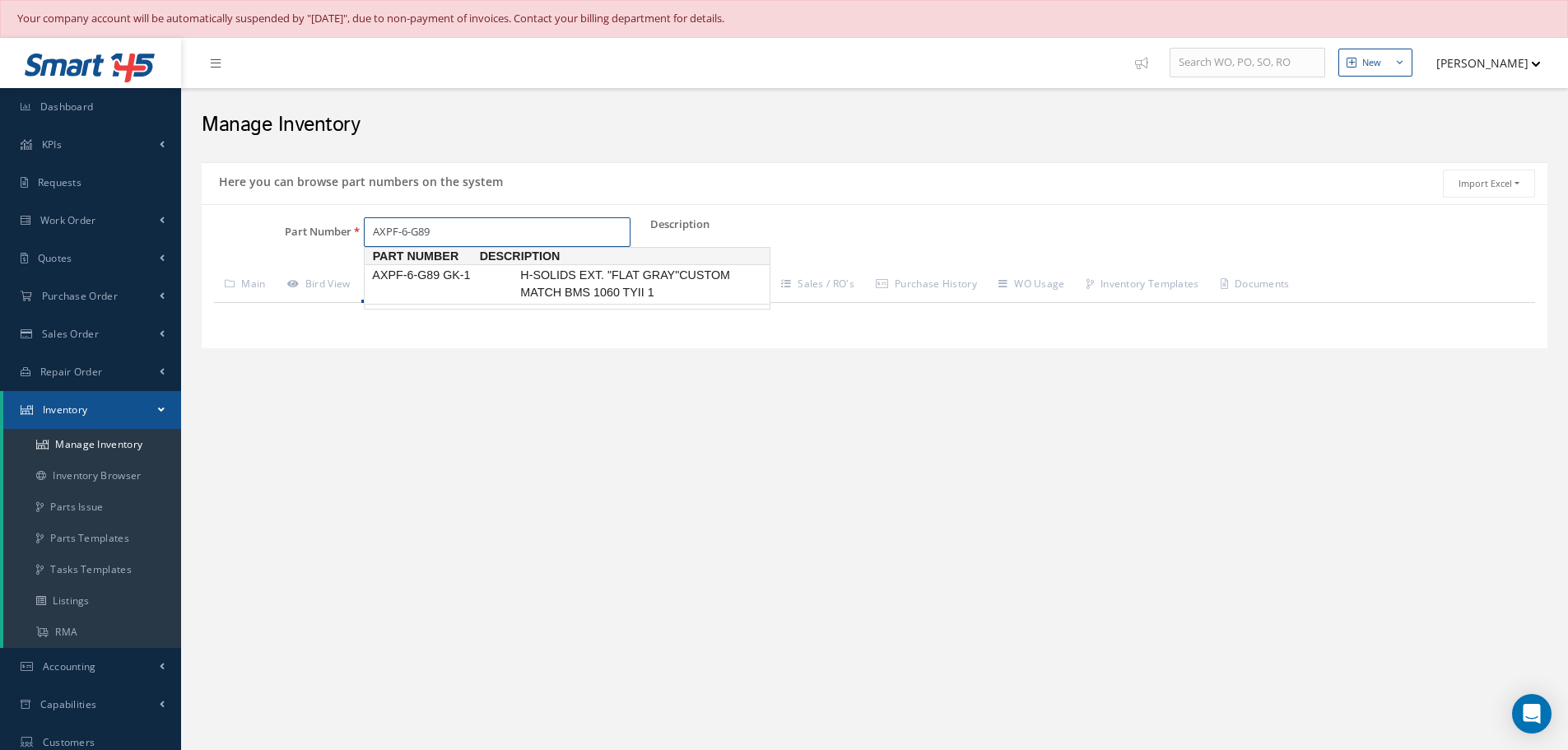
click at [451, 274] on span "AXPF-6-G89 GK-1" at bounding box center [442, 275] width 148 height 17
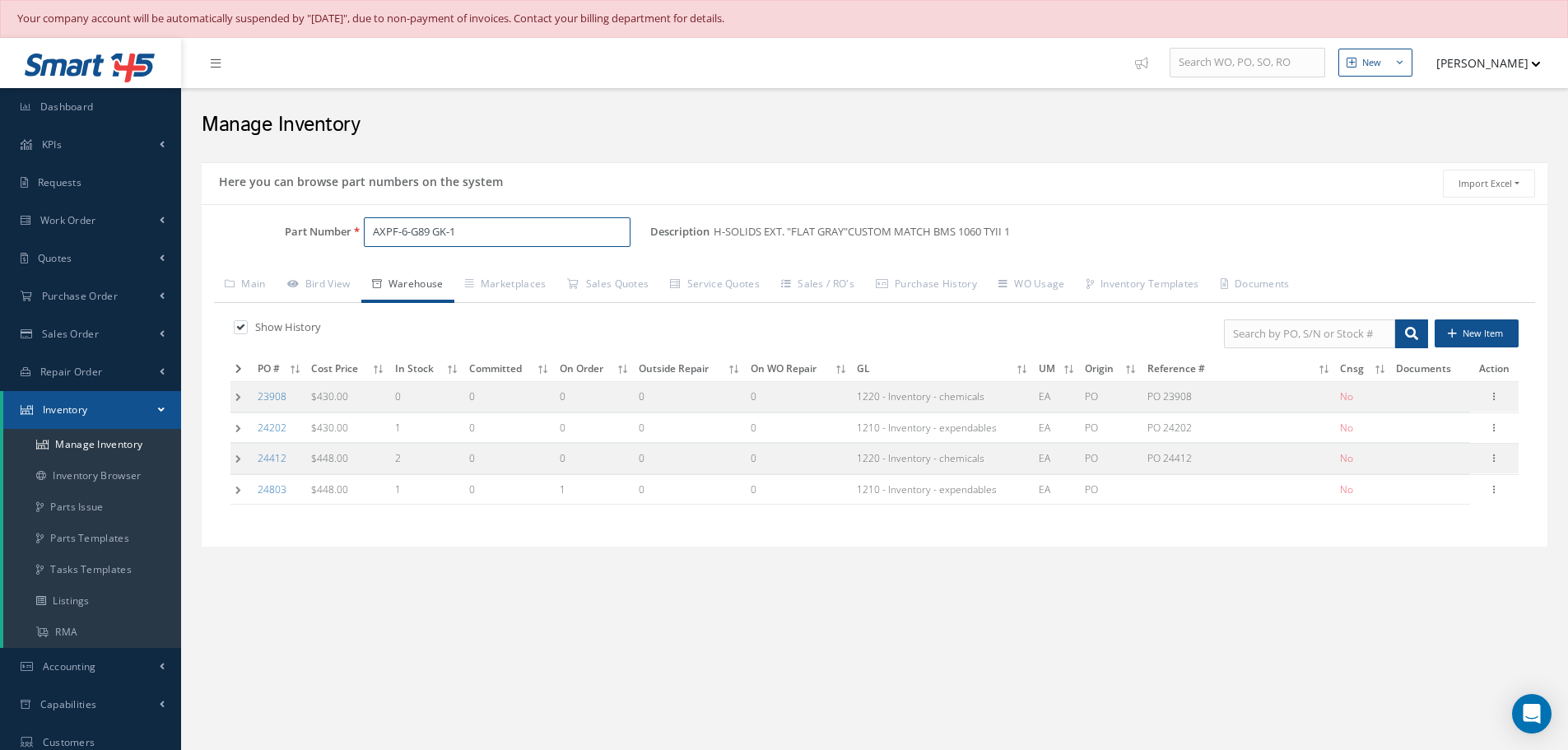
type input "AXPF-6-G89 GK-1"
click at [237, 457] on td at bounding box center [242, 459] width 23 height 30
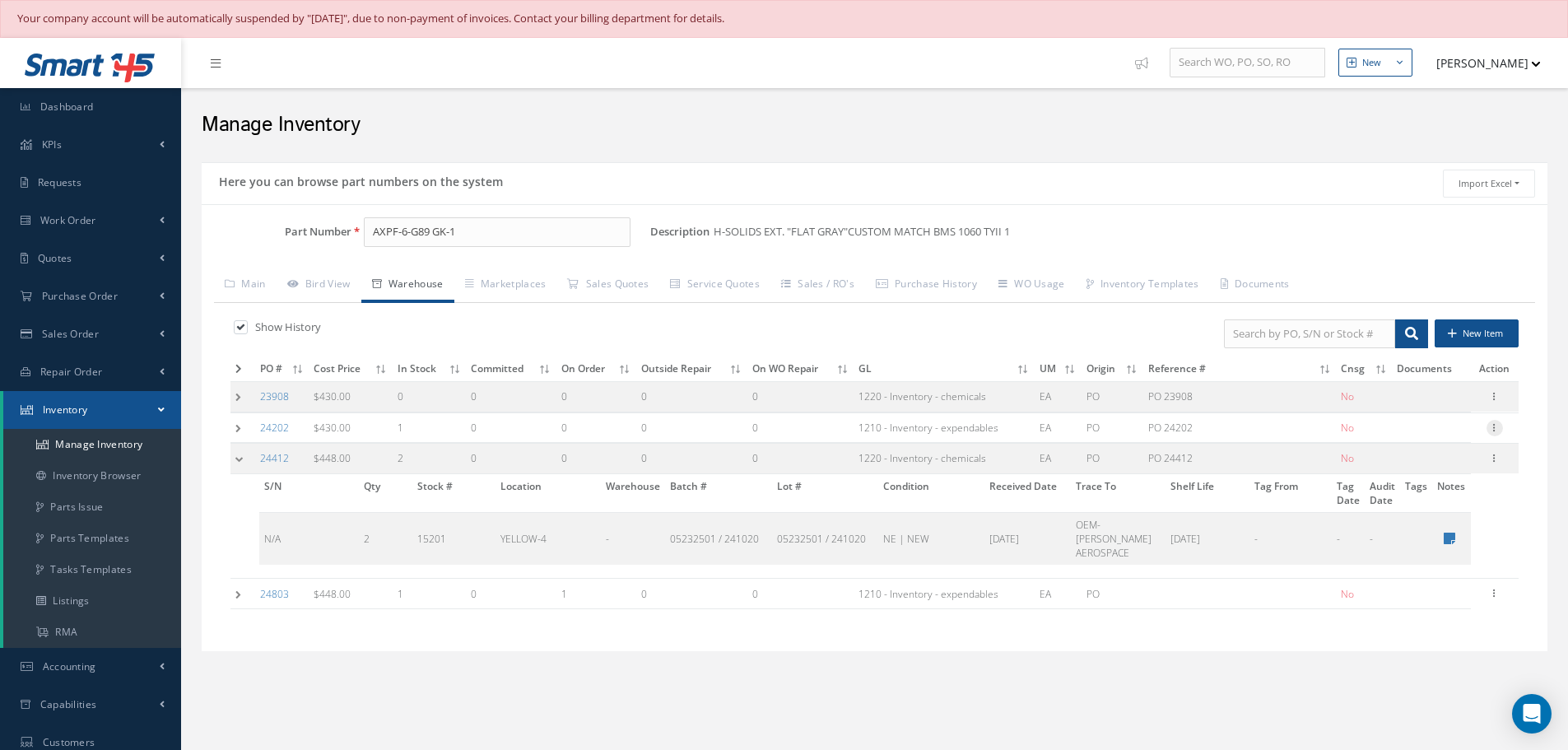
click at [1496, 431] on icon at bounding box center [1494, 427] width 16 height 13
click at [1404, 439] on link "Edit" at bounding box center [1419, 438] width 130 height 22
type input "430.00"
type input "03/19/2025"
type input "PO 24202"
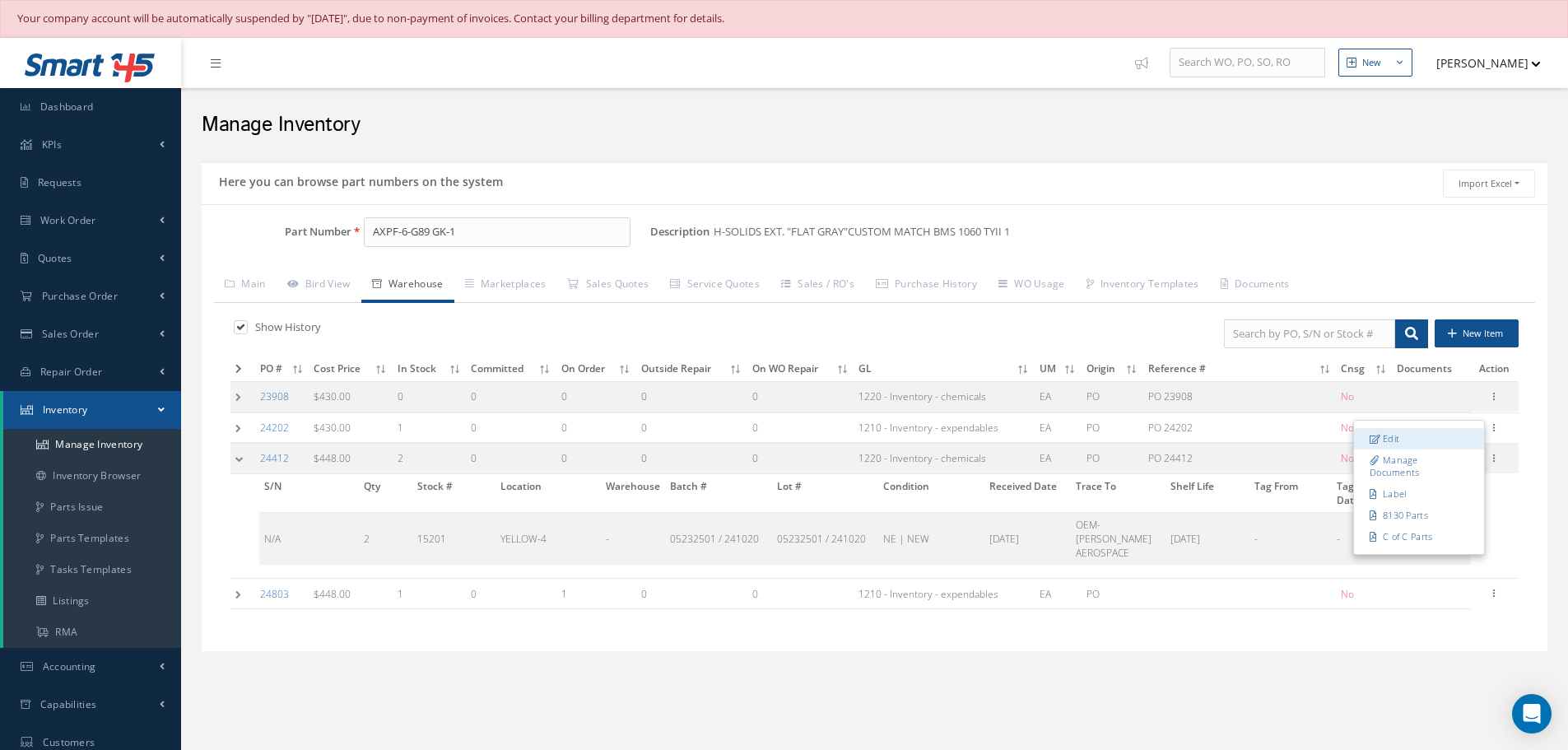
type input "03/19/2025"
type input "1"
type input "YELLOW-4"
type input "OEM- HENTZEN AEROSPACE"
type input "03/13/2027"
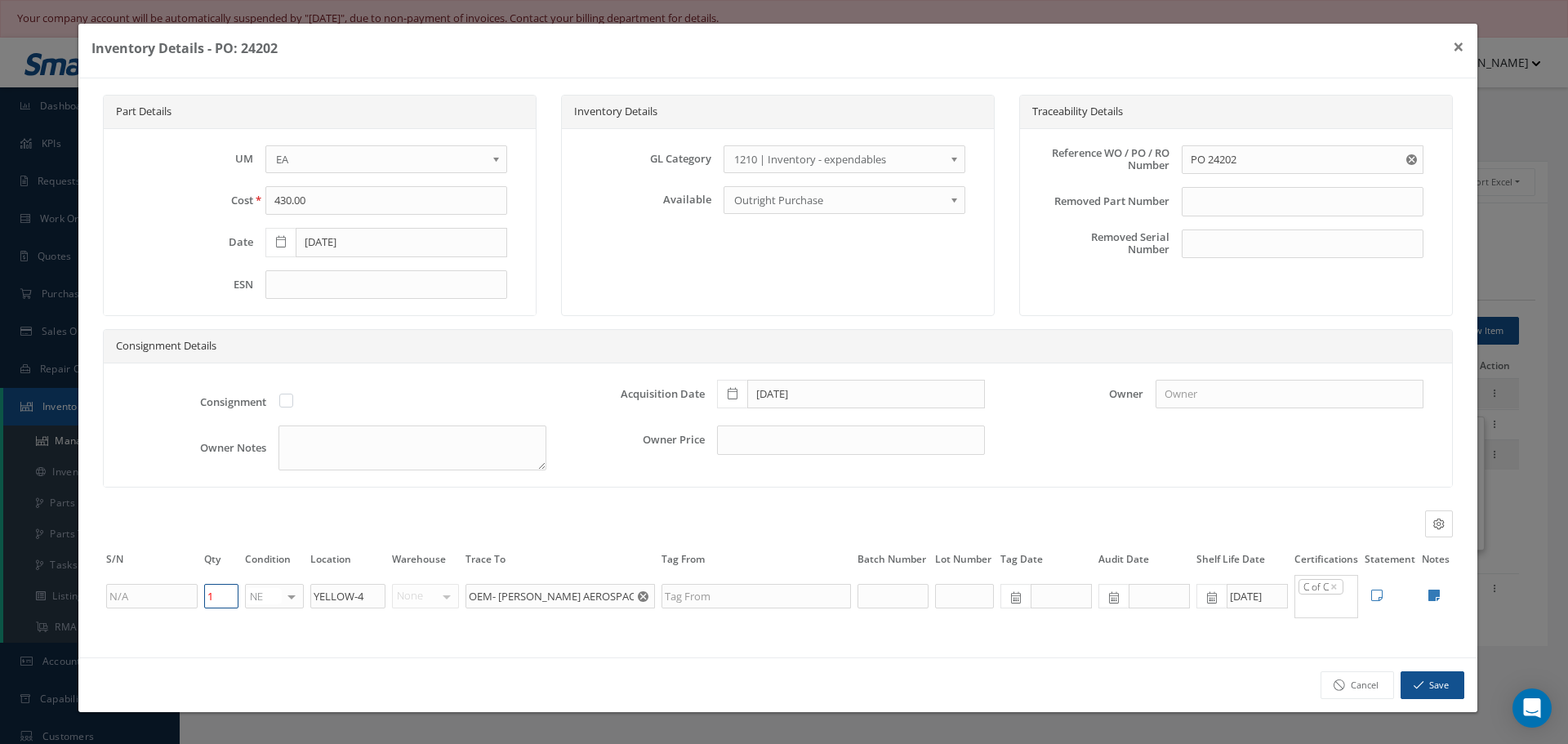
click at [223, 600] on input "1" at bounding box center [221, 596] width 35 height 24
type input "0"
click at [1432, 681] on button "Save" at bounding box center [1432, 685] width 64 height 29
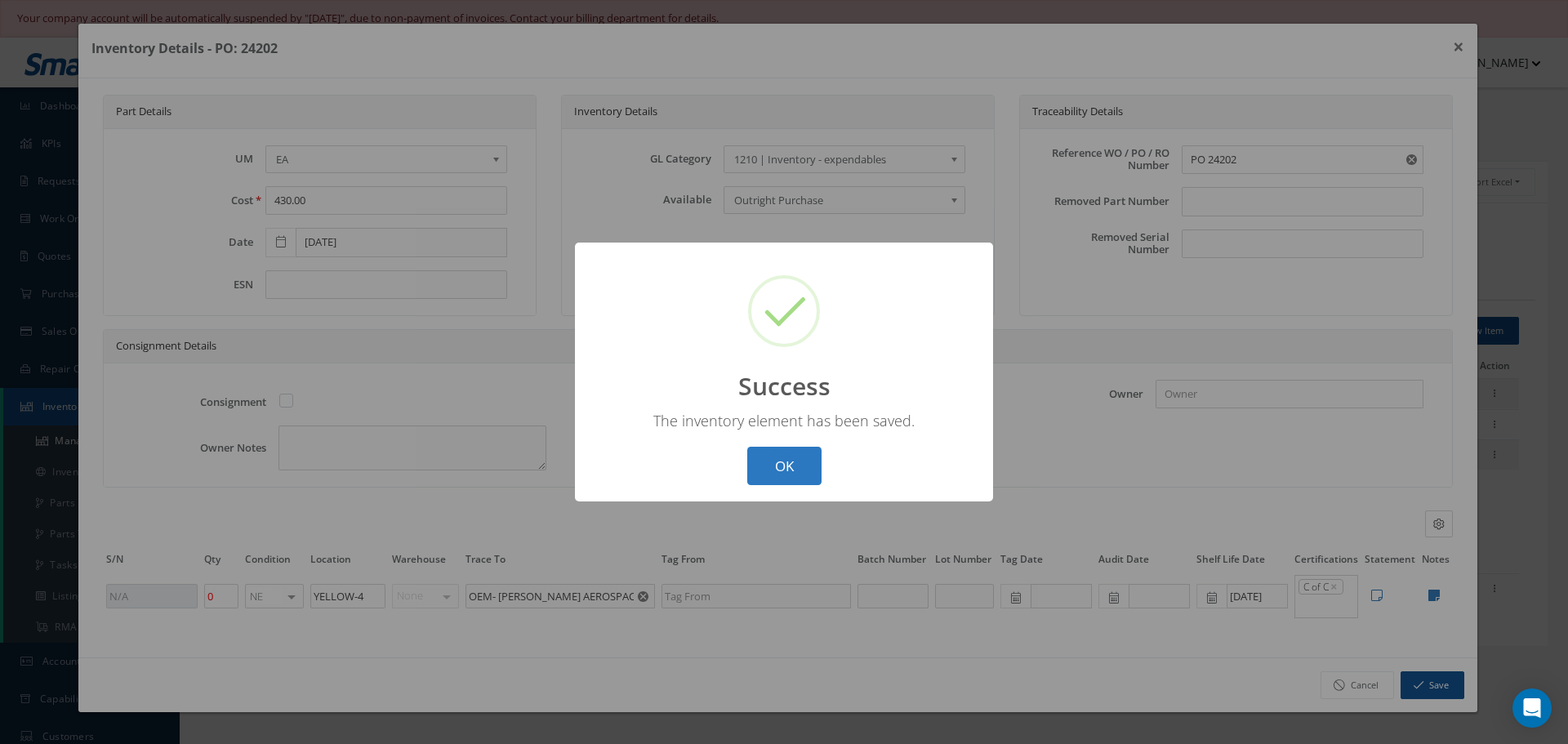
click at [801, 465] on button "OK" at bounding box center [784, 465] width 75 height 38
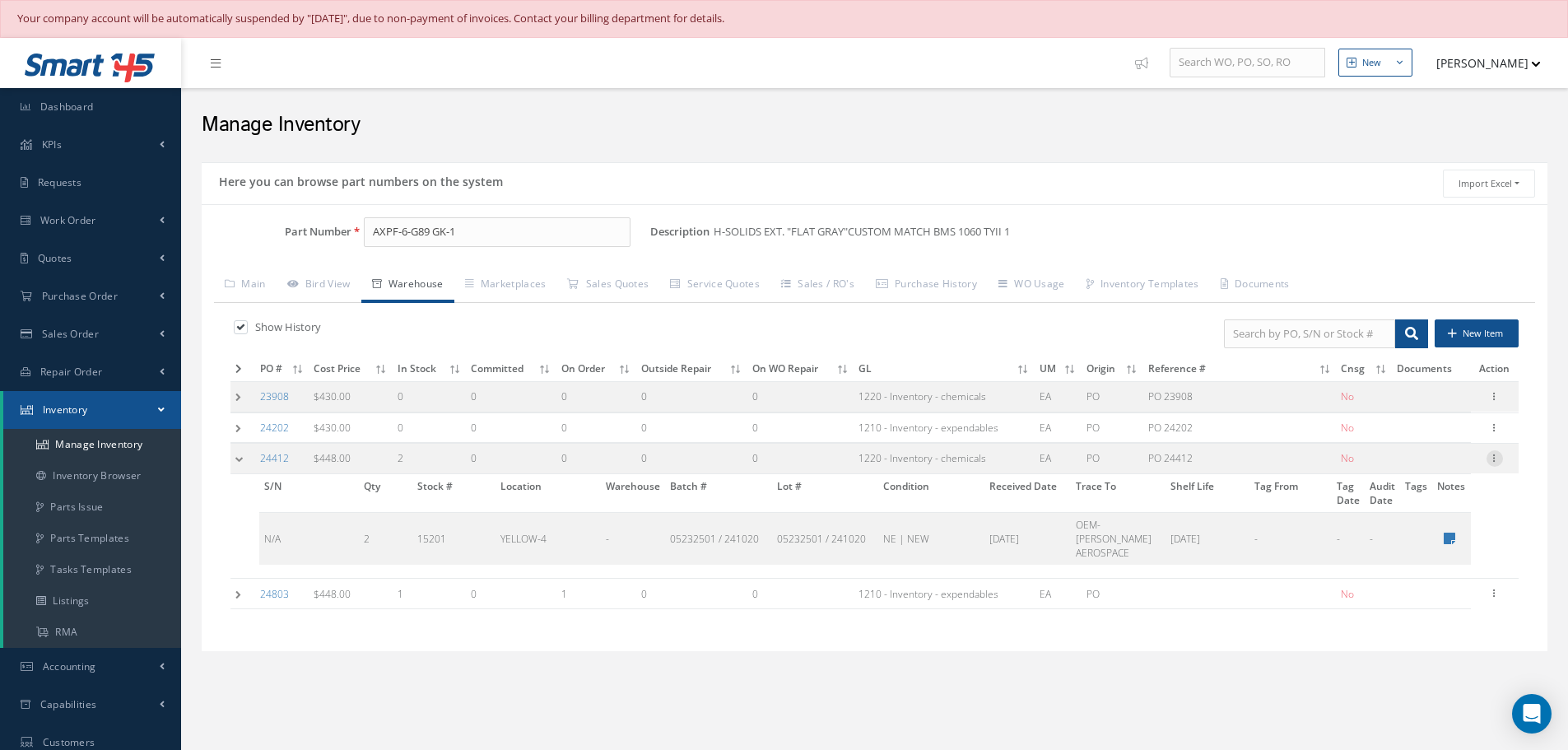
click at [1494, 461] on icon at bounding box center [1494, 457] width 16 height 13
click at [1455, 464] on link "Edit" at bounding box center [1419, 469] width 130 height 22
type input "448.00"
type input "05/29/2025"
type input "PO 24412"
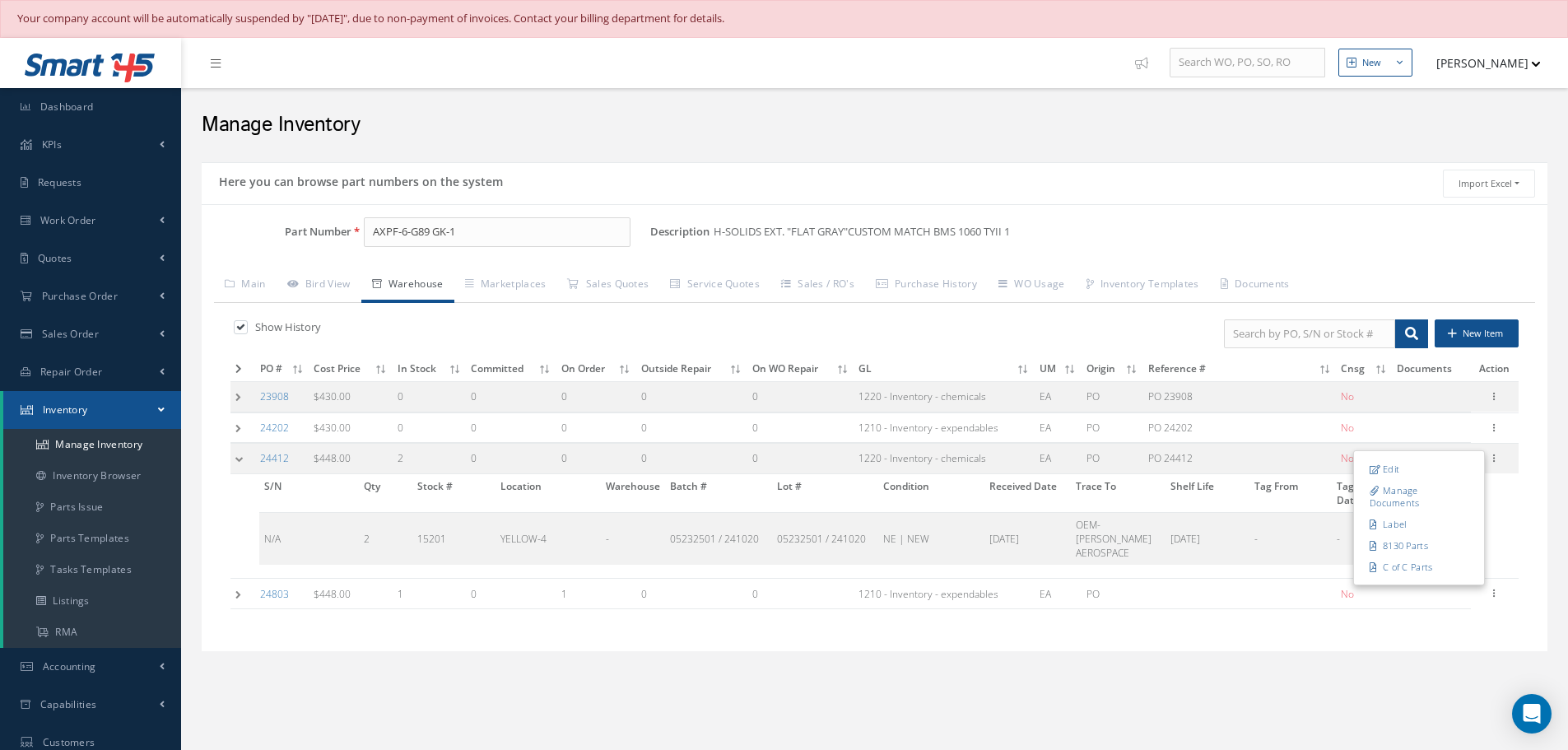
type input "05/29/2025"
type input "2"
type input "05232501 / 241020"
type input "05/23/2027"
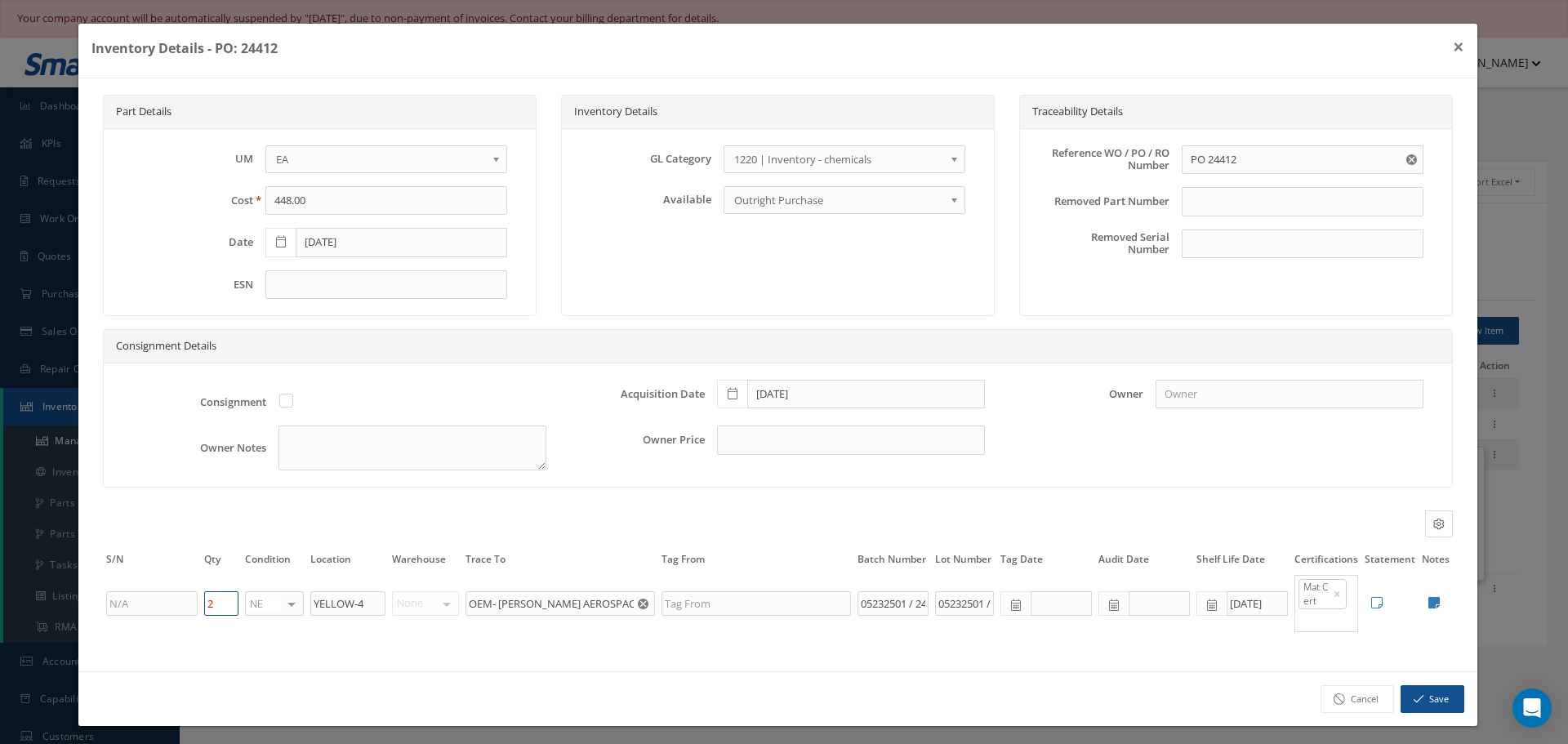
click at [225, 604] on input "2" at bounding box center [221, 604] width 35 height 24
type input "1"
click at [1413, 702] on icon "button" at bounding box center [1418, 699] width 9 height 11
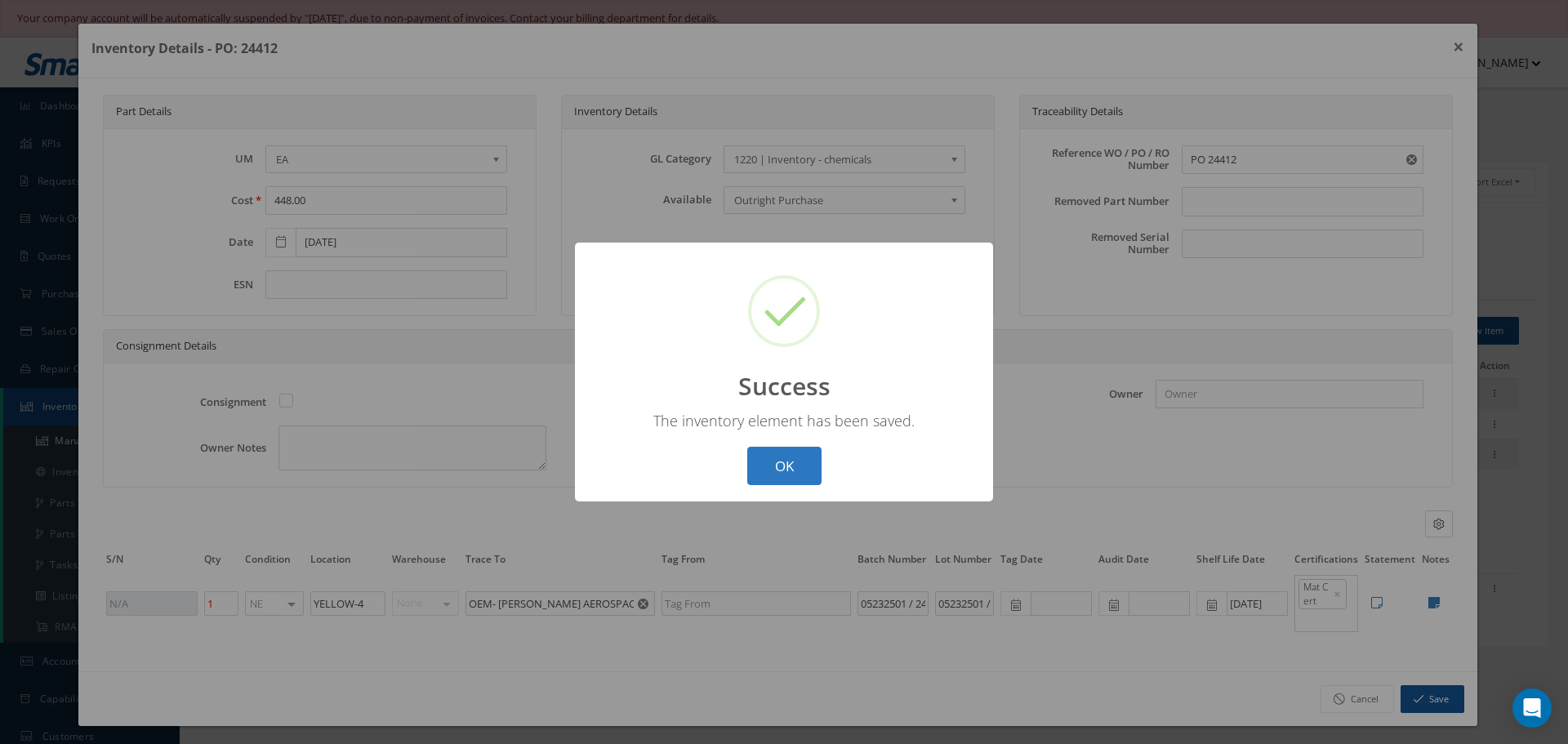
click at [782, 471] on button "OK" at bounding box center [784, 465] width 75 height 38
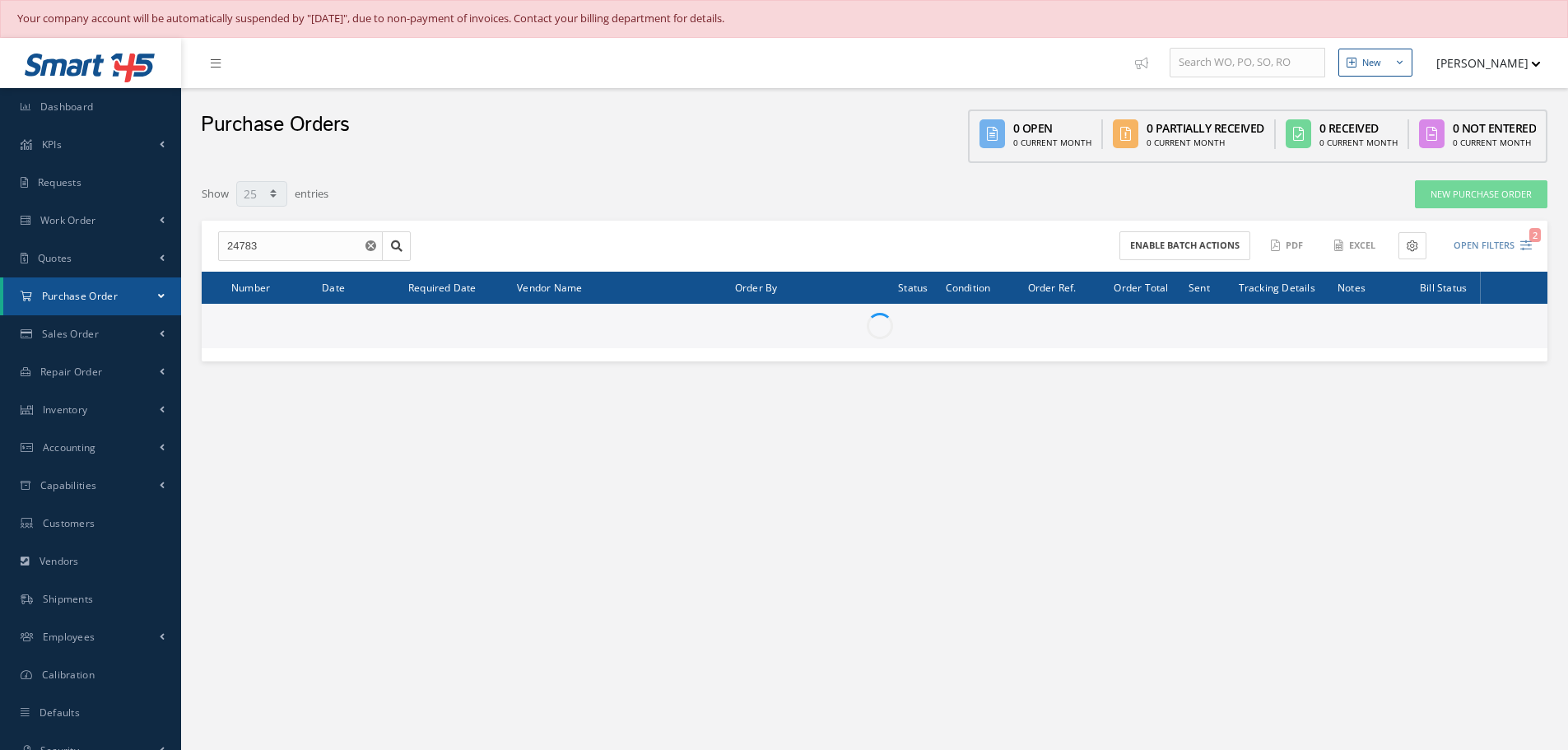
select select "25"
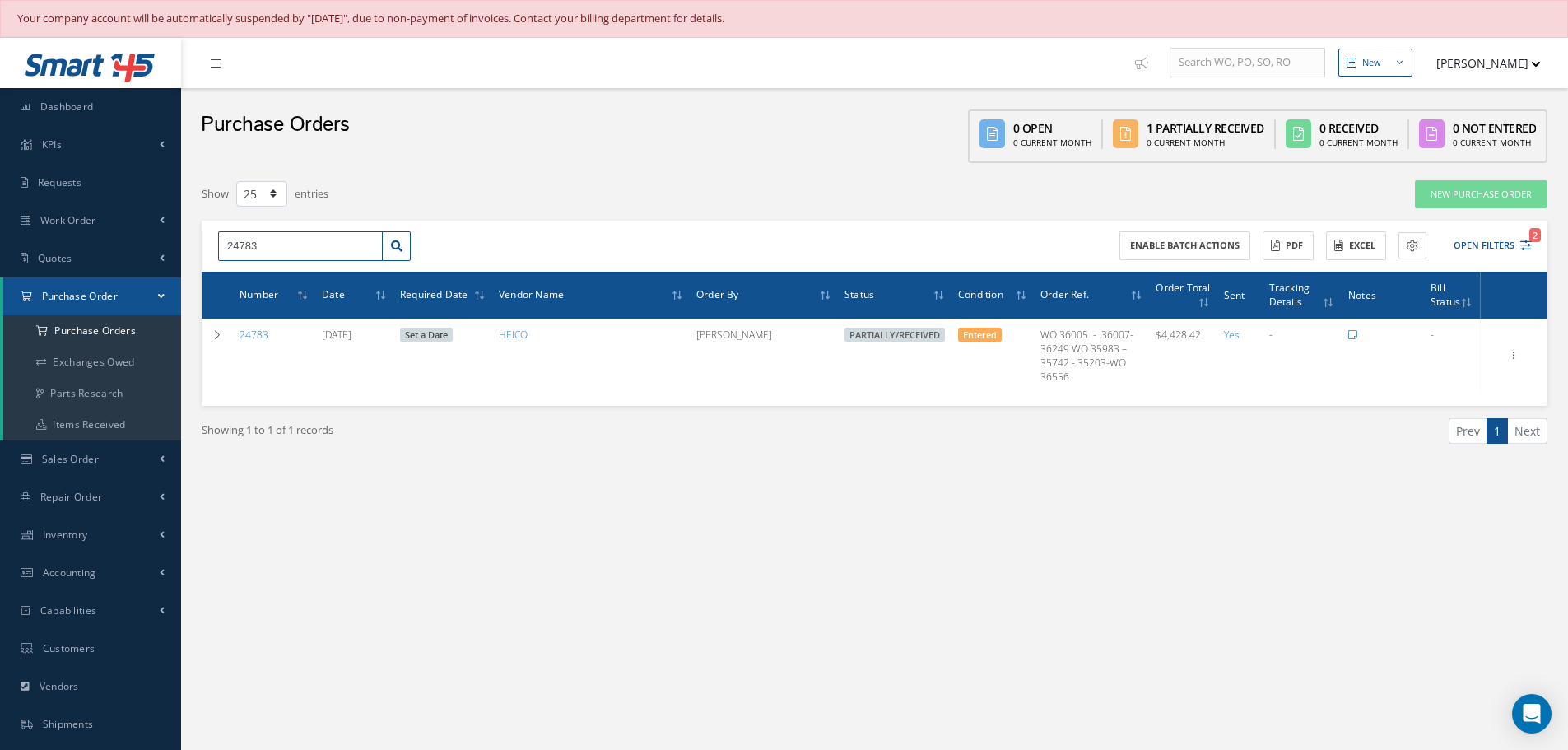
click at [304, 245] on input "24783" at bounding box center [301, 246] width 165 height 29
click at [334, 238] on input "23159" at bounding box center [301, 246] width 165 height 29
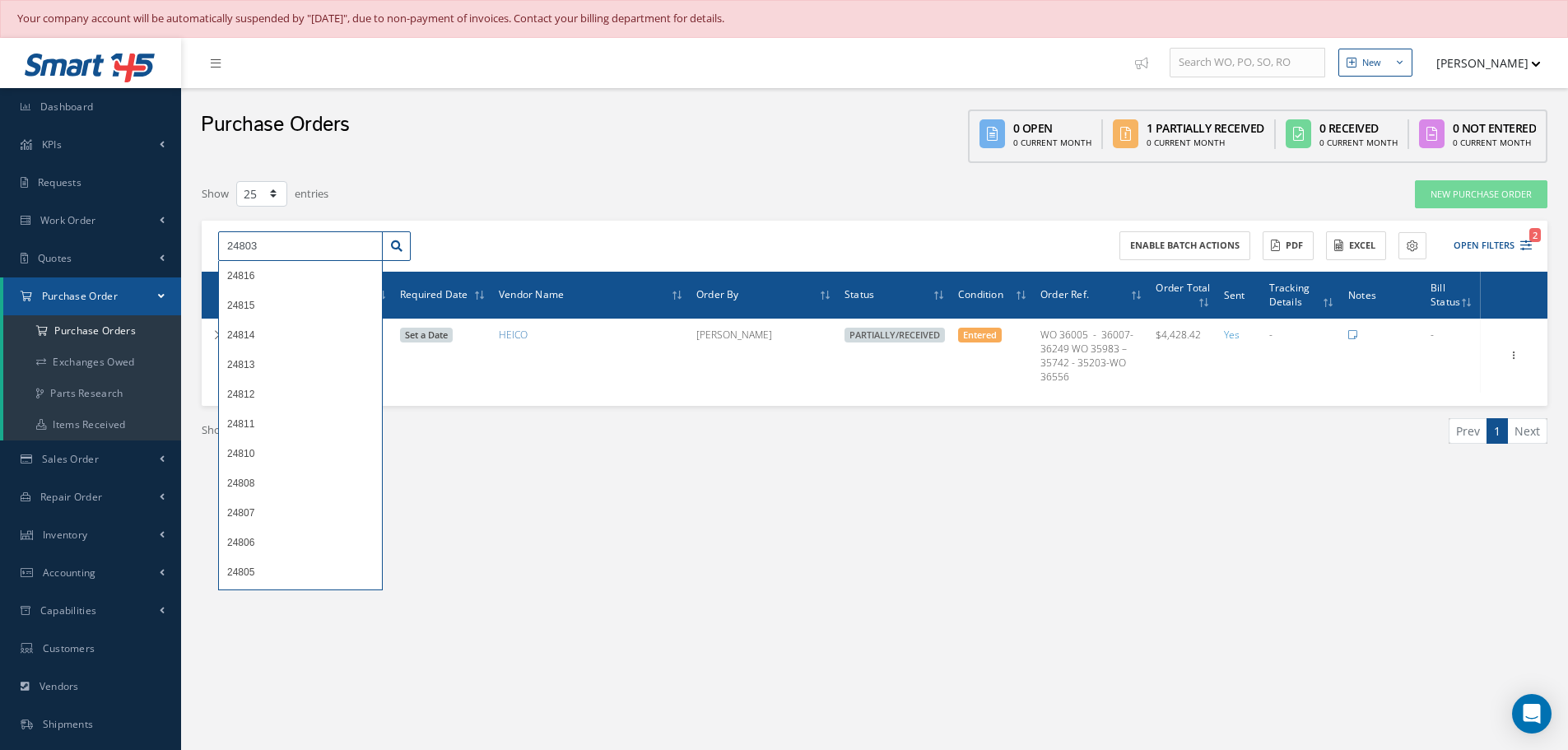
type input "24803"
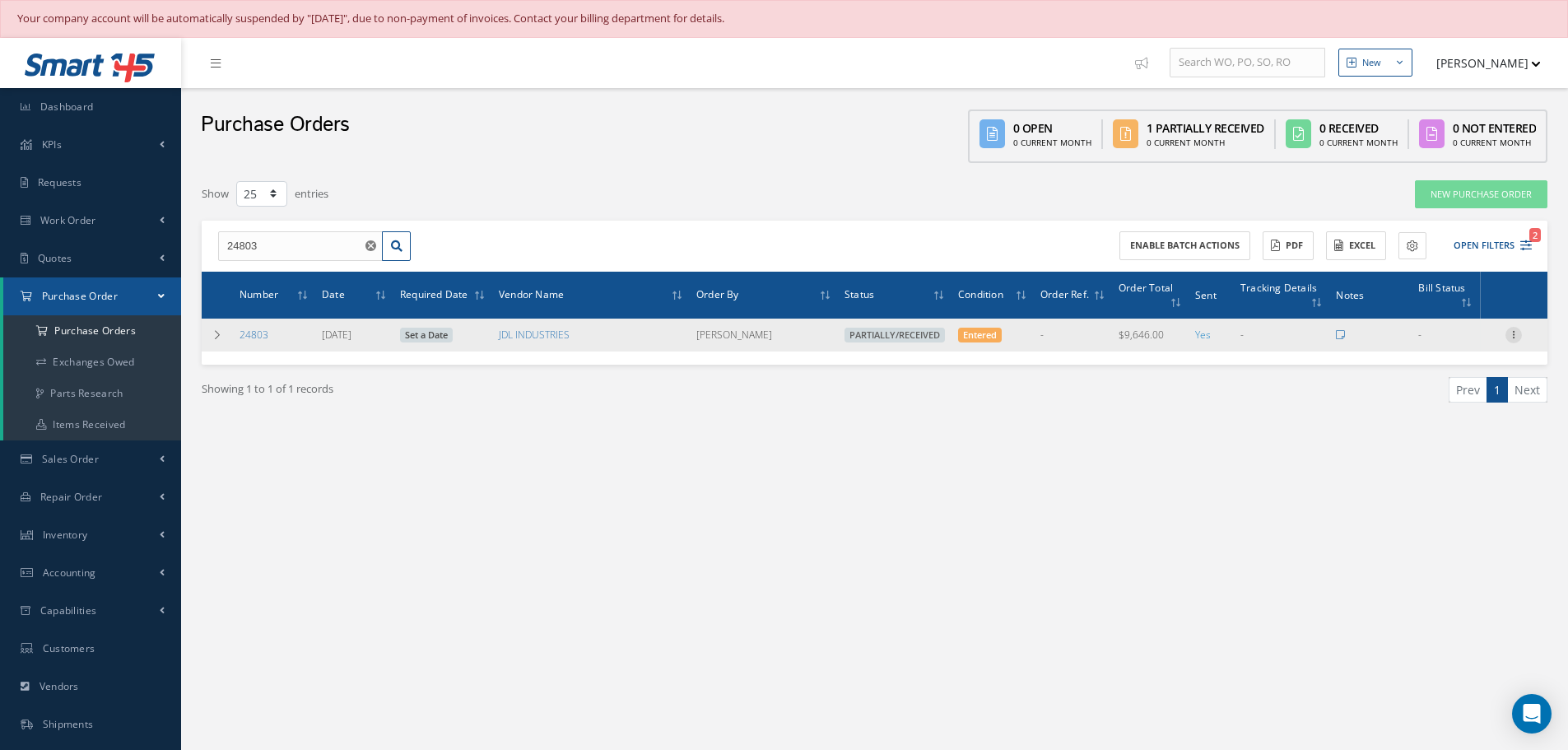
click at [1519, 332] on icon at bounding box center [1513, 334] width 16 height 13
click at [1469, 344] on link "Receive" at bounding box center [1438, 346] width 130 height 22
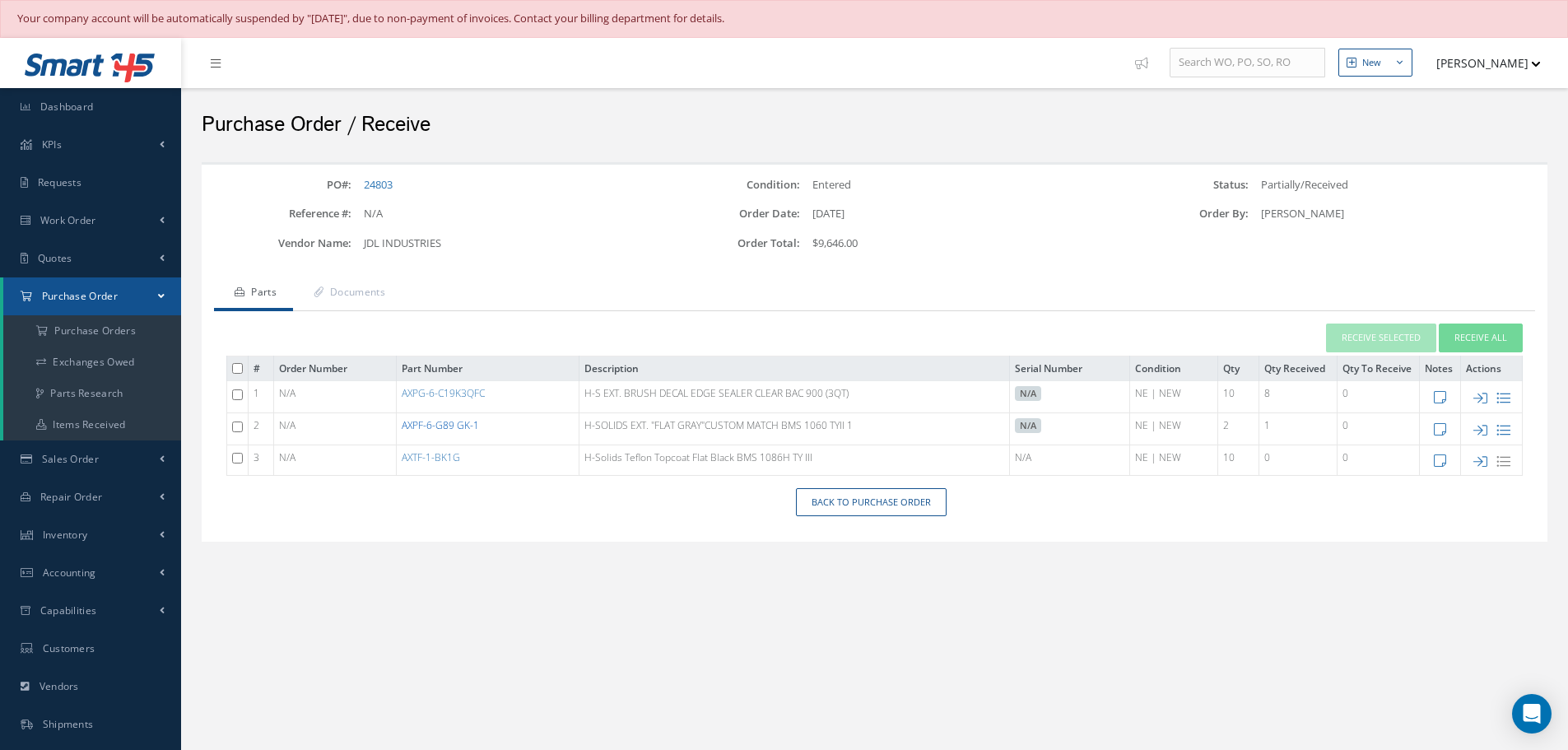
click at [455, 421] on link "AXPF-6-G89 GK-1" at bounding box center [440, 425] width 77 height 14
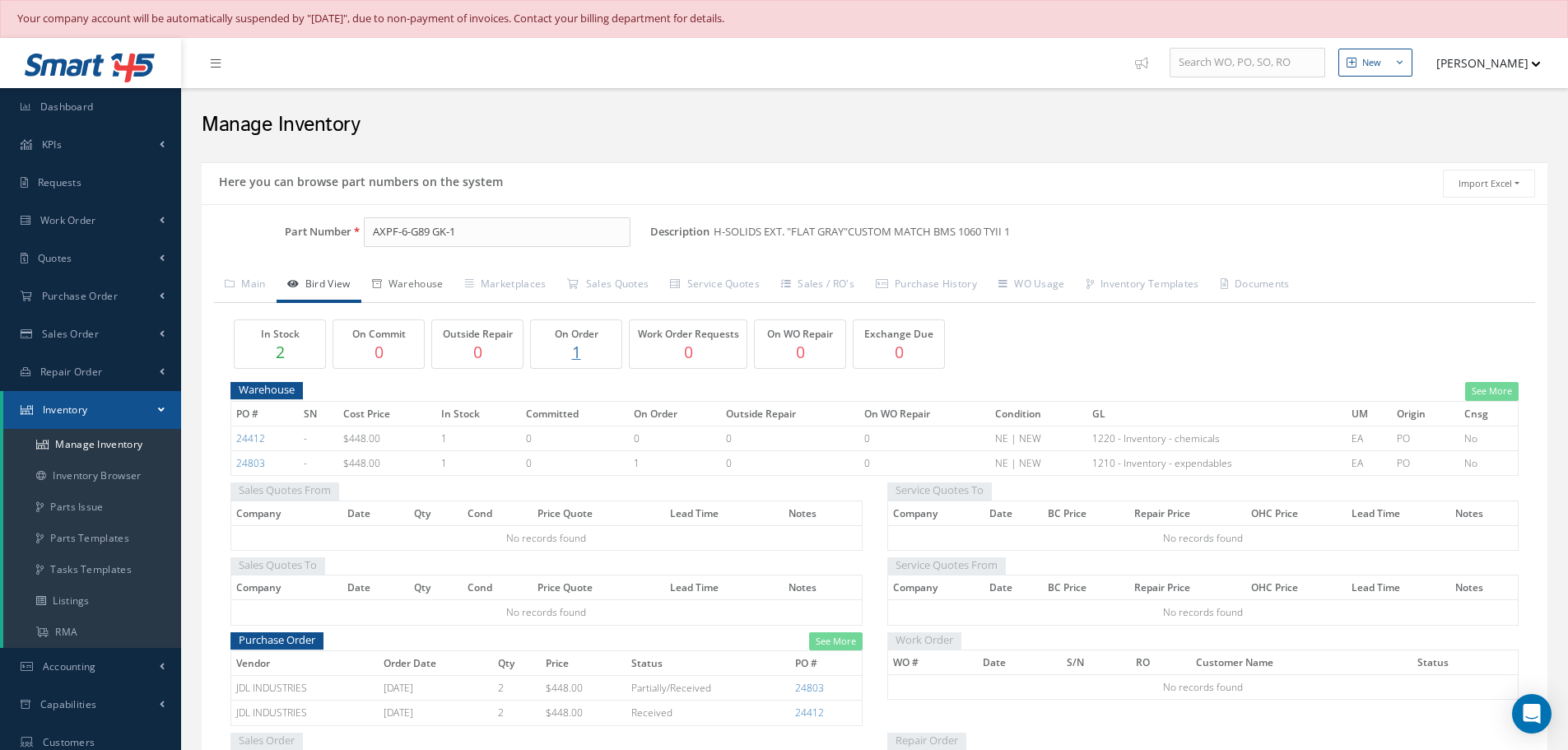
click at [418, 288] on link "Warehouse" at bounding box center [408, 285] width 93 height 35
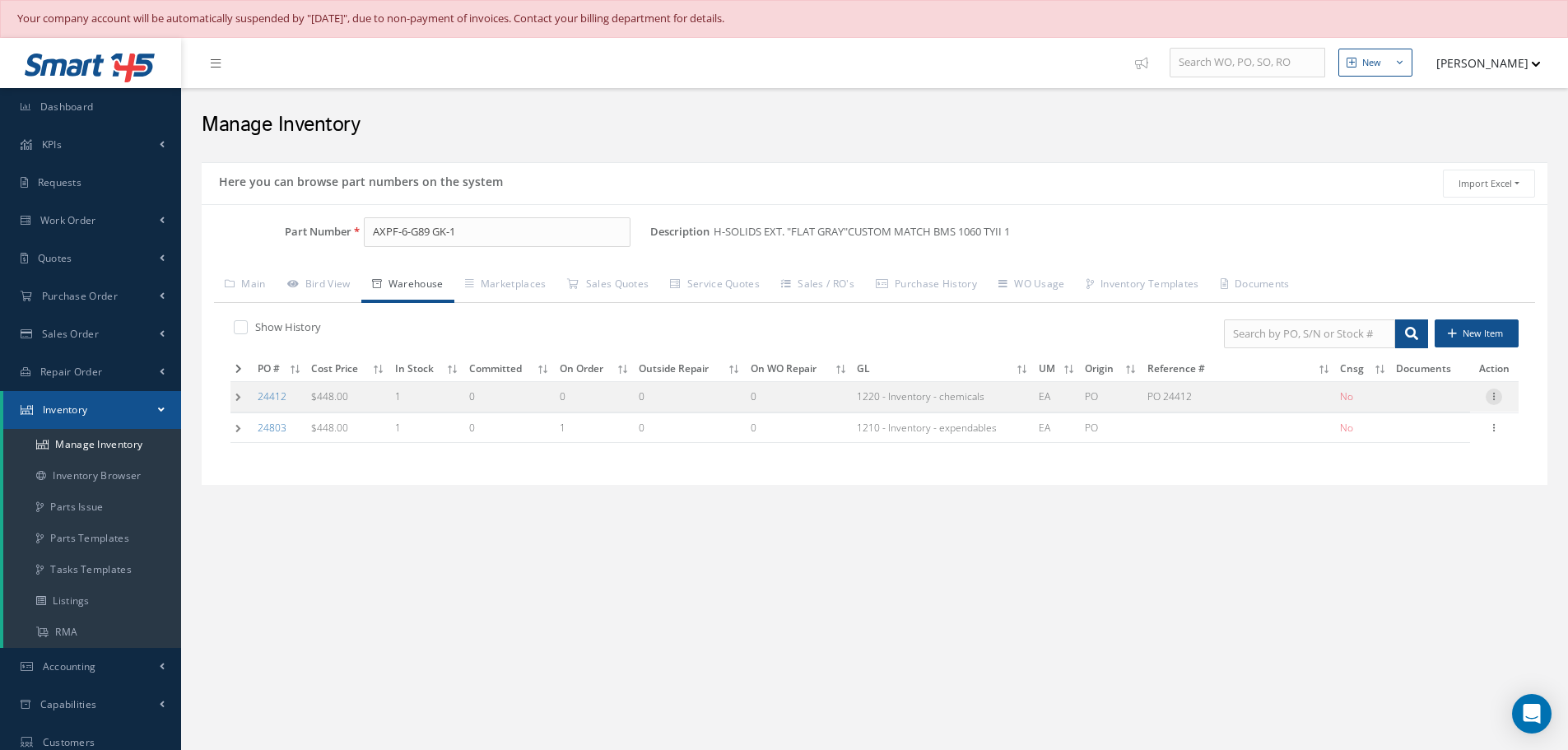
click at [1497, 401] on icon at bounding box center [1494, 395] width 16 height 13
click at [1436, 405] on link "Edit" at bounding box center [1418, 407] width 130 height 22
type input "448.00"
type input "[DATE]"
type input "PO 24412"
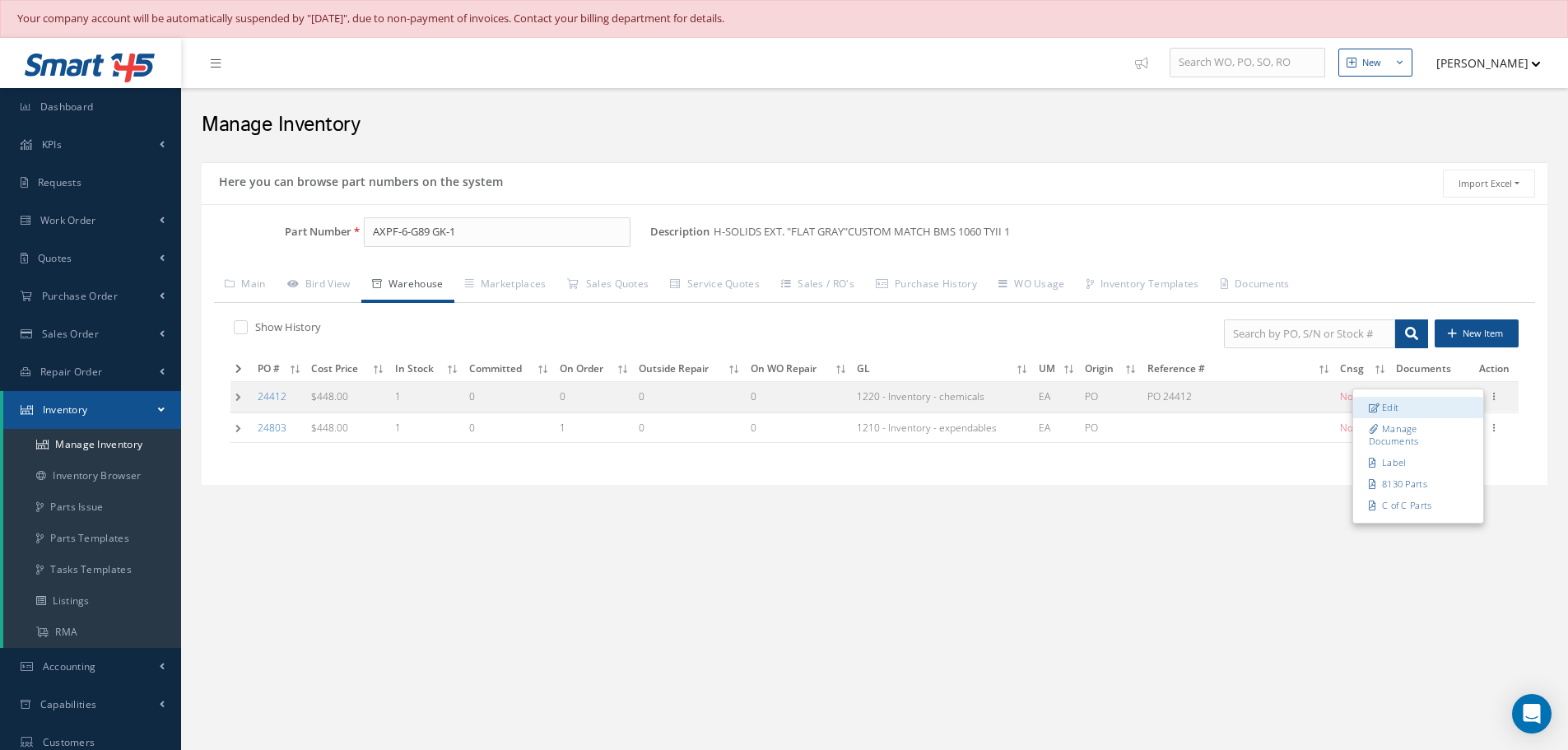
type input "[DATE]"
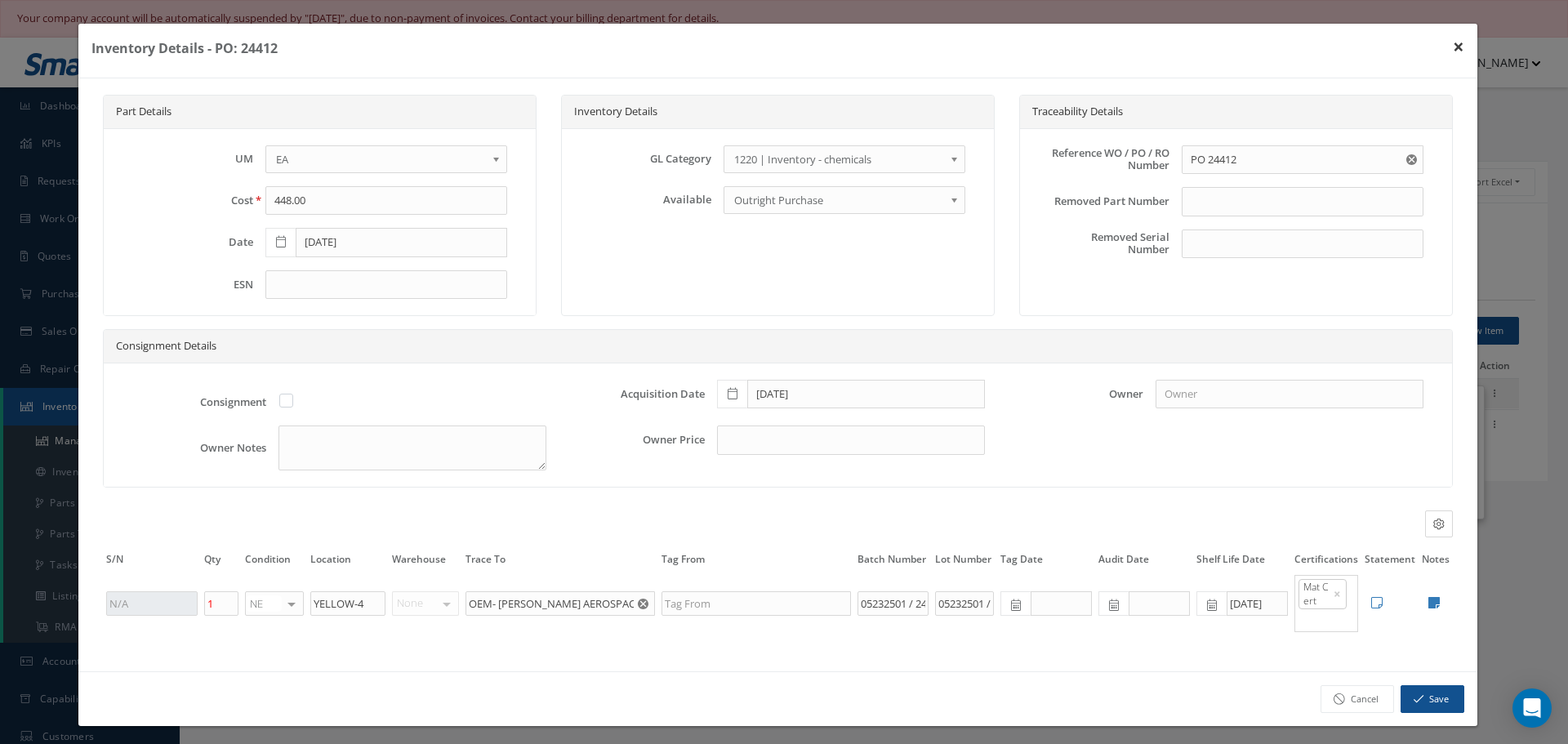
click at [1446, 48] on button "×" at bounding box center [1458, 46] width 37 height 46
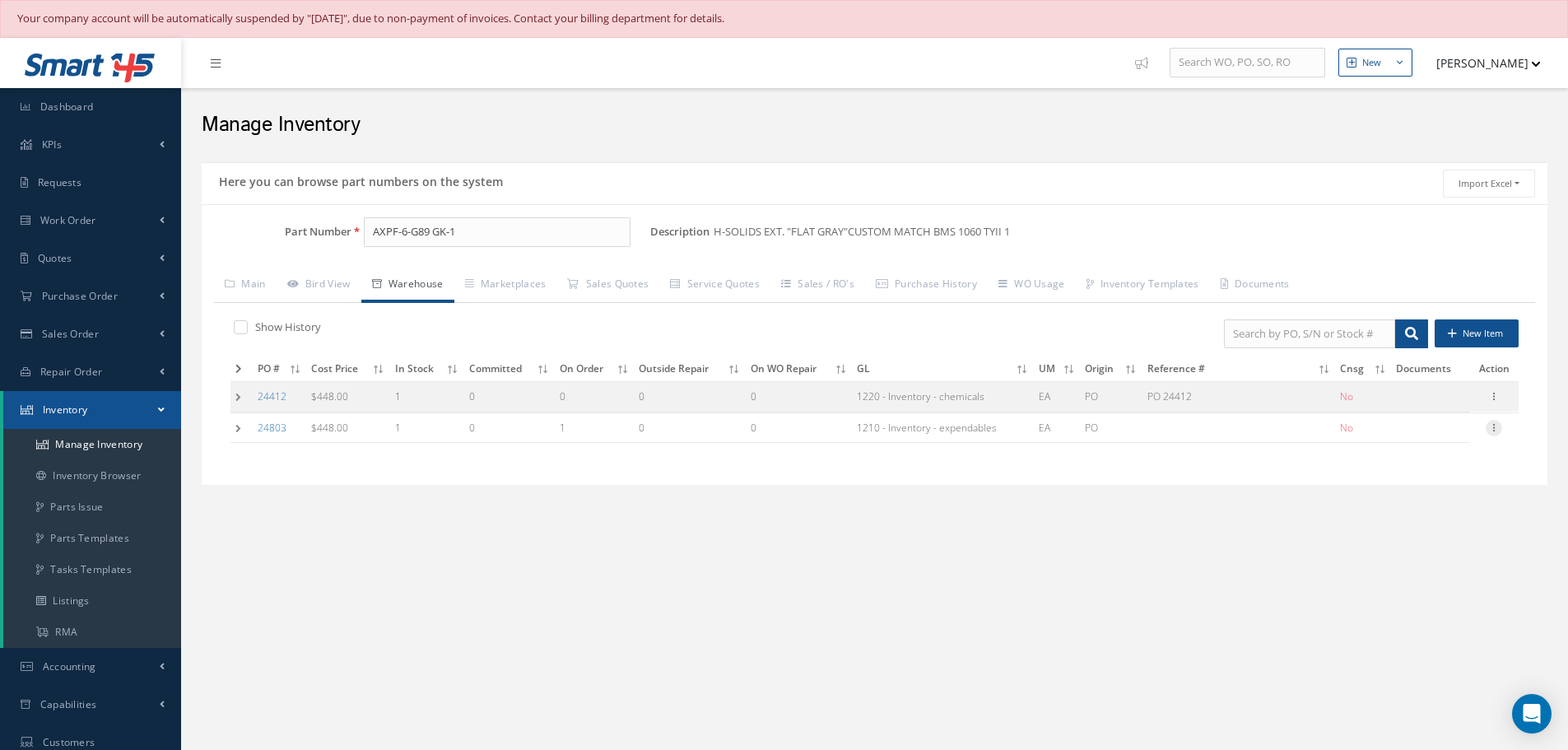
click at [1492, 431] on icon at bounding box center [1494, 427] width 16 height 13
click at [1420, 440] on link "Edit" at bounding box center [1418, 438] width 130 height 22
type input "[DATE]"
type input "OEM: [PERSON_NAME] AEROSPACE"
type input "09292501"
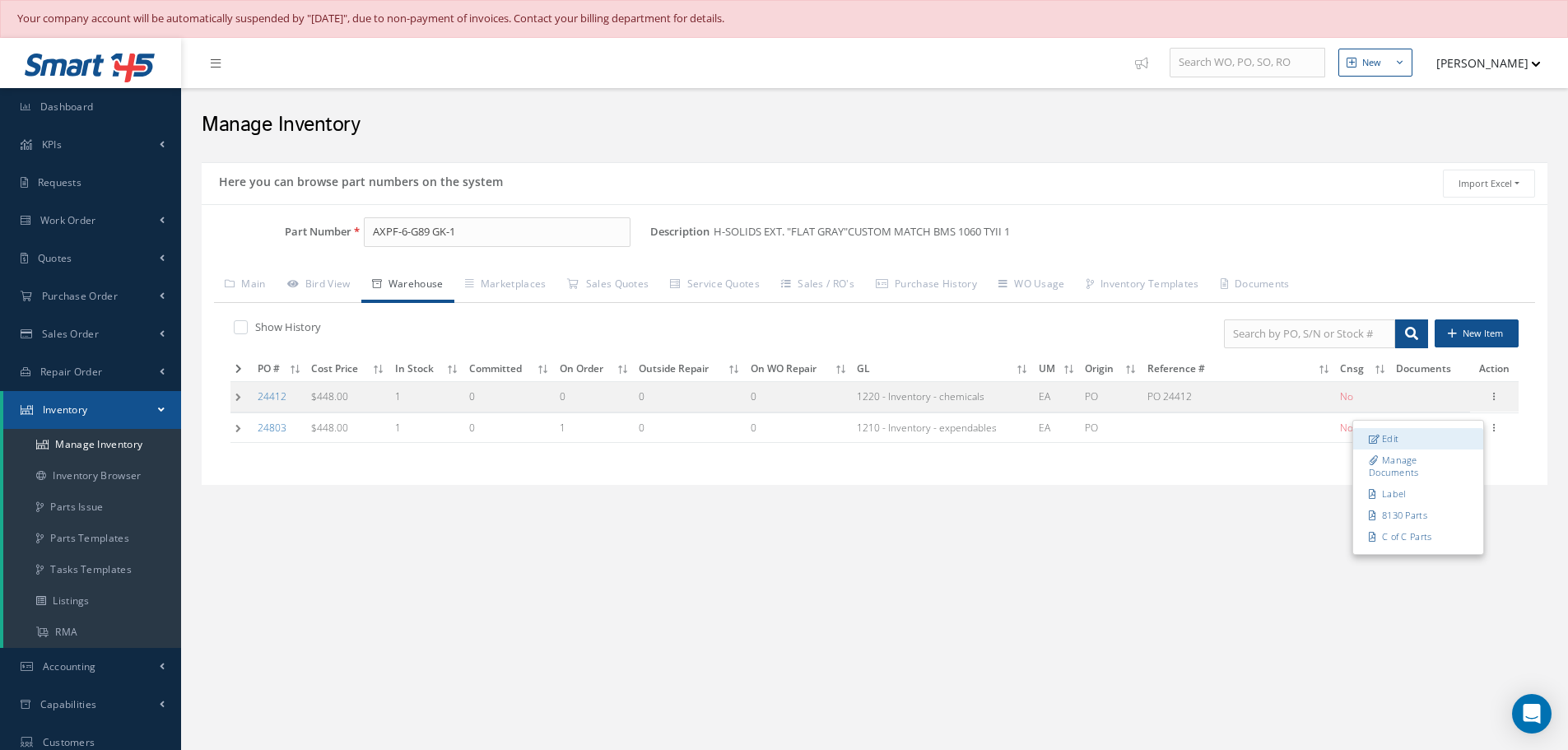
type input "[DATE]"
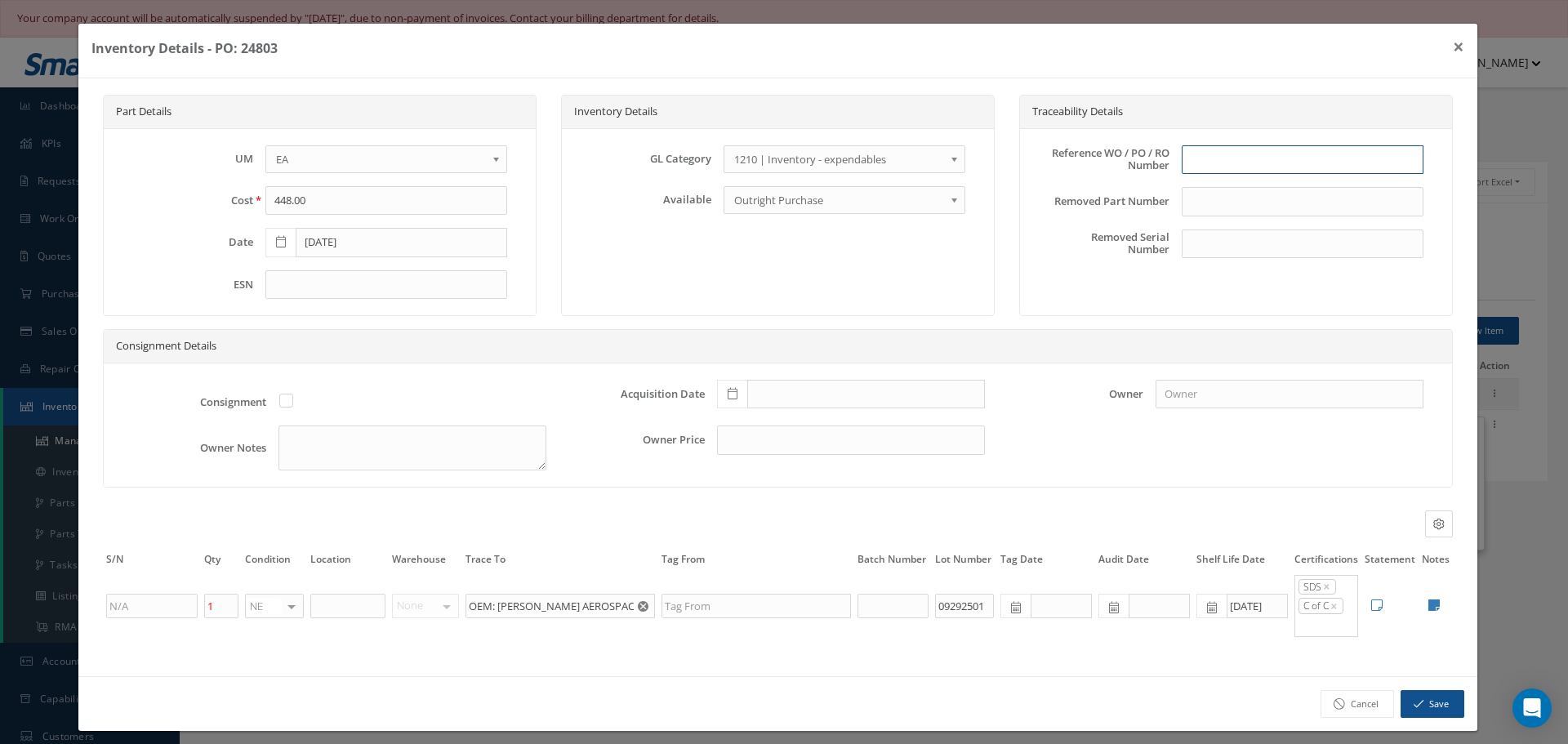
click at [1193, 157] on input "text" at bounding box center [1302, 160] width 242 height 29
type input "PO 24803"
click at [727, 393] on icon at bounding box center [732, 393] width 9 height 11
click at [796, 221] on td "1" at bounding box center [797, 222] width 24 height 24
type input "[DATE]"
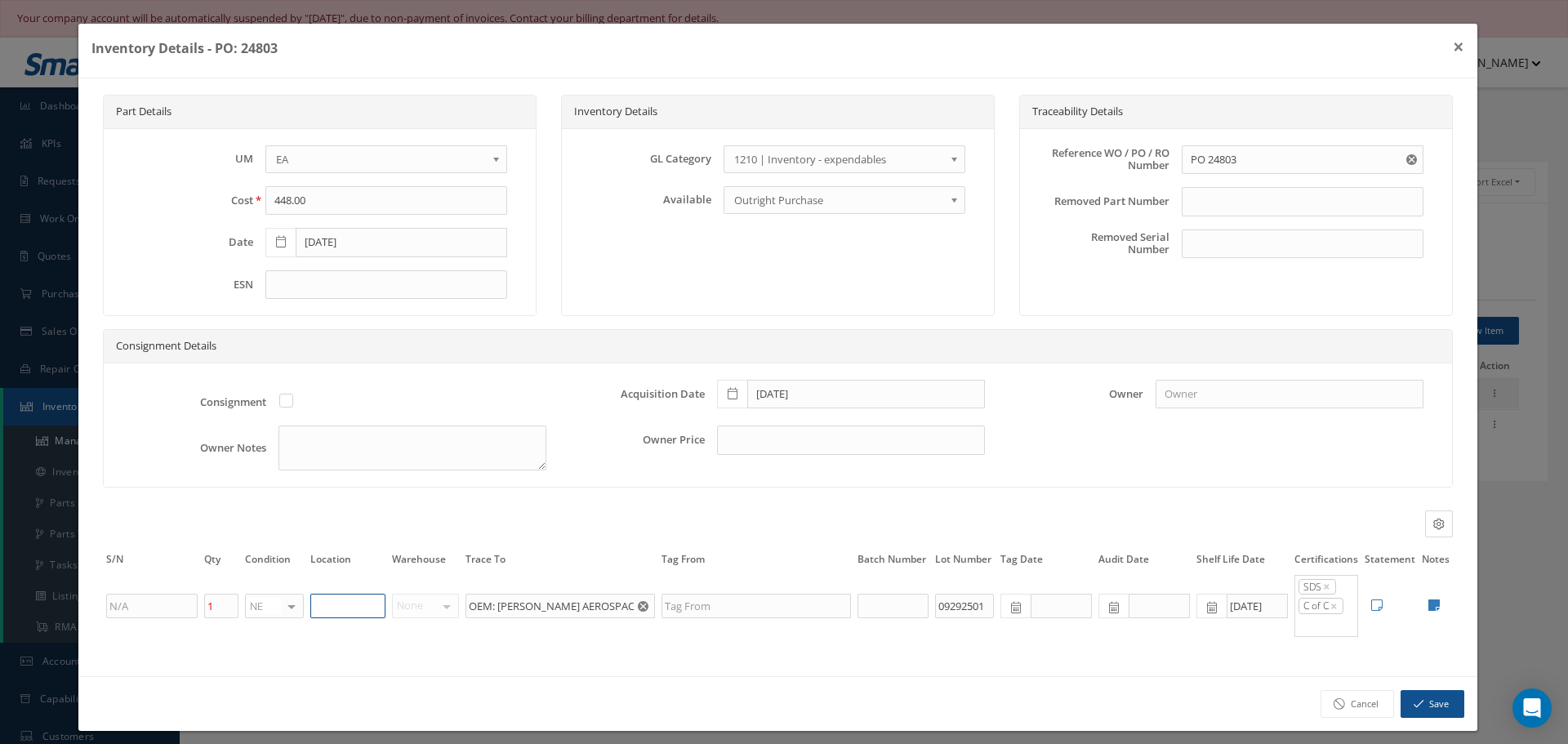
click at [354, 611] on input "text" at bounding box center [348, 606] width 75 height 24
type input "STOCKROOM"
click at [1428, 601] on icon at bounding box center [1433, 605] width 11 height 13
type textarea "[PERSON_NAME] COC & SDS"
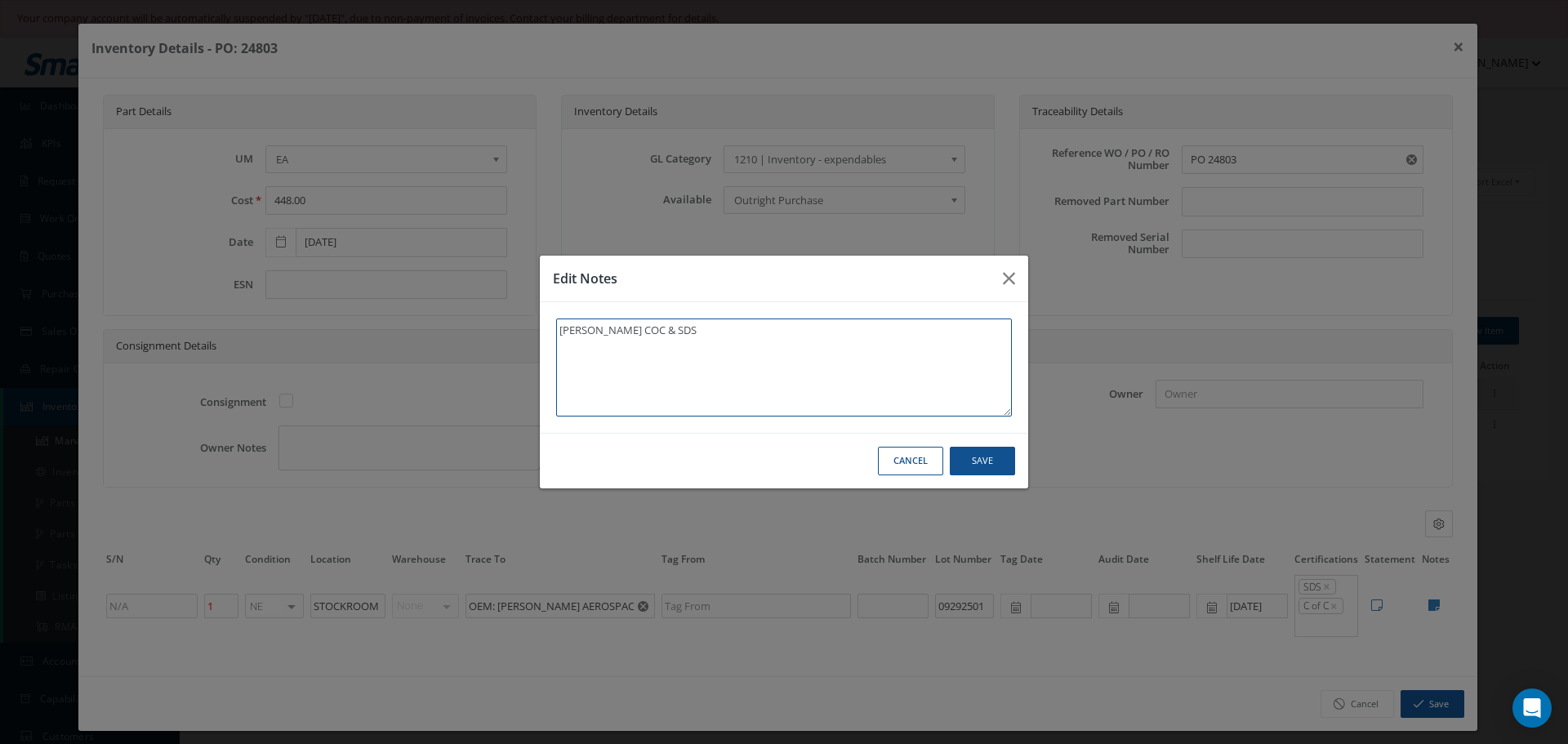
click at [702, 343] on textarea "[PERSON_NAME] COC & SDS" at bounding box center [784, 367] width 456 height 98
type textarea "[PERSON_NAME] COC & SDS"
type textarea "[PERSON_NAME] COC & SDS *"
type textarea "[PERSON_NAME] COC & SDS **"
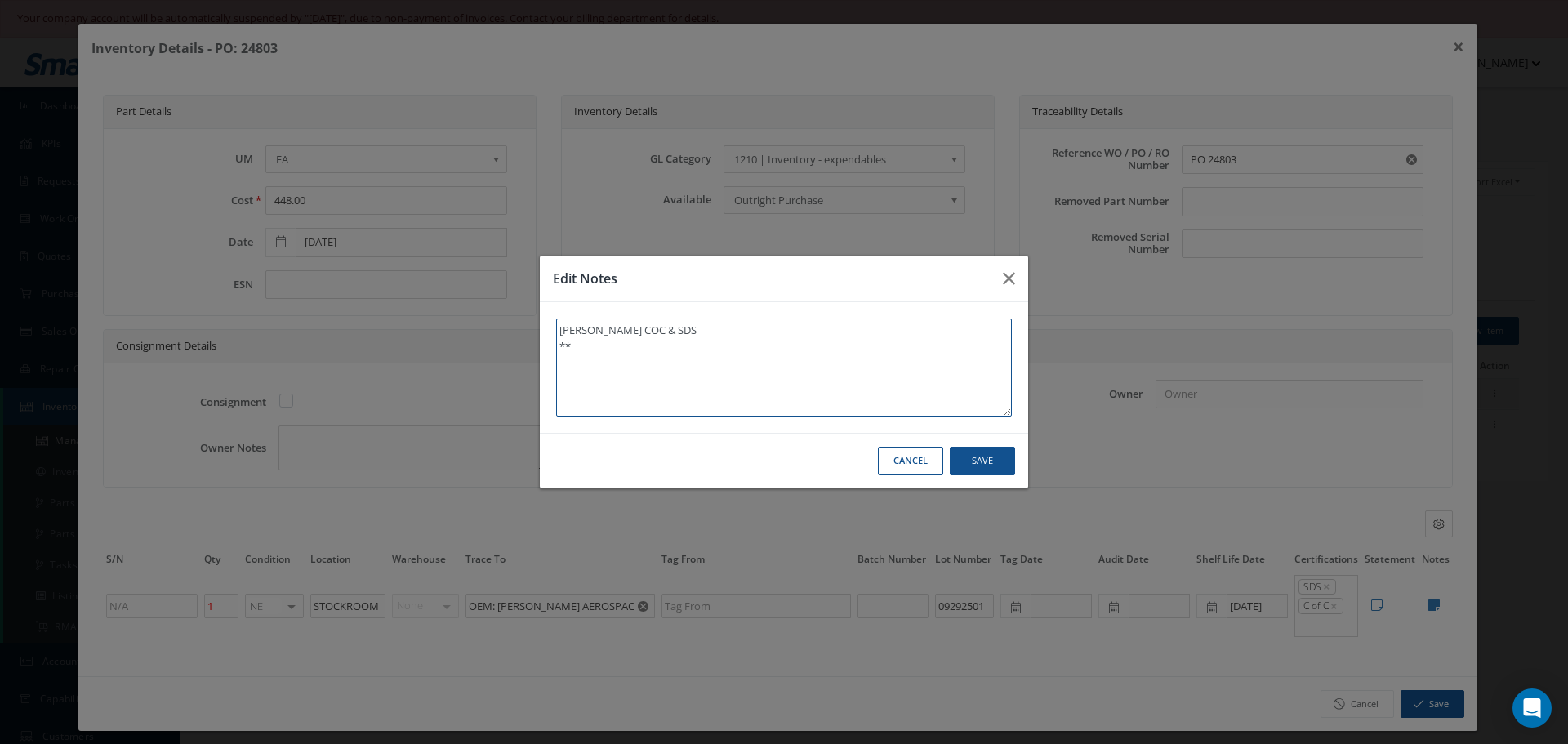
type textarea "[PERSON_NAME] COC & SDS **"
type textarea "[PERSON_NAME] COC & SDS ** R"
type textarea "[PERSON_NAME] COC & SDS ** RE"
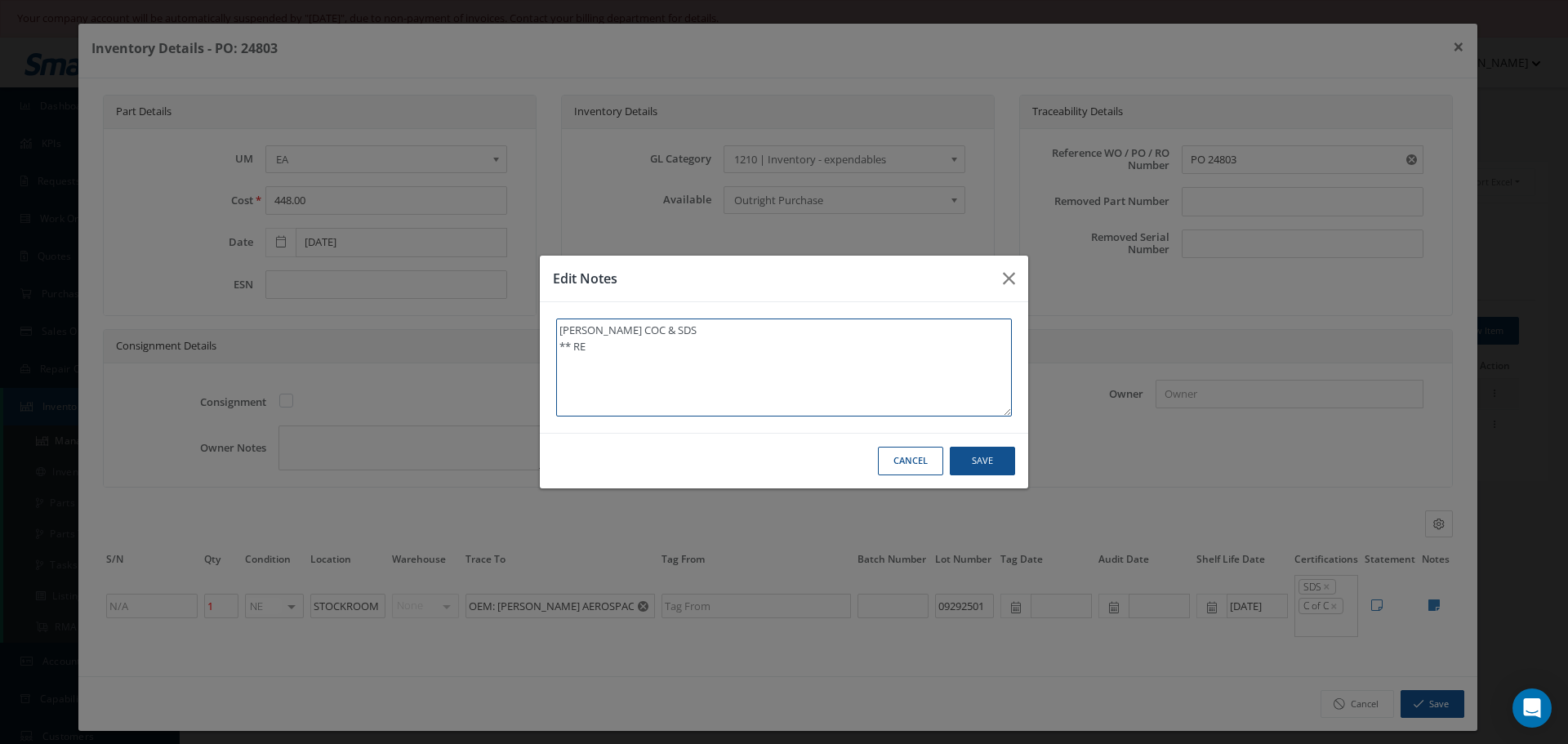
type textarea "[PERSON_NAME] COC & SDS ** REC"
type textarea "[PERSON_NAME] COC & SDS ** RECE"
type textarea "[PERSON_NAME] COC & SDS ** RECEI"
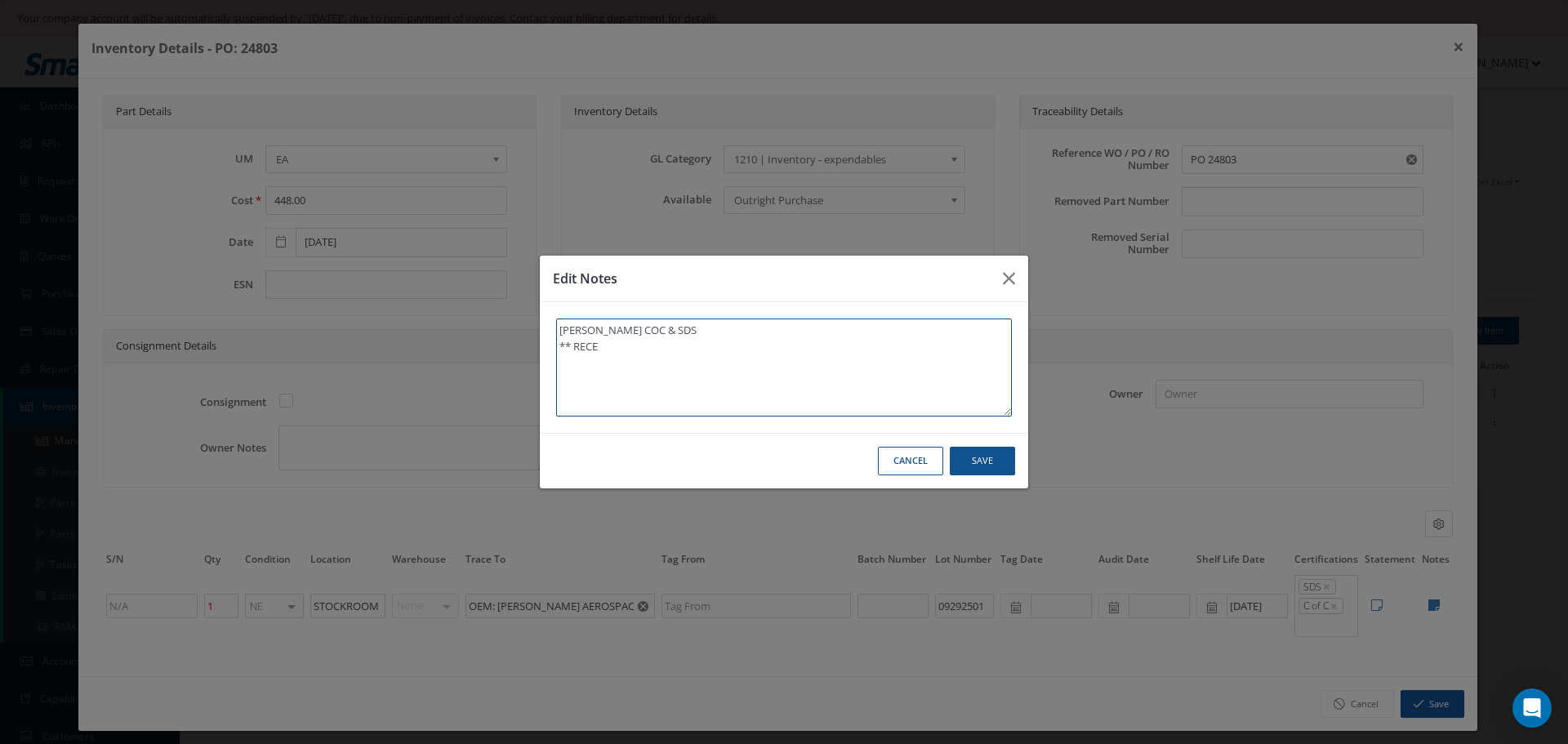
type textarea "[PERSON_NAME] COC & SDS ** RECEI"
type textarea "[PERSON_NAME] COC & SDS ** RECEIV"
type textarea "[PERSON_NAME] COC & SDS ** RECEIVE"
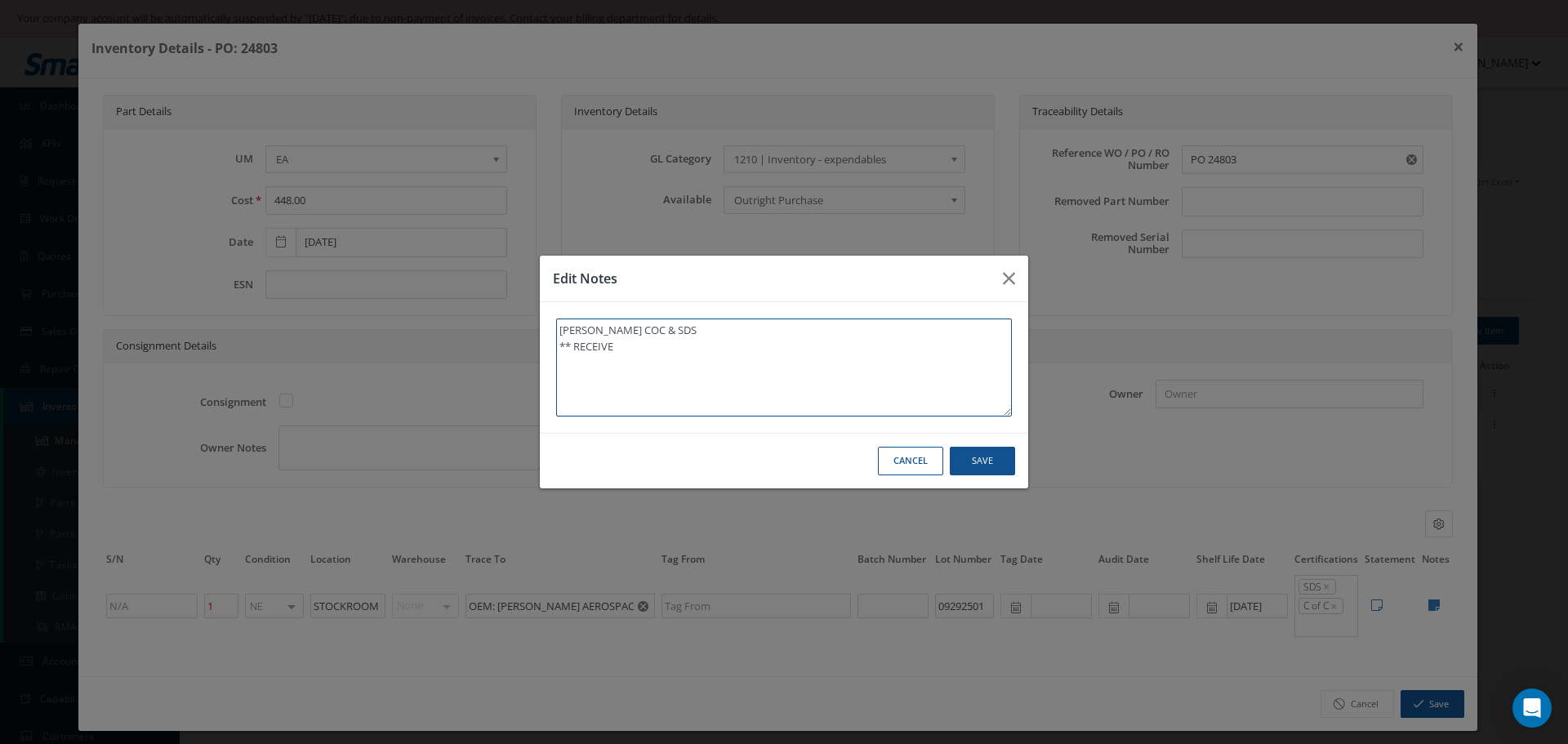
type textarea "[PERSON_NAME] COC & SDS ** RECEIVED"
type textarea "[PERSON_NAME] COC & SDS ** RECEIVED S"
type textarea "[PERSON_NAME] COC & SDS ** RECEIVED ST"
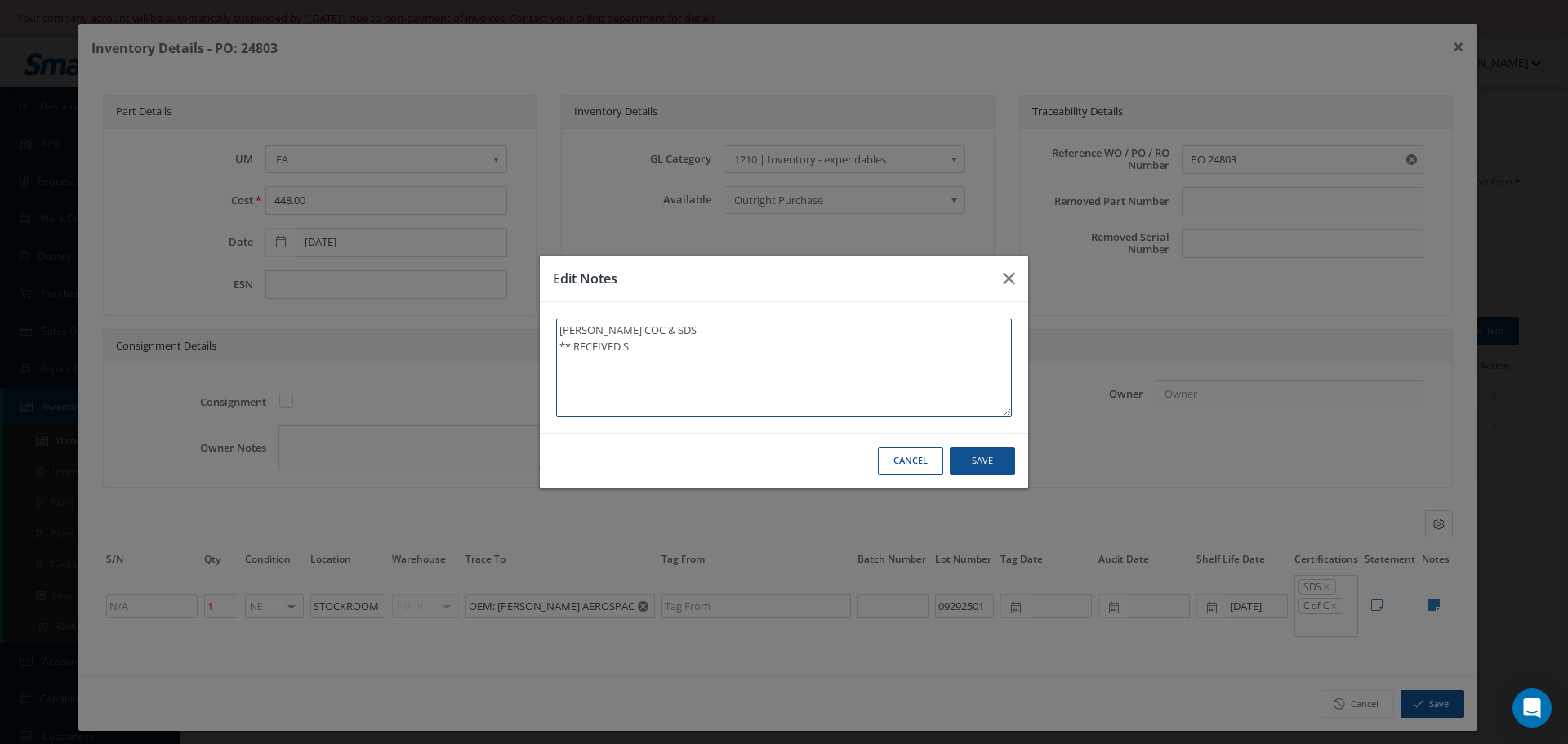
type textarea "[PERSON_NAME] COC & SDS ** RECEIVED ST"
type textarea "[PERSON_NAME] COC & SDS ** RECEIVED STO"
type textarea "[PERSON_NAME] COC & SDS ** RECEIVED STOC"
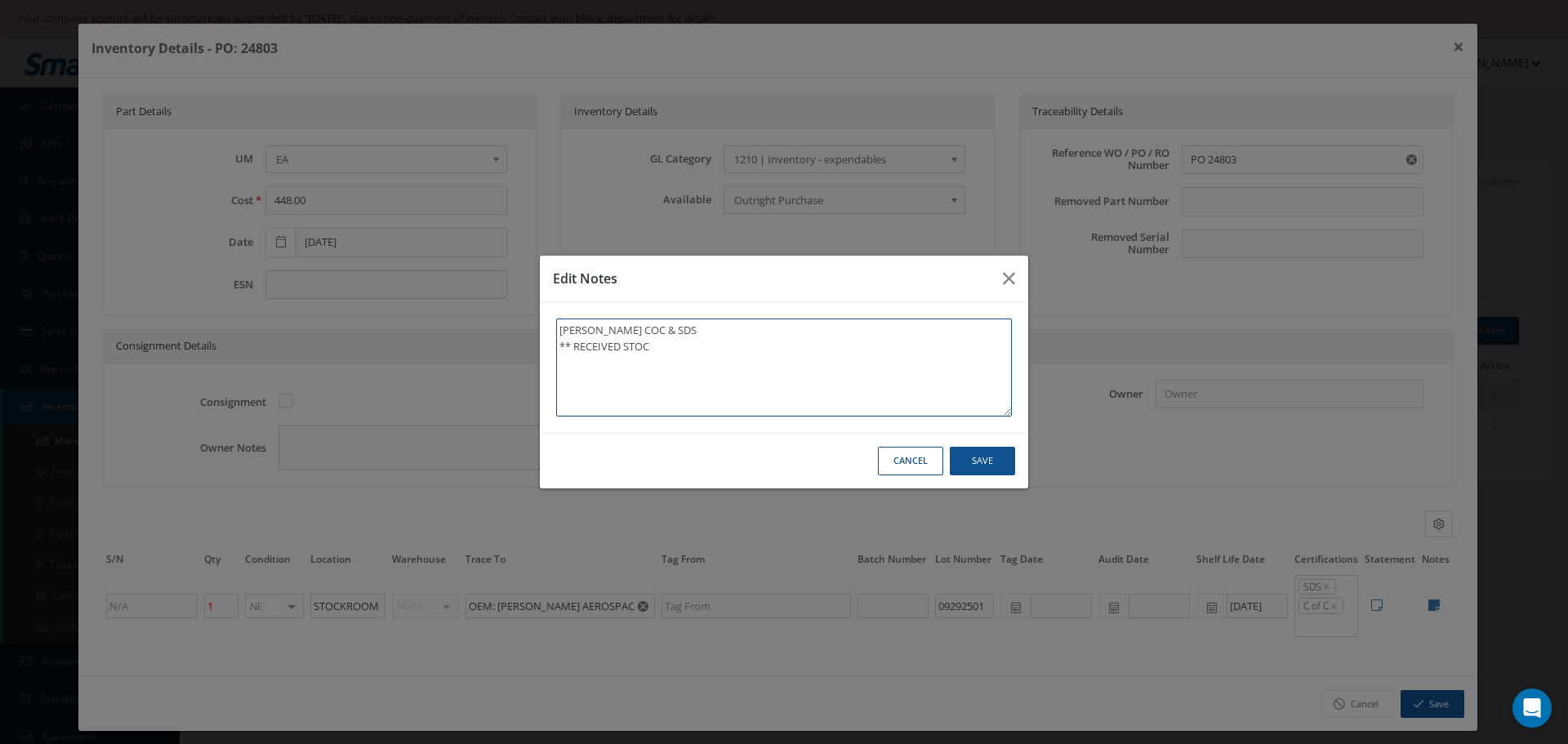
type textarea "[PERSON_NAME] COC & SDS ** RECEIVED STOCK"
type textarea "[PERSON_NAME] COC & SDS ** RECEIVED STOCK 0"
type textarea "[PERSON_NAME] COC & SDS ** RECEIVED STOCK 01"
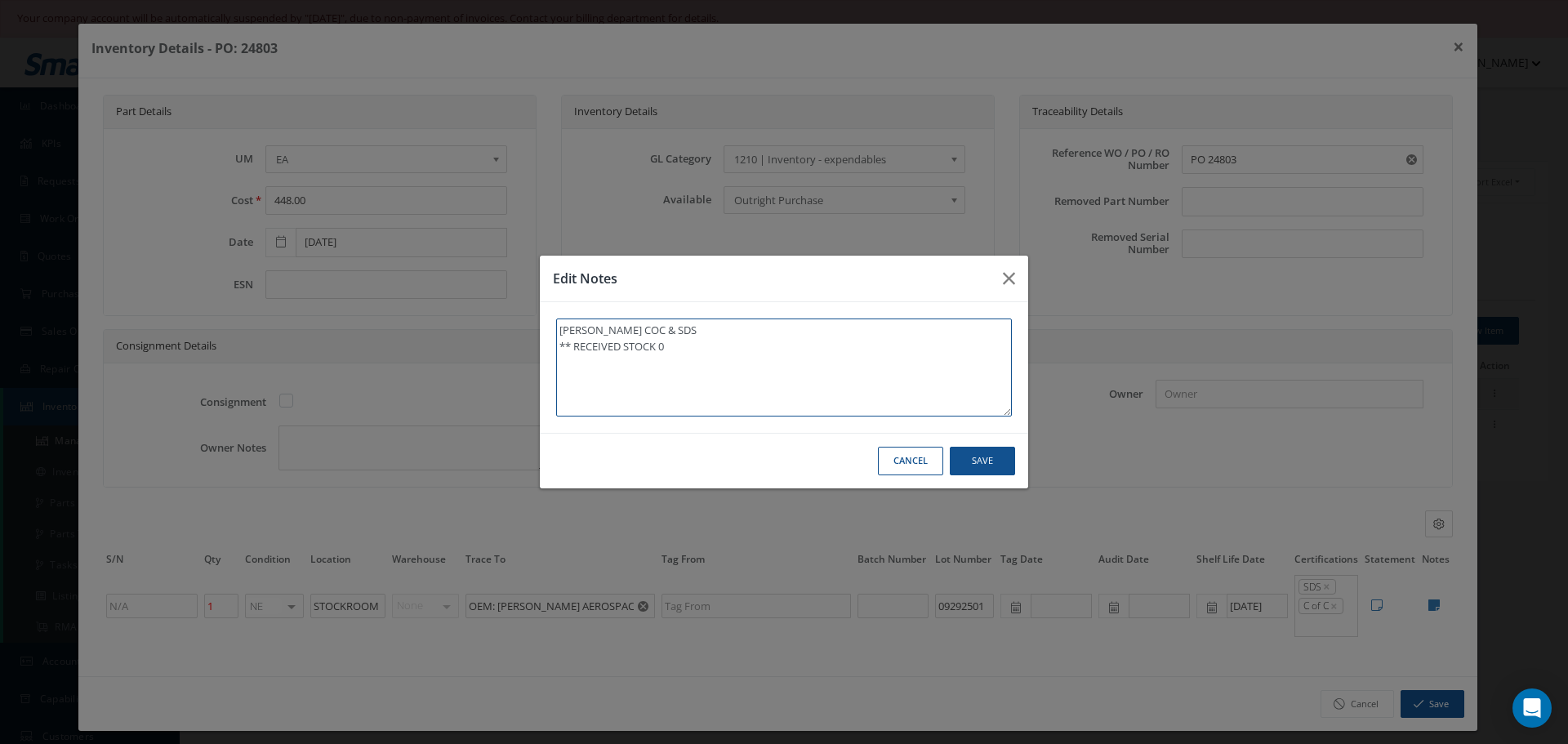
type textarea "[PERSON_NAME] COC & SDS ** RECEIVED STOCK 01"
type textarea "[PERSON_NAME] COC & SDS ** RECEIVED STOCK 01/"
type textarea "[PERSON_NAME] COC & SDS ** RECEIVED STOCK 01"
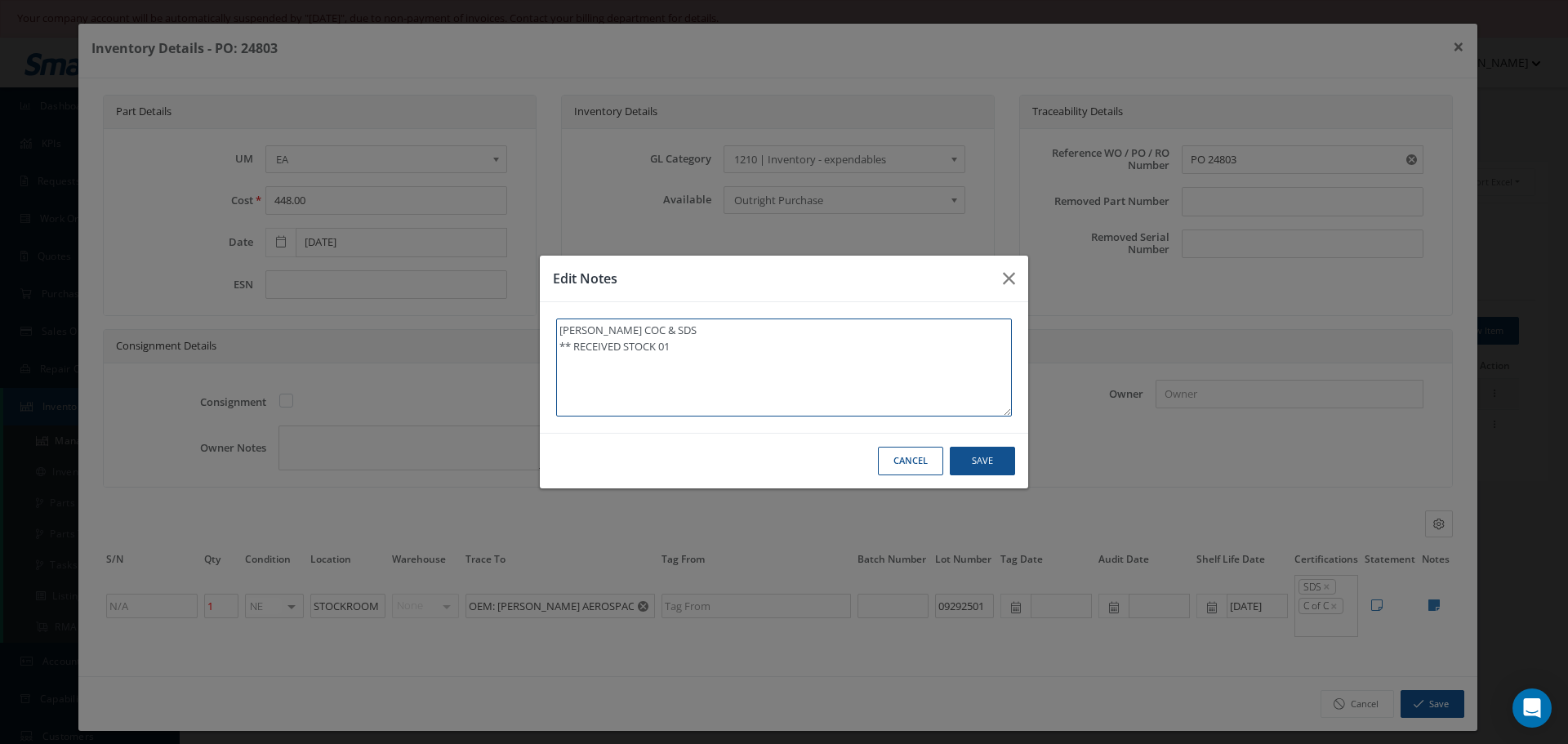
type textarea "[PERSON_NAME] COC & SDS ** RECEIVED STOCK 0"
type textarea "[PERSON_NAME] COC & SDS ** RECEIVED STOCK"
type textarea "[PERSON_NAME] COC & SDS ** RECEIVED STOCK 1"
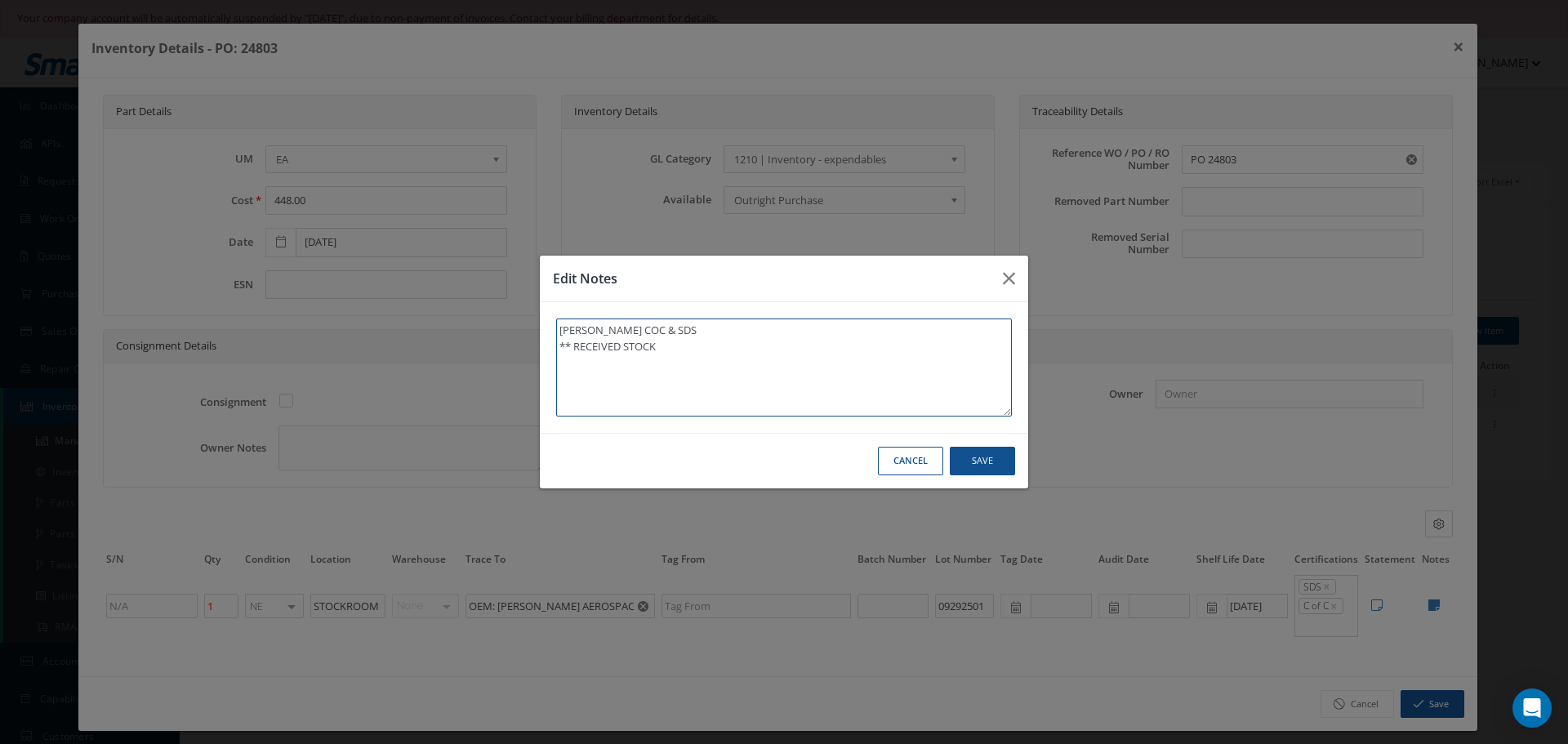
type textarea "[PERSON_NAME] COC & SDS ** RECEIVED STOCK 1"
type textarea "[PERSON_NAME] COC & SDS ** RECEIVED STOCK 10"
type textarea "[PERSON_NAME] COC & SDS ** RECEIVED STOCK 10/"
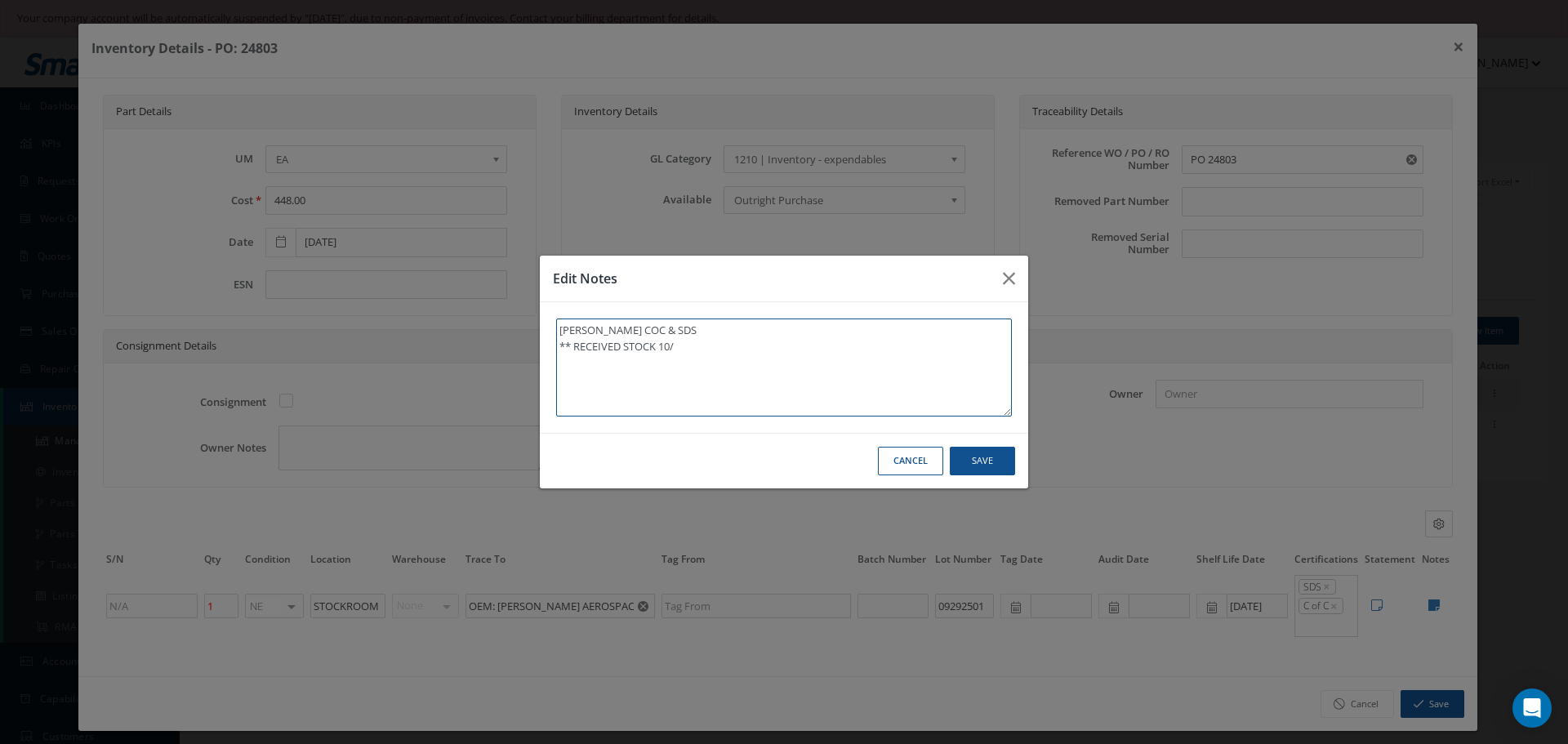
type textarea "[PERSON_NAME] COC & SDS ** RECEIVED STOCK 10/0"
type textarea "[PERSON_NAME] COC & SDS ** RECEIVED STOCK 10/01"
type textarea "[PERSON_NAME] COC & SDS ** RECEIVED STOCK 10/01/"
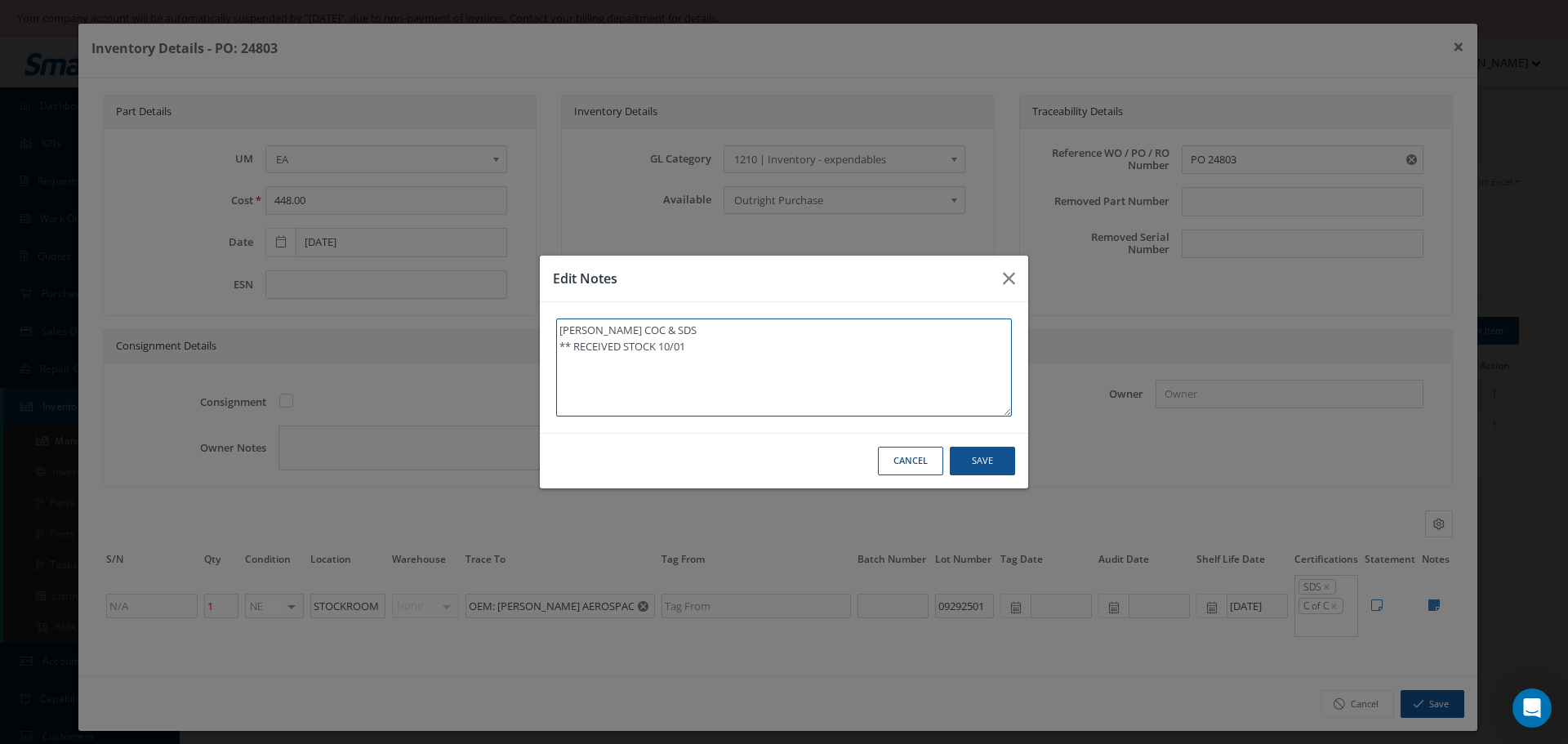
type textarea "[PERSON_NAME] COC & SDS ** RECEIVED STOCK 10/01/"
type textarea "[PERSON_NAME] COC & SDS ** RECEIVED STOCK 10/01/2"
type textarea "[PERSON_NAME] COC & SDS ** RECEIVED STOCK [DATE]"
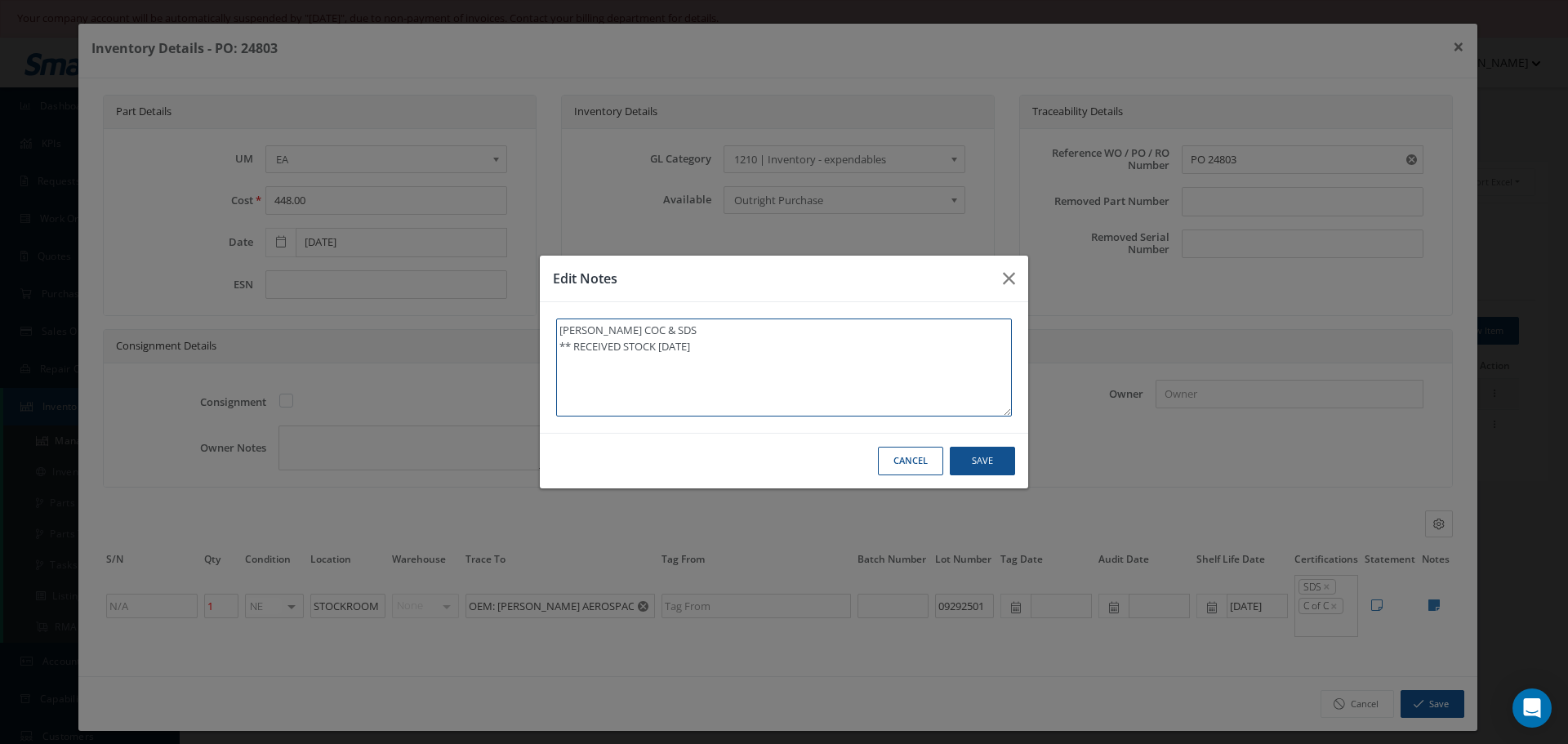
type textarea "[PERSON_NAME] COC & SDS ** RECEIVED STOCK 10/01/202"
type textarea "[PERSON_NAME] COC & SDS ** RECEIVED STOCK [DATE]"
type textarea "[PERSON_NAME] COC & SDS ** RECEIVED STOCK [DATE]."
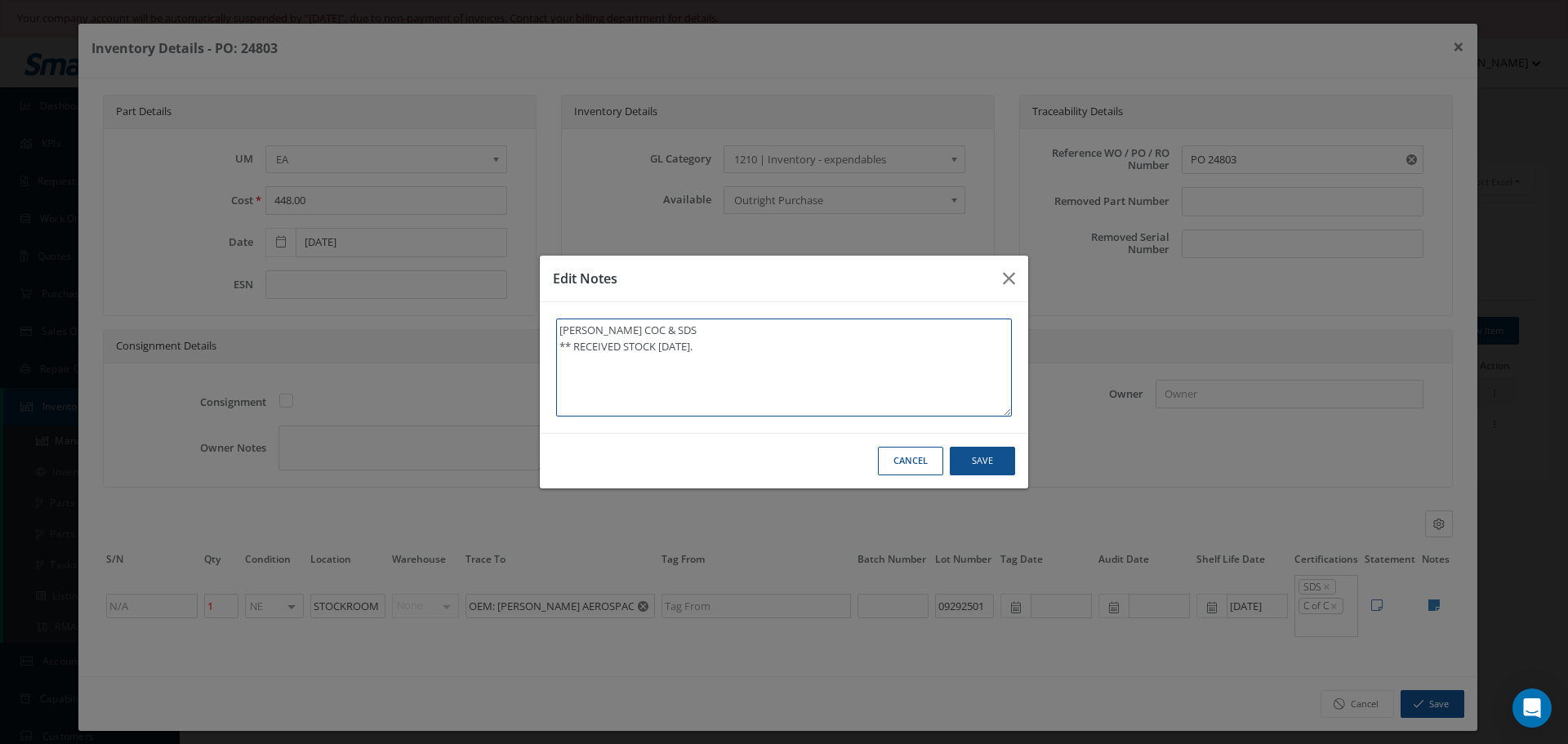
type textarea "[PERSON_NAME] COC & SDS ** RECEIVED STOCK [DATE]."
click at [983, 461] on button "Save" at bounding box center [982, 461] width 65 height 29
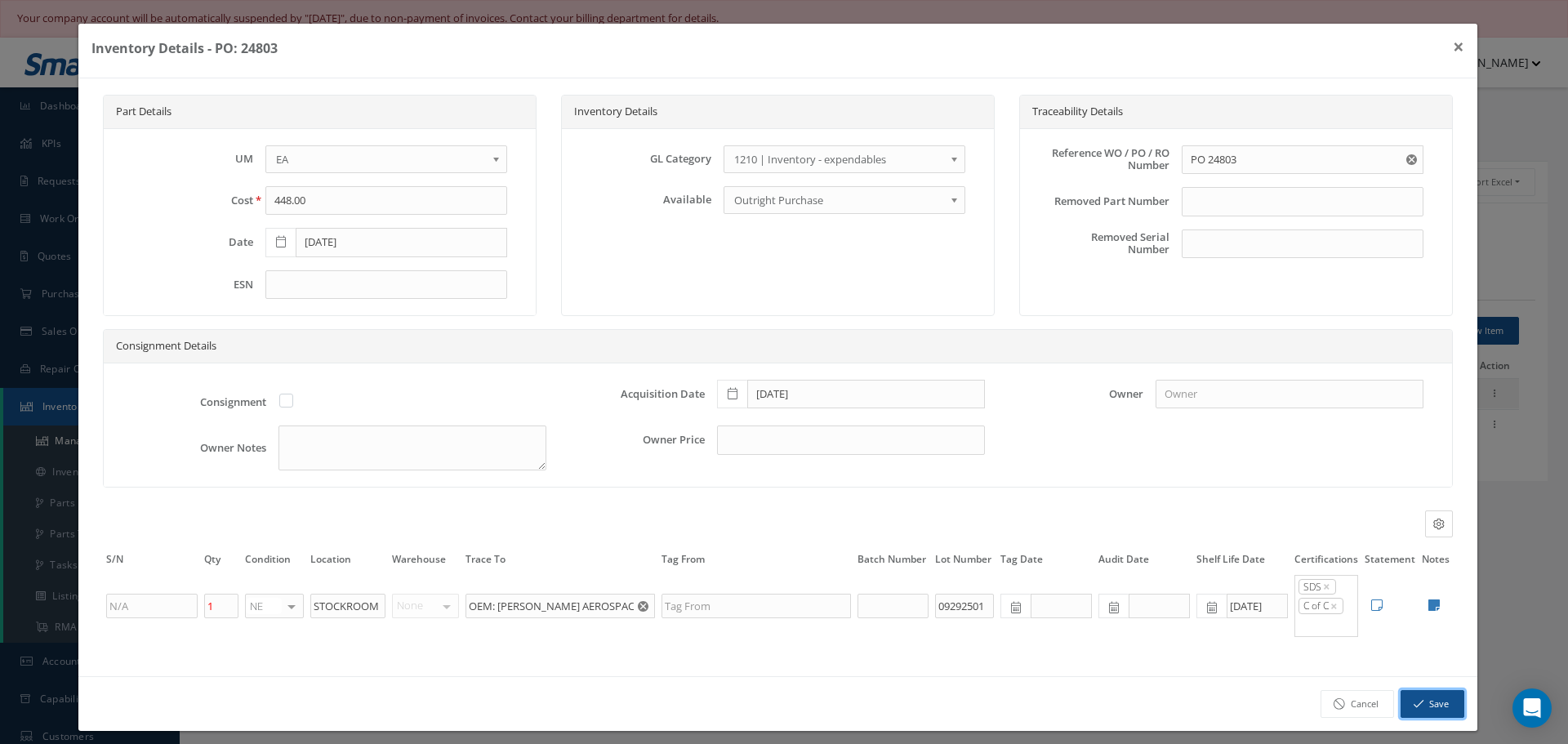
click at [1431, 707] on button "Save" at bounding box center [1432, 704] width 64 height 29
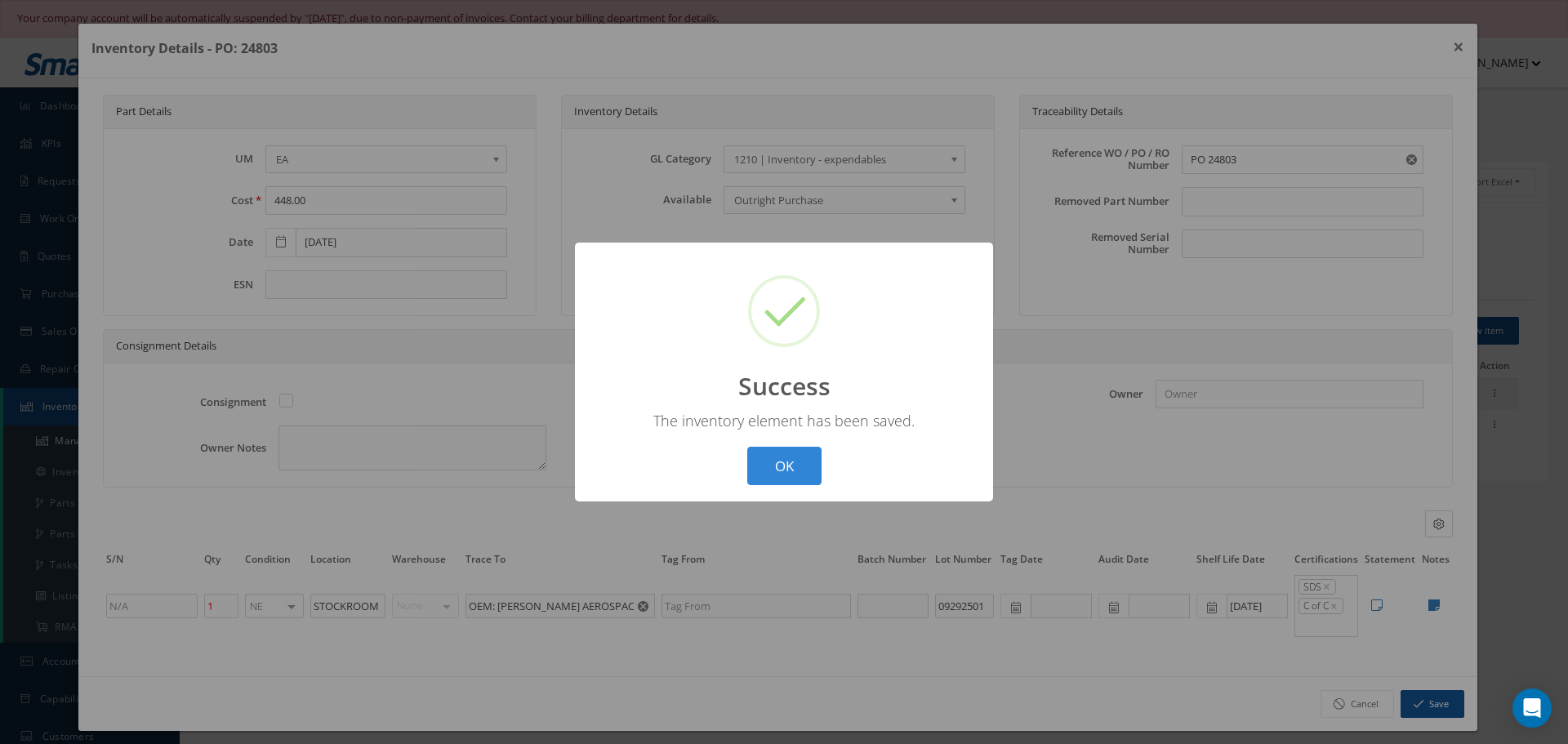
drag, startPoint x: 788, startPoint y: 465, endPoint x: 811, endPoint y: 457, distance: 24.4
click at [789, 465] on button "OK" at bounding box center [784, 465] width 75 height 38
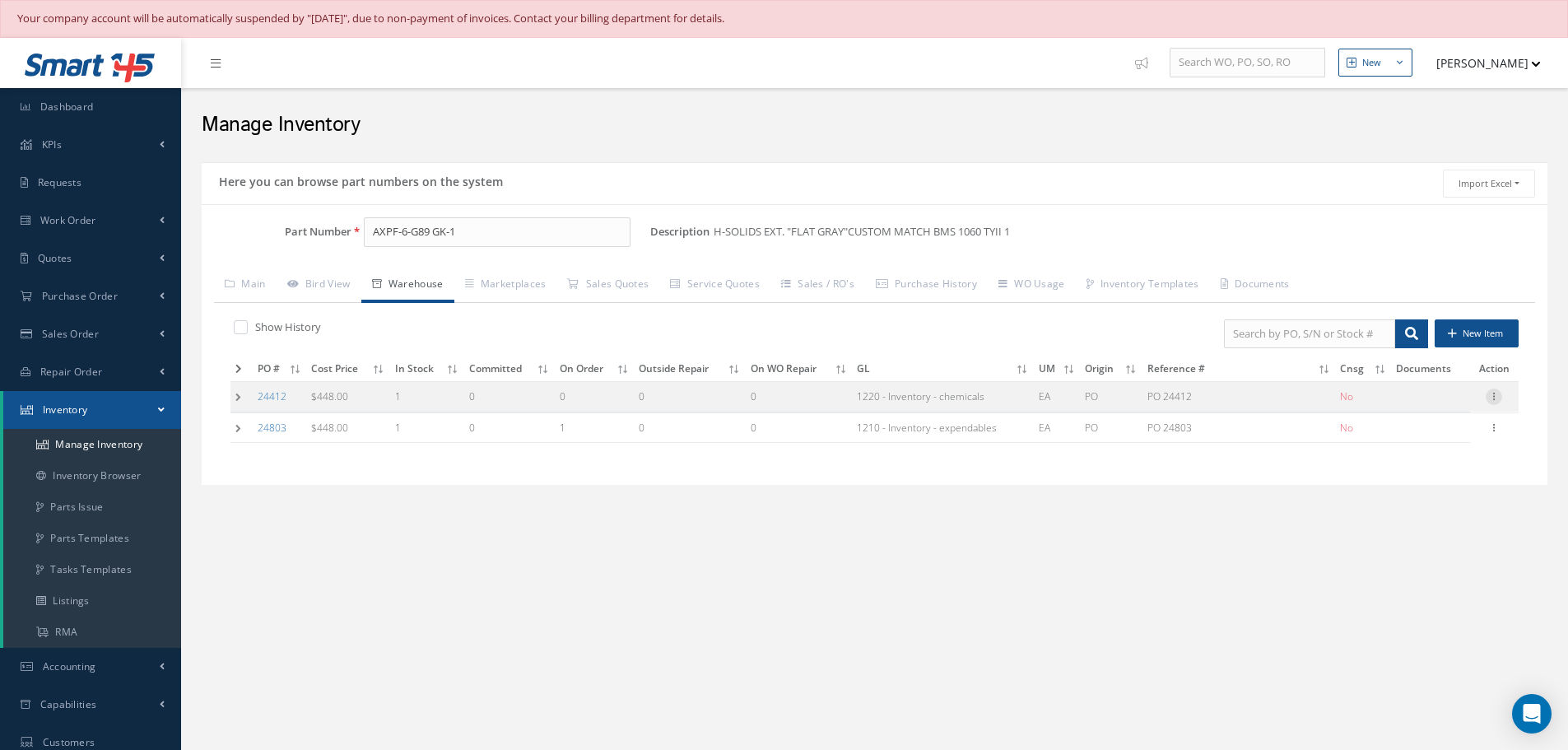
click at [1495, 397] on icon at bounding box center [1494, 395] width 16 height 13
click at [1400, 404] on link "Edit" at bounding box center [1418, 407] width 130 height 22
type input "[DATE]"
type input "PO 24412"
type input "[DATE]"
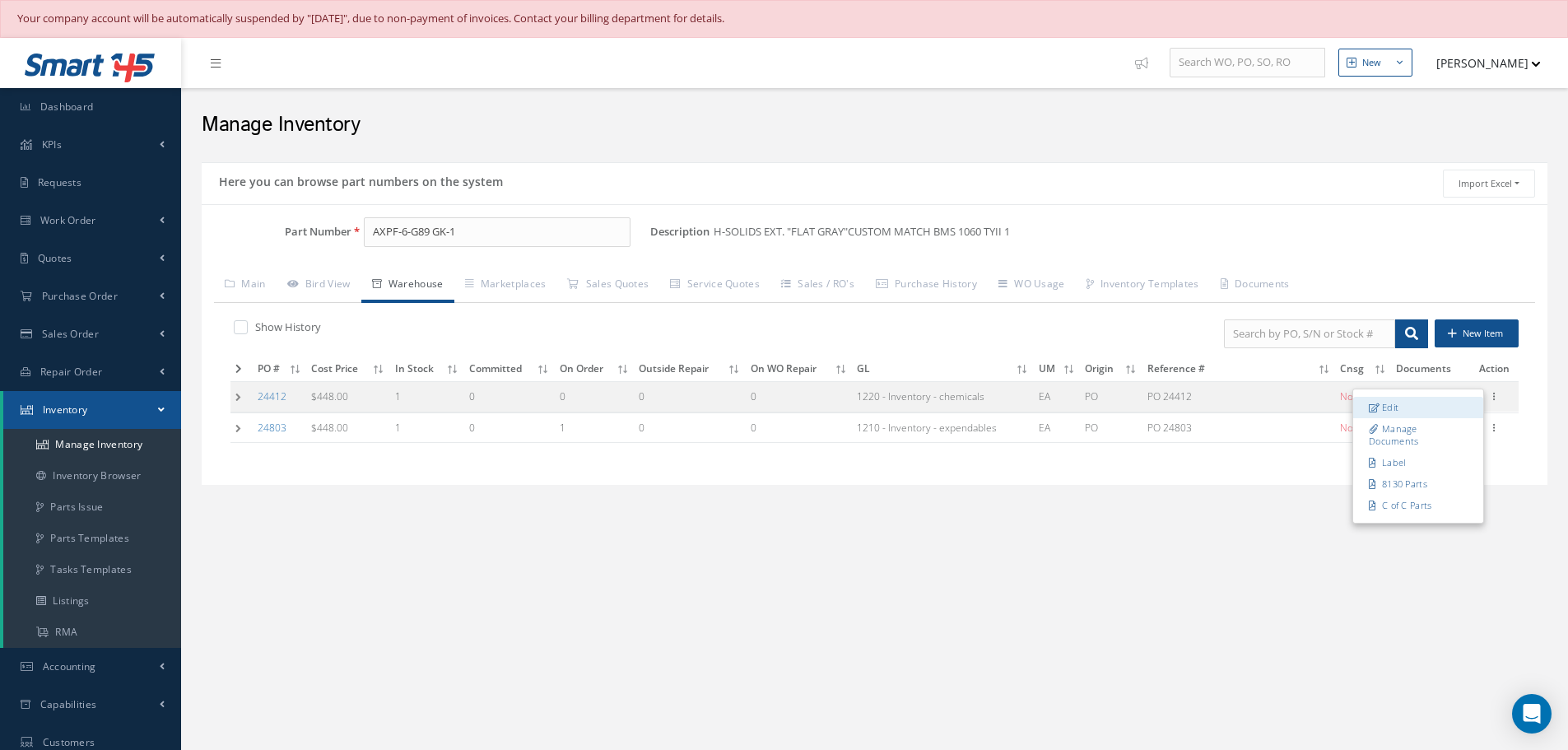
type input "YELLOW-4"
type input "OEM- [PERSON_NAME] AEROSPACE"
type input "05232501 / 241020"
type input "[DATE]"
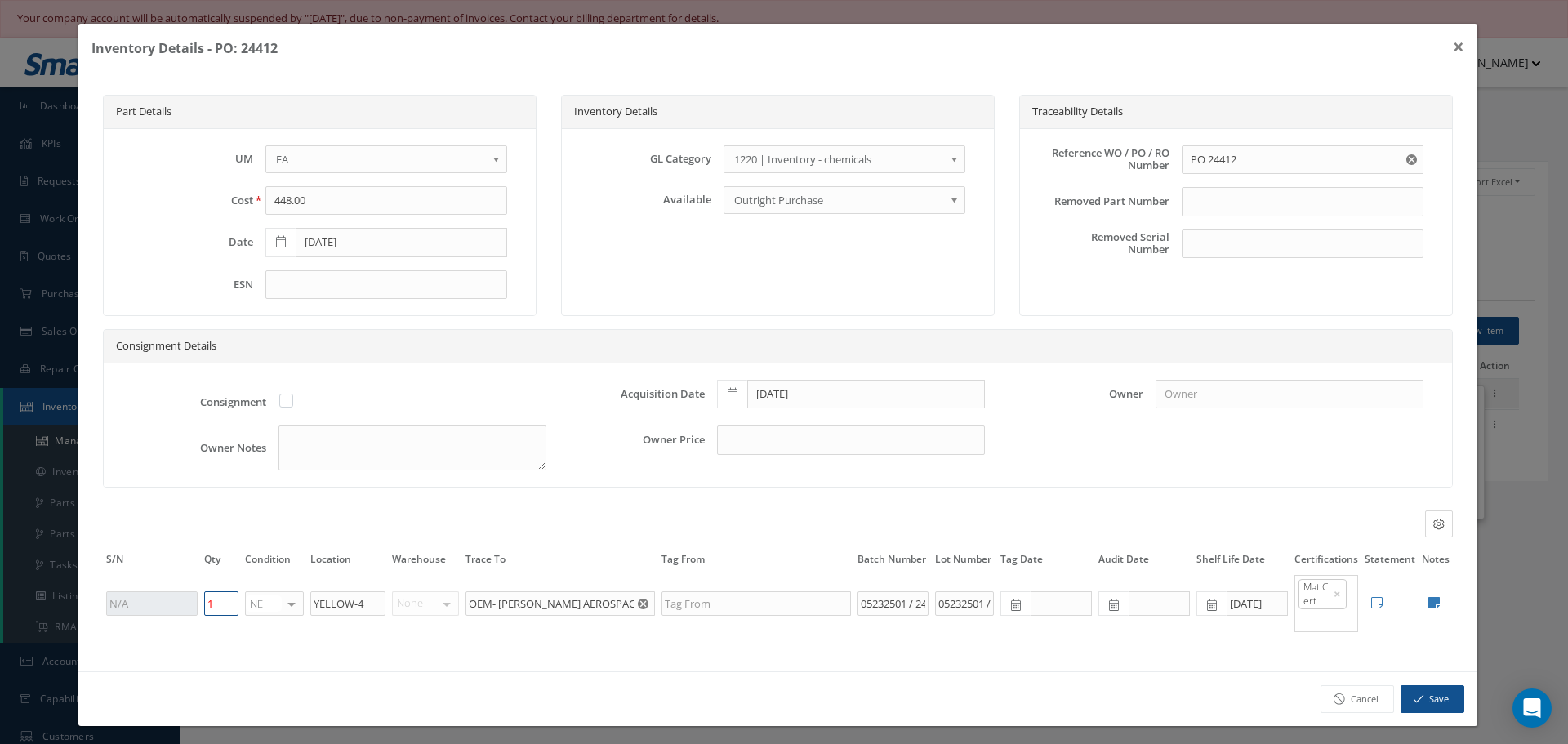
click at [221, 598] on input "1" at bounding box center [221, 604] width 35 height 24
type input "0"
click at [1401, 699] on button "Save" at bounding box center [1432, 699] width 64 height 29
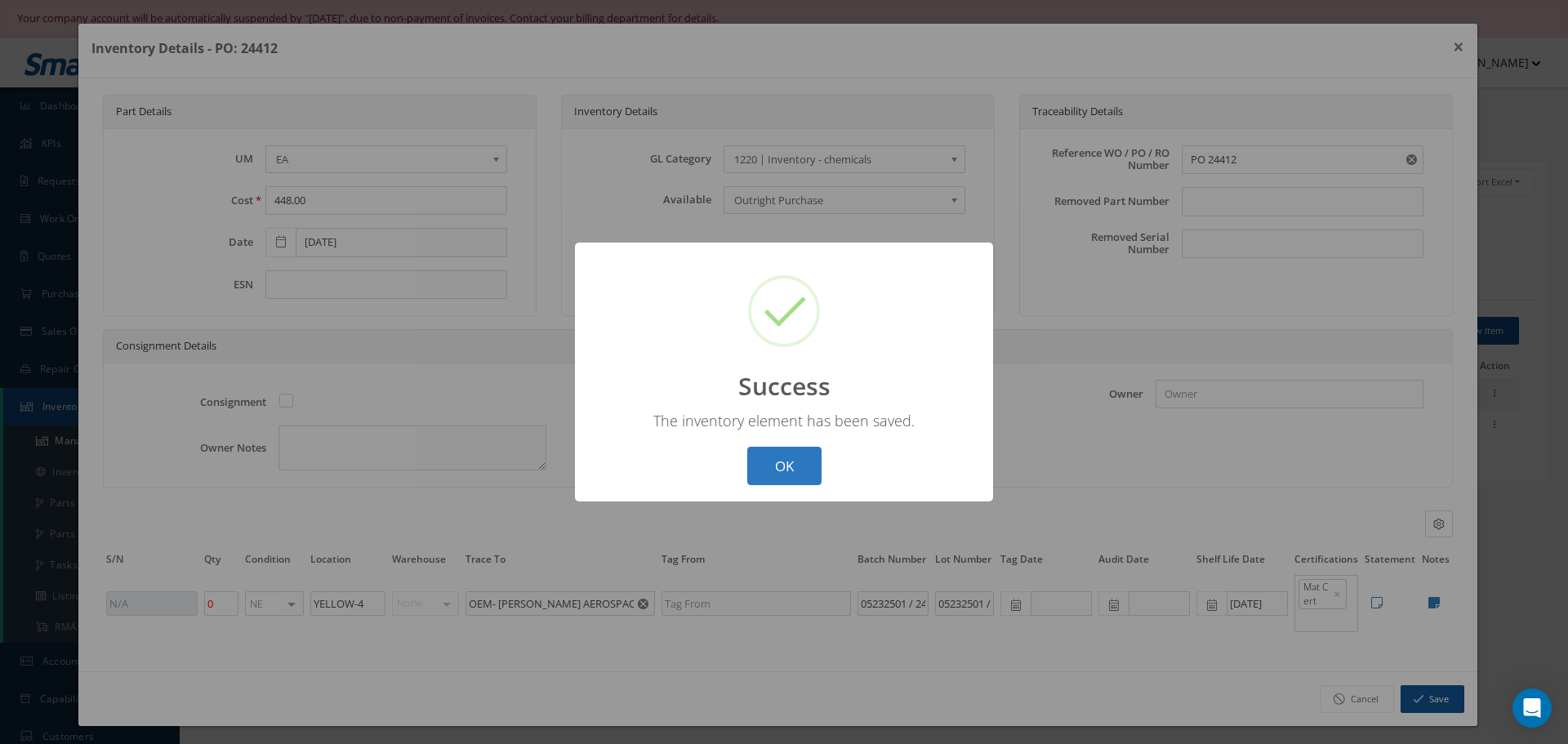
click at [786, 466] on button "OK" at bounding box center [784, 465] width 75 height 38
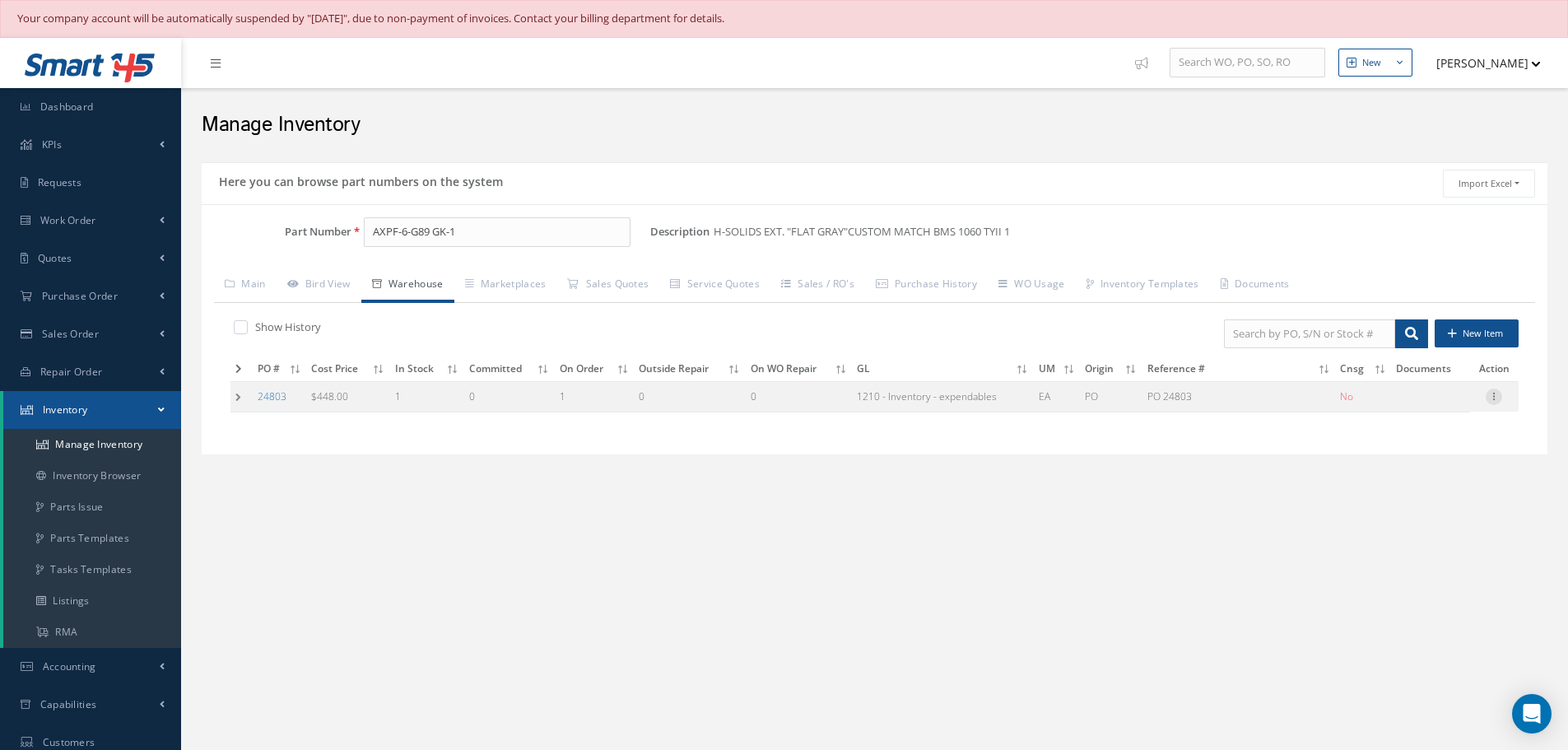
click at [1494, 399] on icon at bounding box center [1494, 395] width 16 height 13
click at [1409, 457] on link "Label" at bounding box center [1418, 463] width 130 height 22
